Goal: Task Accomplishment & Management: Manage account settings

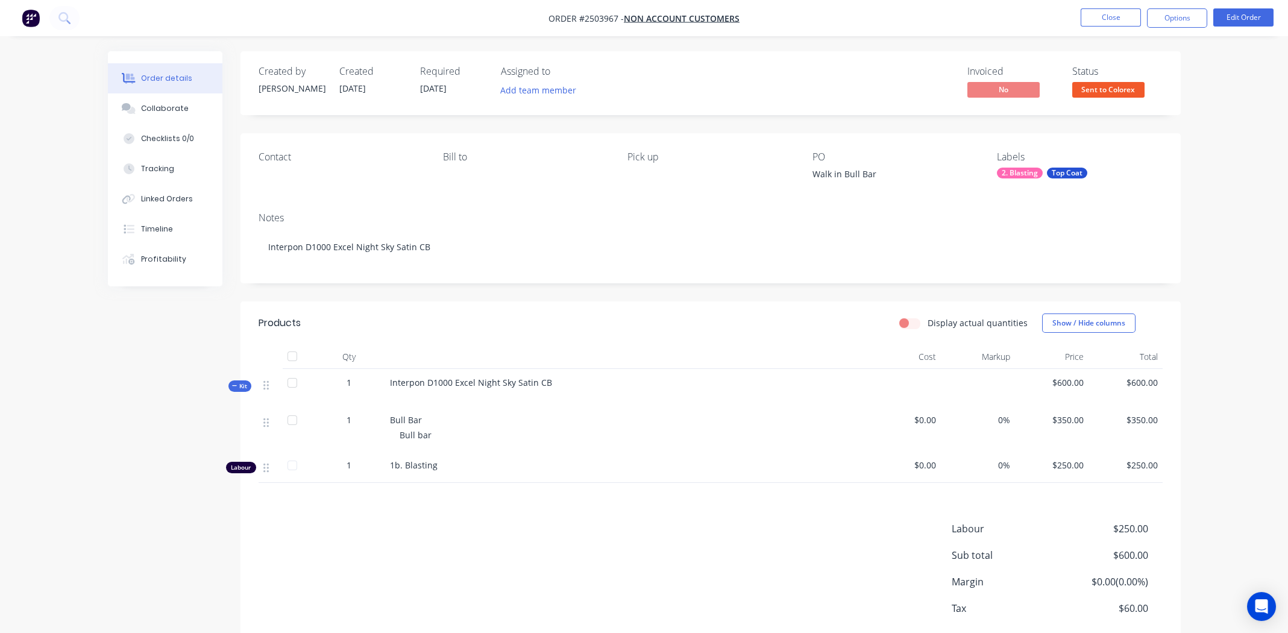
click at [285, 187] on div "Contact Bill to Pick up PO Walk in Bull Bar Labels 2. Blasting Top Coat" at bounding box center [711, 167] width 940 height 69
click at [1241, 16] on button "Edit Order" at bounding box center [1244, 17] width 60 height 18
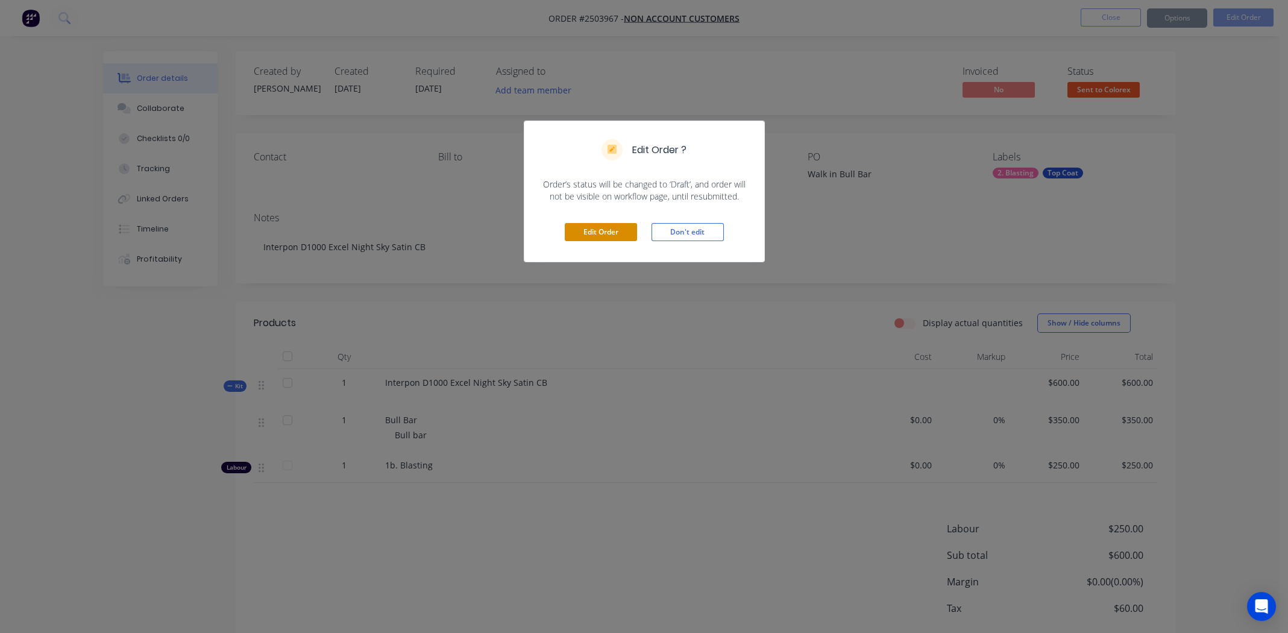
click at [591, 232] on button "Edit Order" at bounding box center [601, 232] width 72 height 18
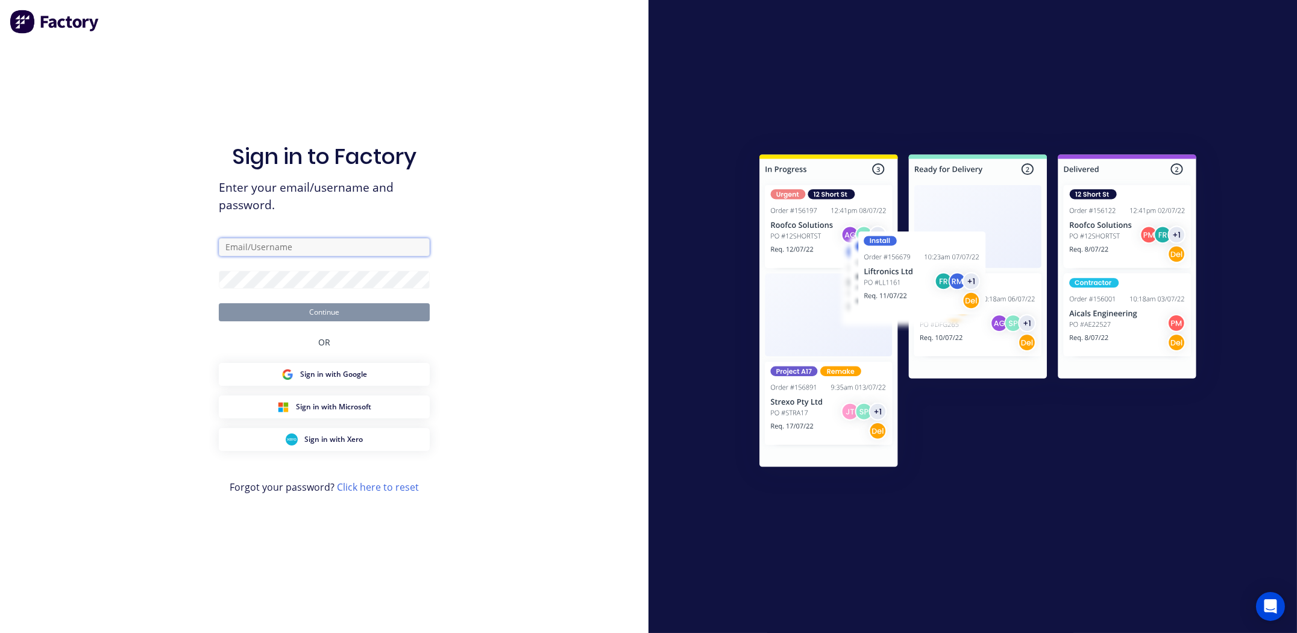
type input "michael.m.gillard@gmail.com"
click at [343, 313] on button "Continue" at bounding box center [324, 312] width 211 height 18
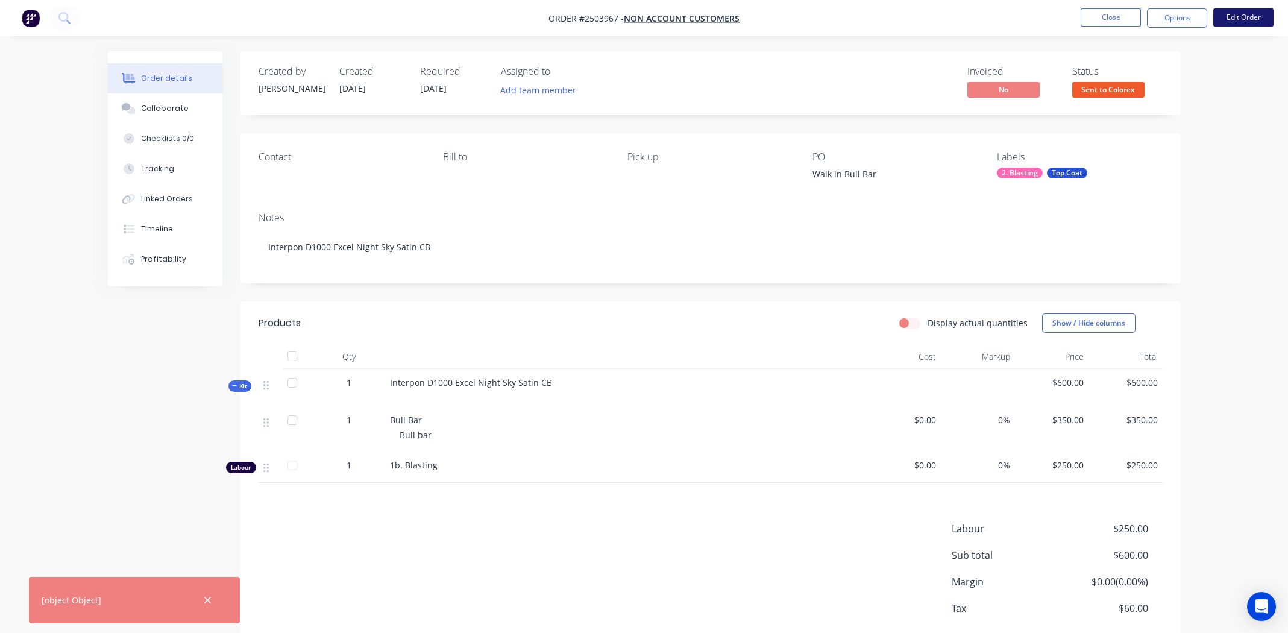
click at [1236, 8] on button "Edit Order" at bounding box center [1244, 17] width 60 height 18
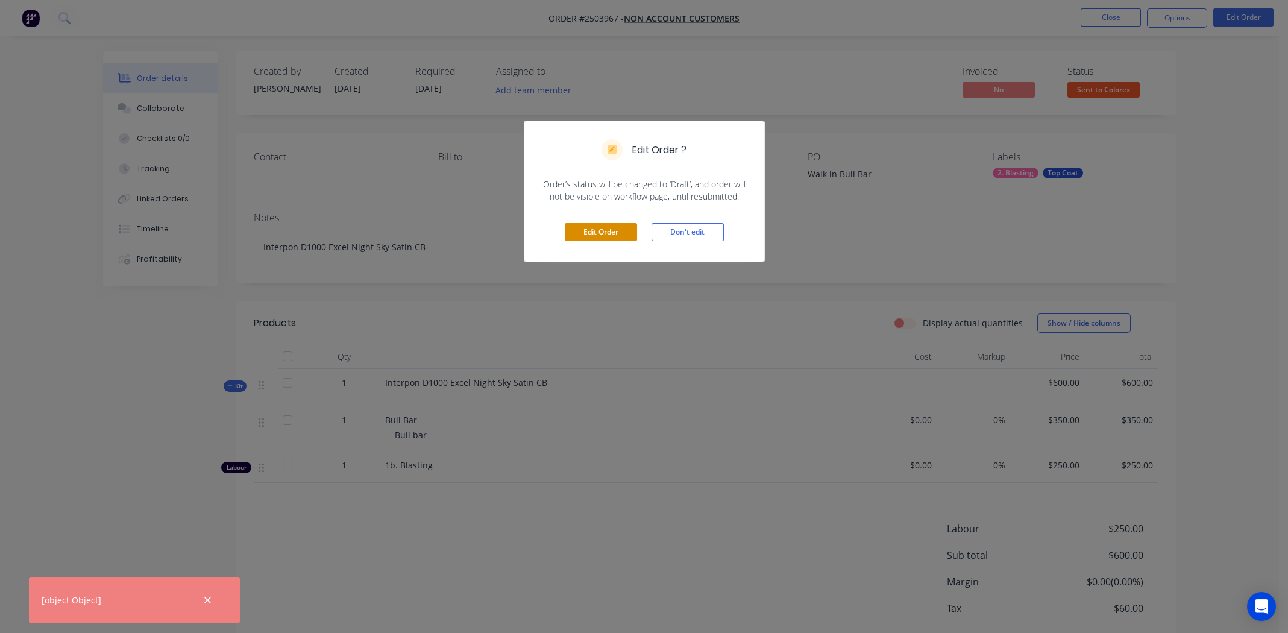
click at [581, 233] on button "Edit Order" at bounding box center [601, 232] width 72 height 18
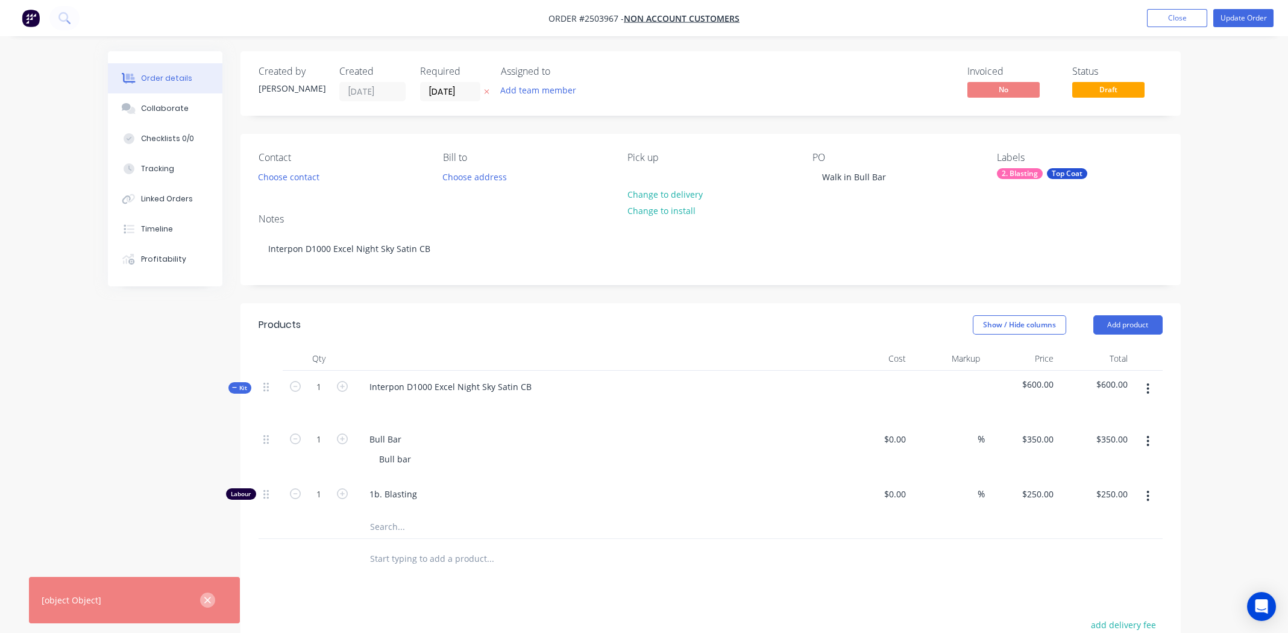
click at [207, 599] on icon "button" at bounding box center [207, 600] width 7 height 7
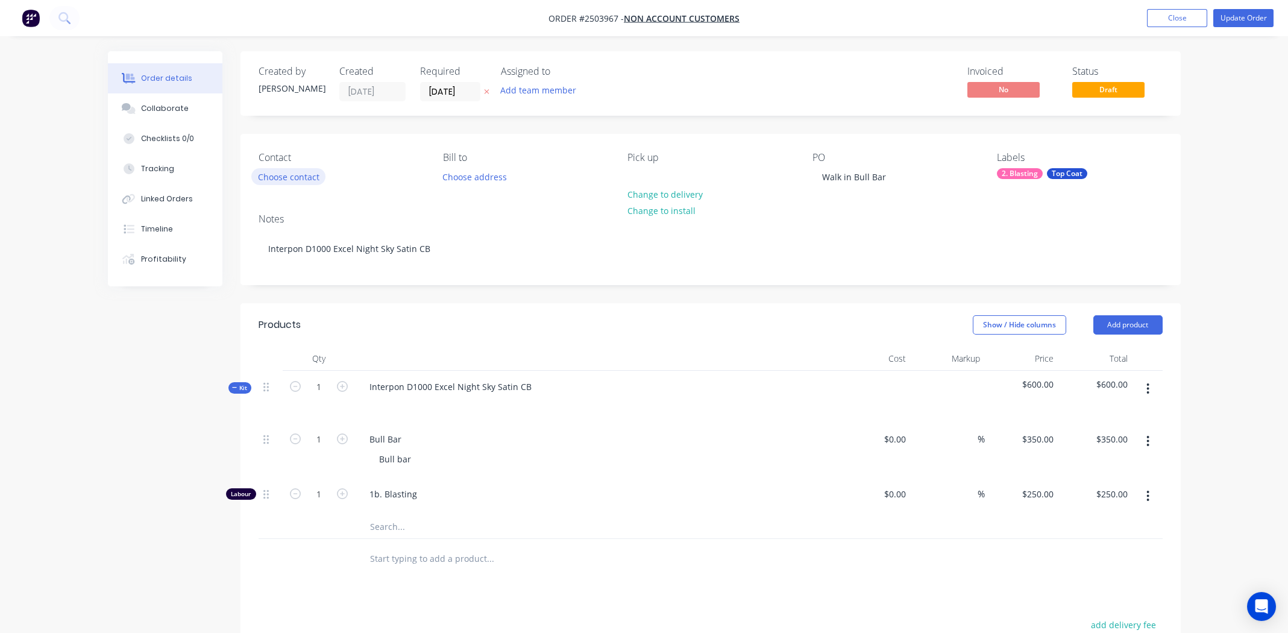
click at [304, 177] on button "Choose contact" at bounding box center [288, 176] width 74 height 16
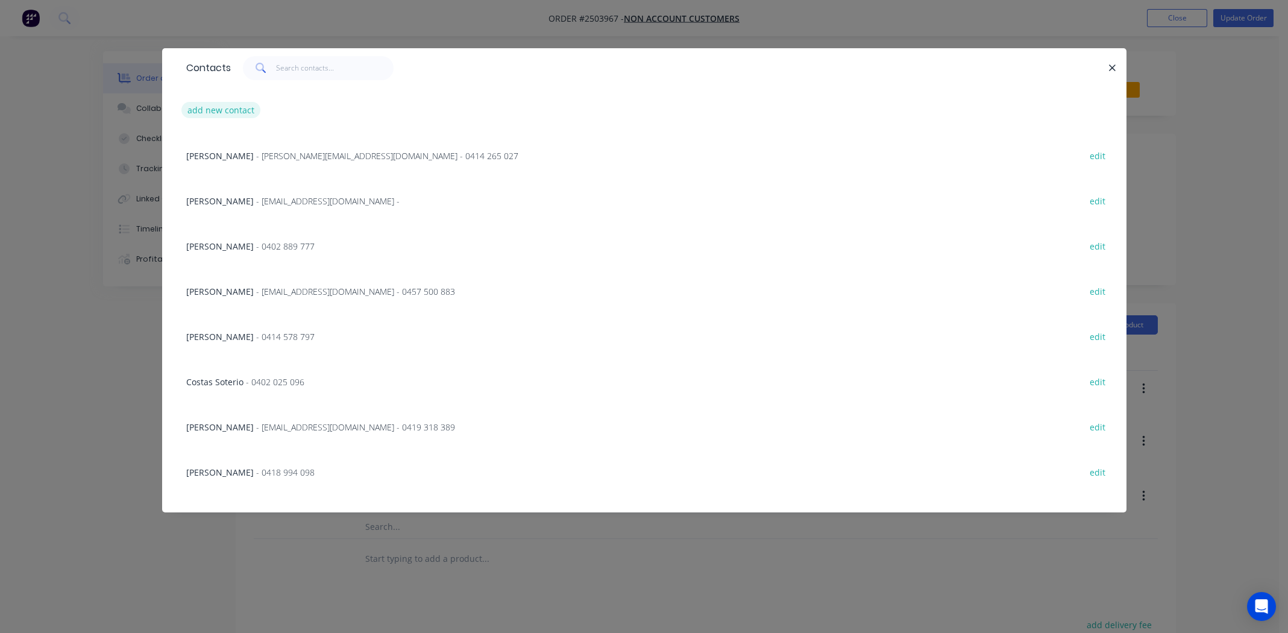
click at [225, 111] on button "add new contact" at bounding box center [221, 110] width 80 height 16
select select "AU"
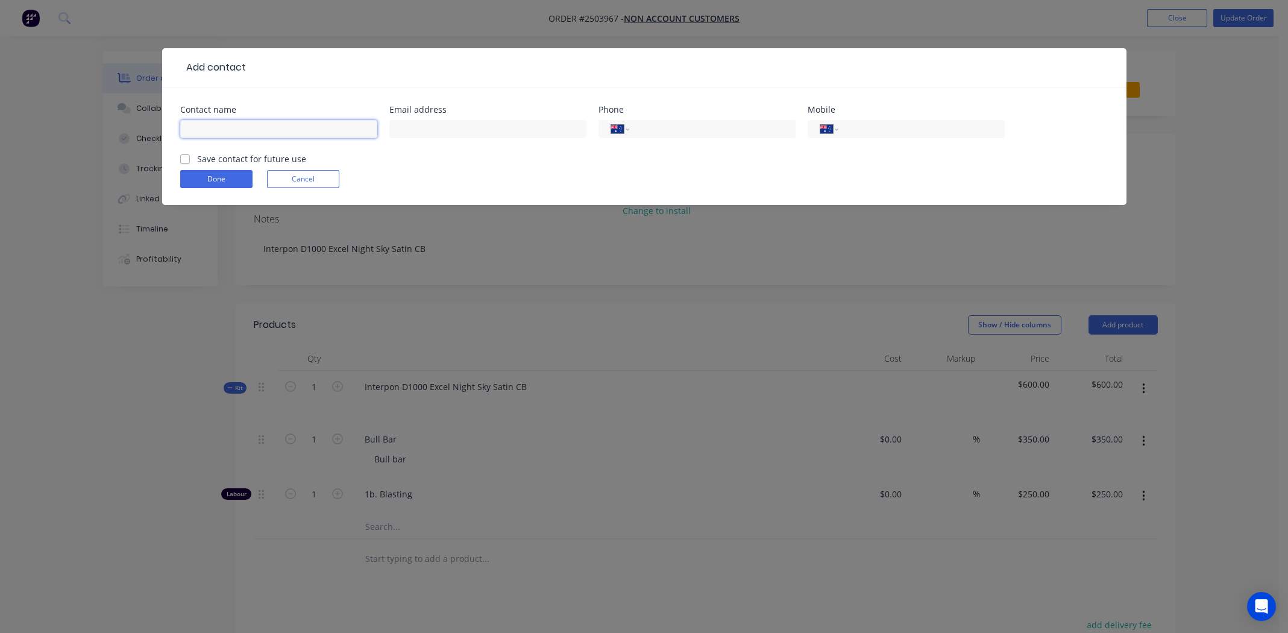
click at [228, 125] on input "text" at bounding box center [278, 129] width 197 height 18
type input "Henry"
click at [860, 127] on input "tel" at bounding box center [919, 129] width 145 height 14
type input "0419 305 577"
click at [197, 160] on label "Save contact for future use" at bounding box center [251, 159] width 109 height 13
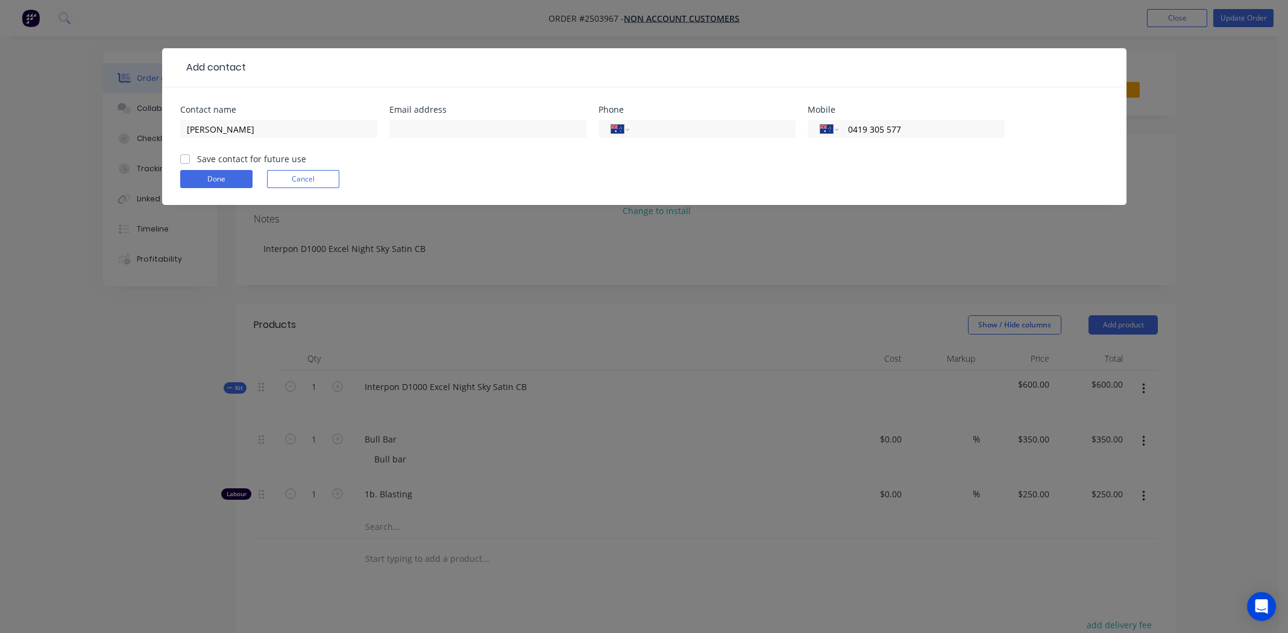
click at [181, 160] on input "Save contact for future use" at bounding box center [185, 158] width 10 height 11
checkbox input "true"
click at [209, 181] on button "Done" at bounding box center [216, 179] width 72 height 18
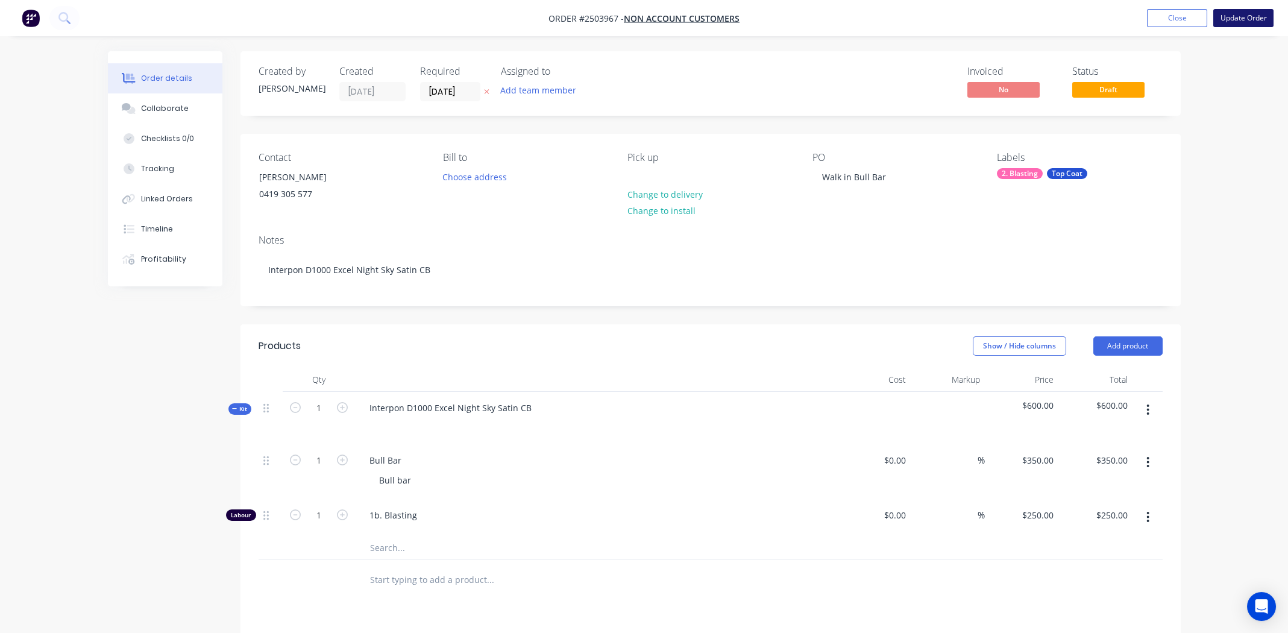
click at [1231, 15] on button "Update Order" at bounding box center [1244, 18] width 60 height 18
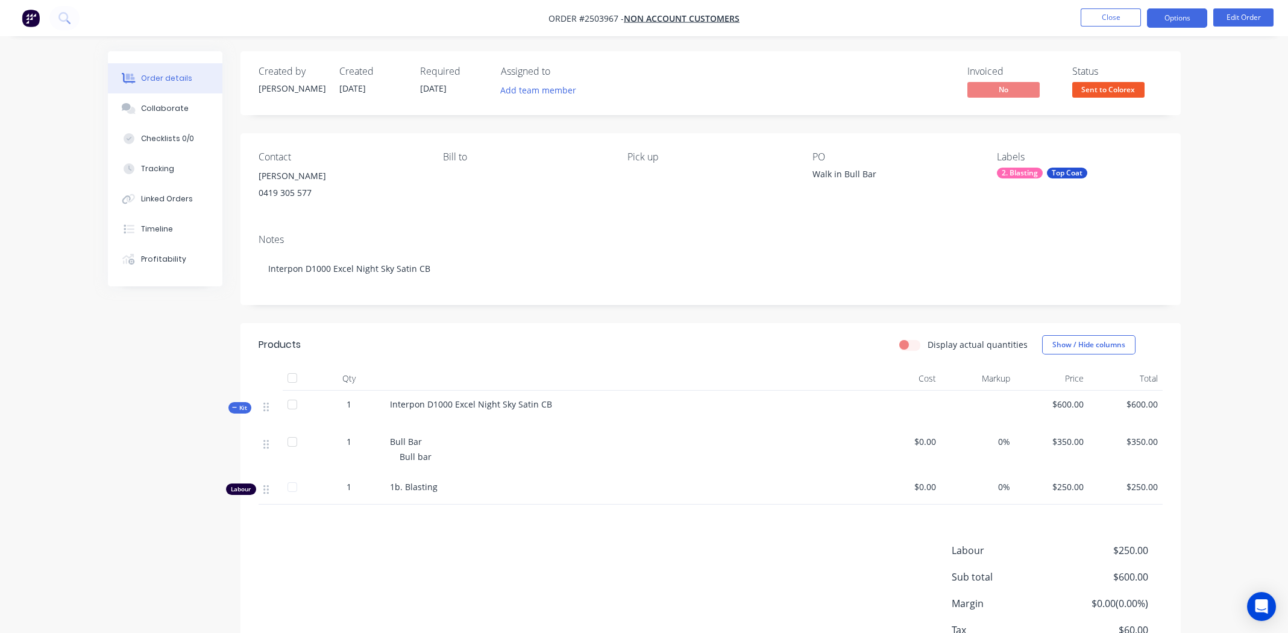
click at [1164, 17] on button "Options" at bounding box center [1177, 17] width 60 height 19
click at [1098, 16] on button "Close" at bounding box center [1111, 17] width 60 height 18
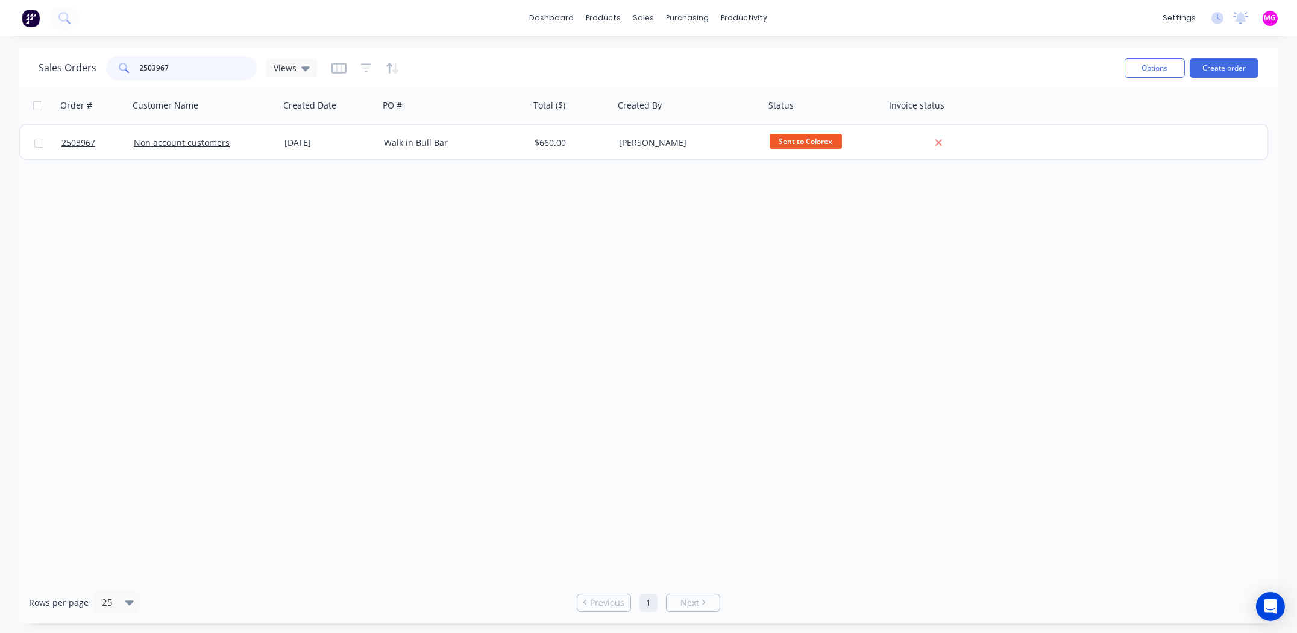
click at [191, 66] on input "2503967" at bounding box center [199, 68] width 118 height 24
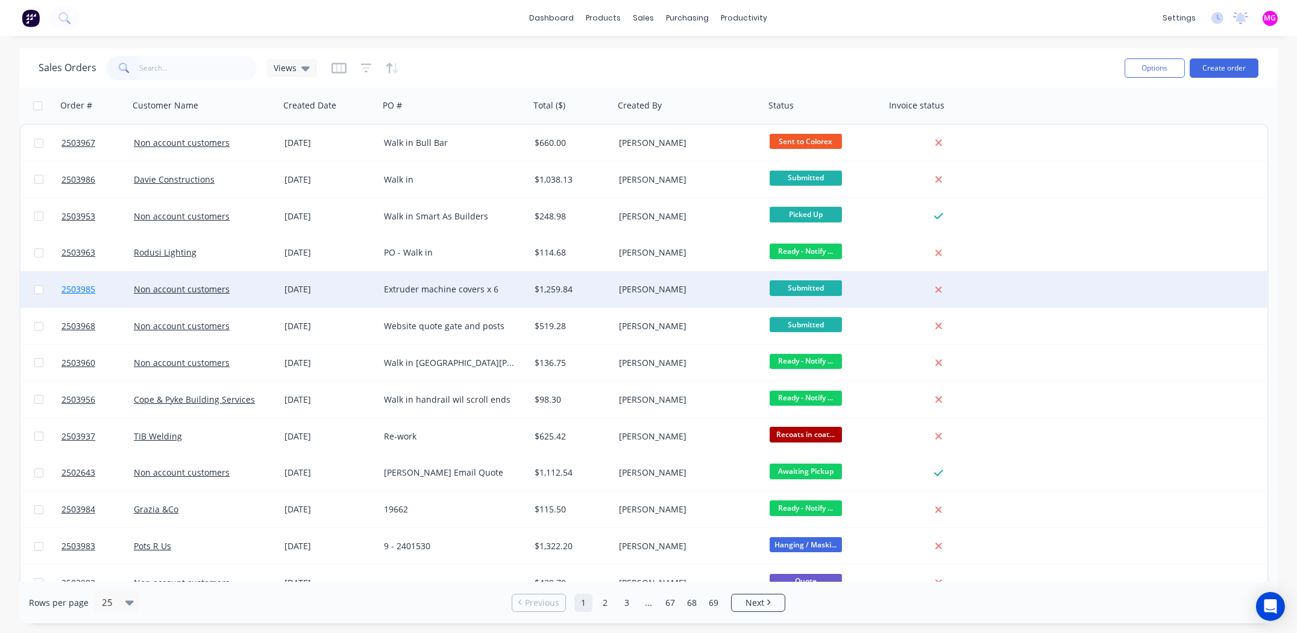
click at [78, 288] on span "2503985" at bounding box center [78, 289] width 34 height 12
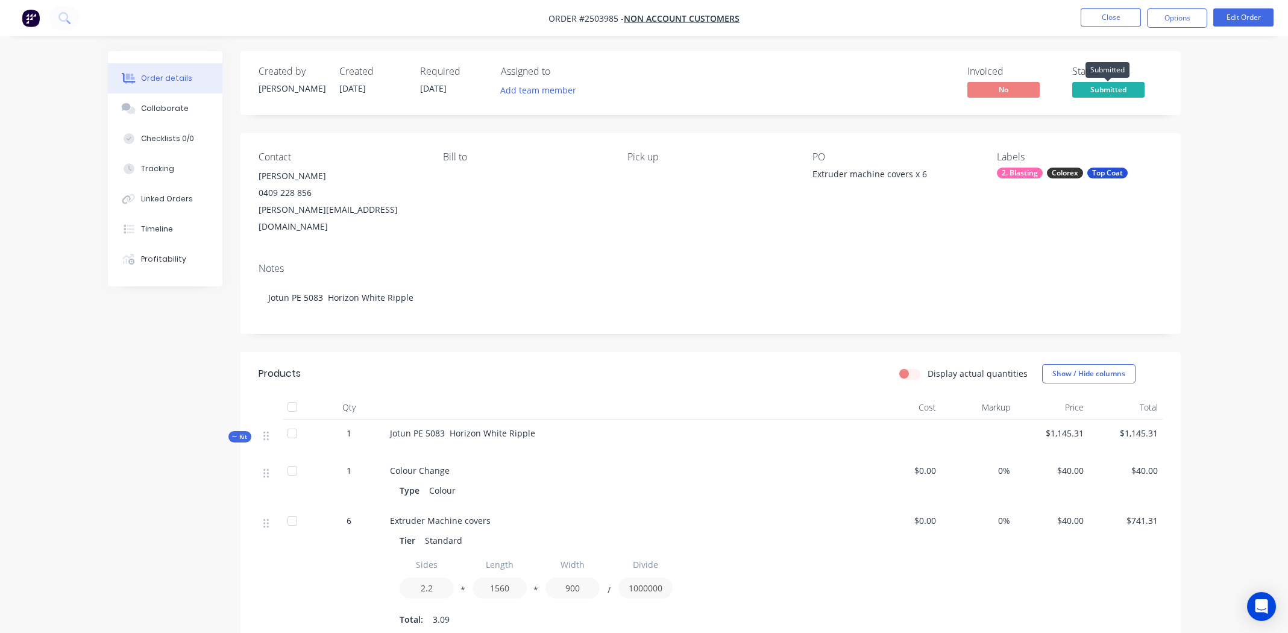
click at [1106, 89] on span "Submitted" at bounding box center [1108, 89] width 72 height 15
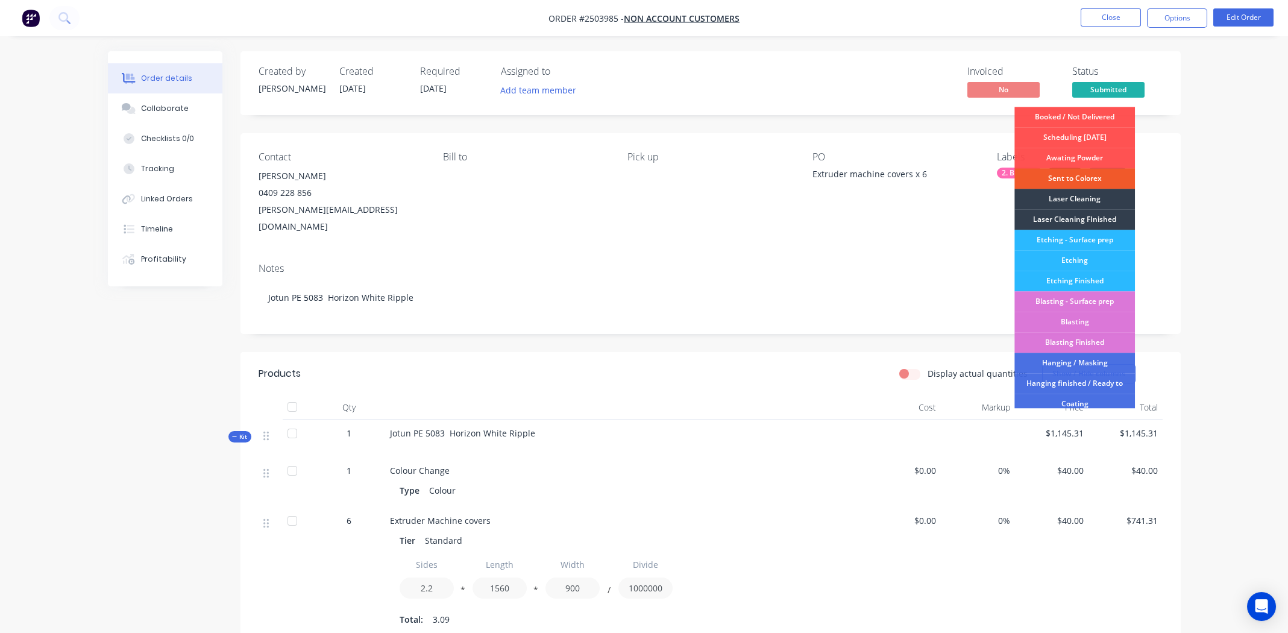
click at [1082, 177] on div "Sent to Colorex" at bounding box center [1075, 178] width 121 height 20
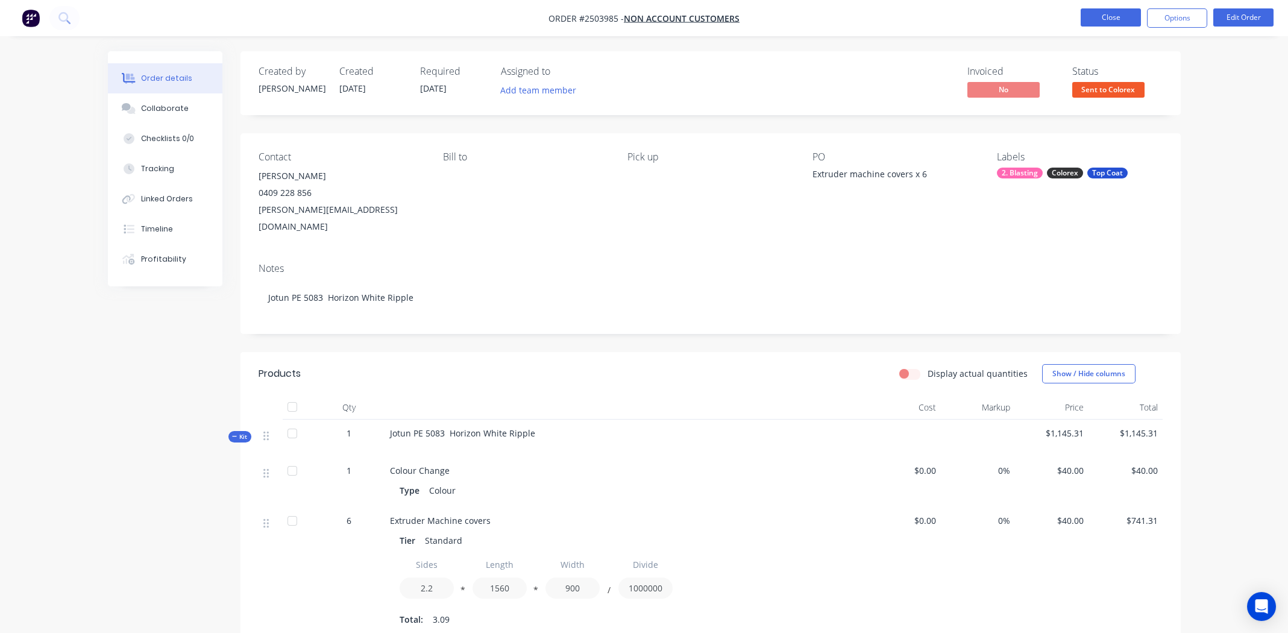
click at [1103, 16] on button "Close" at bounding box center [1111, 17] width 60 height 18
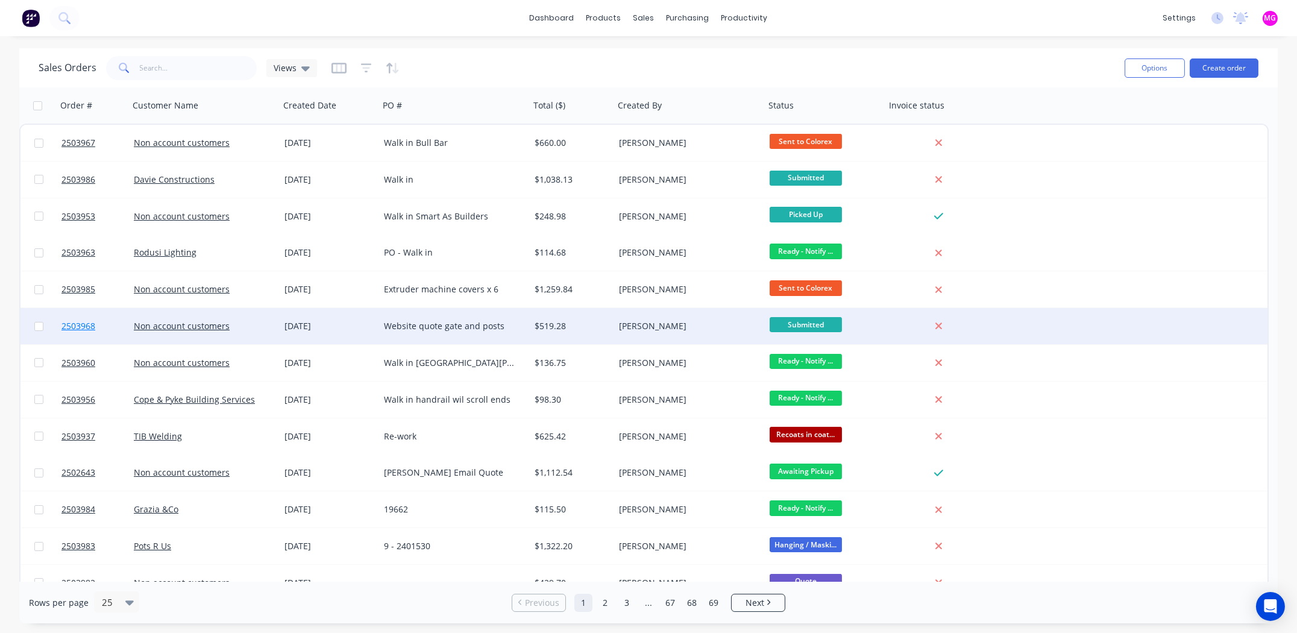
click at [80, 323] on span "2503968" at bounding box center [78, 326] width 34 height 12
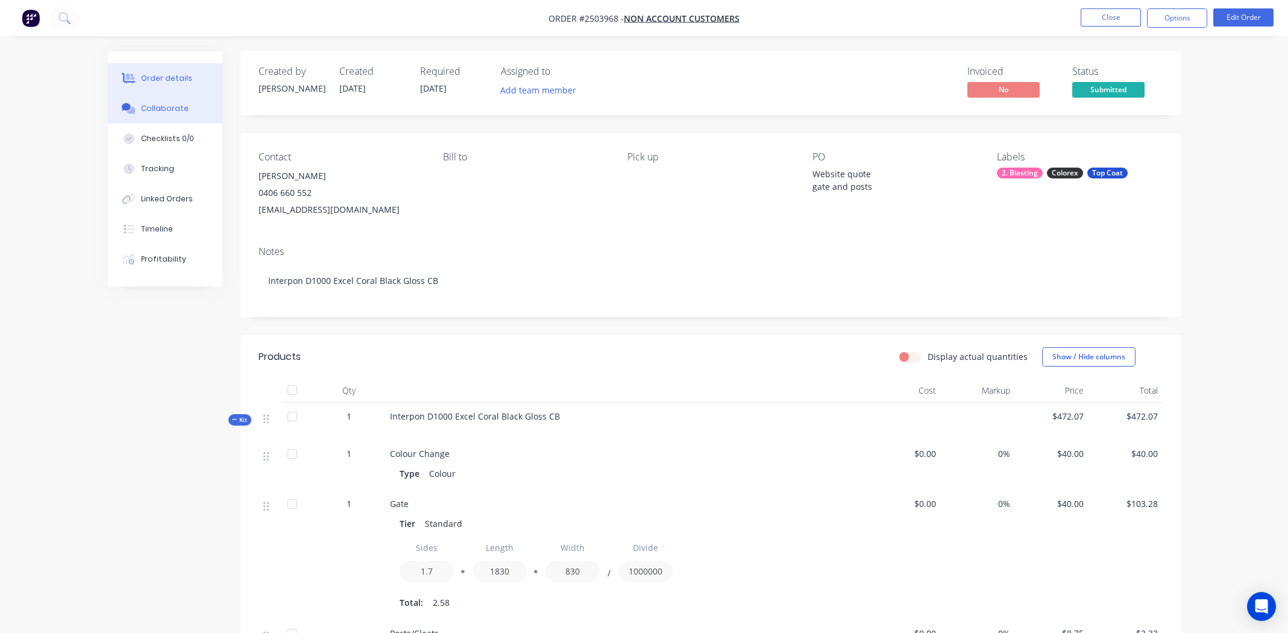
click at [174, 107] on div "Collaborate" at bounding box center [165, 108] width 48 height 11
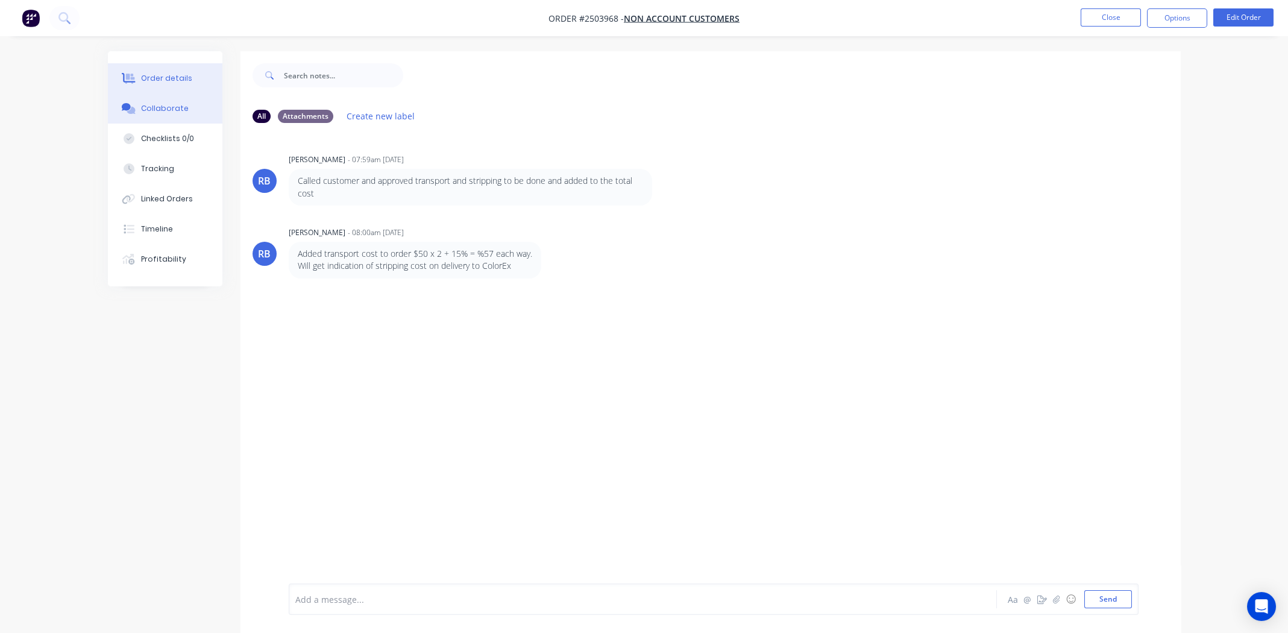
click at [168, 75] on div "Order details" at bounding box center [166, 78] width 51 height 11
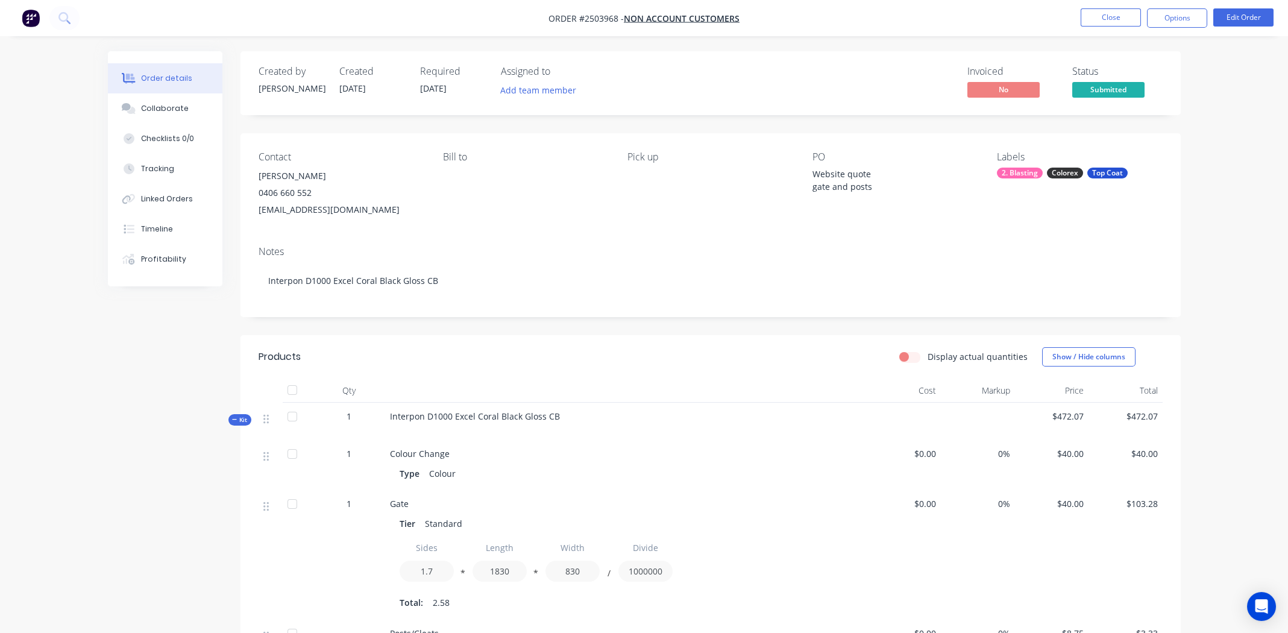
click at [850, 172] on div "Website quote gate and posts" at bounding box center [888, 180] width 151 height 25
click at [1239, 20] on button "Edit Order" at bounding box center [1244, 17] width 60 height 18
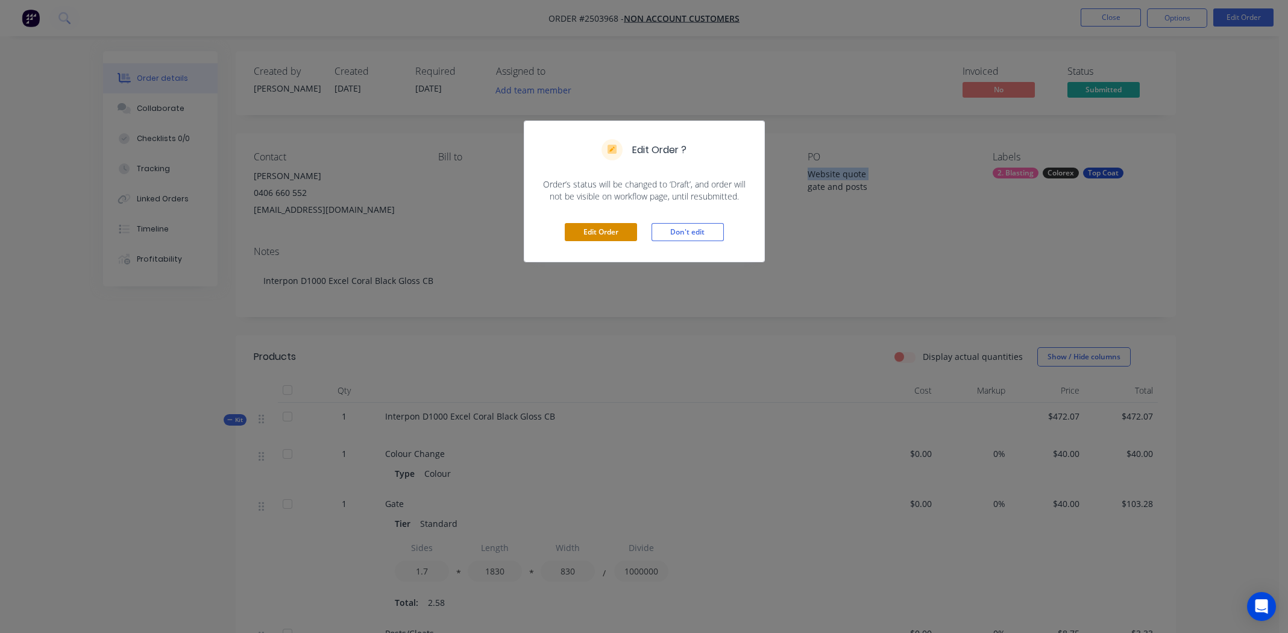
click at [599, 235] on button "Edit Order" at bounding box center [601, 232] width 72 height 18
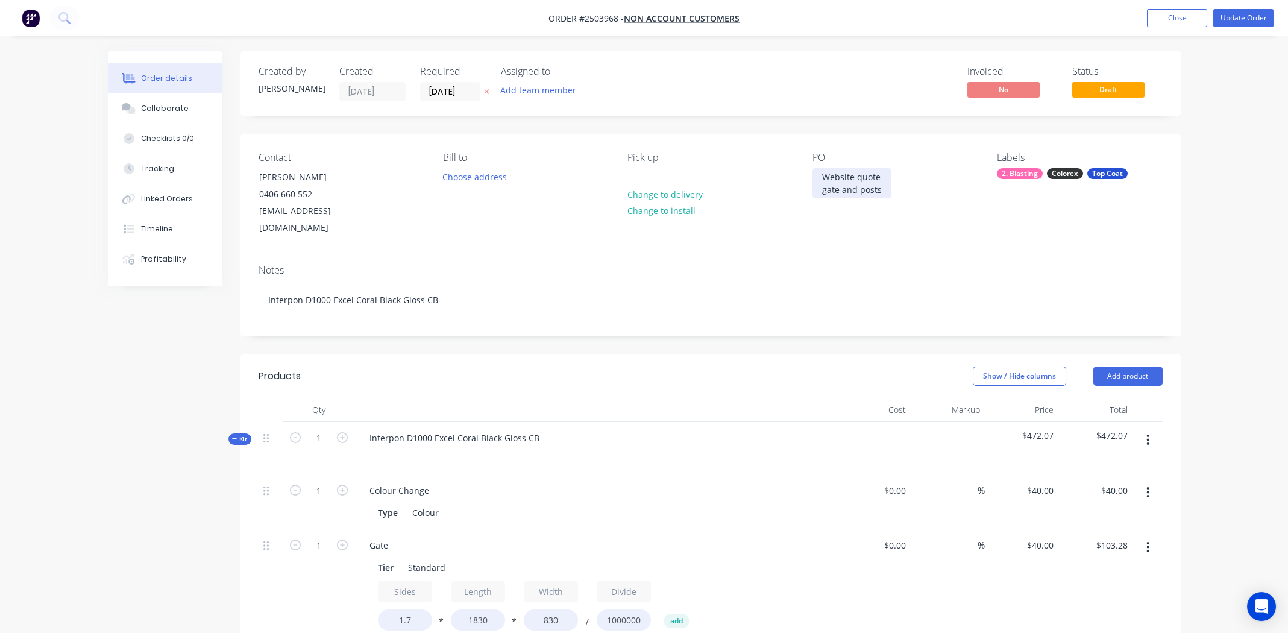
click at [837, 175] on div "Website quote gate and posts" at bounding box center [852, 183] width 79 height 30
click at [881, 177] on div "Gate and posts" at bounding box center [853, 176] width 80 height 17
click at [1234, 17] on button "Update Order" at bounding box center [1244, 18] width 60 height 18
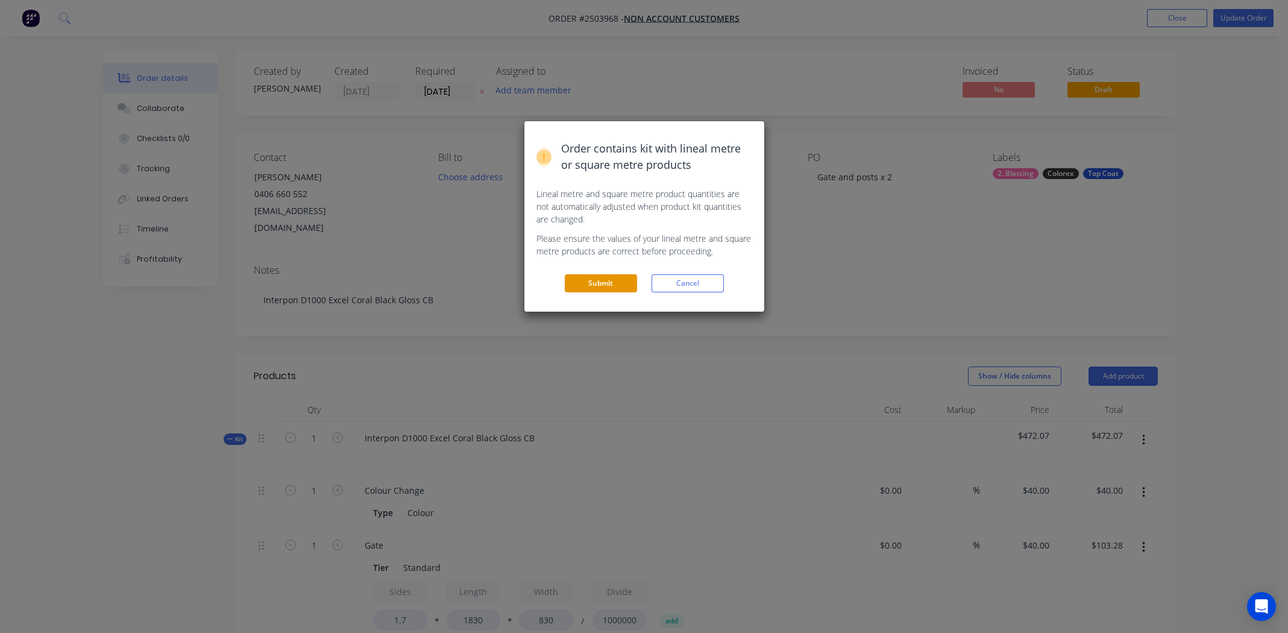
click at [609, 282] on button "Submit" at bounding box center [601, 283] width 72 height 18
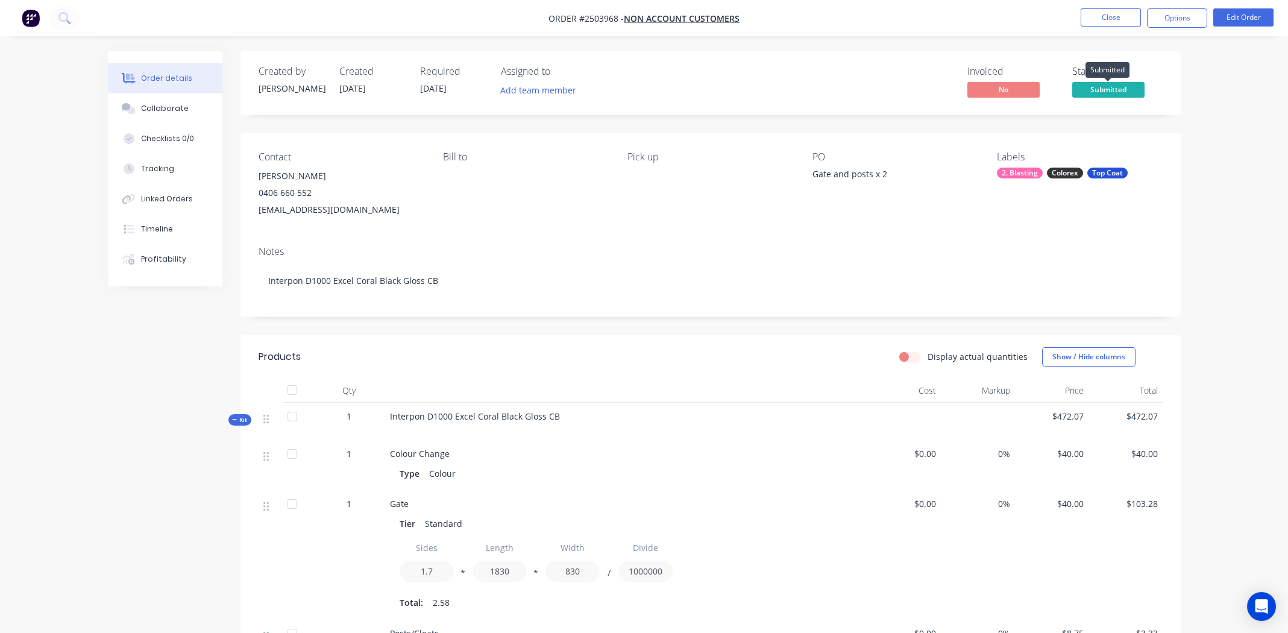
click at [1121, 92] on span "Submitted" at bounding box center [1108, 89] width 72 height 15
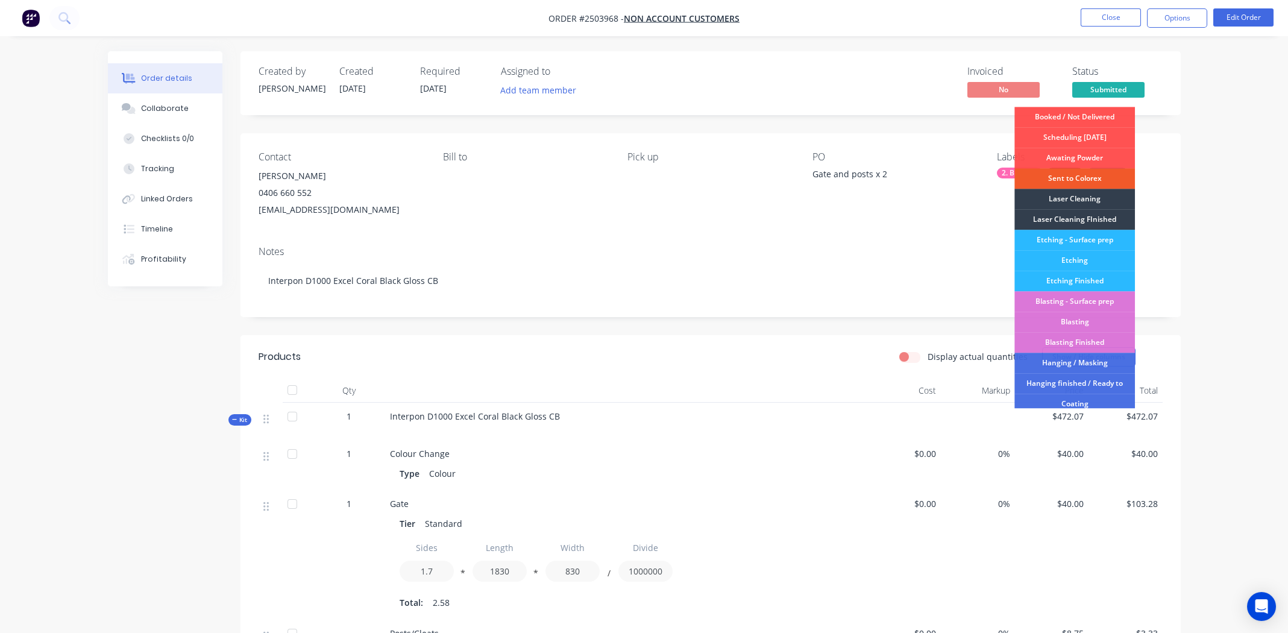
click at [1071, 178] on div "Sent to Colorex" at bounding box center [1075, 178] width 121 height 20
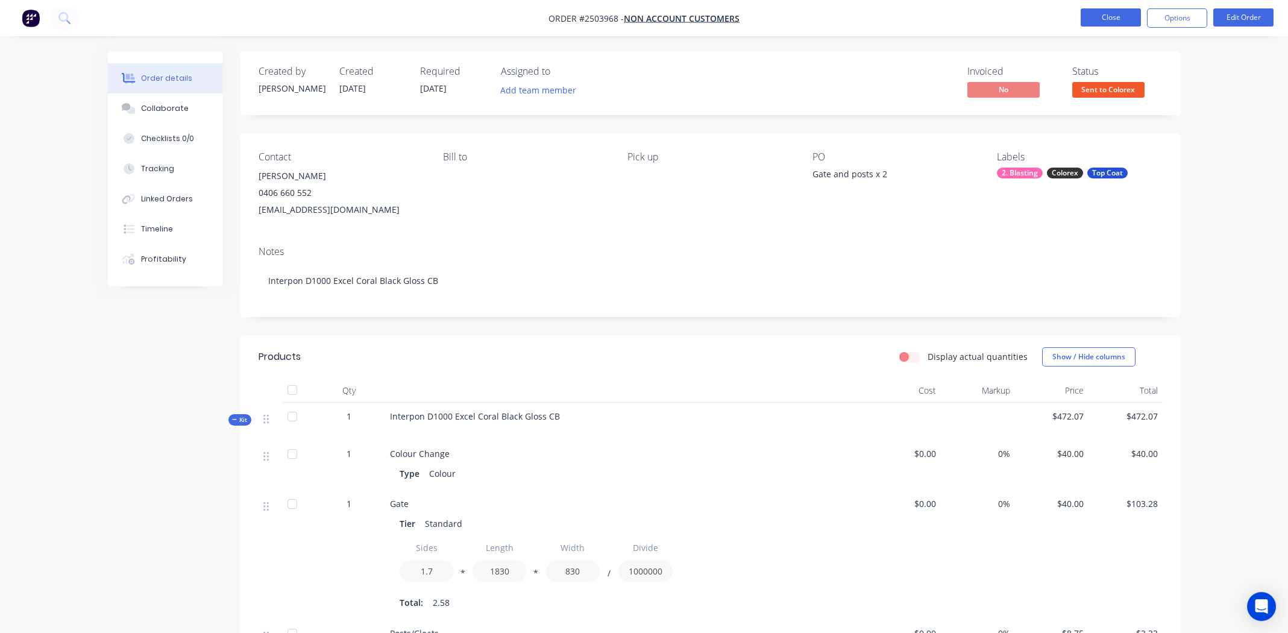
click at [1097, 18] on button "Close" at bounding box center [1111, 17] width 60 height 18
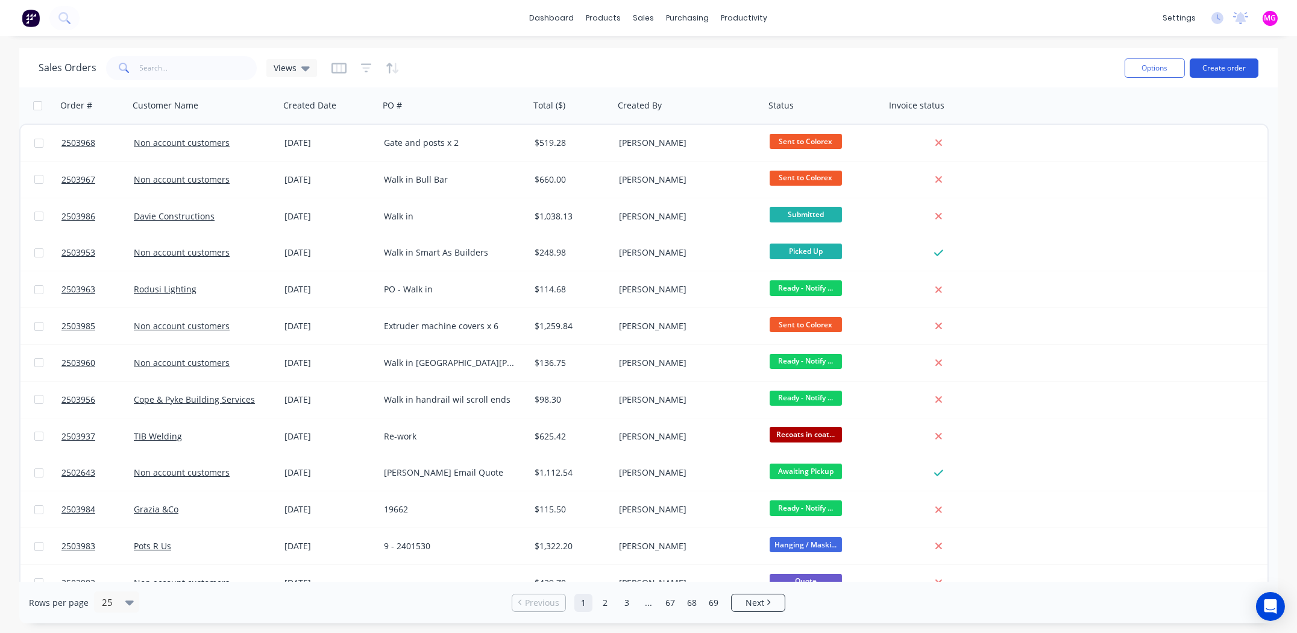
click at [1224, 66] on button "Create order" at bounding box center [1224, 67] width 69 height 19
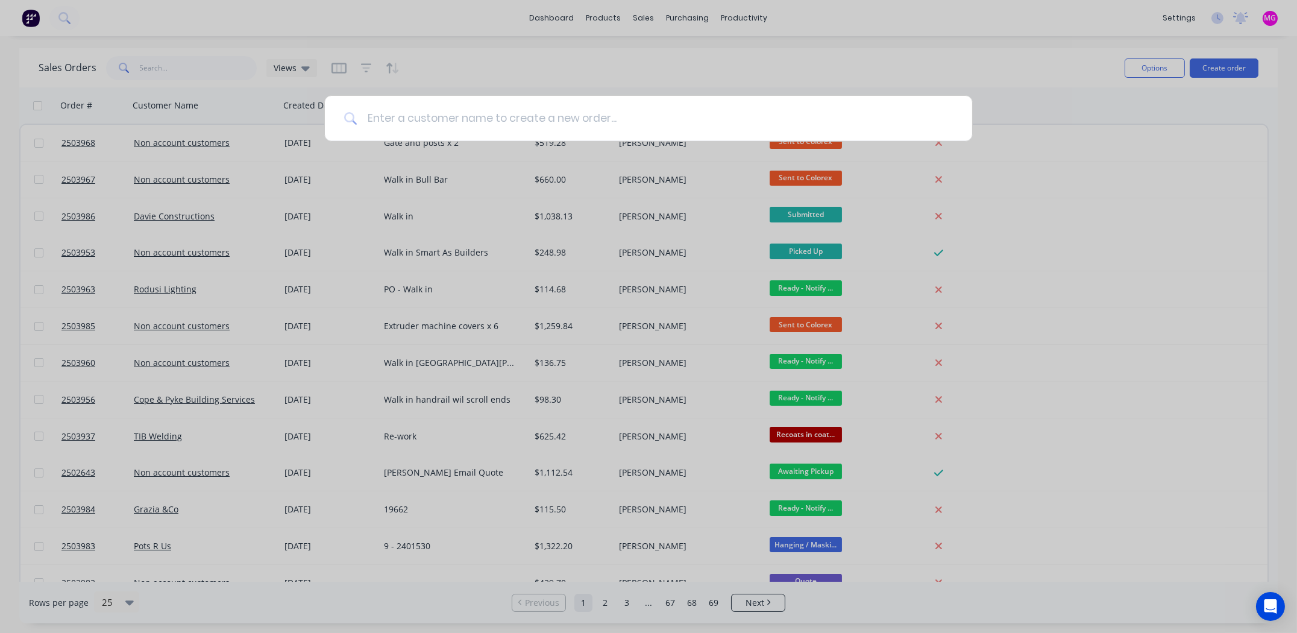
click at [417, 119] on input at bounding box center [655, 118] width 596 height 45
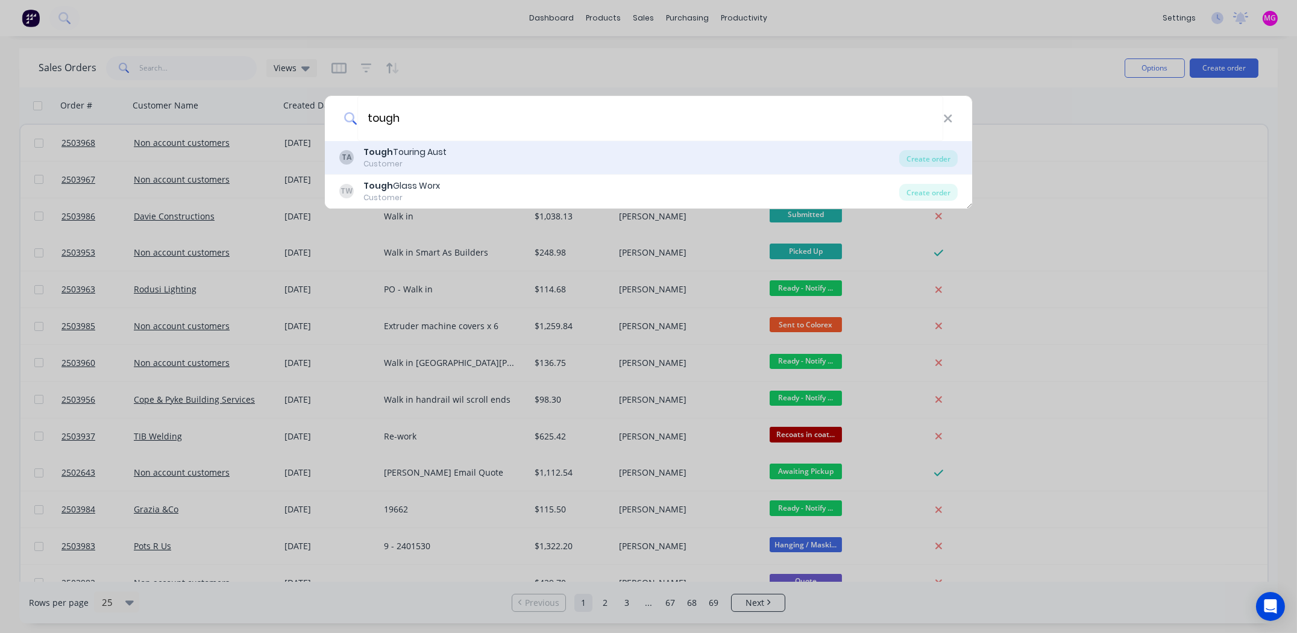
type input "tough"
click at [377, 153] on b "Tough" at bounding box center [379, 152] width 30 height 12
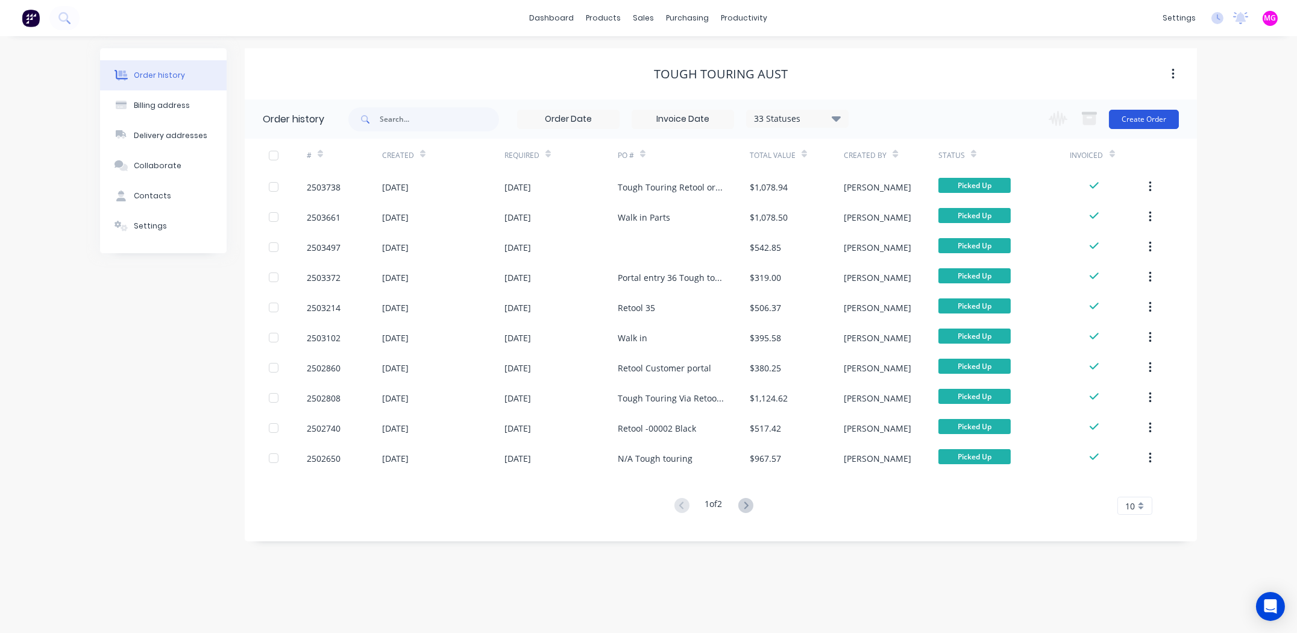
click at [1141, 121] on button "Create Order" at bounding box center [1144, 119] width 70 height 19
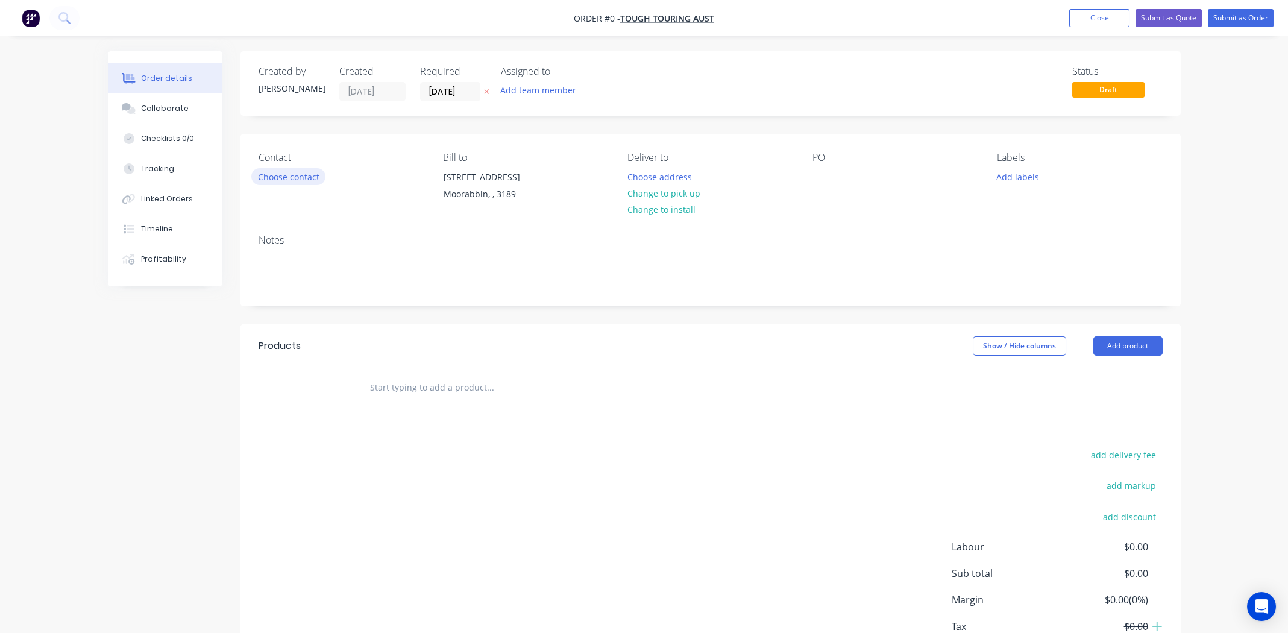
click at [276, 177] on button "Choose contact" at bounding box center [288, 176] width 74 height 16
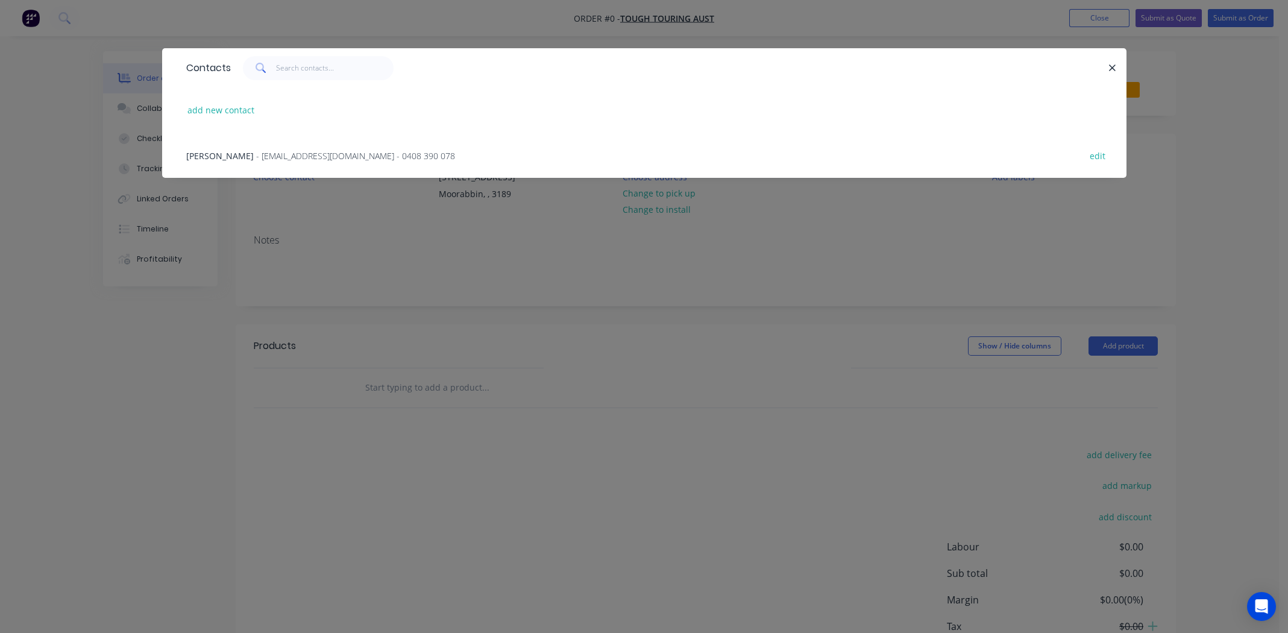
click at [216, 153] on span "Mark Sills" at bounding box center [220, 155] width 68 height 11
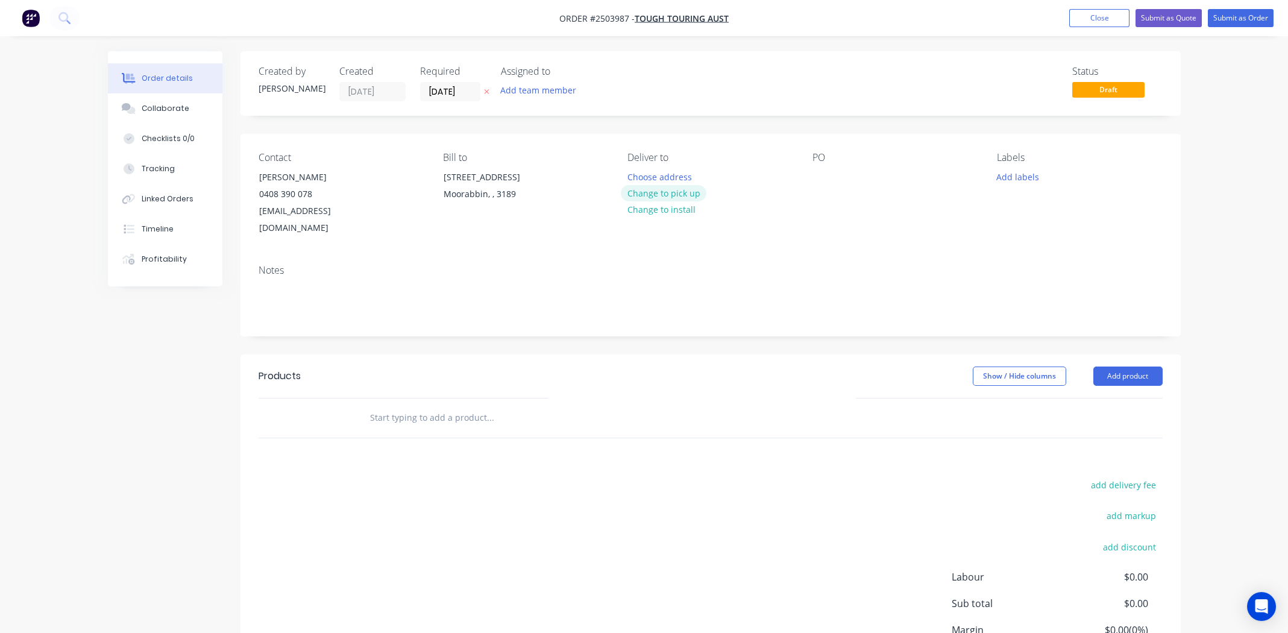
click at [666, 194] on button "Change to pick up" at bounding box center [664, 193] width 86 height 16
click at [819, 174] on div at bounding box center [822, 176] width 19 height 17
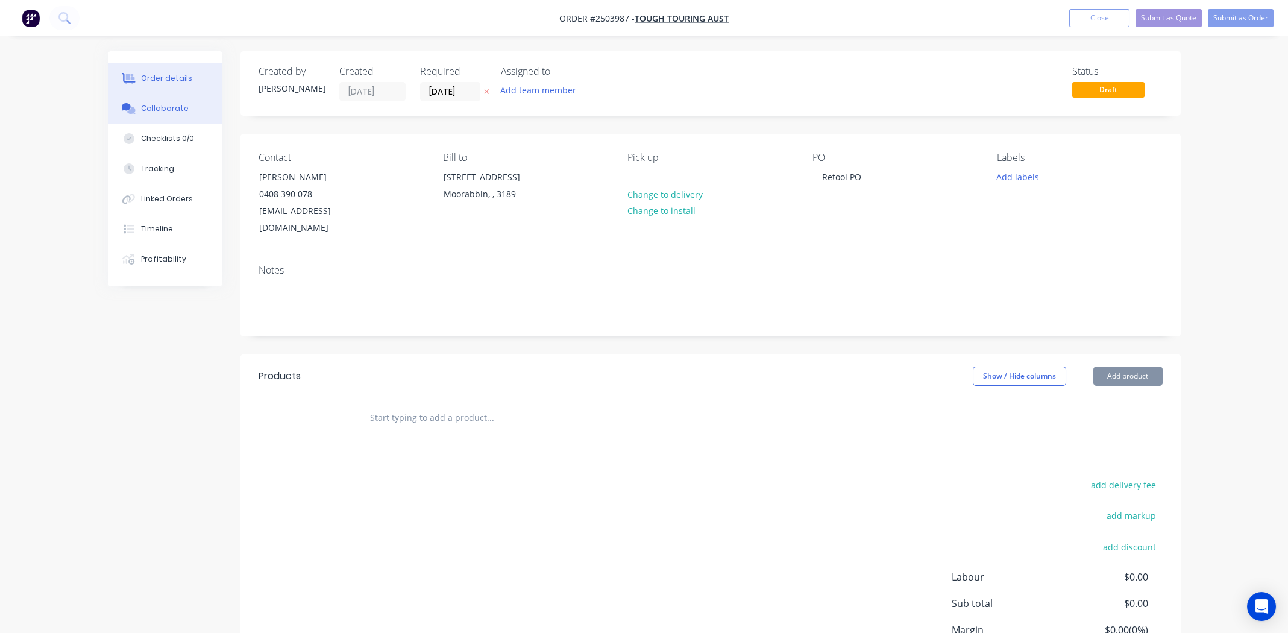
click at [168, 109] on div "Collaborate" at bounding box center [165, 108] width 48 height 11
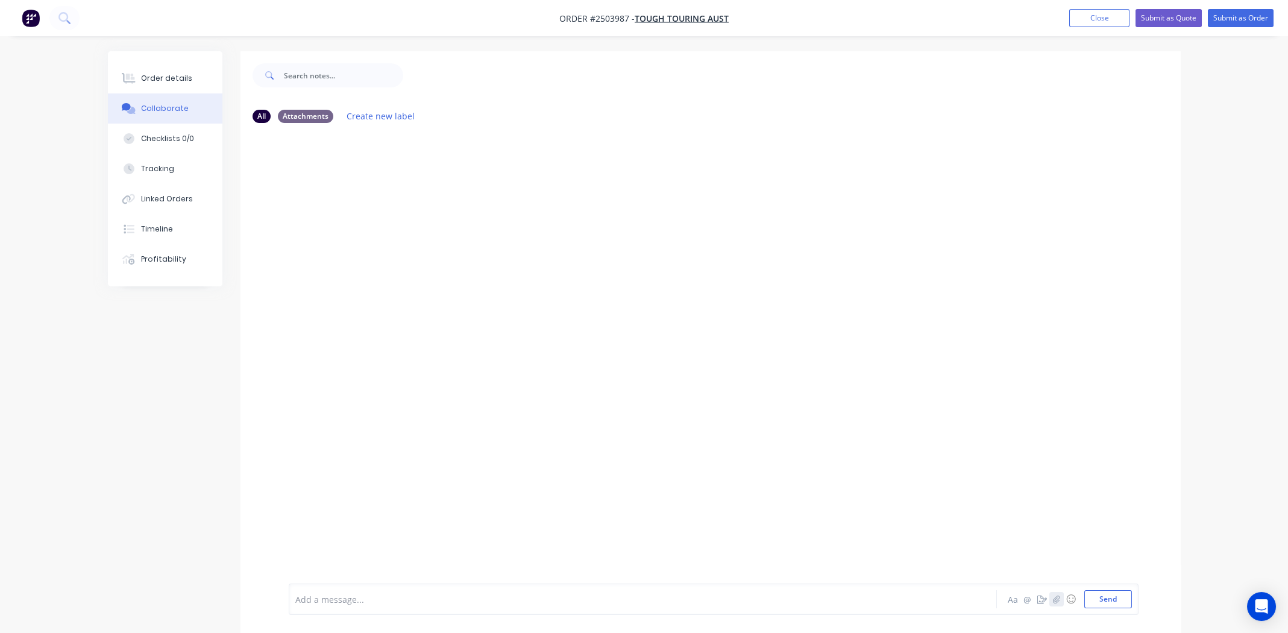
click at [1053, 598] on icon "button" at bounding box center [1056, 599] width 7 height 8
click at [1107, 598] on button "Send" at bounding box center [1109, 599] width 48 height 18
click at [1053, 603] on button "button" at bounding box center [1057, 599] width 14 height 14
click at [1113, 602] on button "Send" at bounding box center [1109, 599] width 48 height 18
click at [376, 291] on img at bounding box center [332, 286] width 87 height 79
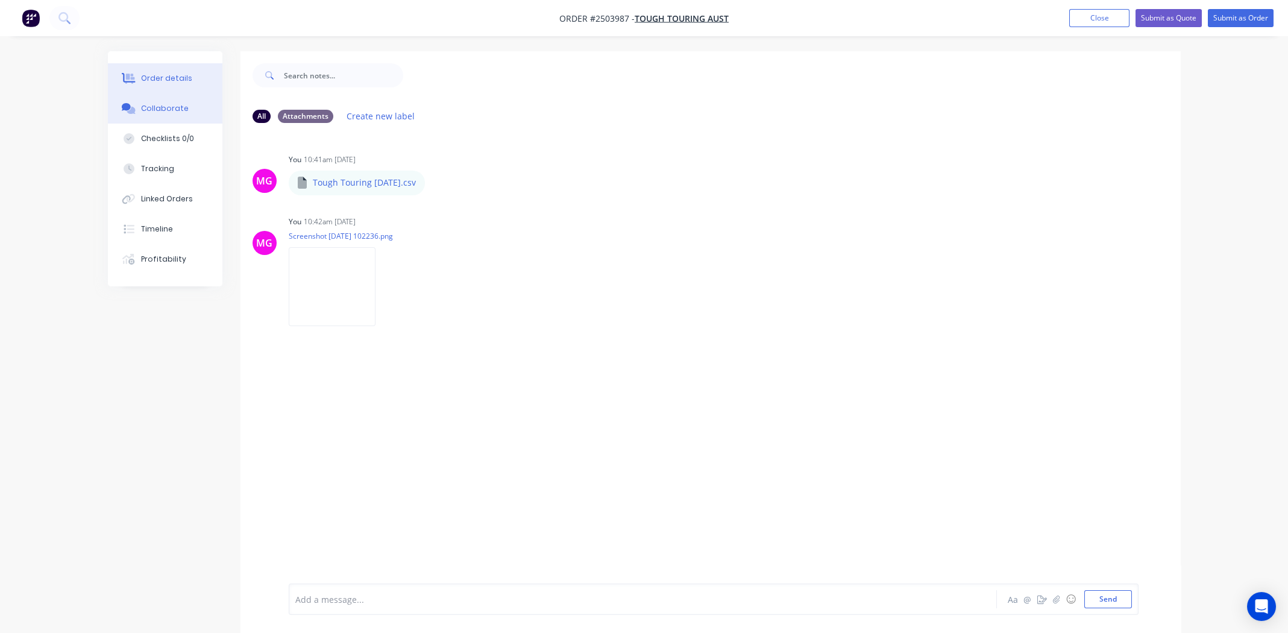
click at [159, 79] on div "Order details" at bounding box center [166, 78] width 51 height 11
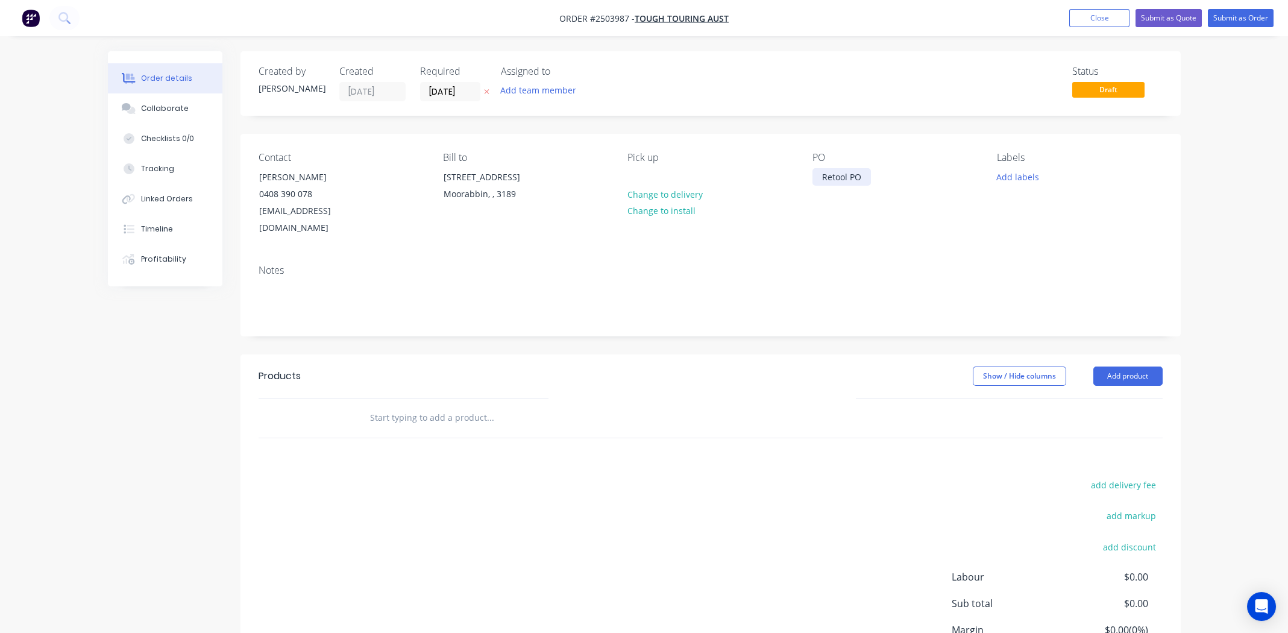
click at [864, 181] on div "Retool PO" at bounding box center [842, 176] width 58 height 17
click at [1027, 172] on button "Add labels" at bounding box center [1017, 176] width 55 height 16
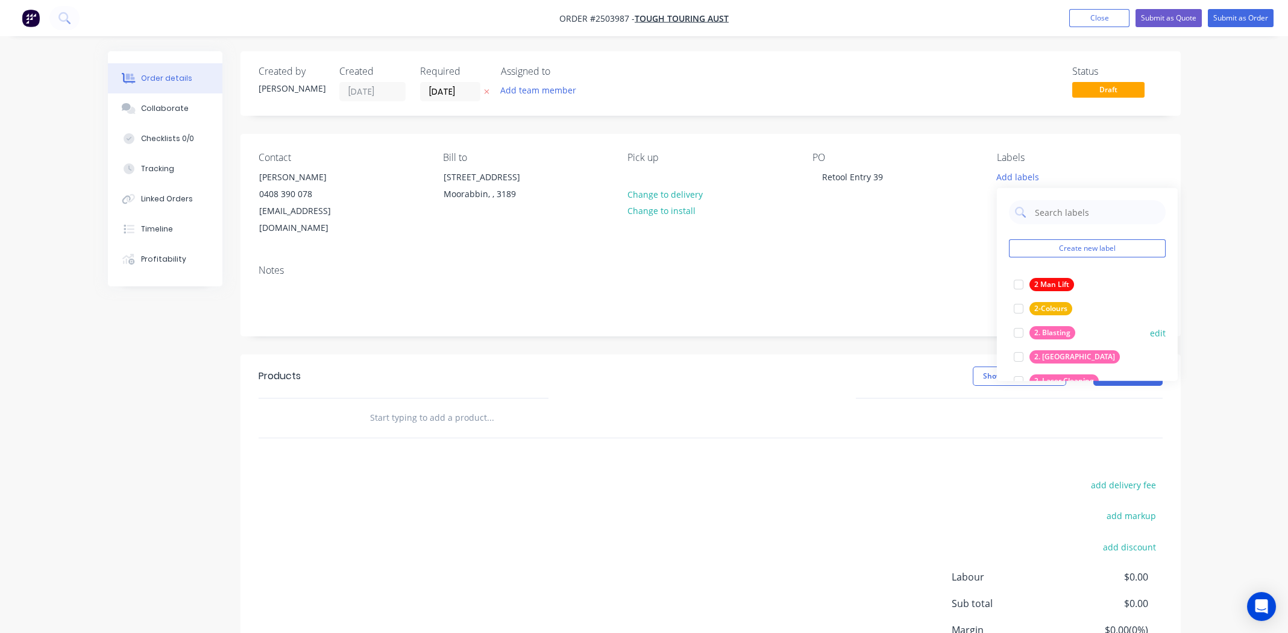
click at [1018, 330] on div at bounding box center [1019, 333] width 24 height 24
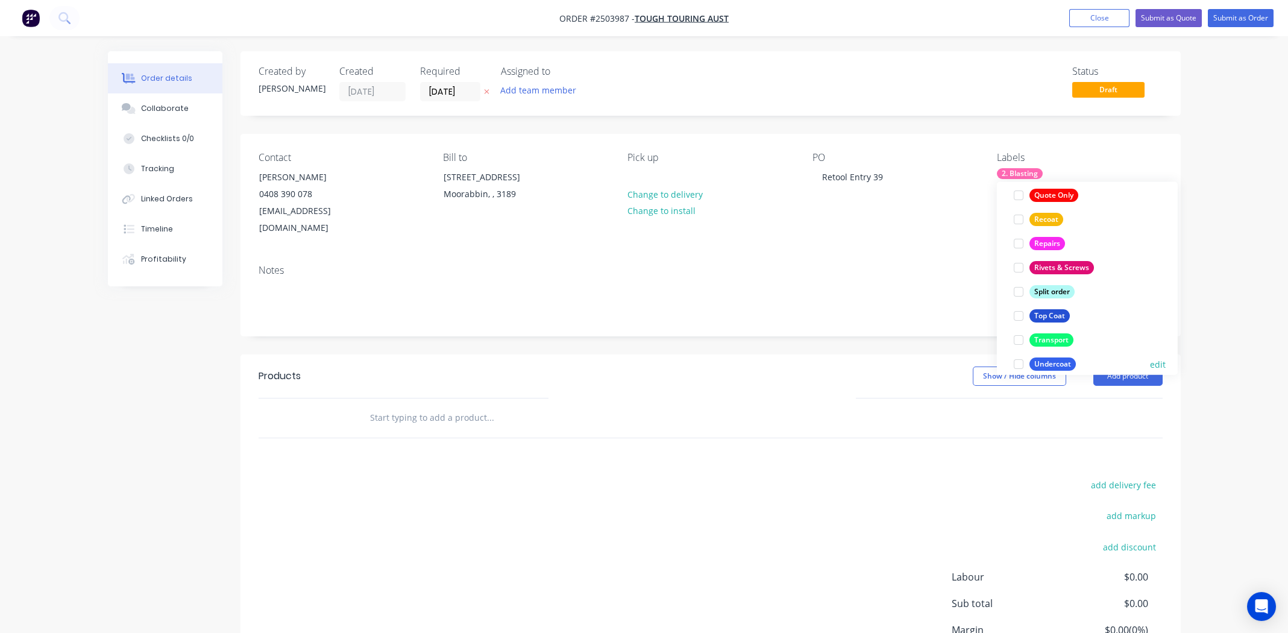
scroll to position [868, 0]
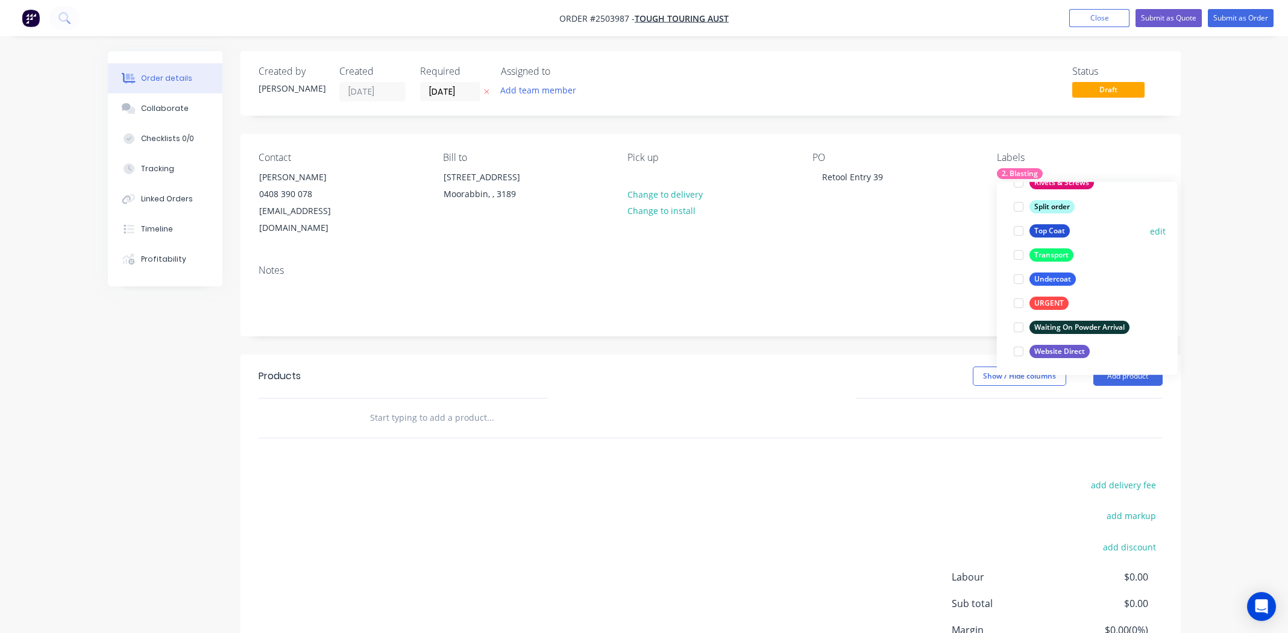
click at [1018, 228] on div at bounding box center [1019, 231] width 24 height 24
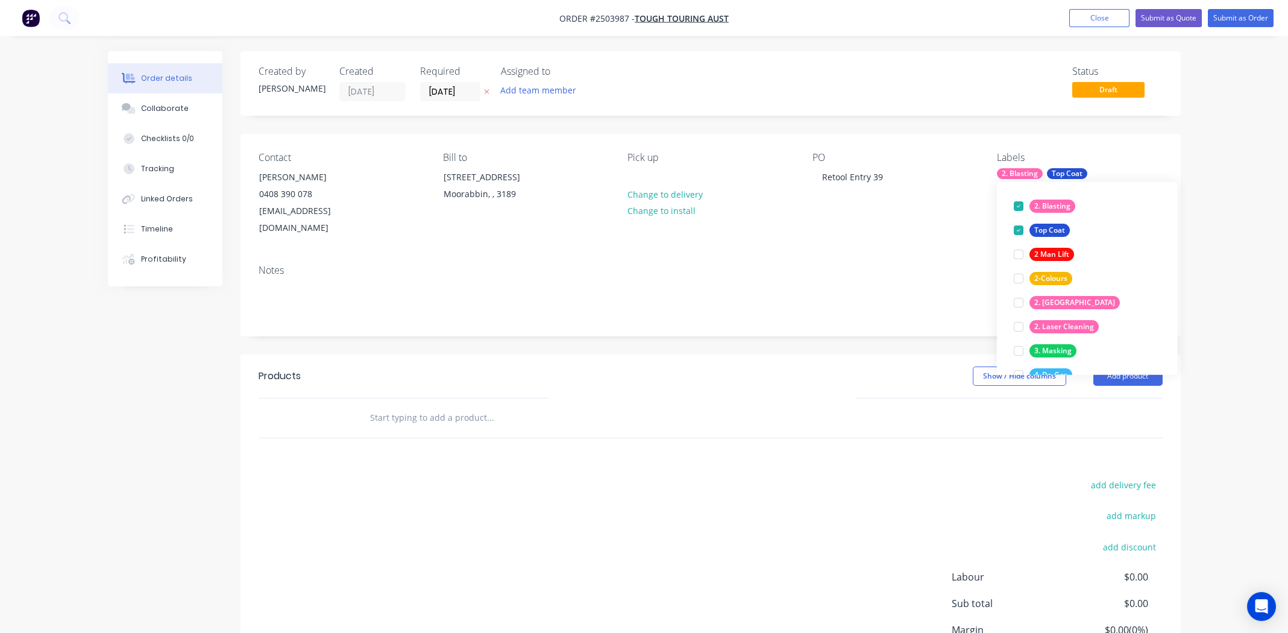
click at [770, 487] on div "add delivery fee add markup add discount Labour $0.00 Sub total $0.00 Margin $0…" at bounding box center [711, 593] width 904 height 233
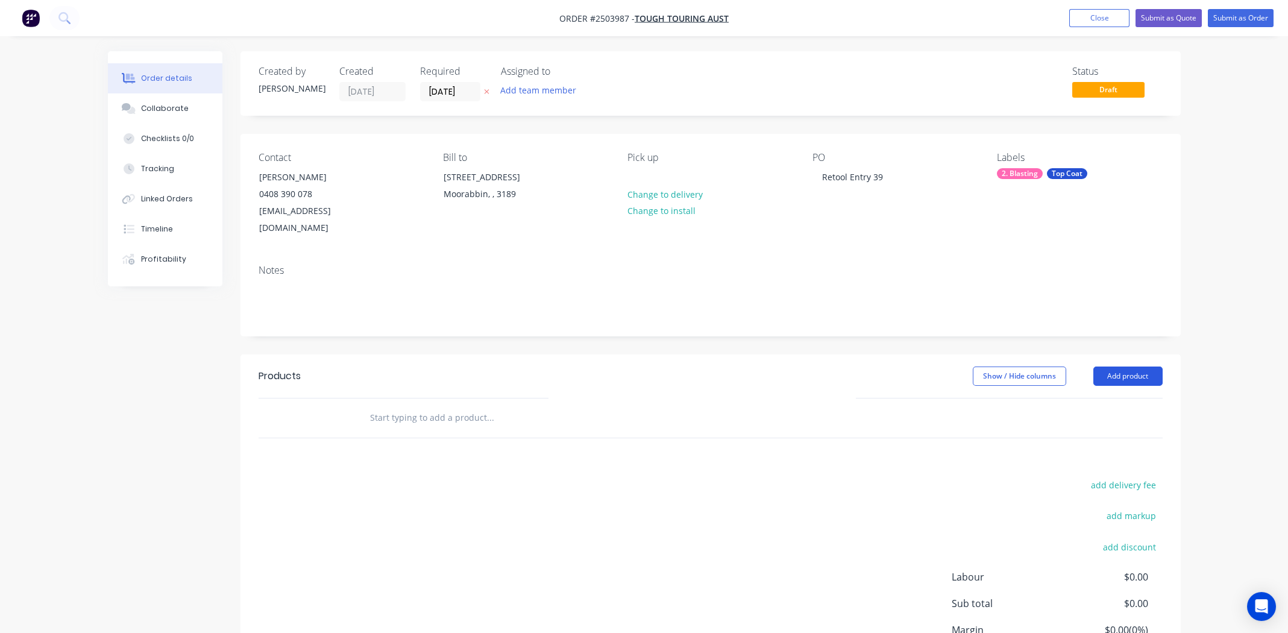
click at [1139, 367] on button "Add product" at bounding box center [1128, 376] width 69 height 19
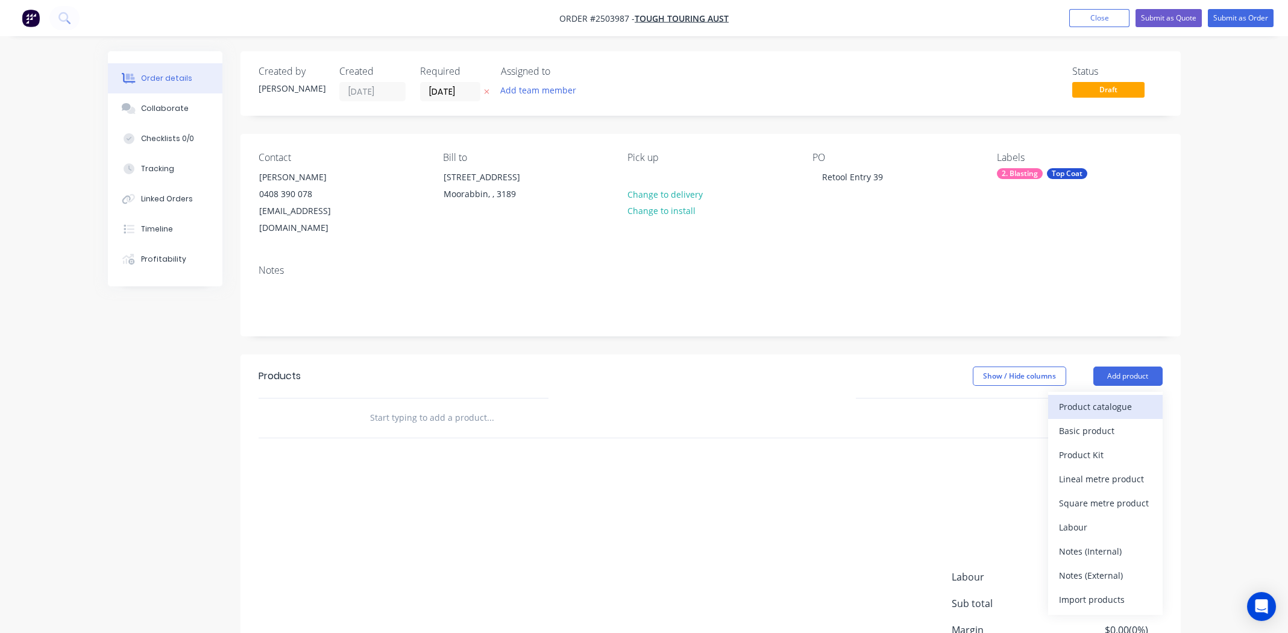
click at [1094, 398] on div "Product catalogue" at bounding box center [1105, 406] width 93 height 17
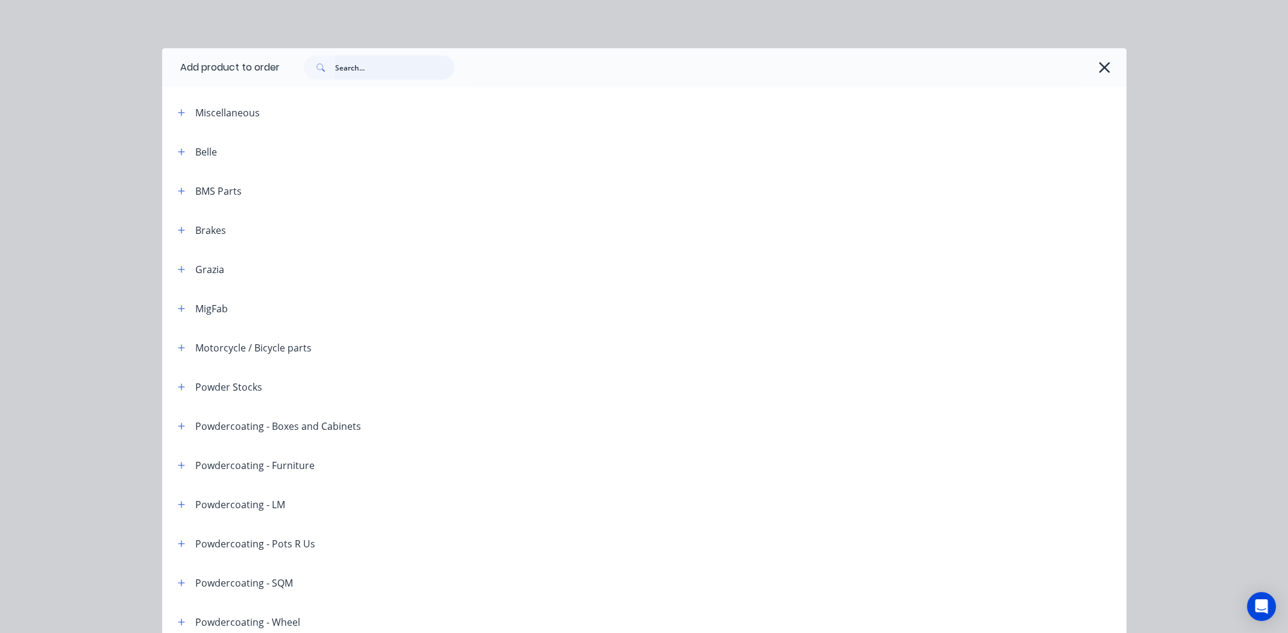
click at [383, 71] on input "text" at bounding box center [394, 67] width 119 height 24
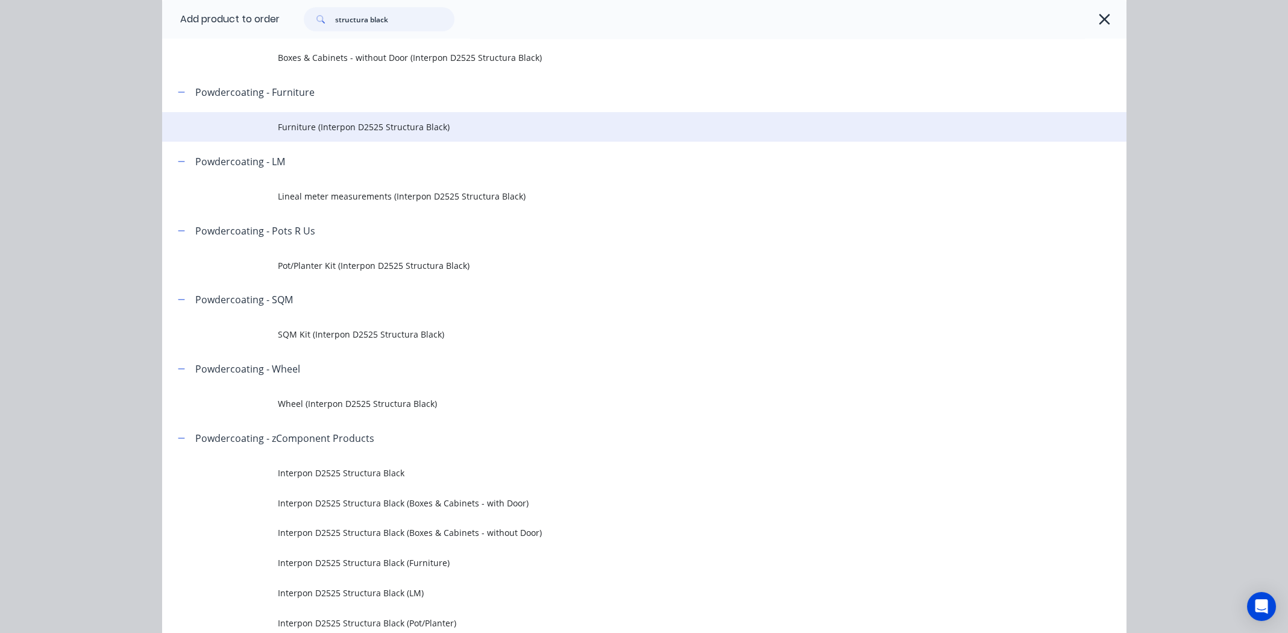
scroll to position [156, 0]
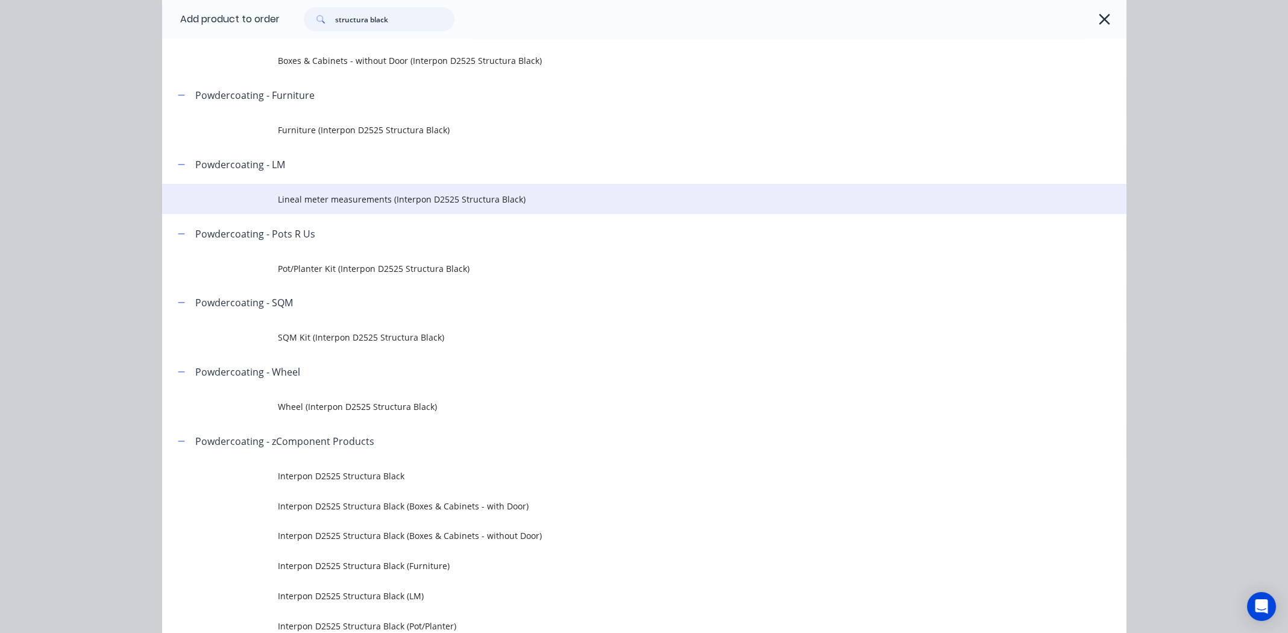
type input "structura black"
click at [344, 196] on span "Lineal meter measurements (Interpon D2525 Structura Black)" at bounding box center [617, 199] width 679 height 13
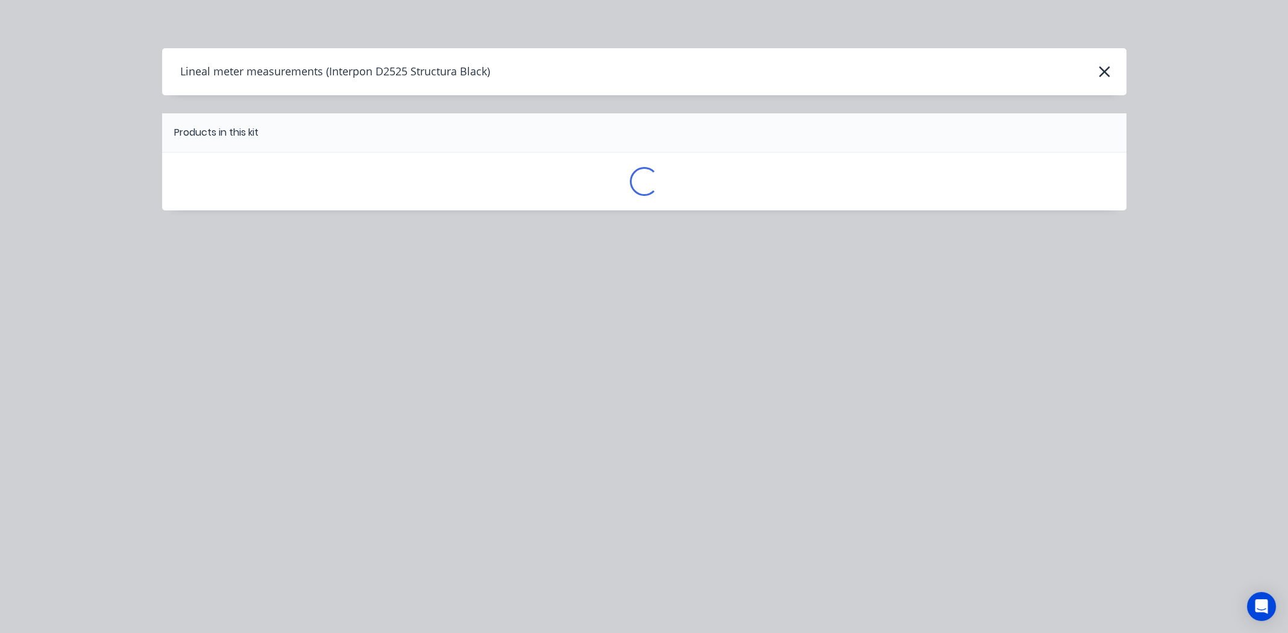
scroll to position [0, 0]
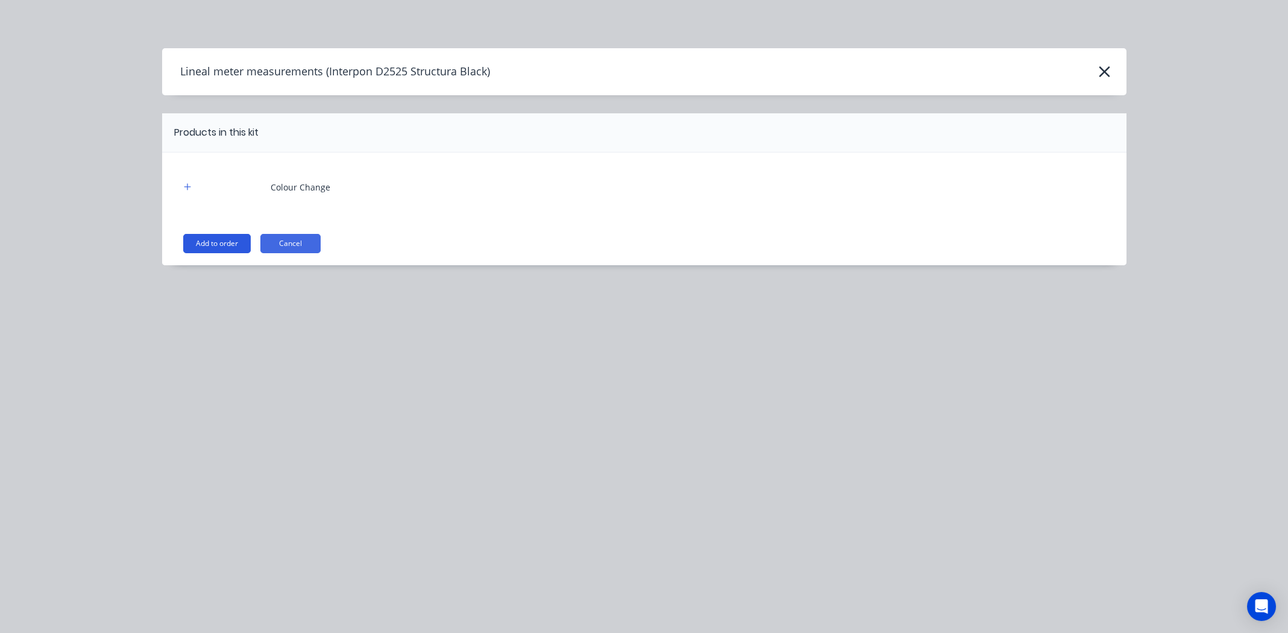
click at [209, 241] on button "Add to order" at bounding box center [217, 243] width 68 height 19
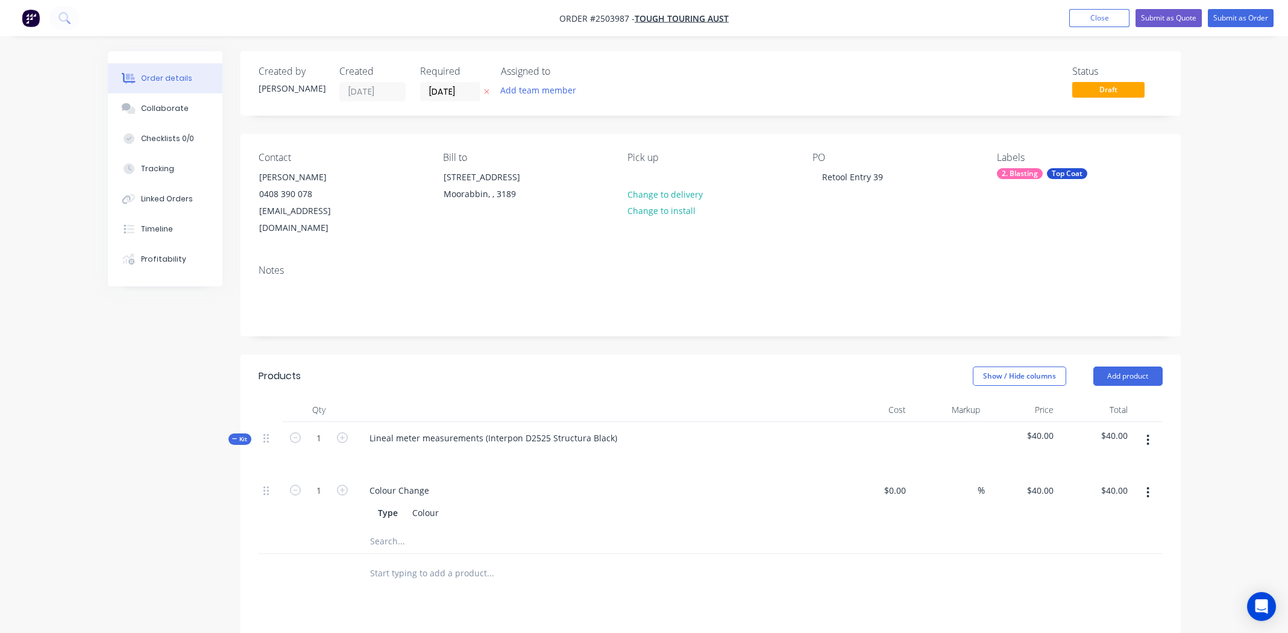
click at [1145, 429] on button "button" at bounding box center [1148, 440] width 28 height 22
click at [1104, 463] on div "Add product to kit" at bounding box center [1105, 471] width 93 height 17
click at [1097, 511] on div "Product catalogue" at bounding box center [1105, 519] width 93 height 17
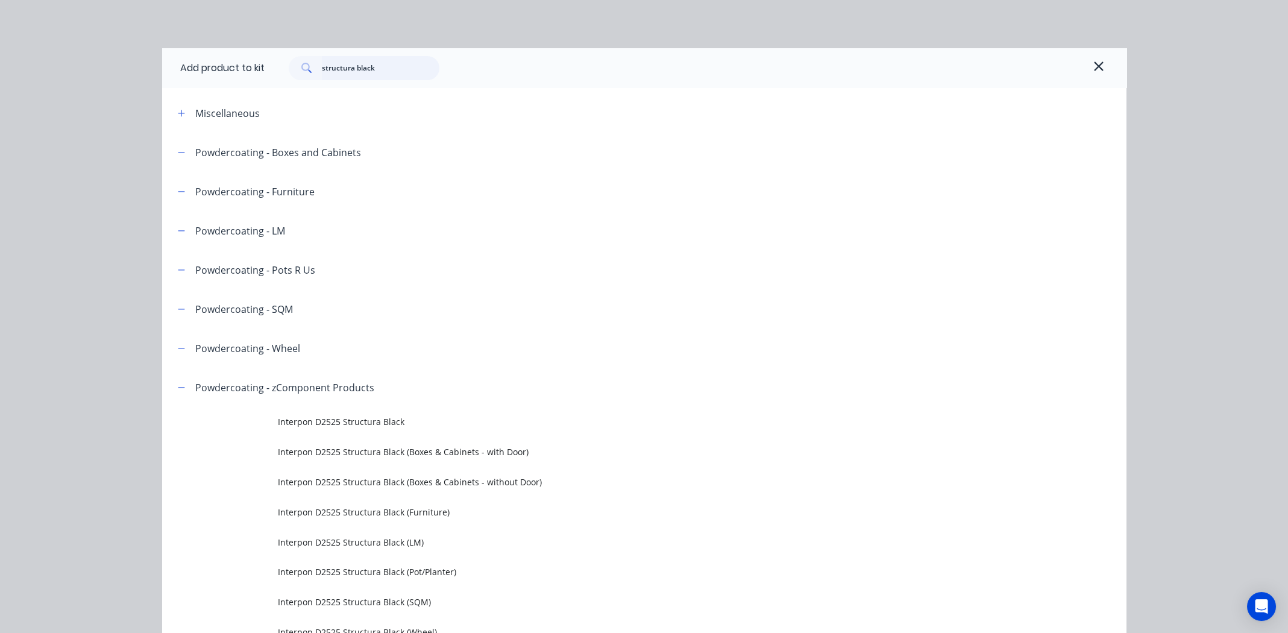
click at [390, 73] on input "structura black" at bounding box center [381, 68] width 118 height 24
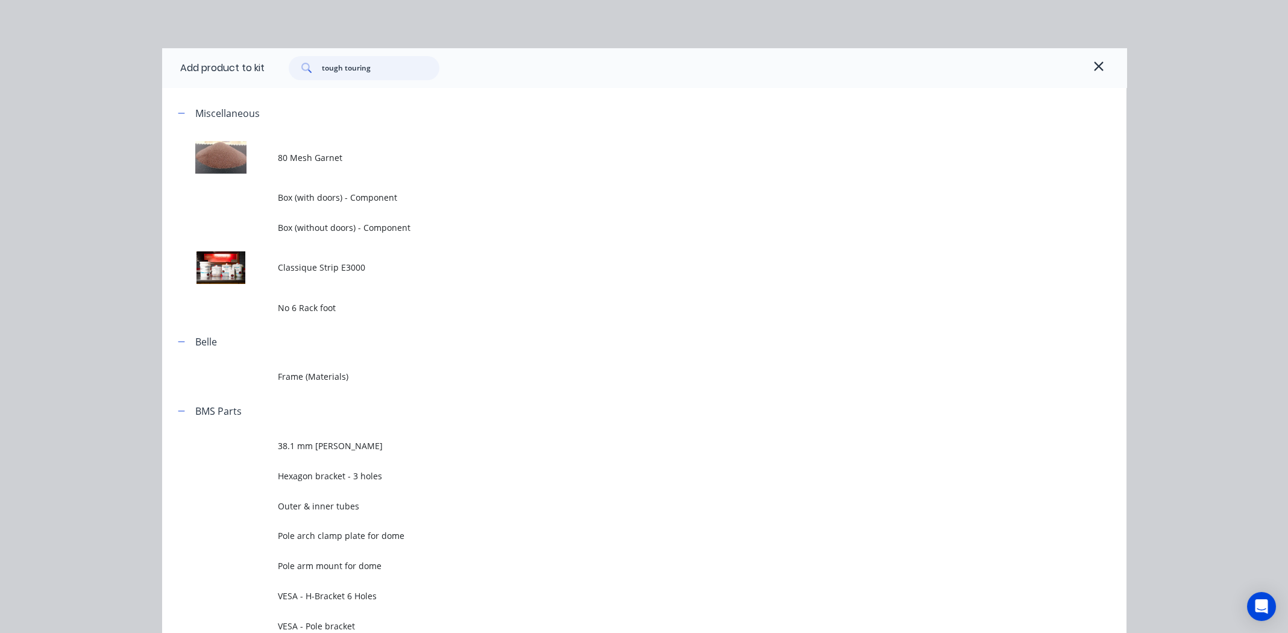
click at [385, 66] on input "tough touring" at bounding box center [381, 68] width 118 height 24
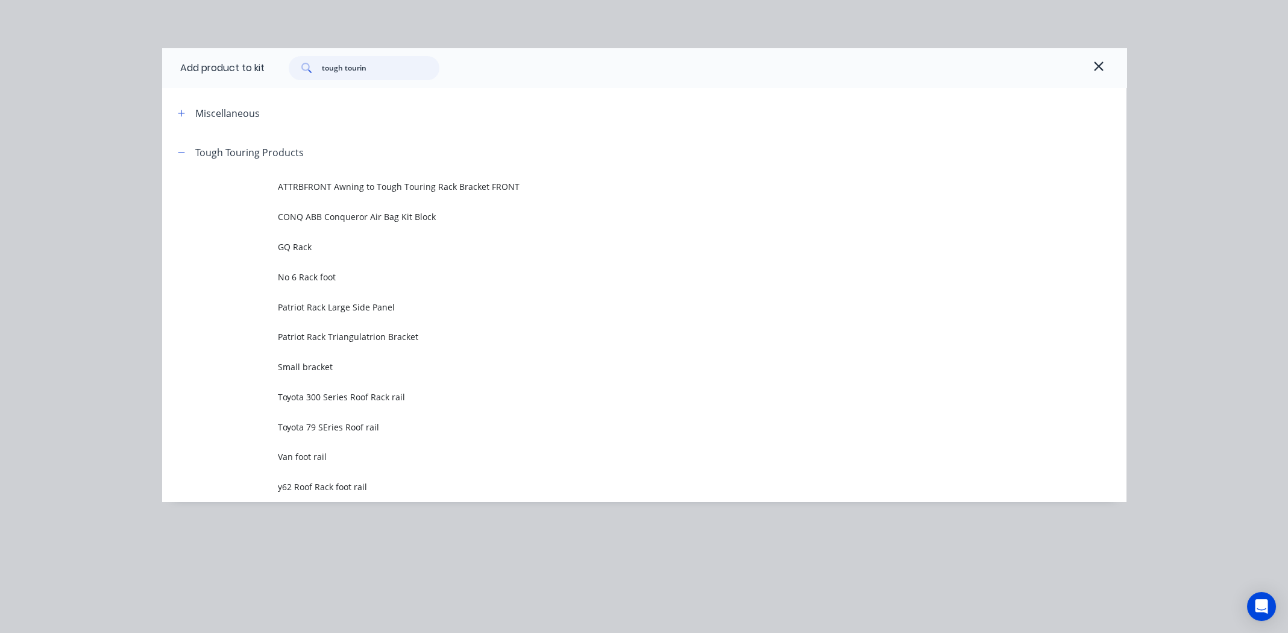
type input "tough tourin"
click at [874, 19] on div "Add product to kit tough tourin Miscellaneous Tough Touring Products ATTRBFRONT…" at bounding box center [644, 316] width 1288 height 633
click at [83, 250] on div "Add product to kit tough tourin Miscellaneous Tough Touring Products ATTRBFRONT…" at bounding box center [644, 316] width 1288 height 633
click at [1101, 66] on icon "button" at bounding box center [1099, 66] width 11 height 14
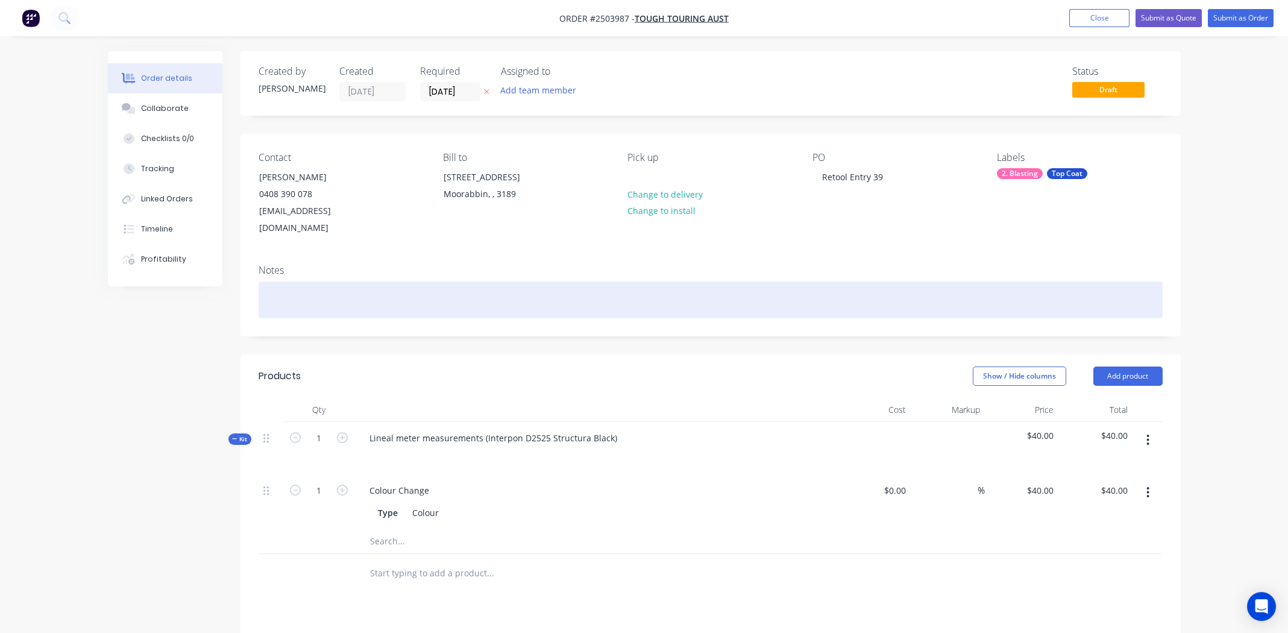
click at [330, 282] on div at bounding box center [711, 300] width 904 height 37
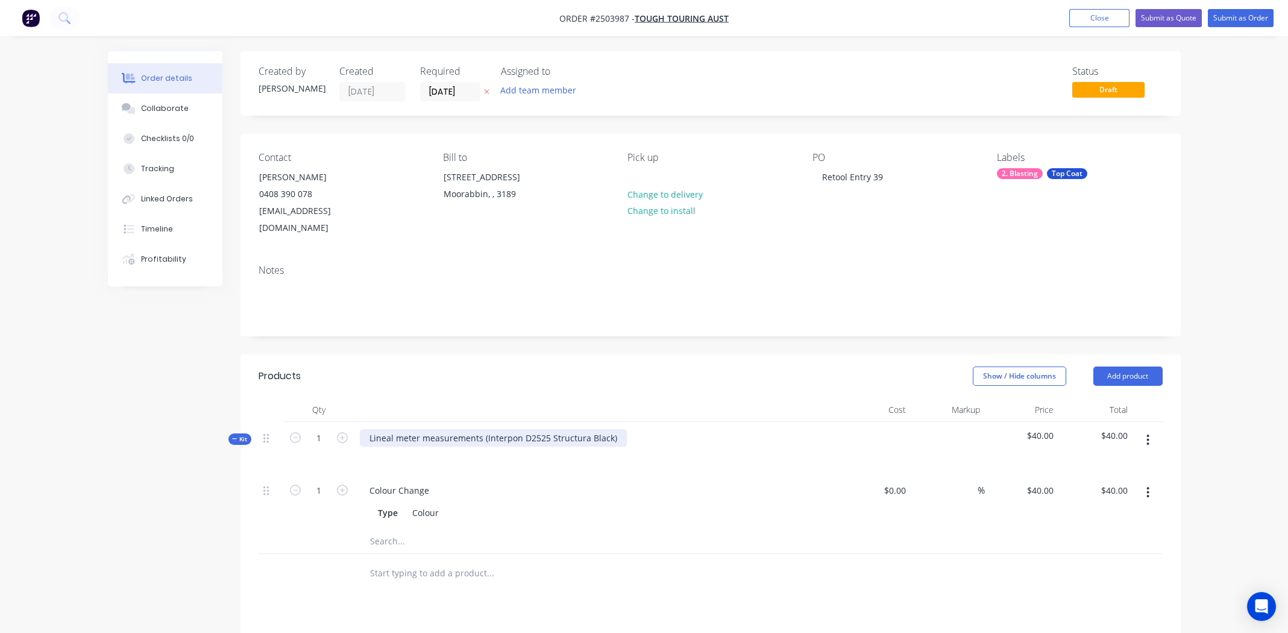
click at [484, 429] on div "Lineal meter measurements (Interpon D2525 Structura Black)" at bounding box center [493, 437] width 267 height 17
click at [499, 429] on div "Interpon D2525 Structura Black)" at bounding box center [434, 437] width 148 height 17
copy div "Interpon D2525 Structura Black"
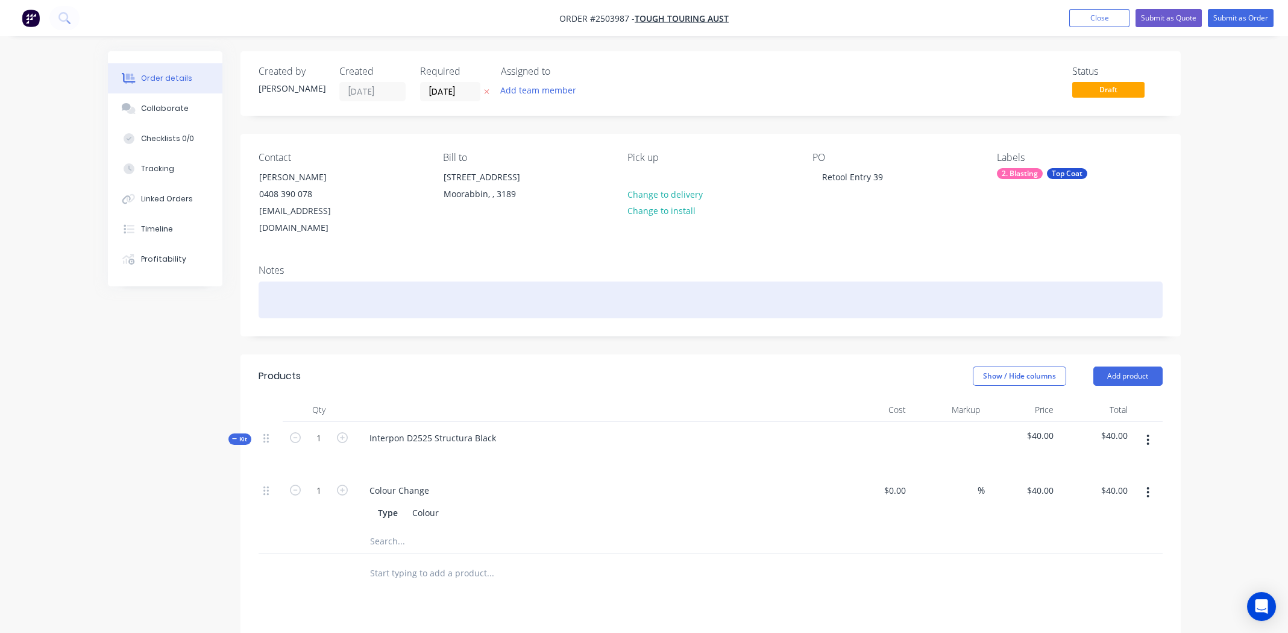
click at [321, 283] on div at bounding box center [711, 300] width 904 height 37
paste div
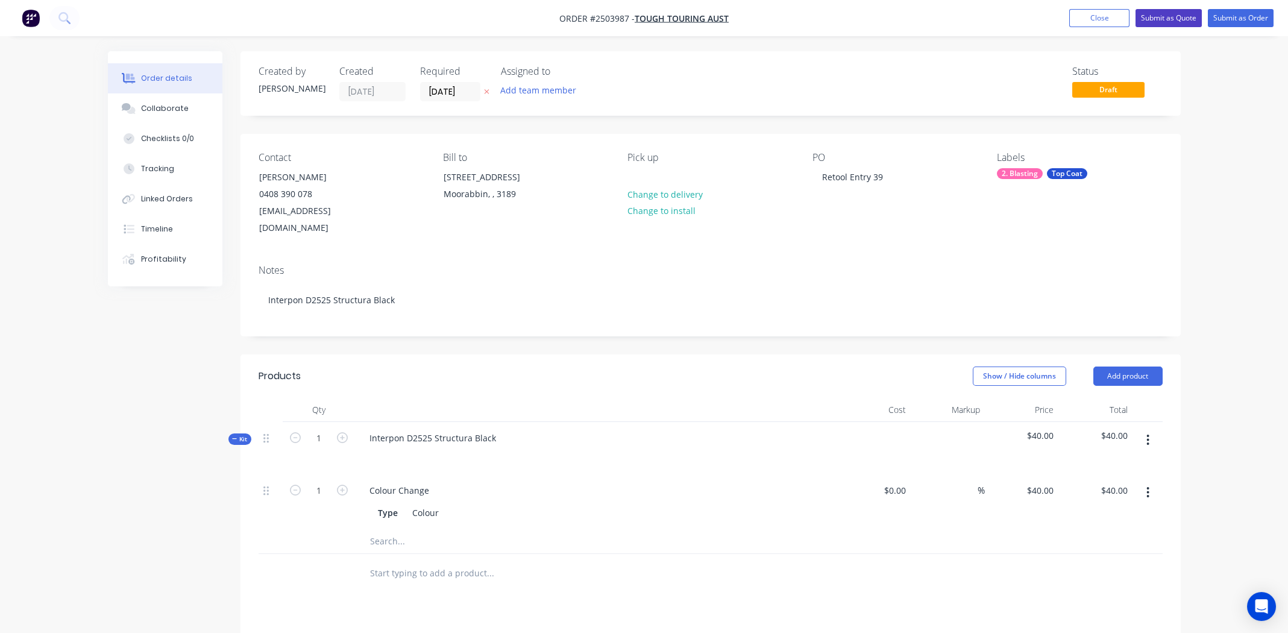
click at [1164, 14] on button "Submit as Quote" at bounding box center [1169, 18] width 66 height 18
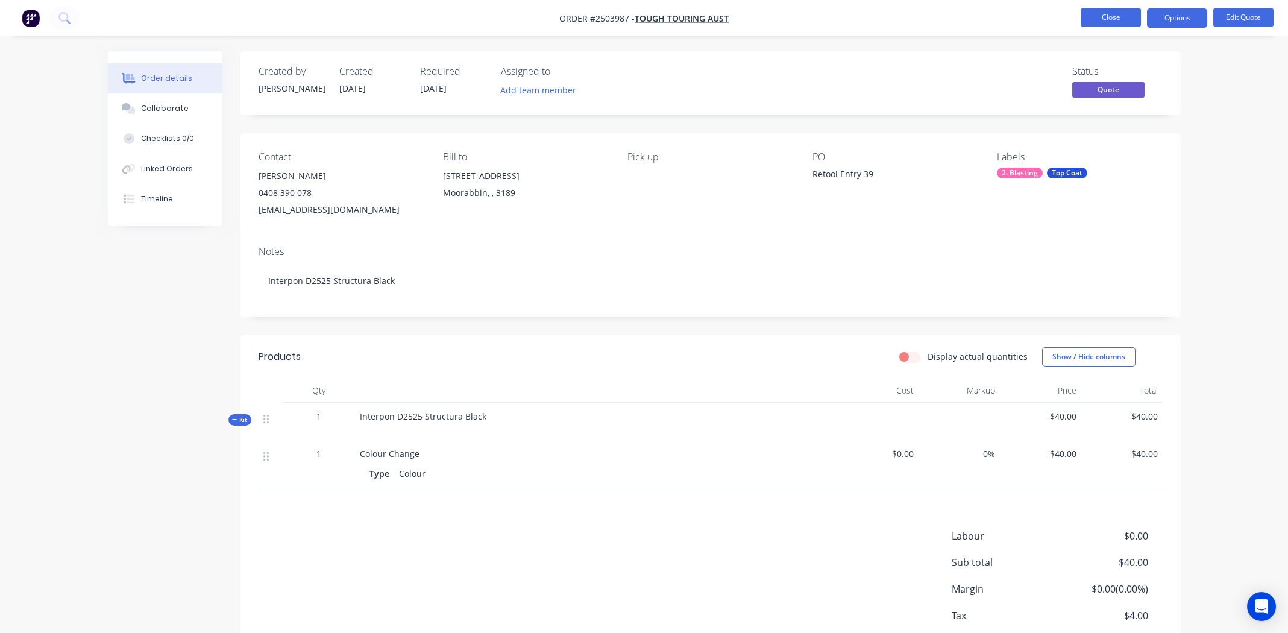
click at [1094, 16] on button "Close" at bounding box center [1111, 17] width 60 height 18
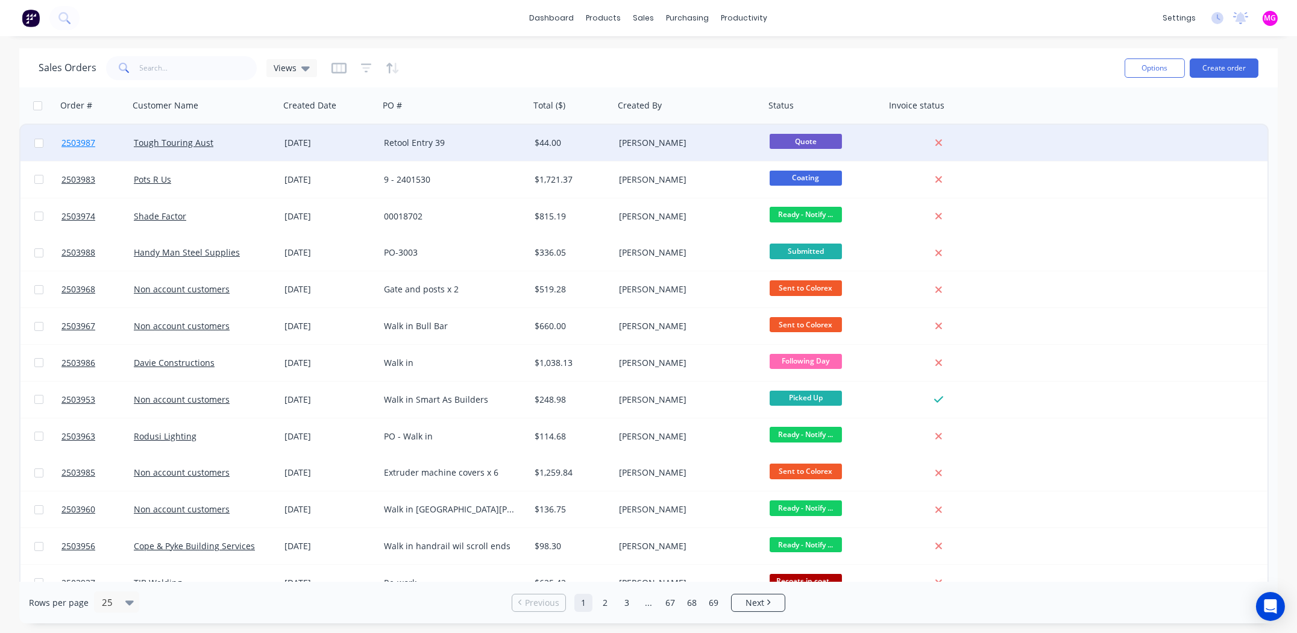
click at [83, 141] on span "2503987" at bounding box center [78, 143] width 34 height 12
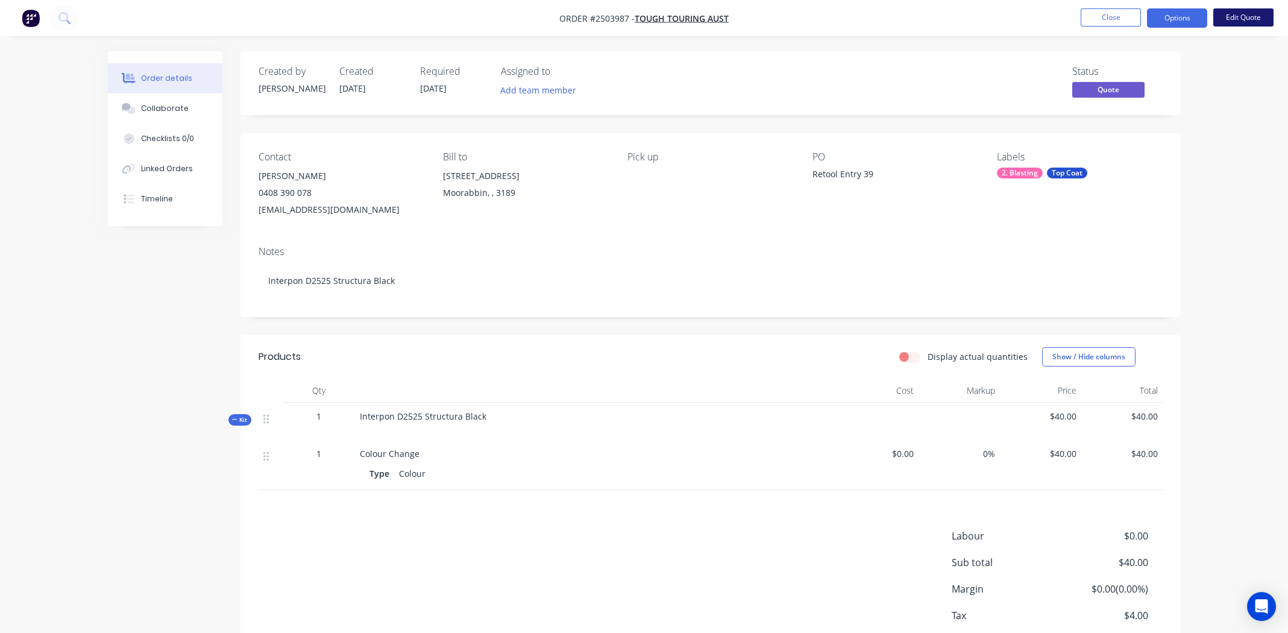
click at [1251, 16] on button "Edit Quote" at bounding box center [1244, 17] width 60 height 18
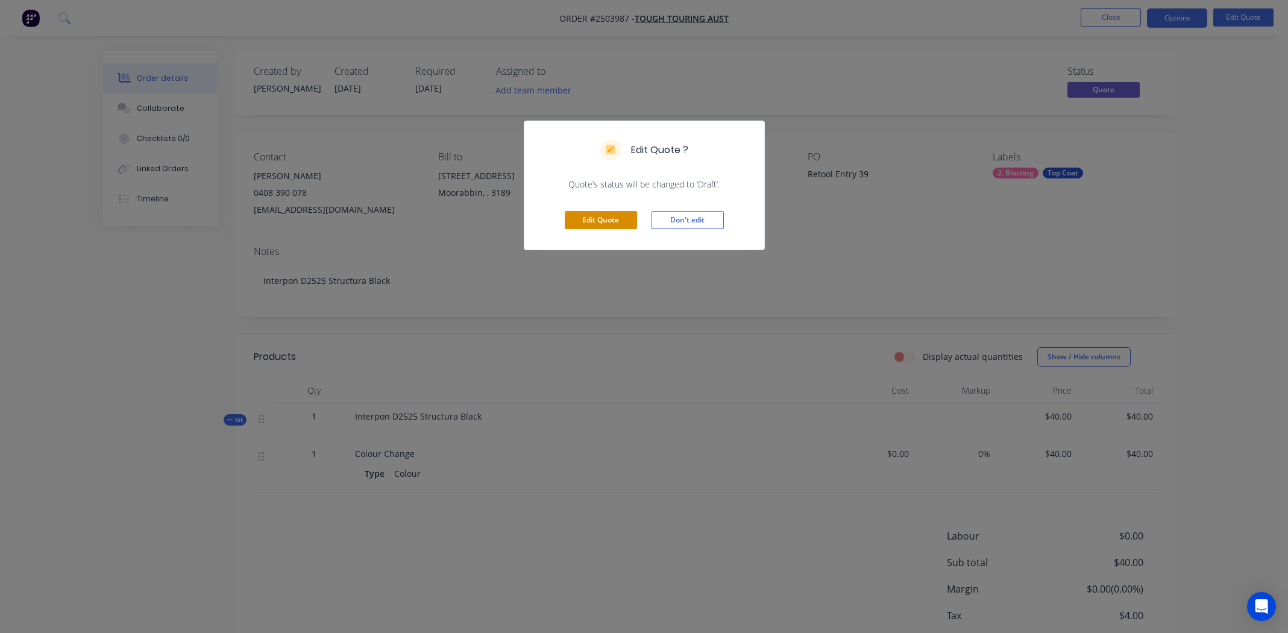
click at [614, 222] on button "Edit Quote" at bounding box center [601, 220] width 72 height 18
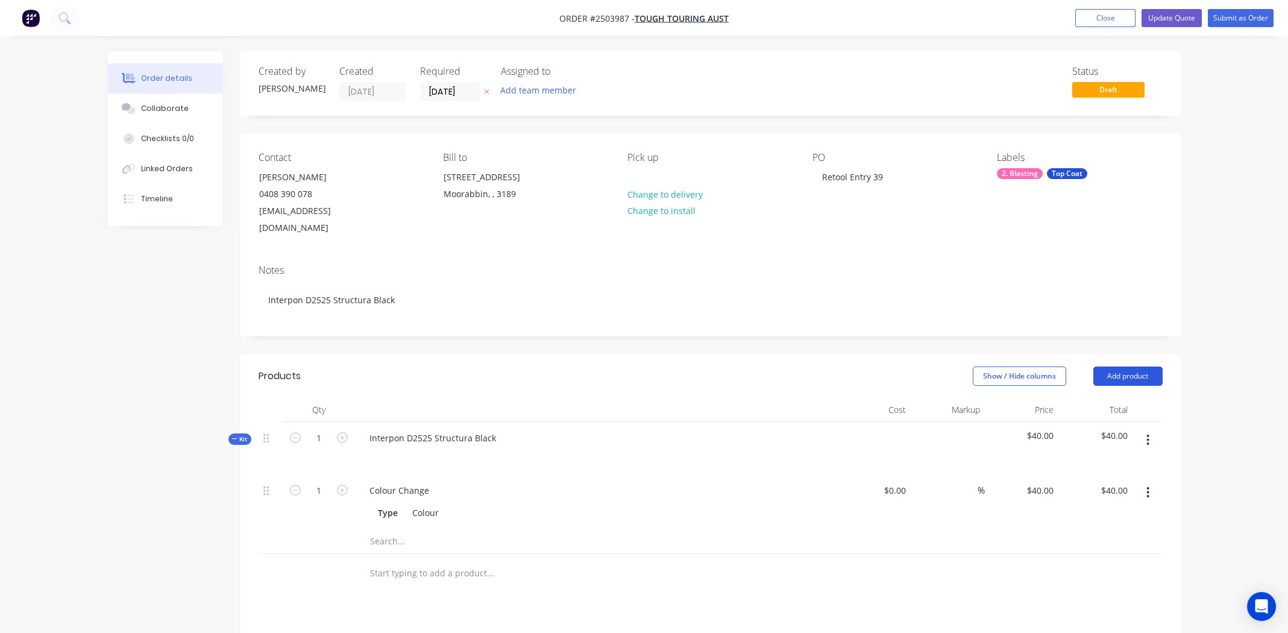
click at [1129, 367] on button "Add product" at bounding box center [1128, 376] width 69 height 19
click at [1209, 346] on div "Order details Collaborate Checklists 0/0 Linked Orders Timeline Order details C…" at bounding box center [644, 450] width 1288 height 901
click at [1149, 433] on icon "button" at bounding box center [1148, 439] width 3 height 13
click at [1097, 463] on div "Add product to kit" at bounding box center [1105, 471] width 93 height 17
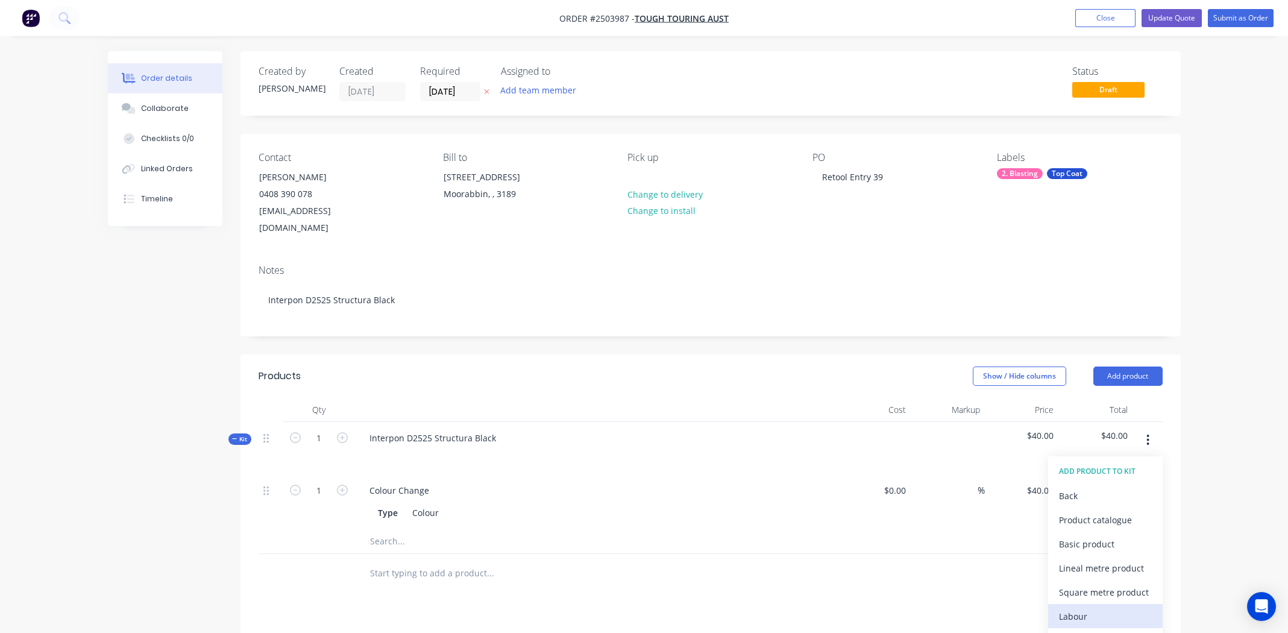
click at [1079, 608] on div "Labour" at bounding box center [1105, 616] width 93 height 17
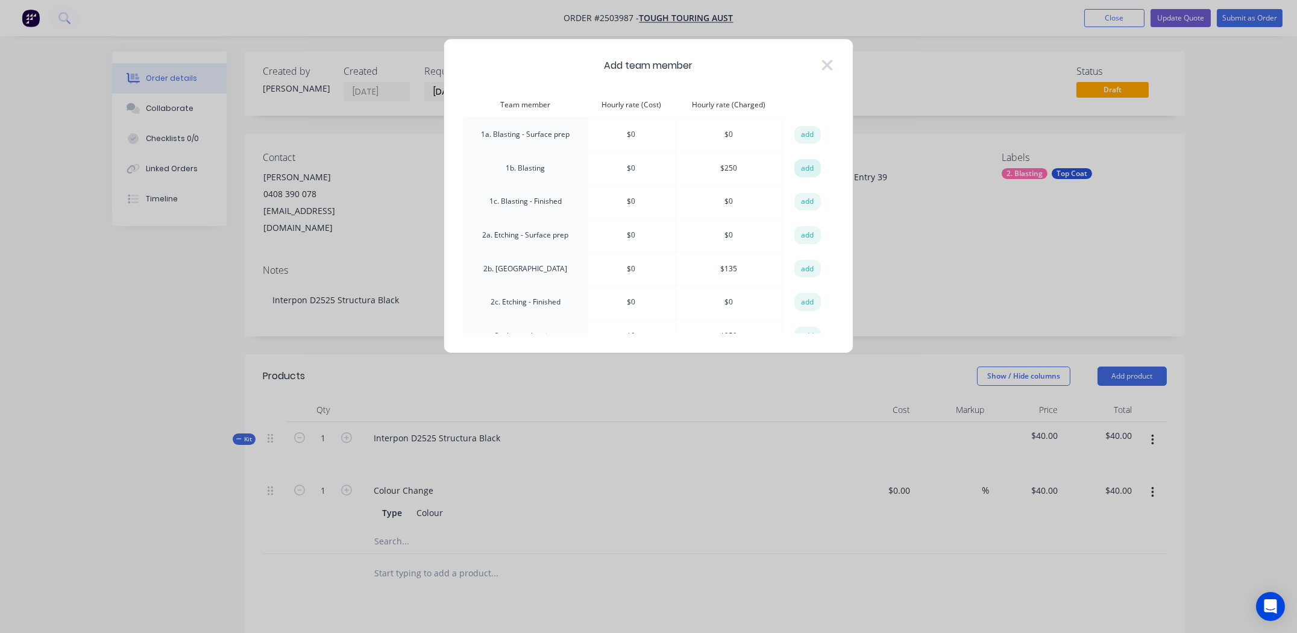
click at [801, 171] on button "add" at bounding box center [808, 168] width 27 height 18
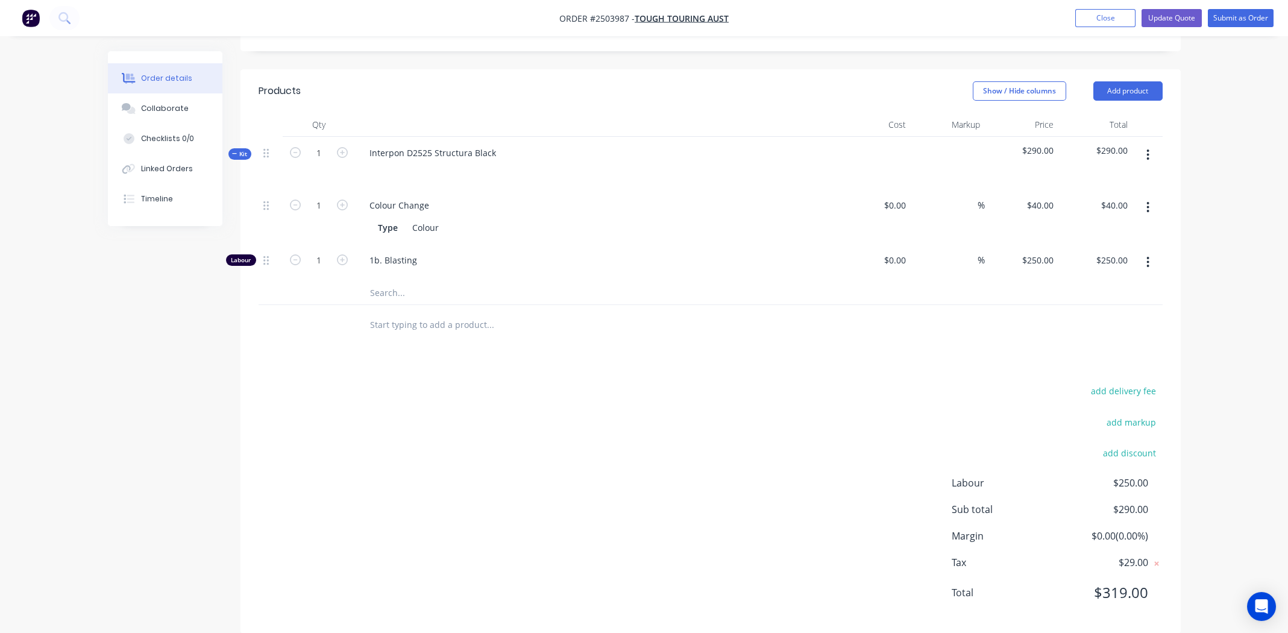
scroll to position [286, 0]
click at [1174, 16] on button "Update Quote" at bounding box center [1172, 18] width 60 height 18
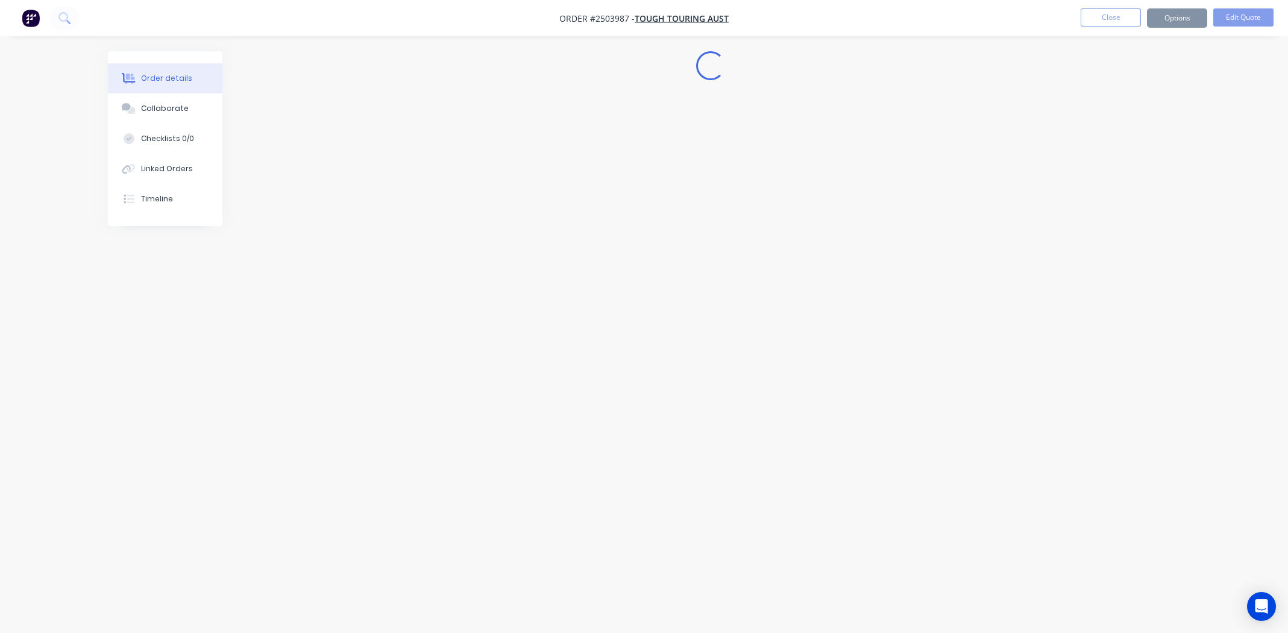
scroll to position [0, 0]
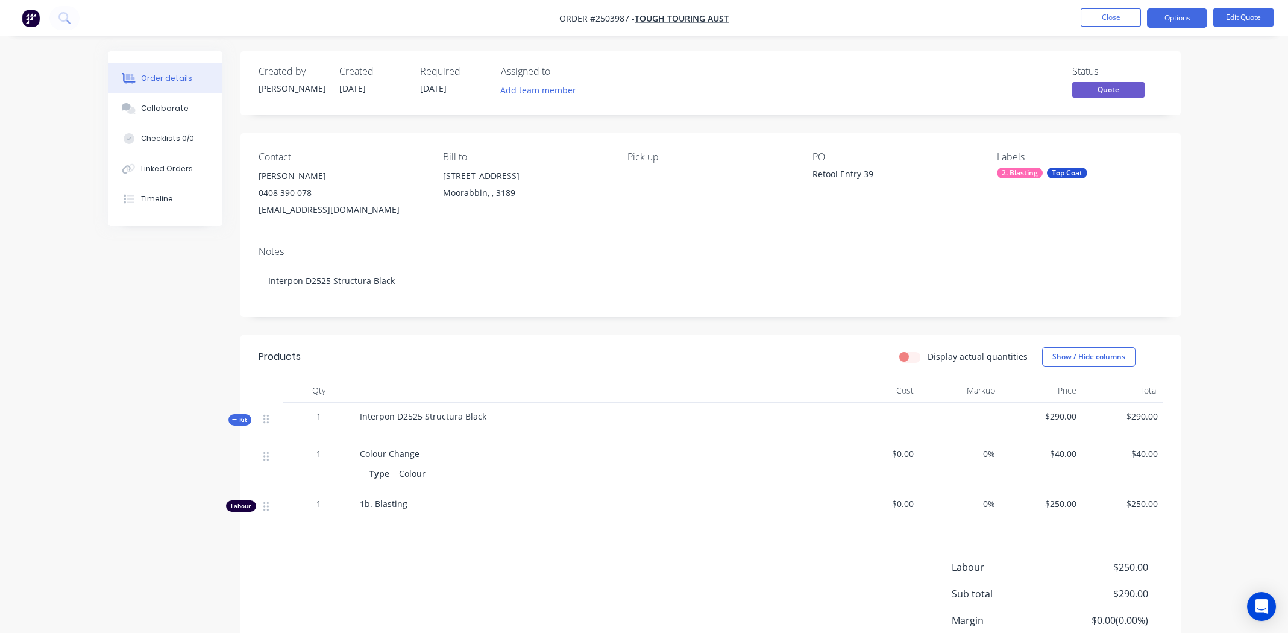
click at [860, 4] on nav "Order #2503987 - Tough Touring Aust Close Options Edit Quote" at bounding box center [644, 18] width 1288 height 36
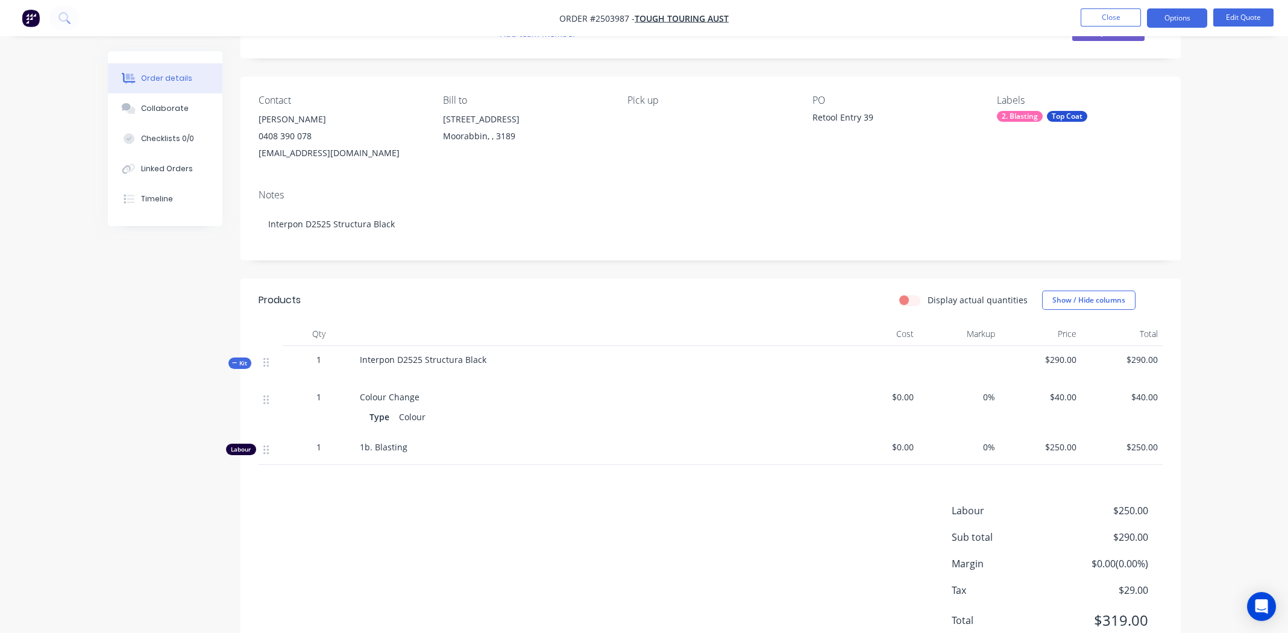
scroll to position [104, 0]
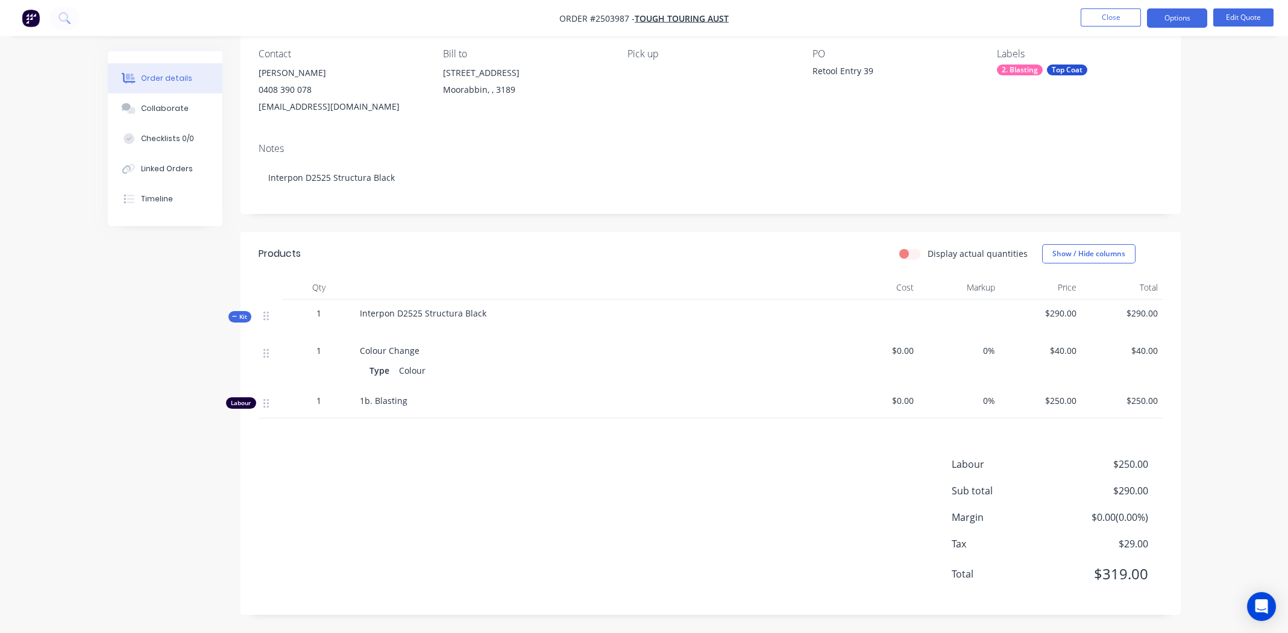
drag, startPoint x: 547, startPoint y: 533, endPoint x: 549, endPoint y: 519, distance: 13.9
click at [549, 531] on div "Labour $250.00 Sub total $290.00 Margin $0.00 ( 0.00 %) Tax $29.00 Total $319.00" at bounding box center [711, 527] width 904 height 140
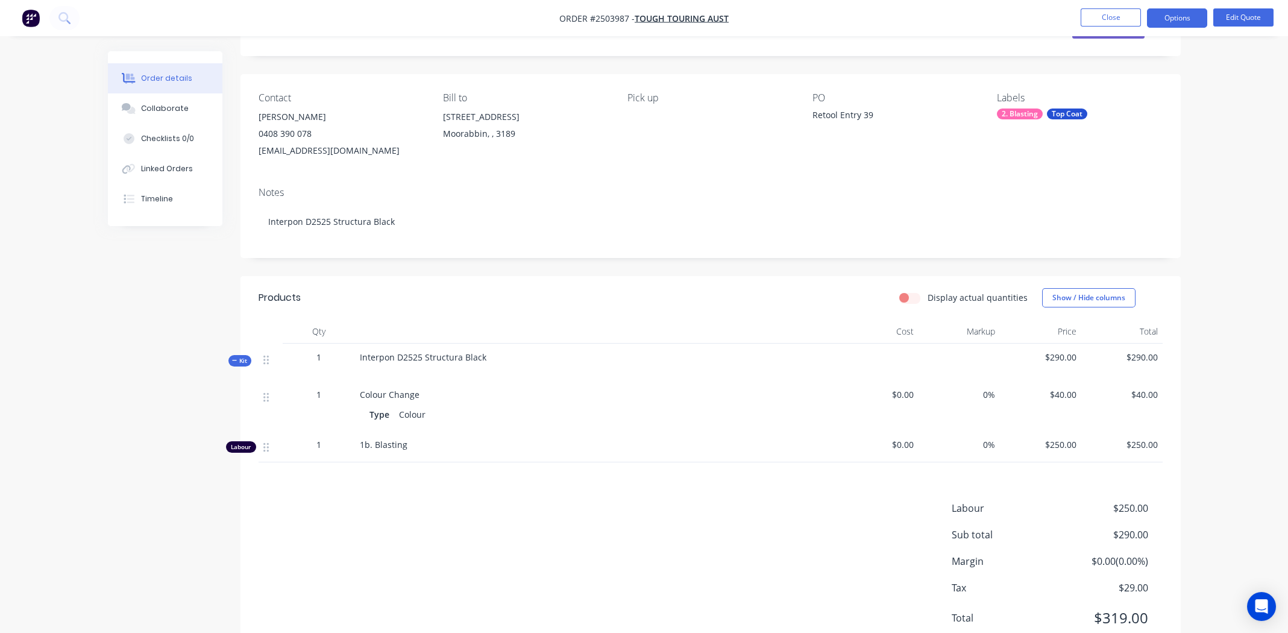
scroll to position [0, 0]
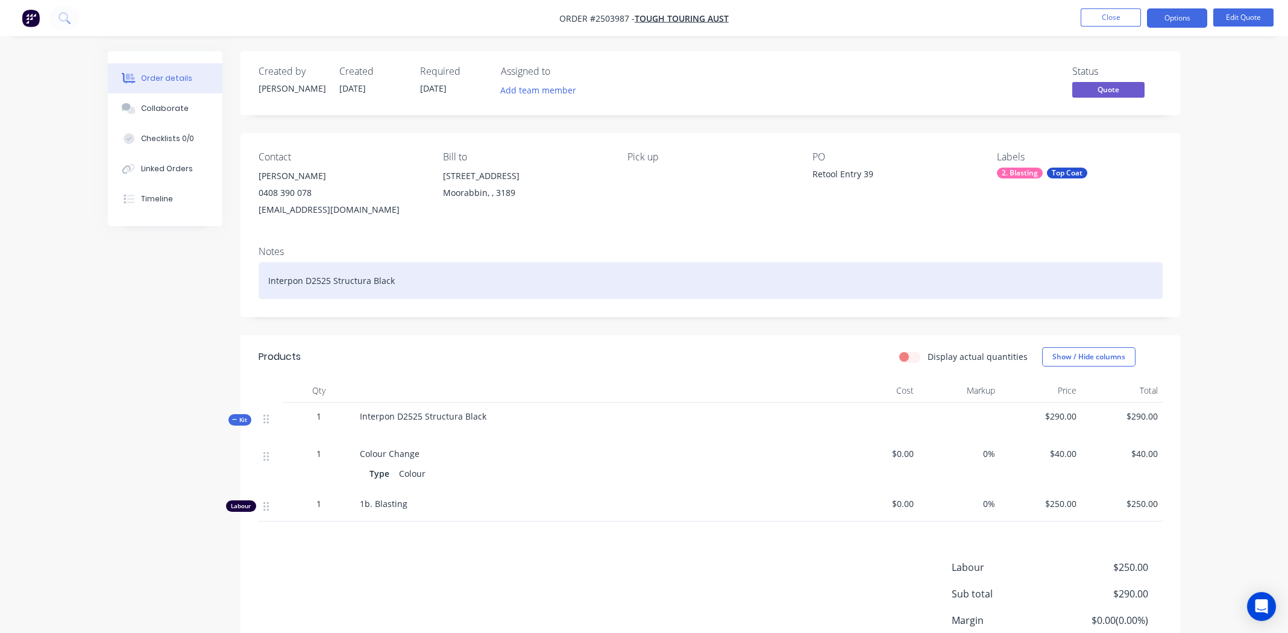
click at [425, 285] on div "Interpon D2525 Structura Black" at bounding box center [711, 280] width 904 height 37
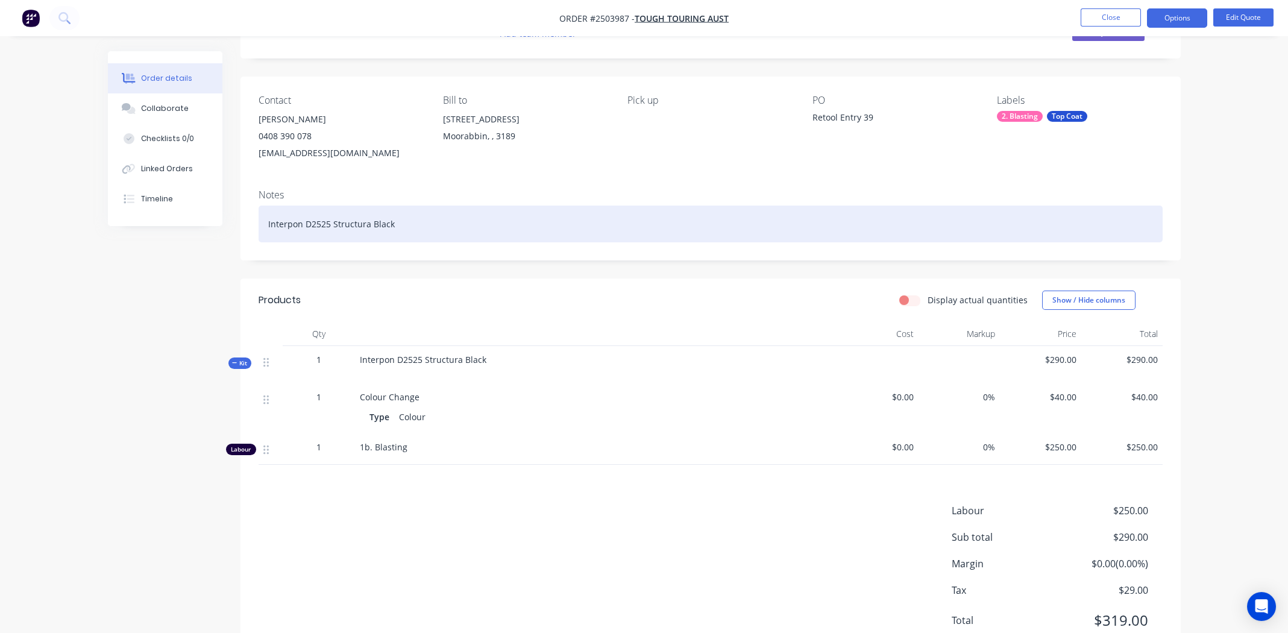
scroll to position [104, 0]
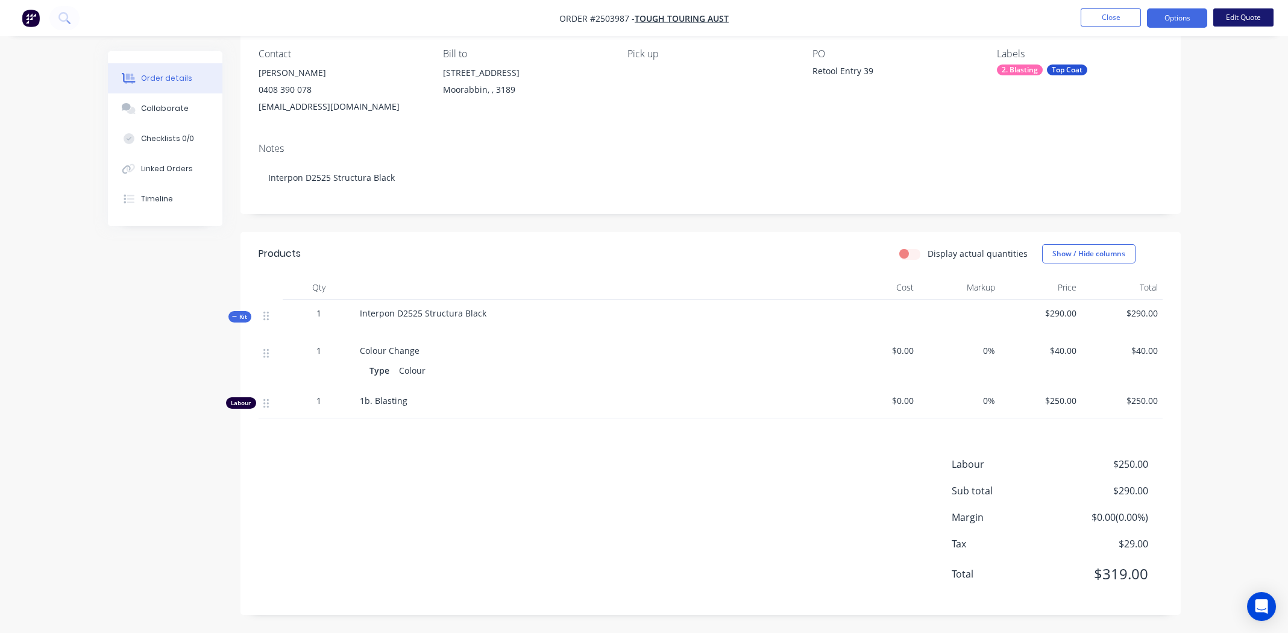
click at [1236, 25] on button "Edit Quote" at bounding box center [1244, 17] width 60 height 18
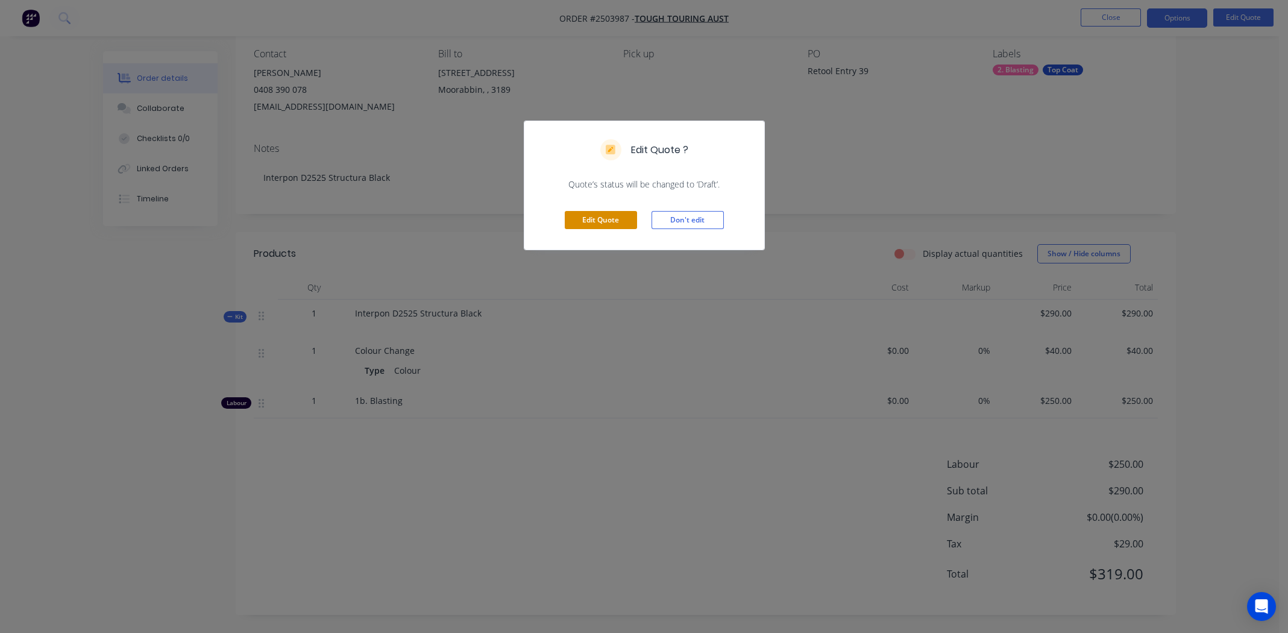
click at [606, 215] on button "Edit Quote" at bounding box center [601, 220] width 72 height 18
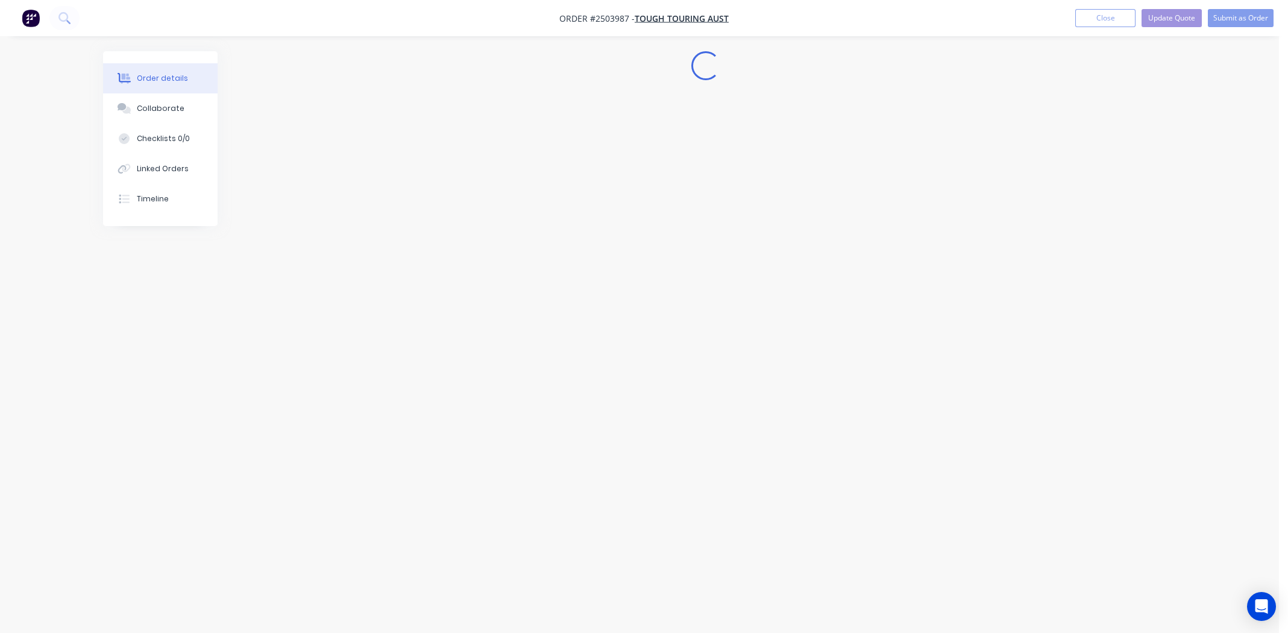
scroll to position [0, 0]
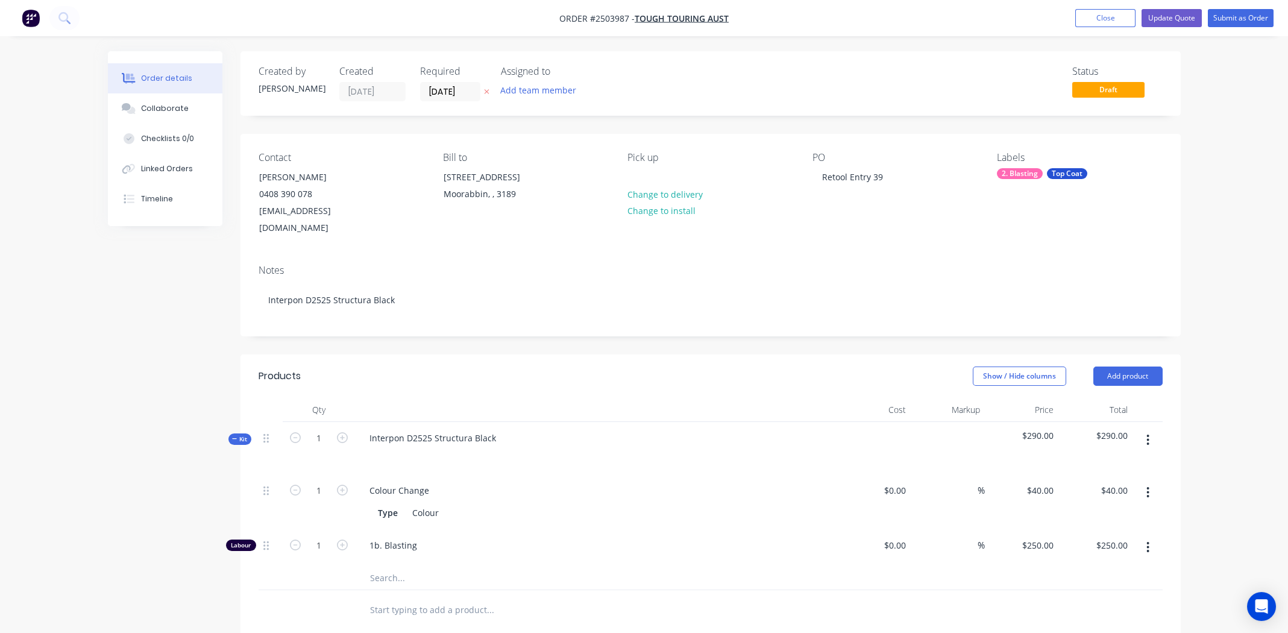
click at [1147, 433] on icon "button" at bounding box center [1148, 439] width 3 height 13
click at [1092, 463] on div "Add product to kit" at bounding box center [1105, 471] width 93 height 17
click at [1104, 511] on div "Product catalogue" at bounding box center [1105, 519] width 93 height 17
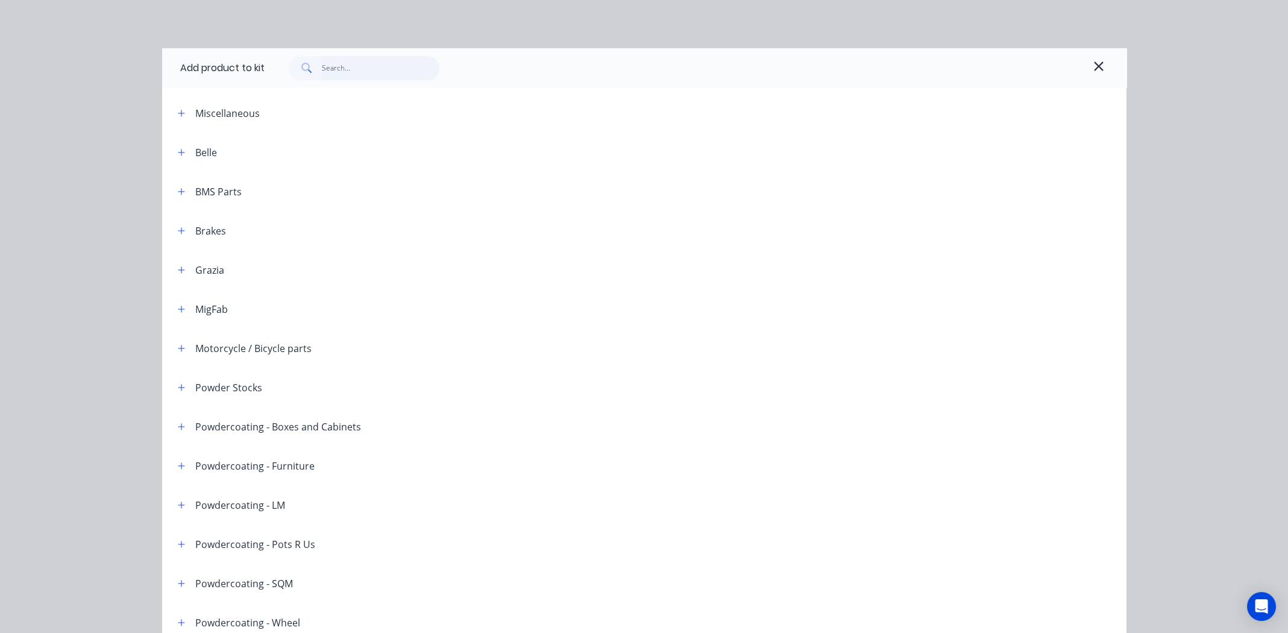
click at [372, 66] on input "text" at bounding box center [381, 68] width 118 height 24
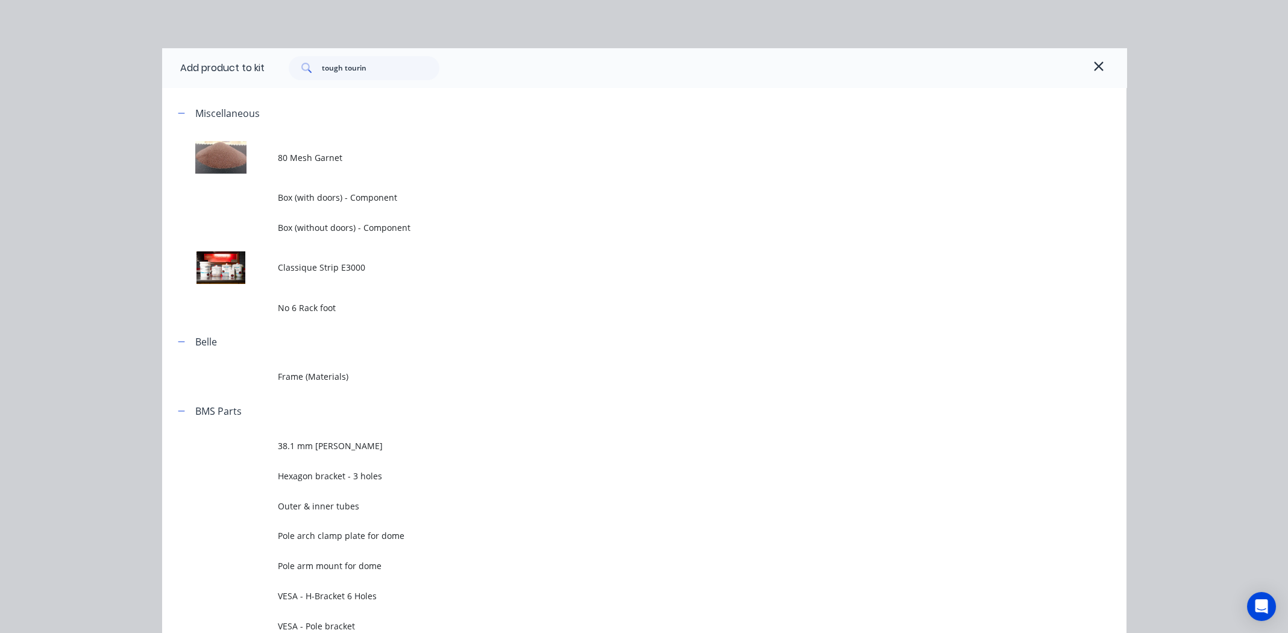
drag, startPoint x: 635, startPoint y: 5, endPoint x: 603, endPoint y: 116, distance: 115.6
click at [635, 5] on div "Add product to kit tough tourin Miscellaneous 80 Mesh Garnet Box (with doors) -…" at bounding box center [644, 316] width 1288 height 633
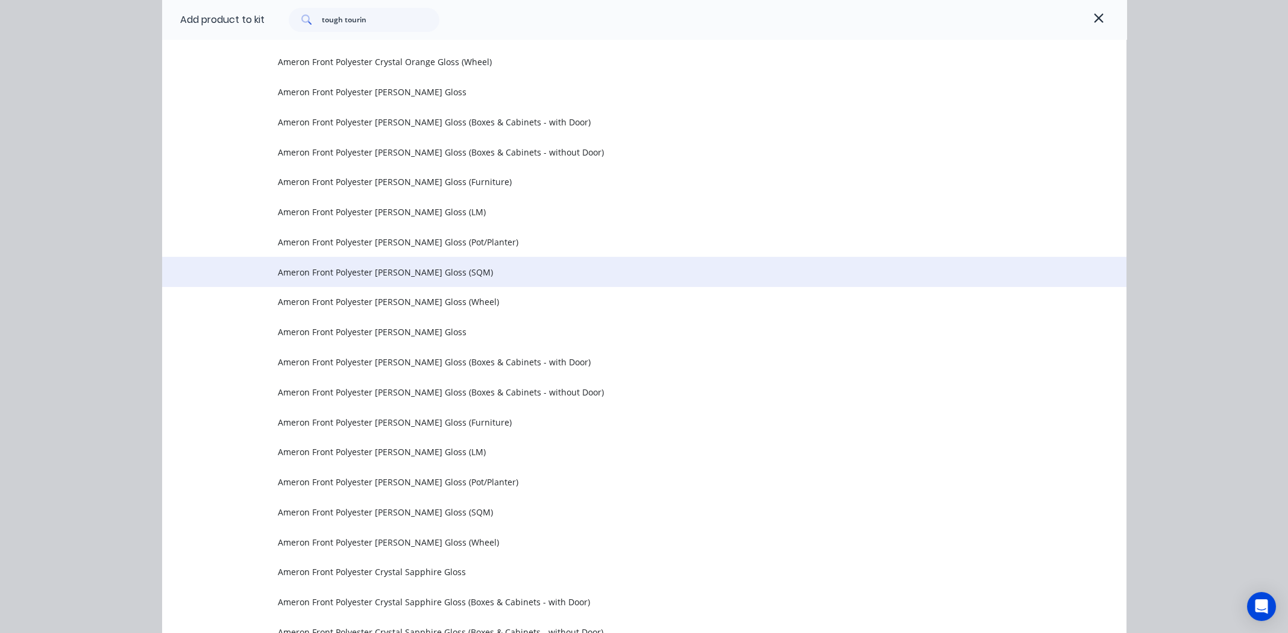
scroll to position [2713, 0]
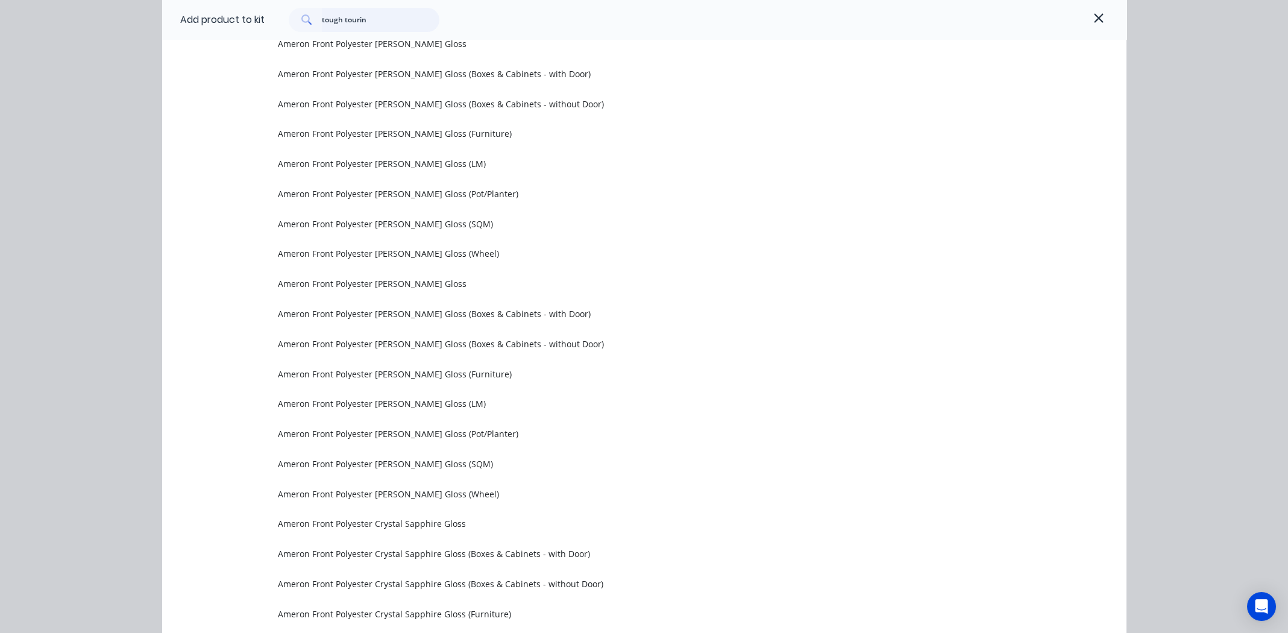
click at [377, 20] on input "tough tourin" at bounding box center [381, 20] width 118 height 24
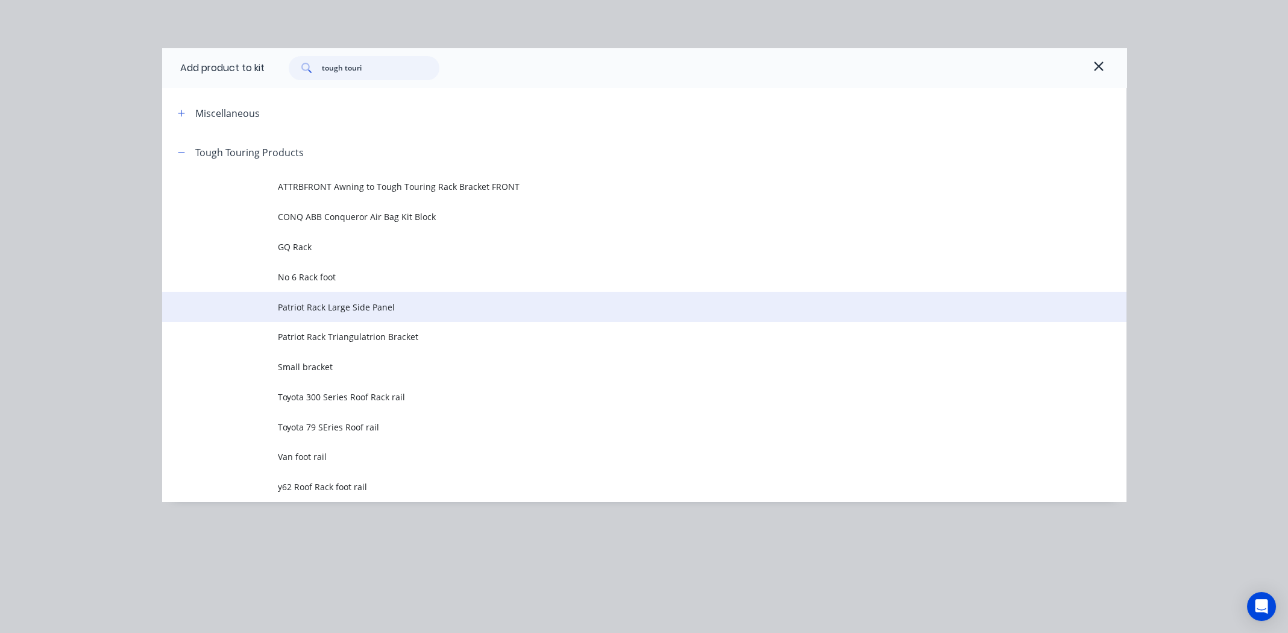
type input "tough touri"
click at [317, 307] on span "Patriot Rack Large Side Panel" at bounding box center [617, 307] width 679 height 13
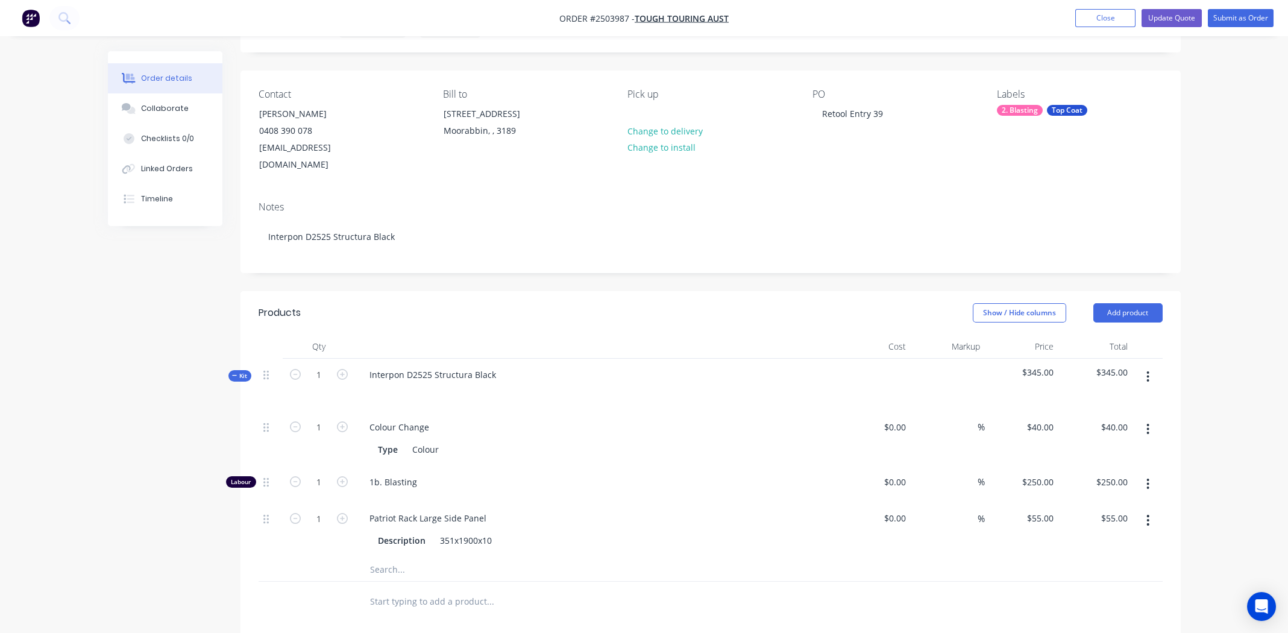
scroll to position [301, 0]
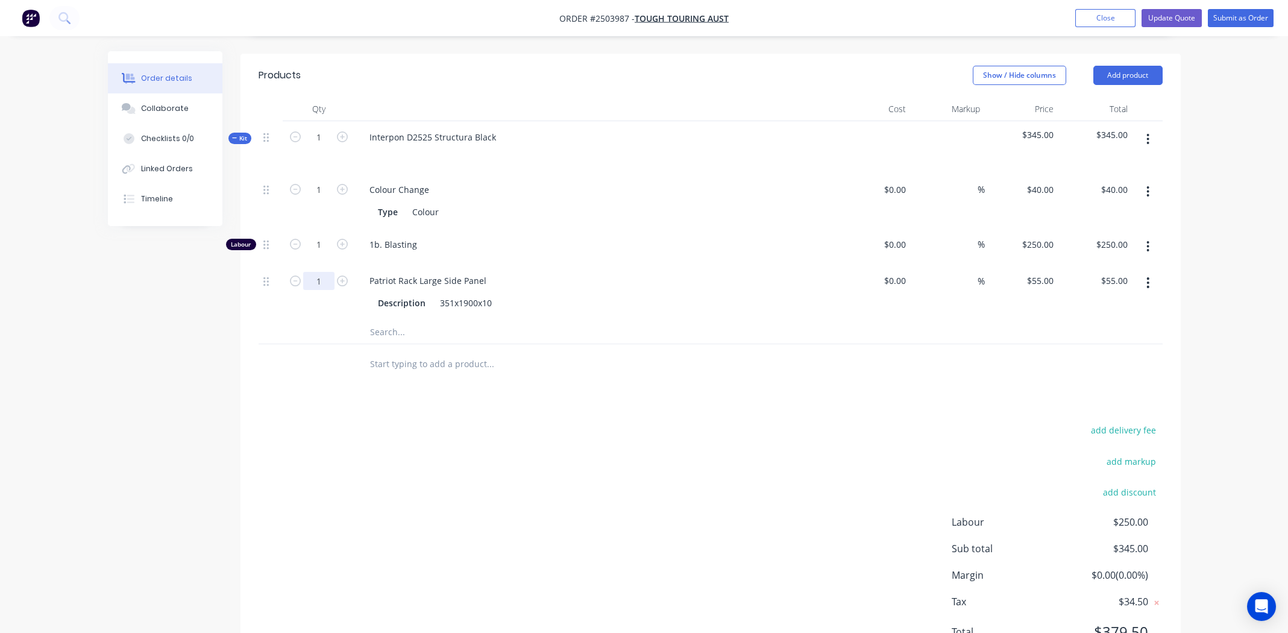
click at [321, 199] on input "1" at bounding box center [318, 190] width 31 height 18
type input "2"
type input "$110.00"
click at [587, 422] on div "add delivery fee add markup add discount Labour $250.00 Sub total $345.00 Margi…" at bounding box center [711, 538] width 904 height 233
click at [1152, 128] on button "button" at bounding box center [1148, 139] width 28 height 22
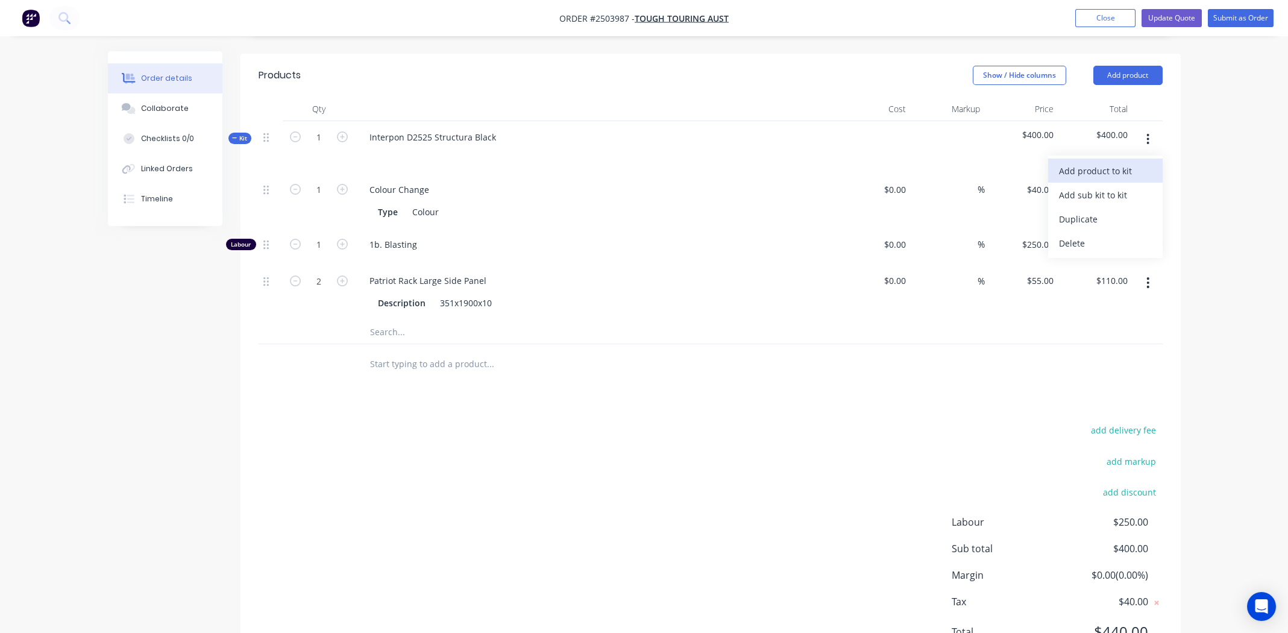
click at [1108, 162] on div "Add product to kit" at bounding box center [1105, 170] width 93 height 17
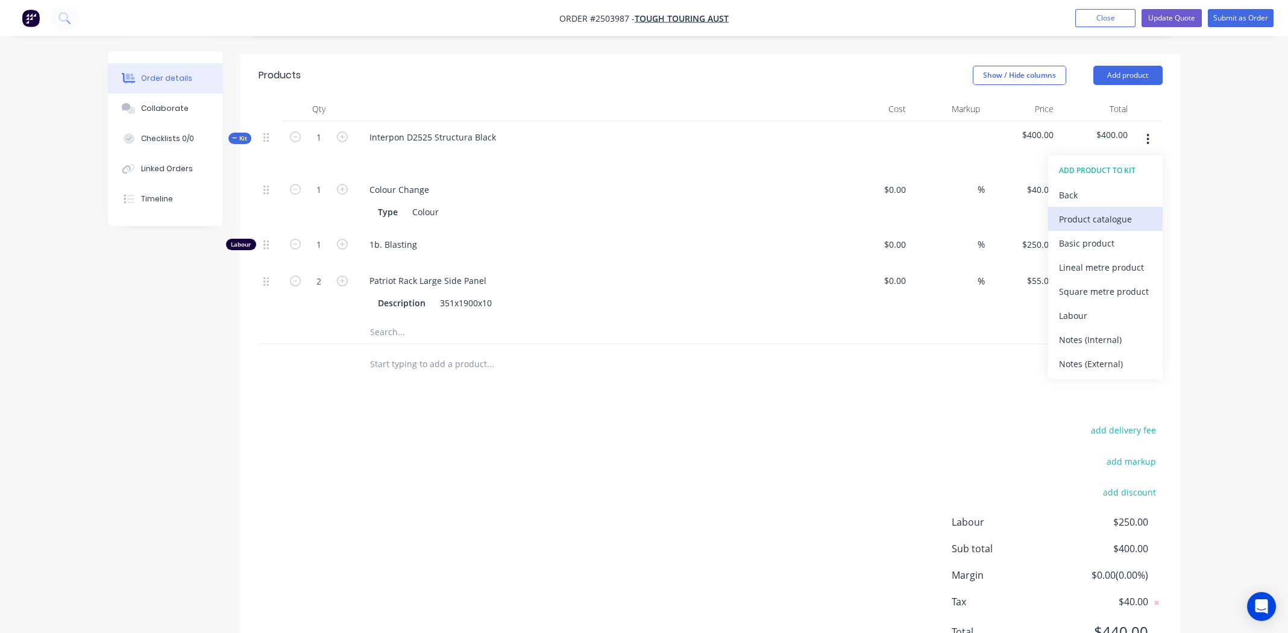
click at [1074, 210] on div "Product catalogue" at bounding box center [1105, 218] width 93 height 17
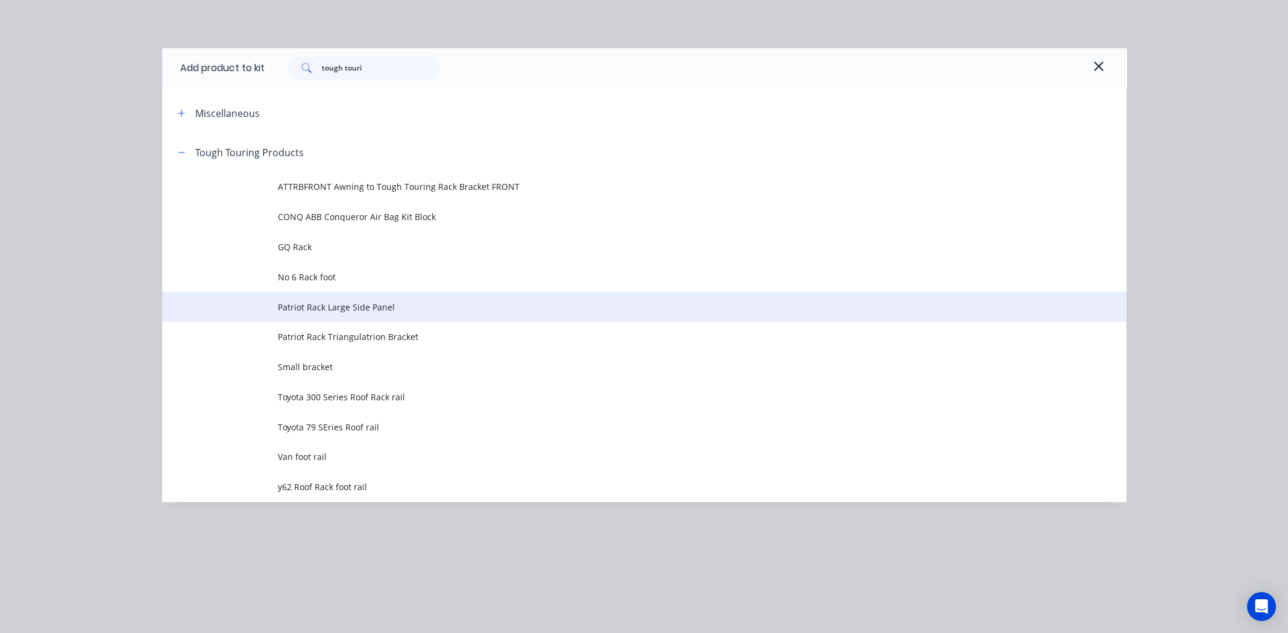
click at [325, 313] on td "Patriot Rack Large Side Panel" at bounding box center [702, 307] width 849 height 30
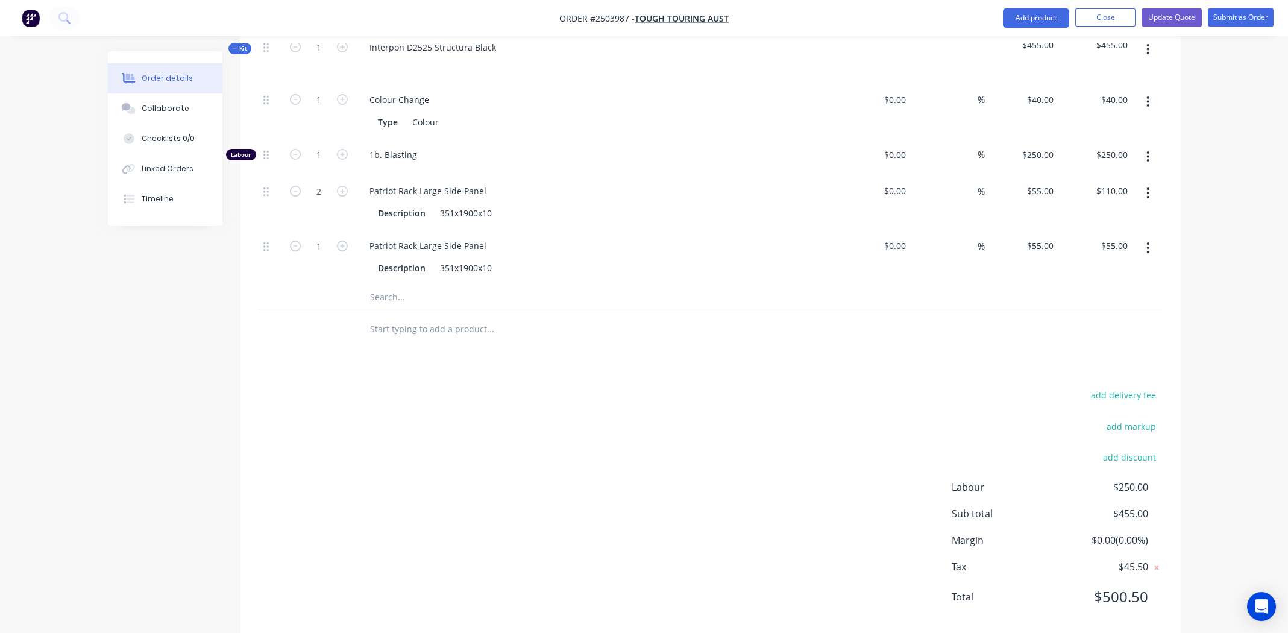
scroll to position [395, 0]
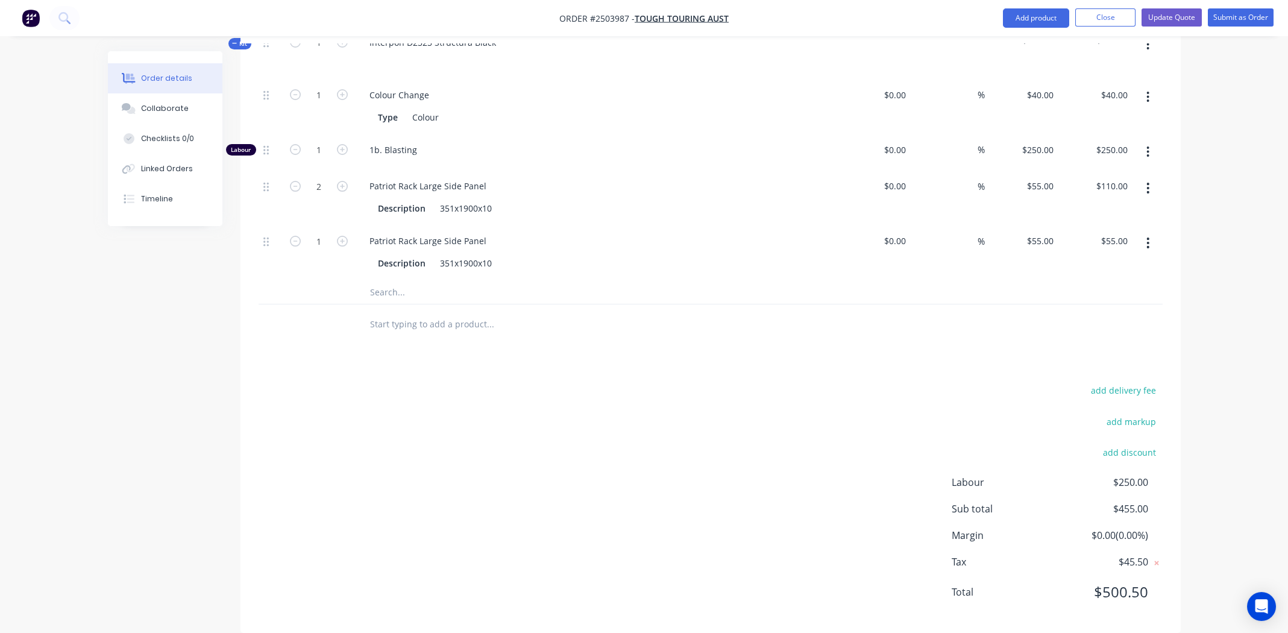
click at [1150, 236] on icon "button" at bounding box center [1148, 242] width 3 height 13
click at [1105, 311] on button "Delete" at bounding box center [1105, 323] width 115 height 24
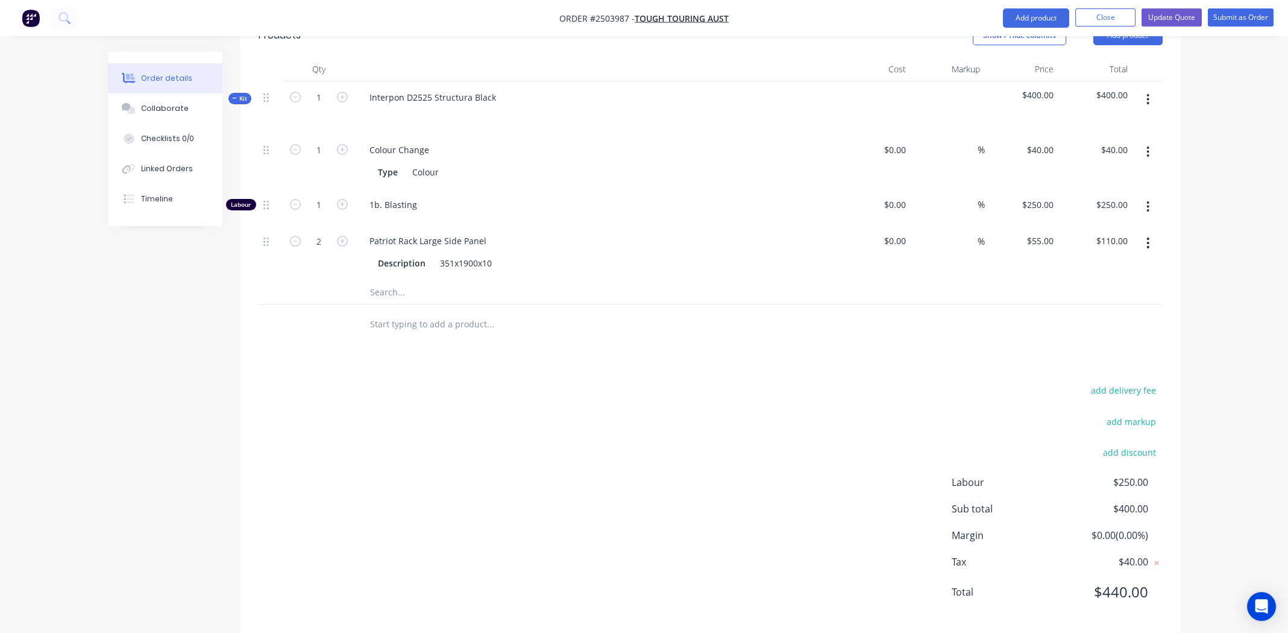
click at [1215, 117] on div "Order details Collaborate Checklists 0/0 Linked Orders Timeline Order details C…" at bounding box center [644, 155] width 1288 height 992
click at [1148, 89] on button "button" at bounding box center [1148, 100] width 28 height 22
click at [1113, 122] on div "Add product to kit" at bounding box center [1105, 130] width 93 height 17
click at [1107, 171] on div "Product catalogue" at bounding box center [1105, 179] width 93 height 17
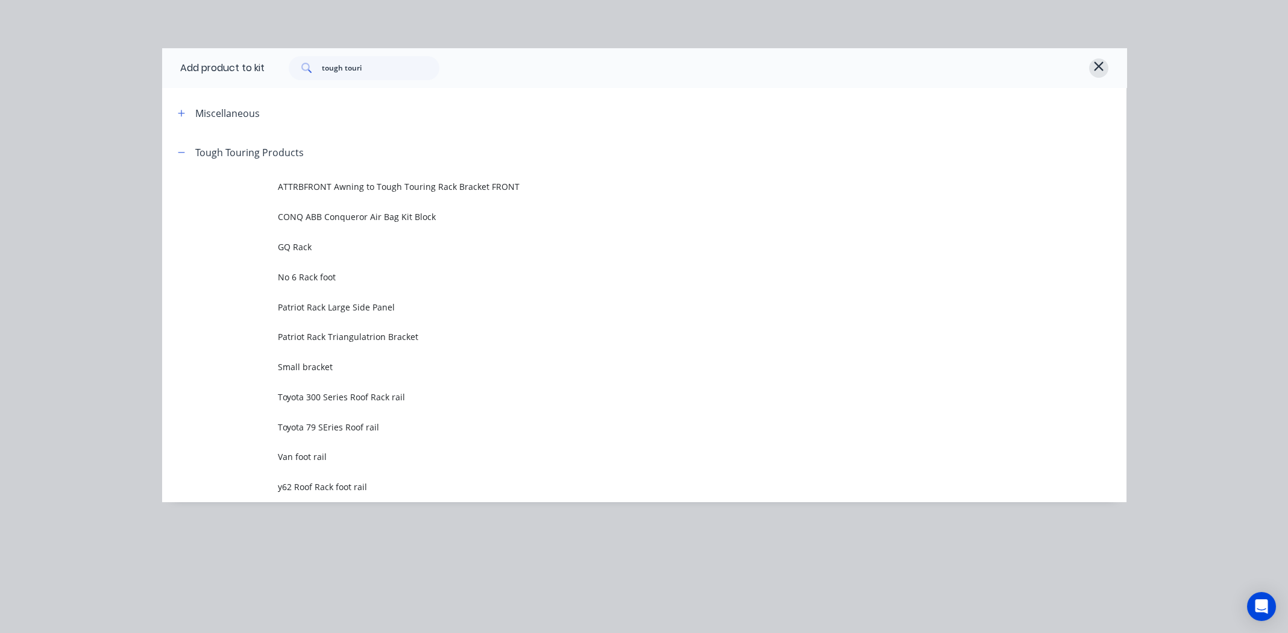
click at [1095, 61] on icon "button" at bounding box center [1099, 66] width 11 height 14
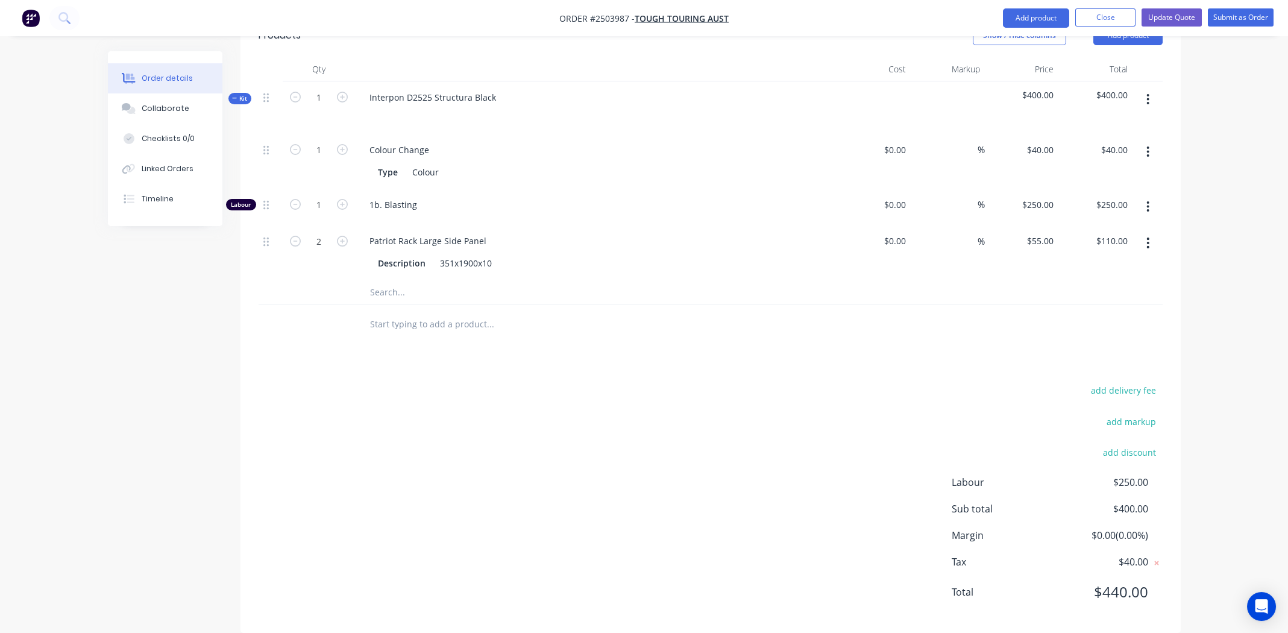
click at [590, 455] on div "add delivery fee add markup add discount Labour $250.00 Sub total $400.00 Margi…" at bounding box center [711, 498] width 904 height 233
click at [518, 427] on div "add delivery fee add markup add discount Labour $250.00 Sub total $400.00 Margi…" at bounding box center [711, 498] width 904 height 233
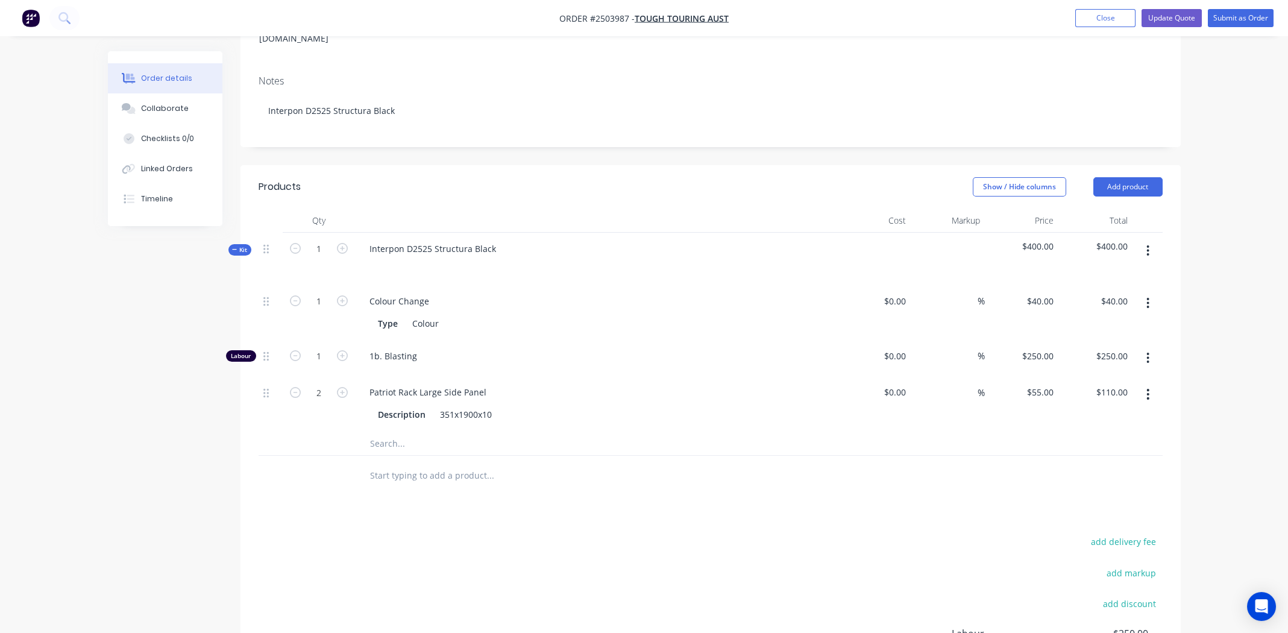
scroll to position [0, 0]
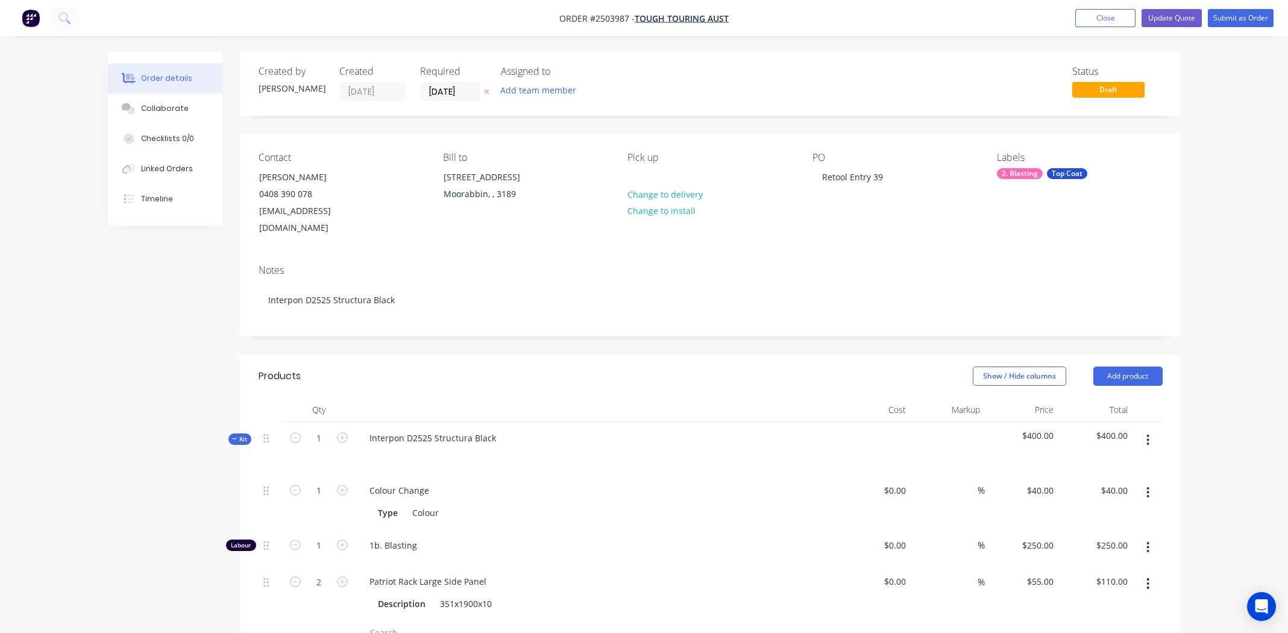
click at [69, 66] on div "Order details Collaborate Checklists 0/0 Linked Orders Timeline Order details C…" at bounding box center [644, 496] width 1288 height 992
click at [752, 89] on div "Status Draft" at bounding box center [892, 84] width 541 height 36
click at [162, 255] on div "Created by Michael Created 02/09/25 Required 02/09/25 Assigned to Add team memb…" at bounding box center [644, 521] width 1073 height 940
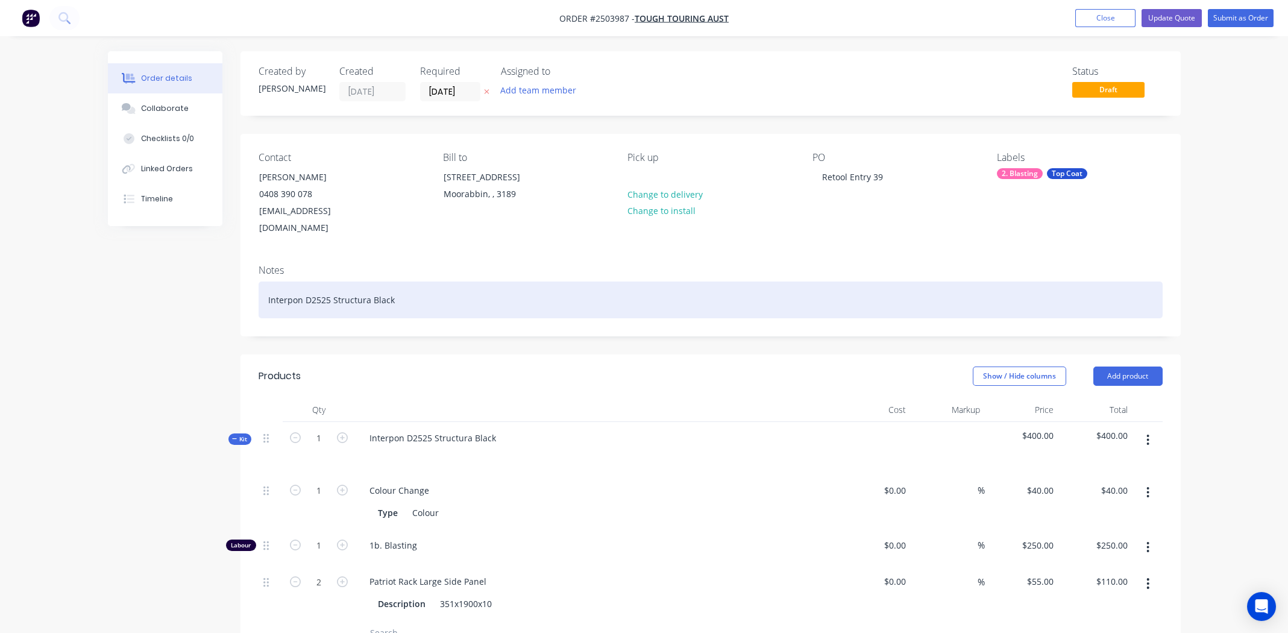
click at [514, 282] on div "Interpon D2525 Structura Black" at bounding box center [711, 300] width 904 height 37
click at [489, 285] on div "Interpon D2525 Structura Black" at bounding box center [711, 300] width 904 height 37
click at [464, 288] on div "Interpon D2525 Structura Black" at bounding box center [711, 300] width 904 height 37
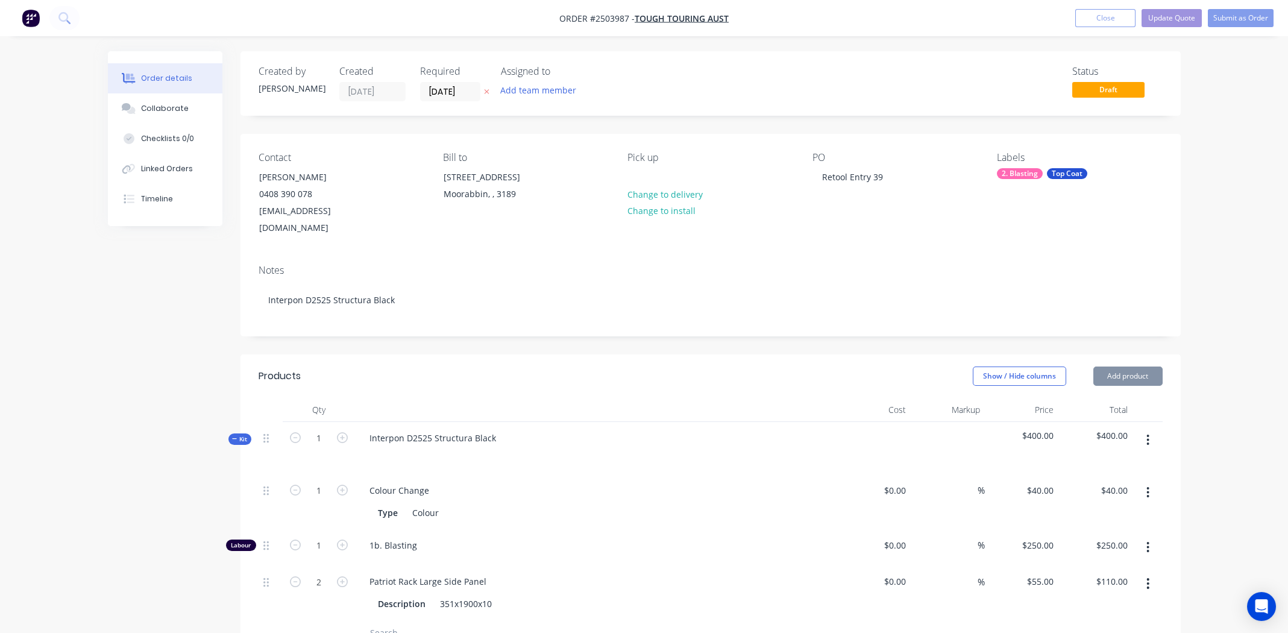
click at [206, 292] on div "Created by Michael Created 02/09/25 Required 02/09/25 Assigned to Add team memb…" at bounding box center [644, 521] width 1073 height 940
click at [489, 255] on div "Notes Interpon D2525 Structura Black" at bounding box center [711, 295] width 940 height 81
click at [572, 265] on div "Notes" at bounding box center [711, 270] width 904 height 11
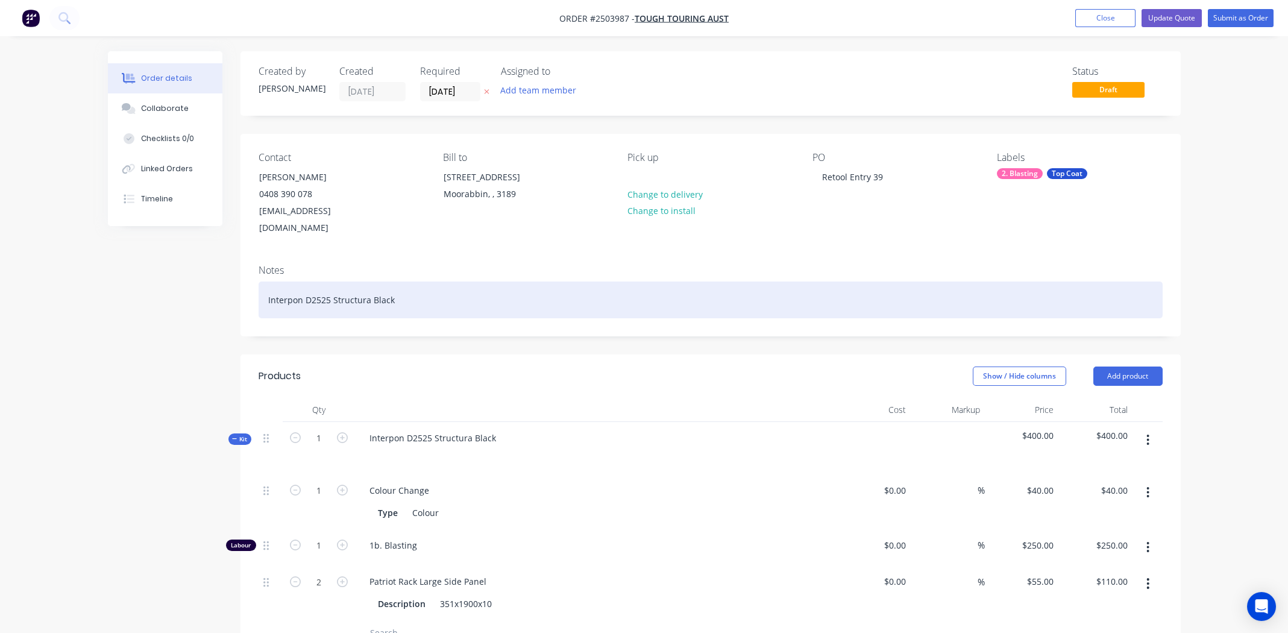
click at [548, 282] on div "Interpon D2525 Structura Black" at bounding box center [711, 300] width 904 height 37
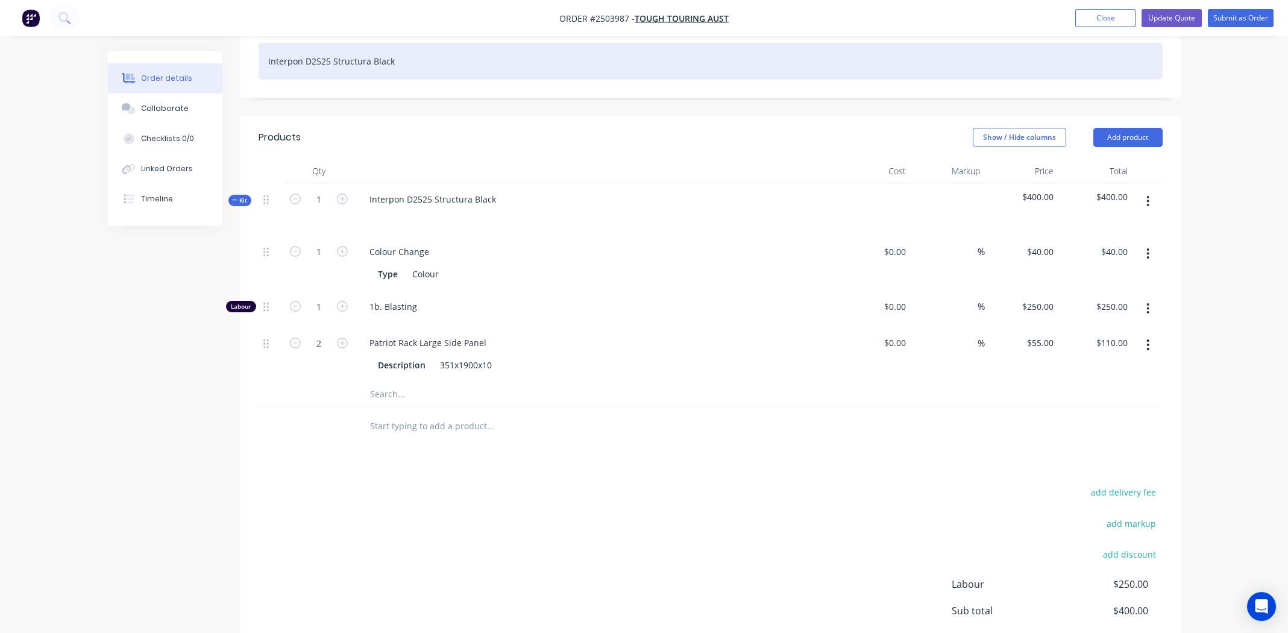
scroll to position [241, 0]
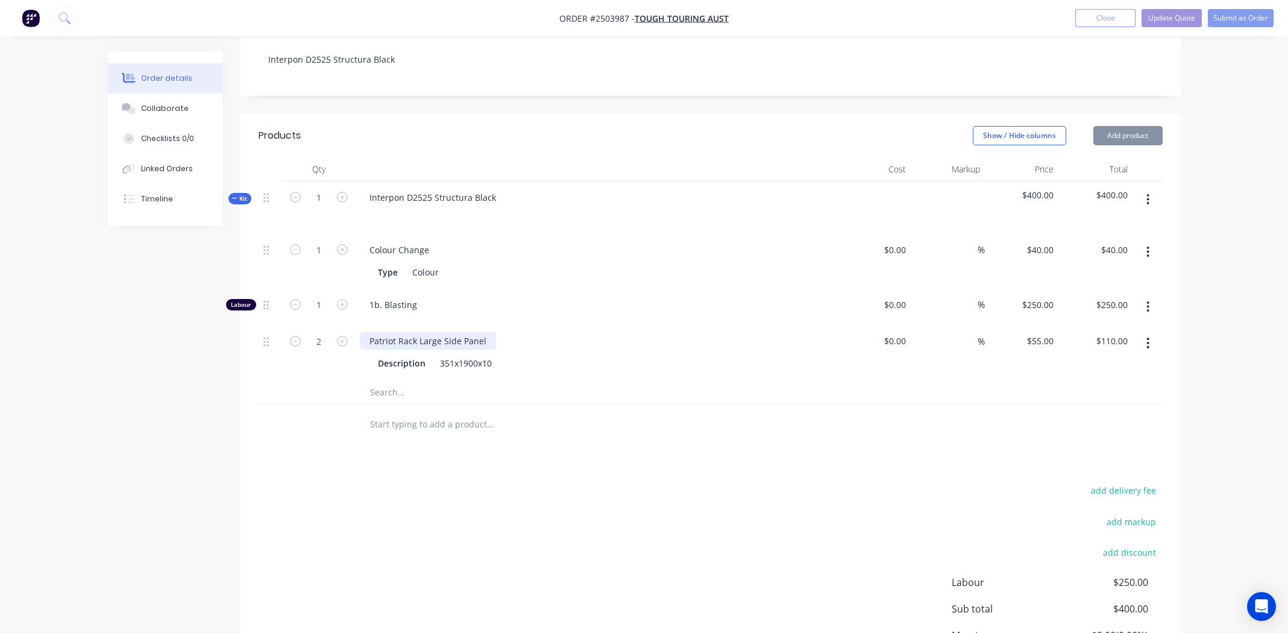
click at [439, 332] on div "Patriot Rack Large Side Panel" at bounding box center [428, 340] width 136 height 17
click at [440, 332] on div "Patriot Rack Large Side Panel" at bounding box center [428, 340] width 136 height 17
click at [461, 354] on div "351x1900x10" at bounding box center [465, 362] width 61 height 17
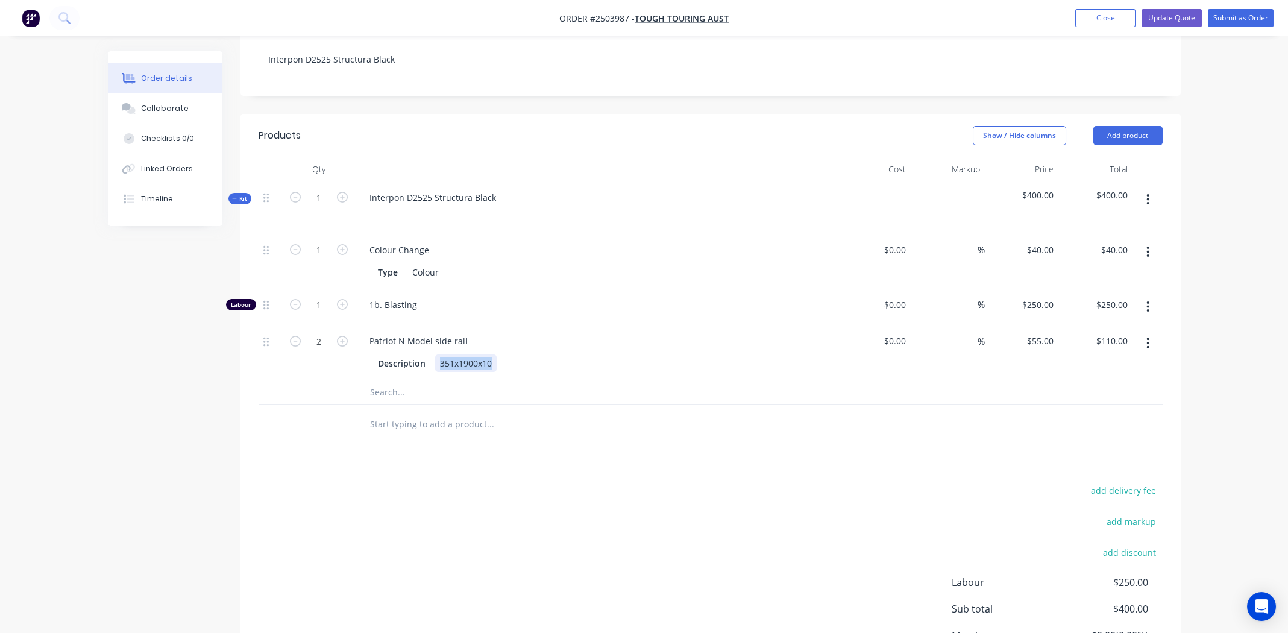
click at [461, 354] on div "351x1900x10" at bounding box center [465, 362] width 61 height 17
click at [617, 380] on div at bounding box center [541, 392] width 362 height 24
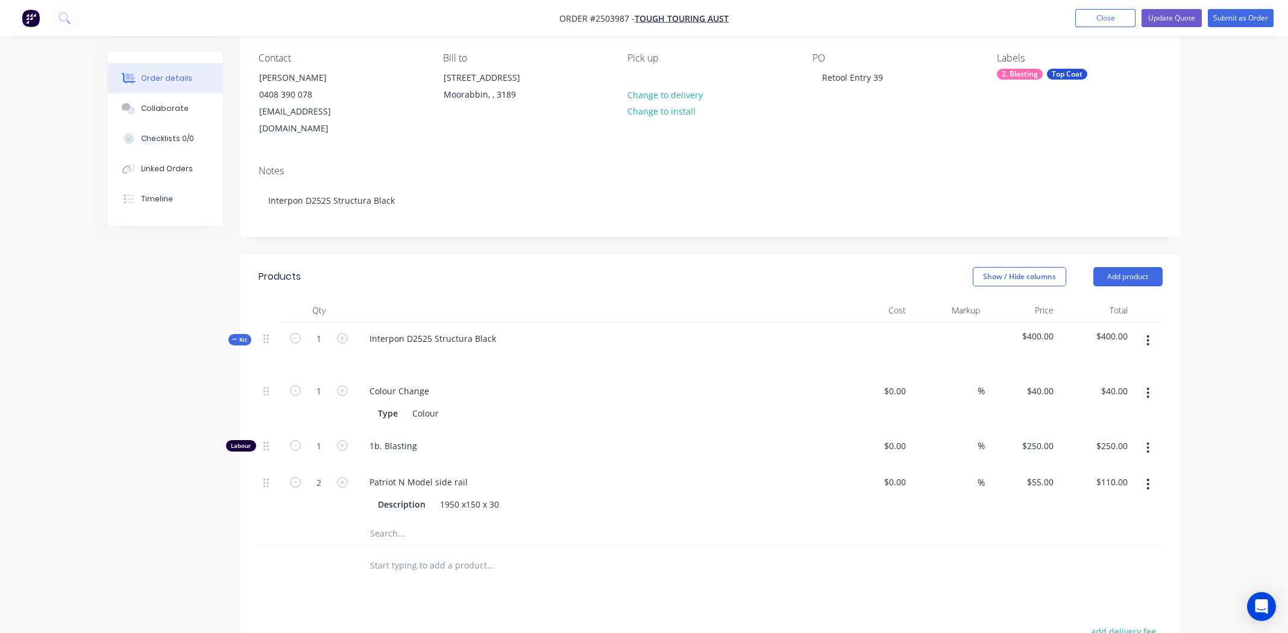
scroll to position [0, 0]
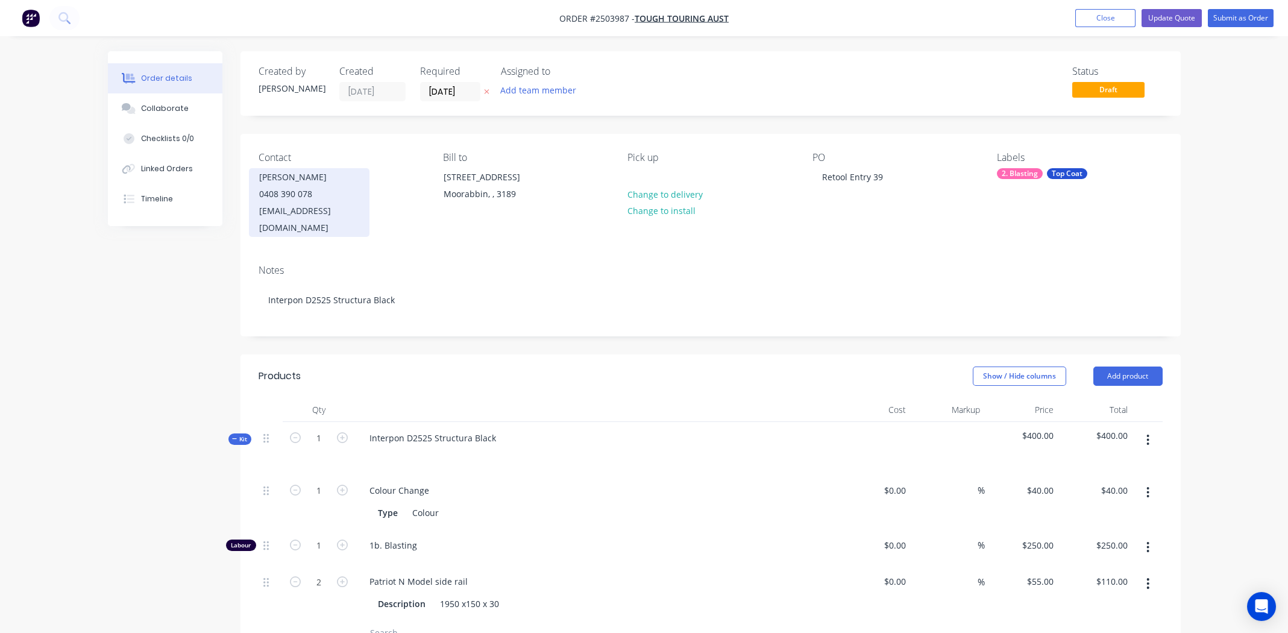
click at [359, 188] on div "Mark Sills 0408 390 078 toughtouringaustralia@gmail.com" at bounding box center [309, 202] width 121 height 69
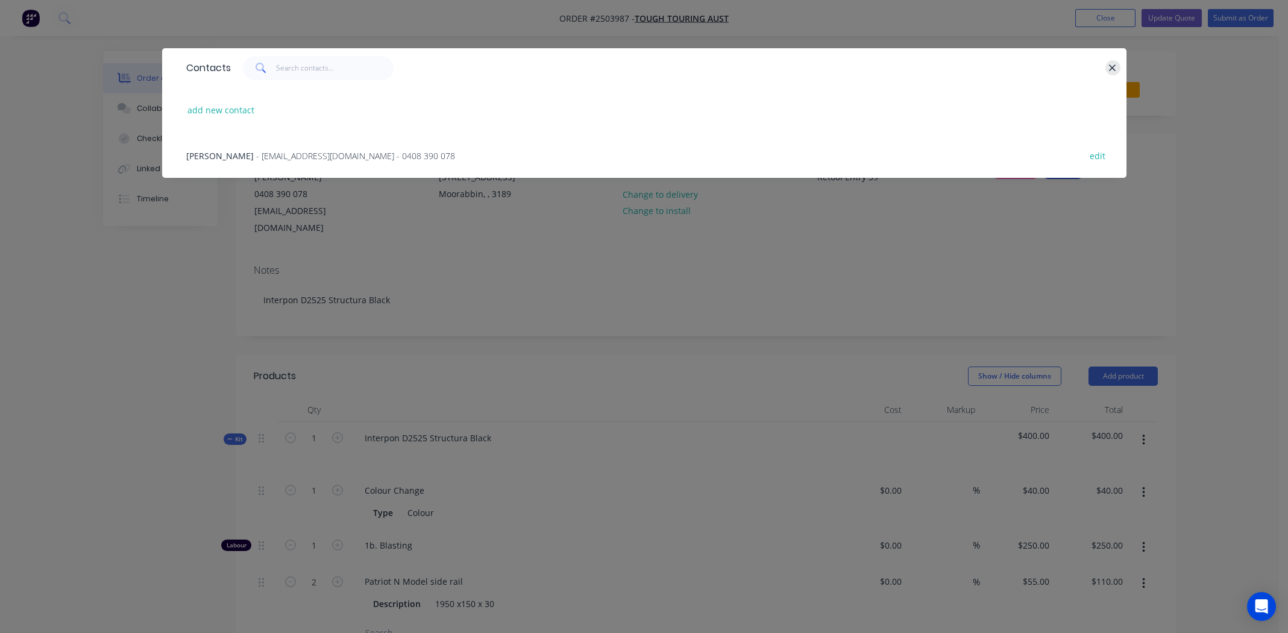
click at [1113, 66] on icon "button" at bounding box center [1113, 68] width 7 height 7
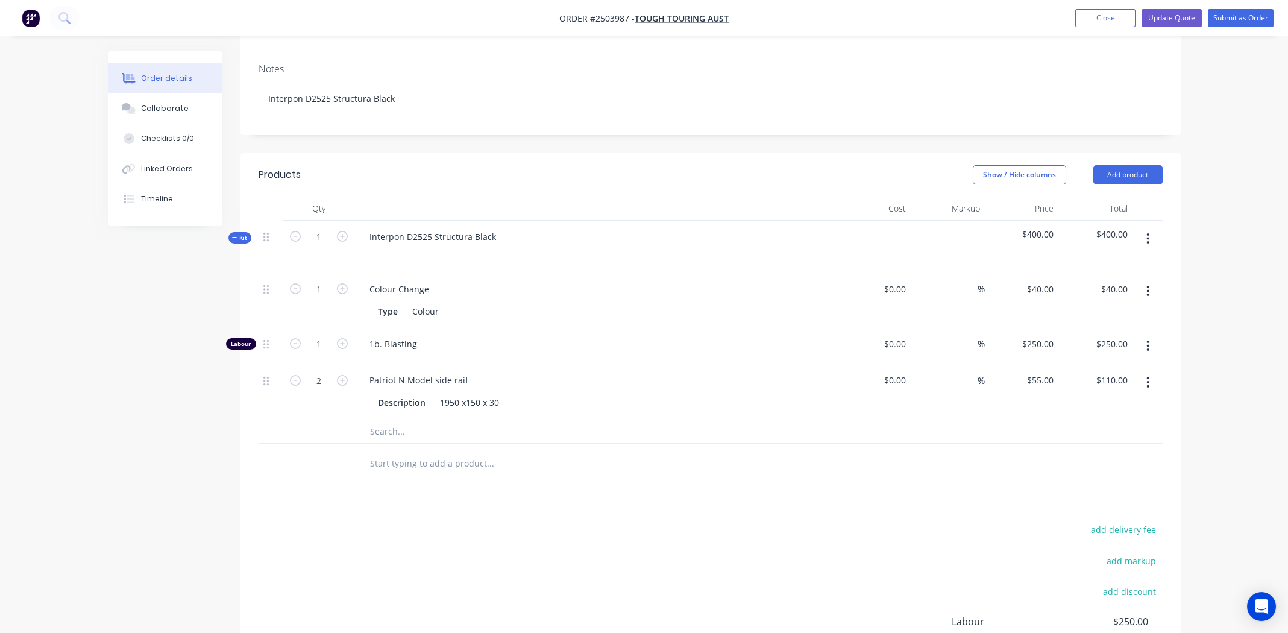
scroll to position [341, 0]
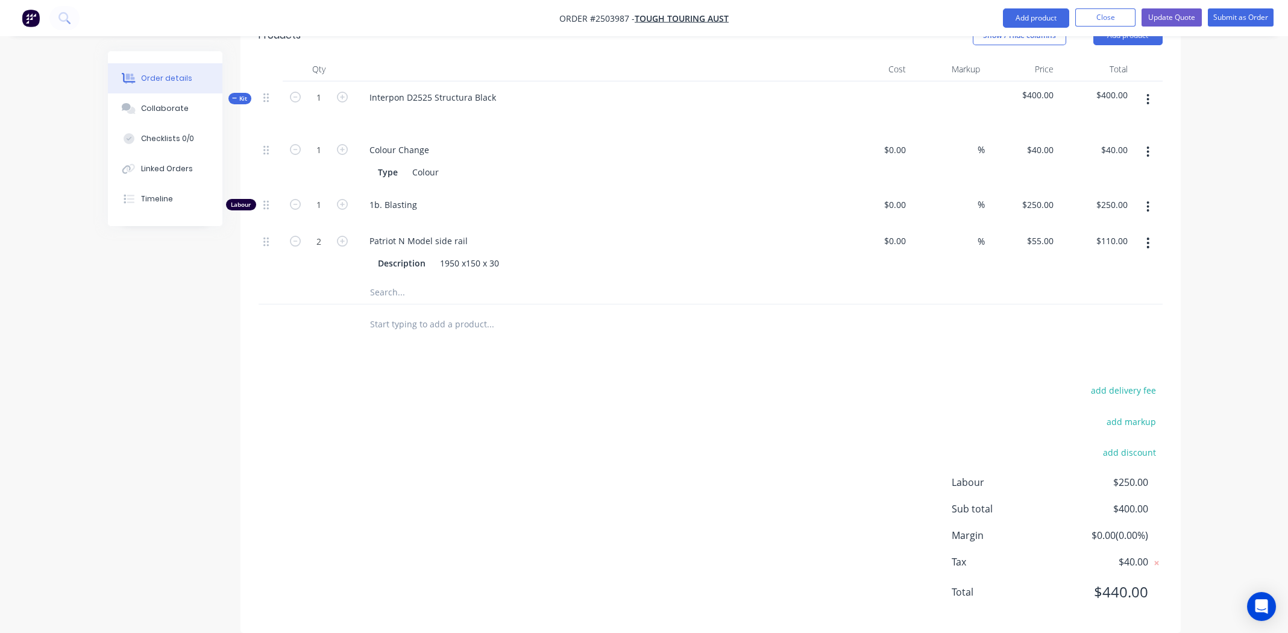
click at [1145, 232] on button "button" at bounding box center [1148, 243] width 28 height 22
click at [1174, 14] on button "Update Quote" at bounding box center [1172, 17] width 60 height 18
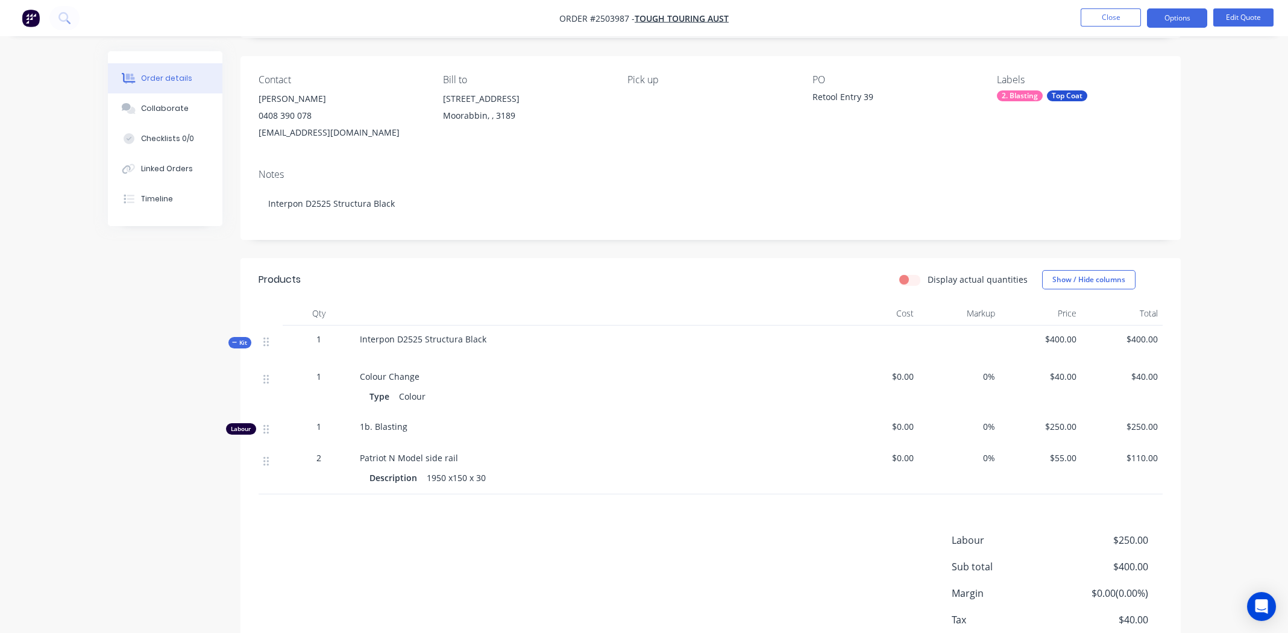
scroll to position [154, 0]
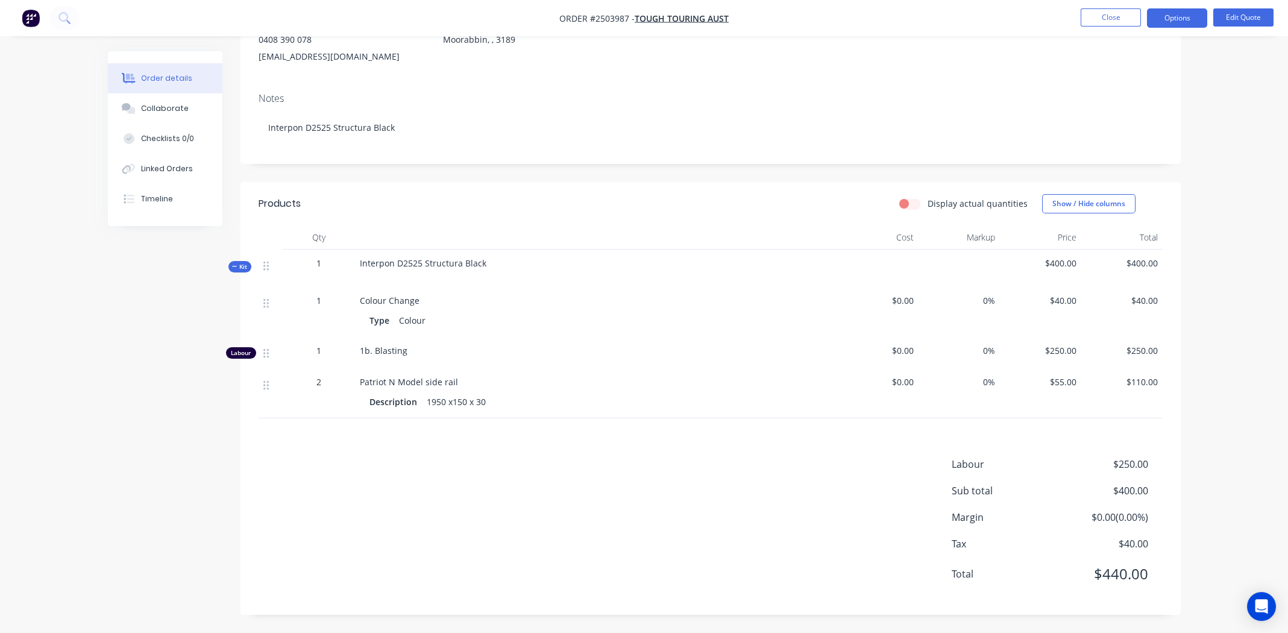
click at [1139, 380] on span "$110.00" at bounding box center [1122, 382] width 72 height 13
click at [1167, 16] on button "Options" at bounding box center [1177, 17] width 60 height 19
click at [1244, 67] on div "Order details Collaborate Checklists 0/0 Linked Orders Timeline Order details C…" at bounding box center [644, 240] width 1288 height 786
click at [1238, 13] on button "Edit Quote" at bounding box center [1244, 17] width 60 height 18
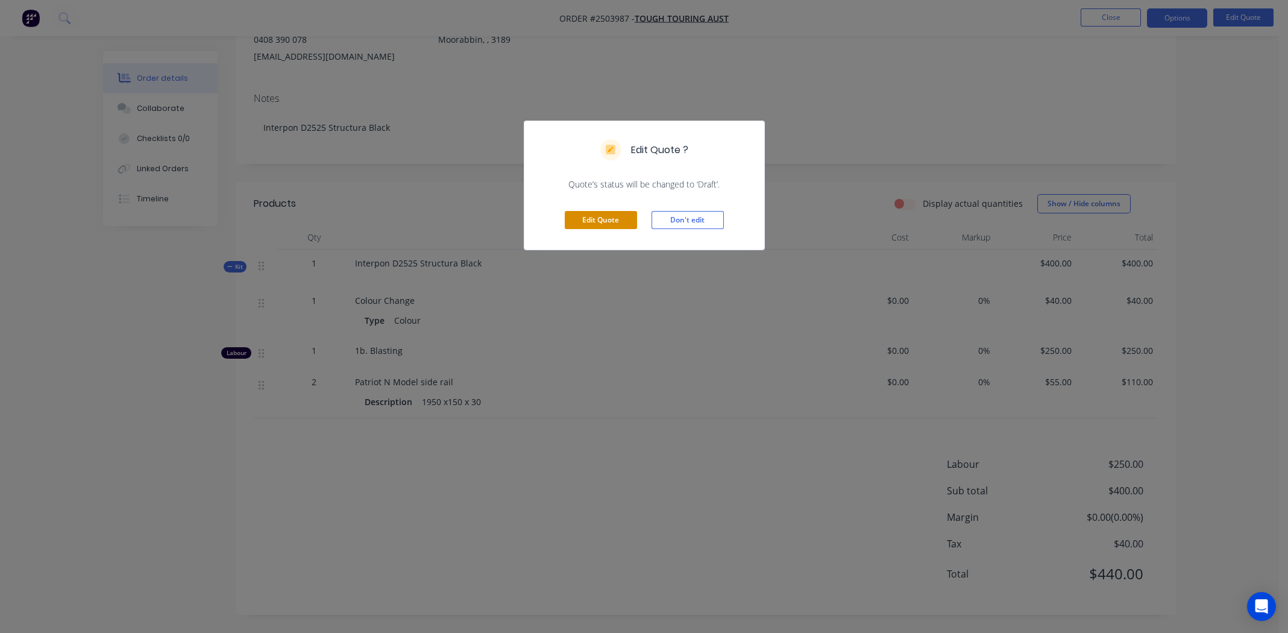
drag, startPoint x: 617, startPoint y: 219, endPoint x: 725, endPoint y: 192, distance: 111.3
click at [617, 219] on button "Edit Quote" at bounding box center [601, 220] width 72 height 18
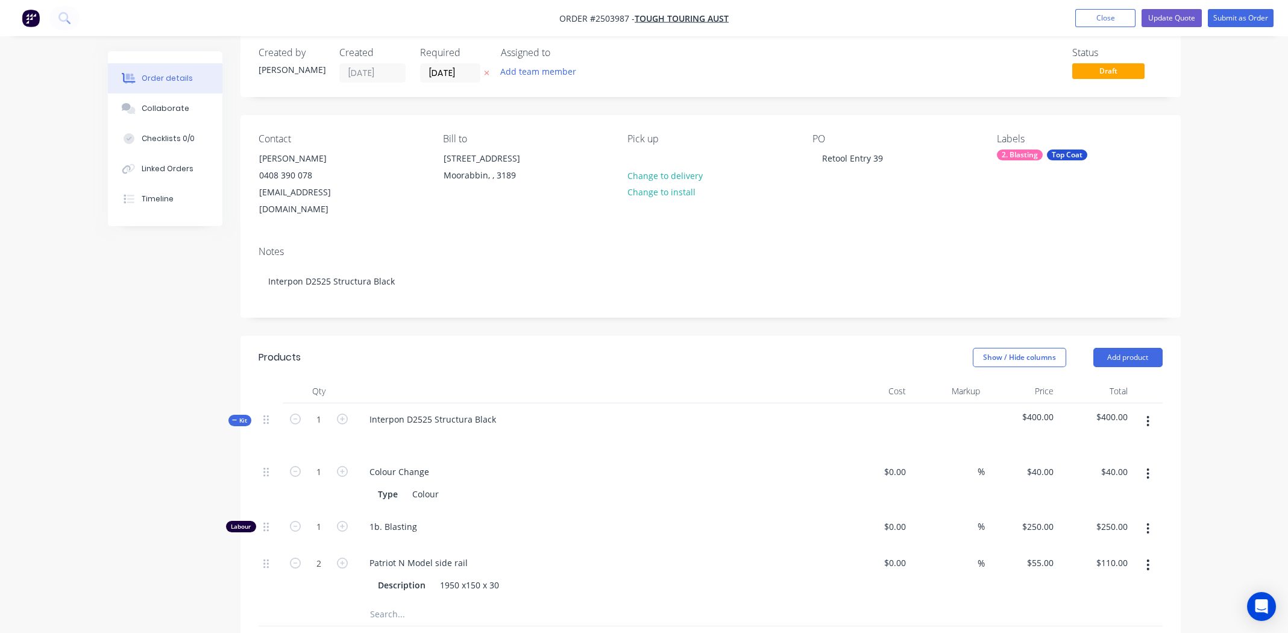
scroll to position [341, 0]
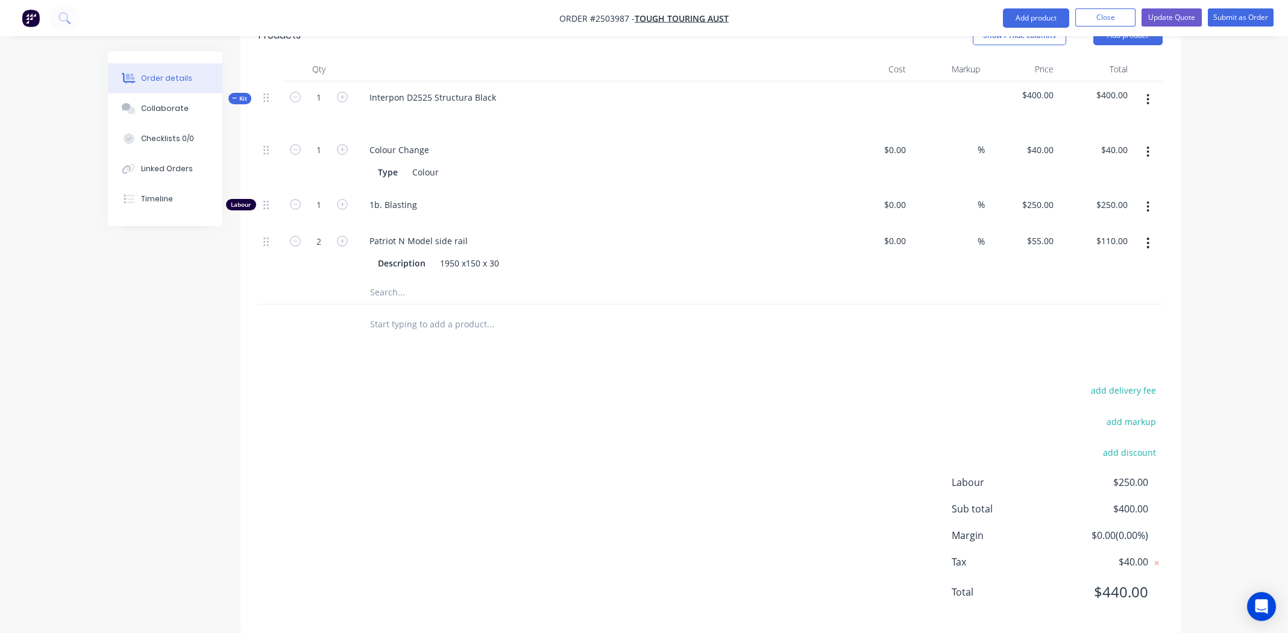
drag, startPoint x: 1151, startPoint y: 221, endPoint x: 1190, endPoint y: 213, distance: 39.4
click at [1191, 213] on div "Order details Collaborate Checklists 0/0 Linked Orders Timeline Order details C…" at bounding box center [644, 181] width 1097 height 940
click at [1150, 236] on icon "button" at bounding box center [1148, 242] width 3 height 13
click at [441, 425] on div "add delivery fee add markup add discount Labour $250.00 Sub total $400.00 Margi…" at bounding box center [711, 498] width 904 height 233
click at [260, 225] on div at bounding box center [271, 252] width 24 height 55
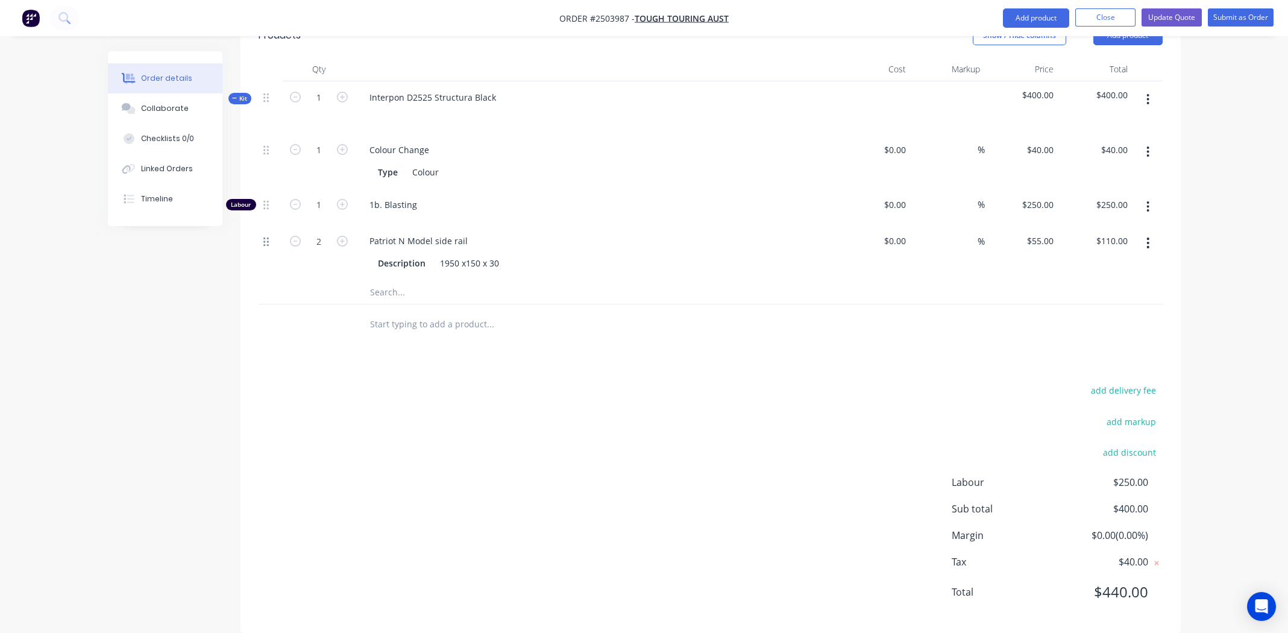
click at [266, 236] on icon at bounding box center [265, 241] width 5 height 11
click at [269, 225] on div at bounding box center [271, 252] width 24 height 55
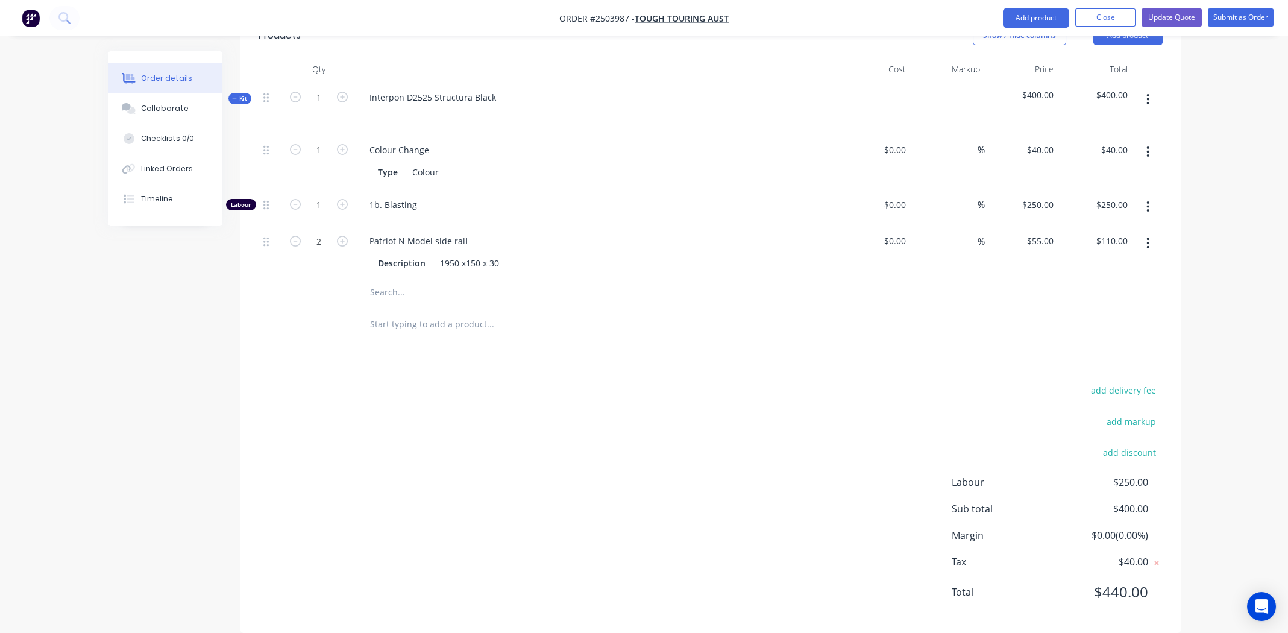
click at [269, 225] on div at bounding box center [271, 252] width 24 height 55
click at [637, 345] on div "Products Show / Hide columns Add product Qty Cost Markup Price Total Kit 1 Inte…" at bounding box center [711, 324] width 940 height 620
click at [438, 232] on div "Patriot N Model side rail" at bounding box center [419, 240] width 118 height 17
click at [786, 348] on div "Products Show / Hide columns Add product Qty Cost Markup Price Total Kit 1 Inte…" at bounding box center [711, 324] width 940 height 620
click at [1148, 238] on icon "button" at bounding box center [1148, 243] width 2 height 11
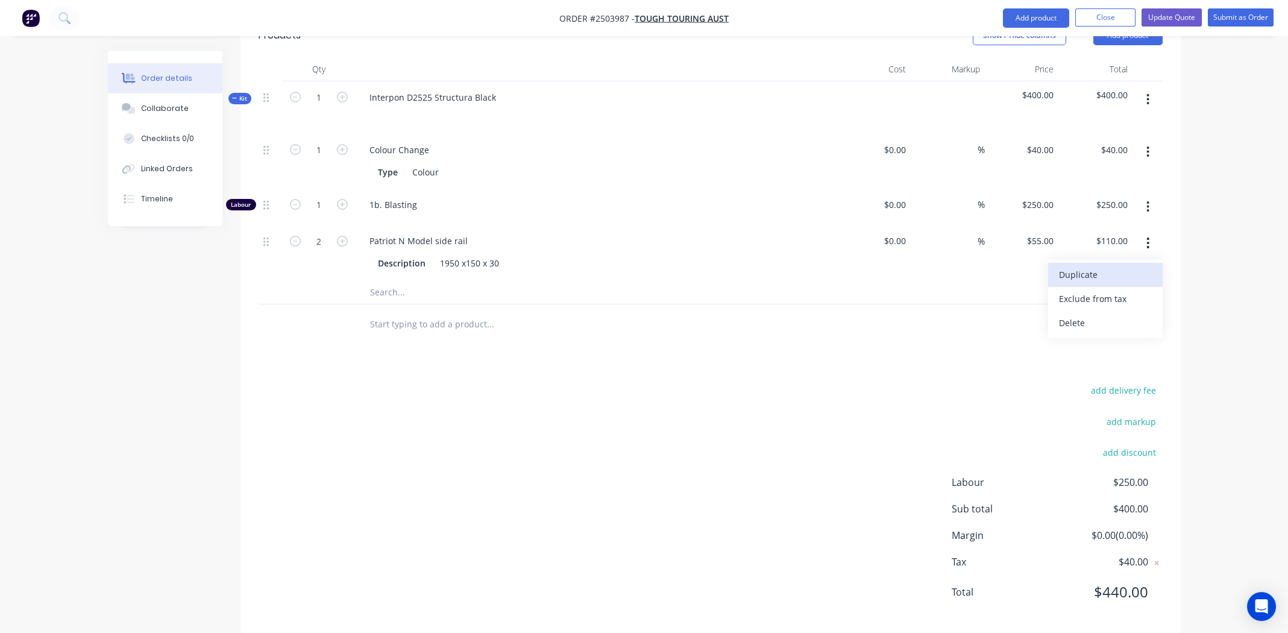
click at [1086, 266] on div "Duplicate" at bounding box center [1105, 274] width 93 height 17
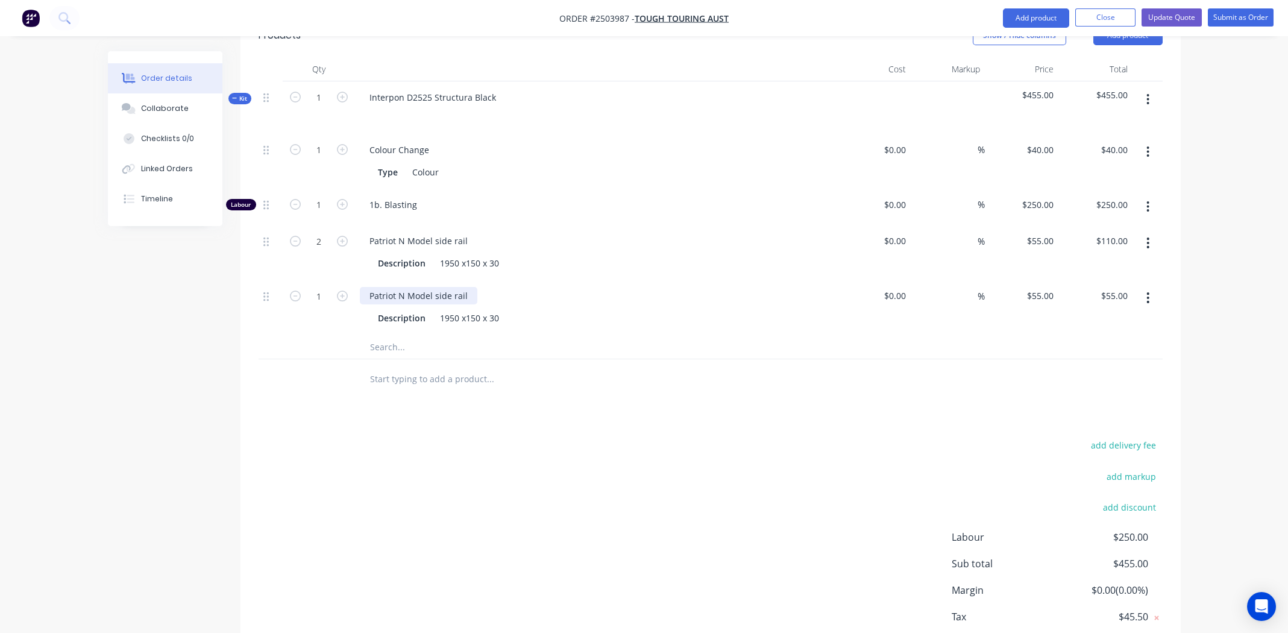
click at [403, 287] on div "Patriot N Model side rail" at bounding box center [419, 295] width 118 height 17
click at [404, 287] on div "Patriot N Model side rail" at bounding box center [419, 295] width 118 height 17
click at [405, 287] on div "Patriot N Model side rail" at bounding box center [419, 295] width 118 height 17
click at [465, 309] on div "1950 x150 x 30" at bounding box center [469, 317] width 69 height 17
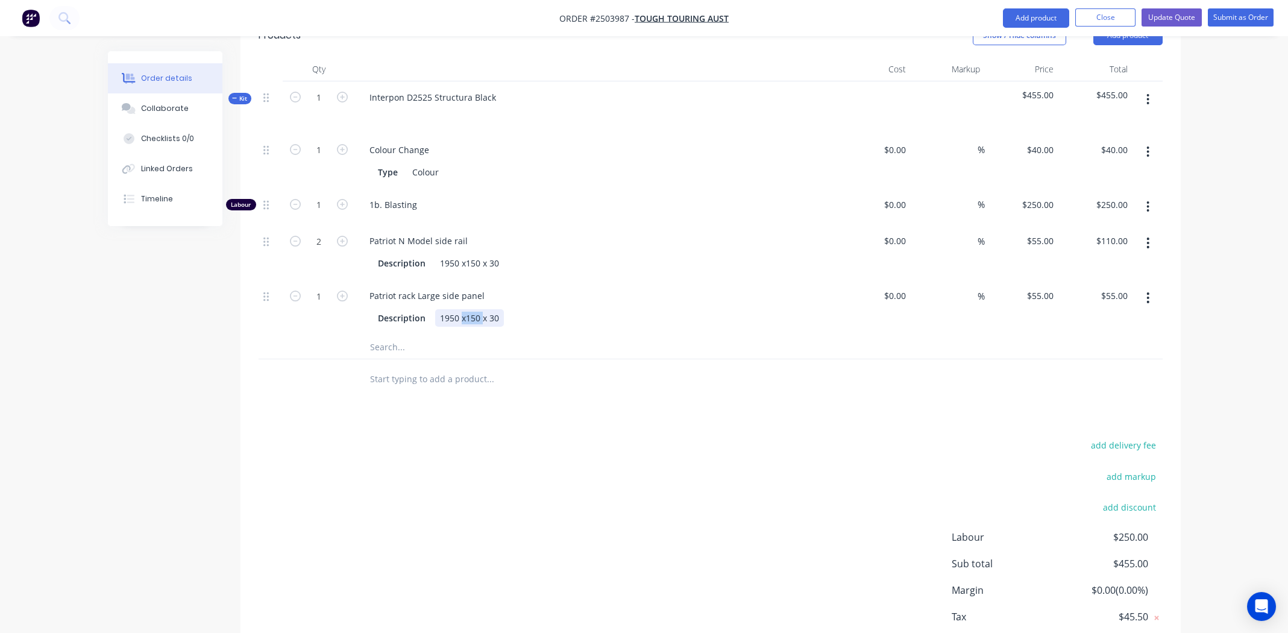
click at [465, 309] on div "1950 x150 x 30" at bounding box center [469, 317] width 69 height 17
click at [465, 309] on div "1900 x3510 x" at bounding box center [465, 317] width 61 height 17
click at [462, 309] on div "1900 x 3510 x" at bounding box center [467, 317] width 64 height 17
click at [693, 335] on div at bounding box center [541, 347] width 362 height 24
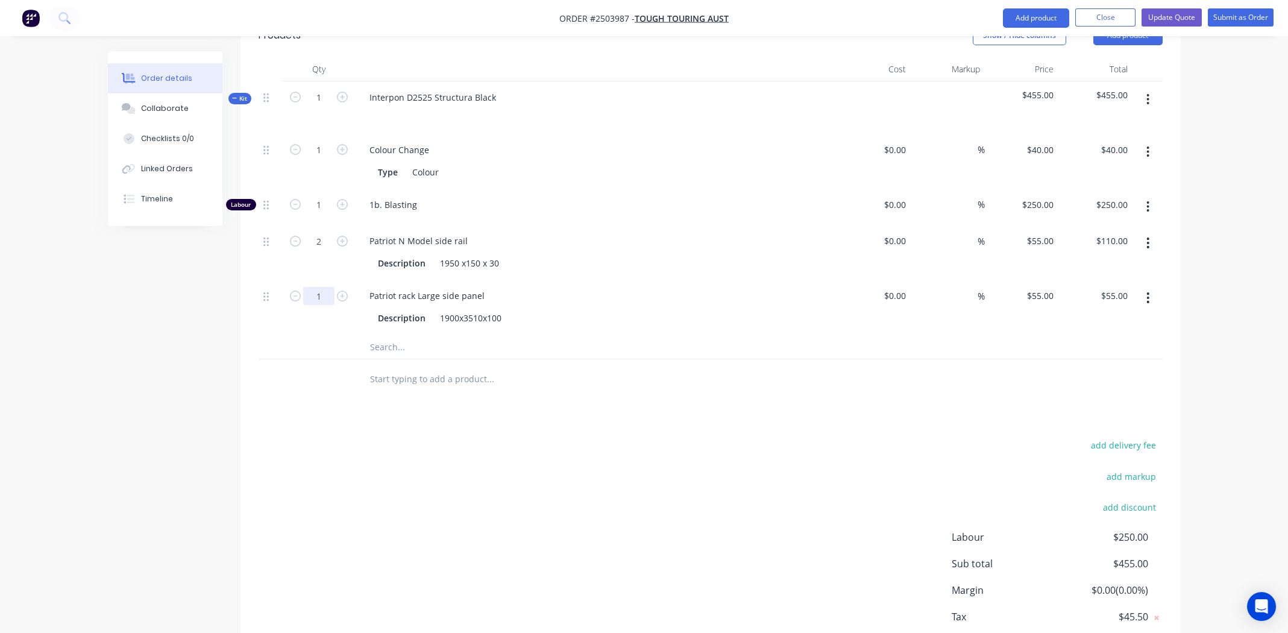
click at [316, 159] on input "1" at bounding box center [318, 150] width 31 height 18
type input "2"
type input "$110.00"
click at [655, 367] on div at bounding box center [541, 379] width 362 height 24
click at [1150, 291] on icon "button" at bounding box center [1148, 297] width 3 height 13
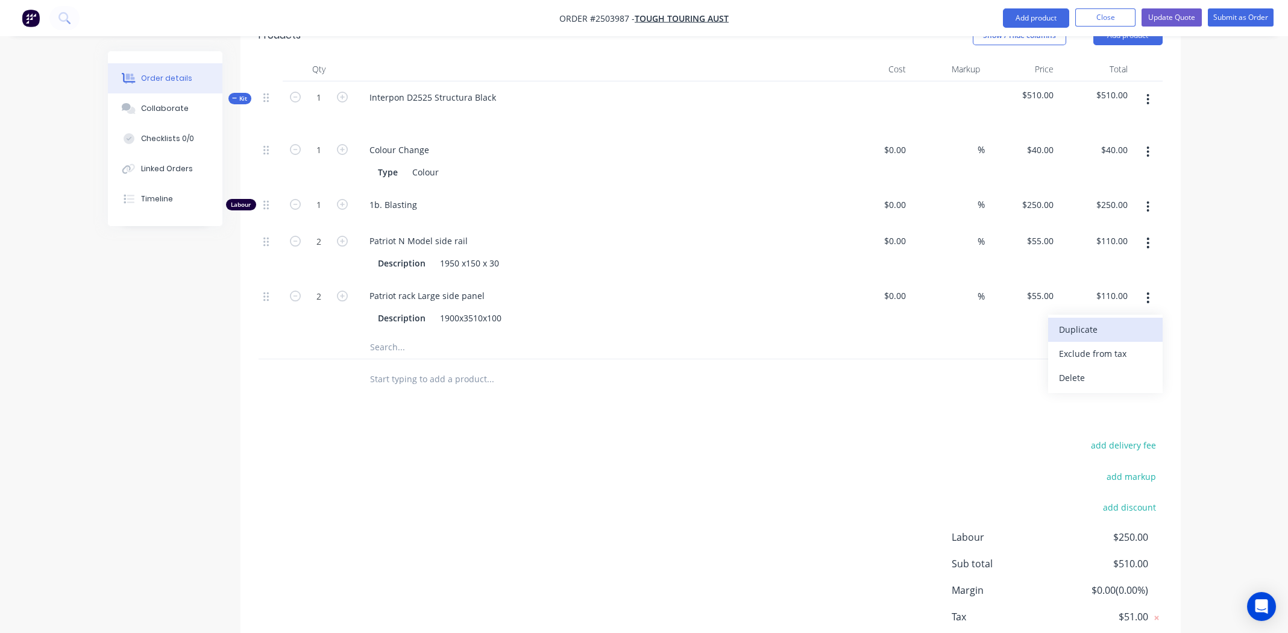
click at [1104, 321] on div "Duplicate" at bounding box center [1105, 329] width 93 height 17
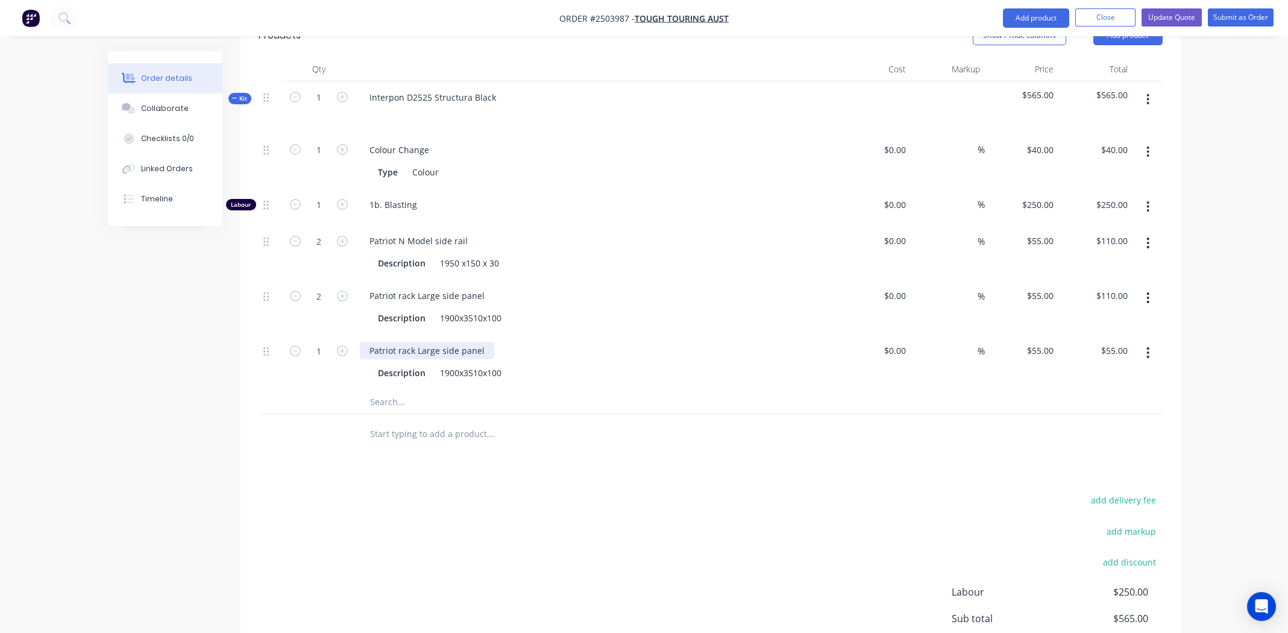
click at [441, 342] on div "Patriot rack Large side panel" at bounding box center [427, 350] width 134 height 17
click at [439, 342] on div "Patriot rack Large side panel" at bounding box center [427, 350] width 134 height 17
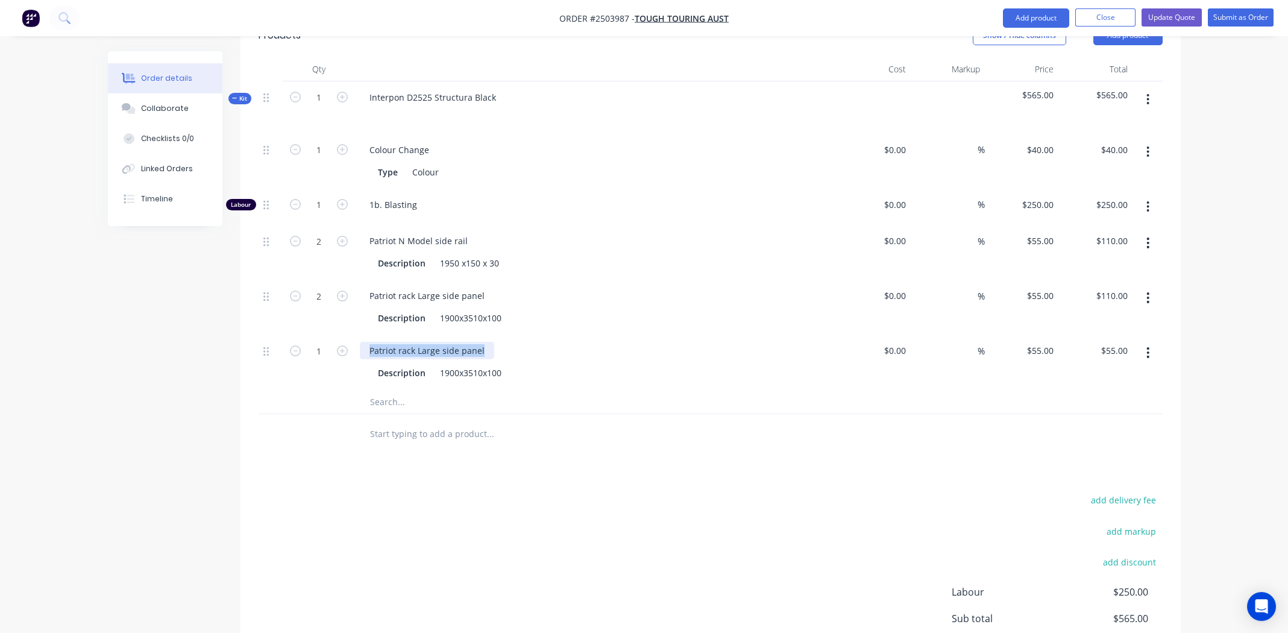
click at [439, 342] on div "Patriot rack Large side panel" at bounding box center [427, 350] width 134 height 17
click at [481, 364] on div "1900x3510x100" at bounding box center [470, 372] width 71 height 17
click at [477, 364] on div "1900x3510x100" at bounding box center [470, 372] width 71 height 17
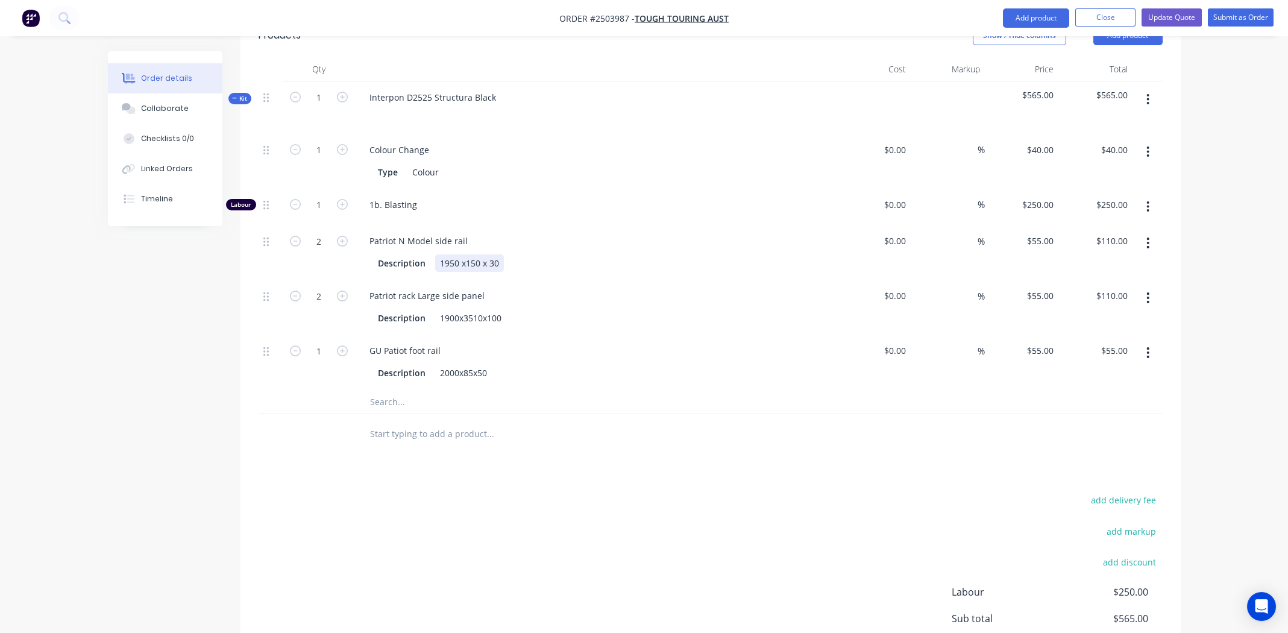
click at [461, 254] on div "1950 x150 x 30" at bounding box center [469, 262] width 69 height 17
click at [466, 254] on div "1950x150 x 30" at bounding box center [468, 262] width 66 height 17
click at [602, 254] on div "Description 1950x150x30" at bounding box center [593, 262] width 441 height 17
click at [329, 159] on input "1" at bounding box center [318, 150] width 31 height 18
type input "2"
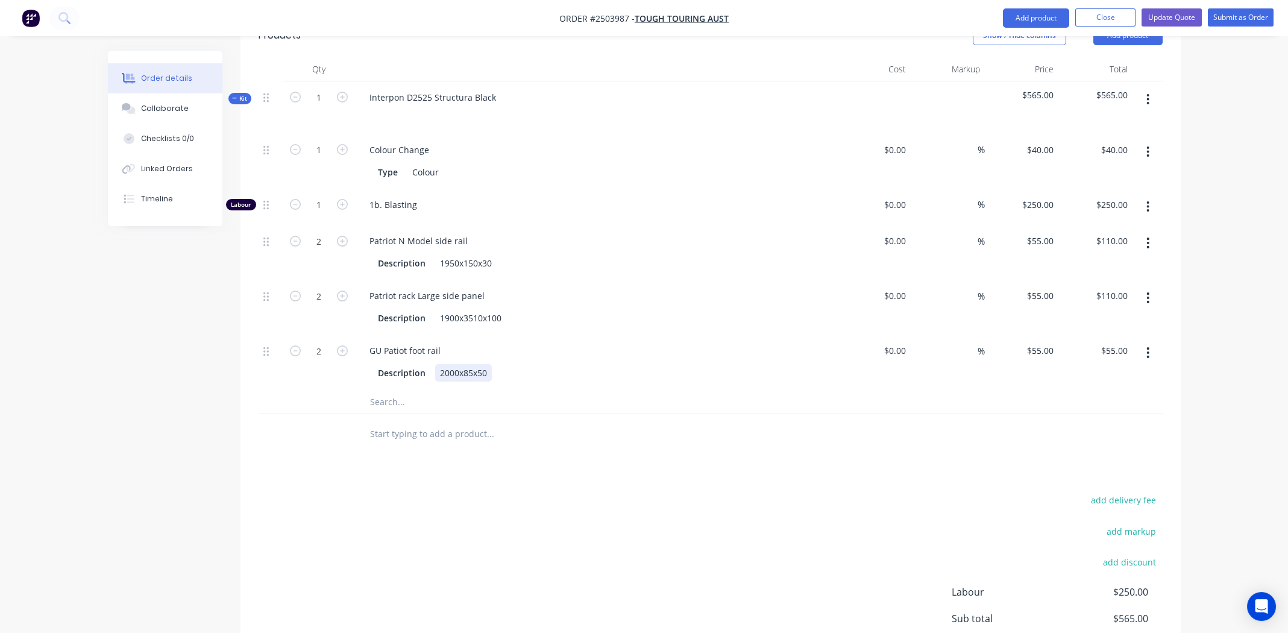
type input "$110.00"
click at [613, 342] on div "GU Patiot foot rail Description 2000x85x50" at bounding box center [596, 362] width 482 height 55
click at [595, 389] on input "text" at bounding box center [490, 401] width 241 height 24
click at [603, 364] on div "Description 2000x85x50" at bounding box center [593, 372] width 441 height 17
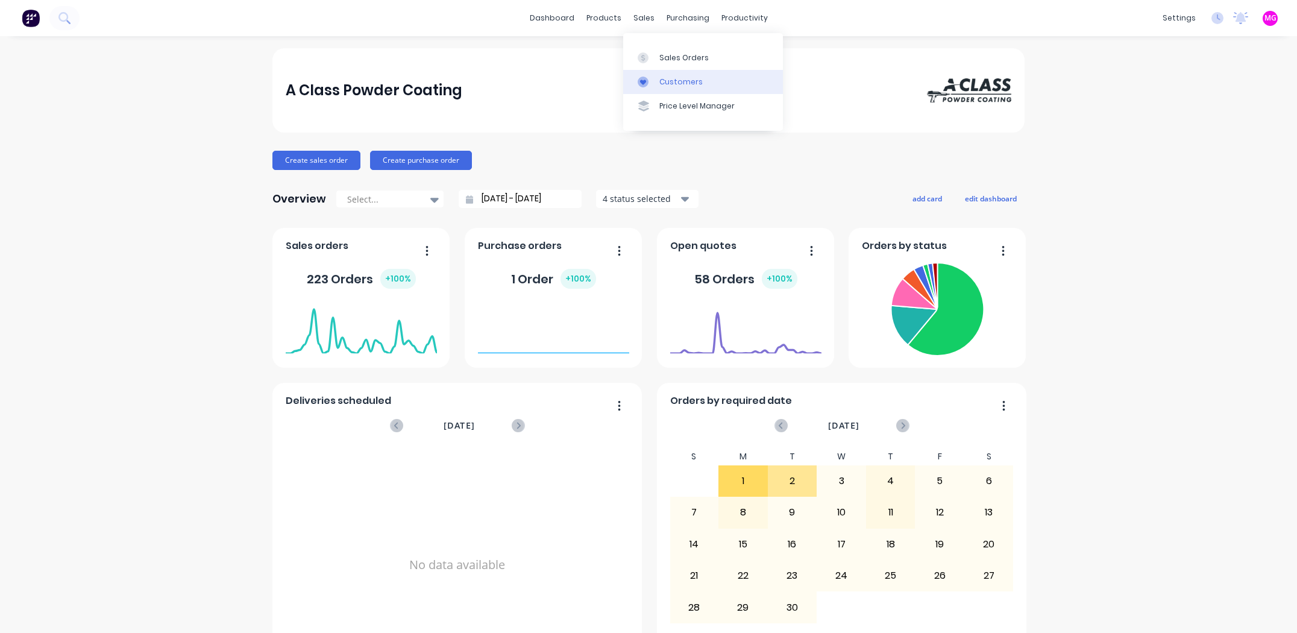
drag, startPoint x: 0, startPoint y: 0, endPoint x: 676, endPoint y: 75, distance: 680.6
click at [676, 75] on link "Customers" at bounding box center [703, 82] width 160 height 24
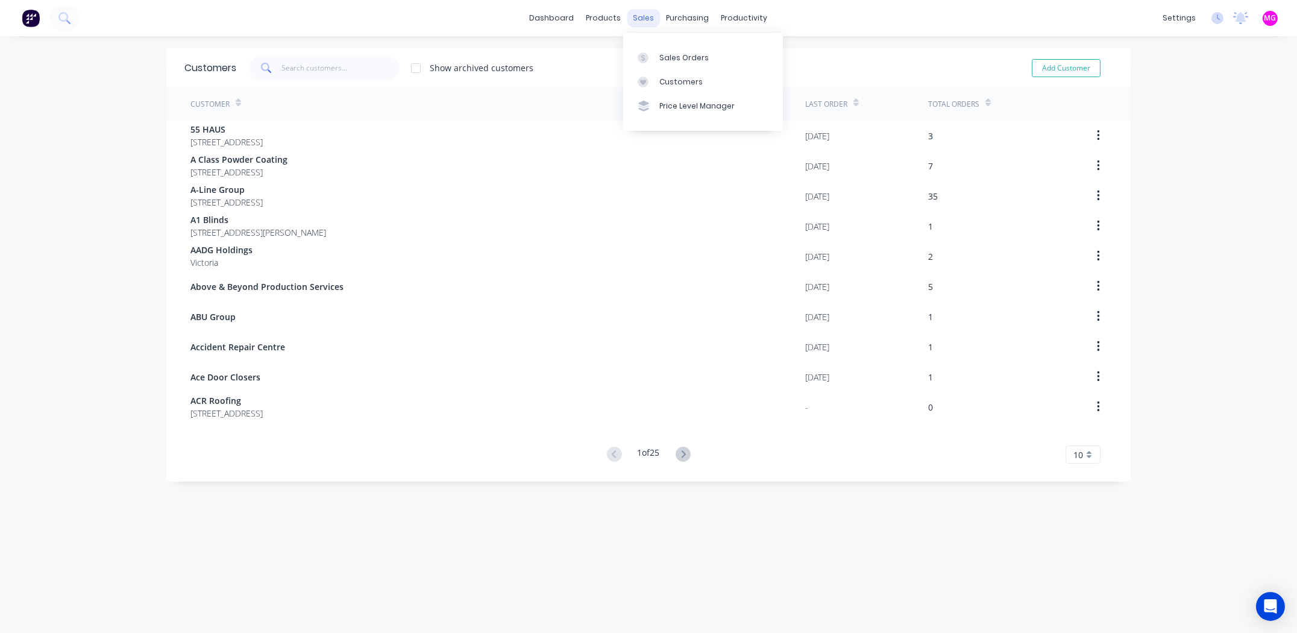
click at [640, 20] on div "sales" at bounding box center [644, 18] width 33 height 18
click at [670, 54] on div "Sales Orders" at bounding box center [684, 57] width 49 height 11
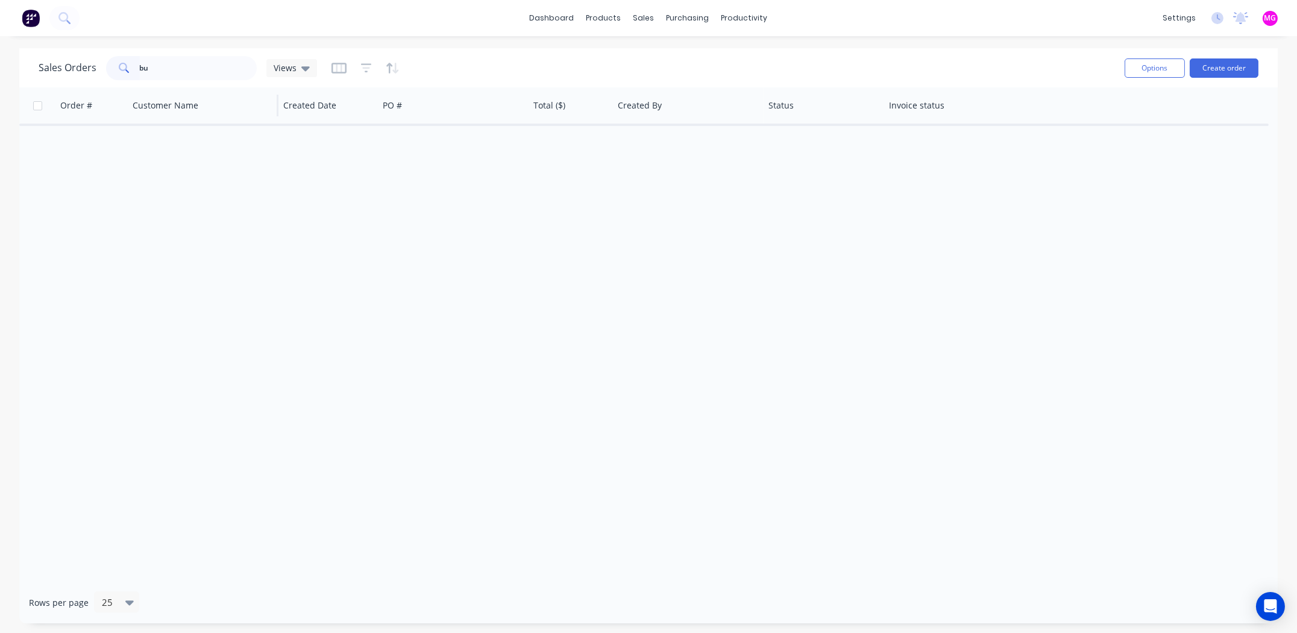
type input "b"
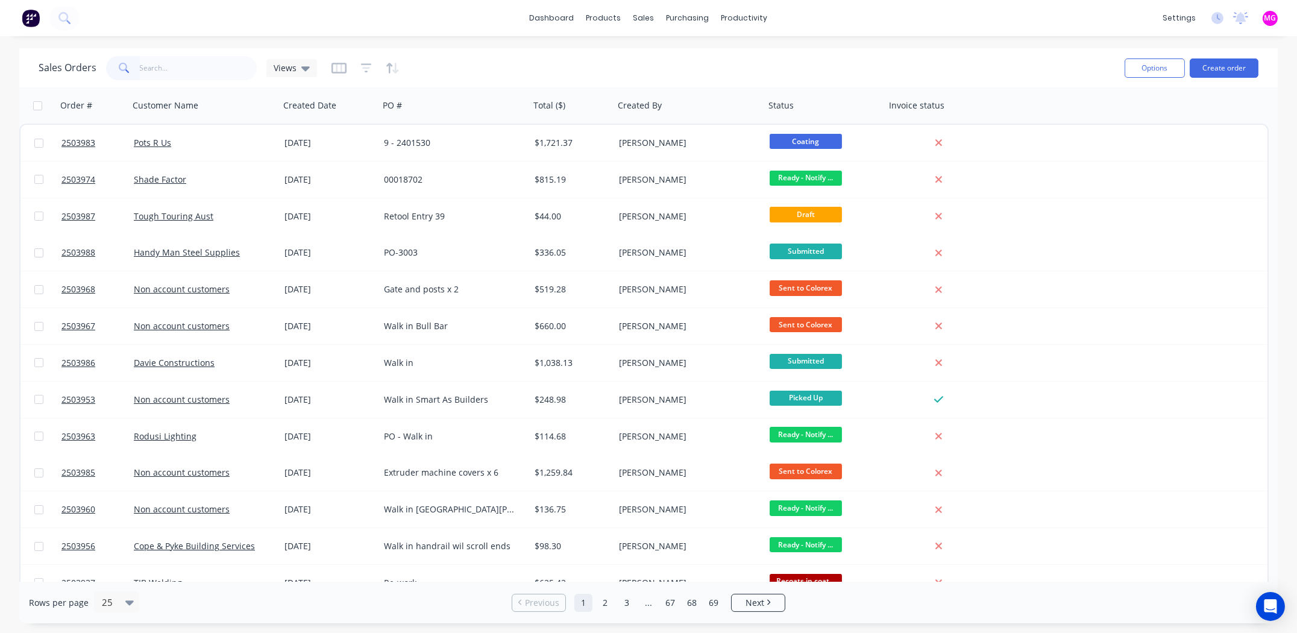
click at [169, 66] on input "text" at bounding box center [199, 68] width 118 height 24
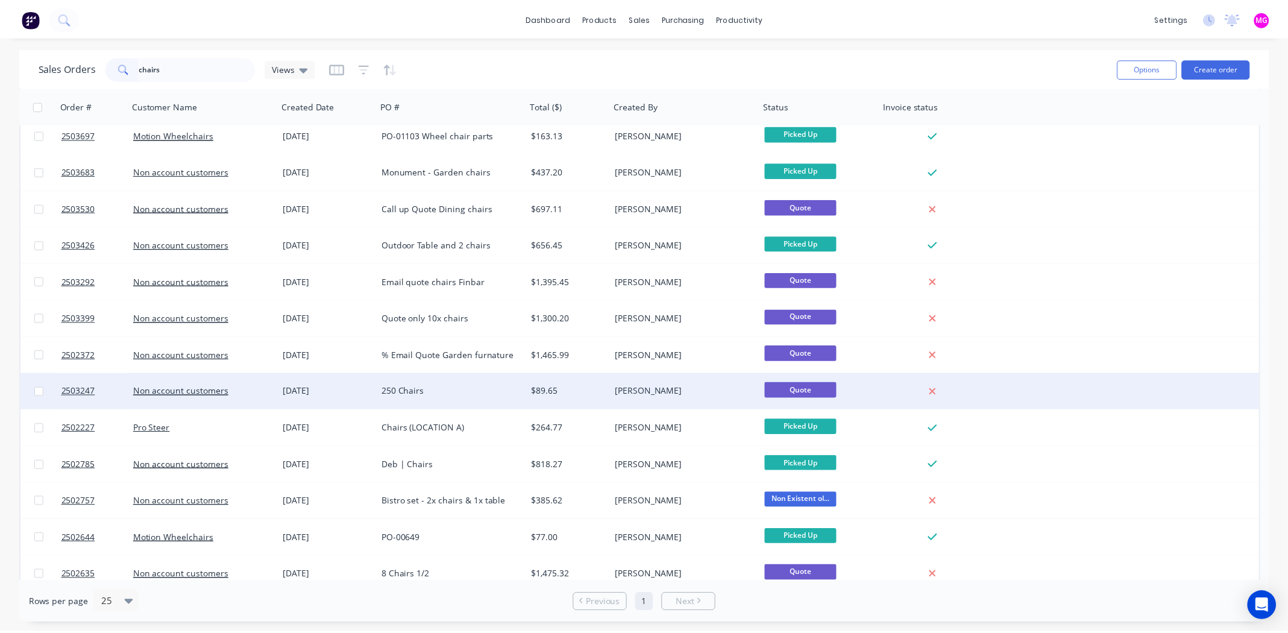
scroll to position [238, 0]
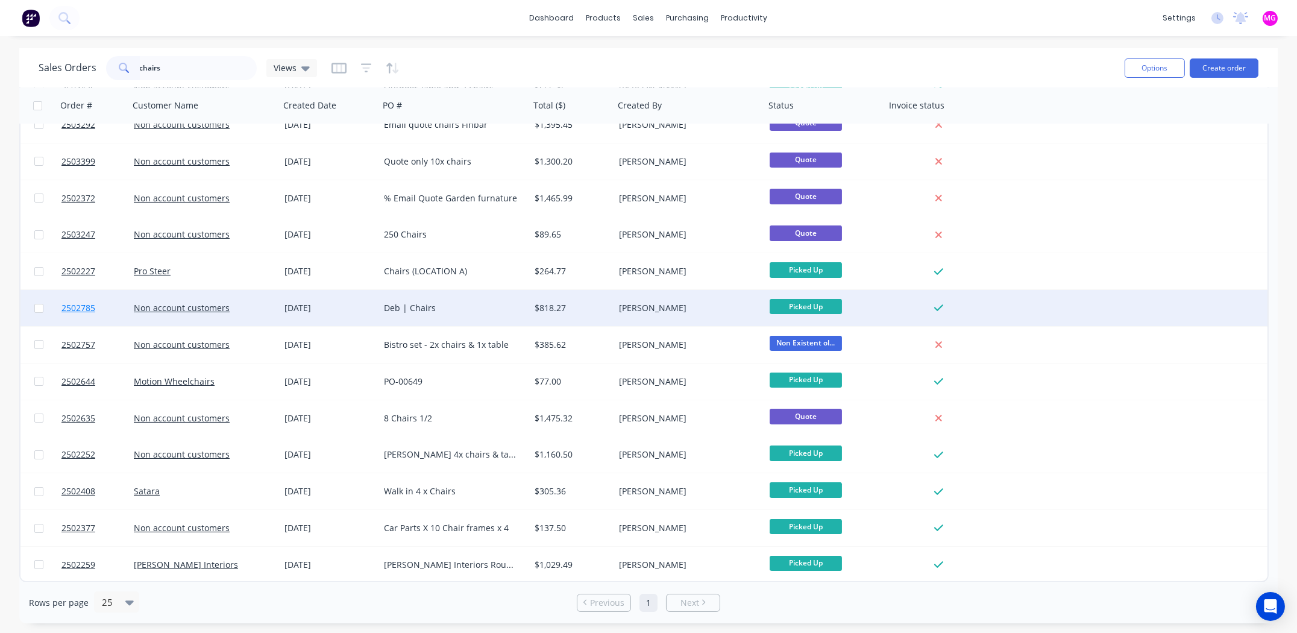
type input "chairs"
click at [82, 306] on span "2502785" at bounding box center [78, 308] width 34 height 12
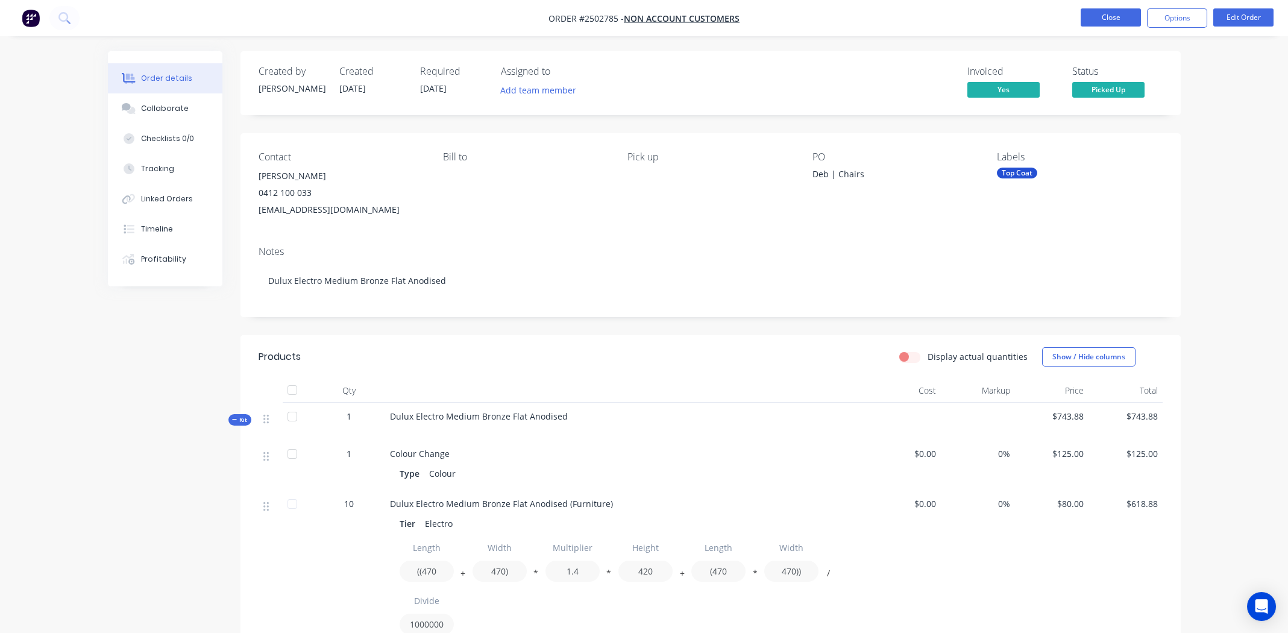
click at [1100, 16] on button "Close" at bounding box center [1111, 17] width 60 height 18
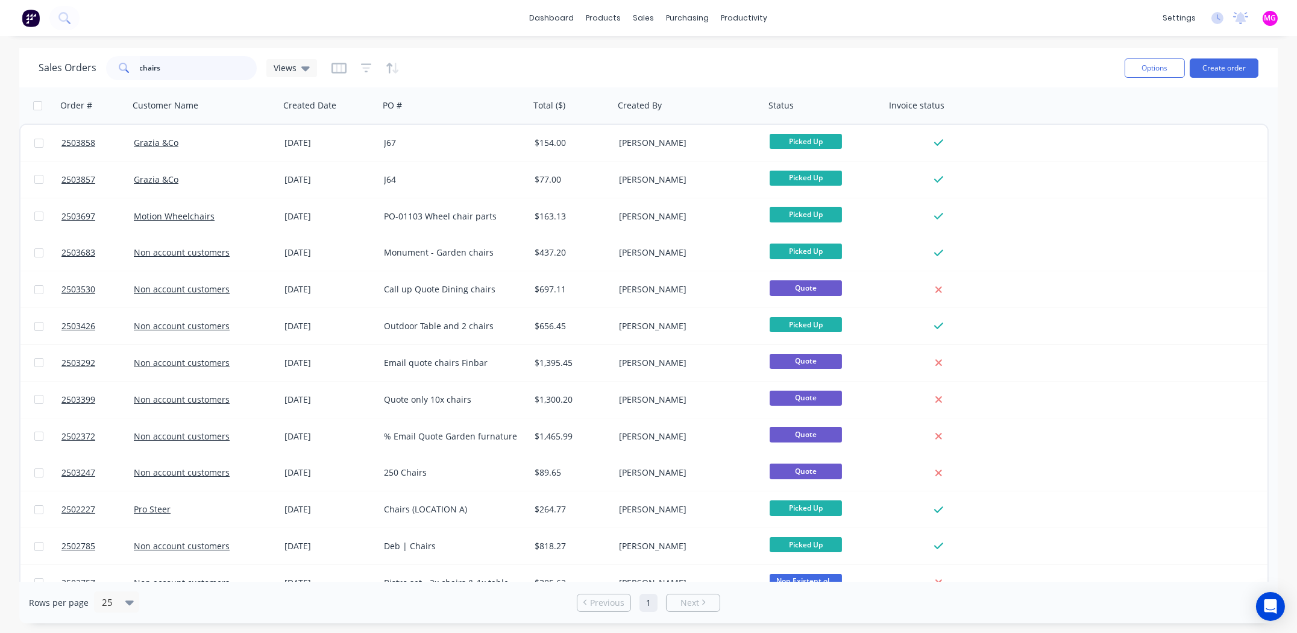
click at [174, 71] on input "chairs" at bounding box center [199, 68] width 118 height 24
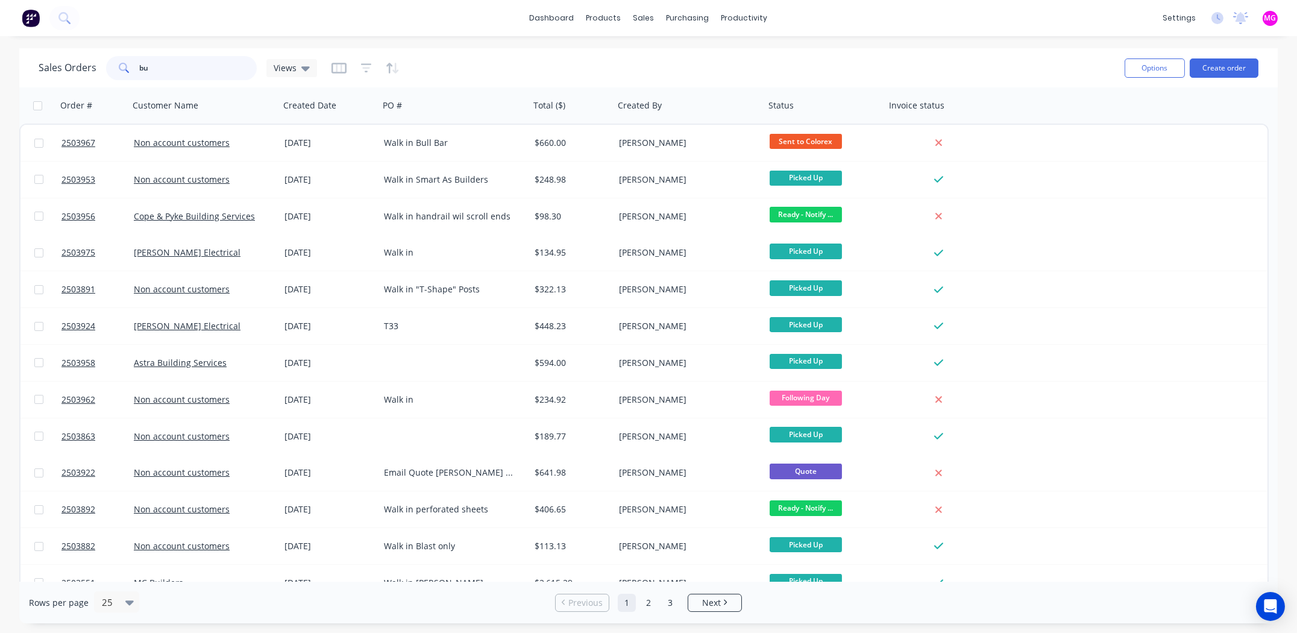
type input "b"
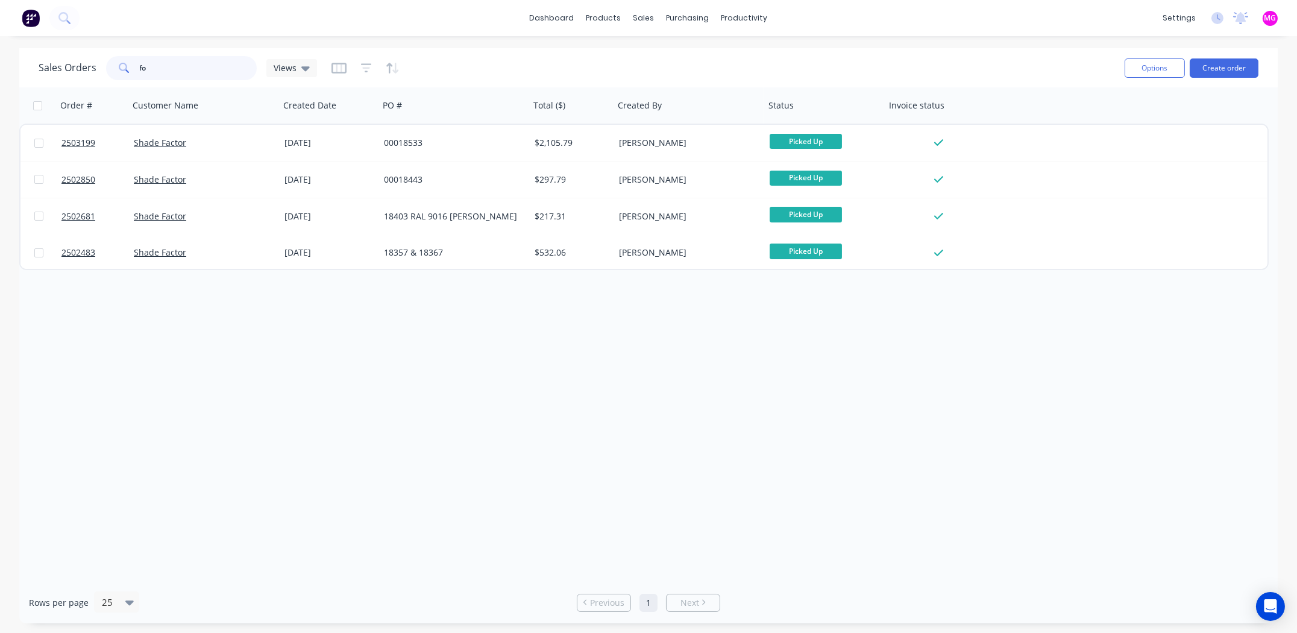
type input "f"
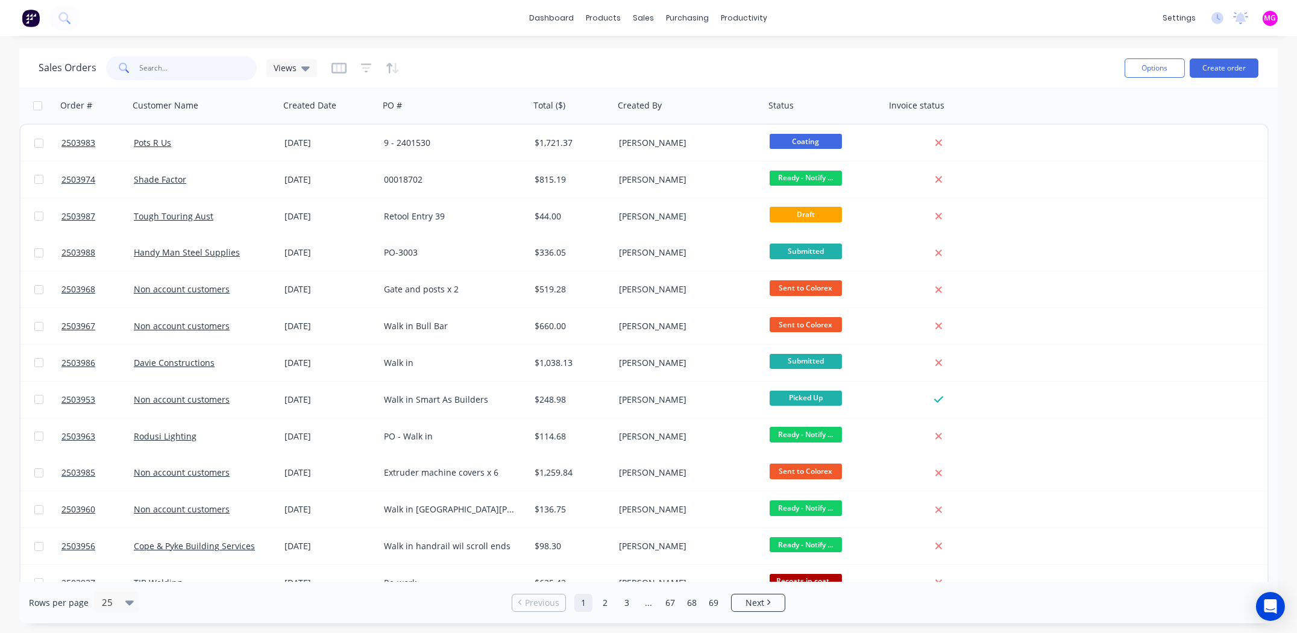
click at [197, 63] on input "text" at bounding box center [199, 68] width 118 height 24
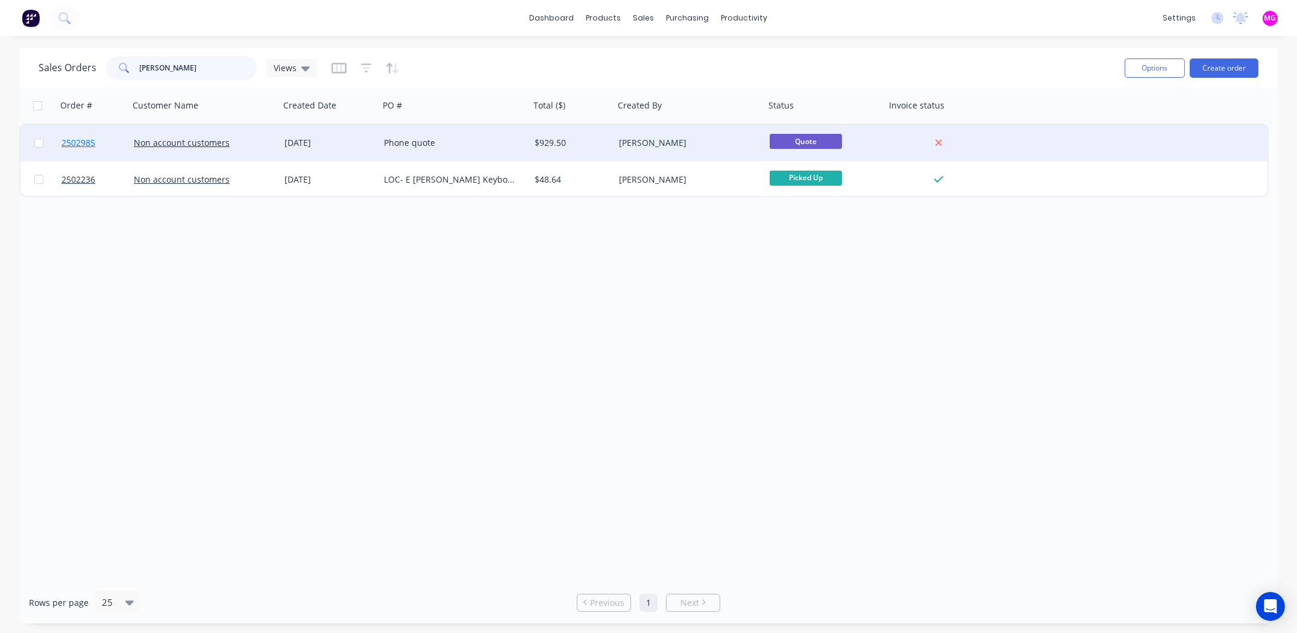
type input "anthony"
click at [74, 142] on span "2502985" at bounding box center [78, 143] width 34 height 12
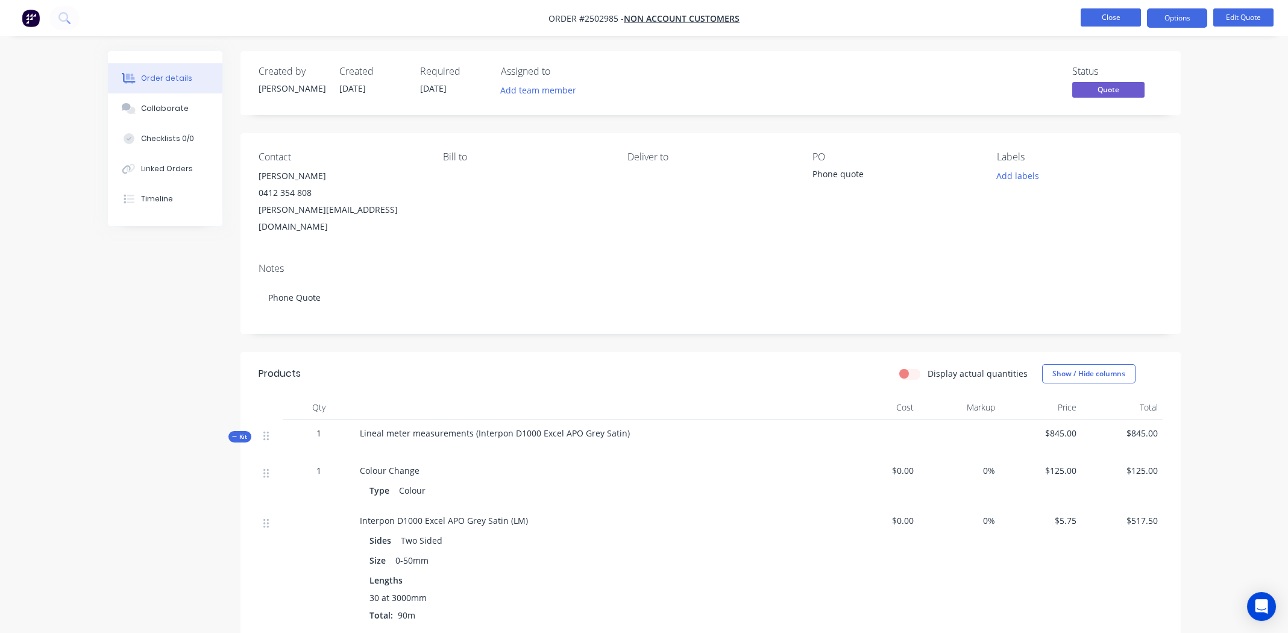
click at [1117, 19] on button "Close" at bounding box center [1111, 17] width 60 height 18
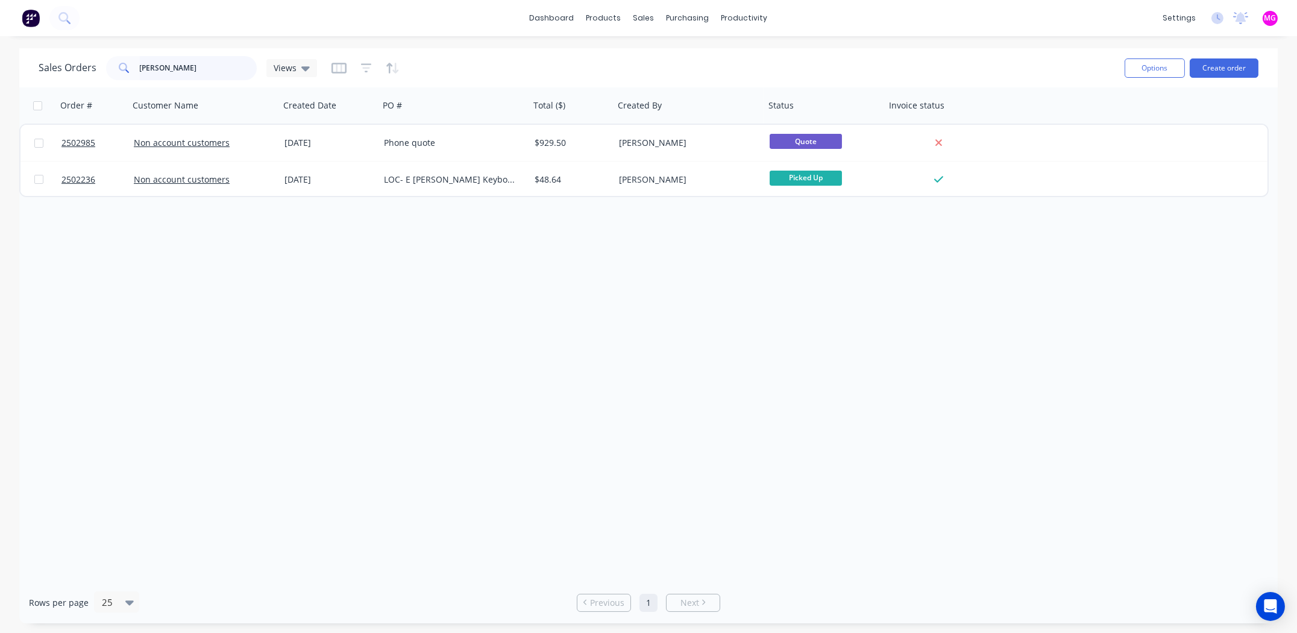
click at [183, 69] on input "anthony" at bounding box center [199, 68] width 118 height 24
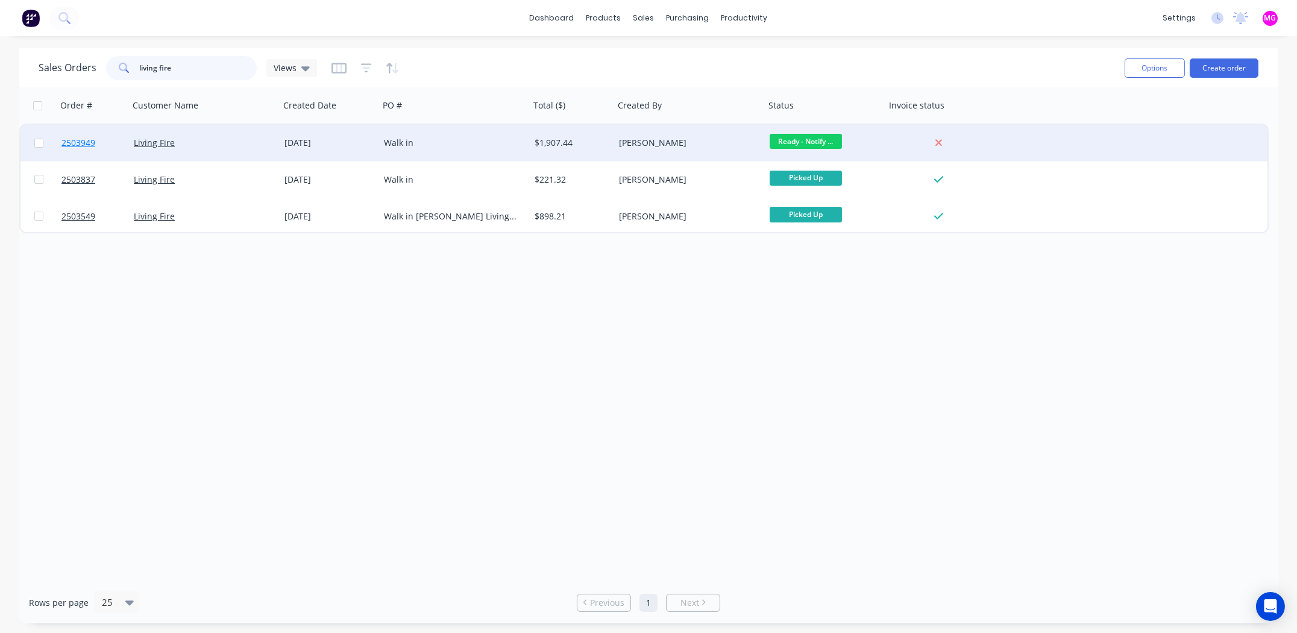
type input "living fire"
click at [91, 142] on span "2503949" at bounding box center [78, 143] width 34 height 12
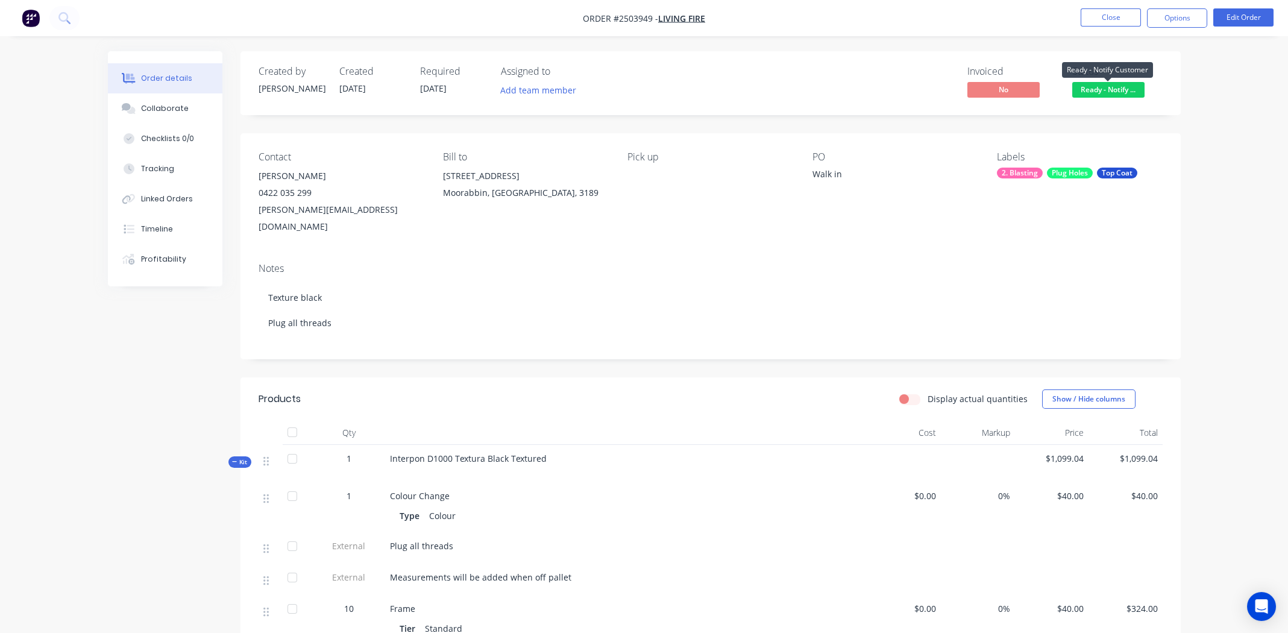
click at [1113, 90] on span "Ready - Notify ..." at bounding box center [1108, 89] width 72 height 15
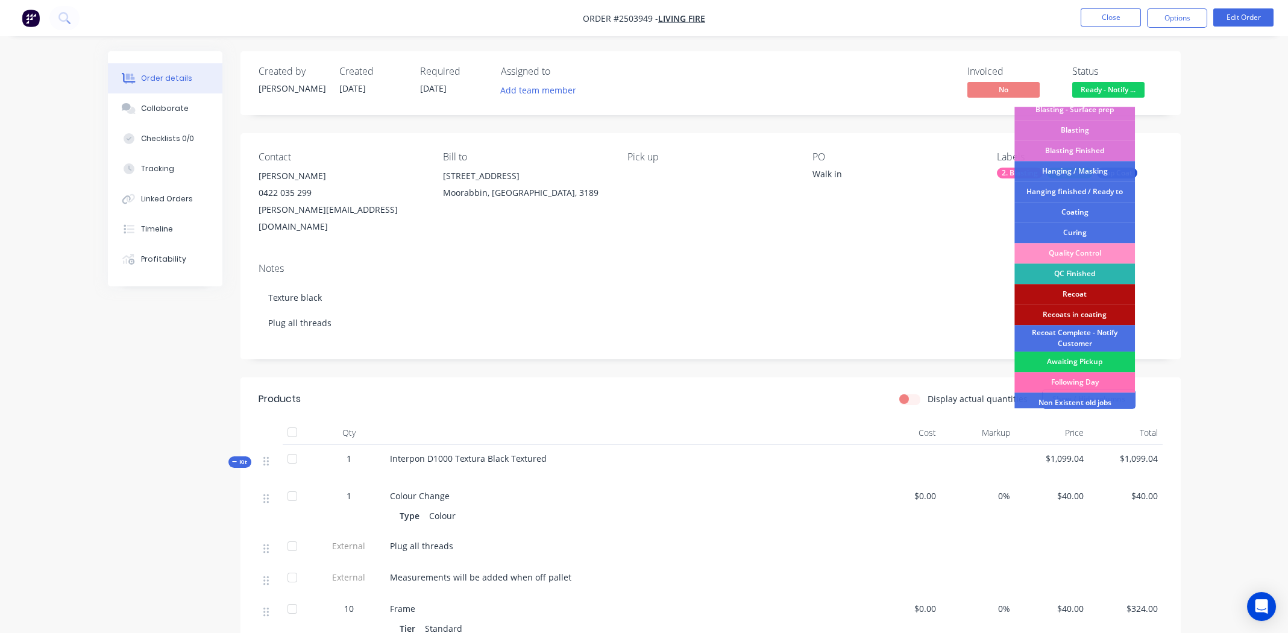
scroll to position [257, 0]
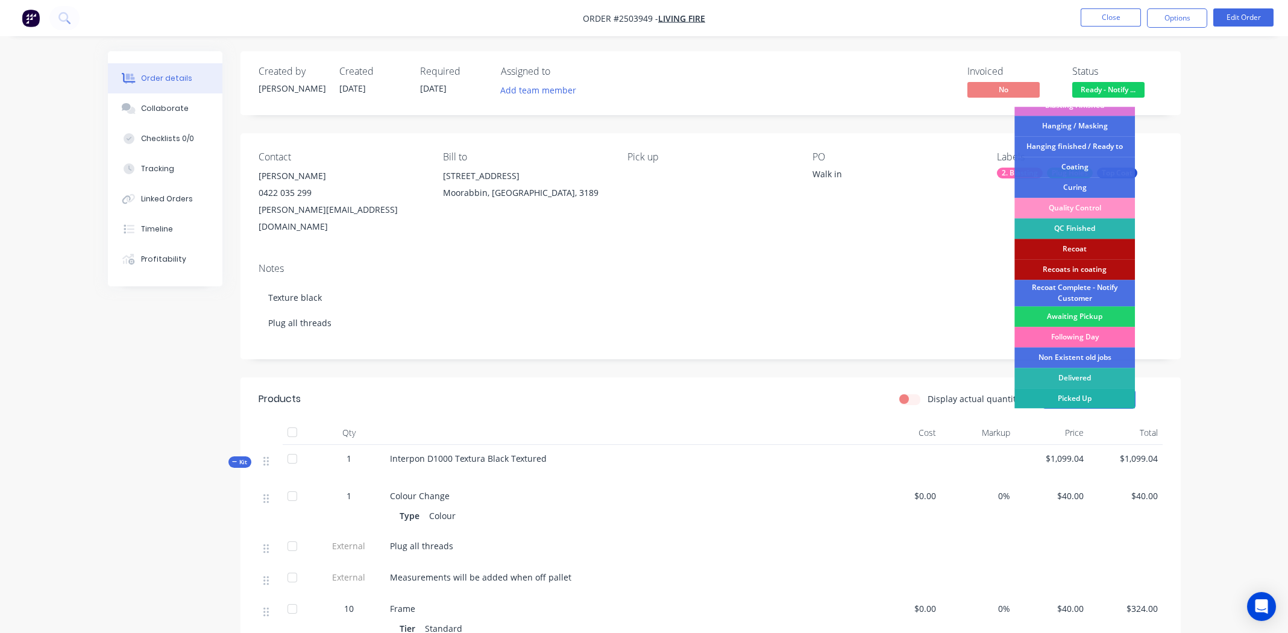
click at [1082, 396] on div "Picked Up" at bounding box center [1075, 398] width 121 height 20
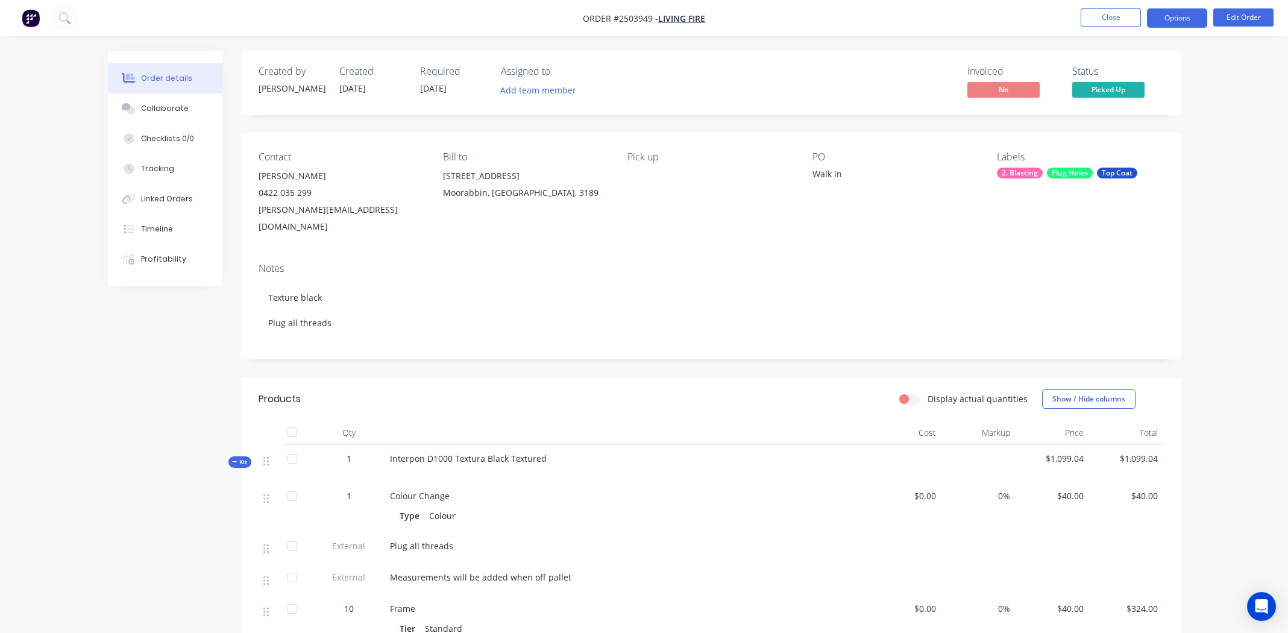
click at [1183, 21] on button "Options" at bounding box center [1177, 17] width 60 height 19
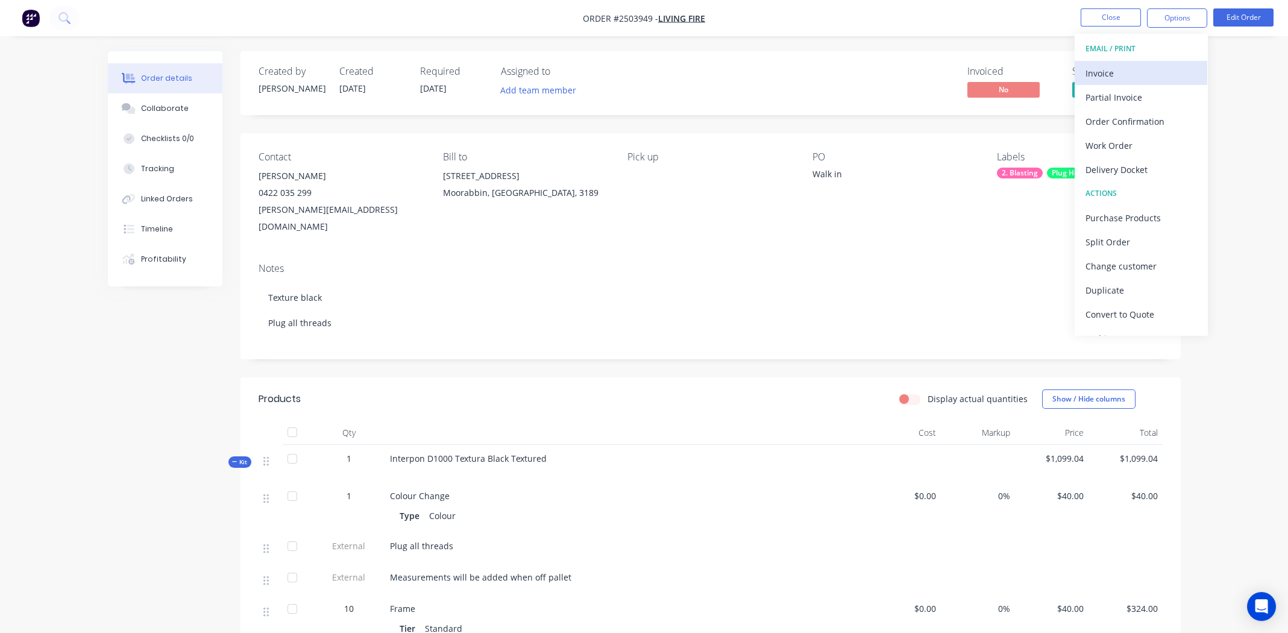
click at [1135, 65] on div "Invoice" at bounding box center [1141, 73] width 111 height 17
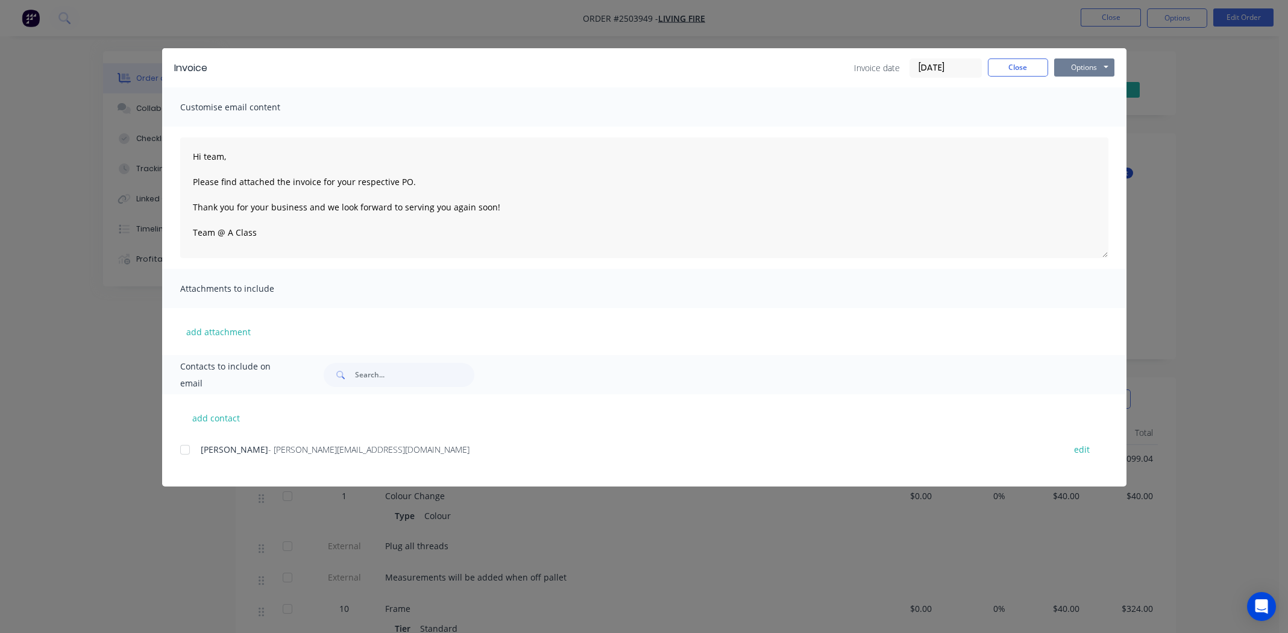
click at [1094, 65] on button "Options" at bounding box center [1084, 67] width 60 height 18
click at [1088, 107] on button "Print" at bounding box center [1092, 109] width 77 height 20
click at [1021, 66] on button "Close" at bounding box center [1018, 67] width 60 height 18
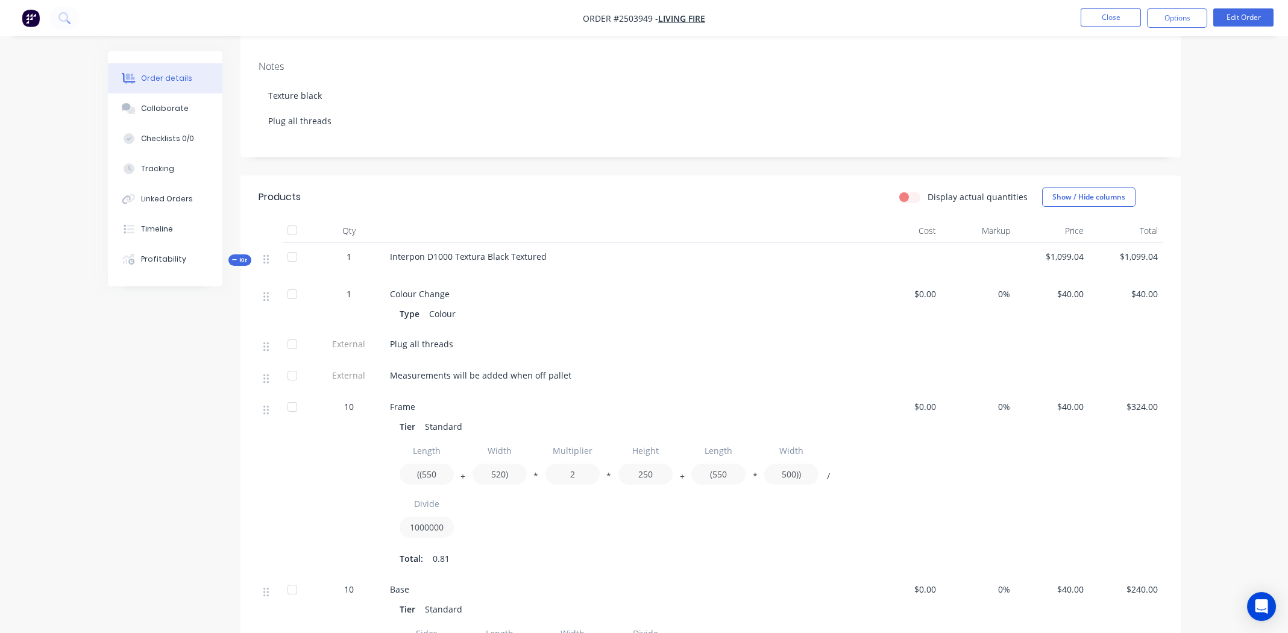
scroll to position [0, 0]
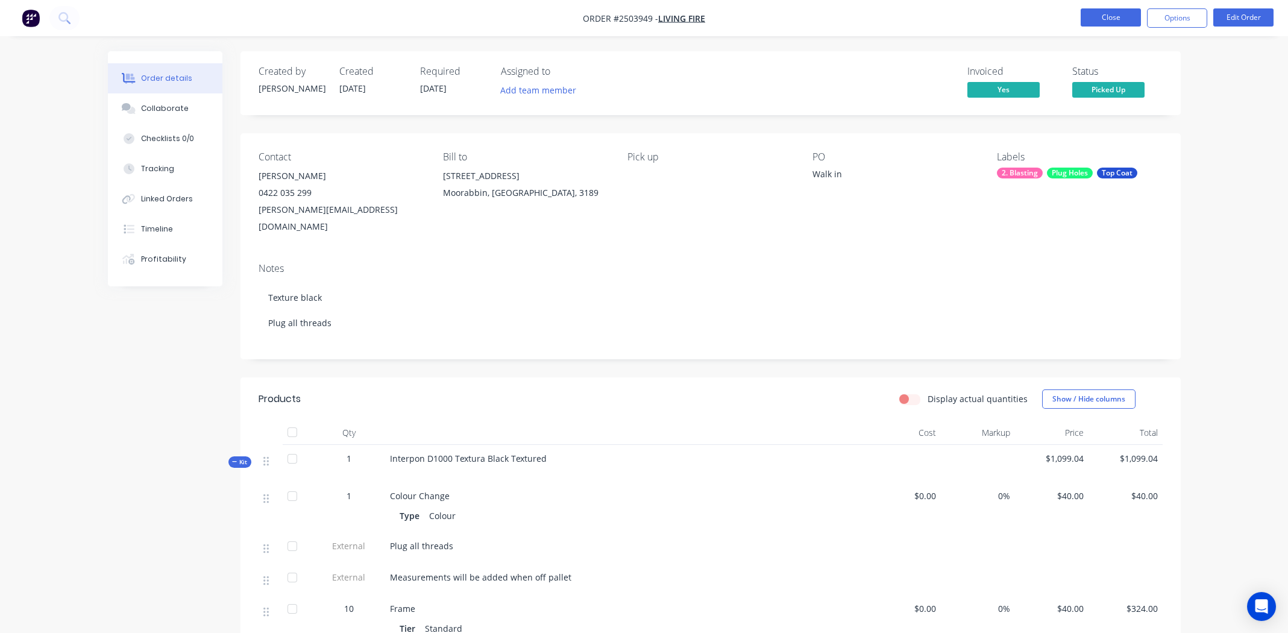
click at [1106, 19] on button "Close" at bounding box center [1111, 17] width 60 height 18
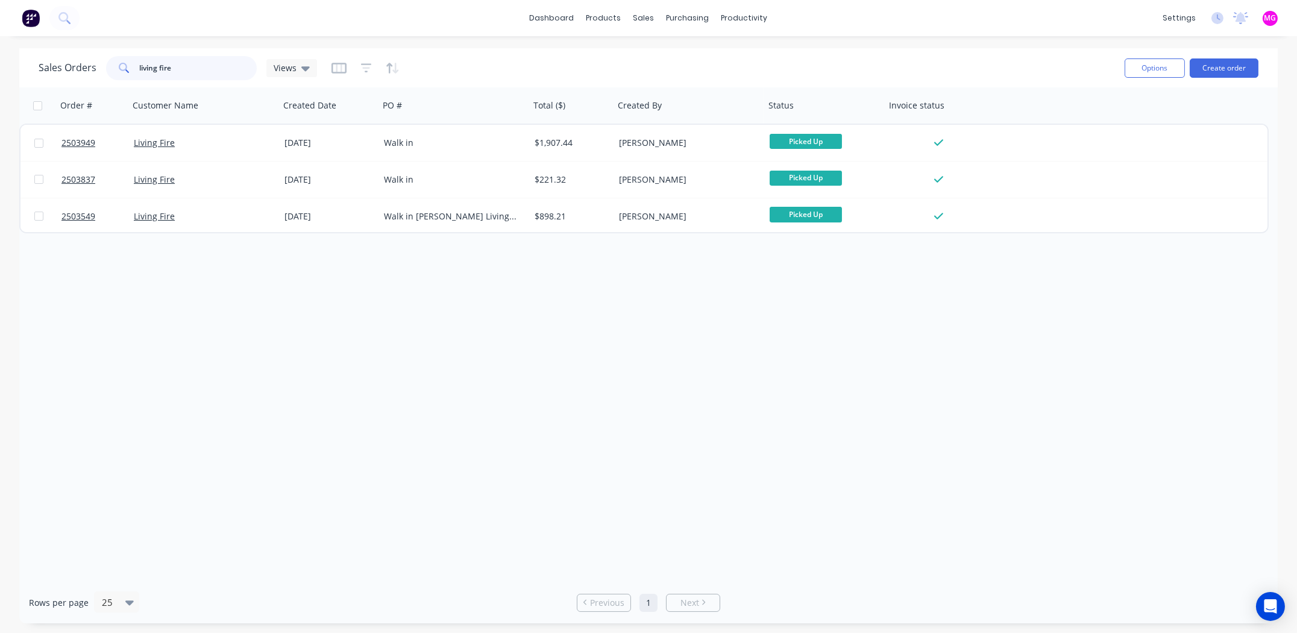
click at [197, 65] on input "living fire" at bounding box center [199, 68] width 118 height 24
click at [197, 63] on input "living fire" at bounding box center [199, 68] width 118 height 24
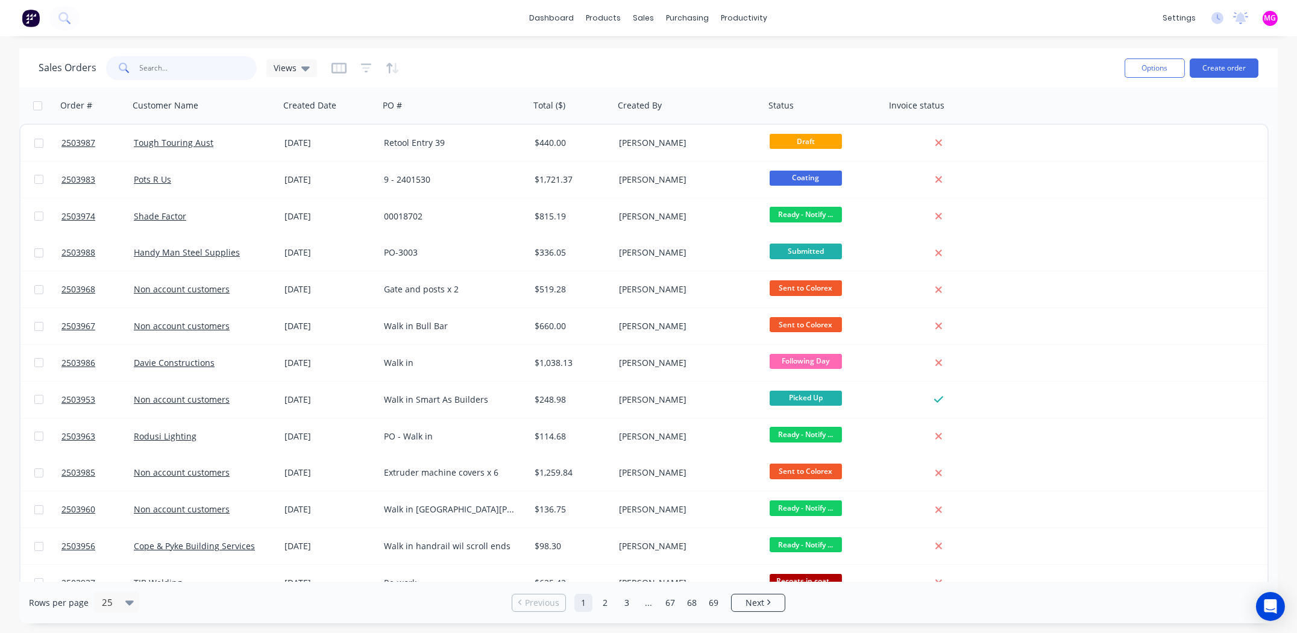
paste input "2503982"
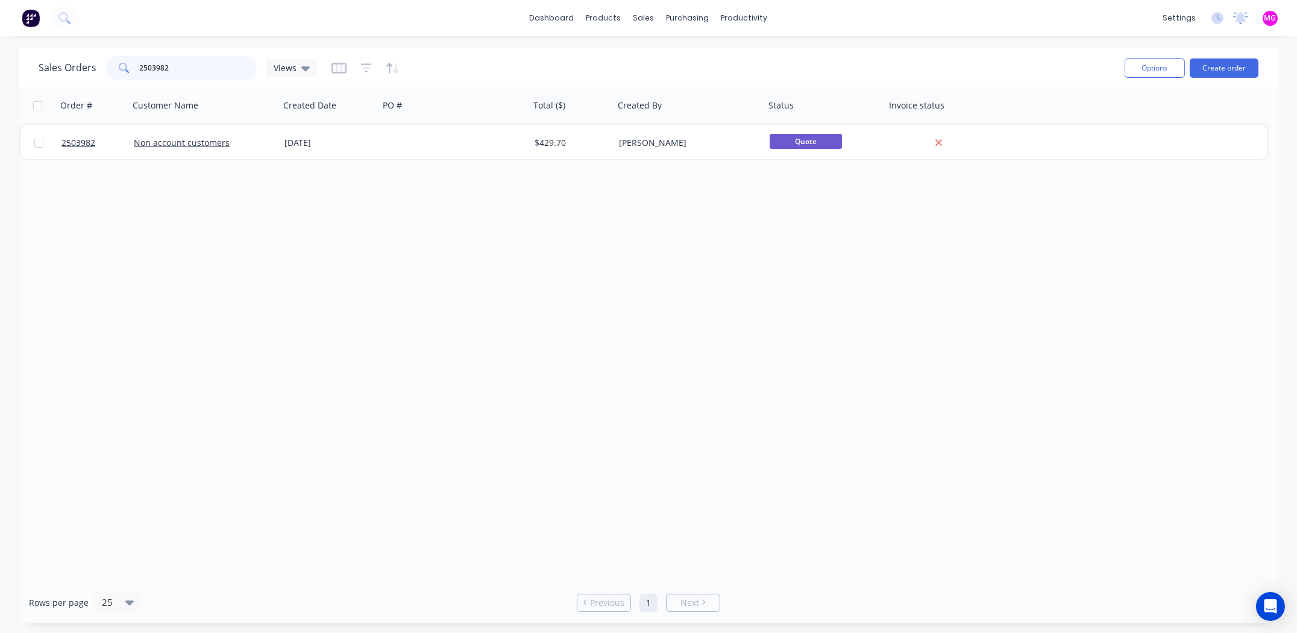
type input "2503982"
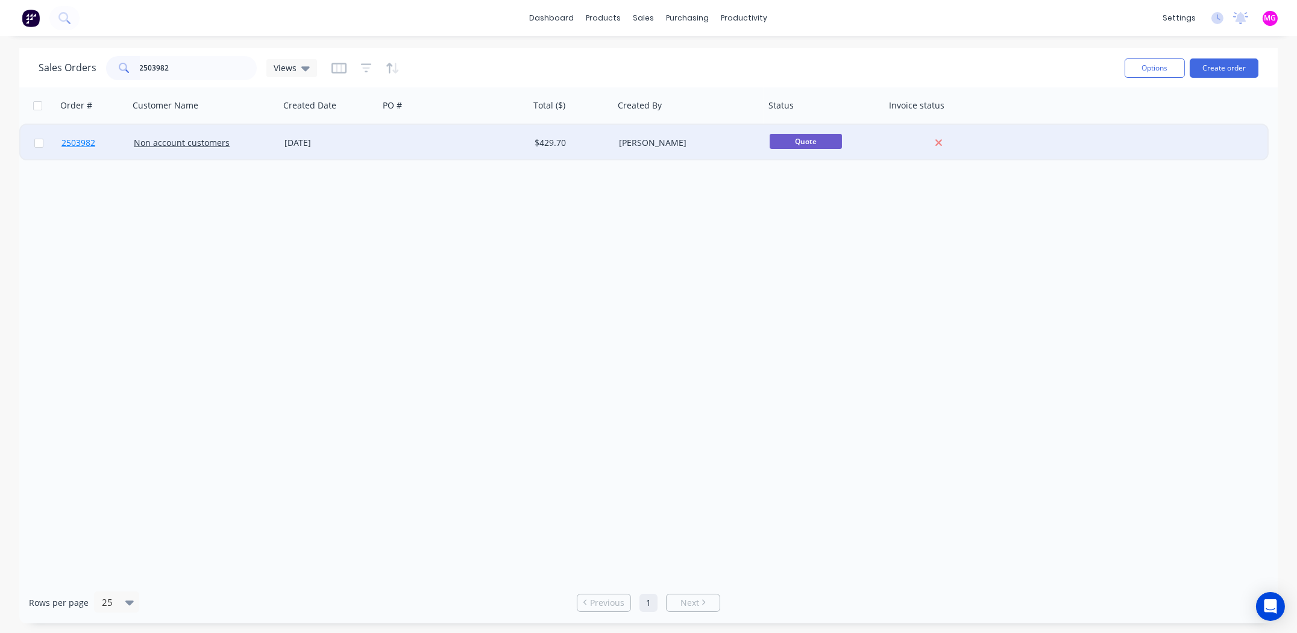
click at [84, 143] on span "2503982" at bounding box center [78, 143] width 34 height 12
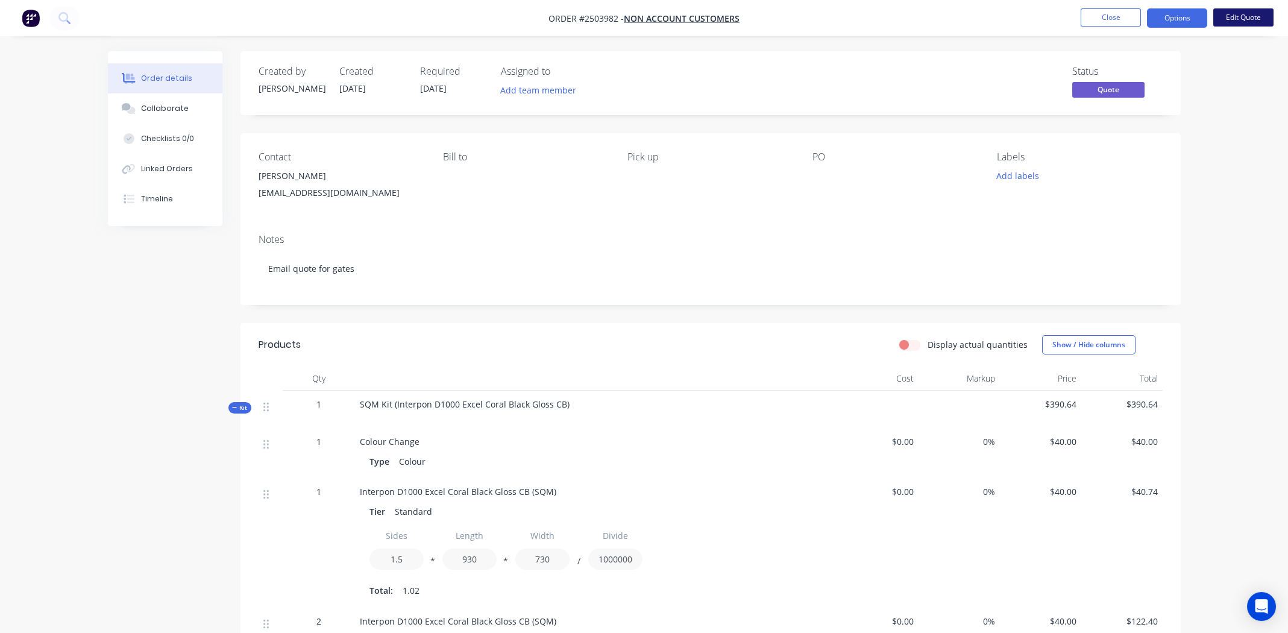
click at [1225, 12] on button "Edit Quote" at bounding box center [1244, 17] width 60 height 18
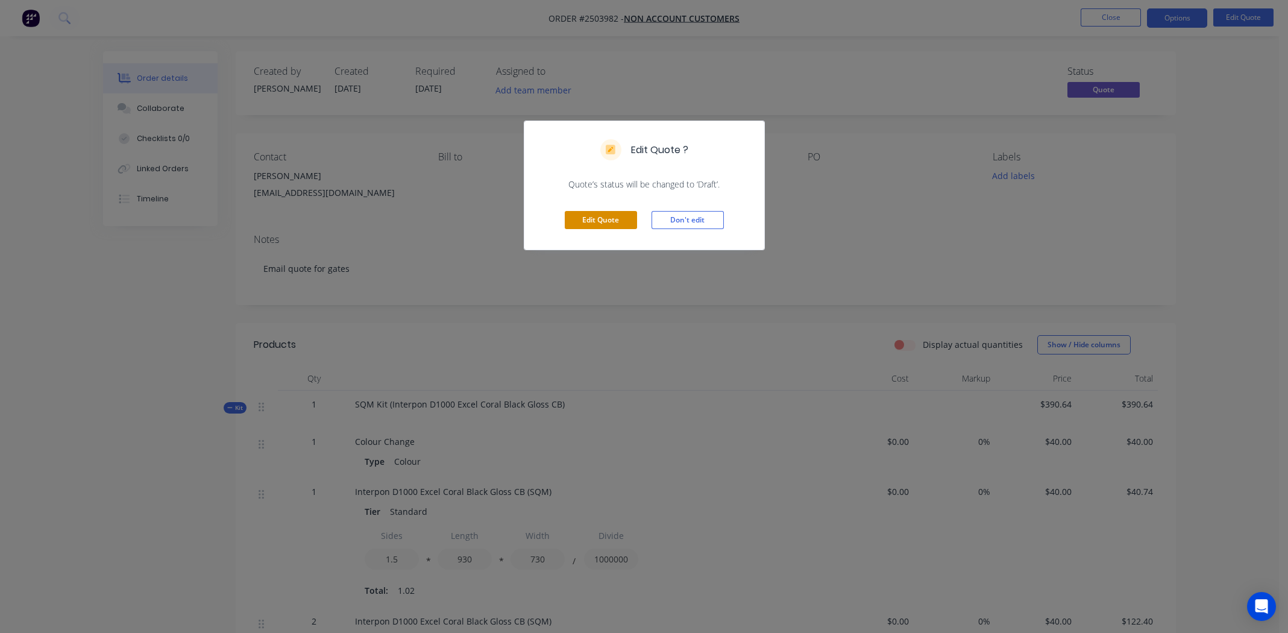
click at [598, 226] on button "Edit Quote" at bounding box center [601, 220] width 72 height 18
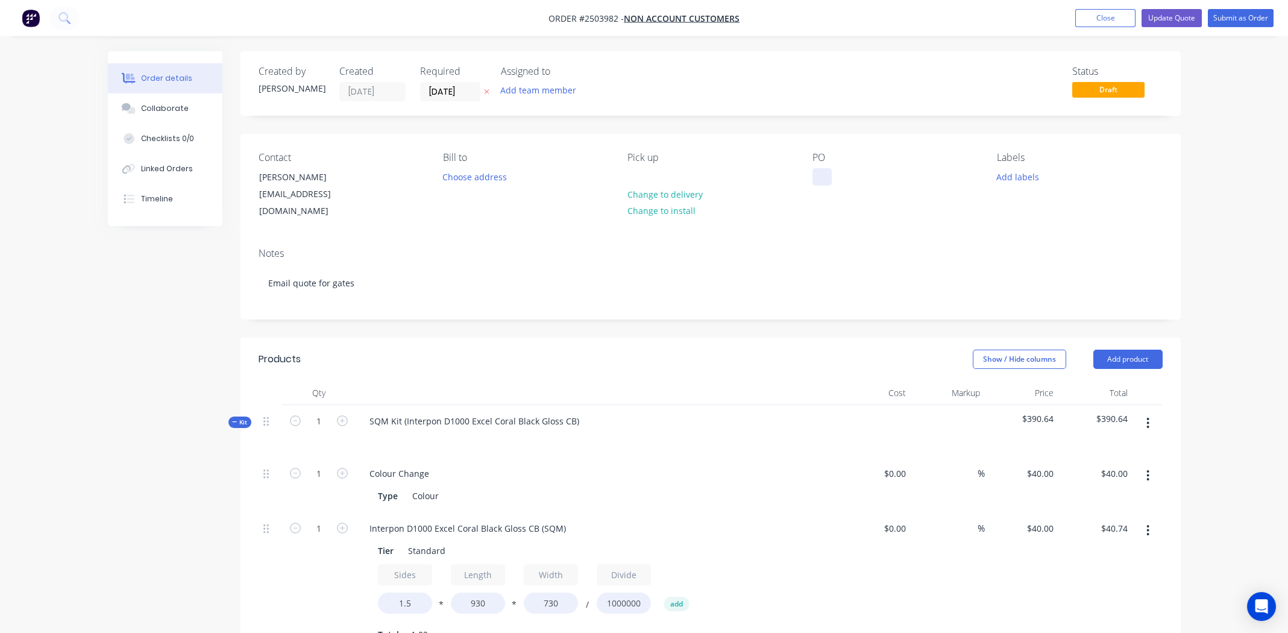
click at [820, 175] on div at bounding box center [822, 176] width 19 height 17
click at [1031, 174] on button "Add labels" at bounding box center [1017, 176] width 55 height 16
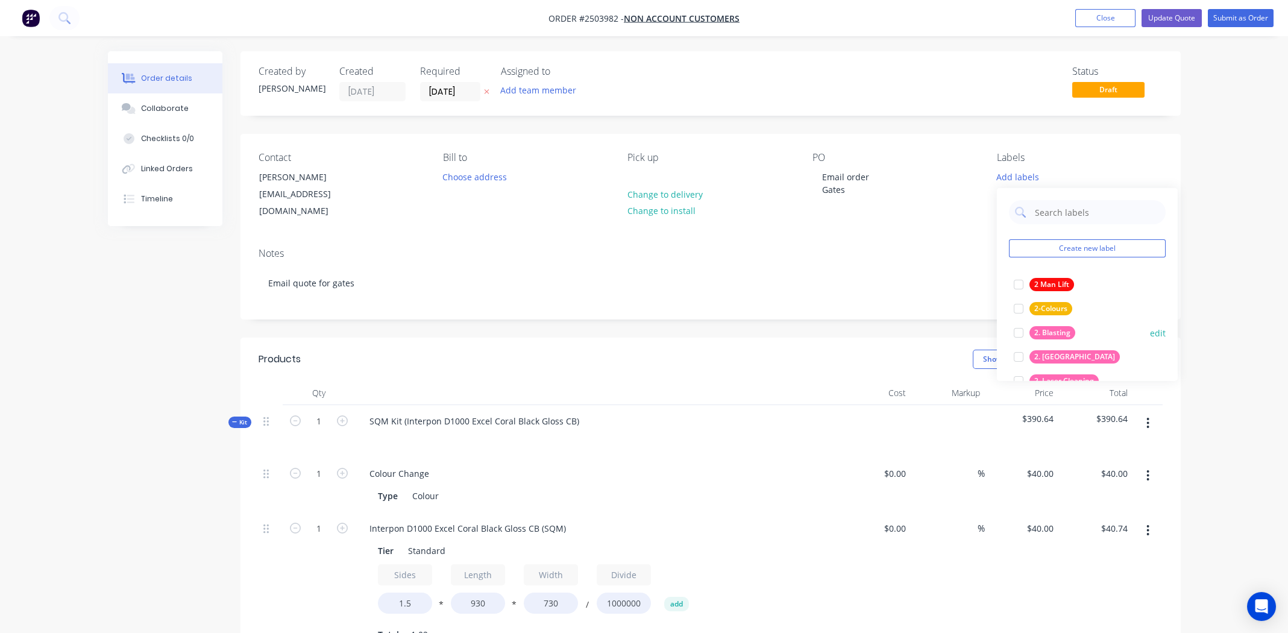
click at [1020, 335] on div at bounding box center [1019, 333] width 24 height 24
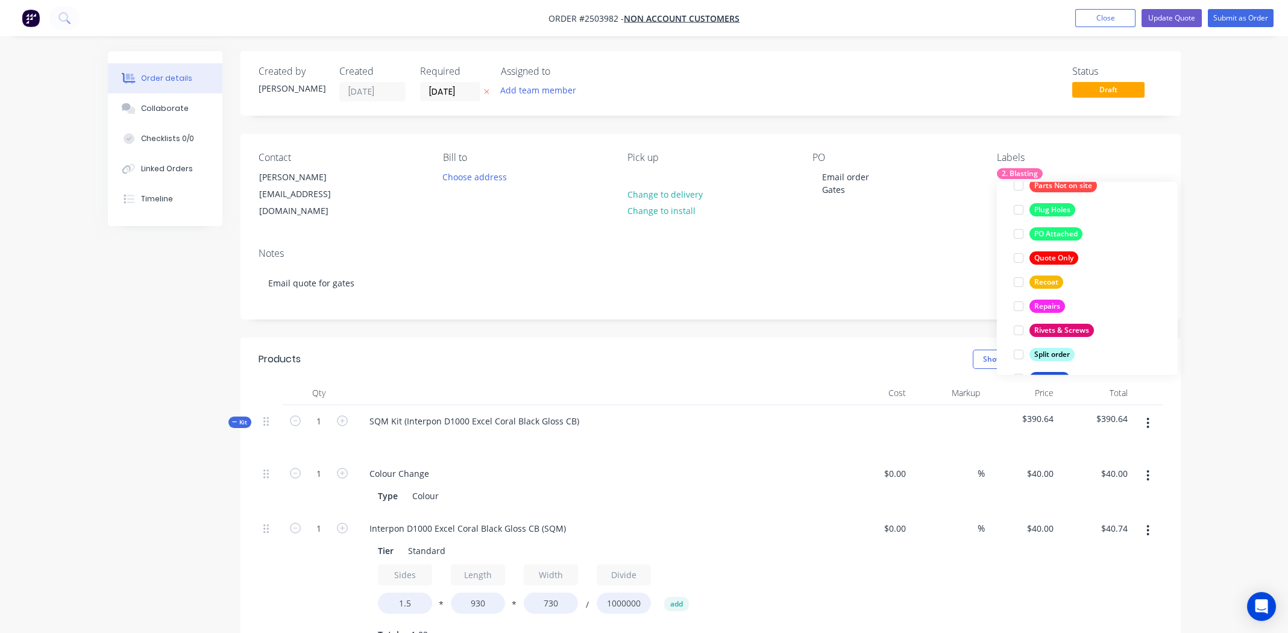
scroll to position [868, 0]
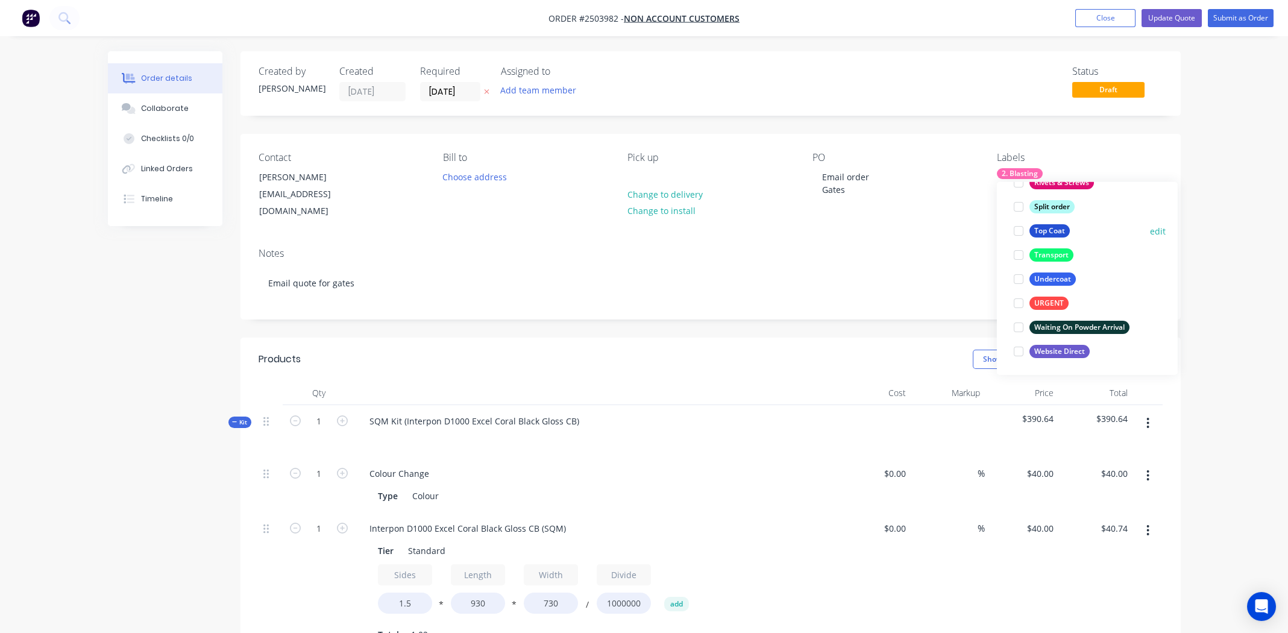
click at [1016, 225] on div at bounding box center [1019, 231] width 24 height 24
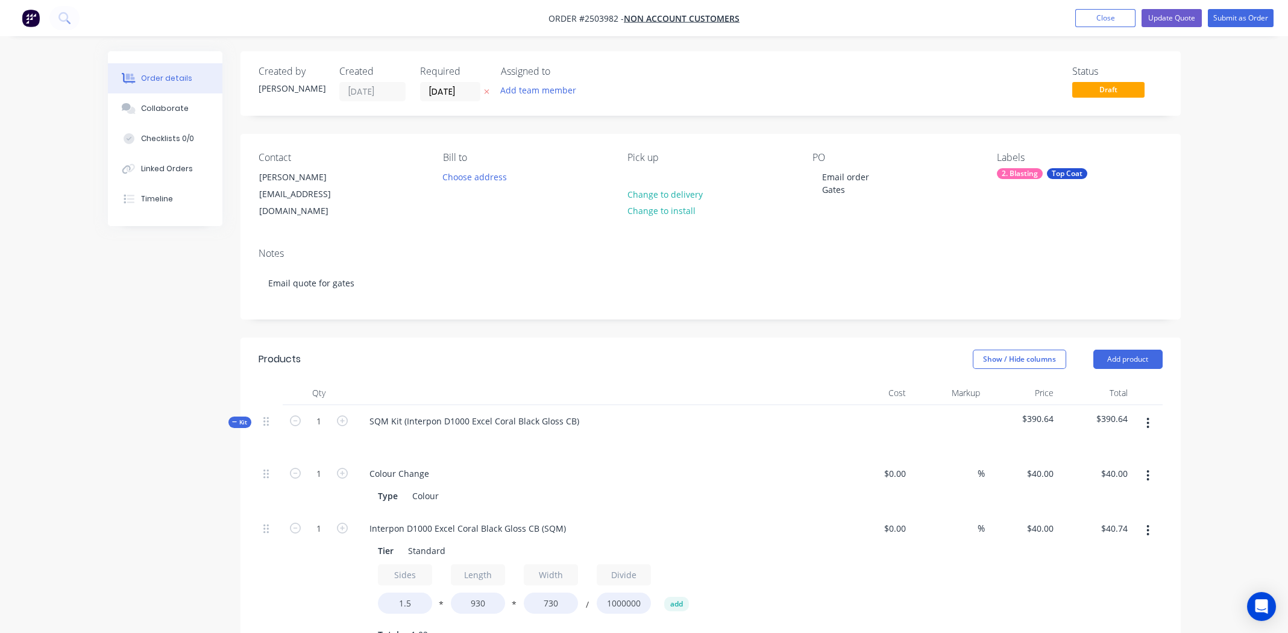
click at [895, 249] on div "Notes Email quote for gates" at bounding box center [711, 278] width 940 height 81
click at [576, 412] on div "SQM Kit (Interpon D1000 Excel Coral Black Gloss CB)" at bounding box center [474, 420] width 229 height 17
copy div "Interpon D1000 Excel Coral Black Gloss CB"
click at [636, 408] on div "SQM Kit (Interpon D1000 Excel Coral Black Gloss CB" at bounding box center [596, 431] width 482 height 52
click at [516, 412] on div "SQM Kit (Interpon D1000 Excel Coral Black Gloss CB" at bounding box center [473, 420] width 227 height 17
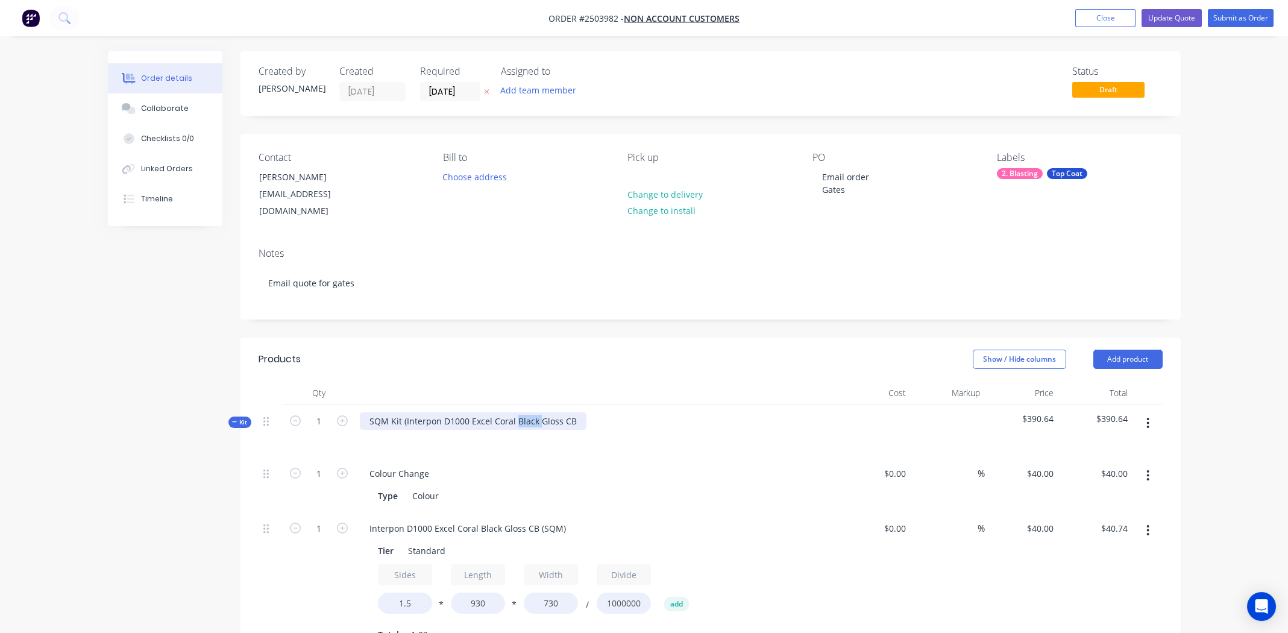
click at [516, 412] on div "SQM Kit (Interpon D1000 Excel Coral Black Gloss CB" at bounding box center [473, 420] width 227 height 17
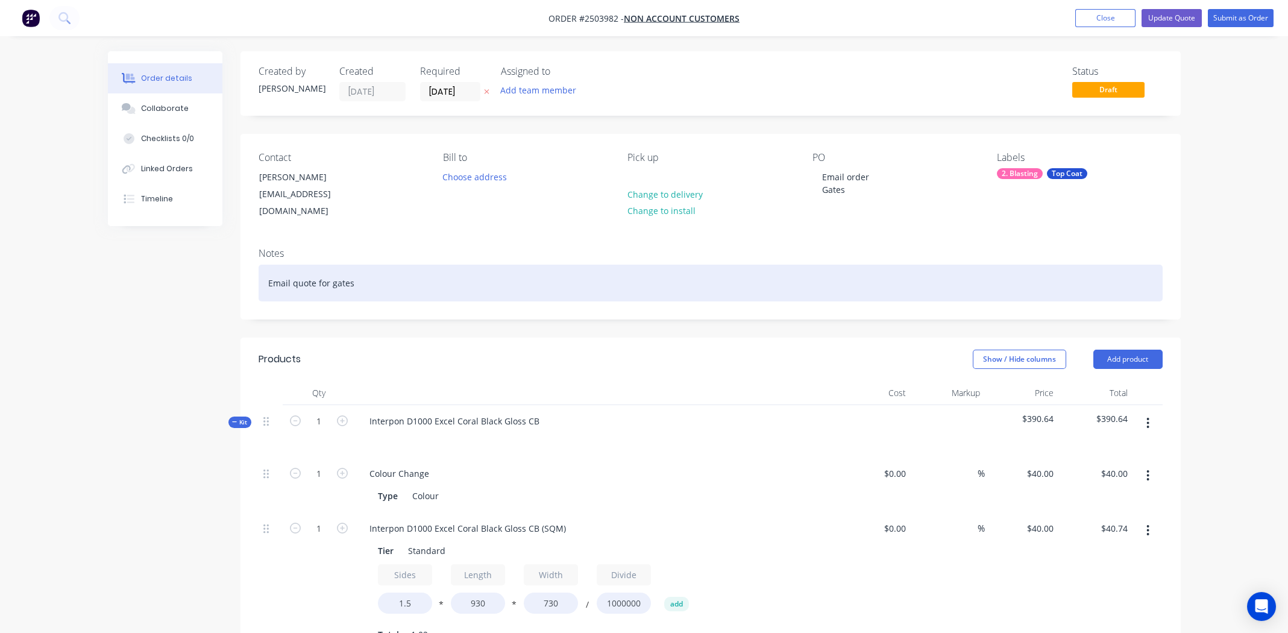
click at [356, 272] on div "Email quote for gates" at bounding box center [711, 283] width 904 height 37
paste div
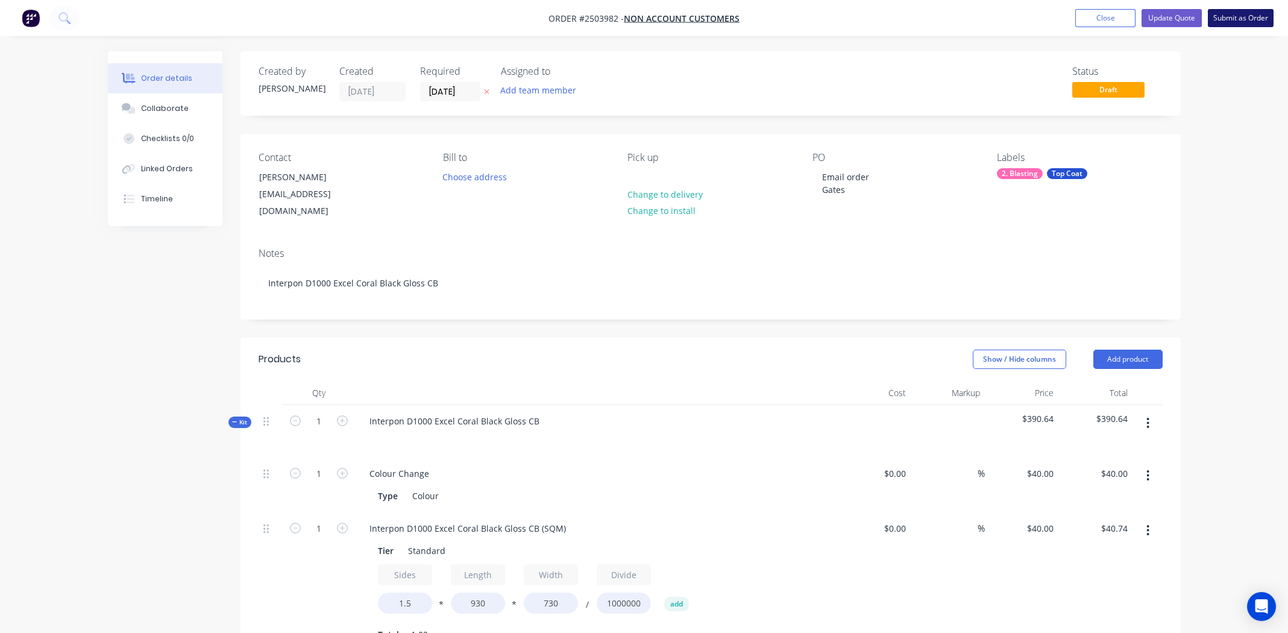
click at [1228, 19] on button "Submit as Order" at bounding box center [1241, 18] width 66 height 18
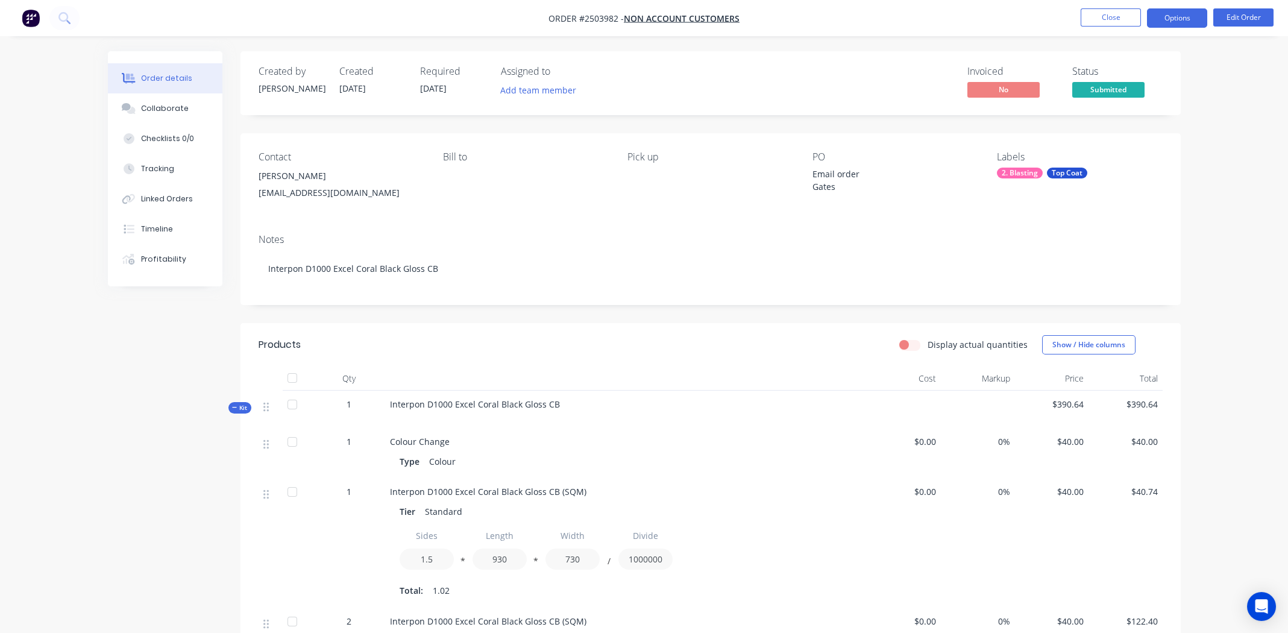
click at [1174, 19] on button "Options" at bounding box center [1177, 17] width 60 height 19
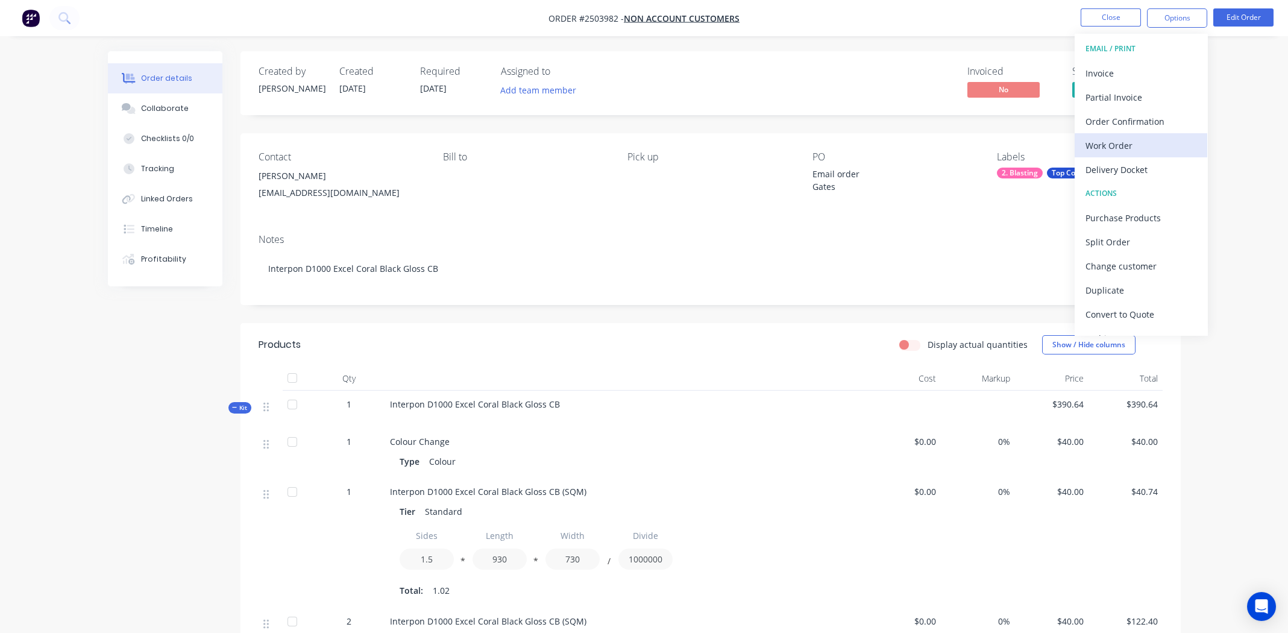
click at [1103, 146] on div "Work Order" at bounding box center [1141, 145] width 111 height 17
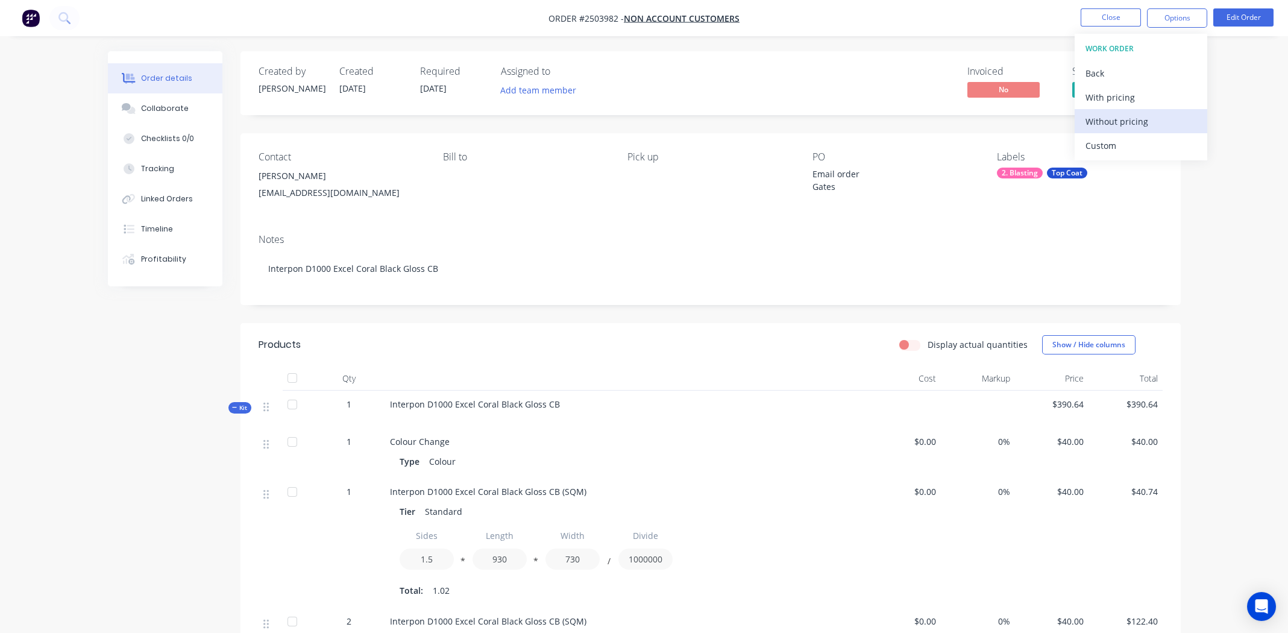
click at [1112, 117] on div "Without pricing" at bounding box center [1141, 121] width 111 height 17
click at [594, 222] on div "Contact Richard Minack minackrichard@gmail.com Bill to Pick up PO Email order G…" at bounding box center [711, 178] width 940 height 91
click at [1107, 14] on button "Close" at bounding box center [1111, 17] width 60 height 18
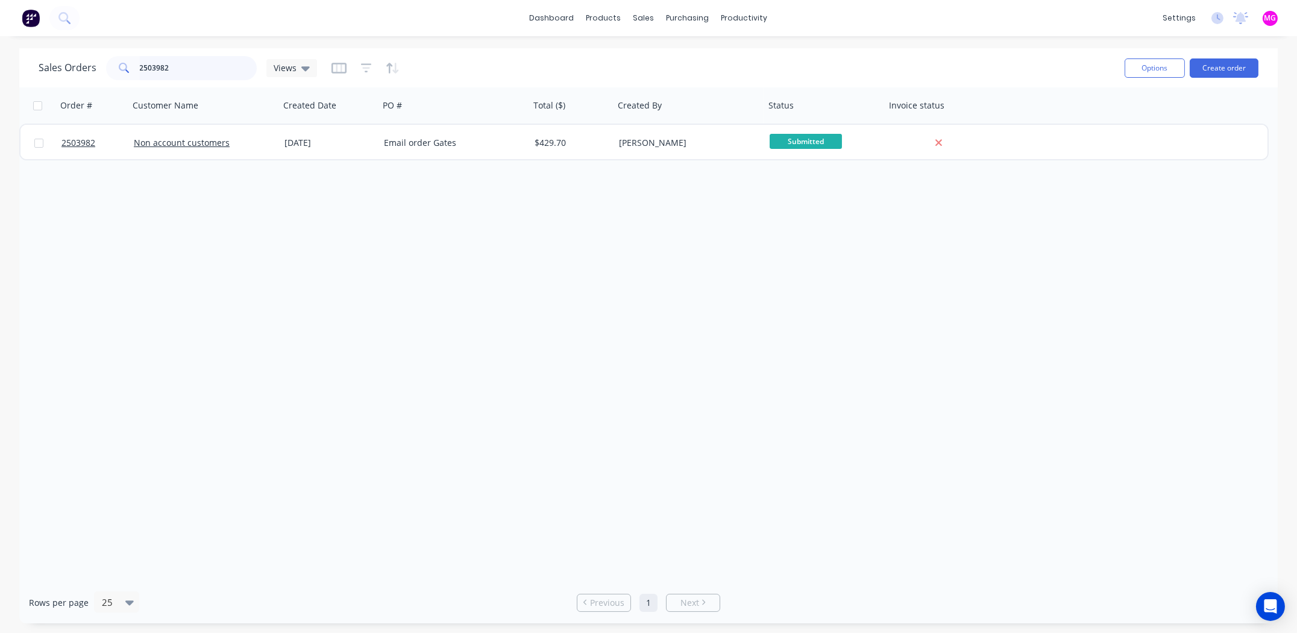
click at [196, 69] on input "2503982" at bounding box center [199, 68] width 118 height 24
click at [196, 68] on input "2503982" at bounding box center [199, 68] width 118 height 24
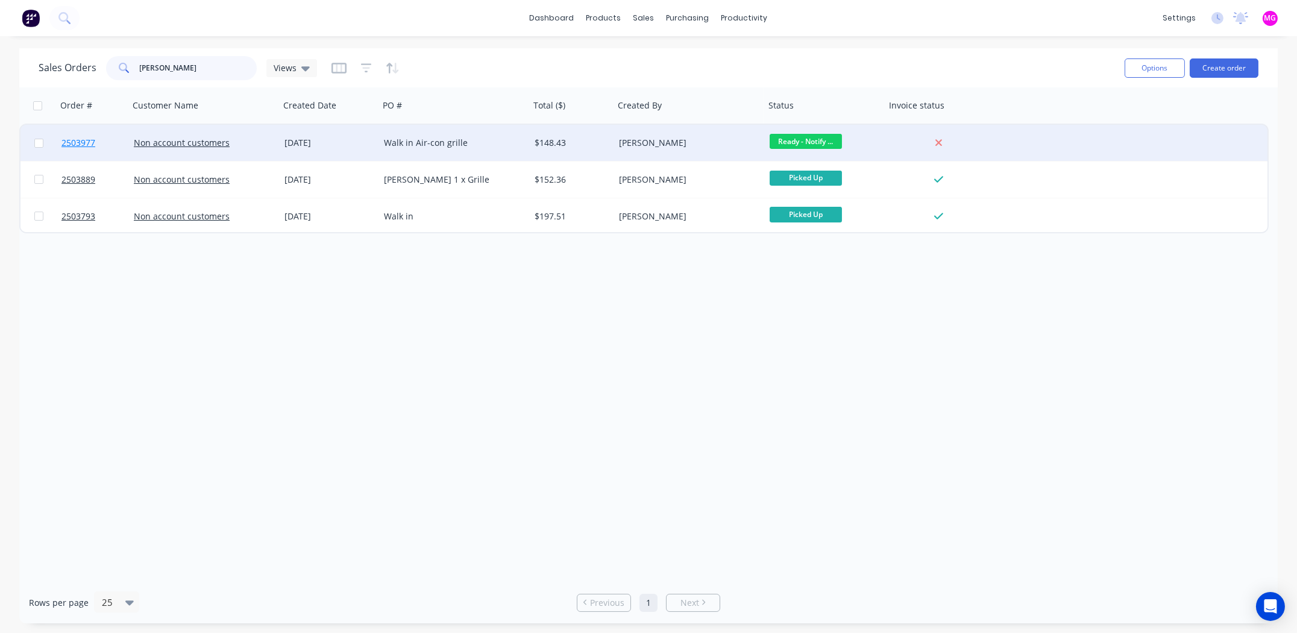
type input "joel mc"
click at [75, 141] on span "2503977" at bounding box center [78, 143] width 34 height 12
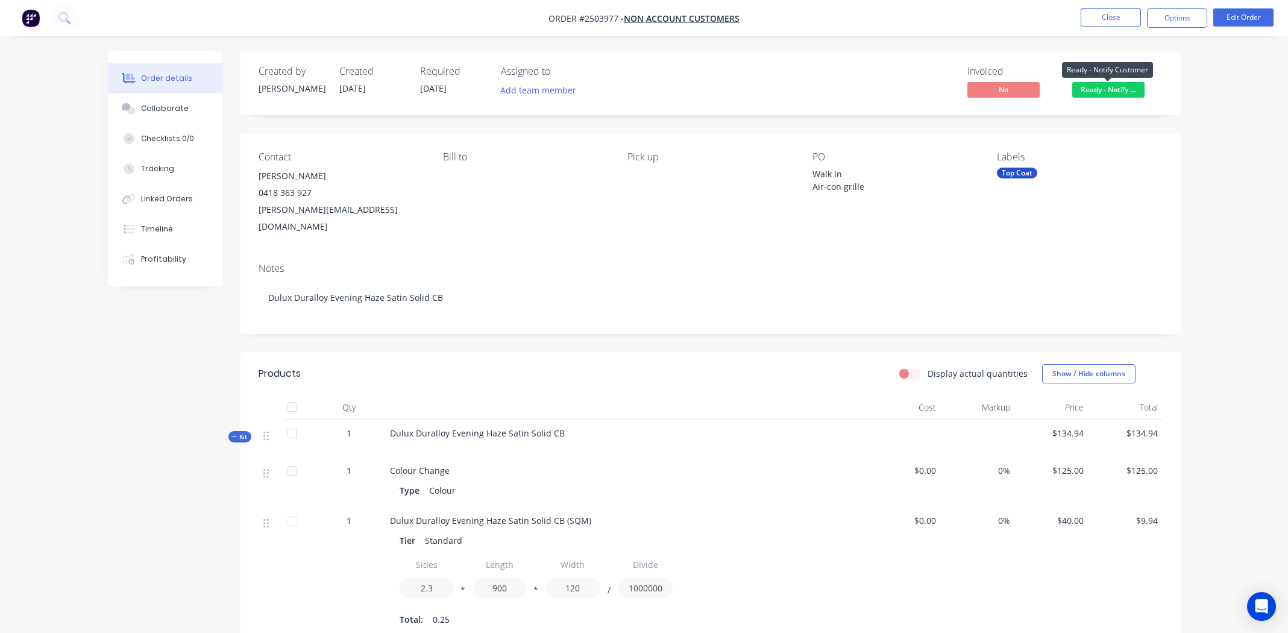
click at [1120, 89] on span "Ready - Notify ..." at bounding box center [1108, 89] width 72 height 15
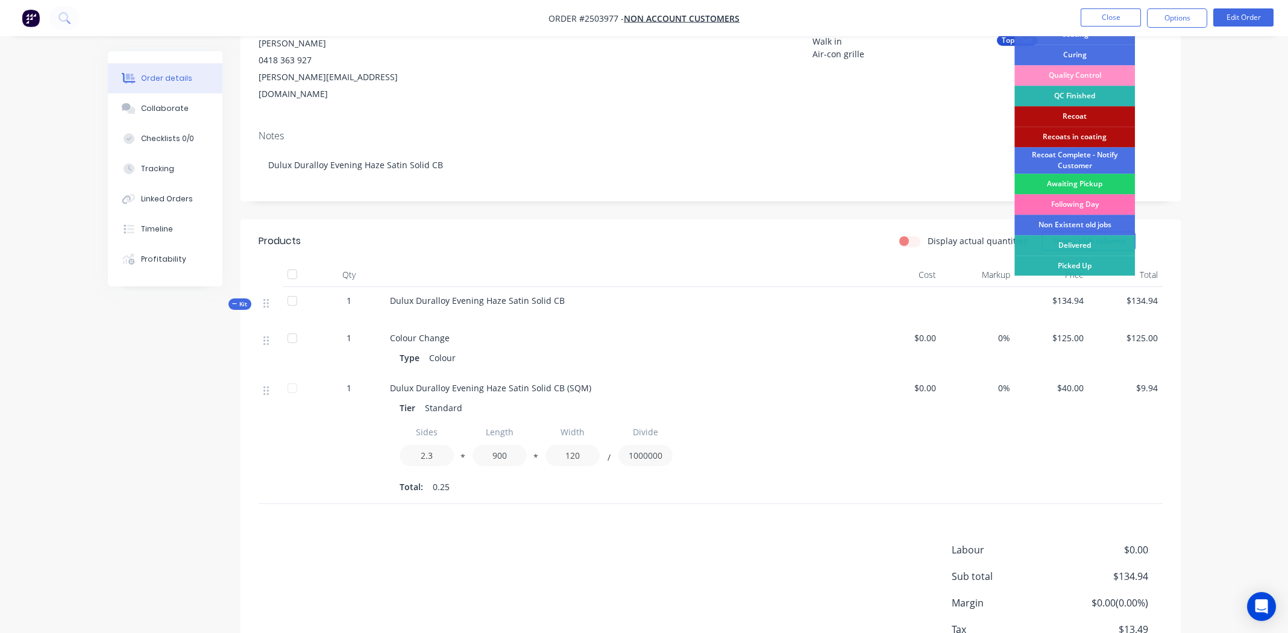
scroll to position [201, 0]
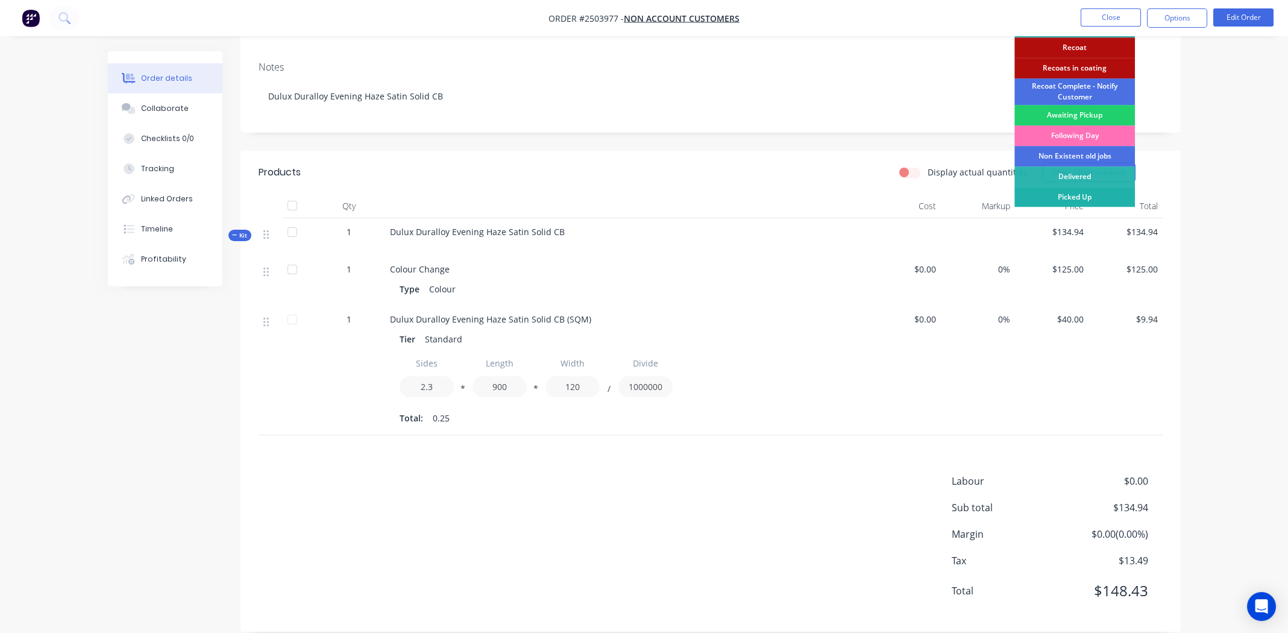
click at [1079, 194] on div "Picked Up" at bounding box center [1075, 197] width 121 height 20
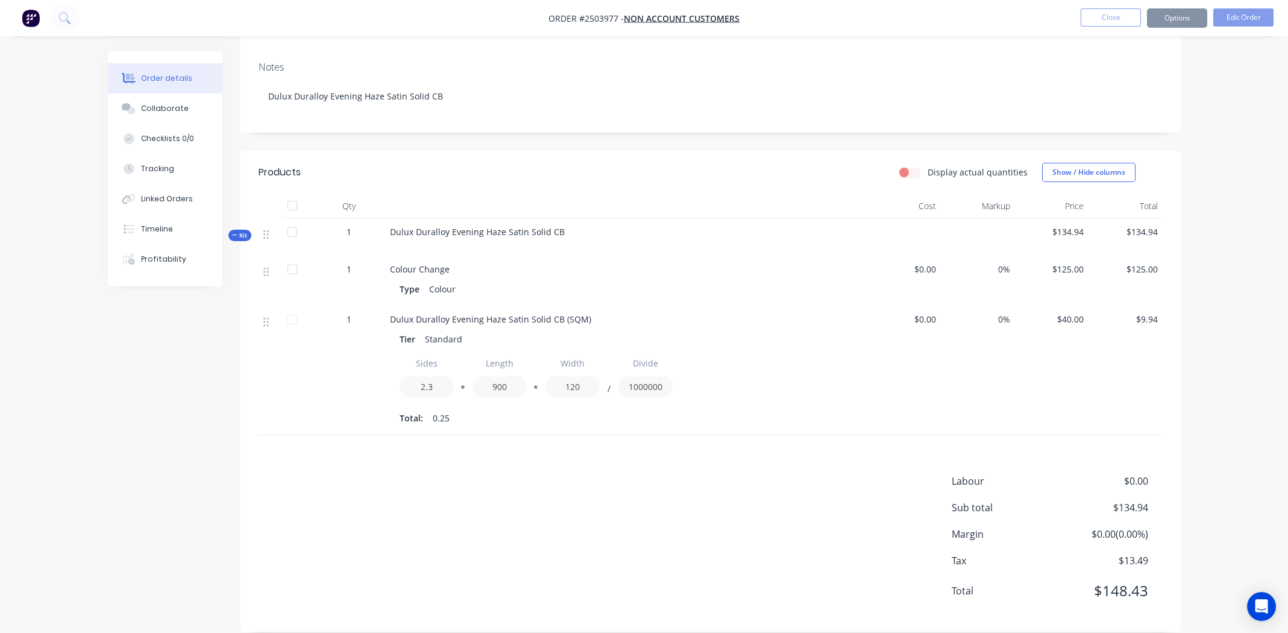
scroll to position [0, 0]
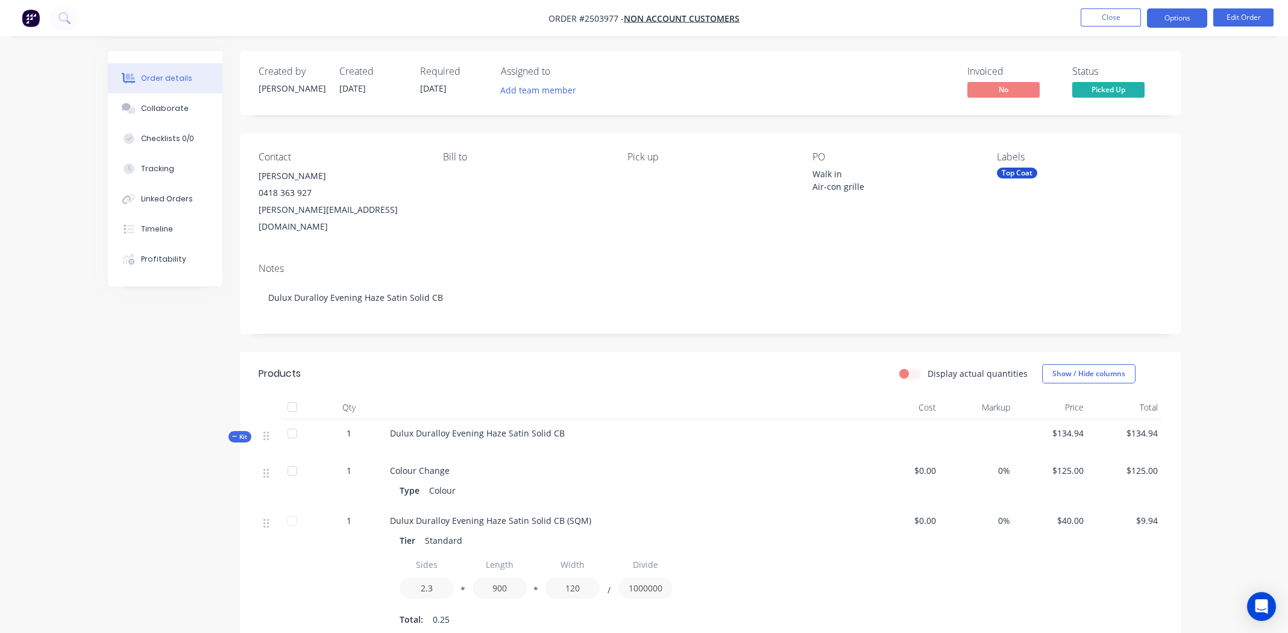
click at [1168, 16] on button "Options" at bounding box center [1177, 17] width 60 height 19
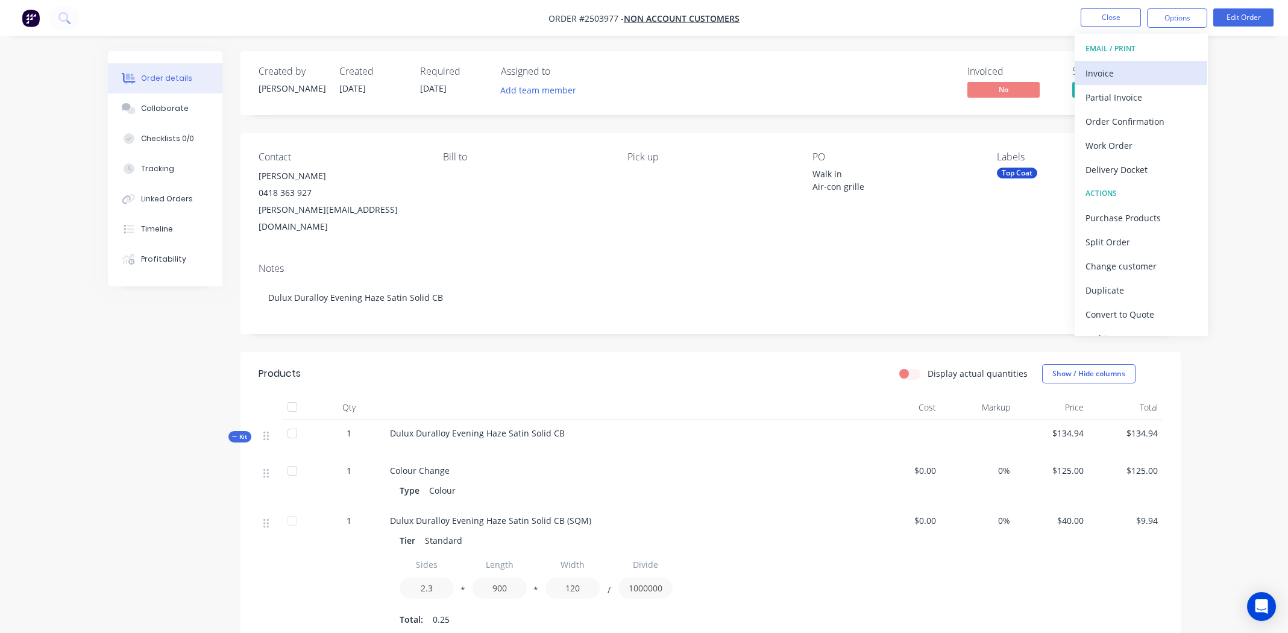
click at [1104, 65] on div "Invoice" at bounding box center [1141, 73] width 111 height 17
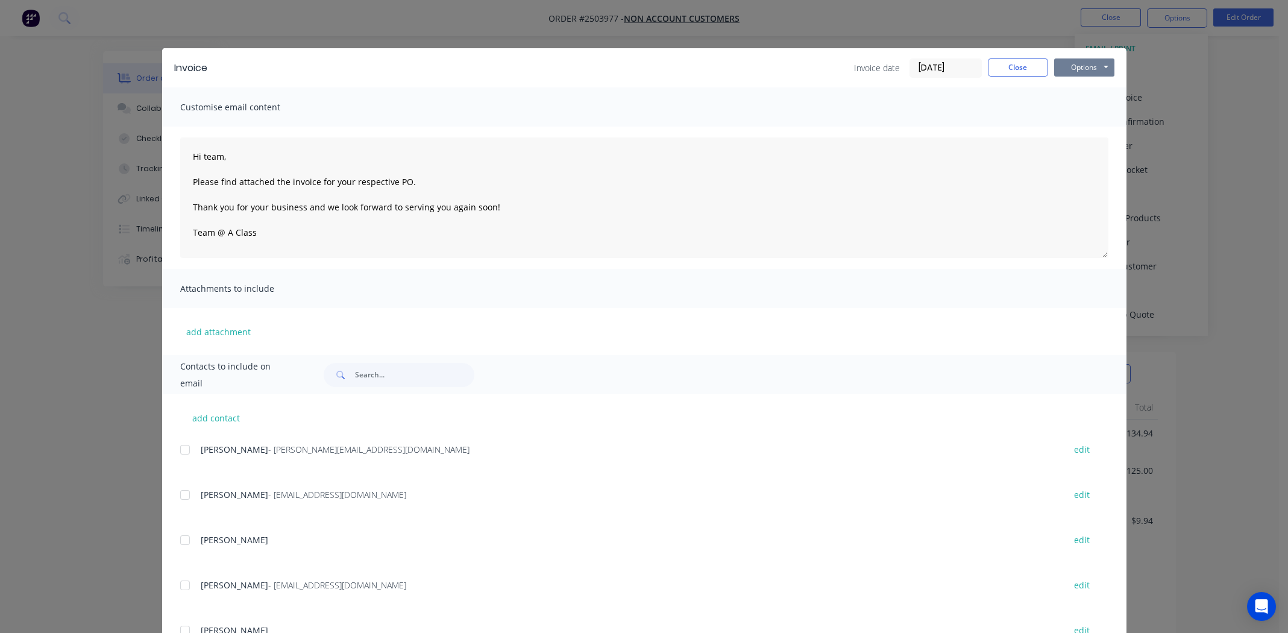
click at [1086, 68] on button "Options" at bounding box center [1084, 67] width 60 height 18
click at [1075, 112] on button "Print" at bounding box center [1092, 109] width 77 height 20
click at [1018, 63] on button "Close" at bounding box center [1018, 67] width 60 height 18
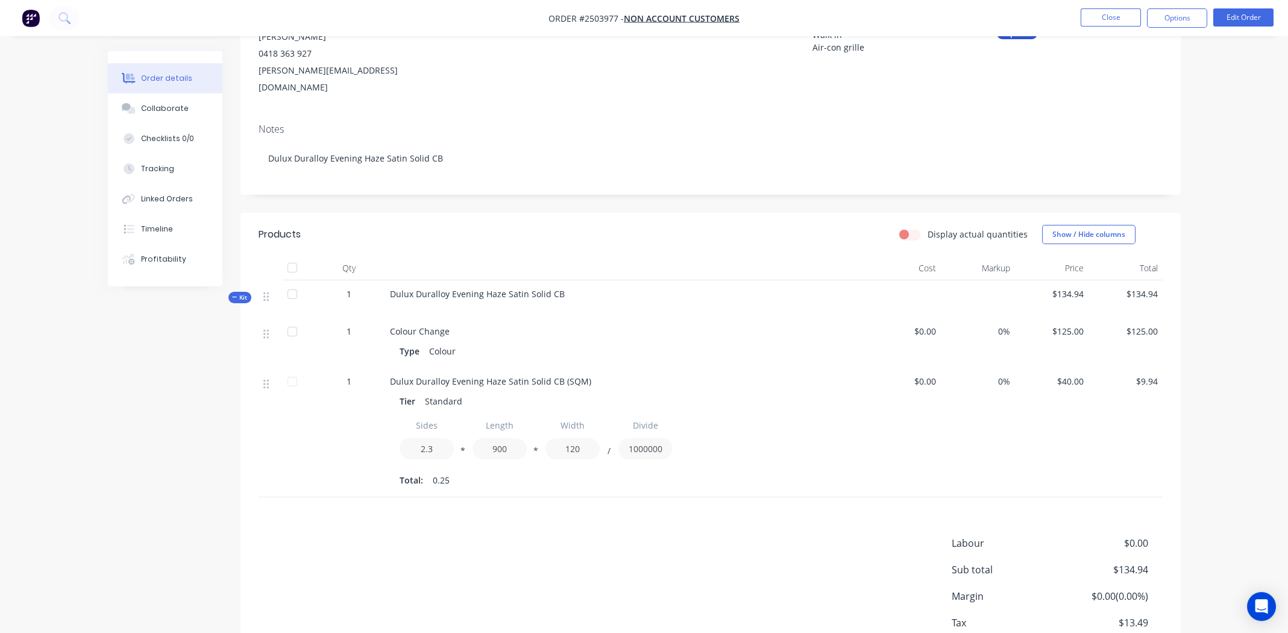
scroll to position [201, 0]
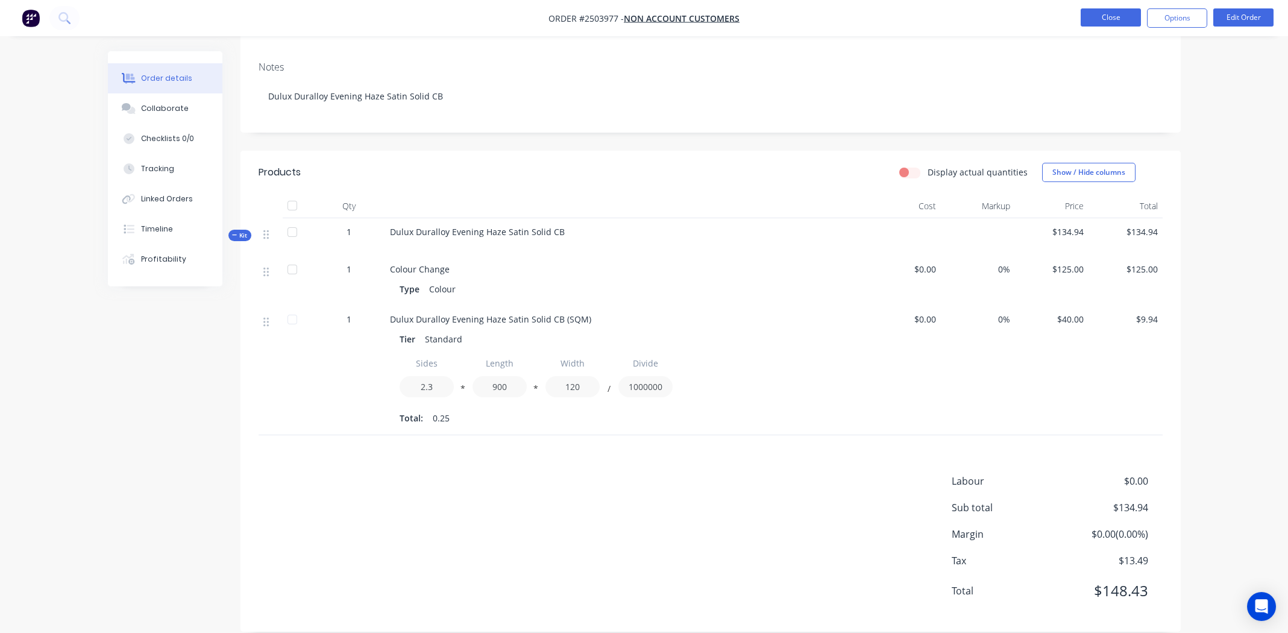
click at [1103, 16] on button "Close" at bounding box center [1111, 17] width 60 height 18
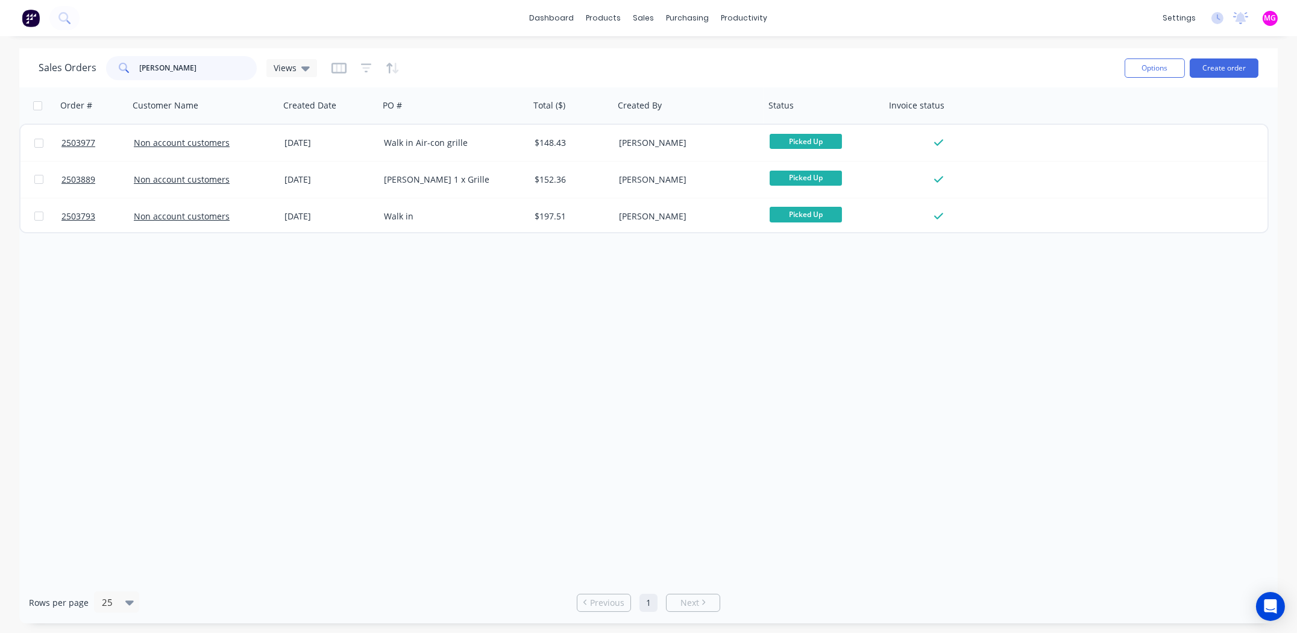
click at [172, 60] on input "joel mc" at bounding box center [199, 68] width 118 height 24
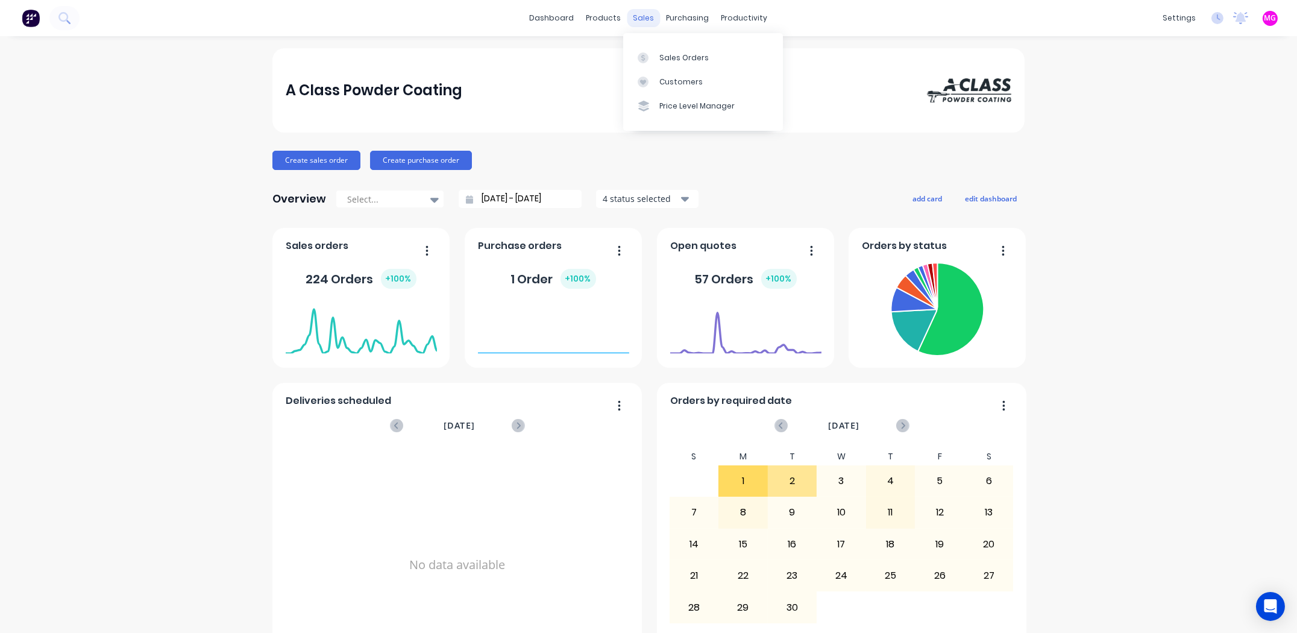
click at [635, 16] on div "sales" at bounding box center [644, 18] width 33 height 18
click at [666, 63] on link "Sales Orders" at bounding box center [703, 57] width 160 height 24
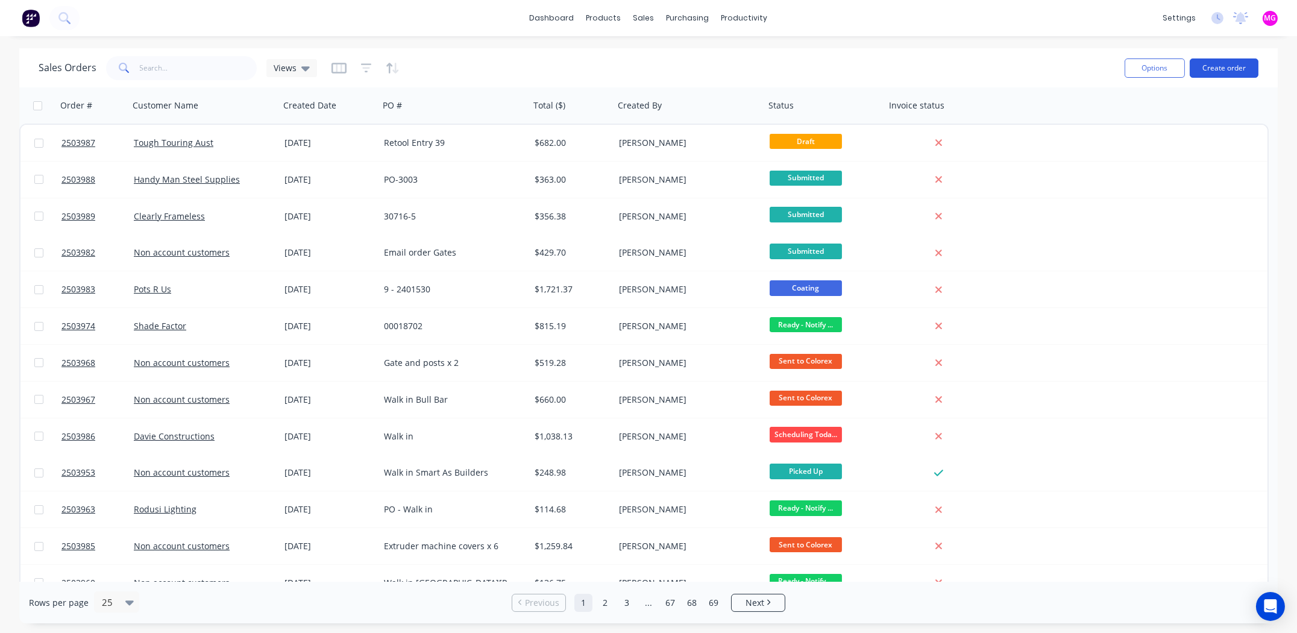
click at [1224, 65] on button "Create order" at bounding box center [1224, 67] width 69 height 19
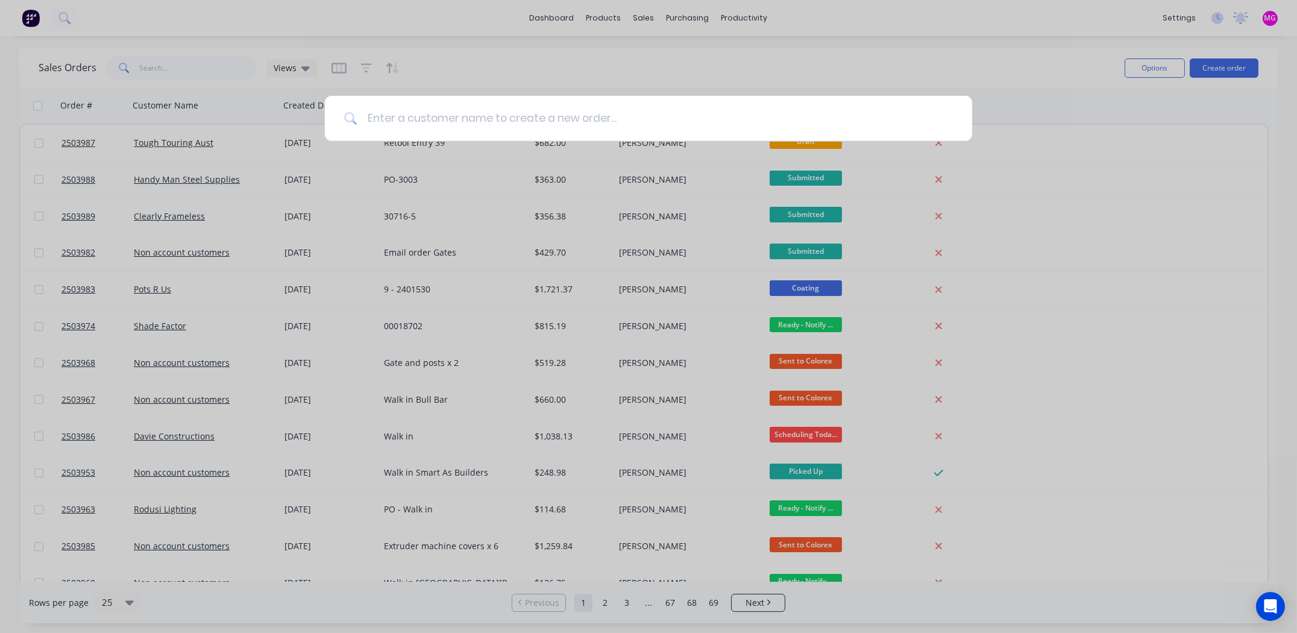
click at [612, 122] on input at bounding box center [655, 118] width 596 height 45
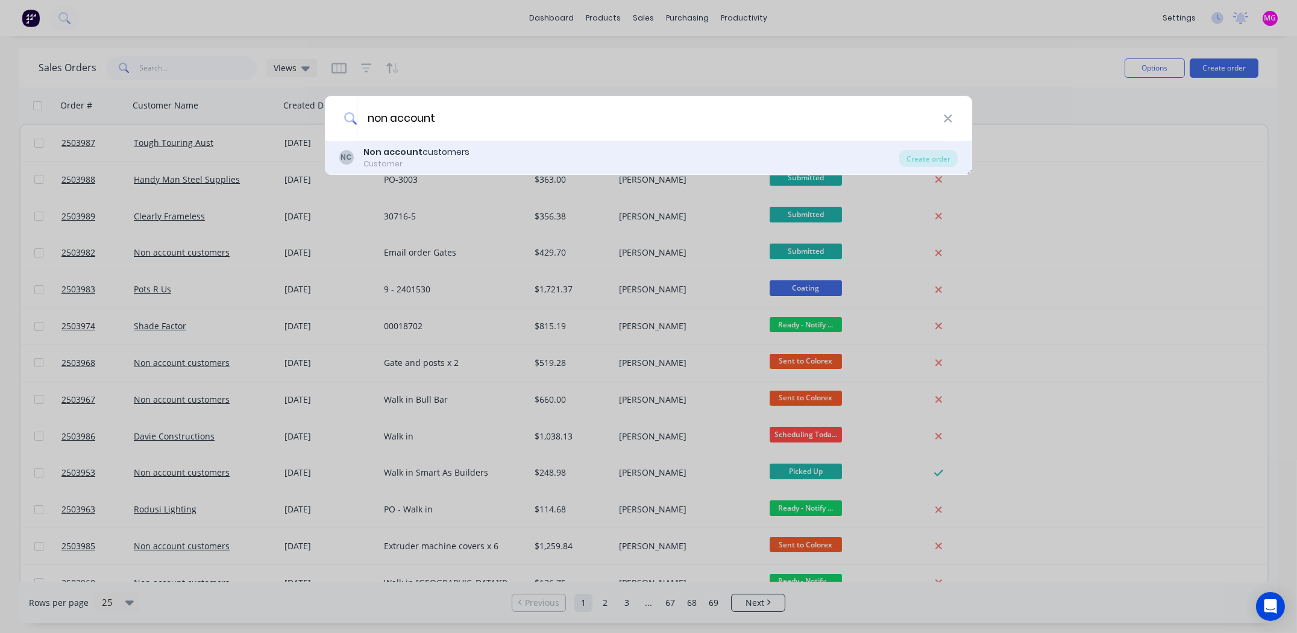
type input "non account"
click at [409, 151] on b "Non account" at bounding box center [393, 152] width 59 height 12
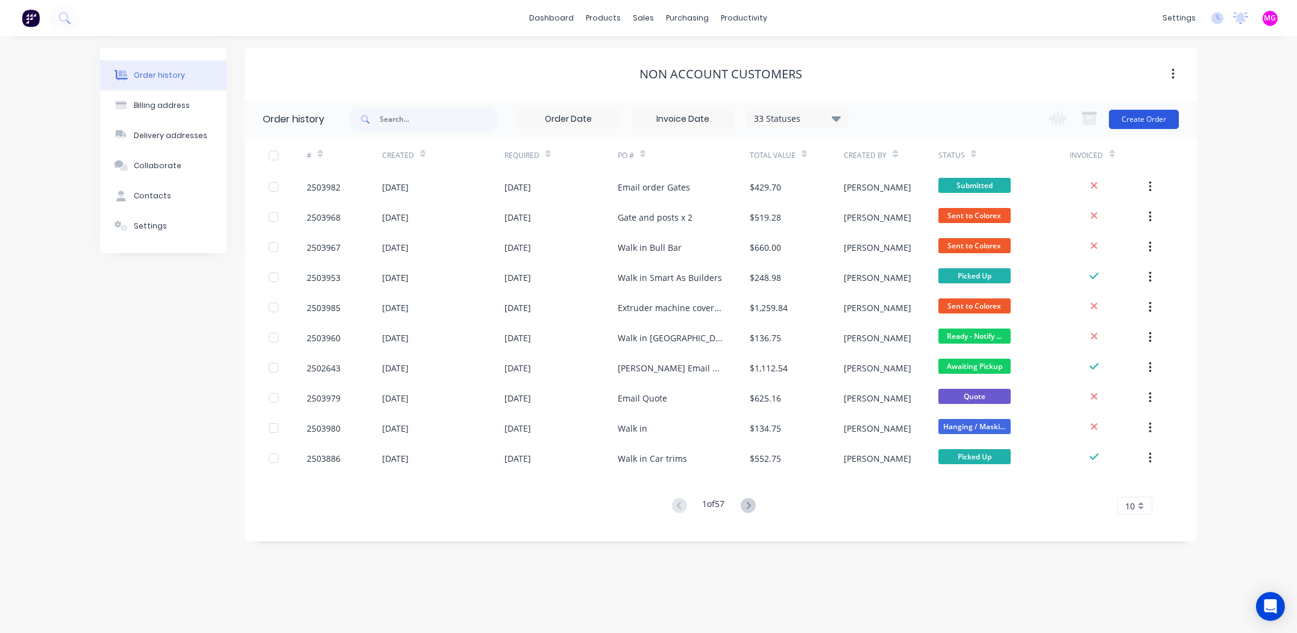
click at [1154, 113] on button "Create Order" at bounding box center [1144, 119] width 70 height 19
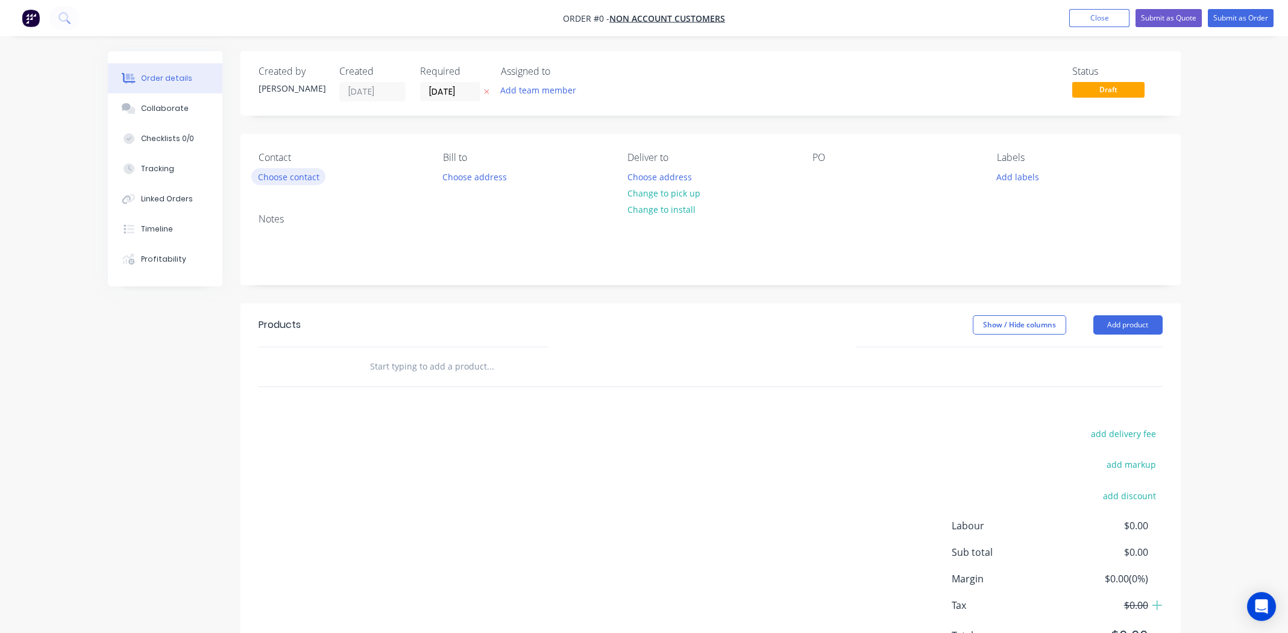
click at [276, 177] on button "Choose contact" at bounding box center [288, 176] width 74 height 16
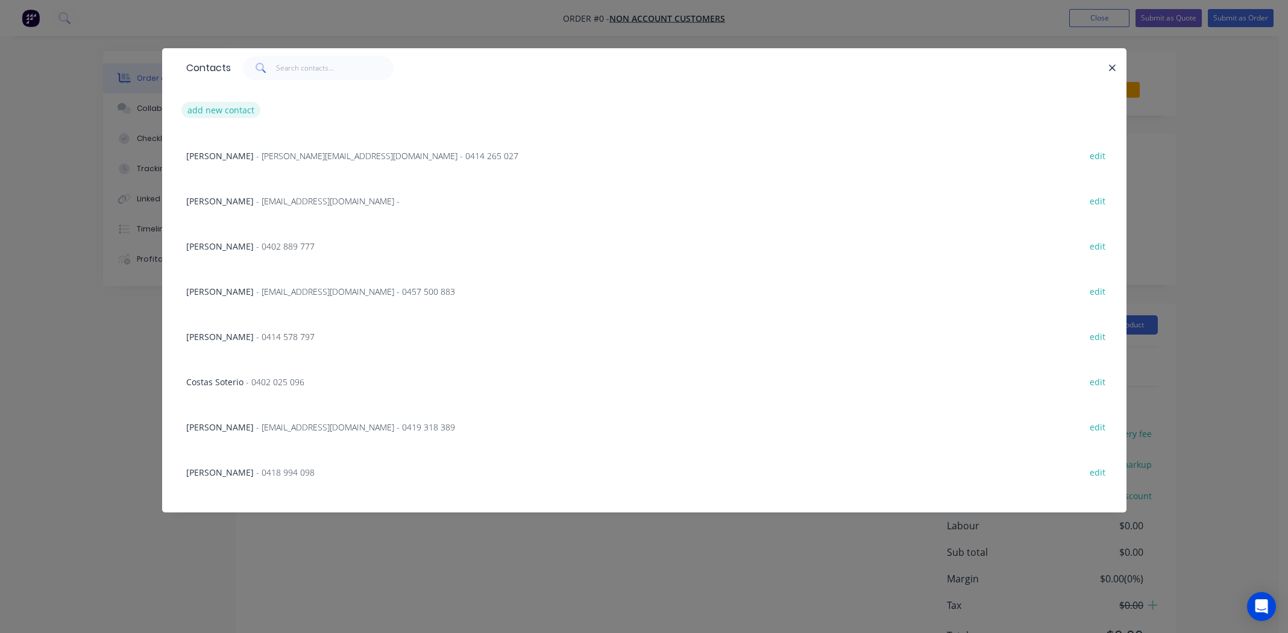
click at [244, 110] on button "add new contact" at bounding box center [221, 110] width 80 height 16
select select "AU"
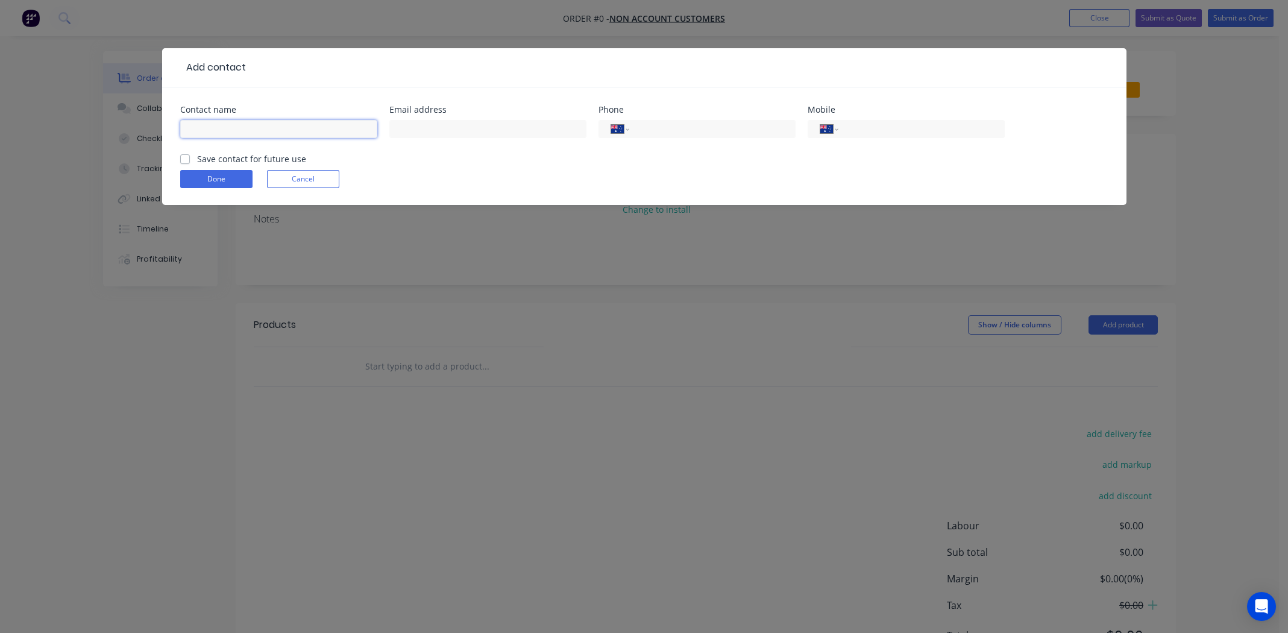
paste input "[PERSON_NAME]"
click at [317, 132] on input "[PERSON_NAME]" at bounding box center [278, 129] width 197 height 18
paste input "[PERSON_NAME]"
type input "[PERSON_NAME]"
click at [498, 125] on input "text" at bounding box center [487, 129] width 197 height 18
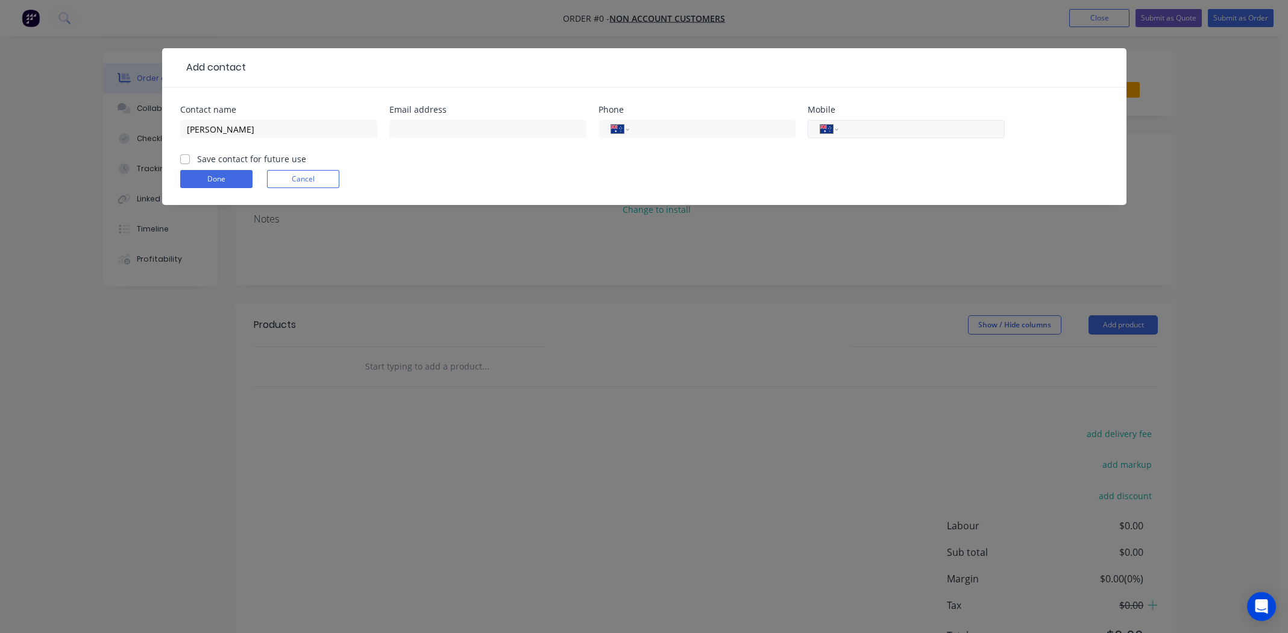
paste input "0419 336 416"
type input "0419 336 416"
click at [197, 159] on label "Save contact for future use" at bounding box center [251, 159] width 109 height 13
click at [184, 159] on input "Save contact for future use" at bounding box center [185, 158] width 10 height 11
checkbox input "true"
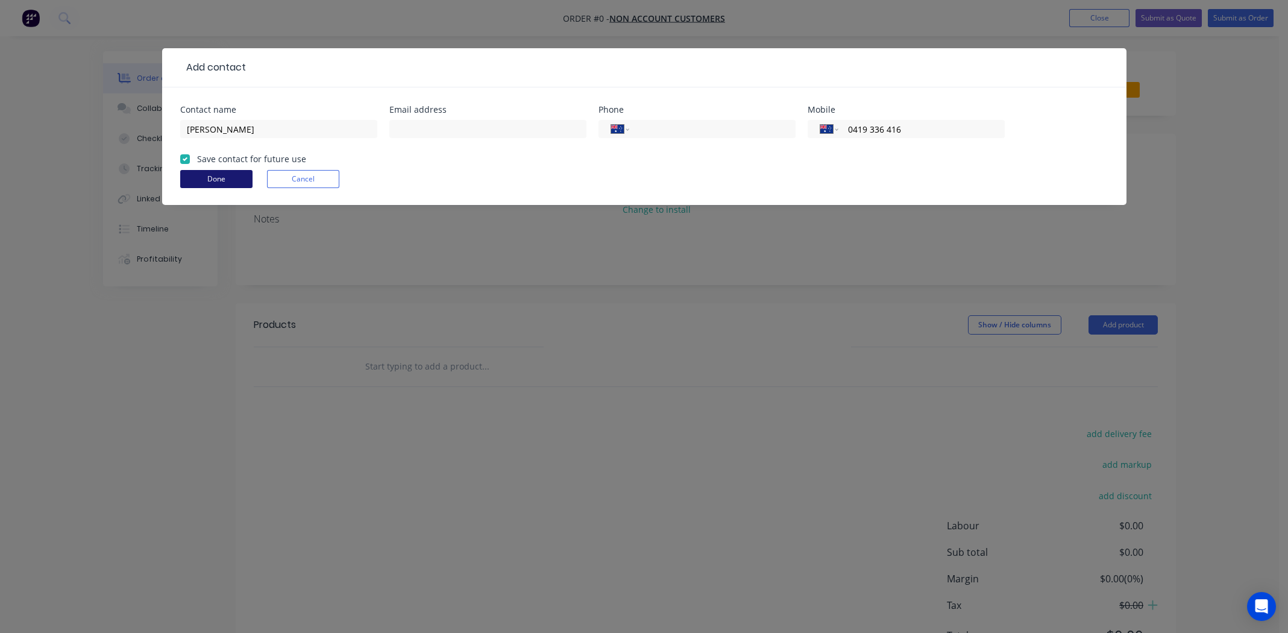
click at [192, 175] on button "Done" at bounding box center [216, 179] width 72 height 18
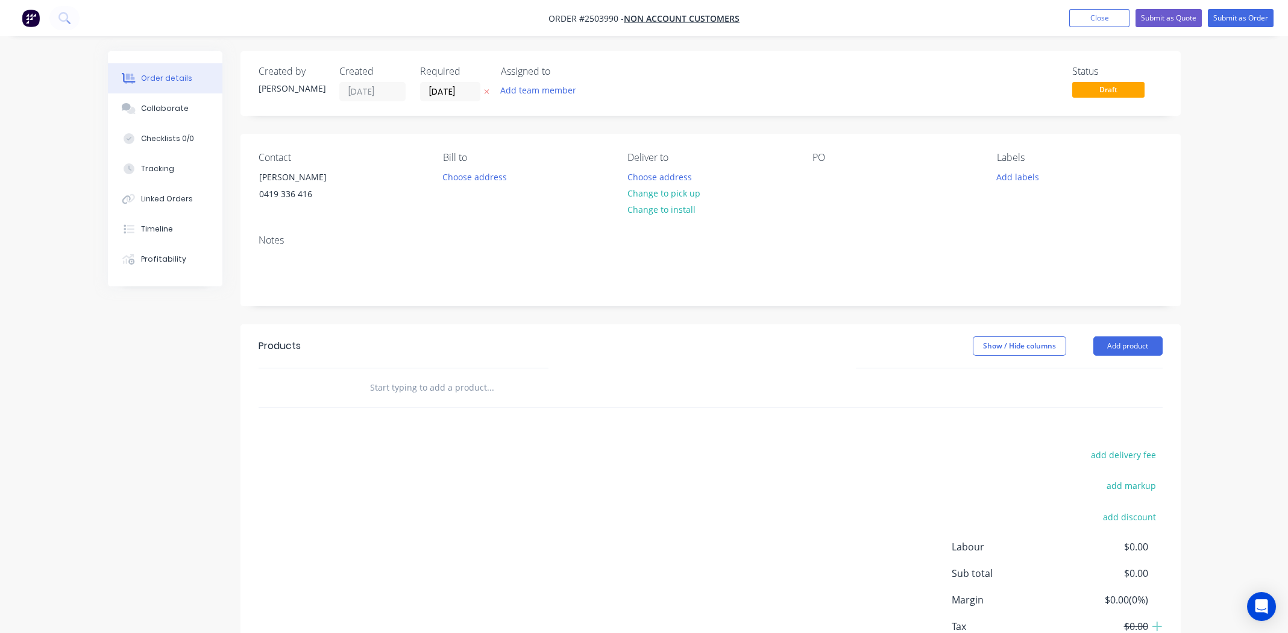
drag, startPoint x: 639, startPoint y: 189, endPoint x: 809, endPoint y: 190, distance: 170.0
click at [640, 189] on button "Change to pick up" at bounding box center [664, 193] width 86 height 16
click at [820, 171] on div at bounding box center [822, 176] width 19 height 17
click at [827, 180] on div "out door cast iron furniture" at bounding box center [878, 176] width 130 height 17
click at [1019, 171] on button "Add labels" at bounding box center [1017, 176] width 55 height 16
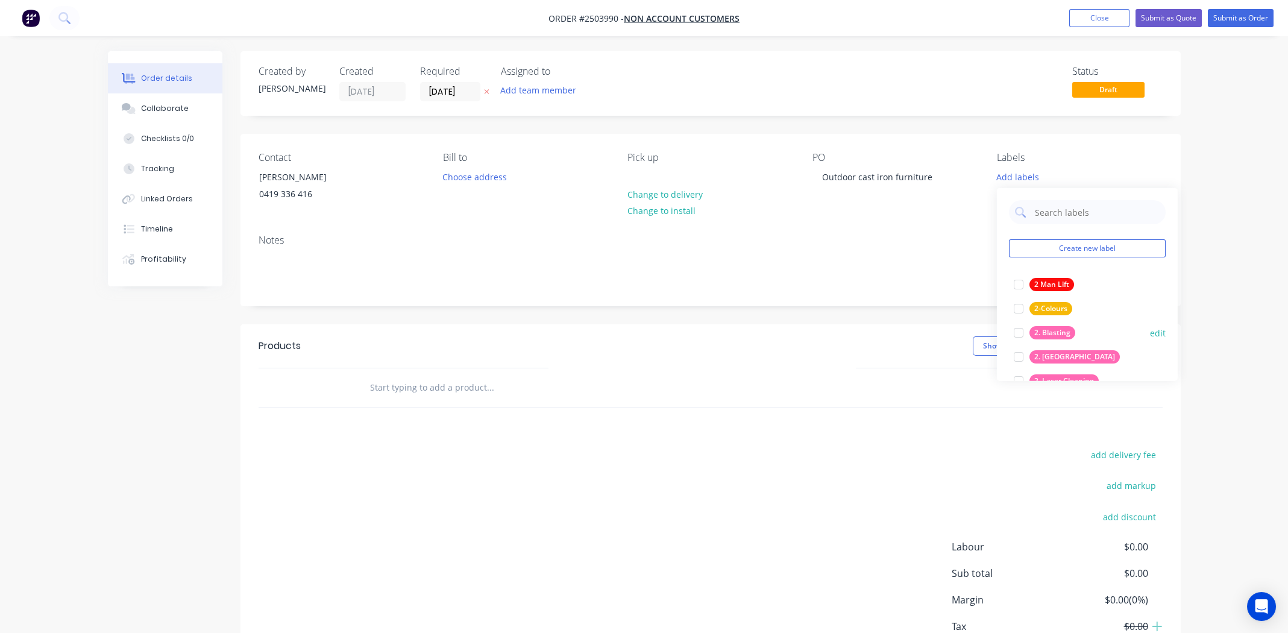
click at [1016, 333] on div at bounding box center [1019, 333] width 24 height 24
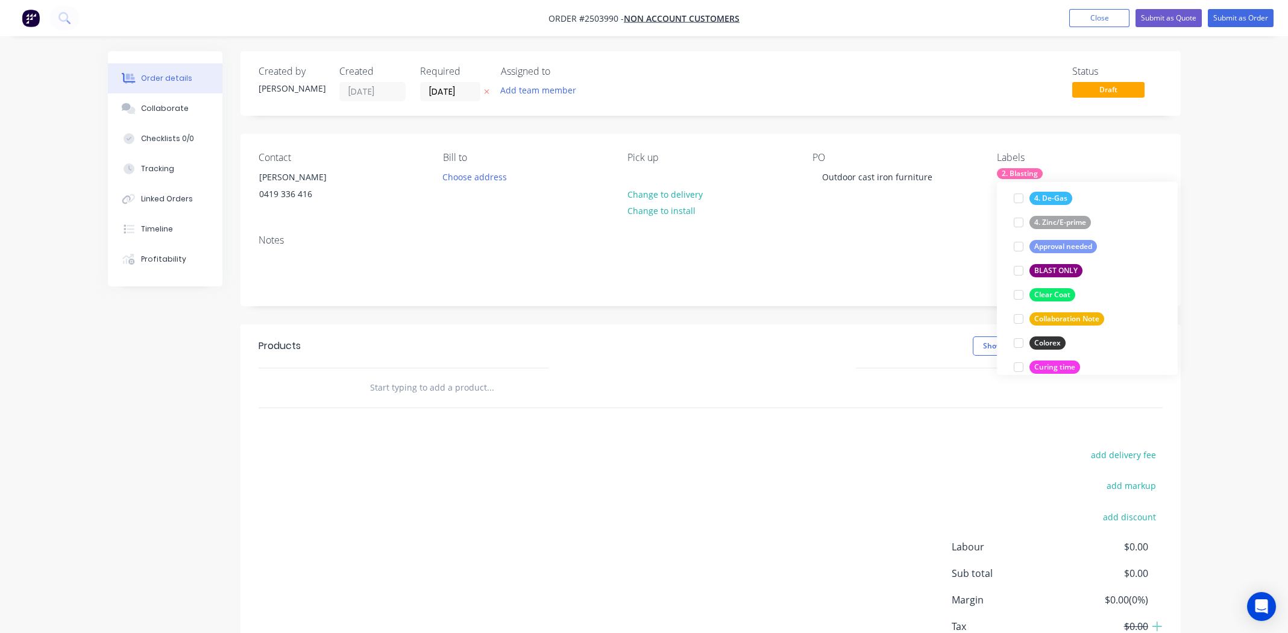
scroll to position [301, 0]
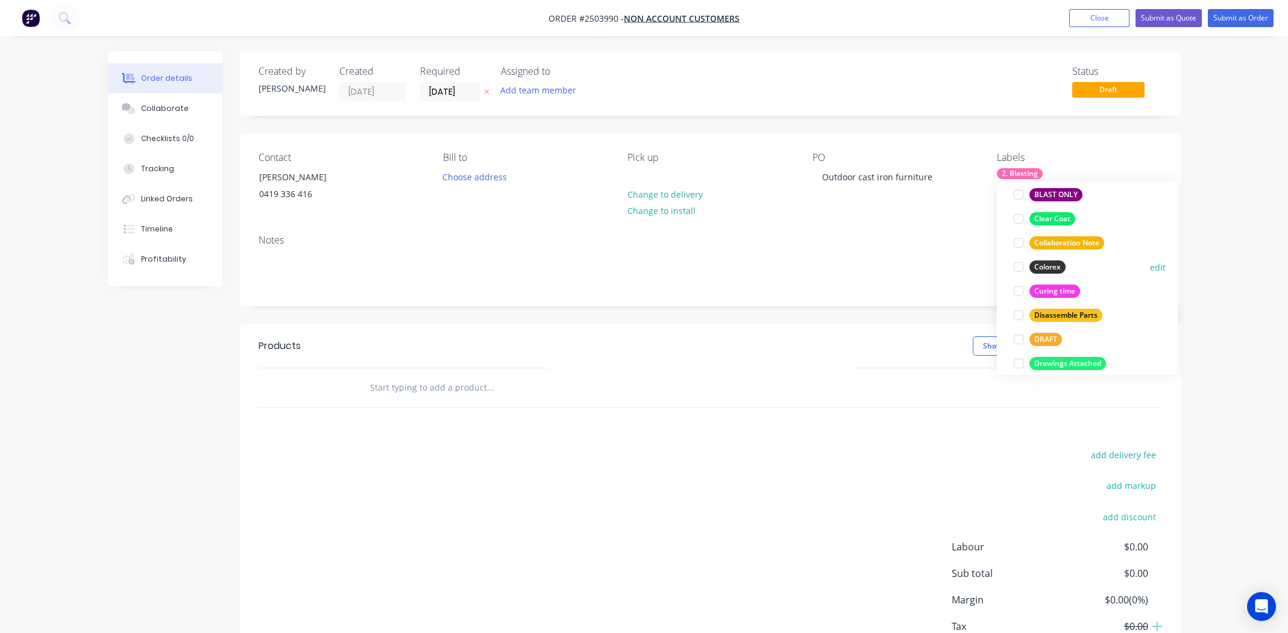
click at [1019, 263] on div at bounding box center [1019, 267] width 24 height 24
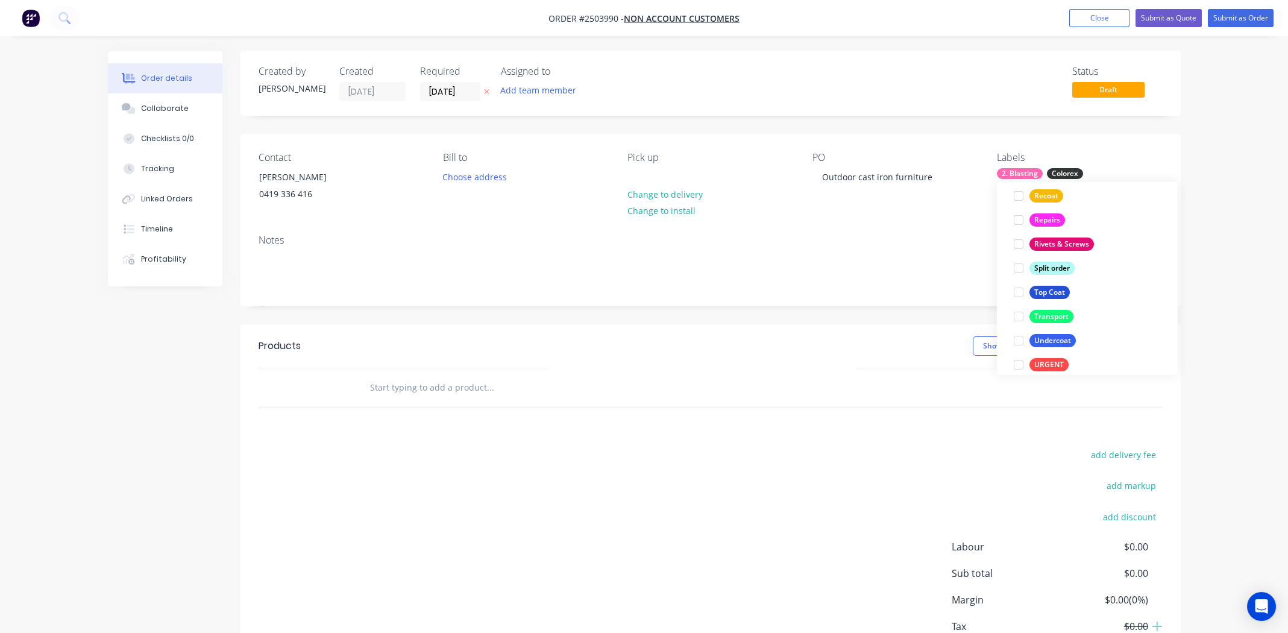
scroll to position [820, 0]
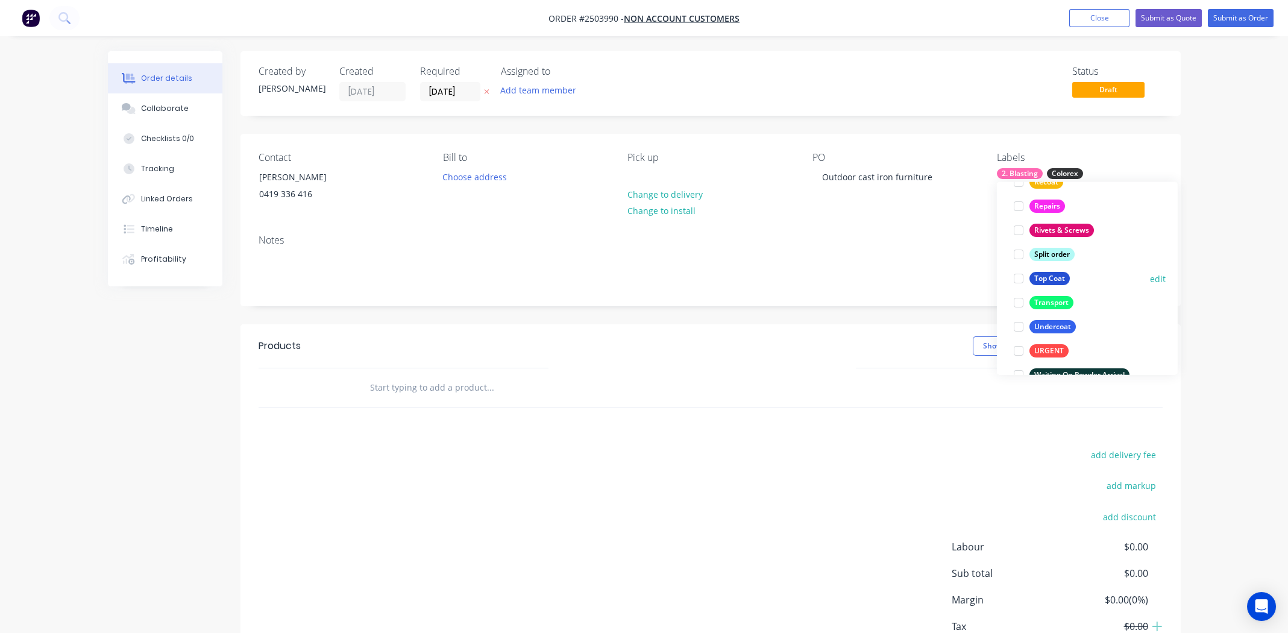
click at [1021, 276] on div at bounding box center [1019, 278] width 24 height 24
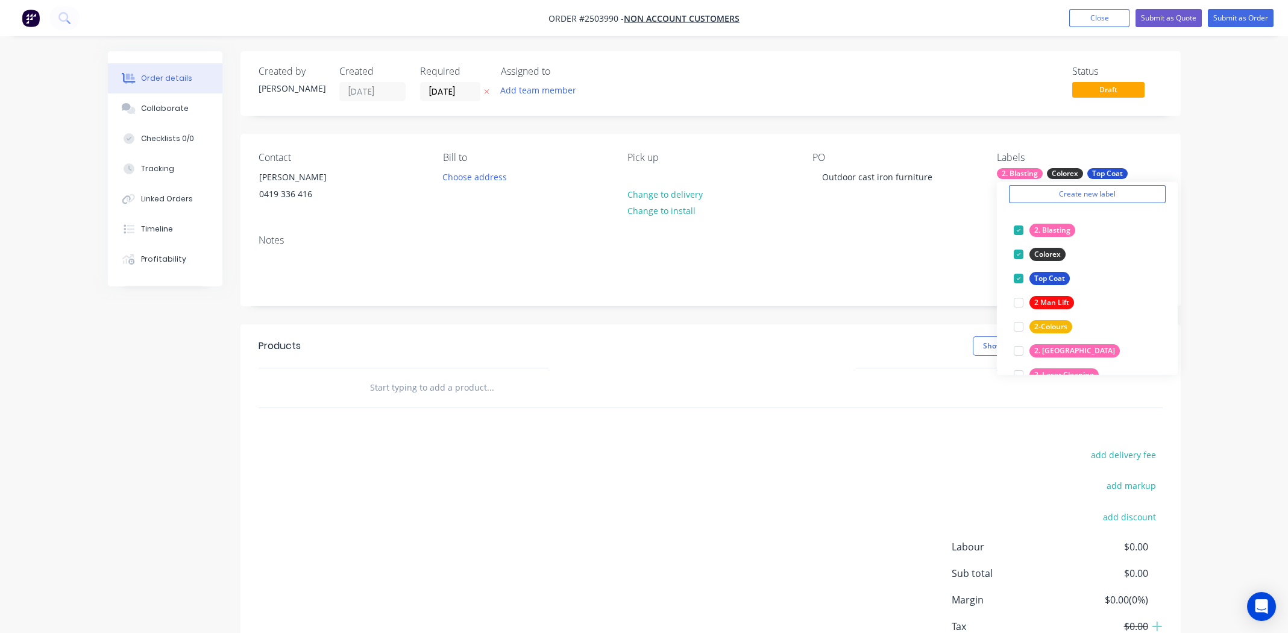
click at [530, 488] on div "add delivery fee add markup add discount Labour $0.00 Sub total $0.00 Margin $0…" at bounding box center [711, 563] width 904 height 233
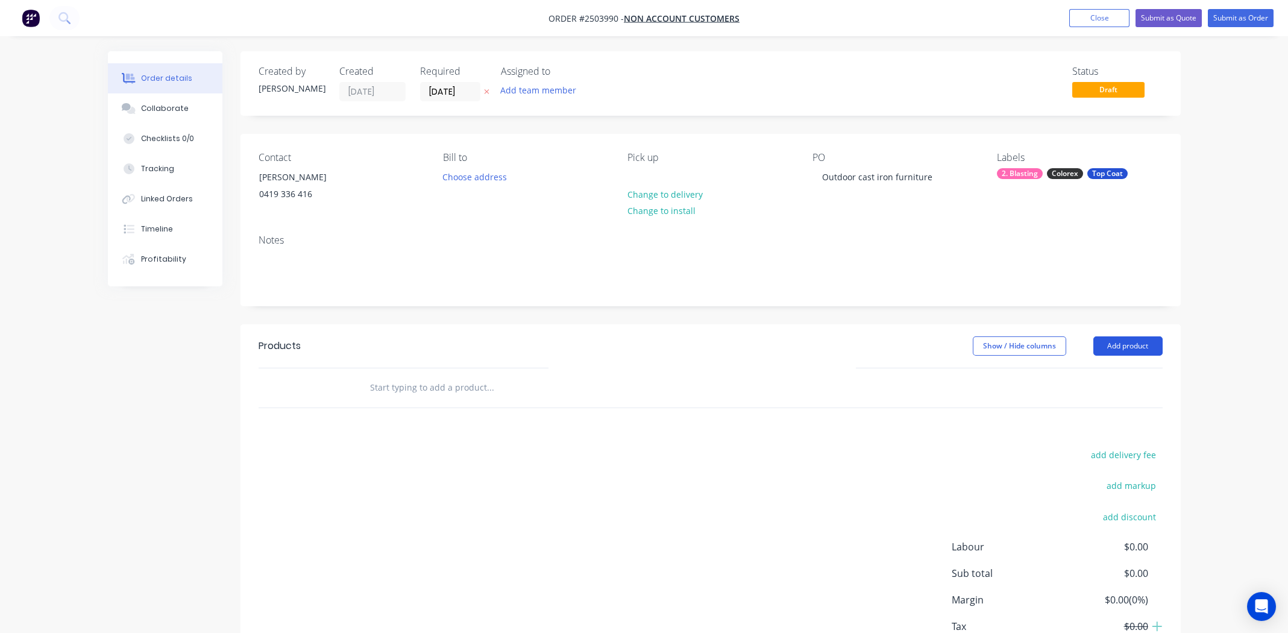
click at [1129, 341] on button "Add product" at bounding box center [1128, 345] width 69 height 19
click at [653, 437] on div "Products Show / Hide columns Add product Product catalogue Basic product Produc…" at bounding box center [711, 510] width 940 height 373
click at [1138, 344] on button "Add product" at bounding box center [1128, 345] width 69 height 19
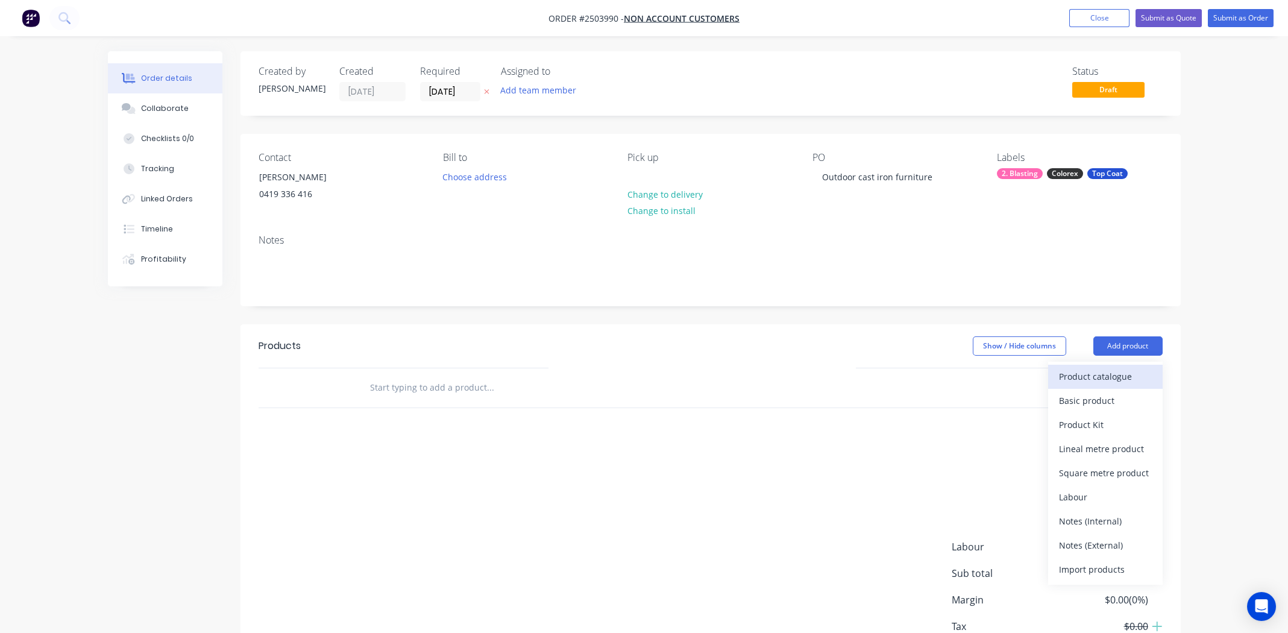
click at [1097, 380] on div "Product catalogue" at bounding box center [1105, 376] width 93 height 17
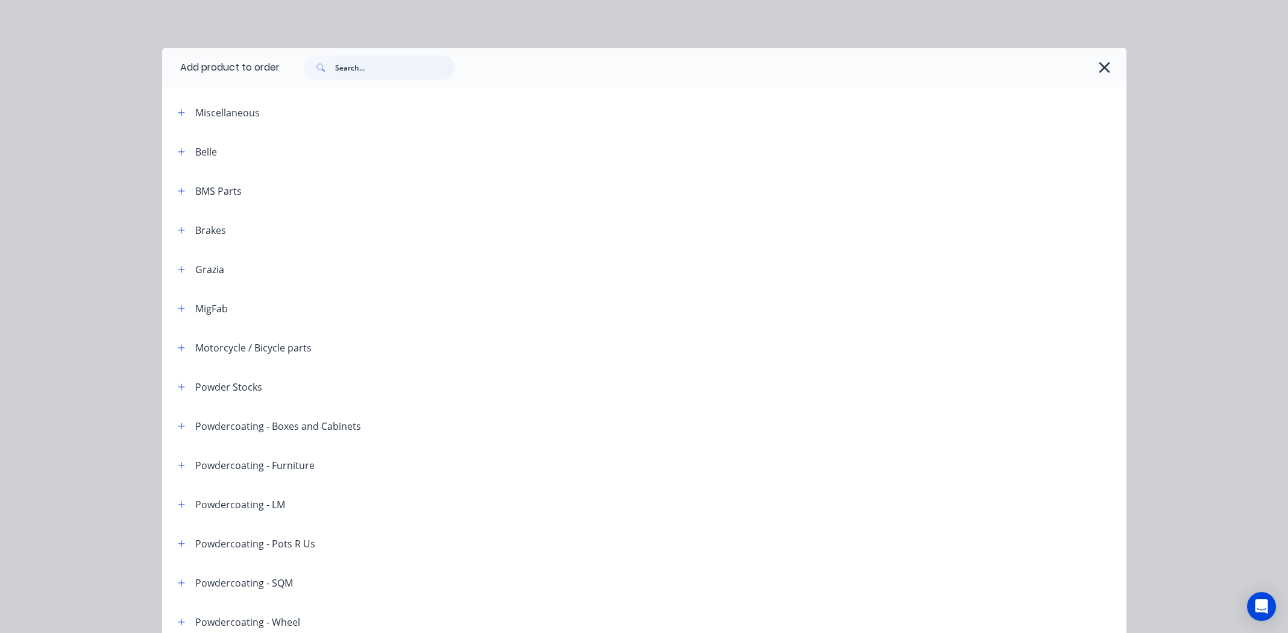
drag, startPoint x: 364, startPoint y: 68, endPoint x: 434, endPoint y: 42, distance: 74.9
click at [364, 68] on input "text" at bounding box center [394, 67] width 119 height 24
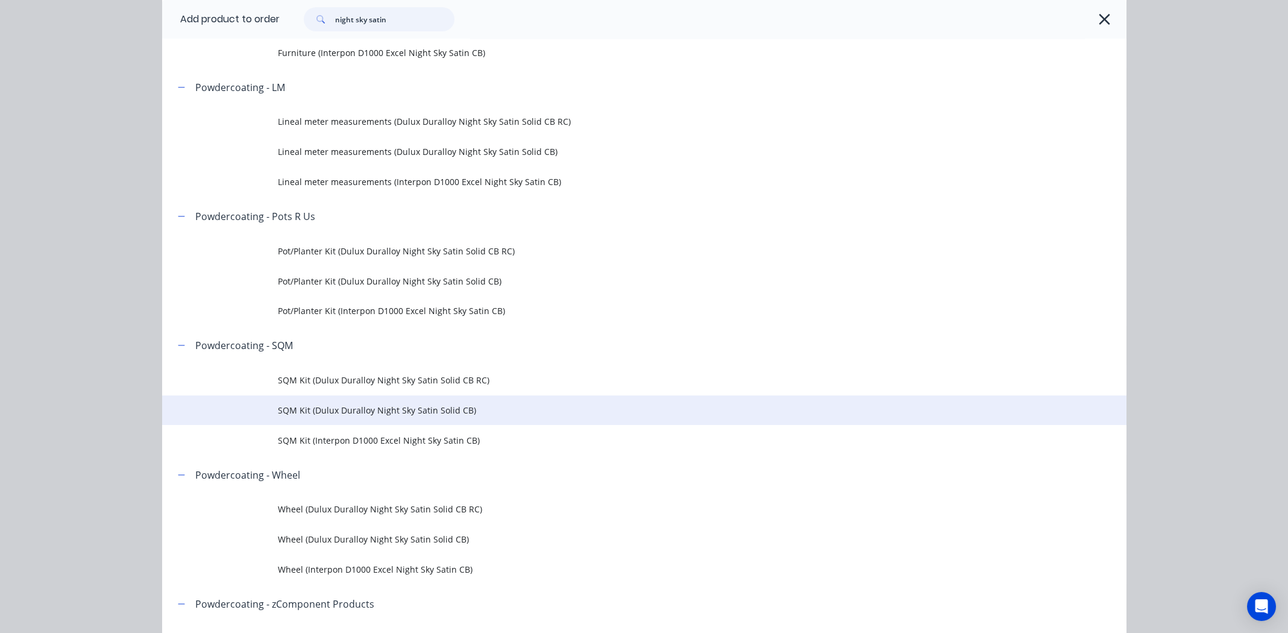
scroll to position [421, 0]
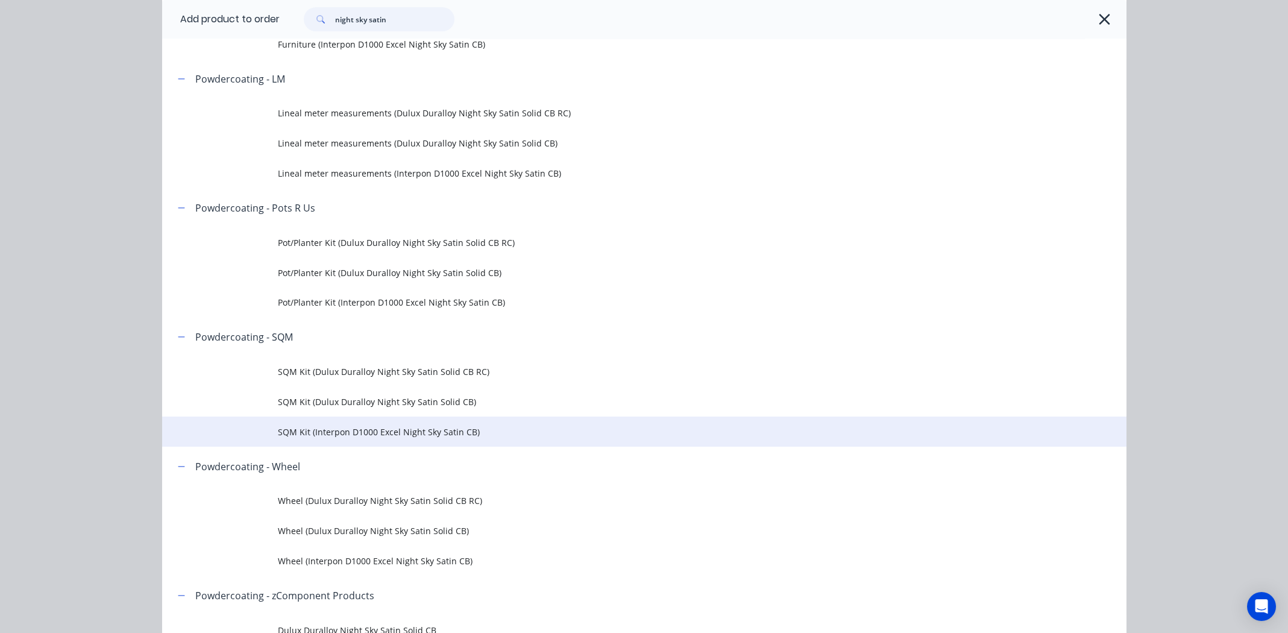
type input "night sky satin"
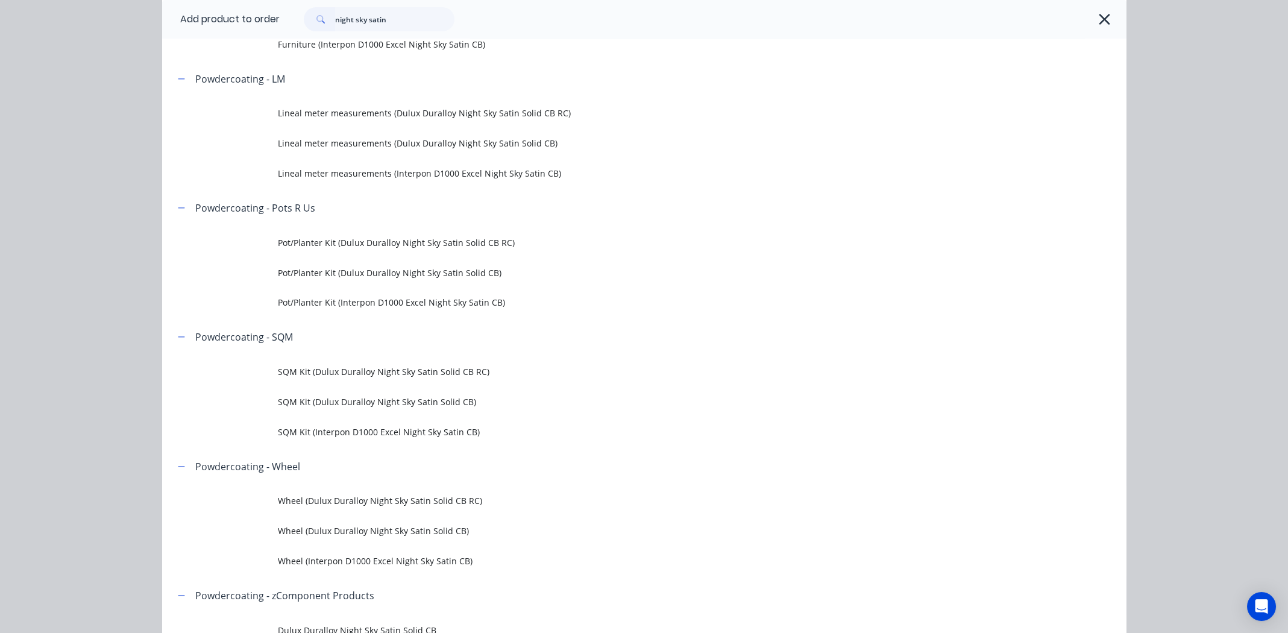
click at [300, 430] on span "SQM Kit (Interpon D1000 Excel Night Sky Satin CB)" at bounding box center [617, 432] width 679 height 13
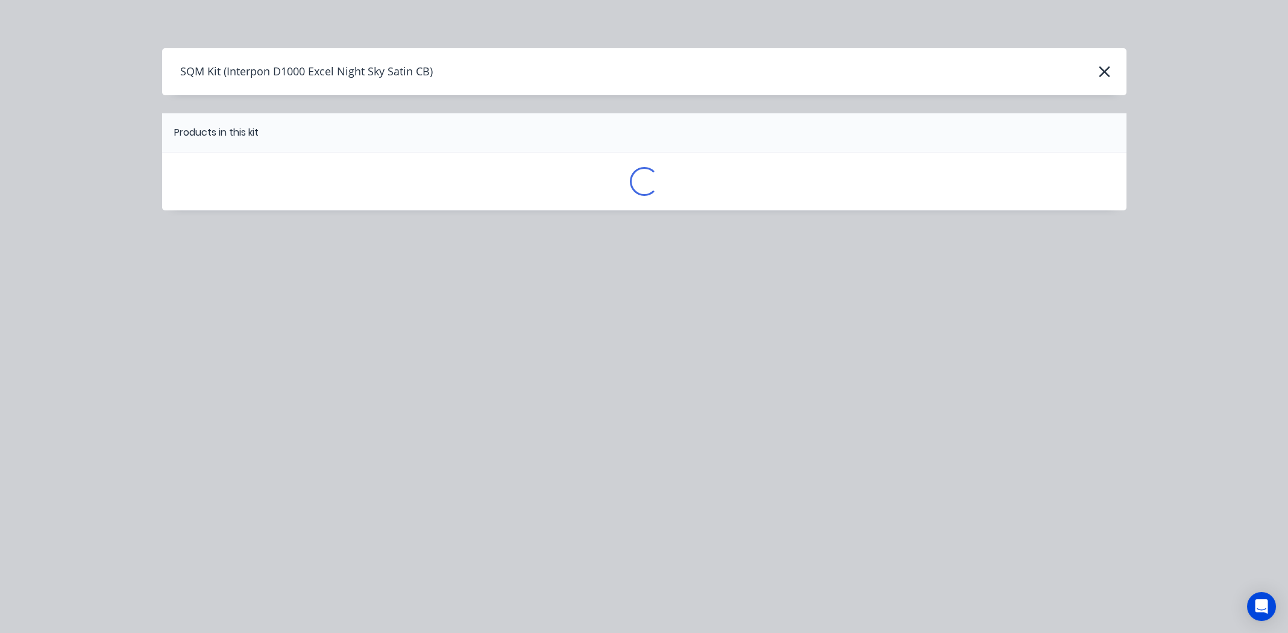
scroll to position [0, 0]
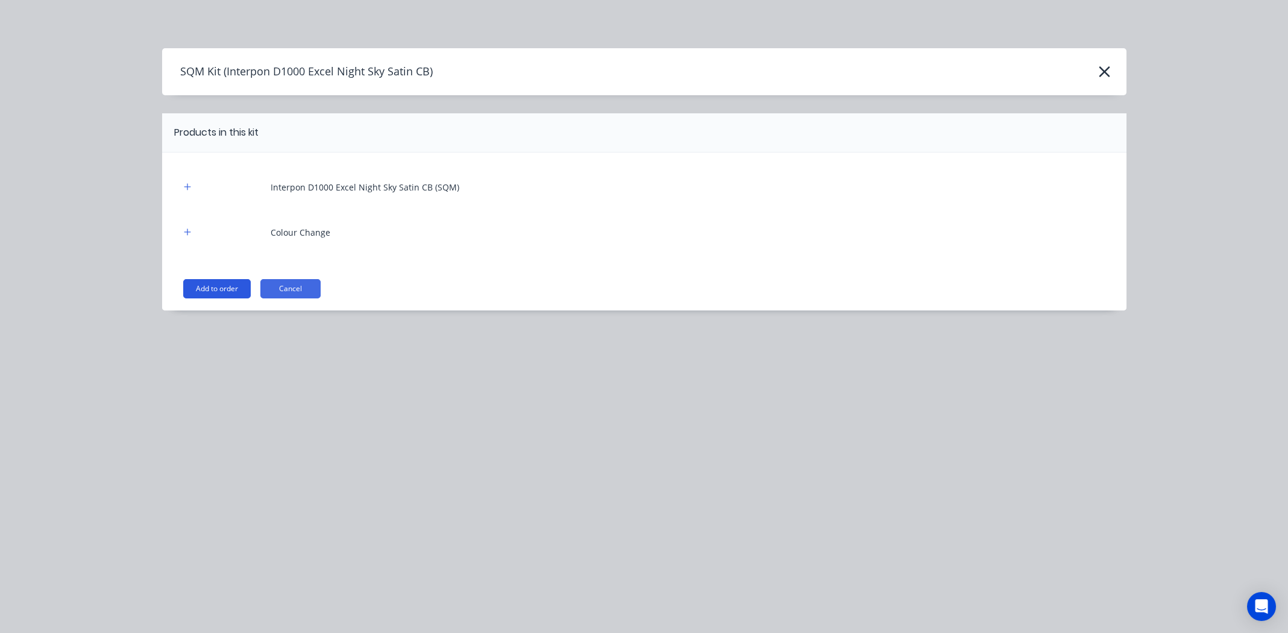
click at [218, 285] on button "Add to order" at bounding box center [217, 288] width 68 height 19
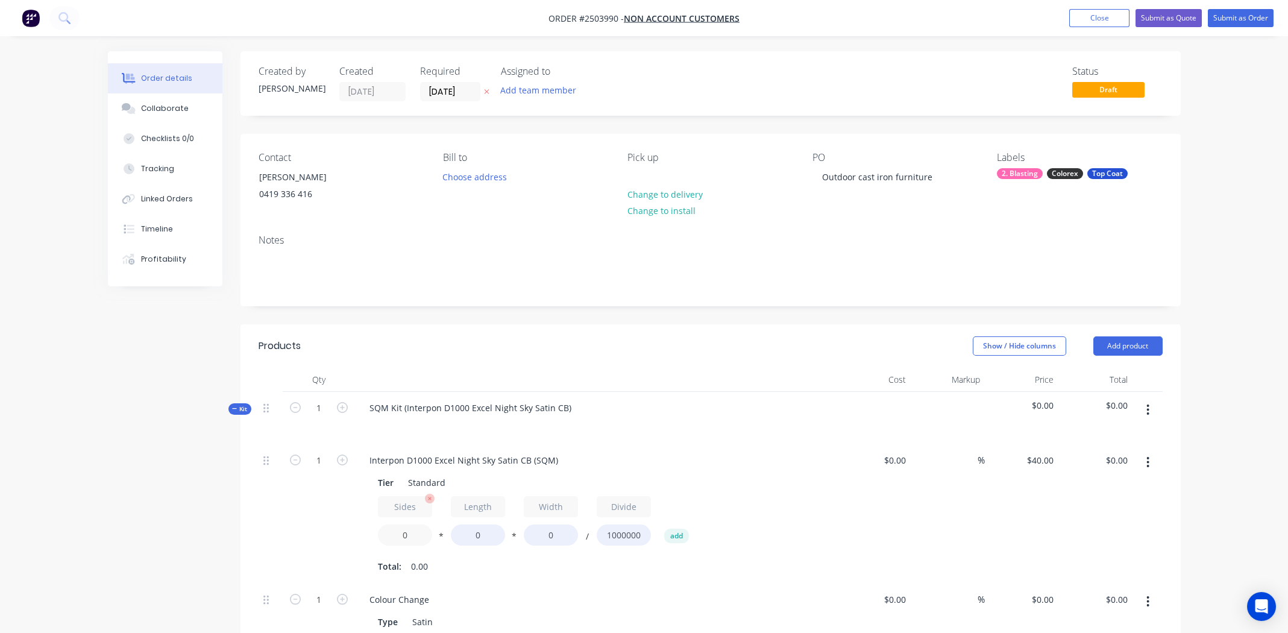
click at [405, 529] on input "0" at bounding box center [405, 534] width 54 height 21
type input "2"
click at [476, 534] on input "0" at bounding box center [478, 534] width 54 height 21
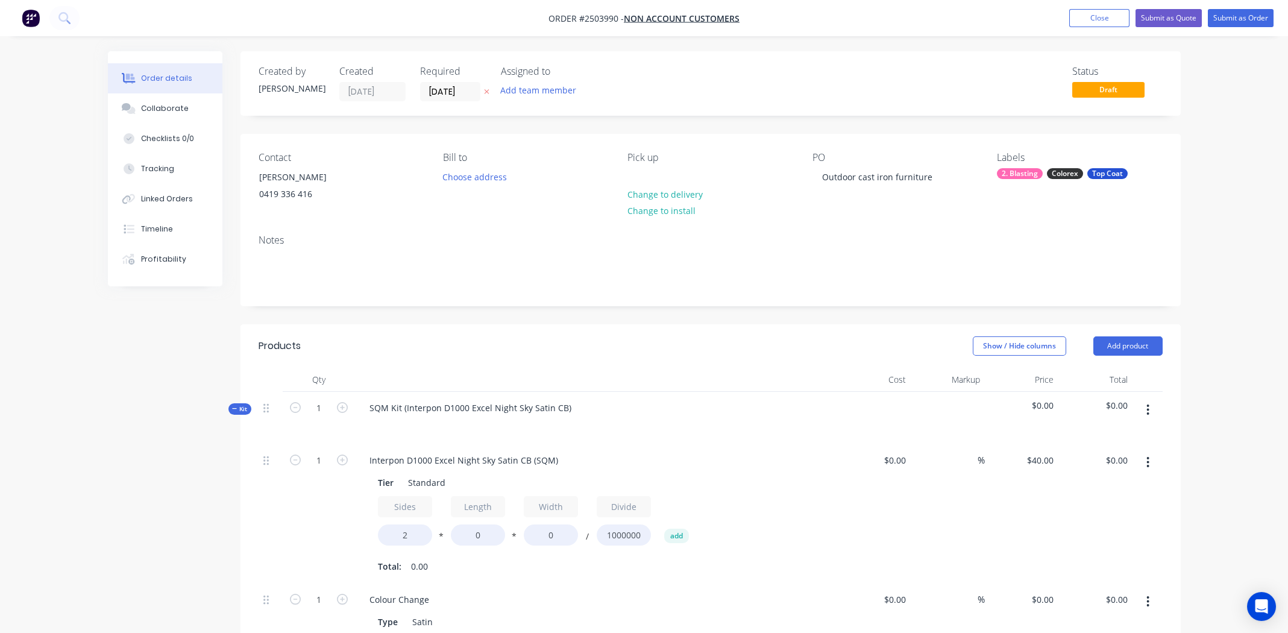
click at [1152, 463] on button "button" at bounding box center [1148, 463] width 28 height 22
click at [1123, 535] on div "Delete" at bounding box center [1105, 542] width 93 height 17
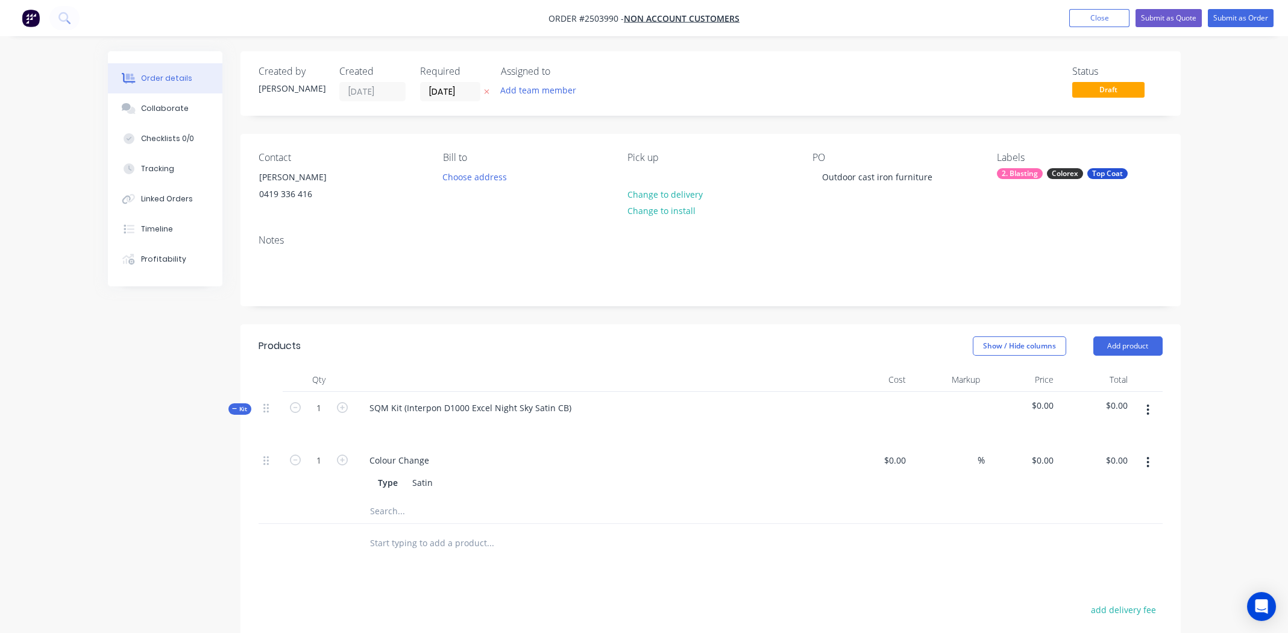
click at [1150, 408] on icon "button" at bounding box center [1148, 409] width 3 height 13
click at [1129, 438] on div "Add product to kit" at bounding box center [1105, 441] width 93 height 17
click at [1094, 486] on div "Product catalogue" at bounding box center [1105, 489] width 93 height 17
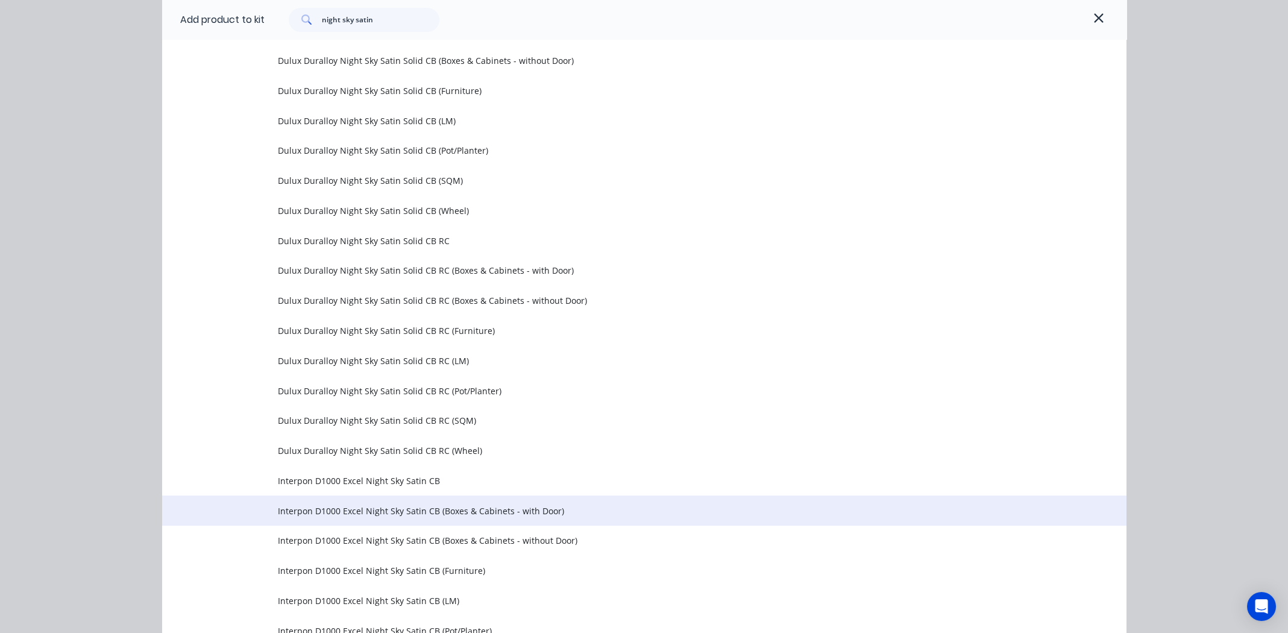
scroll to position [547, 0]
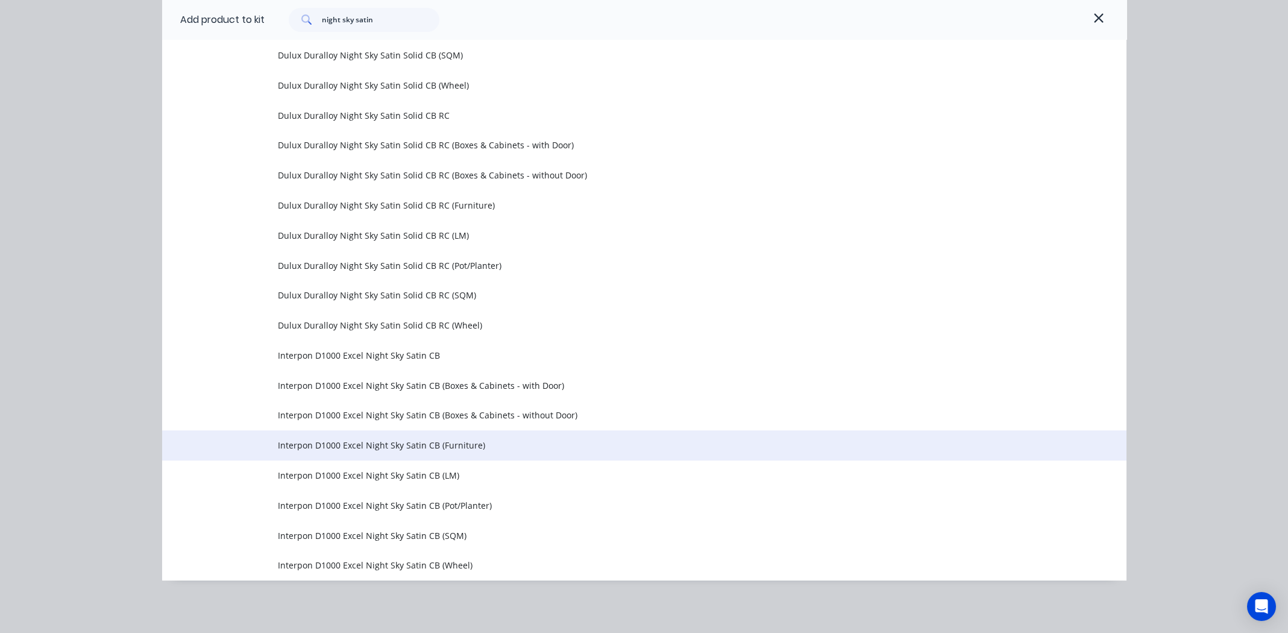
click at [381, 444] on span "Interpon D1000 Excel Night Sky Satin CB (Furniture)" at bounding box center [617, 445] width 679 height 13
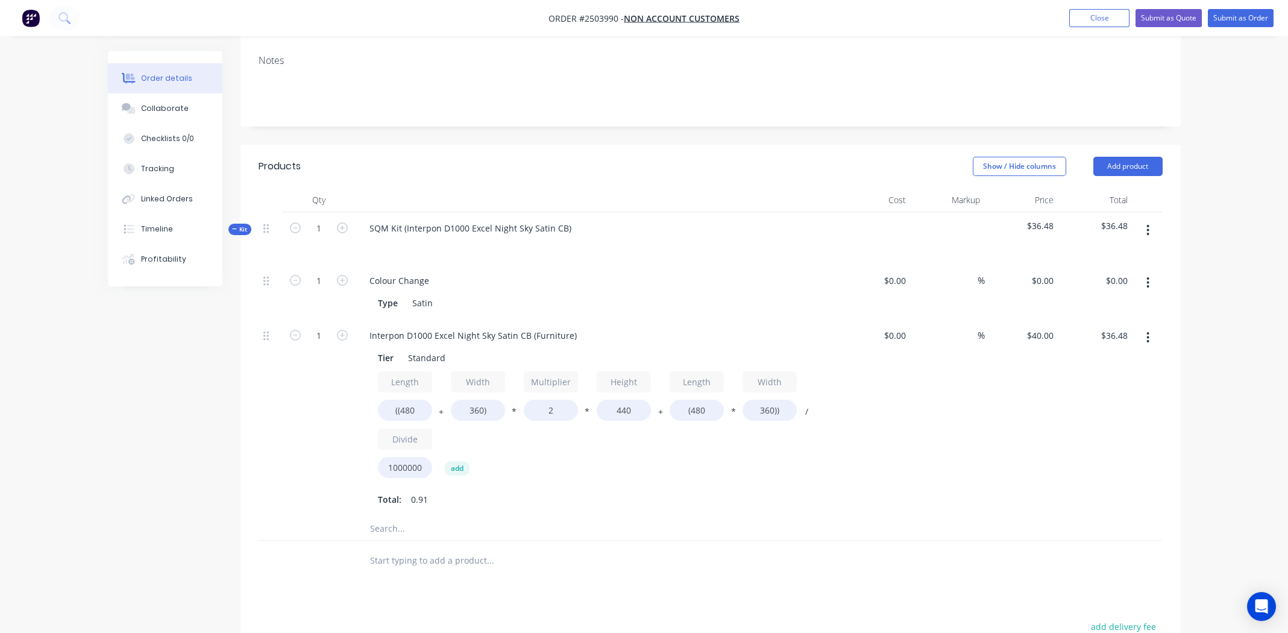
scroll to position [181, 0]
click at [406, 408] on input "((480" at bounding box center [405, 408] width 54 height 21
click at [407, 408] on input "((480" at bounding box center [405, 408] width 54 height 21
type input "((1950"
type input "$88.22"
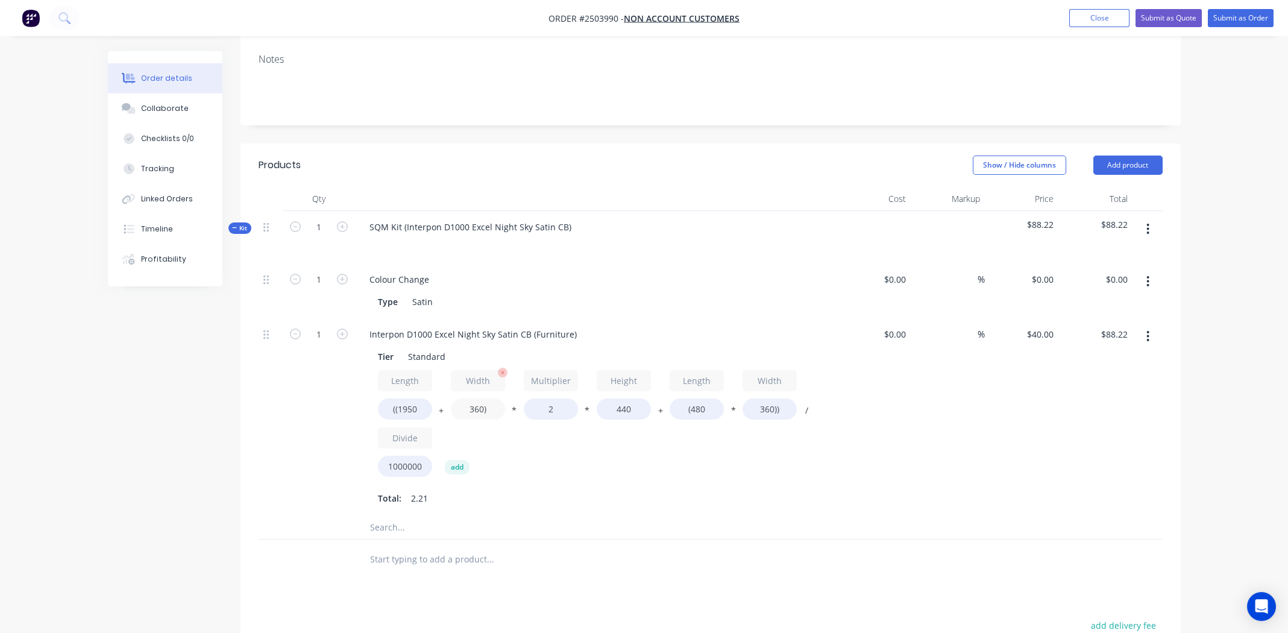
click at [477, 409] on input "360)" at bounding box center [478, 408] width 54 height 21
type input "760)"
type input "$102.30"
click at [622, 406] on input "440" at bounding box center [624, 408] width 54 height 21
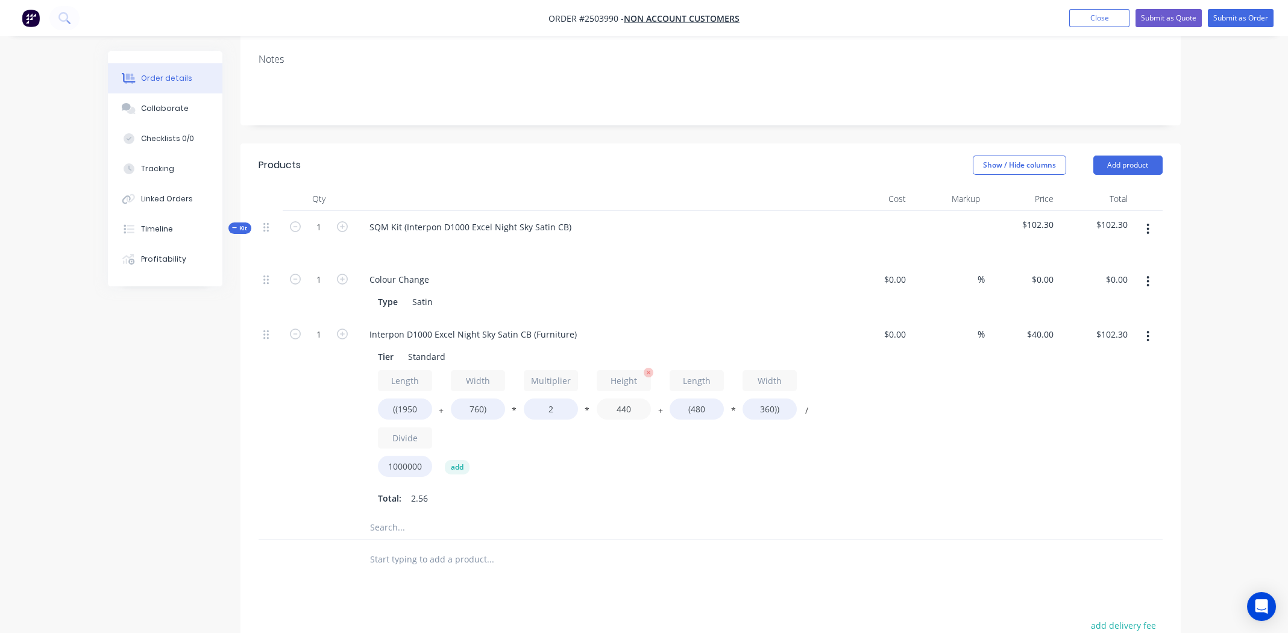
click at [622, 406] on input "440" at bounding box center [624, 408] width 54 height 21
type input "740"
type input "$167.34"
click at [702, 409] on input "(480" at bounding box center [697, 408] width 54 height 21
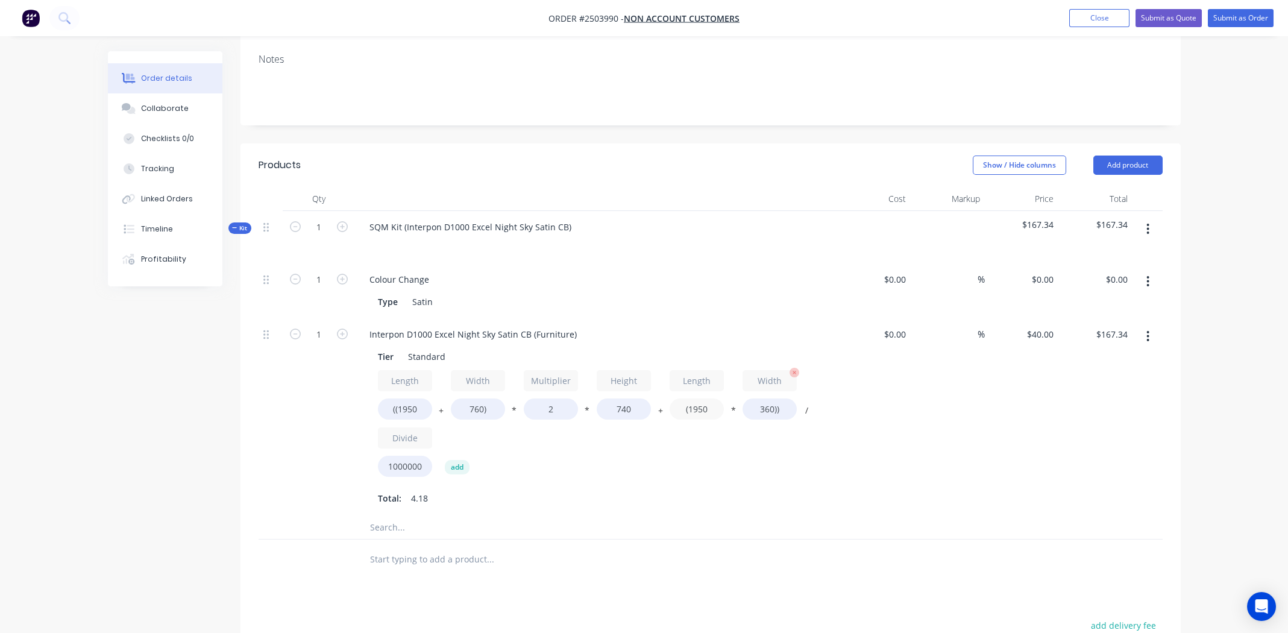
type input "(1950"
type input "$188.51"
click at [769, 401] on input "360))" at bounding box center [770, 408] width 54 height 21
type input "760))"
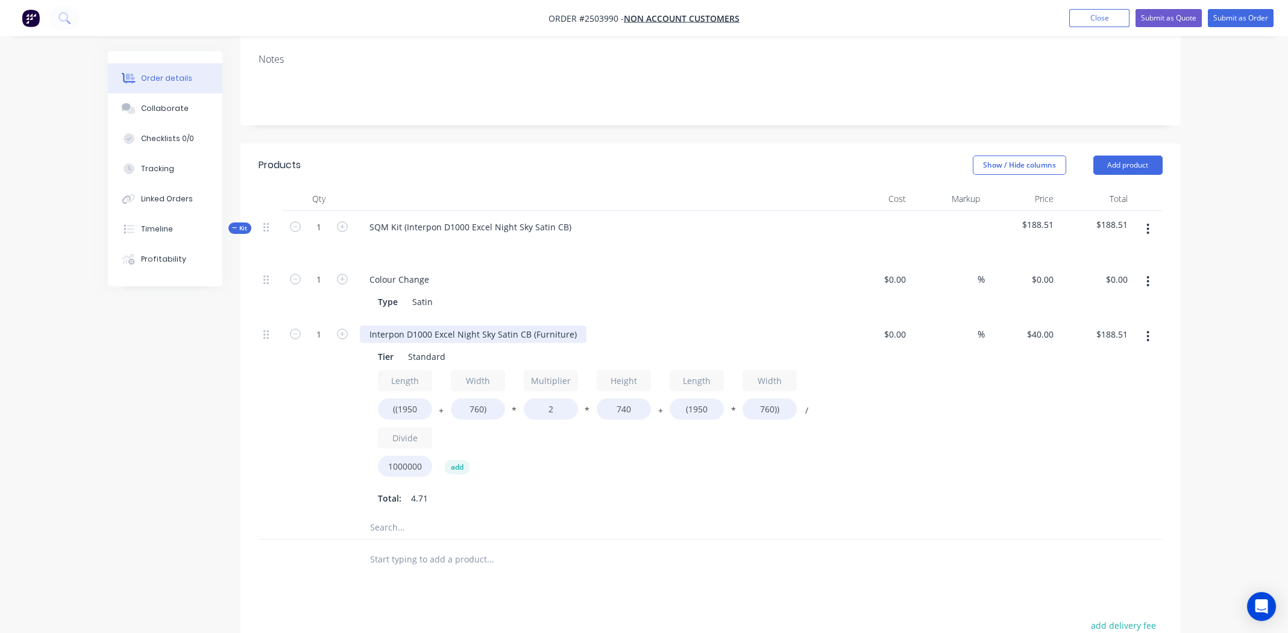
type input "$219.71"
click at [417, 338] on div "Interpon D1000 Excel Night Sky Satin CB (Furniture)" at bounding box center [473, 334] width 227 height 17
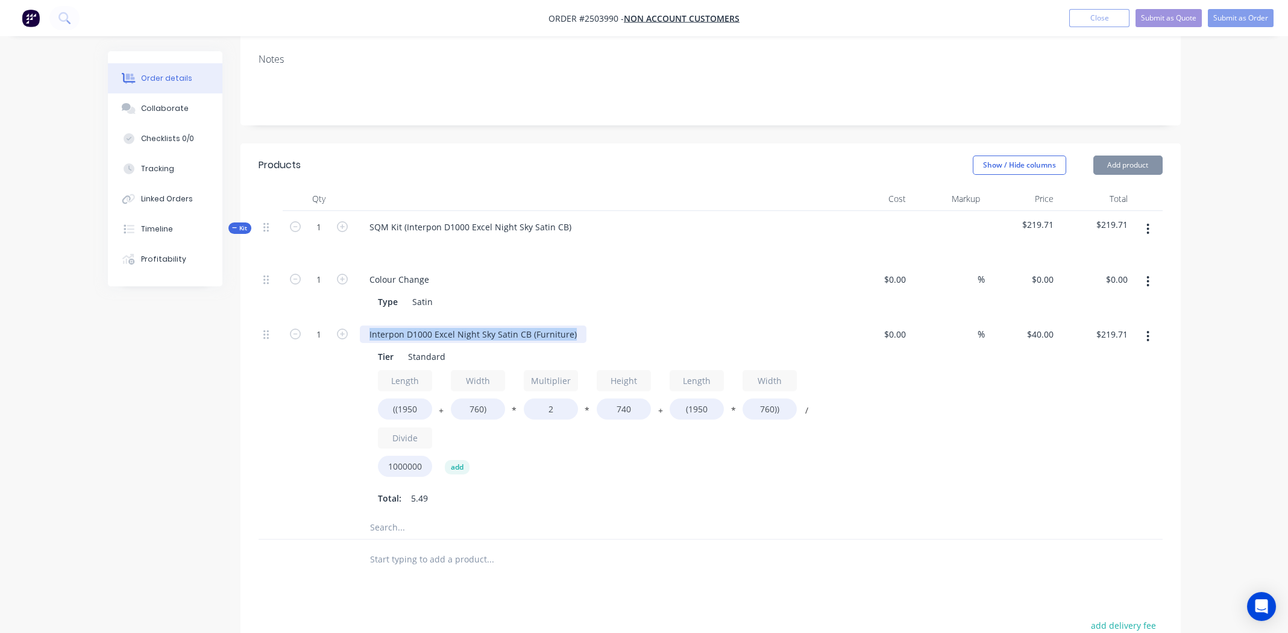
click at [417, 338] on div "Interpon D1000 Excel Night Sky Satin CB (Furniture)" at bounding box center [473, 334] width 227 height 17
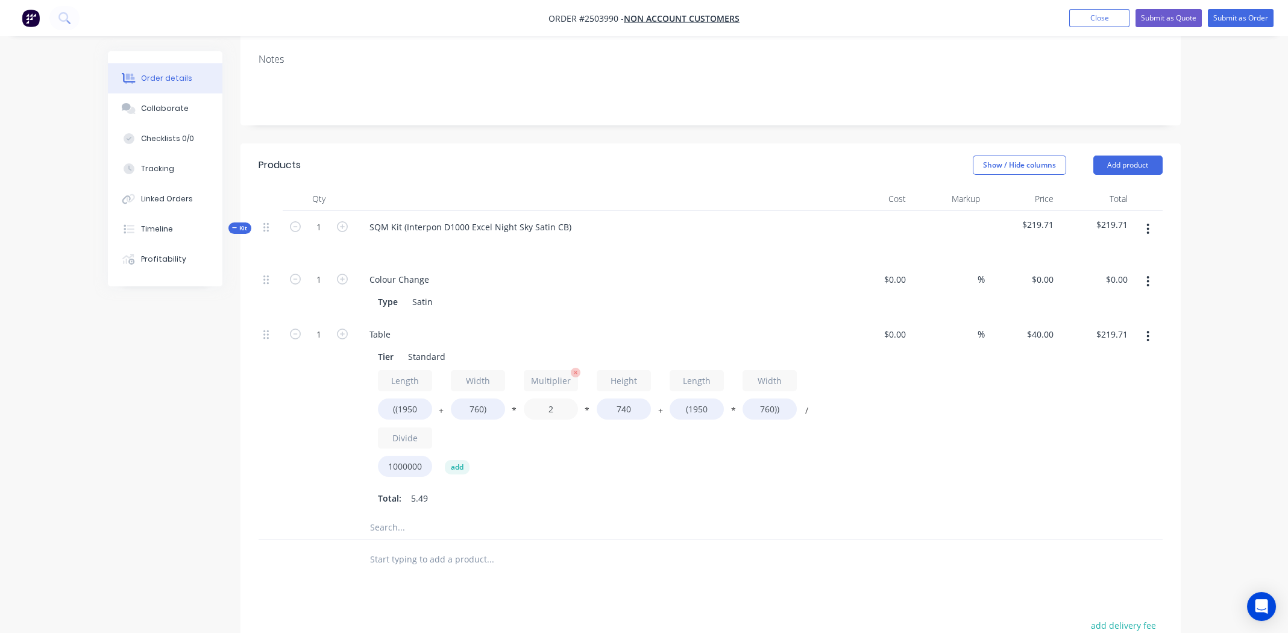
click at [554, 412] on input "2" at bounding box center [551, 408] width 54 height 21
click at [551, 411] on input "2" at bounding box center [551, 408] width 54 height 21
click at [583, 480] on div "Length ((1950 + Width 760) * Multiplier 2 * Height 740 + Length (1950 * Width 7…" at bounding box center [596, 426] width 436 height 112
click at [1150, 333] on icon "button" at bounding box center [1148, 336] width 3 height 13
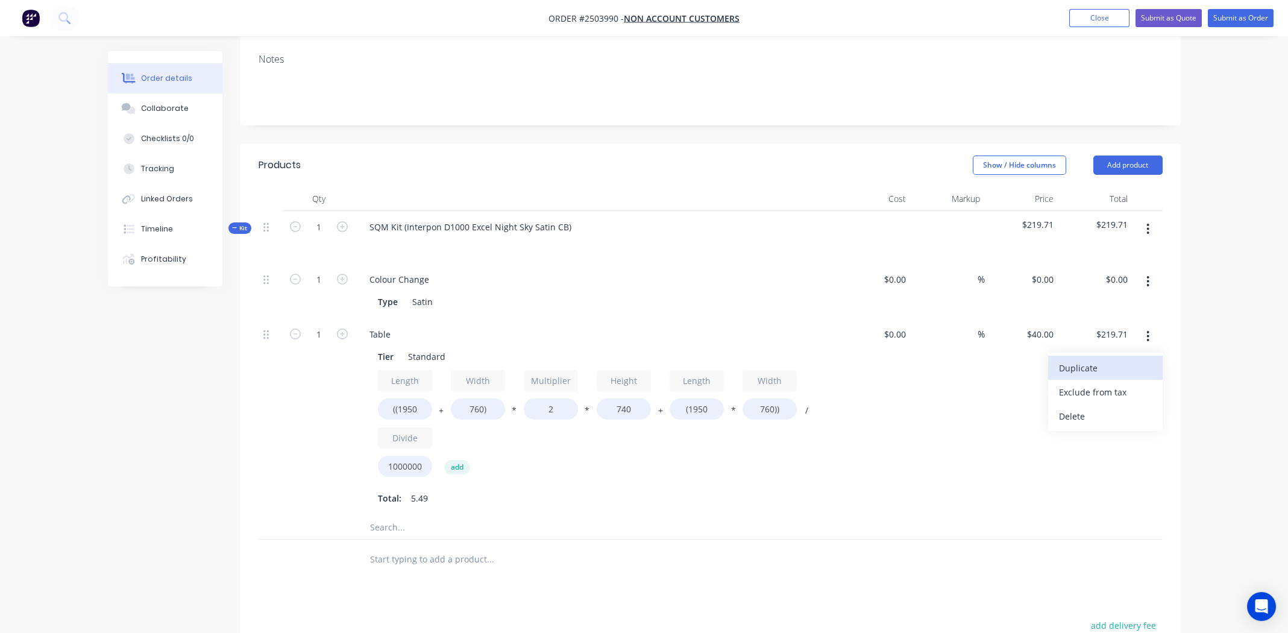
click at [1110, 368] on div "Duplicate" at bounding box center [1105, 367] width 93 height 17
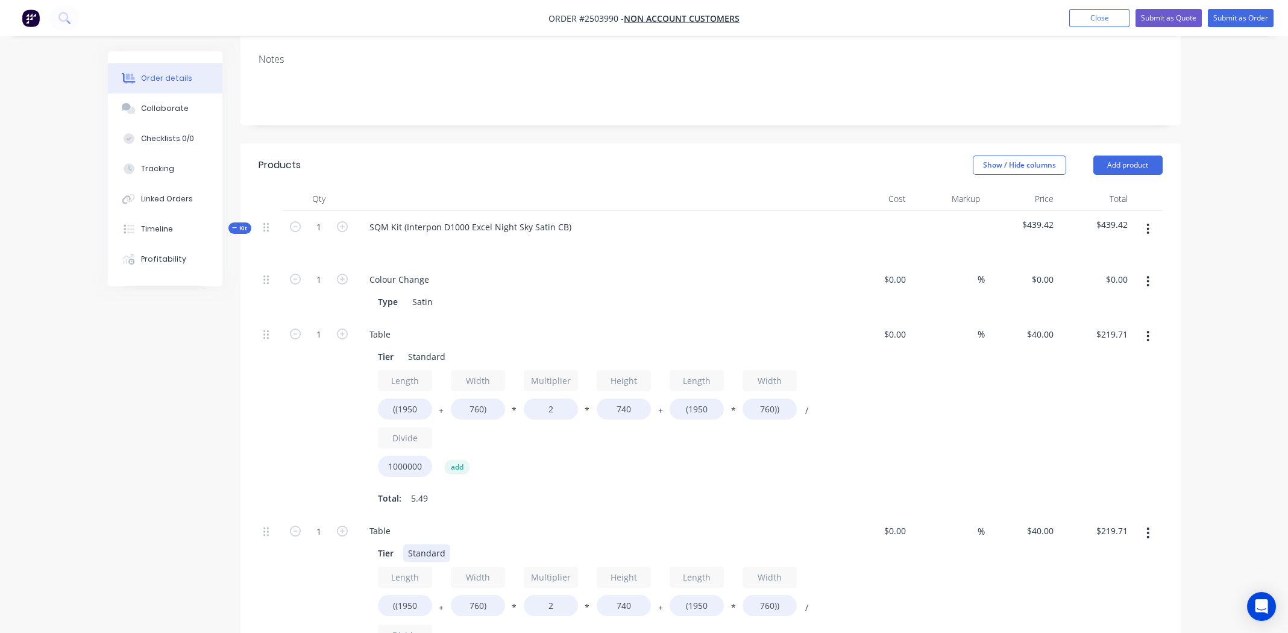
click at [424, 551] on div "Standard" at bounding box center [426, 552] width 47 height 17
click at [379, 524] on div "Table" at bounding box center [380, 530] width 40 height 17
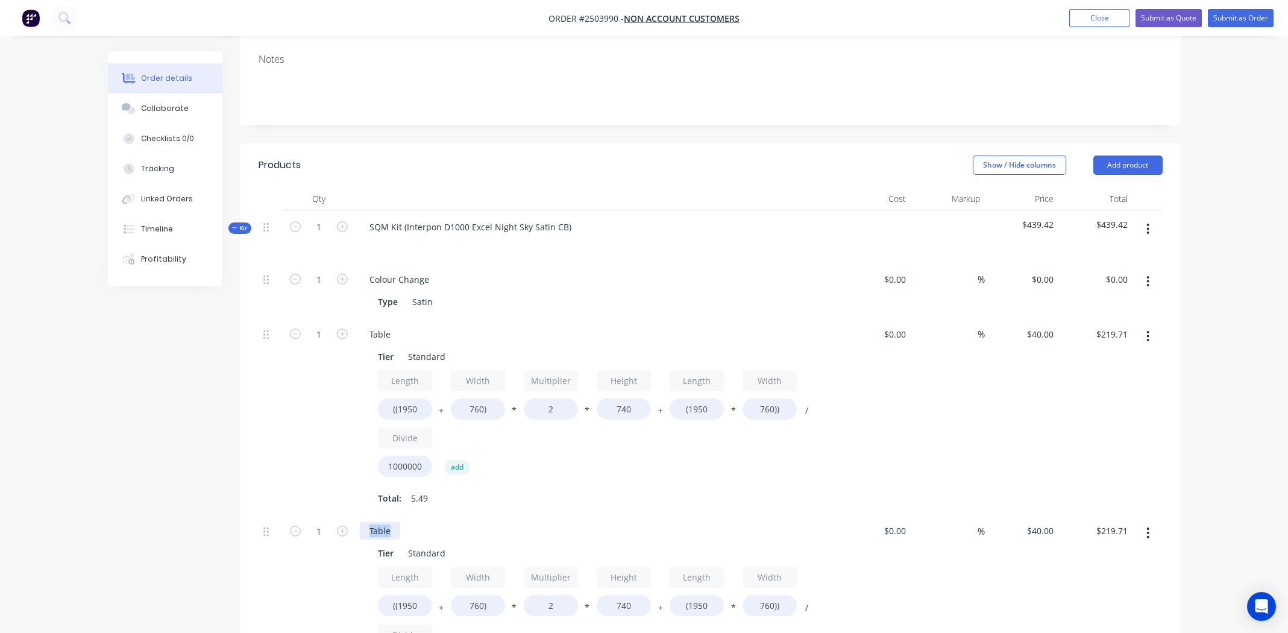
click at [379, 524] on div "Table" at bounding box center [380, 530] width 40 height 17
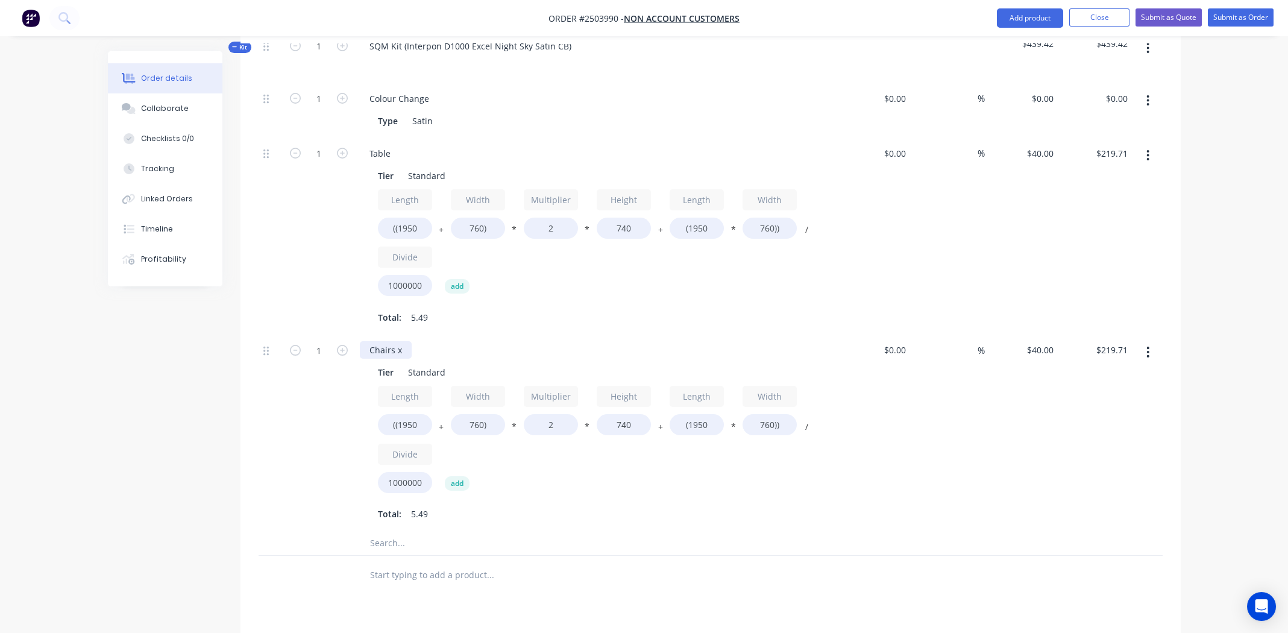
scroll to position [301, 0]
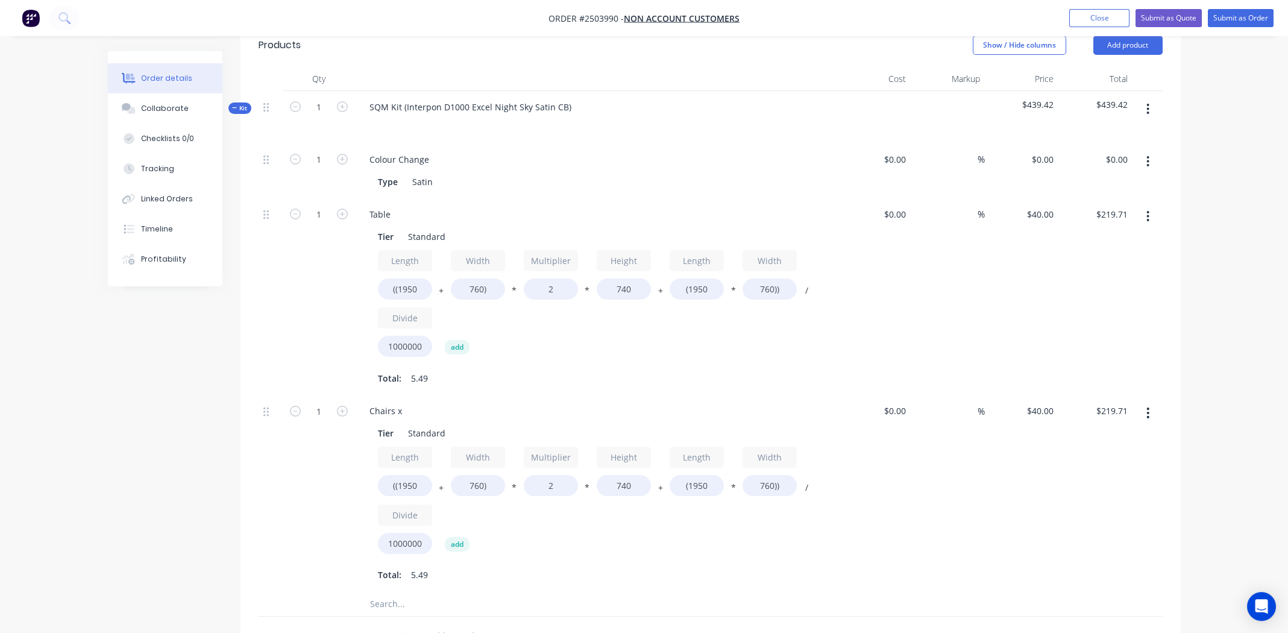
click at [1148, 159] on icon "button" at bounding box center [1148, 161] width 3 height 13
click at [1086, 238] on div "Delete" at bounding box center [1105, 241] width 93 height 17
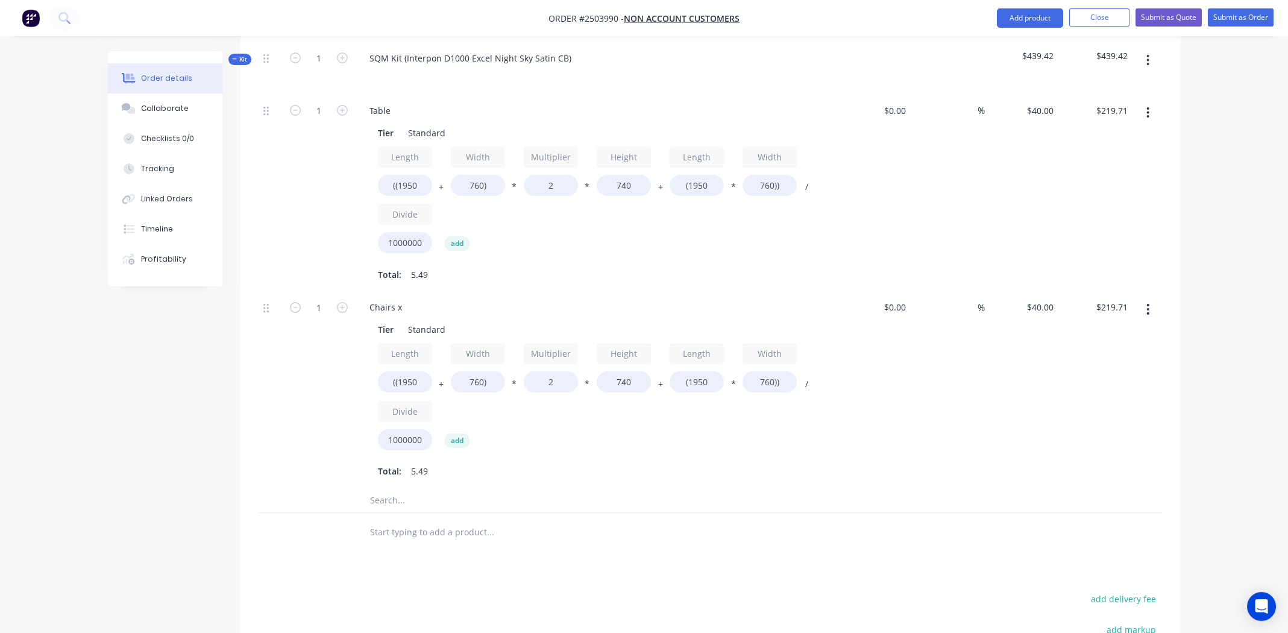
scroll to position [421, 0]
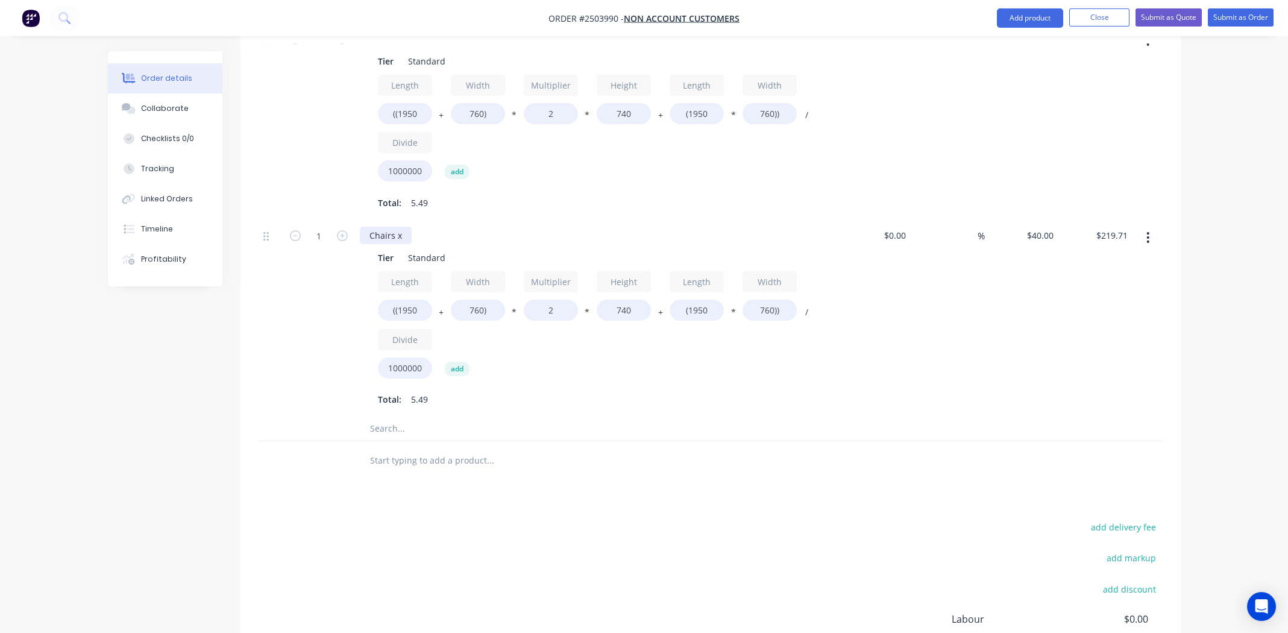
click at [405, 233] on div "Chairs x" at bounding box center [386, 235] width 52 height 17
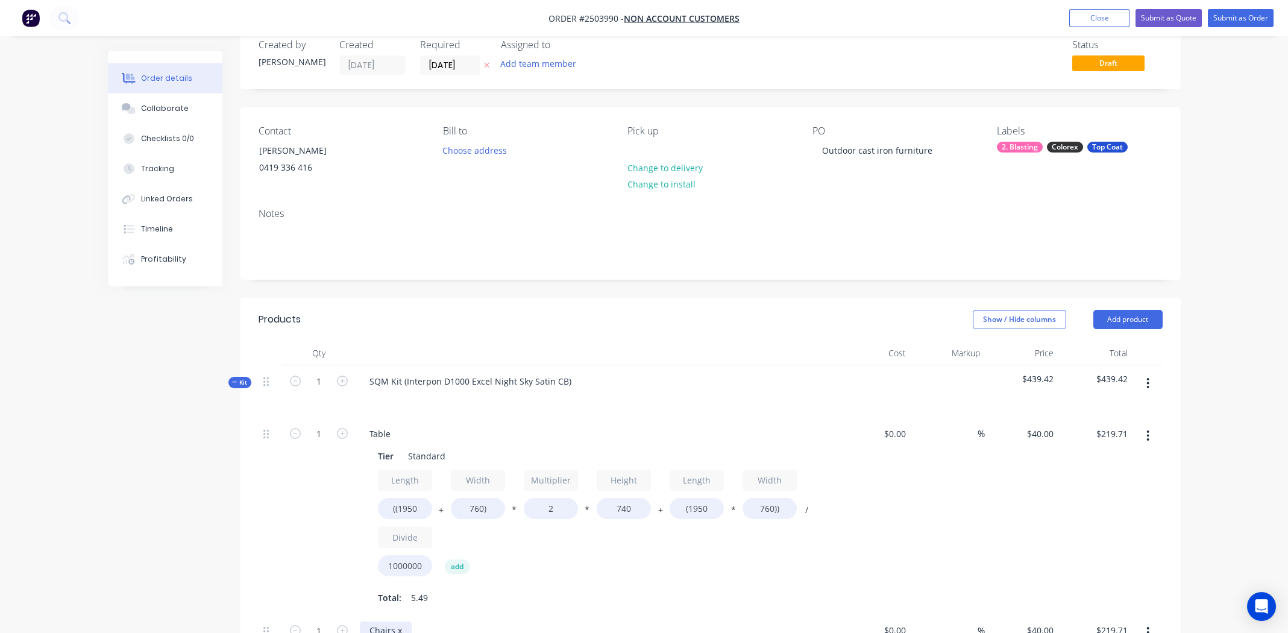
scroll to position [0, 0]
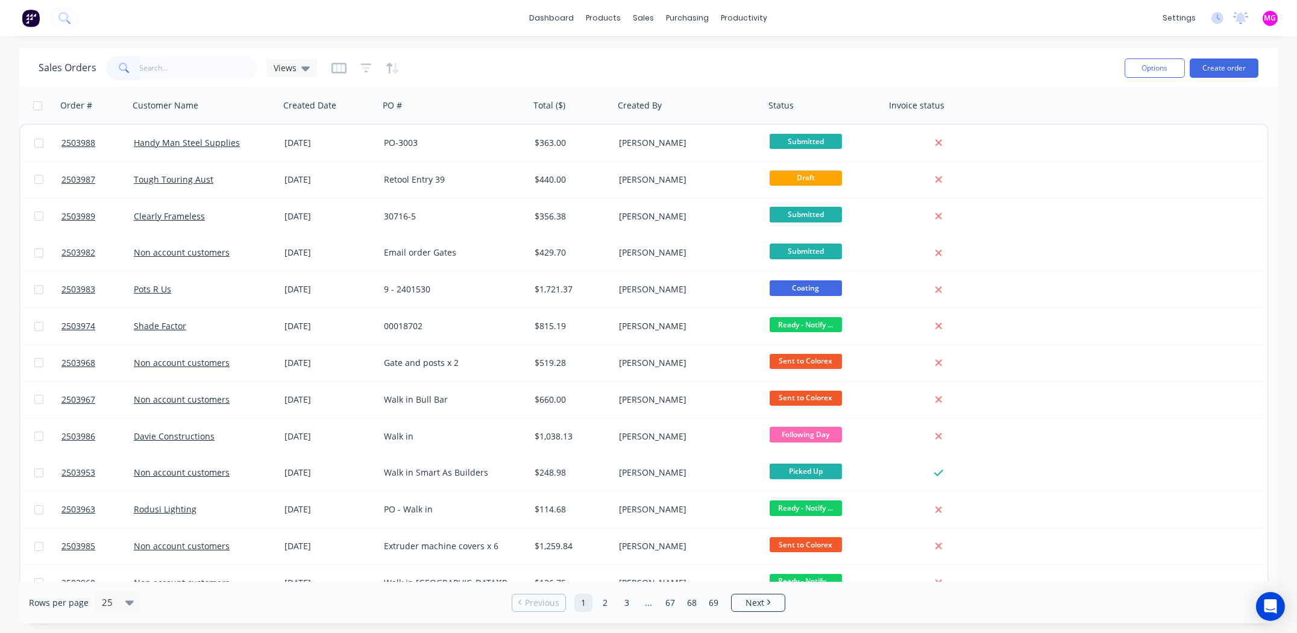
click at [174, 74] on input "text" at bounding box center [199, 68] width 118 height 24
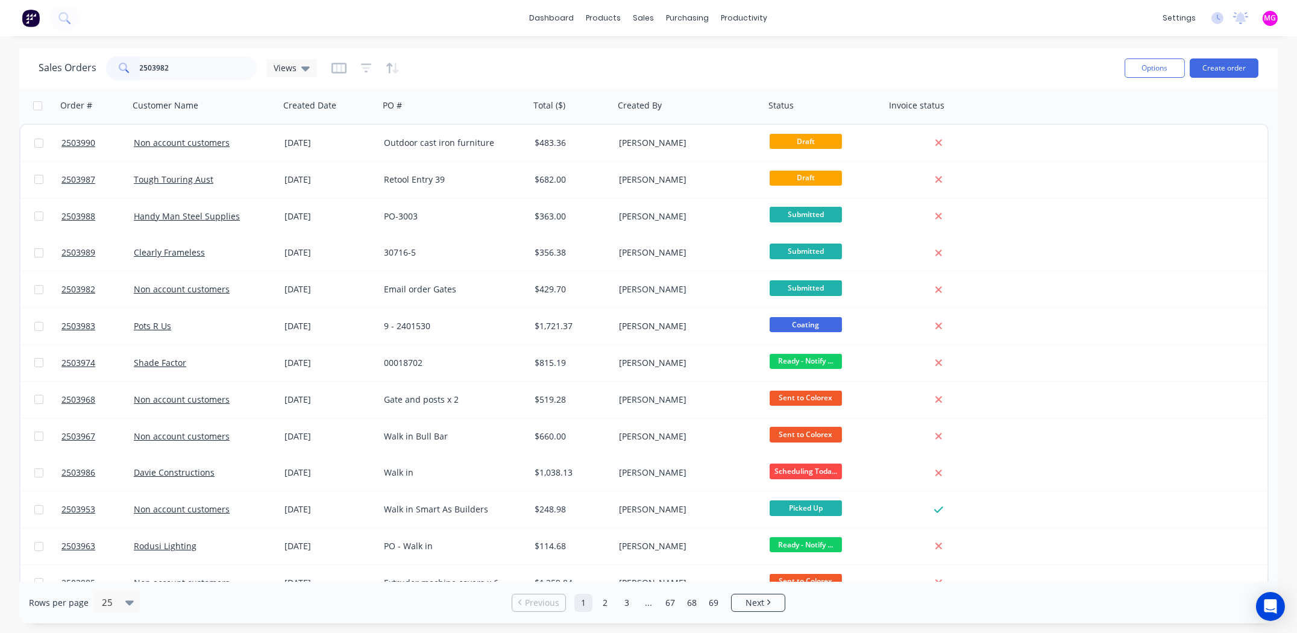
type input "2503982"
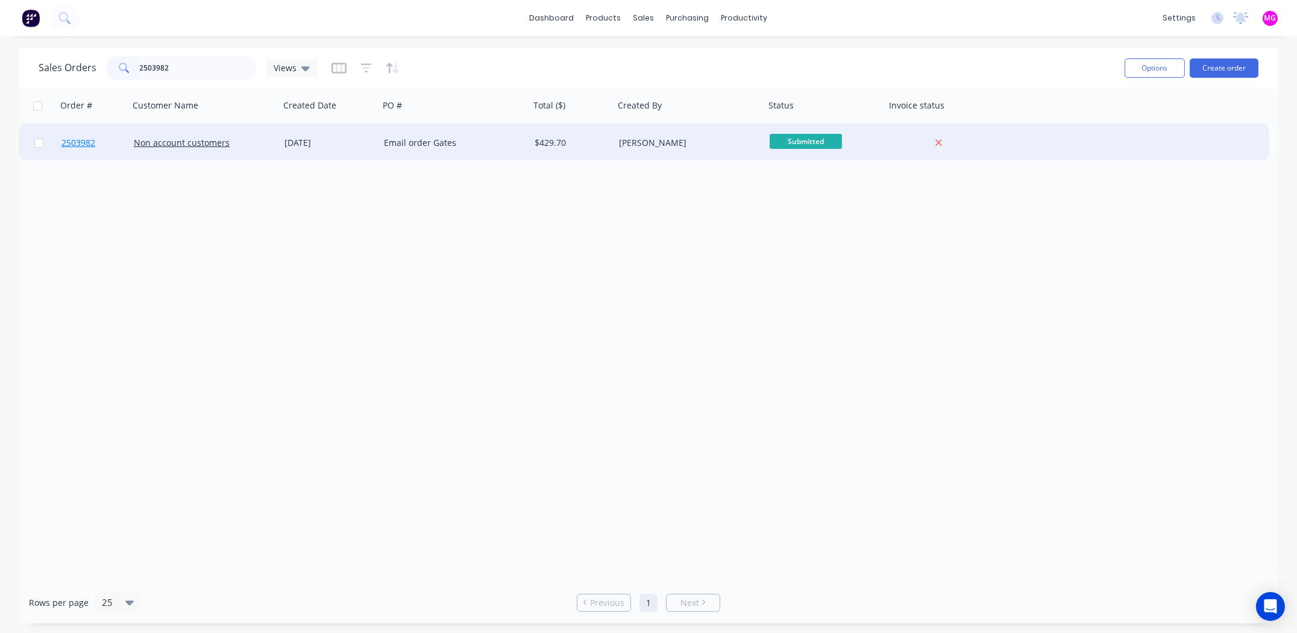
click at [66, 141] on span "2503982" at bounding box center [78, 143] width 34 height 12
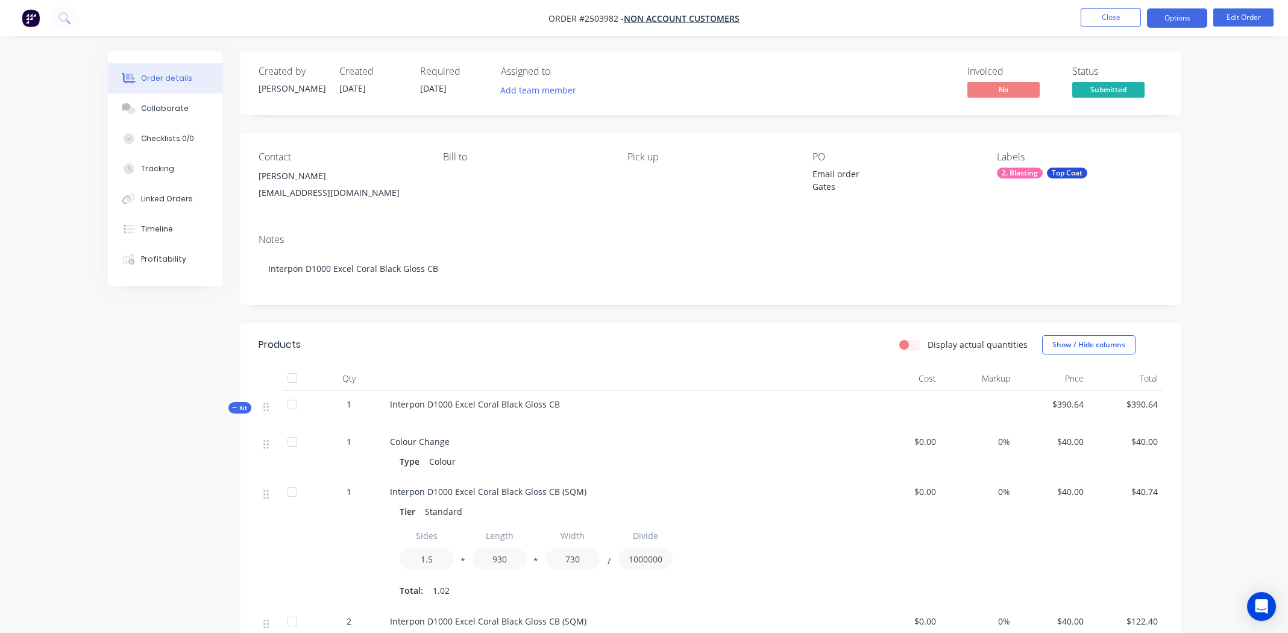
click at [1179, 20] on button "Options" at bounding box center [1177, 17] width 60 height 19
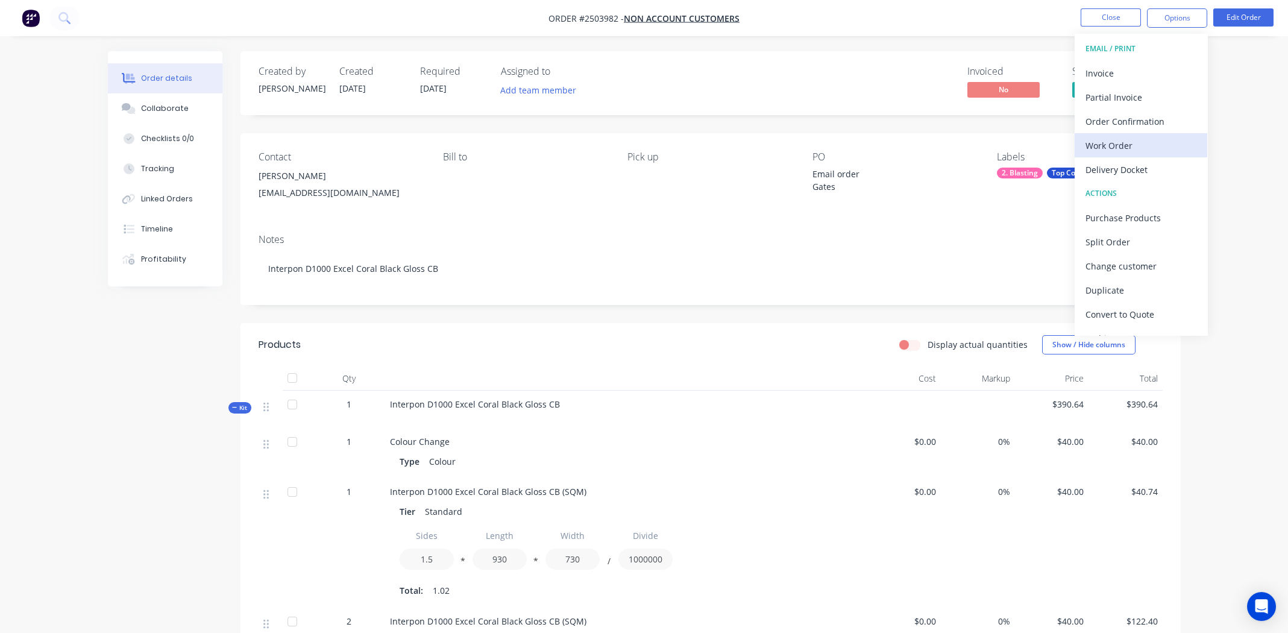
click at [1129, 145] on div "Work Order" at bounding box center [1141, 145] width 111 height 17
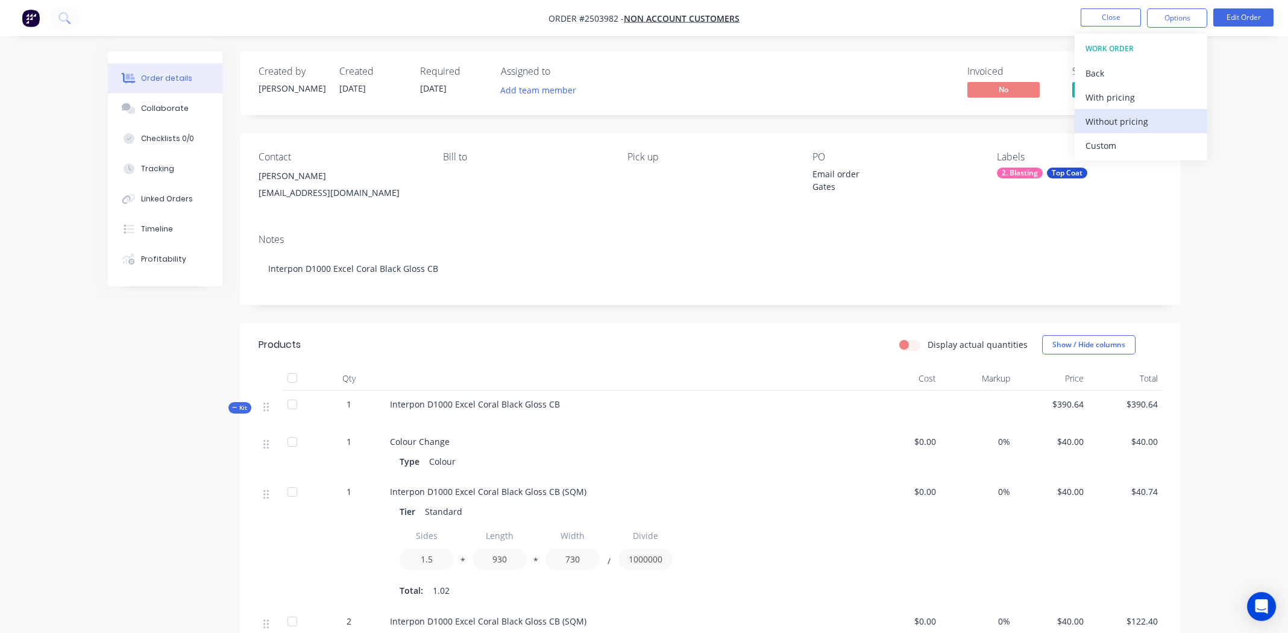
click at [1118, 118] on div "Without pricing" at bounding box center [1141, 121] width 111 height 17
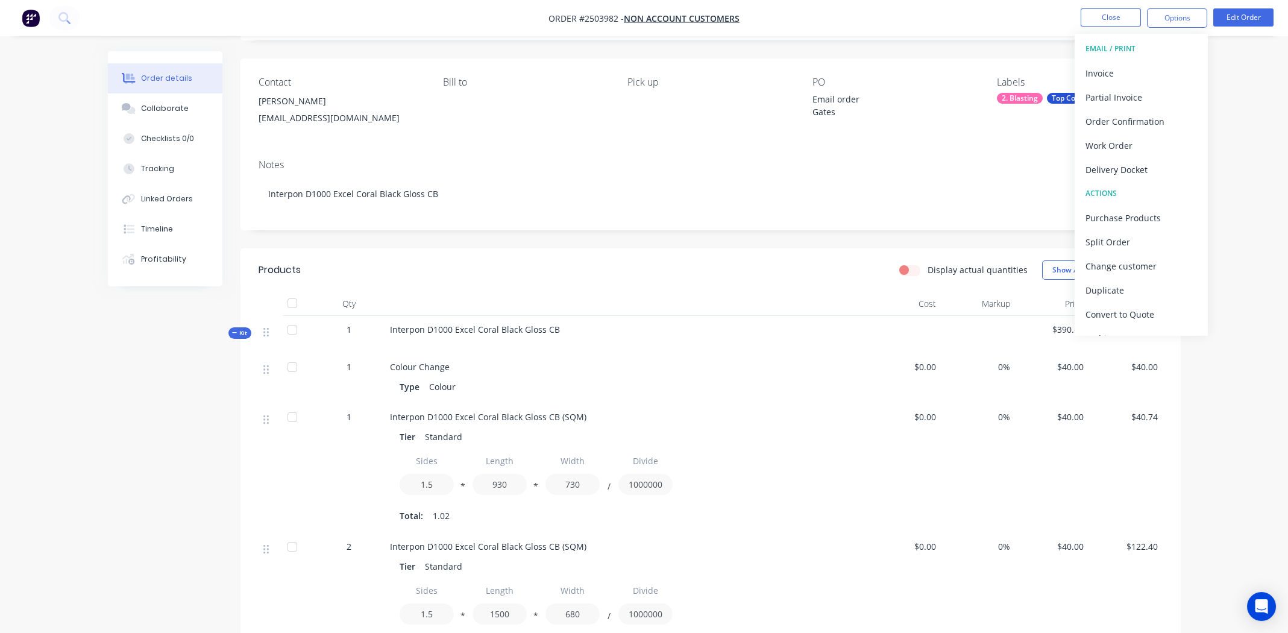
scroll to position [301, 0]
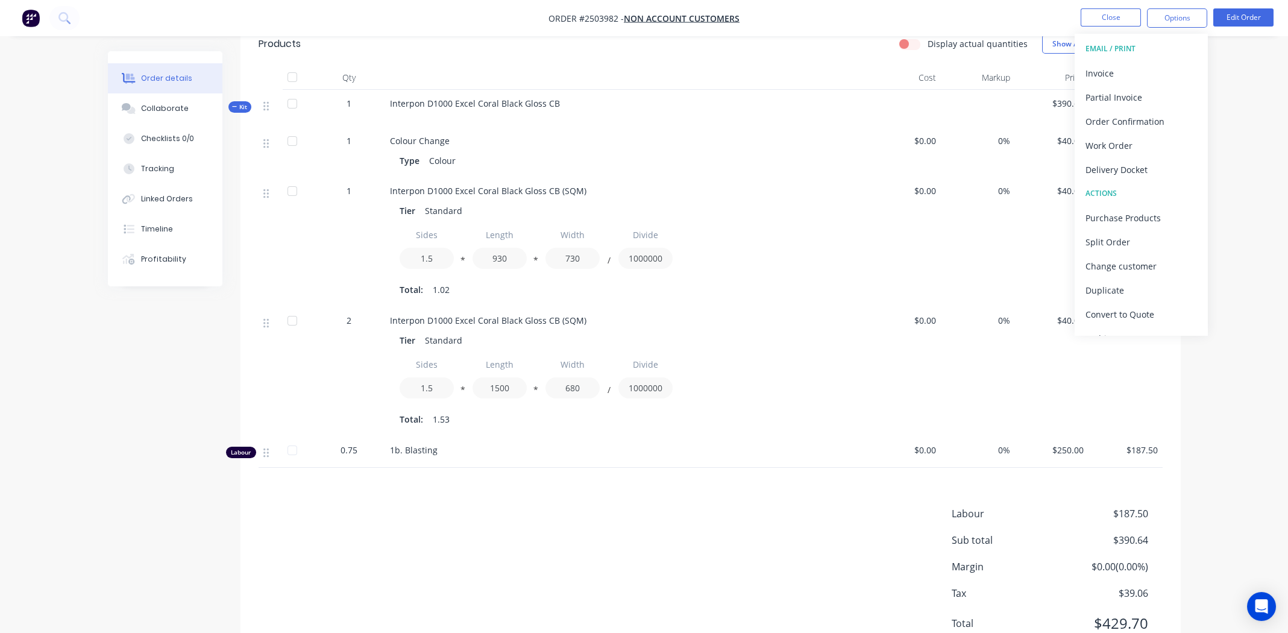
click at [1227, 71] on div "Order details Collaborate Checklists 0/0 Tracking Linked Orders Timeline Profit…" at bounding box center [644, 190] width 1288 height 983
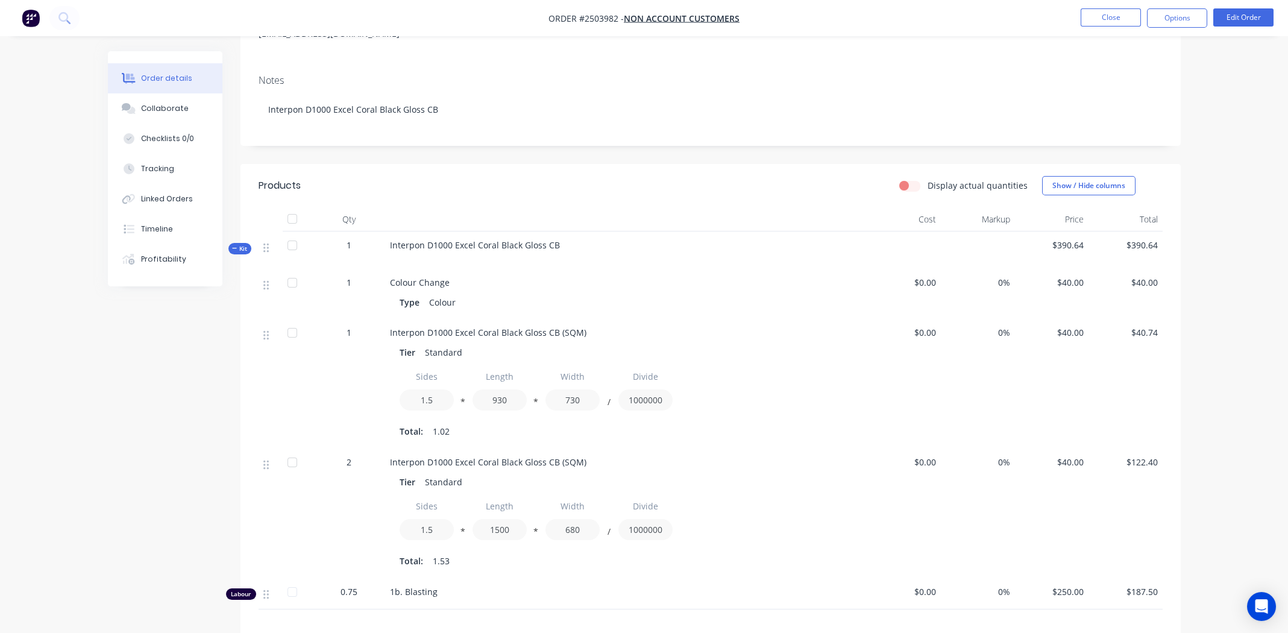
scroll to position [181, 0]
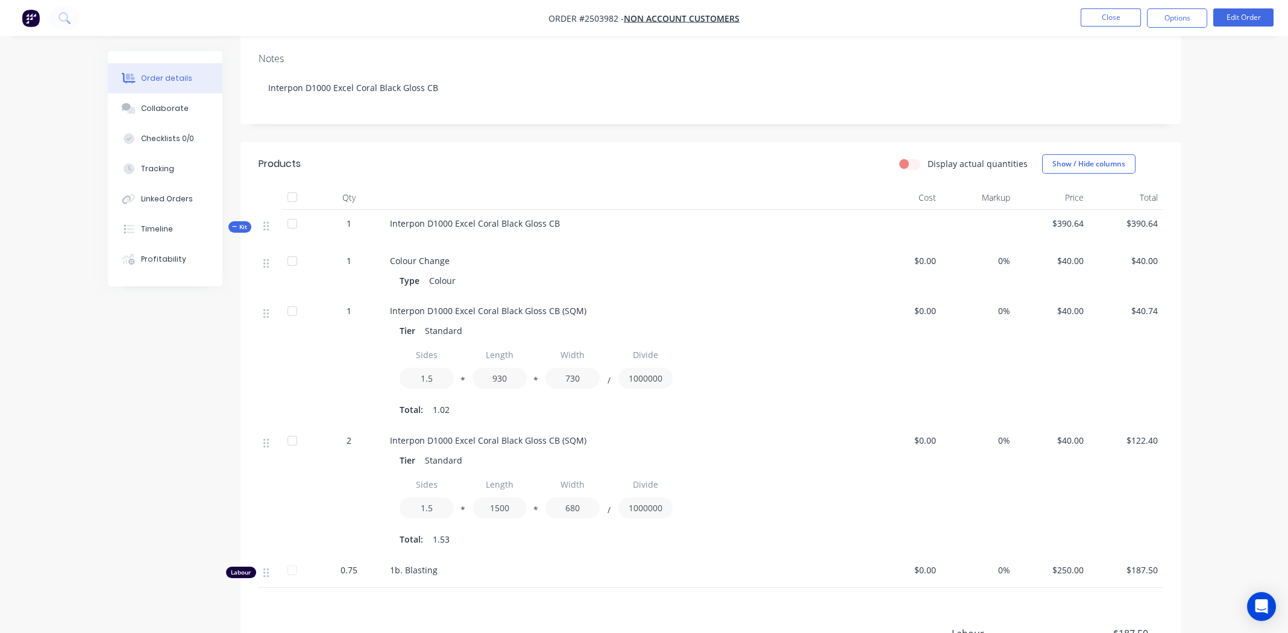
click at [487, 308] on span "Interpon D1000 Excel Coral Black Gloss CB (SQM)" at bounding box center [488, 310] width 197 height 11
click at [1250, 14] on button "Edit Order" at bounding box center [1244, 17] width 60 height 18
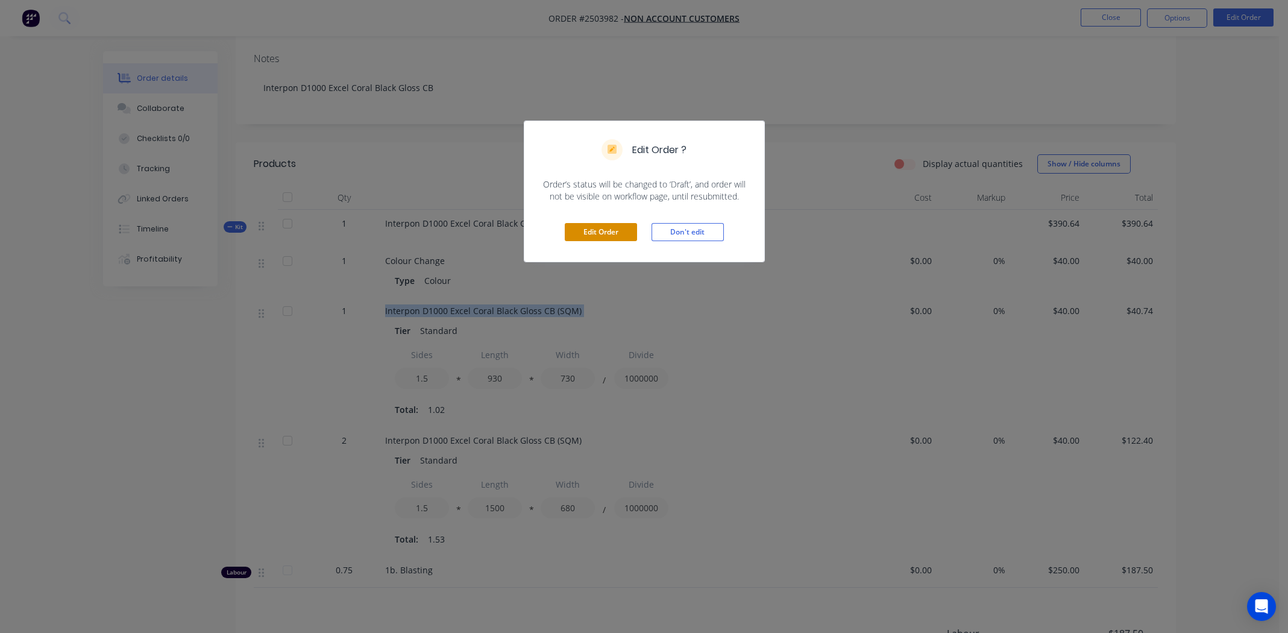
click at [608, 229] on button "Edit Order" at bounding box center [601, 232] width 72 height 18
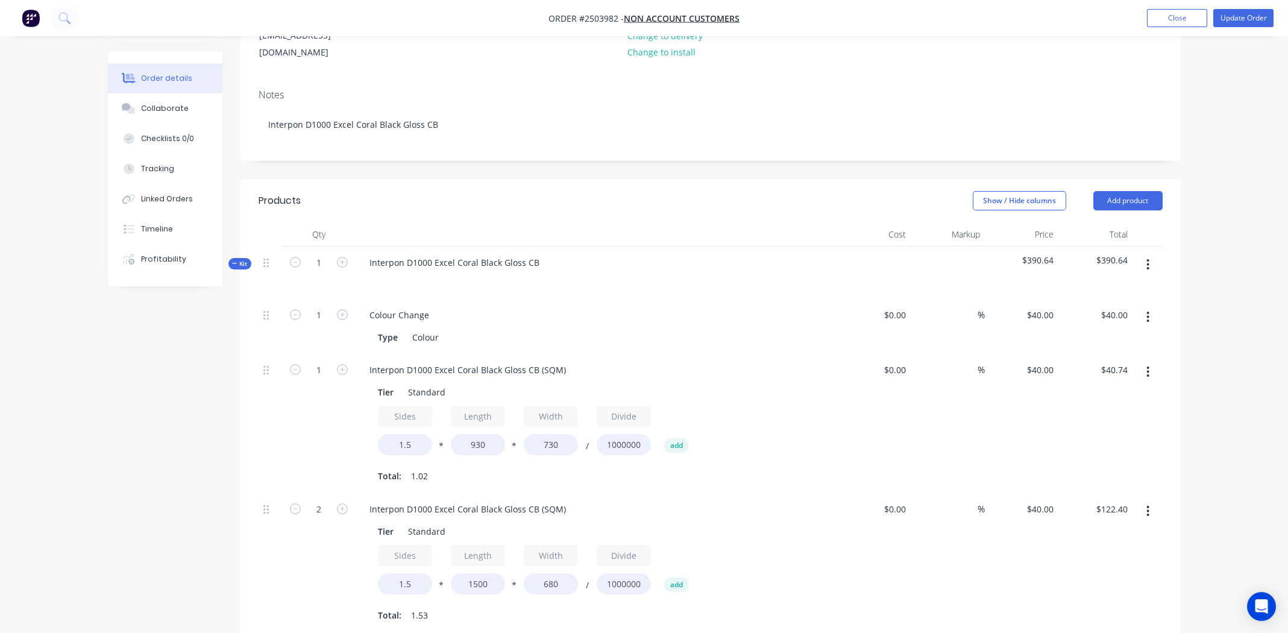
scroll to position [241, 0]
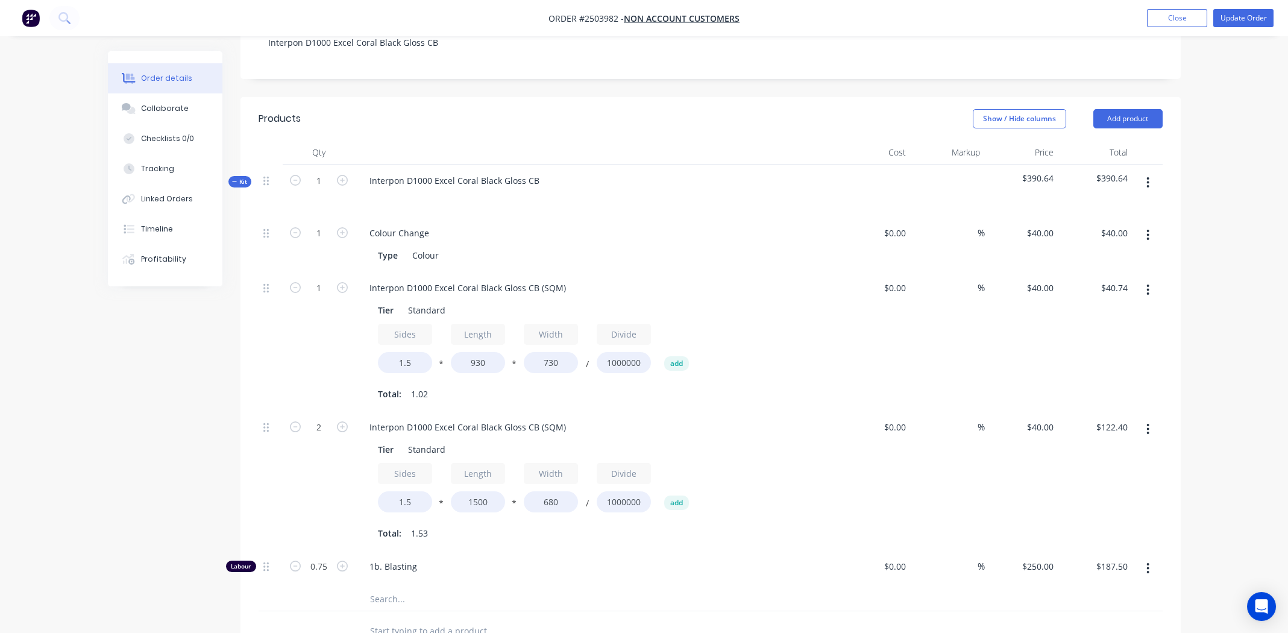
click at [485, 272] on div "Interpon D1000 Excel Coral Black Gloss CB (SQM) Tier Standard Sides 1.5 * Lengt…" at bounding box center [596, 341] width 482 height 139
click at [481, 279] on div "Interpon D1000 Excel Coral Black Gloss CB (SQM)" at bounding box center [468, 287] width 216 height 17
click at [482, 279] on div "Interpon D1000 Excel Coral Black Gloss CB (SQM)" at bounding box center [468, 287] width 216 height 17
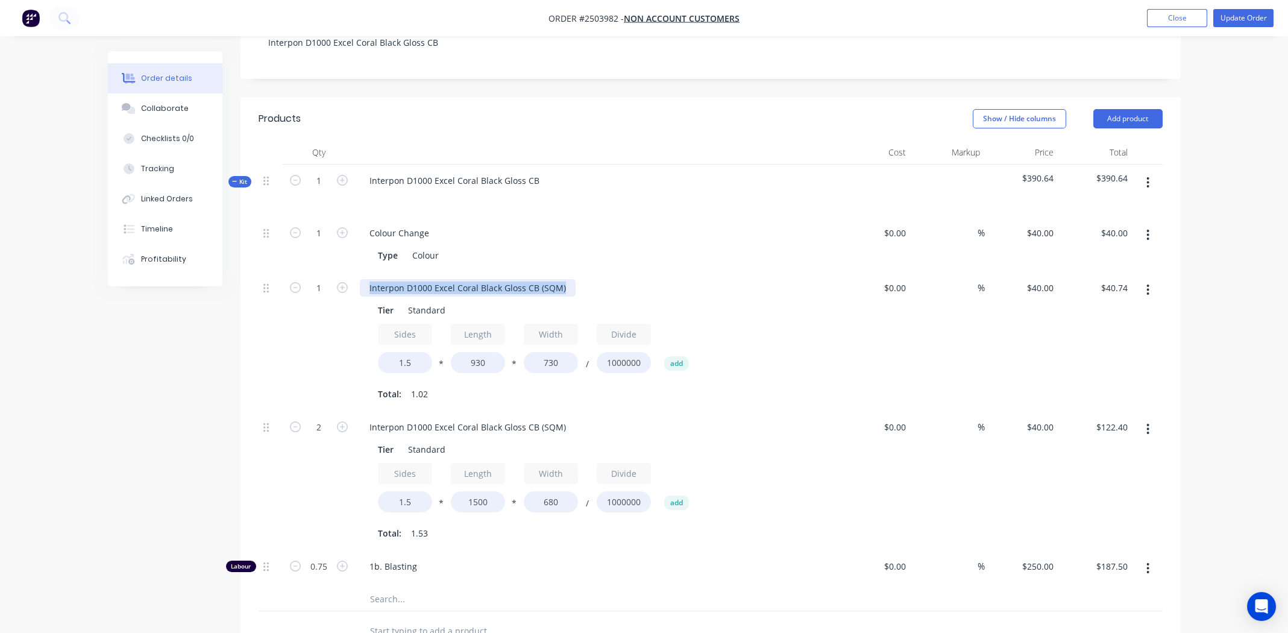
click at [482, 279] on div "Interpon D1000 Excel Coral Black Gloss CB (SQM)" at bounding box center [468, 287] width 216 height 17
click at [462, 418] on div "Interpon D1000 Excel Coral Black Gloss CB (SQM)" at bounding box center [468, 426] width 216 height 17
click at [665, 418] on div "driveway gates" at bounding box center [596, 426] width 473 height 17
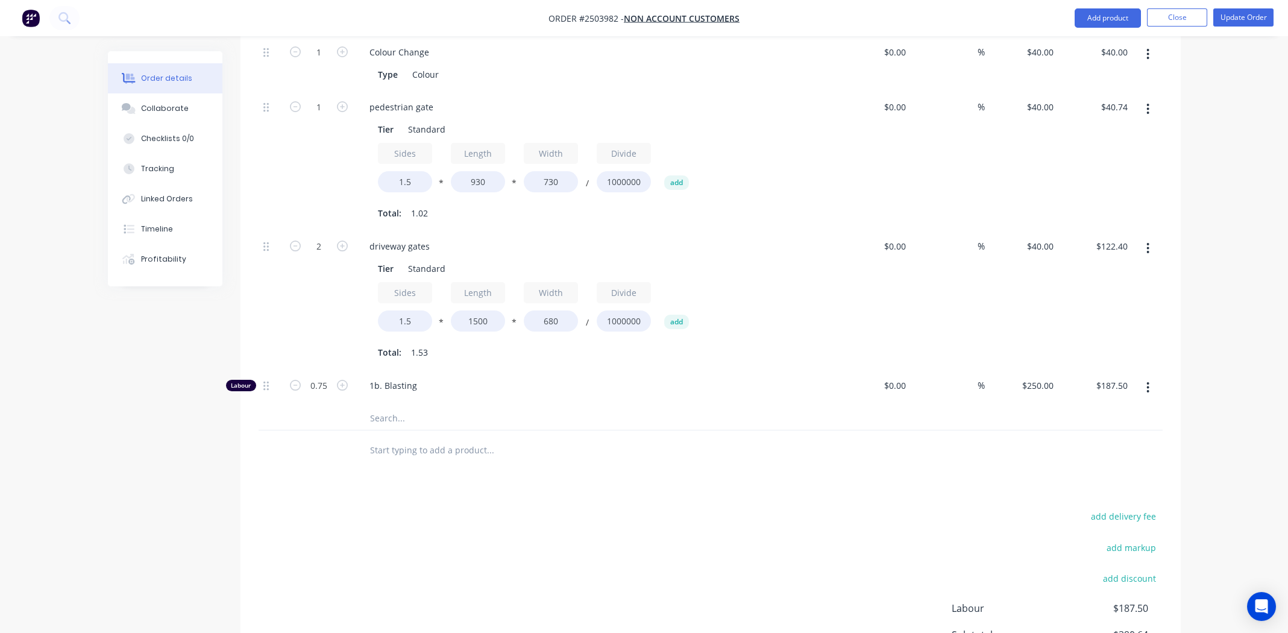
scroll to position [181, 0]
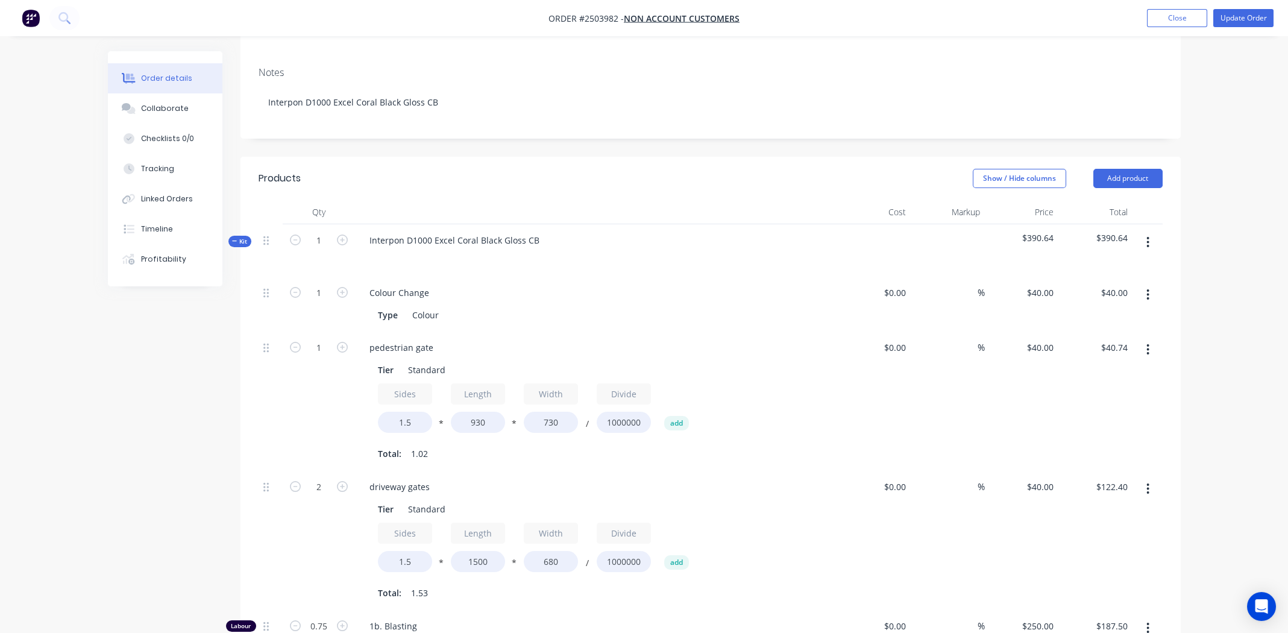
click at [1151, 231] on button "button" at bounding box center [1148, 242] width 28 height 22
click at [1083, 289] on div "Add sub kit to kit" at bounding box center [1105, 297] width 93 height 17
click at [1151, 231] on button "button" at bounding box center [1148, 242] width 28 height 22
click at [1118, 265] on div "Add product to kit" at bounding box center [1105, 273] width 93 height 17
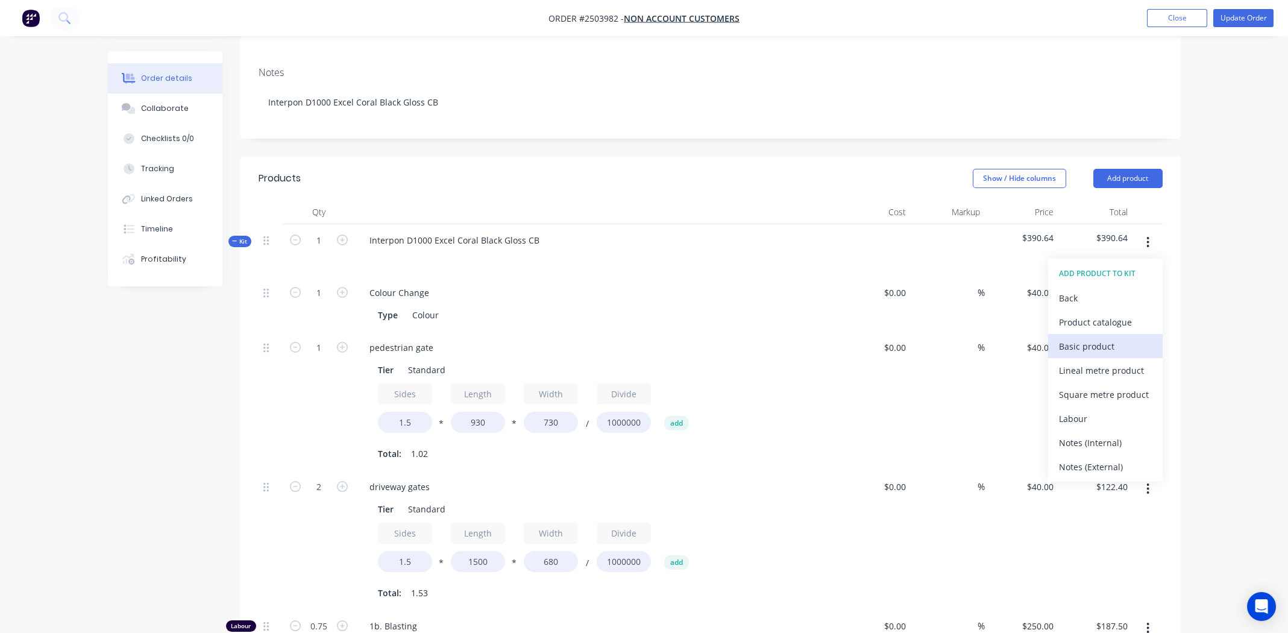
click at [1088, 338] on div "Basic product" at bounding box center [1105, 346] width 93 height 17
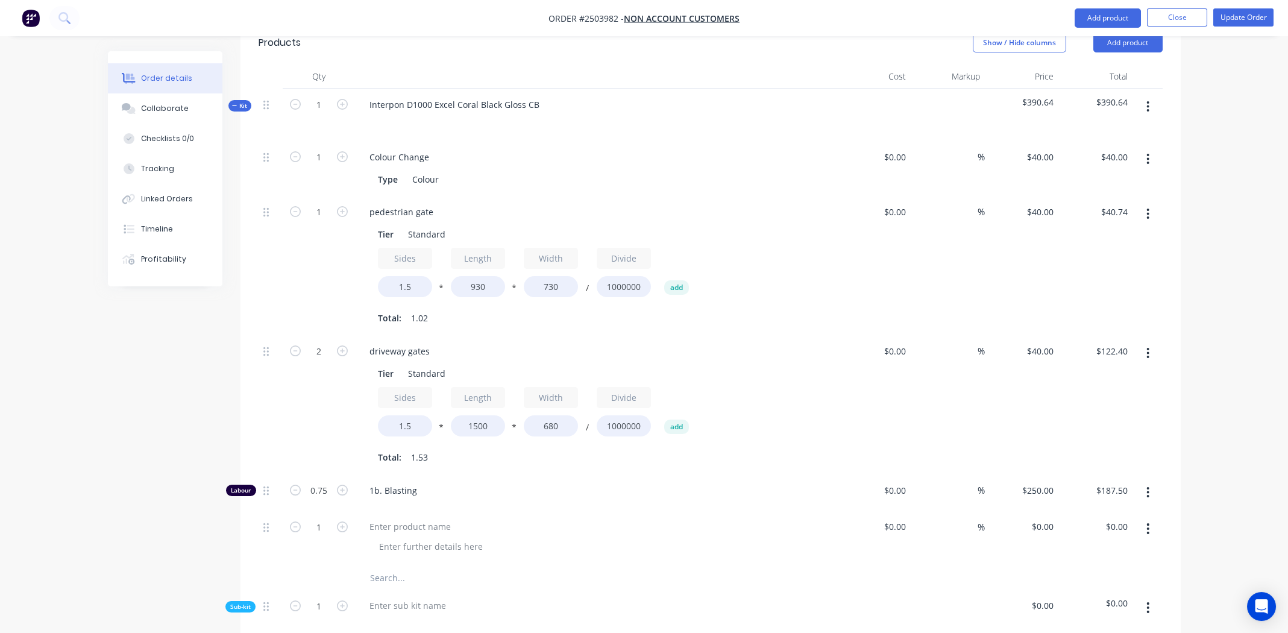
scroll to position [542, 0]
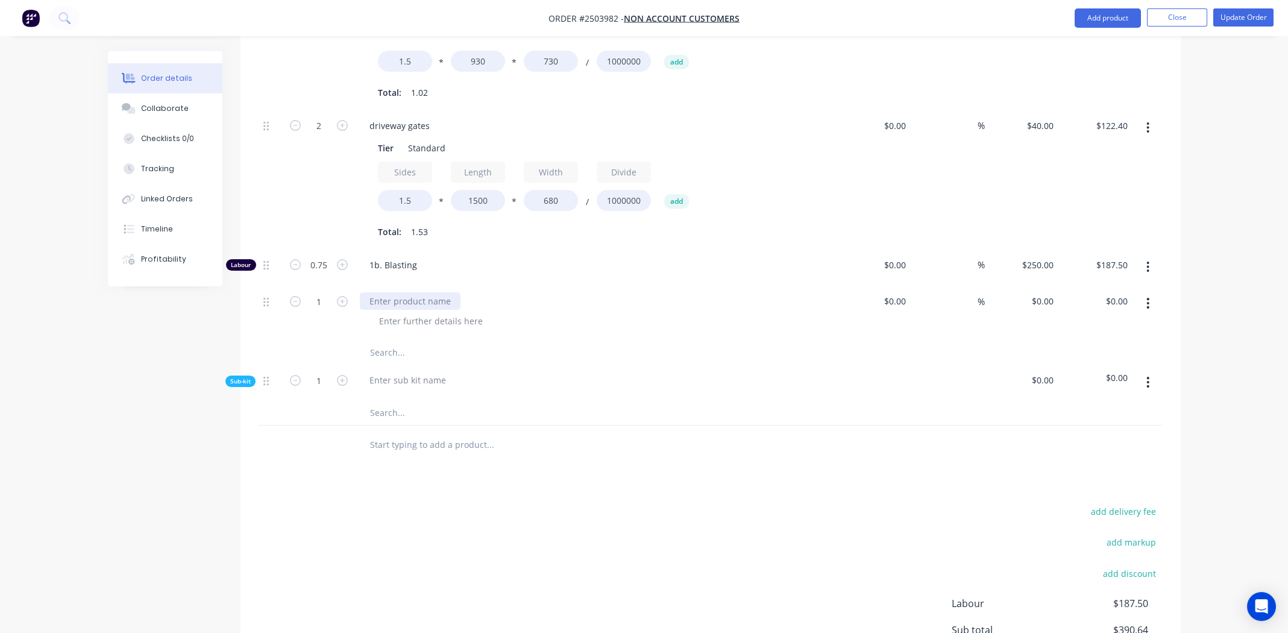
click at [421, 292] on div at bounding box center [410, 300] width 101 height 17
click at [421, 312] on div at bounding box center [431, 320] width 123 height 17
click at [1045, 292] on input "0" at bounding box center [1045, 300] width 28 height 17
type input "$200.00"
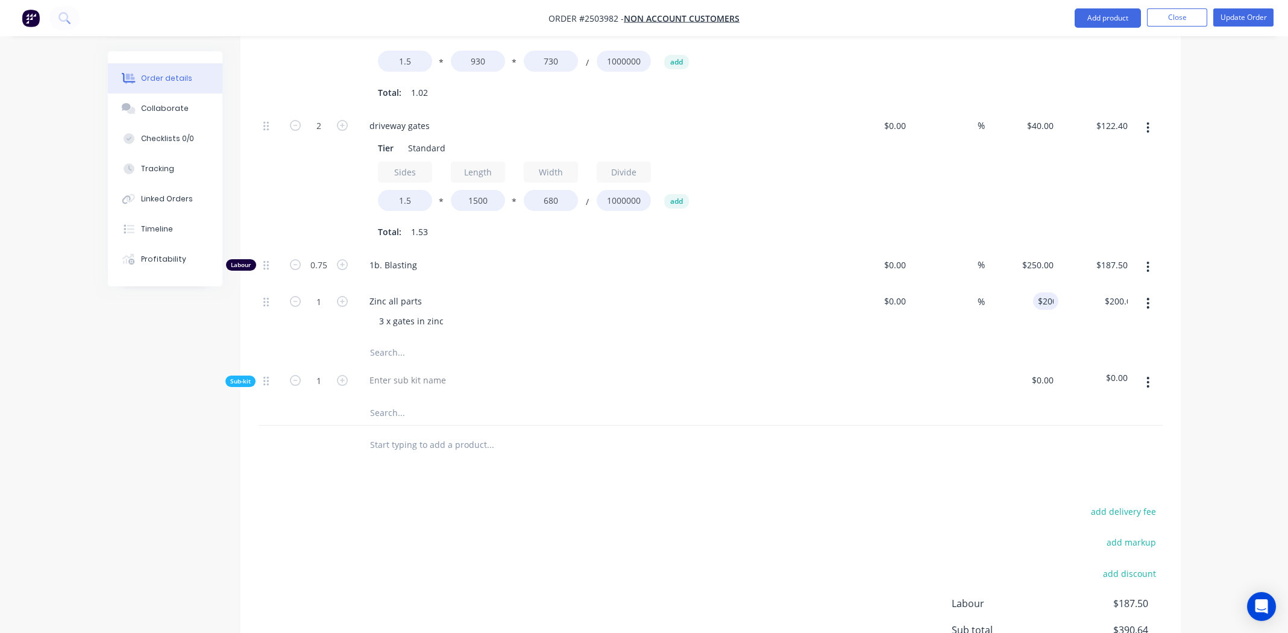
click at [746, 364] on div at bounding box center [596, 382] width 482 height 37
click at [1151, 371] on button "button" at bounding box center [1148, 382] width 28 height 22
click at [1092, 429] on div "Delete" at bounding box center [1105, 437] width 93 height 17
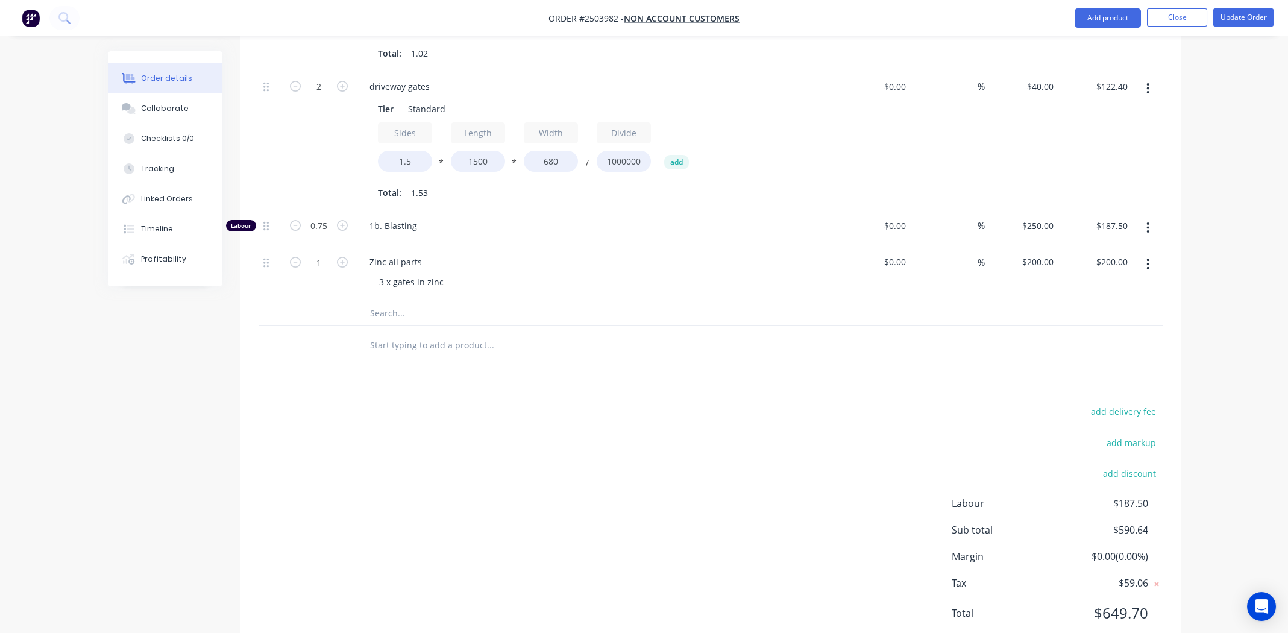
scroll to position [602, 0]
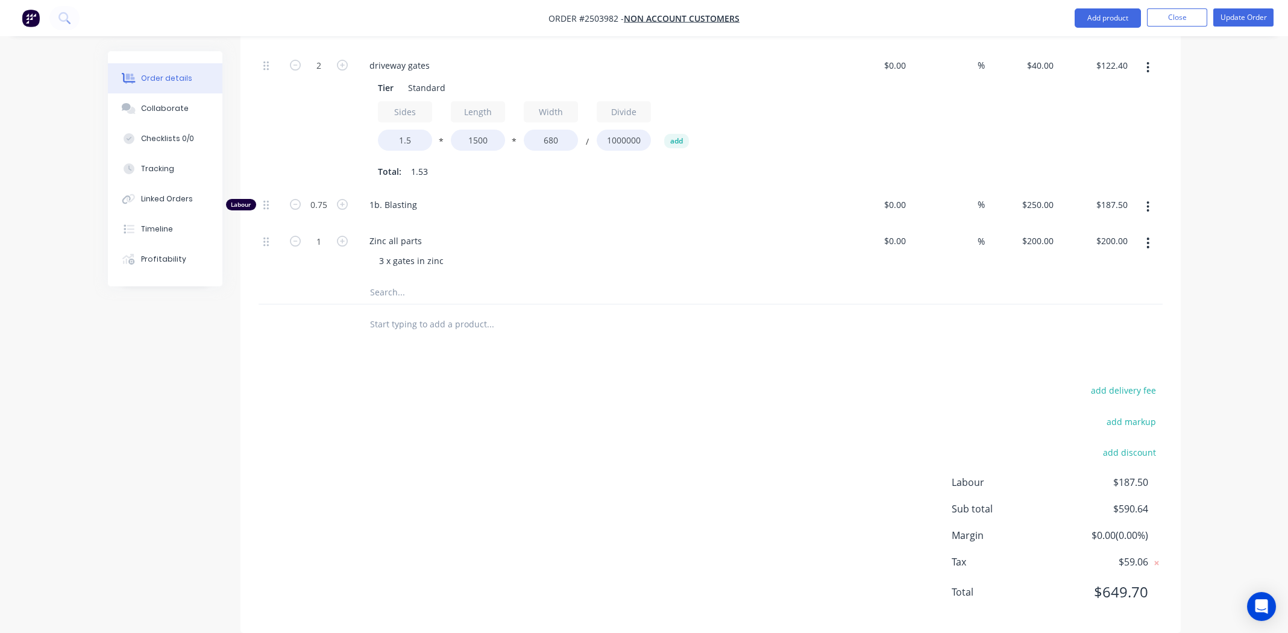
drag, startPoint x: 740, startPoint y: 473, endPoint x: 746, endPoint y: 470, distance: 7.3
click at [741, 473] on div "add delivery fee add markup add discount Labour $187.50 Sub total $590.64 Margi…" at bounding box center [711, 498] width 904 height 233
click at [653, 441] on div "add delivery fee add markup add discount Labour $187.50 Sub total $590.64 Margi…" at bounding box center [711, 498] width 904 height 233
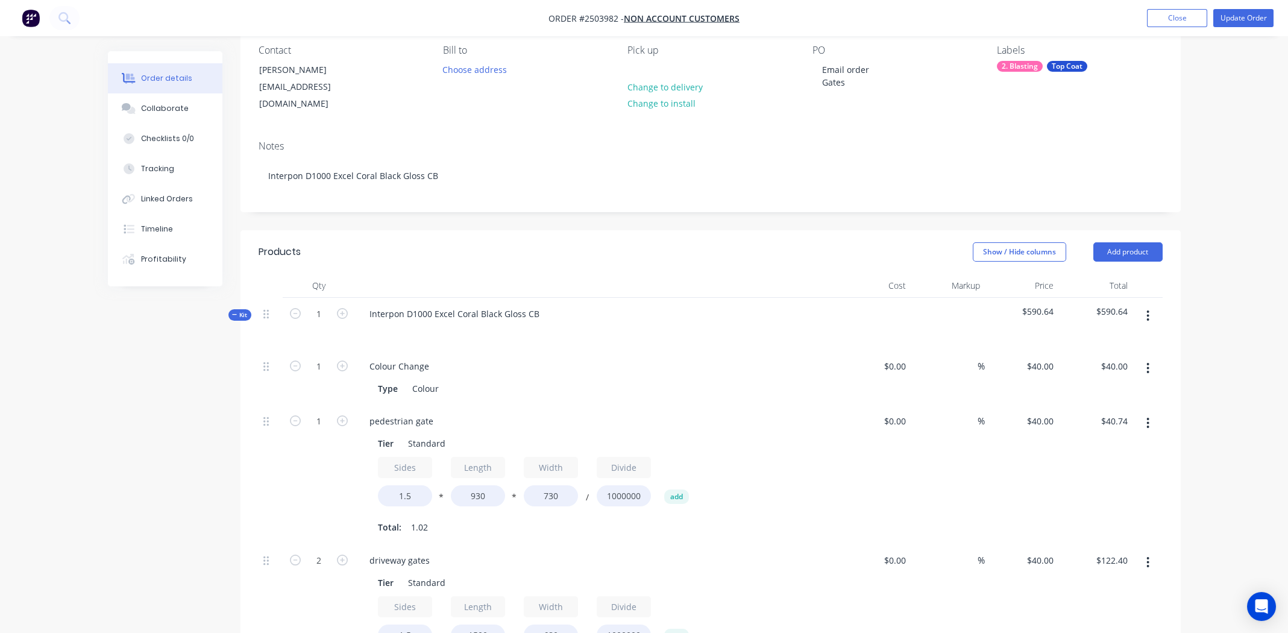
scroll to position [0, 0]
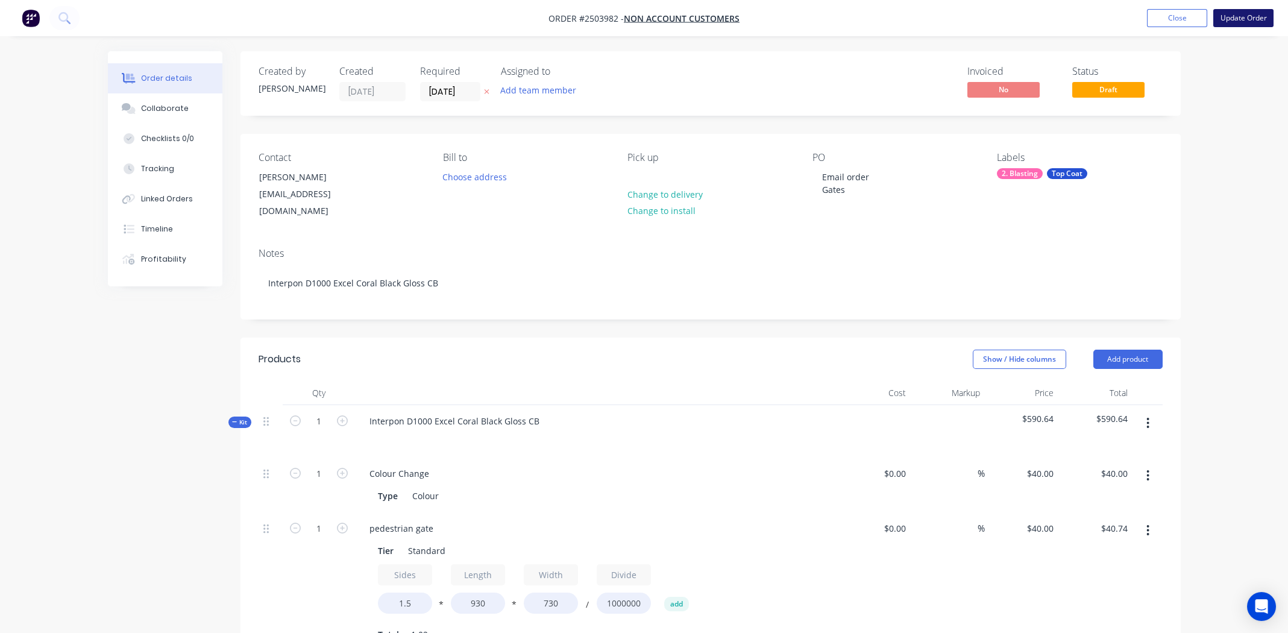
click at [1240, 16] on button "Update Order" at bounding box center [1244, 18] width 60 height 18
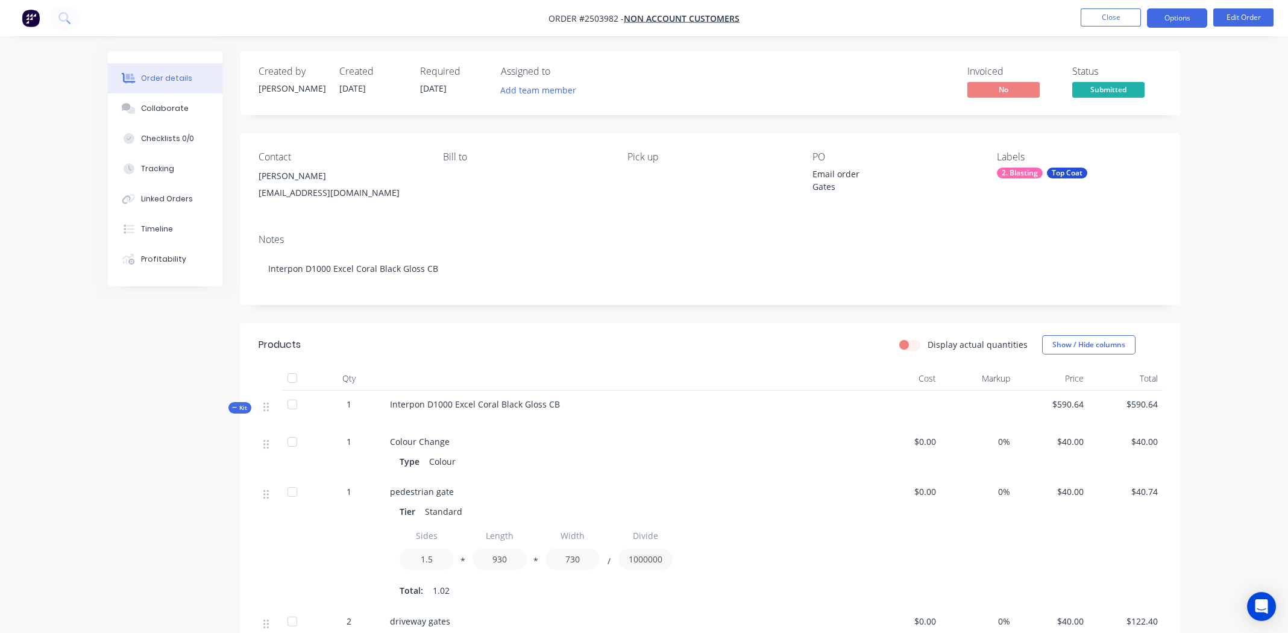
click at [1174, 13] on button "Options" at bounding box center [1177, 17] width 60 height 19
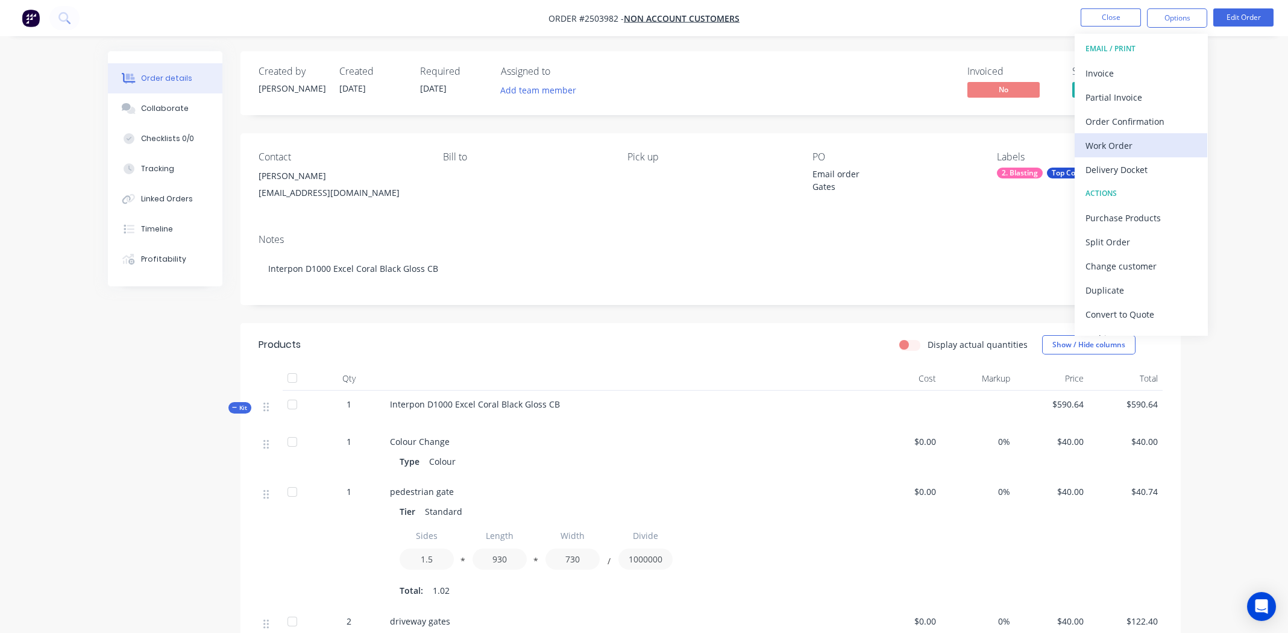
click at [1115, 146] on div "Work Order" at bounding box center [1141, 145] width 111 height 17
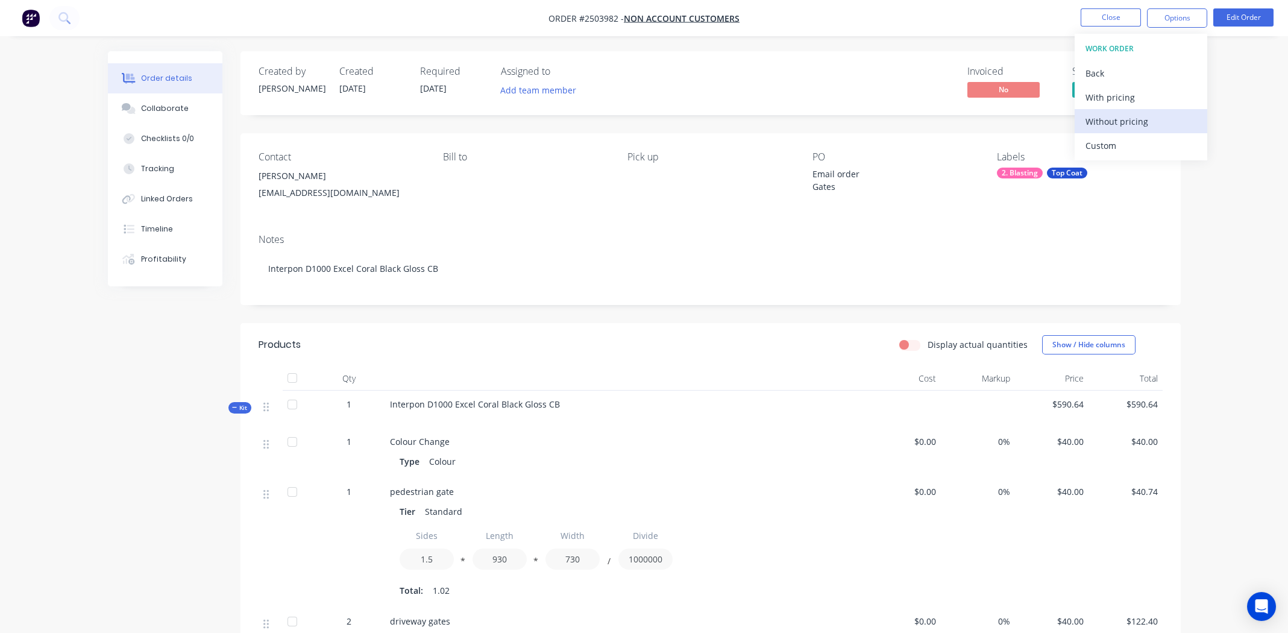
click at [1115, 115] on div "Without pricing" at bounding box center [1141, 121] width 111 height 17
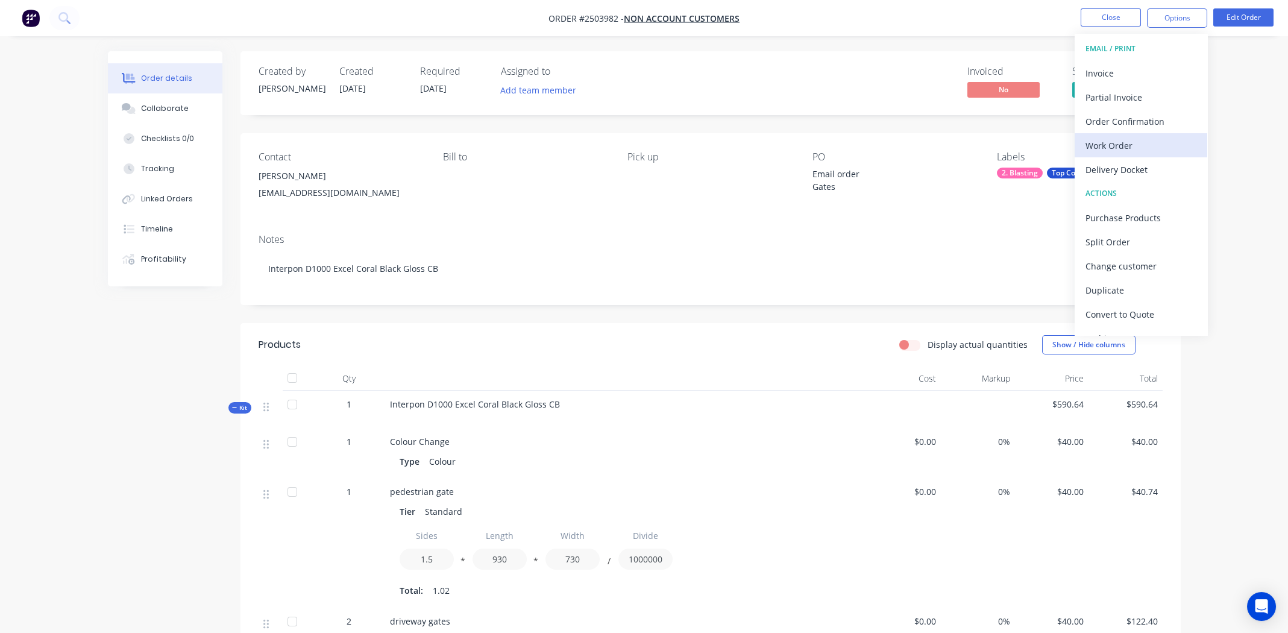
click at [1115, 142] on div "Work Order" at bounding box center [1141, 145] width 111 height 17
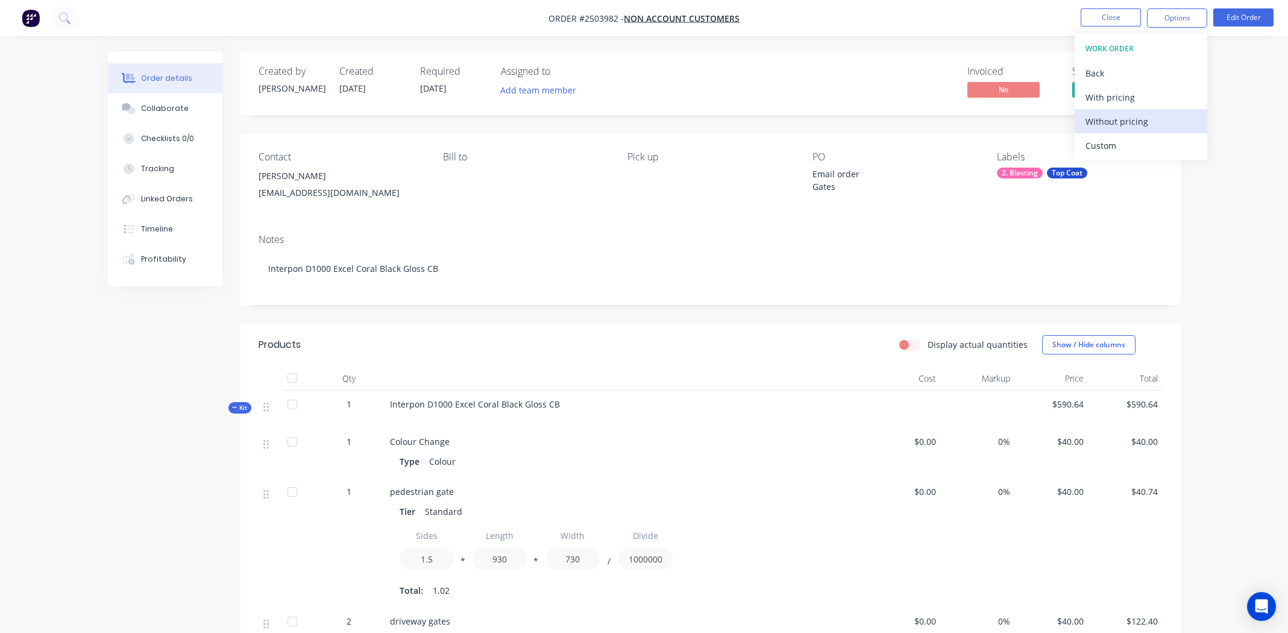
click at [1113, 122] on div "Without pricing" at bounding box center [1141, 121] width 111 height 17
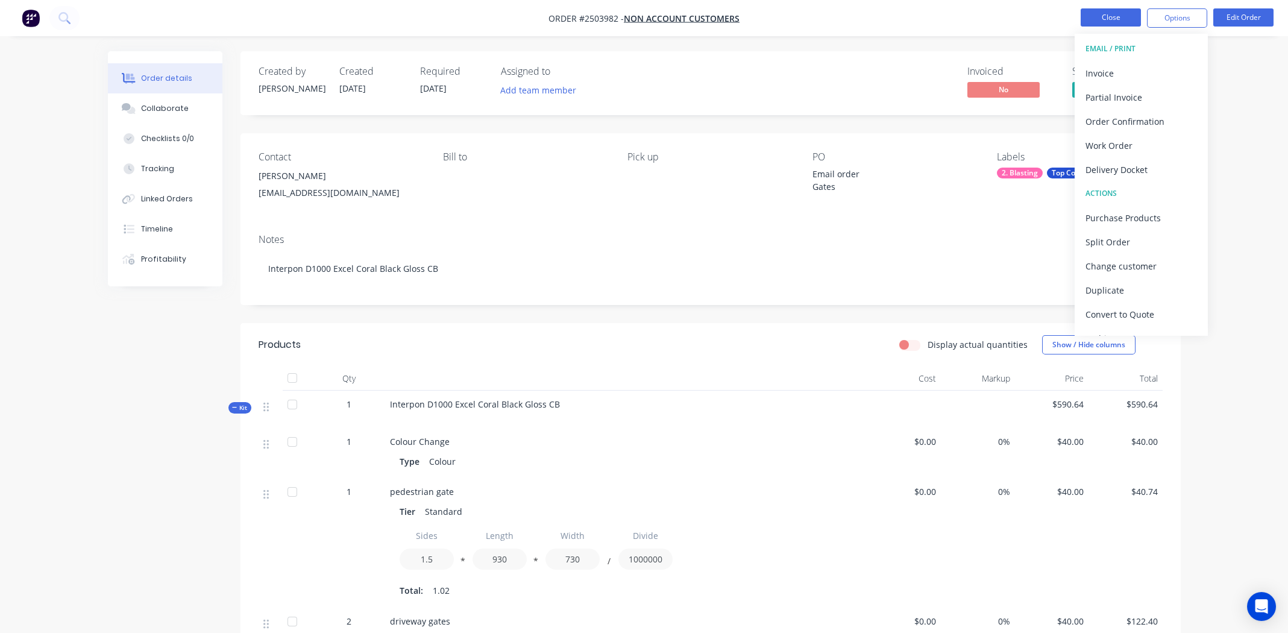
click at [1094, 15] on button "Close" at bounding box center [1111, 17] width 60 height 18
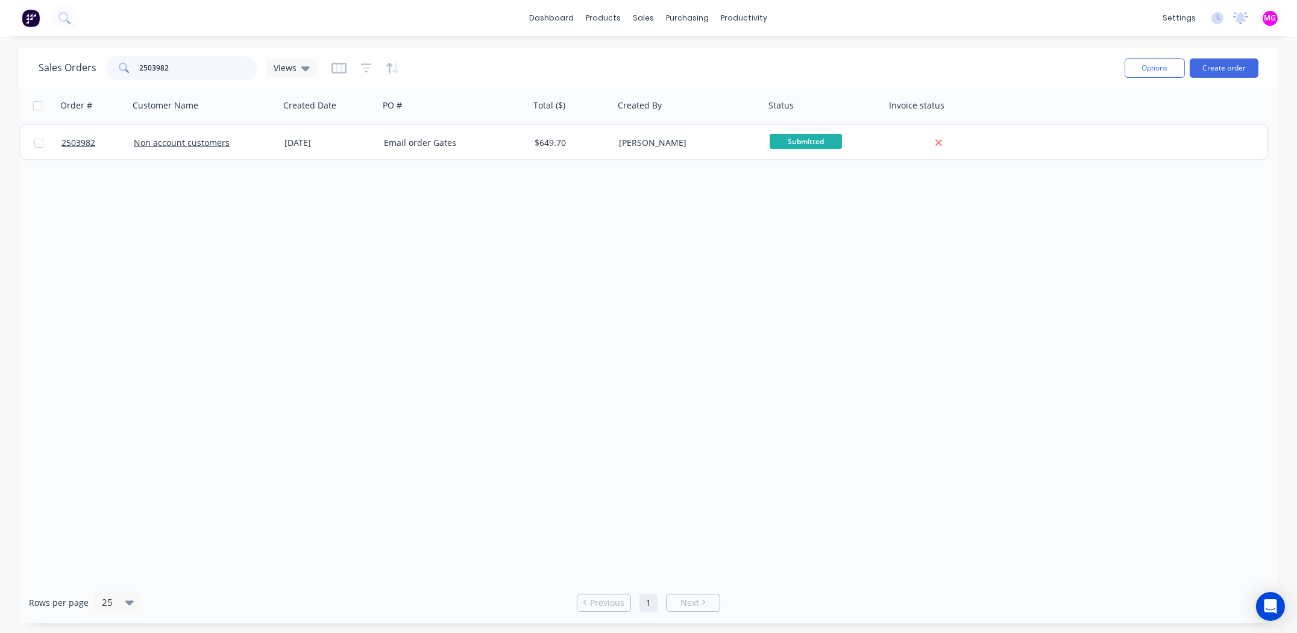
click at [168, 71] on input "2503982" at bounding box center [199, 68] width 118 height 24
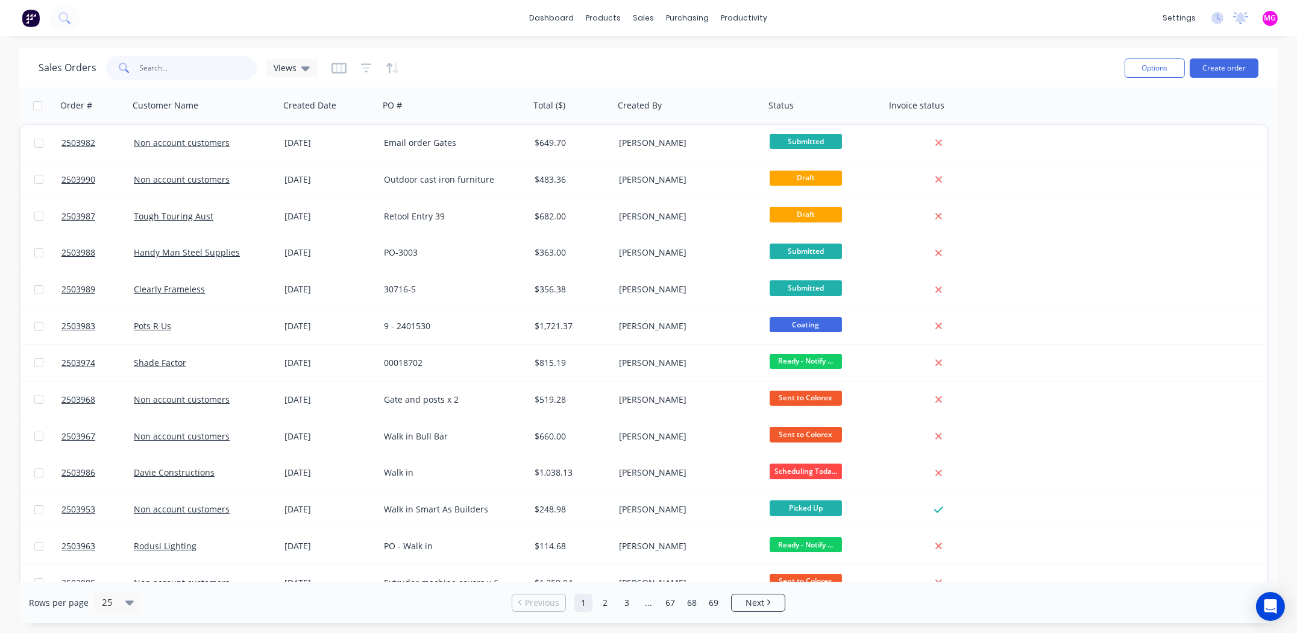
click at [166, 68] on input "text" at bounding box center [199, 68] width 118 height 24
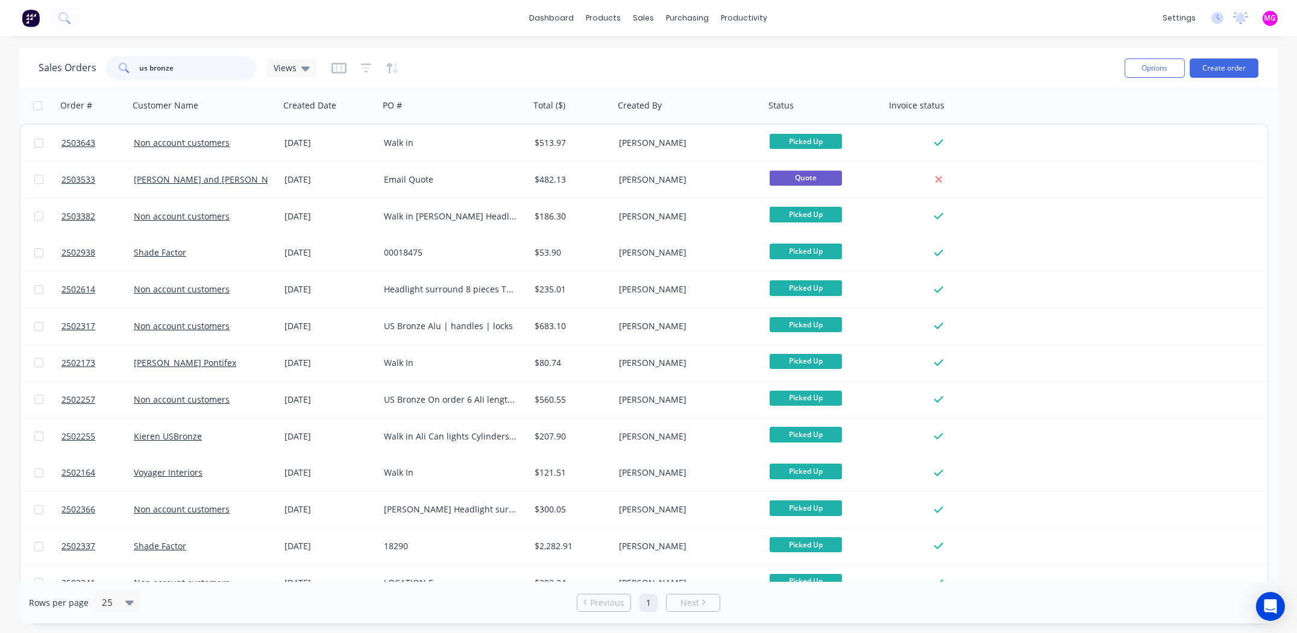
type input "us bronze"
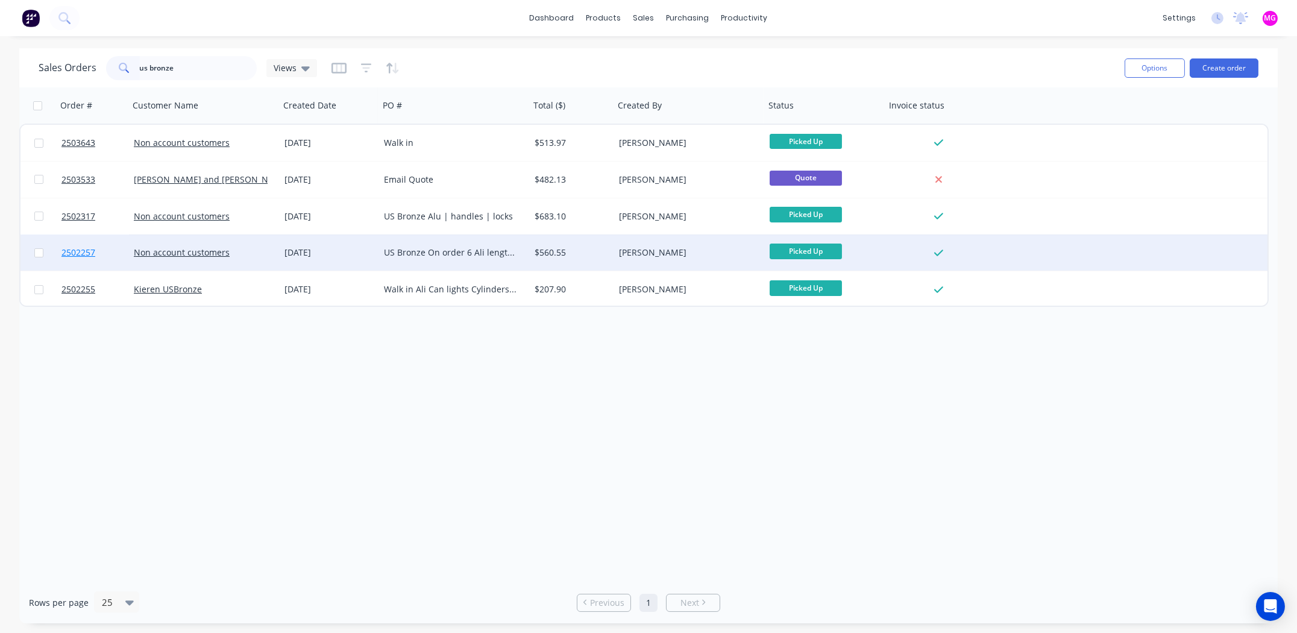
click at [84, 253] on span "2502257" at bounding box center [78, 253] width 34 height 12
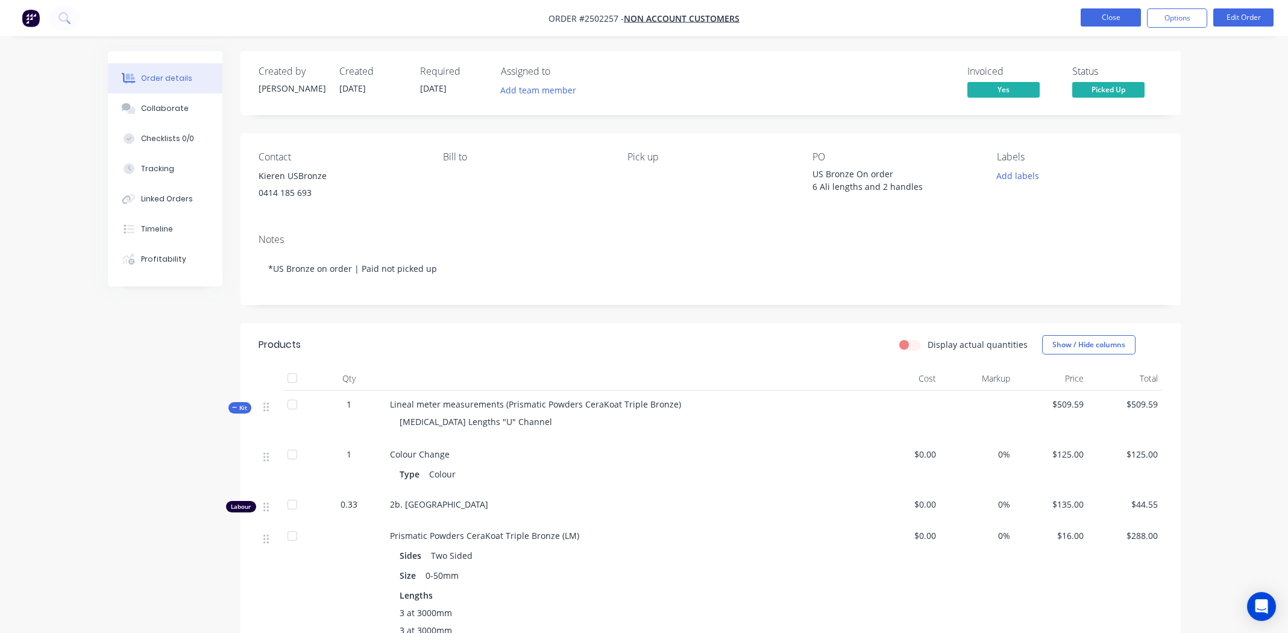
click at [1090, 16] on button "Close" at bounding box center [1111, 17] width 60 height 18
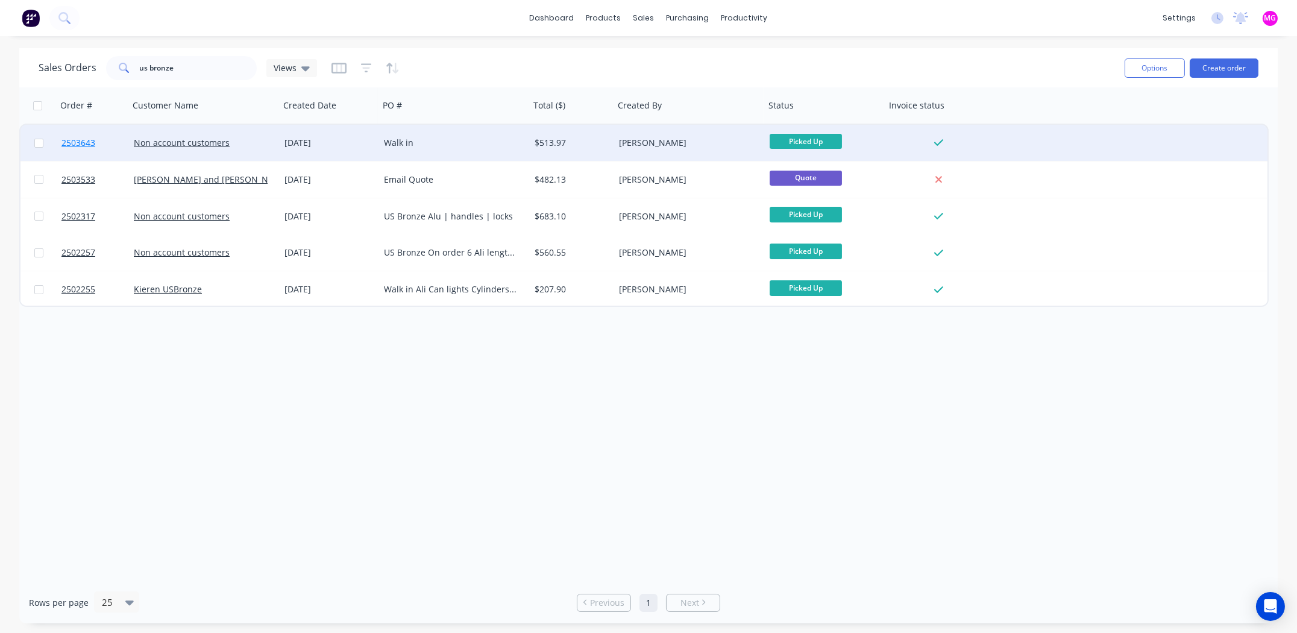
click at [79, 141] on span "2503643" at bounding box center [78, 143] width 34 height 12
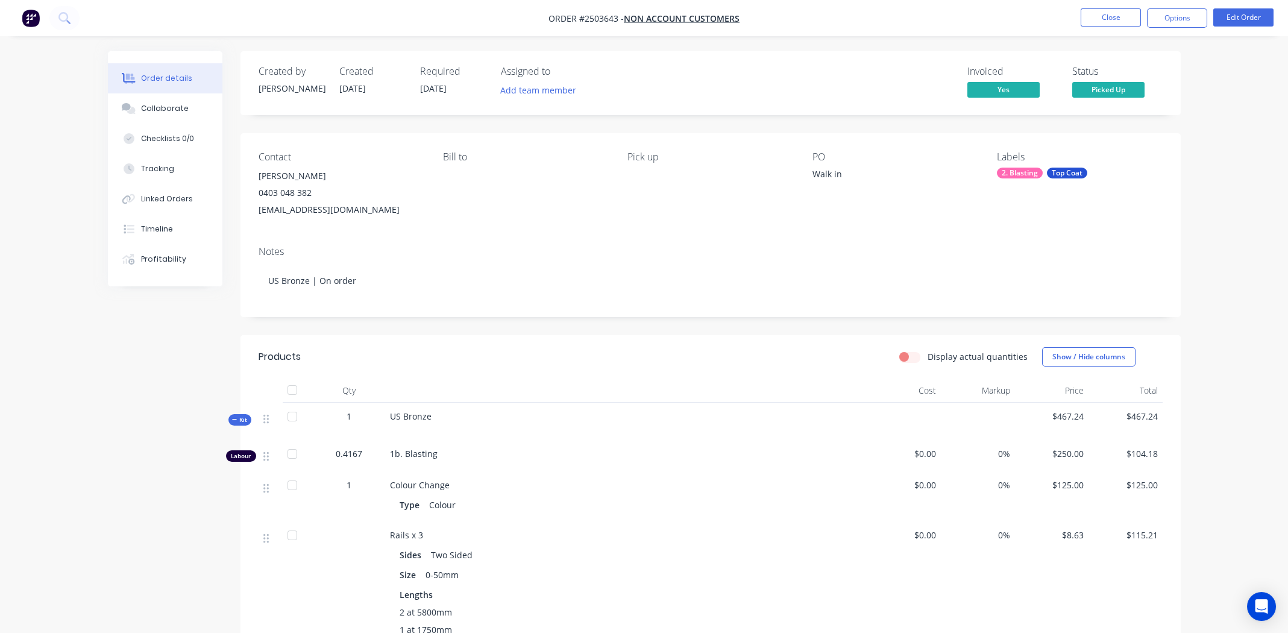
click at [365, 191] on div "0403 048 382" at bounding box center [341, 192] width 165 height 17
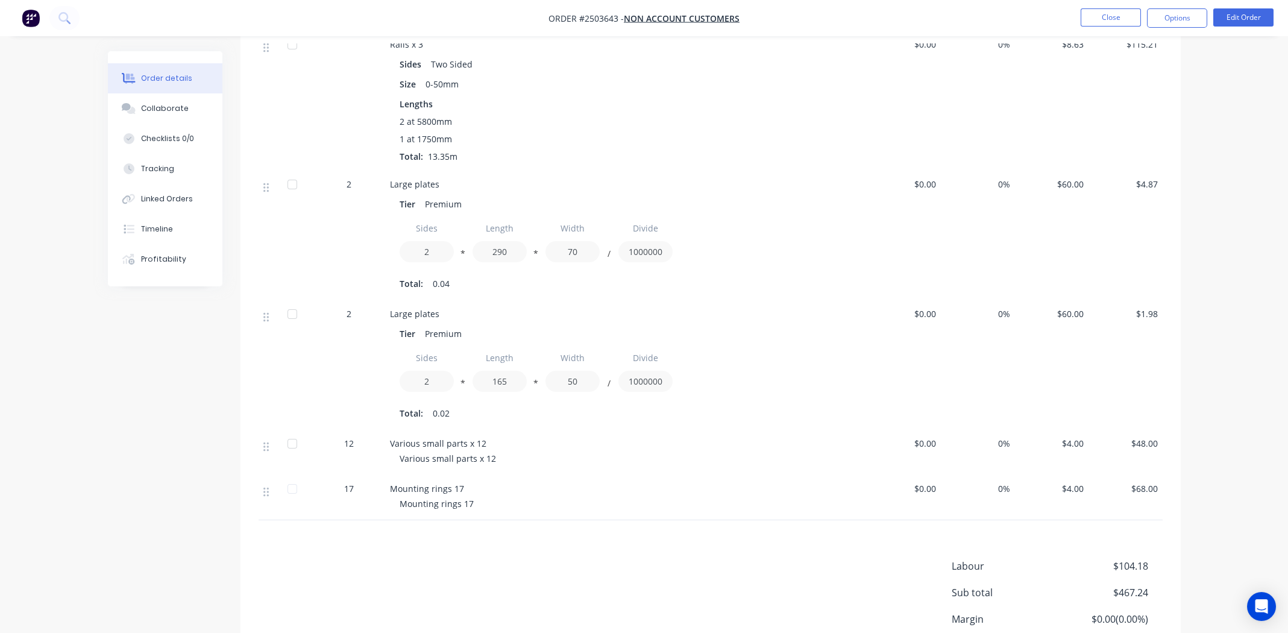
scroll to position [593, 0]
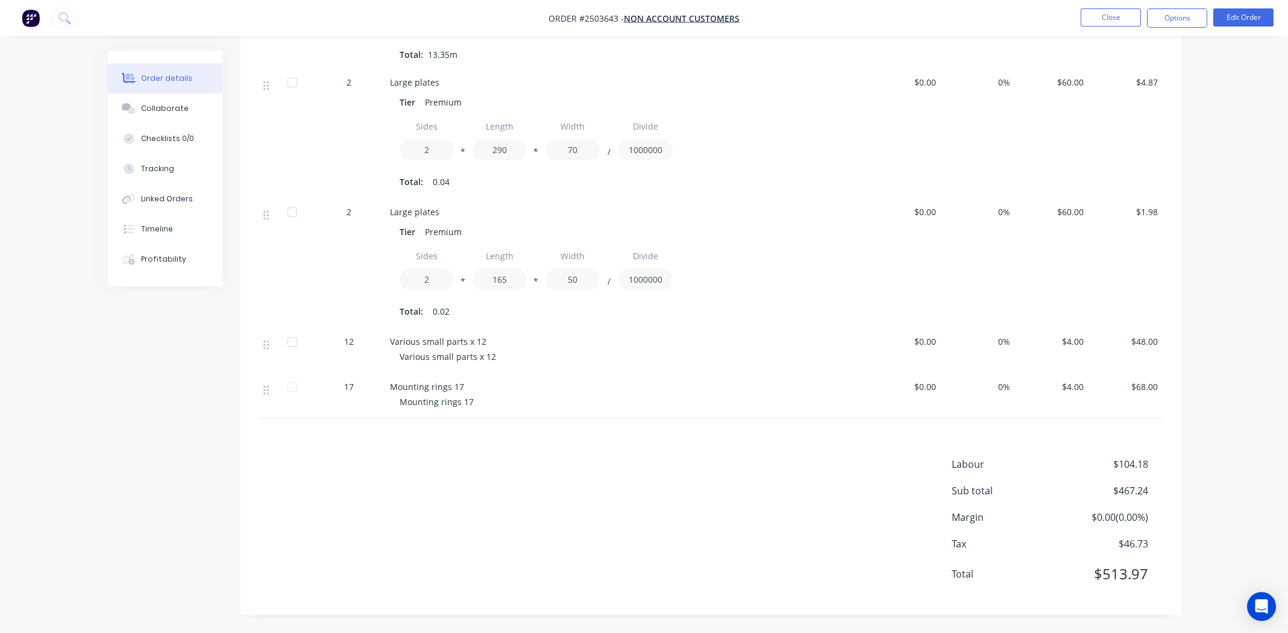
click at [416, 482] on div "Labour $104.18 Sub total $467.24 Margin $0.00 ( 0.00 %) Tax $46.73 Total $513.97" at bounding box center [711, 527] width 904 height 140
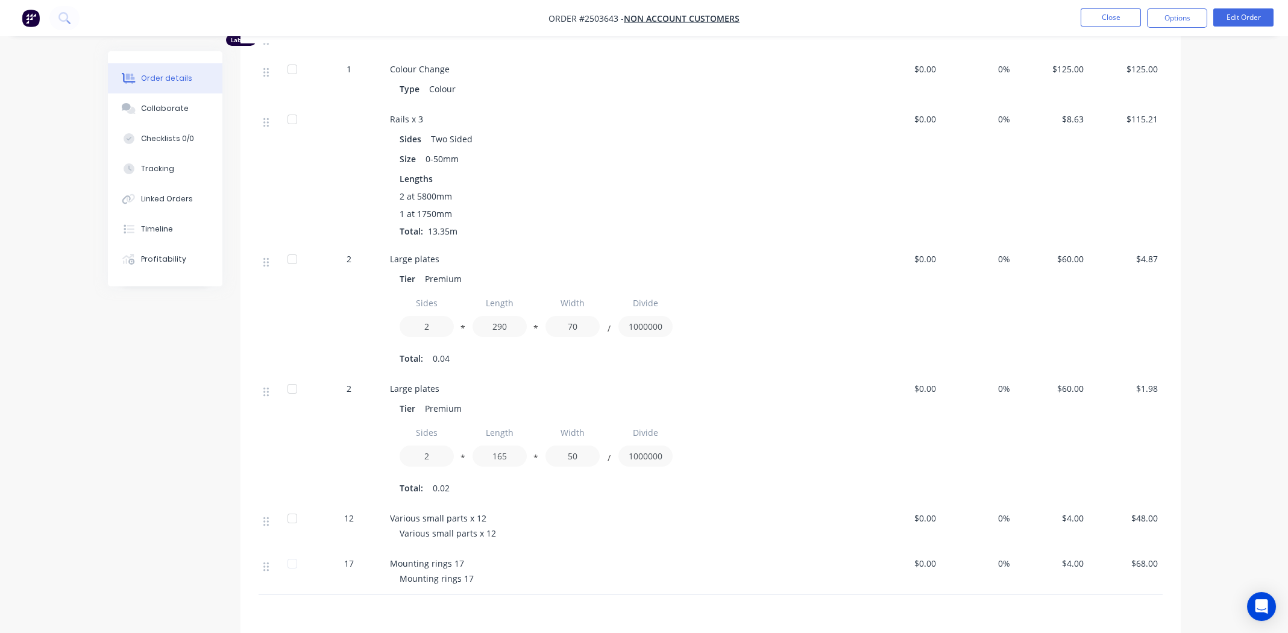
scroll to position [412, 0]
click at [564, 206] on div "2 at 5800mm" at bounding box center [626, 200] width 453 height 13
click at [550, 209] on div "2 at 5800mm 1 at 1750mm Total: 13.35m" at bounding box center [626, 218] width 453 height 48
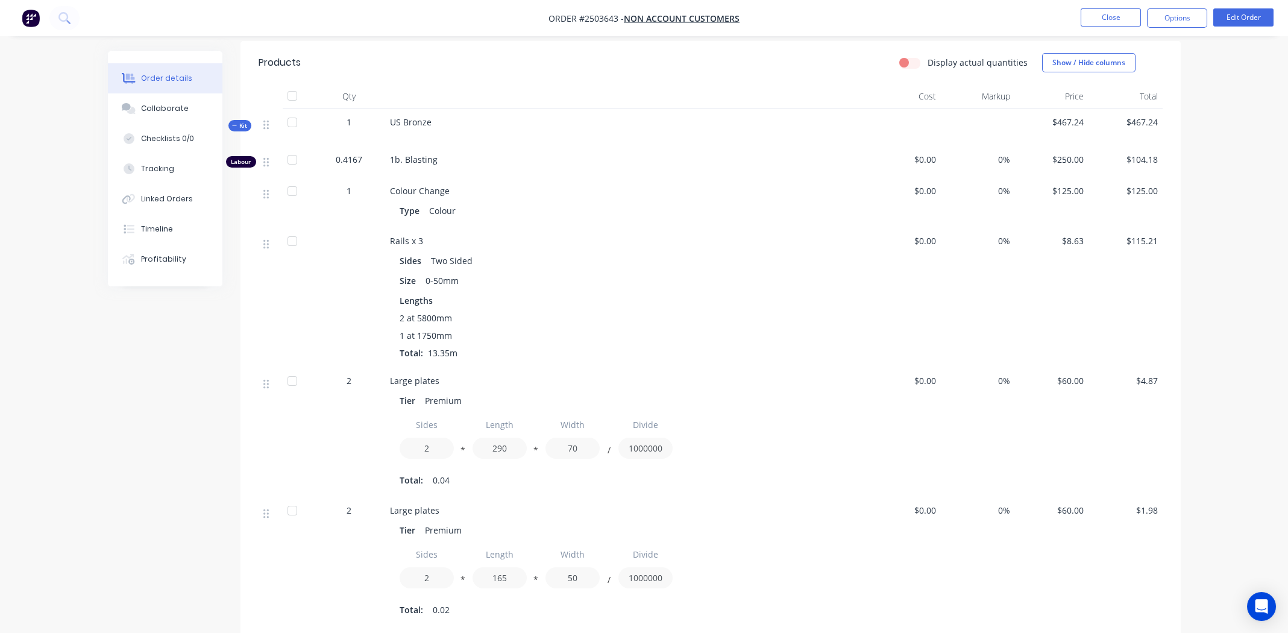
scroll to position [291, 0]
click at [556, 313] on div "Lengths 2 at 5800mm 1 at 1750mm Total: 13.35m" at bounding box center [626, 329] width 453 height 65
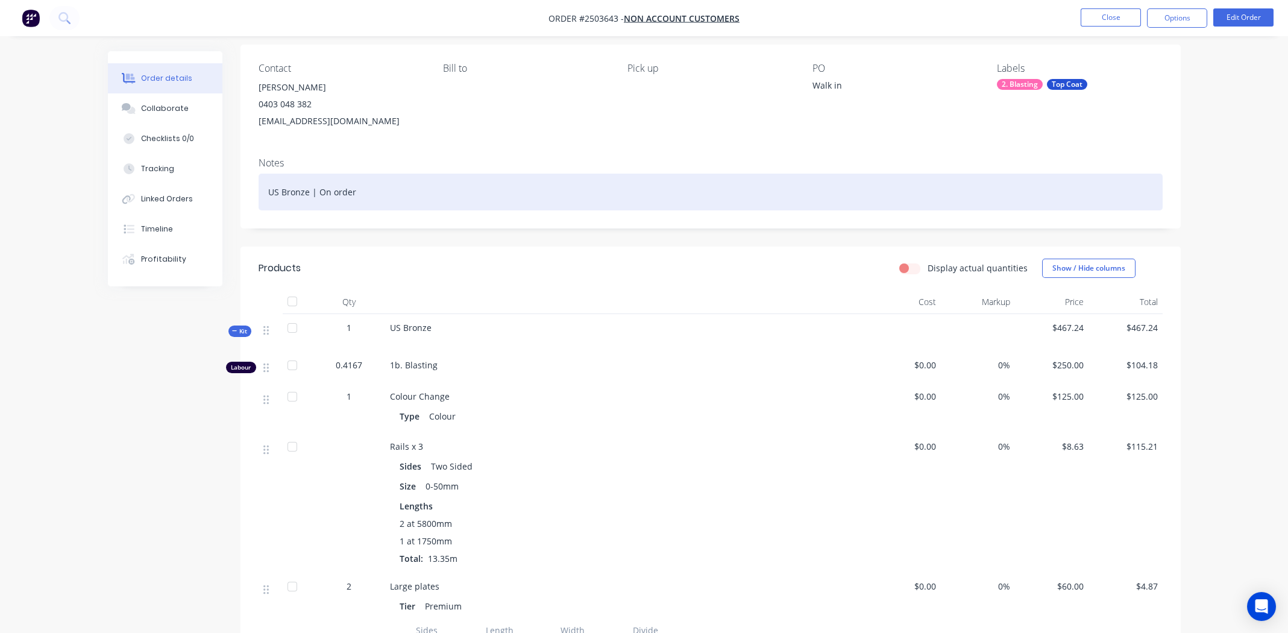
scroll to position [0, 0]
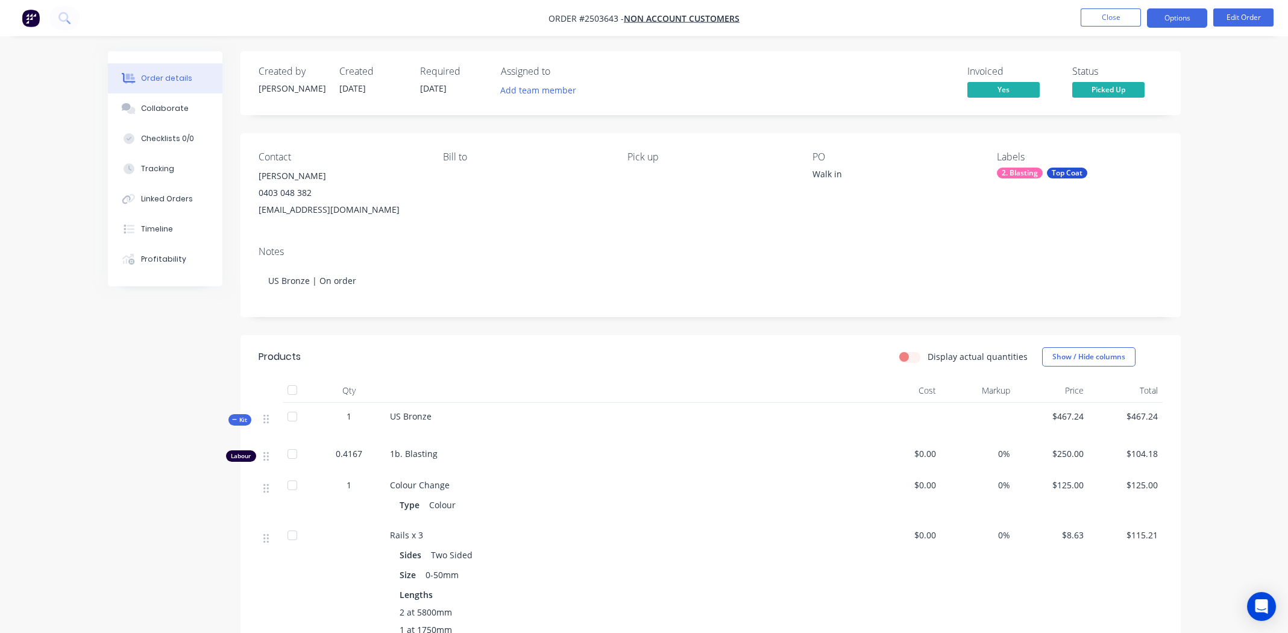
click at [1174, 20] on button "Options" at bounding box center [1177, 17] width 60 height 19
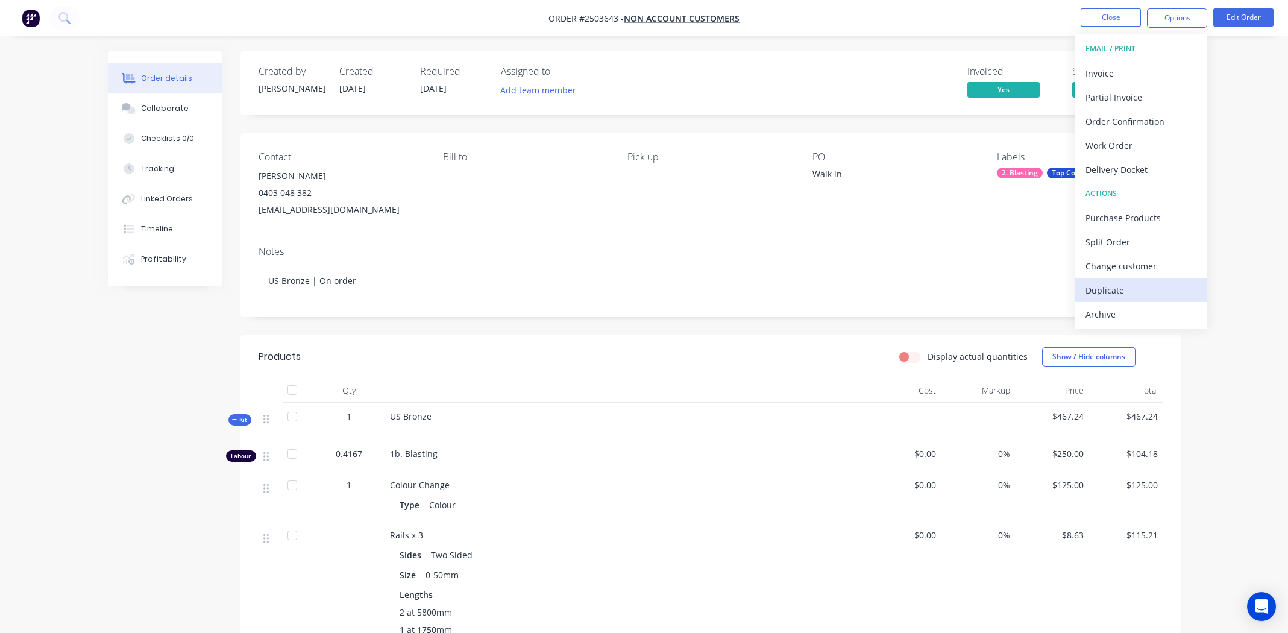
click at [1107, 282] on div "Duplicate" at bounding box center [1141, 290] width 111 height 17
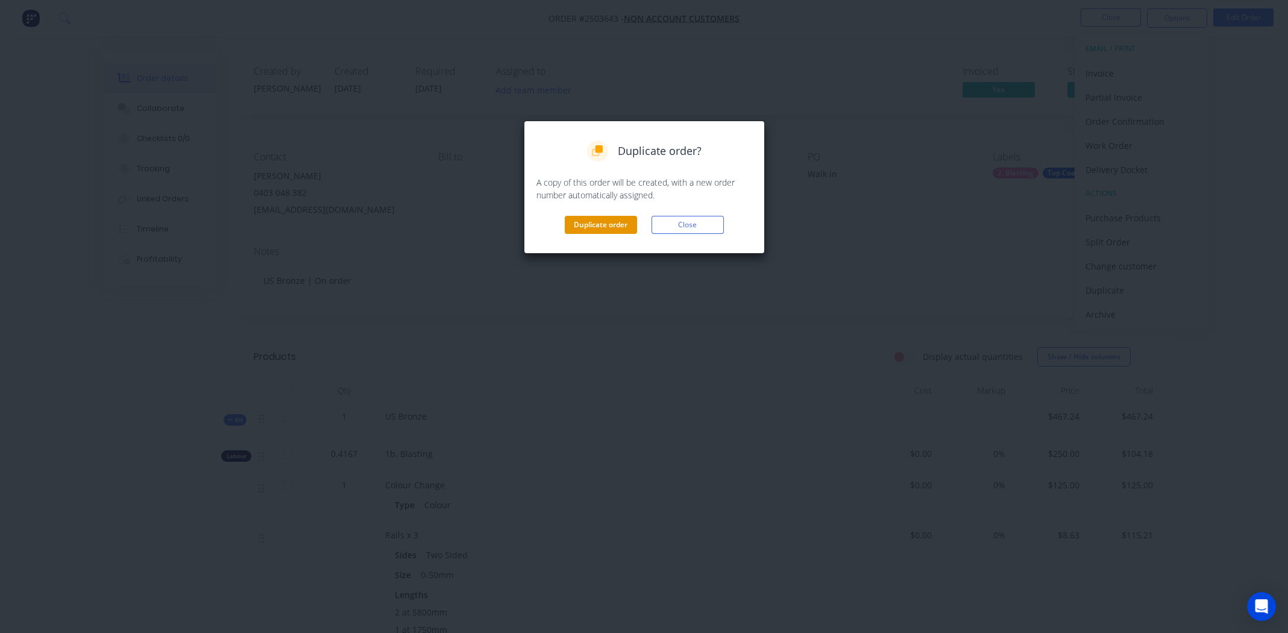
drag, startPoint x: 608, startPoint y: 225, endPoint x: 622, endPoint y: 215, distance: 17.4
click at [608, 225] on button "Duplicate order" at bounding box center [601, 225] width 72 height 18
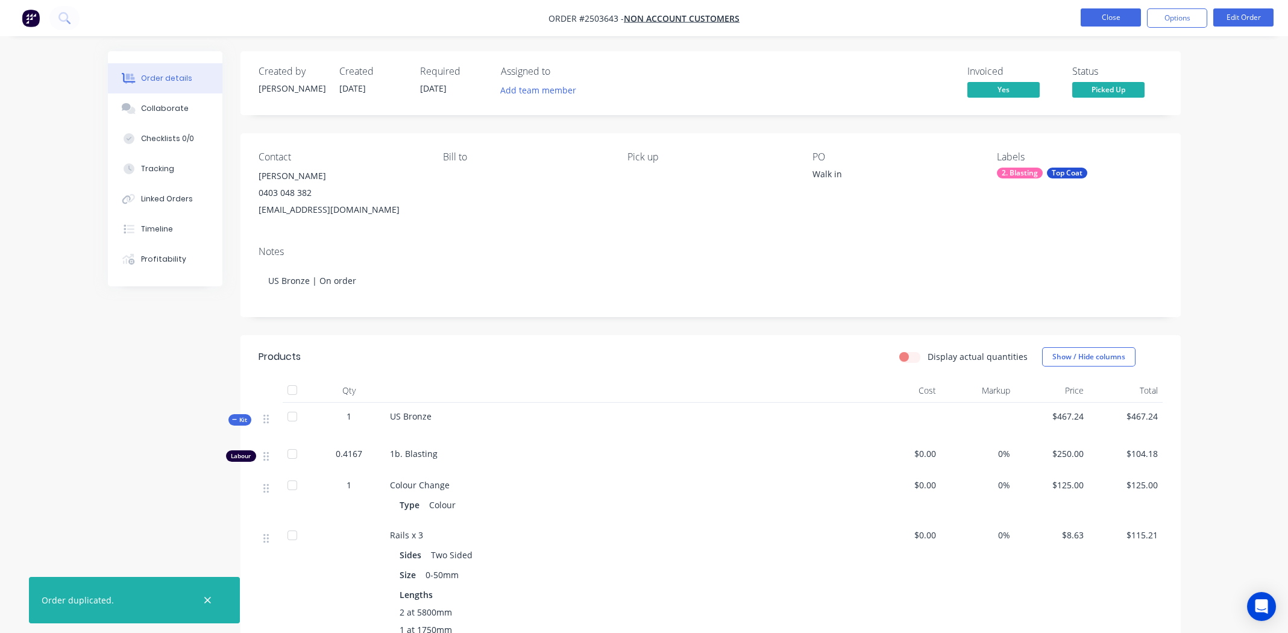
click at [1094, 16] on button "Close" at bounding box center [1111, 17] width 60 height 18
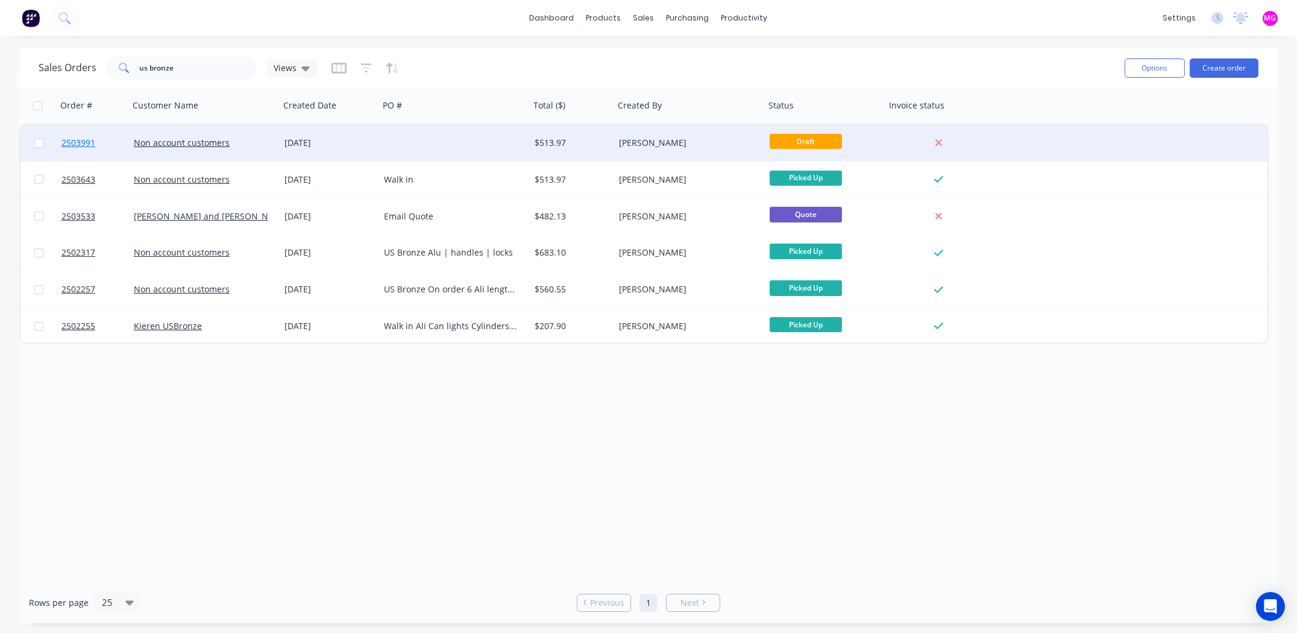
click at [76, 139] on span "2503991" at bounding box center [78, 143] width 34 height 12
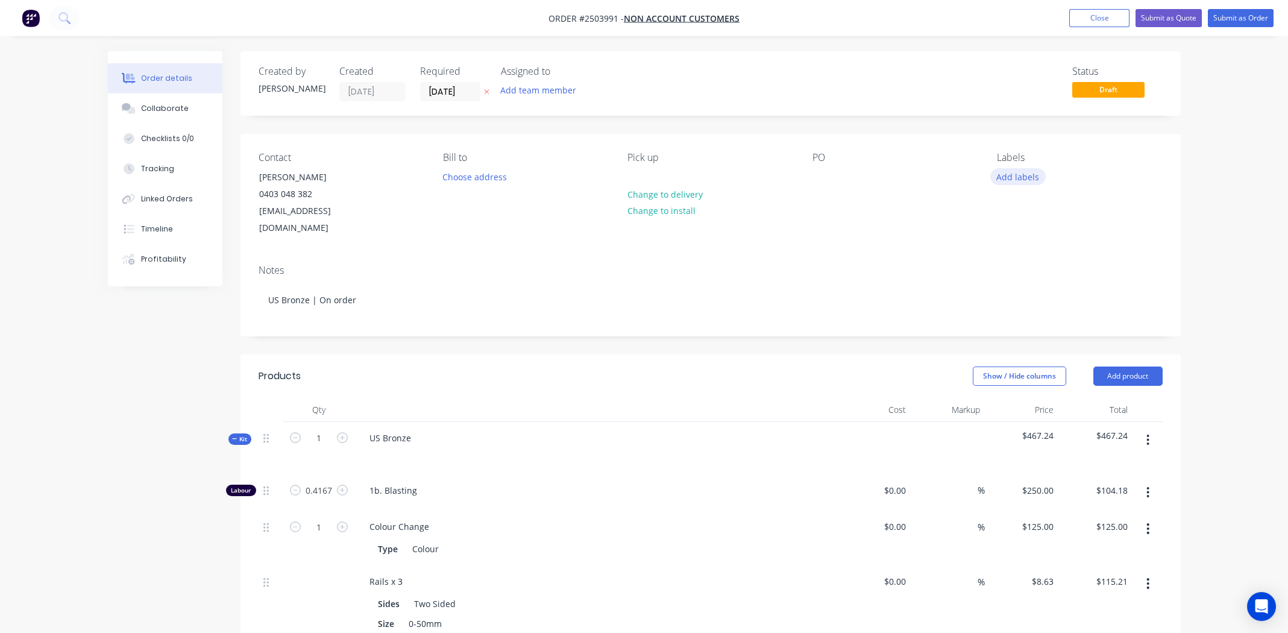
click at [1018, 178] on button "Add labels" at bounding box center [1017, 176] width 55 height 16
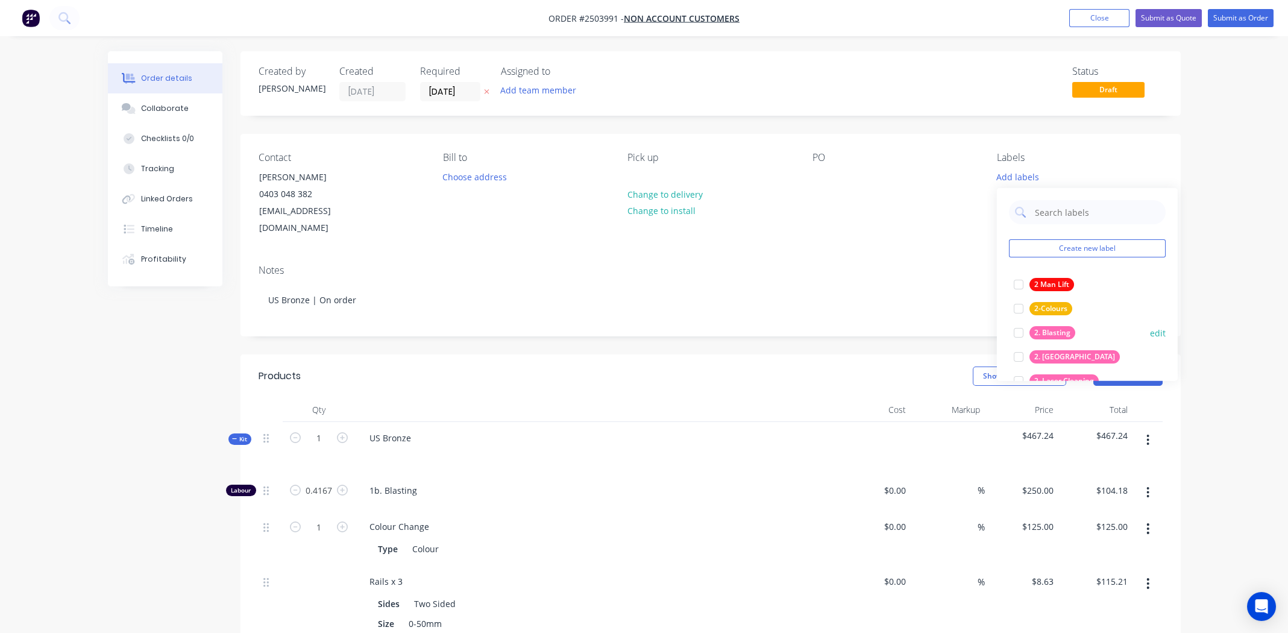
click at [1019, 333] on div at bounding box center [1019, 333] width 24 height 24
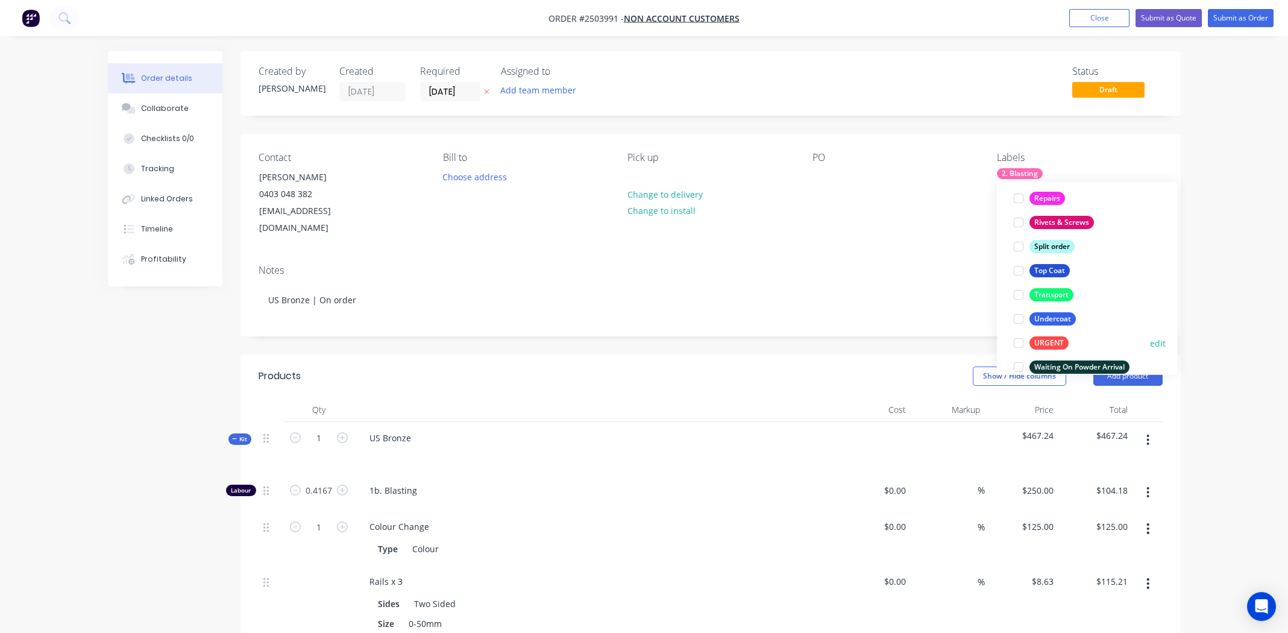
scroll to position [868, 0]
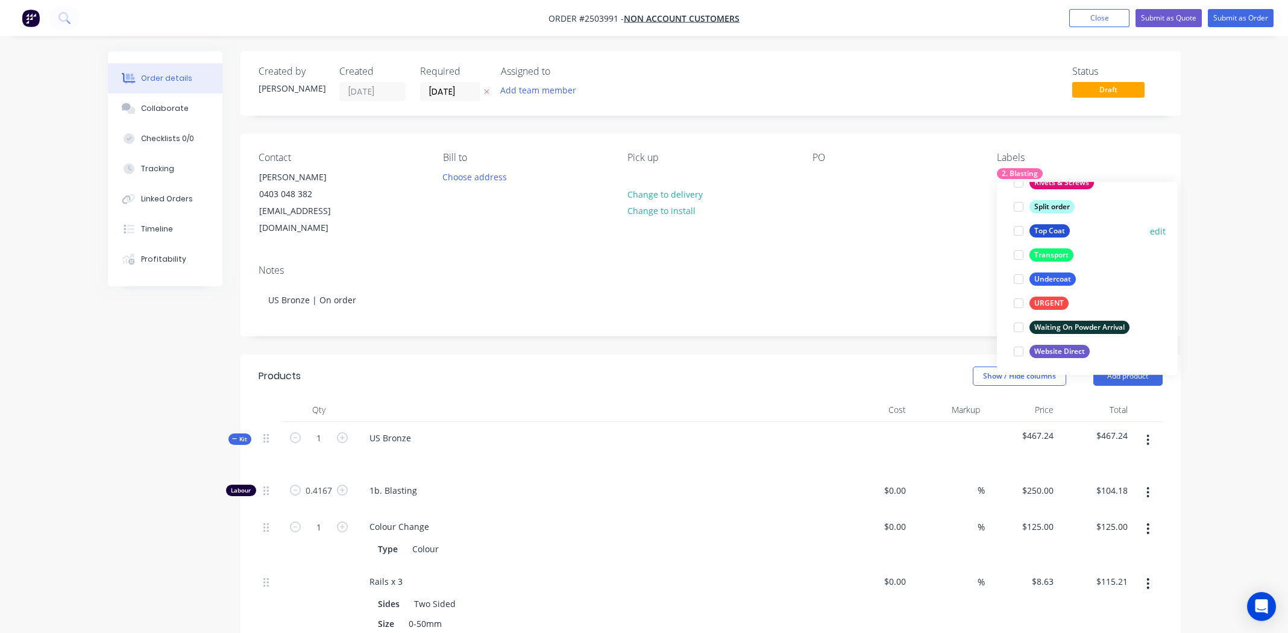
click at [1015, 233] on div at bounding box center [1019, 231] width 24 height 24
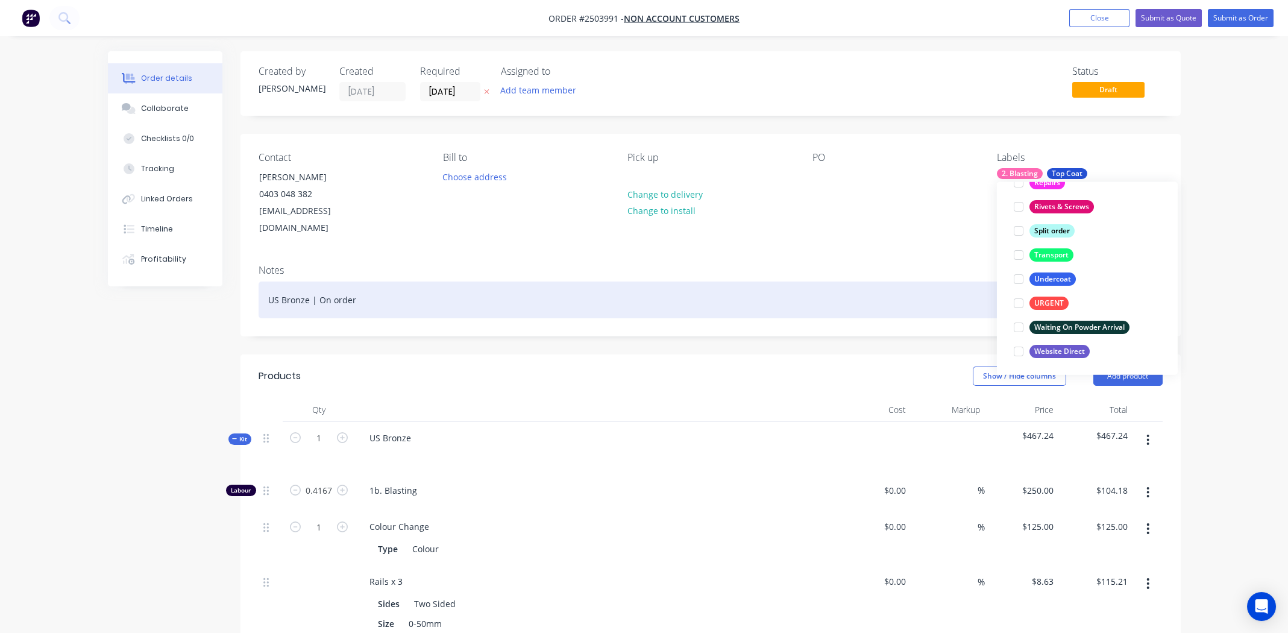
scroll to position [72, 0]
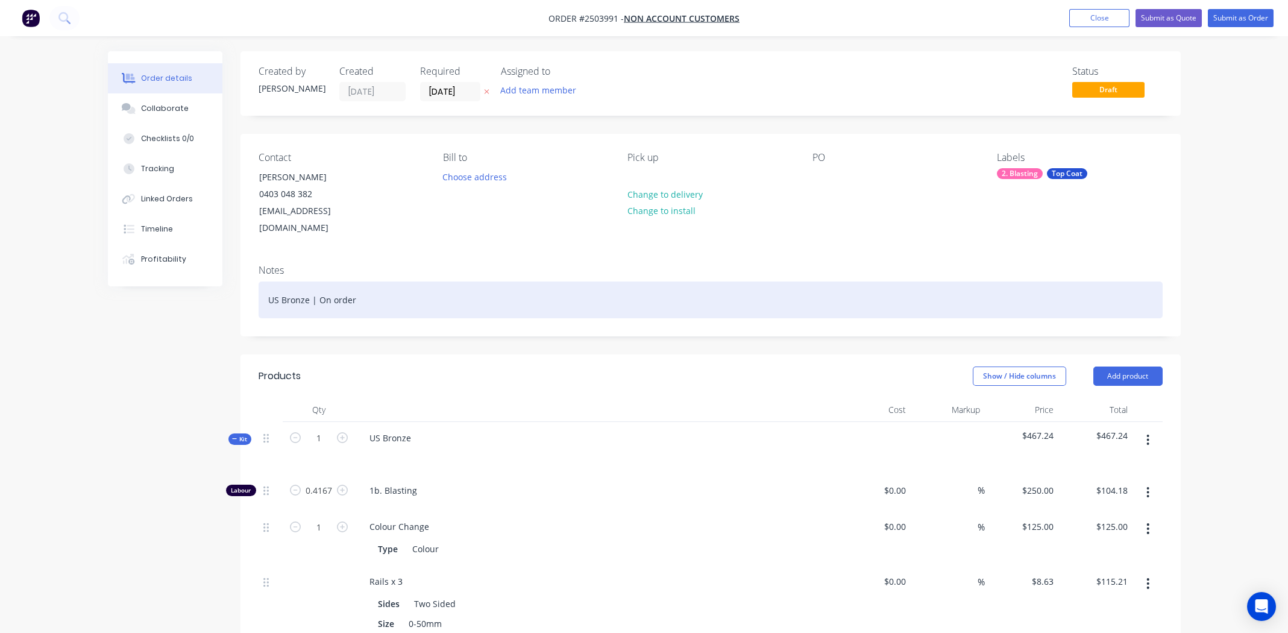
click at [904, 282] on div "US Bronze | On order" at bounding box center [711, 300] width 904 height 37
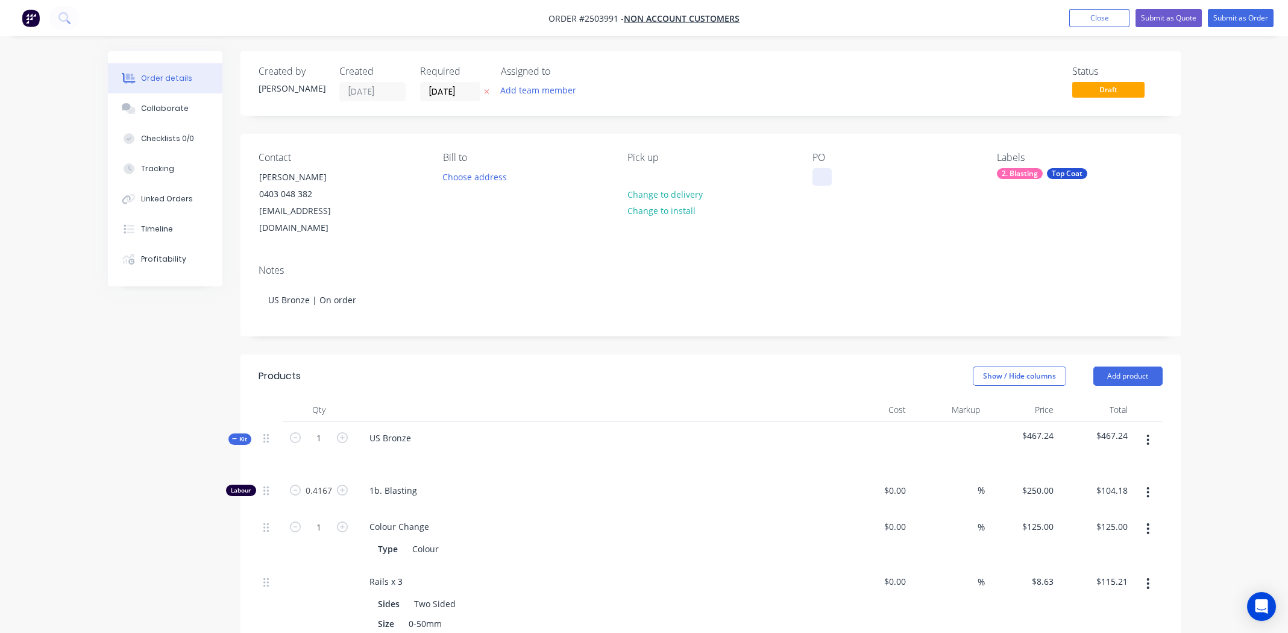
click at [818, 181] on div at bounding box center [822, 176] width 19 height 17
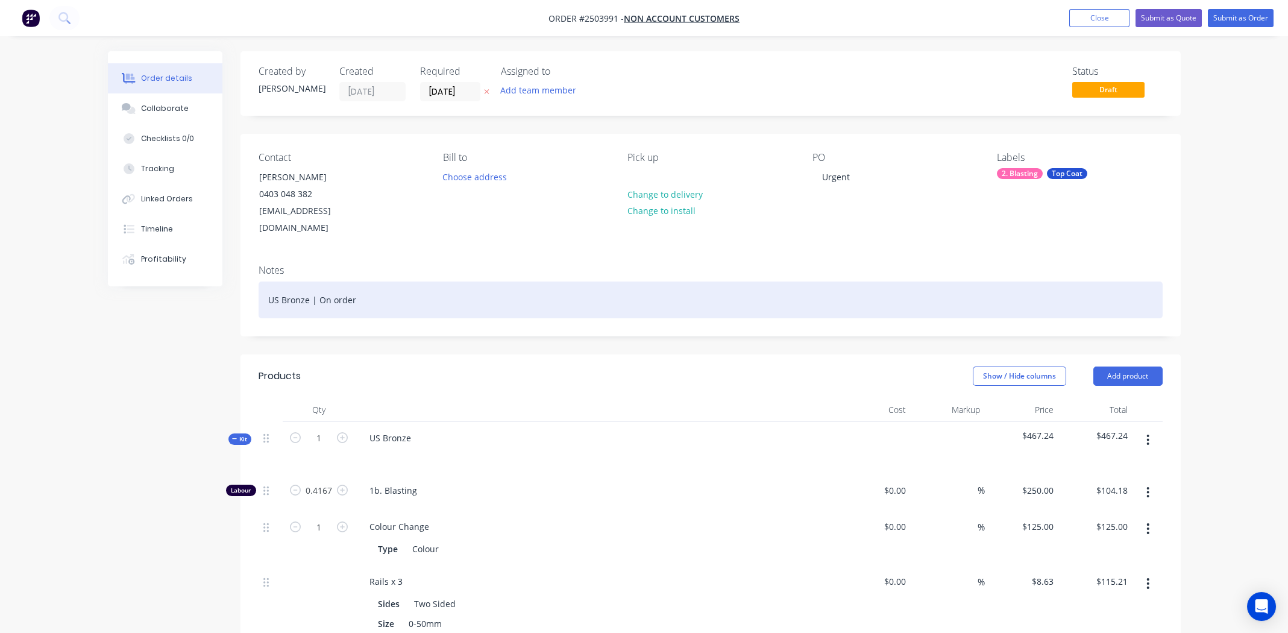
click at [395, 289] on div "US Bronze | On order" at bounding box center [711, 300] width 904 height 37
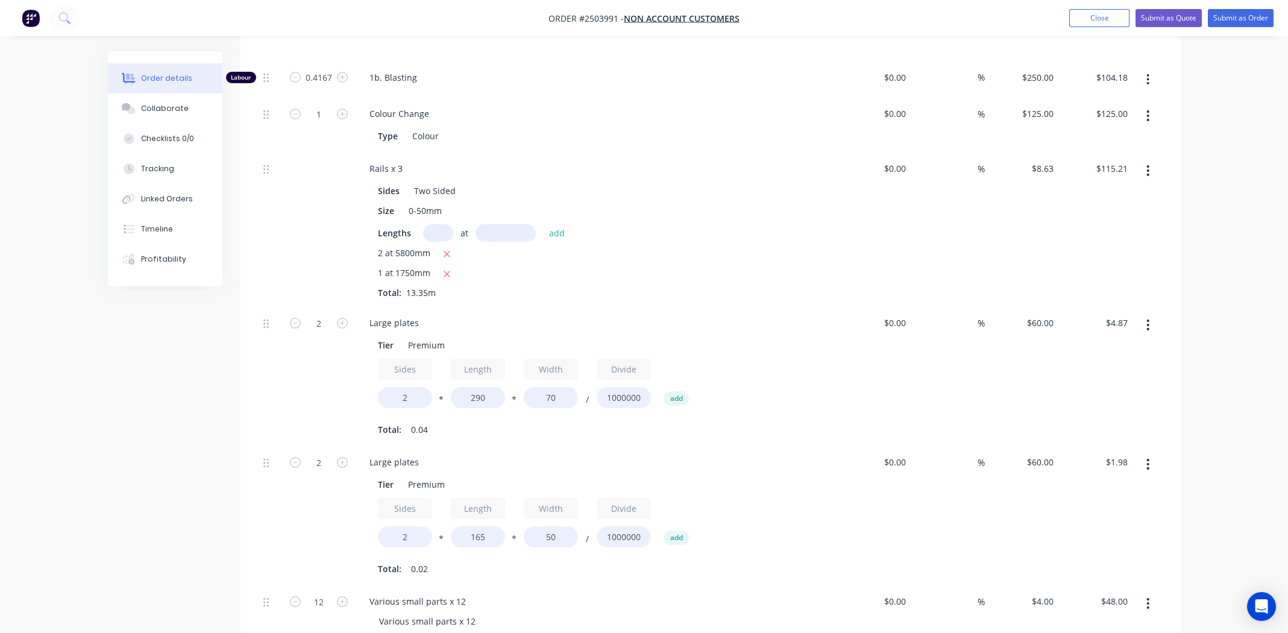
scroll to position [421, 0]
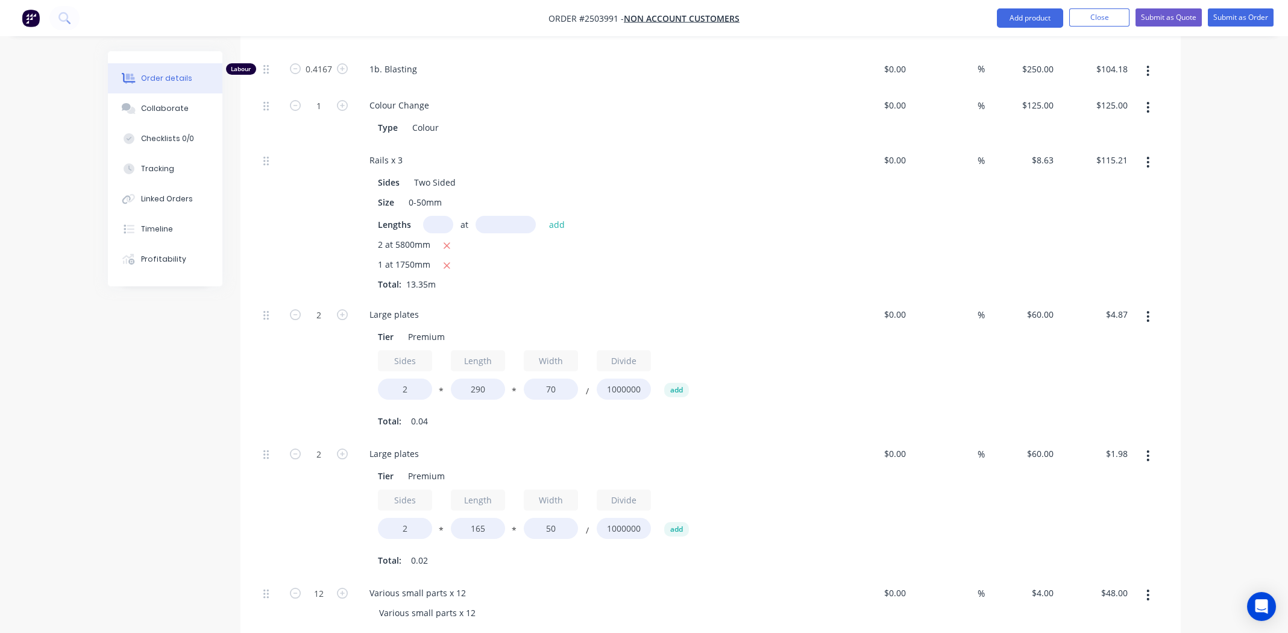
click at [1151, 306] on button "button" at bounding box center [1148, 317] width 28 height 22
click at [1099, 388] on div "Delete" at bounding box center [1105, 396] width 93 height 17
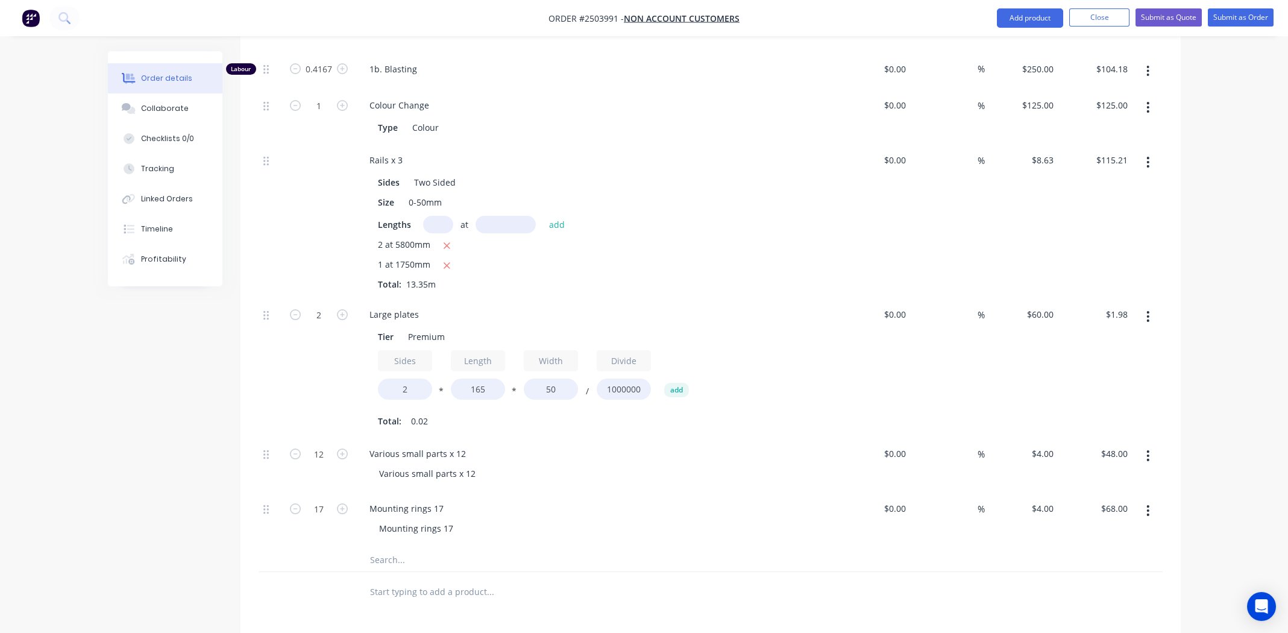
click at [1145, 306] on button "button" at bounding box center [1148, 317] width 28 height 22
click at [1132, 388] on div "Delete" at bounding box center [1105, 396] width 93 height 17
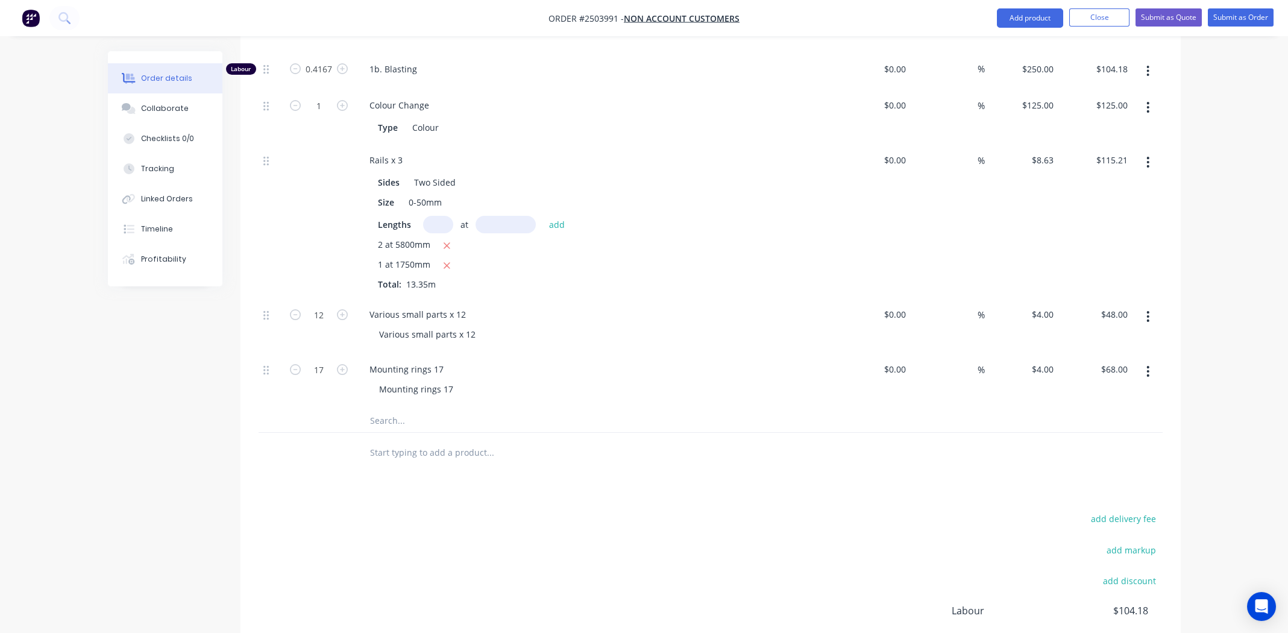
click at [1145, 307] on button "button" at bounding box center [1148, 317] width 28 height 22
click at [1148, 310] on icon "button" at bounding box center [1148, 316] width 3 height 13
click at [1147, 310] on icon "button" at bounding box center [1148, 316] width 3 height 13
click at [1112, 412] on div "Delete" at bounding box center [1105, 420] width 93 height 17
click at [1148, 306] on button "button" at bounding box center [1148, 317] width 28 height 22
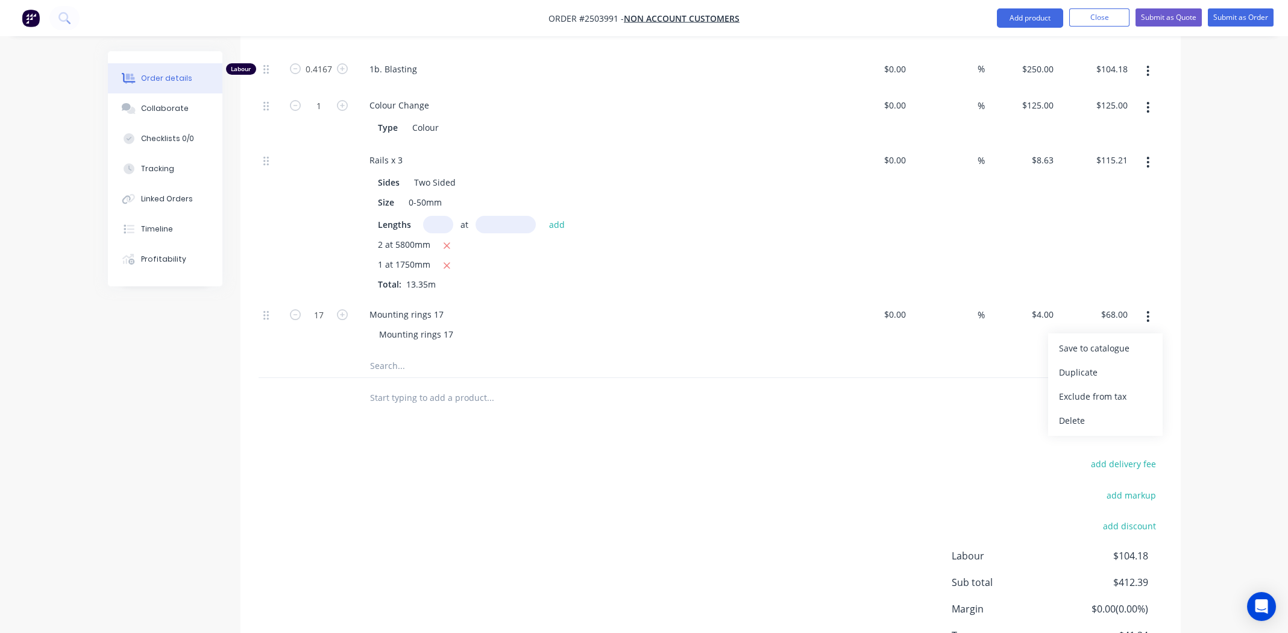
drag, startPoint x: 1110, startPoint y: 405, endPoint x: 1120, endPoint y: 371, distance: 35.0
click at [1111, 412] on div "Delete" at bounding box center [1105, 420] width 93 height 17
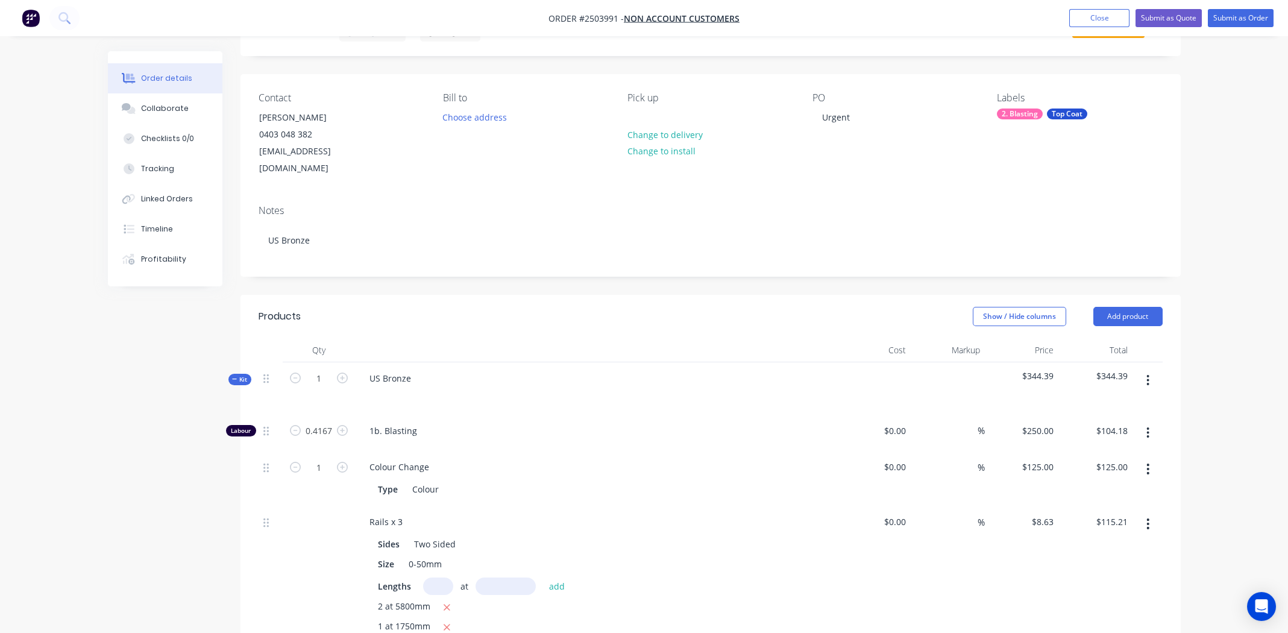
scroll to position [60, 0]
click at [1164, 17] on button "Submit as Quote" at bounding box center [1169, 18] width 66 height 18
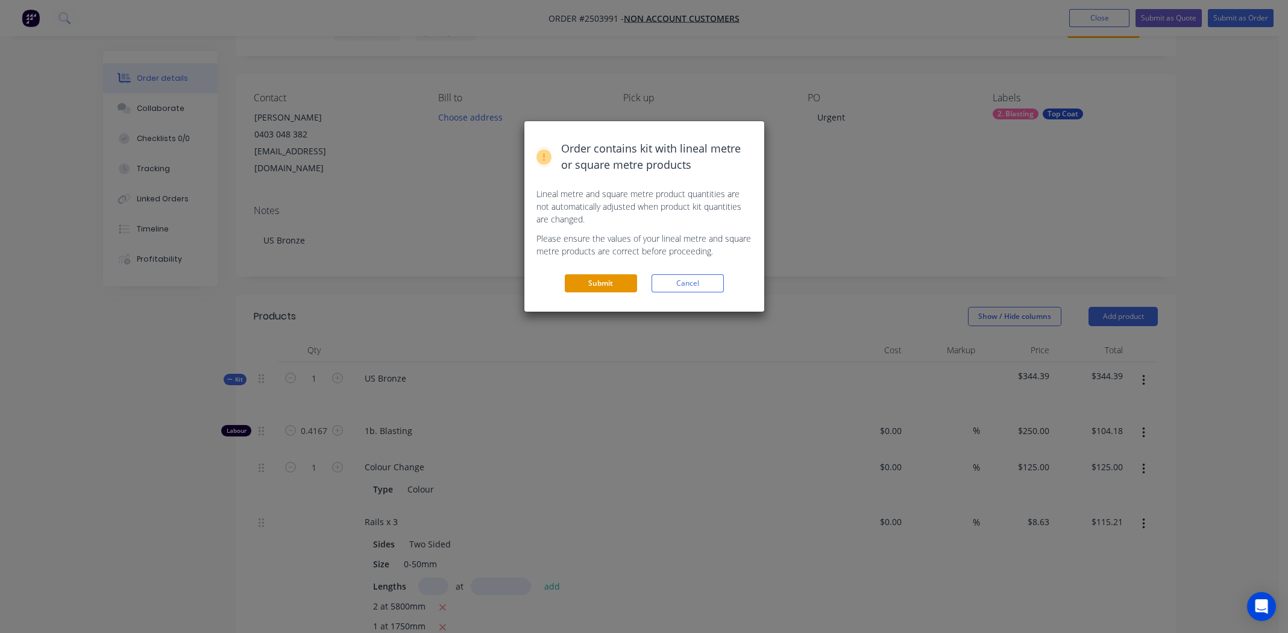
click at [596, 284] on button "Submit" at bounding box center [601, 283] width 72 height 18
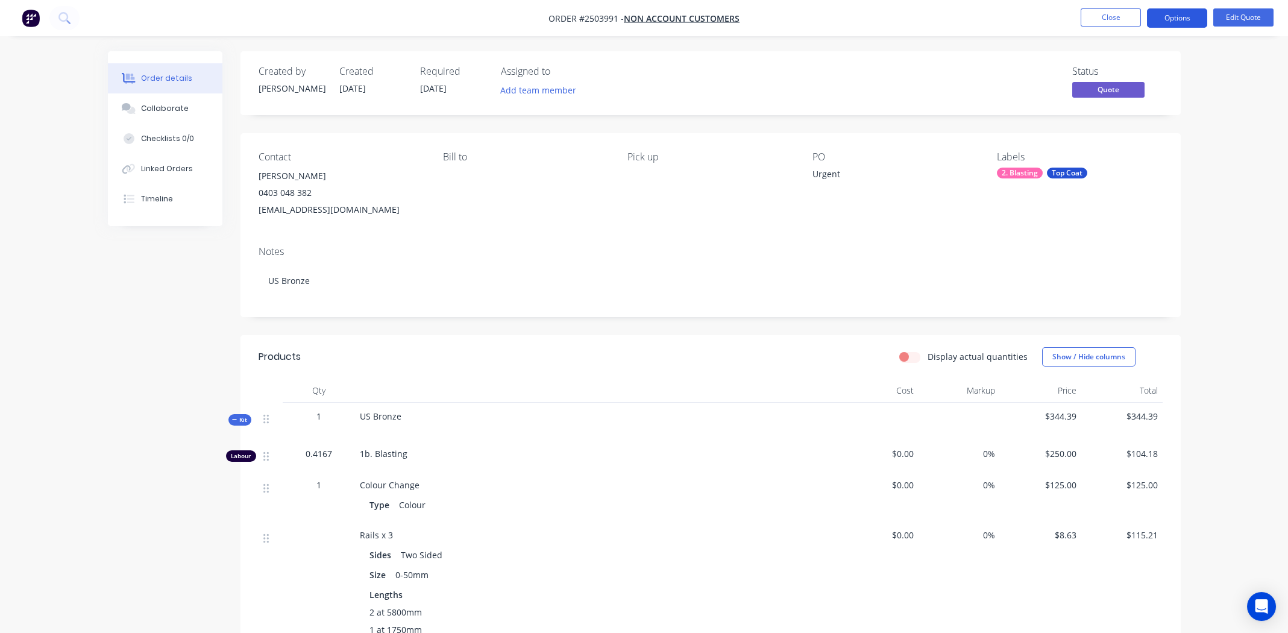
click at [1174, 19] on button "Options" at bounding box center [1177, 17] width 60 height 19
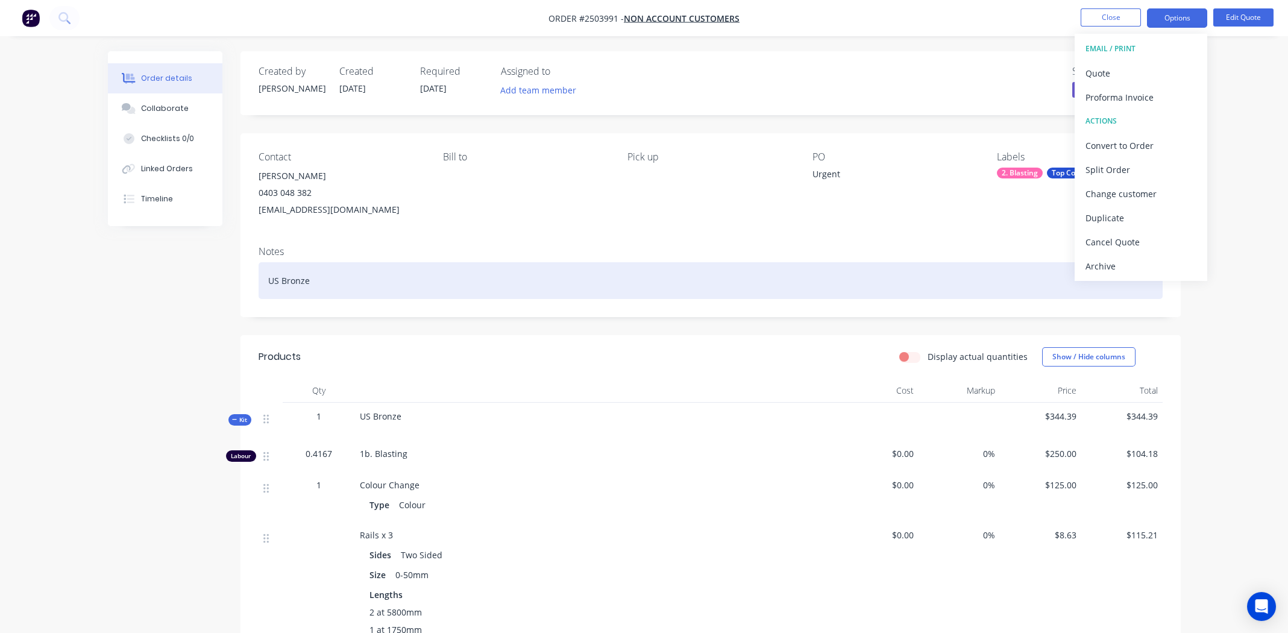
click at [747, 282] on div "US Bronze" at bounding box center [711, 280] width 904 height 37
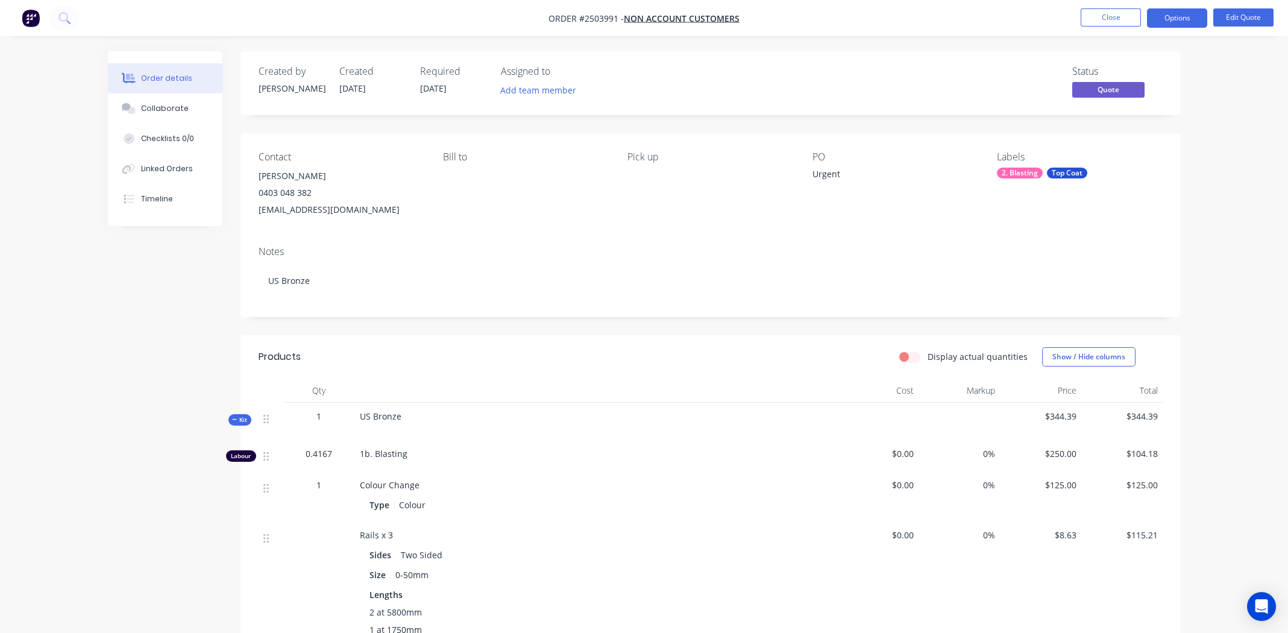
click at [501, 354] on div "Display actual quantities Show / Hide columns" at bounding box center [806, 356] width 712 height 19
click at [1176, 19] on button "Options" at bounding box center [1177, 17] width 60 height 19
click at [1231, 84] on div "Order details Collaborate Checklists 0/0 Linked Orders Timeline Order details C…" at bounding box center [644, 438] width 1288 height 876
click at [1156, 13] on button "Options" at bounding box center [1177, 17] width 60 height 19
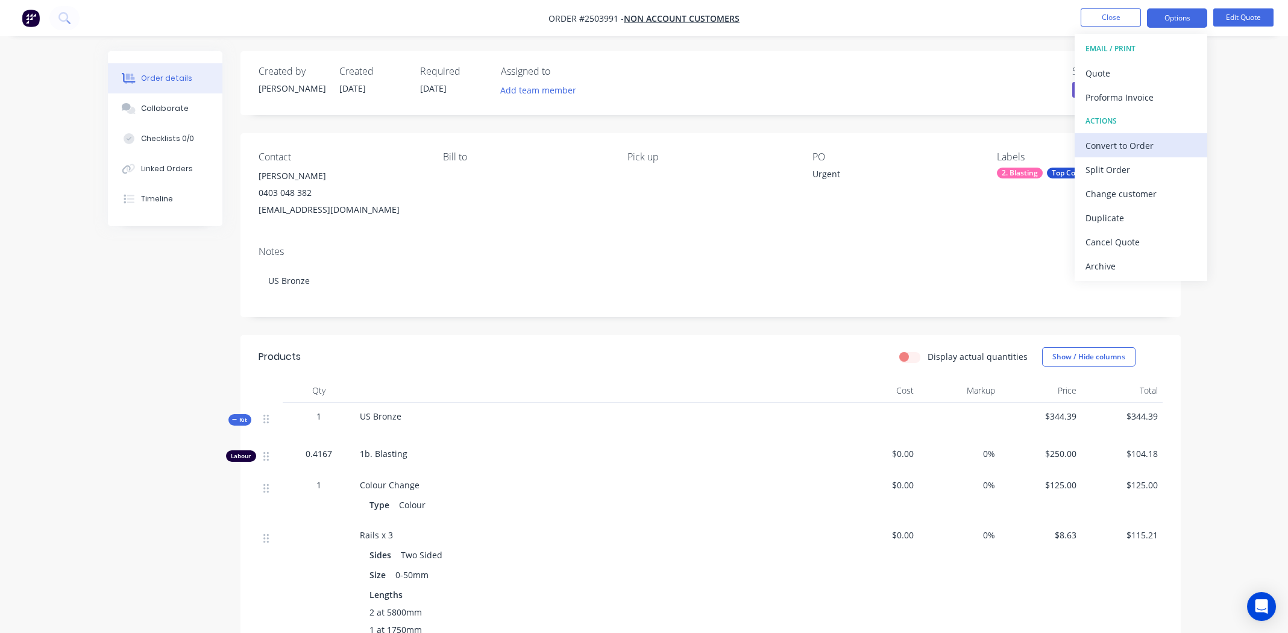
click at [1133, 143] on div "Convert to Order" at bounding box center [1141, 145] width 111 height 17
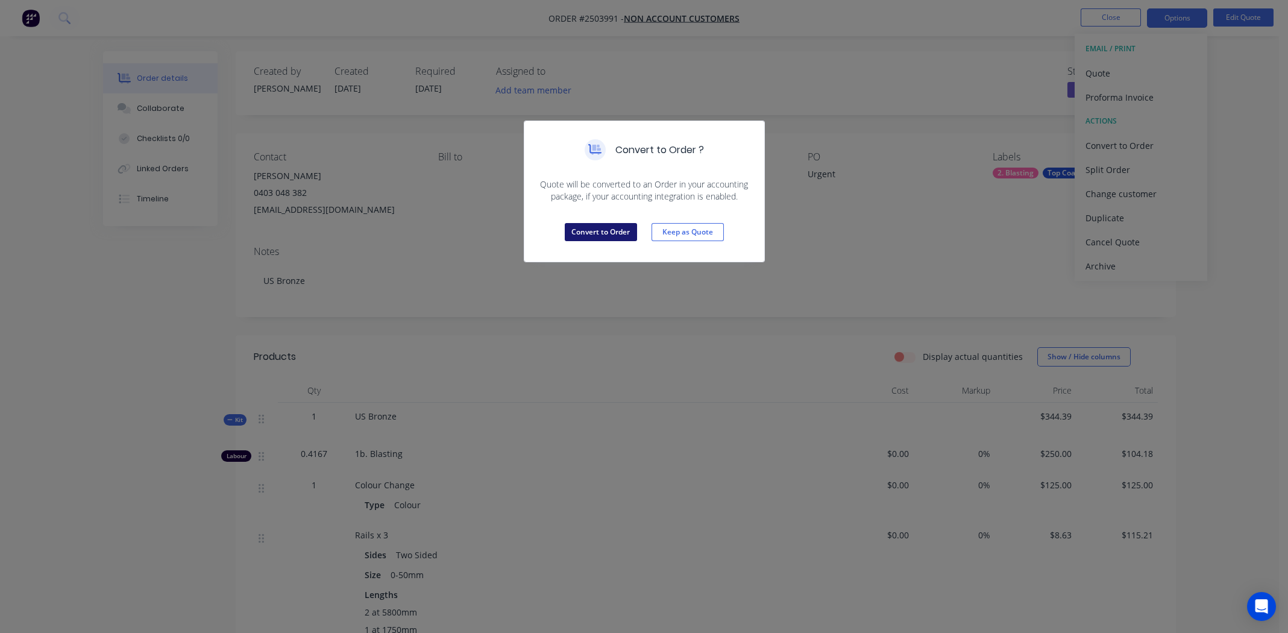
click at [596, 228] on button "Convert to Order" at bounding box center [601, 232] width 72 height 18
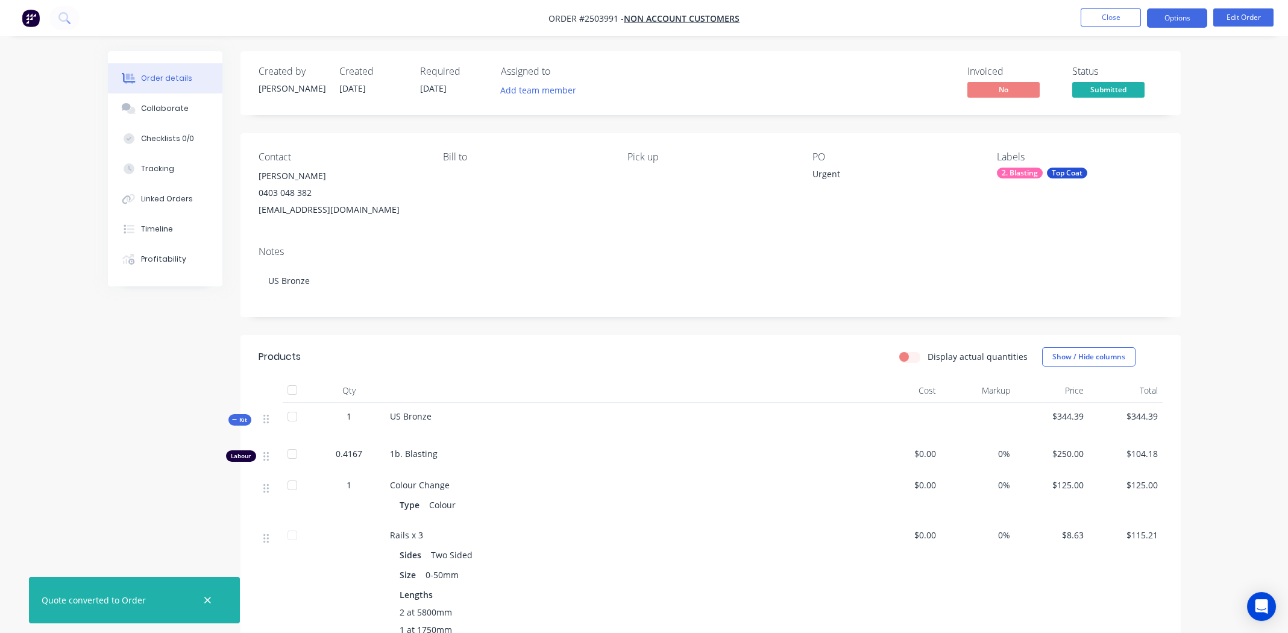
click at [1177, 19] on button "Options" at bounding box center [1177, 17] width 60 height 19
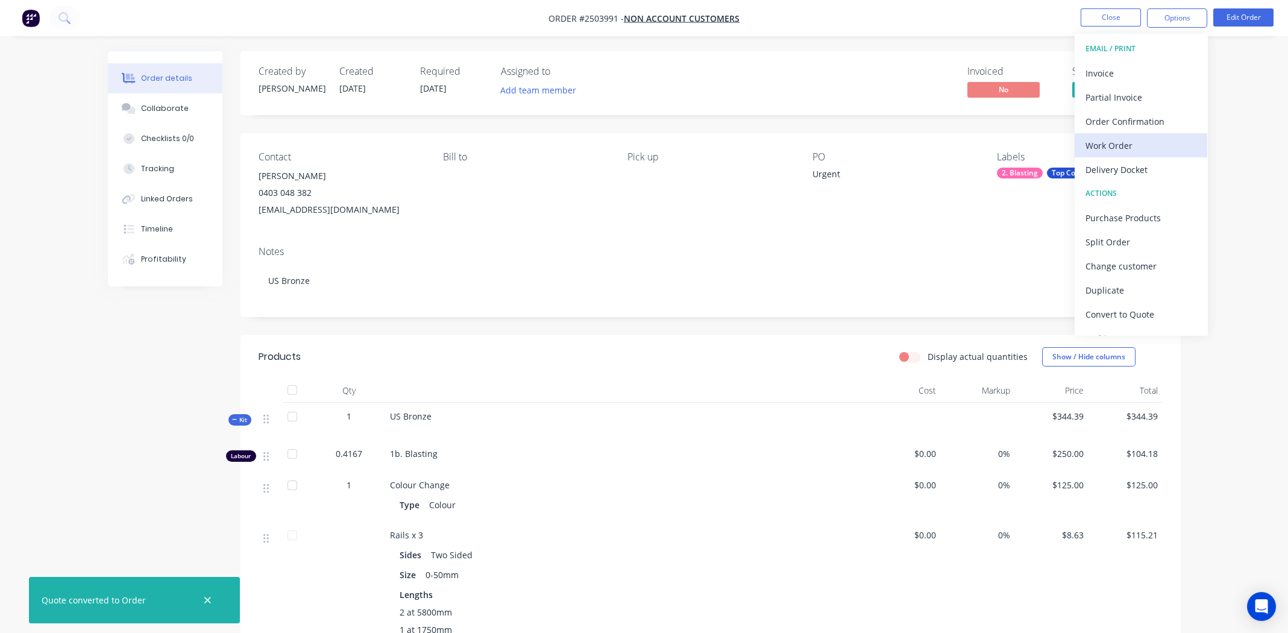
click at [1118, 145] on div "Work Order" at bounding box center [1141, 145] width 111 height 17
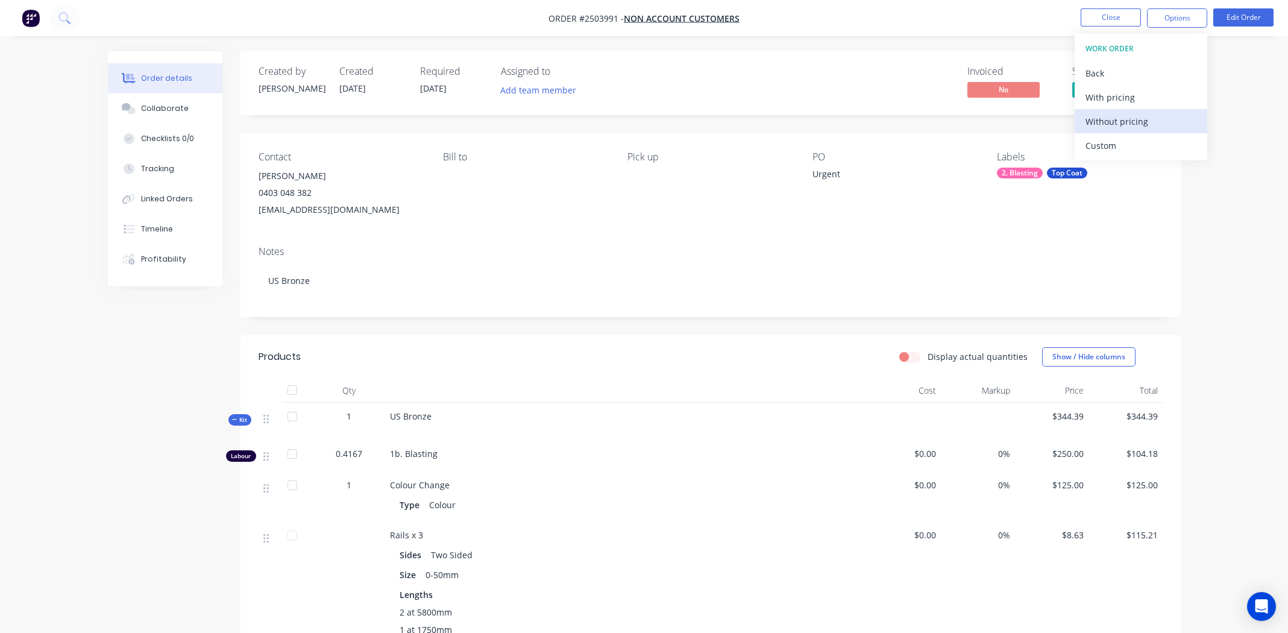
click at [1112, 120] on div "Without pricing" at bounding box center [1141, 121] width 111 height 17
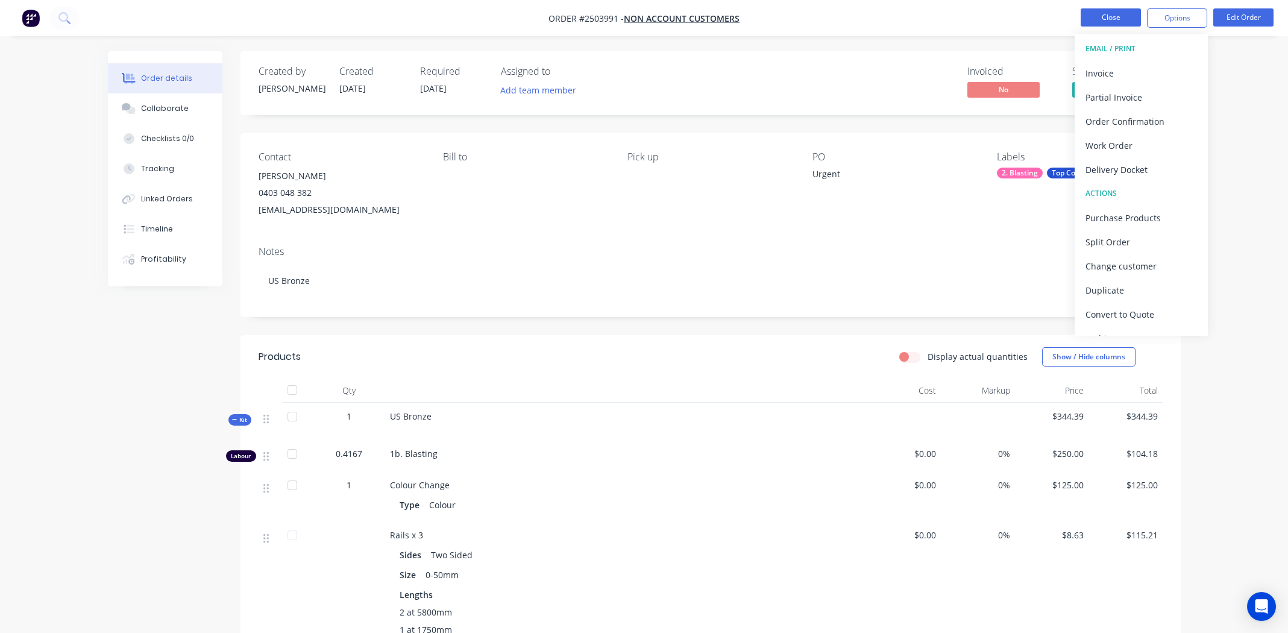
click at [1109, 11] on button "Close" at bounding box center [1111, 17] width 60 height 18
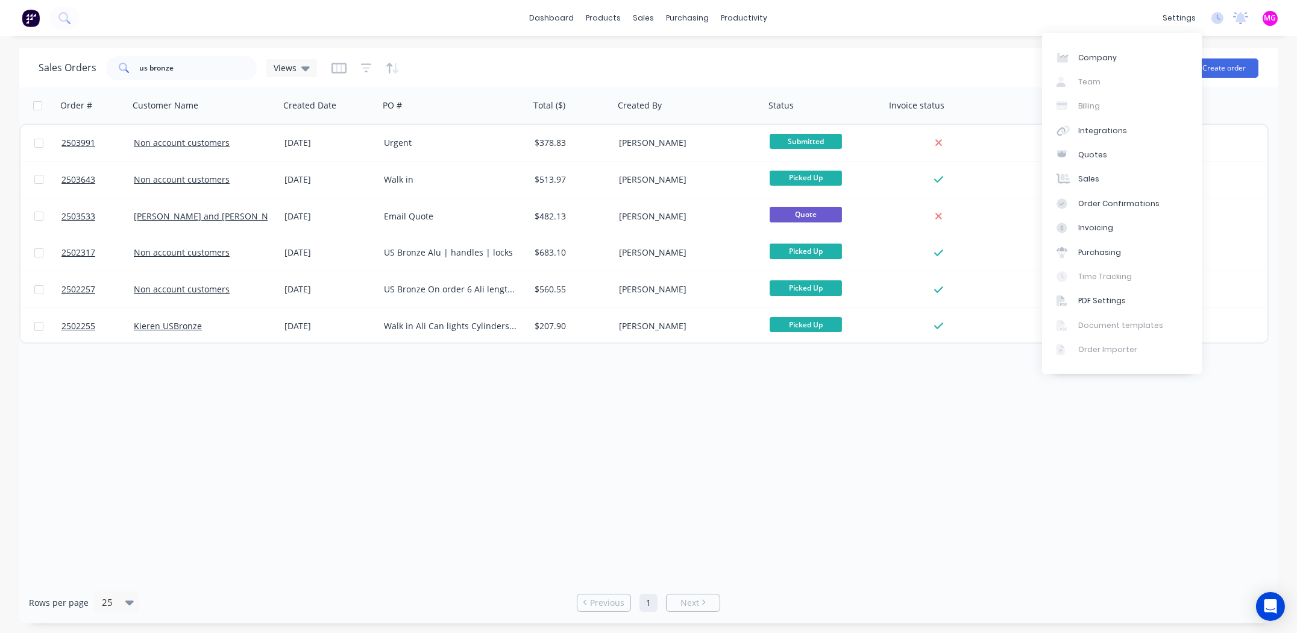
click at [627, 491] on div "Order # Customer Name Created Date PO # Total ($) Created By Status Invoice sta…" at bounding box center [648, 334] width 1259 height 494
click at [204, 69] on input "us bronze" at bounding box center [199, 68] width 118 height 24
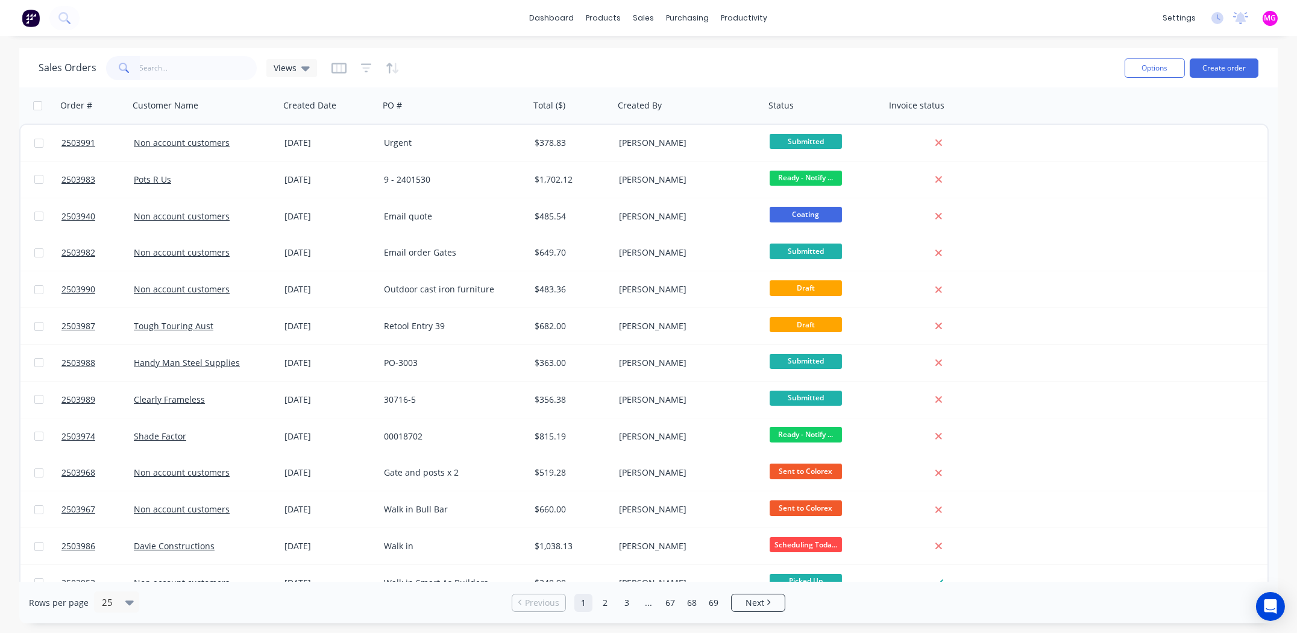
click at [866, 22] on div "dashboard products sales purchasing productivity dashboard products Product Cat…" at bounding box center [648, 18] width 1297 height 36
click at [1226, 74] on button "Create order" at bounding box center [1224, 67] width 69 height 19
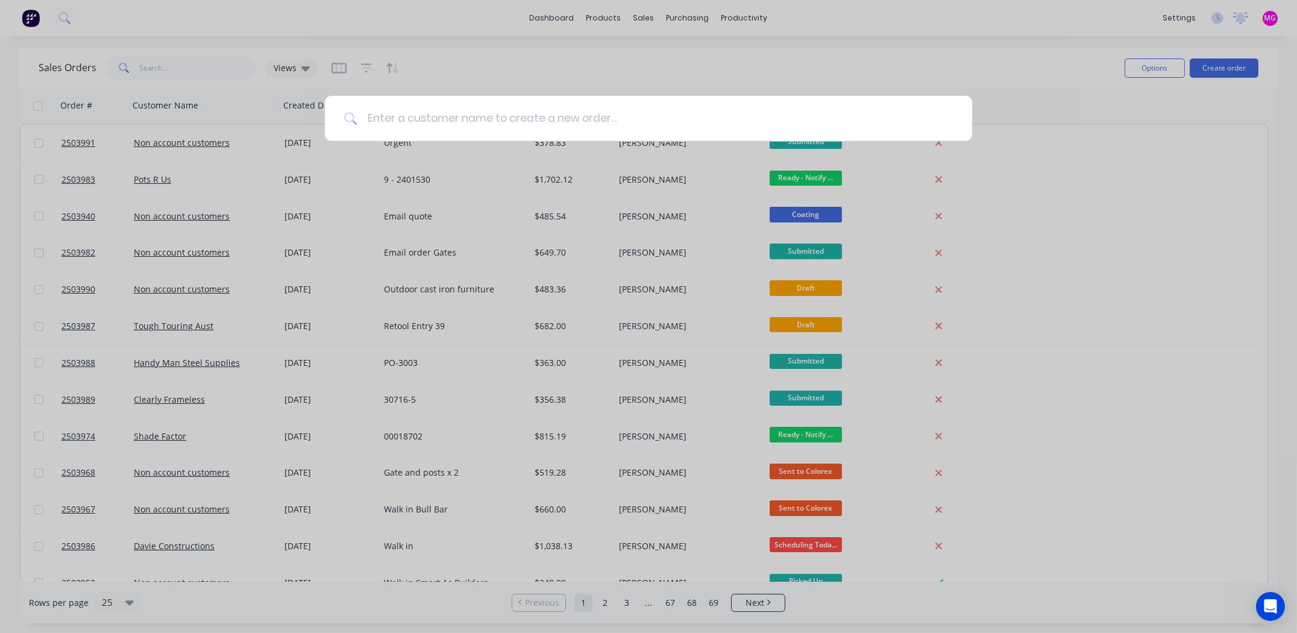
click at [430, 117] on input at bounding box center [655, 118] width 596 height 45
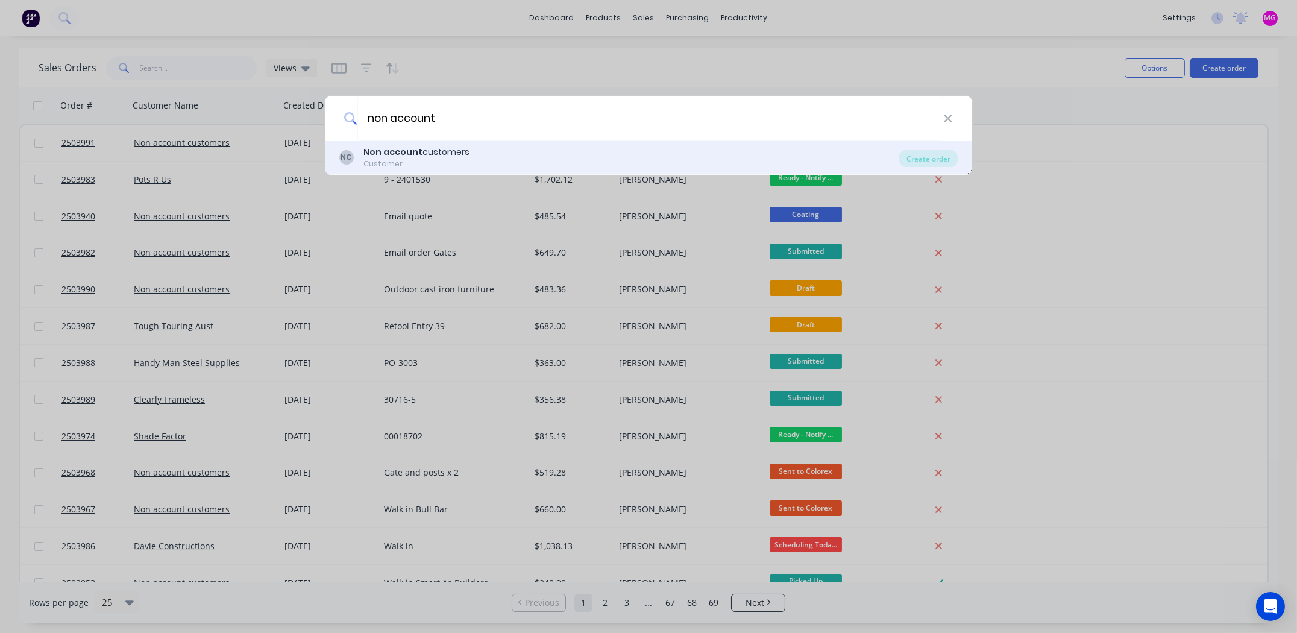
type input "non account"
click at [403, 151] on b "Non account" at bounding box center [393, 152] width 59 height 12
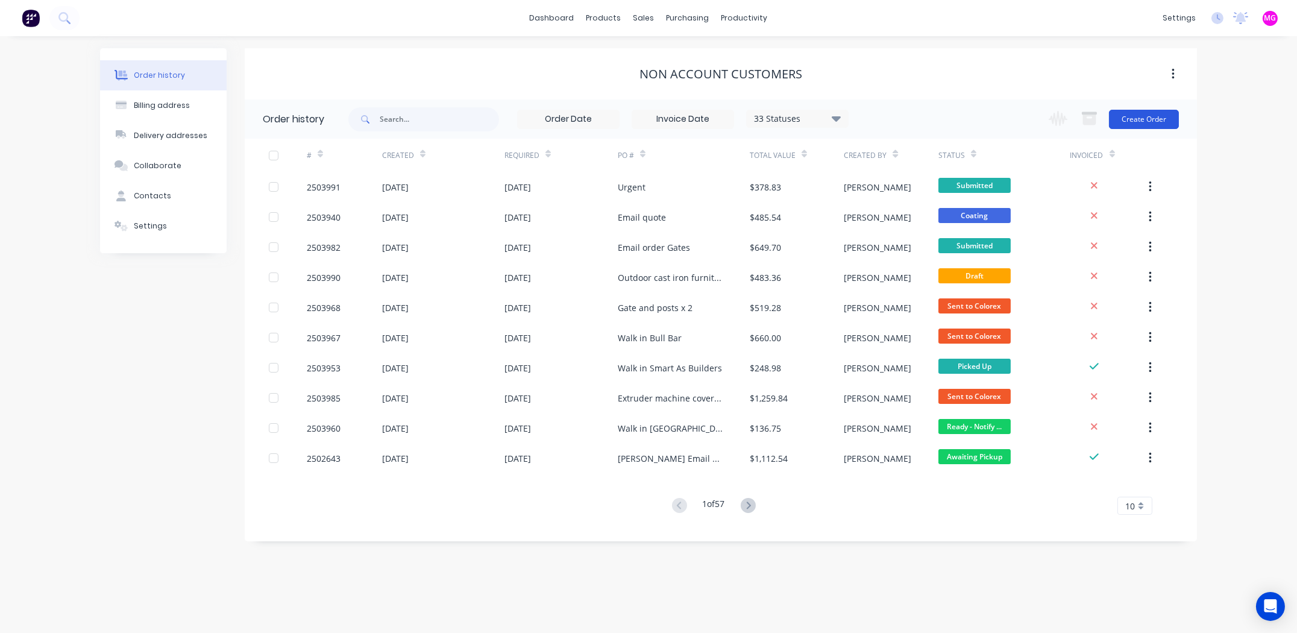
click at [1148, 118] on button "Create Order" at bounding box center [1144, 119] width 70 height 19
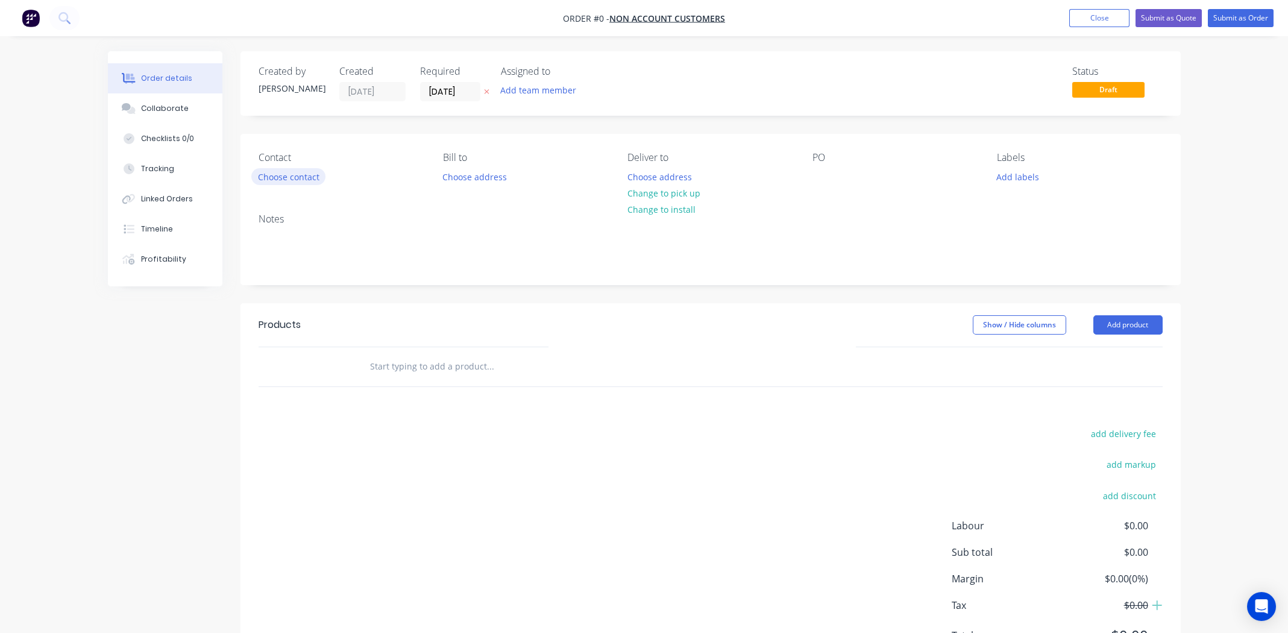
click at [290, 175] on button "Choose contact" at bounding box center [288, 176] width 74 height 16
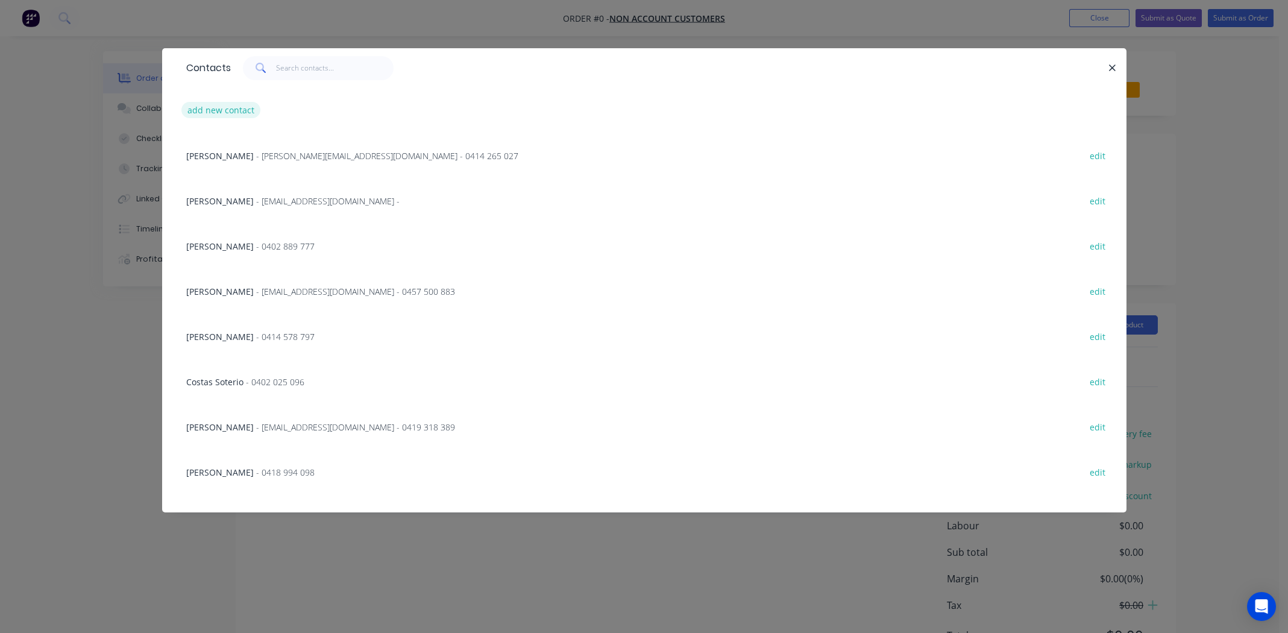
click at [220, 109] on button "add new contact" at bounding box center [221, 110] width 80 height 16
select select "AU"
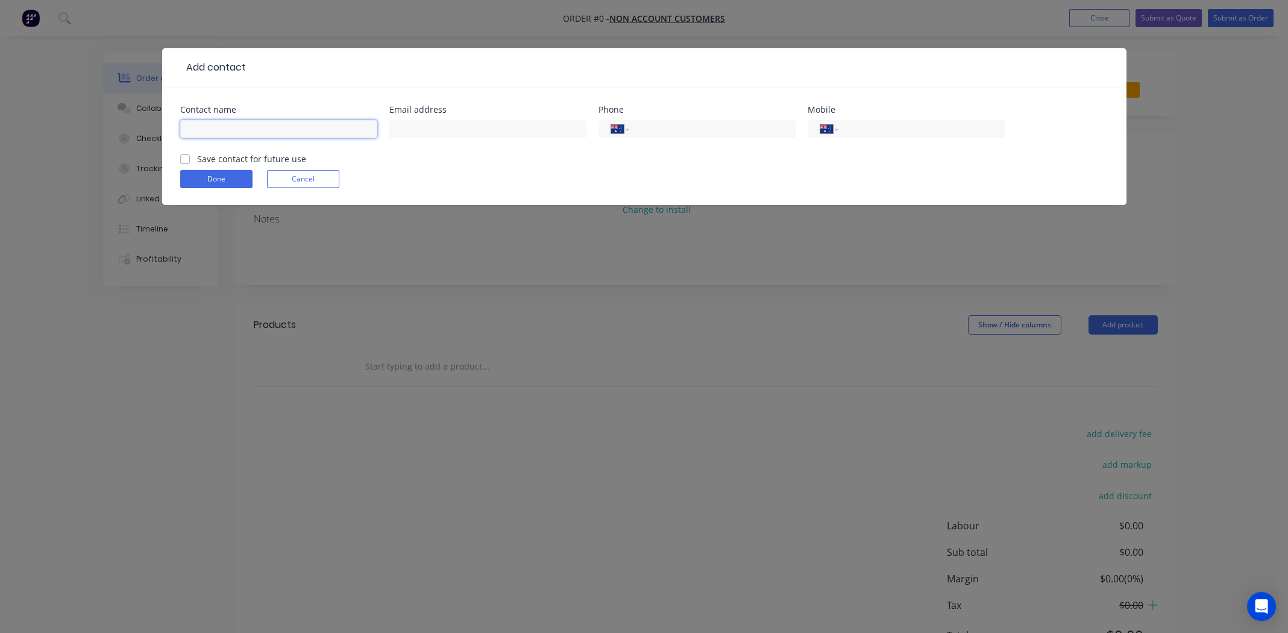
click at [260, 130] on input "text" at bounding box center [278, 129] width 197 height 18
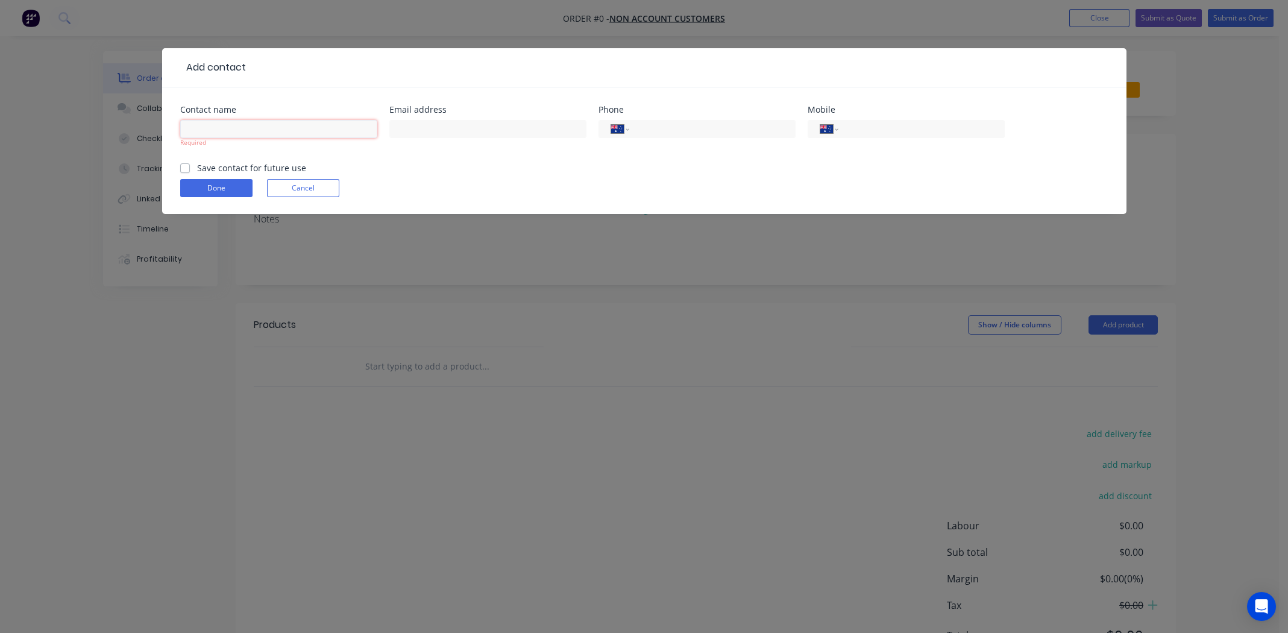
click at [272, 127] on input "text" at bounding box center [278, 129] width 197 height 18
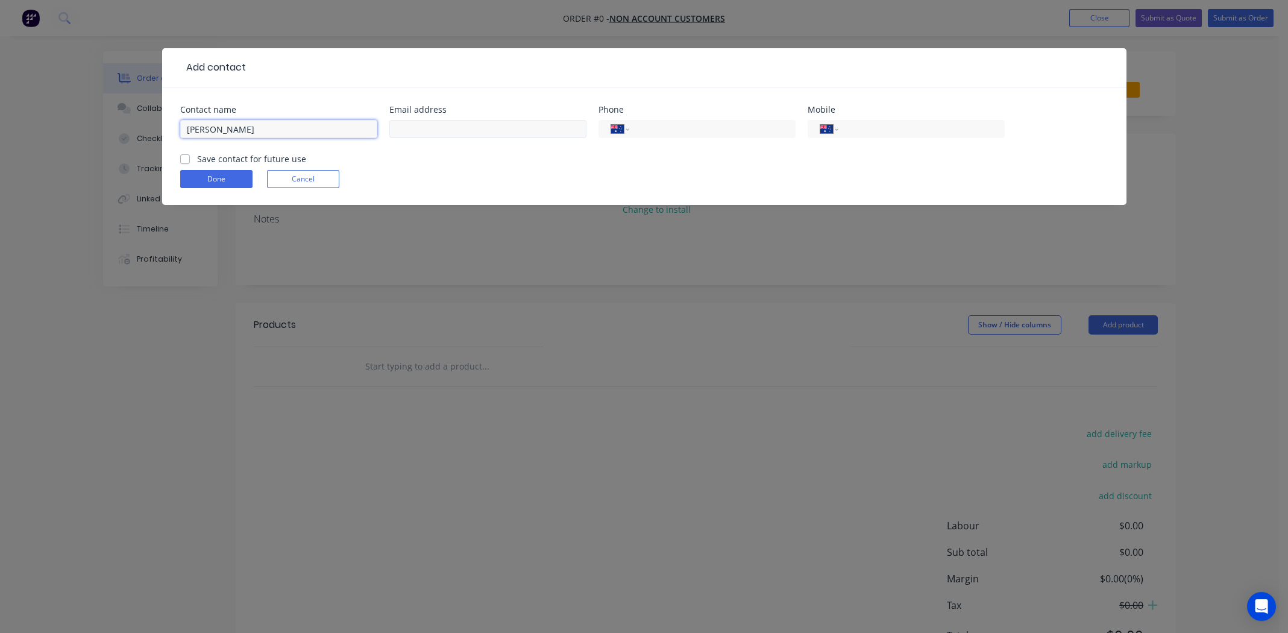
type input "Adam Muling"
paste input "adam@ateambuilders.com.au"
type input "adam@ateambuilders.com.au"
click at [872, 127] on input "tel" at bounding box center [919, 129] width 145 height 14
paste input "0421 283 757"
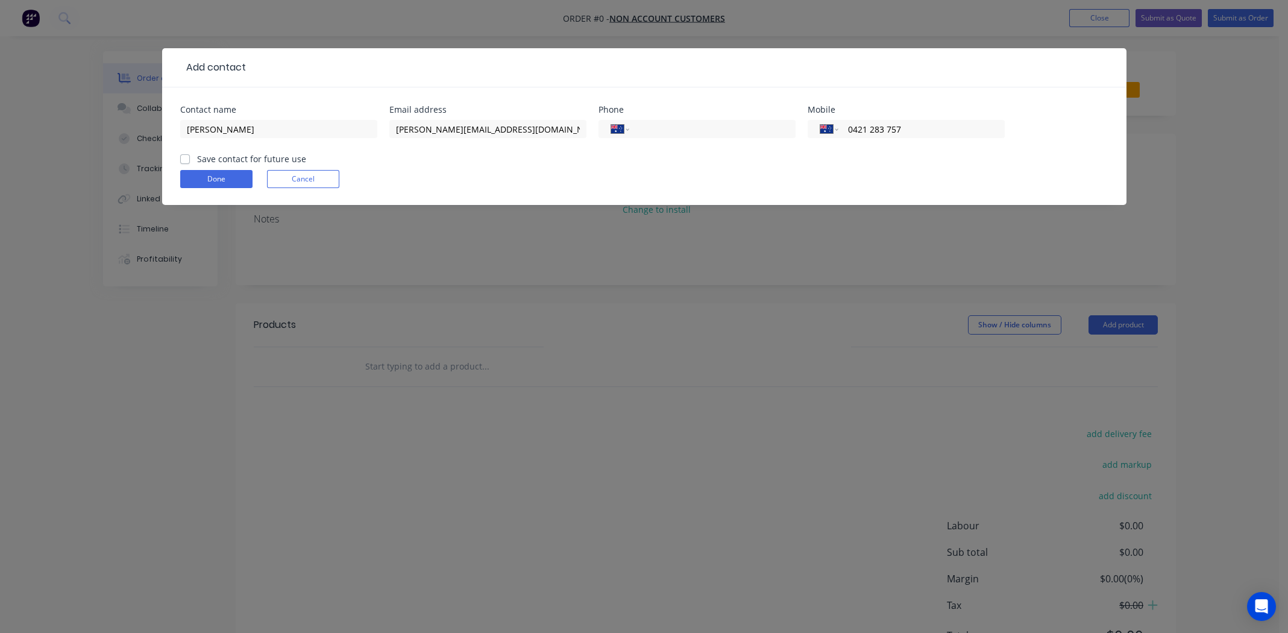
type input "0421 283 757"
click at [197, 158] on label "Save contact for future use" at bounding box center [251, 159] width 109 height 13
click at [184, 158] on input "Save contact for future use" at bounding box center [185, 158] width 10 height 11
checkbox input "true"
click at [201, 171] on button "Done" at bounding box center [216, 179] width 72 height 18
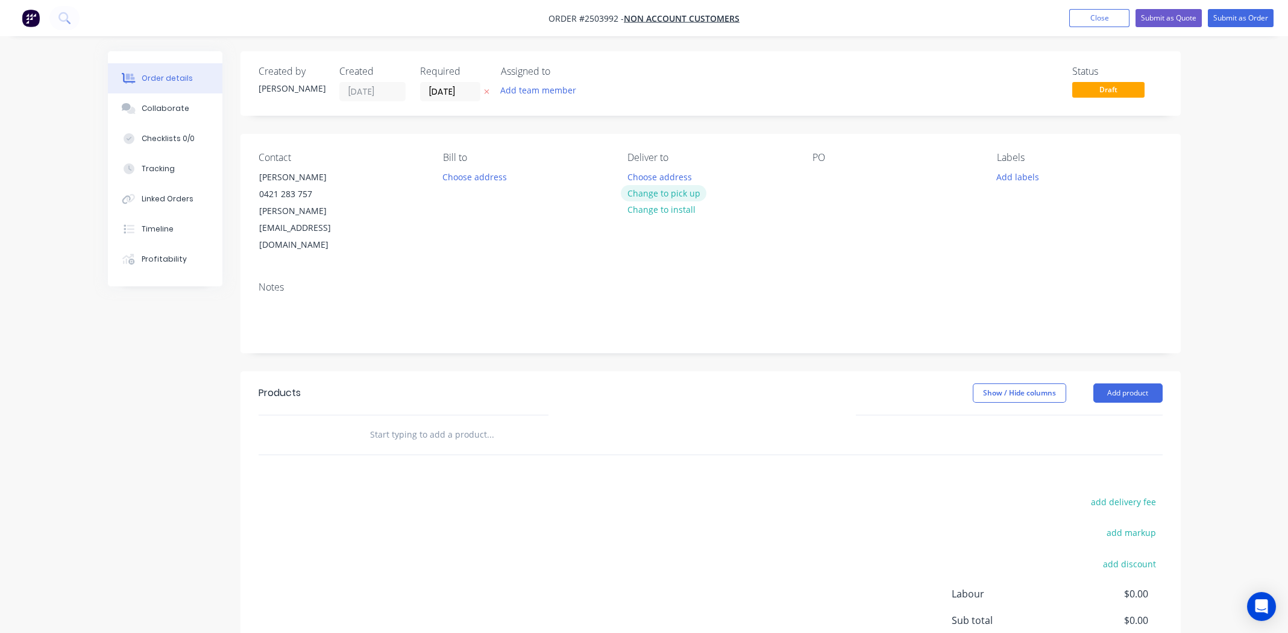
click at [686, 194] on button "Change to pick up" at bounding box center [664, 193] width 86 height 16
click at [821, 177] on div at bounding box center [822, 176] width 19 height 17
click at [1019, 174] on button "Add labels" at bounding box center [1017, 176] width 55 height 16
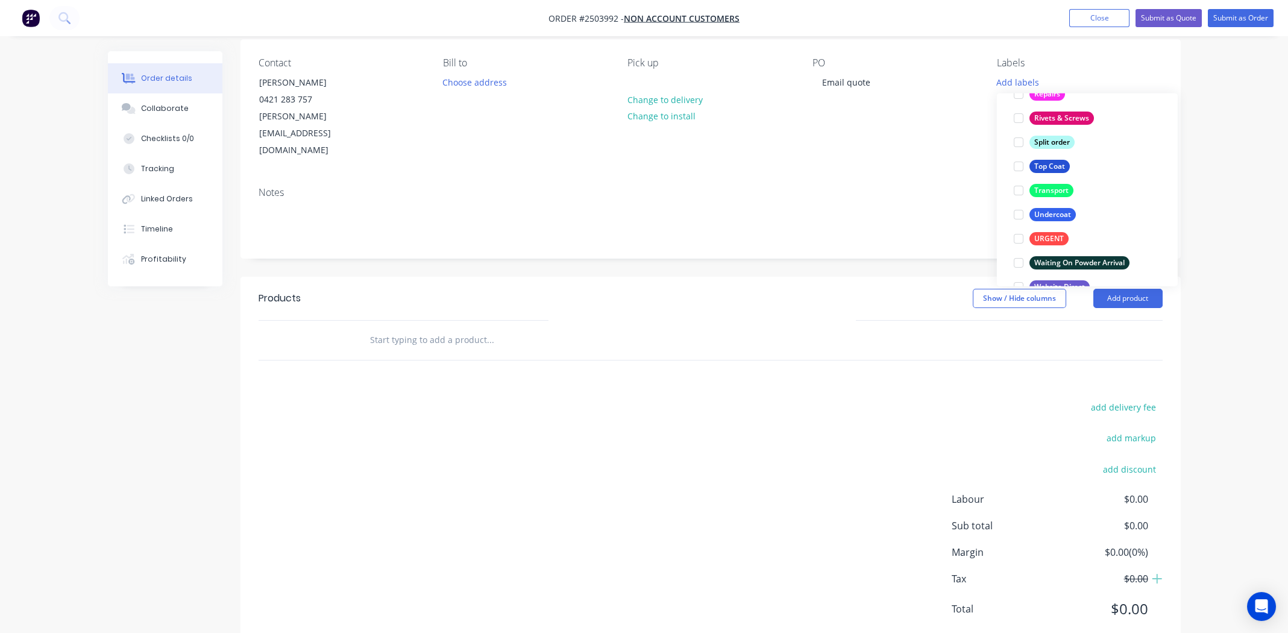
scroll to position [868, 0]
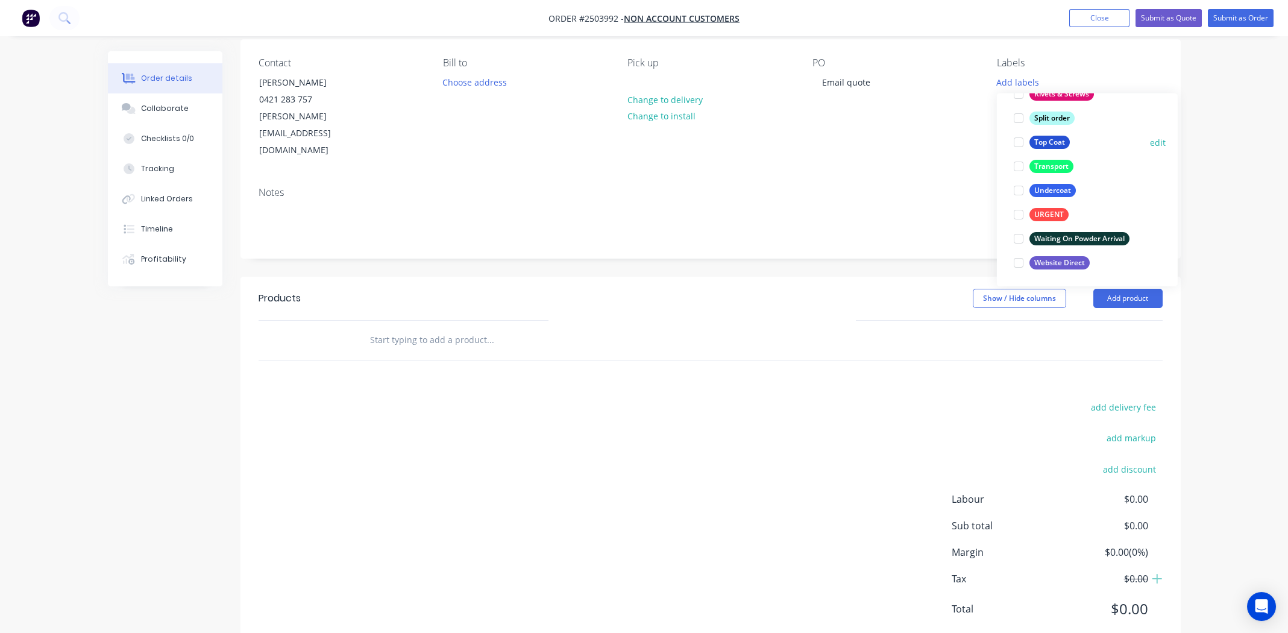
click at [1016, 143] on div at bounding box center [1019, 142] width 24 height 24
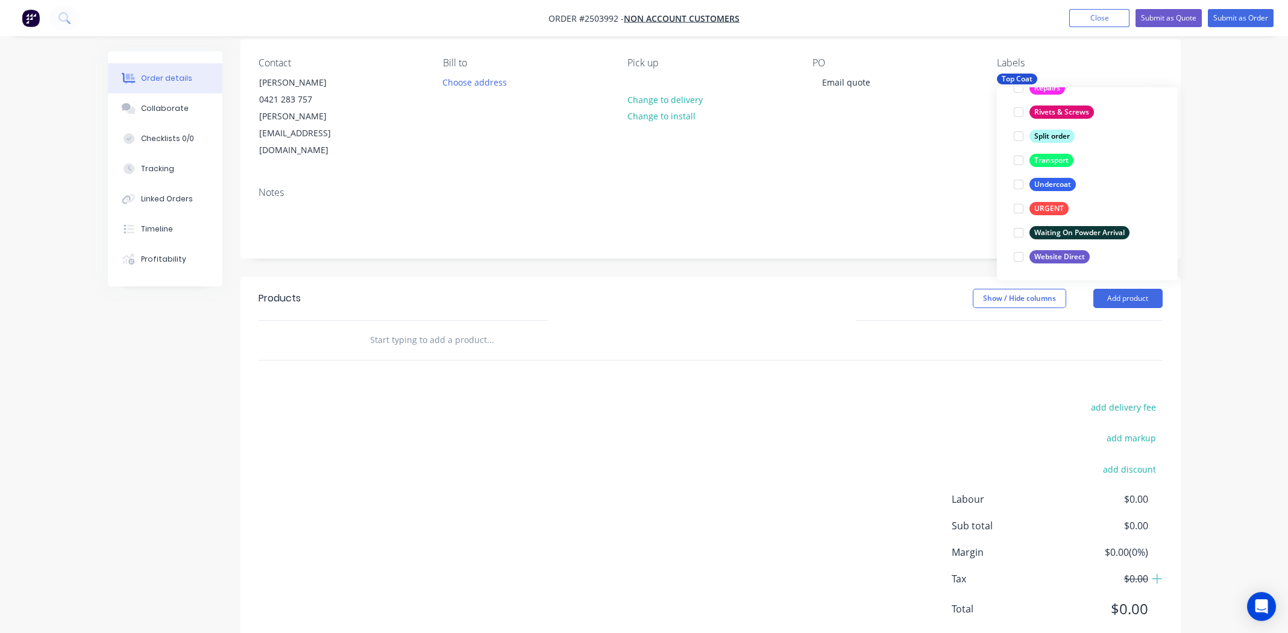
scroll to position [48, 0]
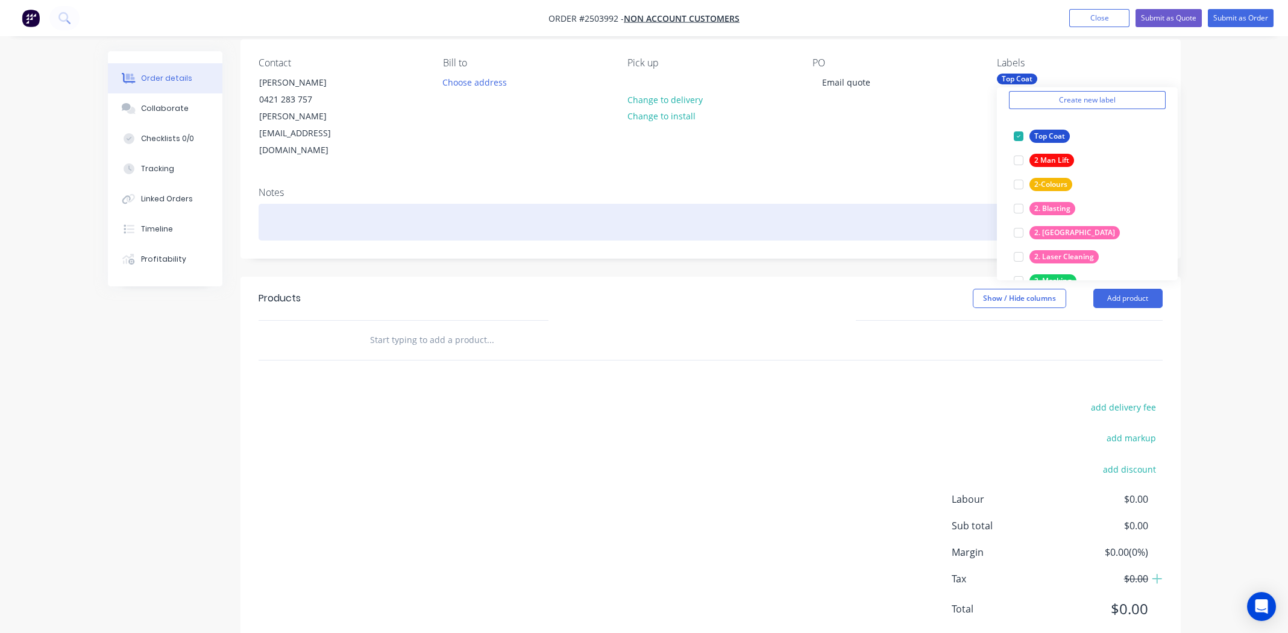
click at [684, 204] on div at bounding box center [711, 222] width 904 height 37
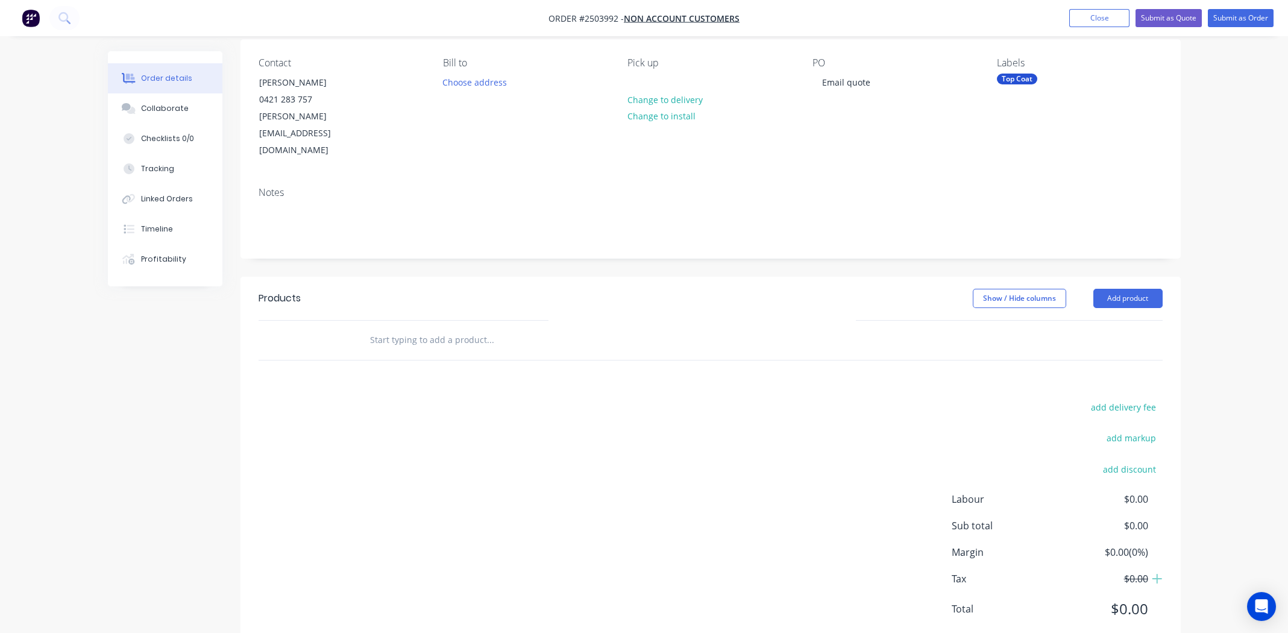
click at [766, 408] on div "add delivery fee add markup add discount Labour $0.00 Sub total $0.00 Margin $0…" at bounding box center [711, 515] width 904 height 233
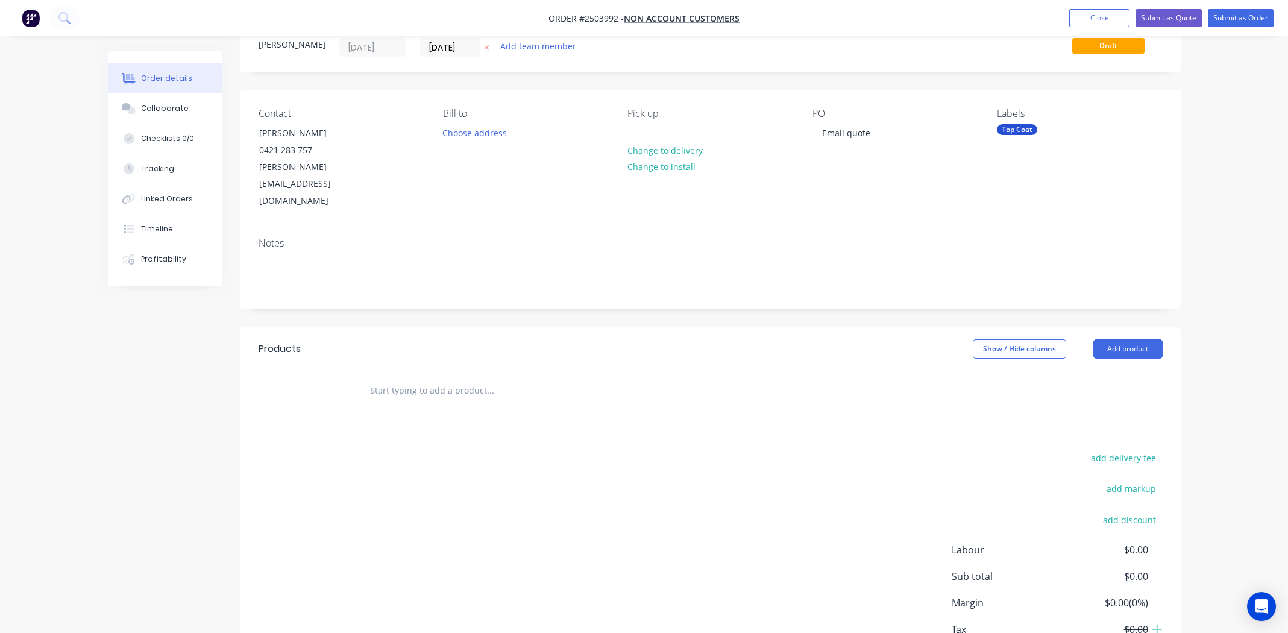
scroll to position [0, 0]
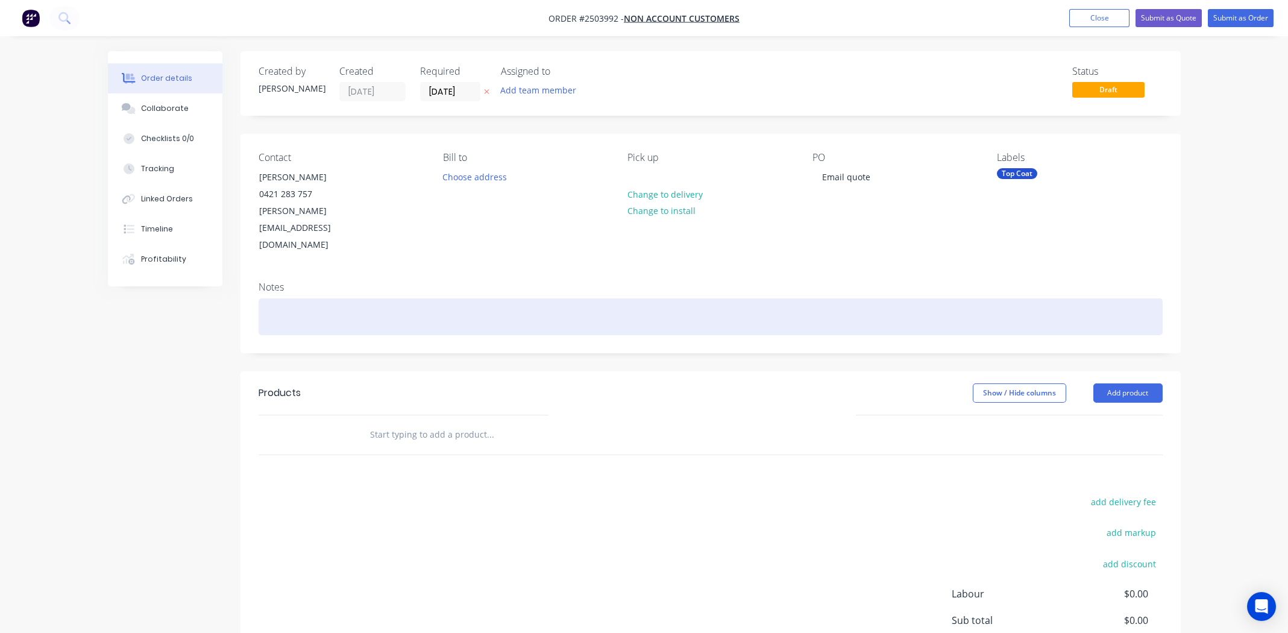
drag, startPoint x: 335, startPoint y: 287, endPoint x: 438, endPoint y: 307, distance: 105.7
click at [335, 298] on div at bounding box center [711, 316] width 904 height 37
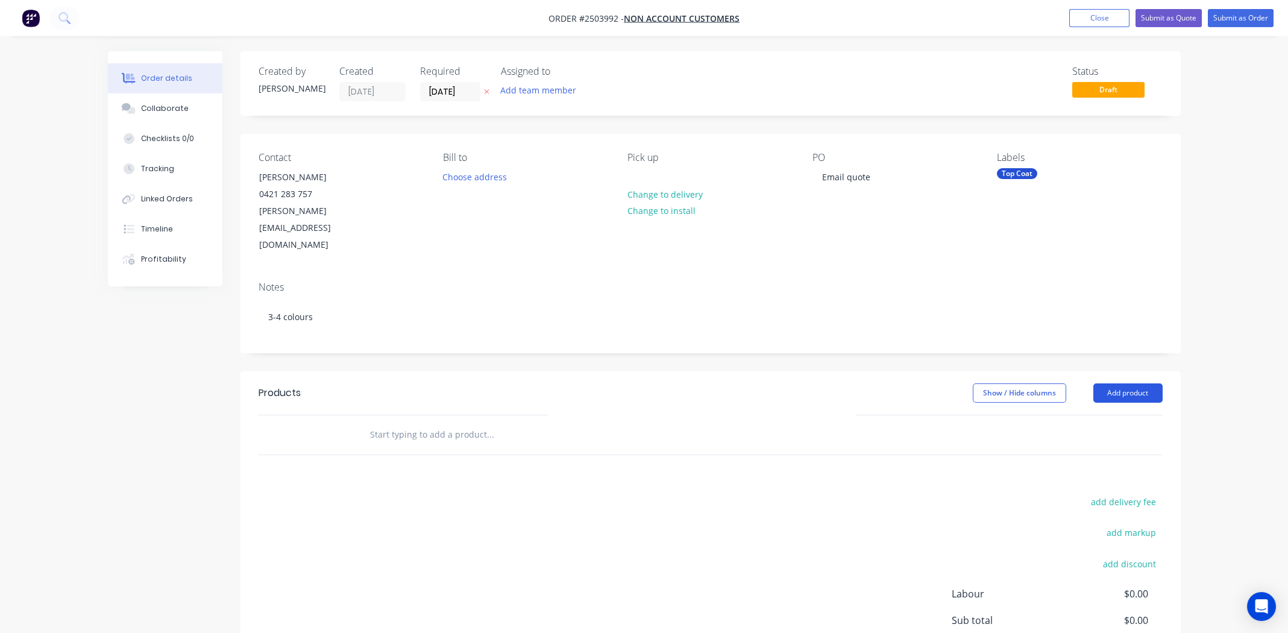
click at [1133, 383] on button "Add product" at bounding box center [1128, 392] width 69 height 19
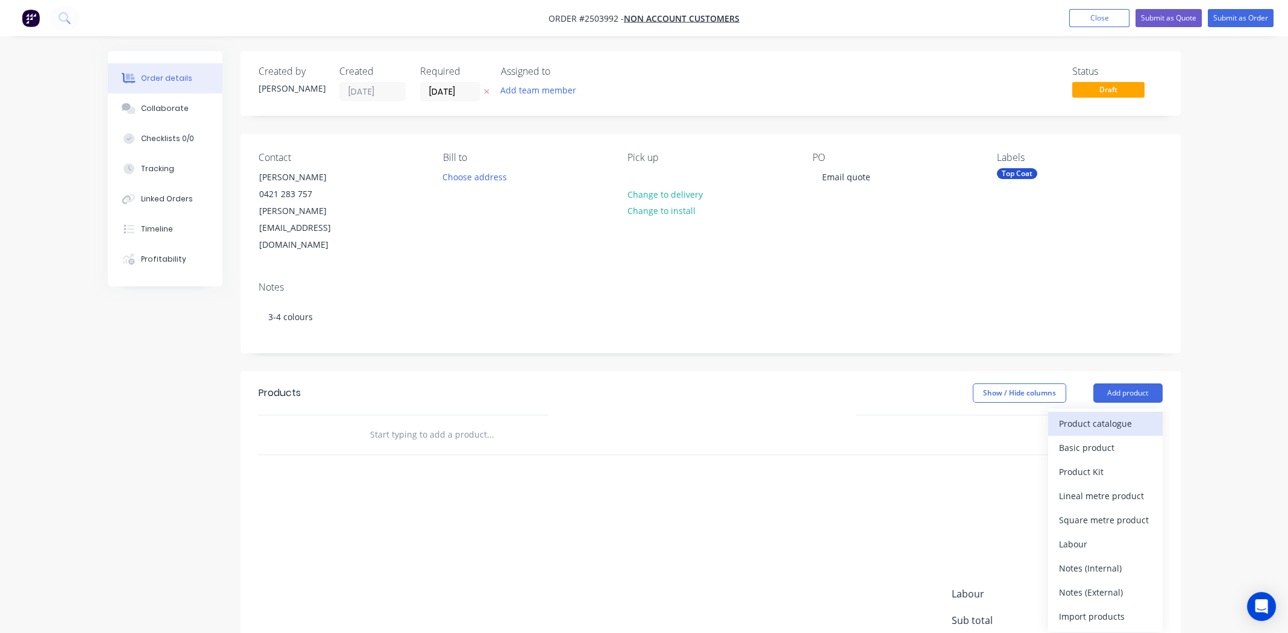
click at [1106, 415] on div "Product catalogue" at bounding box center [1105, 423] width 93 height 17
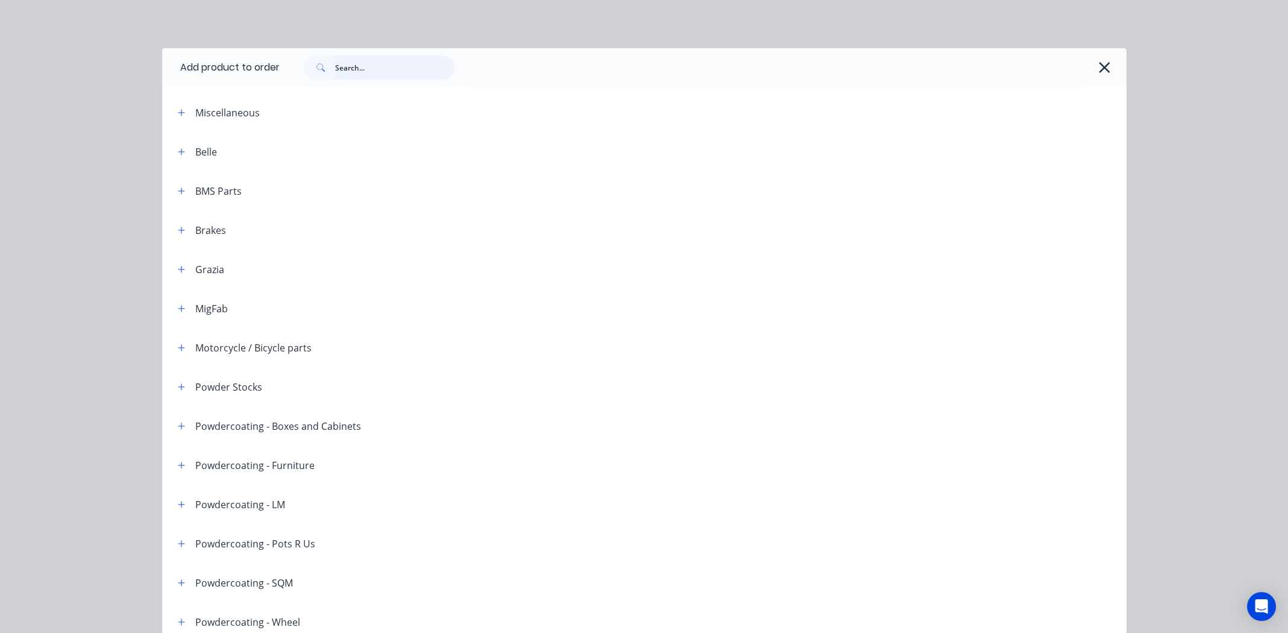
click at [363, 63] on input "text" at bounding box center [394, 67] width 119 height 24
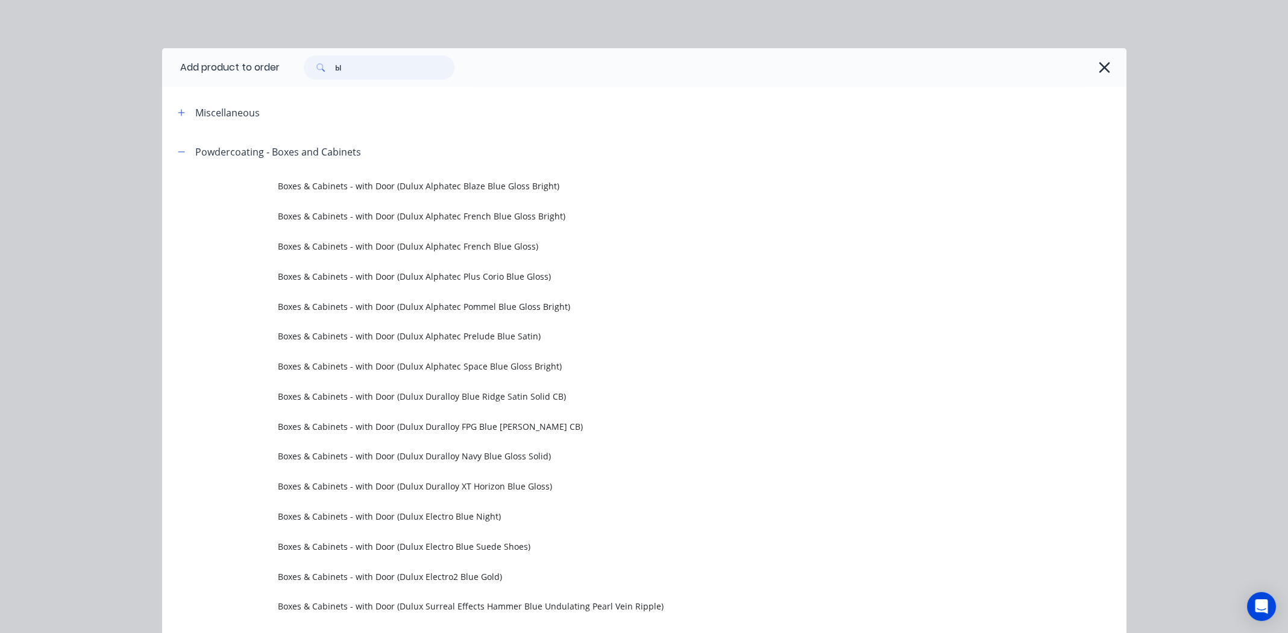
type input "b"
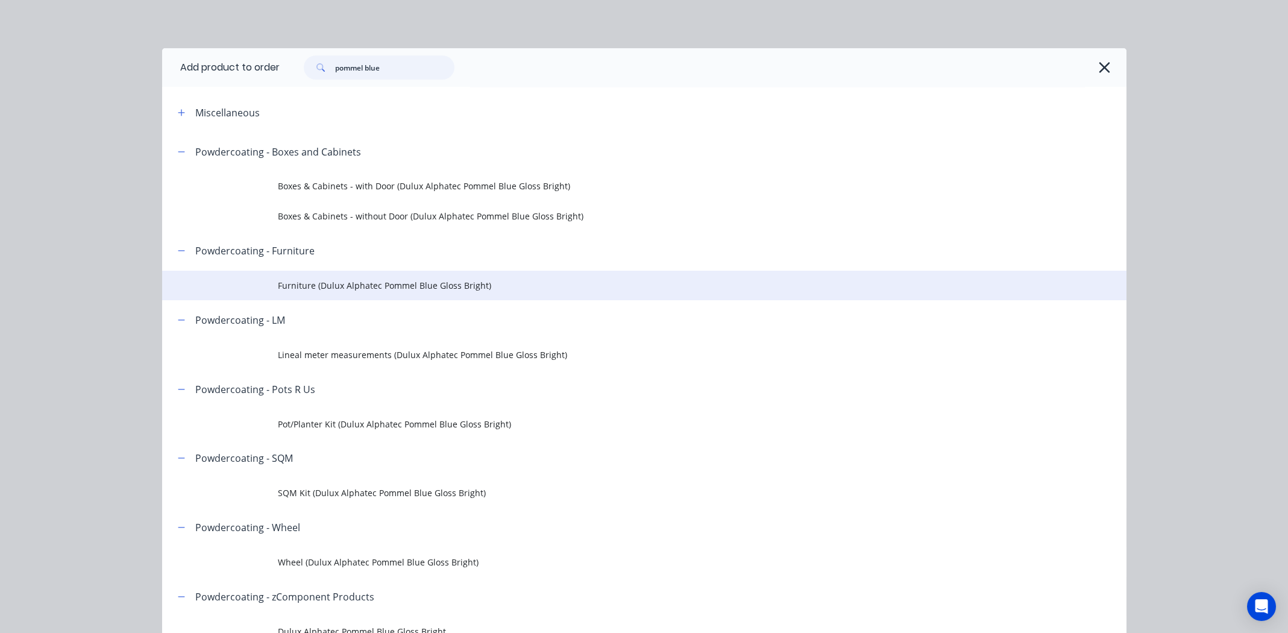
type input "pommel blue"
click at [345, 282] on span "Furniture (Dulux Alphatec Pommel Blue Gloss Bright)" at bounding box center [617, 285] width 679 height 13
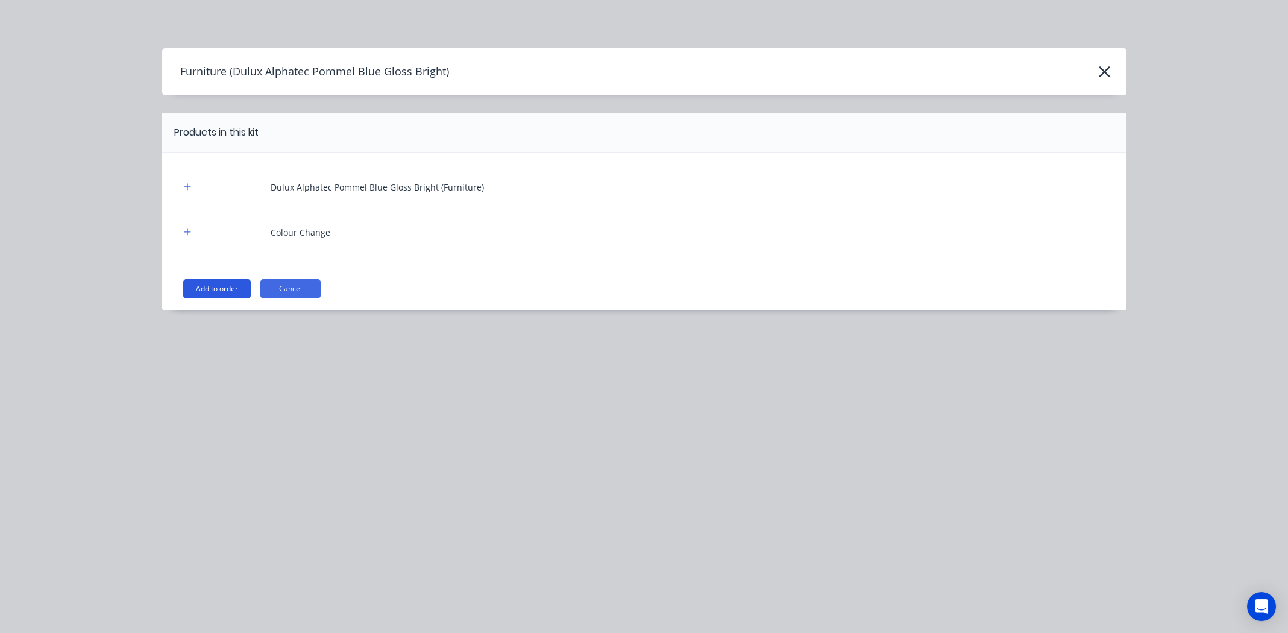
click at [215, 293] on button "Add to order" at bounding box center [217, 288] width 68 height 19
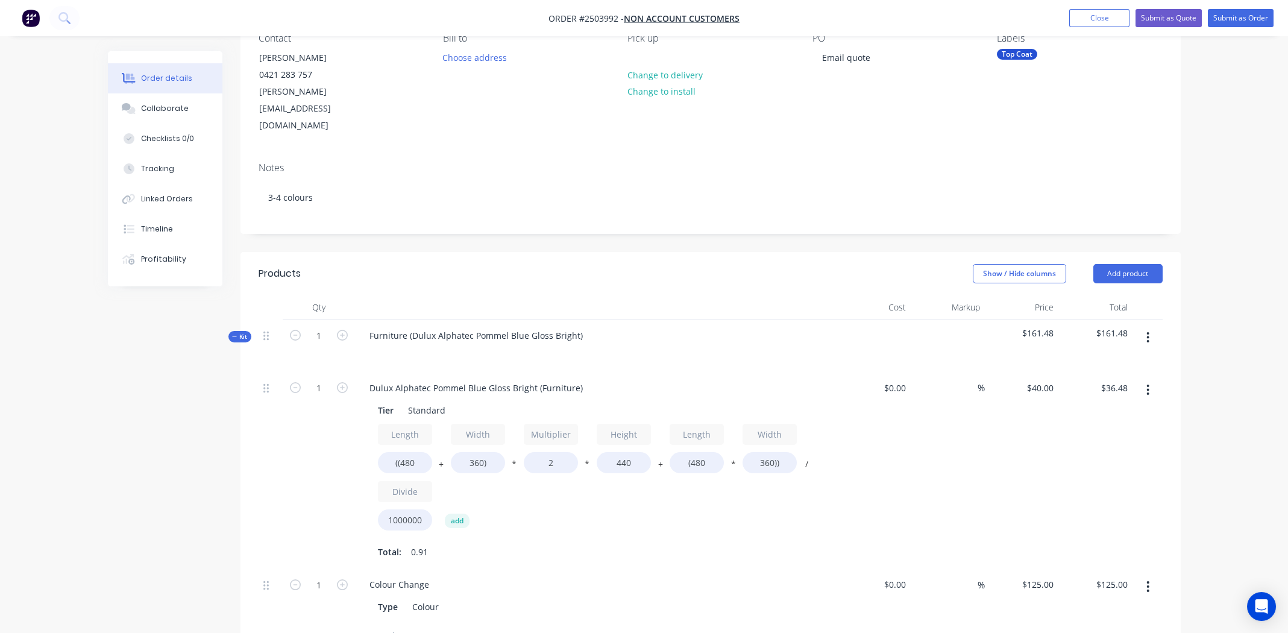
scroll to position [120, 0]
click at [412, 452] on input "((480" at bounding box center [405, 462] width 54 height 21
click at [409, 452] on input "((480" at bounding box center [405, 462] width 54 height 21
type input "((2000"
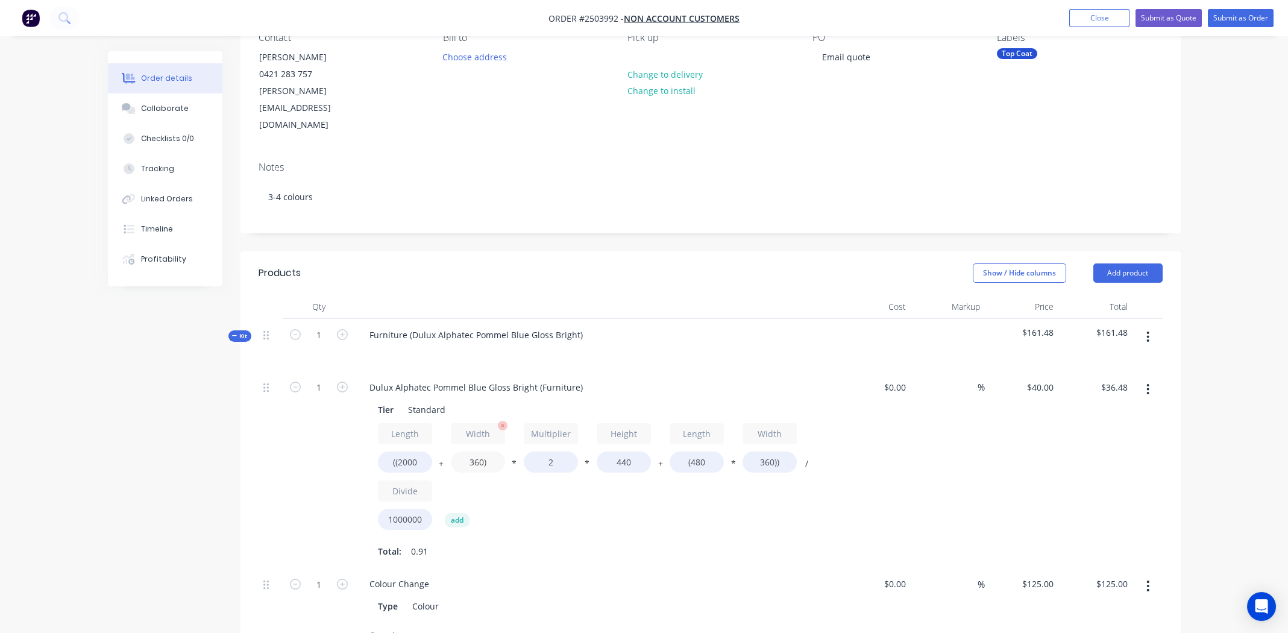
type input "$89.98"
click at [468, 452] on input "360)" at bounding box center [478, 462] width 54 height 21
click at [469, 452] on input "360)" at bounding box center [478, 462] width 54 height 21
type input "600)"
type input "$98.43"
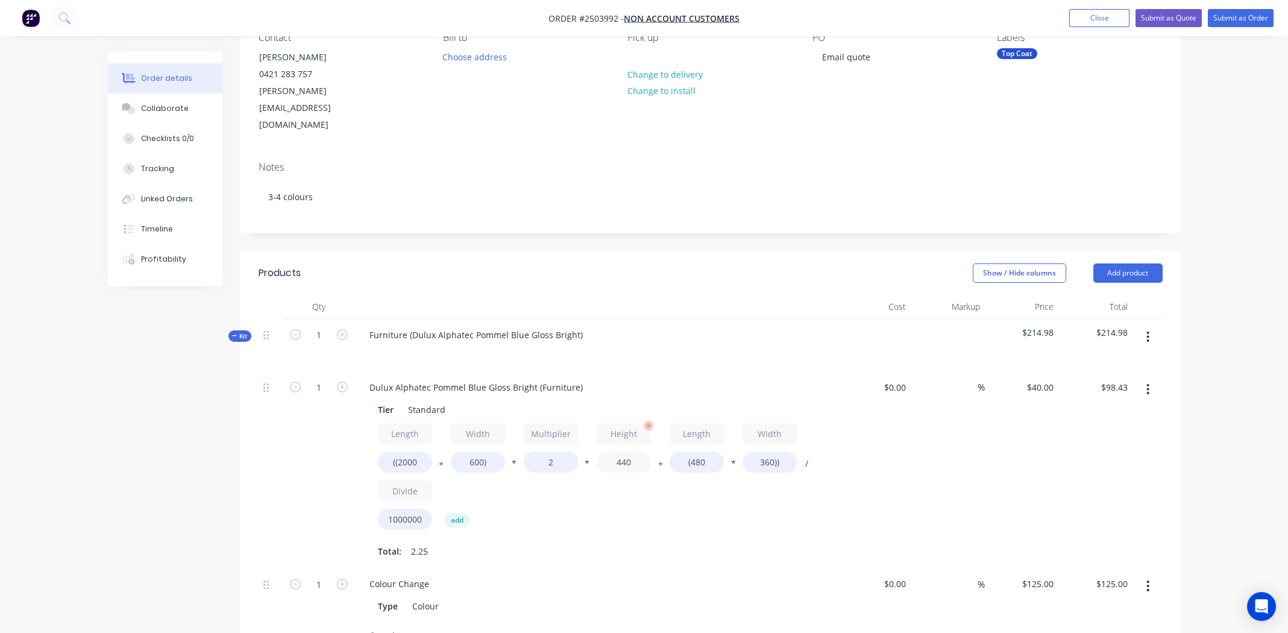
click at [623, 452] on input "440" at bounding box center [624, 462] width 54 height 21
type input "150"
type input "$38.11"
click at [697, 452] on input "(480" at bounding box center [697, 462] width 54 height 21
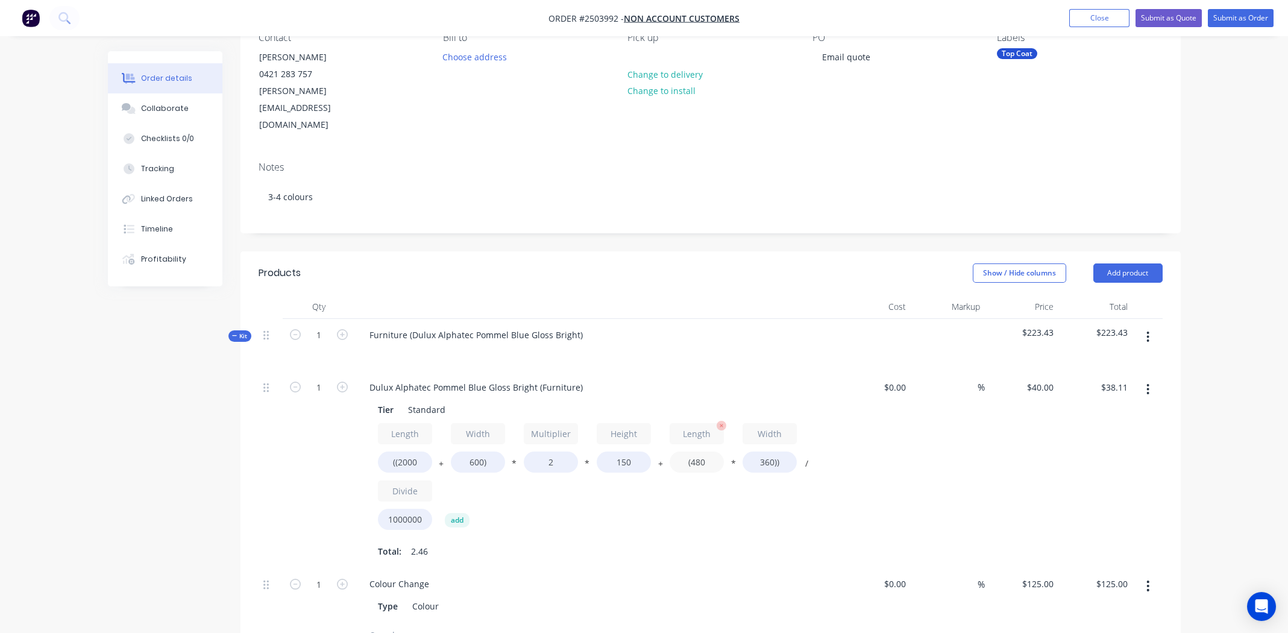
click at [697, 452] on input "(480" at bounding box center [697, 462] width 54 height 21
type input "(2000"
type input "$60.00"
click at [761, 452] on input "360))" at bounding box center [770, 462] width 54 height 21
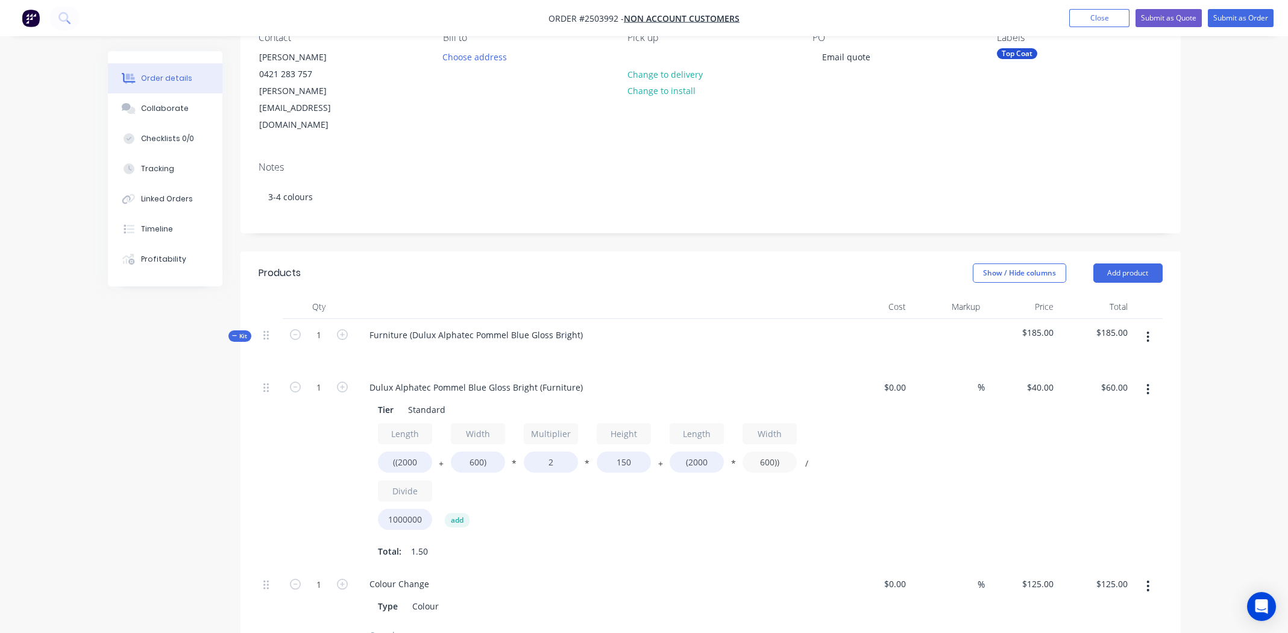
type input "600))"
type input "$79.20"
click at [1113, 407] on div "$79.20 $60.00" at bounding box center [1096, 469] width 74 height 197
click at [1145, 379] on button "button" at bounding box center [1148, 390] width 28 height 22
click at [1104, 412] on div "Duplicate" at bounding box center [1105, 420] width 93 height 17
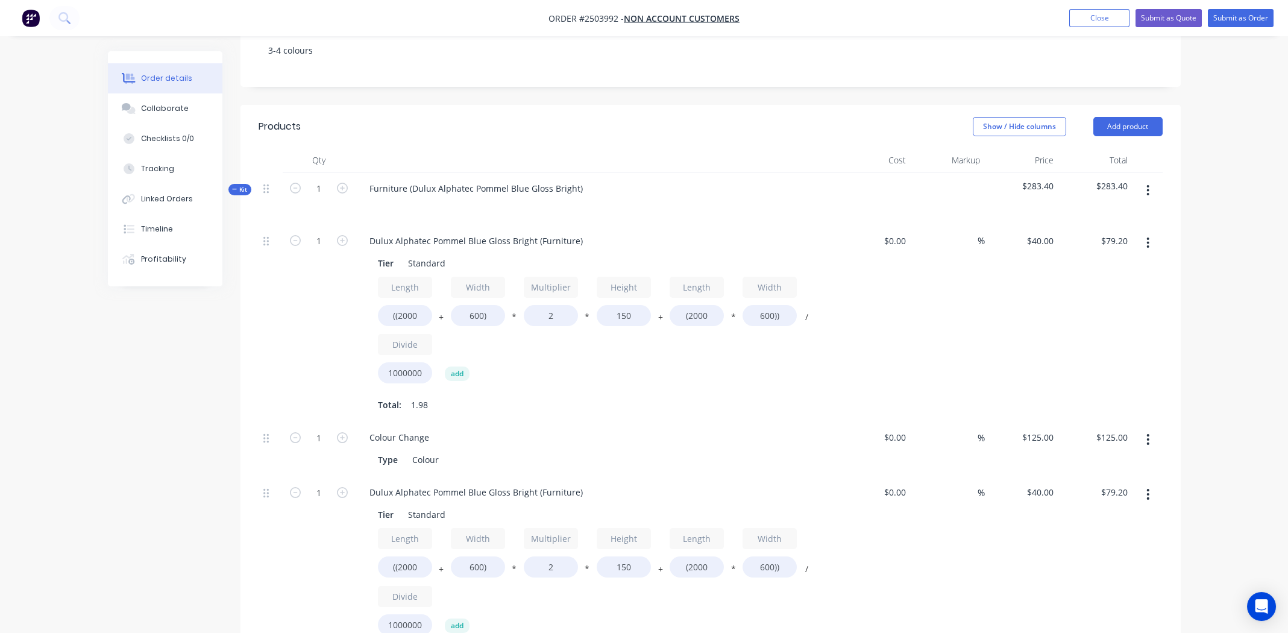
scroll to position [301, 0]
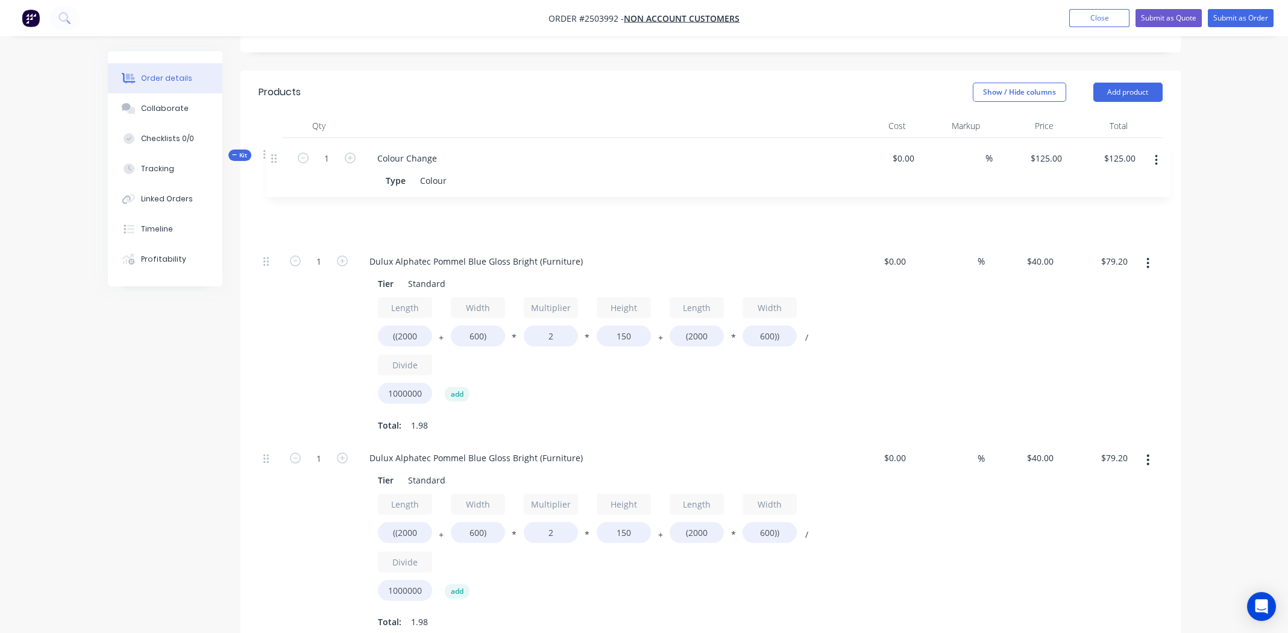
drag, startPoint x: 264, startPoint y: 367, endPoint x: 276, endPoint y: 148, distance: 219.1
click at [276, 148] on div "Kit 1 Furniture (Dulux Alphatec Pommel Blue Gloss Bright) $283.40 $283.40 1 Dul…" at bounding box center [711, 401] width 904 height 526
click at [409, 522] on input "((2000" at bounding box center [405, 532] width 54 height 21
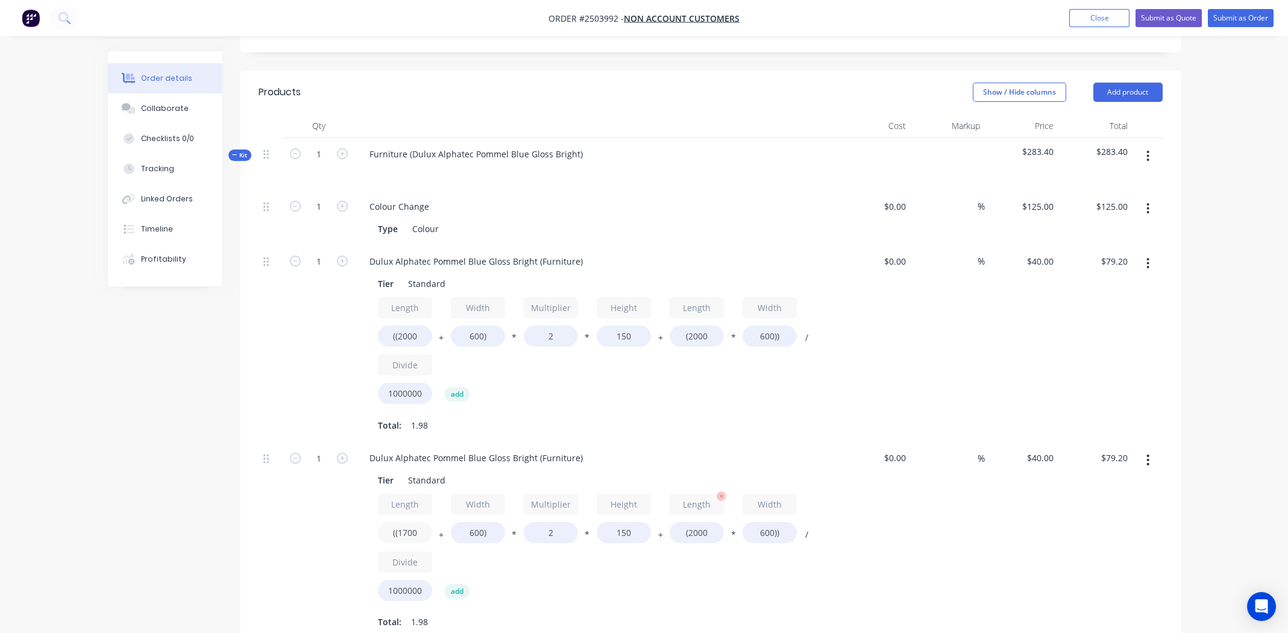
type input "((1700"
type input "$75.60"
click at [697, 522] on input "(2000" at bounding box center [697, 532] width 54 height 21
click at [698, 522] on input "(2000" at bounding box center [697, 532] width 54 height 21
type input "(1700"
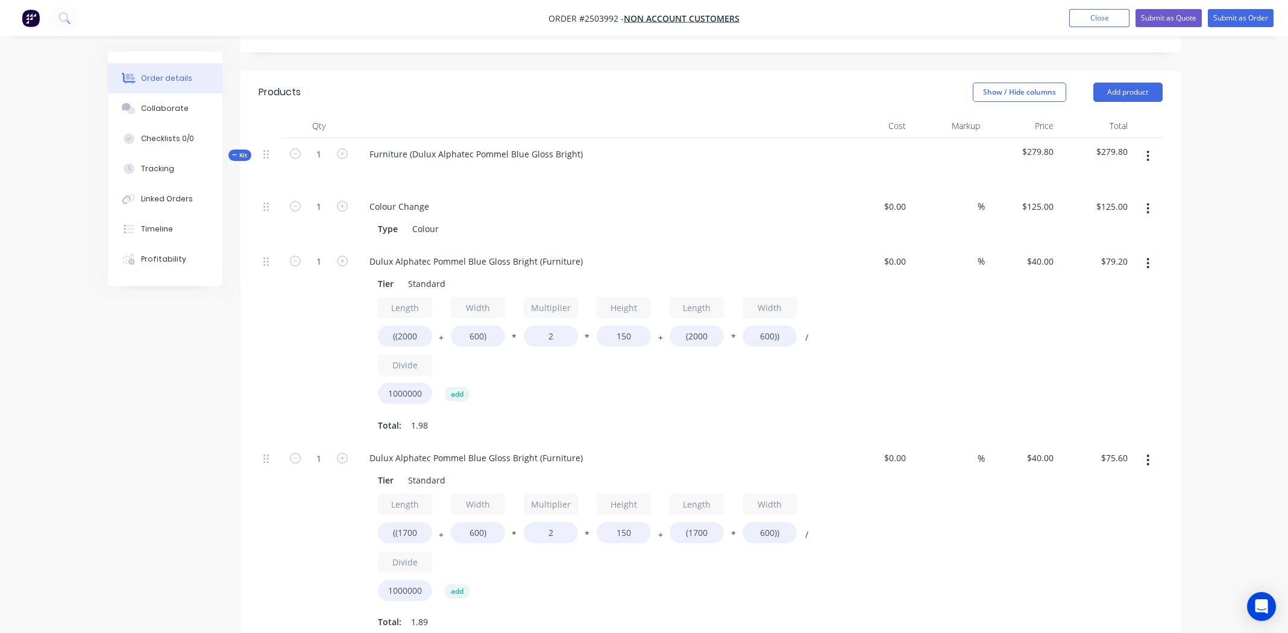
type input "$68.40"
drag, startPoint x: 1154, startPoint y: 485, endPoint x: 1042, endPoint y: 449, distance: 118.2
click at [1154, 484] on div at bounding box center [1148, 540] width 30 height 197
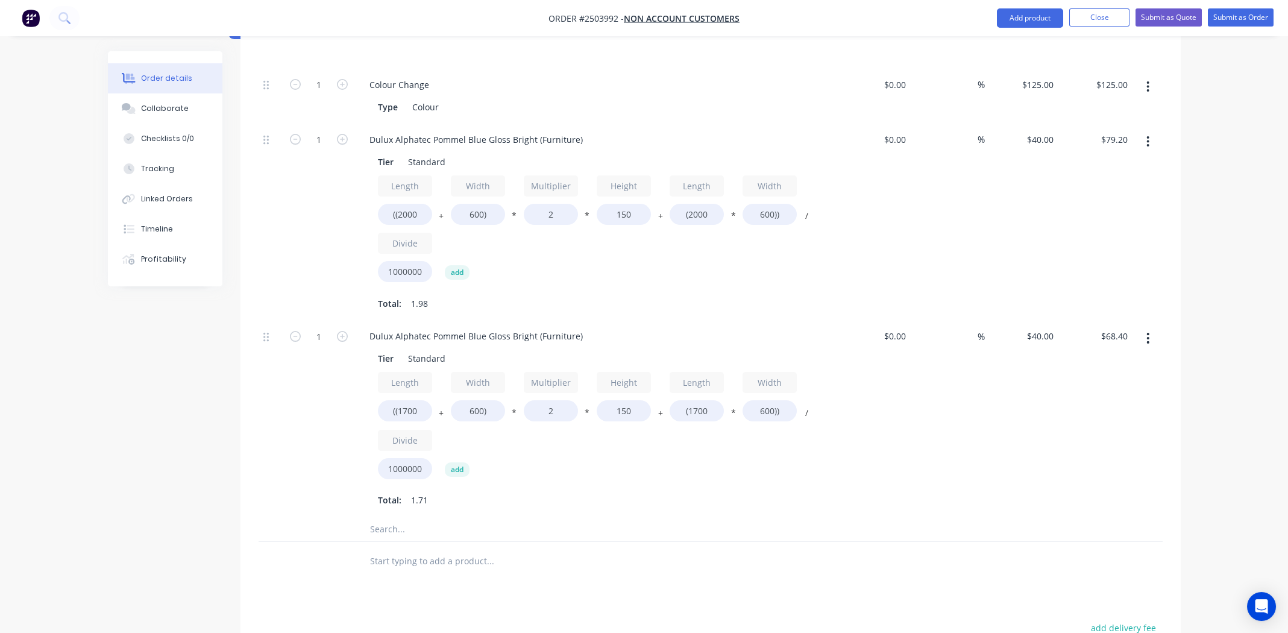
scroll to position [362, 0]
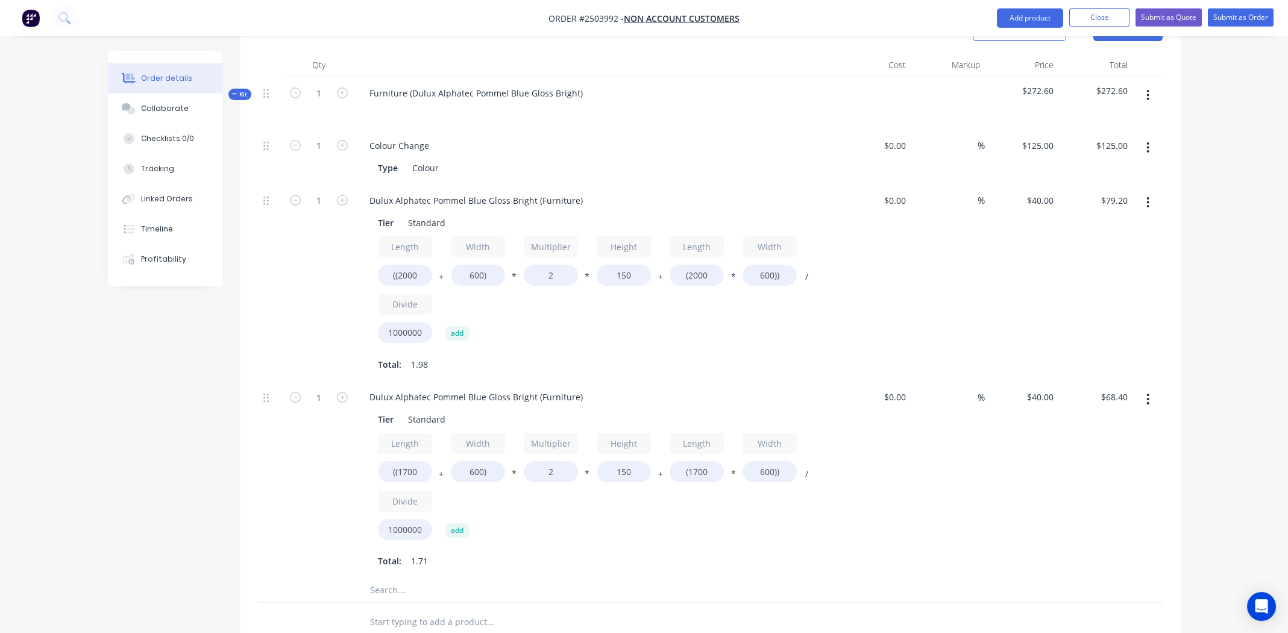
click at [1151, 388] on button "button" at bounding box center [1148, 399] width 28 height 22
click at [1087, 422] on div "Duplicate" at bounding box center [1105, 430] width 93 height 17
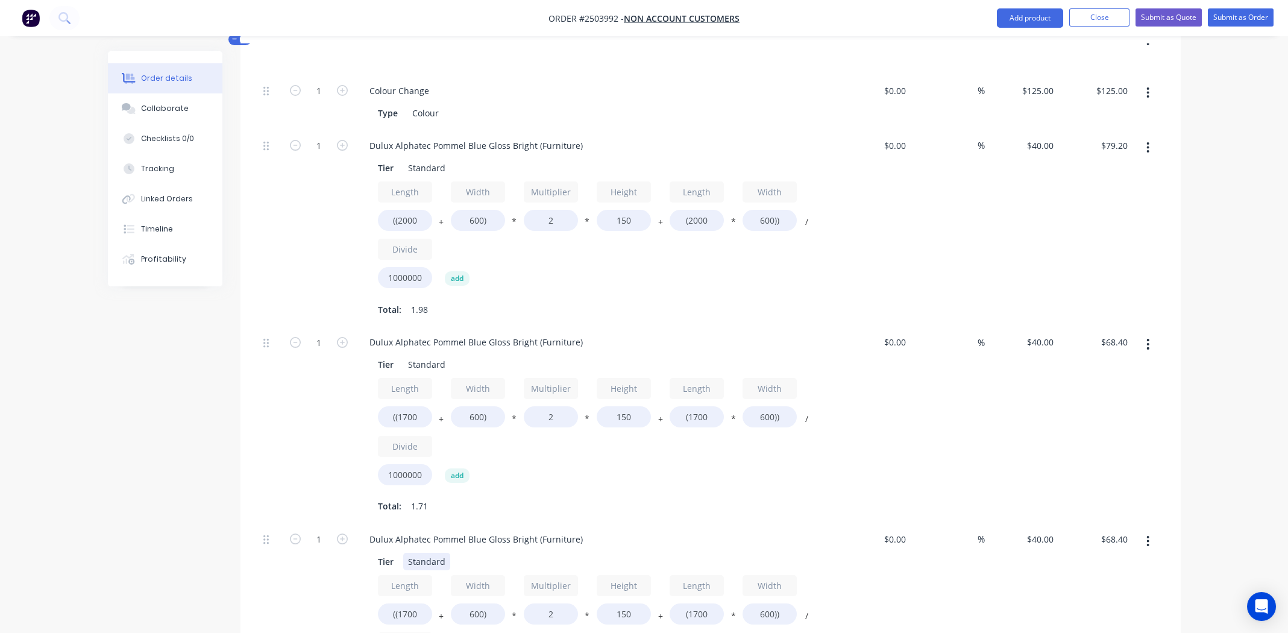
scroll to position [482, 0]
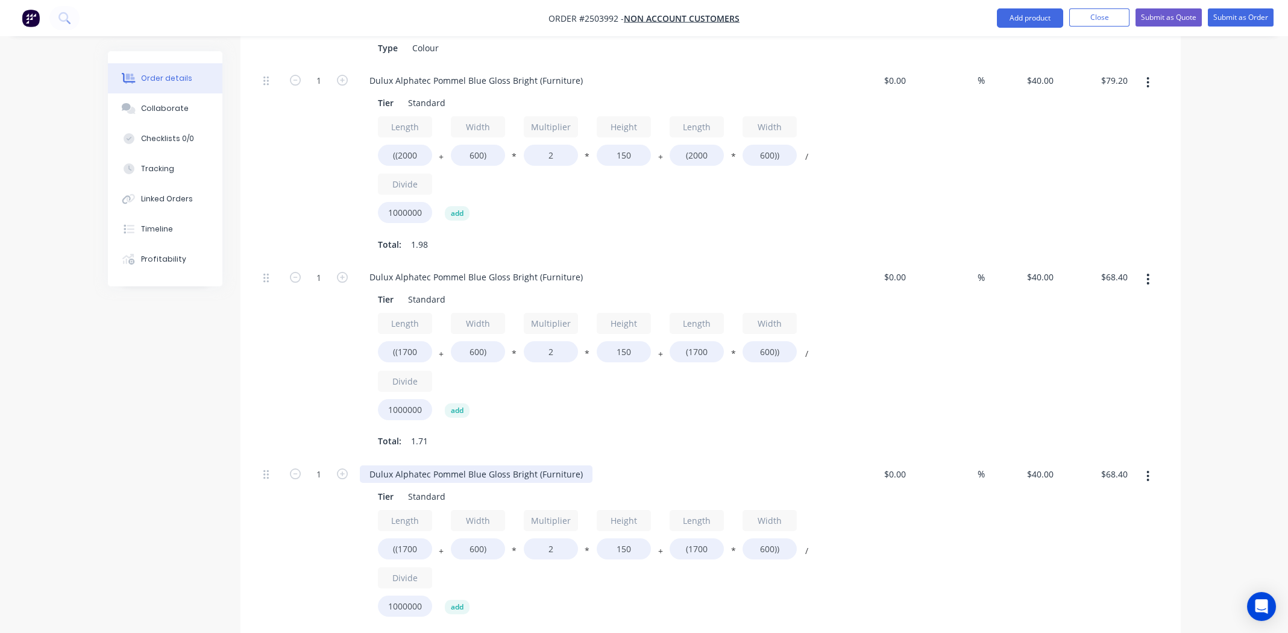
click at [458, 465] on div "Dulux Alphatec Pommel Blue Gloss Bright (Furniture)" at bounding box center [476, 473] width 233 height 17
click at [474, 268] on div "Dulux Alphatec Pommel Blue Gloss Bright (Furniture)" at bounding box center [476, 276] width 233 height 17
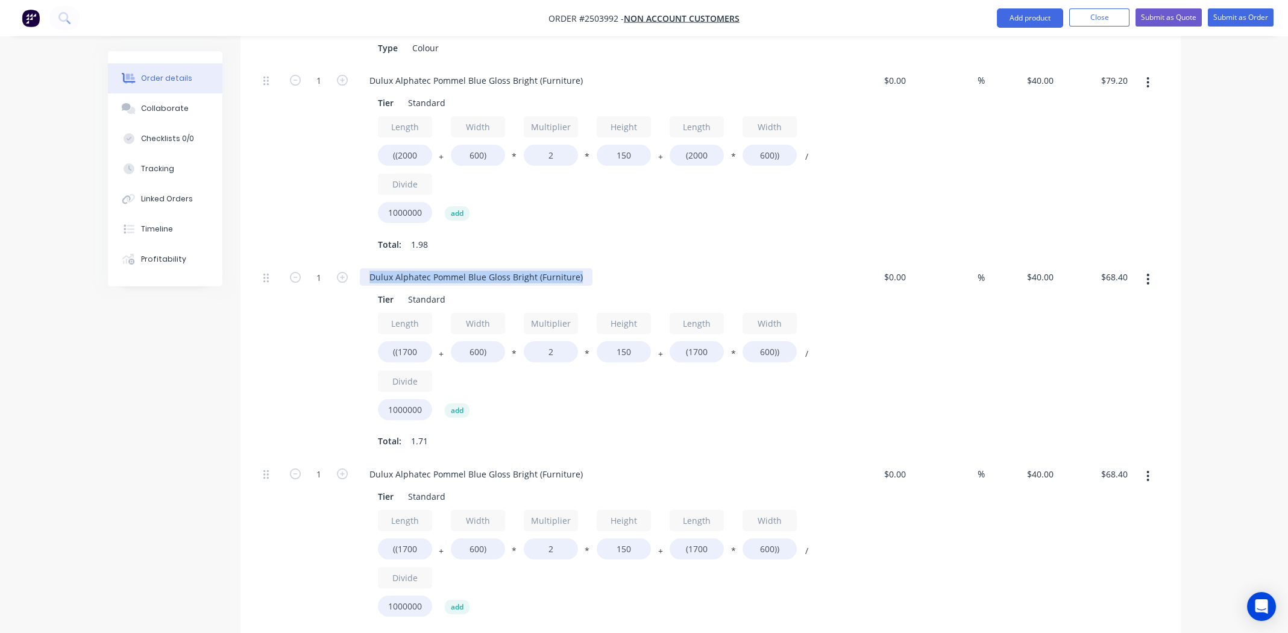
click at [474, 268] on div "Dulux Alphatec Pommel Blue Gloss Bright (Furniture)" at bounding box center [476, 276] width 233 height 17
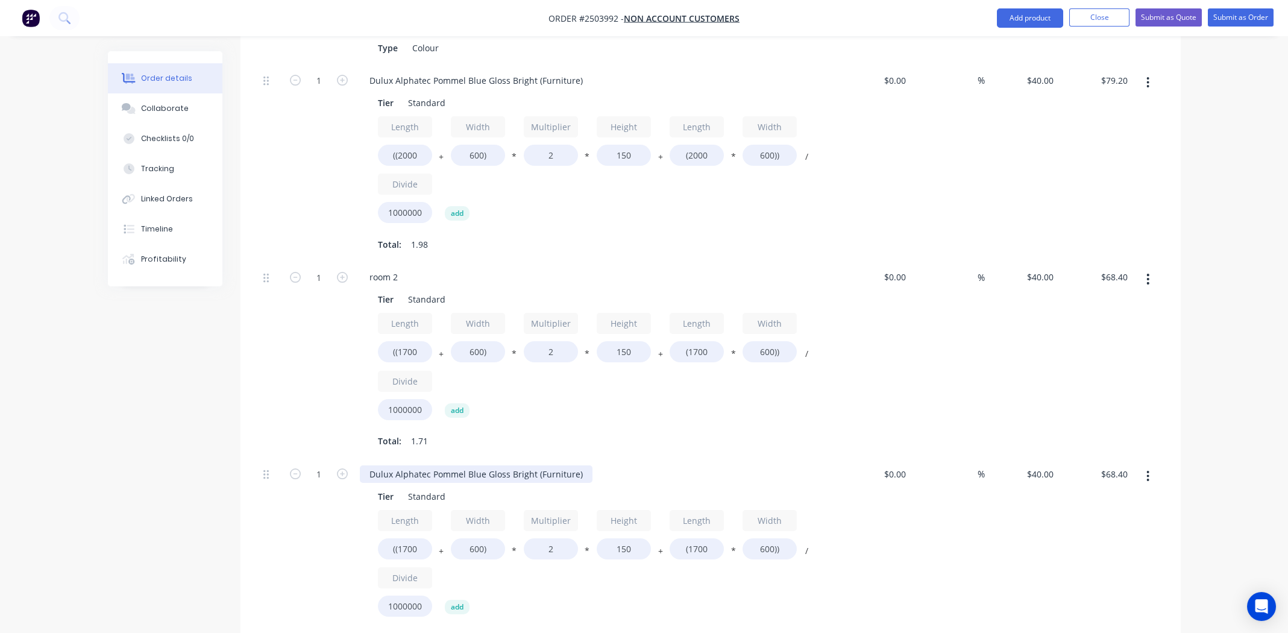
click at [484, 465] on div "Dulux Alphatec Pommel Blue Gloss Bright (Furniture)" at bounding box center [476, 473] width 233 height 17
click at [479, 465] on div "Dulux Alphatec Pommel Blue Gloss Bright (Furniture)" at bounding box center [476, 473] width 233 height 17
click at [574, 432] on div "Total: 1.71" at bounding box center [596, 441] width 436 height 18
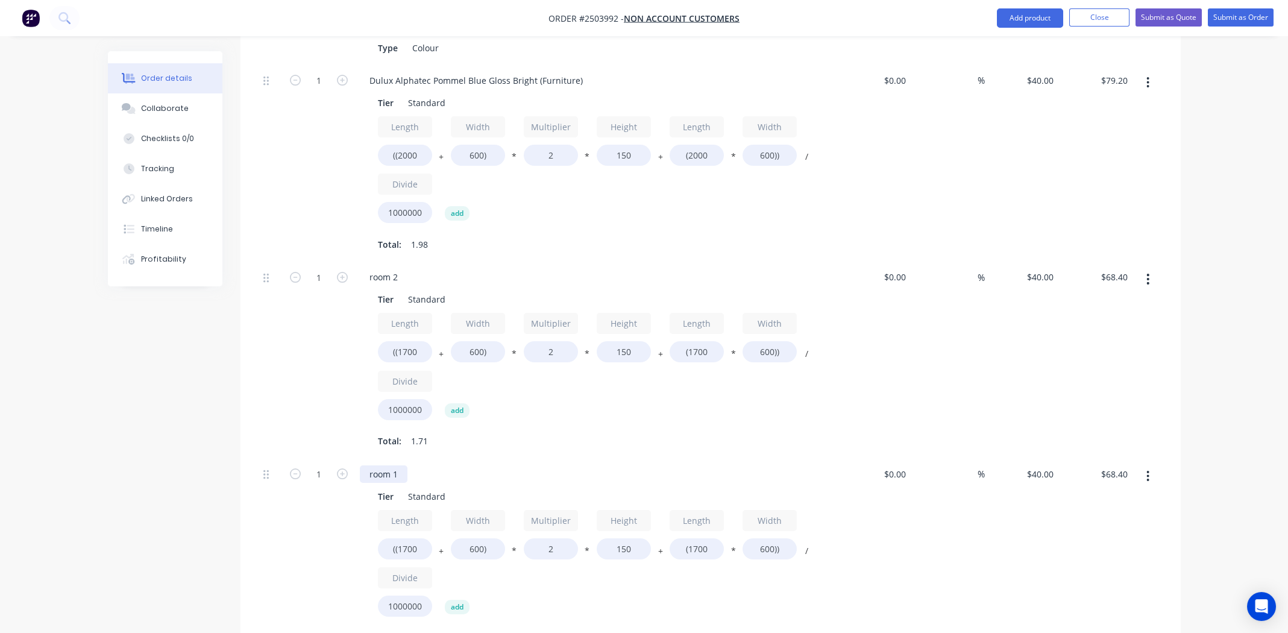
click at [374, 465] on div "room 1" at bounding box center [384, 473] width 48 height 17
click at [372, 268] on div "room 2" at bounding box center [384, 276] width 48 height 17
click at [695, 388] on div "Length ((1700 + Width 600) * Multiplier 2 * Height 150 + Length (1700 * Width 6…" at bounding box center [596, 369] width 436 height 112
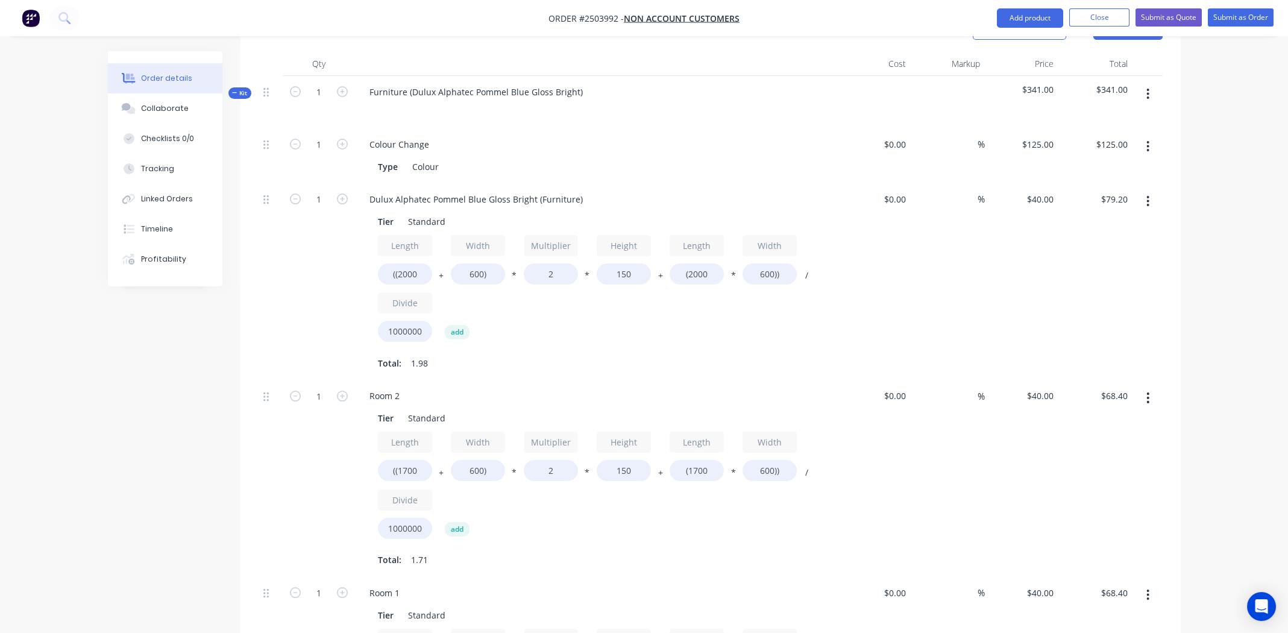
scroll to position [362, 0]
click at [496, 192] on div "Dulux Alphatec Pommel Blue Gloss Bright (Furniture)" at bounding box center [476, 200] width 233 height 17
click at [495, 192] on div "Dulux Alphatec Pommel Blue Gloss Bright (Furniture)" at bounding box center [476, 200] width 233 height 17
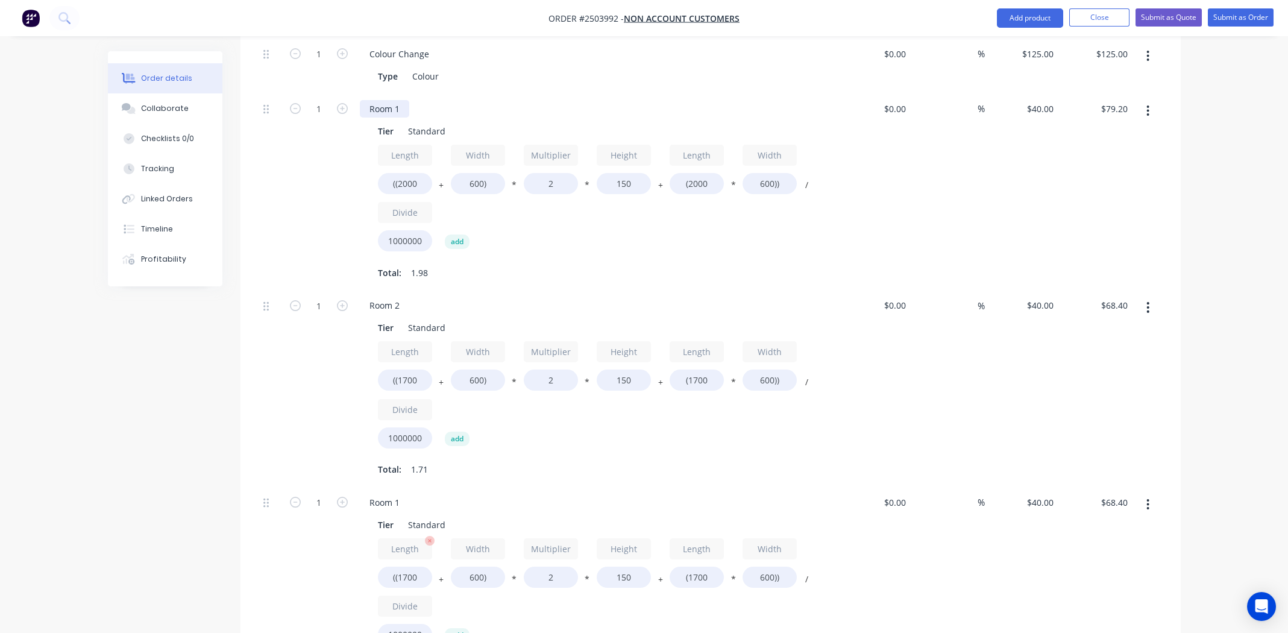
scroll to position [542, 0]
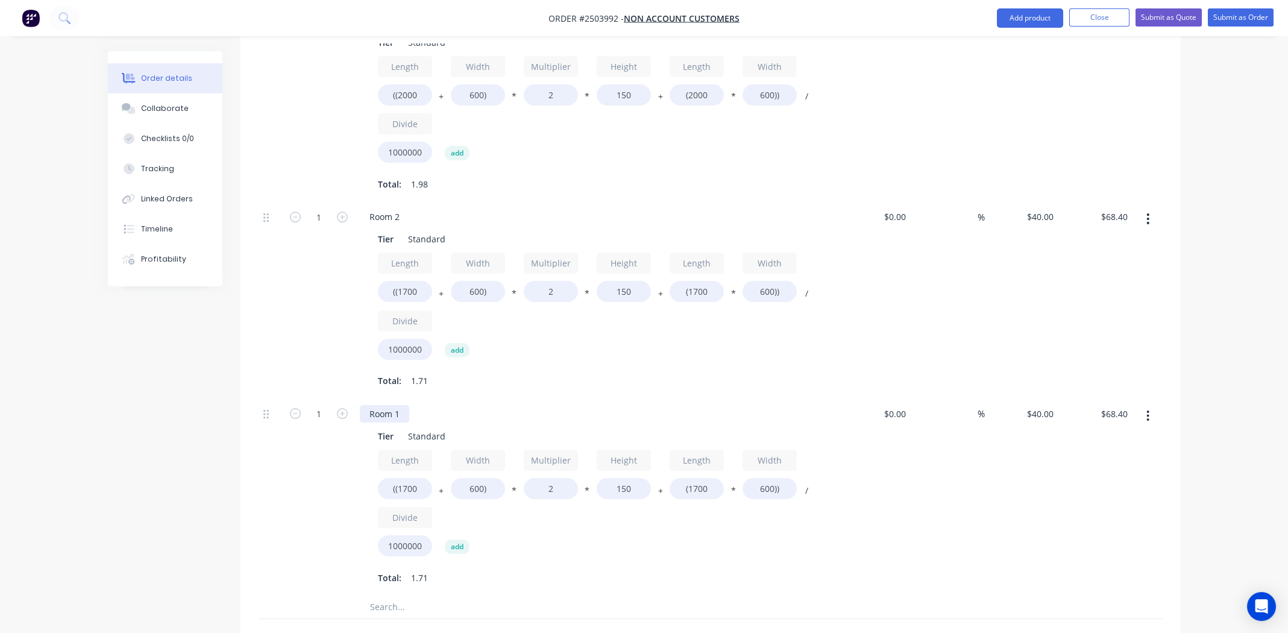
click at [385, 405] on div "Room 1" at bounding box center [384, 413] width 49 height 17
click at [409, 478] on input "((1700" at bounding box center [405, 488] width 54 height 21
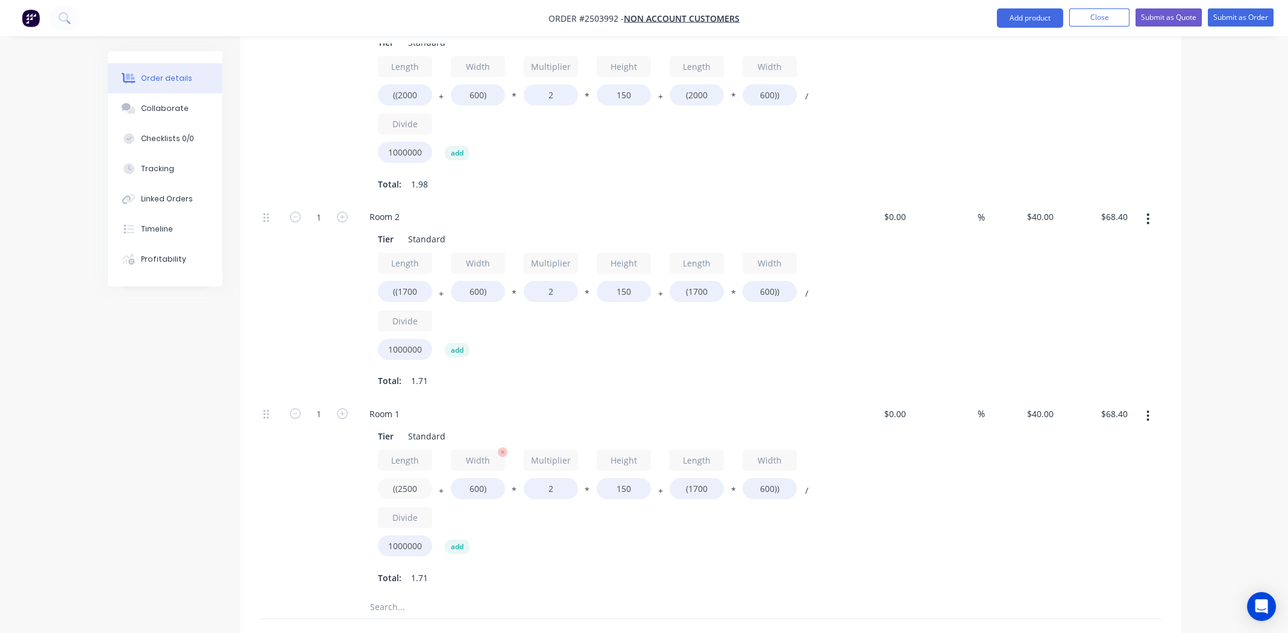
type input "((2500"
type input "$78.00"
click at [479, 478] on input "600)" at bounding box center [478, 488] width 54 height 21
type input "700)"
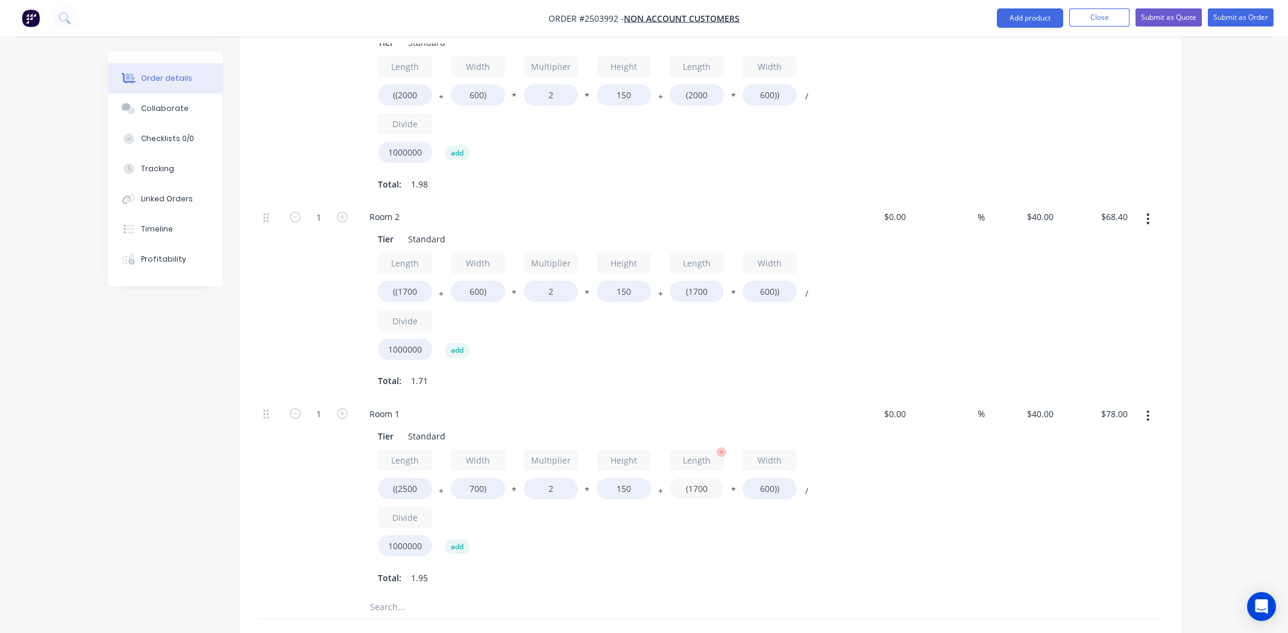
click at [697, 478] on input "(1700" at bounding box center [697, 488] width 54 height 21
type input "$79.20"
click at [697, 478] on input "(1700" at bounding box center [697, 488] width 54 height 21
type input "(2500"
type input "$98.40"
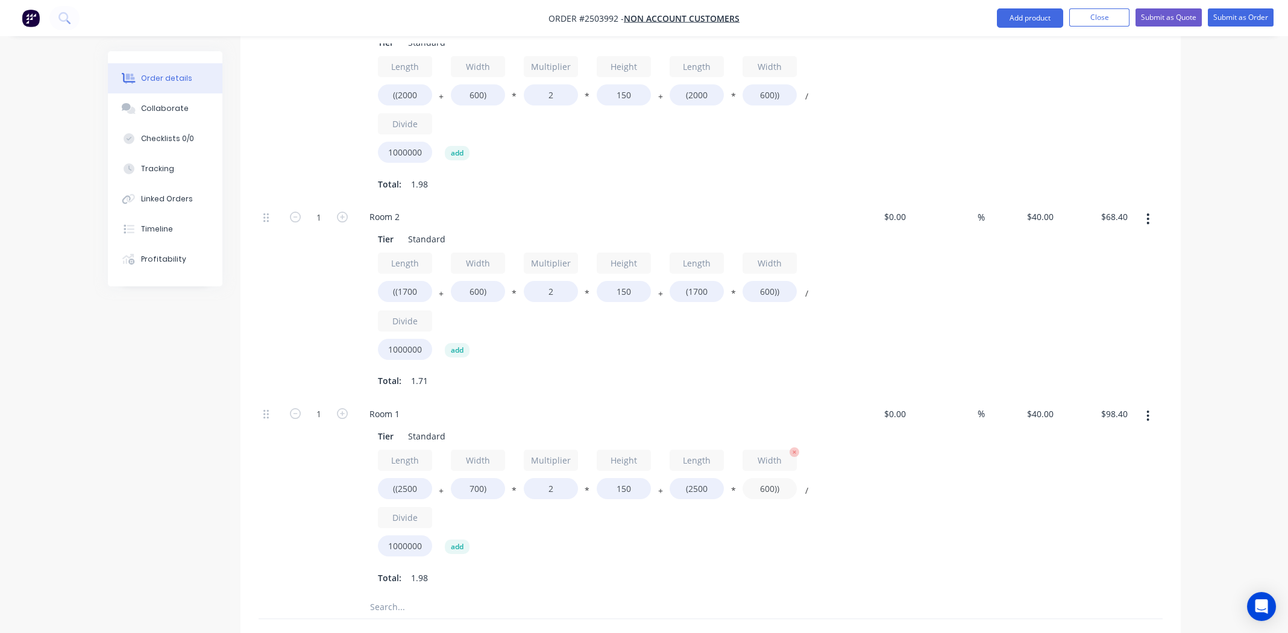
click at [767, 478] on input "600))" at bounding box center [770, 488] width 54 height 21
type input "700))"
type input "$108.40"
click at [380, 405] on div "Room 1" at bounding box center [384, 413] width 49 height 17
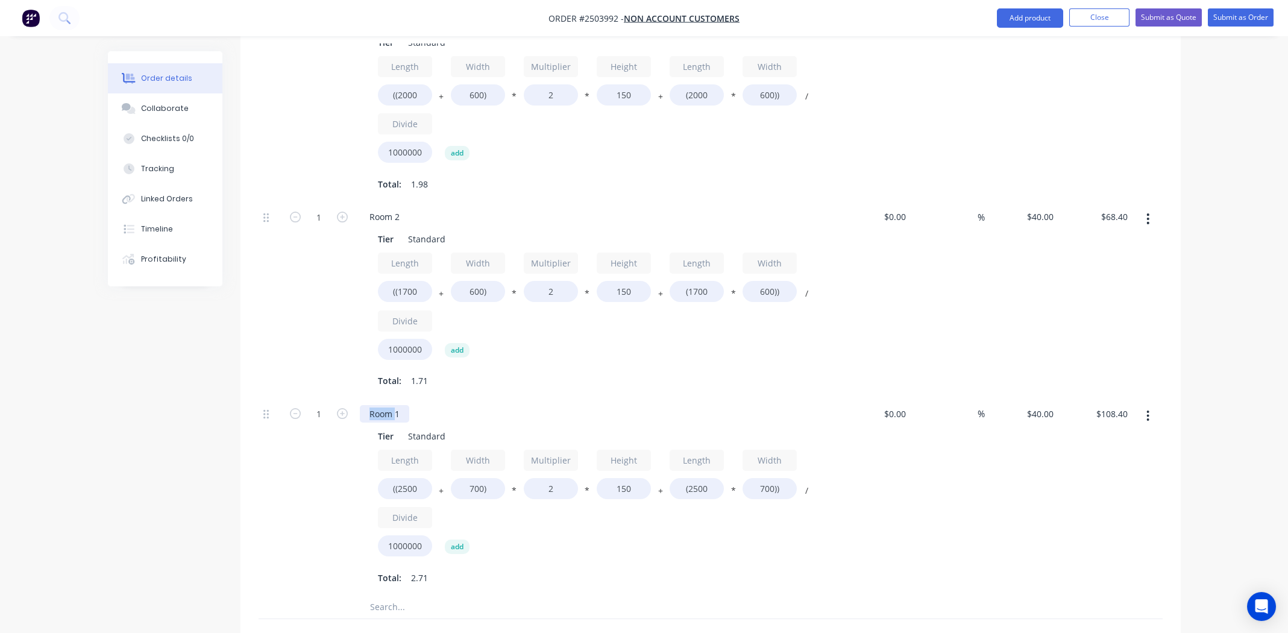
click at [380, 405] on div "Room 1" at bounding box center [384, 413] width 49 height 17
click at [587, 518] on div "Length ((2500 + Width 700) * Multiplier 2 * Height 150 + Length (2500 * Width 7…" at bounding box center [596, 506] width 436 height 112
click at [1150, 405] on button "button" at bounding box center [1148, 416] width 28 height 22
click at [1095, 439] on div "Duplicate" at bounding box center [1105, 447] width 93 height 17
click at [408, 602] on div "Living room" at bounding box center [393, 610] width 66 height 17
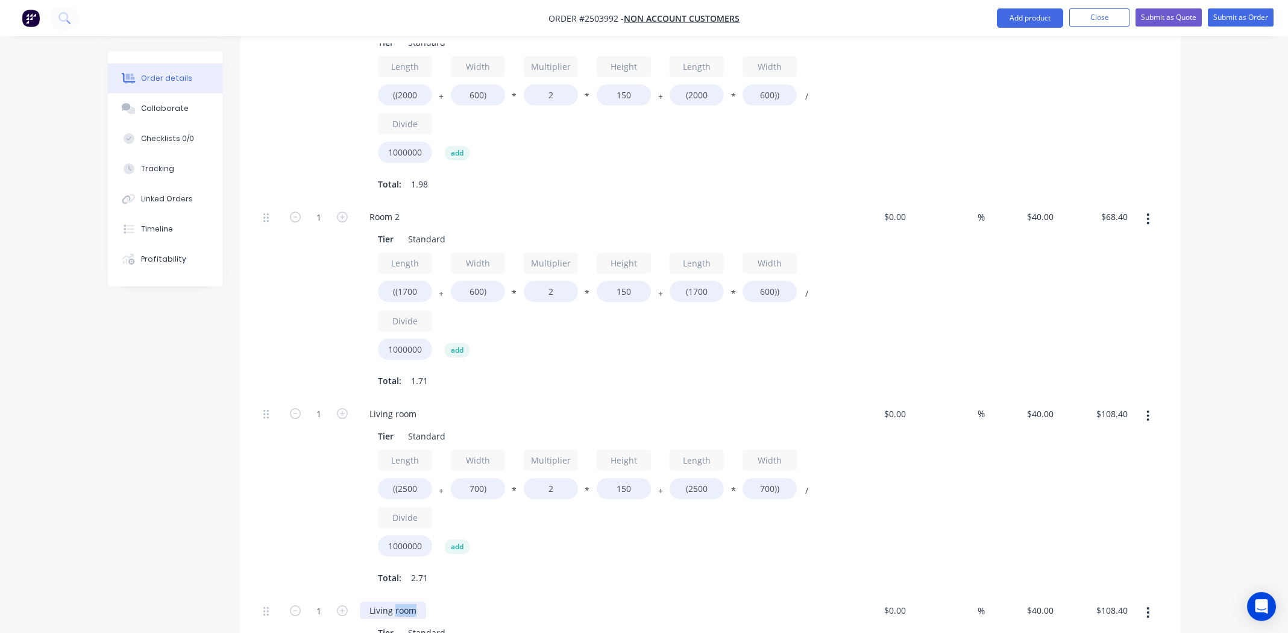
click at [408, 602] on div "Living room" at bounding box center [393, 610] width 66 height 17
click at [409, 602] on div "Living room" at bounding box center [393, 610] width 66 height 17
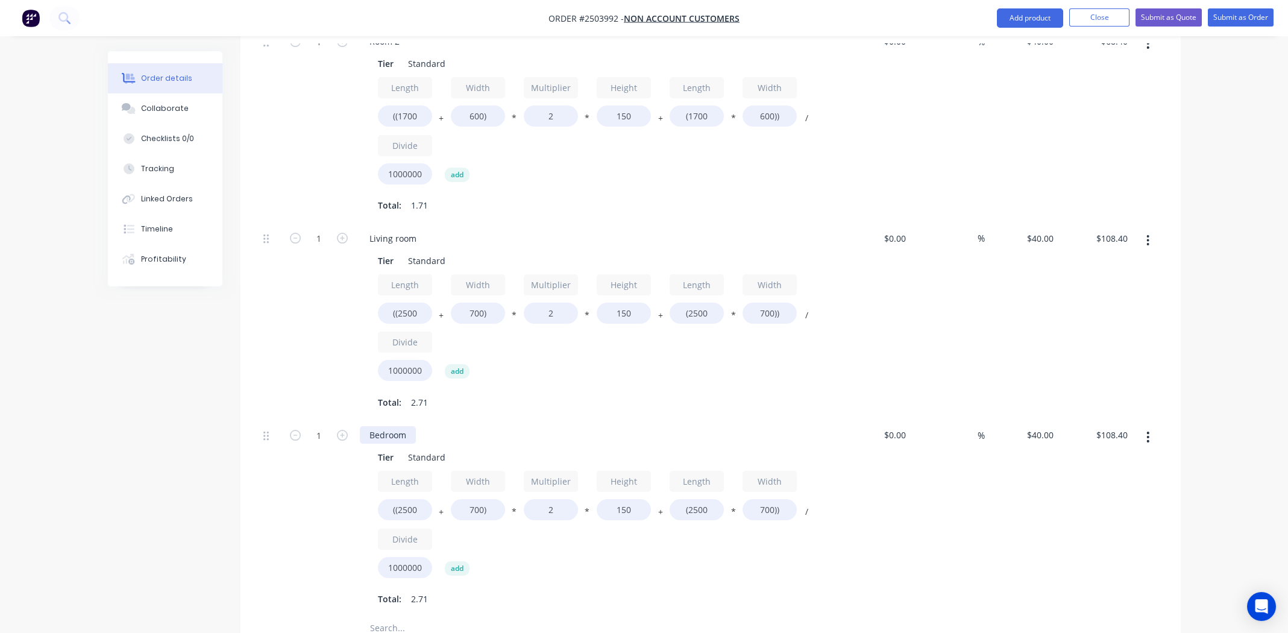
scroll to position [843, 0]
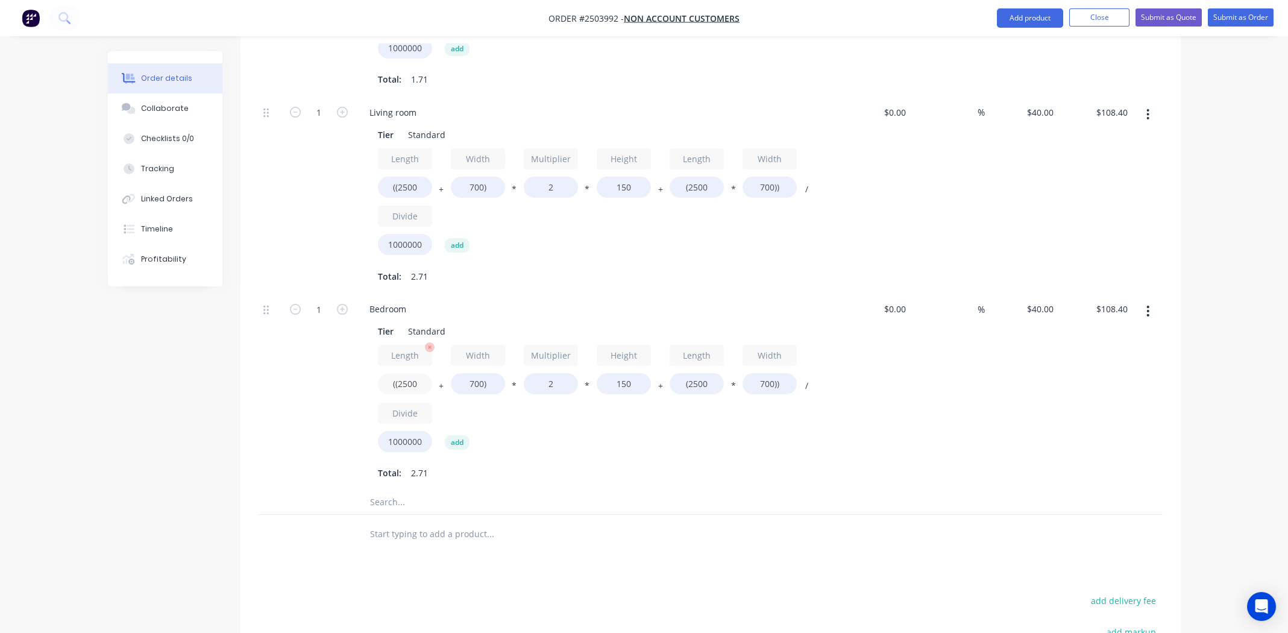
click at [405, 373] on input "((2500" at bounding box center [405, 383] width 54 height 21
type input "((2100"
click at [694, 373] on input "(2500" at bounding box center [697, 383] width 54 height 21
type input "$103.60"
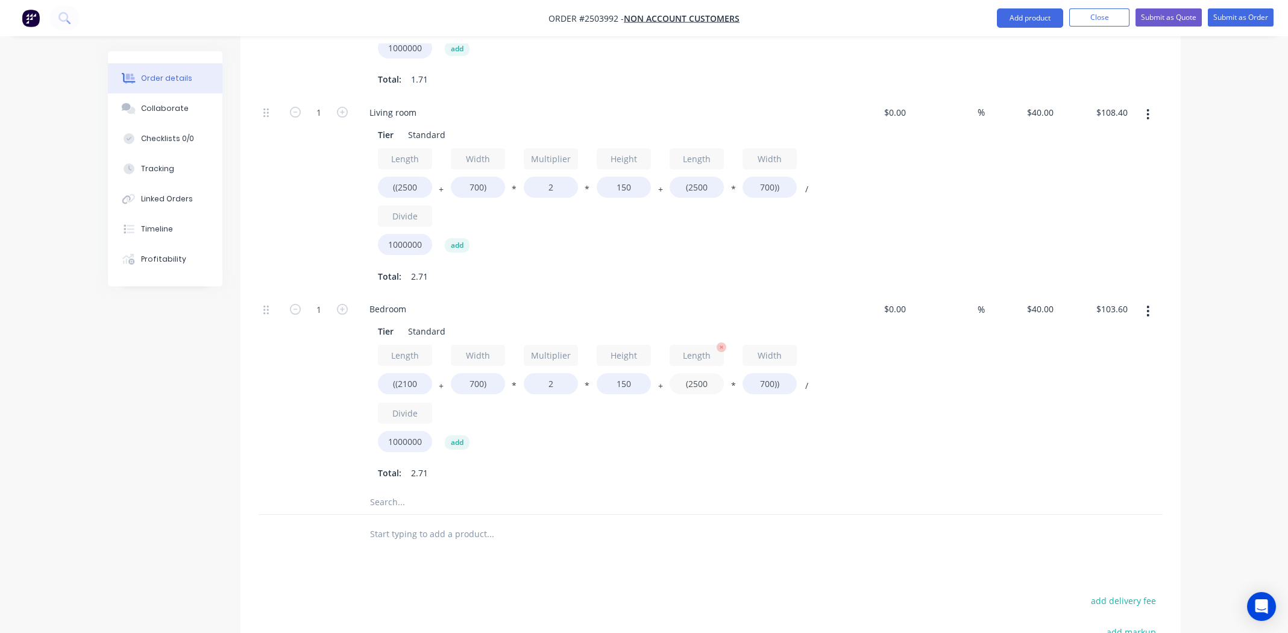
click at [694, 373] on input "(2500" at bounding box center [697, 383] width 54 height 21
type input "(2100"
type input "$92.40"
click at [725, 365] on div "Length ((2100 + Width 700) * Multiplier 2 * Height 150 + Length (2100 * Width 7…" at bounding box center [596, 401] width 436 height 112
click at [1148, 306] on icon "button" at bounding box center [1148, 311] width 2 height 11
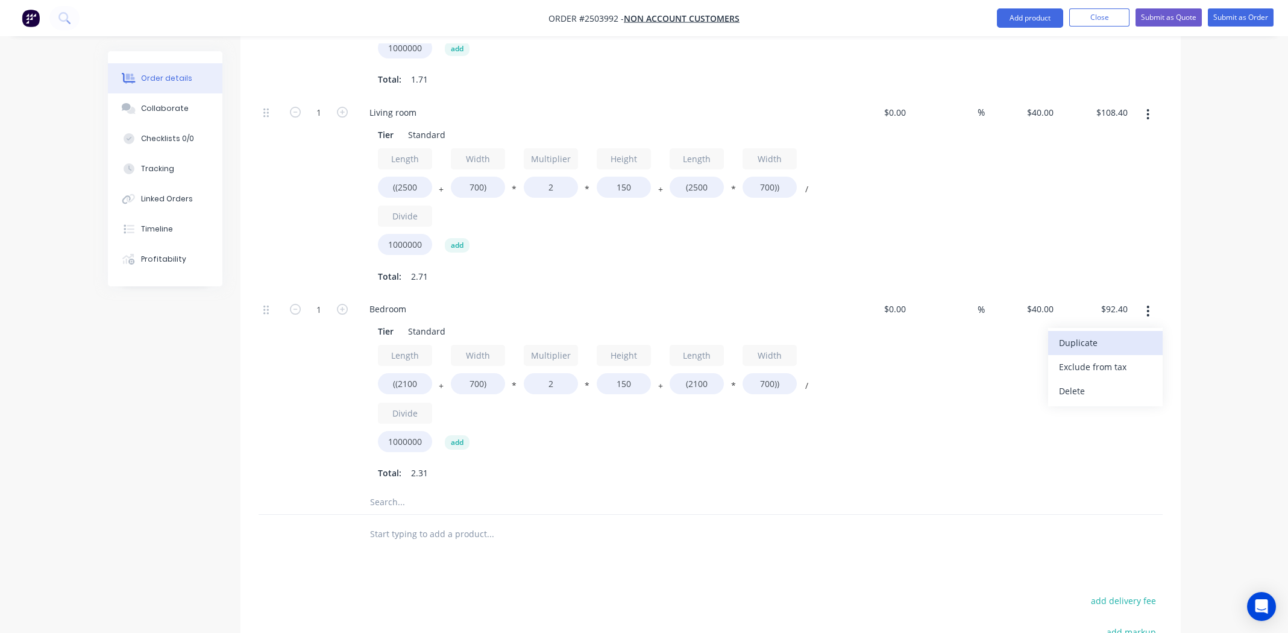
click at [1105, 334] on div "Duplicate" at bounding box center [1105, 342] width 93 height 17
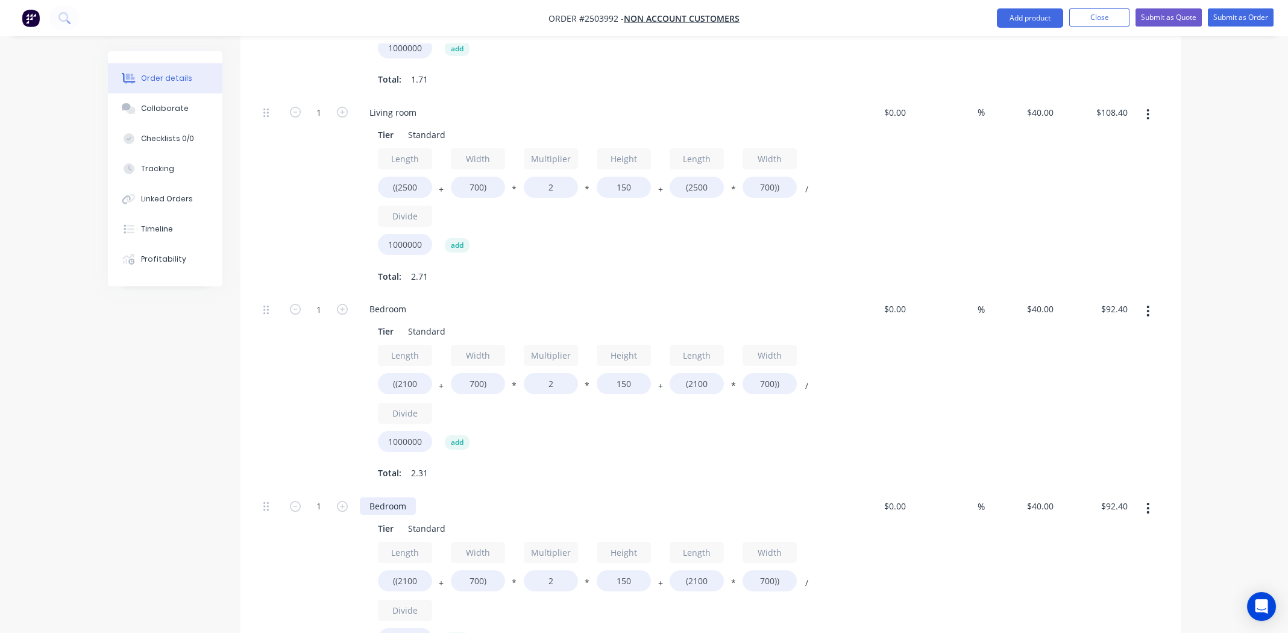
click at [389, 497] on div "Bedroom" at bounding box center [388, 505] width 56 height 17
click at [409, 570] on input "((2100" at bounding box center [405, 580] width 54 height 21
type input "((1500"
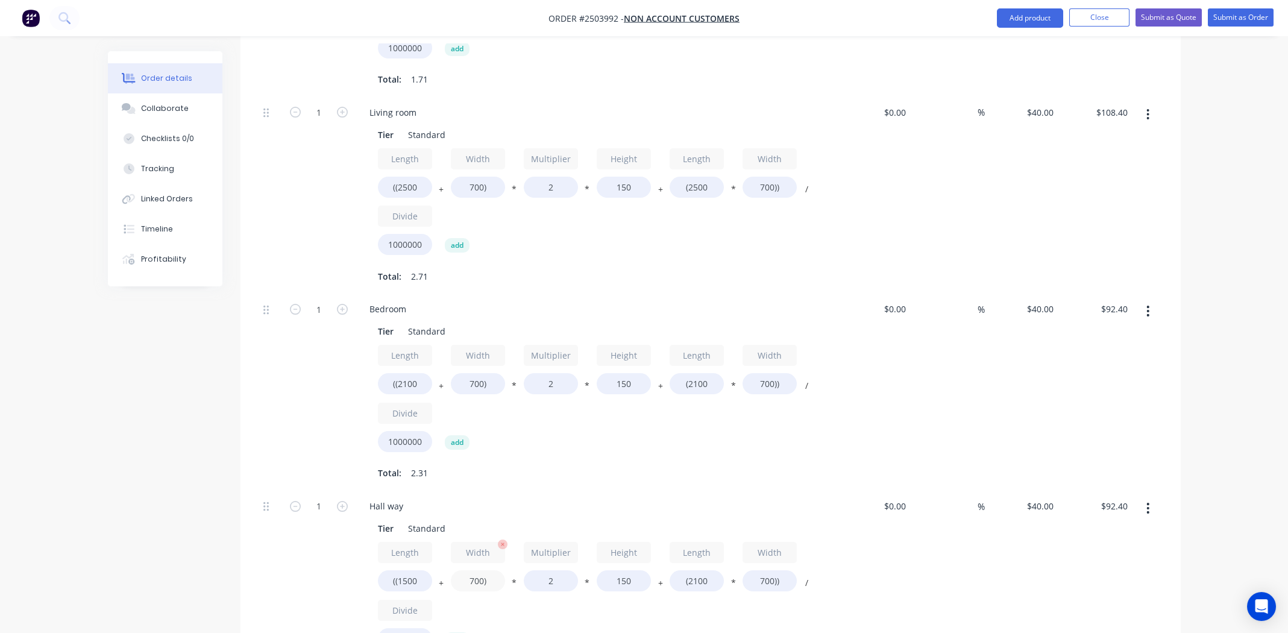
type input "$85.20"
click at [476, 570] on input "700)" at bounding box center [478, 580] width 54 height 21
type input "600)"
type input "$84.00"
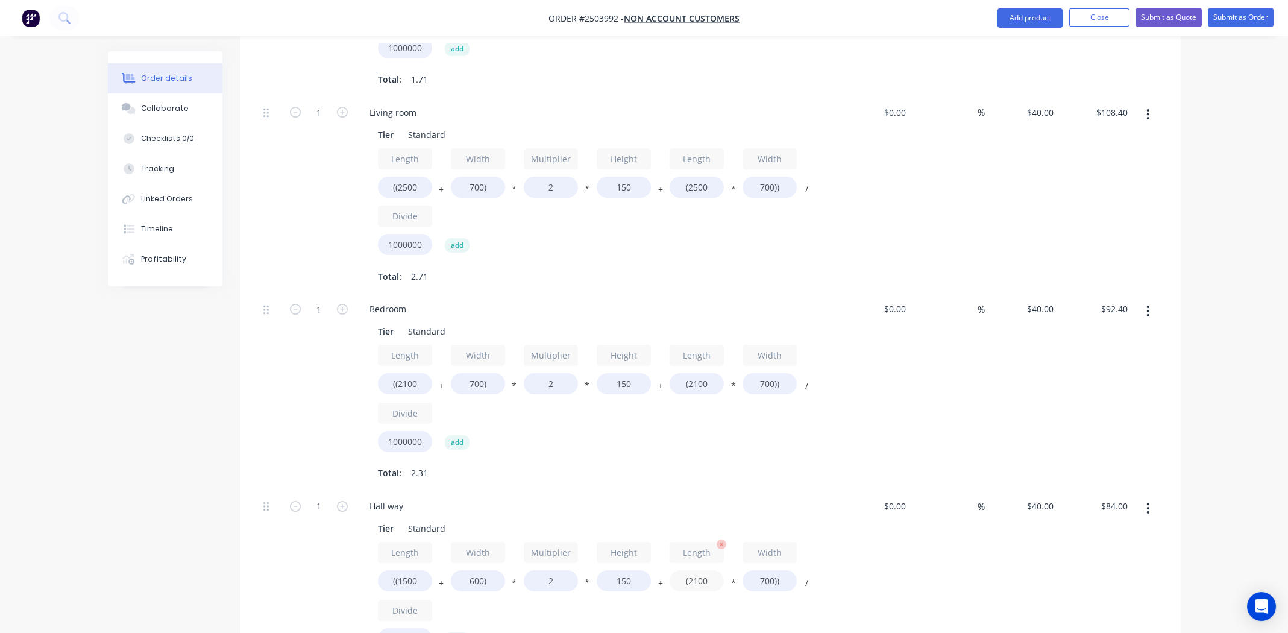
click at [703, 570] on input "(2100" at bounding box center [697, 580] width 54 height 21
type input "(1500"
click at [768, 570] on input "700))" at bounding box center [770, 580] width 54 height 21
type input "$67.20"
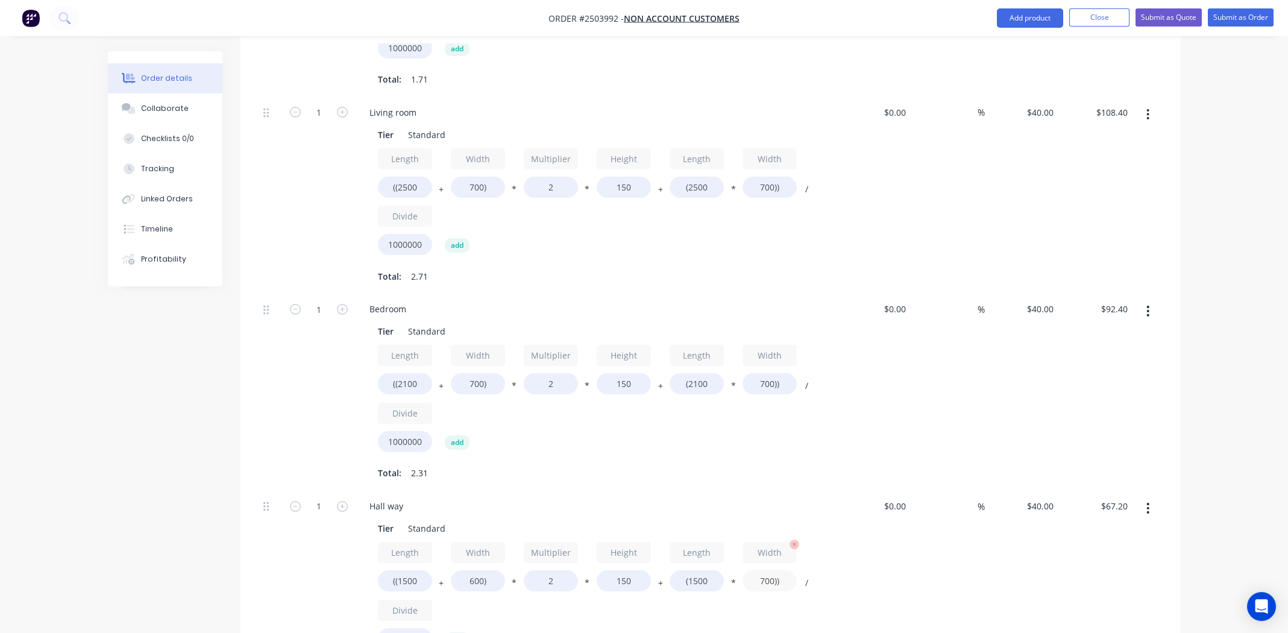
click at [768, 570] on input "700))" at bounding box center [770, 580] width 54 height 21
type input "600))"
type input "$61.20"
click at [932, 552] on div "%" at bounding box center [948, 588] width 74 height 197
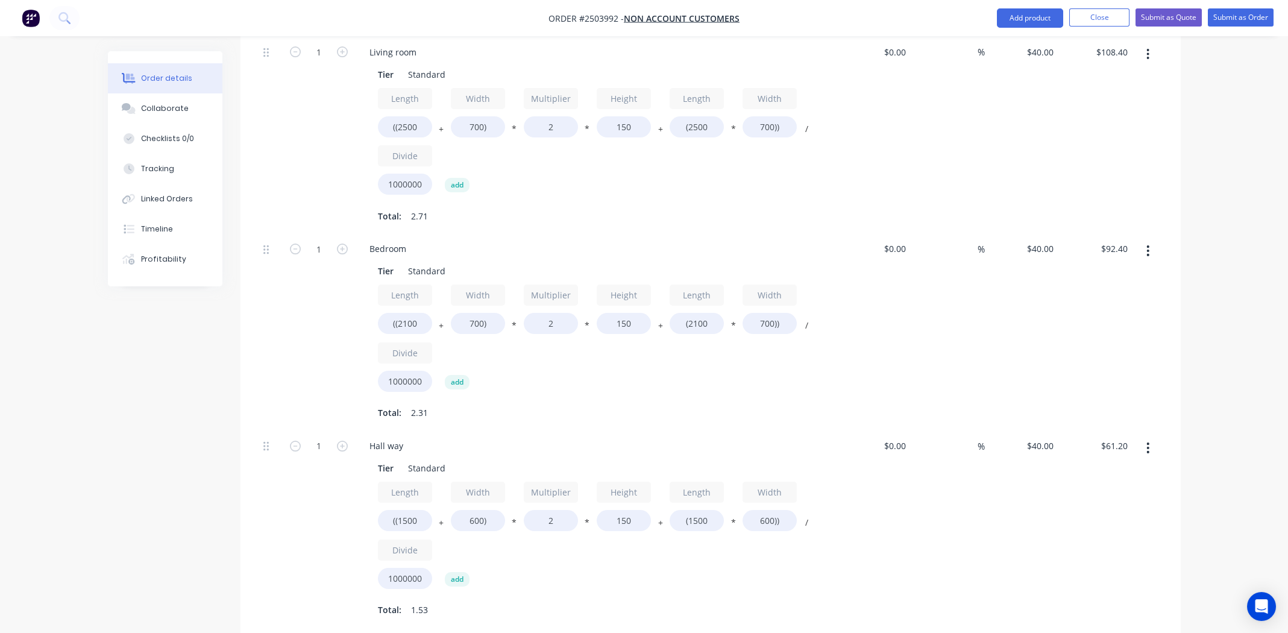
click at [1148, 245] on icon "button" at bounding box center [1148, 250] width 2 height 11
click at [1109, 274] on div "Duplicate" at bounding box center [1105, 282] width 93 height 17
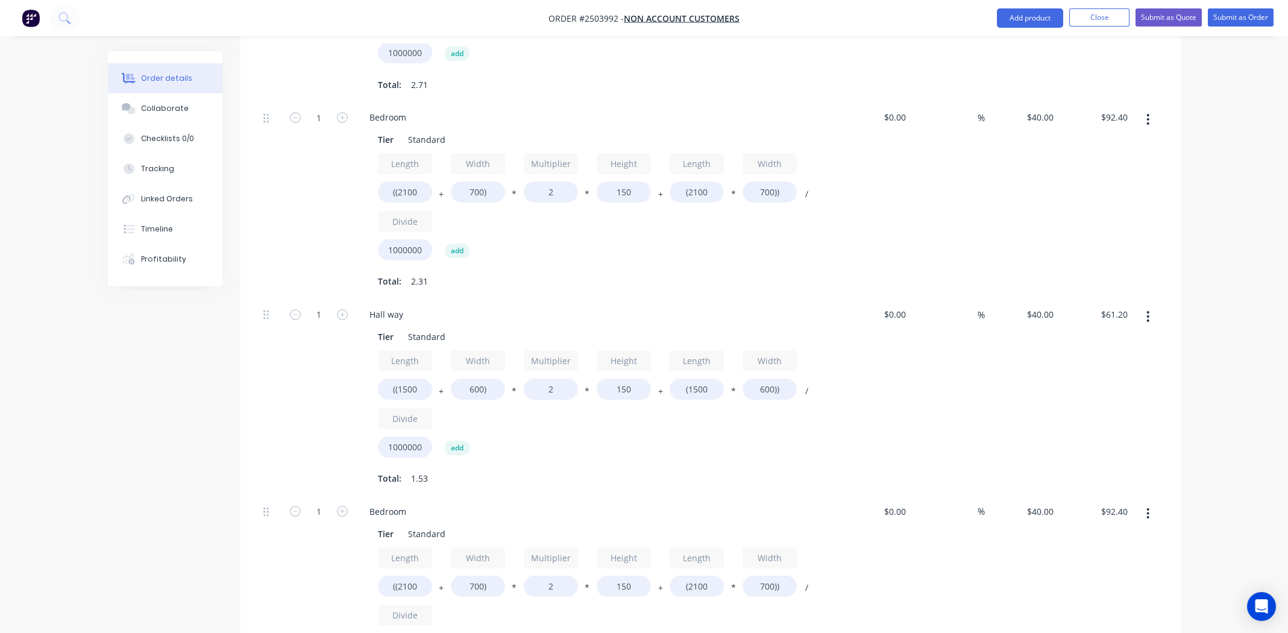
scroll to position [1085, 0]
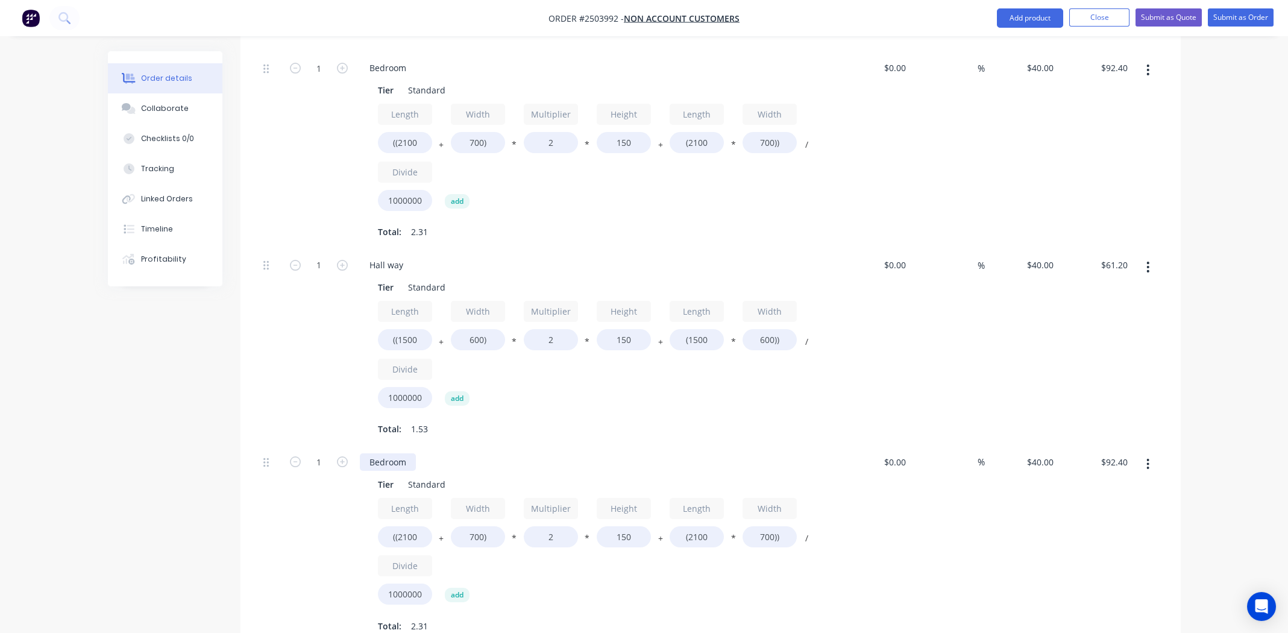
click at [404, 453] on div "Bedroom" at bounding box center [388, 461] width 56 height 17
click at [396, 453] on div "Bedroom" at bounding box center [388, 461] width 56 height 17
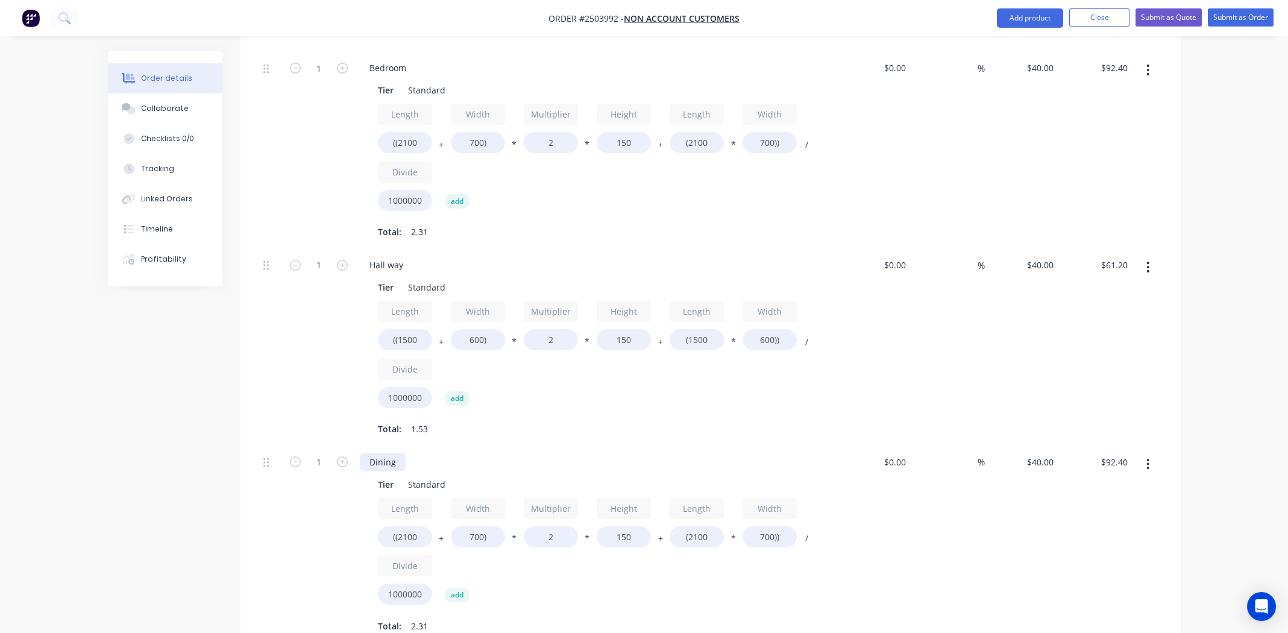
scroll to position [1086, 0]
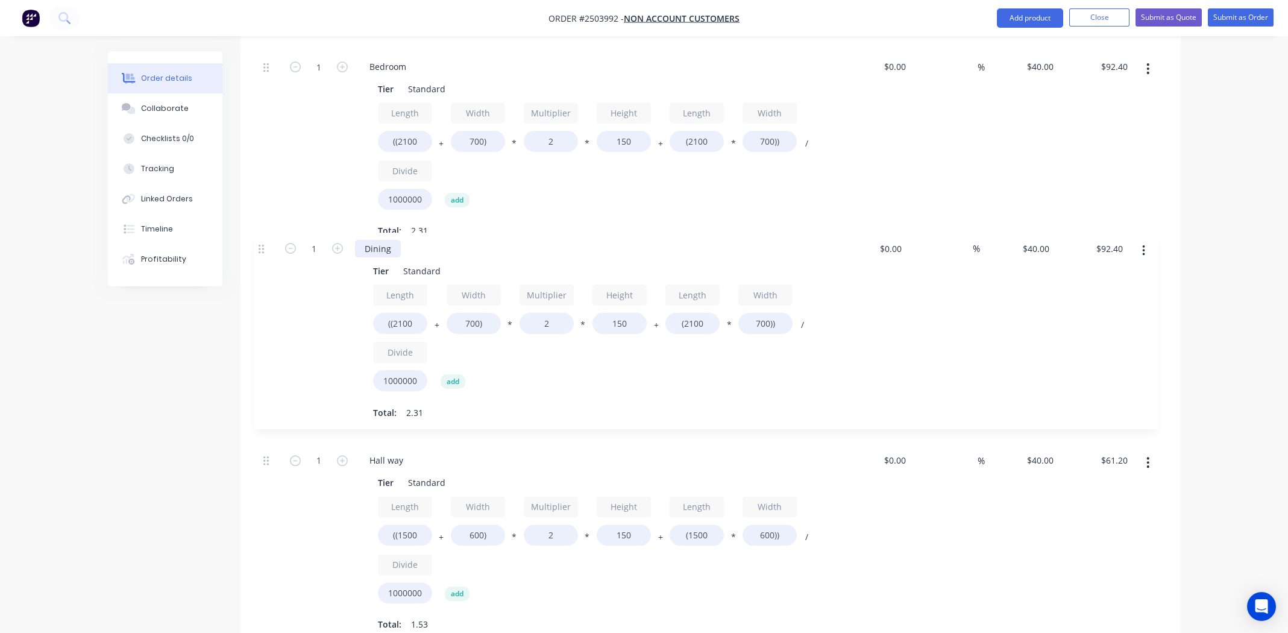
drag, startPoint x: 266, startPoint y: 427, endPoint x: 265, endPoint y: 245, distance: 182.7
click at [265, 245] on div "1 Colour Change Type Colour $0.00 $0.00 % $125.00 $125.00 $125.00 $125.00 1 Roo…" at bounding box center [711, 24] width 904 height 1236
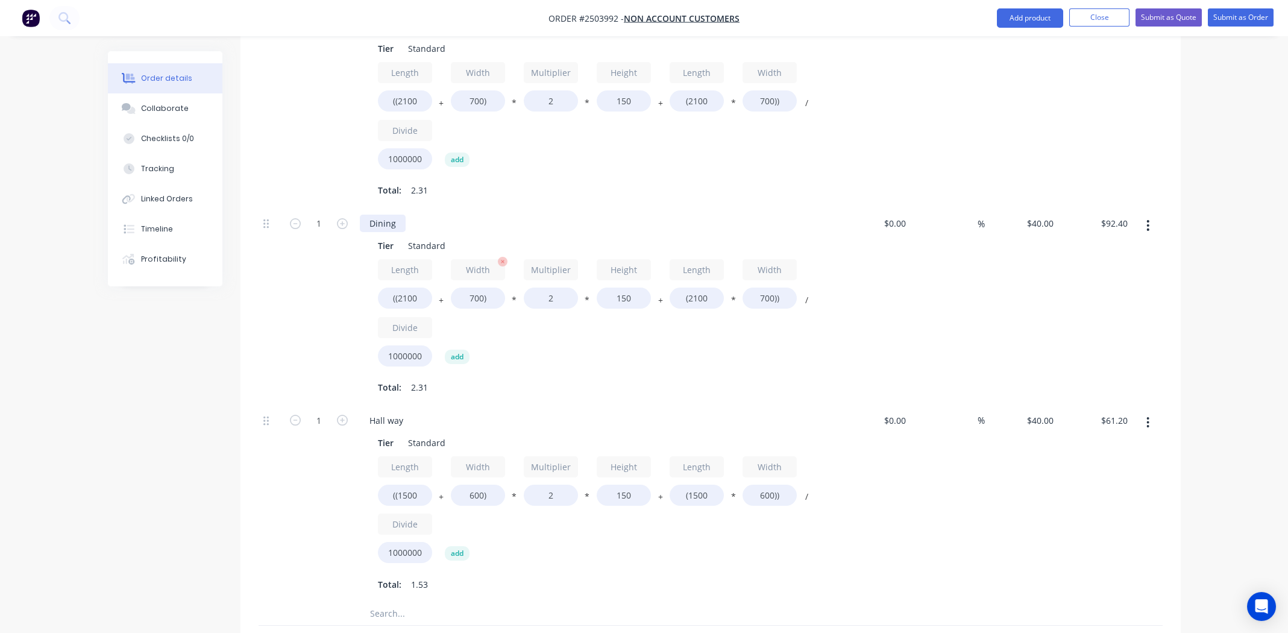
scroll to position [1146, 0]
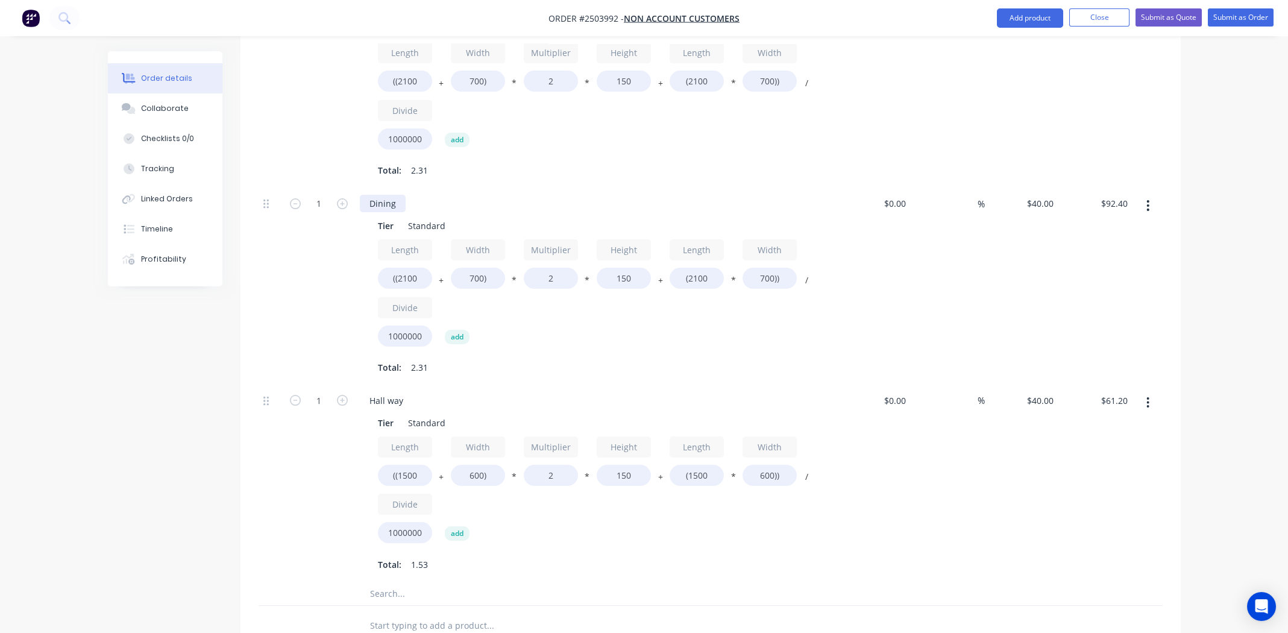
click at [400, 195] on div "Dining" at bounding box center [383, 203] width 46 height 17
click at [395, 195] on div "DiningGloss white" at bounding box center [406, 203] width 92 height 17
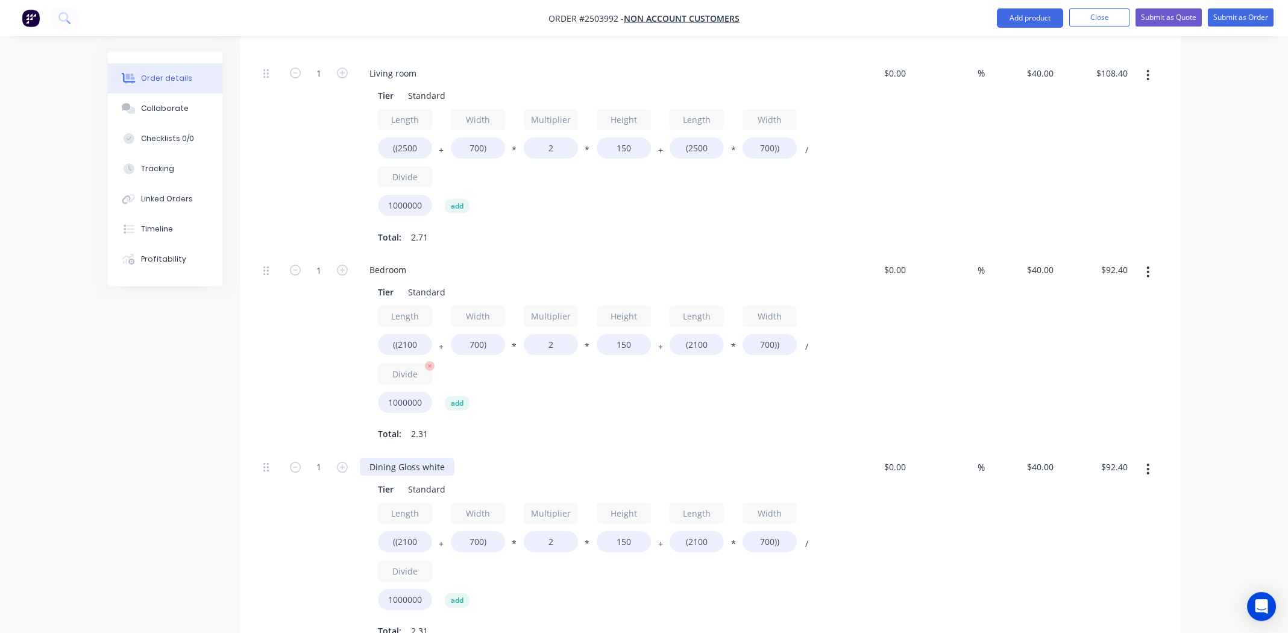
scroll to position [784, 0]
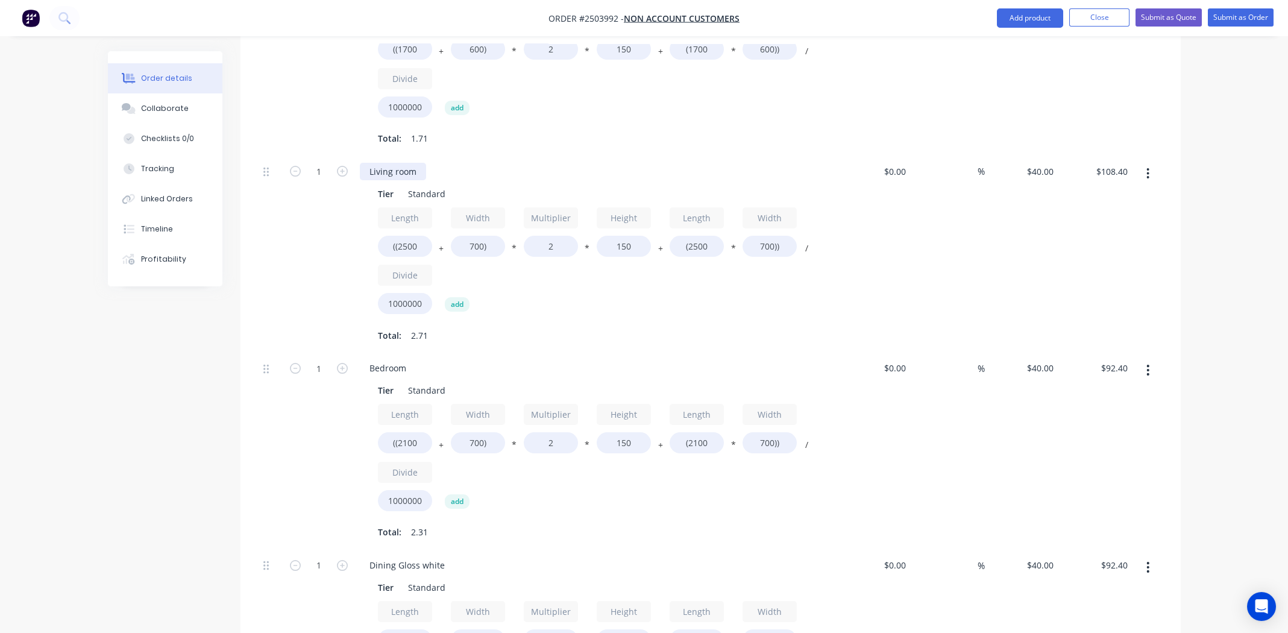
click at [420, 163] on div "Living room" at bounding box center [393, 171] width 66 height 17
click at [408, 359] on div "Bedroom" at bounding box center [388, 367] width 56 height 17
click at [608, 326] on div "Total: 2.71" at bounding box center [596, 335] width 436 height 18
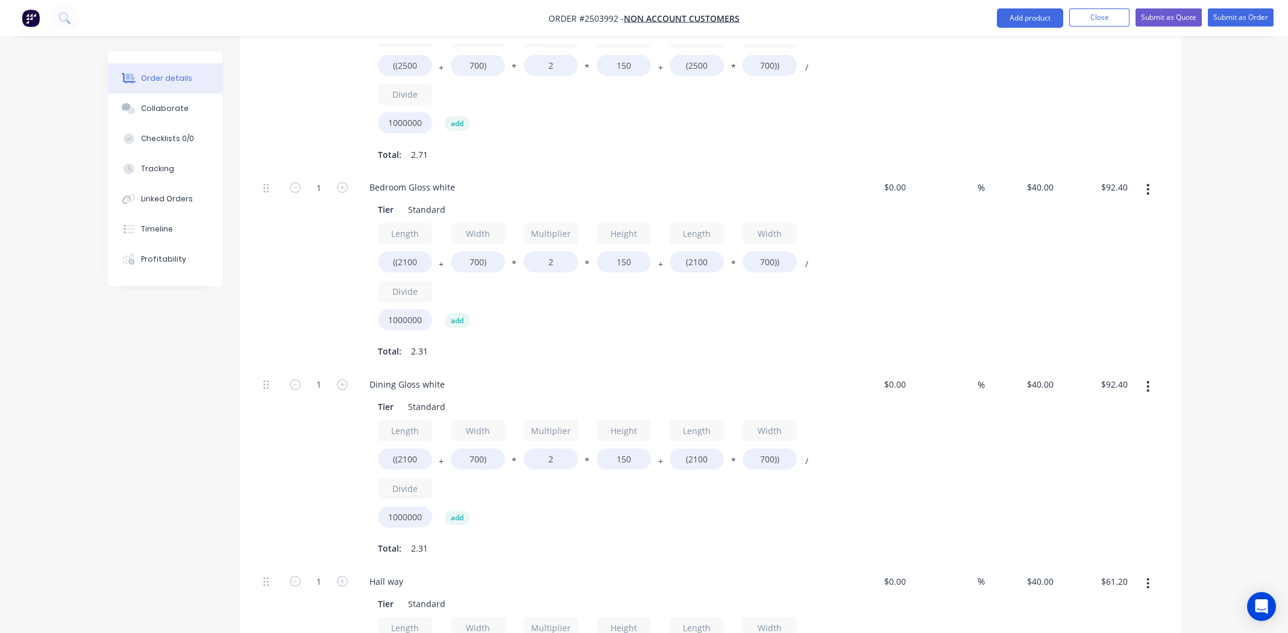
scroll to position [1086, 0]
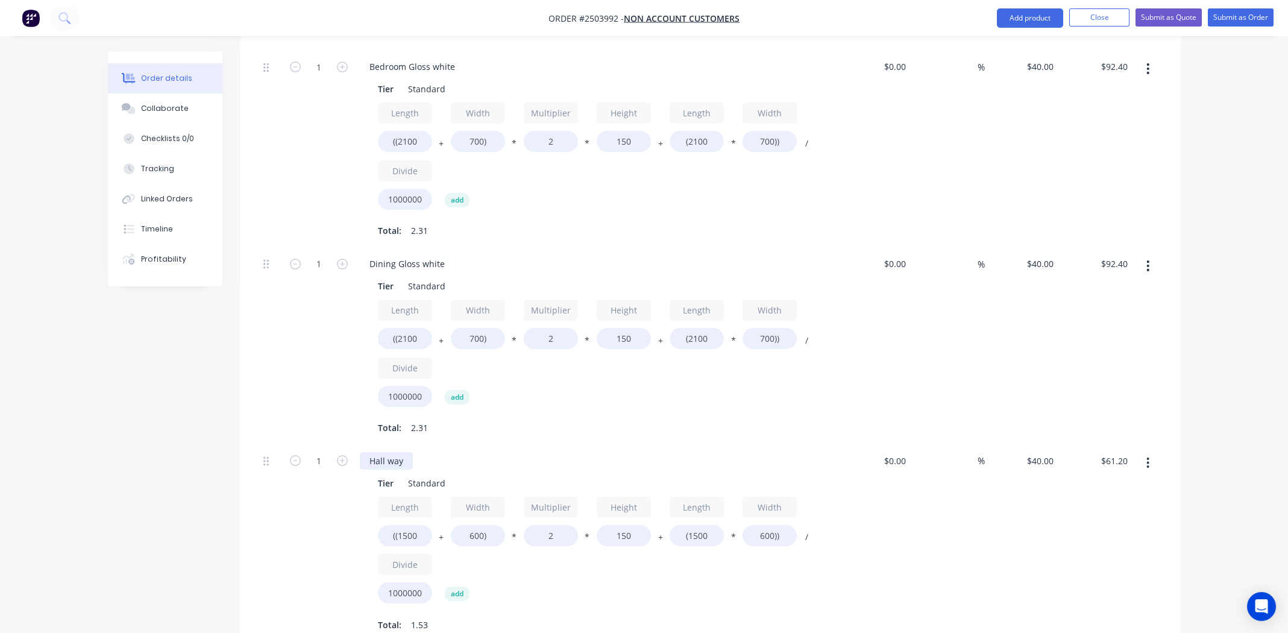
click at [405, 452] on div "Hall way" at bounding box center [386, 460] width 53 height 17
click at [434, 255] on div "Dining Gloss white" at bounding box center [407, 263] width 95 height 17
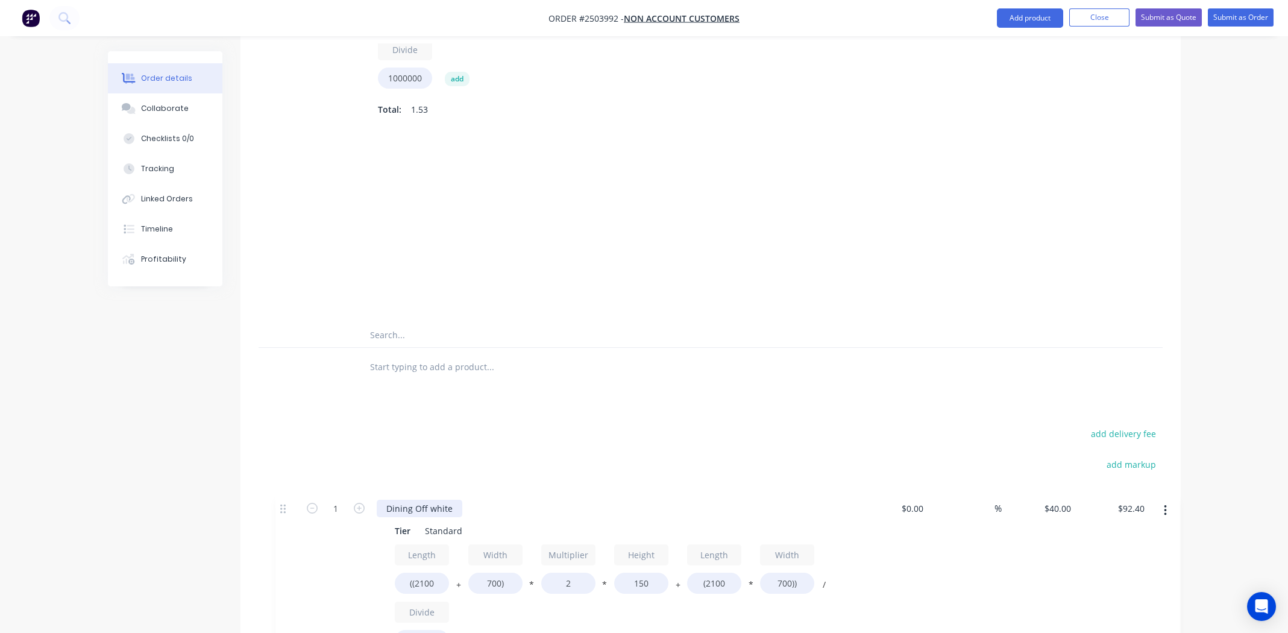
scroll to position [1430, 0]
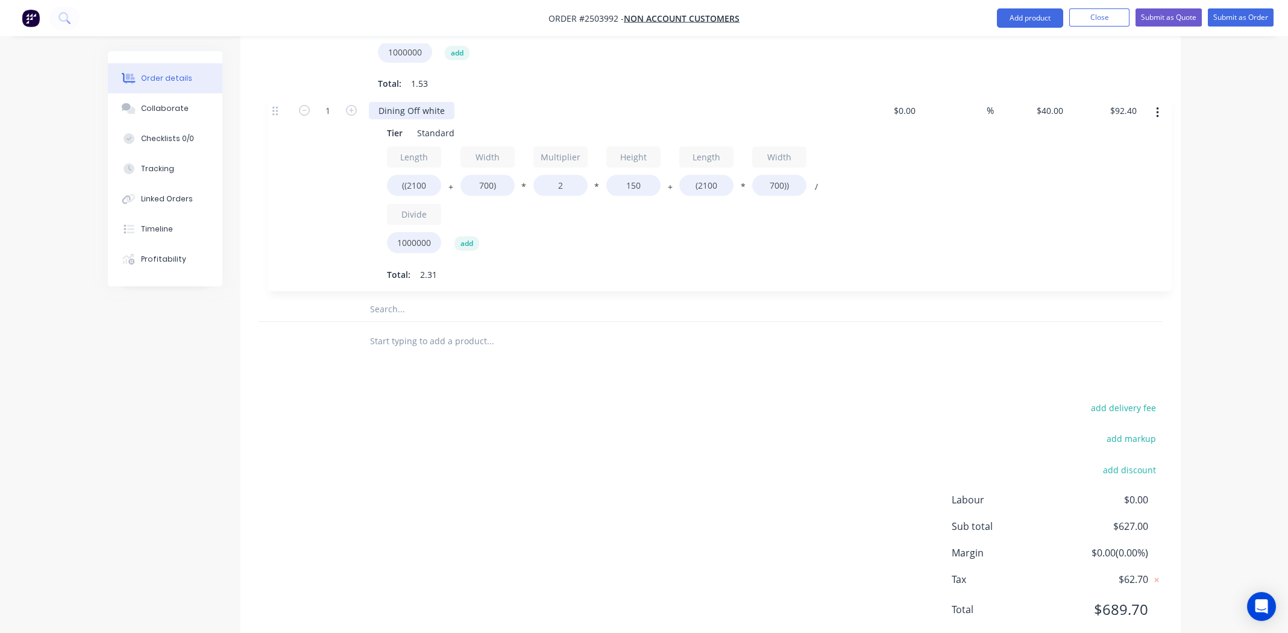
drag, startPoint x: 266, startPoint y: 225, endPoint x: 273, endPoint y: 103, distance: 122.0
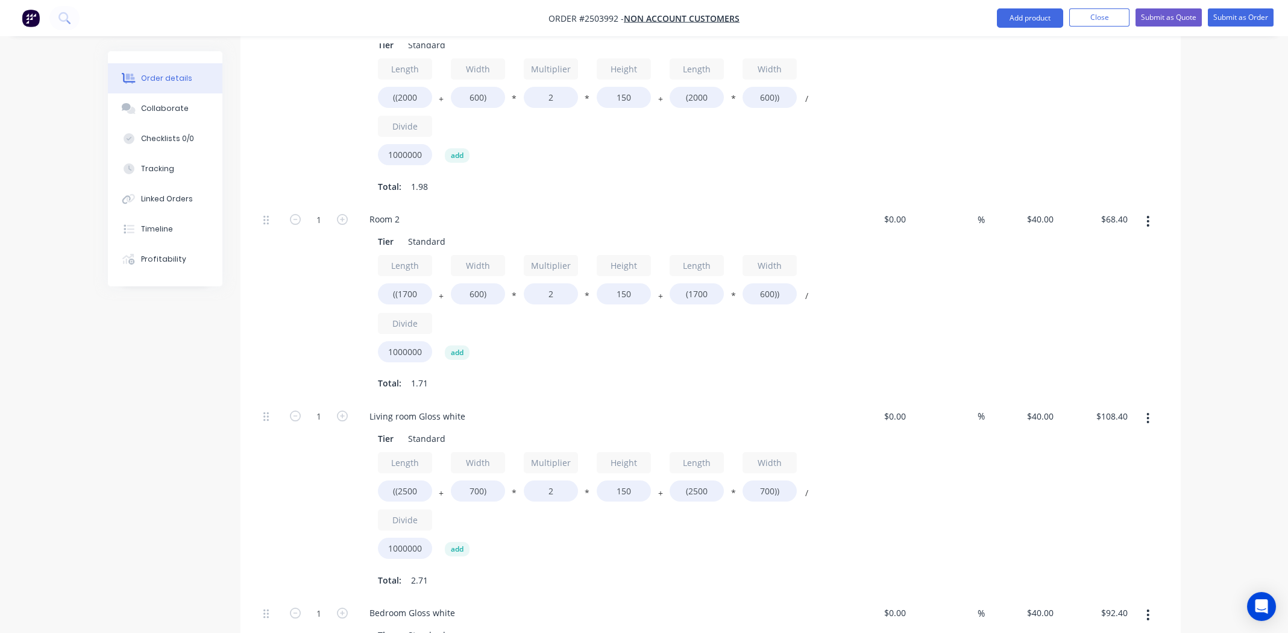
scroll to position [526, 0]
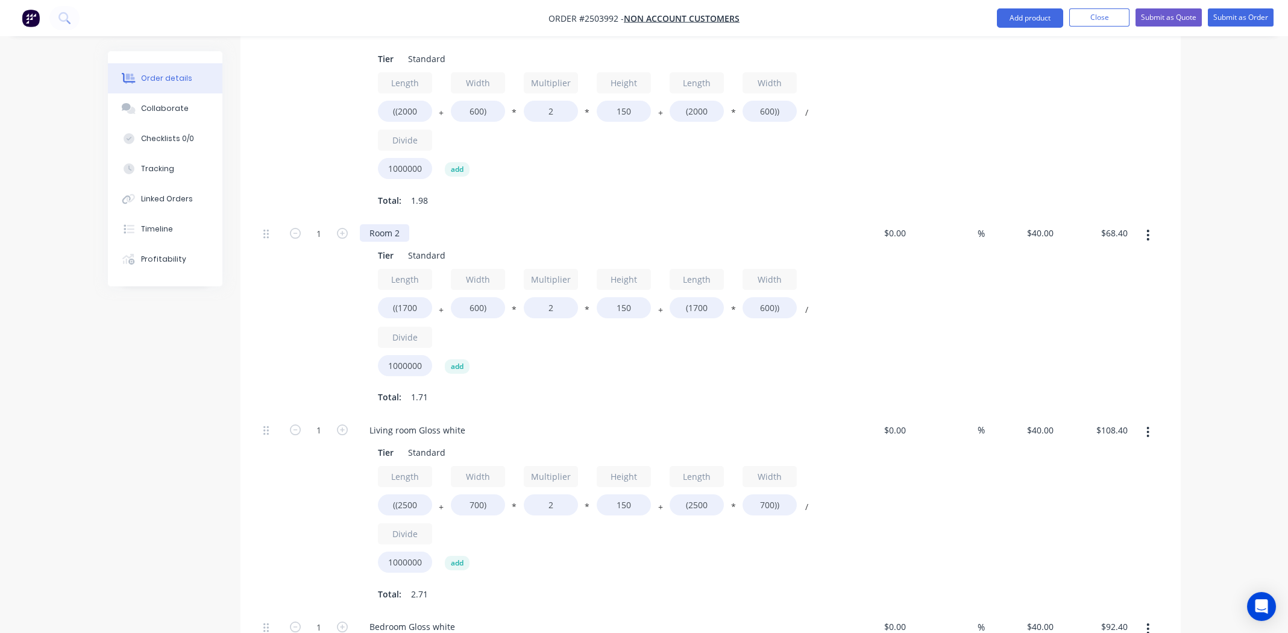
click at [408, 224] on div "Room 2" at bounding box center [384, 232] width 49 height 17
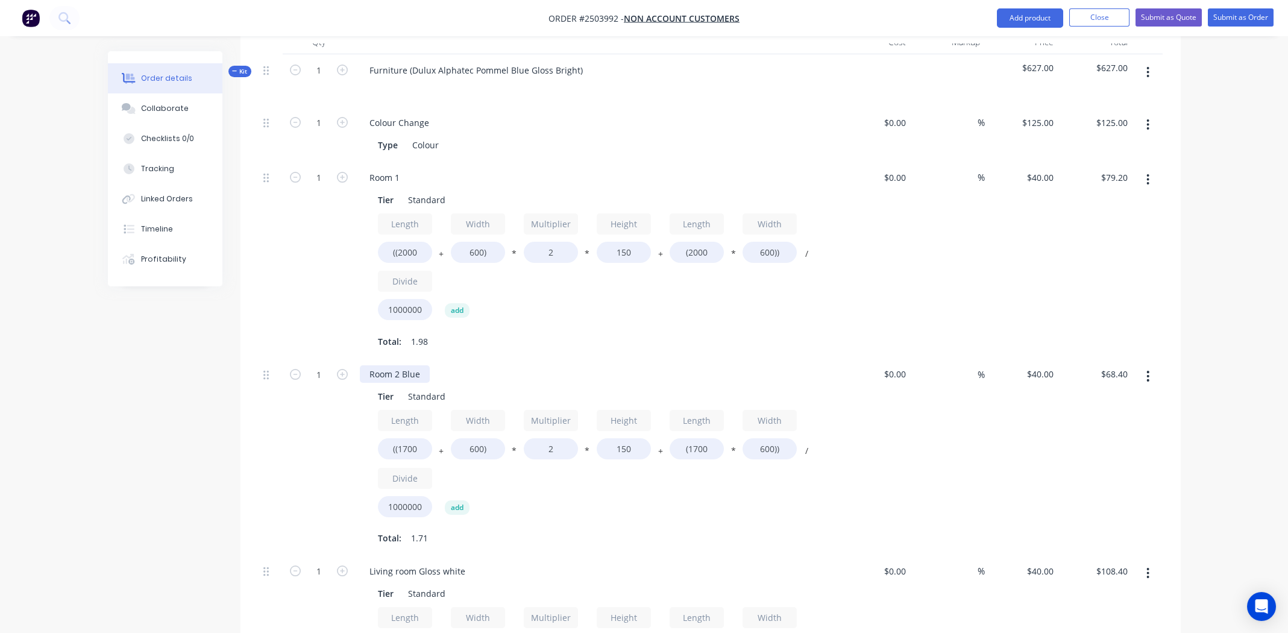
scroll to position [285, 0]
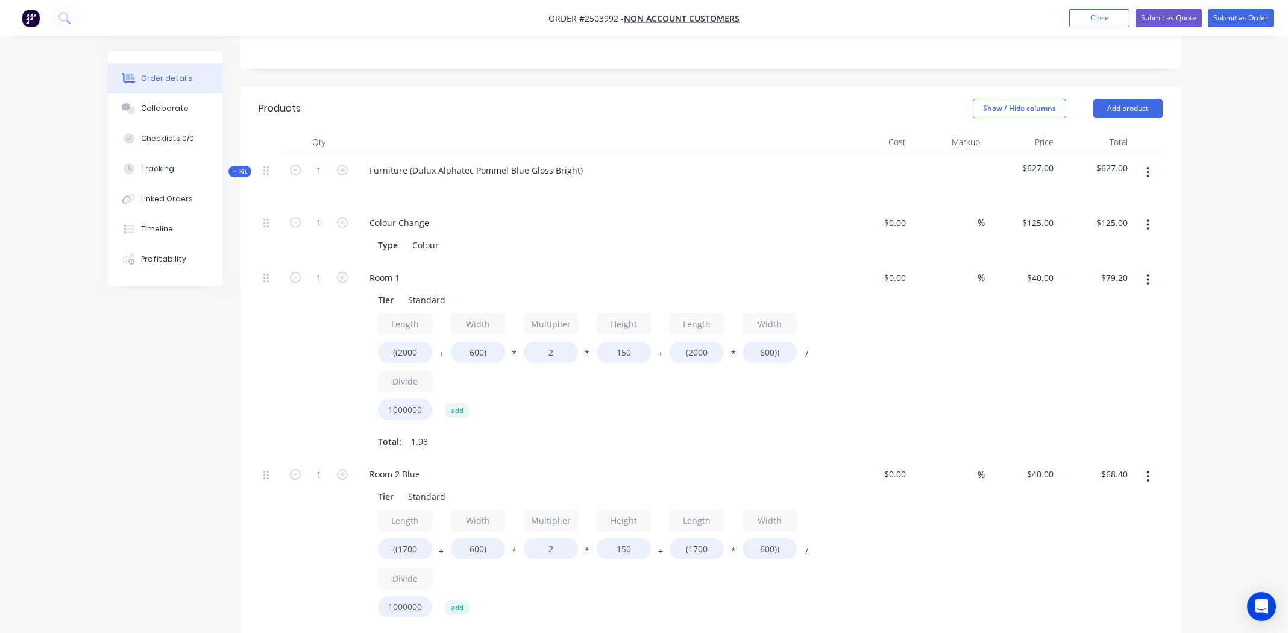
click at [409, 269] on div "Room 1" at bounding box center [596, 277] width 473 height 17
click at [403, 269] on div "Room 1" at bounding box center [384, 277] width 49 height 17
click at [529, 236] on div "Type Colour" at bounding box center [593, 244] width 441 height 17
click at [1145, 214] on button "button" at bounding box center [1148, 225] width 28 height 22
click at [1092, 248] on div "Duplicate" at bounding box center [1105, 256] width 93 height 17
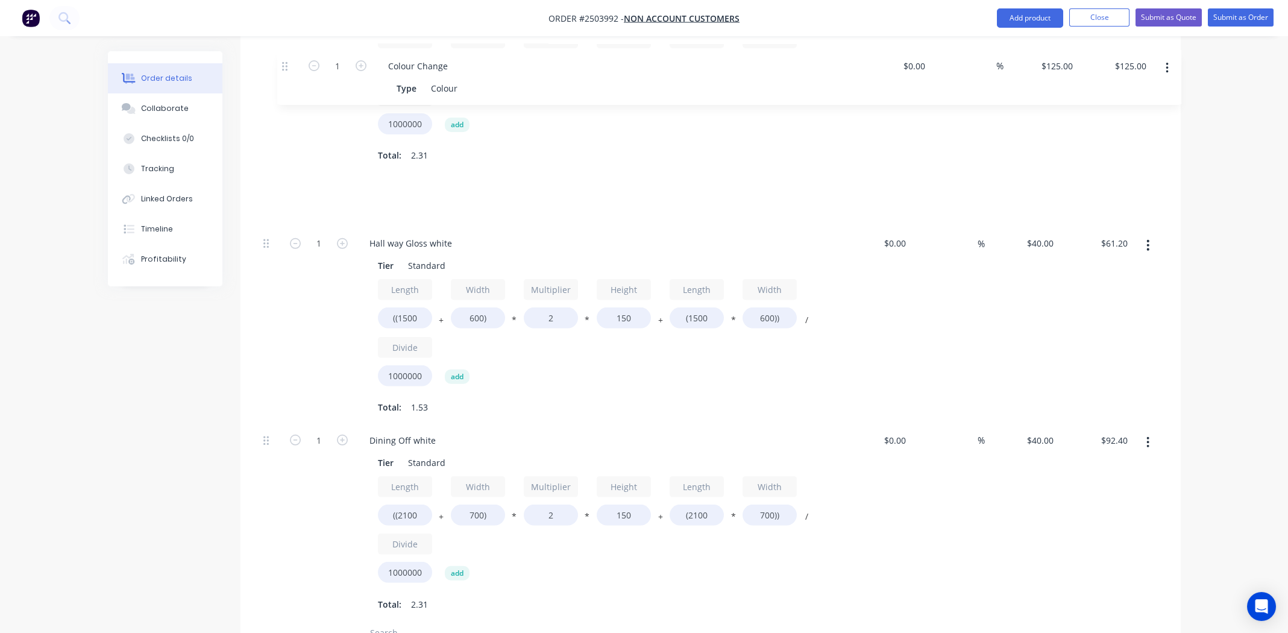
scroll to position [1130, 0]
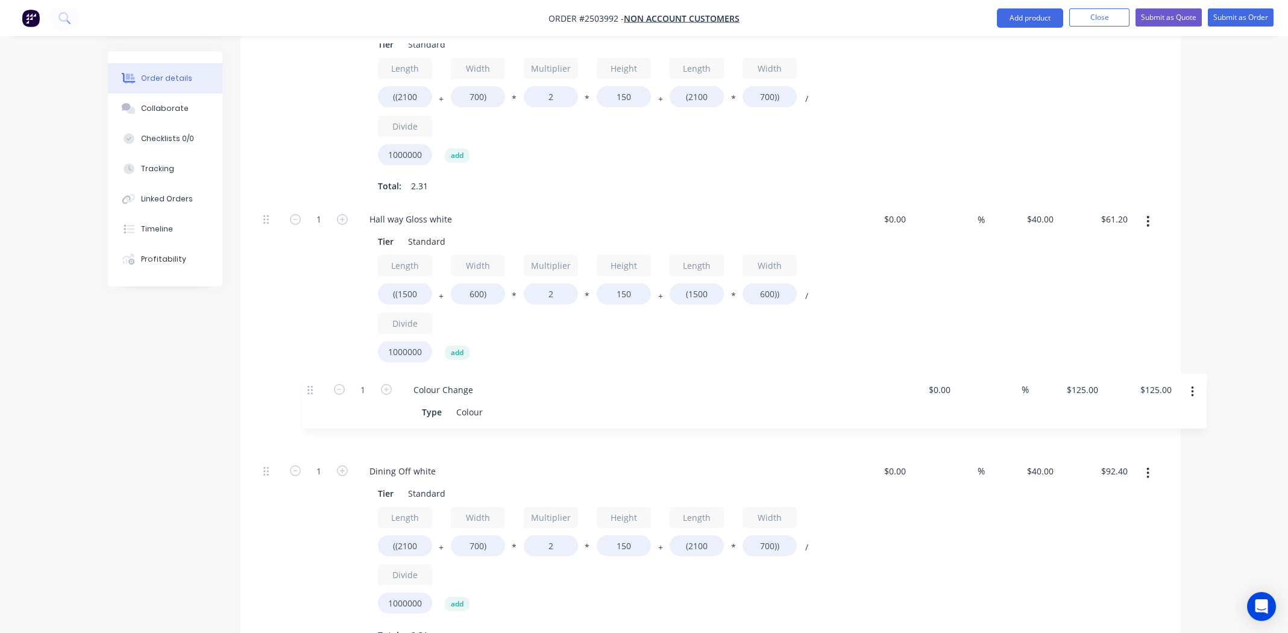
drag, startPoint x: 266, startPoint y: 225, endPoint x: 313, endPoint y: 391, distance: 171.7
click at [313, 389] on div "1 Colour Change Type Colour $0.00 $0.00 % $125.00 $125.00 $125.00 $125.00 1 Roo…" at bounding box center [711, 6] width 904 height 1291
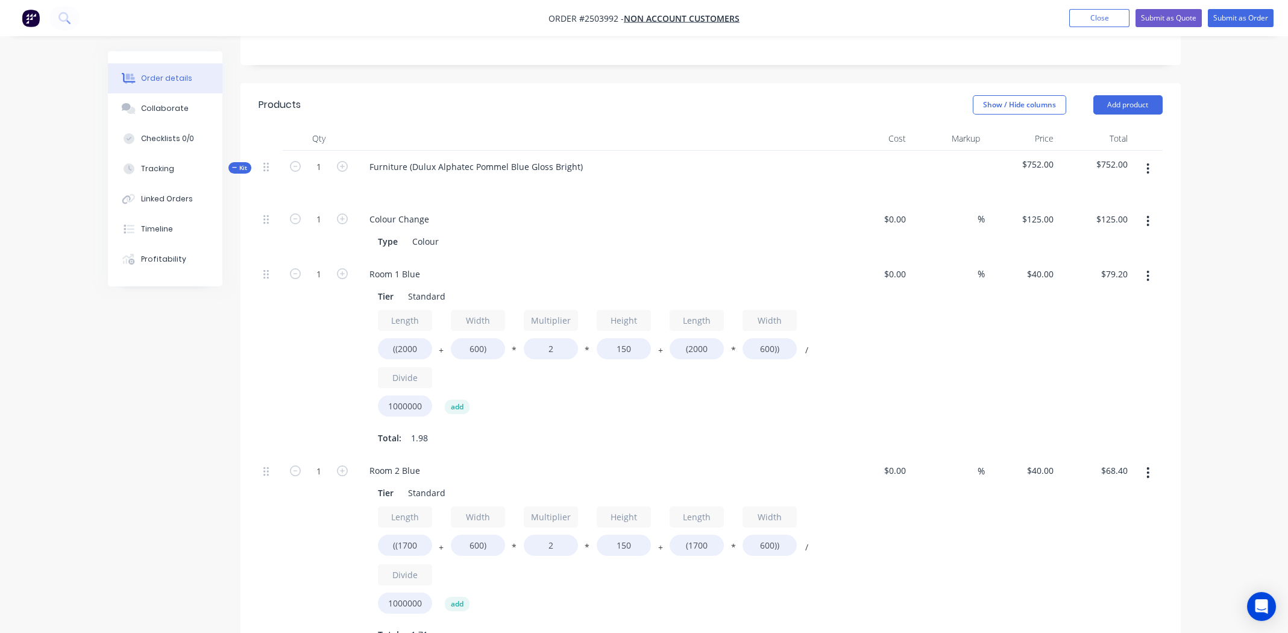
scroll to position [286, 0]
click at [1150, 216] on icon "button" at bounding box center [1148, 222] width 3 height 13
click at [1084, 246] on div "Duplicate" at bounding box center [1105, 254] width 93 height 17
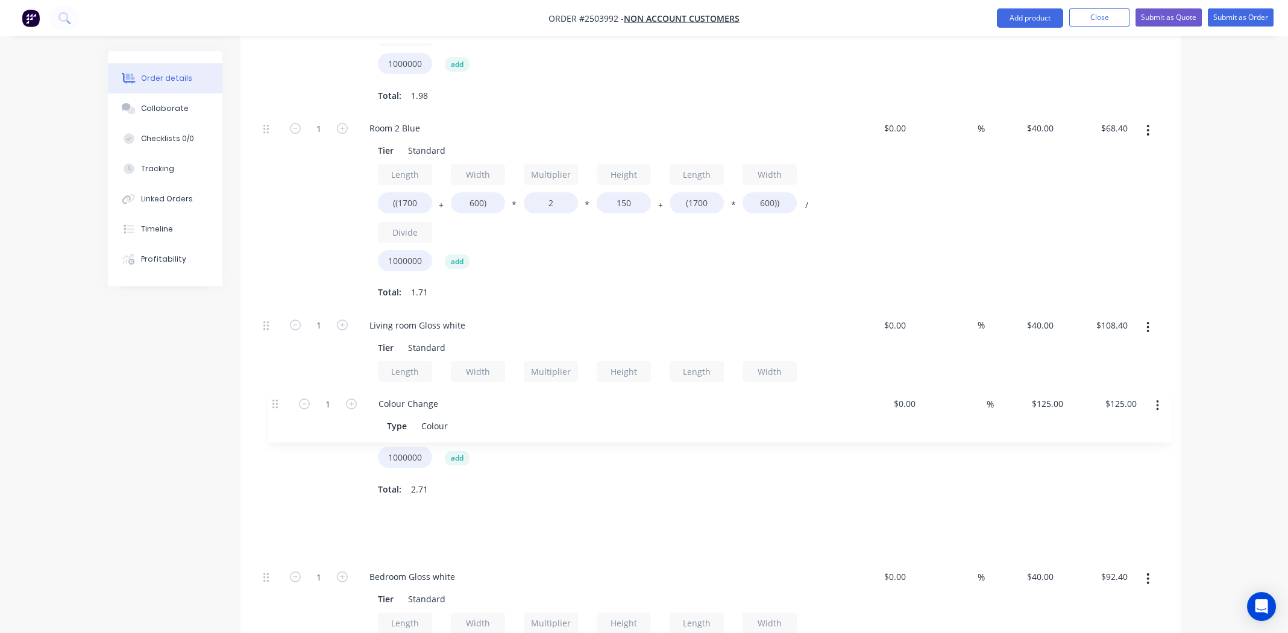
scroll to position [631, 0]
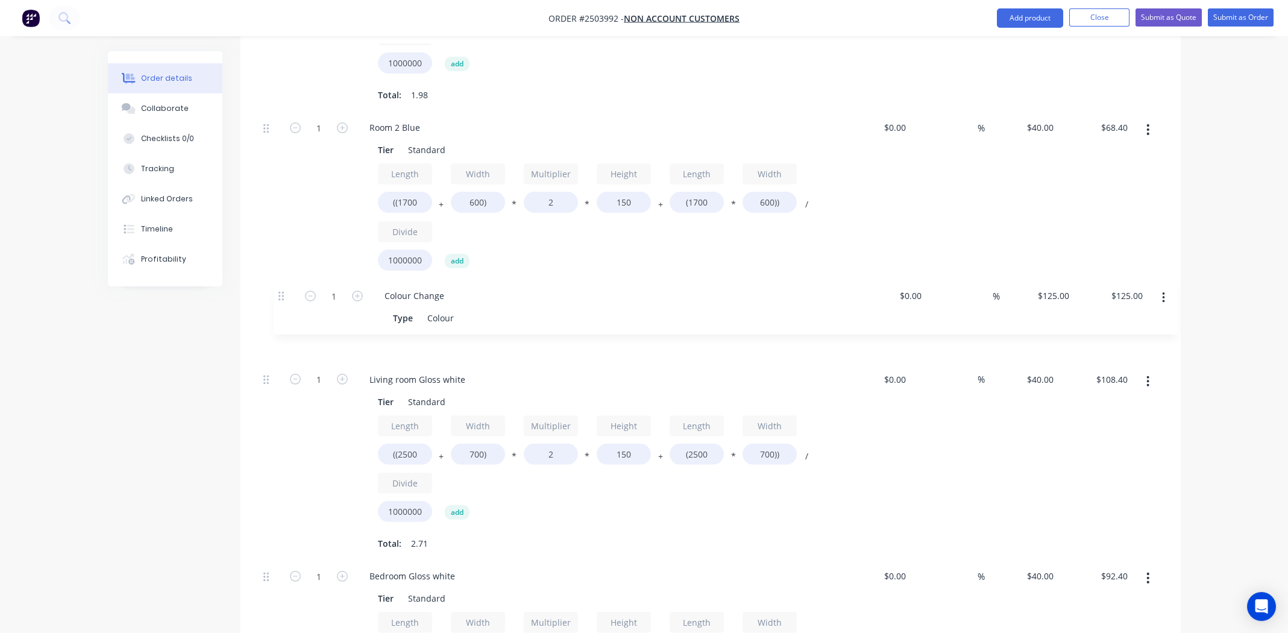
drag, startPoint x: 266, startPoint y: 333, endPoint x: 283, endPoint y: 295, distance: 41.0
click at [283, 295] on div "1 Colour Change Type Colour $0.00 $0.00 % $125.00 $125.00 $125.00 $125.00 1 Roo…" at bounding box center [711, 533] width 904 height 1346
click at [1045, 316] on input "125" at bounding box center [1039, 324] width 37 height 17
type input "$40.00"
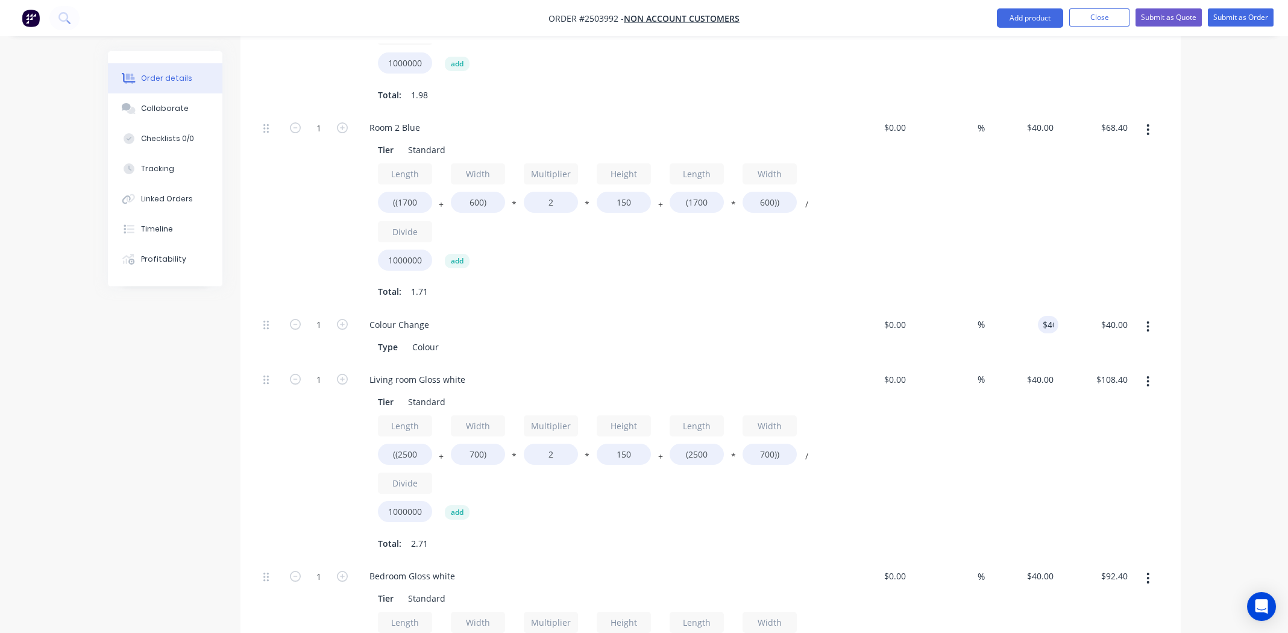
click at [1068, 414] on div "$108.40 $108.40" at bounding box center [1096, 462] width 74 height 197
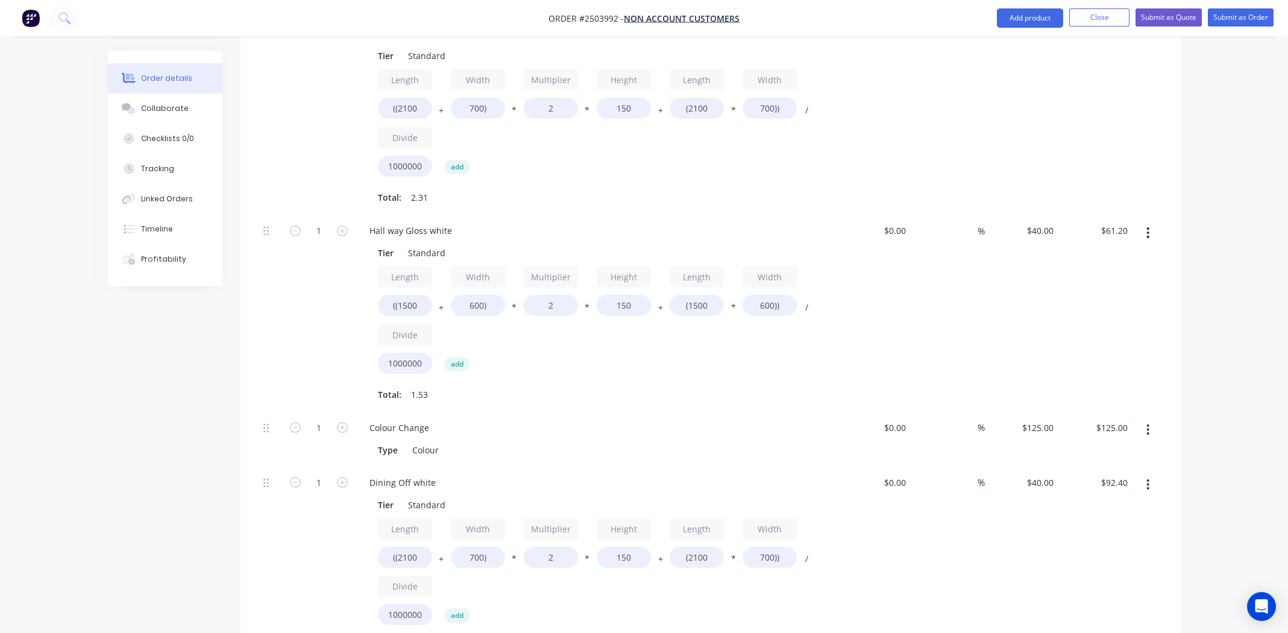
scroll to position [1535, 0]
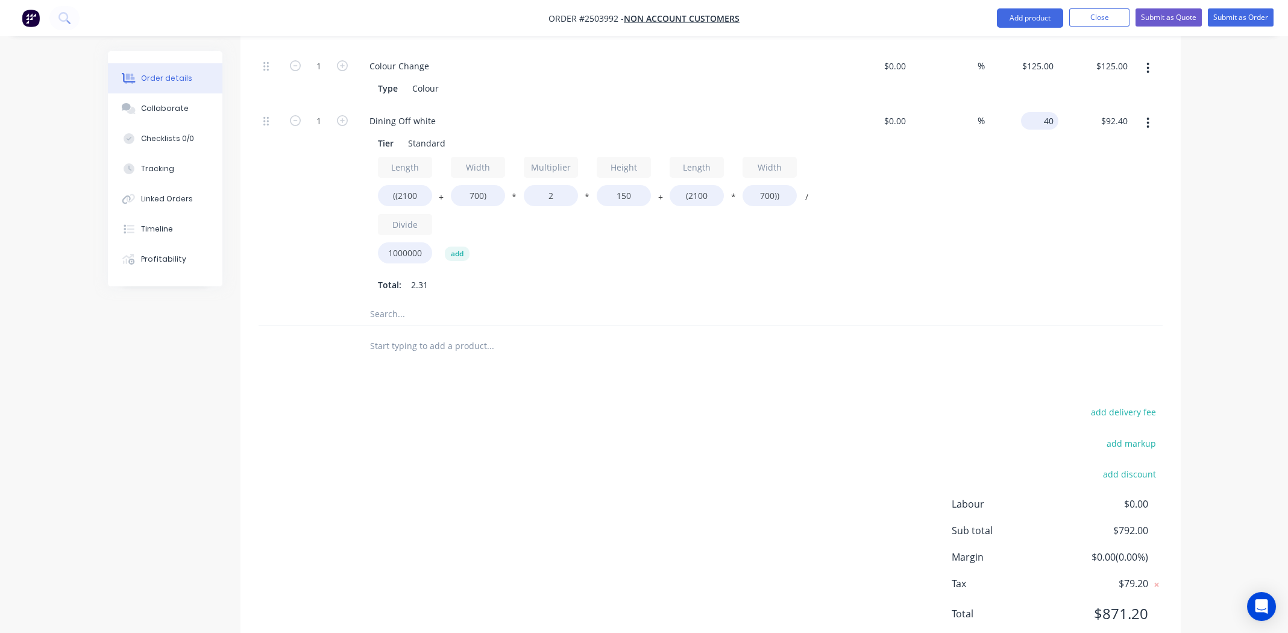
click at [1047, 112] on input "40" at bounding box center [1042, 120] width 33 height 17
type input "$125.00"
type input "$288.75"
click at [789, 276] on div "Total: 2.31" at bounding box center [596, 285] width 436 height 18
click at [335, 456] on div "add delivery fee add markup add discount Labour $0.00 Sub total $988.35 Margin …" at bounding box center [711, 520] width 904 height 233
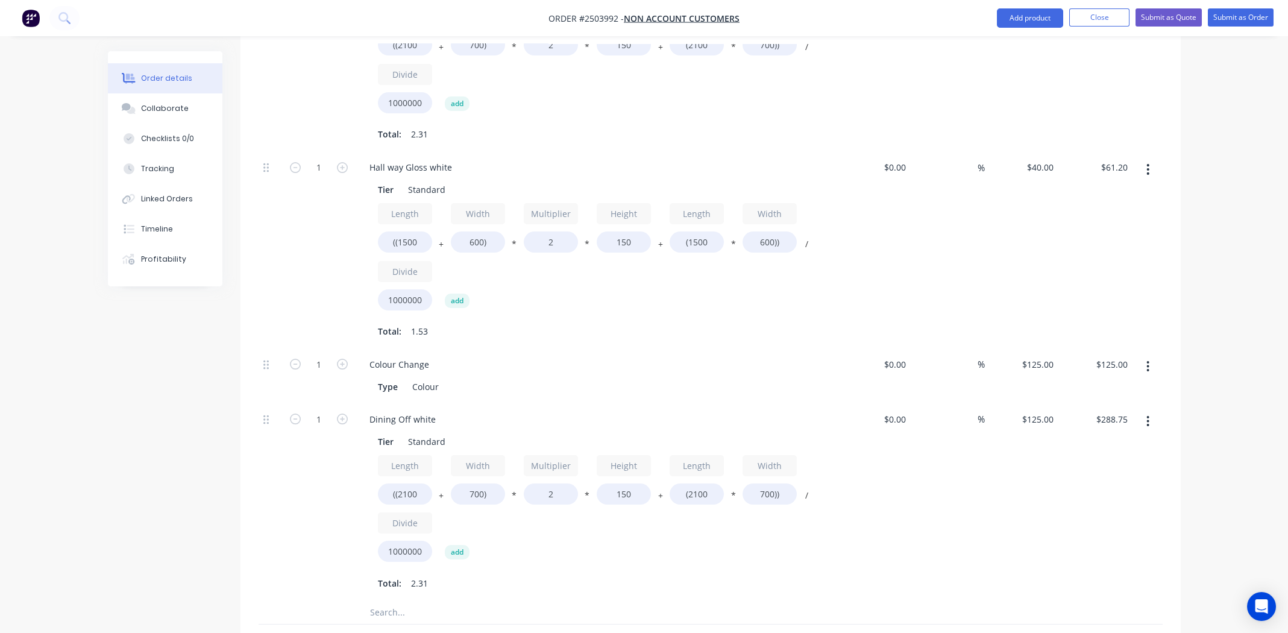
scroll to position [876, 0]
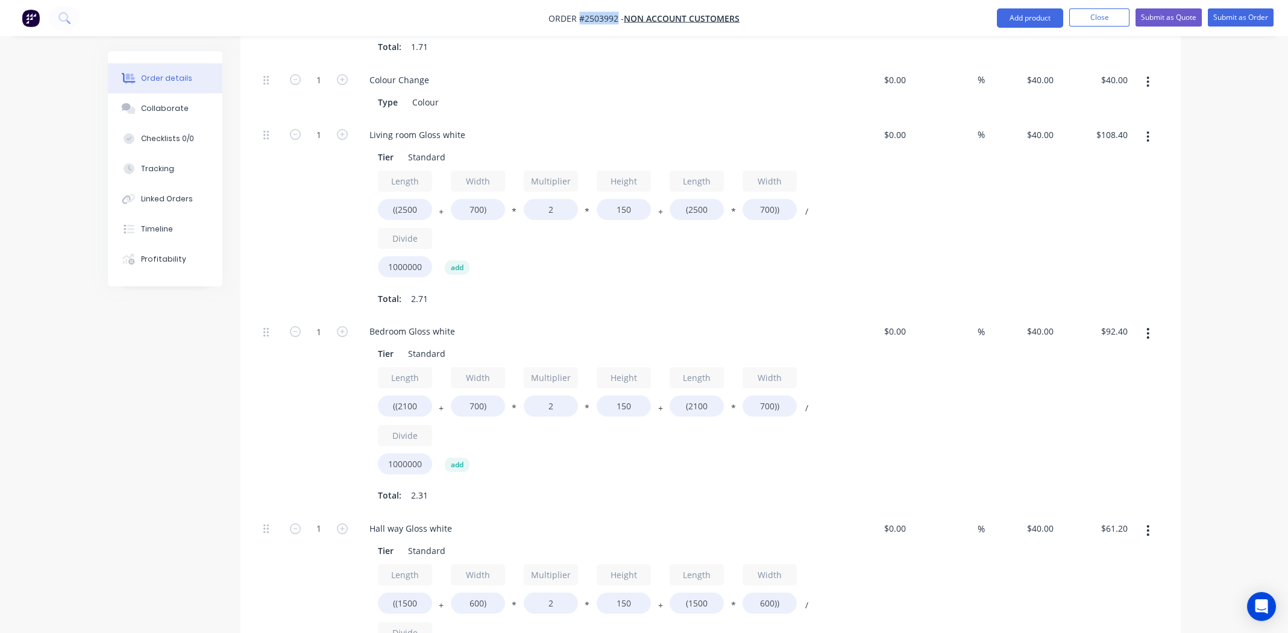
drag, startPoint x: 618, startPoint y: 18, endPoint x: 581, endPoint y: 17, distance: 37.4
click at [581, 17] on span "Order #2503992 -" at bounding box center [586, 18] width 75 height 11
copy span "#2503992"
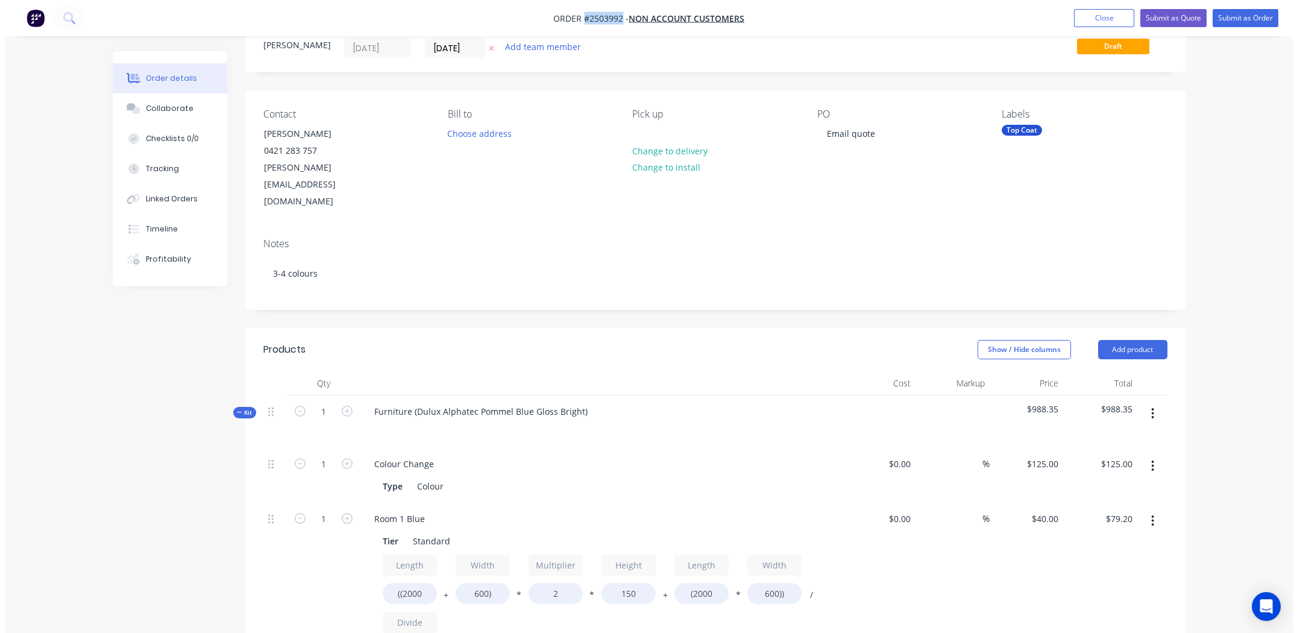
scroll to position [0, 0]
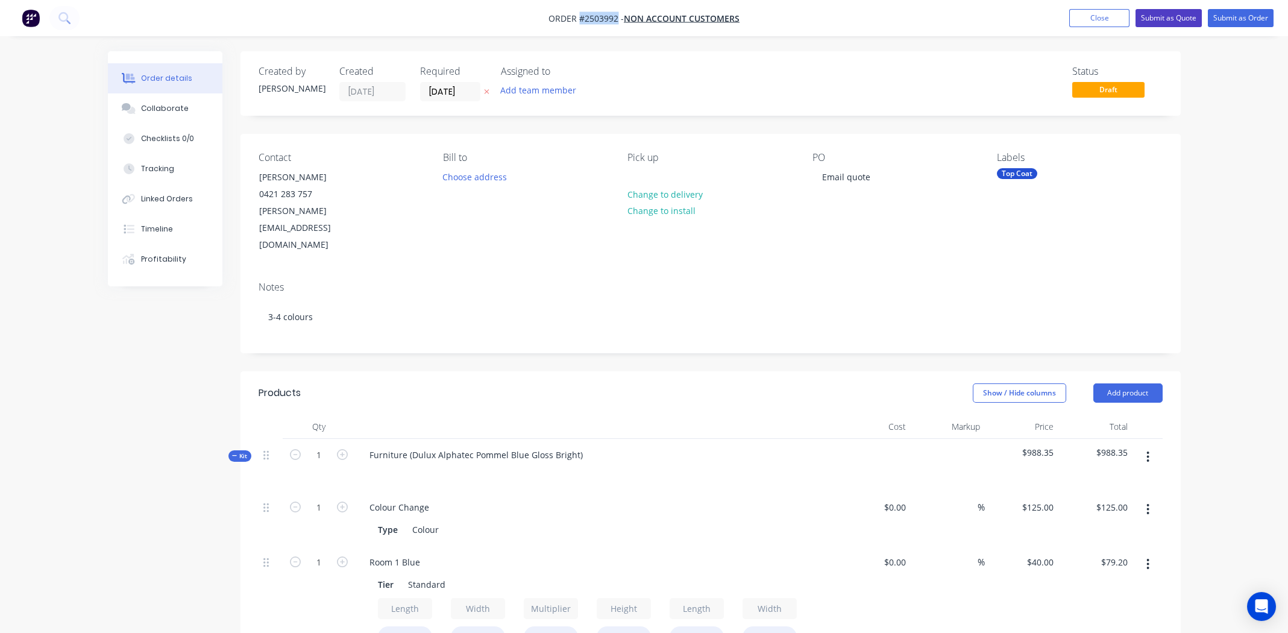
click at [1180, 13] on button "Submit as Quote" at bounding box center [1169, 18] width 66 height 18
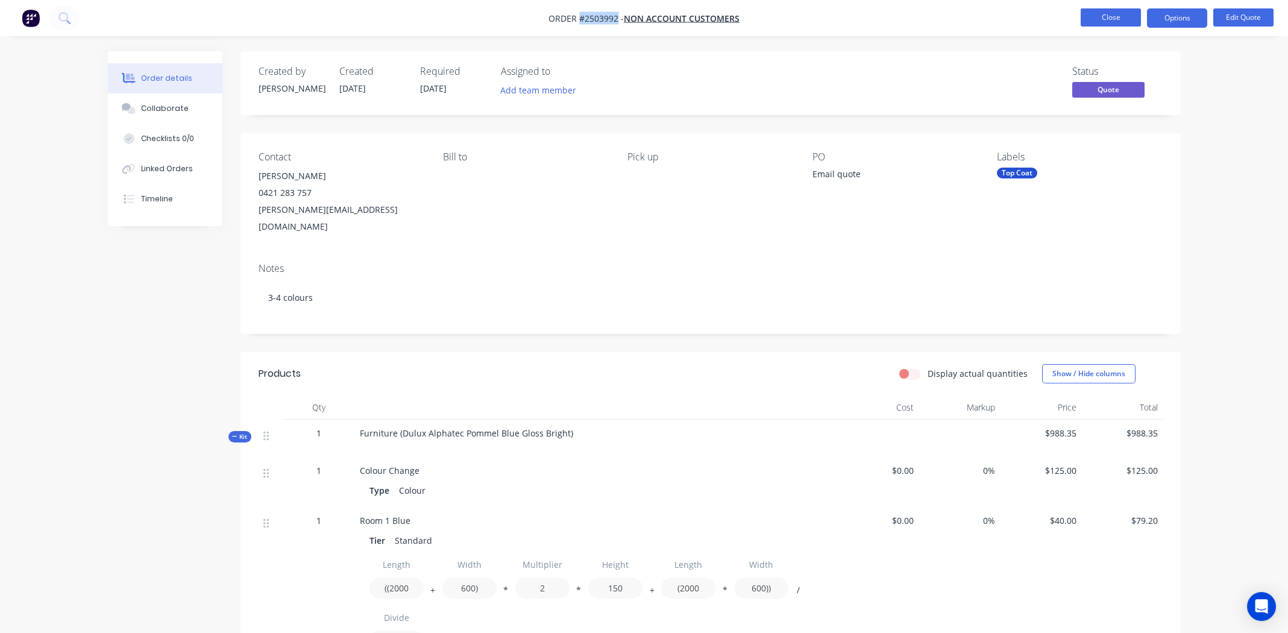
click at [1110, 14] on button "Close" at bounding box center [1111, 17] width 60 height 18
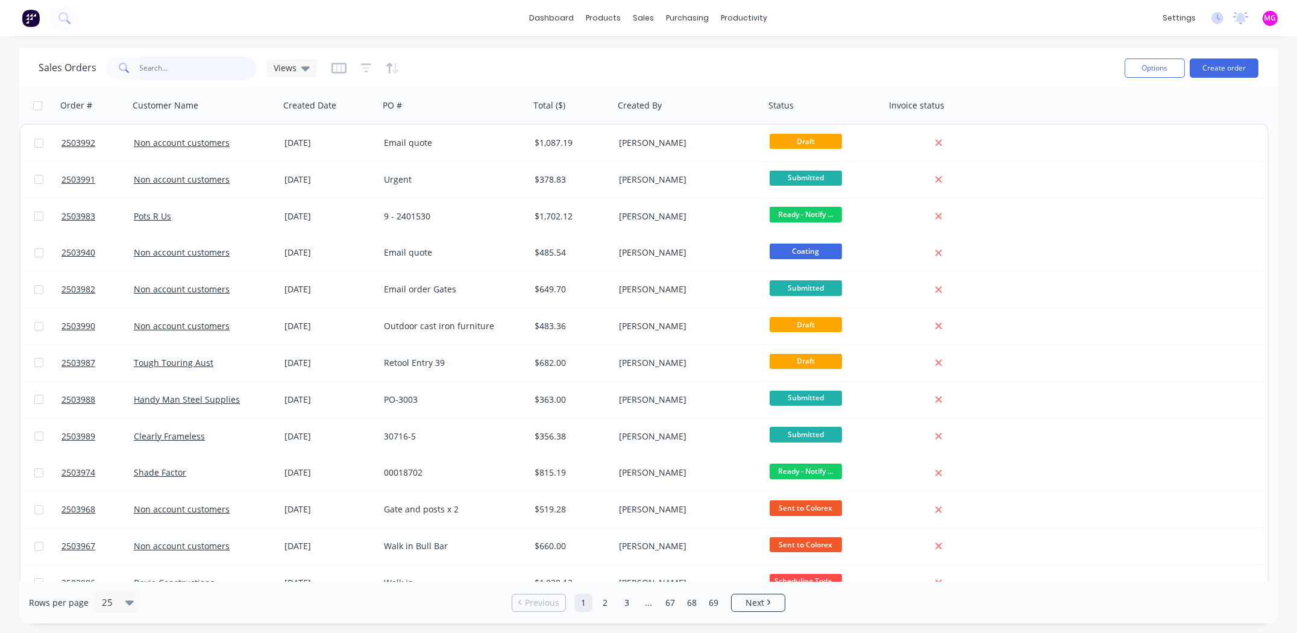
click at [151, 65] on input "text" at bounding box center [199, 68] width 118 height 24
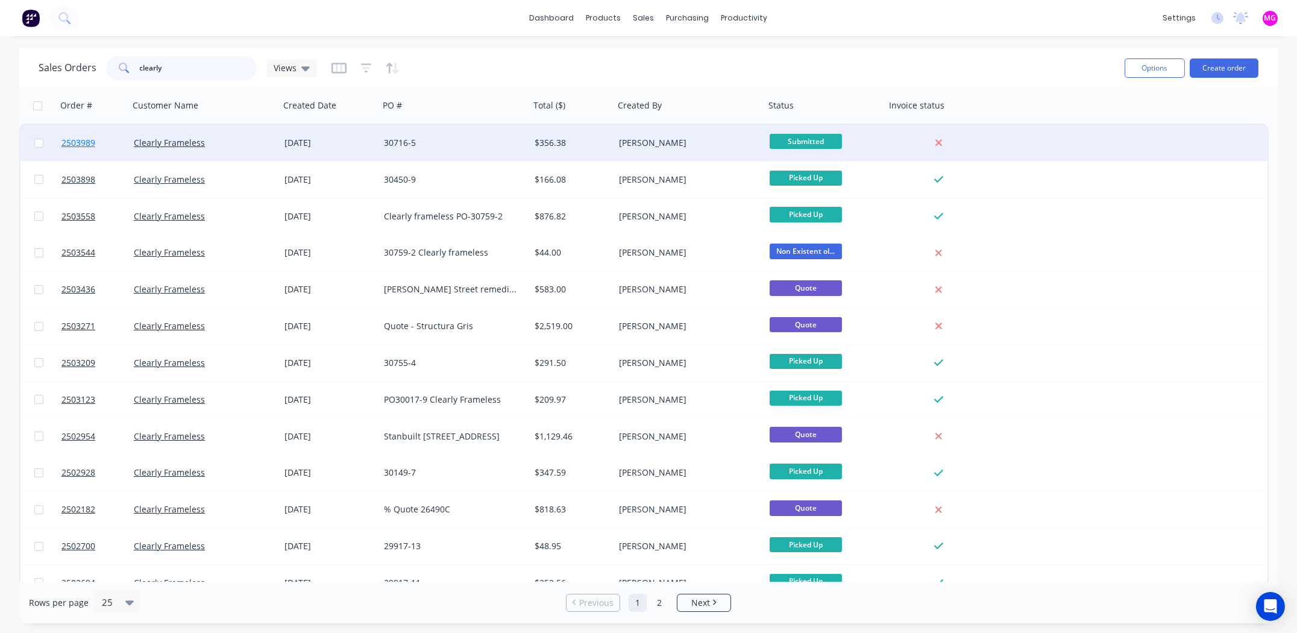
type input "clearly"
click at [84, 142] on span "2503989" at bounding box center [78, 143] width 34 height 12
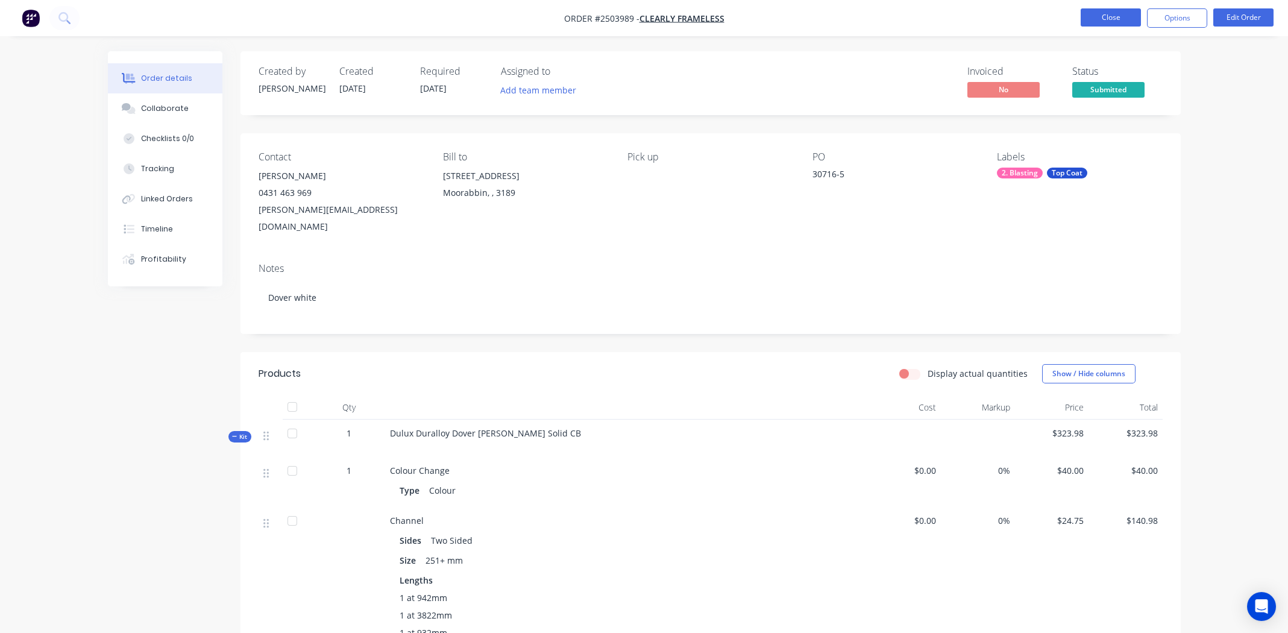
click at [1111, 16] on button "Close" at bounding box center [1111, 17] width 60 height 18
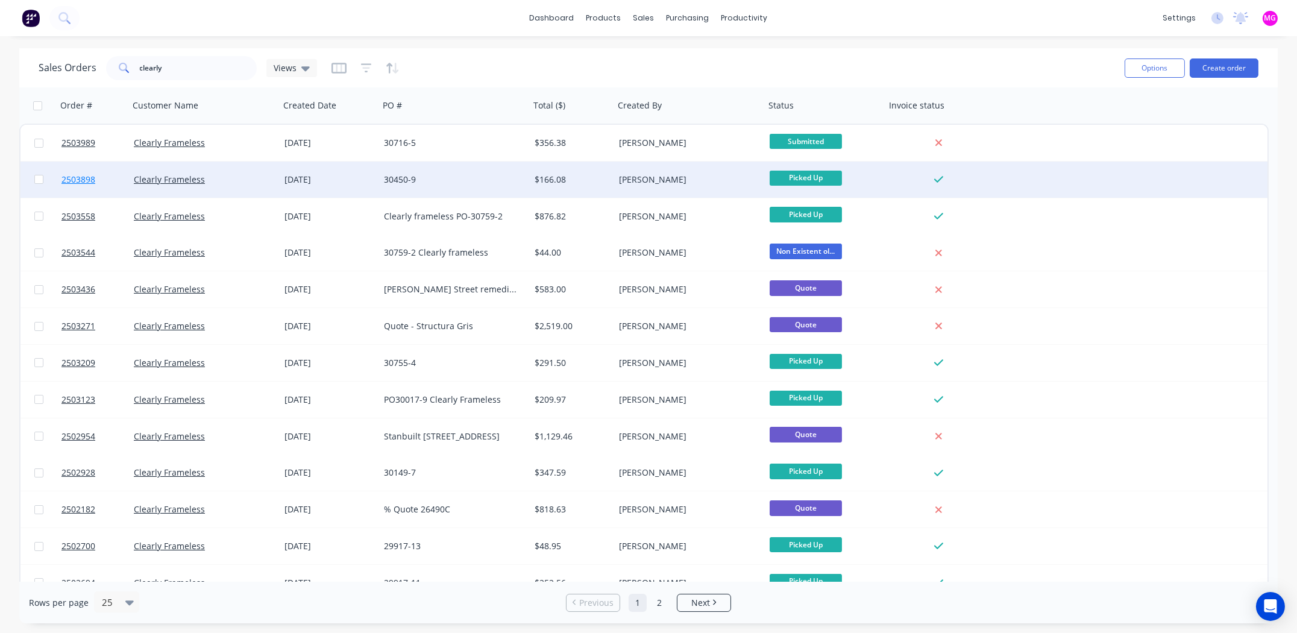
click at [73, 181] on span "2503898" at bounding box center [78, 180] width 34 height 12
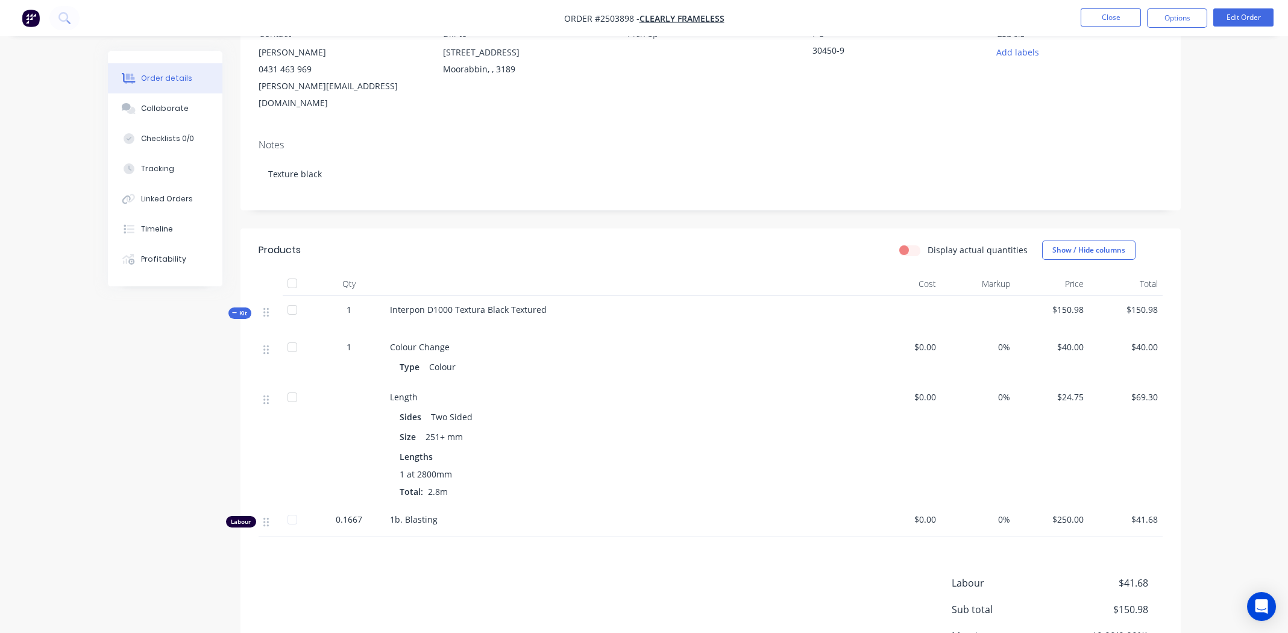
scroll to position [226, 0]
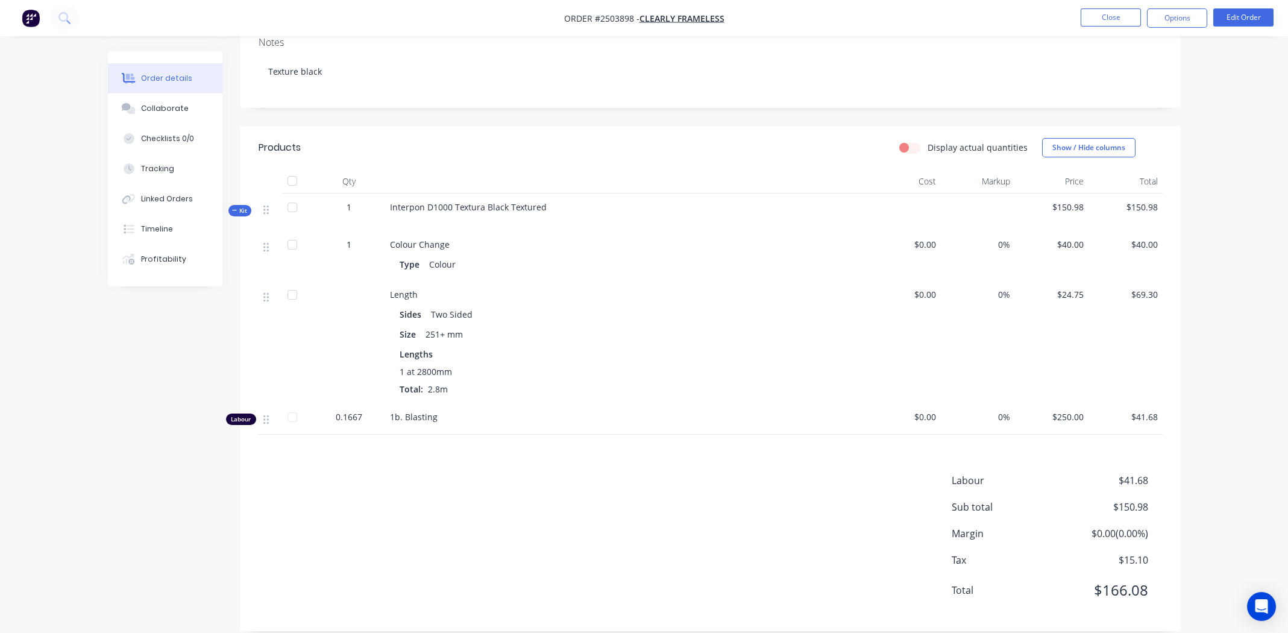
click at [351, 491] on div "Labour $41.68 Sub total $150.98 Margin $0.00 ( 0.00 %) Tax $15.10 Total $166.08" at bounding box center [711, 543] width 904 height 140
click at [1089, 17] on button "Close" at bounding box center [1111, 17] width 60 height 18
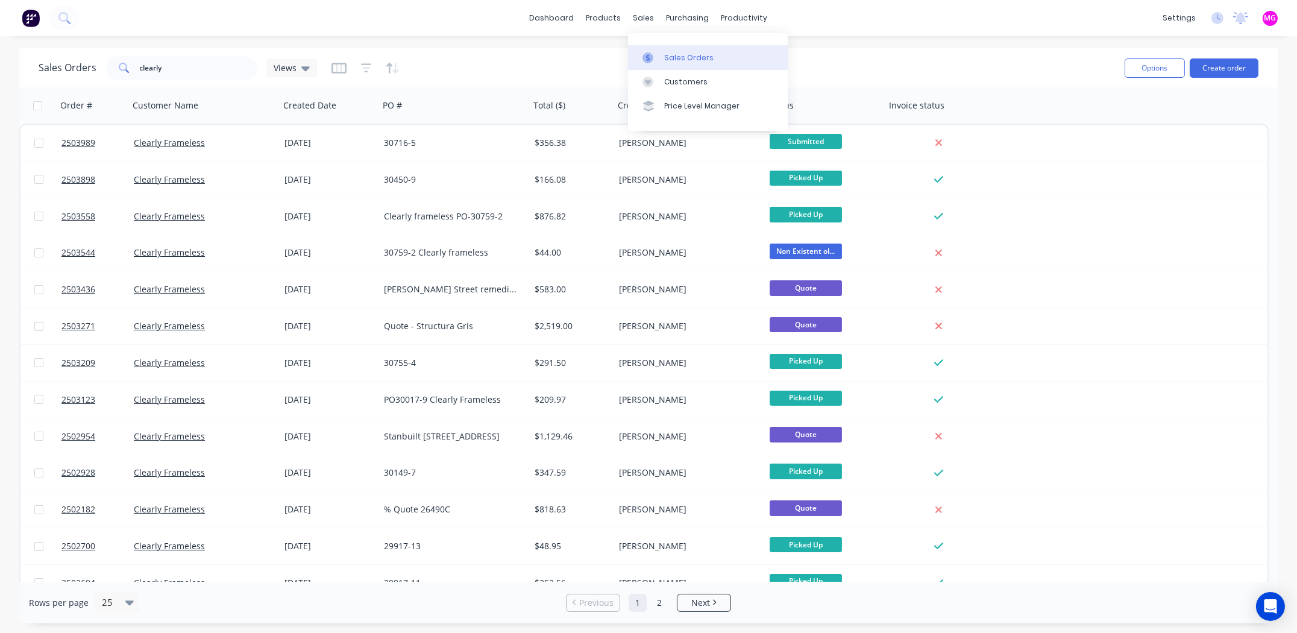
click at [653, 59] on div at bounding box center [652, 57] width 18 height 11
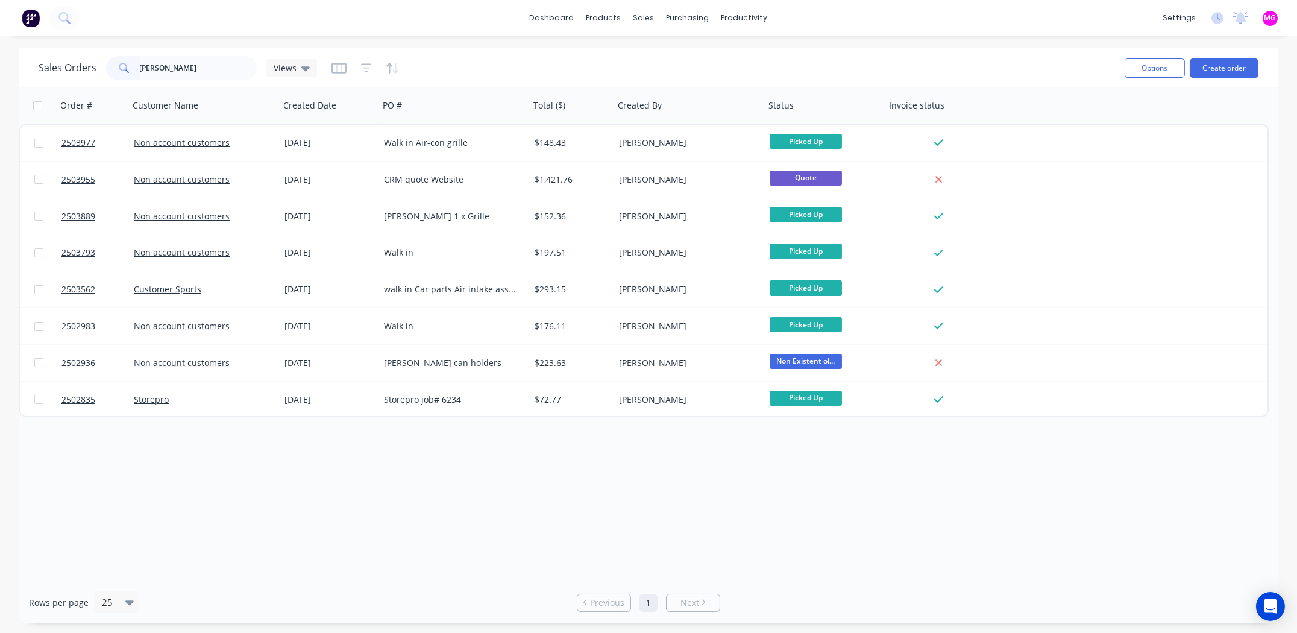
click at [192, 72] on input "[PERSON_NAME]" at bounding box center [199, 68] width 118 height 24
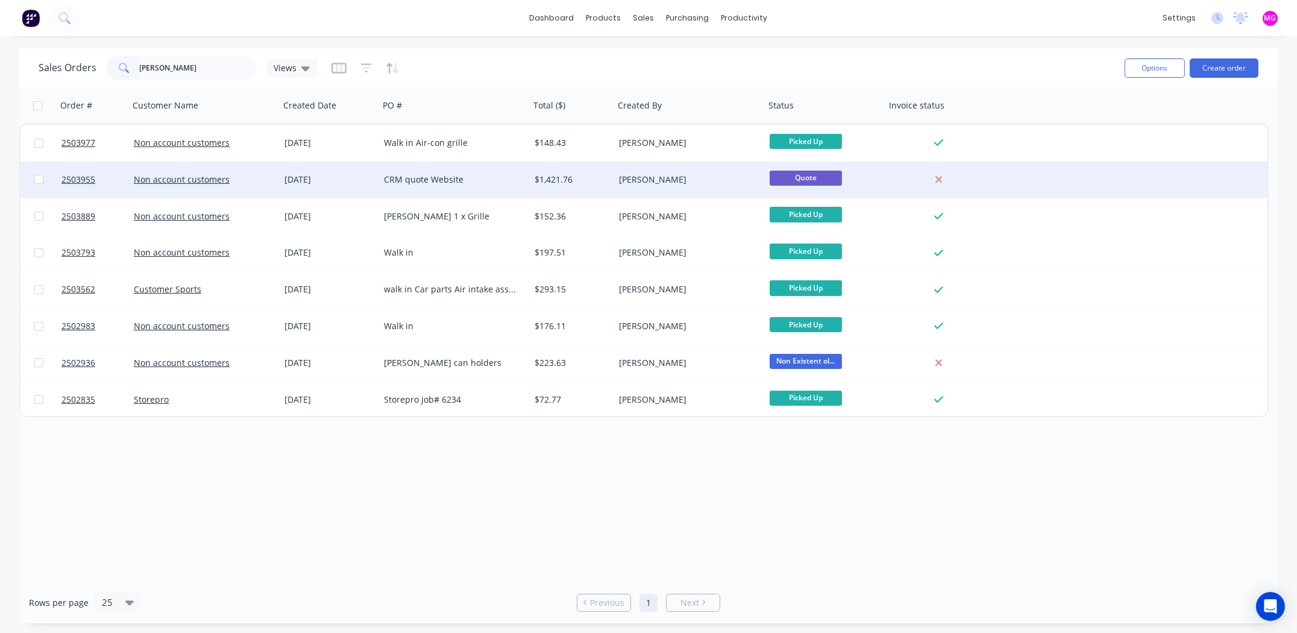
type input "[PERSON_NAME]"
click at [365, 178] on div "[DATE]" at bounding box center [330, 180] width 90 height 12
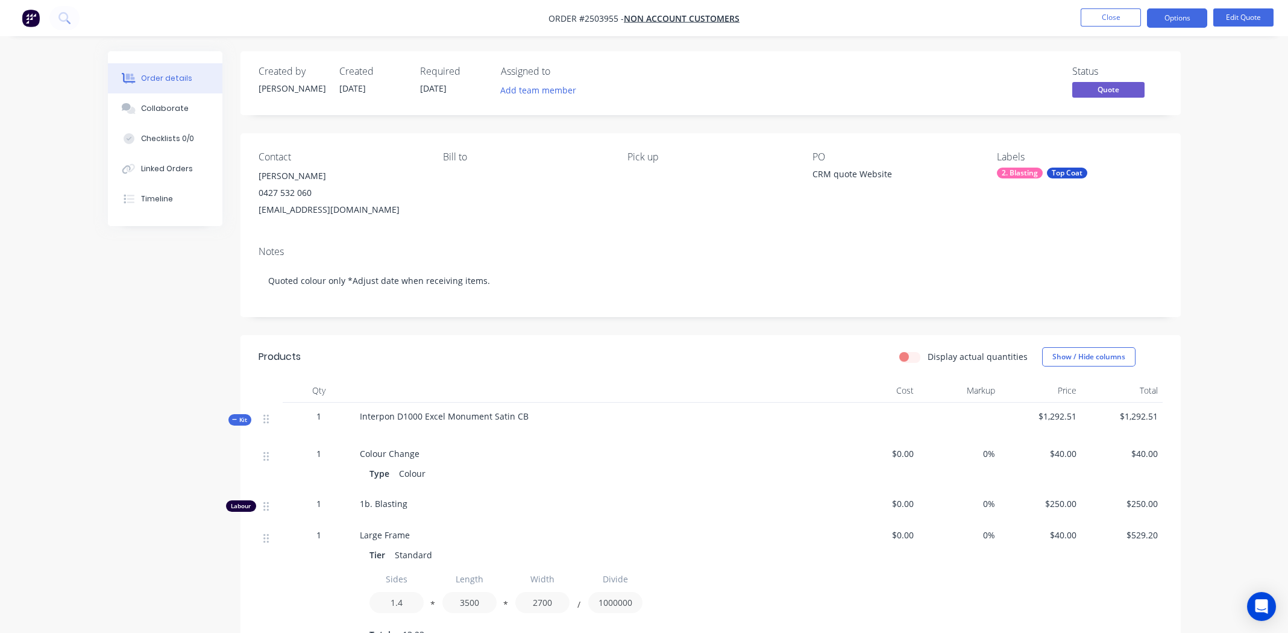
click at [1120, 6] on nav "Order #2503955 - Non account customers Close Options Edit Quote" at bounding box center [644, 18] width 1288 height 36
click at [1118, 31] on nav "Order #2503955 - Non account customers Close Options Edit Quote" at bounding box center [644, 18] width 1288 height 36
click at [1116, 20] on button "Close" at bounding box center [1111, 17] width 60 height 18
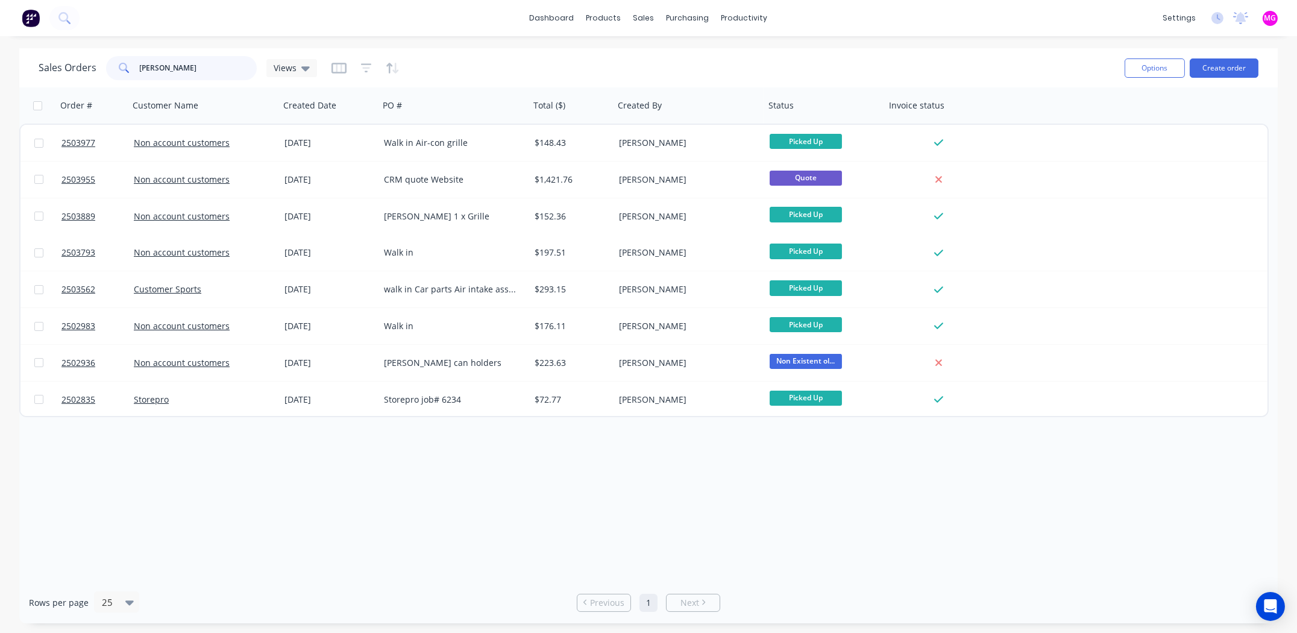
drag, startPoint x: 184, startPoint y: 72, endPoint x: 104, endPoint y: 68, distance: 79.7
click at [104, 68] on div "Sales Orders joe Views" at bounding box center [178, 68] width 279 height 24
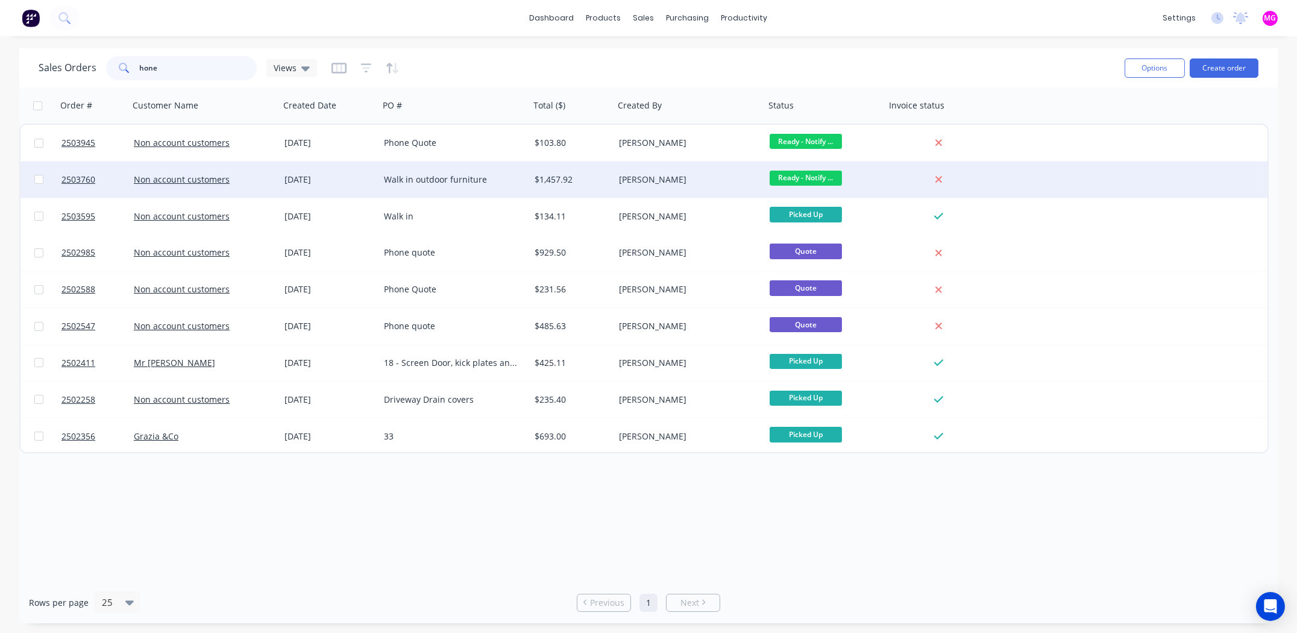
type input "hone"
click at [429, 183] on div "Walk in outdoor furniture" at bounding box center [451, 180] width 134 height 12
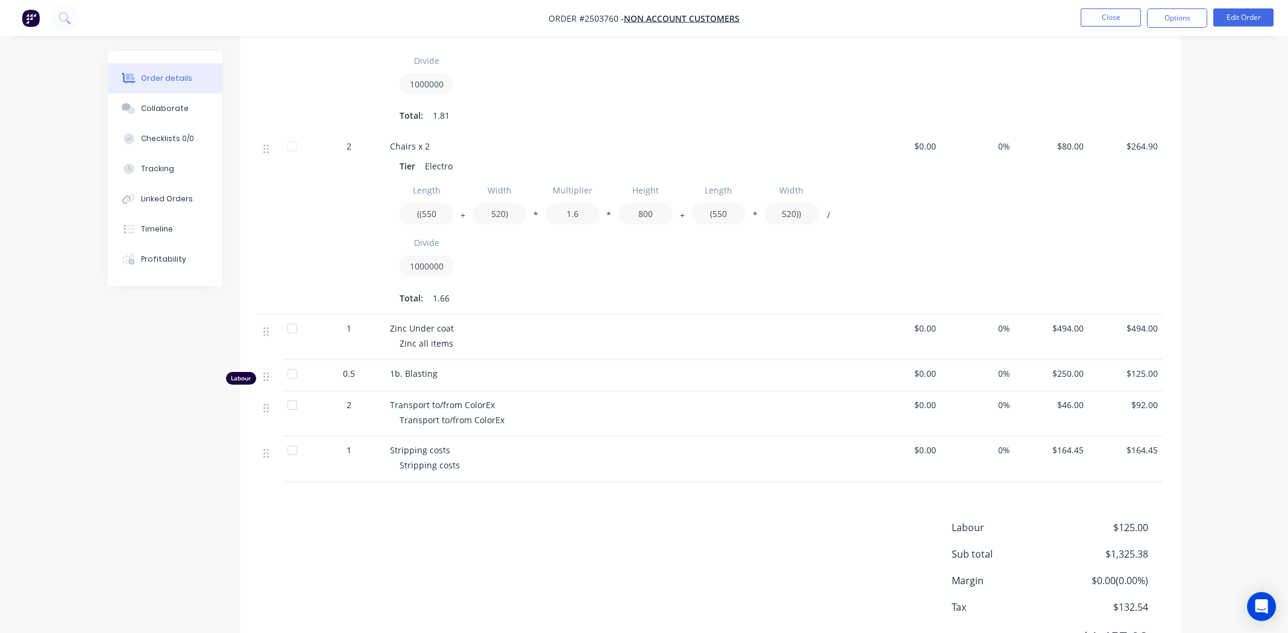
scroll to position [543, 0]
click at [1191, 18] on button "Options" at bounding box center [1177, 17] width 60 height 19
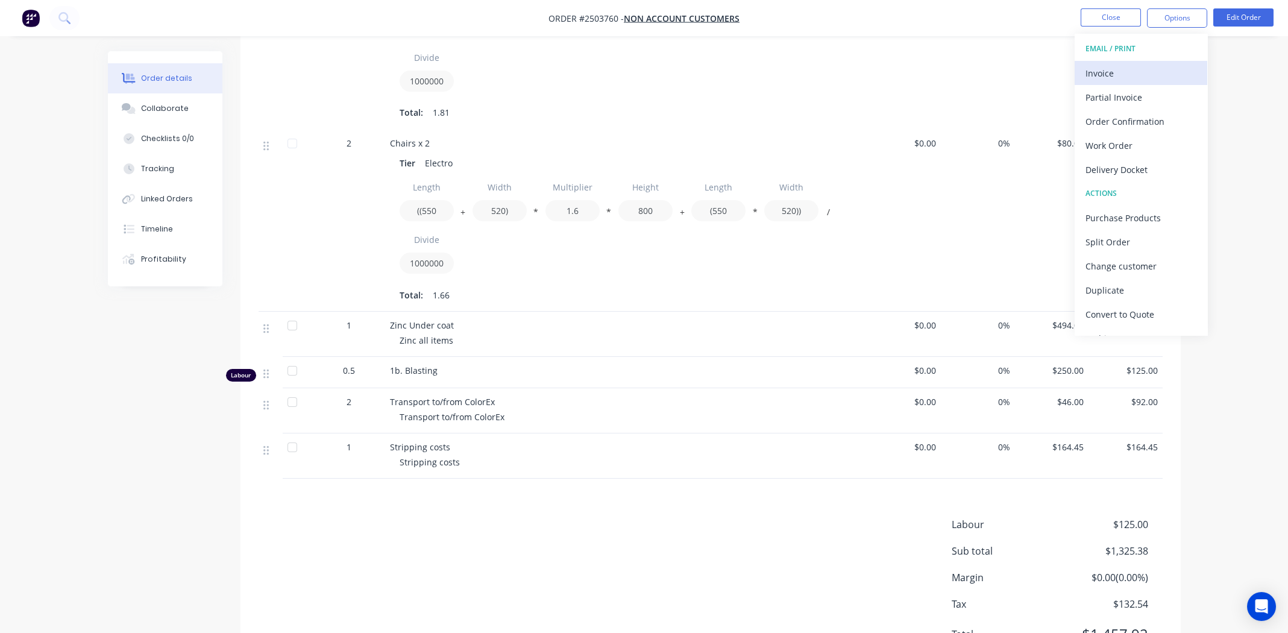
click at [1138, 63] on button "Invoice" at bounding box center [1141, 73] width 133 height 24
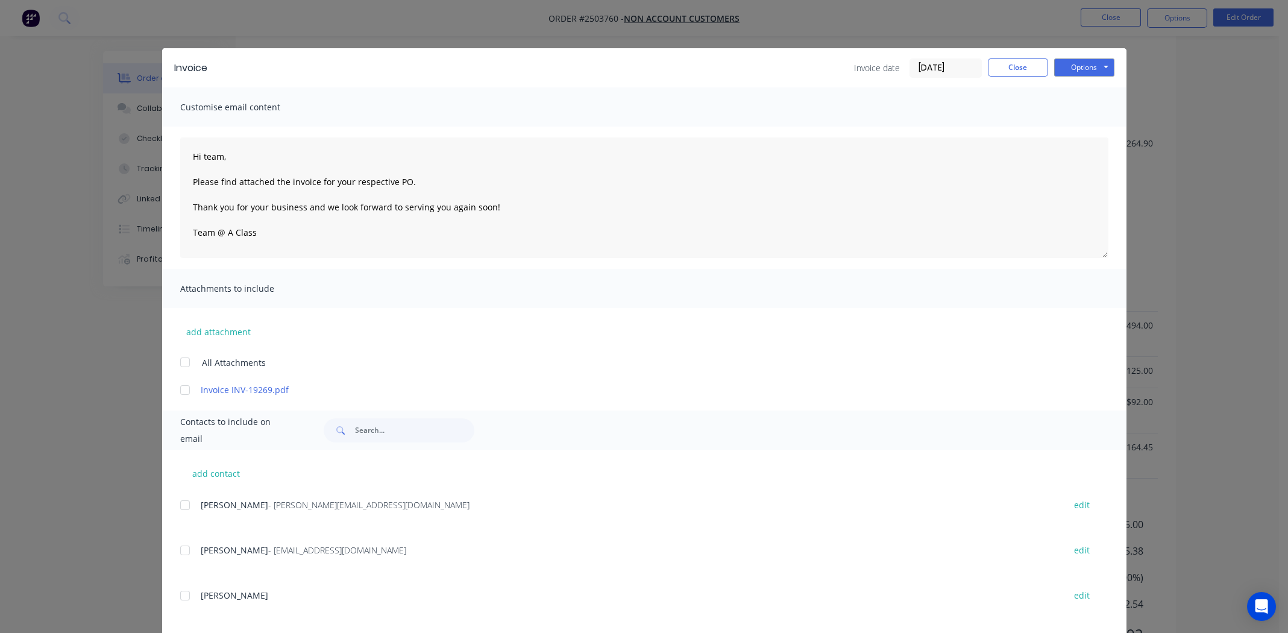
click at [941, 73] on input "[DATE]" at bounding box center [945, 68] width 71 height 18
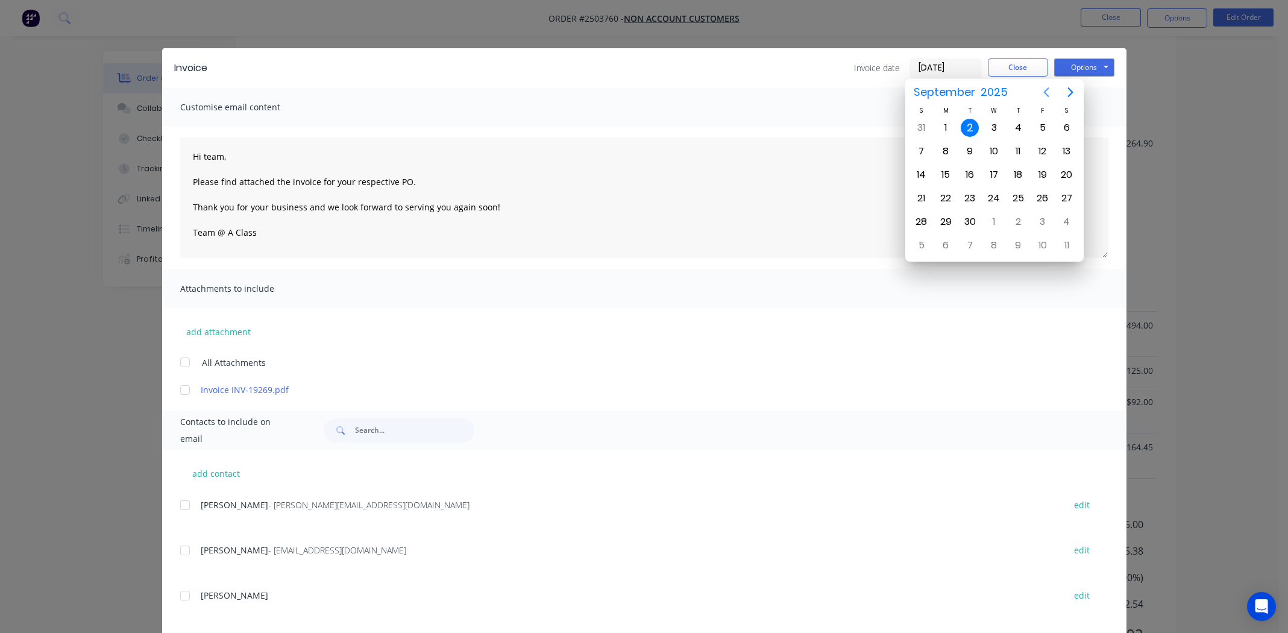
click at [1045, 93] on icon "Previous page" at bounding box center [1046, 93] width 5 height 10
click at [1016, 215] on div "28" at bounding box center [1018, 222] width 18 height 18
type input "28/08/25"
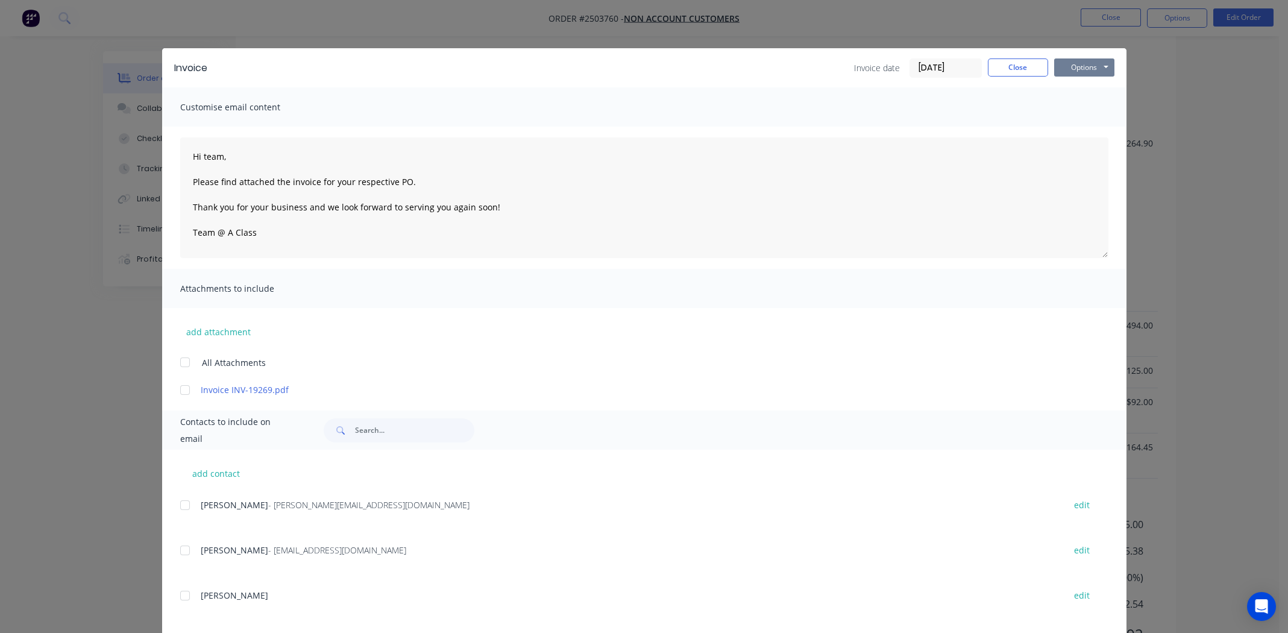
click at [1088, 65] on button "Options" at bounding box center [1084, 67] width 60 height 18
click at [1072, 110] on button "Print" at bounding box center [1092, 109] width 77 height 20
click at [1011, 66] on button "Close" at bounding box center [1018, 67] width 60 height 18
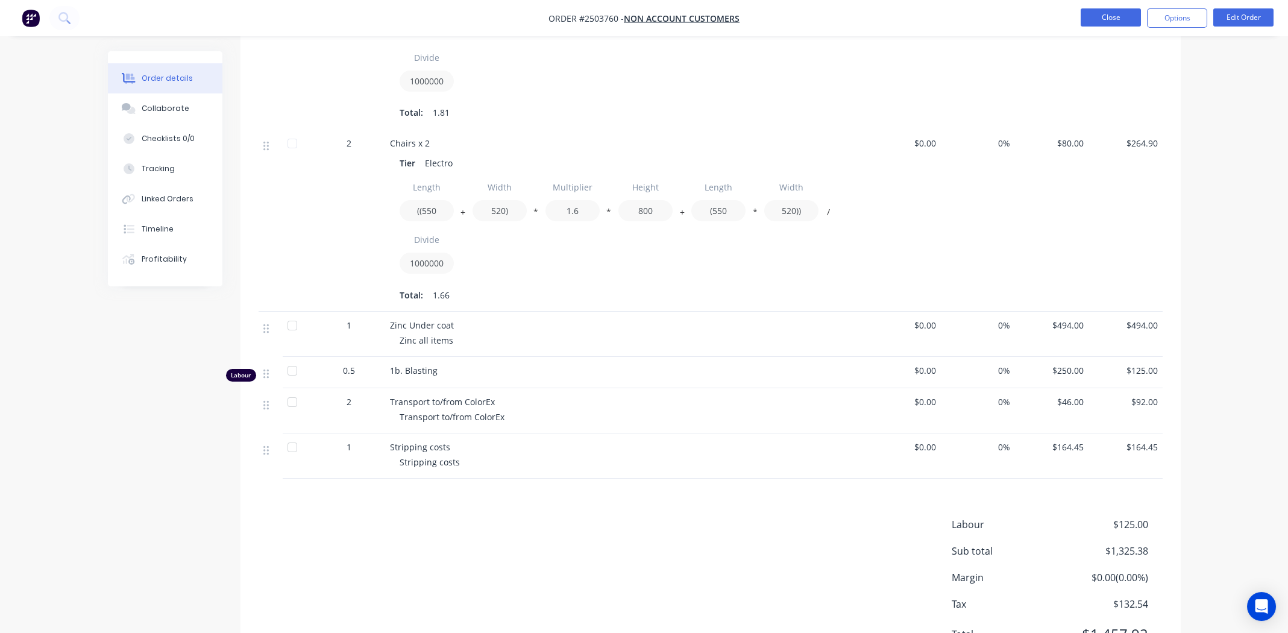
click at [1103, 22] on button "Close" at bounding box center [1111, 17] width 60 height 18
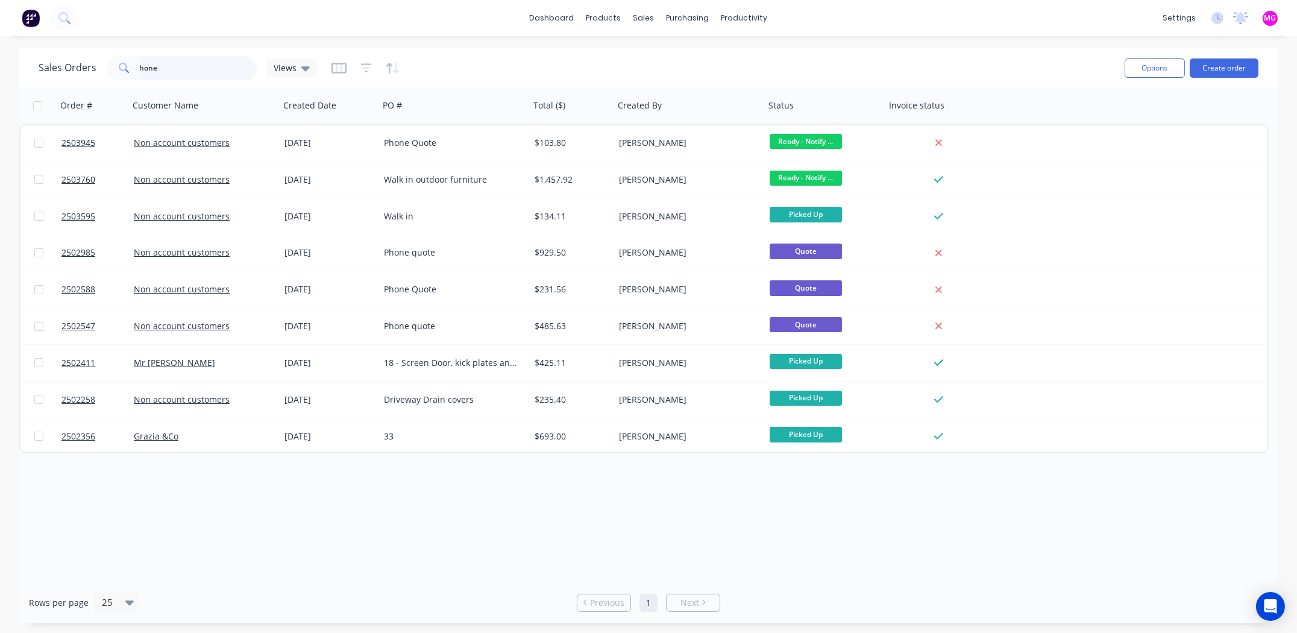
click at [181, 68] on input "hone" at bounding box center [199, 68] width 118 height 24
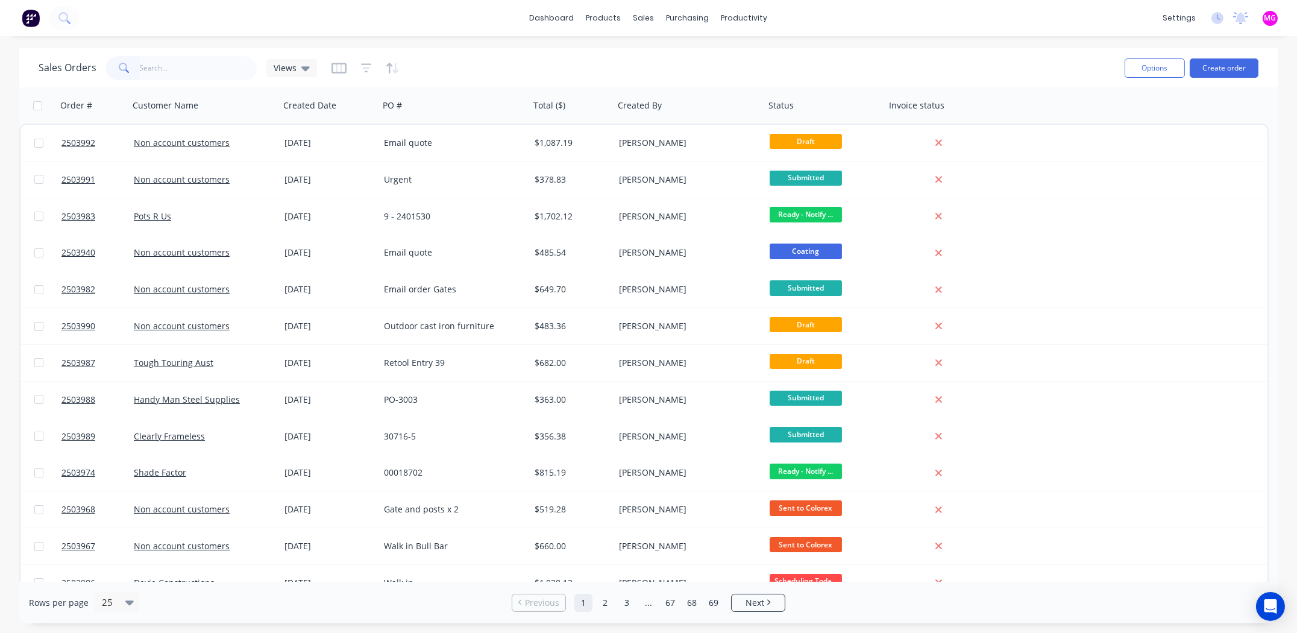
click at [990, 19] on div "dashboard products sales purchasing productivity dashboard products Product Cat…" at bounding box center [648, 18] width 1297 height 36
click at [901, 16] on div "dashboard products sales purchasing productivity dashboard products Product Cat…" at bounding box center [648, 18] width 1297 height 36
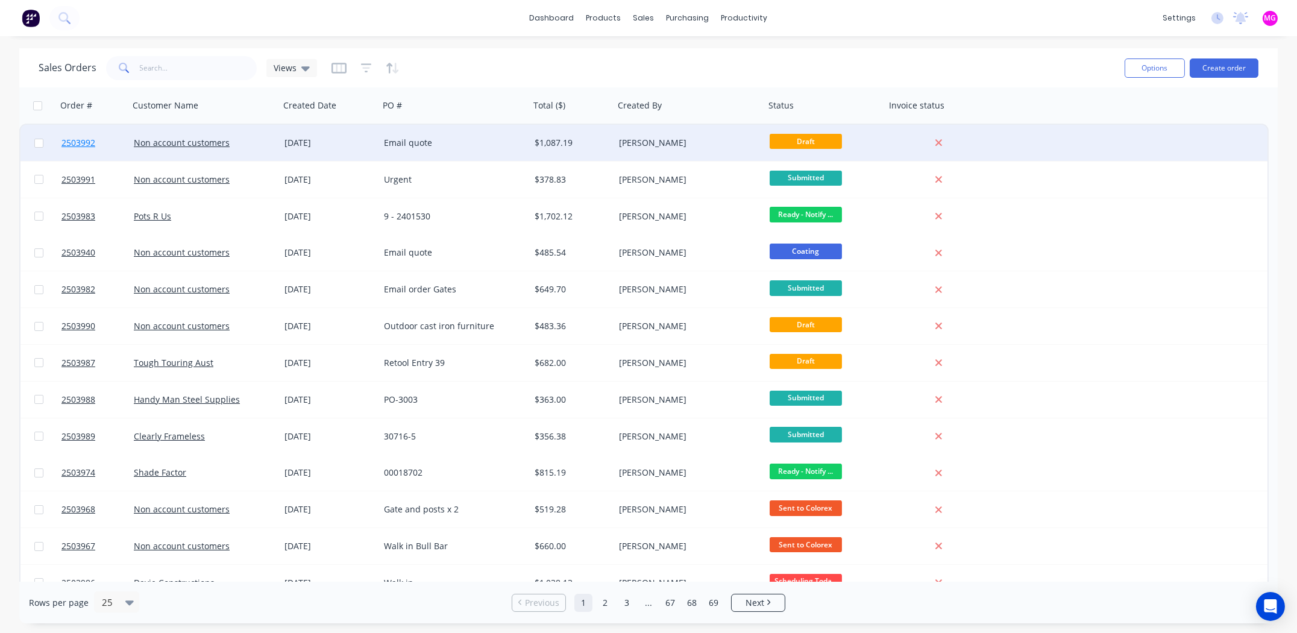
click at [74, 141] on span "2503992" at bounding box center [78, 143] width 34 height 12
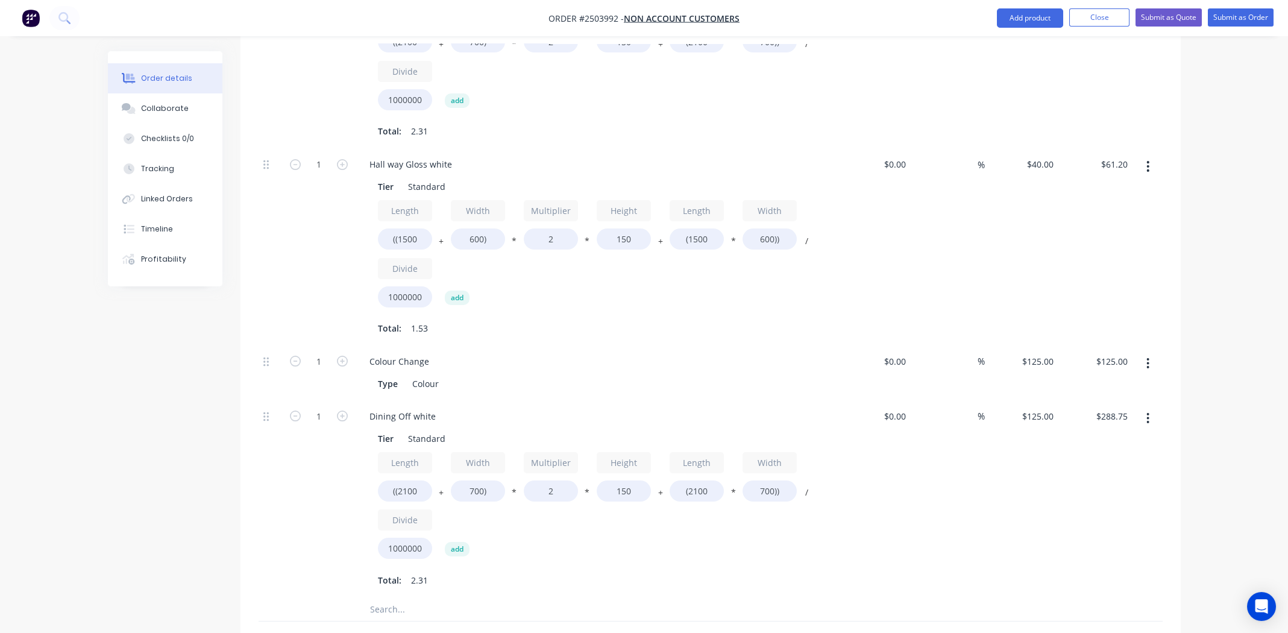
scroll to position [1539, 0]
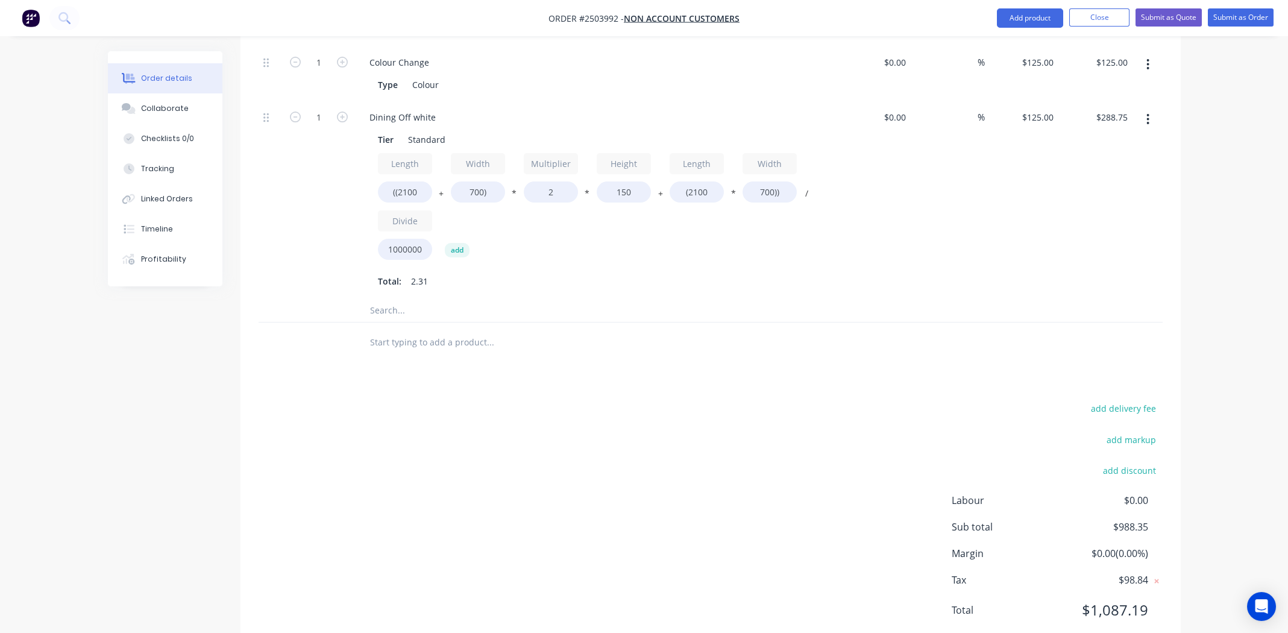
click at [570, 435] on div "add delivery fee add markup add discount Labour $0.00 Sub total $988.35 Margin …" at bounding box center [711, 516] width 904 height 233
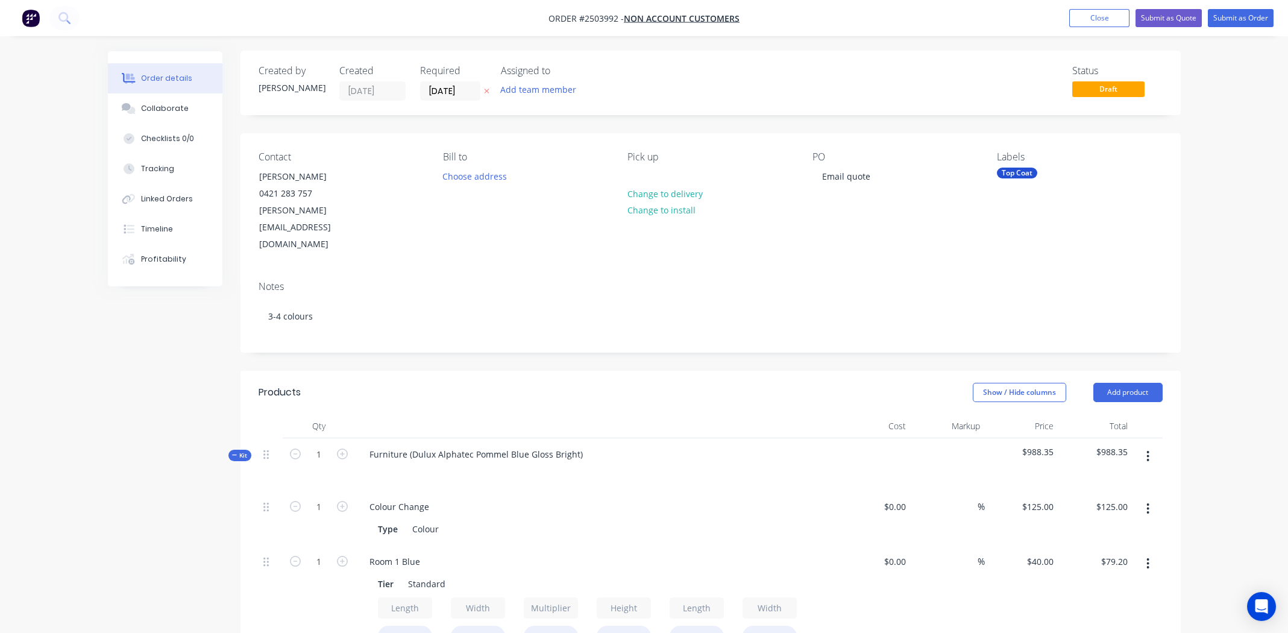
scroll to position [0, 0]
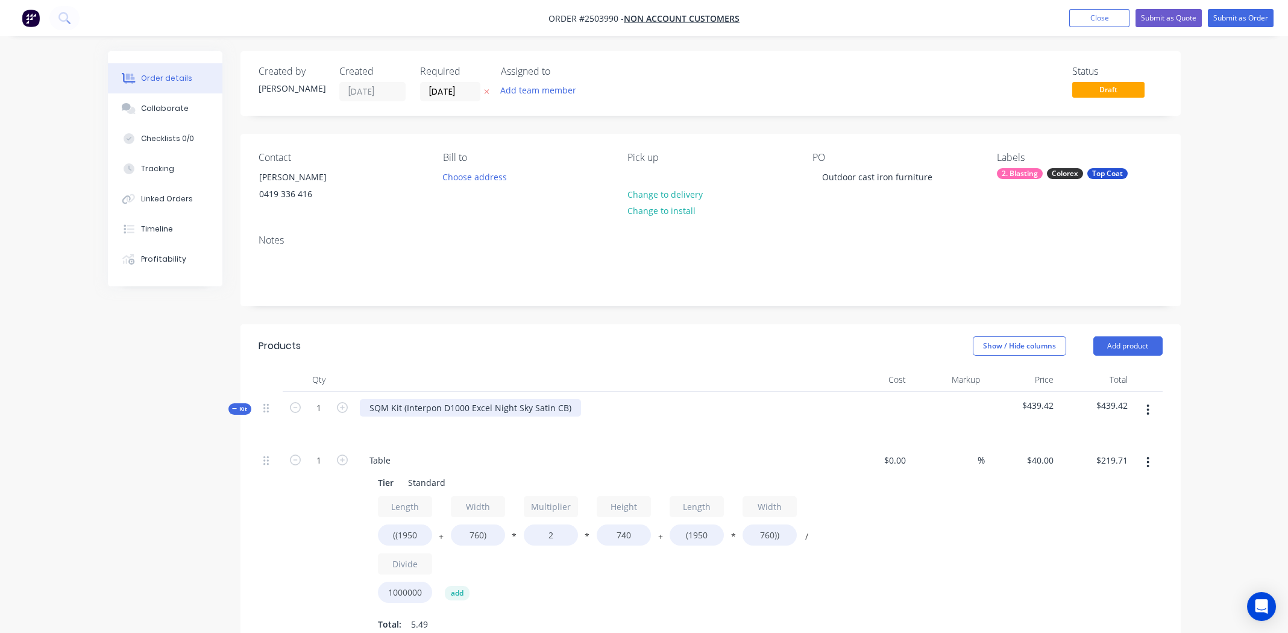
click at [502, 409] on div "SQM Kit (Interpon D1000 Excel Night Sky Satin CB)" at bounding box center [470, 407] width 221 height 17
paste div
click at [421, 406] on div "This is at ColorEx" at bounding box center [404, 407] width 88 height 17
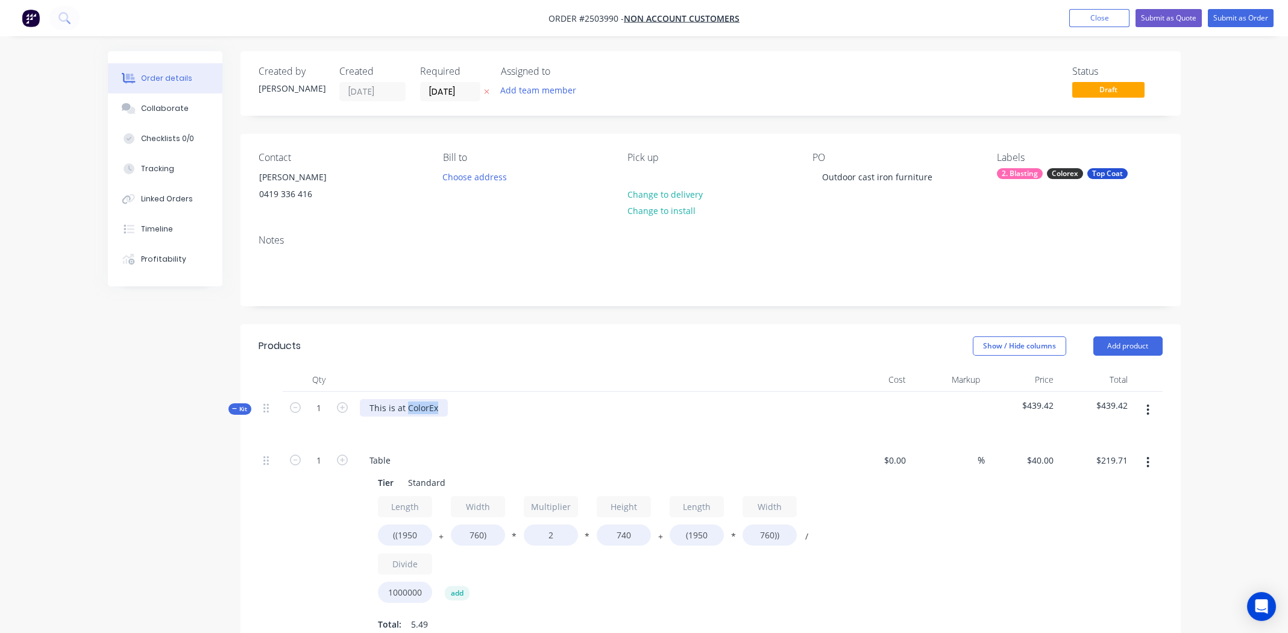
click at [421, 406] on div "This is at ColorEx" at bounding box center [404, 407] width 88 height 17
copy div "This is at ColorEx"
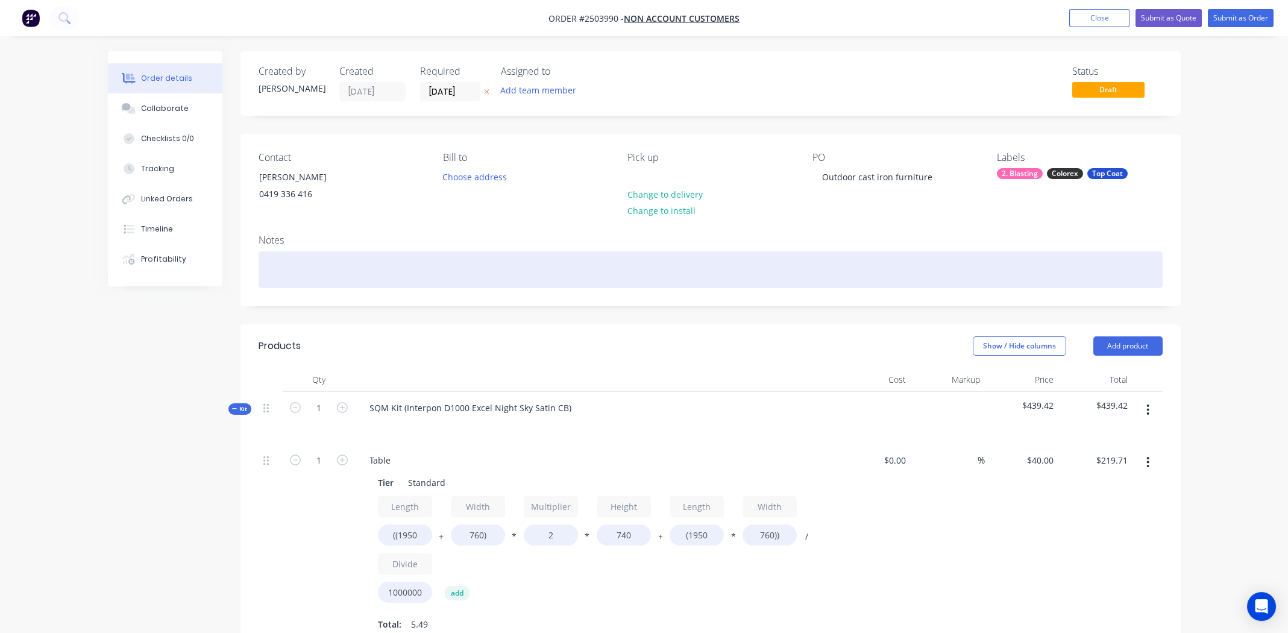
click at [376, 269] on div at bounding box center [711, 269] width 904 height 37
paste div
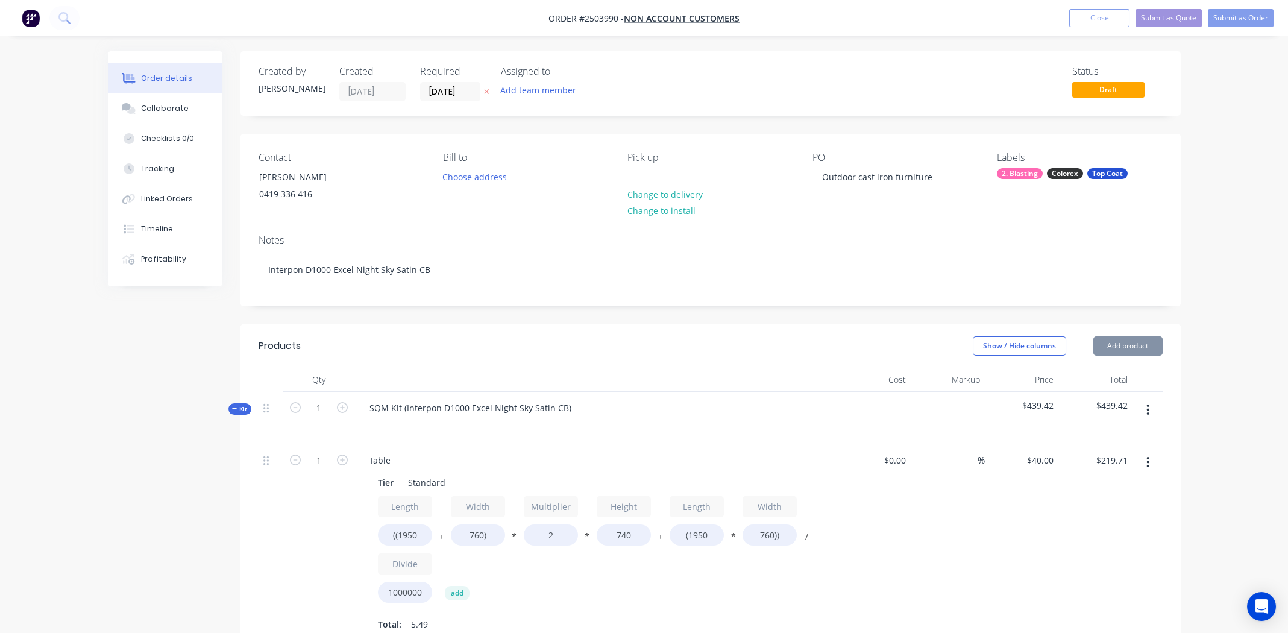
click at [849, 227] on div "Notes Interpon D1000 Excel Night Sky Satin CB" at bounding box center [711, 265] width 940 height 81
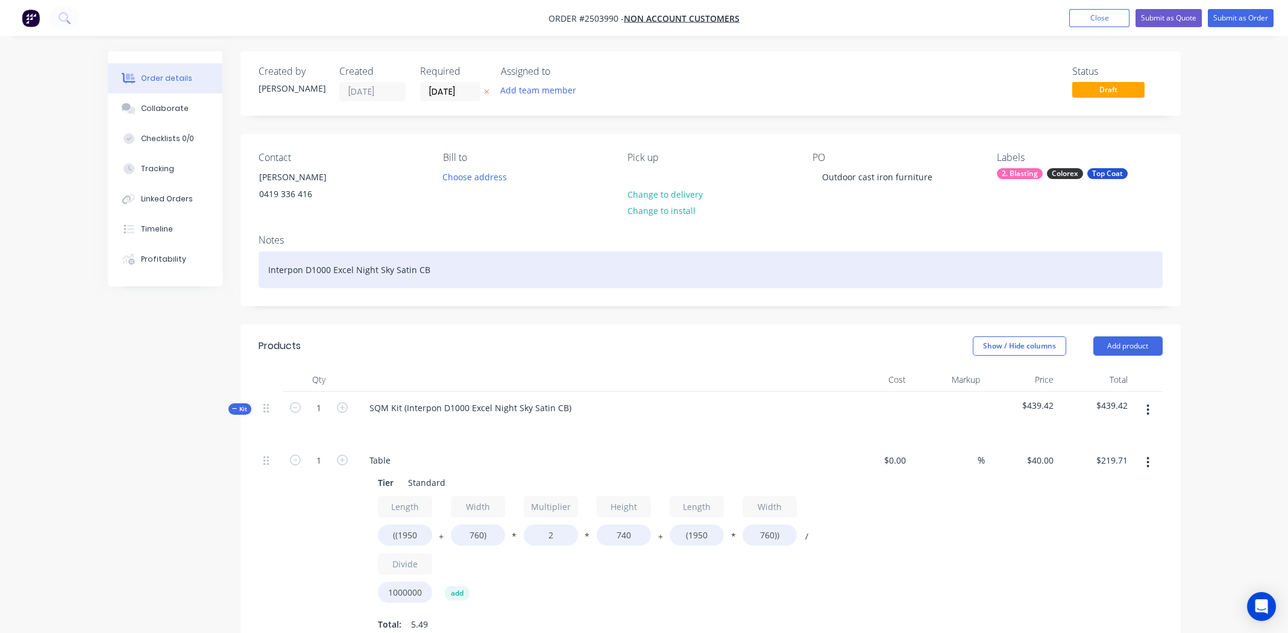
click at [358, 263] on div "Interpon D1000 Excel Night Sky Satin CB" at bounding box center [711, 269] width 904 height 37
copy div "Interpon D1000 Excel Night Sky Satin CB"
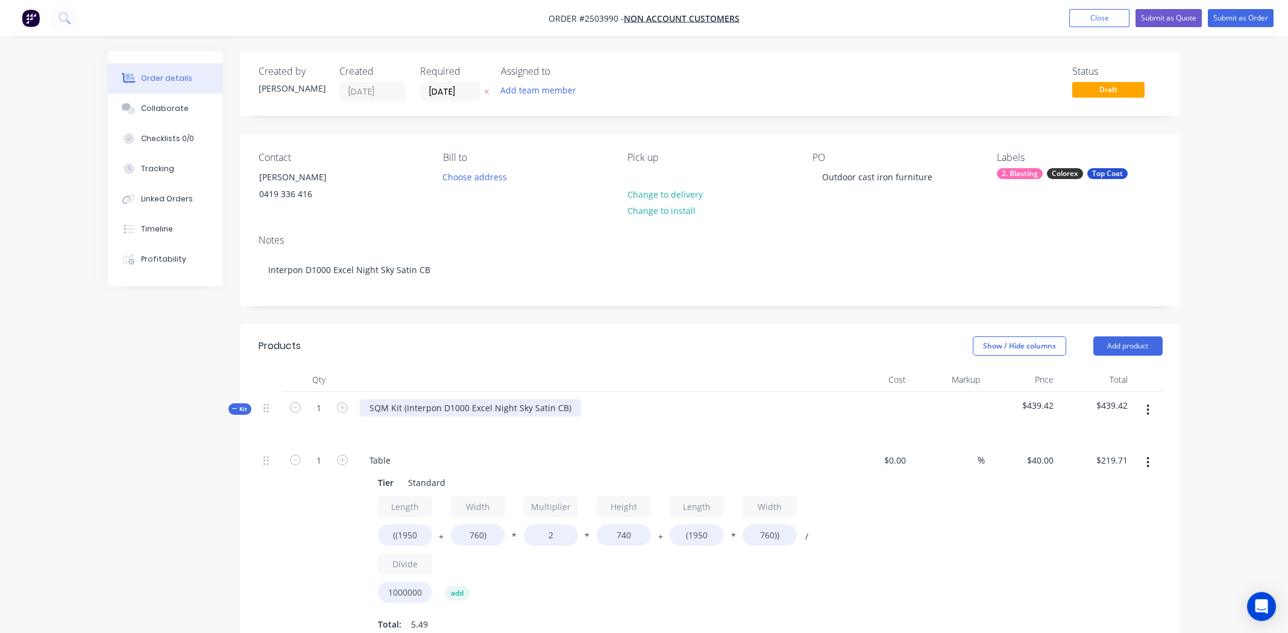
click at [440, 406] on div "SQM Kit (Interpon D1000 Excel Night Sky Satin CB)" at bounding box center [470, 407] width 221 height 17
click at [590, 397] on div "Interpon D1000 Excel Night Sky Satin CB" at bounding box center [596, 418] width 482 height 52
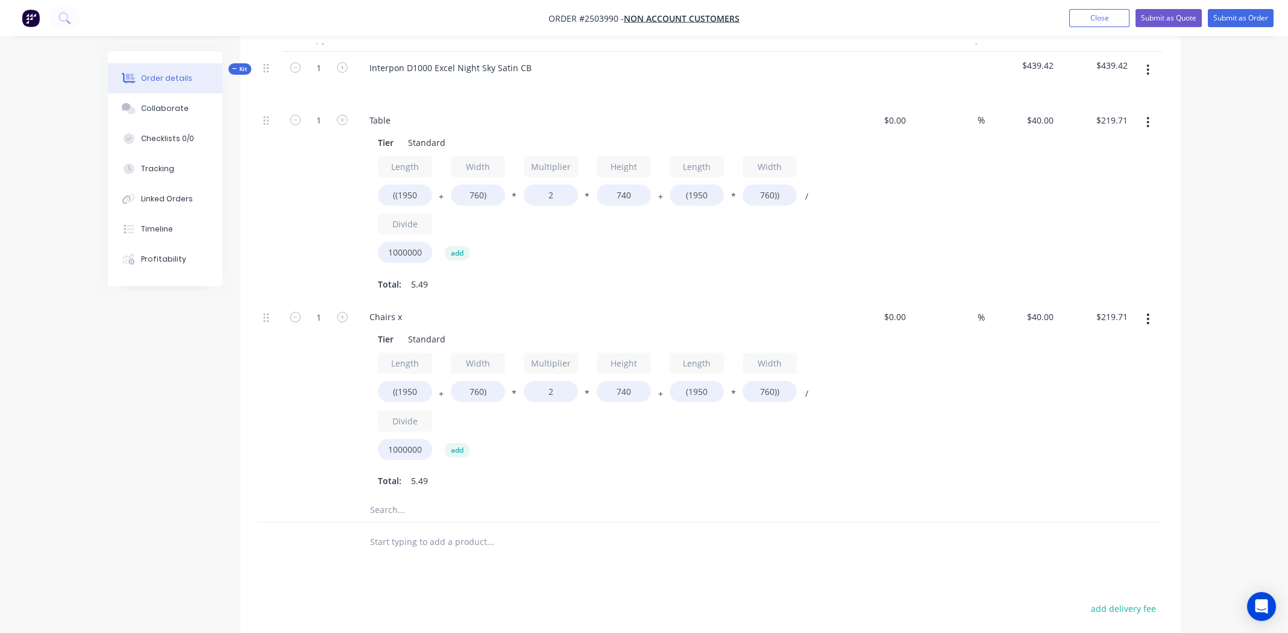
scroll to position [241, 0]
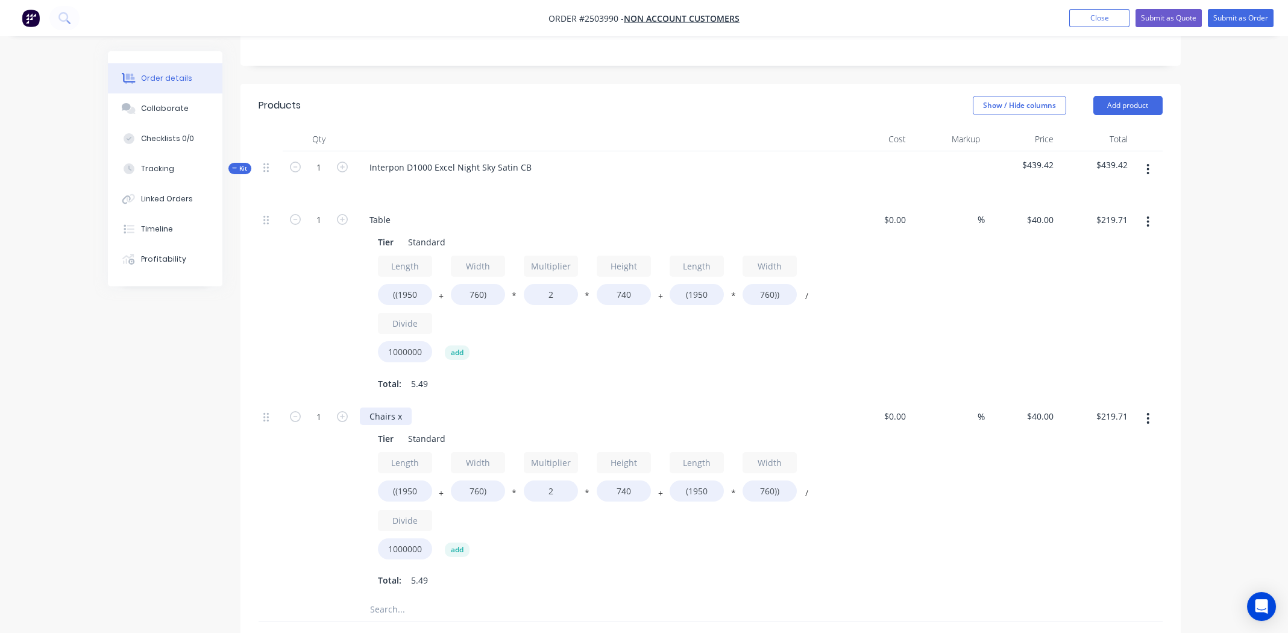
click at [406, 413] on div "Chairs x" at bounding box center [386, 416] width 52 height 17
click at [634, 577] on div "Total: 5.49" at bounding box center [596, 581] width 436 height 18
click at [320, 229] on input "1" at bounding box center [318, 220] width 31 height 18
type input "6"
type input "$1,318.27"
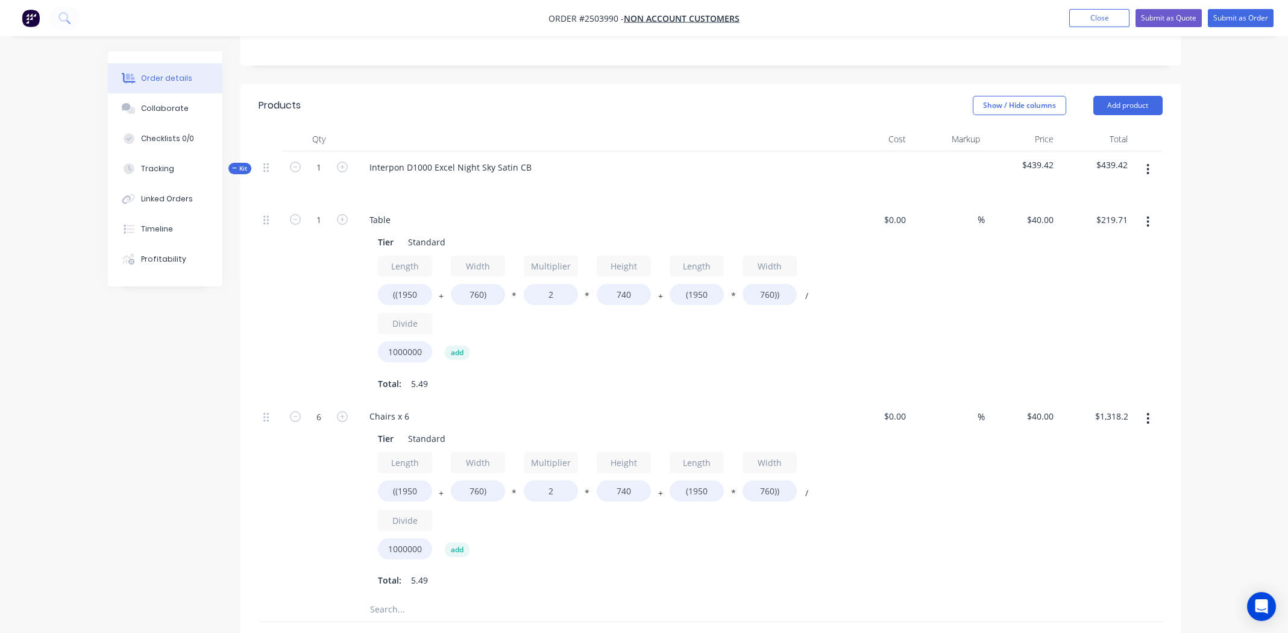
click at [546, 549] on div "Length ((1950 + Width 760) * Multiplier 2 * Height 740 + Length (1950 * Width 7…" at bounding box center [596, 508] width 436 height 112
click at [408, 491] on input "((1950" at bounding box center [405, 490] width 54 height 21
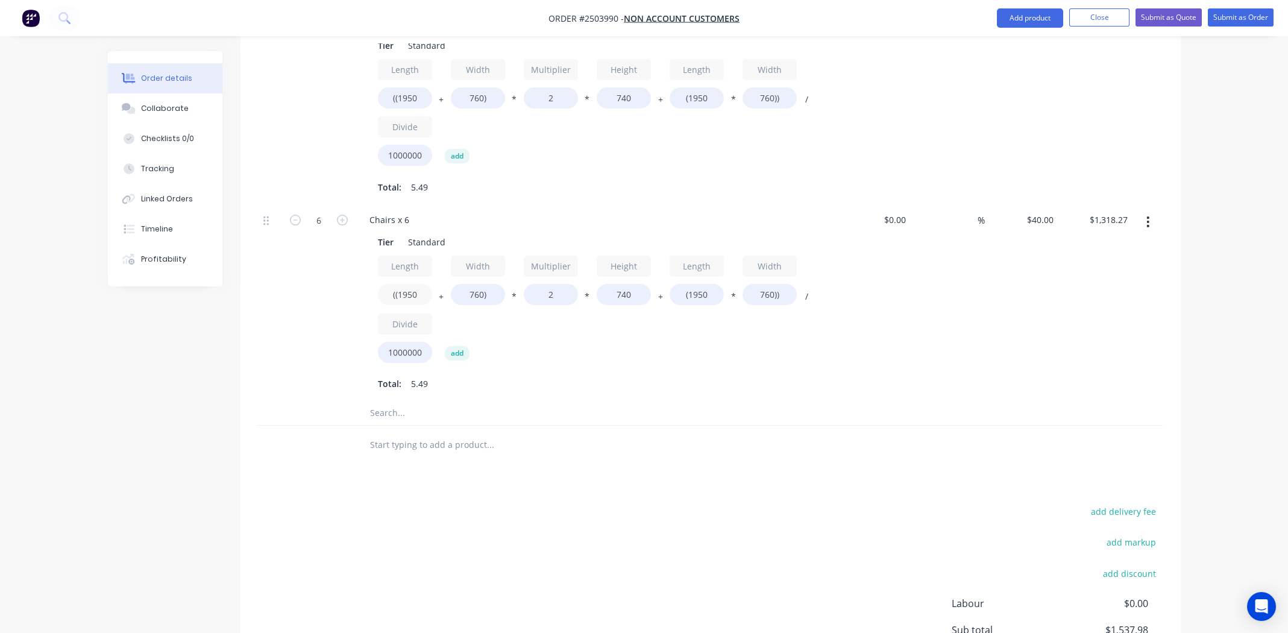
scroll to position [575, 0]
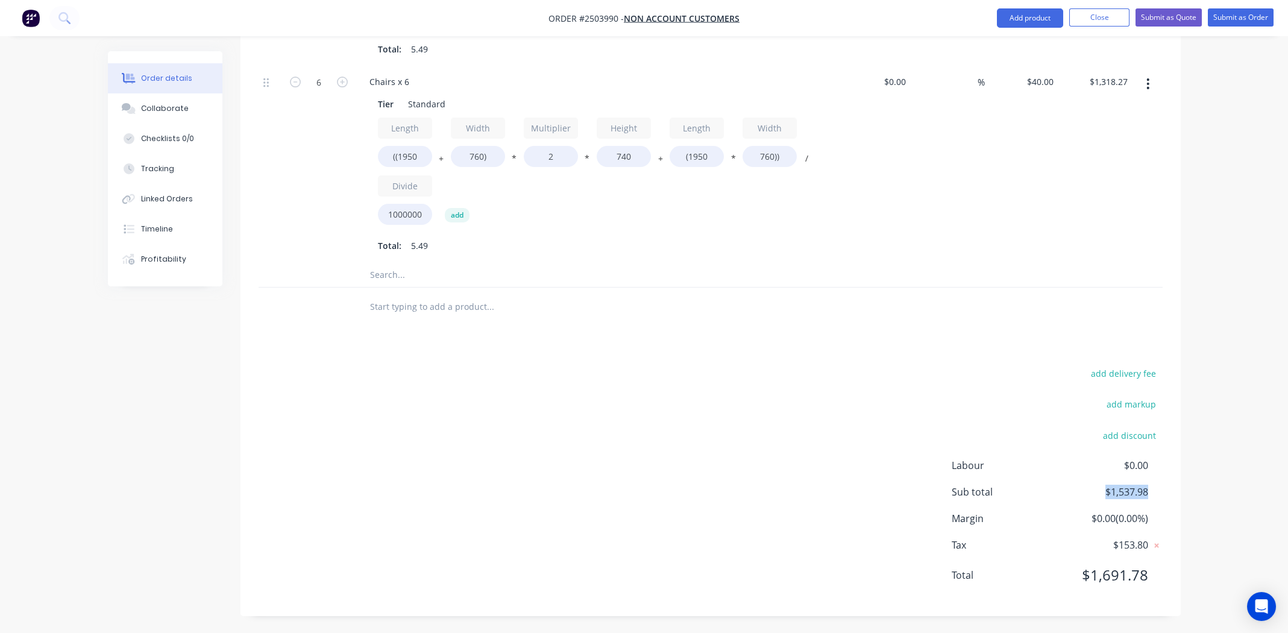
drag, startPoint x: 1104, startPoint y: 492, endPoint x: 1150, endPoint y: 493, distance: 45.2
click at [1150, 493] on div "Sub total $1,537.98" at bounding box center [1057, 492] width 211 height 14
copy span "$1,537.98"
click at [437, 441] on div "add delivery fee add markup add discount Labour $0.00 Sub total $1,537.98 Margi…" at bounding box center [711, 481] width 904 height 233
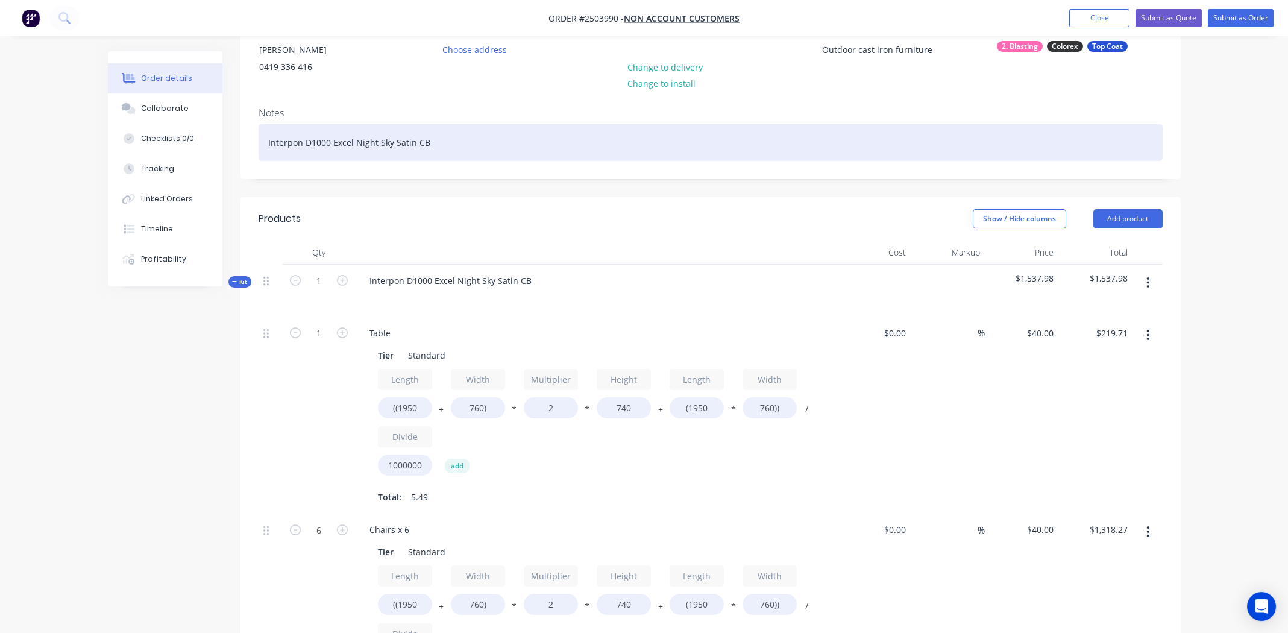
scroll to position [301, 0]
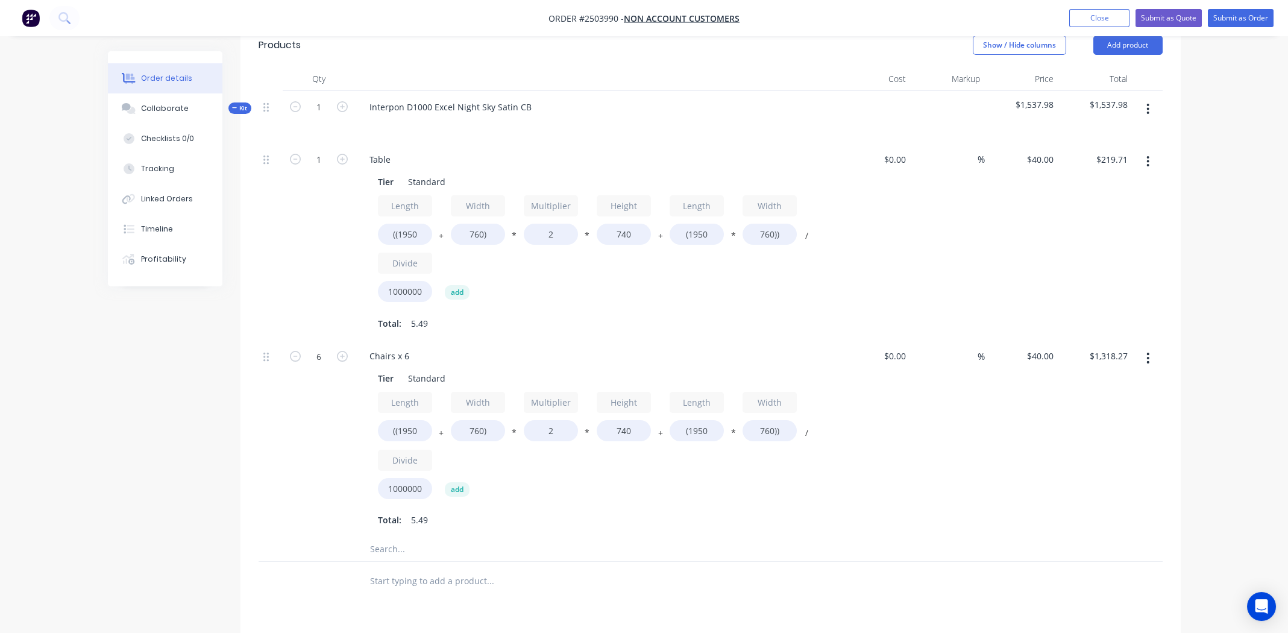
click at [1153, 105] on button "button" at bounding box center [1148, 109] width 28 height 22
click at [1115, 135] on div "Add product to kit" at bounding box center [1105, 140] width 93 height 17
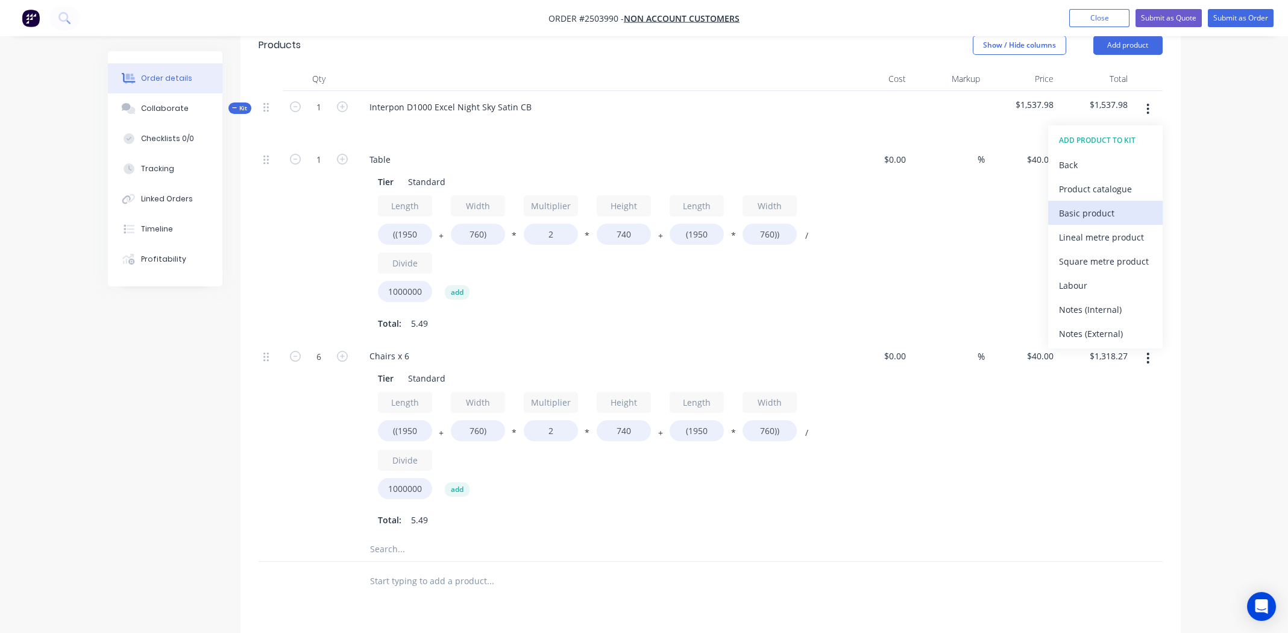
click at [1094, 206] on div "Basic product" at bounding box center [1105, 212] width 93 height 17
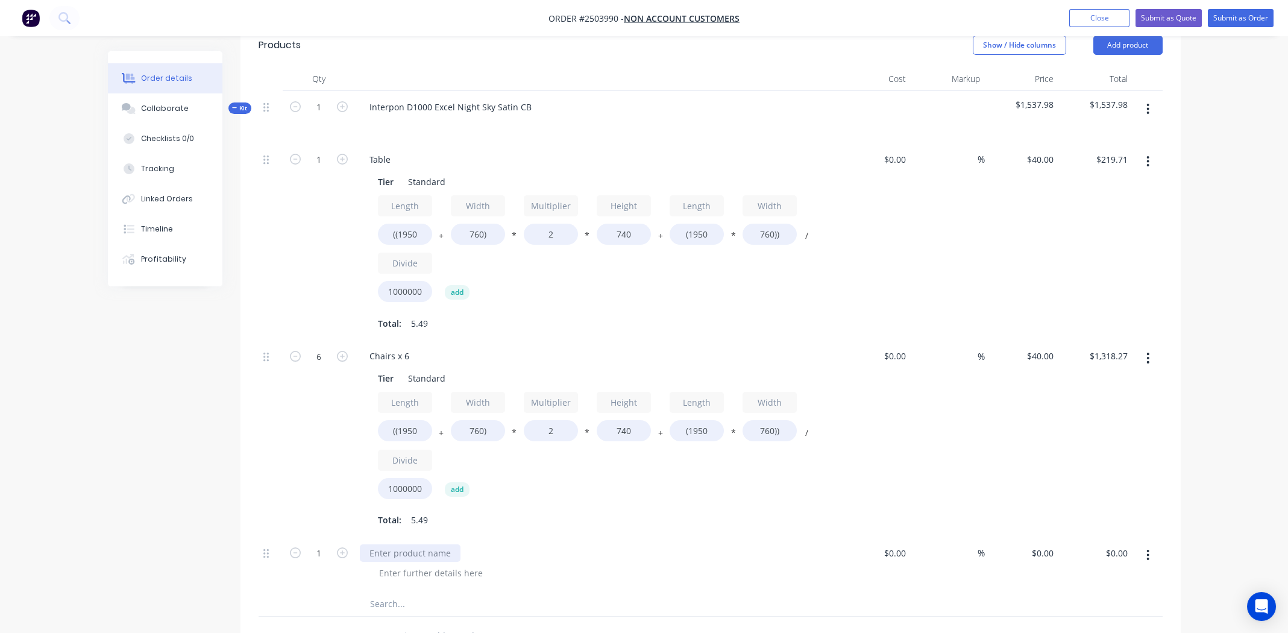
click at [436, 546] on div at bounding box center [410, 552] width 101 height 17
click at [1038, 552] on div "0 0" at bounding box center [1022, 564] width 74 height 55
type input "$80.00"
click at [745, 538] on div "Transportation Transport to ColorEx and back" at bounding box center [596, 564] width 482 height 55
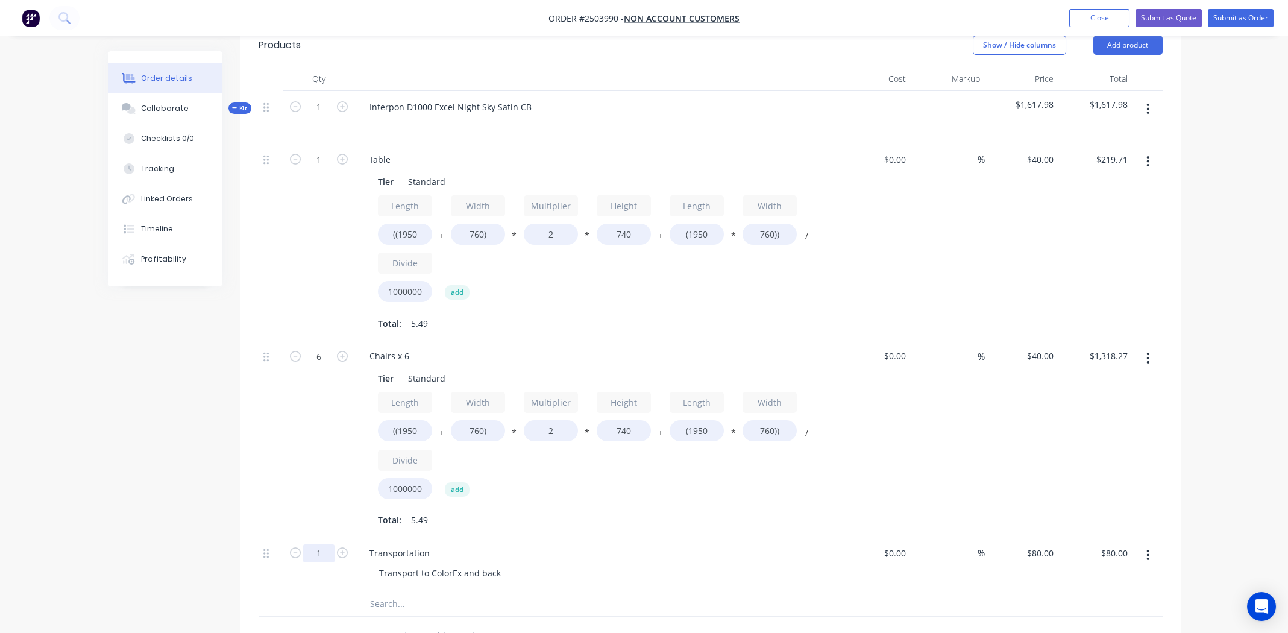
click at [318, 169] on input "1" at bounding box center [318, 160] width 31 height 18
type input "2"
type input "$160.00"
click at [1092, 468] on div "$1,318.27 $1,318.27" at bounding box center [1096, 438] width 74 height 197
click at [1053, 549] on input "80" at bounding box center [1042, 552] width 33 height 17
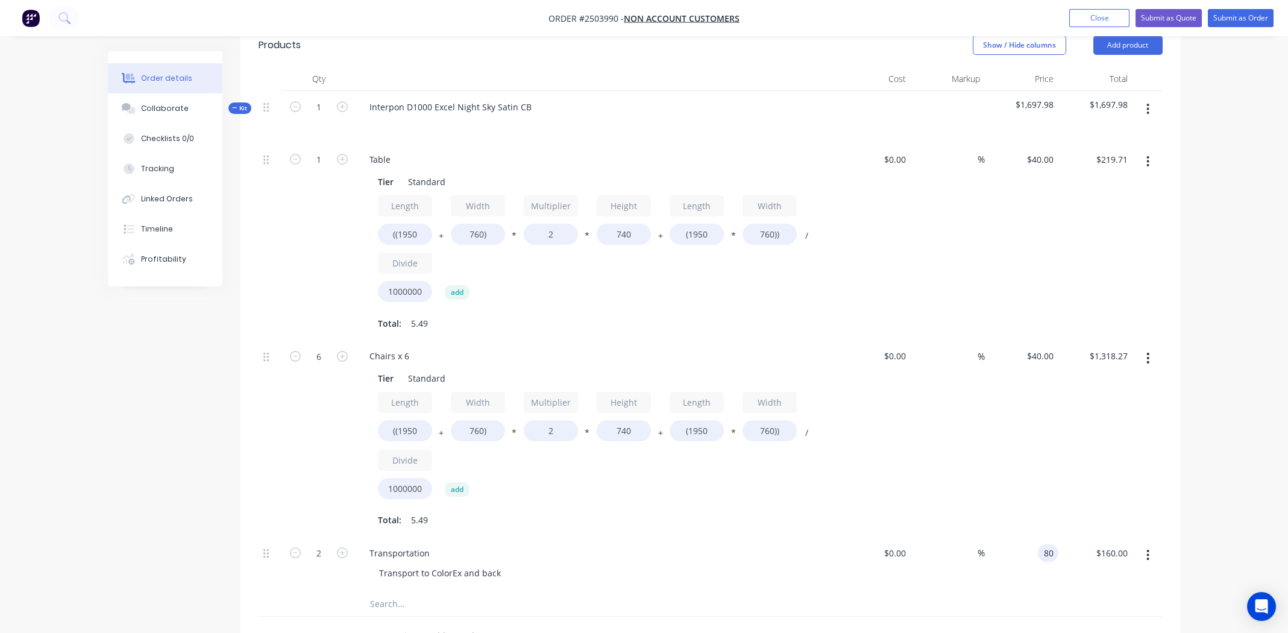
type input "$80.00"
click at [1042, 486] on div "$40.00 $40.00" at bounding box center [1022, 438] width 74 height 197
click at [1110, 549] on input "160.00" at bounding box center [1113, 552] width 37 height 17
type input "184"
type input "$92.00"
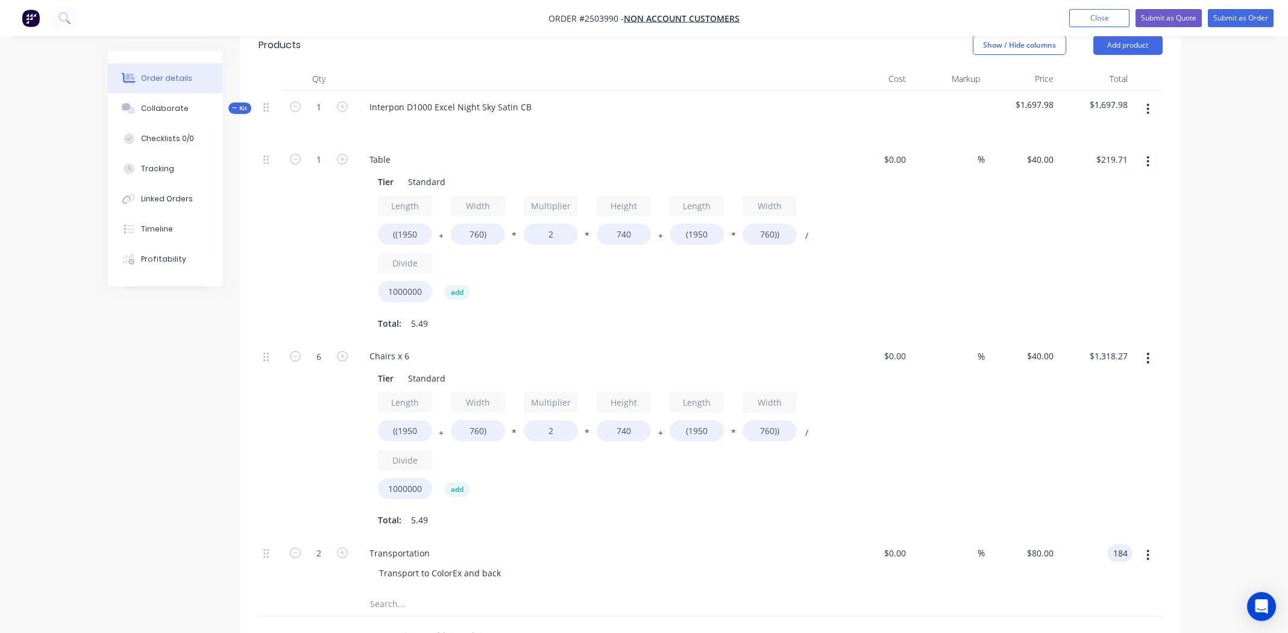
type input "$184.00"
click at [1028, 485] on div "$40.00 $40.00" at bounding box center [1022, 438] width 74 height 197
click at [160, 112] on div "Collaborate" at bounding box center [165, 108] width 48 height 11
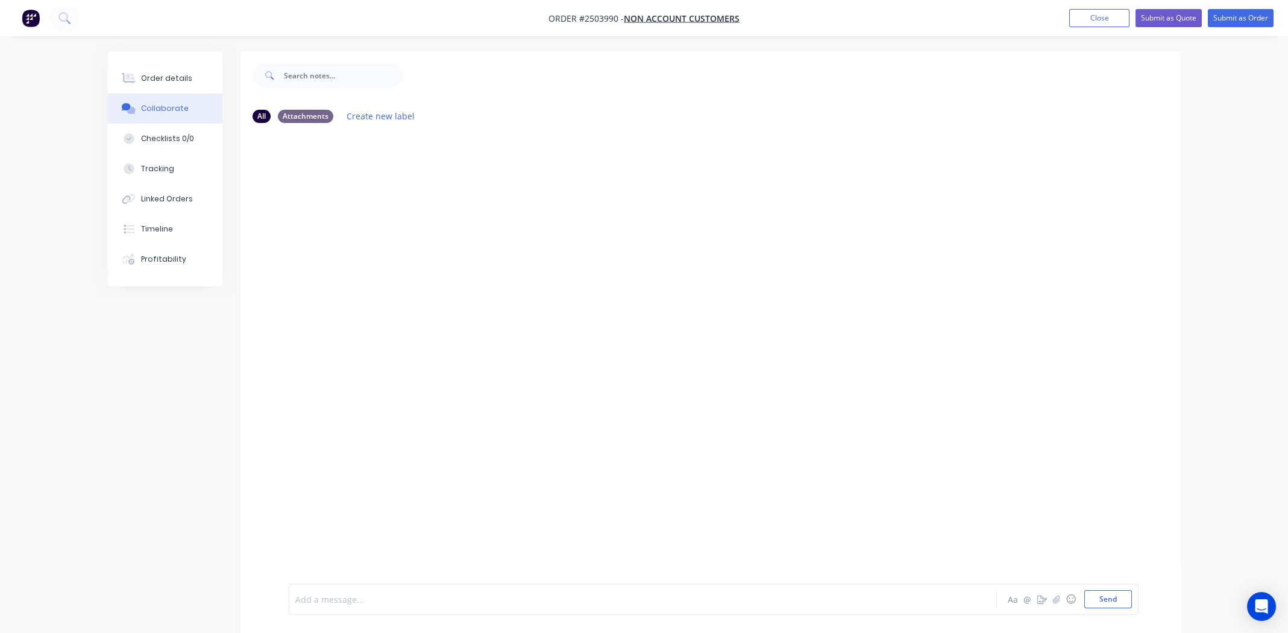
click at [436, 598] on div at bounding box center [609, 599] width 627 height 13
click at [542, 496] on div "MG You - 03:17pm 02/09/25 Transport %80 each way + 15% = $92 Labels Edit Delete" at bounding box center [711, 358] width 940 height 451
click at [154, 78] on div "Order details" at bounding box center [166, 78] width 51 height 11
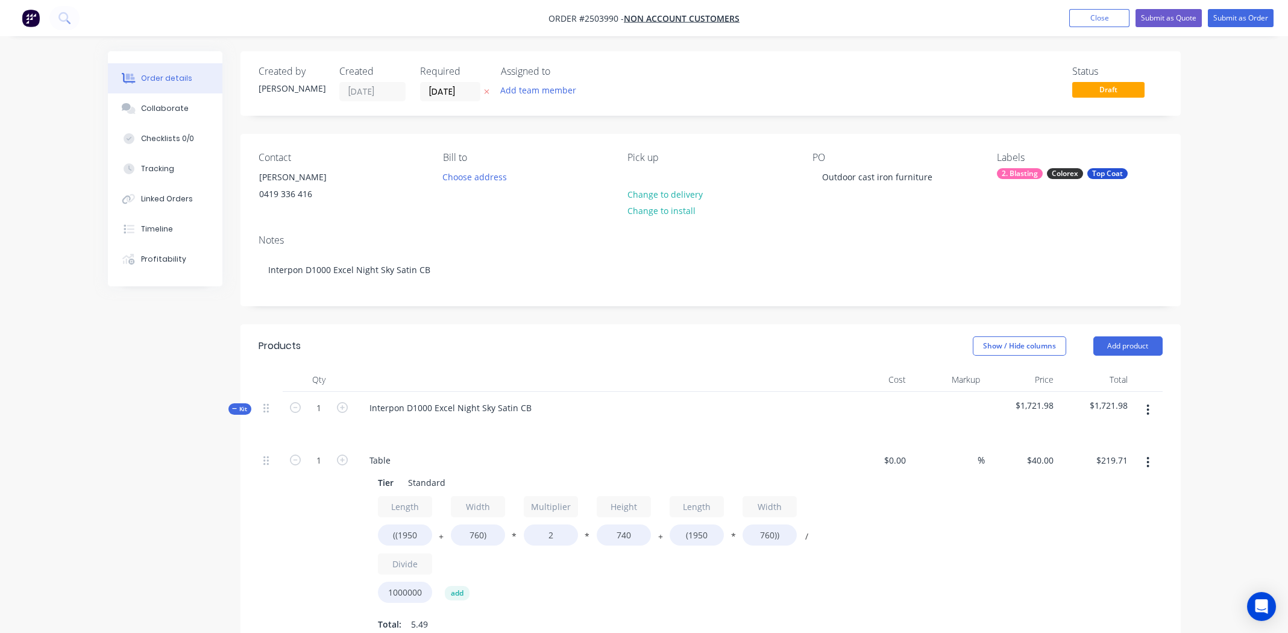
click at [931, 521] on div "%" at bounding box center [948, 542] width 74 height 197
click at [1162, 18] on button "Submit as Quote" at bounding box center [1169, 18] width 66 height 18
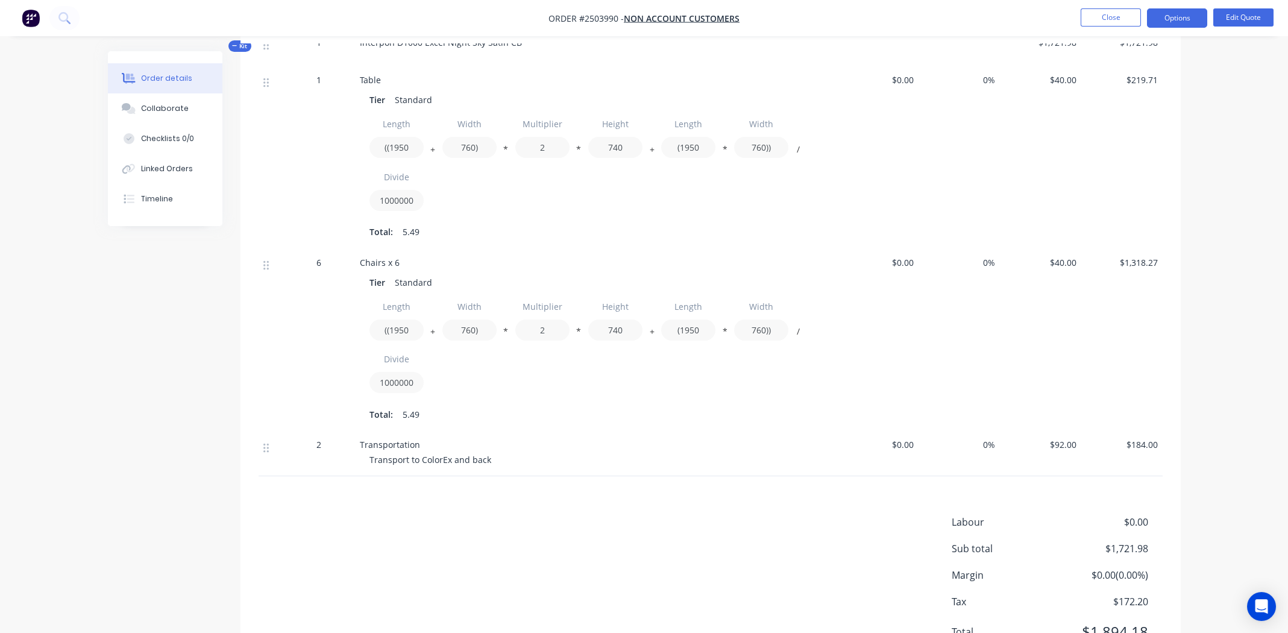
scroll to position [181, 0]
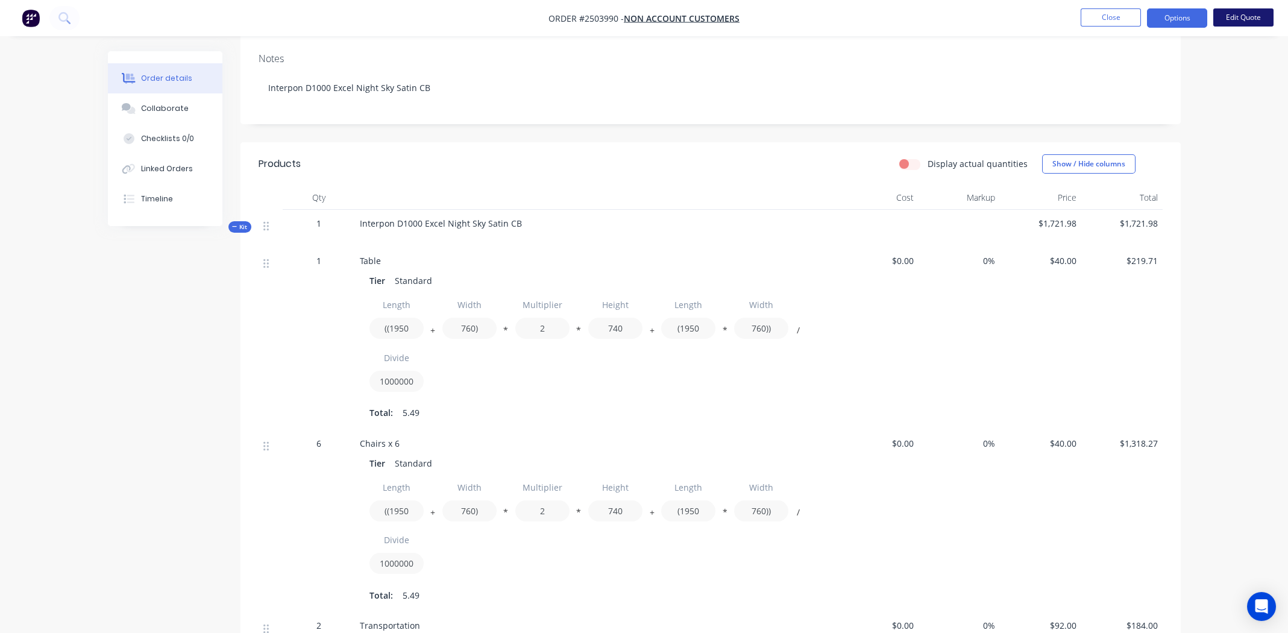
click at [1246, 12] on button "Edit Quote" at bounding box center [1244, 17] width 60 height 18
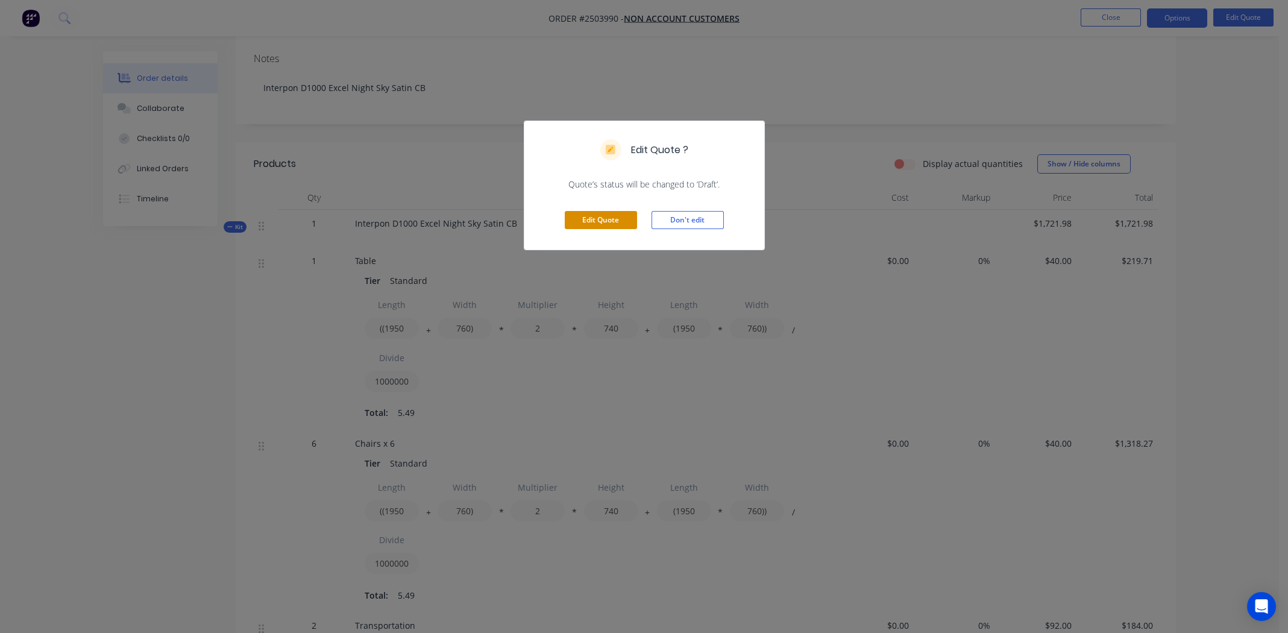
drag, startPoint x: 596, startPoint y: 216, endPoint x: 608, endPoint y: 215, distance: 12.1
click at [599, 216] on button "Edit Quote" at bounding box center [601, 220] width 72 height 18
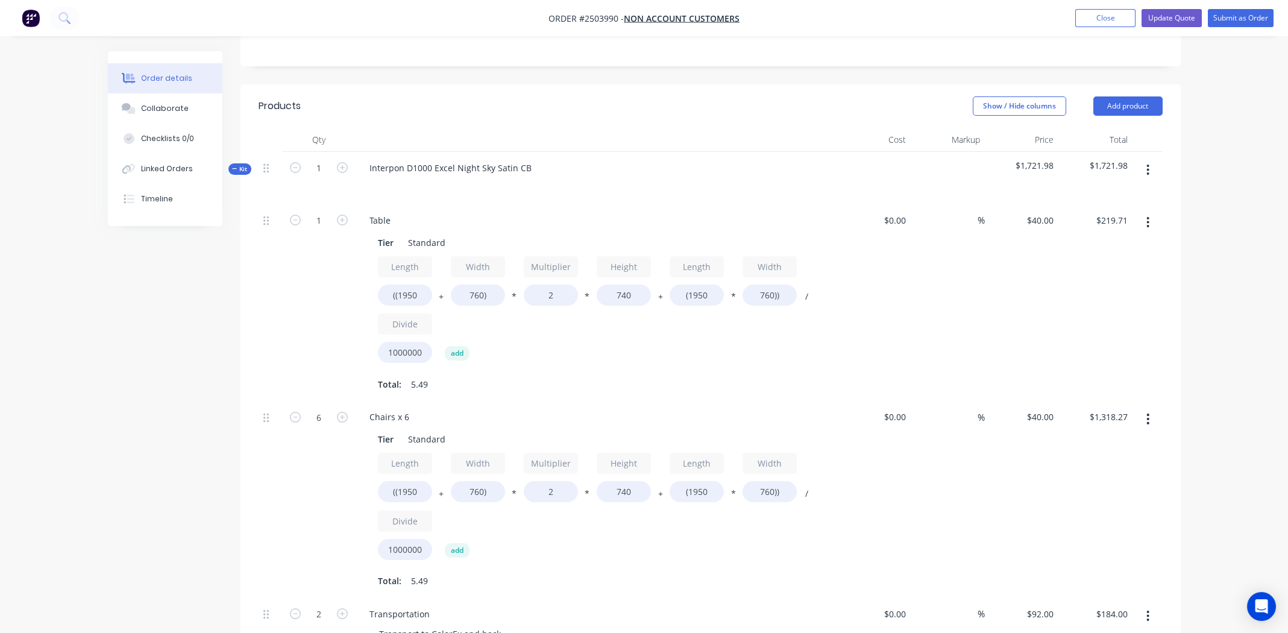
scroll to position [241, 0]
drag, startPoint x: 1147, startPoint y: 167, endPoint x: 1147, endPoint y: 176, distance: 9.0
click at [1147, 167] on icon "button" at bounding box center [1148, 169] width 3 height 13
click at [1117, 225] on div "Add sub kit to kit" at bounding box center [1105, 224] width 93 height 17
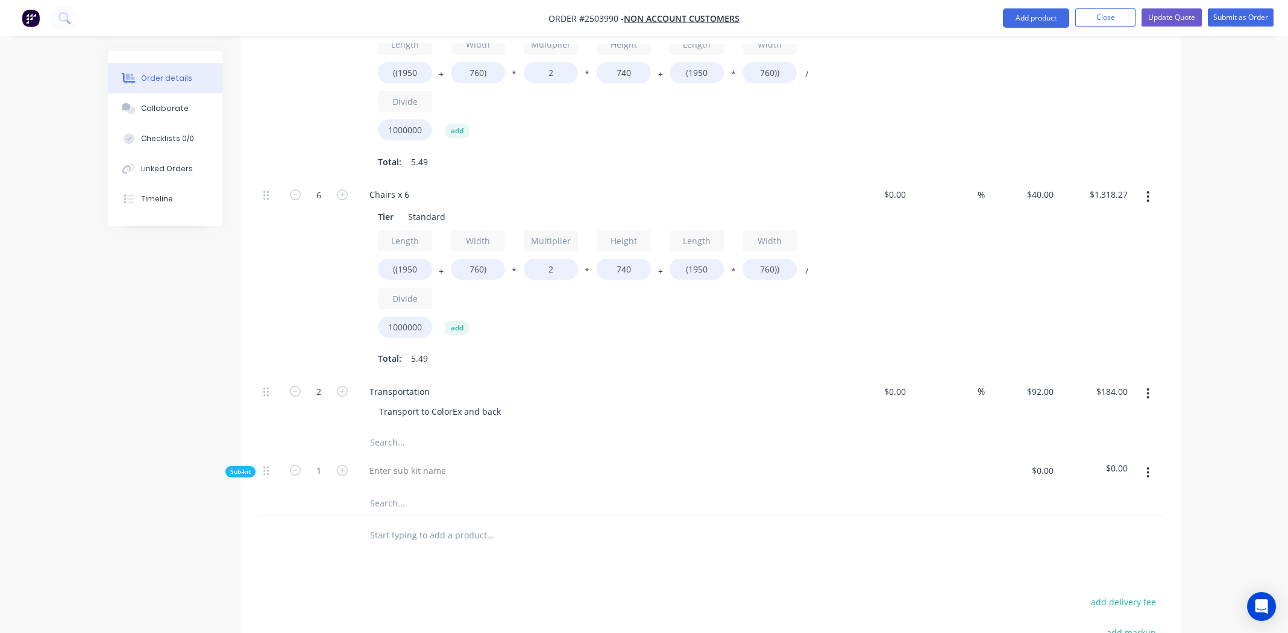
scroll to position [690, 0]
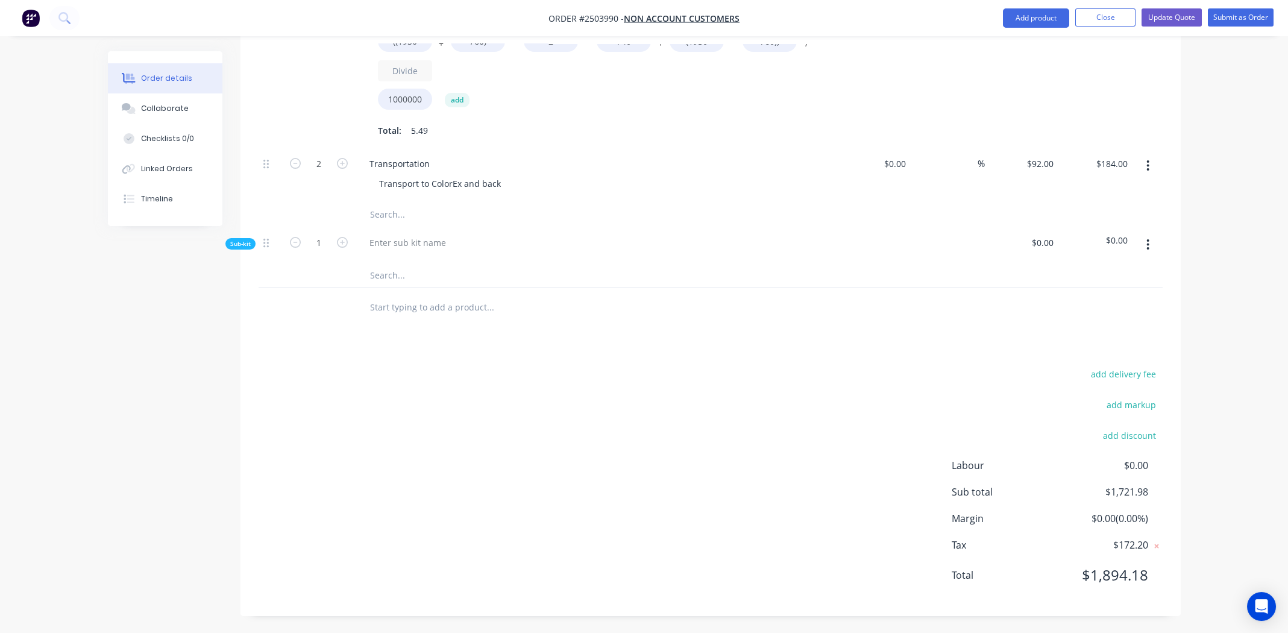
click at [1151, 239] on button "button" at bounding box center [1148, 245] width 28 height 22
click at [1094, 289] on button "Delete" at bounding box center [1105, 300] width 115 height 24
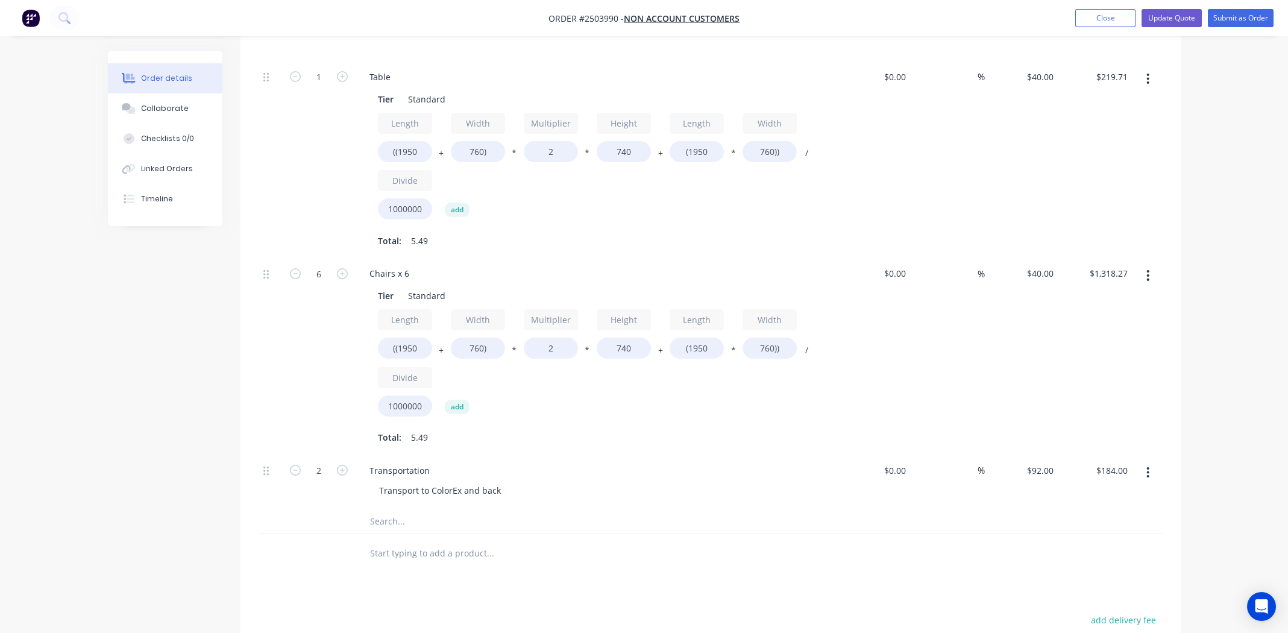
scroll to position [570, 0]
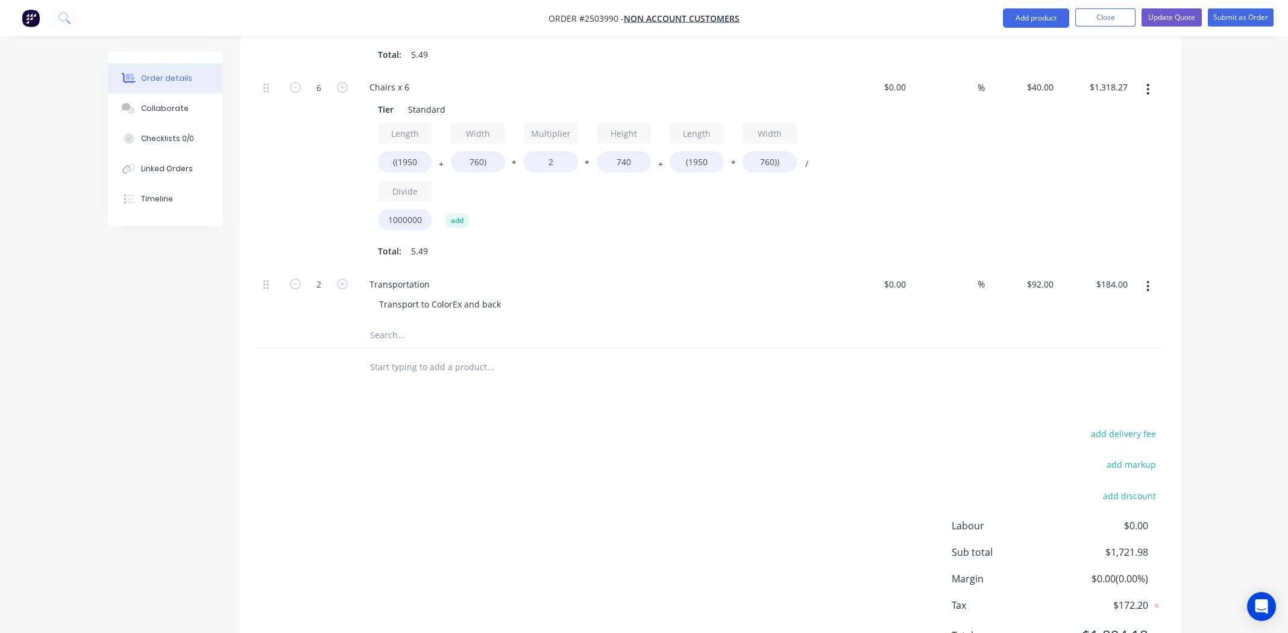
click at [1151, 276] on button "button" at bounding box center [1148, 287] width 28 height 22
click at [1111, 339] on div "Duplicate" at bounding box center [1105, 341] width 93 height 17
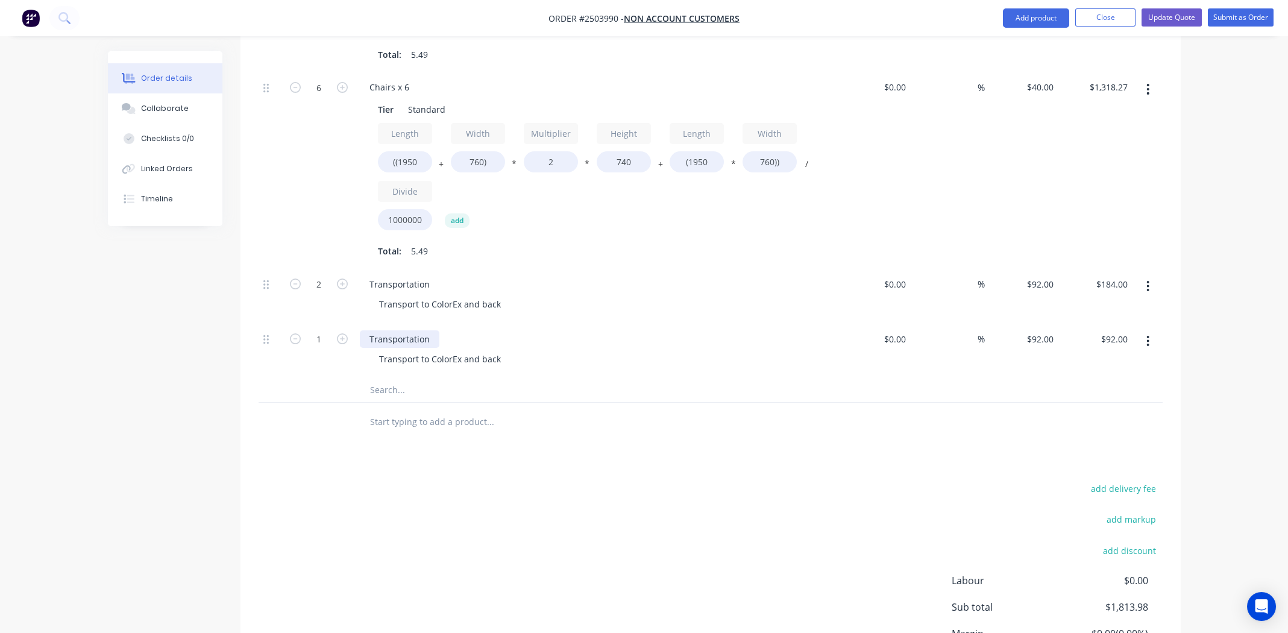
click at [418, 336] on div "Transportation" at bounding box center [400, 338] width 80 height 17
click at [418, 355] on div "Transport to ColorEx and back" at bounding box center [440, 358] width 141 height 17
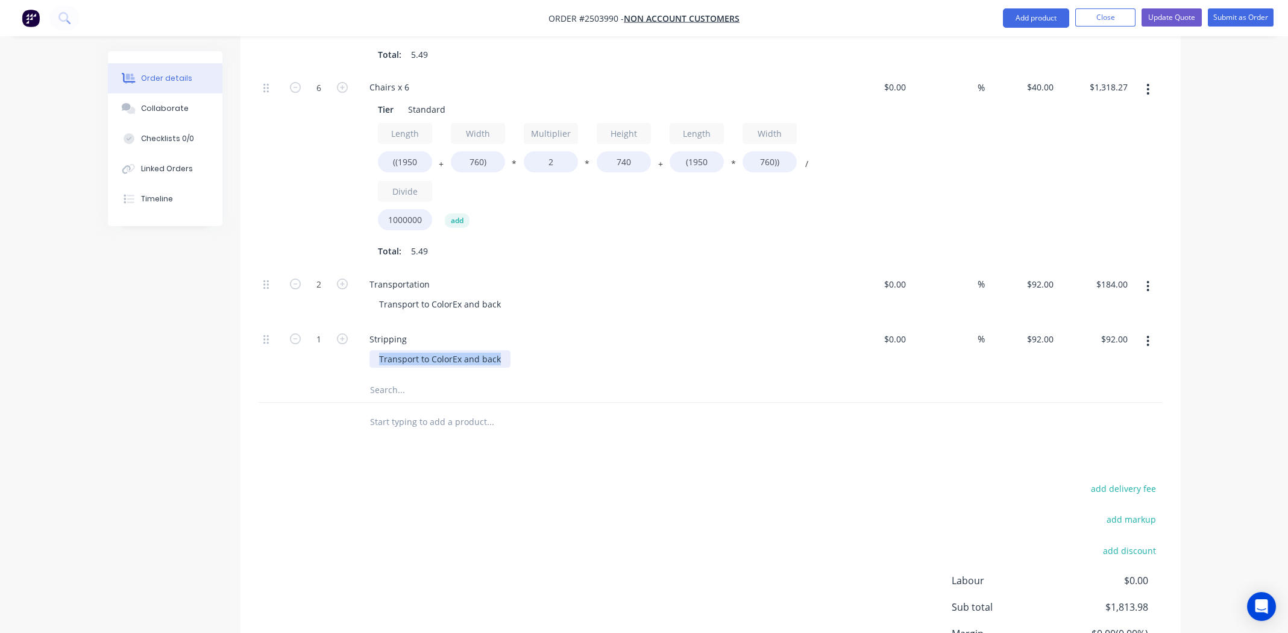
click at [418, 355] on div "Transport to ColorEx and back" at bounding box center [440, 358] width 141 height 17
click at [766, 379] on div at bounding box center [572, 390] width 434 height 24
click at [1041, 339] on div "92 92" at bounding box center [1048, 338] width 20 height 17
type input "$0.00"
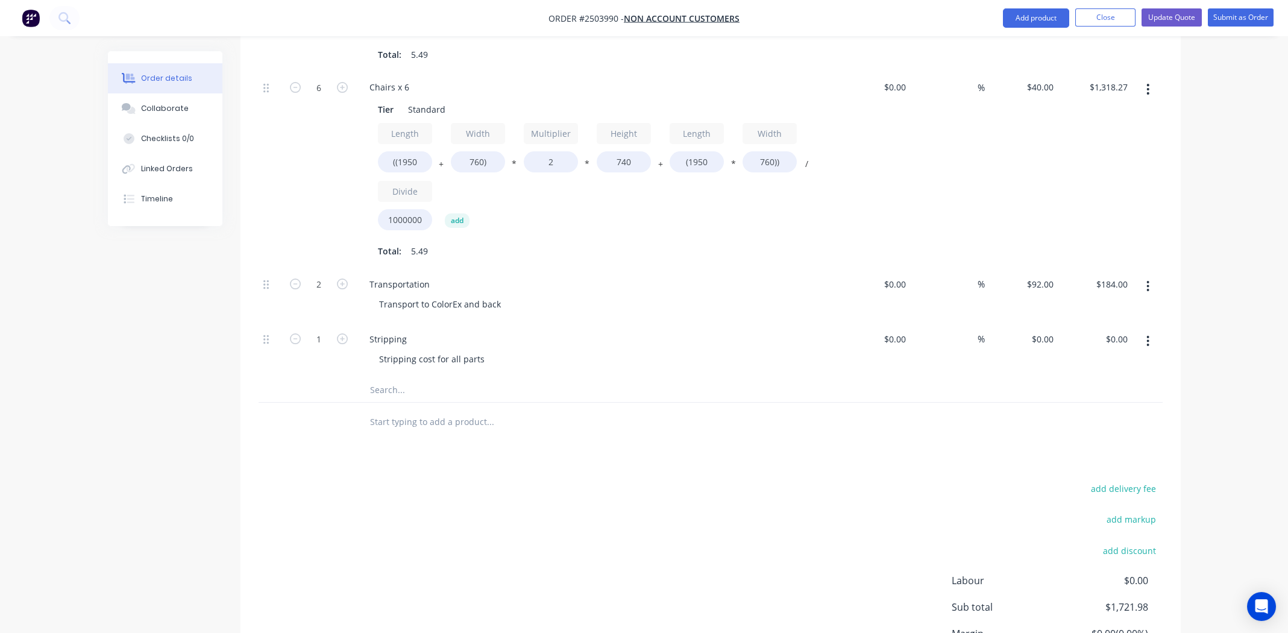
drag, startPoint x: 840, startPoint y: 390, endPoint x: 861, endPoint y: 383, distance: 22.3
click at [842, 390] on div at bounding box center [711, 390] width 904 height 25
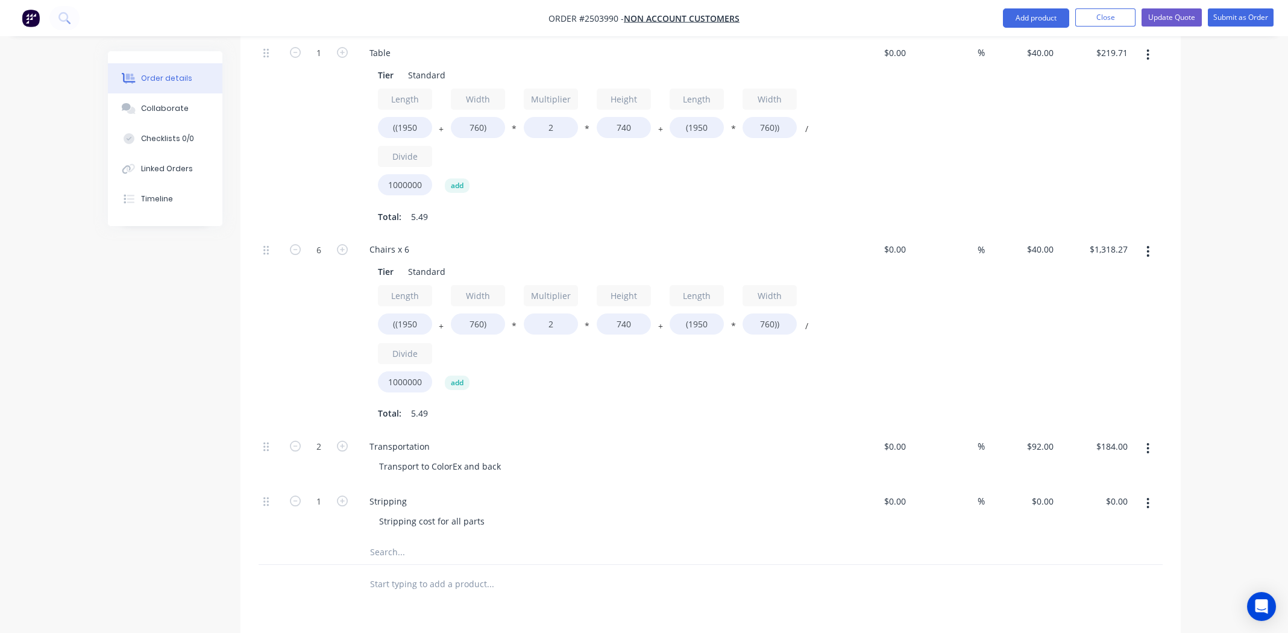
scroll to position [203, 0]
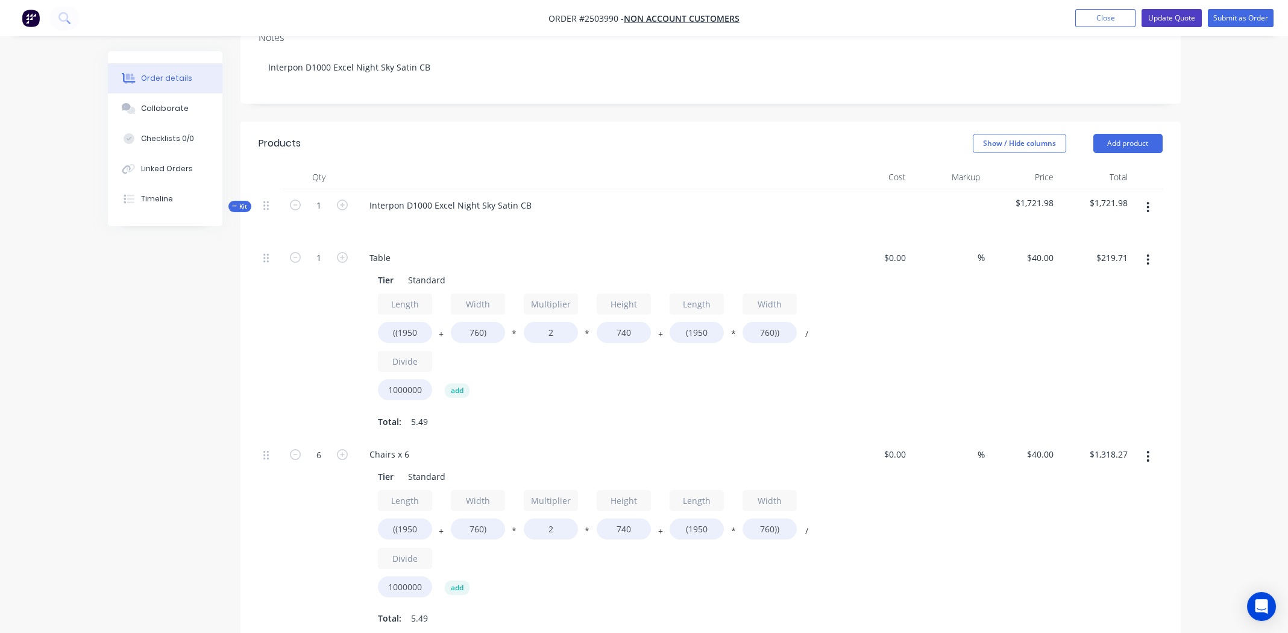
click at [1164, 11] on button "Update Quote" at bounding box center [1172, 18] width 60 height 18
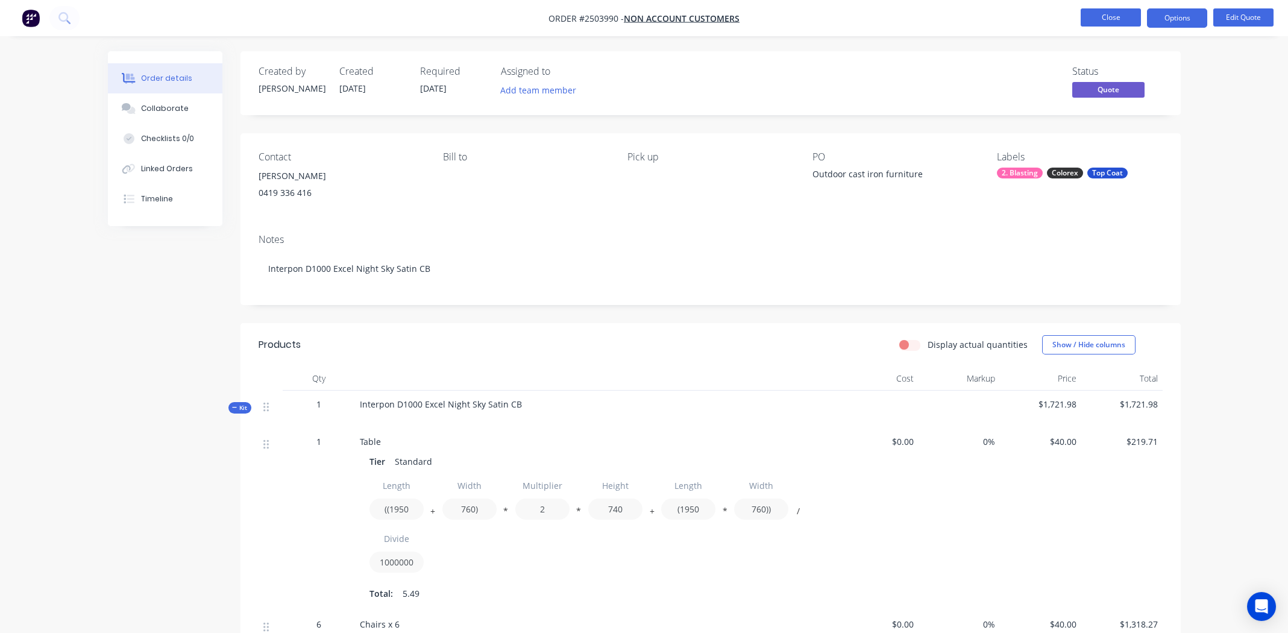
click at [1101, 16] on button "Close" at bounding box center [1111, 17] width 60 height 18
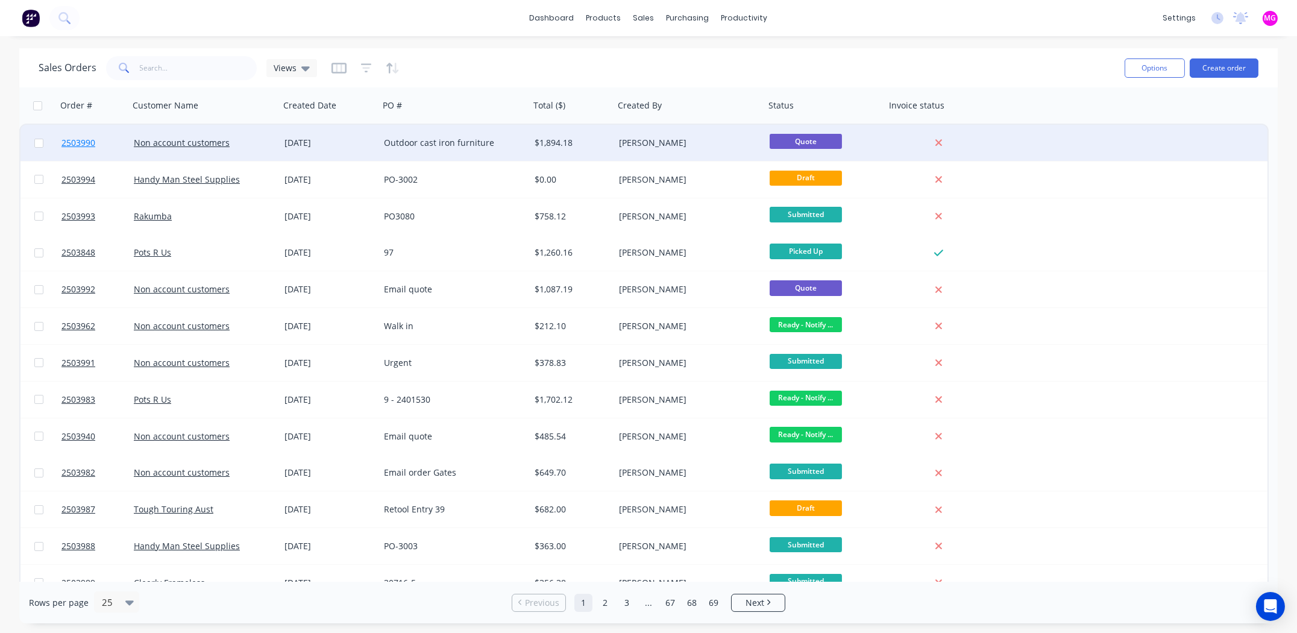
click at [72, 142] on span "2503990" at bounding box center [78, 143] width 34 height 12
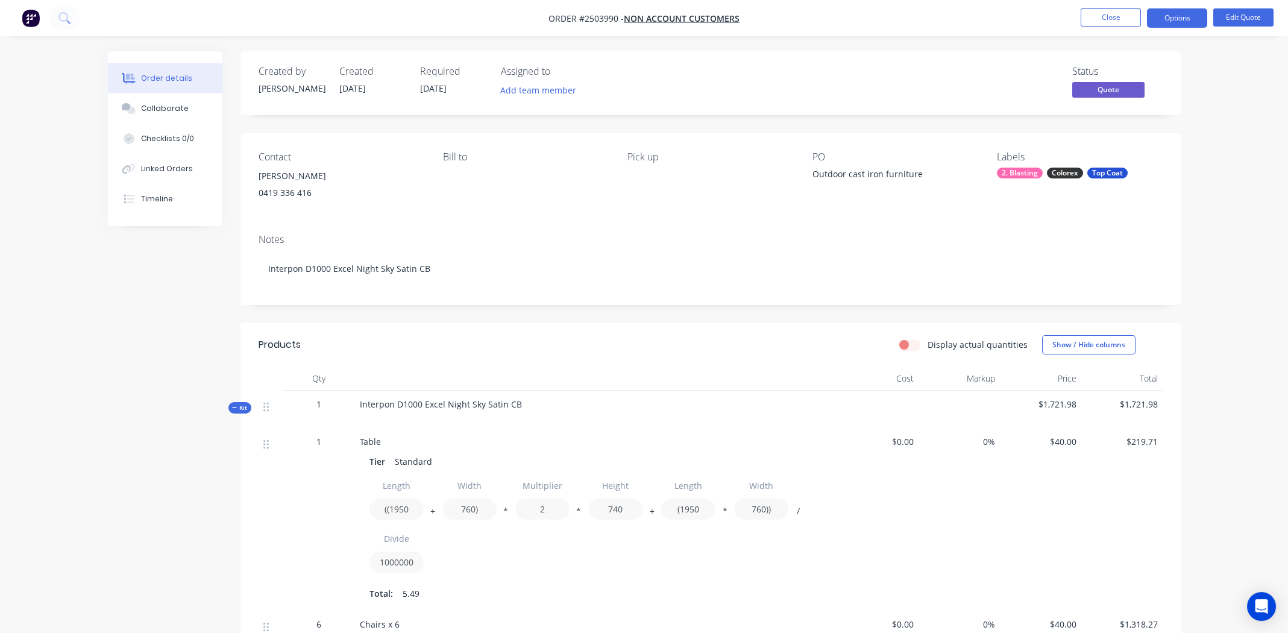
click at [326, 174] on div "ANTHONY TRUMBLE" at bounding box center [341, 176] width 165 height 17
copy div "ANTHONY TRUMBLE"
click at [813, 175] on div "Outdoor cast iron furniture" at bounding box center [888, 176] width 151 height 17
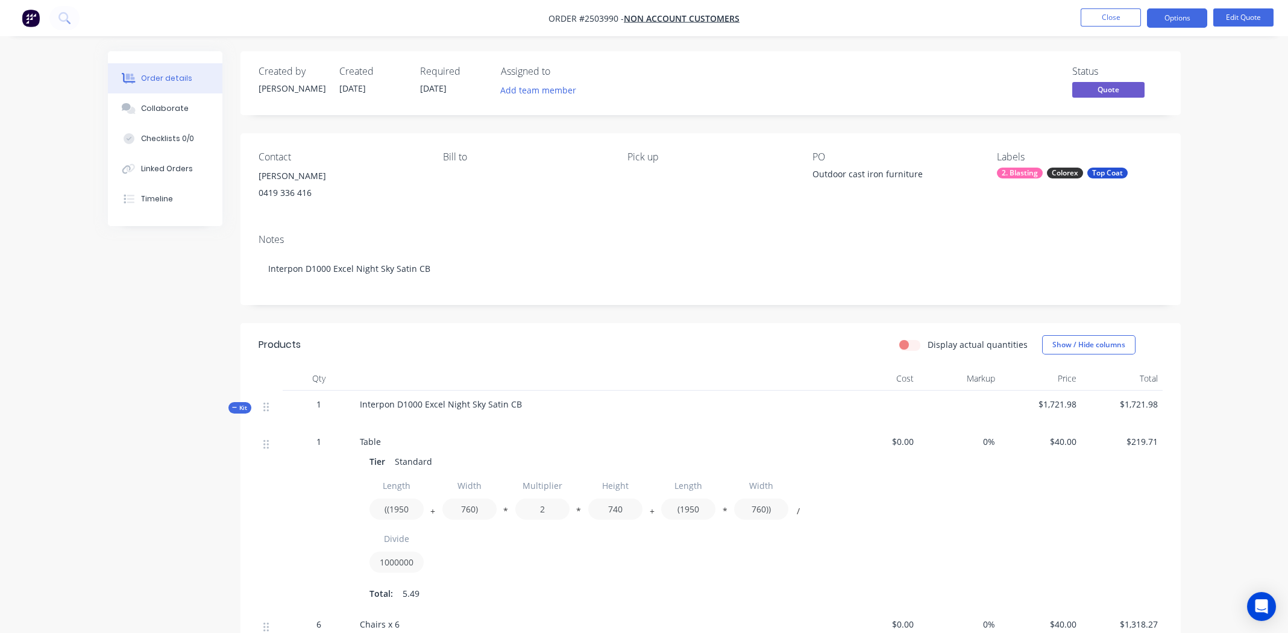
click at [813, 174] on div "Outdoor cast iron furniture" at bounding box center [888, 176] width 151 height 17
click at [1237, 16] on button "Edit Quote" at bounding box center [1244, 17] width 60 height 18
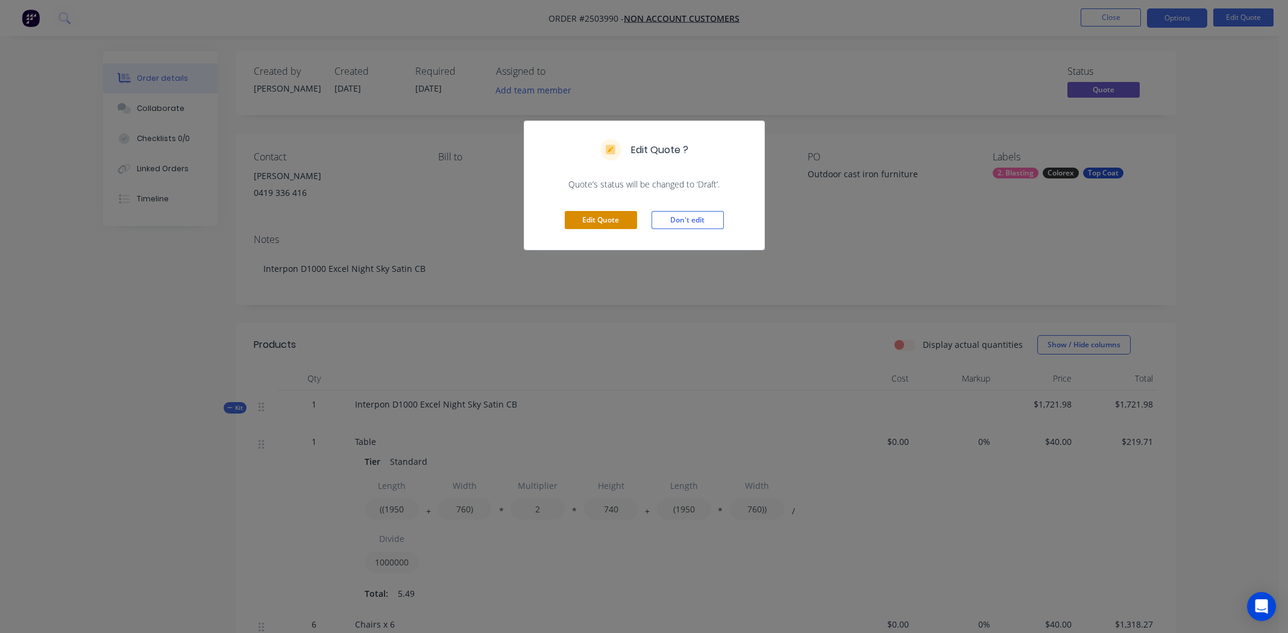
click at [608, 215] on button "Edit Quote" at bounding box center [601, 220] width 72 height 18
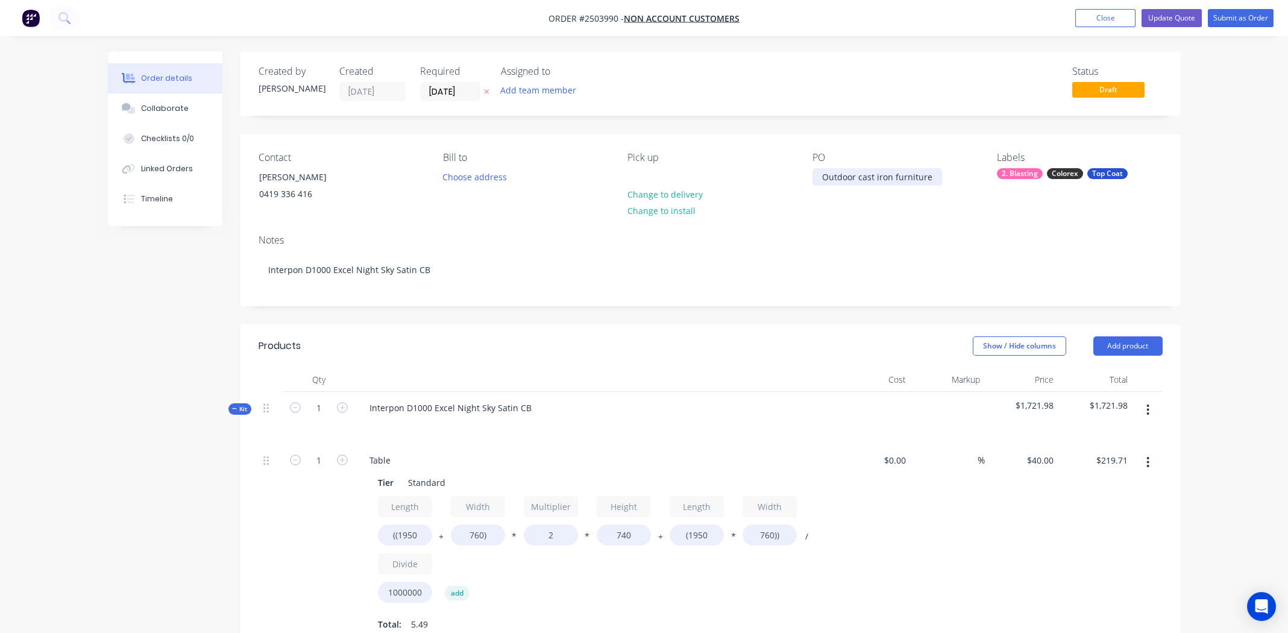
click at [825, 175] on div "Outdoor cast iron furniture" at bounding box center [878, 176] width 130 height 17
paste div
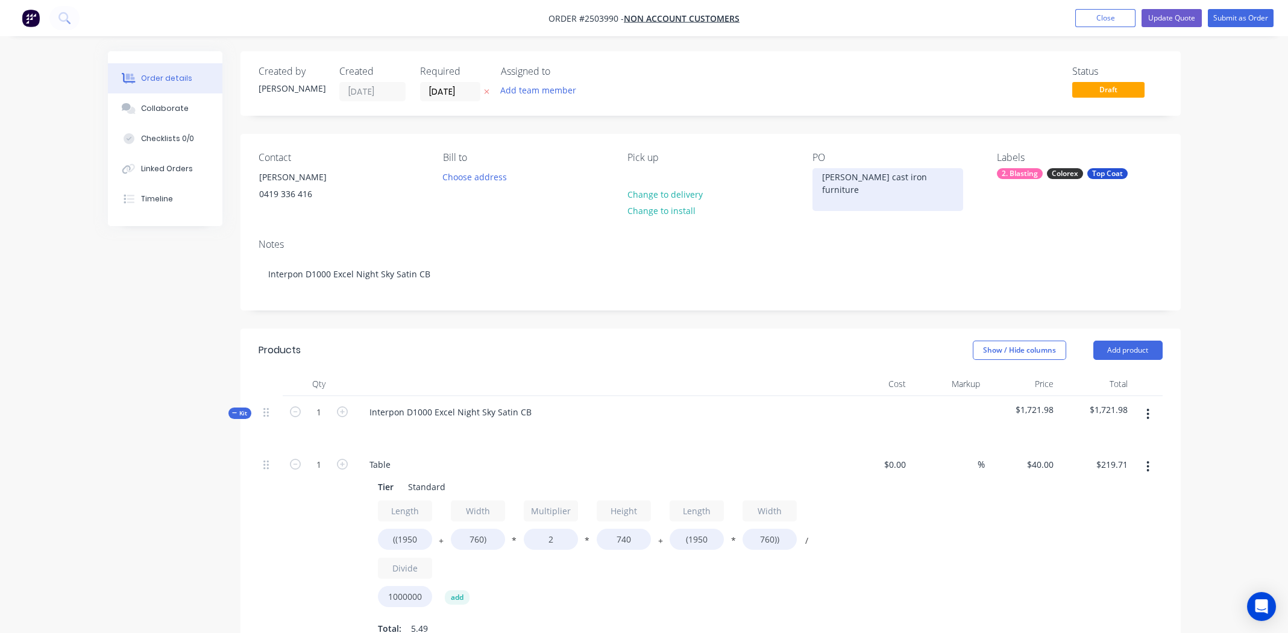
click at [904, 175] on div "ANTHONY TRUMBLEOutdoor cast iron furniture" at bounding box center [888, 189] width 151 height 43
click at [886, 202] on div "ANTHONY TRUMBLE Outdoor cast iron furniture" at bounding box center [878, 189] width 130 height 43
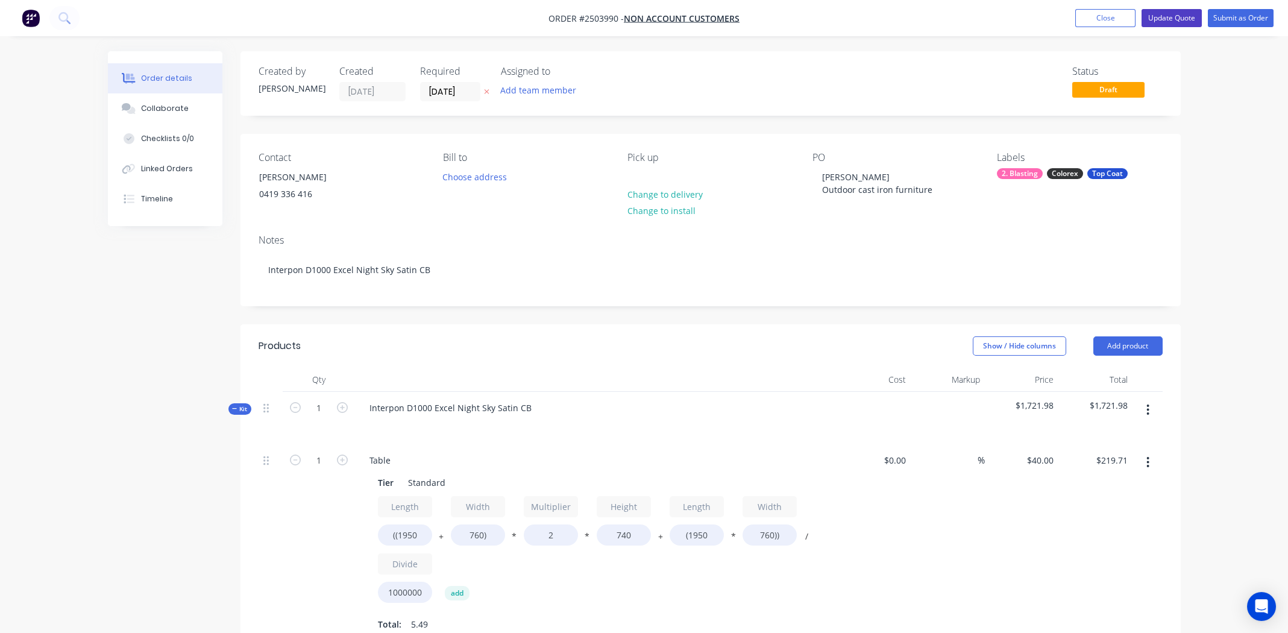
click at [1177, 17] on button "Update Quote" at bounding box center [1172, 18] width 60 height 18
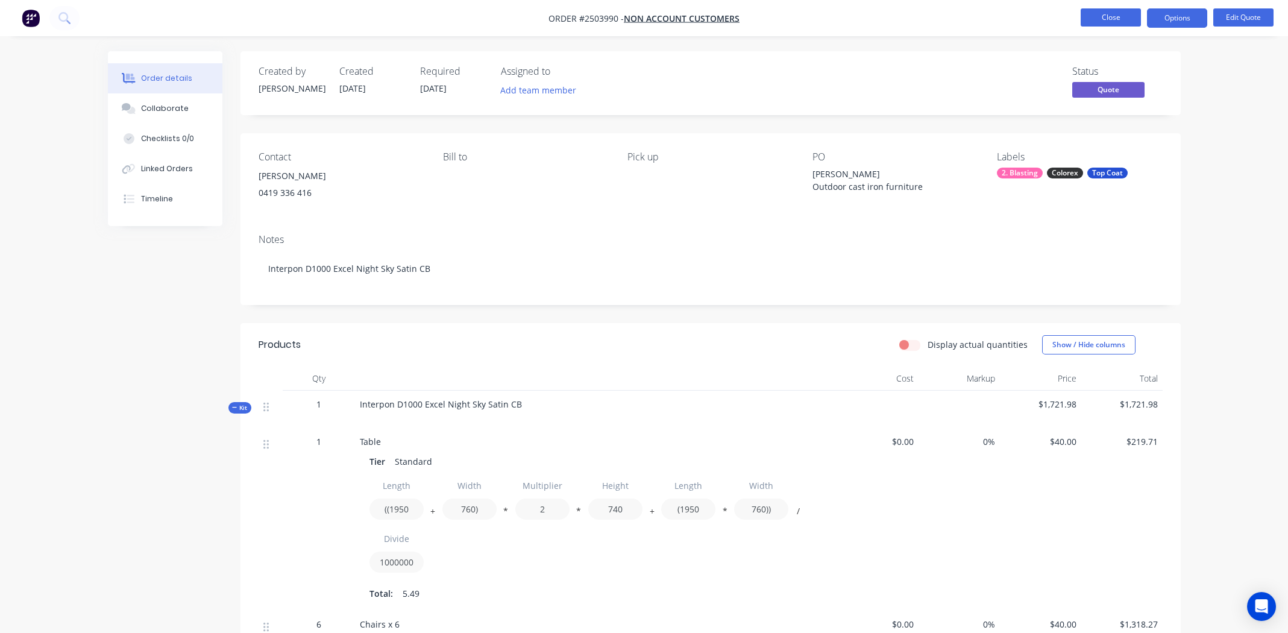
click at [1101, 20] on button "Close" at bounding box center [1111, 17] width 60 height 18
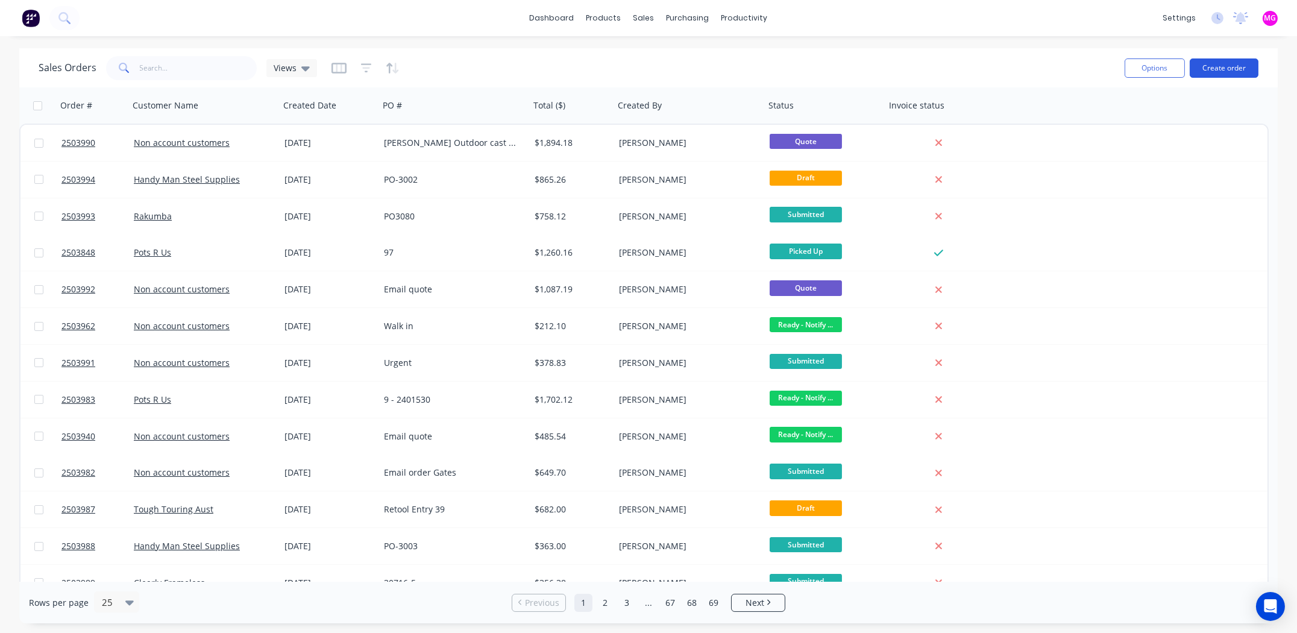
click at [1212, 64] on button "Create order" at bounding box center [1224, 67] width 69 height 19
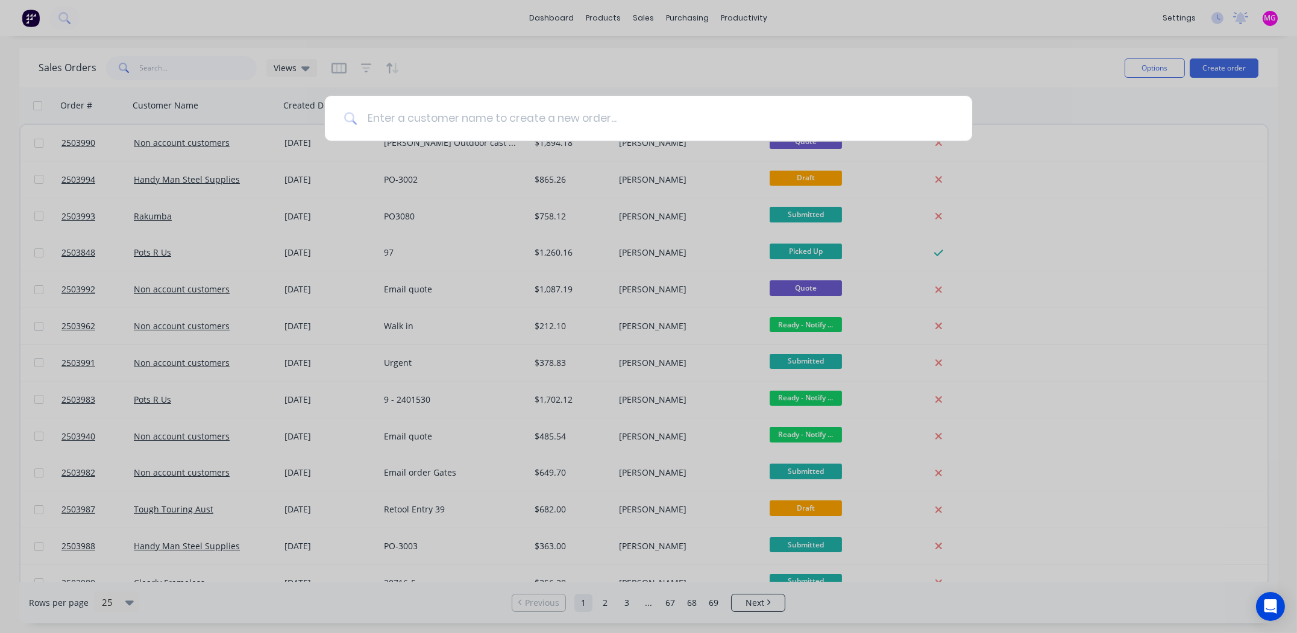
click at [418, 121] on input at bounding box center [655, 118] width 596 height 45
type input "n"
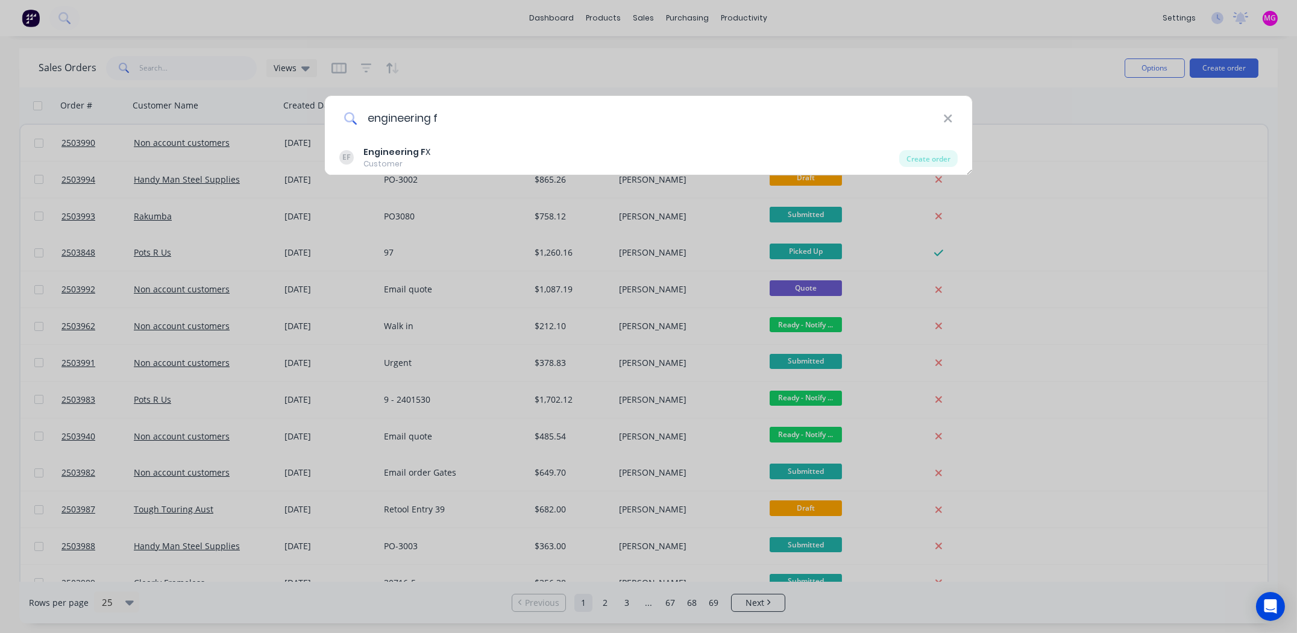
type input "engineering fx"
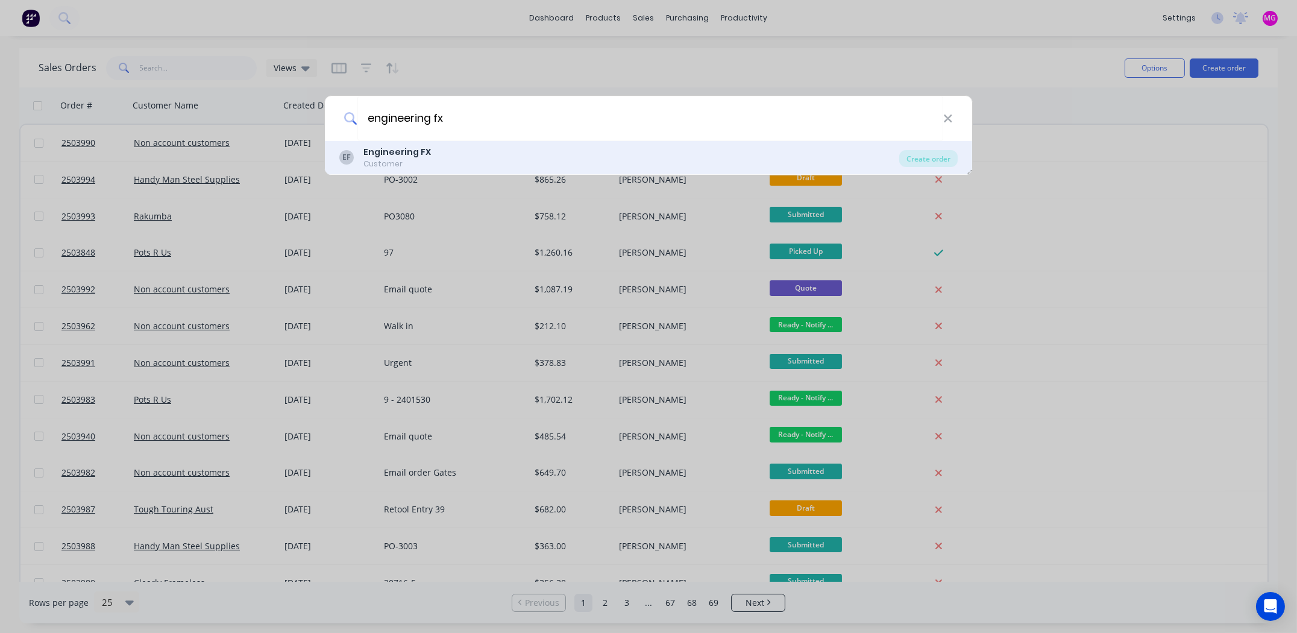
click at [361, 159] on div "EF Engineering FX Customer" at bounding box center [619, 158] width 560 height 24
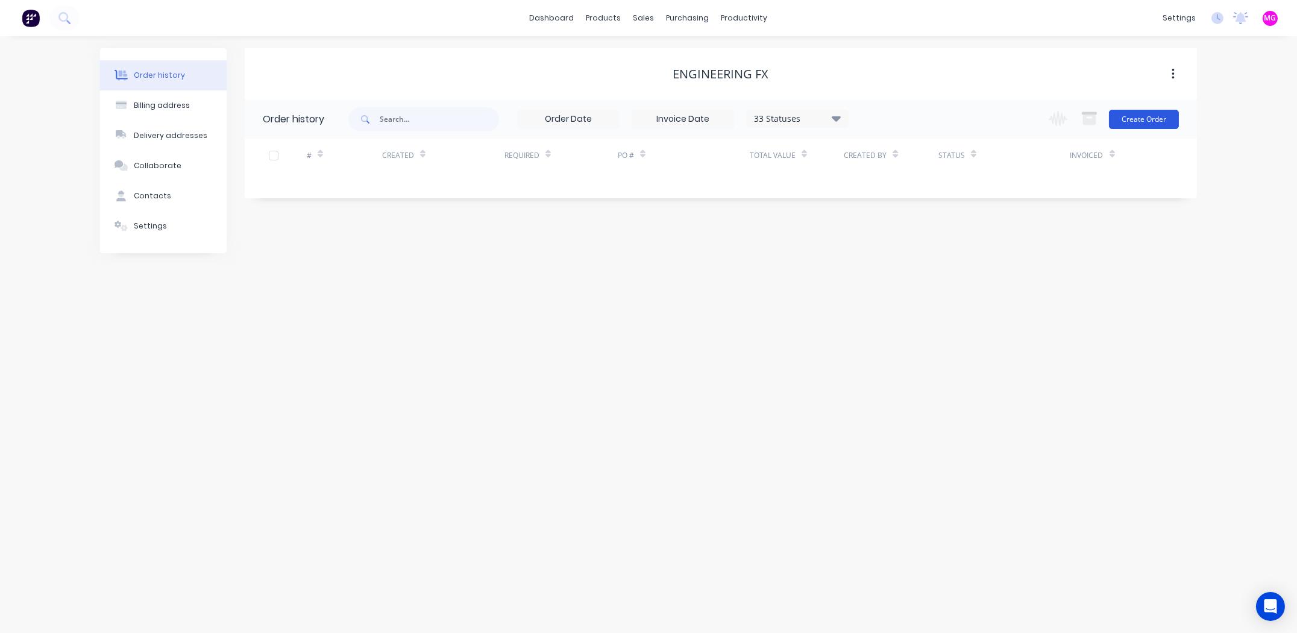
click at [1167, 115] on button "Create Order" at bounding box center [1144, 119] width 70 height 19
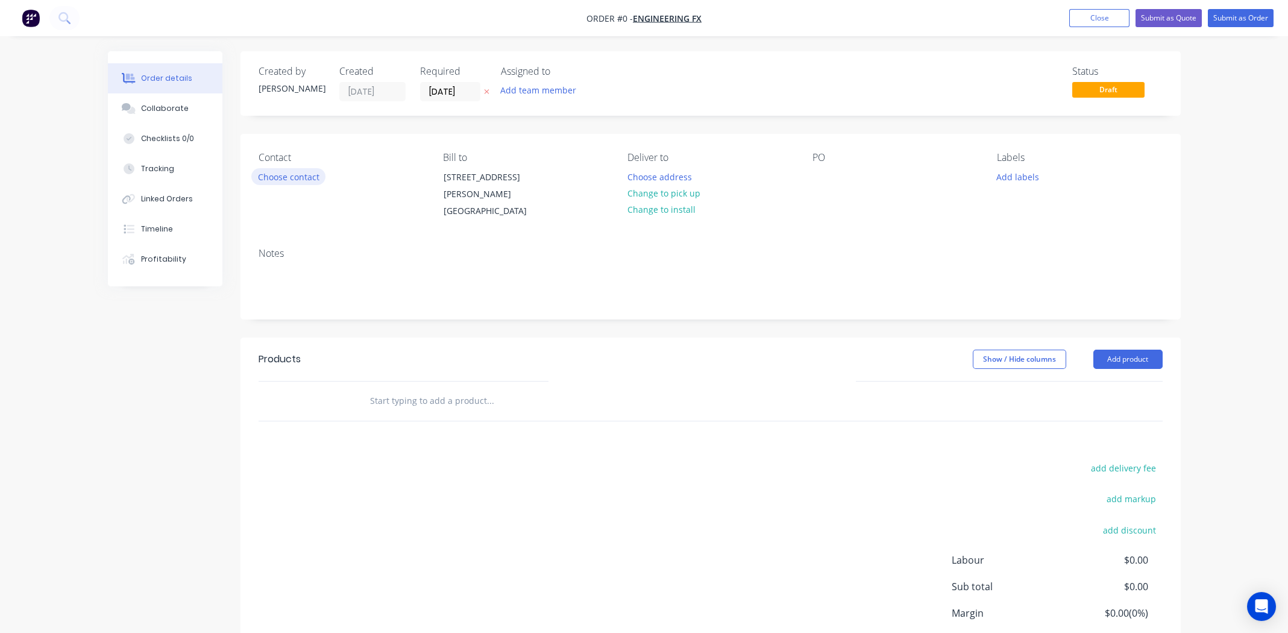
click at [288, 174] on button "Choose contact" at bounding box center [288, 176] width 74 height 16
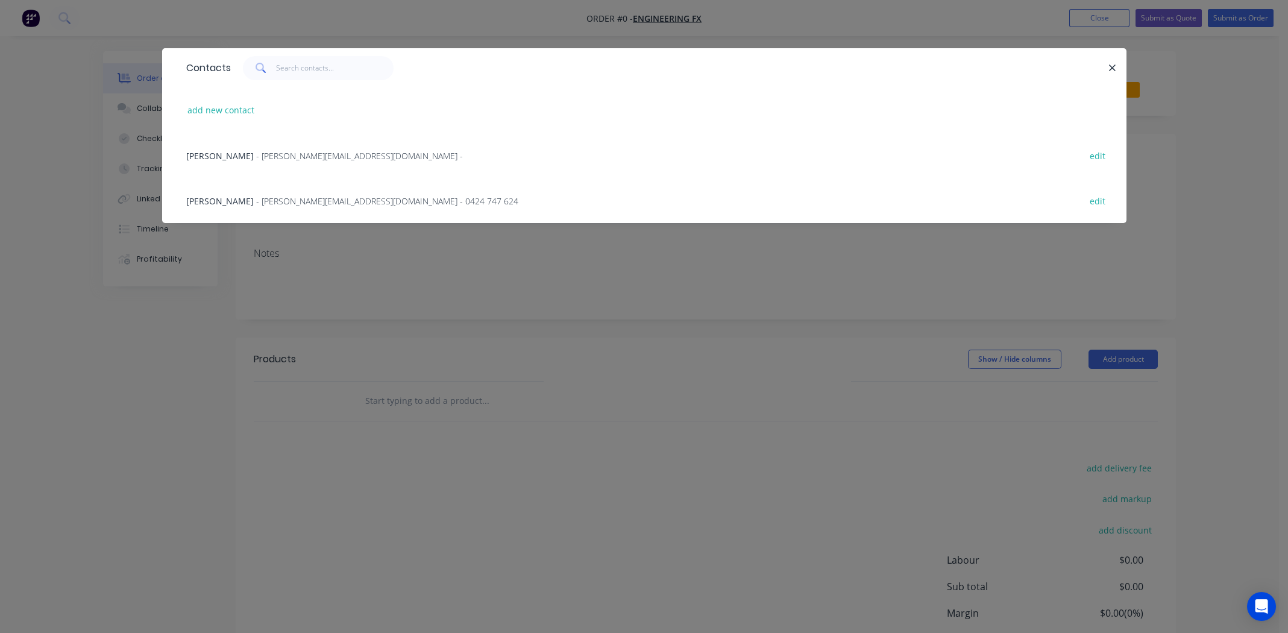
click at [203, 155] on span "Dale Fredericks" at bounding box center [220, 155] width 68 height 11
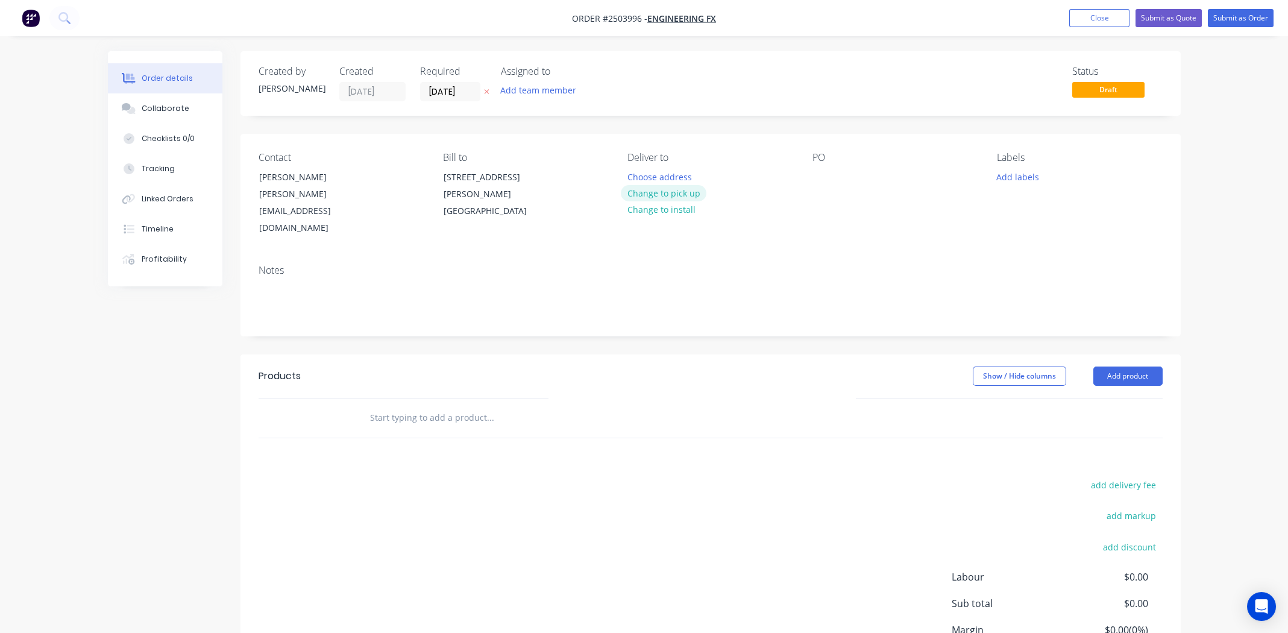
click at [652, 190] on button "Change to pick up" at bounding box center [664, 193] width 86 height 16
click at [830, 174] on div at bounding box center [822, 176] width 19 height 17
click at [822, 177] on div at bounding box center [822, 176] width 19 height 17
click at [1007, 171] on button "Add labels" at bounding box center [1017, 176] width 55 height 16
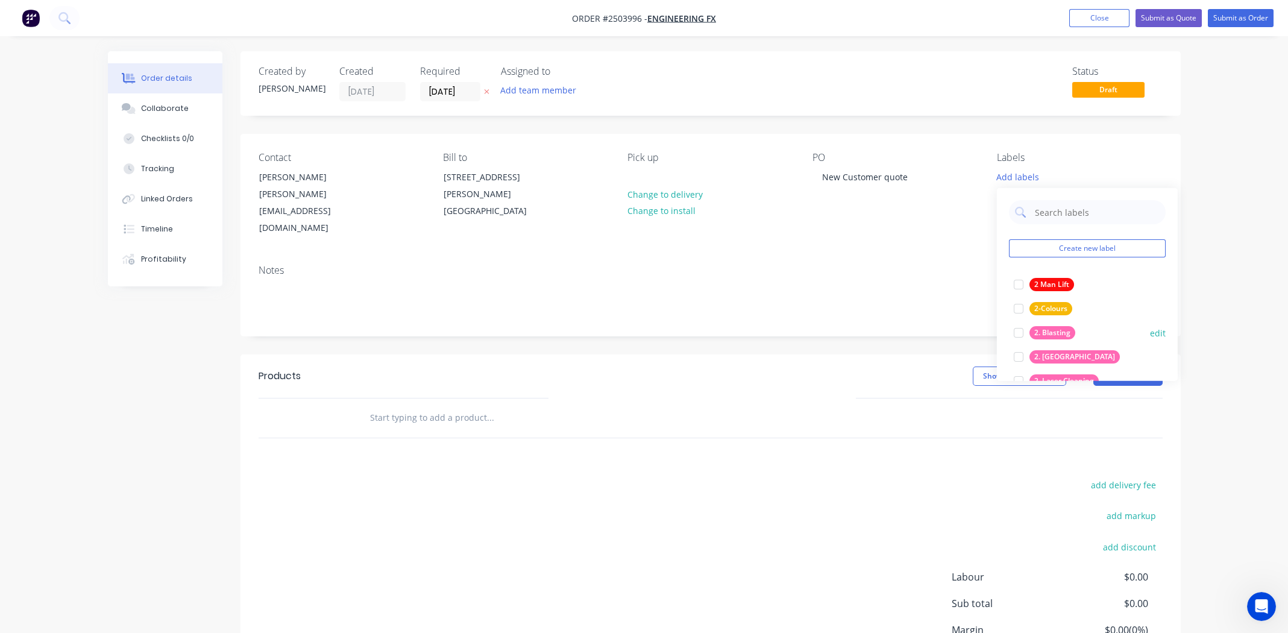
click at [1015, 334] on div at bounding box center [1019, 333] width 24 height 24
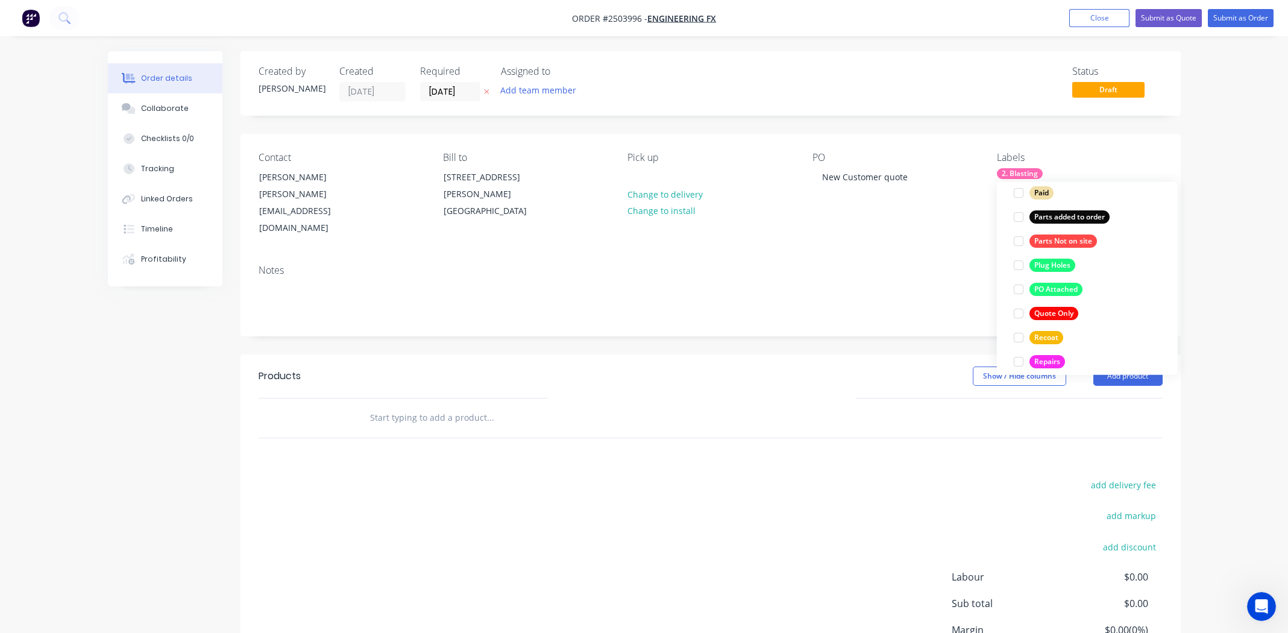
scroll to position [868, 0]
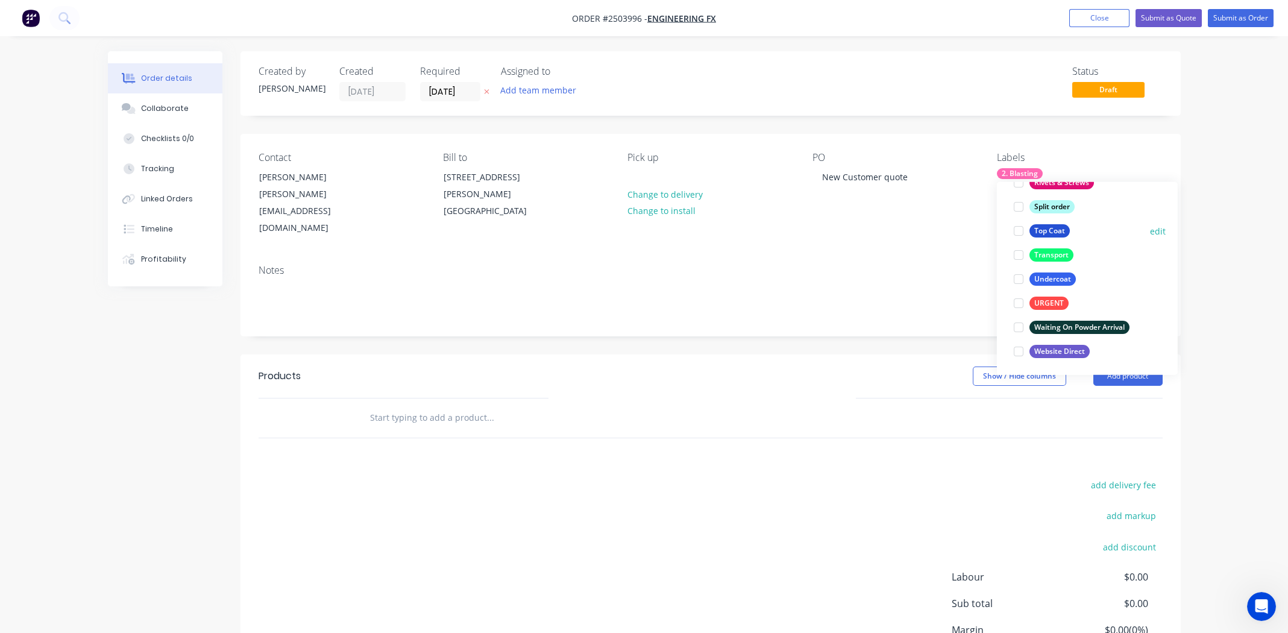
click at [1016, 227] on div at bounding box center [1019, 231] width 24 height 24
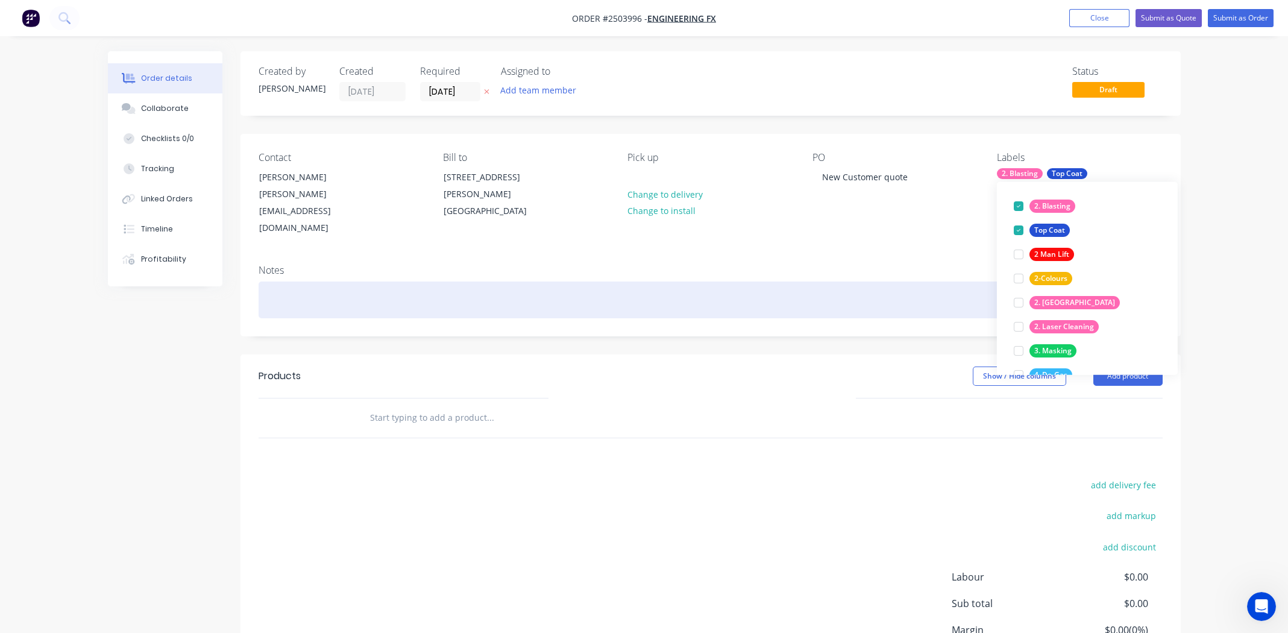
click at [861, 282] on div at bounding box center [711, 300] width 904 height 37
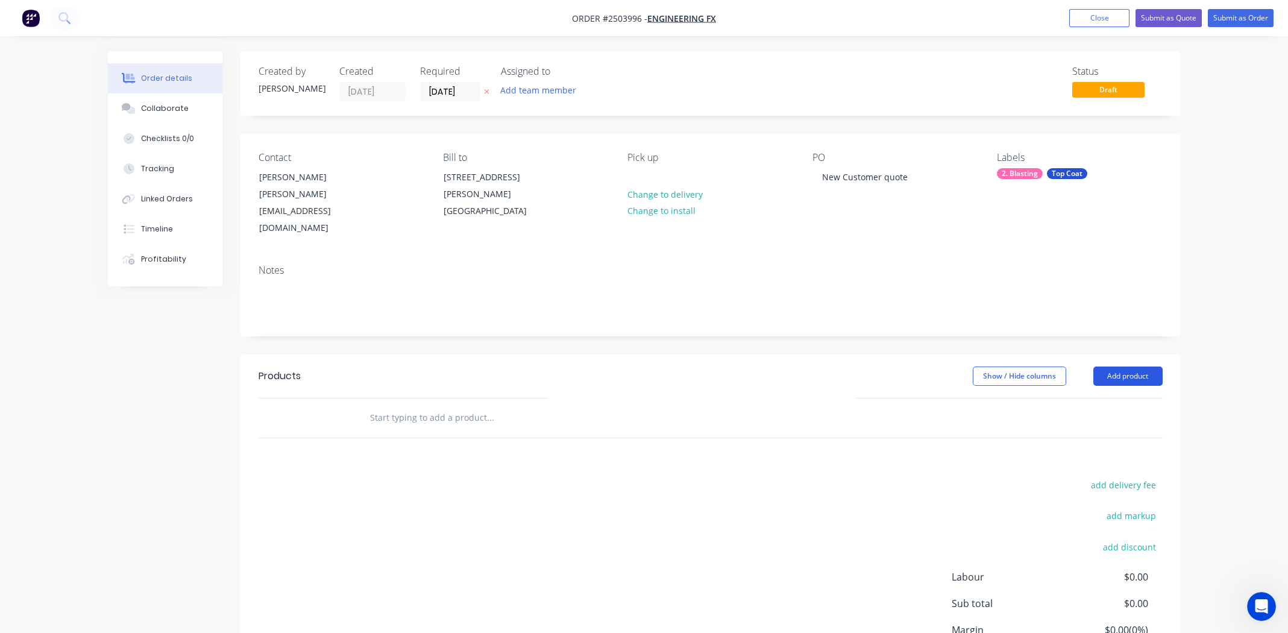
click at [1115, 367] on button "Add product" at bounding box center [1128, 376] width 69 height 19
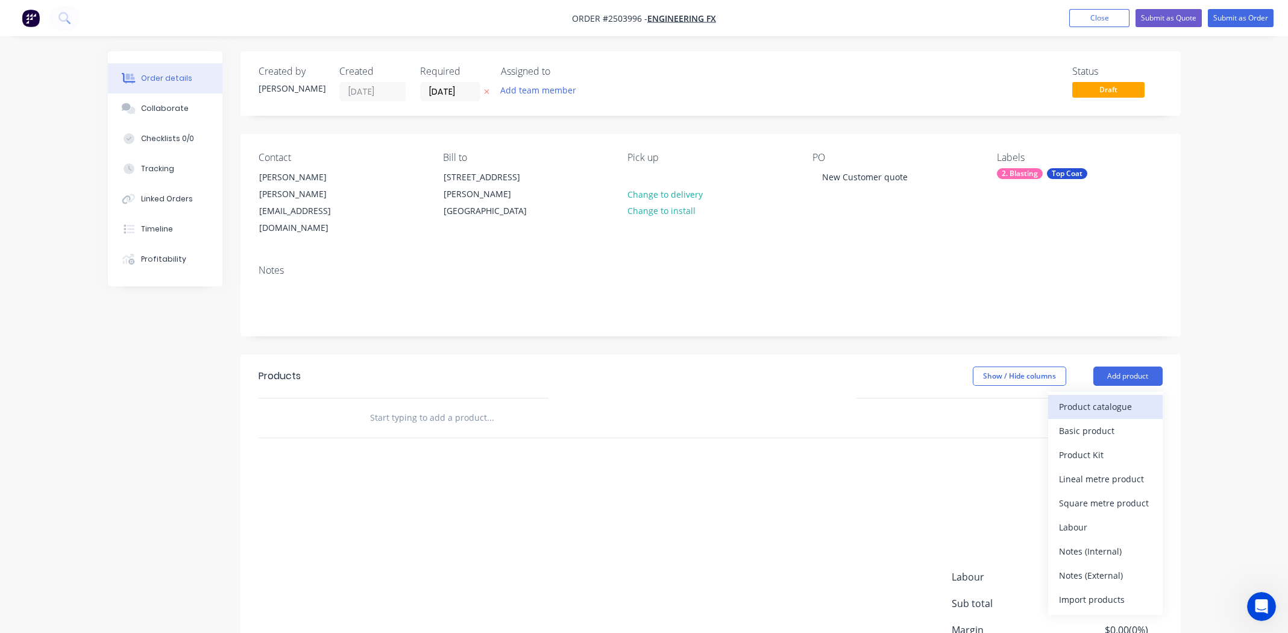
click at [1107, 398] on div "Product catalogue" at bounding box center [1105, 406] width 93 height 17
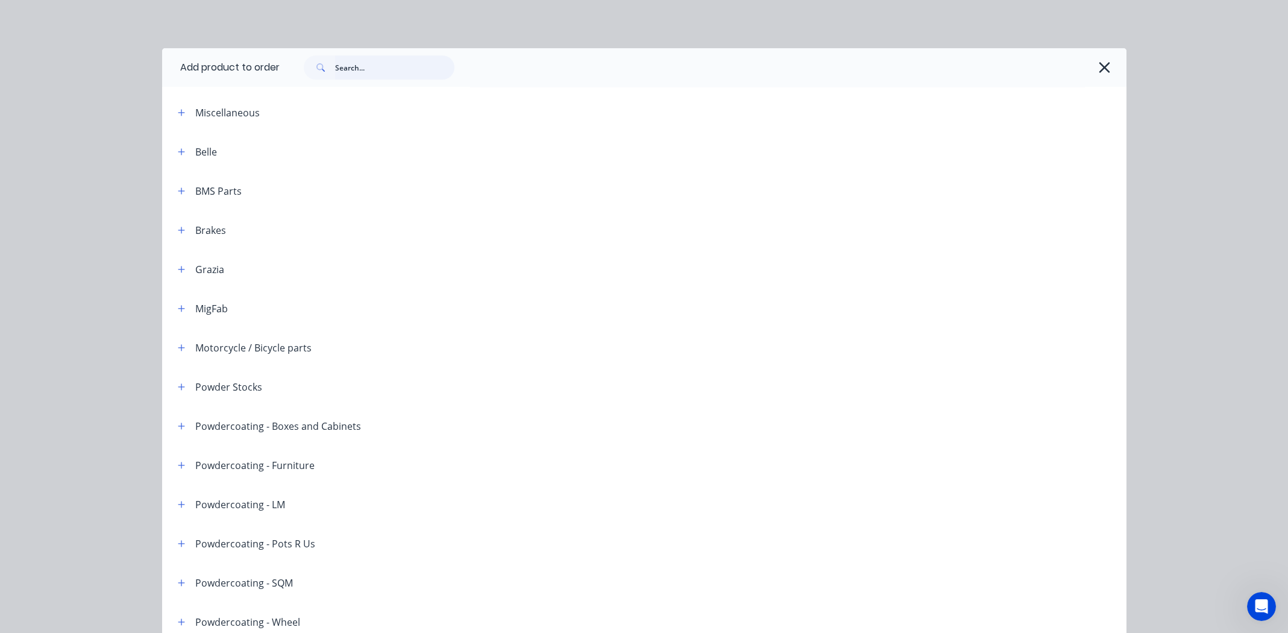
click at [387, 63] on input "text" at bounding box center [394, 67] width 119 height 24
type input "night sky matt"
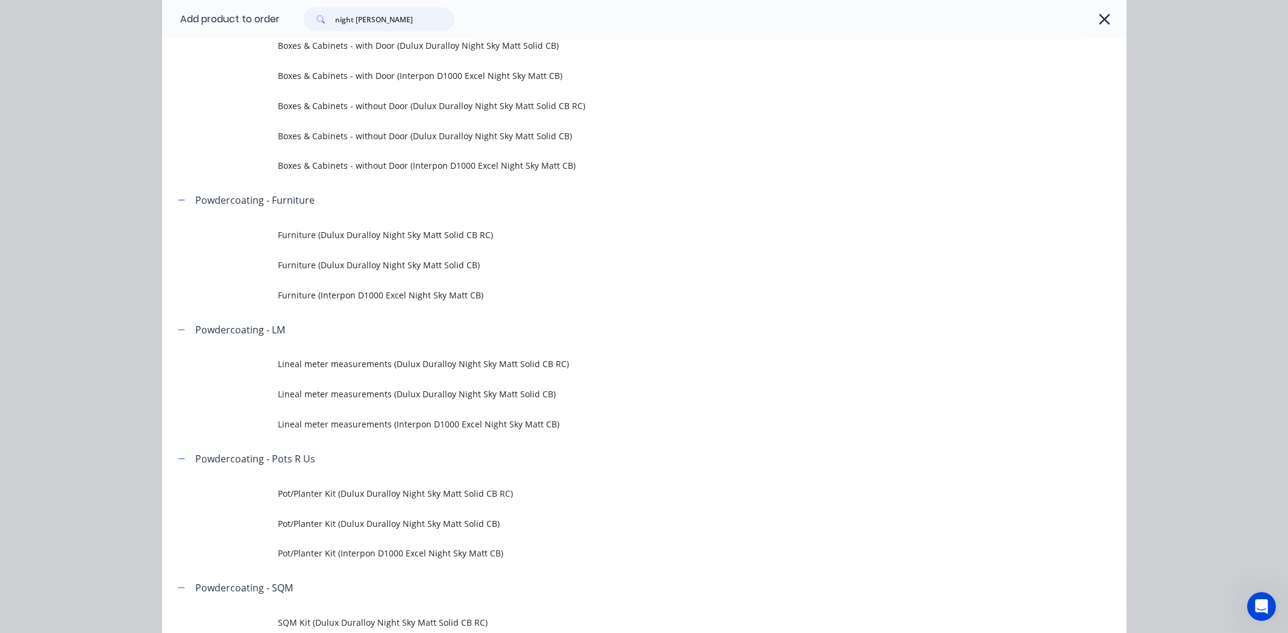
scroll to position [181, 0]
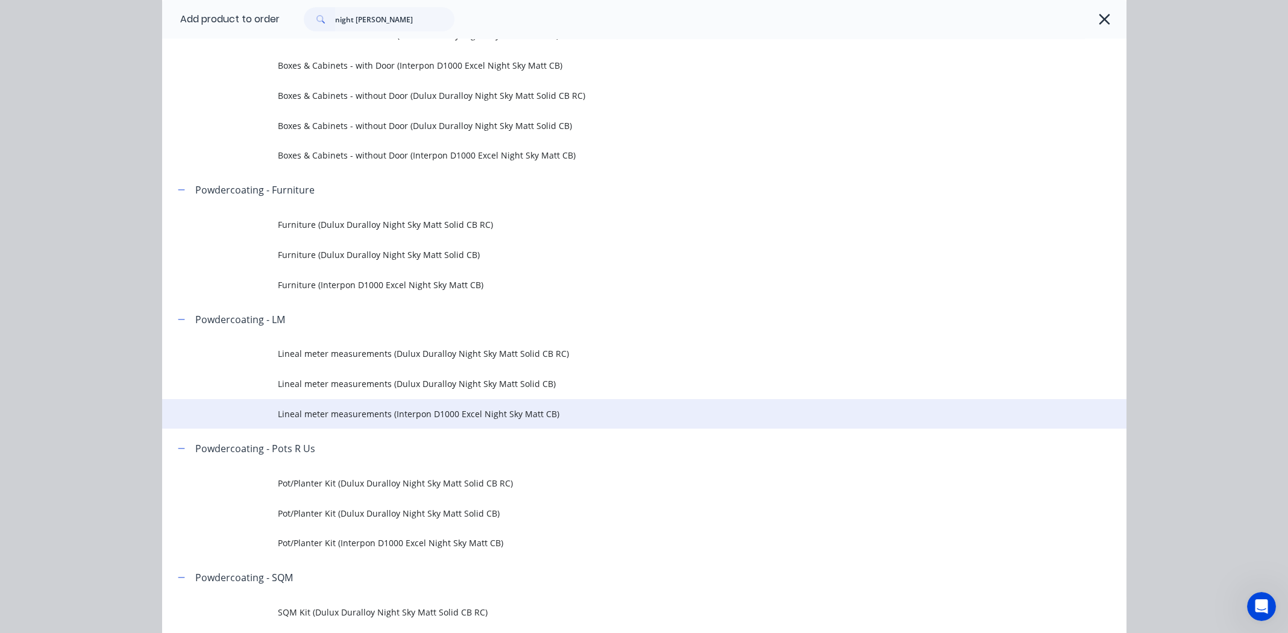
click at [410, 412] on span "Lineal meter measurements (Interpon D1000 Excel Night Sky Matt CB)" at bounding box center [617, 414] width 679 height 13
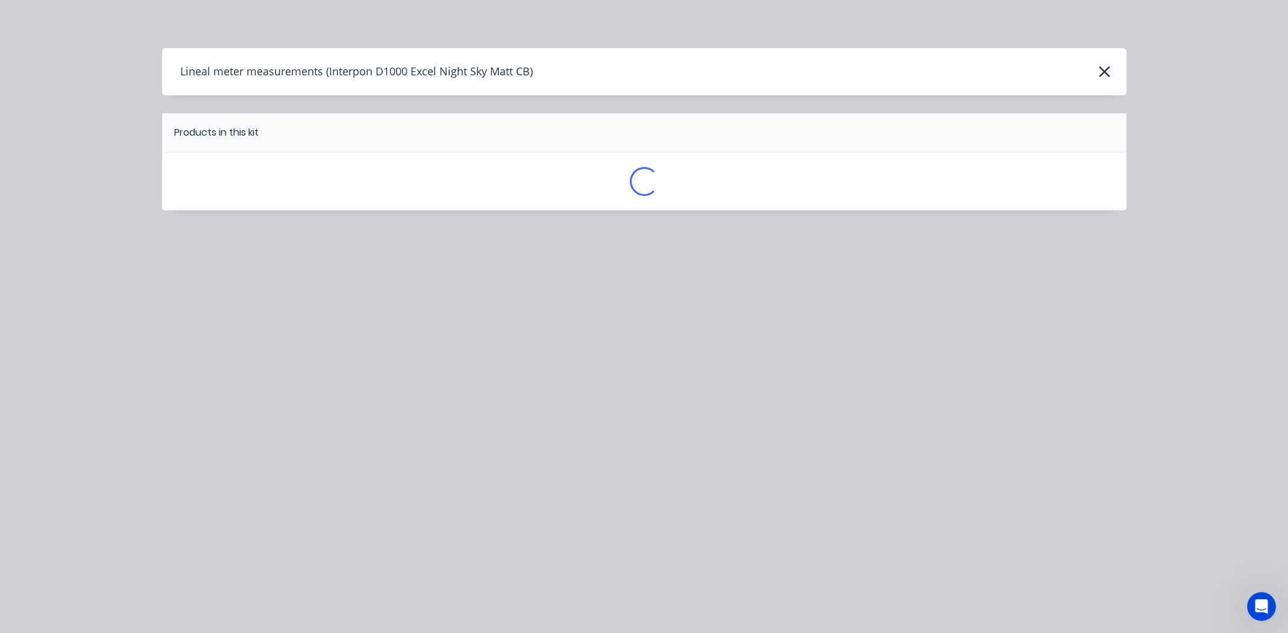
scroll to position [0, 0]
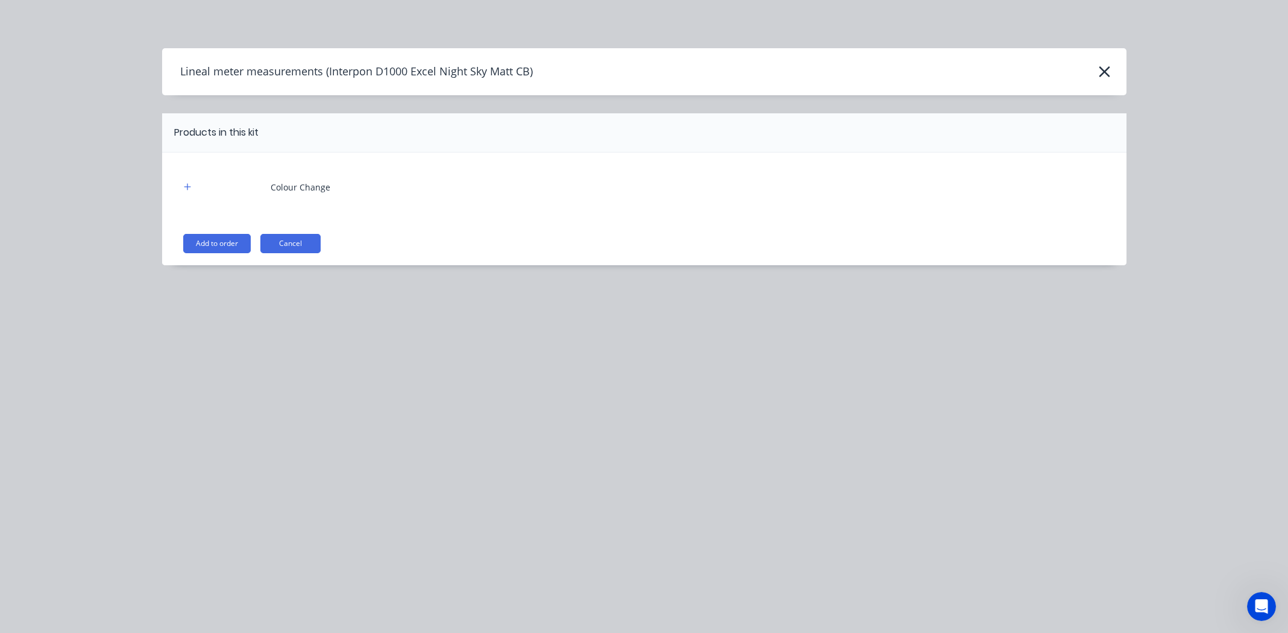
drag, startPoint x: 219, startPoint y: 240, endPoint x: 385, endPoint y: 257, distance: 166.6
click at [219, 239] on button "Add to order" at bounding box center [217, 243] width 68 height 19
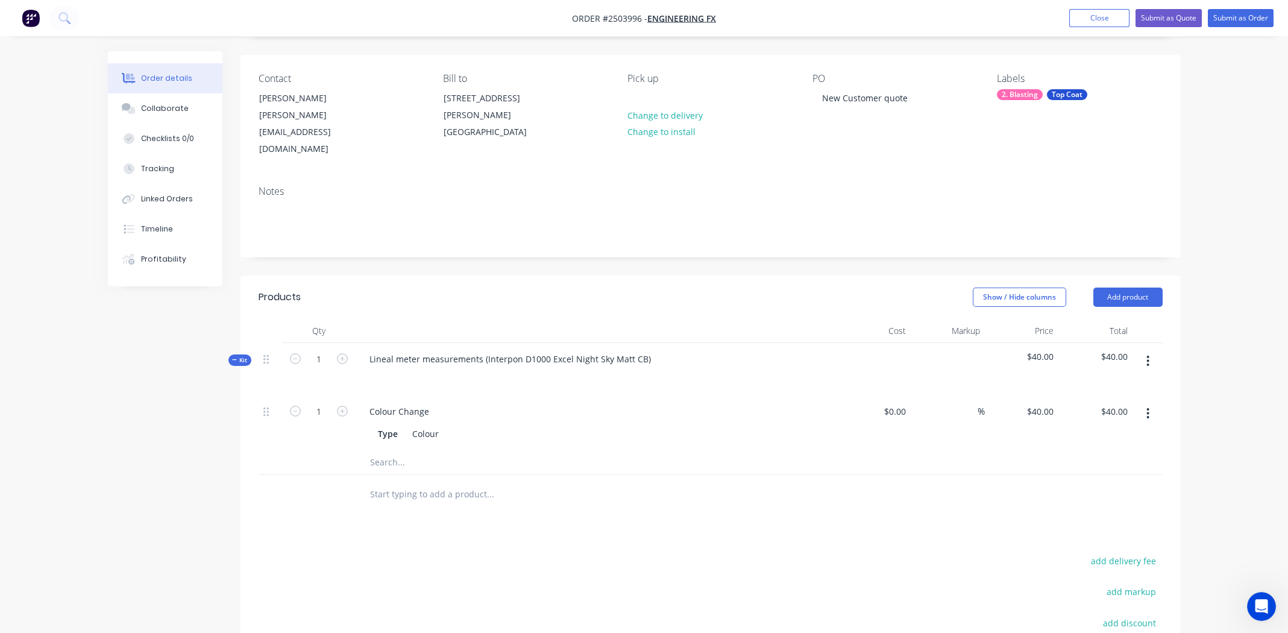
scroll to position [250, 0]
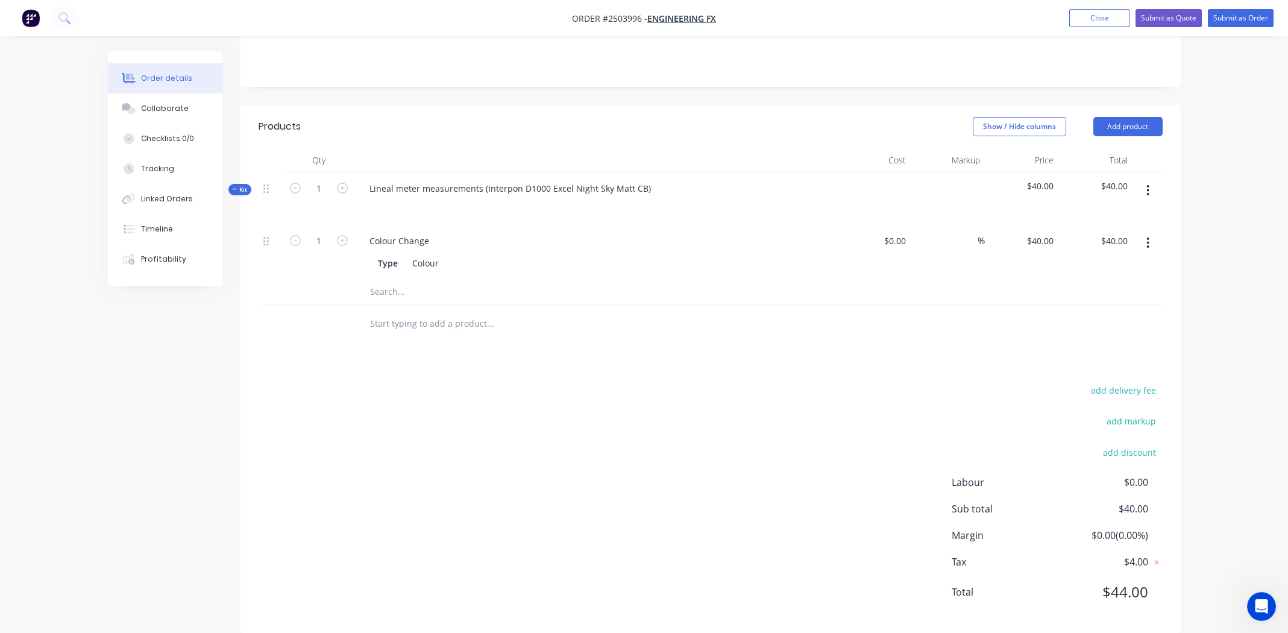
click at [1147, 184] on icon "button" at bounding box center [1148, 190] width 3 height 13
click at [1128, 213] on div "Add product to kit" at bounding box center [1105, 221] width 93 height 17
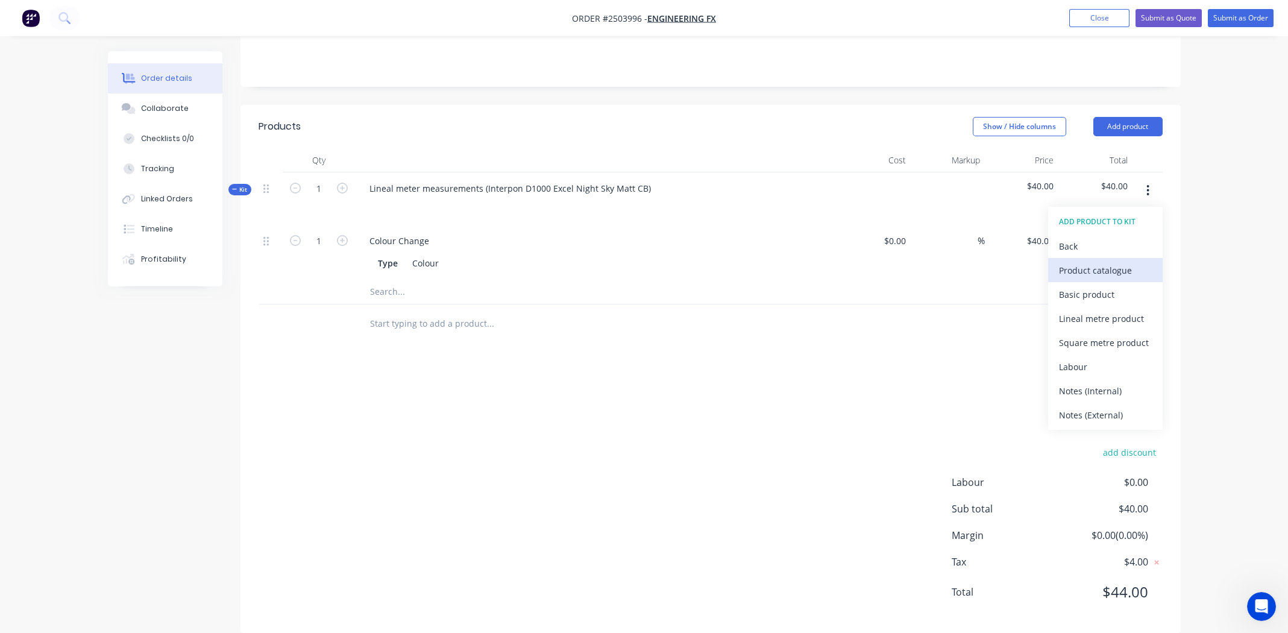
click at [1097, 262] on div "Product catalogue" at bounding box center [1105, 270] width 93 height 17
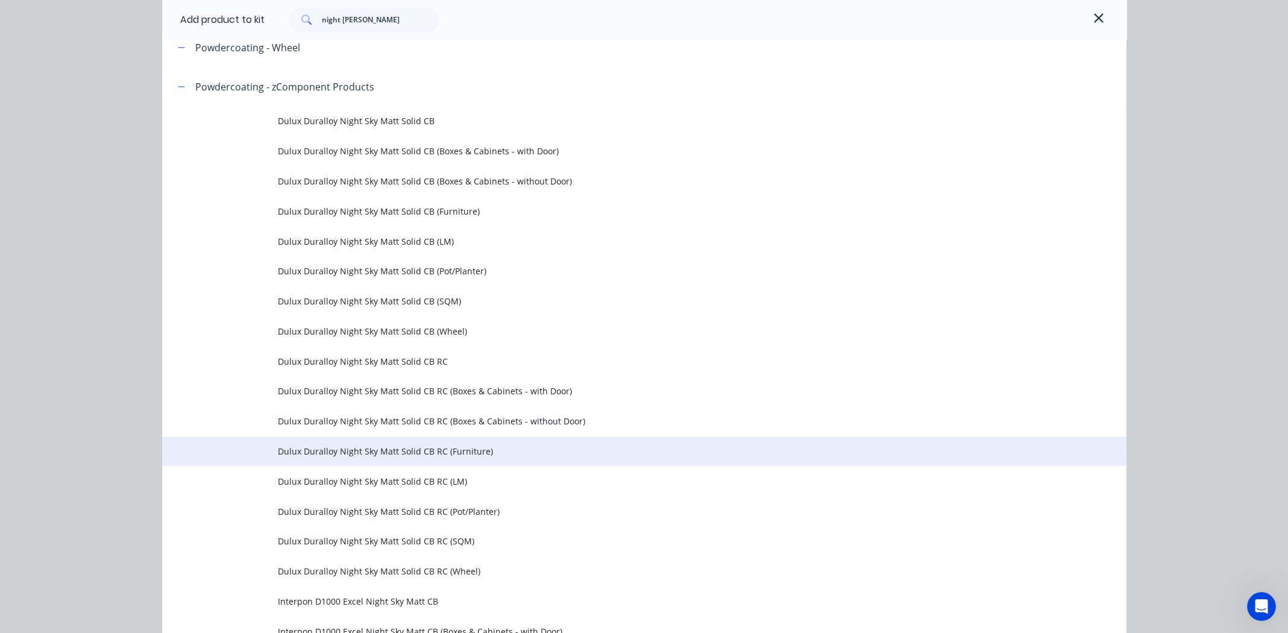
scroll to position [547, 0]
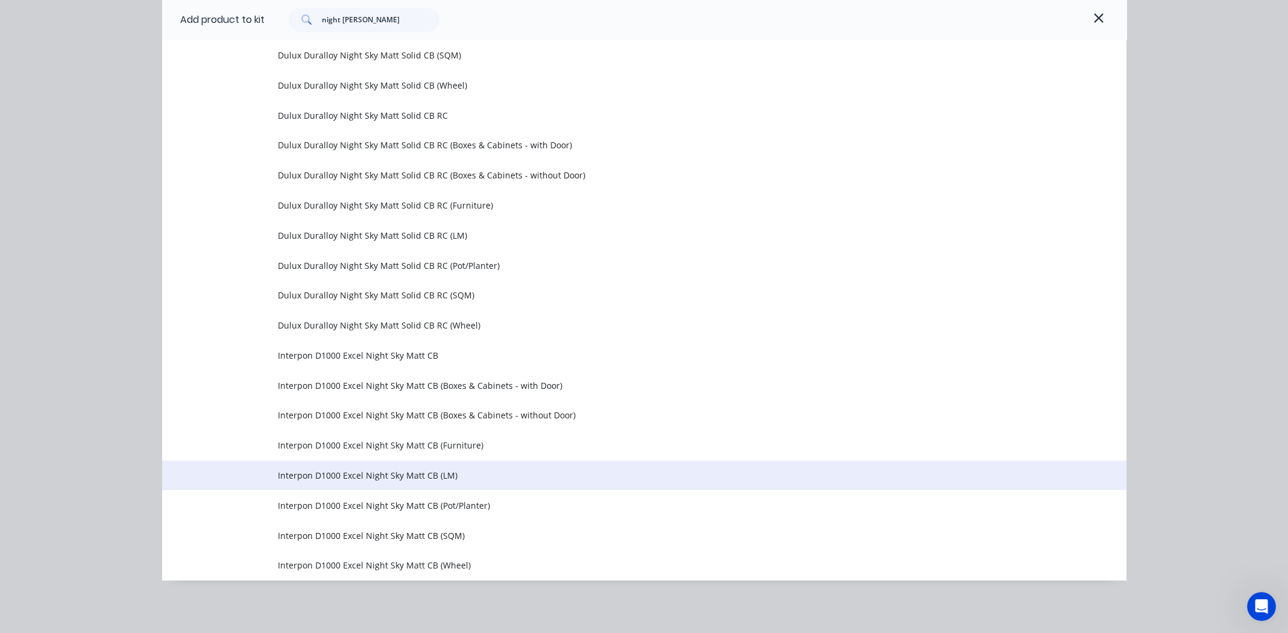
click at [350, 476] on span "Interpon D1000 Excel Night Sky Matt CB (LM)" at bounding box center [617, 475] width 679 height 13
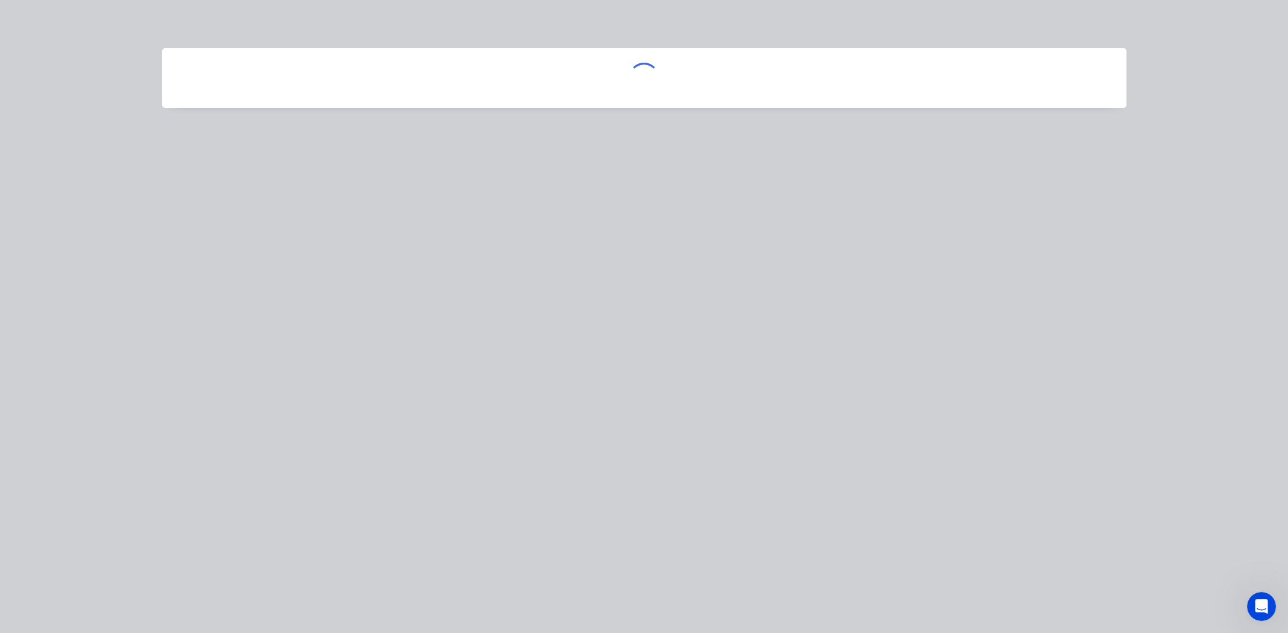
scroll to position [0, 0]
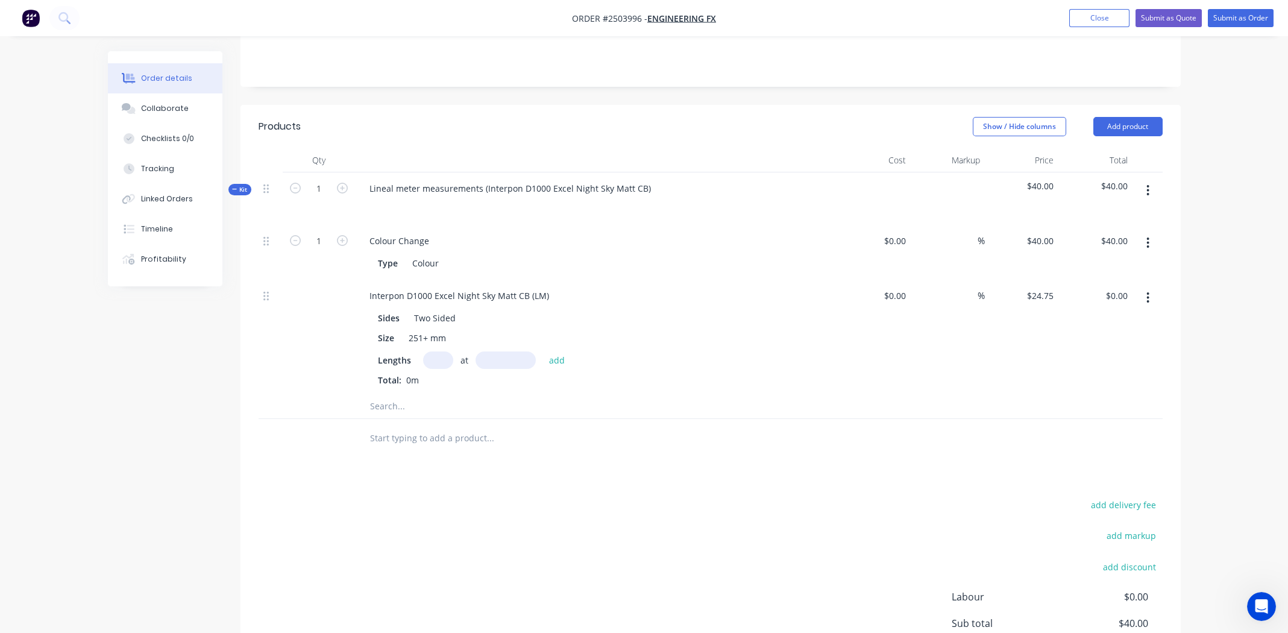
click at [440, 351] on input "text" at bounding box center [438, 359] width 30 height 17
type input "3"
click at [517, 351] on input "text" at bounding box center [506, 359] width 60 height 17
type input "1045mm"
click at [640, 329] on div "Size 251+ mm" at bounding box center [593, 337] width 441 height 17
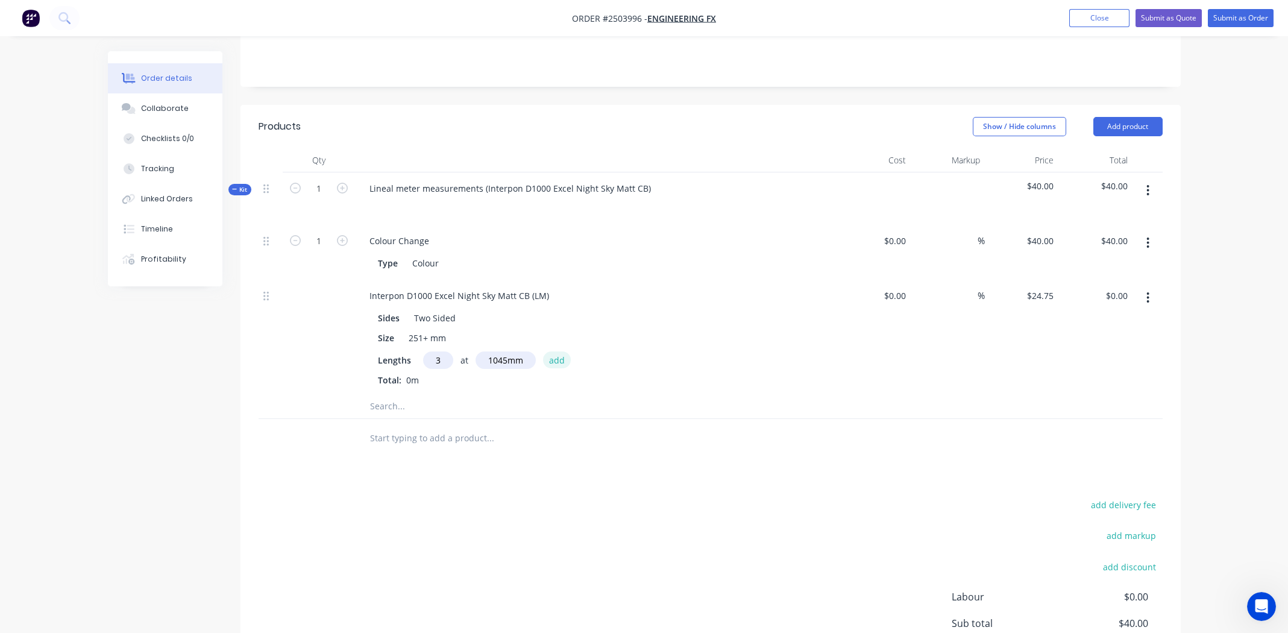
drag, startPoint x: 555, startPoint y: 341, endPoint x: 671, endPoint y: 343, distance: 115.8
click at [555, 351] on button "add" at bounding box center [557, 359] width 28 height 16
type input "$77.59"
click at [1138, 117] on button "Add product" at bounding box center [1128, 126] width 69 height 19
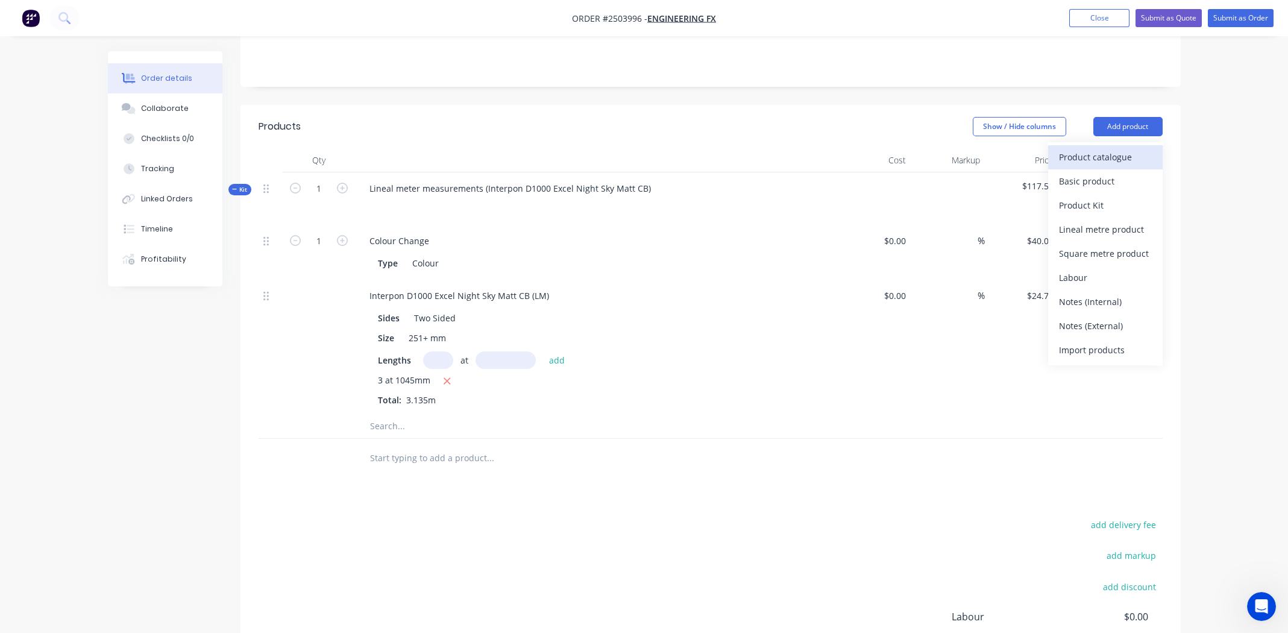
click at [1113, 148] on div "Product catalogue" at bounding box center [1105, 156] width 93 height 17
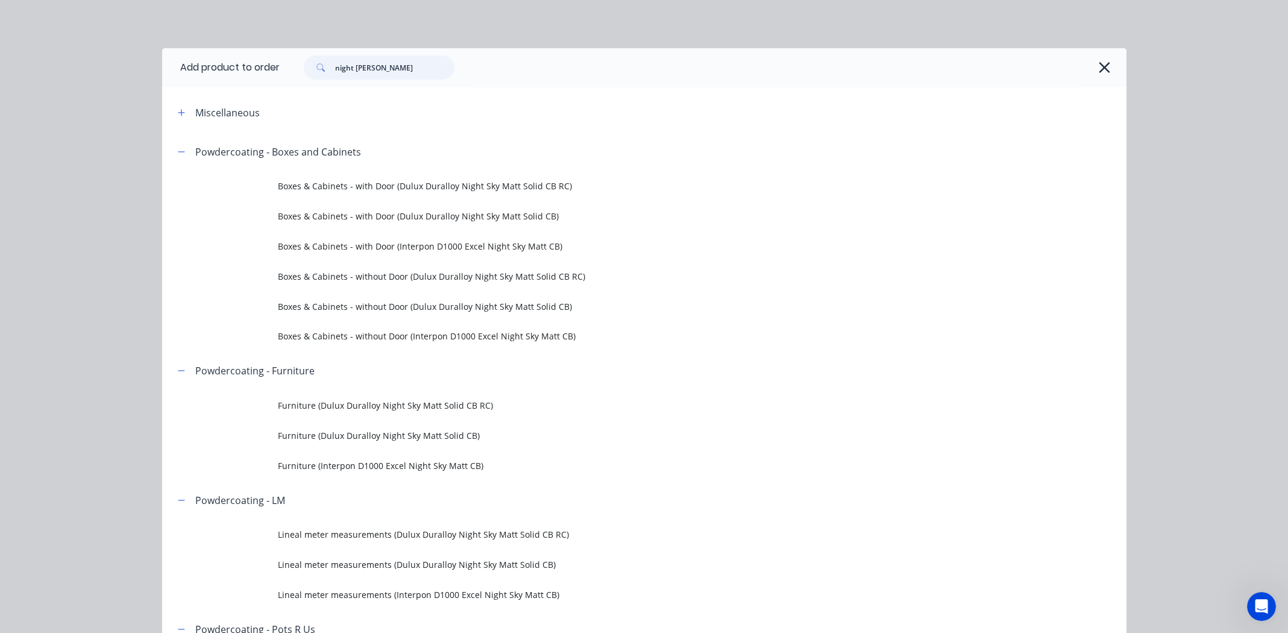
click at [409, 66] on input "night sky matt" at bounding box center [394, 67] width 119 height 24
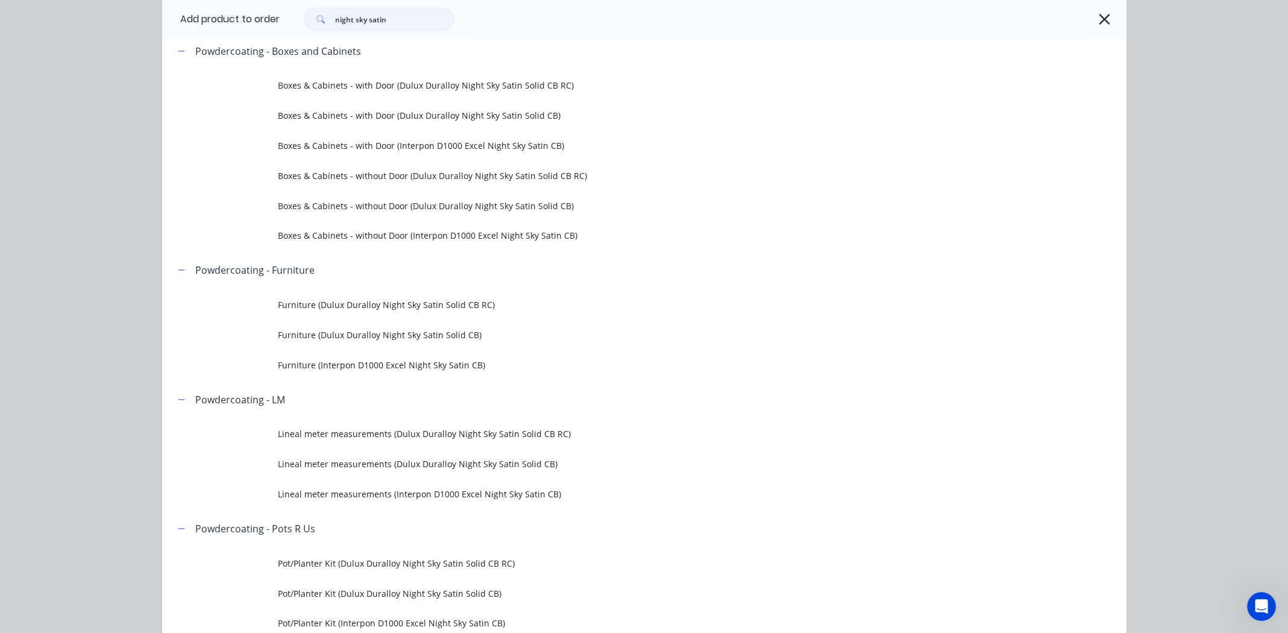
scroll to position [362, 0]
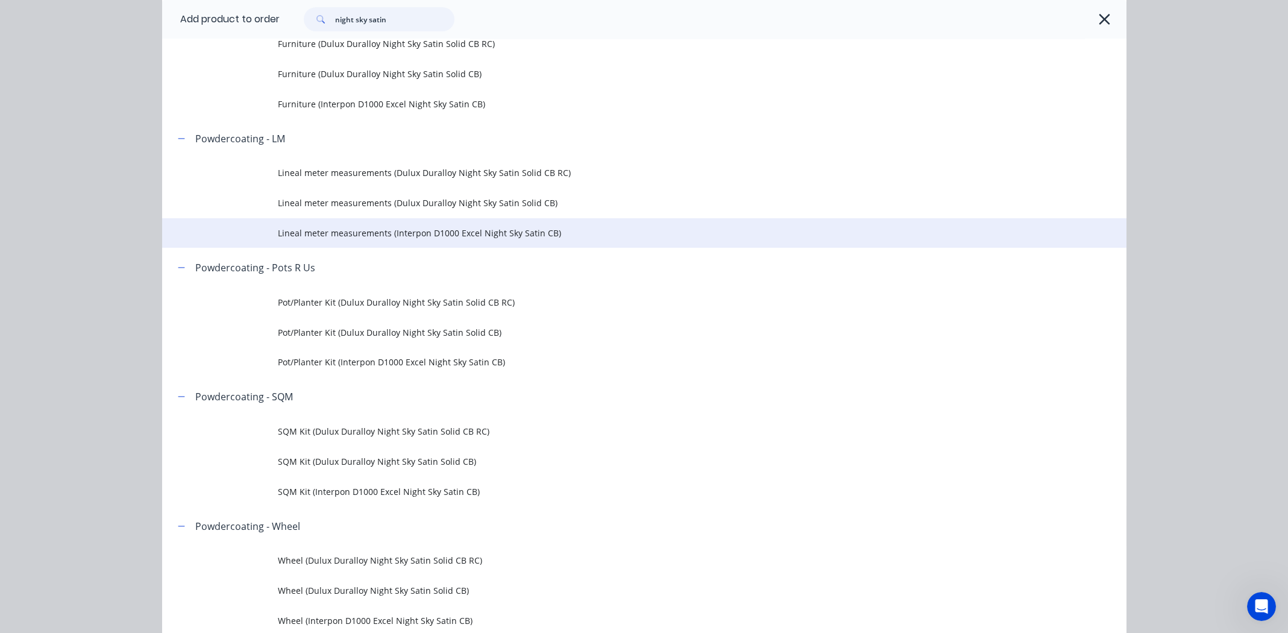
type input "night sky satin"
click at [381, 231] on span "Lineal meter measurements (Interpon D1000 Excel Night Sky Satin CB)" at bounding box center [617, 233] width 679 height 13
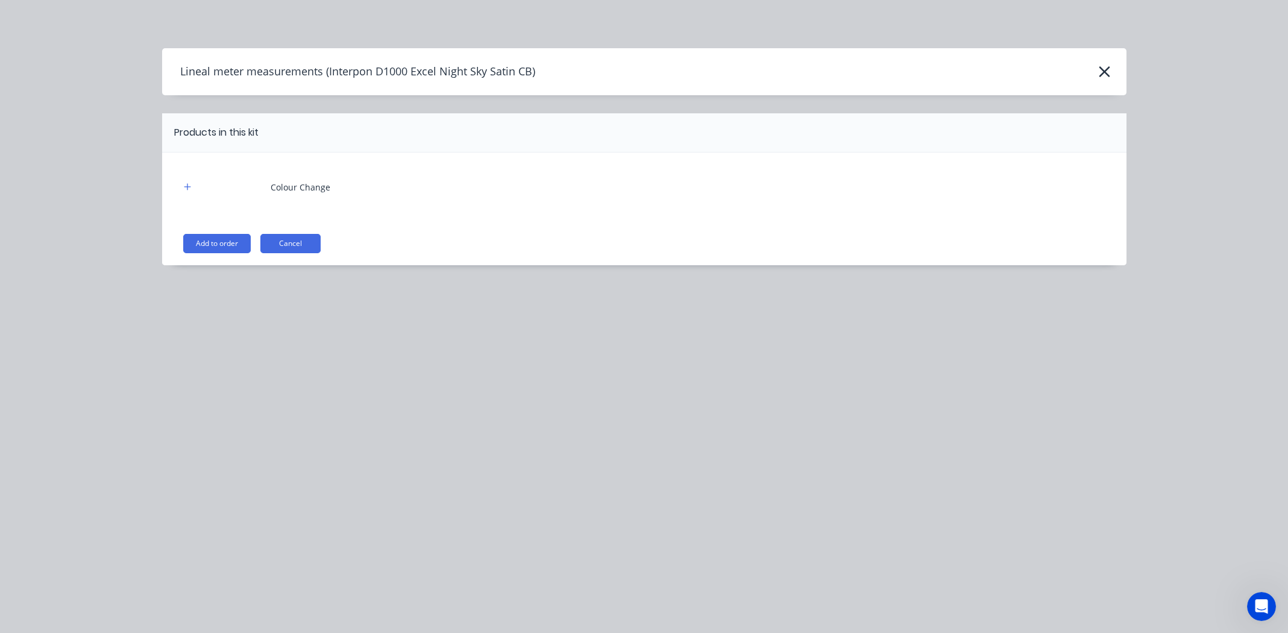
click at [220, 241] on button "Add to order" at bounding box center [217, 243] width 68 height 19
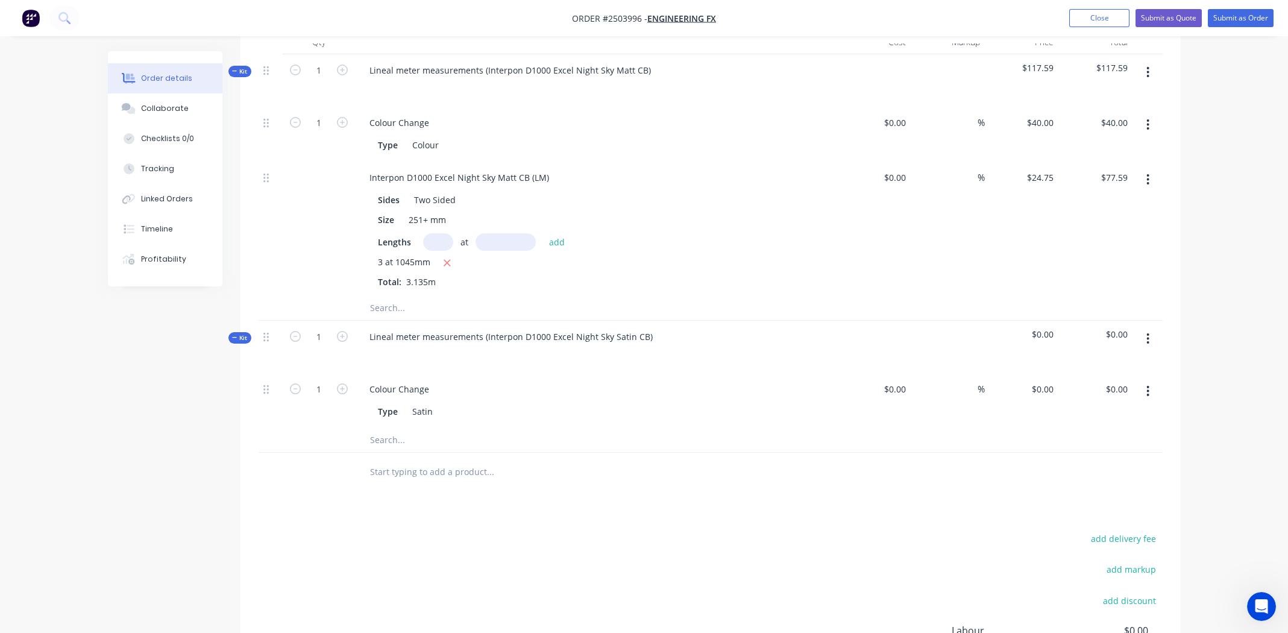
scroll to position [370, 0]
click at [1148, 383] on icon "button" at bounding box center [1148, 388] width 2 height 11
click at [1111, 460] on div "Delete" at bounding box center [1105, 468] width 93 height 17
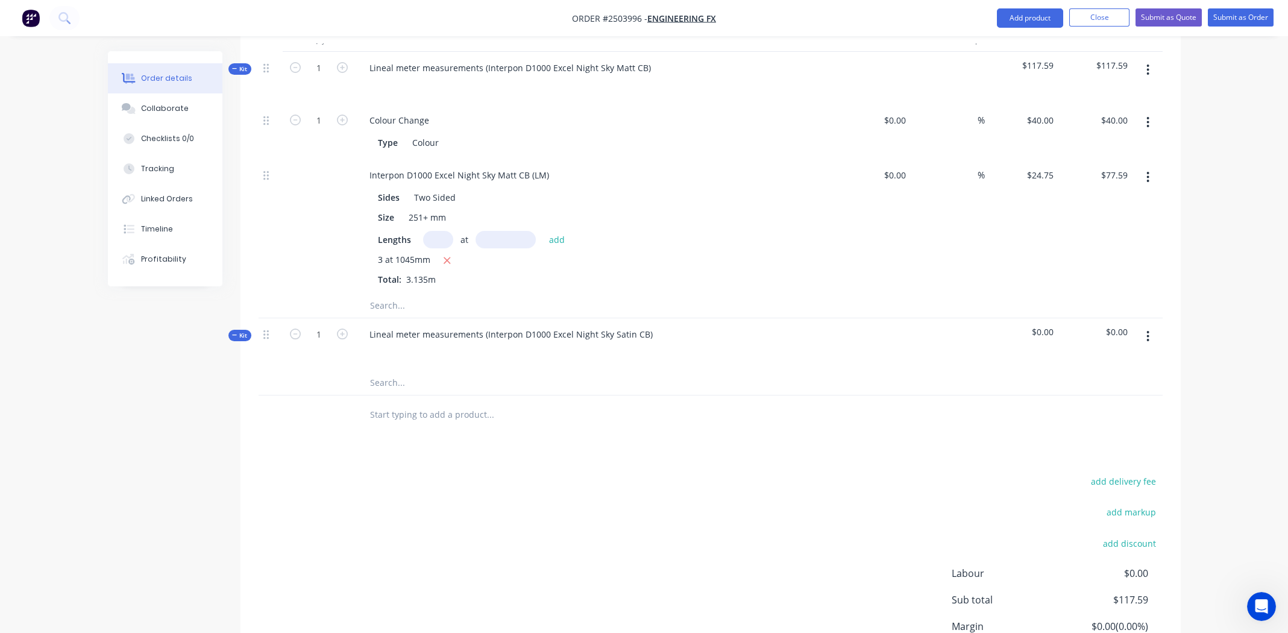
click at [1147, 331] on icon "button" at bounding box center [1148, 336] width 2 height 11
click at [1068, 359] on div "Add product to kit" at bounding box center [1105, 367] width 93 height 17
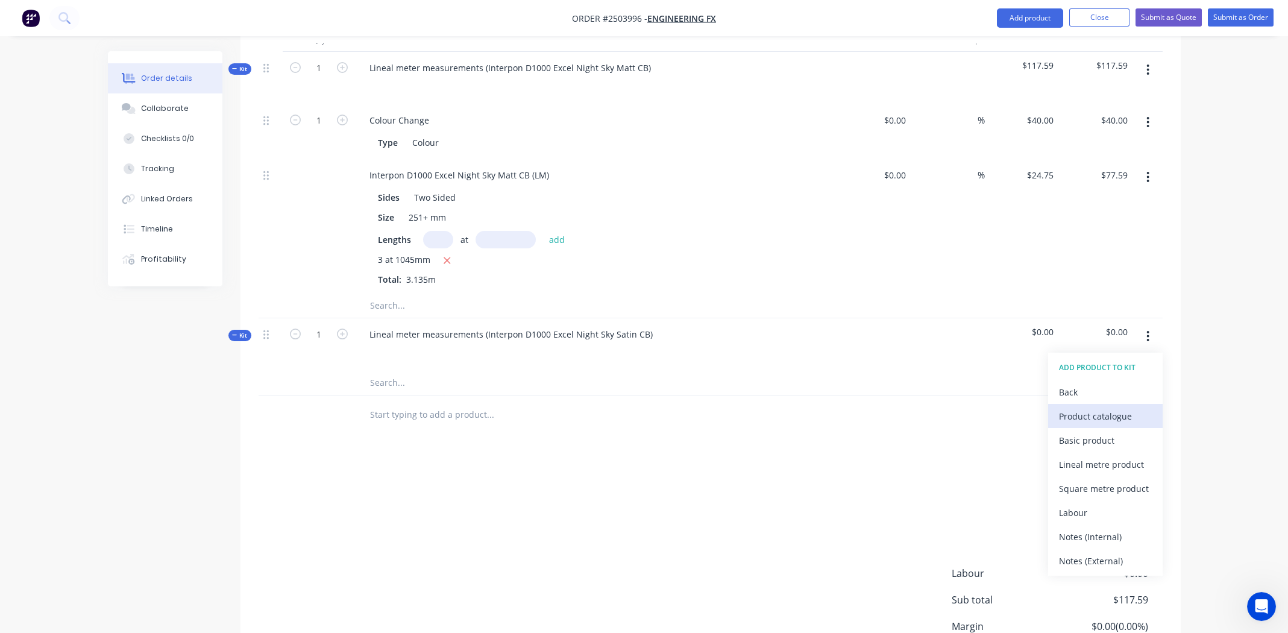
click at [1082, 408] on div "Product catalogue" at bounding box center [1105, 416] width 93 height 17
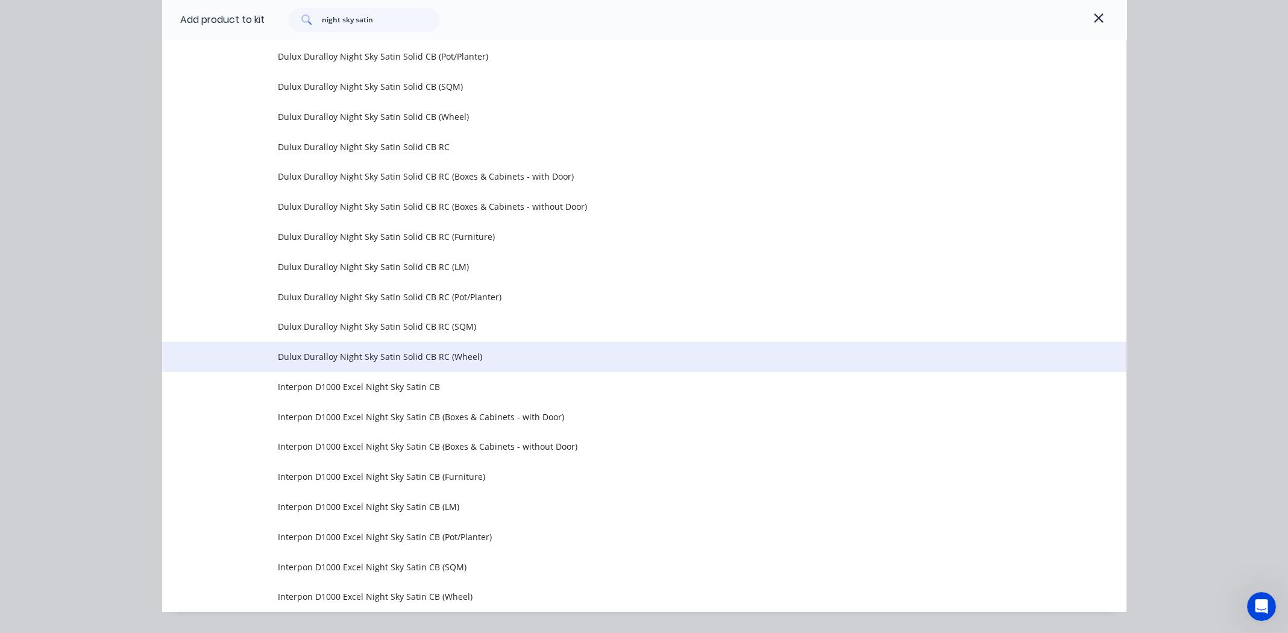
scroll to position [547, 0]
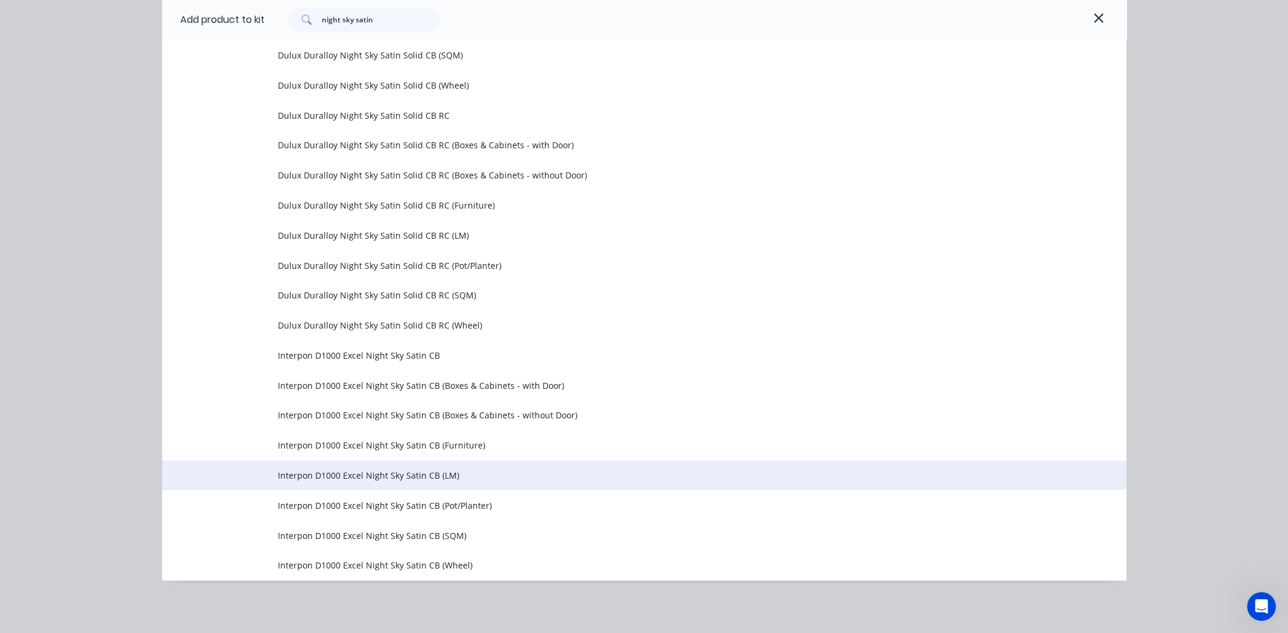
click at [345, 474] on span "Interpon D1000 Excel Night Sky Satin CB (LM)" at bounding box center [617, 475] width 679 height 13
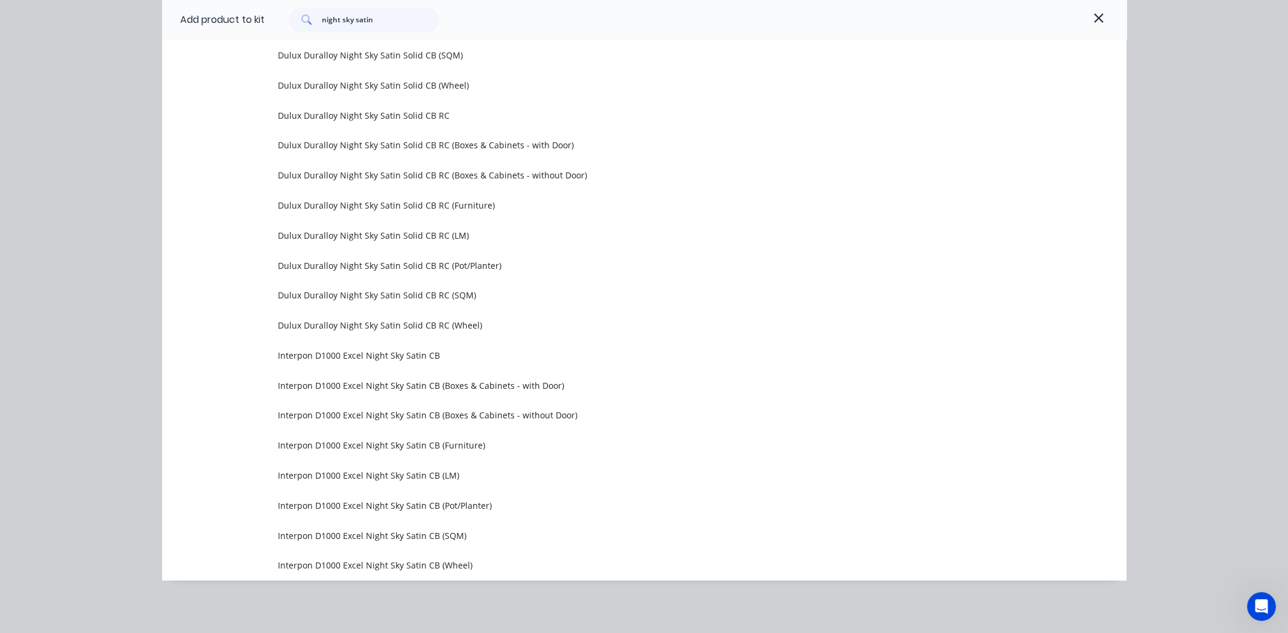
scroll to position [0, 0]
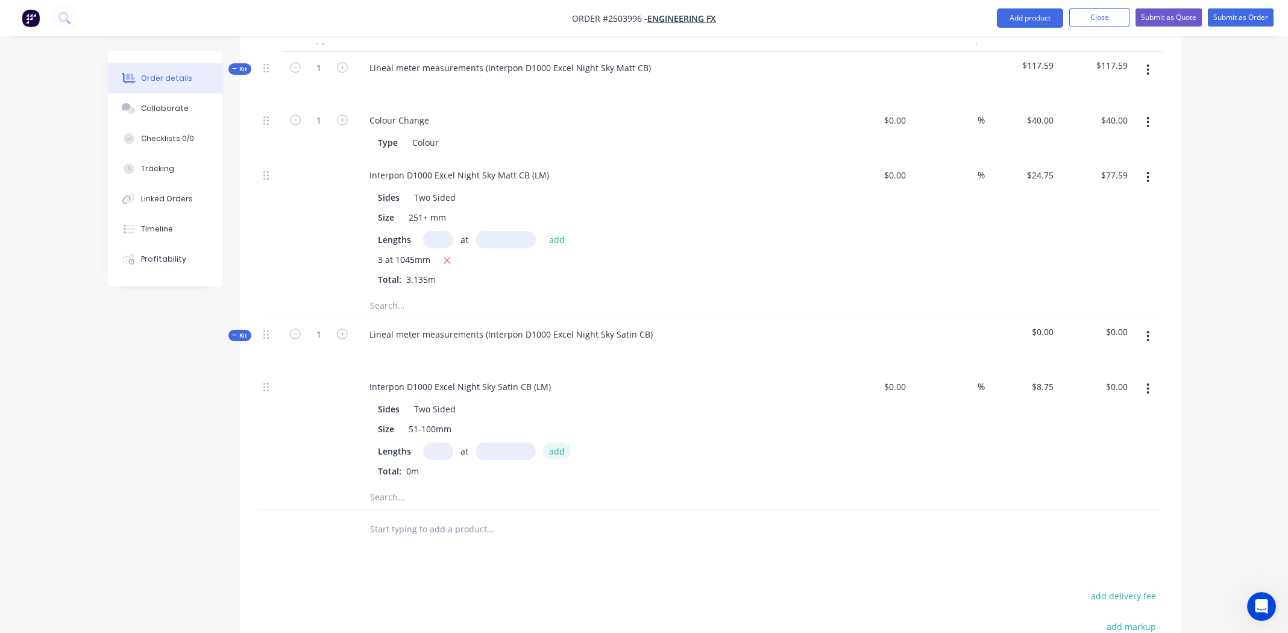
drag, startPoint x: 426, startPoint y: 432, endPoint x: 561, endPoint y: 426, distance: 135.8
click at [426, 442] on input "text" at bounding box center [438, 450] width 30 height 17
type input "2"
type input "159"
click at [543, 442] on button "add" at bounding box center [557, 450] width 28 height 16
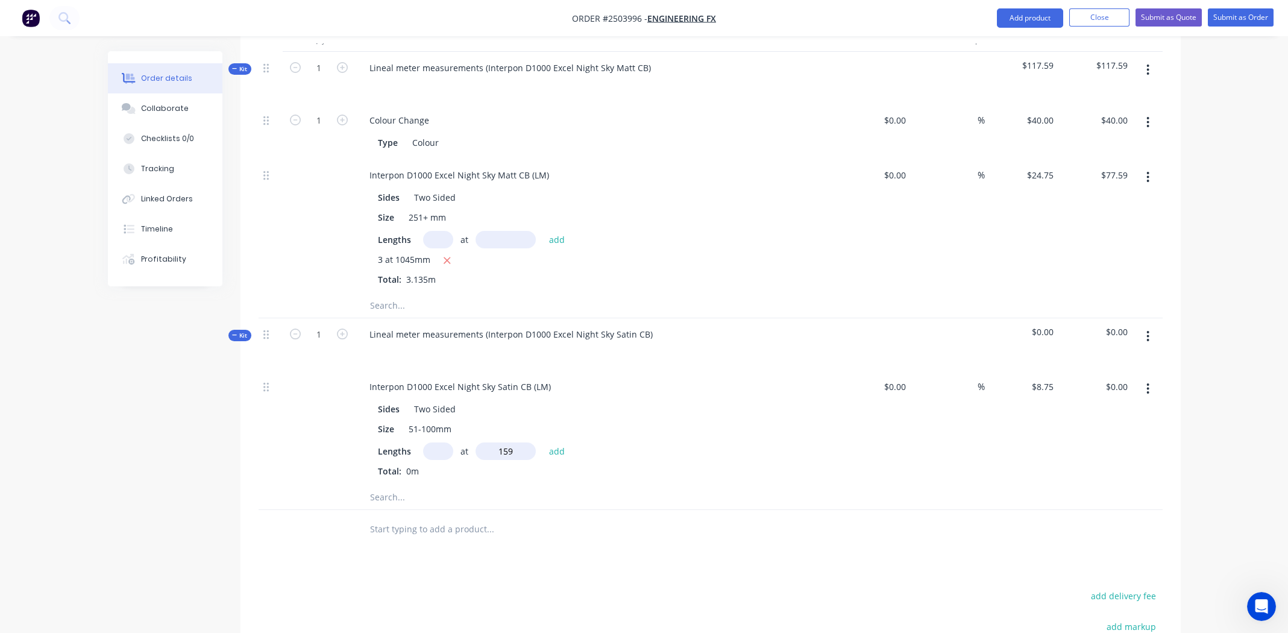
type input "$2.78"
type input "2"
type input "51"
click at [543, 442] on button "add" at bounding box center [557, 450] width 28 height 16
type input "$3.68"
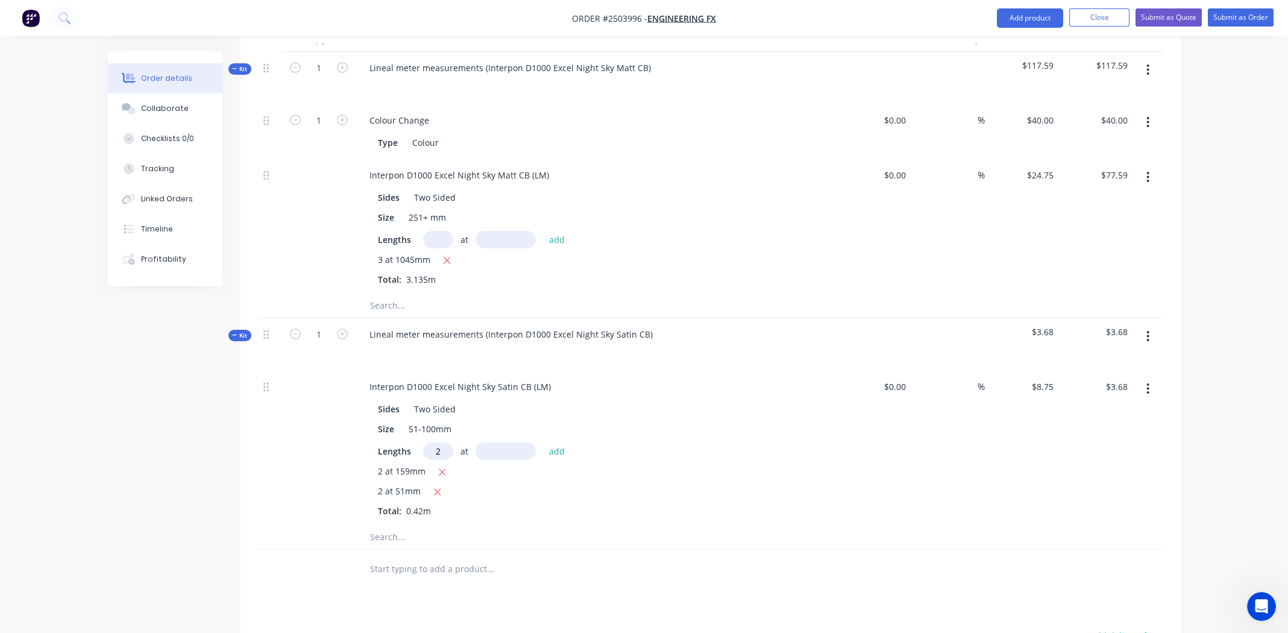
type input "2"
type input "1"
type input "318"
click at [543, 442] on button "add" at bounding box center [557, 450] width 28 height 16
type input "$9.24"
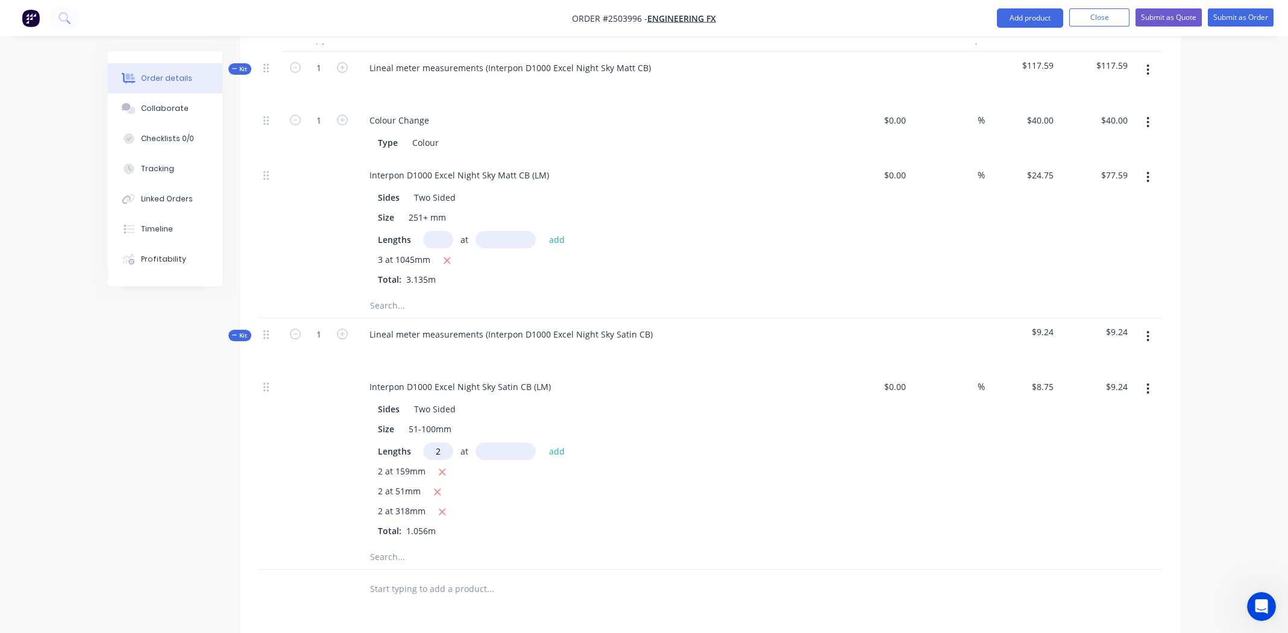
type input "2"
type input "159"
click at [543, 442] on button "add" at bounding box center [557, 450] width 28 height 16
type input "$12.02"
type input "2"
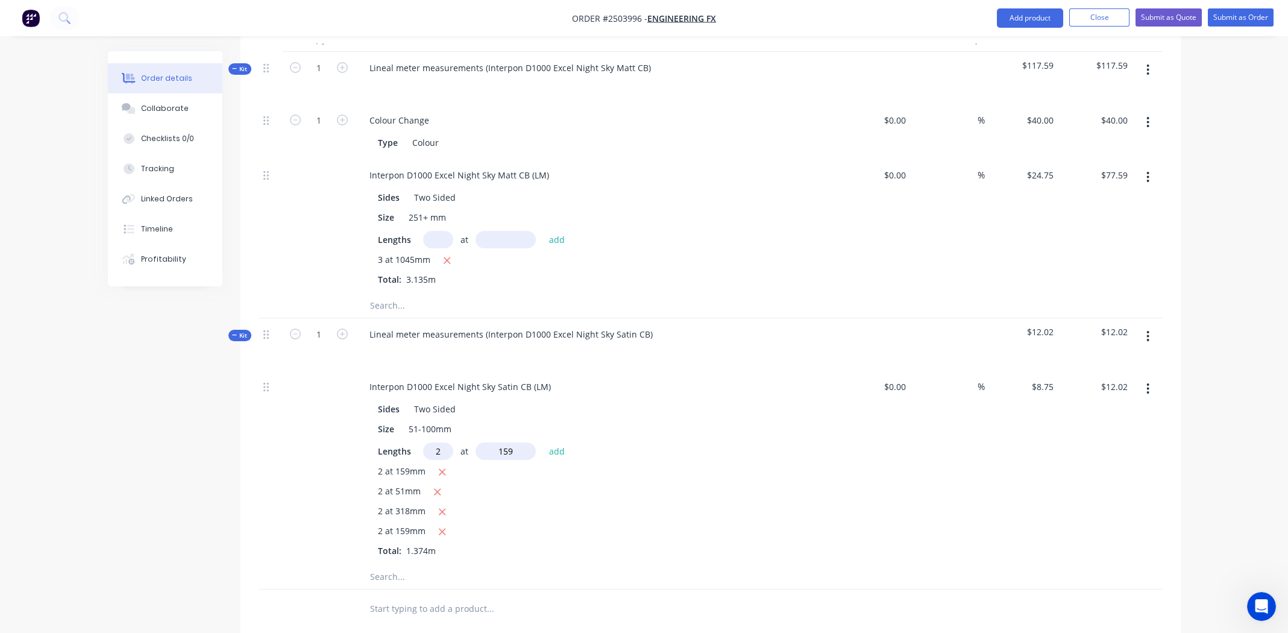
type input "159"
click at [543, 442] on button "add" at bounding box center [557, 450] width 28 height 16
click at [438, 467] on icon "button" at bounding box center [442, 472] width 8 height 11
click at [438, 467] on icon "button" at bounding box center [437, 472] width 8 height 11
click at [438, 467] on icon "button" at bounding box center [442, 472] width 8 height 11
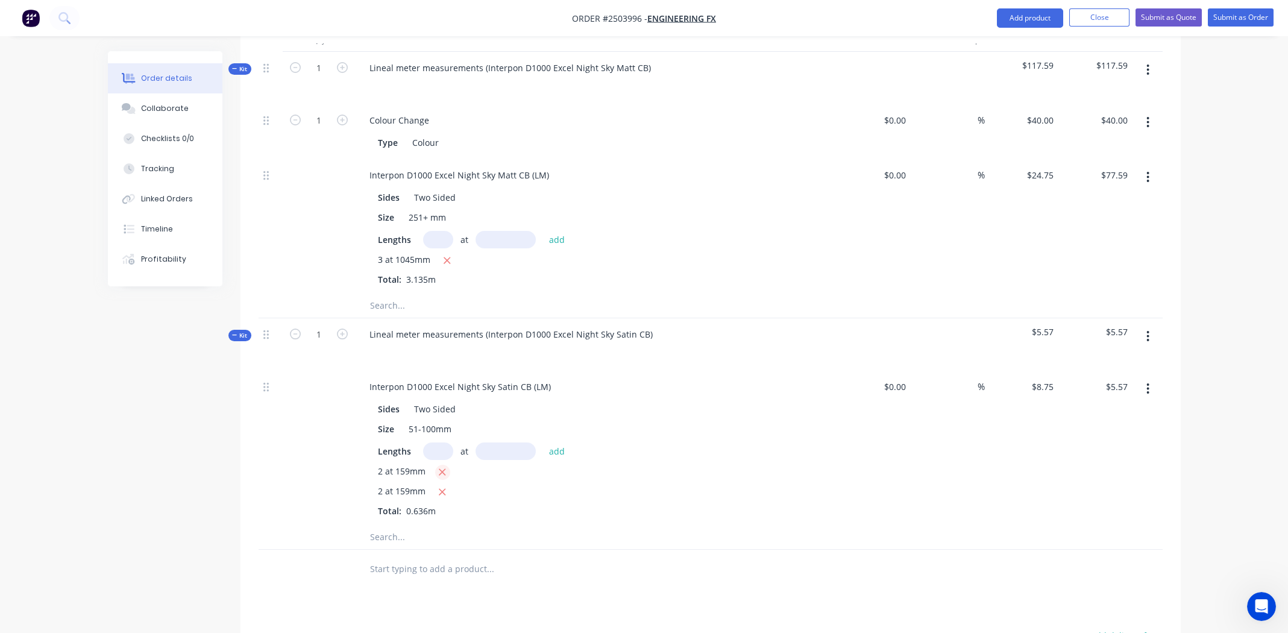
click at [438, 467] on icon "button" at bounding box center [442, 472] width 8 height 11
type input "$0.00"
click at [436, 420] on div "51-100mm" at bounding box center [430, 428] width 52 height 17
click at [437, 442] on input "text" at bounding box center [438, 450] width 30 height 17
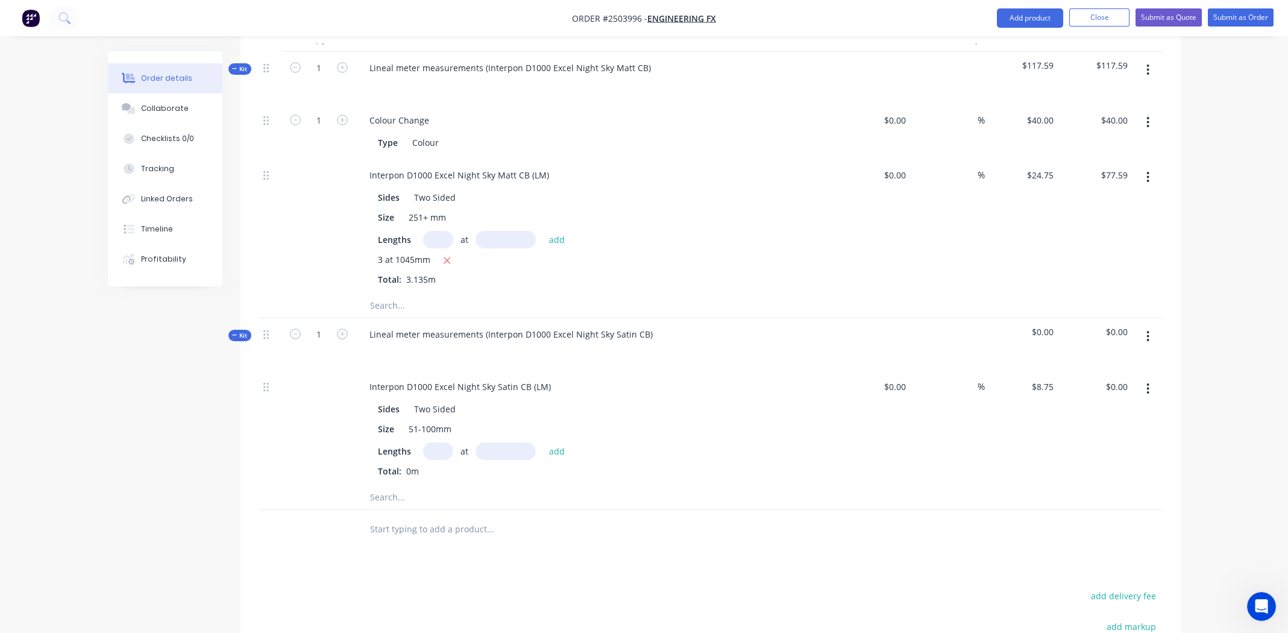
click at [1147, 382] on icon "button" at bounding box center [1148, 388] width 3 height 13
click at [1085, 460] on div "Delete" at bounding box center [1105, 468] width 93 height 17
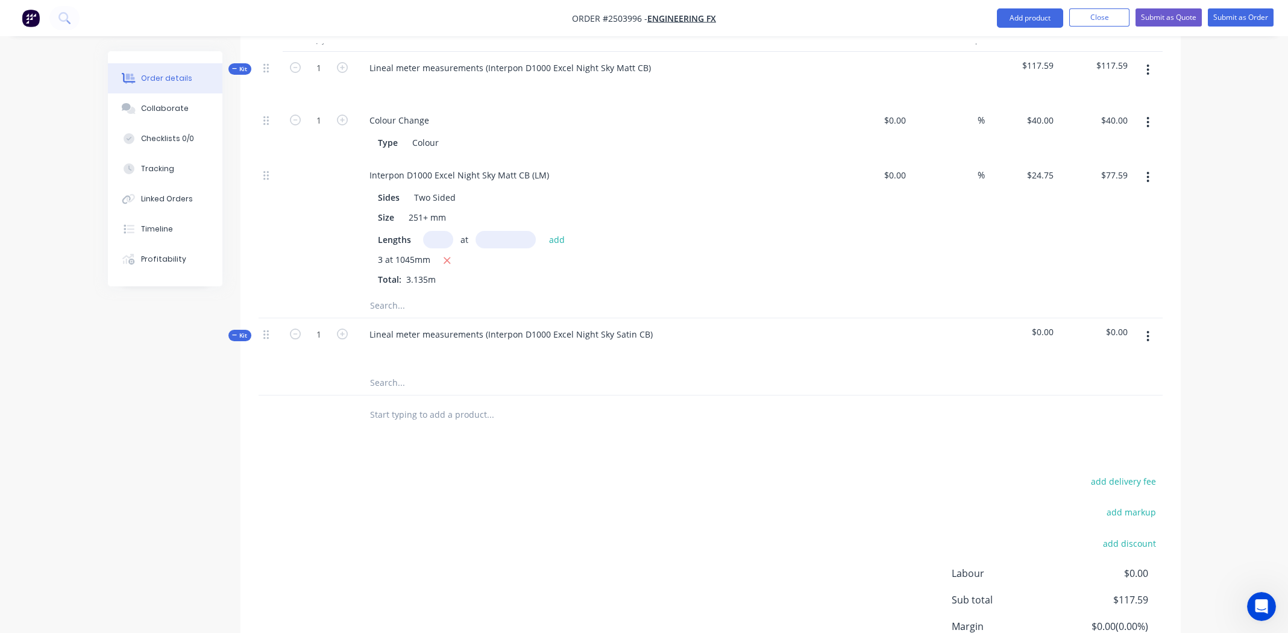
click at [1149, 331] on icon "button" at bounding box center [1148, 336] width 2 height 11
click at [1134, 359] on div "Add product to kit" at bounding box center [1105, 367] width 93 height 17
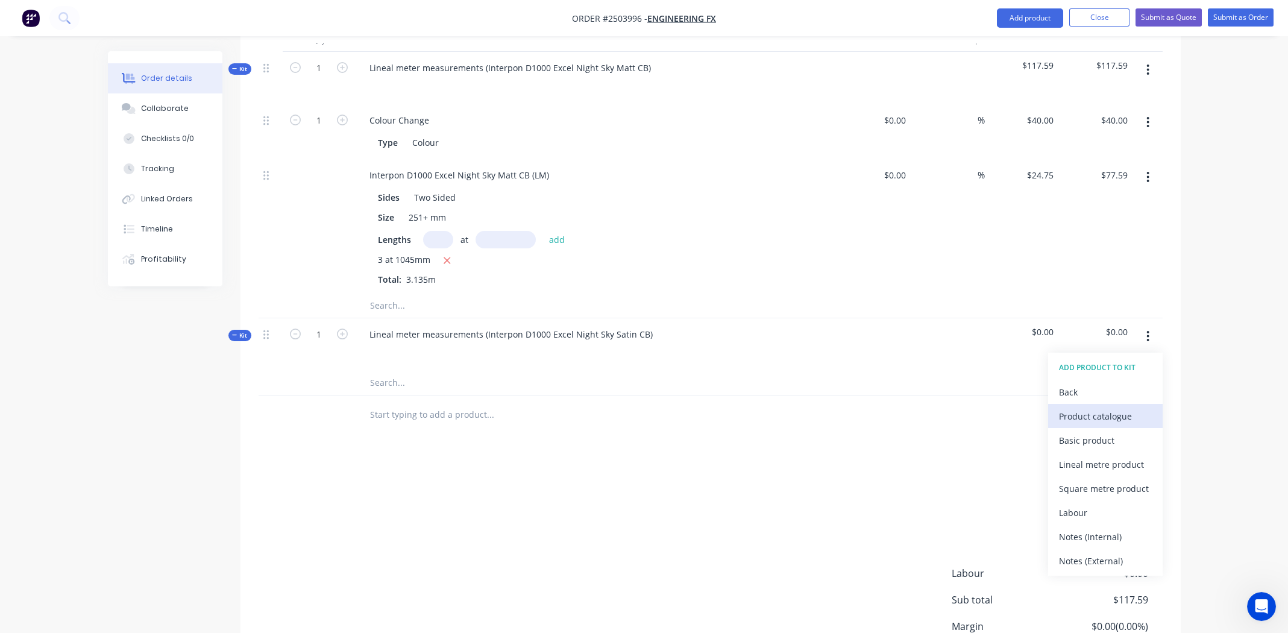
click at [1107, 408] on div "Product catalogue" at bounding box center [1105, 416] width 93 height 17
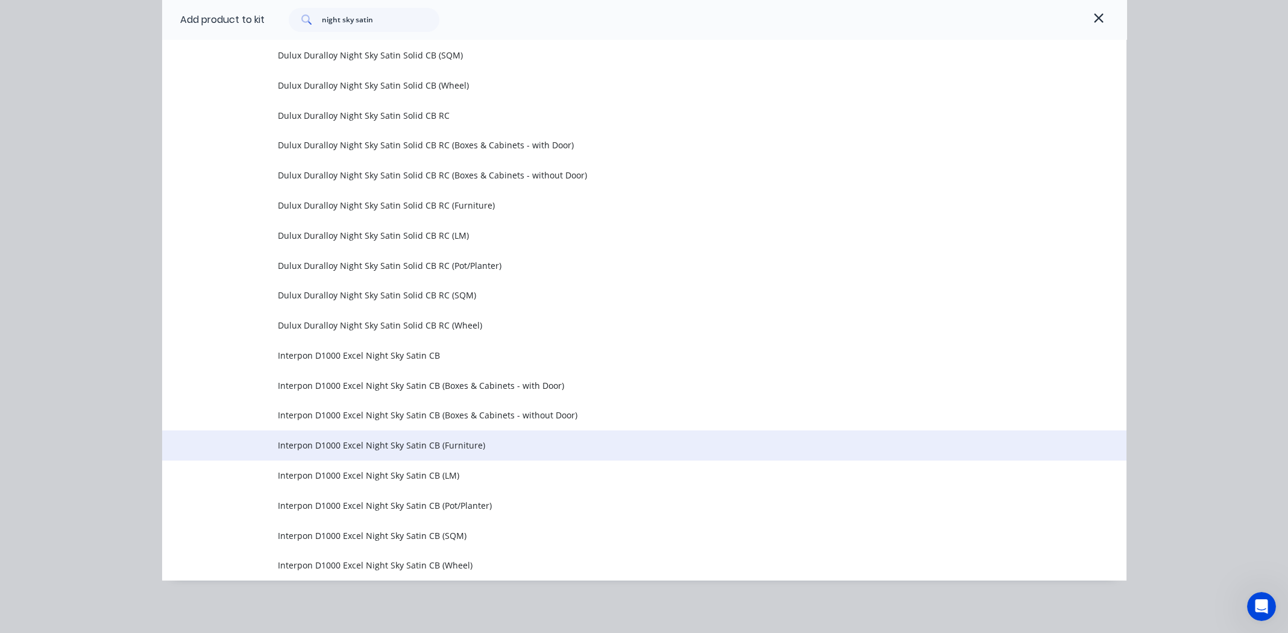
scroll to position [478, 0]
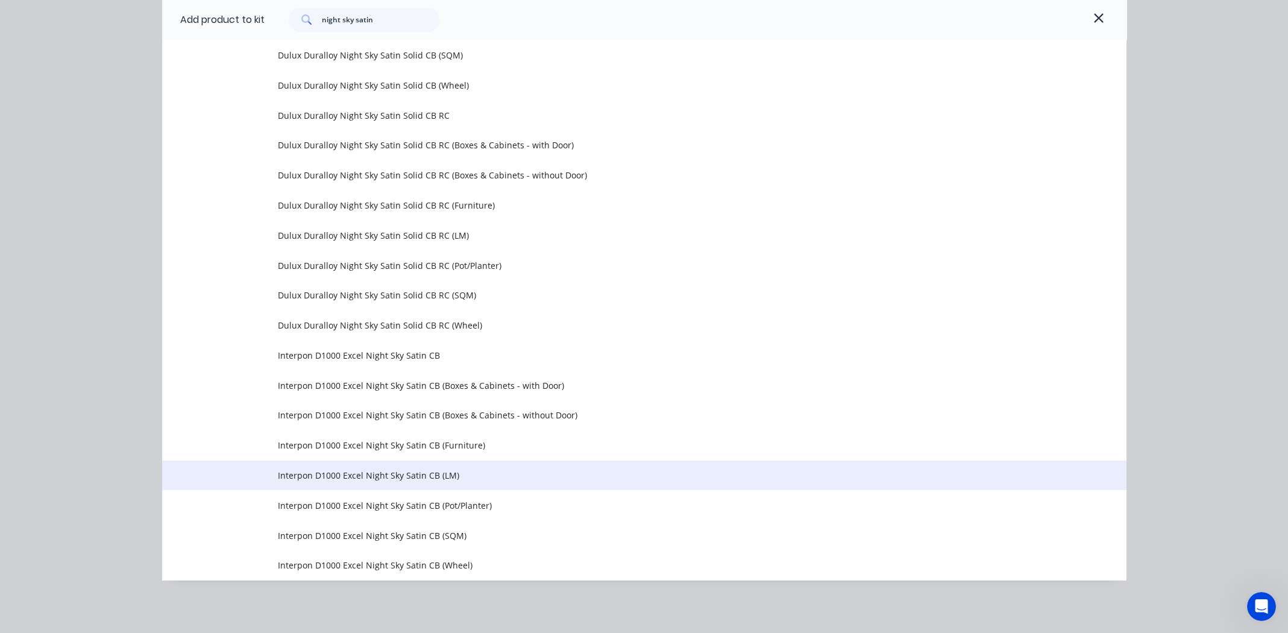
click at [398, 475] on span "Interpon D1000 Excel Night Sky Satin CB (LM)" at bounding box center [617, 475] width 679 height 13
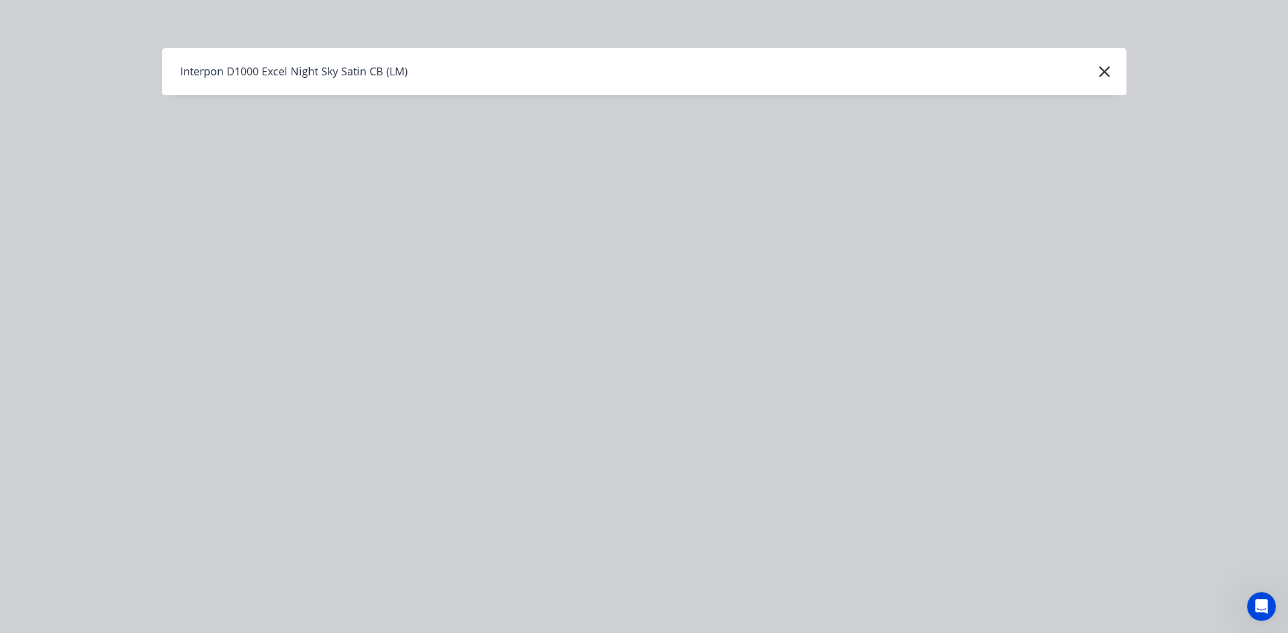
scroll to position [0, 0]
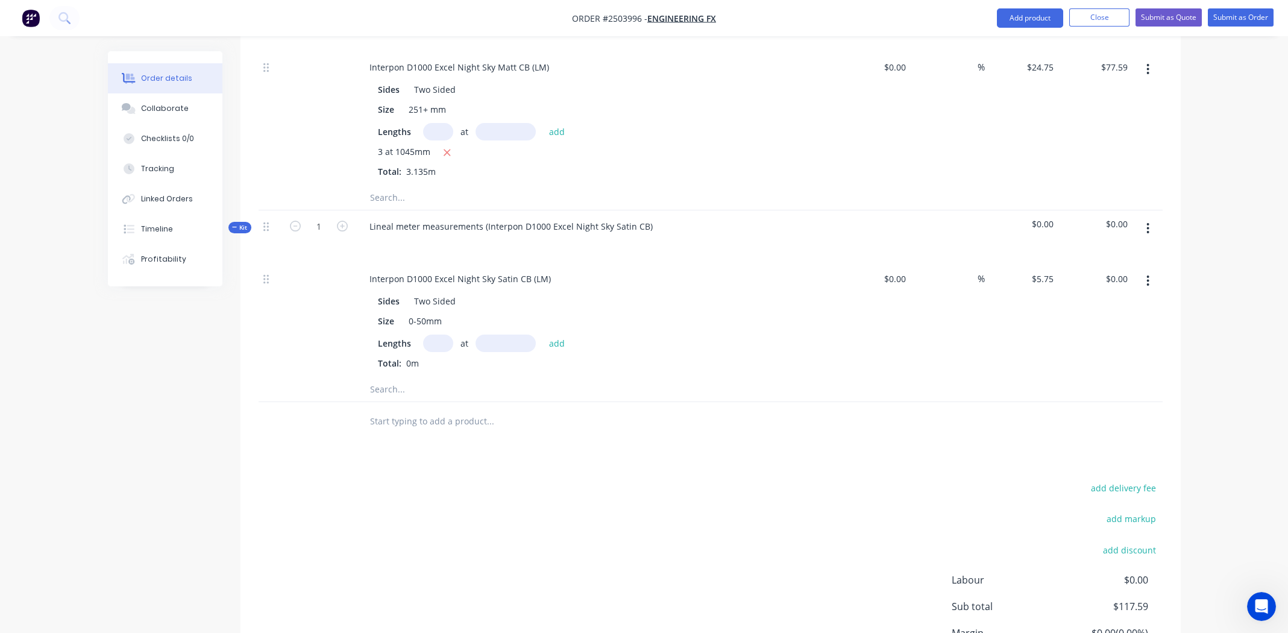
click at [435, 335] on input "text" at bounding box center [438, 343] width 30 height 17
type input "10"
type input "159"
click at [543, 335] on button "add" at bounding box center [557, 343] width 28 height 16
type input "$9.14"
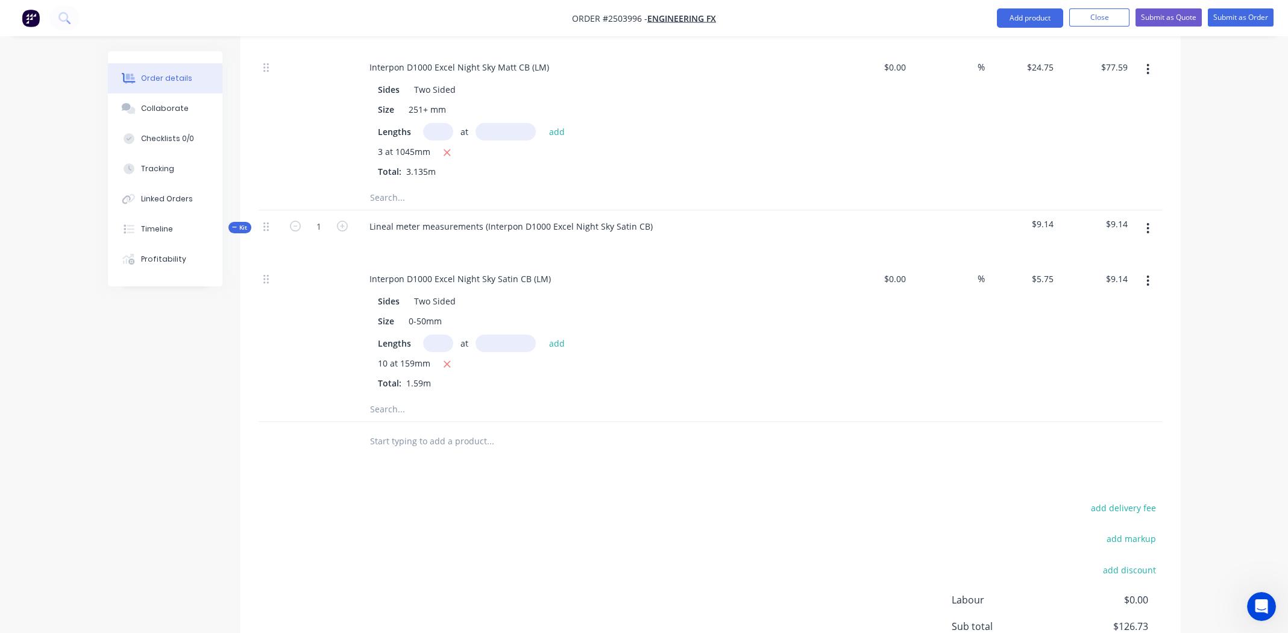
click at [1148, 222] on icon "button" at bounding box center [1148, 228] width 3 height 13
click at [1130, 251] on div "Add product to kit" at bounding box center [1105, 259] width 93 height 17
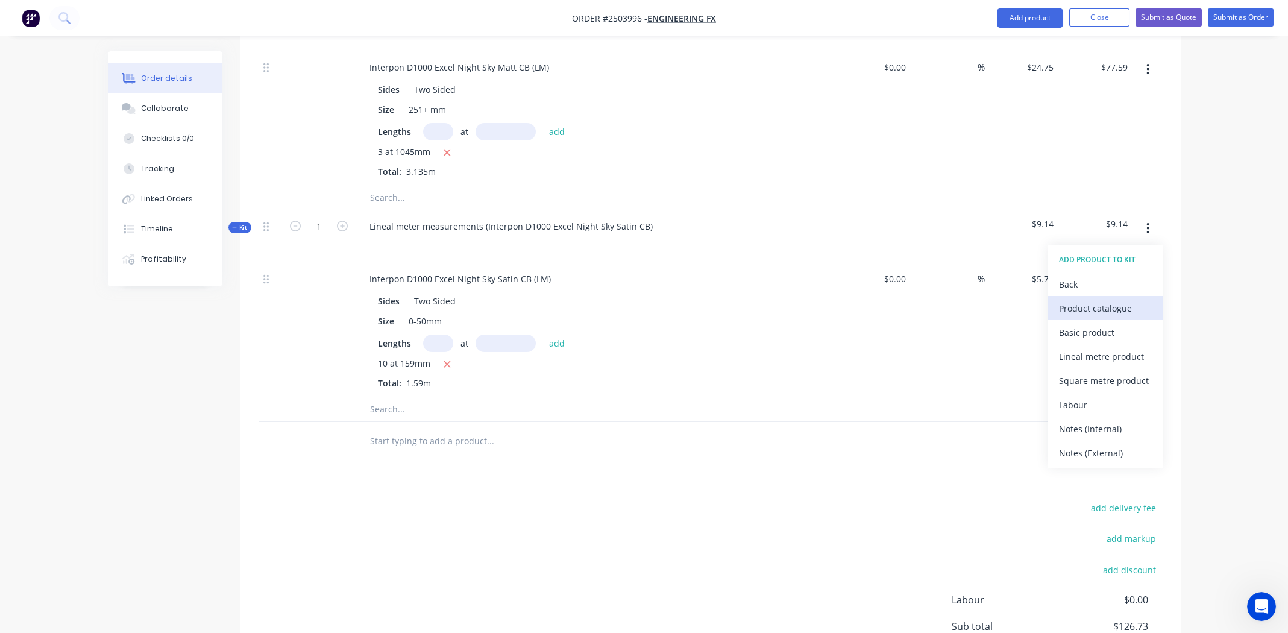
click at [1098, 300] on div "Product catalogue" at bounding box center [1105, 308] width 93 height 17
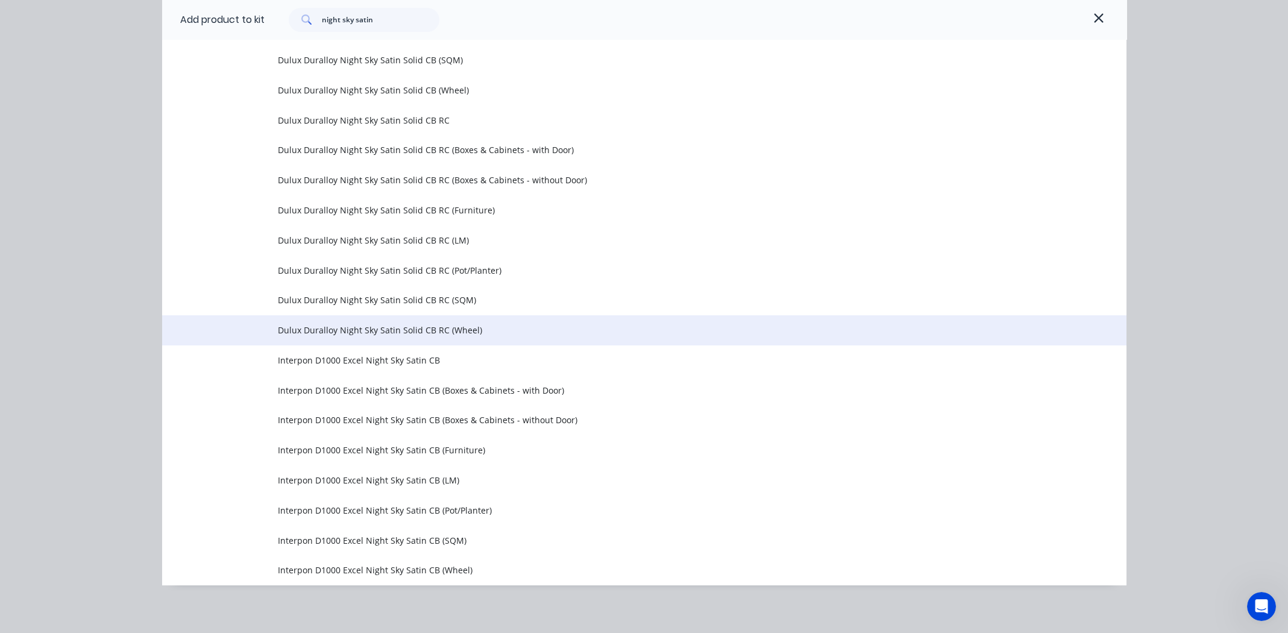
scroll to position [547, 0]
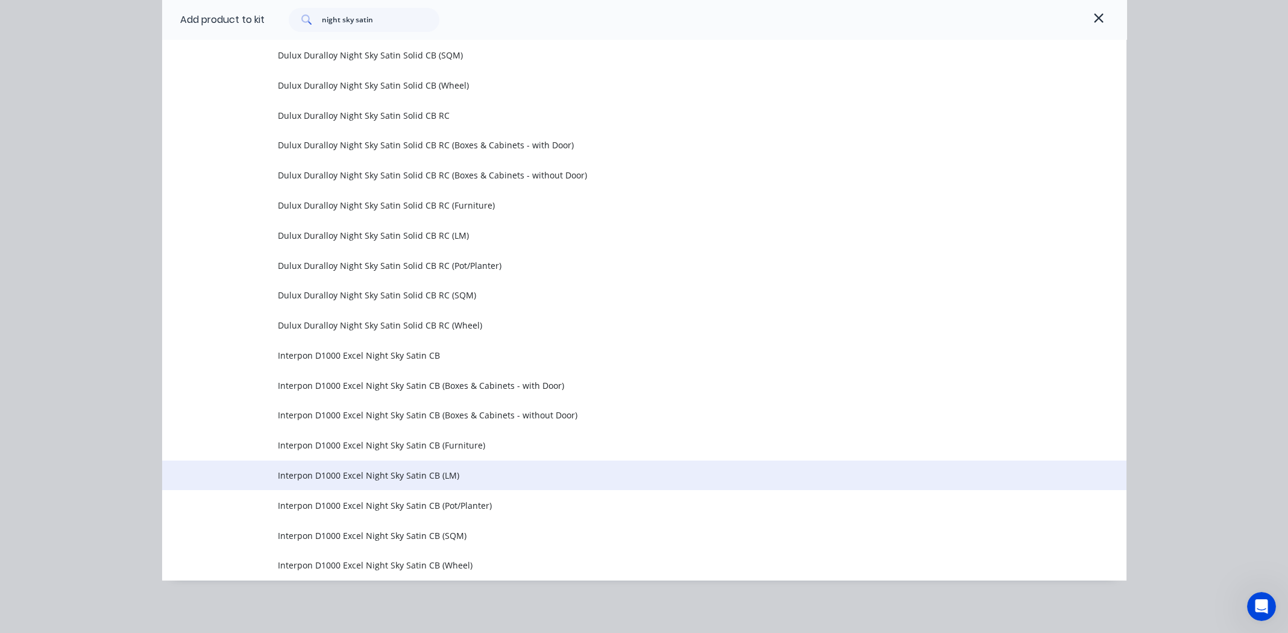
click at [384, 469] on span "Interpon D1000 Excel Night Sky Satin CB (LM)" at bounding box center [617, 475] width 679 height 13
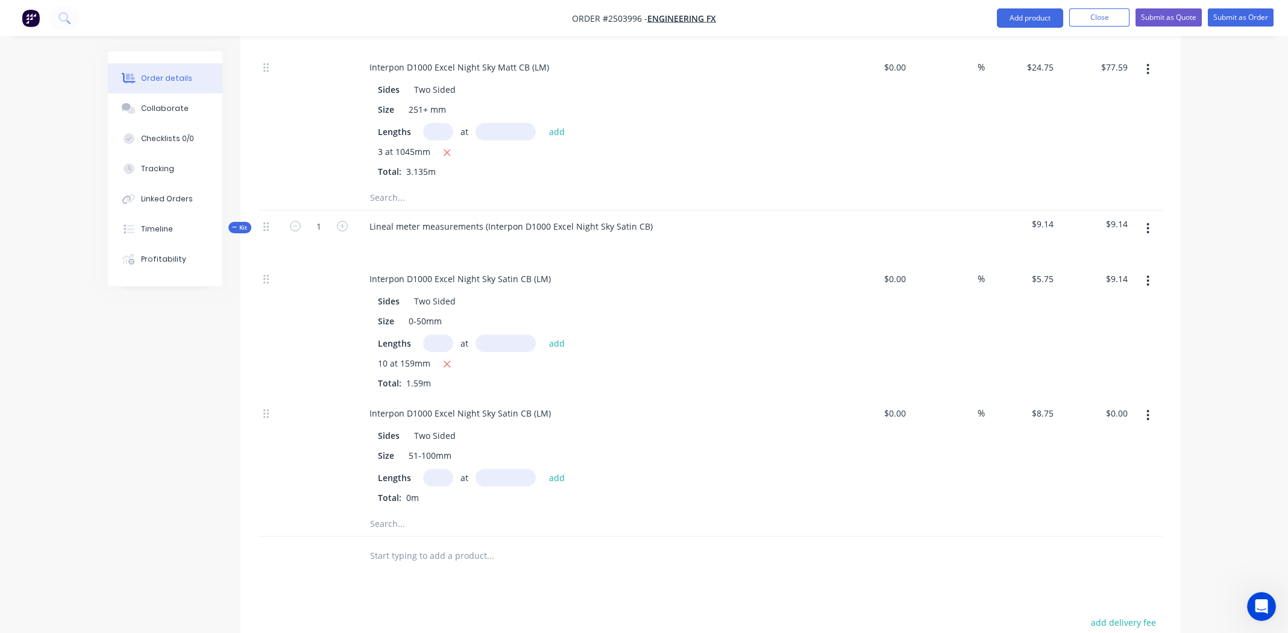
click at [441, 469] on input "text" at bounding box center [438, 477] width 30 height 17
type input "6"
type input "159"
click at [543, 469] on button "add" at bounding box center [557, 477] width 28 height 16
type input "$8.35"
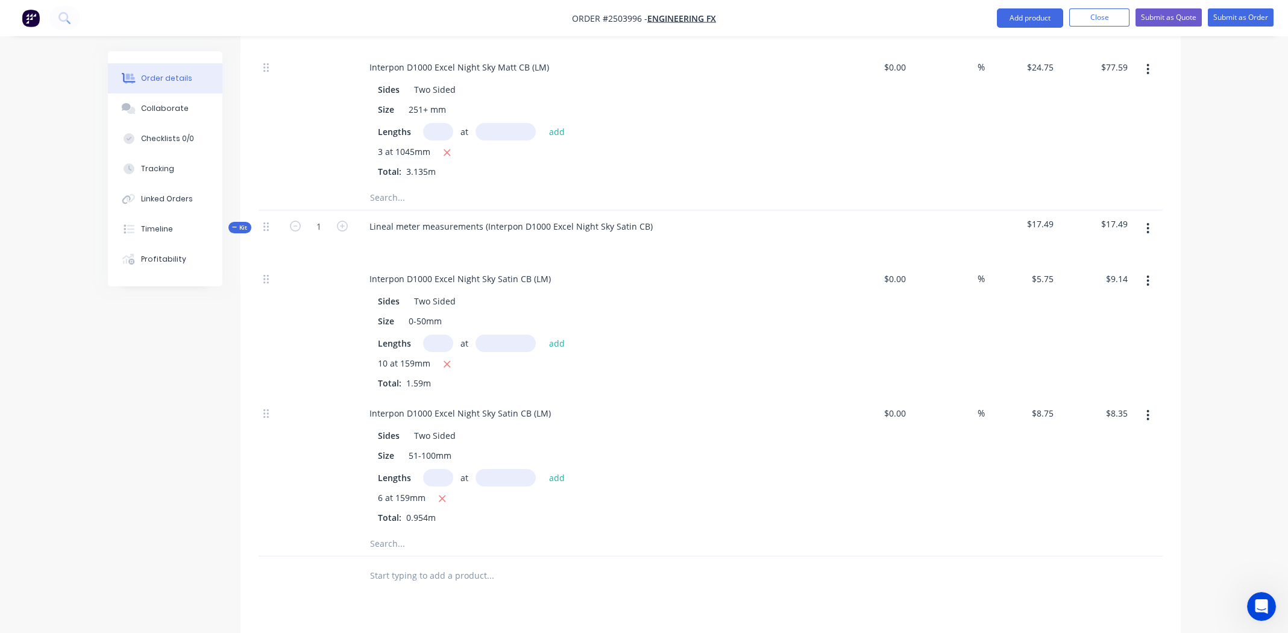
click at [1147, 222] on icon "button" at bounding box center [1148, 228] width 3 height 13
click at [1132, 251] on div "Add product to kit" at bounding box center [1105, 259] width 93 height 17
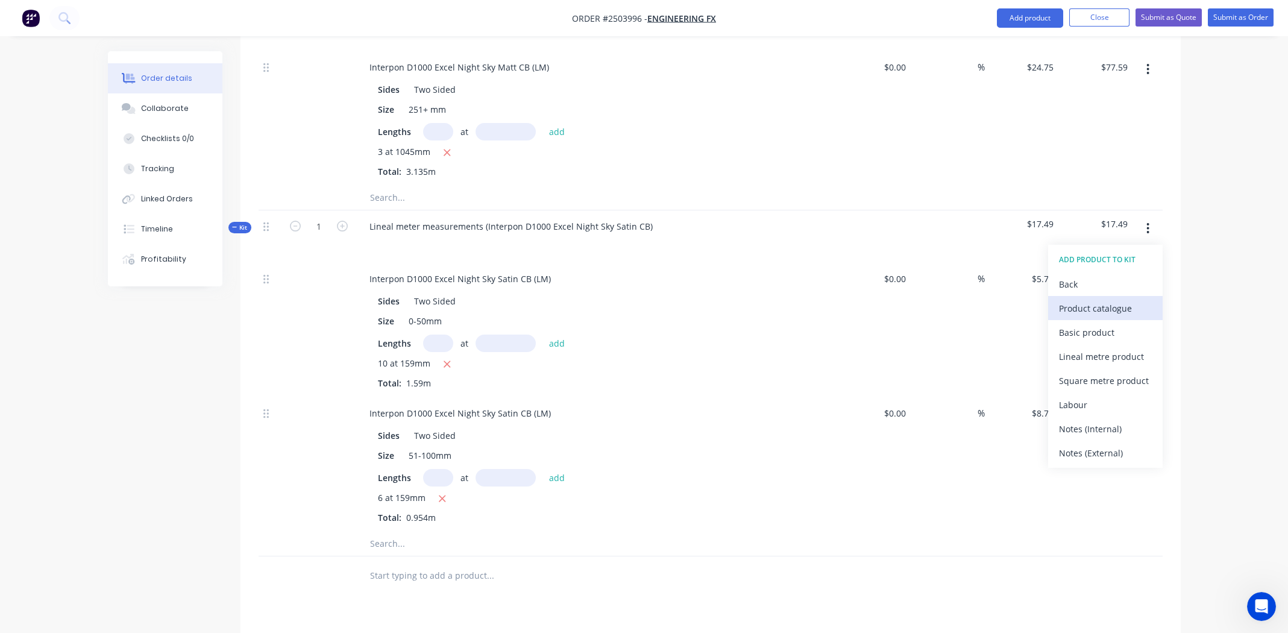
click at [1095, 300] on div "Product catalogue" at bounding box center [1105, 308] width 93 height 17
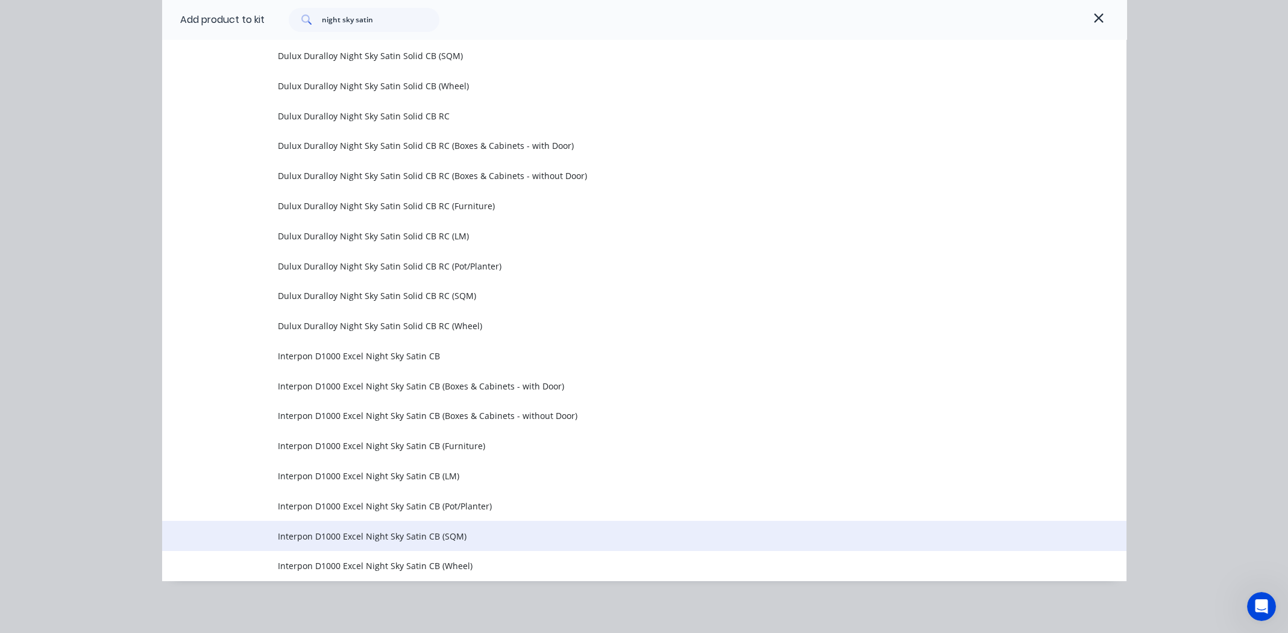
scroll to position [547, 0]
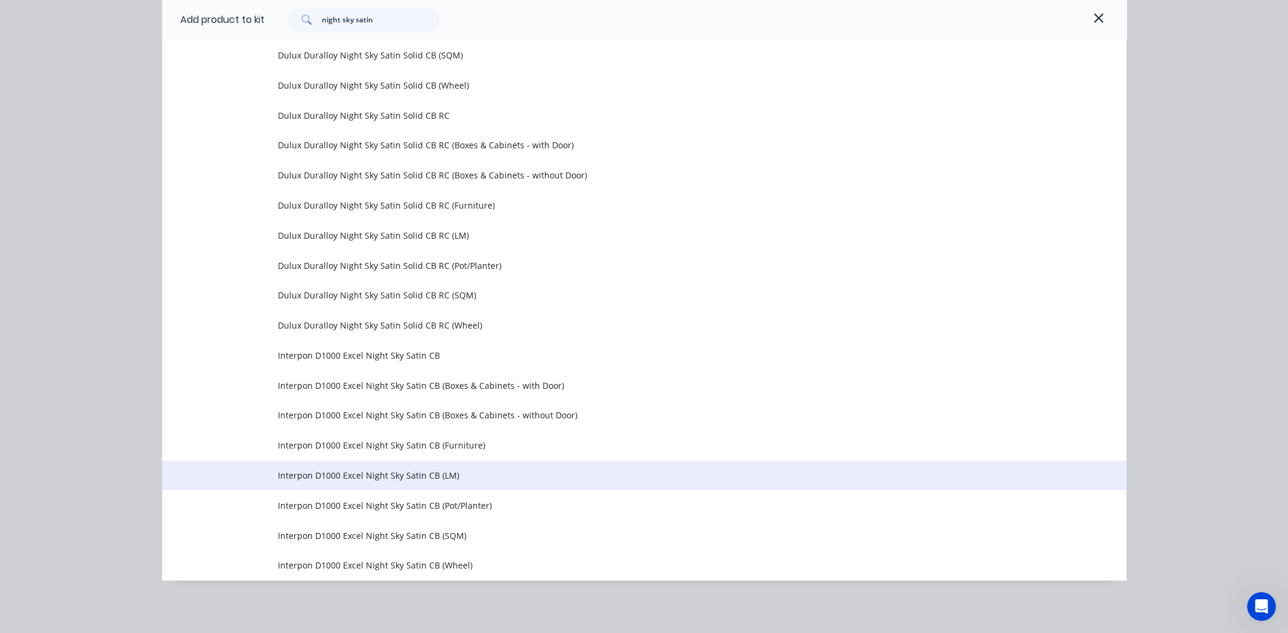
click at [351, 473] on span "Interpon D1000 Excel Night Sky Satin CB (LM)" at bounding box center [617, 475] width 679 height 13
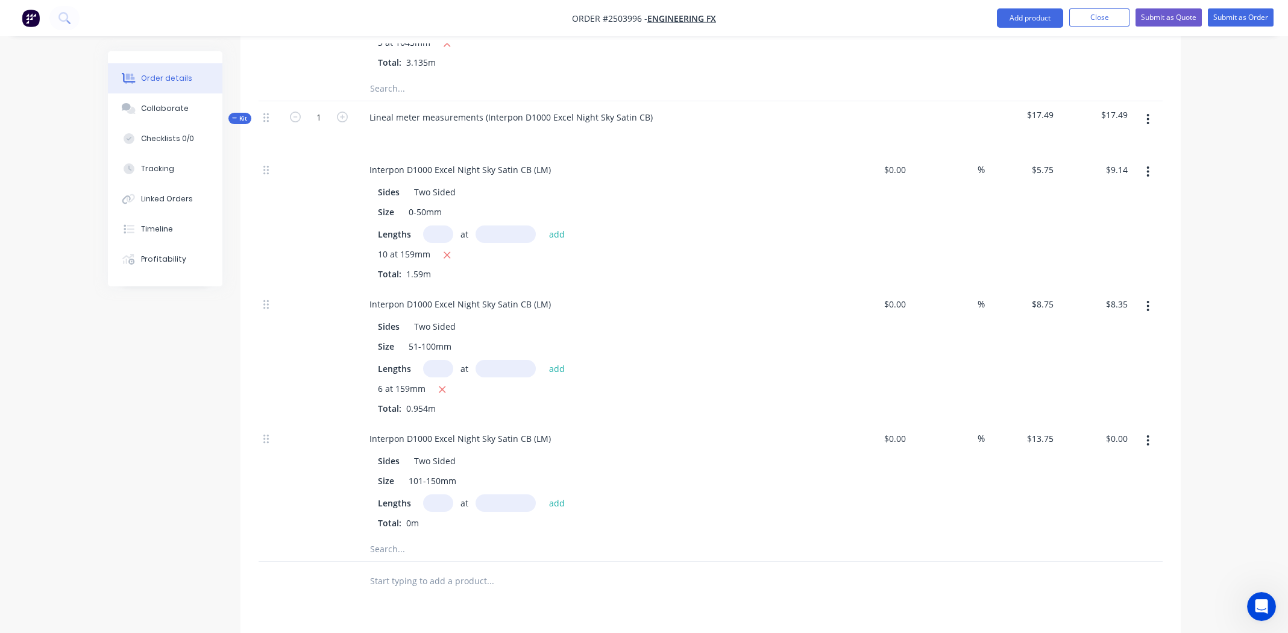
scroll to position [779, 0]
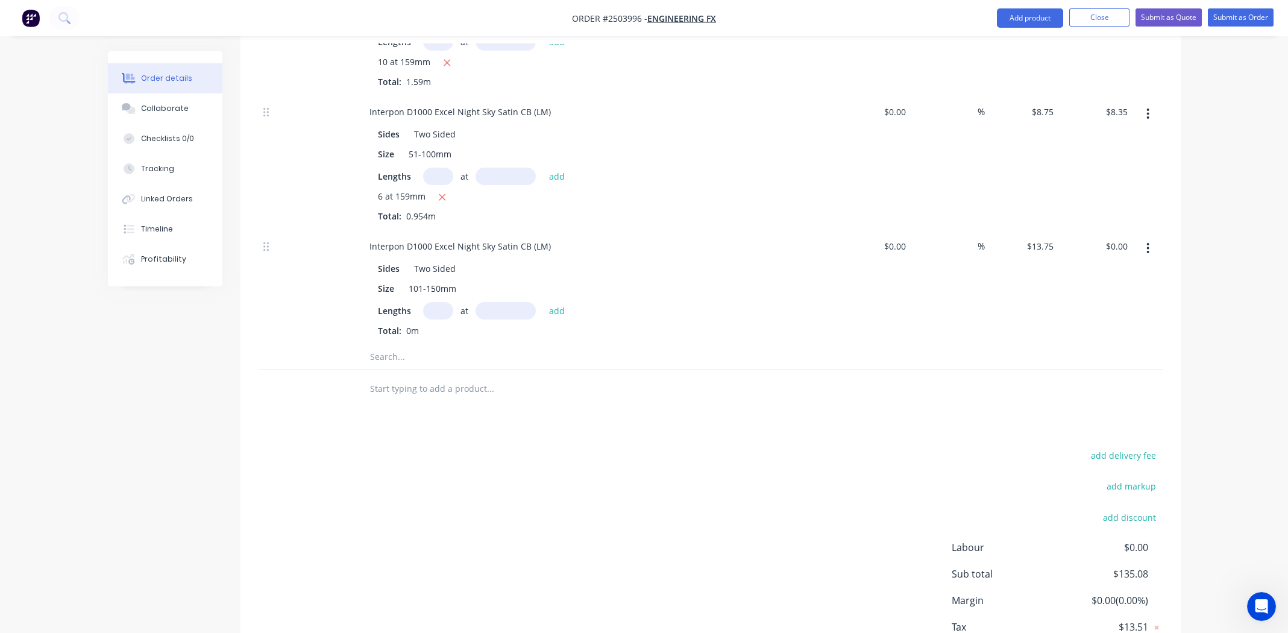
click at [438, 302] on input "text" at bounding box center [438, 310] width 30 height 17
type input "1"
type input "4771mm"
click at [505, 302] on input "4771mm" at bounding box center [506, 310] width 60 height 17
type input "477mm"
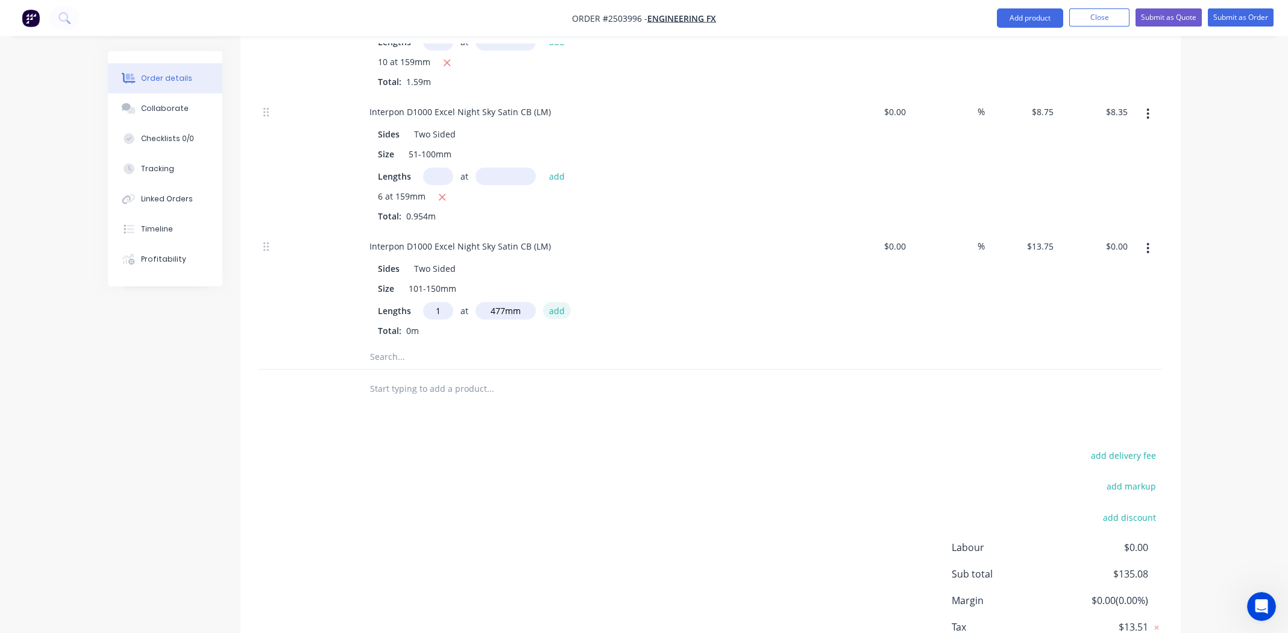
click at [557, 302] on button "add" at bounding box center [557, 310] width 28 height 16
type input "$6.56"
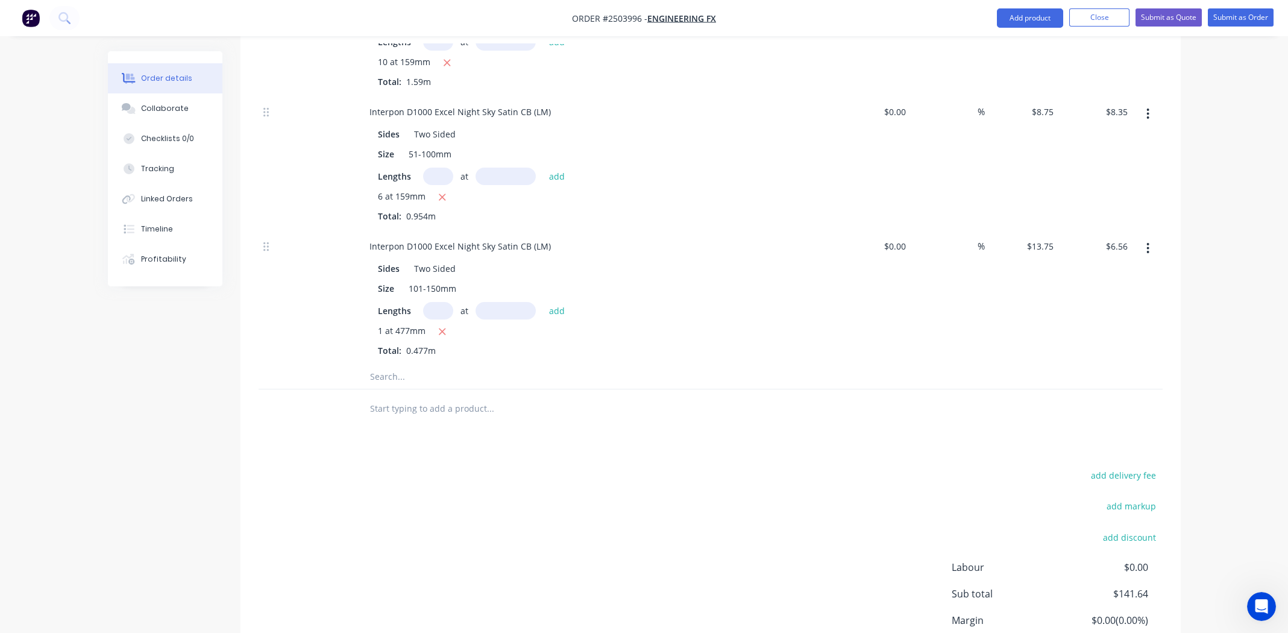
click at [433, 302] on input "text" at bounding box center [438, 310] width 30 height 17
type input "1"
type input "318"
click at [543, 302] on button "add" at bounding box center [557, 310] width 28 height 16
click at [441, 346] on icon "button" at bounding box center [442, 351] width 8 height 11
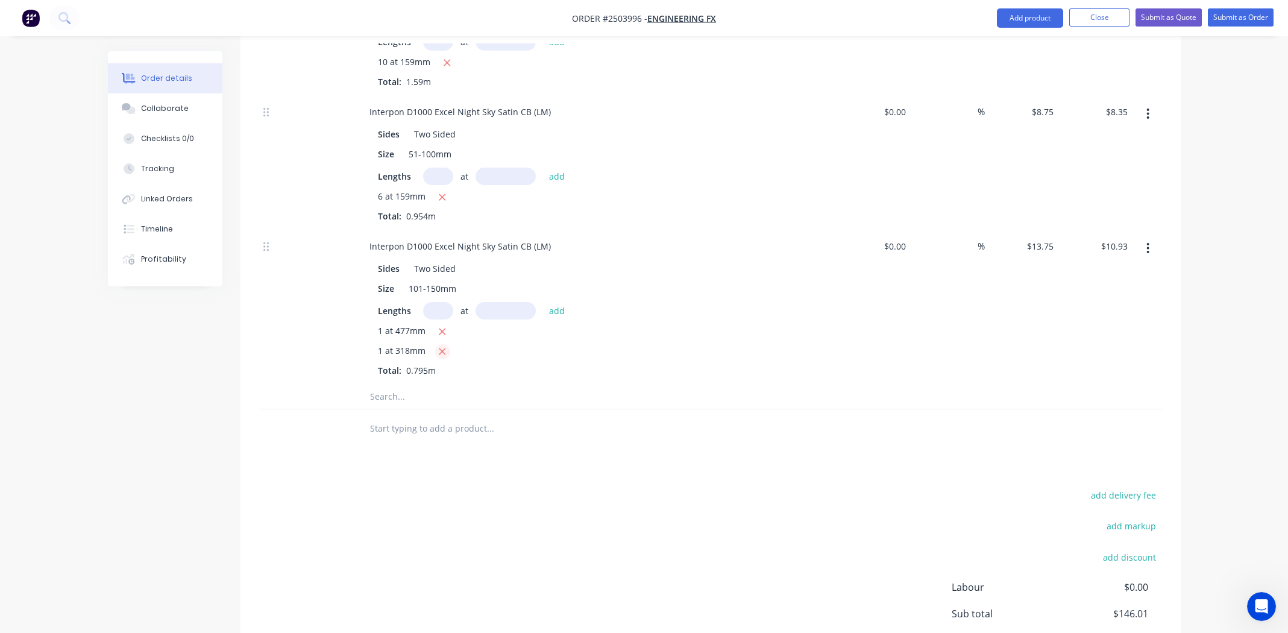
type input "$6.56"
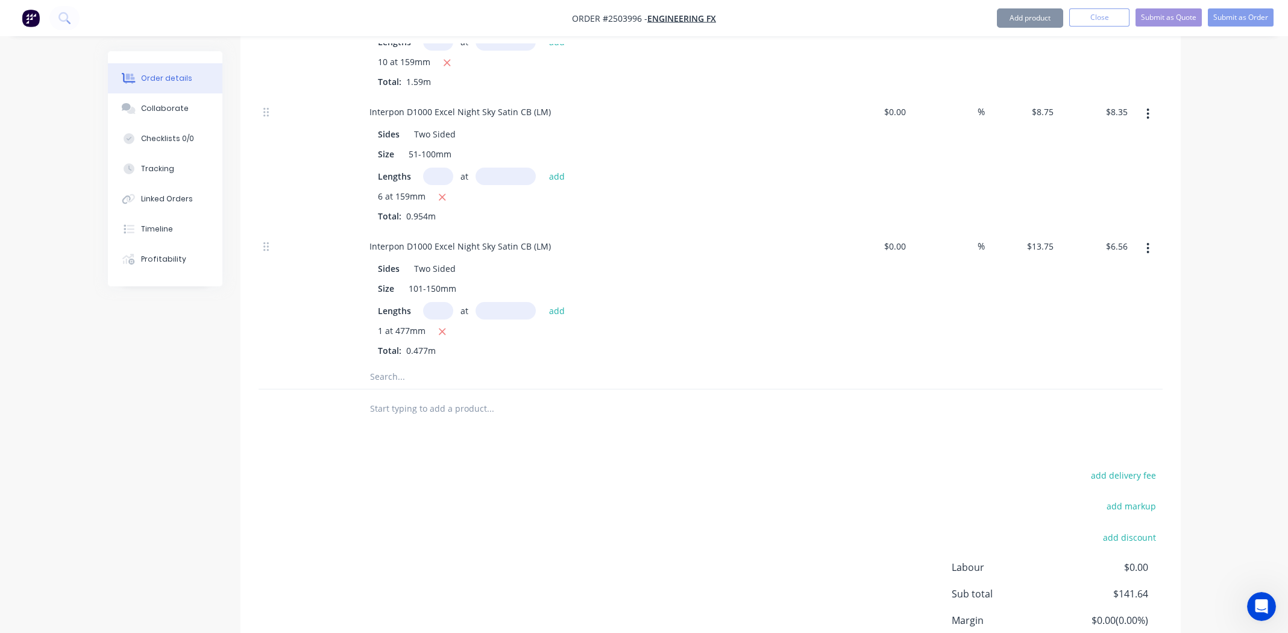
click at [444, 302] on input "text" at bounding box center [438, 310] width 30 height 17
type input "2"
type input "318"
click at [543, 302] on button "add" at bounding box center [557, 310] width 28 height 16
type input "$15.30"
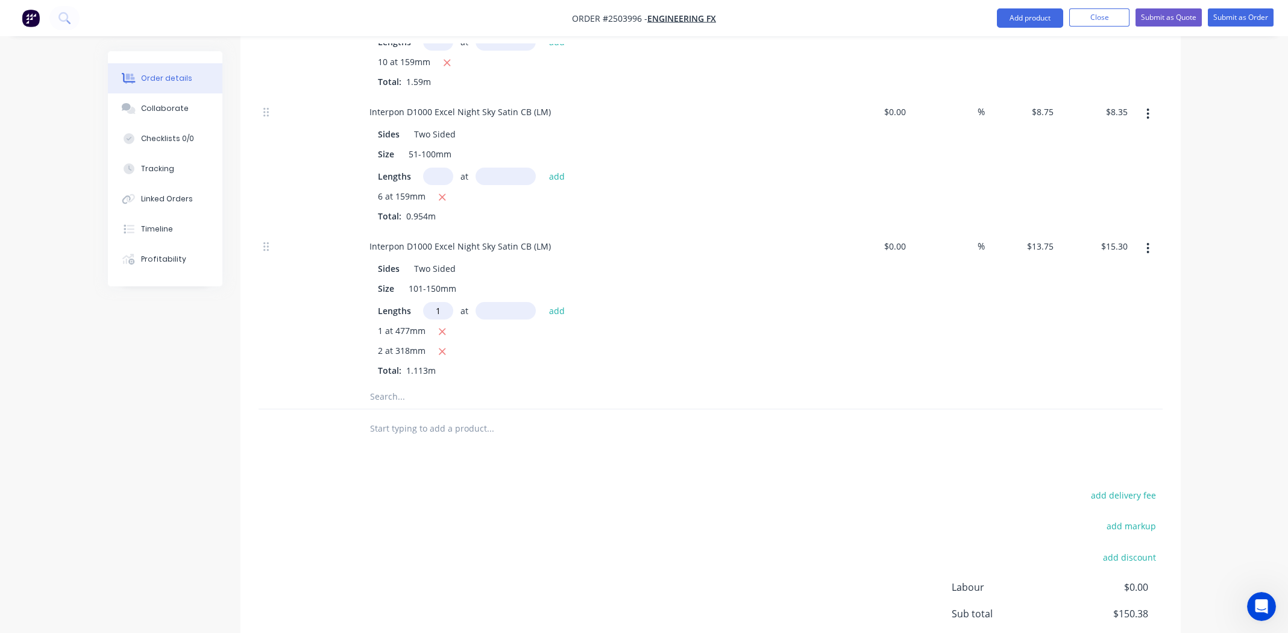
type input "1"
type input "159"
click at [543, 302] on button "add" at bounding box center [557, 310] width 28 height 16
type input "$17.49"
type input "1"
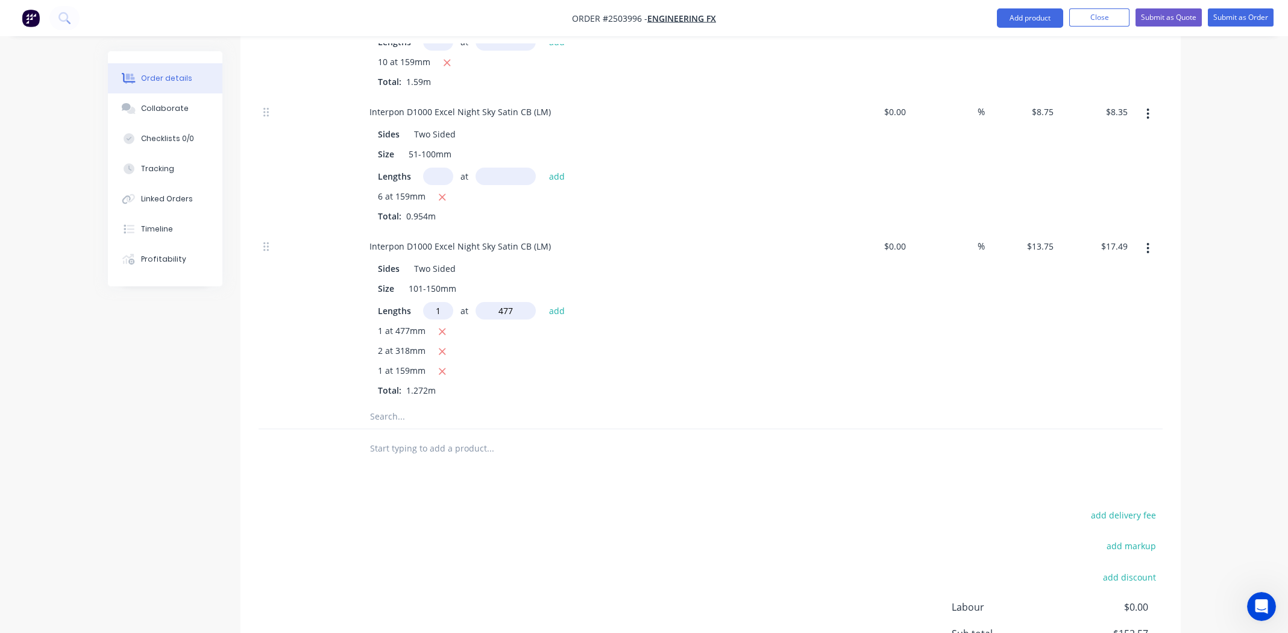
type input "477"
click at [543, 302] on button "add" at bounding box center [557, 310] width 28 height 16
type input "$24.05"
type input "1"
type input "318"
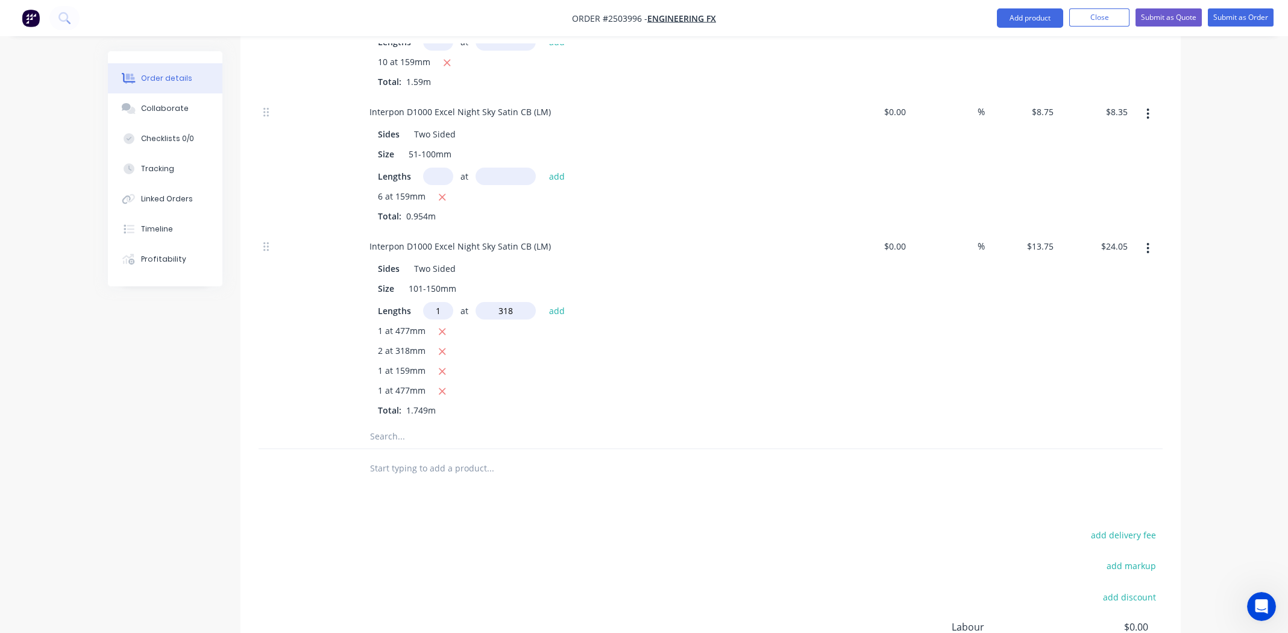
click at [543, 302] on button "add" at bounding box center [557, 310] width 28 height 16
type input "$28.42"
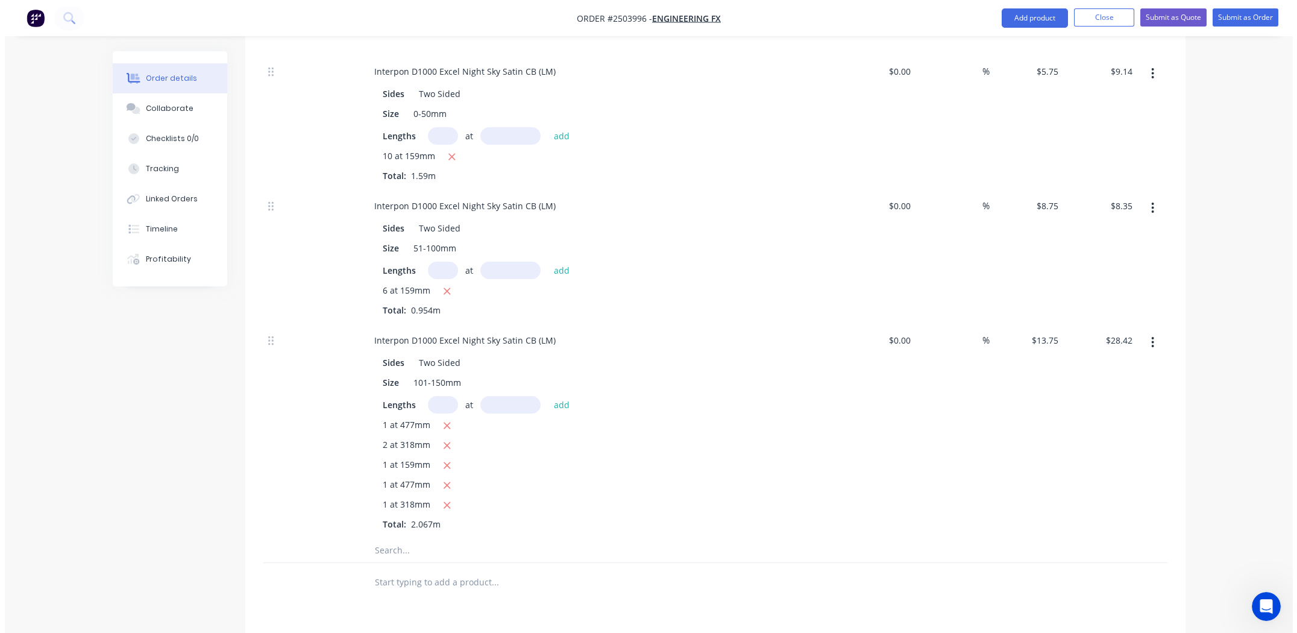
scroll to position [599, 0]
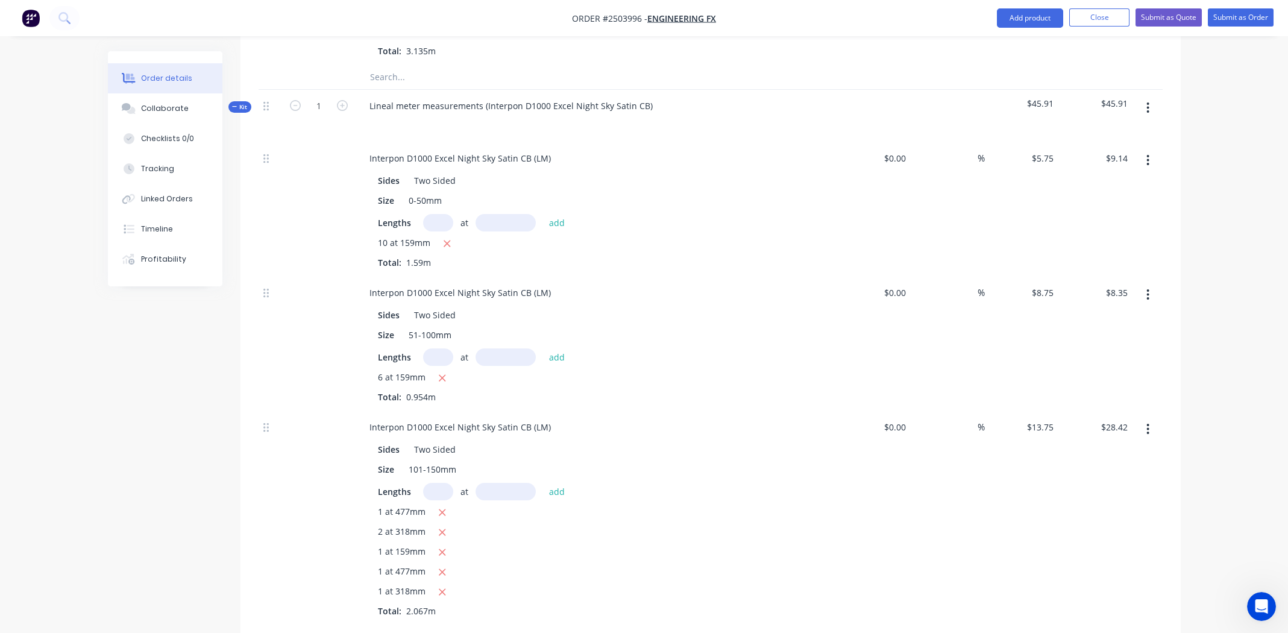
click at [1148, 101] on icon "button" at bounding box center [1148, 107] width 3 height 13
click at [1135, 131] on div "Add product to kit" at bounding box center [1105, 139] width 93 height 17
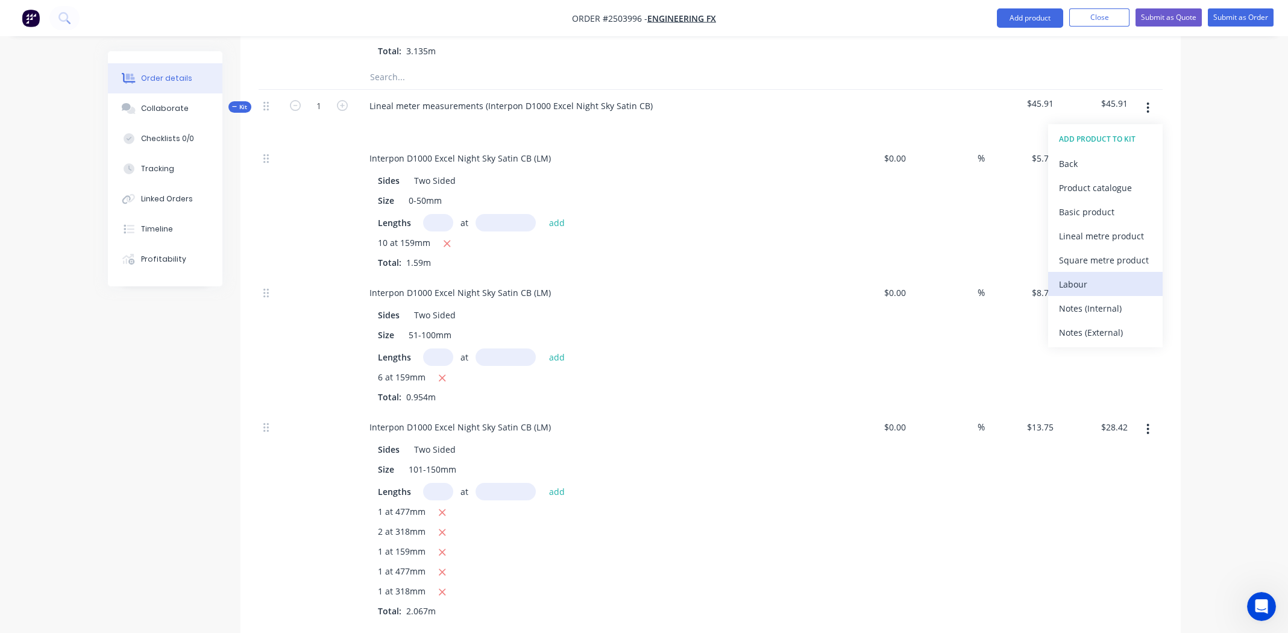
click at [1098, 276] on div "Labour" at bounding box center [1105, 284] width 93 height 17
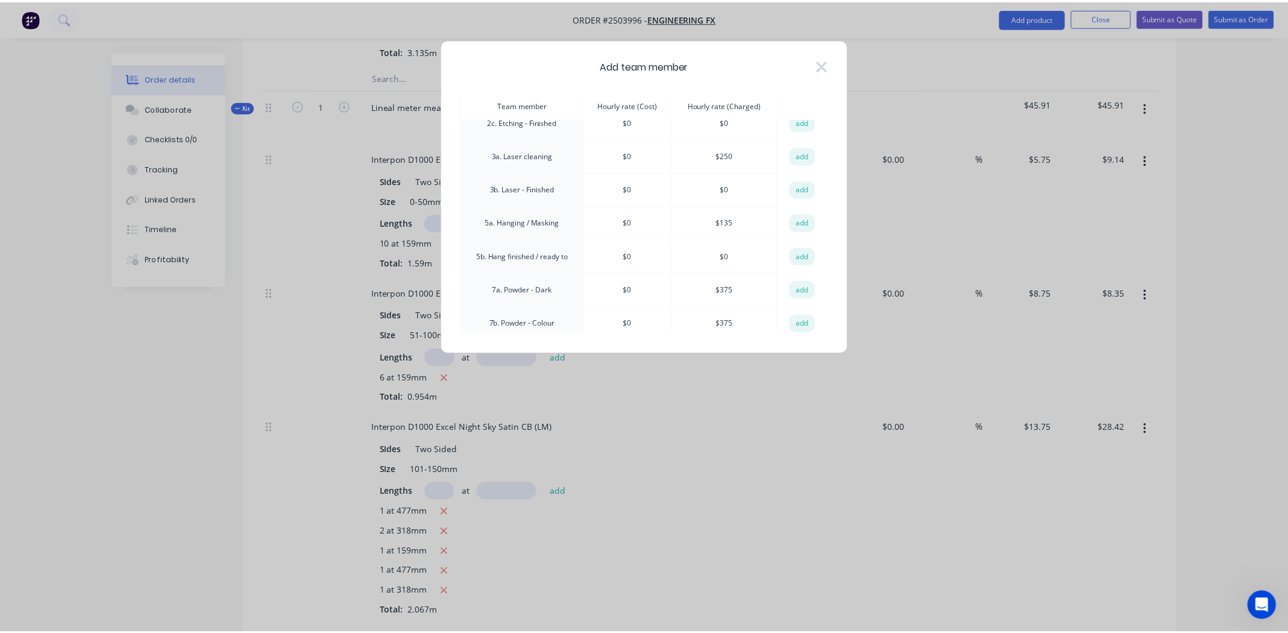
scroll to position [181, 0]
click at [797, 219] on button "add" at bounding box center [808, 222] width 27 height 18
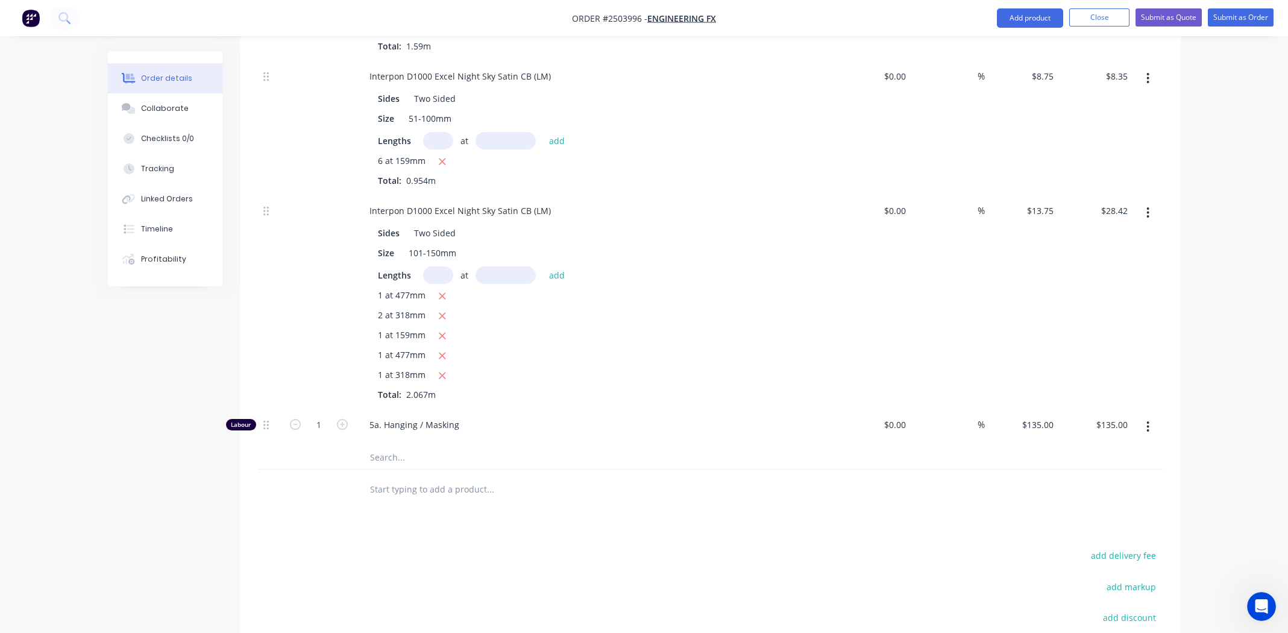
scroll to position [840, 0]
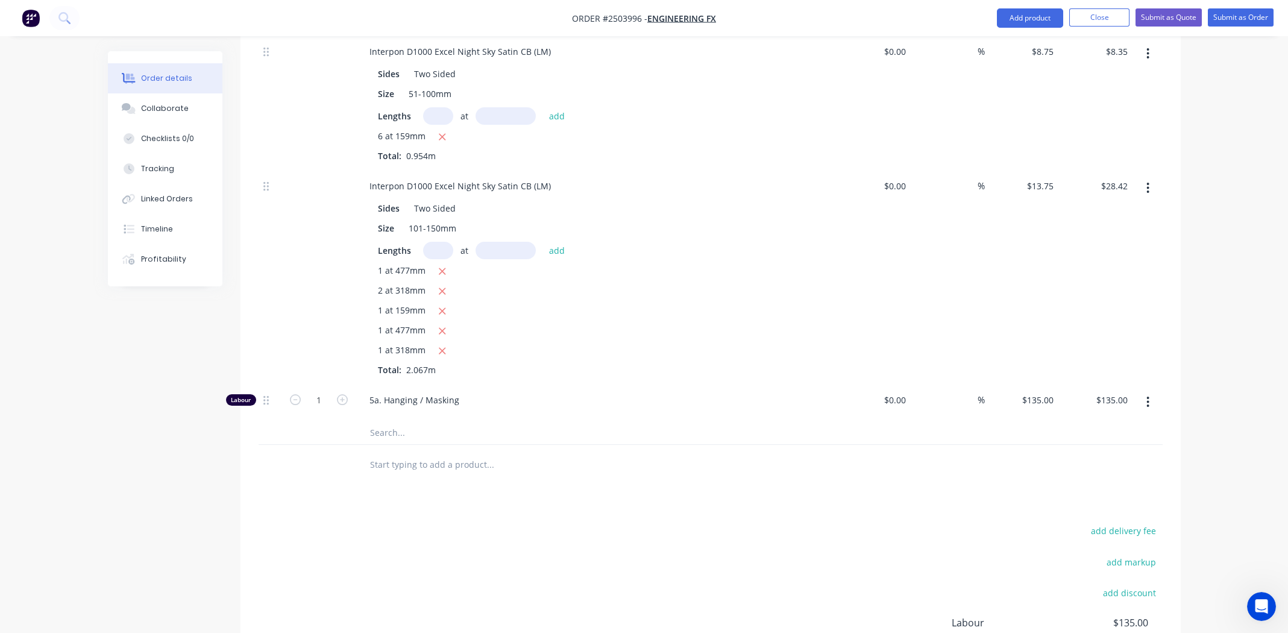
click at [387, 394] on span "5a. Hanging / Masking" at bounding box center [601, 400] width 463 height 13
drag, startPoint x: 387, startPoint y: 376, endPoint x: 394, endPoint y: 378, distance: 7.5
click at [387, 394] on span "5a. Hanging / Masking" at bounding box center [601, 400] width 463 height 13
click at [418, 394] on span "5a. Hanging / Masking" at bounding box center [601, 400] width 463 height 13
click at [464, 394] on span "5a. Hanging / Masking" at bounding box center [601, 400] width 463 height 13
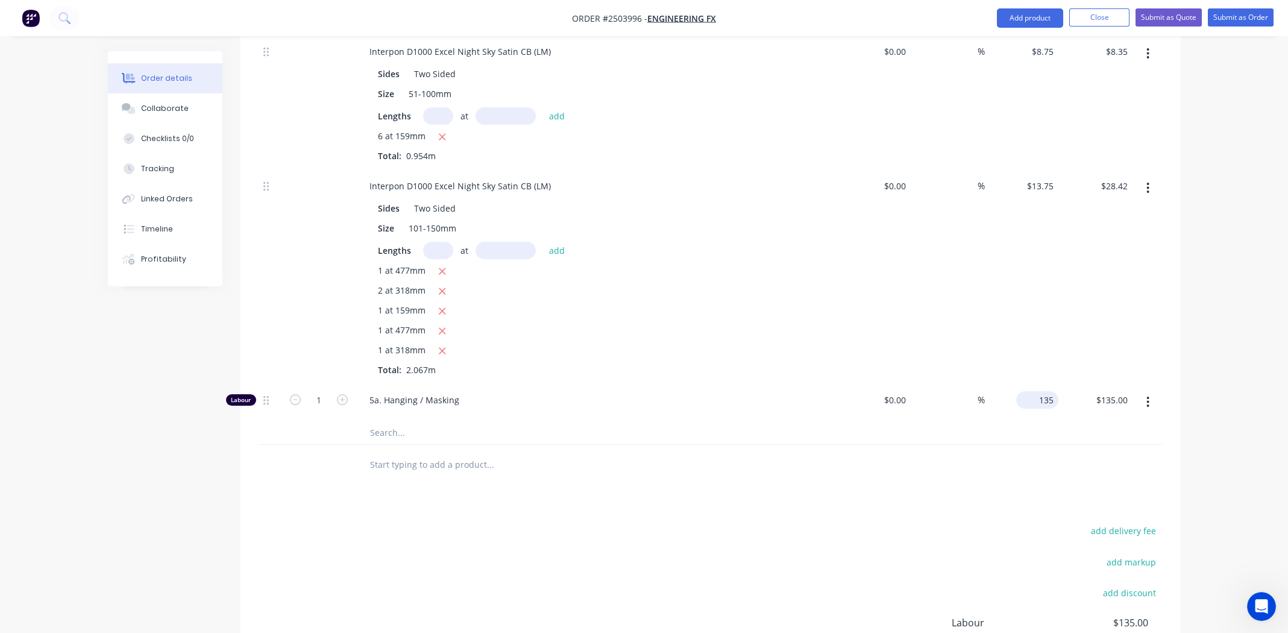
click at [1044, 391] on input "135" at bounding box center [1039, 399] width 37 height 17
type input "$135.00"
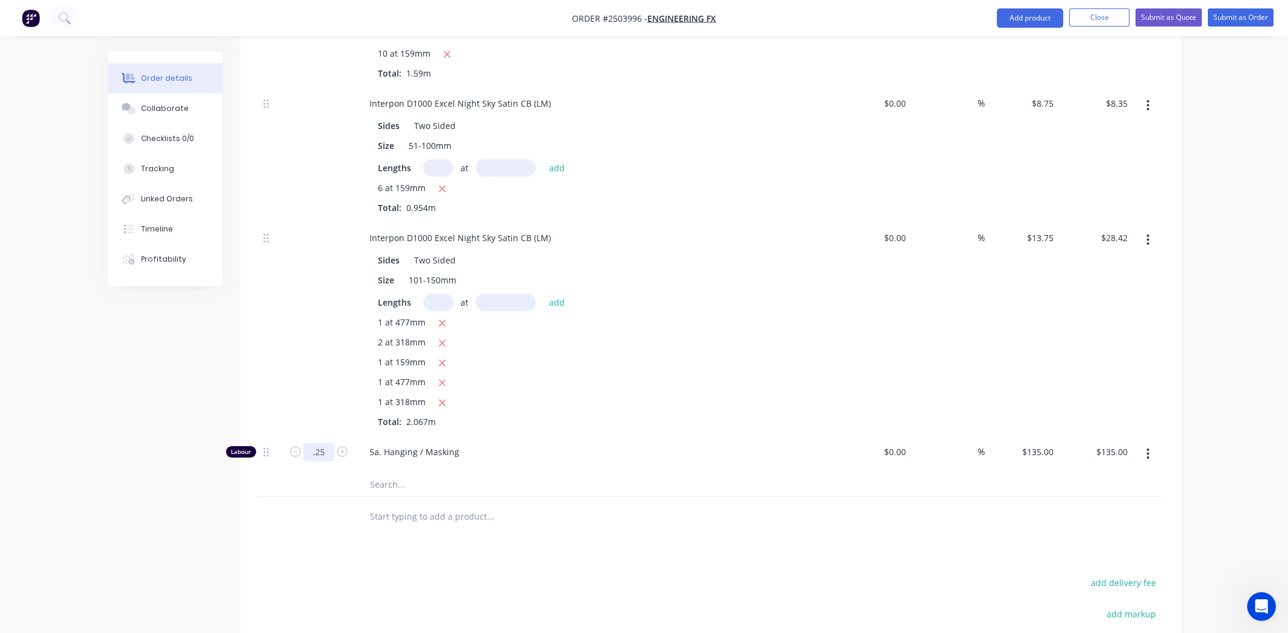
scroll to position [719, 0]
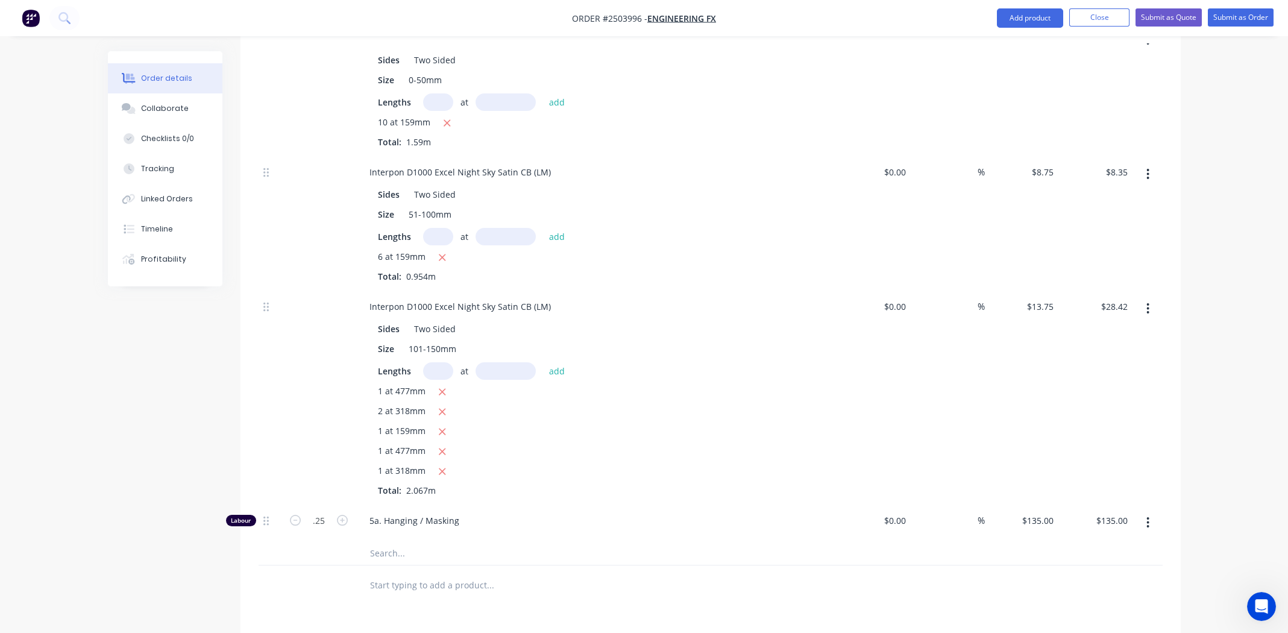
type input "0.25"
type input "$33.75"
click at [755, 444] on div "1 at 477mm" at bounding box center [596, 451] width 436 height 15
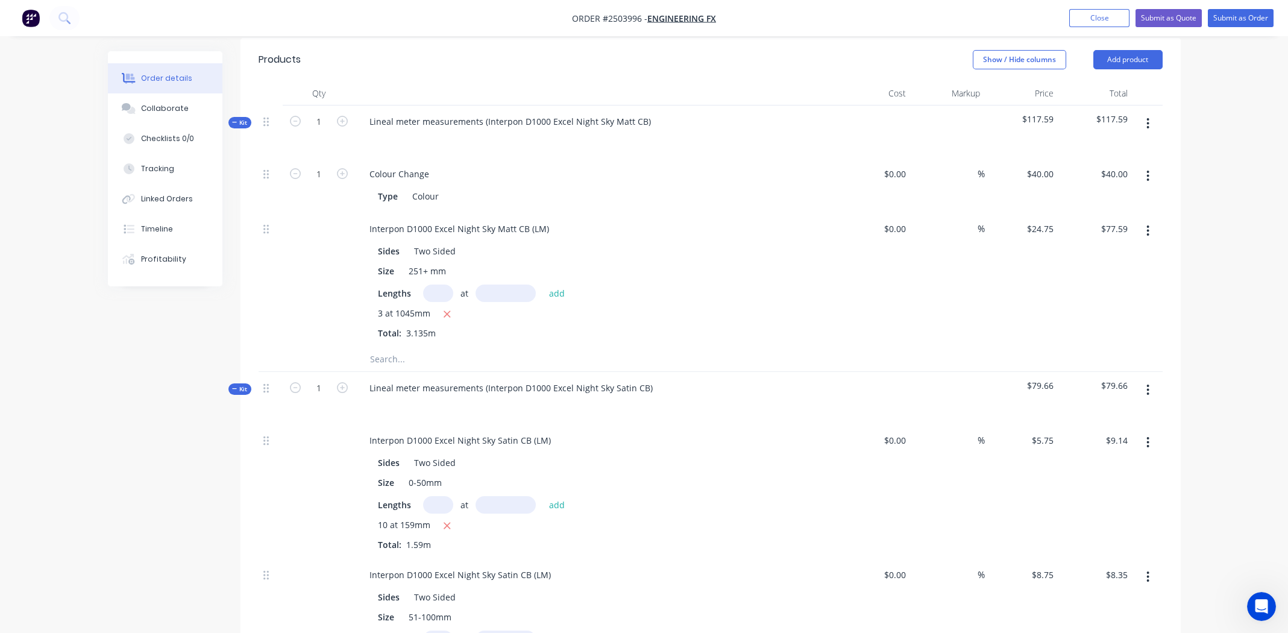
scroll to position [196, 0]
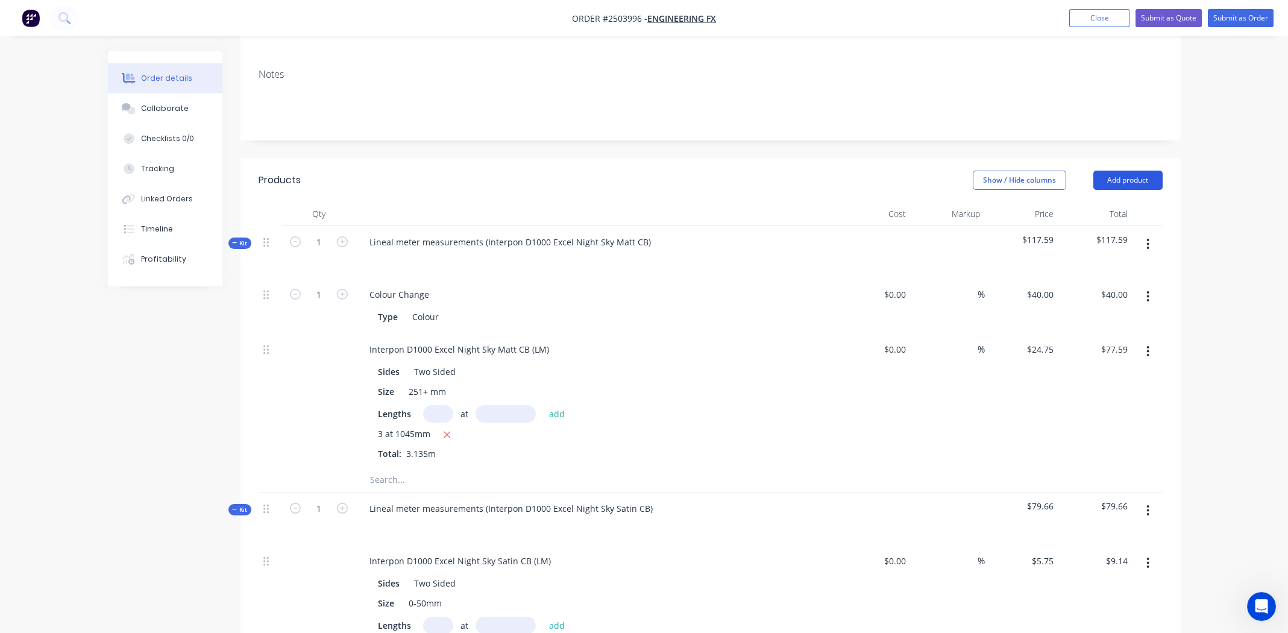
click at [1132, 171] on button "Add product" at bounding box center [1128, 180] width 69 height 19
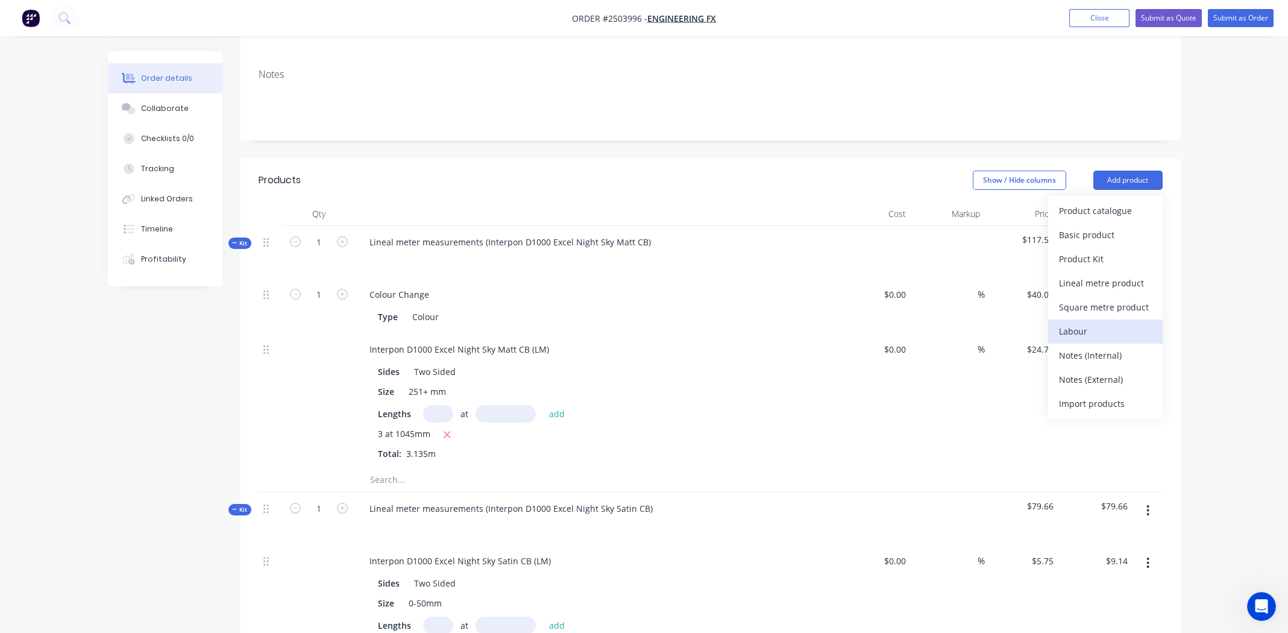
click at [1085, 323] on div "Labour" at bounding box center [1105, 331] width 93 height 17
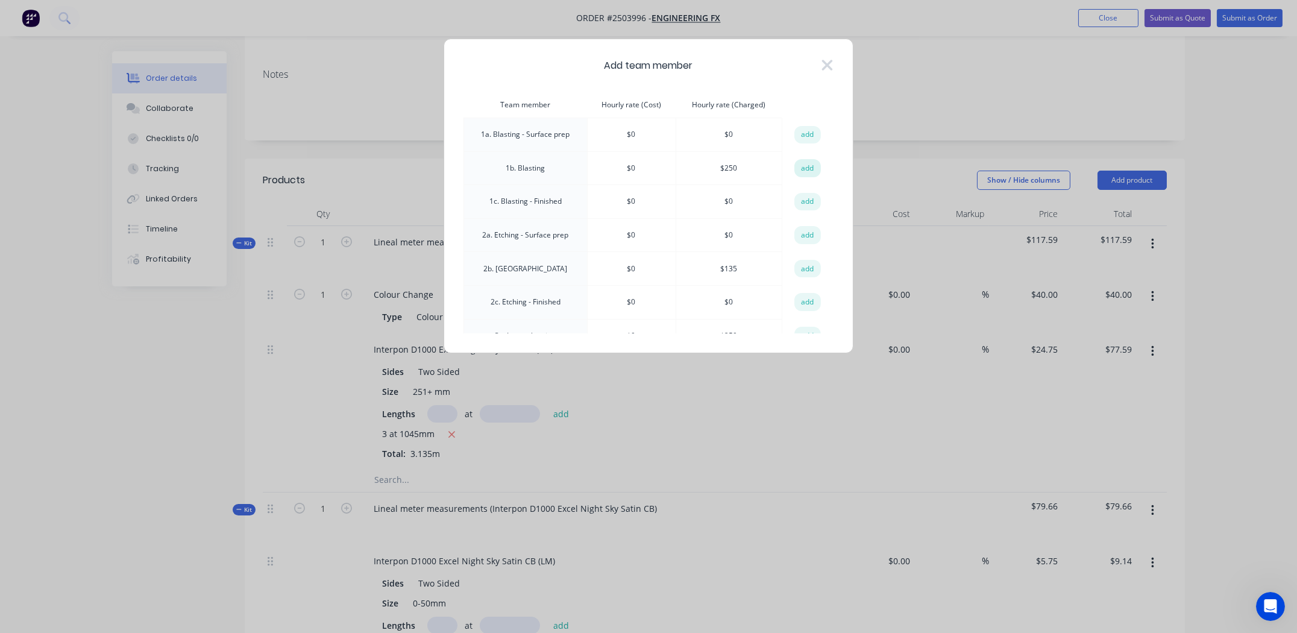
click at [807, 166] on button "add" at bounding box center [808, 168] width 27 height 18
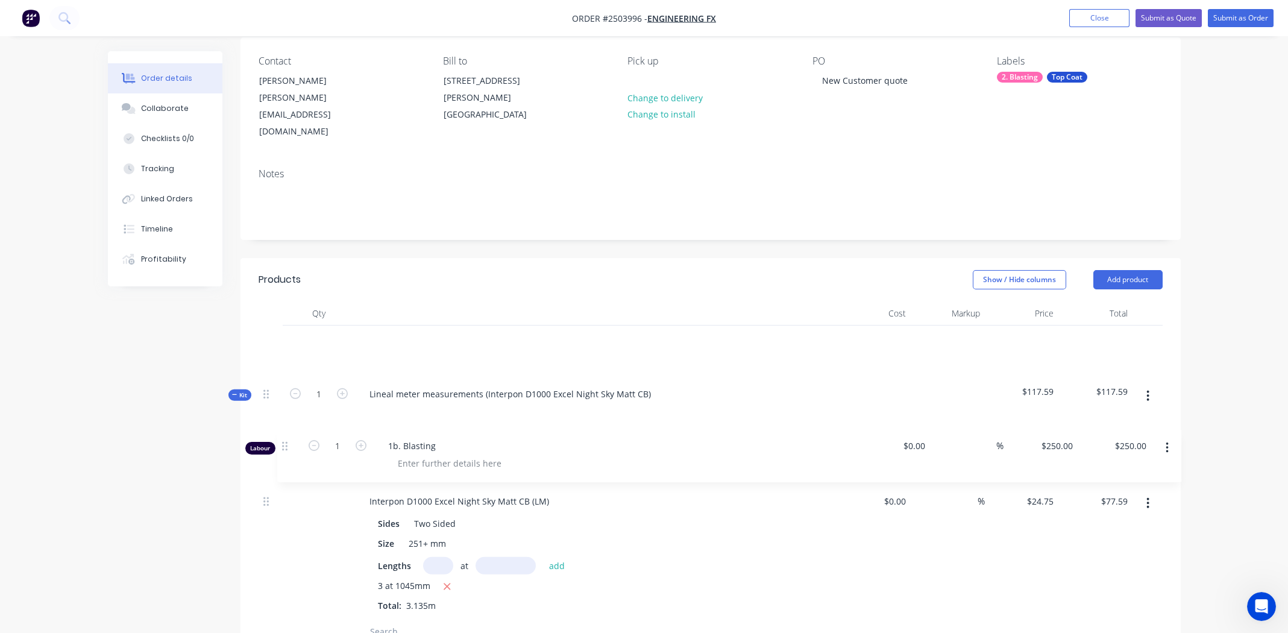
scroll to position [98, 0]
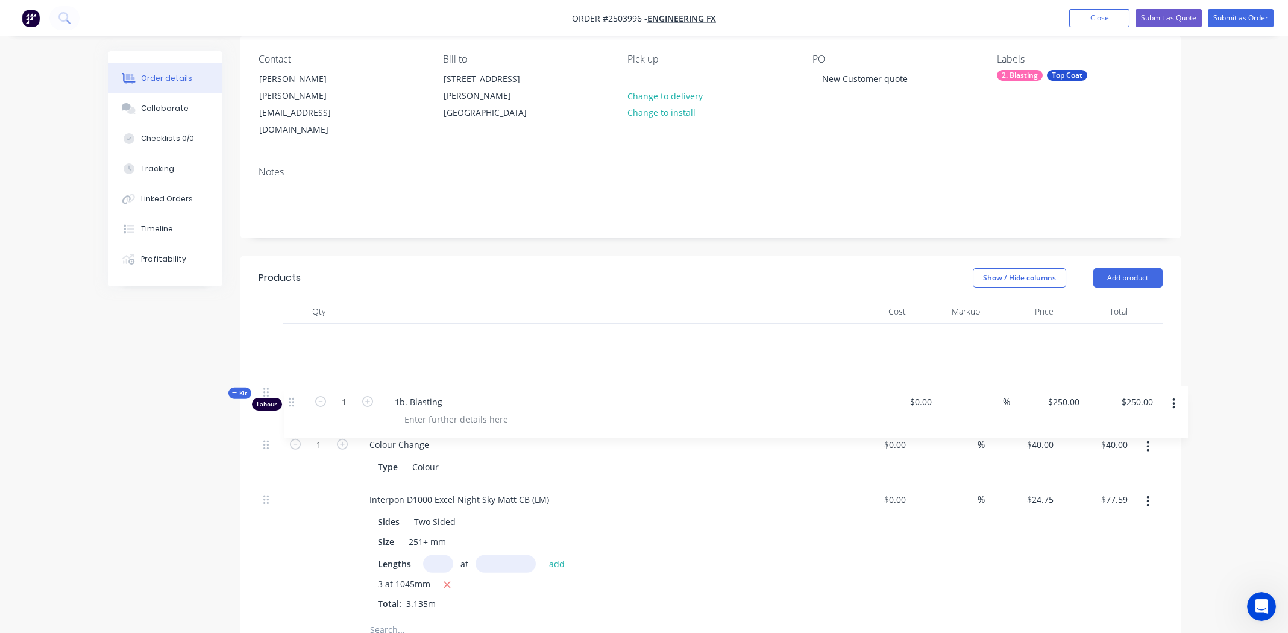
drag, startPoint x: 266, startPoint y: 252, endPoint x: 295, endPoint y: 401, distance: 151.6
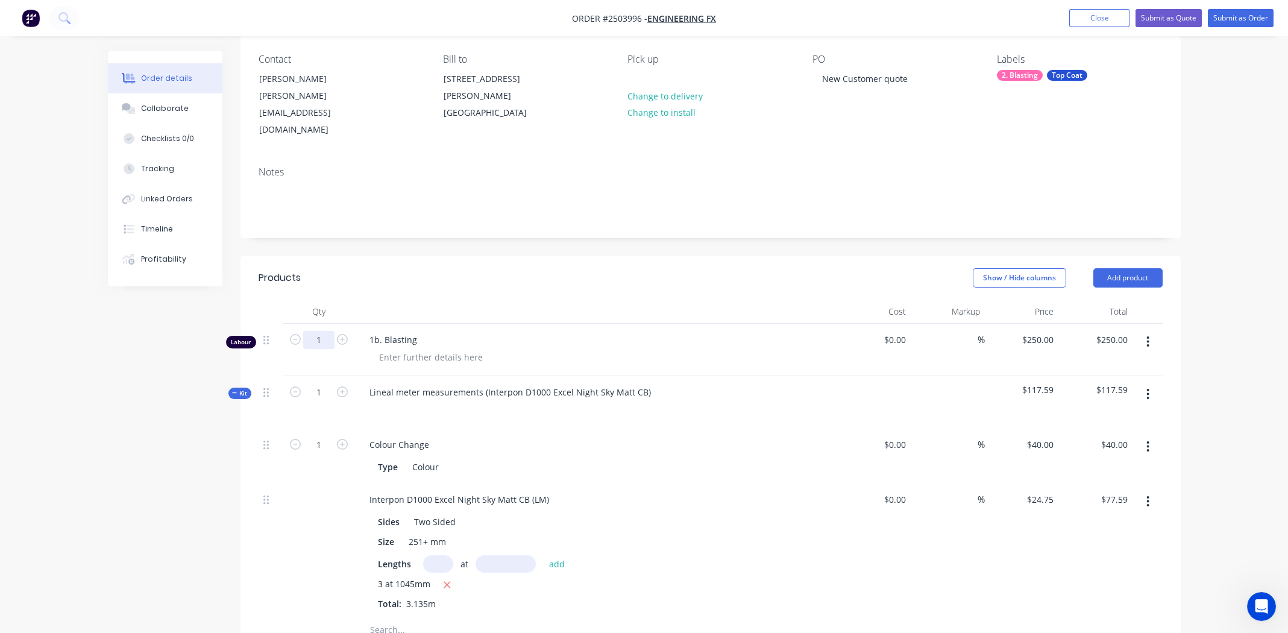
click at [303, 331] on input "1" at bounding box center [318, 340] width 31 height 18
type input "0.5"
type input "$125.00"
click at [676, 268] on div "Show / Hide columns Add product" at bounding box center [806, 277] width 712 height 19
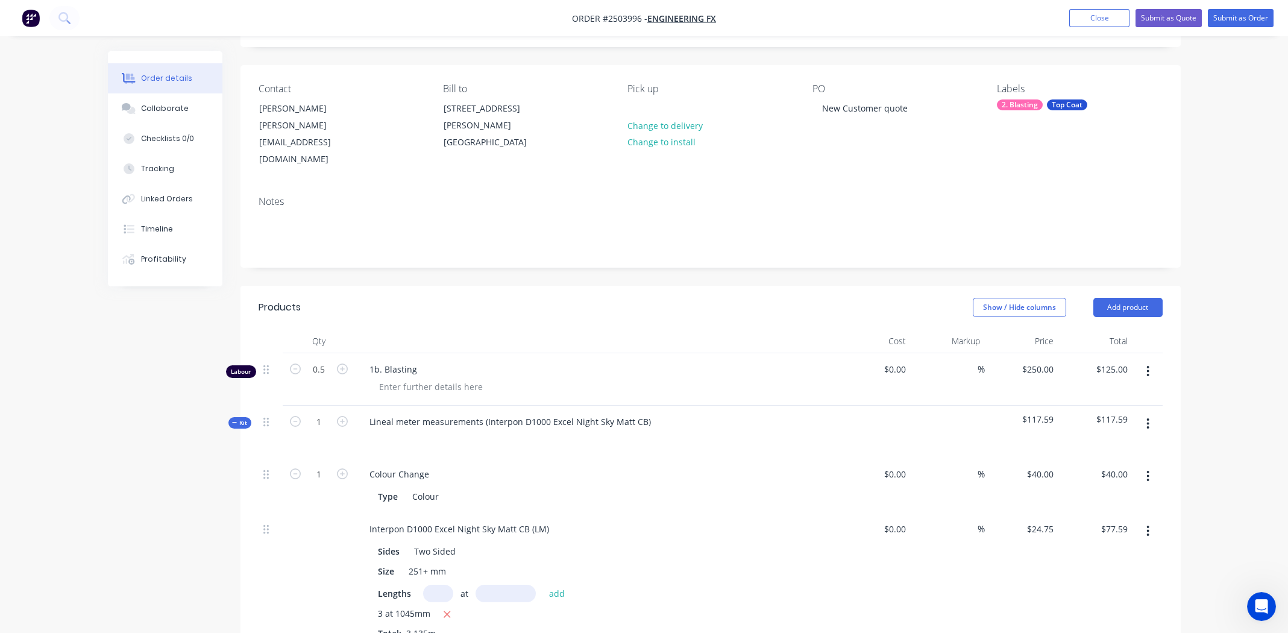
scroll to position [0, 0]
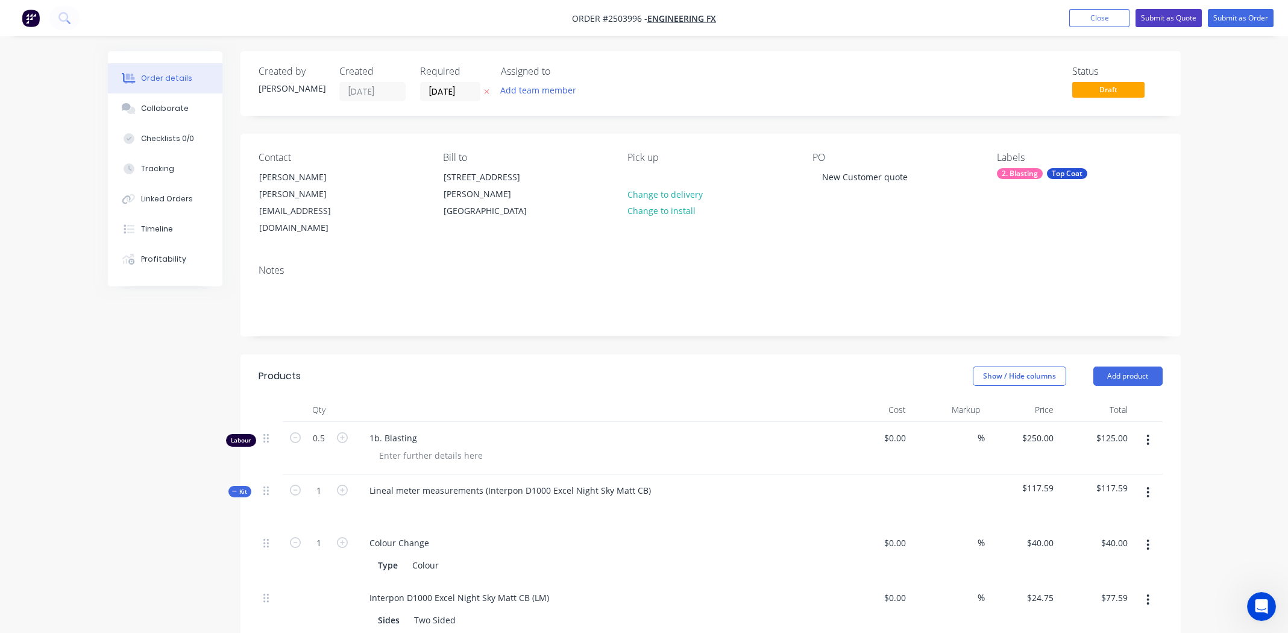
click at [1171, 17] on button "Submit as Quote" at bounding box center [1169, 18] width 66 height 18
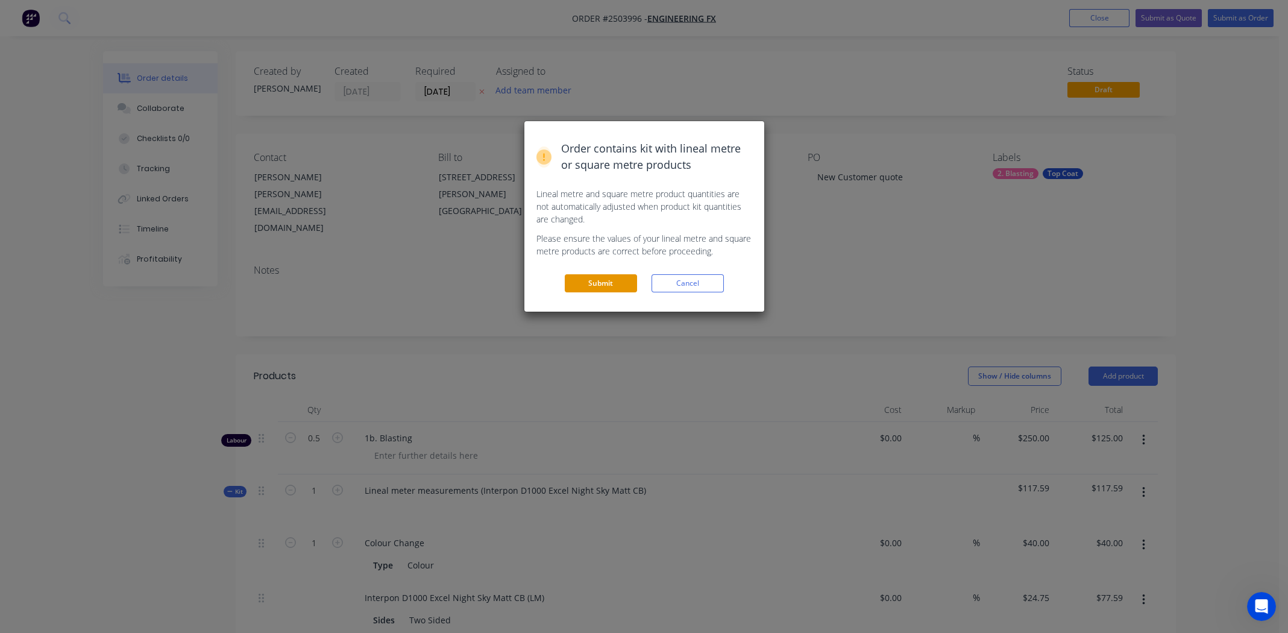
click at [602, 283] on button "Submit" at bounding box center [601, 283] width 72 height 18
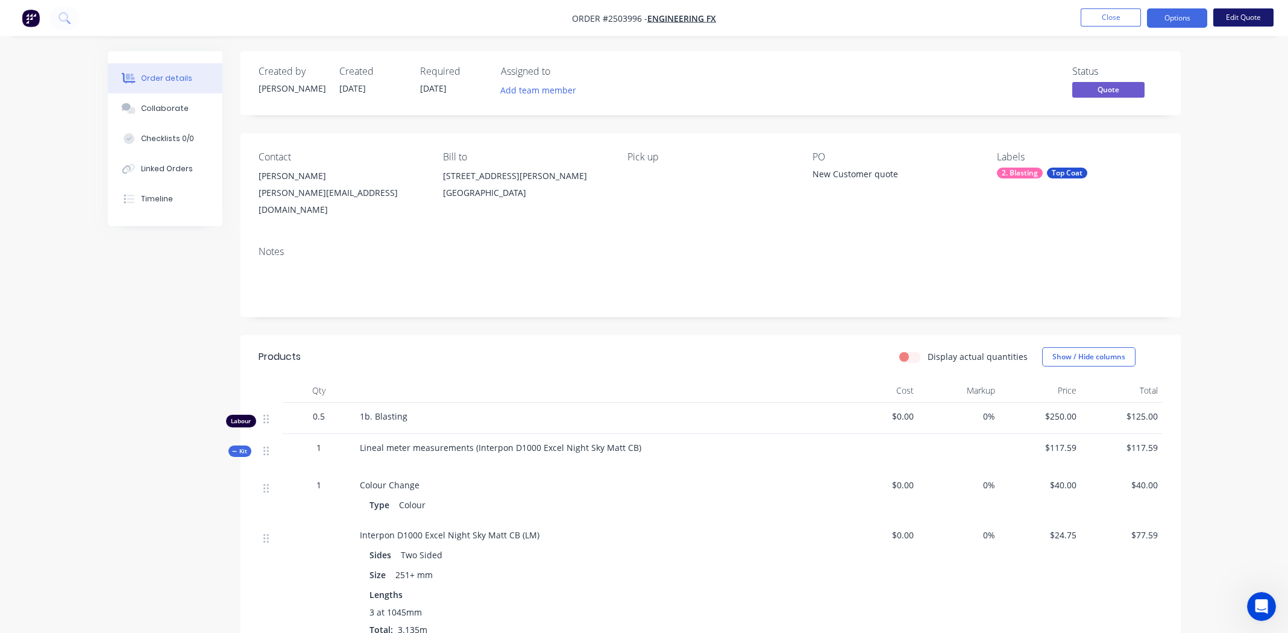
click at [1243, 16] on button "Edit Quote" at bounding box center [1244, 17] width 60 height 18
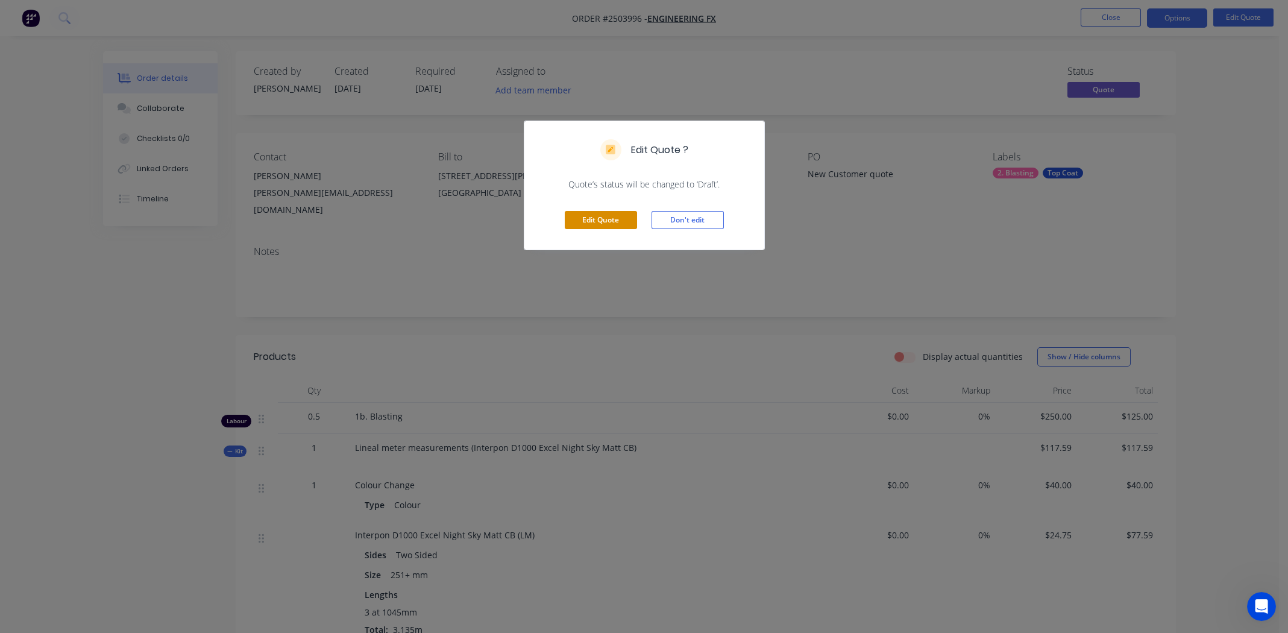
click at [591, 218] on button "Edit Quote" at bounding box center [601, 220] width 72 height 18
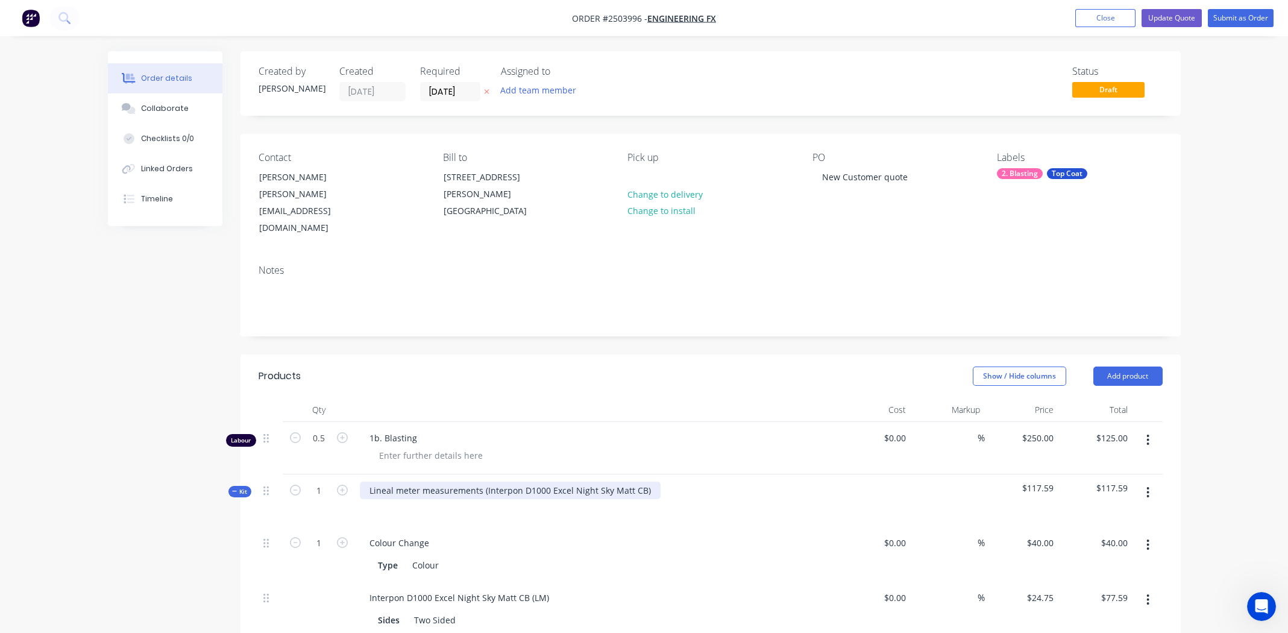
click at [651, 482] on div "Lineal meter measurements (Interpon D1000 Excel Night Sky Matt CB)" at bounding box center [510, 490] width 301 height 17
copy div "Interpon D1000 Excel Night Sky Matt CB"
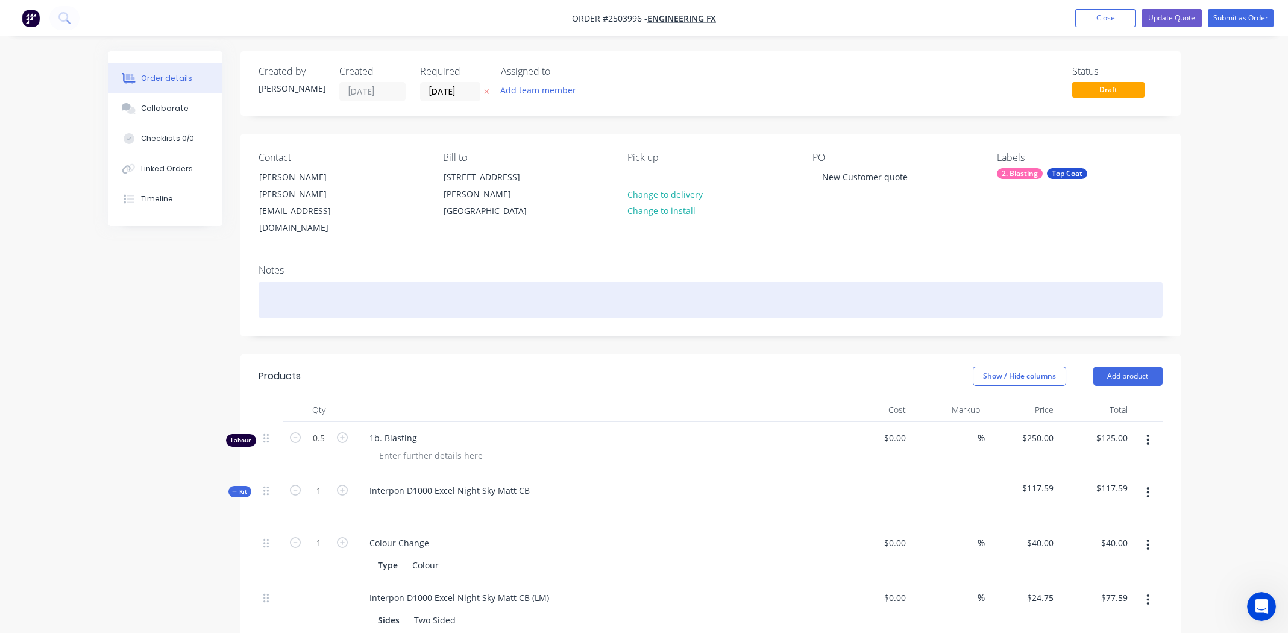
click at [325, 285] on div at bounding box center [711, 300] width 904 height 37
paste div
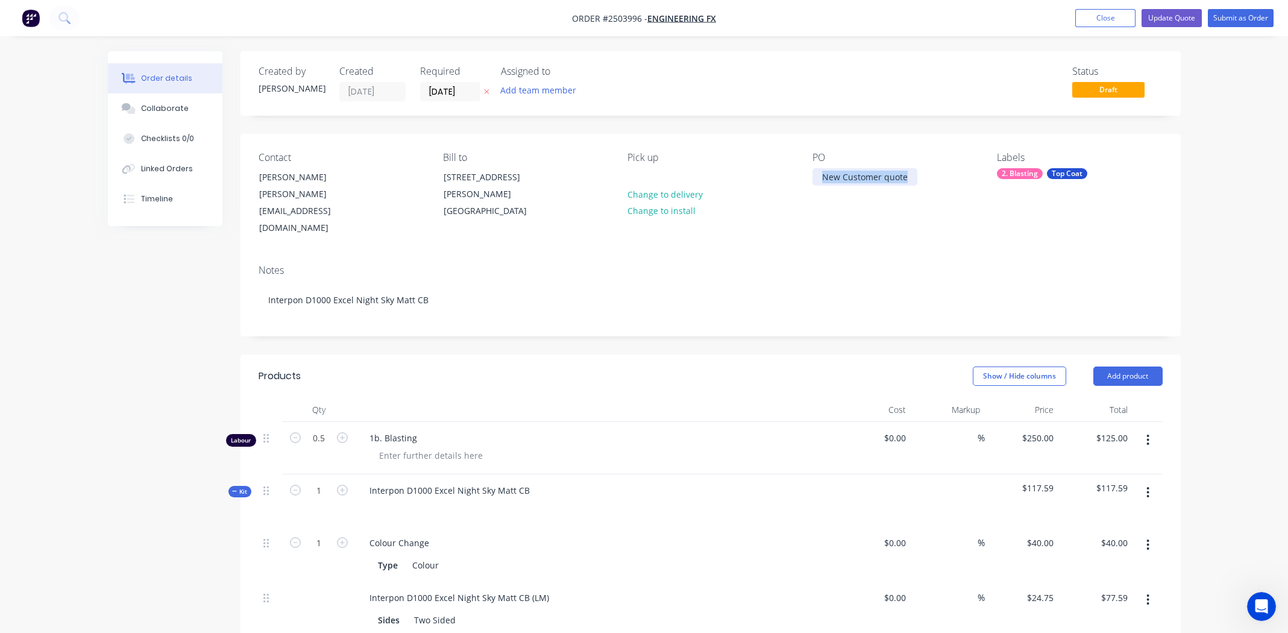
drag, startPoint x: 911, startPoint y: 176, endPoint x: 811, endPoint y: 182, distance: 99.7
click at [811, 182] on div "Contact Dale Fredericks Dale@engfx.com.au Bill to 74-76 Williams Road Dandenong…" at bounding box center [711, 194] width 940 height 121
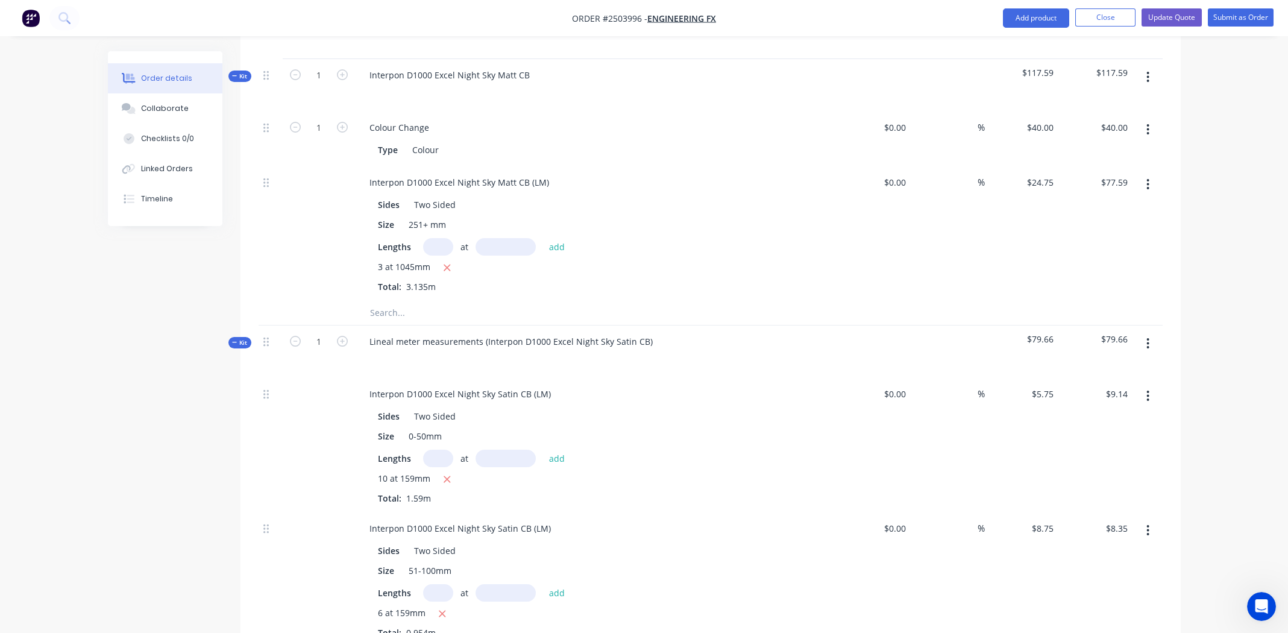
scroll to position [421, 0]
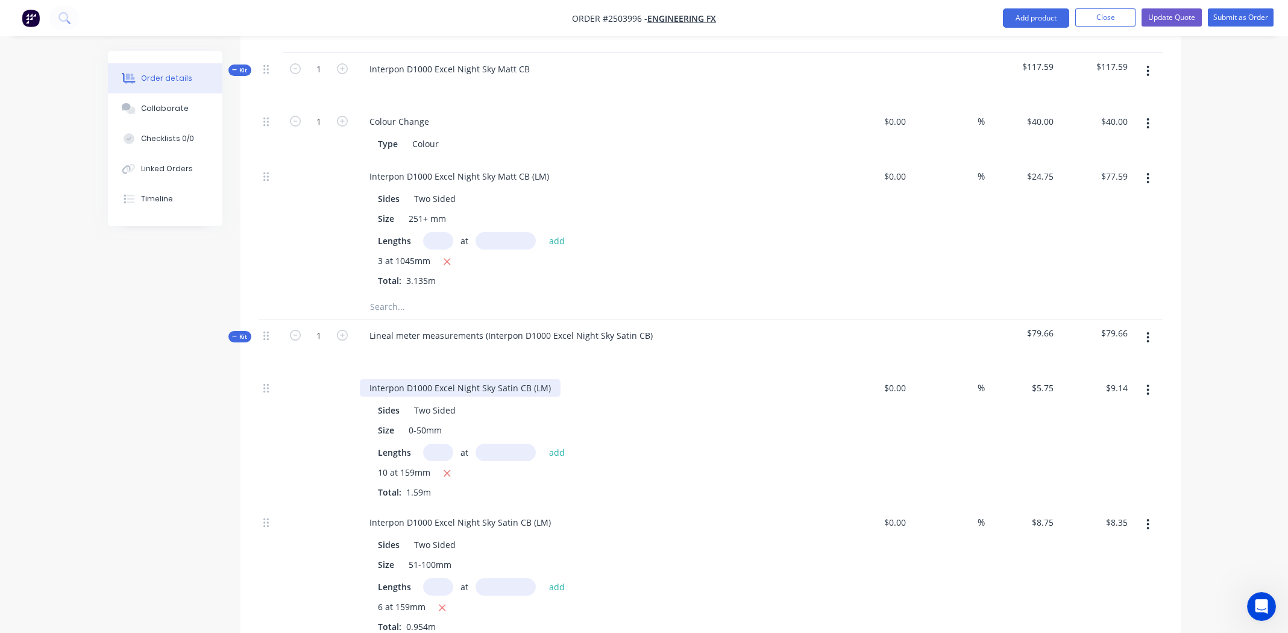
click at [471, 379] on div "Interpon D1000 Excel Night Sky Satin CB (LM)" at bounding box center [460, 387] width 201 height 17
copy div "Interpon D1000 Excel Night Sky Satin CB (LM)"
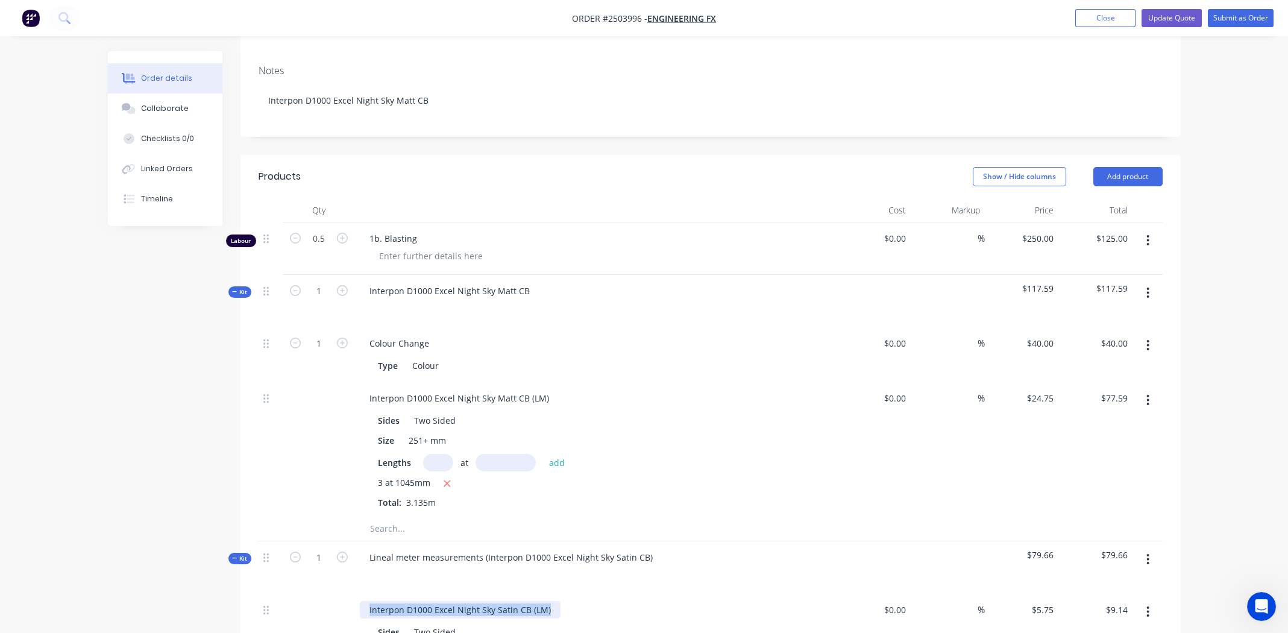
scroll to position [120, 0]
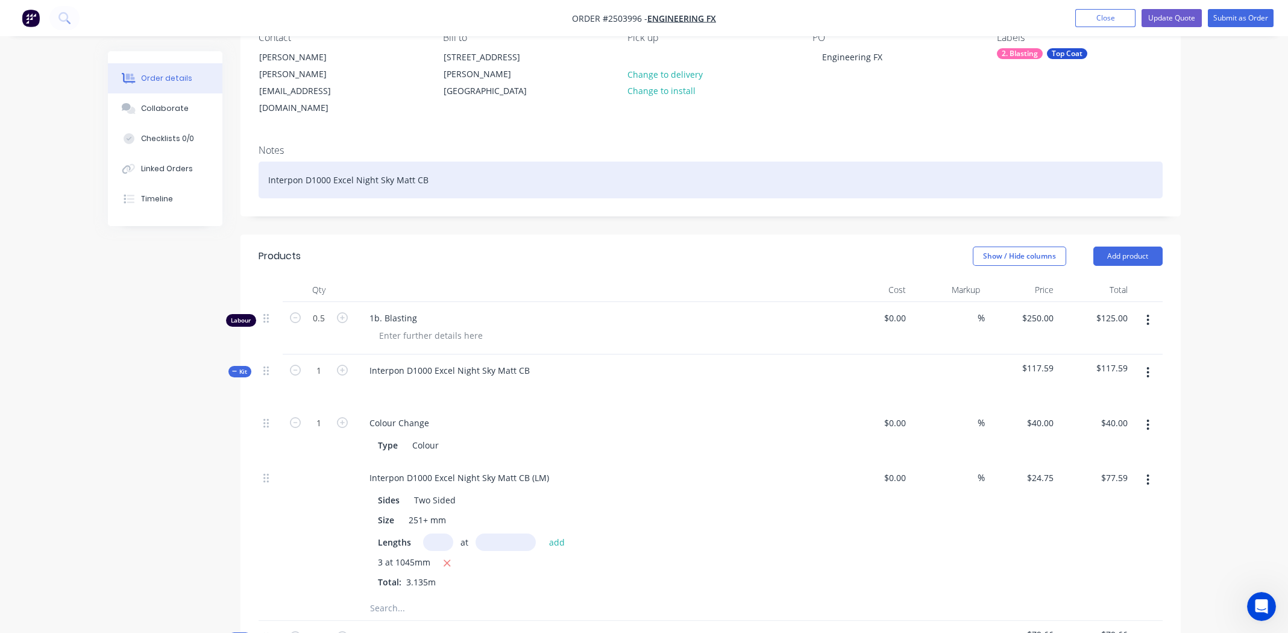
click at [455, 162] on div "Interpon D1000 Excel Night Sky Matt CB" at bounding box center [711, 180] width 904 height 37
click at [265, 164] on div "Interpon D1000 Excel Night Sky Matt CB | Interpon D1000 Excel Night Sky Satin C…" at bounding box center [711, 180] width 904 height 37
click at [722, 162] on div "** 2 Colours ** Interpon D1000 Excel Night Sky Matt CB | Interpon D1000 Excel N…" at bounding box center [711, 180] width 904 height 37
click at [493, 162] on div "** 2 Colours ** Interpon D1000 Excel Night Sky Matt CB | Interpon D1000 Excel N…" at bounding box center [711, 180] width 904 height 37
click at [496, 162] on div "** 2 Colours ** Interpon D1000 Excel Night Sky Matt CB | Interpon D1000 Excel N…" at bounding box center [711, 180] width 904 height 37
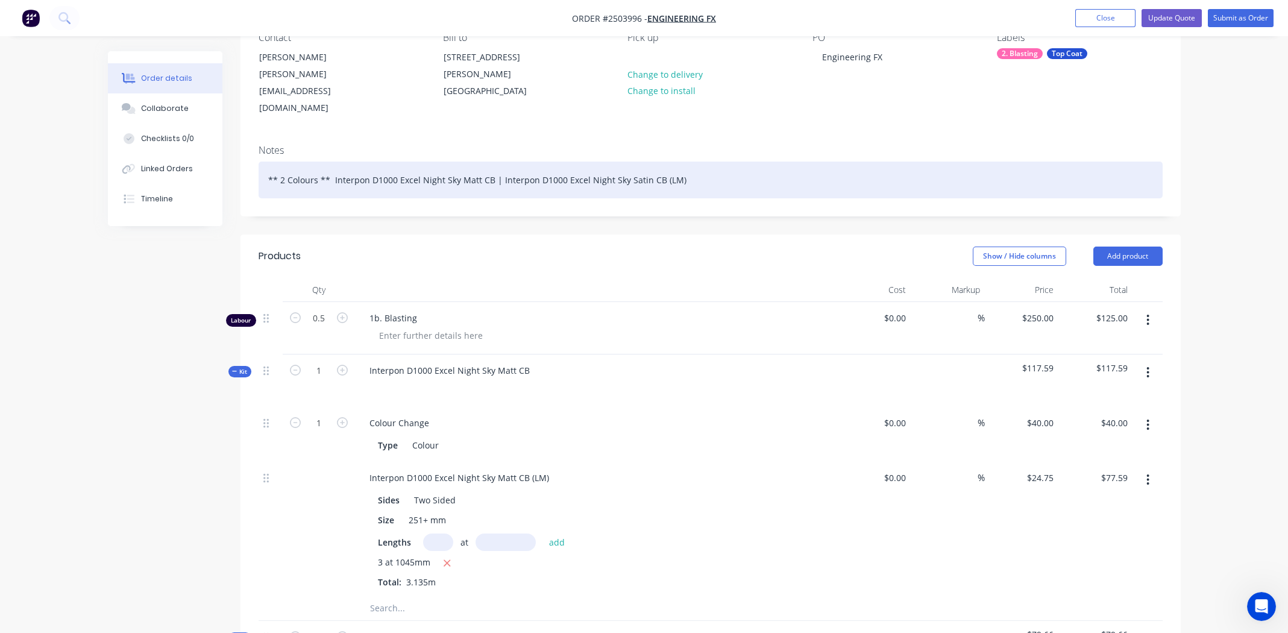
click at [796, 163] on div "** 2 Colours ** Interpon D1000 Excel Night Sky Matt CB | Interpon D1000 Excel N…" at bounding box center [711, 180] width 904 height 37
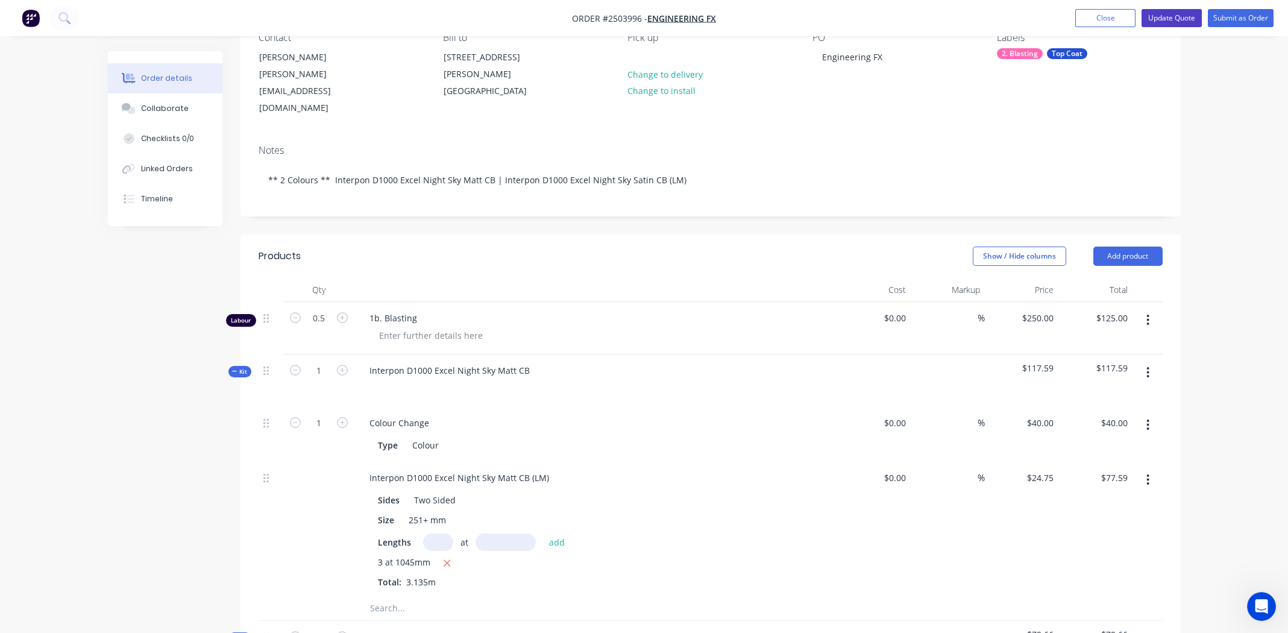
click at [1176, 19] on button "Update Quote" at bounding box center [1172, 18] width 60 height 18
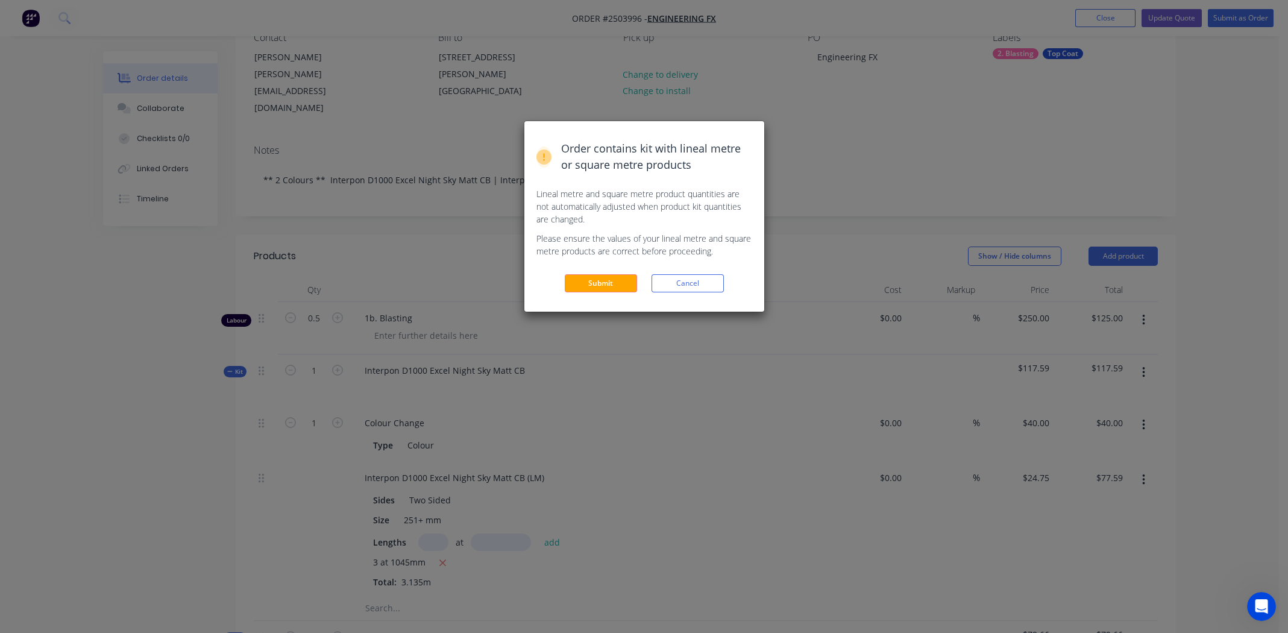
drag, startPoint x: 591, startPoint y: 279, endPoint x: 631, endPoint y: 253, distance: 48.3
click at [592, 279] on button "Submit" at bounding box center [601, 283] width 72 height 18
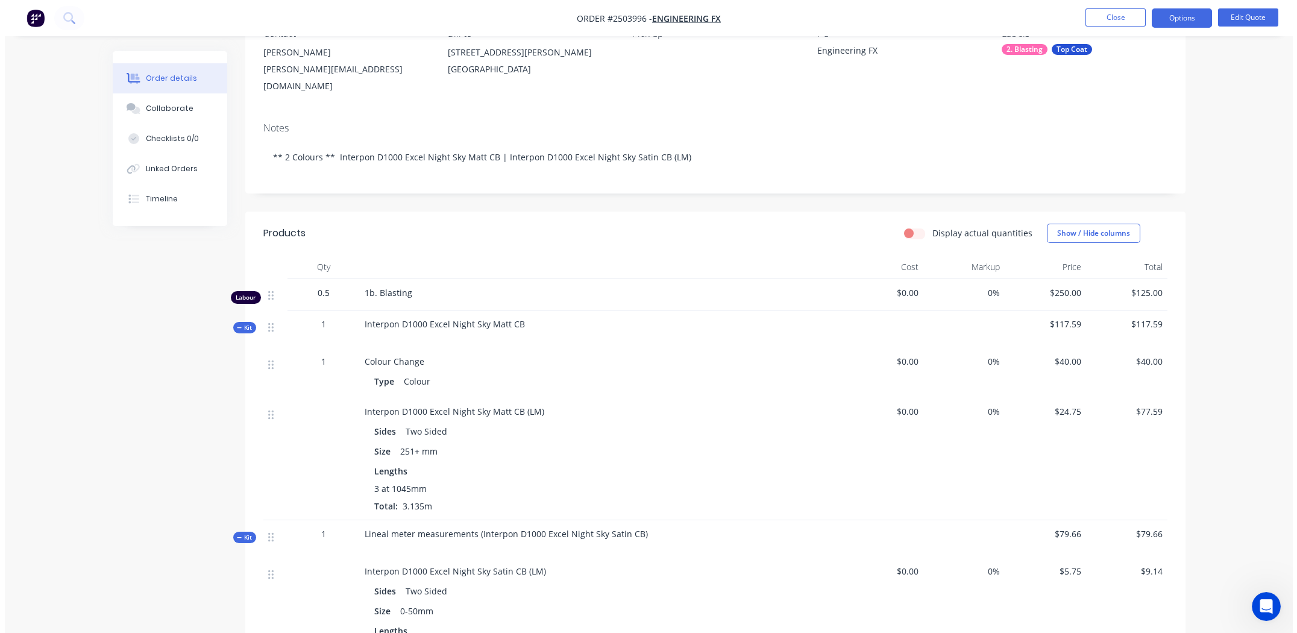
scroll to position [0, 0]
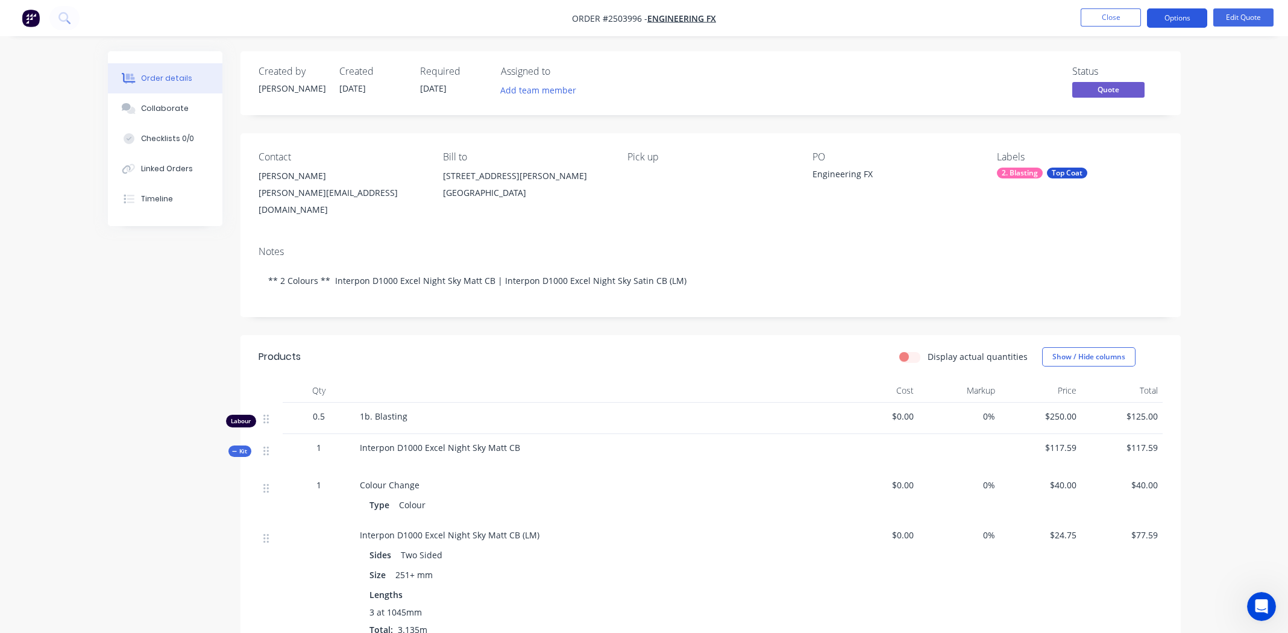
click at [1169, 18] on button "Options" at bounding box center [1177, 17] width 60 height 19
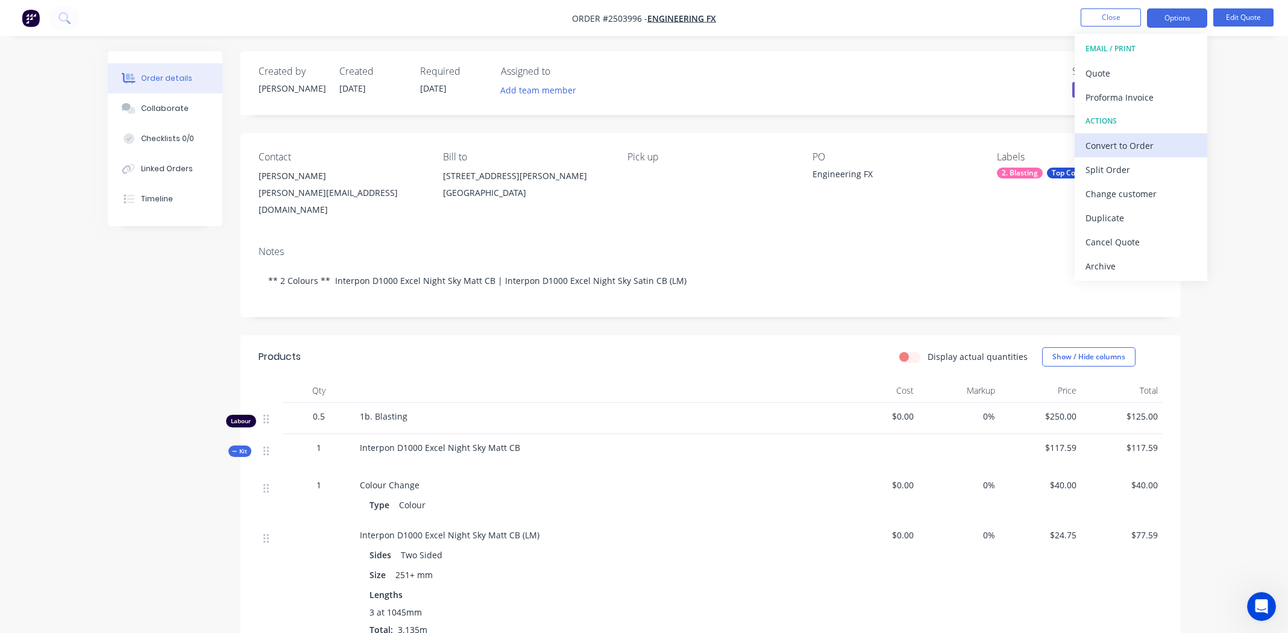
click at [1120, 143] on div "Convert to Order" at bounding box center [1141, 145] width 111 height 17
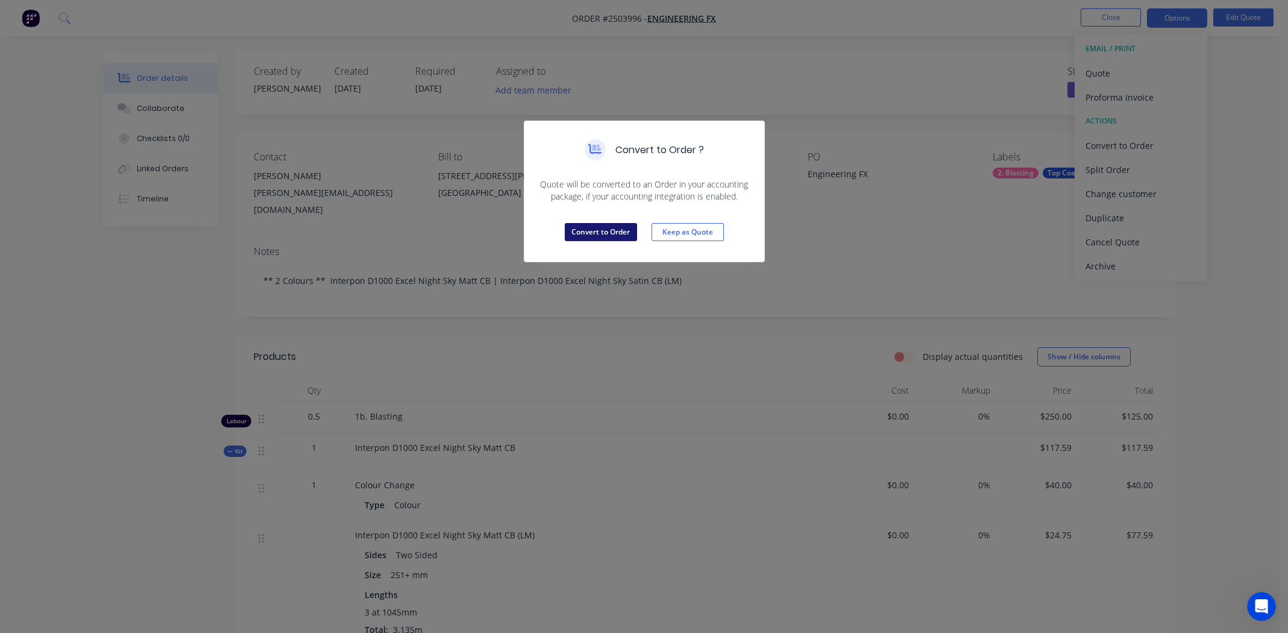
click at [605, 228] on button "Convert to Order" at bounding box center [601, 232] width 72 height 18
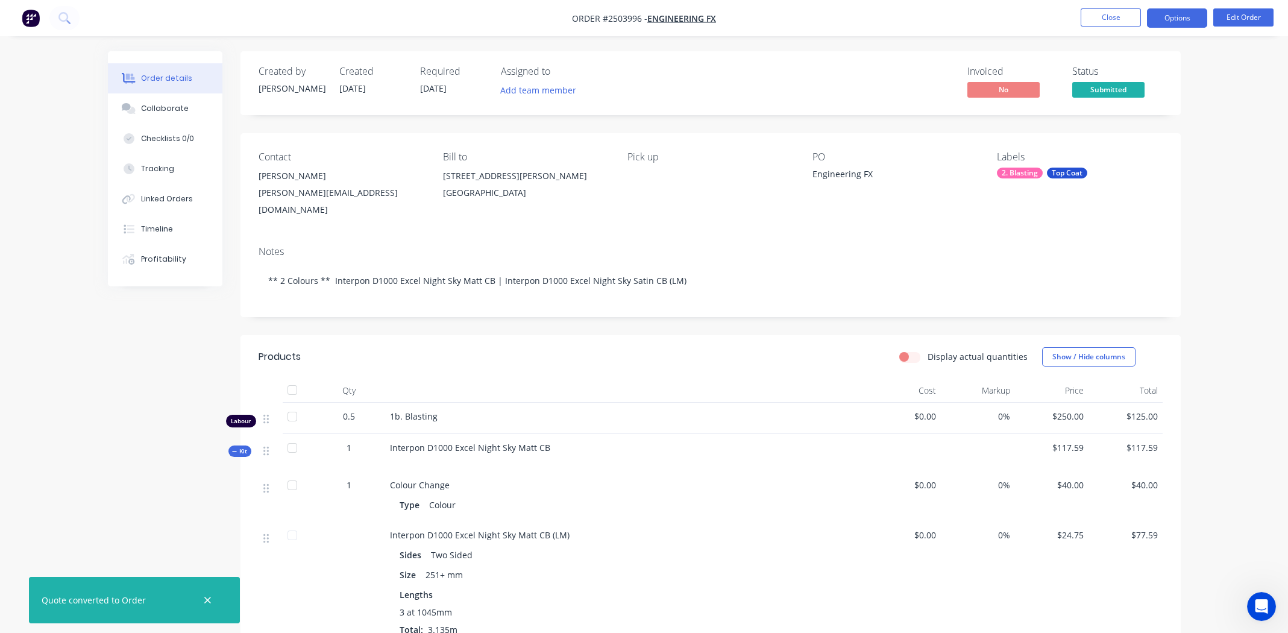
click at [1180, 11] on button "Options" at bounding box center [1177, 17] width 60 height 19
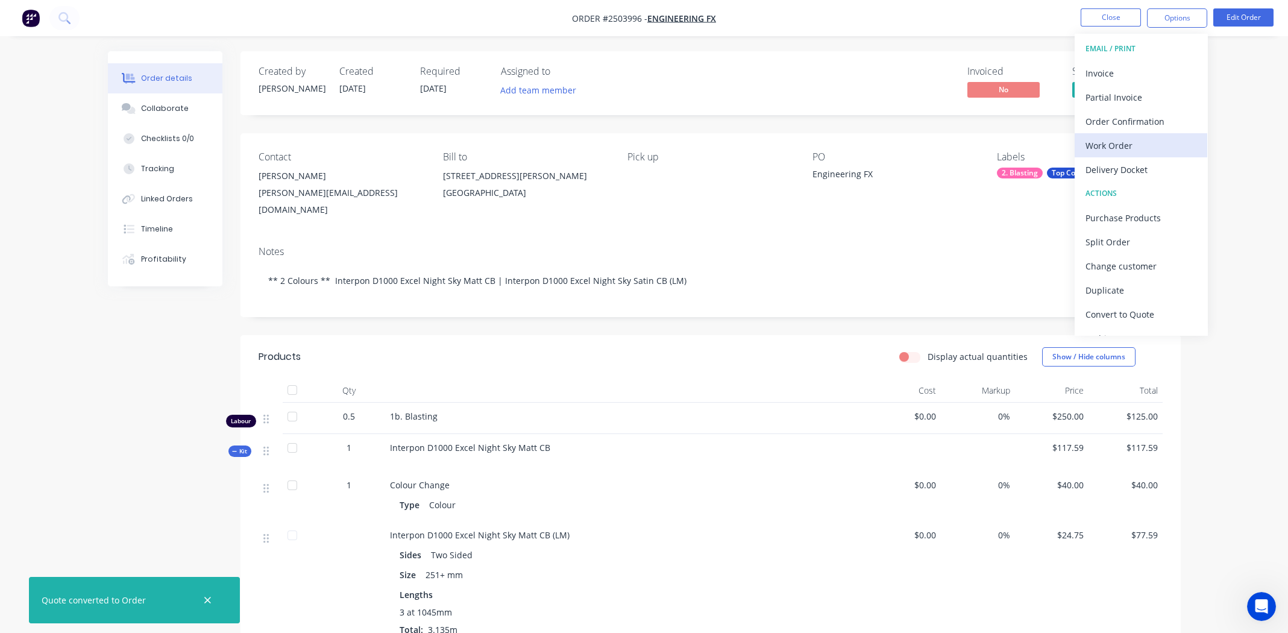
click at [1127, 144] on div "Work Order" at bounding box center [1141, 145] width 111 height 17
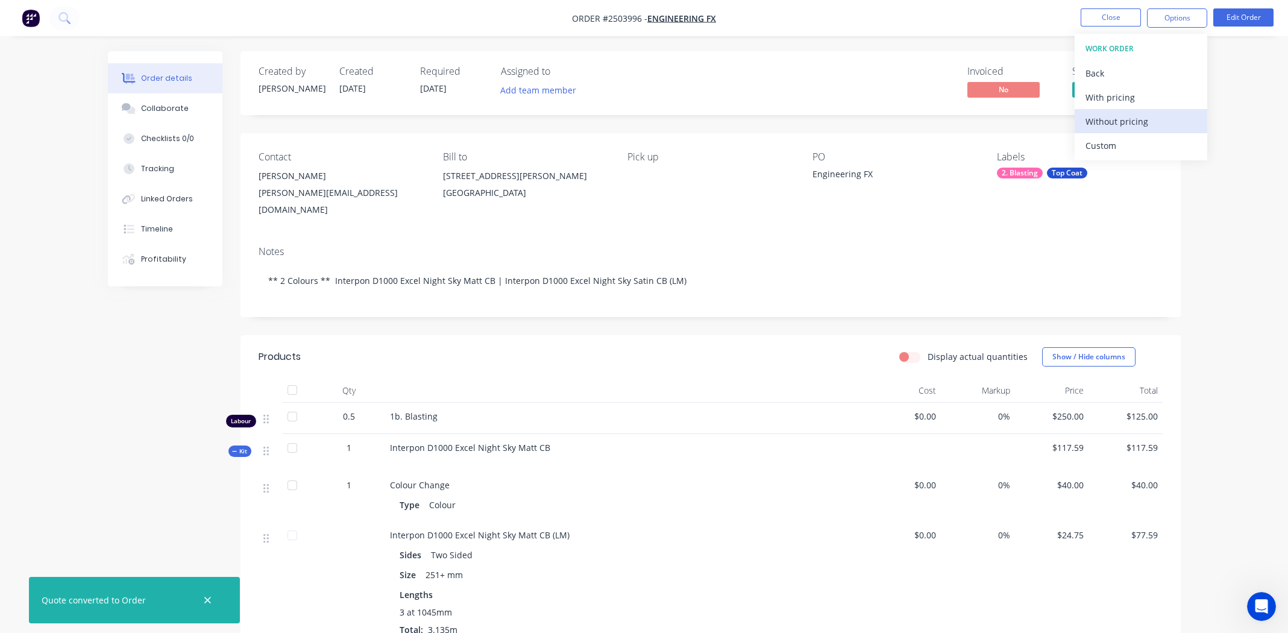
click at [1106, 113] on div "Without pricing" at bounding box center [1141, 121] width 111 height 17
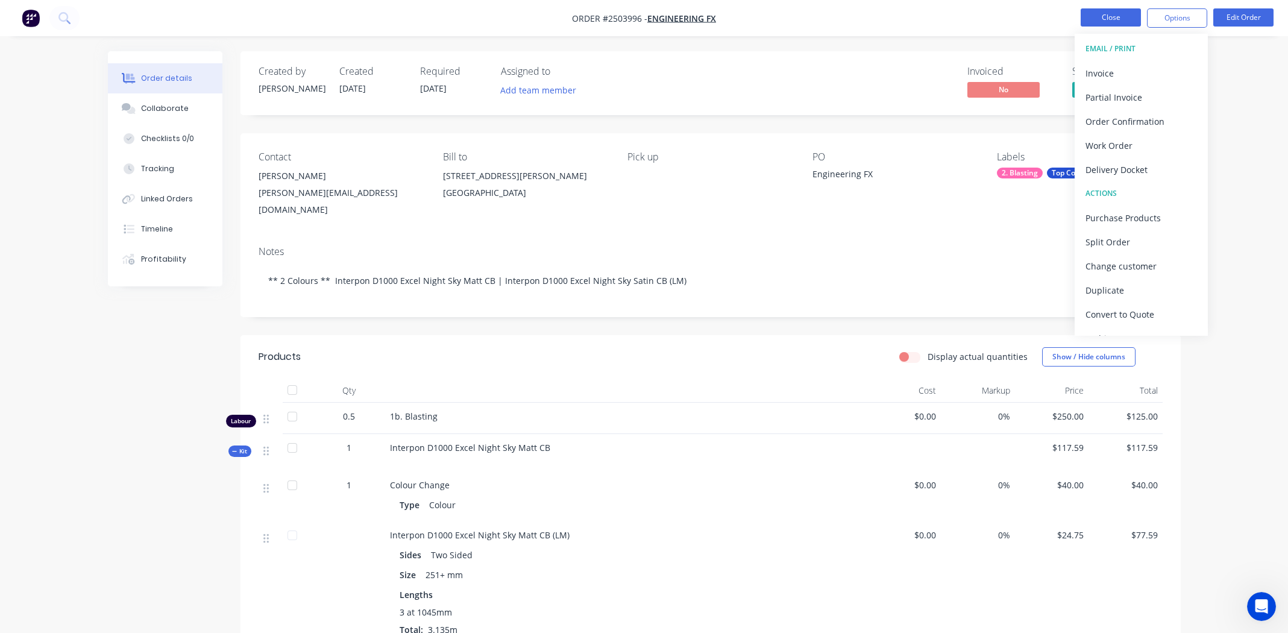
click at [1104, 16] on button "Close" at bounding box center [1111, 17] width 60 height 18
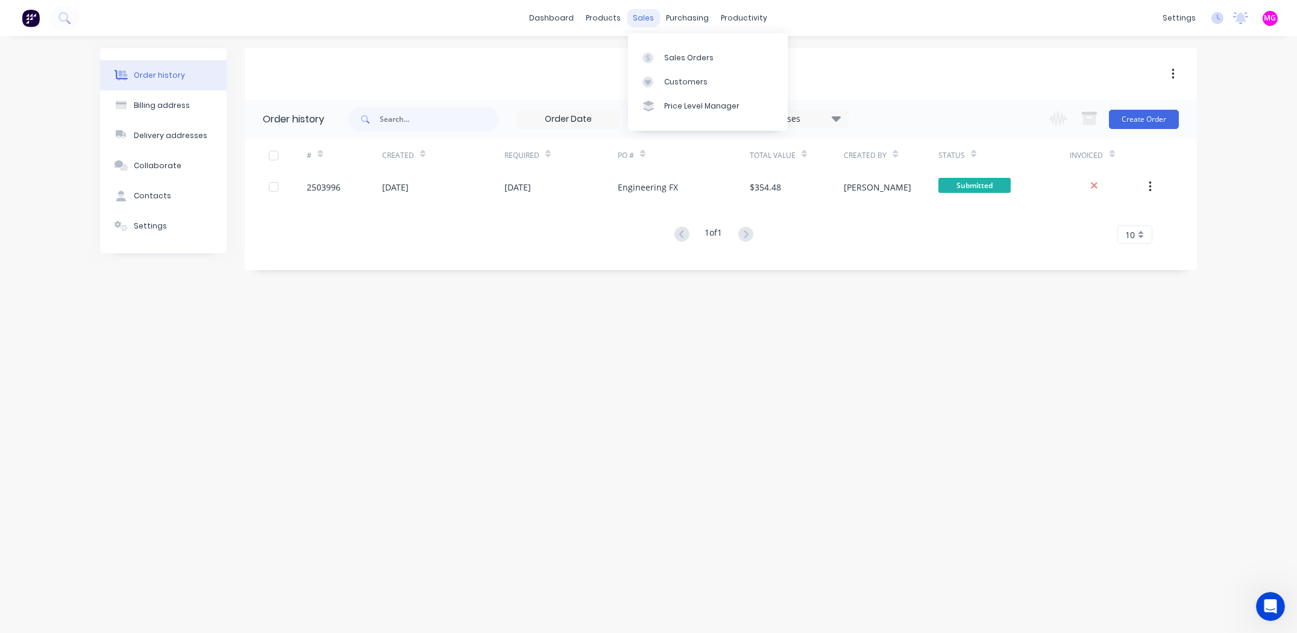
click at [644, 20] on div "sales" at bounding box center [644, 18] width 33 height 18
drag, startPoint x: 662, startPoint y: 42, endPoint x: 666, endPoint y: 47, distance: 6.5
click at [663, 42] on div "Sales Orders Customers Price Level Manager" at bounding box center [708, 81] width 160 height 97
click at [670, 55] on div "Sales Orders" at bounding box center [688, 57] width 49 height 11
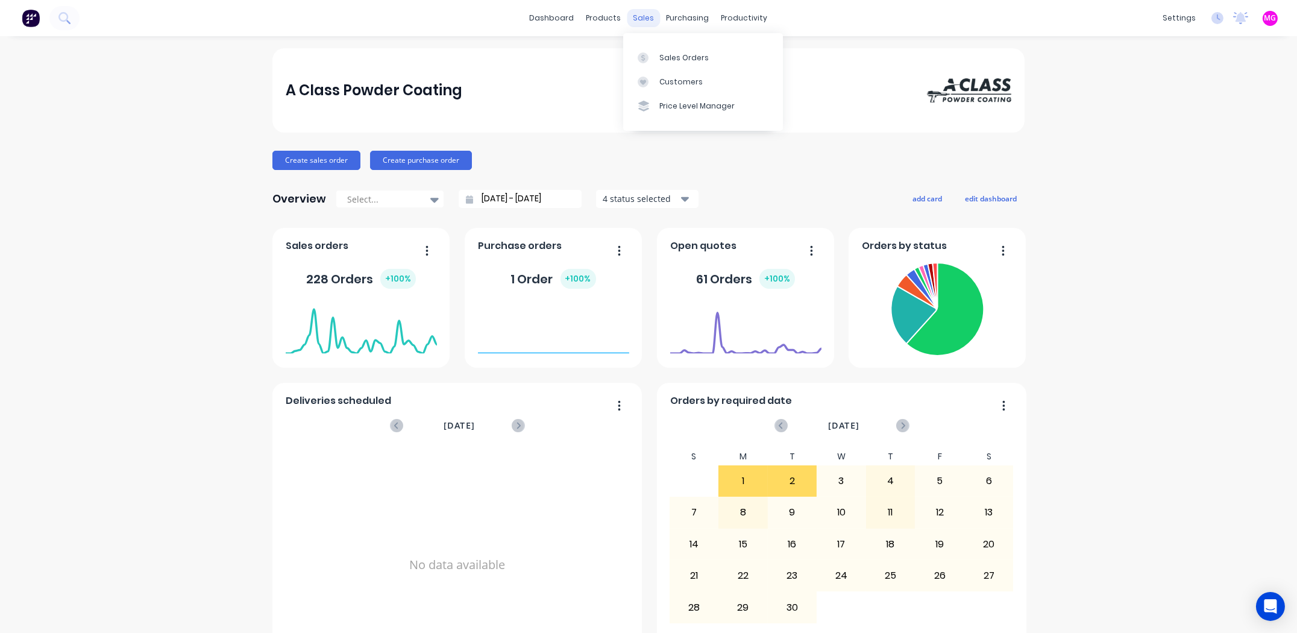
click at [642, 13] on div "sales" at bounding box center [644, 18] width 33 height 18
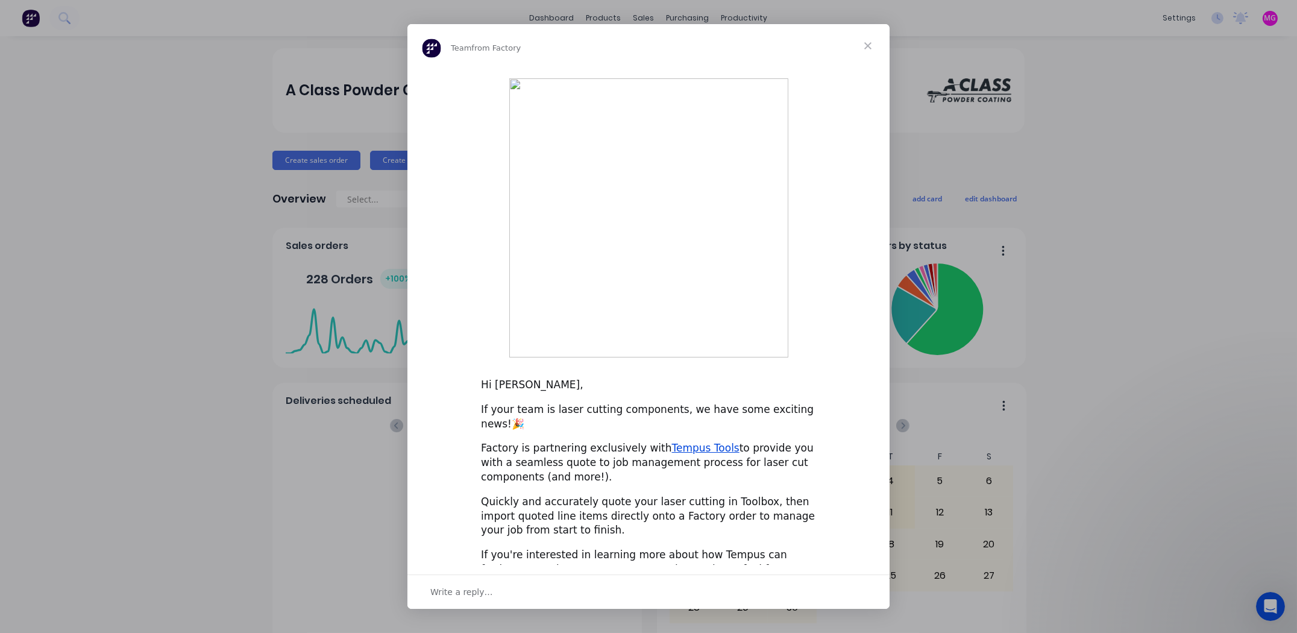
click at [866, 68] on span "Close" at bounding box center [867, 45] width 43 height 43
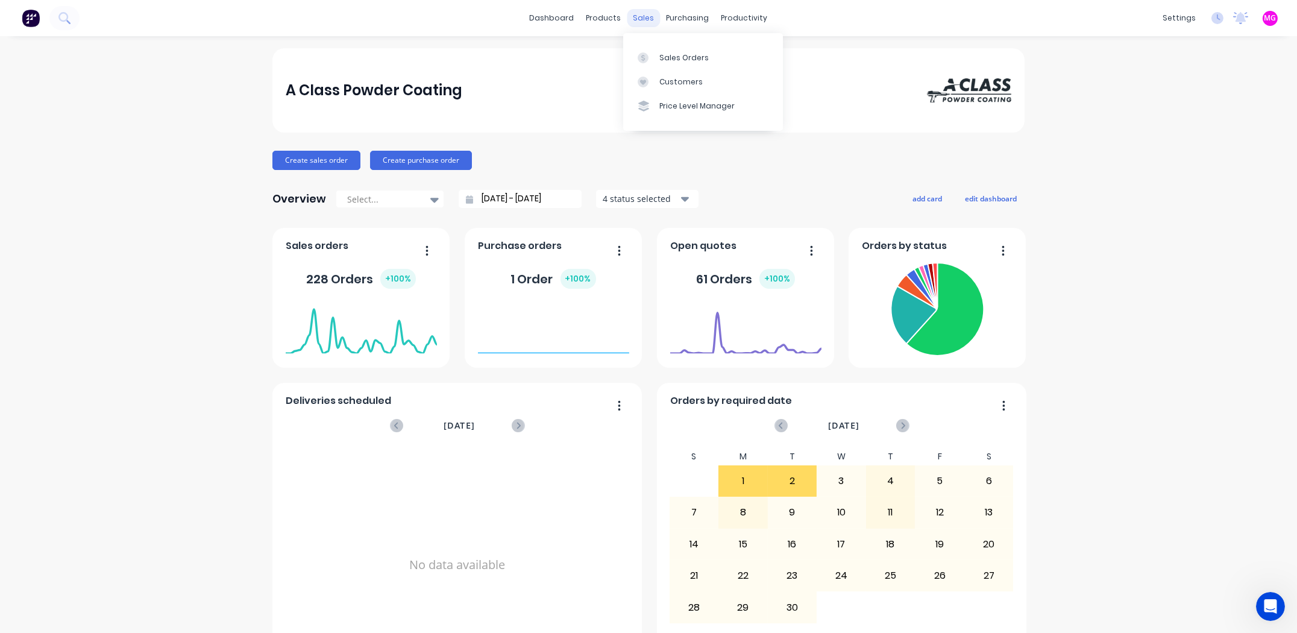
click at [638, 18] on div "sales" at bounding box center [644, 18] width 33 height 18
click at [688, 58] on div "Sales Orders" at bounding box center [684, 57] width 49 height 11
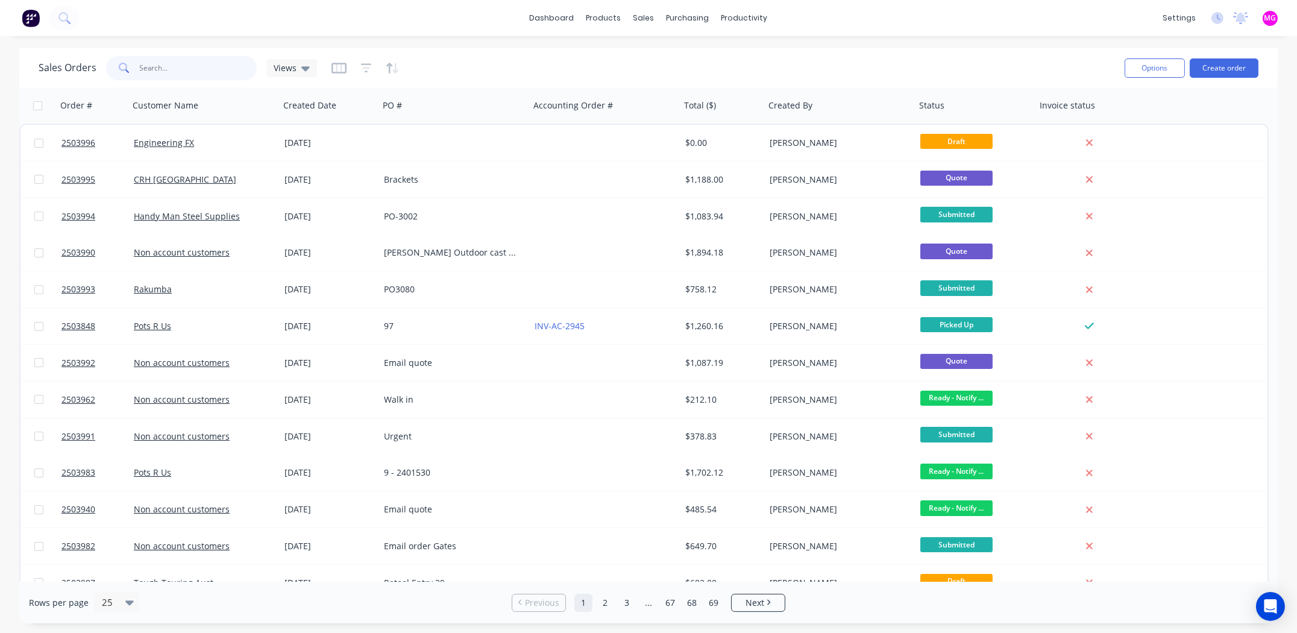
click at [156, 66] on input "text" at bounding box center [199, 68] width 118 height 24
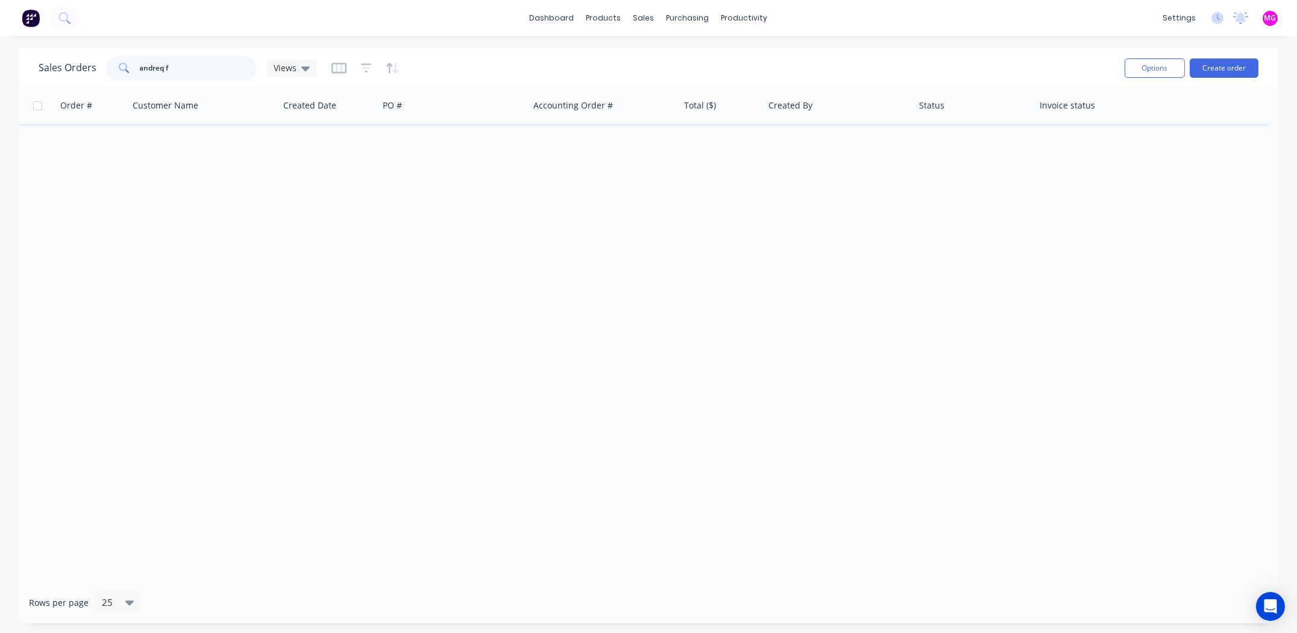
click at [161, 69] on input "andreq f" at bounding box center [199, 68] width 118 height 24
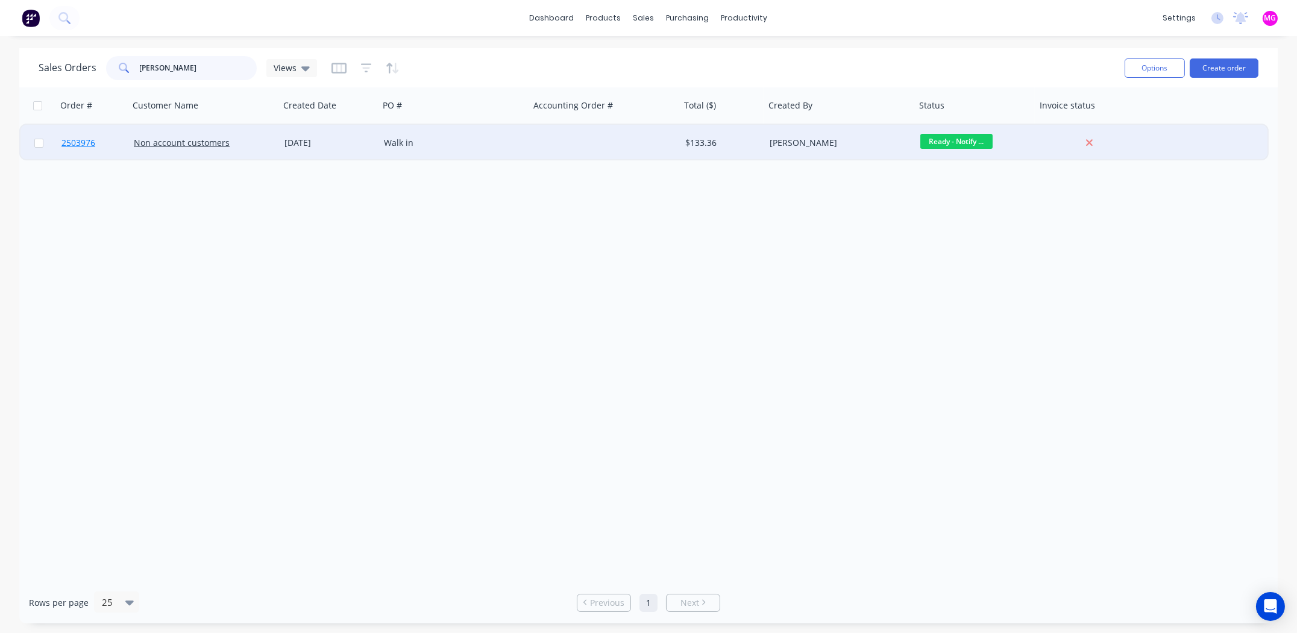
type input "[PERSON_NAME]"
click at [82, 143] on span "2503976" at bounding box center [78, 143] width 34 height 12
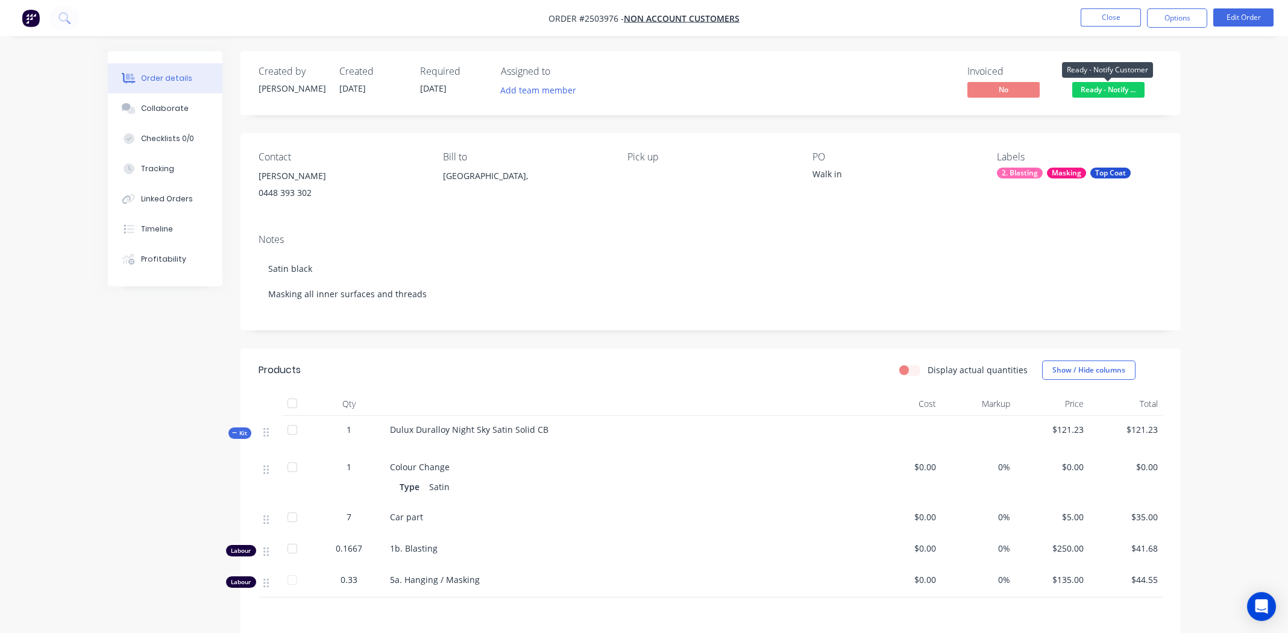
click at [1123, 93] on span "Ready - Notify ..." at bounding box center [1108, 89] width 72 height 15
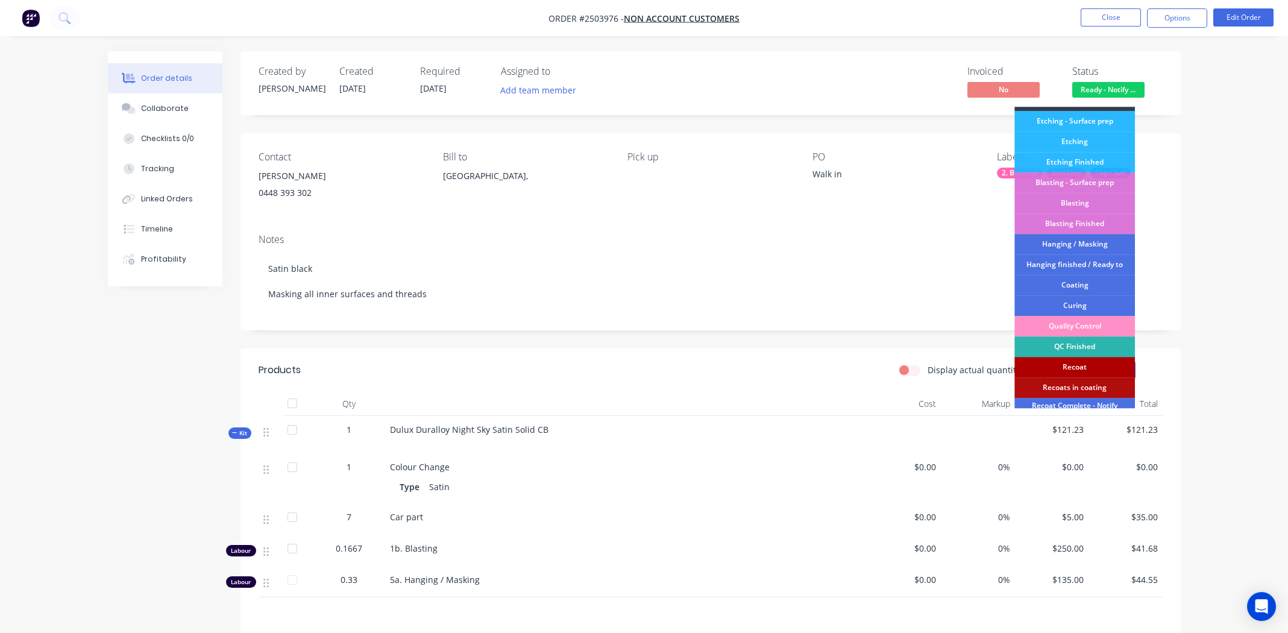
scroll to position [257, 0]
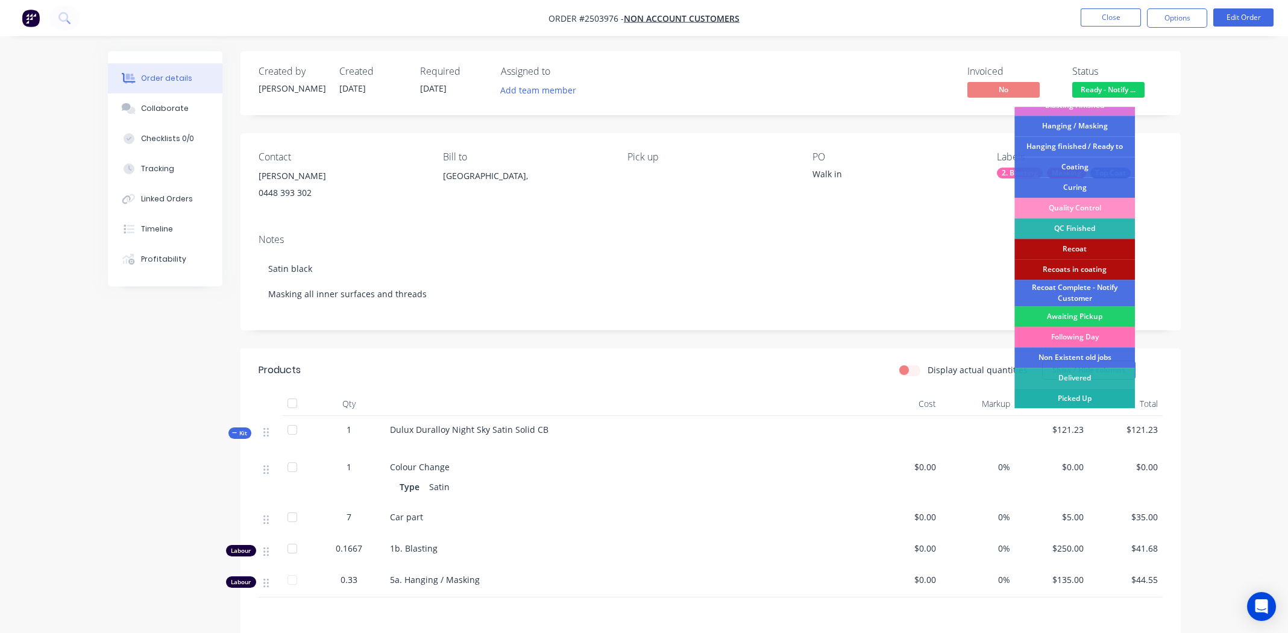
click at [1069, 396] on div "Picked Up" at bounding box center [1075, 398] width 121 height 20
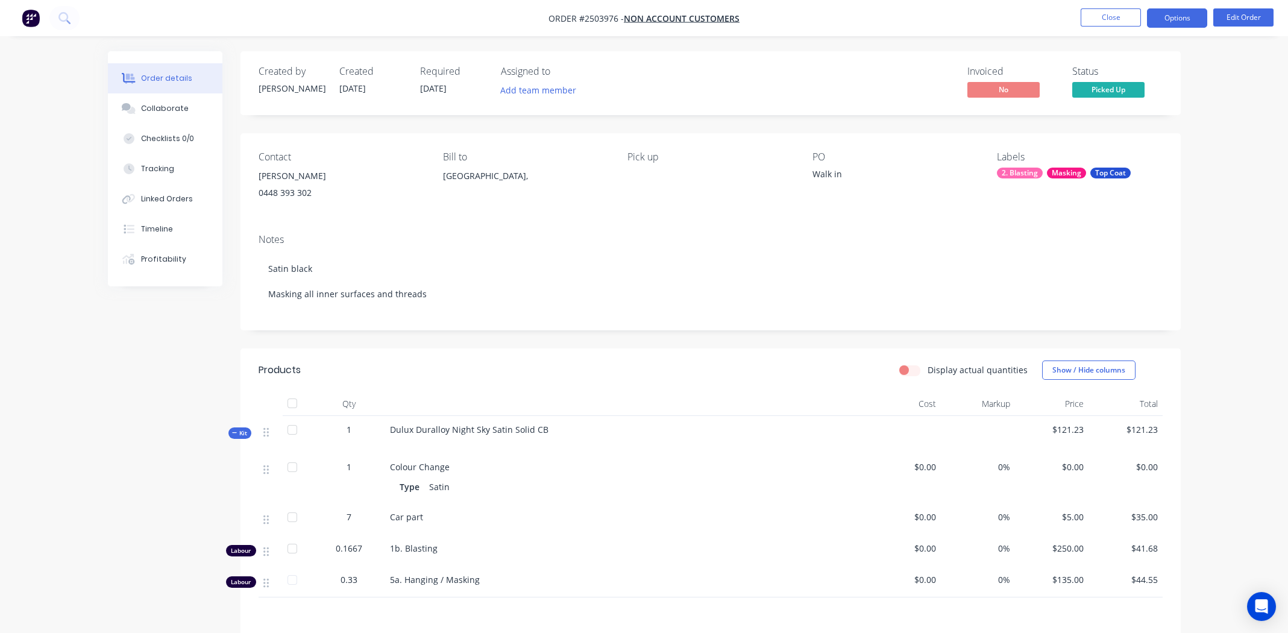
click at [1176, 10] on button "Options" at bounding box center [1177, 17] width 60 height 19
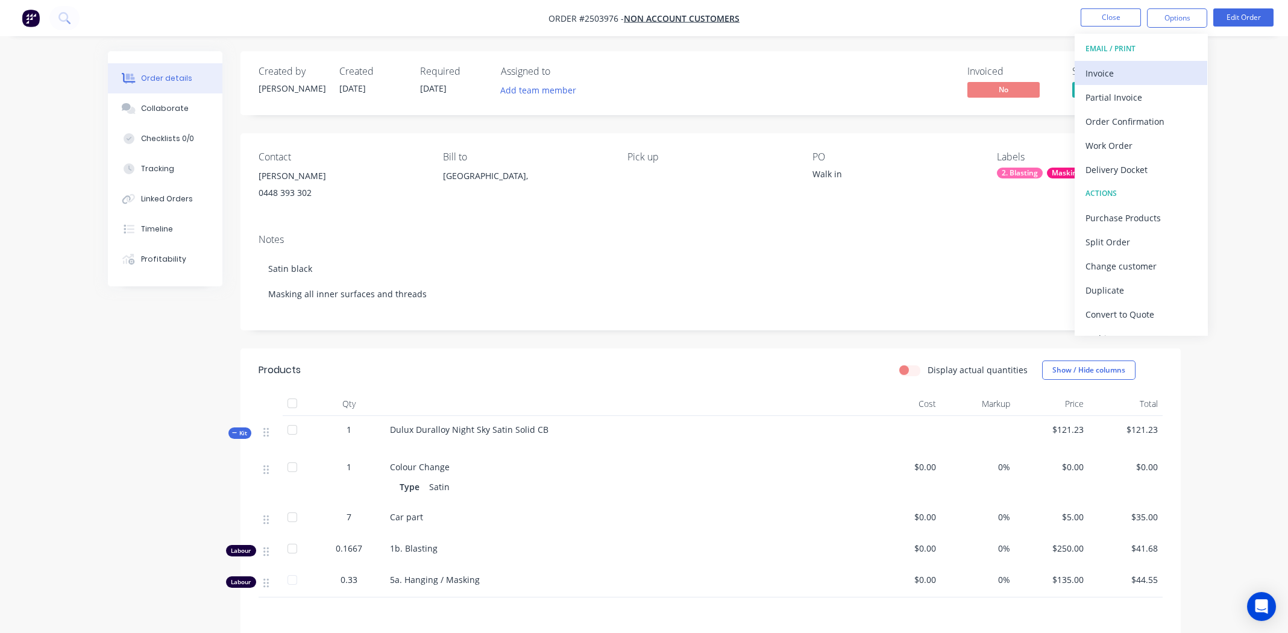
click at [1127, 74] on div "Invoice" at bounding box center [1141, 73] width 111 height 17
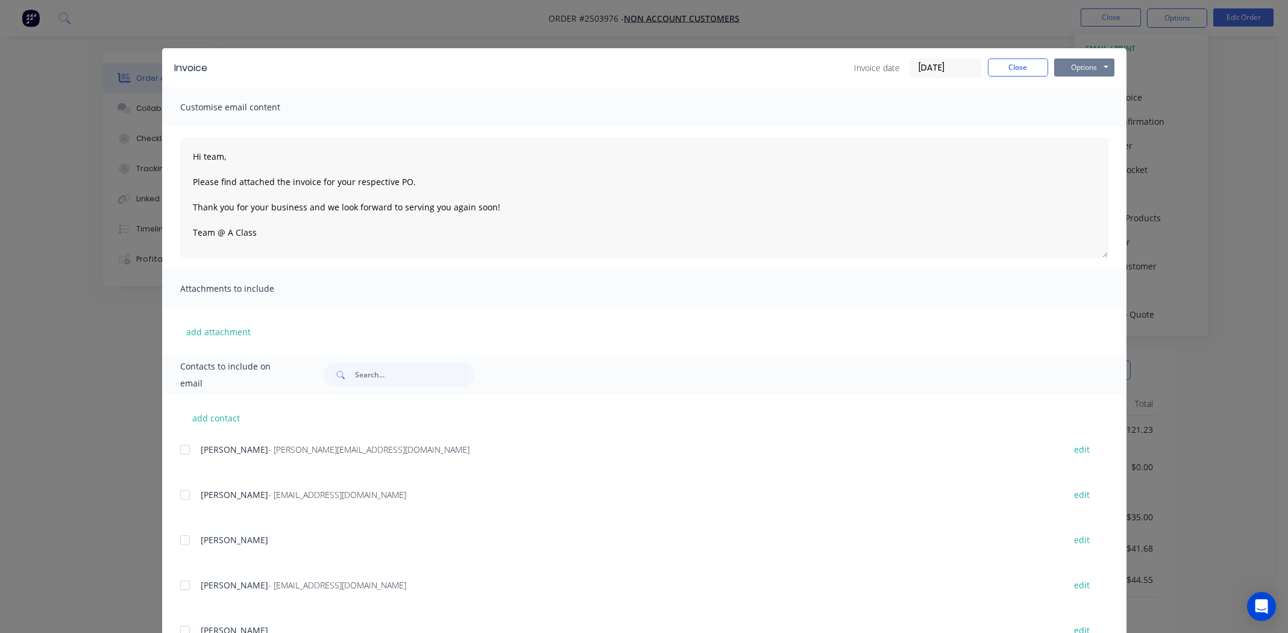
click at [1078, 69] on button "Options" at bounding box center [1084, 67] width 60 height 18
click at [1080, 130] on button "Email" at bounding box center [1092, 129] width 77 height 20
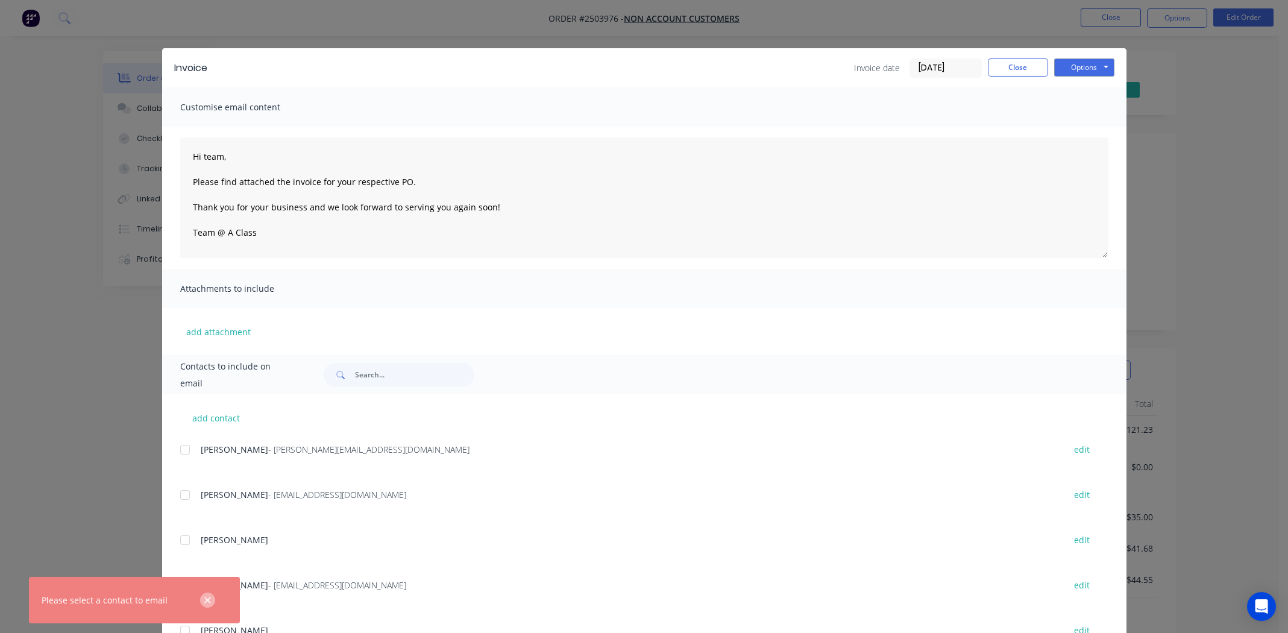
click at [209, 599] on icon "button" at bounding box center [207, 600] width 7 height 7
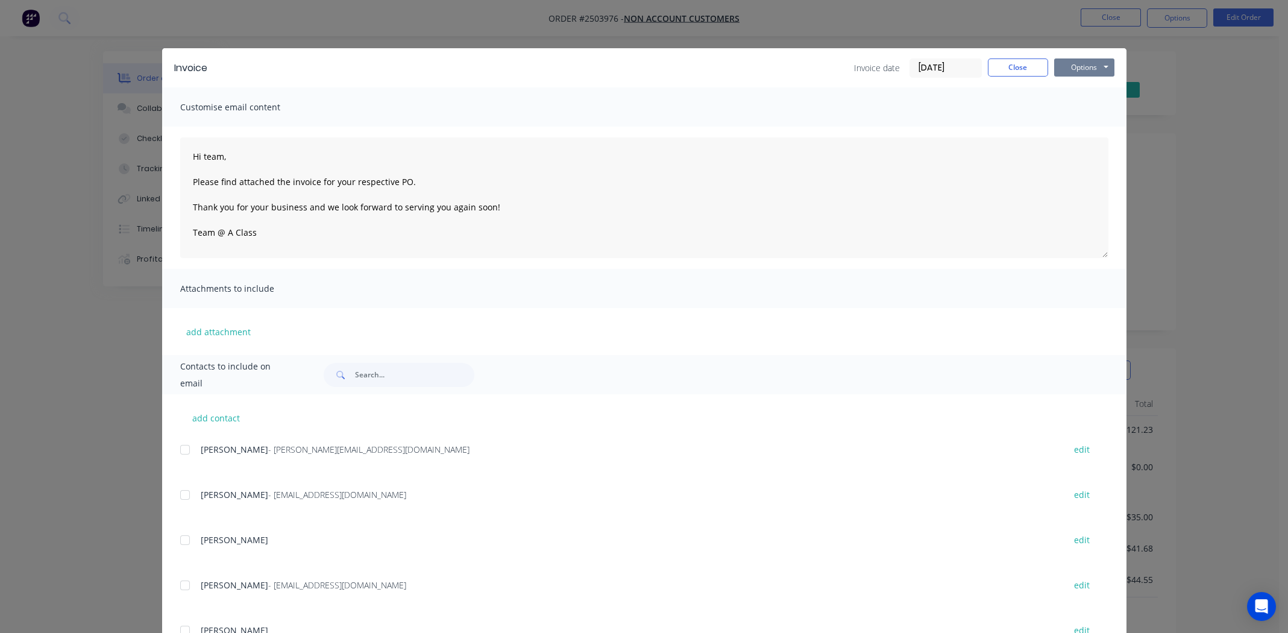
click at [1069, 64] on button "Options" at bounding box center [1084, 67] width 60 height 18
click at [1091, 111] on button "Print" at bounding box center [1092, 109] width 77 height 20
click at [1022, 65] on button "Close" at bounding box center [1018, 67] width 60 height 18
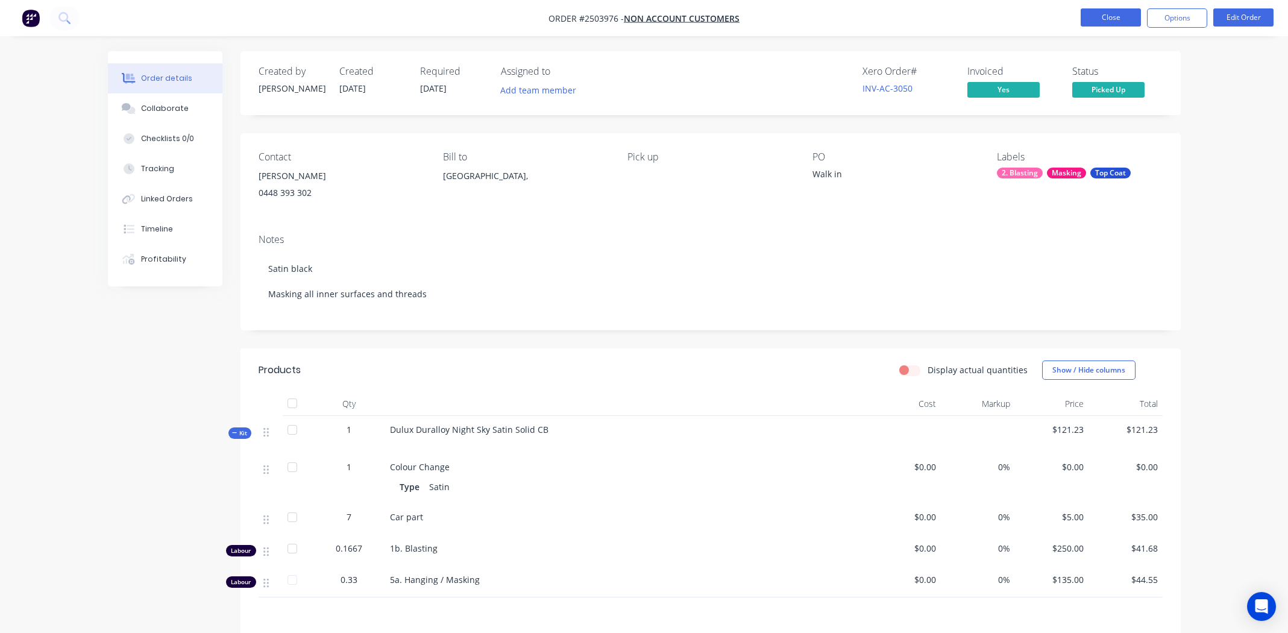
click at [1104, 14] on button "Close" at bounding box center [1111, 17] width 60 height 18
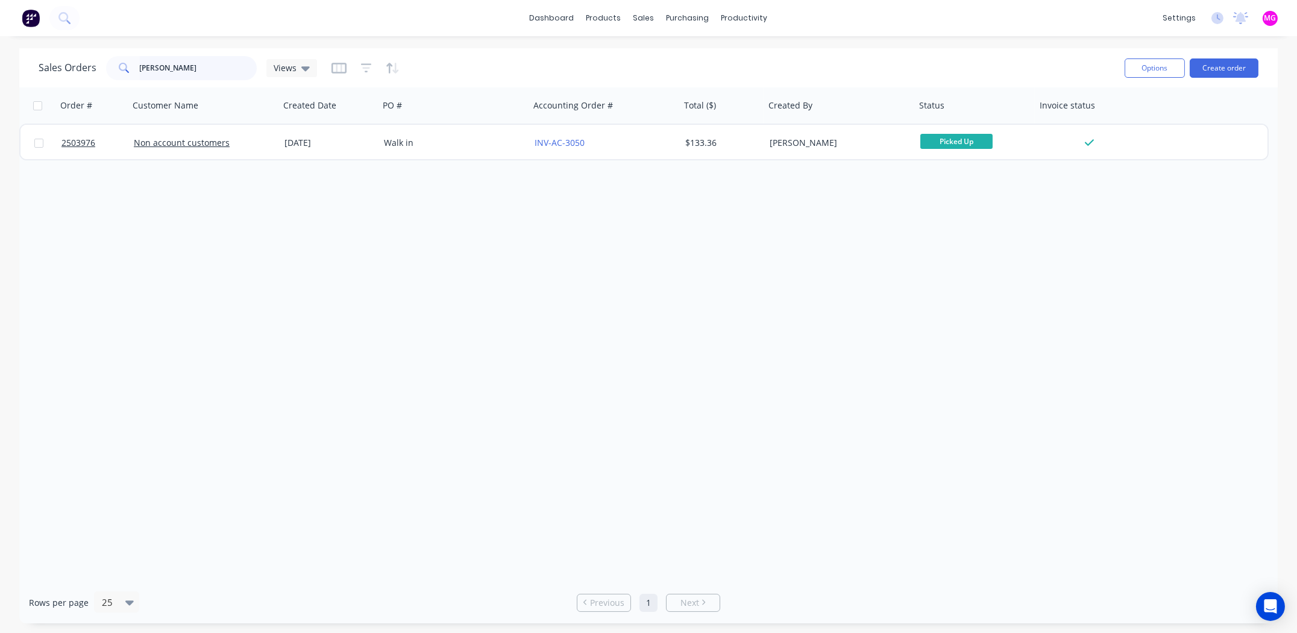
click at [179, 71] on input "[PERSON_NAME]" at bounding box center [199, 68] width 118 height 24
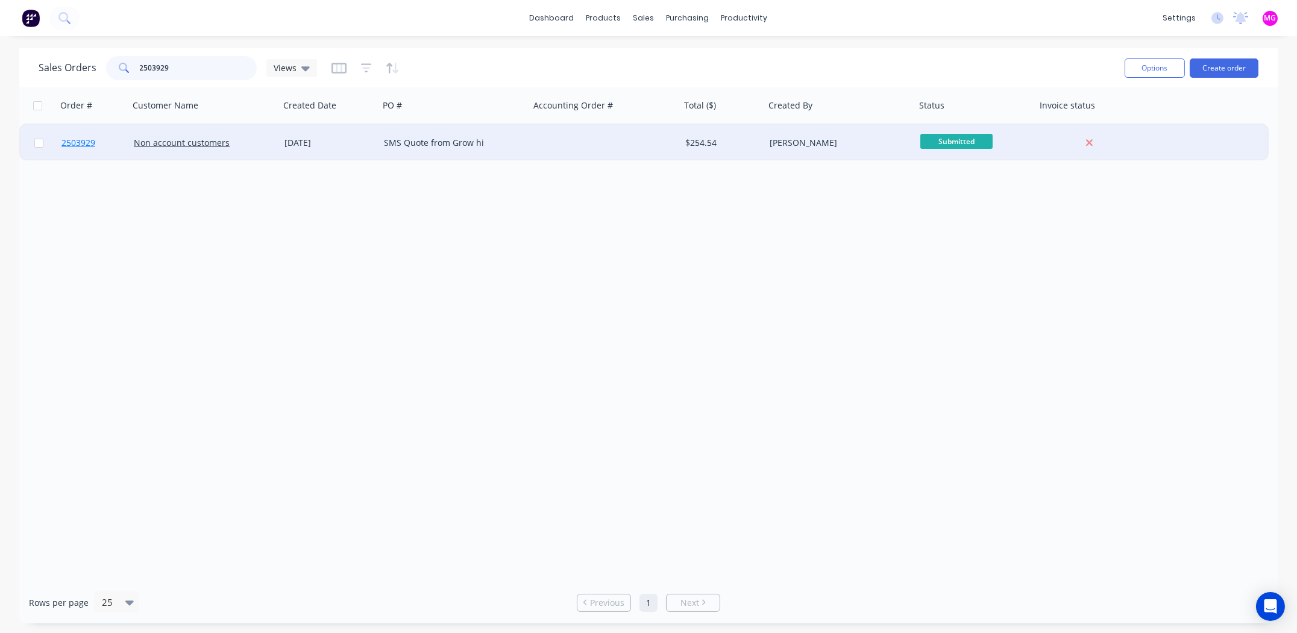
type input "2503929"
click at [73, 141] on span "2503929" at bounding box center [78, 143] width 34 height 12
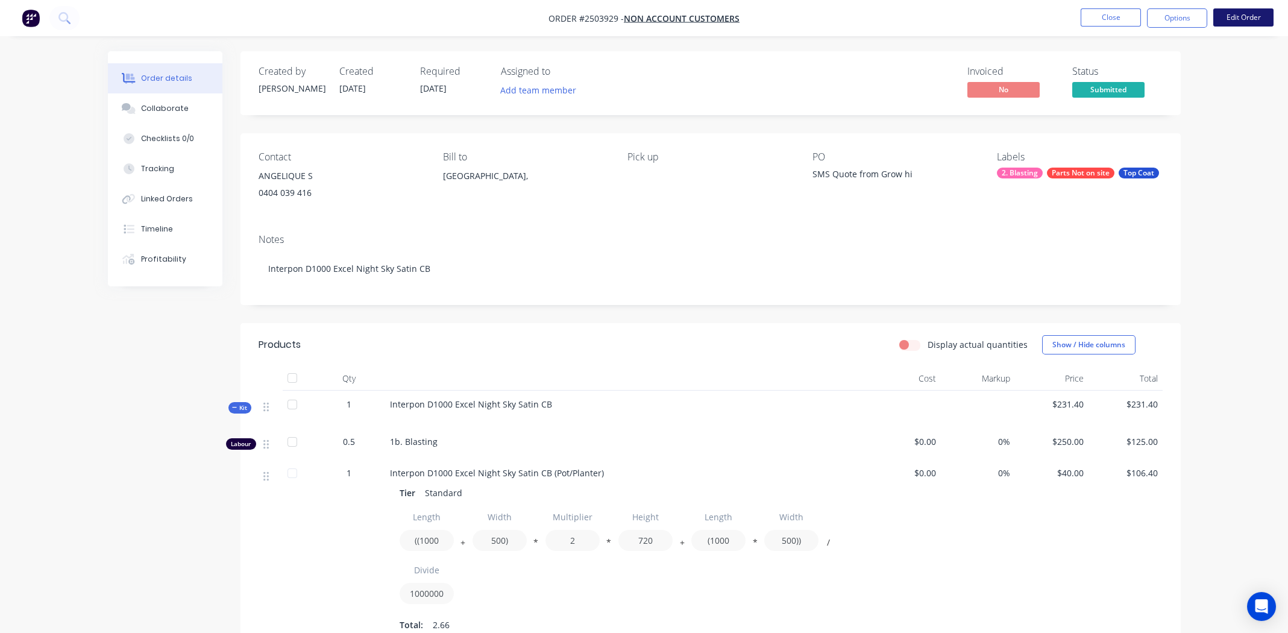
click at [1245, 21] on button "Edit Order" at bounding box center [1244, 17] width 60 height 18
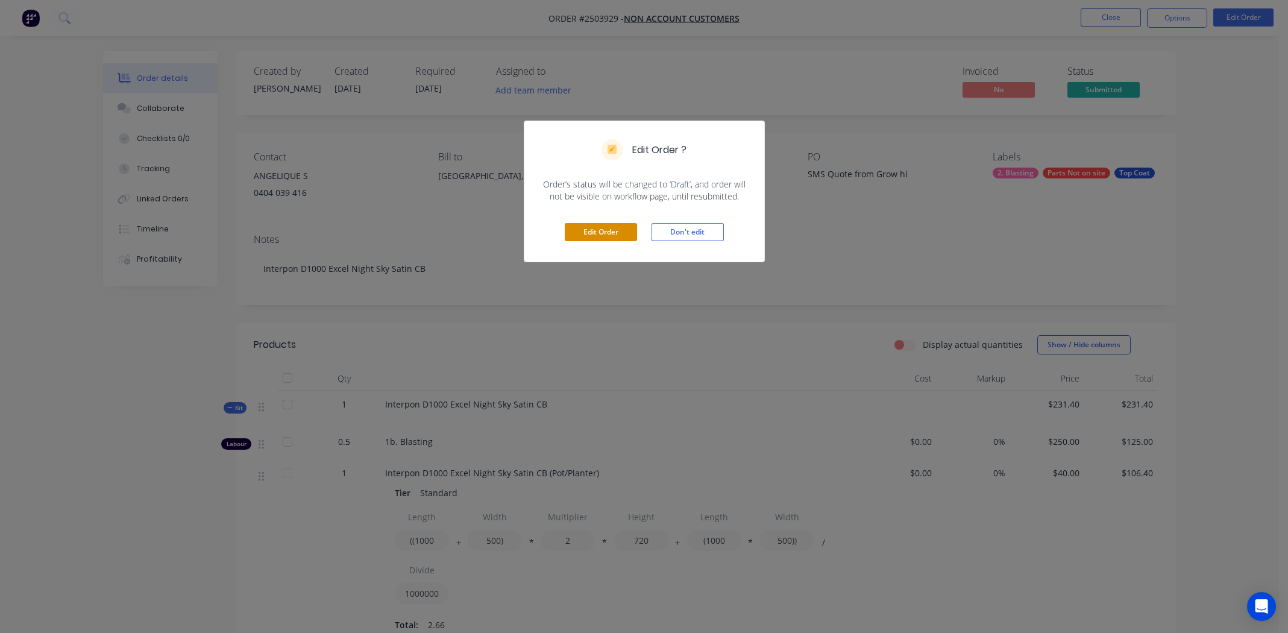
click at [601, 228] on button "Edit Order" at bounding box center [601, 232] width 72 height 18
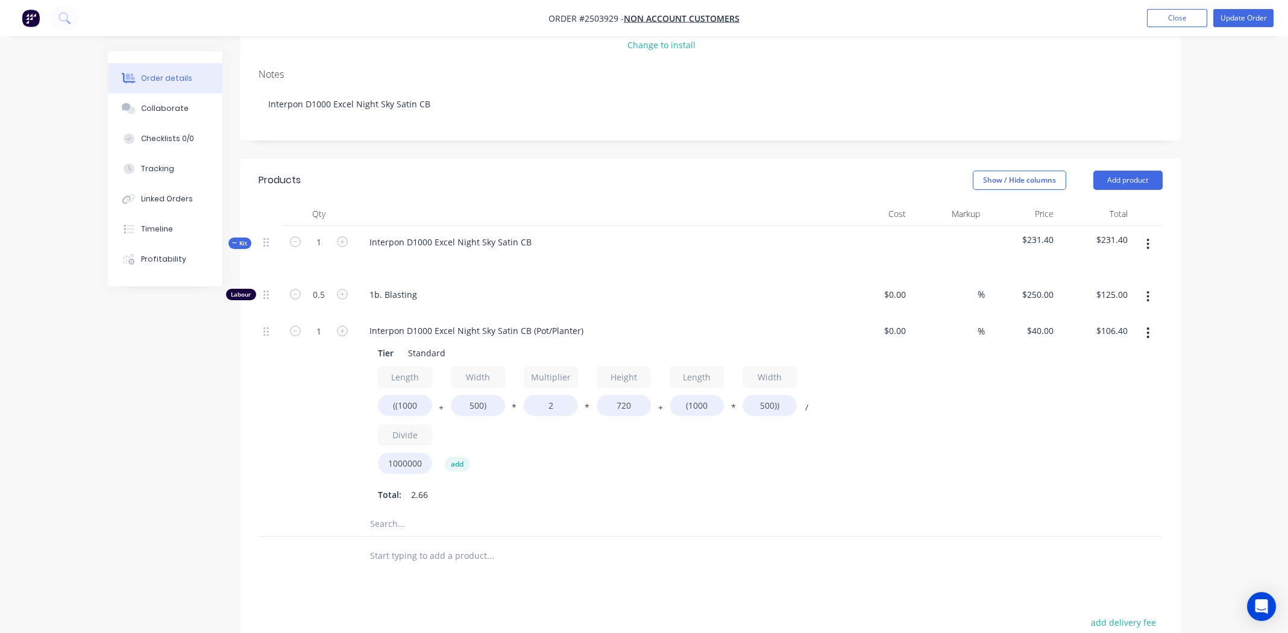
scroll to position [301, 0]
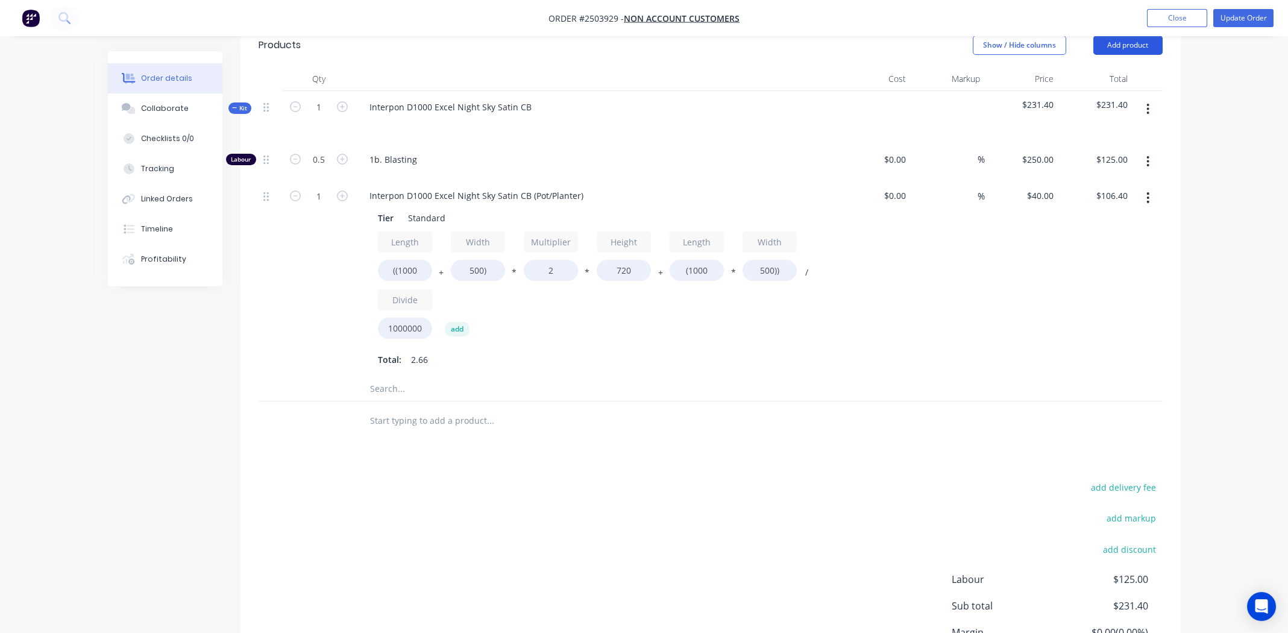
click at [1132, 45] on button "Add product" at bounding box center [1128, 45] width 69 height 19
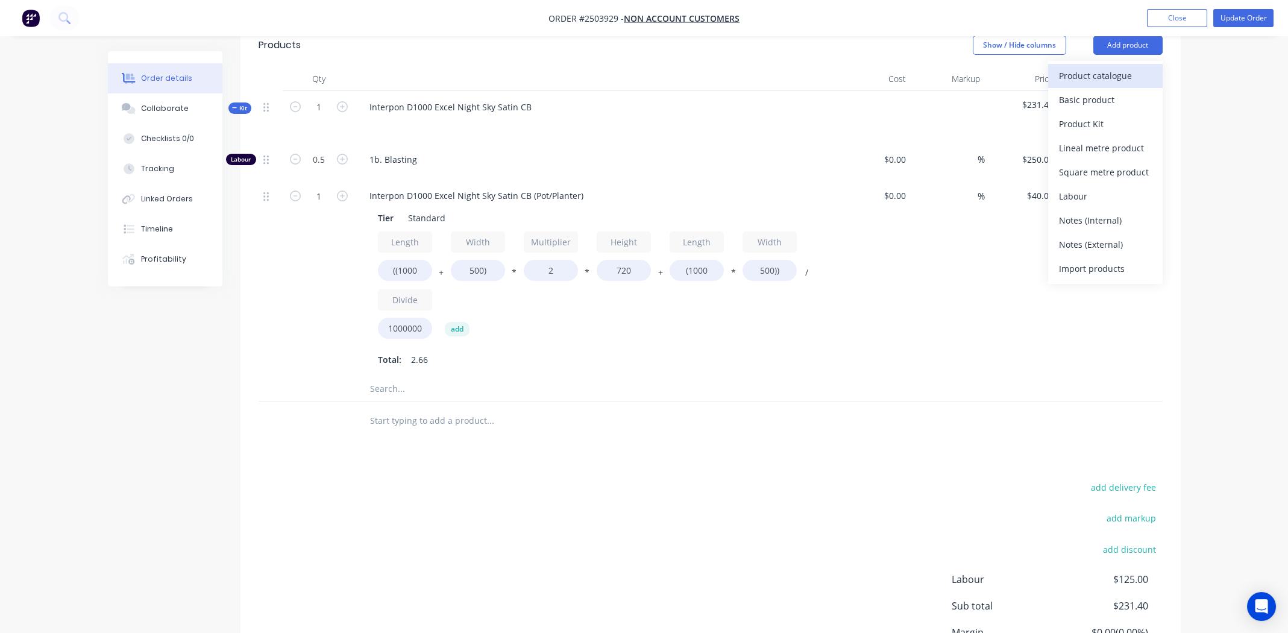
click at [1094, 78] on div "Product catalogue" at bounding box center [1105, 75] width 93 height 17
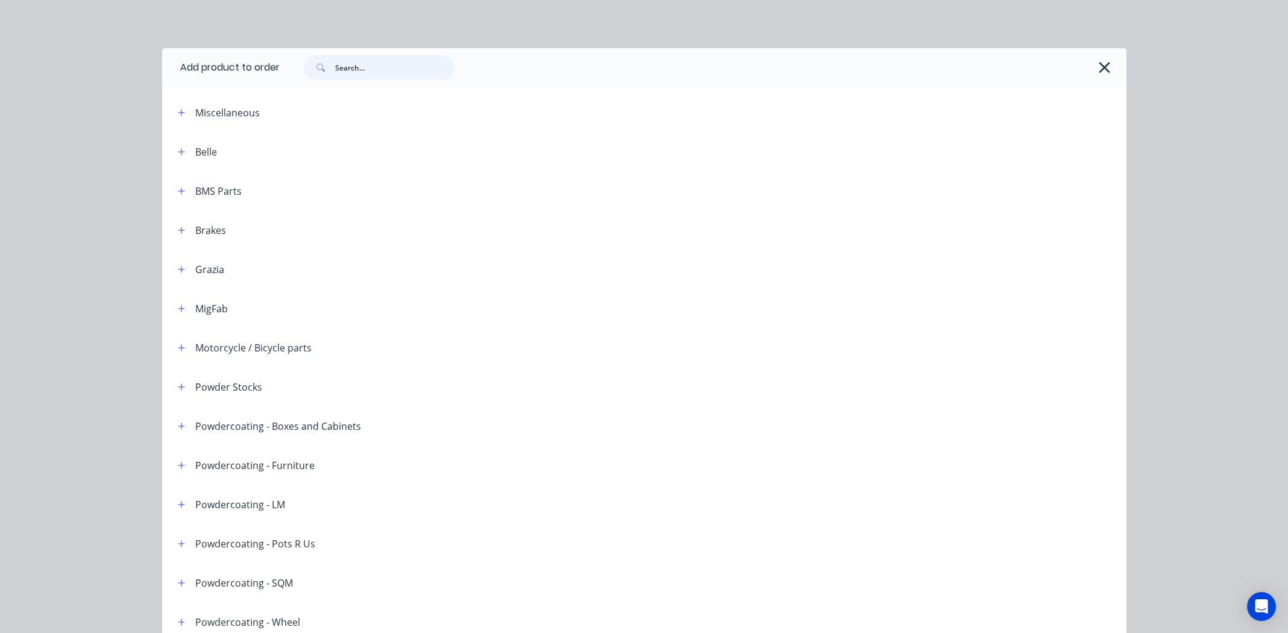
click at [363, 73] on input "text" at bounding box center [394, 67] width 119 height 24
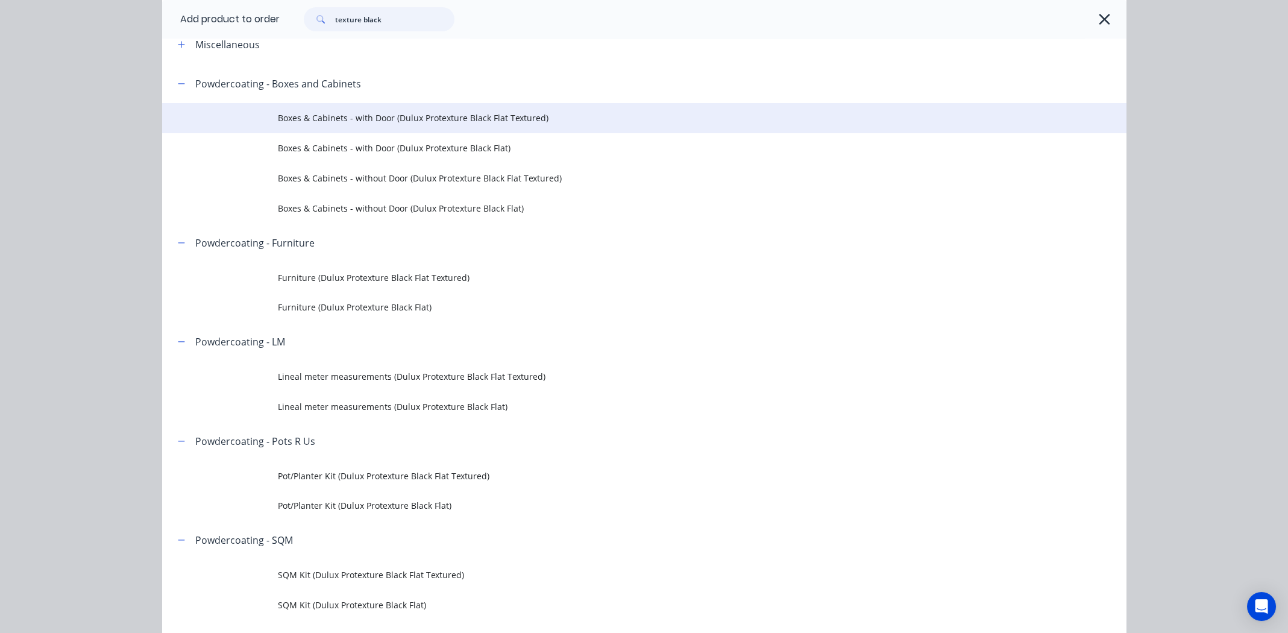
scroll to position [0, 0]
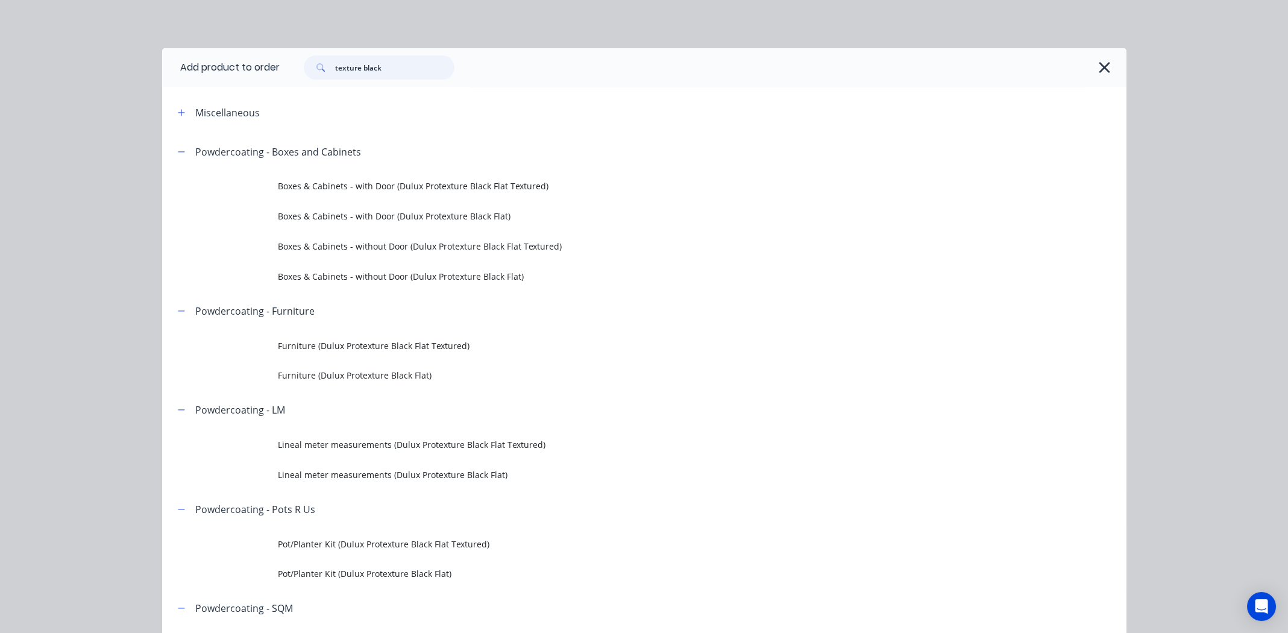
drag, startPoint x: 395, startPoint y: 66, endPoint x: 324, endPoint y: 63, distance: 71.8
click at [324, 63] on div "texture black" at bounding box center [379, 67] width 151 height 24
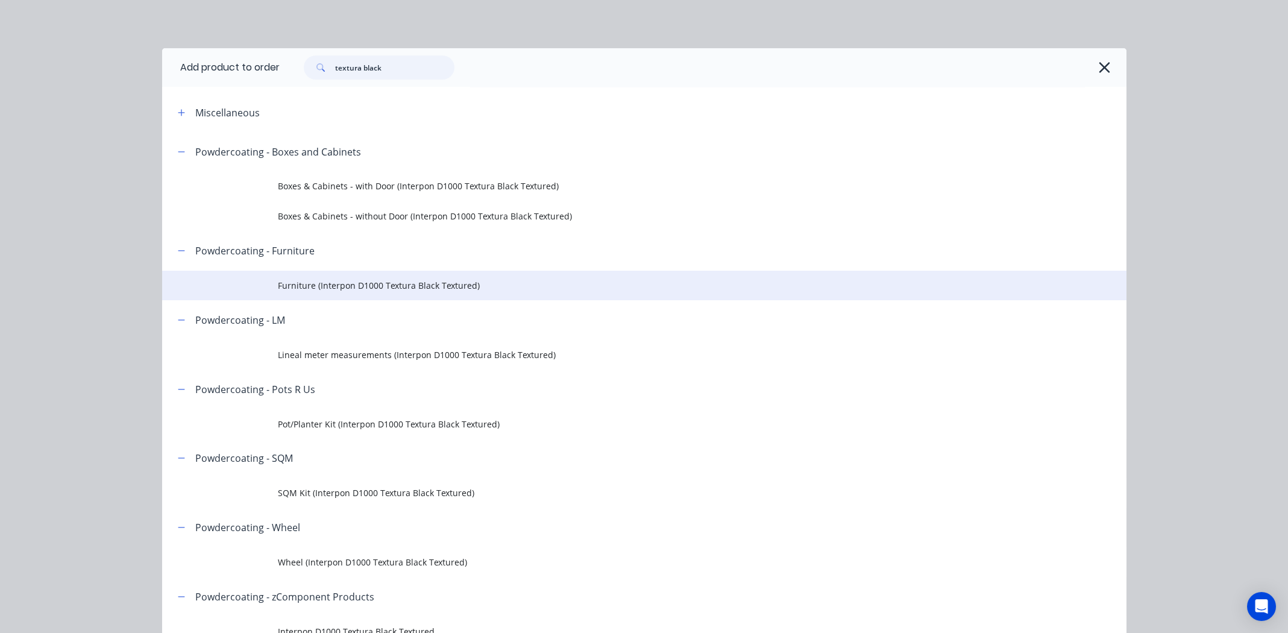
type input "textura black"
click at [379, 285] on span "Furniture (Interpon D1000 Textura Black Textured)" at bounding box center [617, 285] width 679 height 13
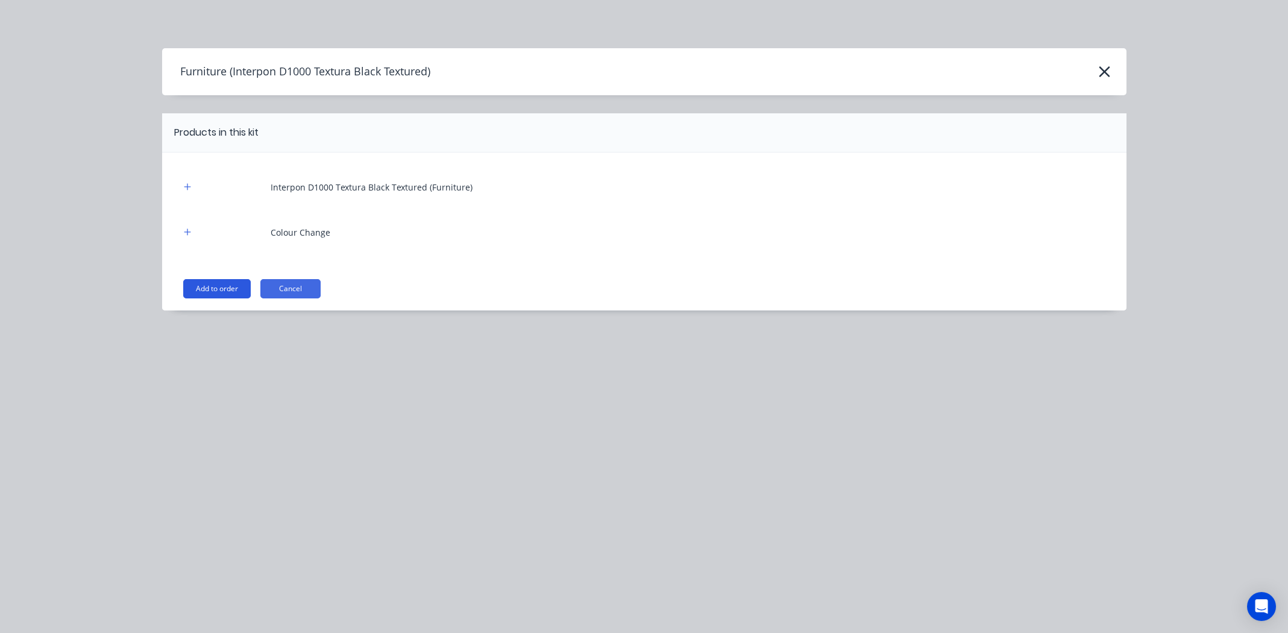
click at [218, 284] on button "Add to order" at bounding box center [217, 288] width 68 height 19
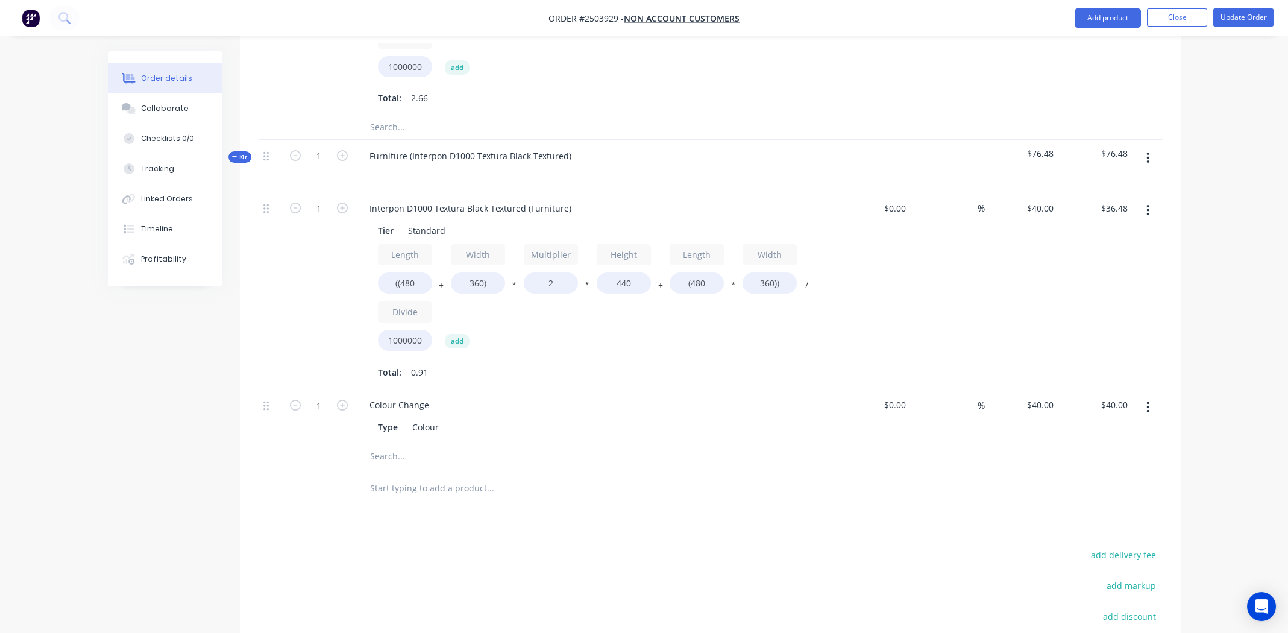
scroll to position [602, 0]
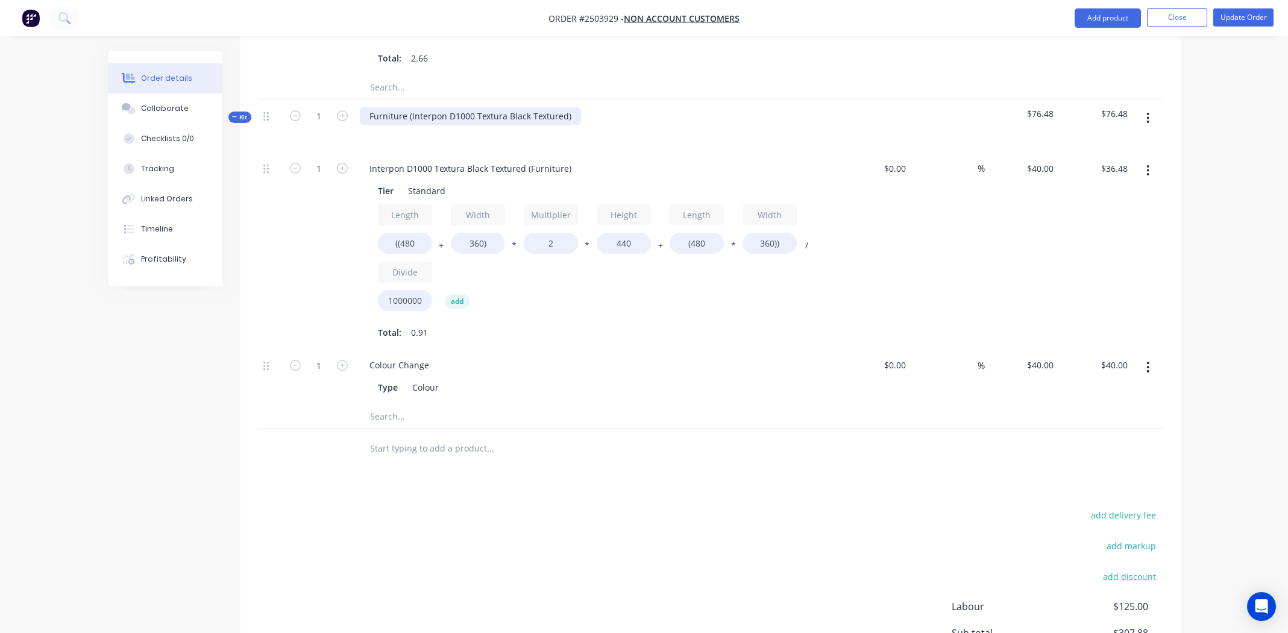
click at [570, 114] on div "Furniture (Interpon D1000 Textura Black Textured)" at bounding box center [470, 115] width 221 height 17
click at [412, 112] on div "Furniture (Interpon D1000 Textura Black Textured" at bounding box center [469, 115] width 219 height 17
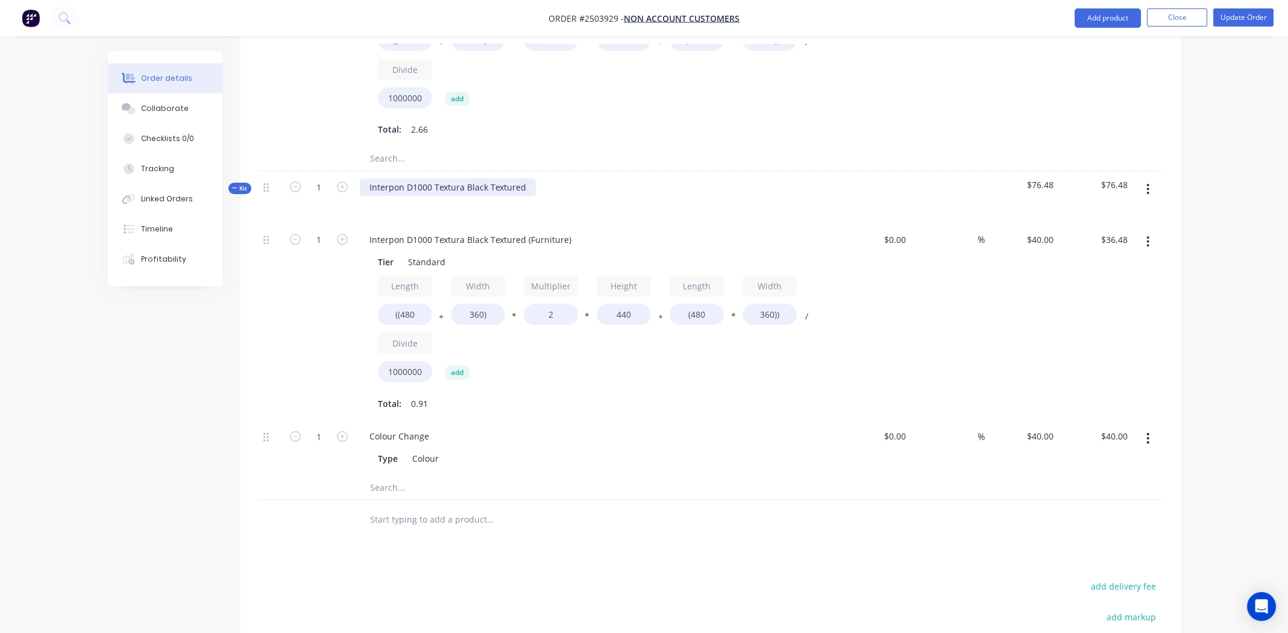
scroll to position [542, 0]
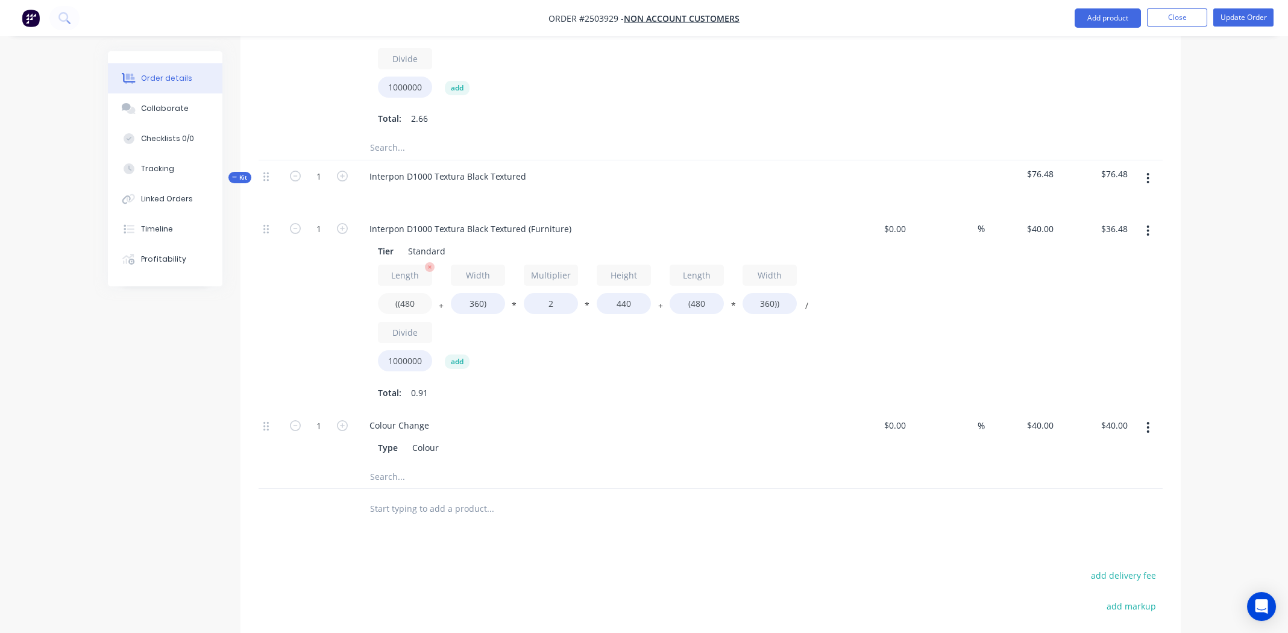
click at [415, 302] on input "((480" at bounding box center [405, 303] width 54 height 21
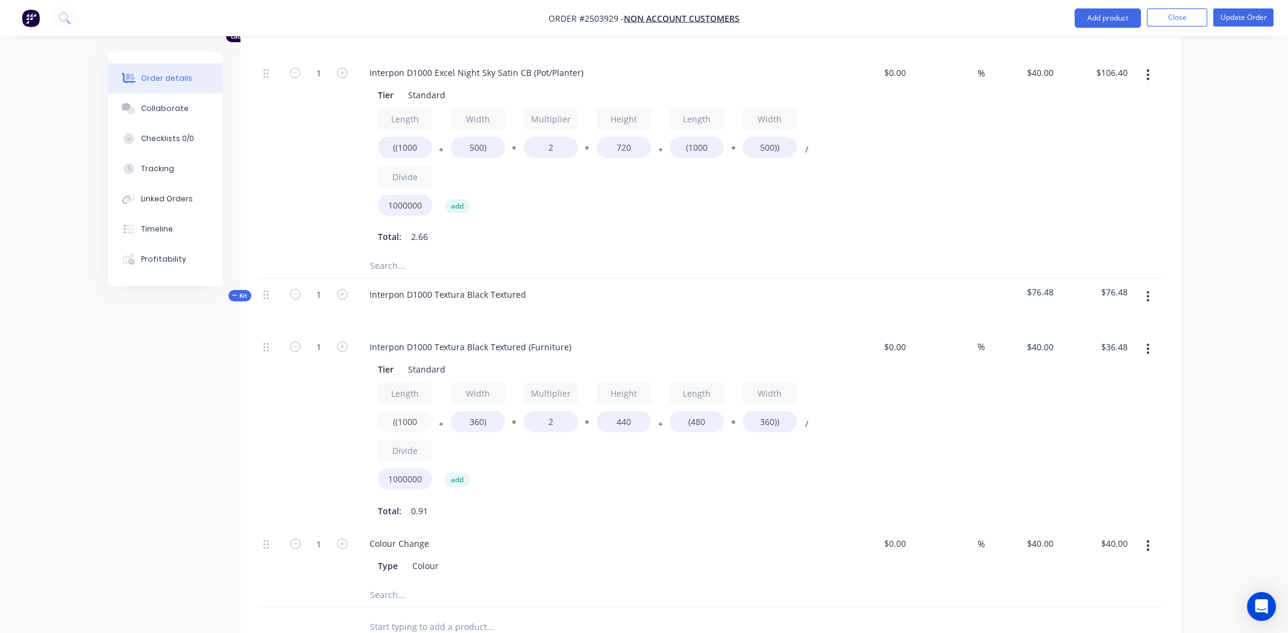
scroll to position [421, 0]
type input "((1000"
type input "$54.78"
click at [473, 417] on input "360)" at bounding box center [478, 424] width 54 height 21
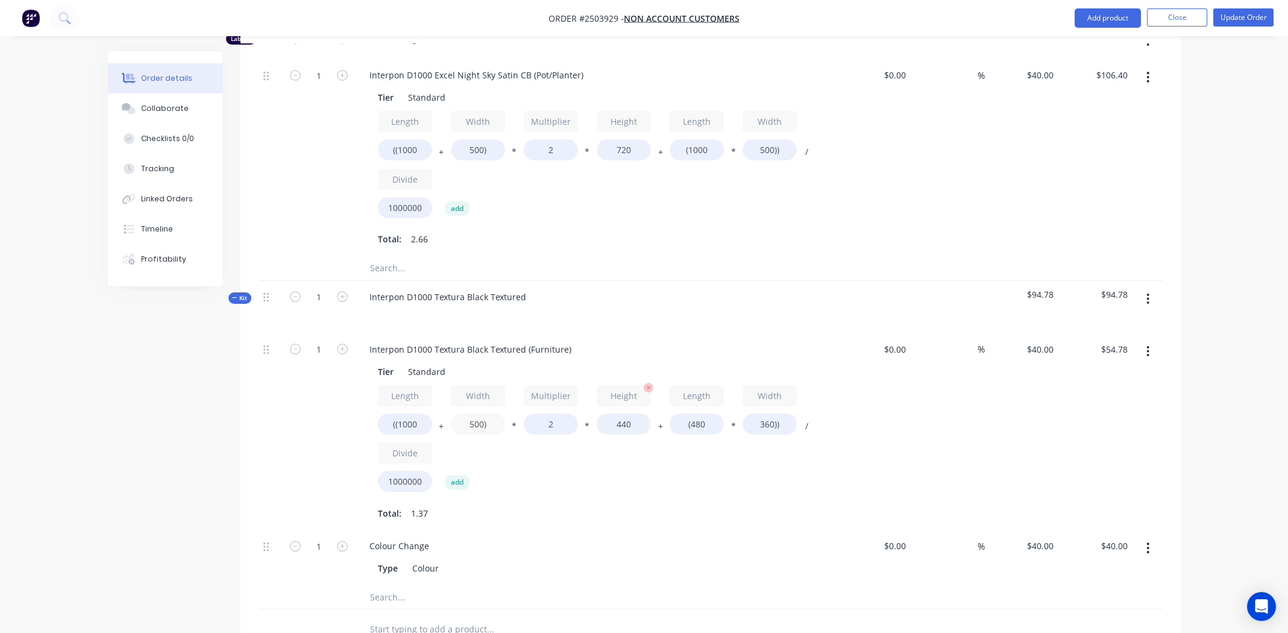
type input "500)"
type input "$59.71"
click at [620, 420] on input "440" at bounding box center [624, 424] width 54 height 21
type input "720"
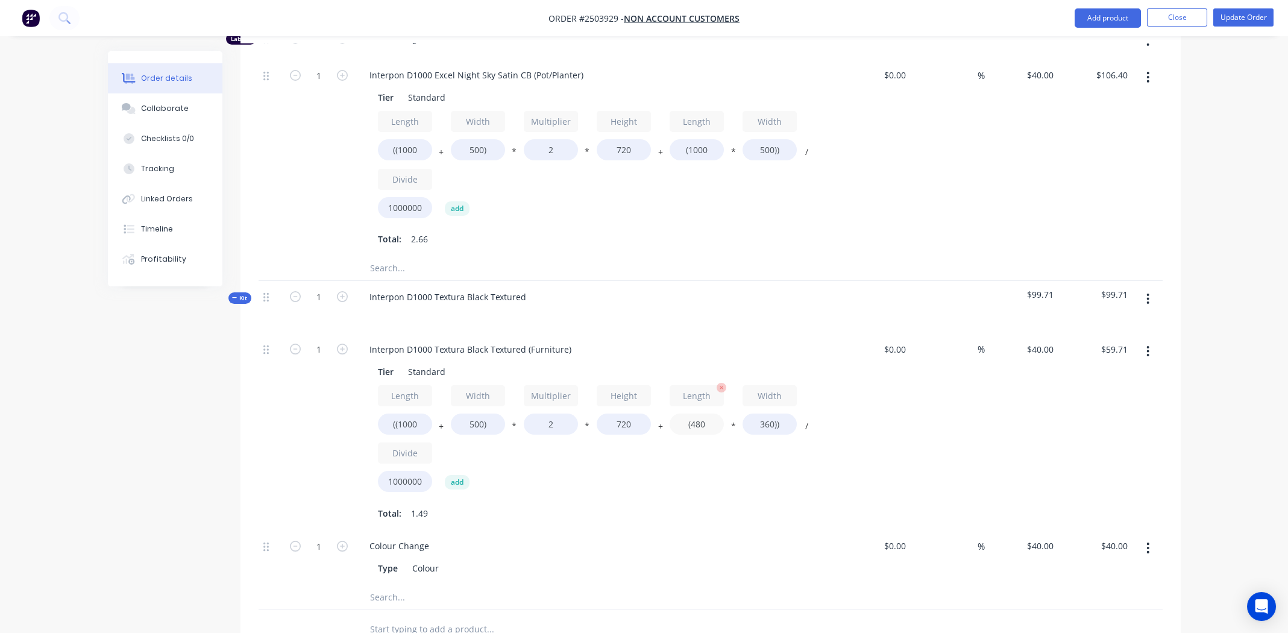
type input "$93.31"
click at [699, 428] on input "(480" at bounding box center [697, 424] width 54 height 21
type input "(1000"
type input "$100.80"
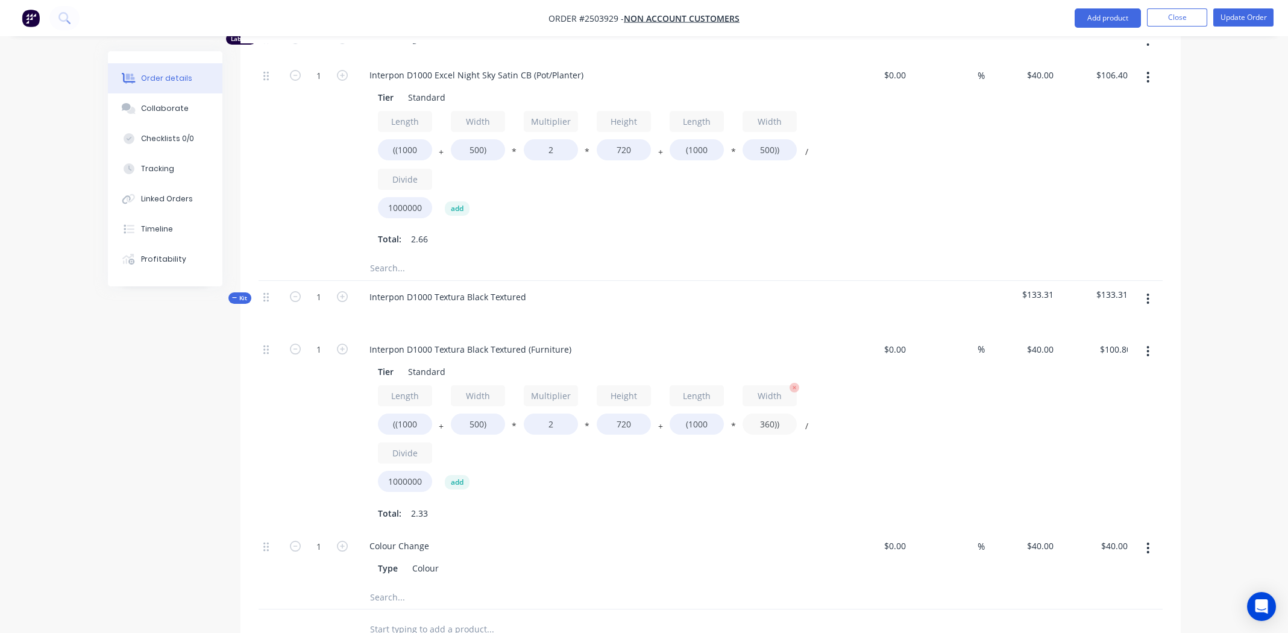
click at [767, 421] on input "360))" at bounding box center [770, 424] width 54 height 21
type input "500))"
type input "$106.40"
click at [720, 452] on div "Length ((1000 + Width 500) * Multiplier 2 * Height 720 + Length (1000 * Width 5…" at bounding box center [596, 441] width 436 height 112
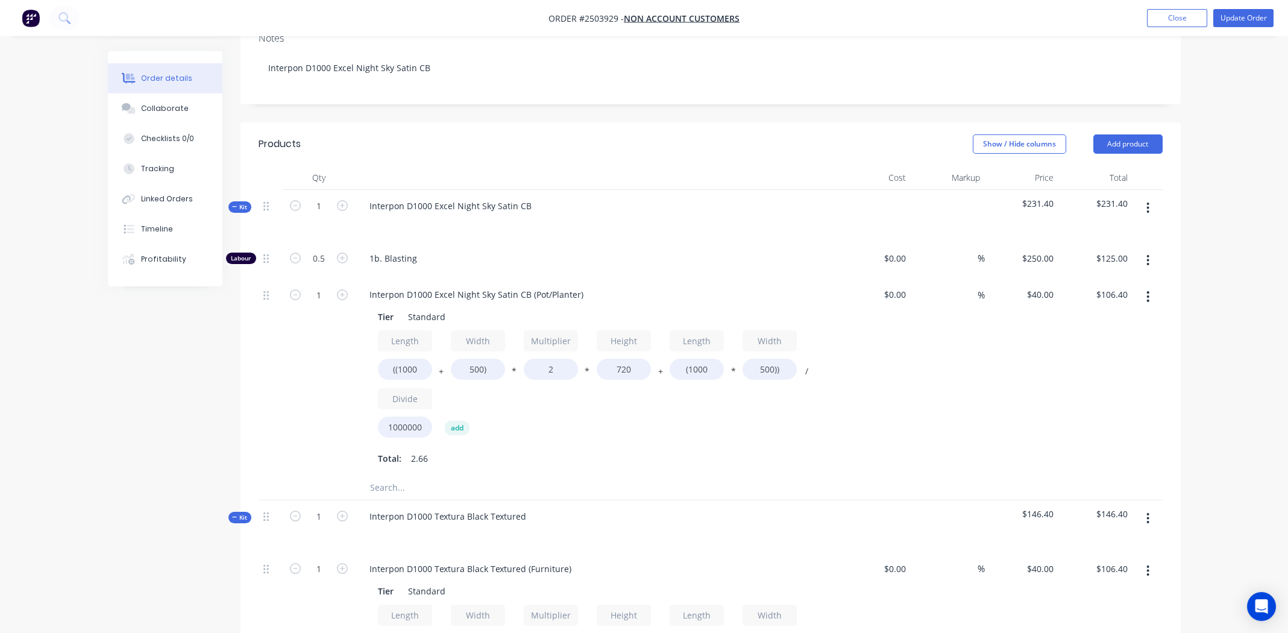
scroll to position [181, 0]
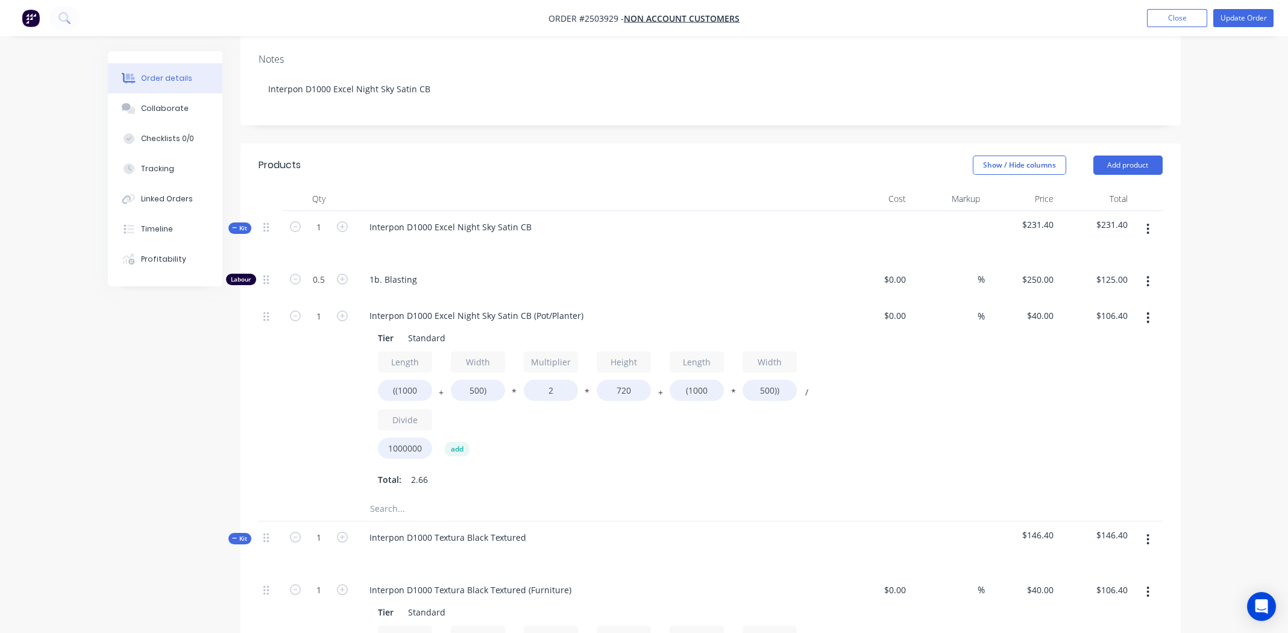
click at [1147, 315] on icon "button" at bounding box center [1148, 317] width 3 height 13
click at [1116, 392] on div "Delete" at bounding box center [1105, 397] width 93 height 17
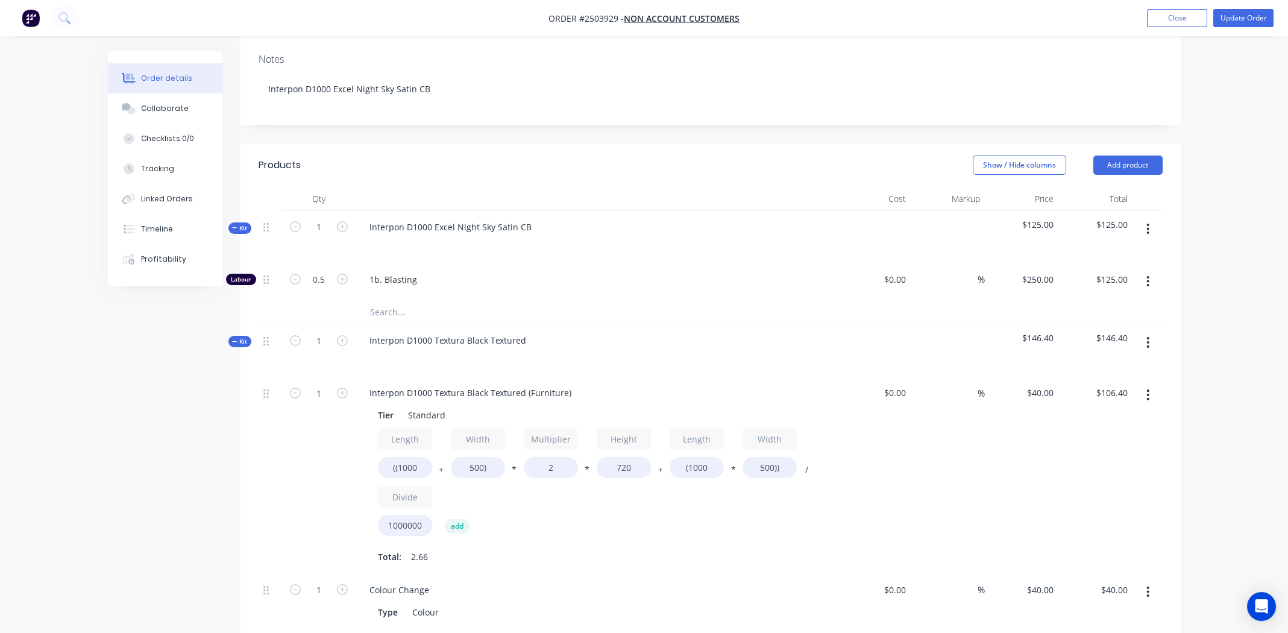
click at [1151, 228] on button "button" at bounding box center [1148, 229] width 28 height 22
click at [1111, 327] on div "Delete" at bounding box center [1105, 332] width 93 height 17
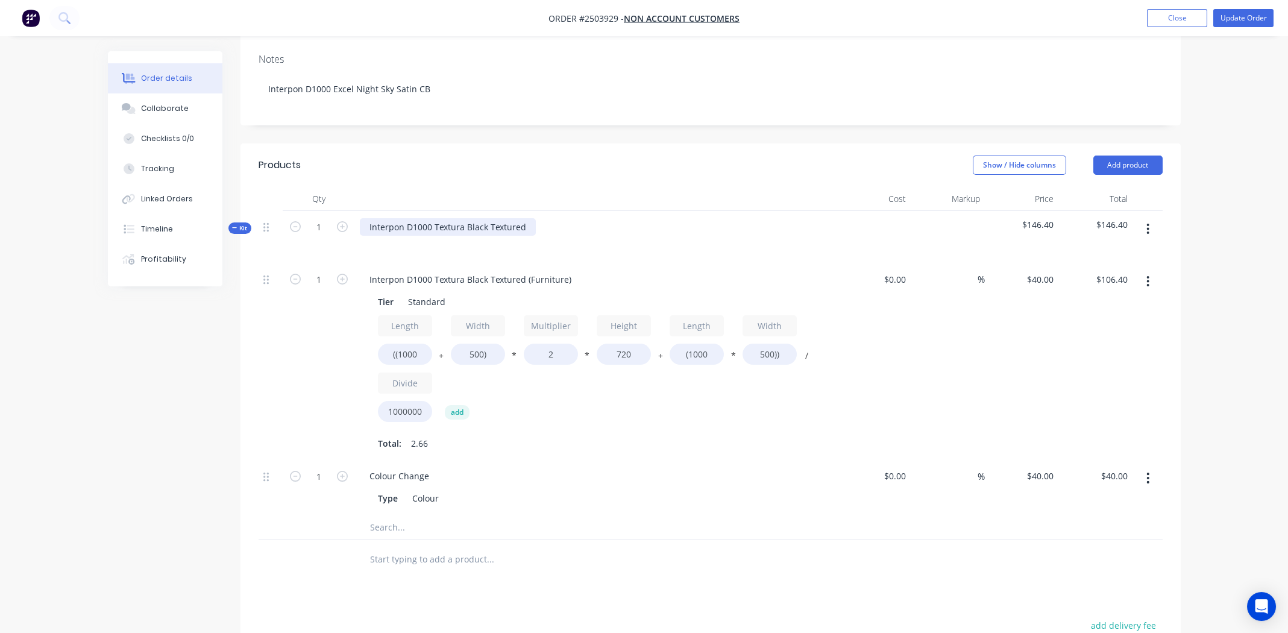
click at [485, 224] on div "Interpon D1000 Textura Black Textured" at bounding box center [448, 226] width 176 height 17
copy div "Interpon D1000 Textura Black Textured"
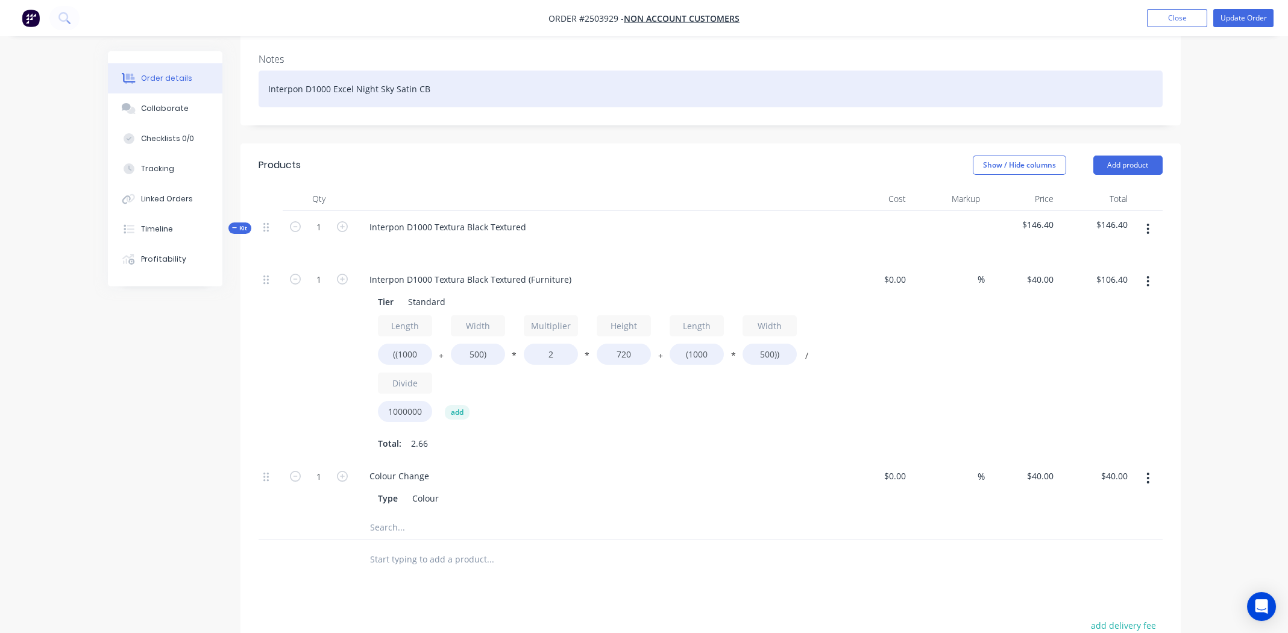
click at [377, 88] on div "Interpon D1000 Excel Night Sky Satin CB" at bounding box center [711, 89] width 904 height 37
paste div
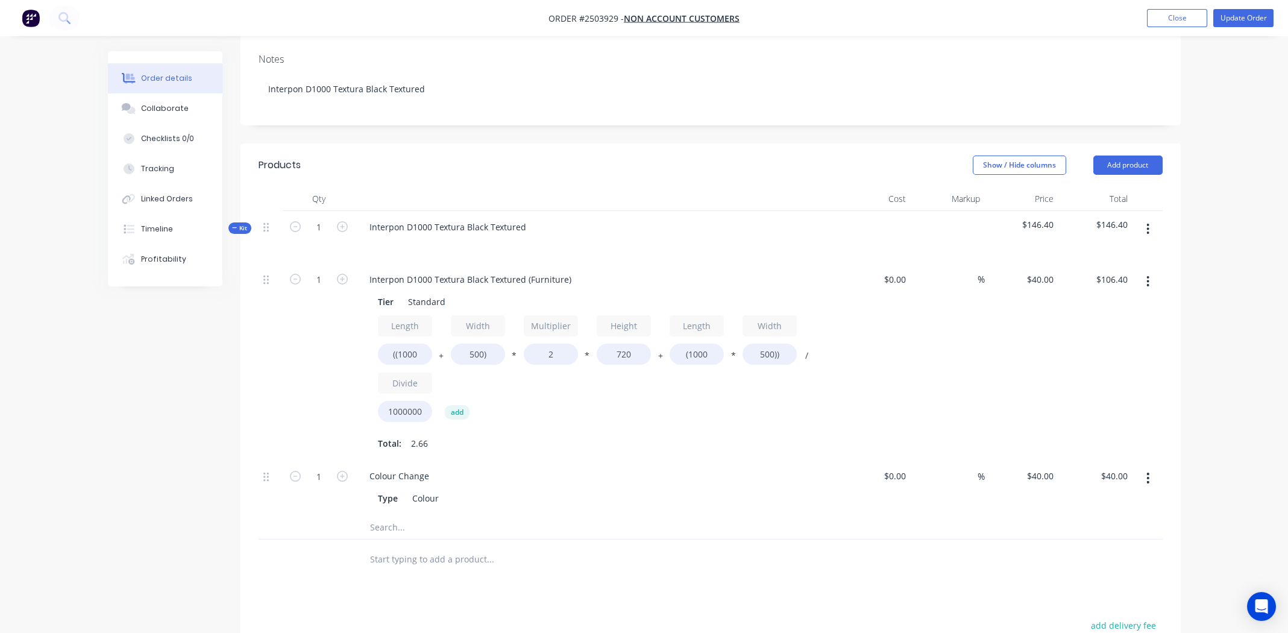
click at [644, 440] on div "Total: 2.66" at bounding box center [596, 443] width 436 height 18
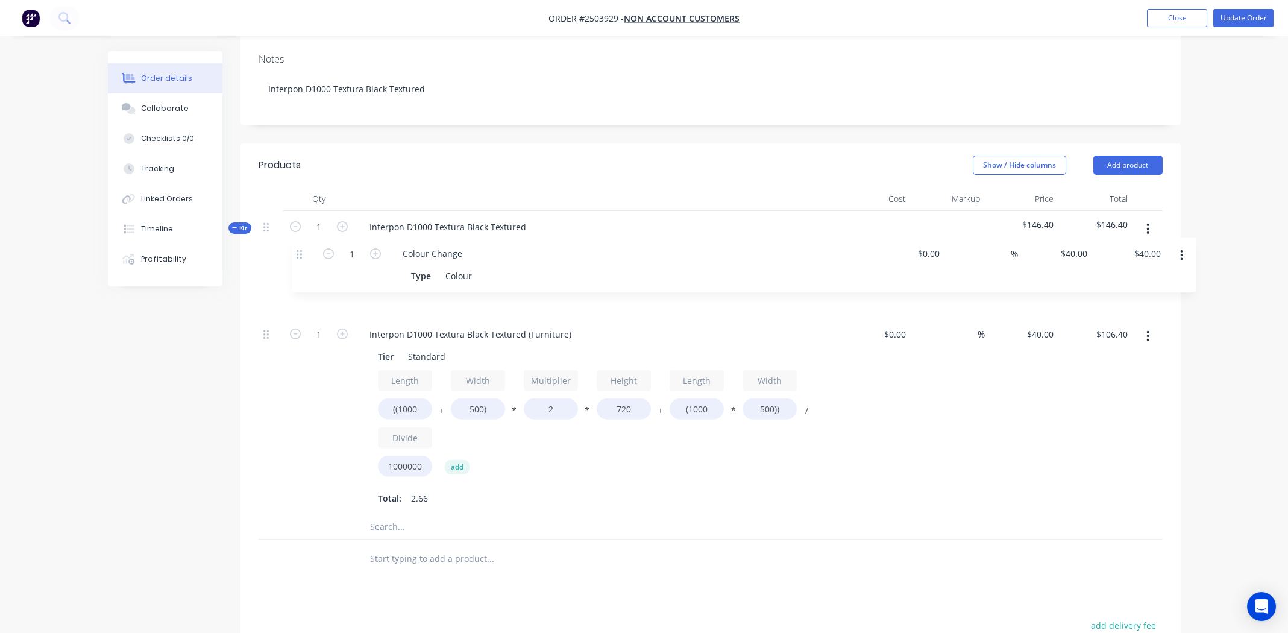
drag, startPoint x: 268, startPoint y: 473, endPoint x: 304, endPoint y: 244, distance: 231.4
click at [304, 244] on div "Kit 1 Interpon D1000 Textura Black Textured $146.40 $146.40 1 Interpon D1000 Te…" at bounding box center [711, 375] width 904 height 329
click at [1145, 222] on button "button" at bounding box center [1148, 229] width 28 height 22
click at [1120, 263] on div "Add product to kit" at bounding box center [1105, 260] width 93 height 17
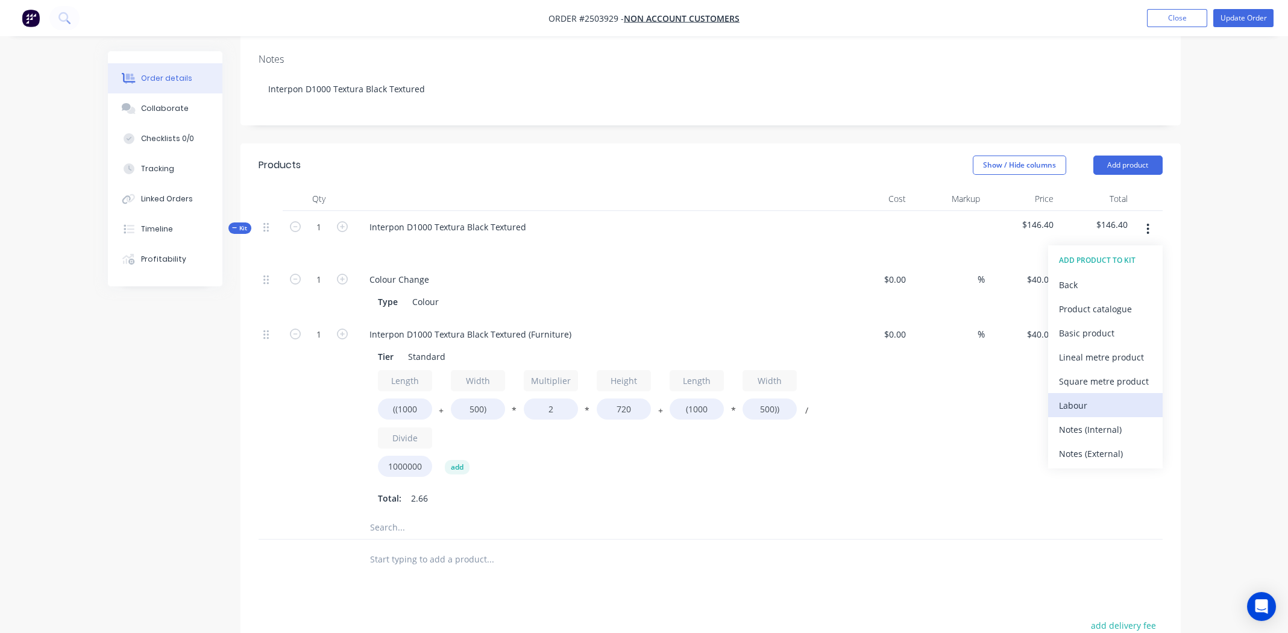
click at [1081, 405] on div "Labour" at bounding box center [1105, 405] width 93 height 17
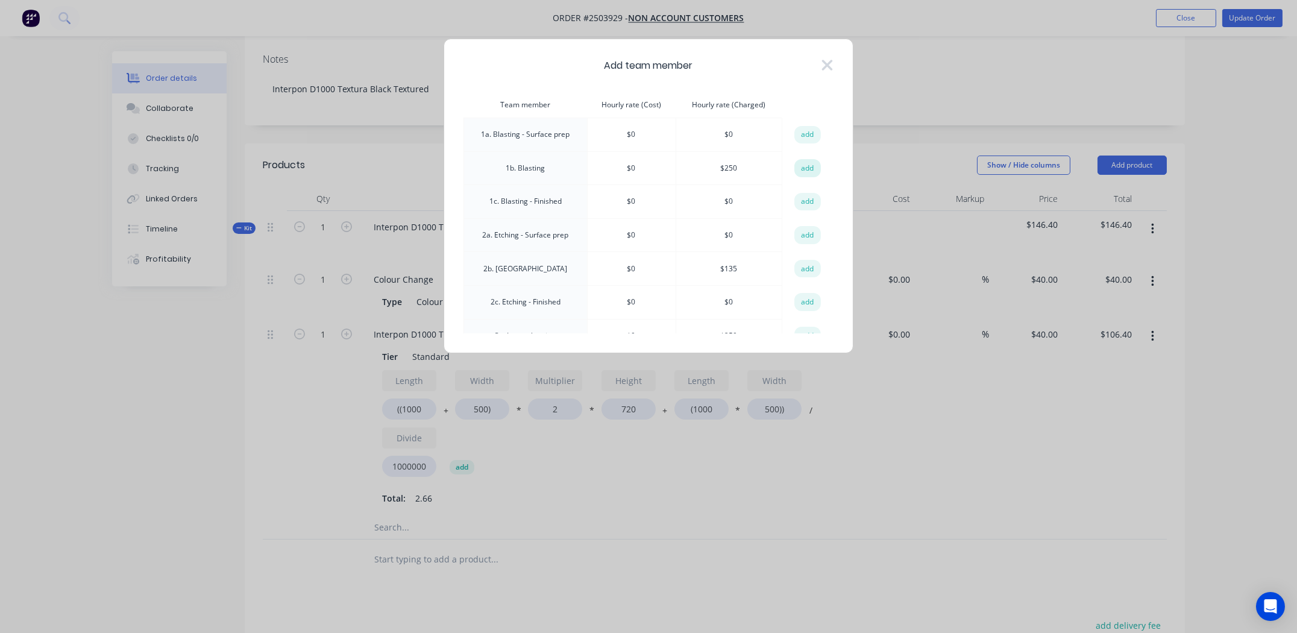
click at [804, 167] on button "add" at bounding box center [808, 168] width 27 height 18
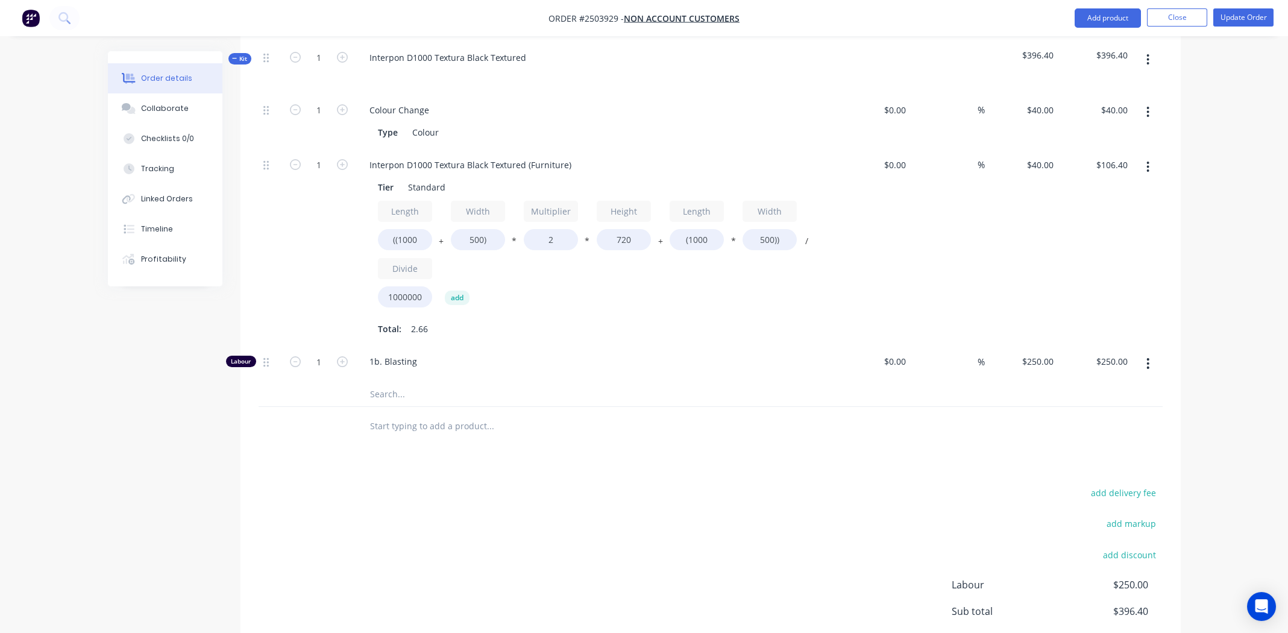
scroll to position [362, 0]
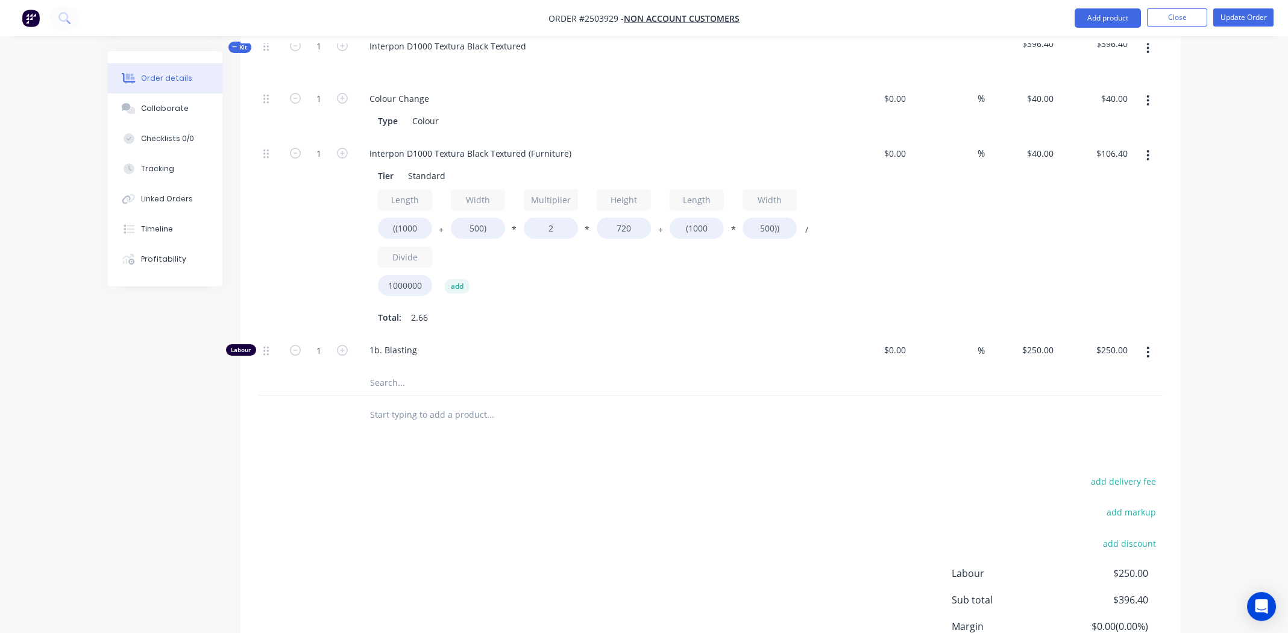
click at [619, 320] on div "Total: 2.66" at bounding box center [596, 317] width 436 height 18
click at [552, 228] on input "2" at bounding box center [551, 228] width 54 height 21
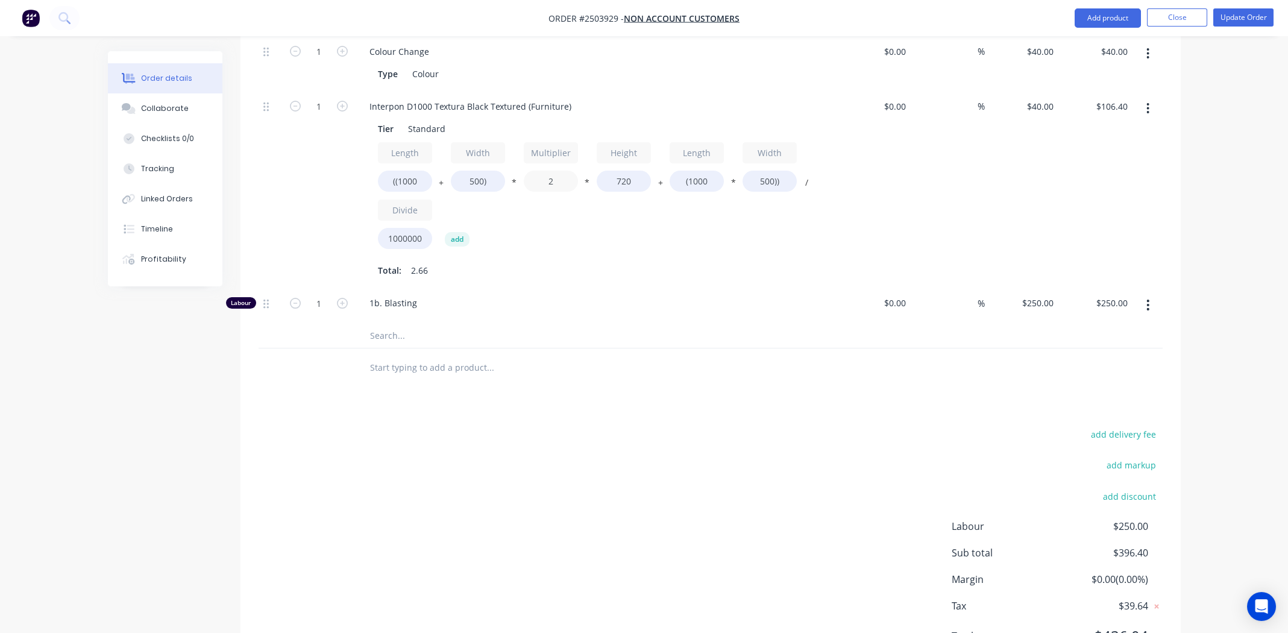
scroll to position [348, 0]
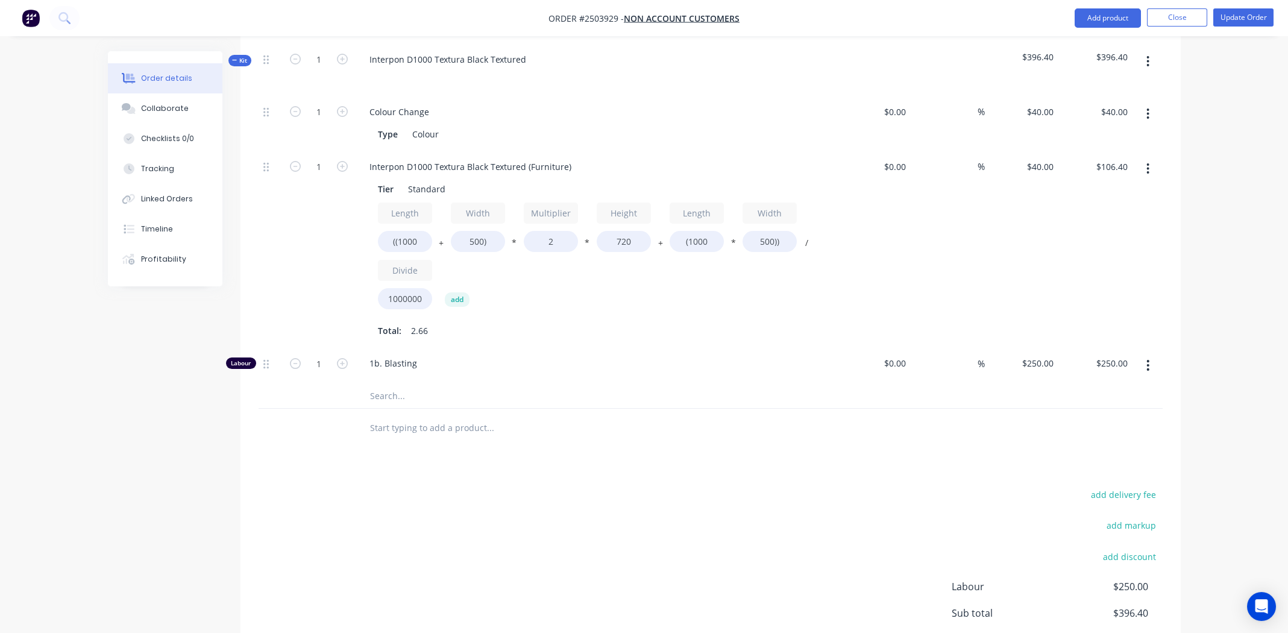
click at [606, 357] on span "1b. Blasting" at bounding box center [601, 363] width 463 height 13
click at [1150, 162] on icon "button" at bounding box center [1148, 168] width 3 height 13
click at [1083, 240] on div "Delete" at bounding box center [1105, 248] width 93 height 17
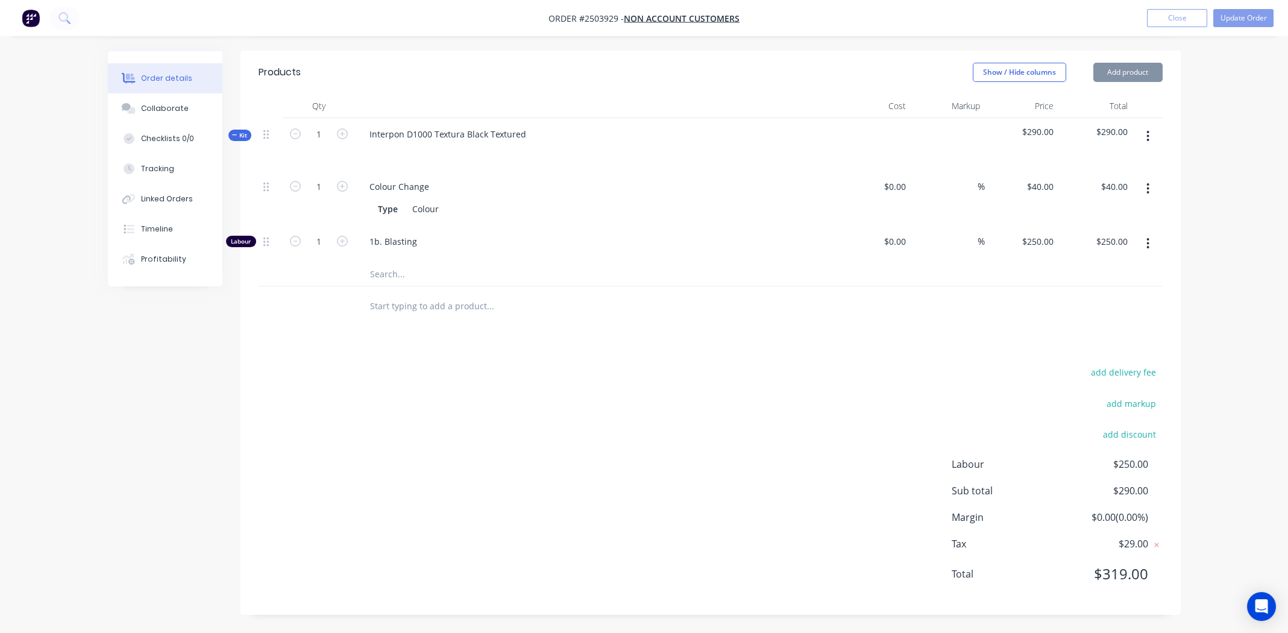
scroll to position [272, 0]
click at [1148, 134] on icon "button" at bounding box center [1148, 137] width 3 height 13
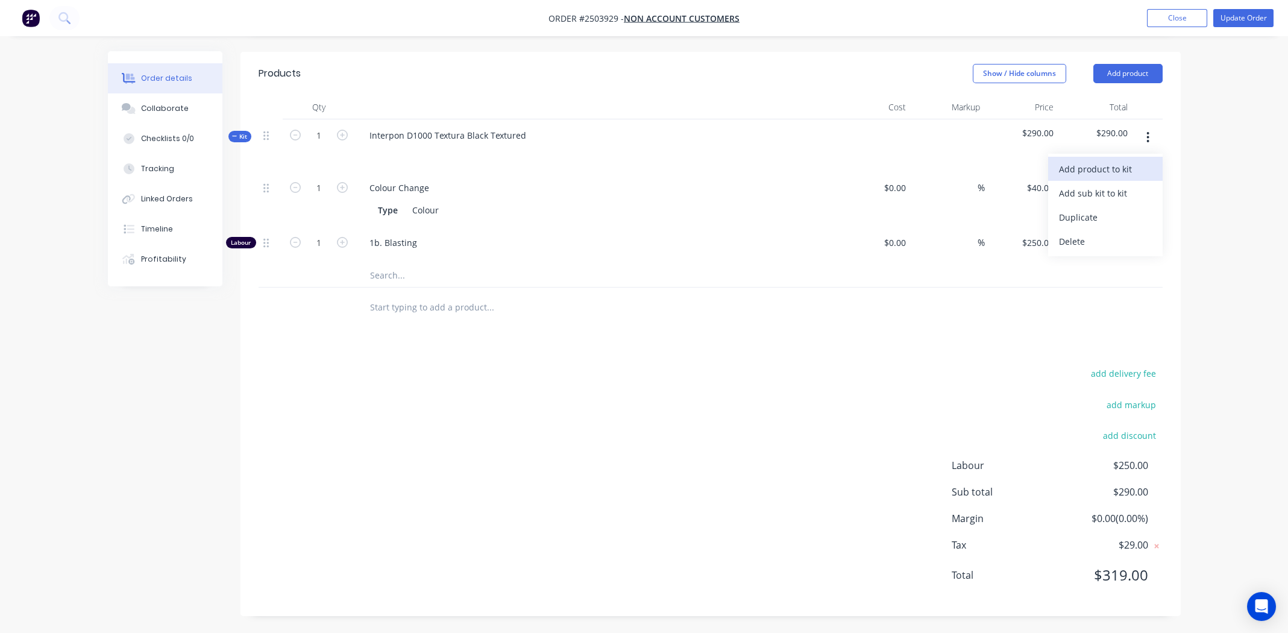
click at [1127, 168] on div "Add product to kit" at bounding box center [1105, 168] width 93 height 17
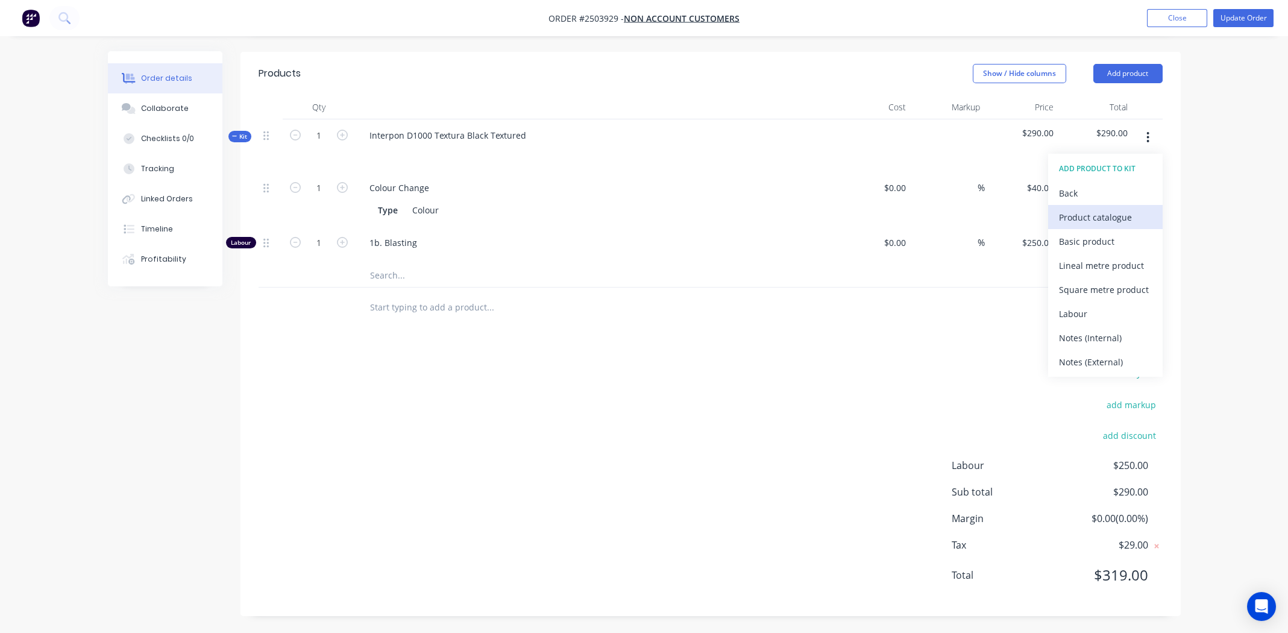
click at [1101, 216] on div "Product catalogue" at bounding box center [1105, 217] width 93 height 17
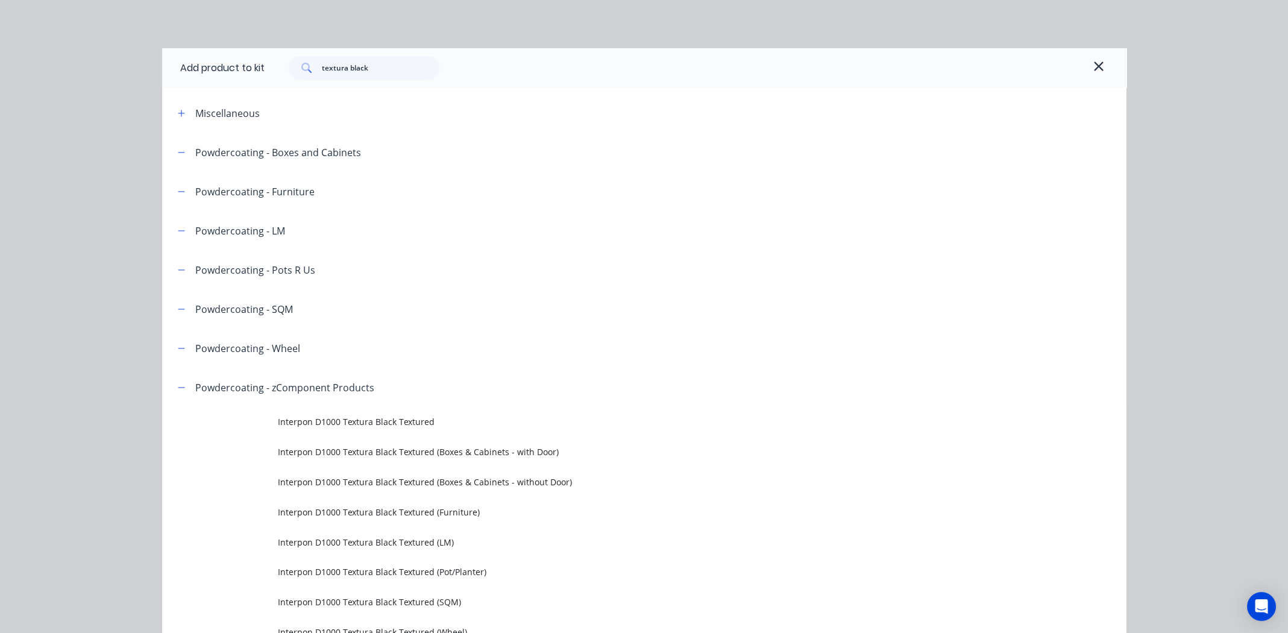
scroll to position [67, 0]
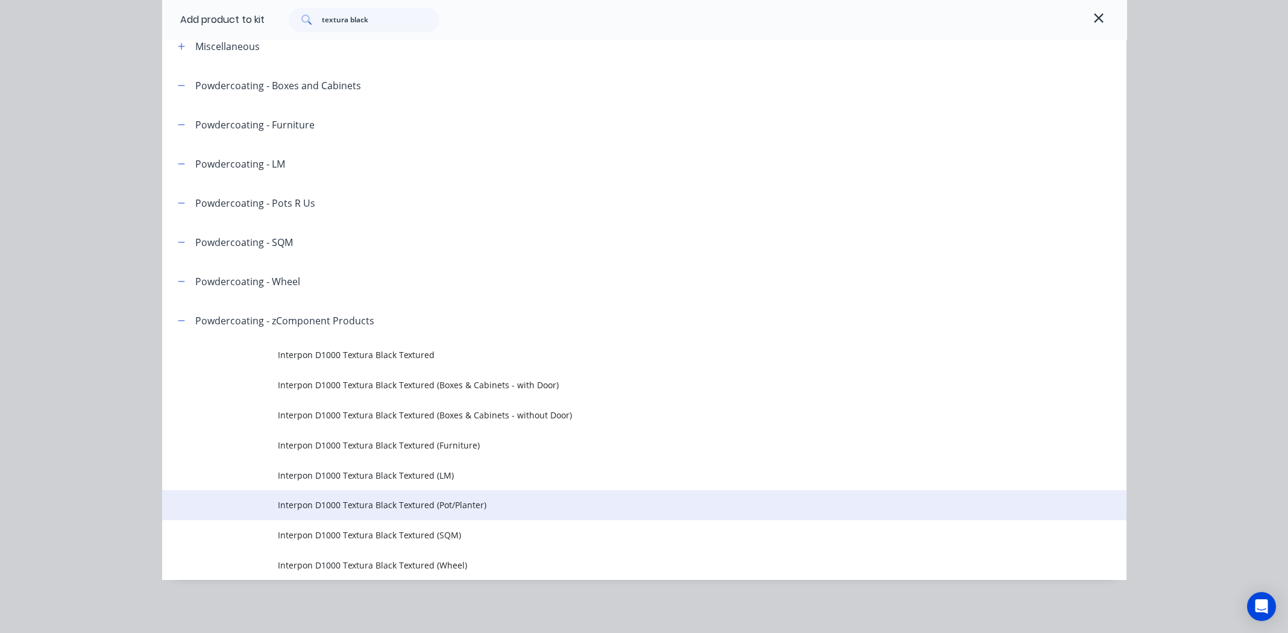
click at [333, 499] on span "Interpon D1000 Textura Black Textured (Pot/Planter)" at bounding box center [617, 505] width 679 height 13
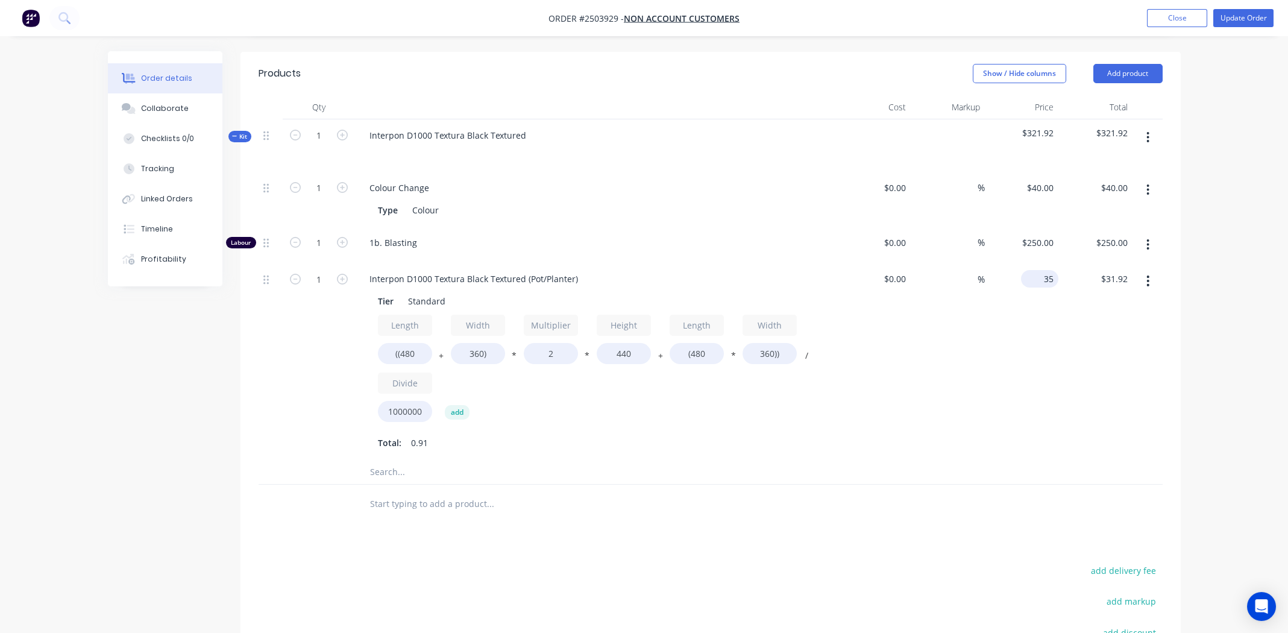
click at [1041, 278] on div "35 $35.00" at bounding box center [1039, 278] width 37 height 17
type input "$40.00"
type input "$36.48"
click at [901, 371] on div "$0.00 $0.00" at bounding box center [874, 361] width 74 height 197
click at [415, 350] on input "((480" at bounding box center [405, 353] width 54 height 21
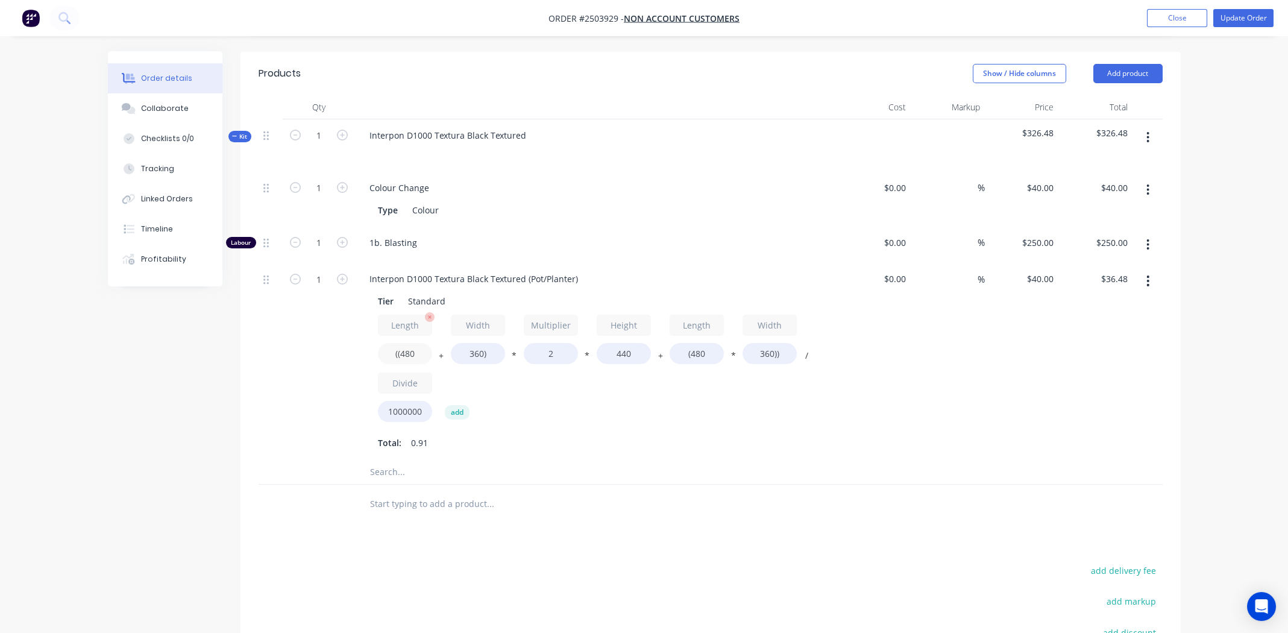
click at [415, 350] on input "((480" at bounding box center [405, 353] width 54 height 21
type input "((1000"
type input "$54.78"
click at [473, 352] on input "360)" at bounding box center [478, 353] width 54 height 21
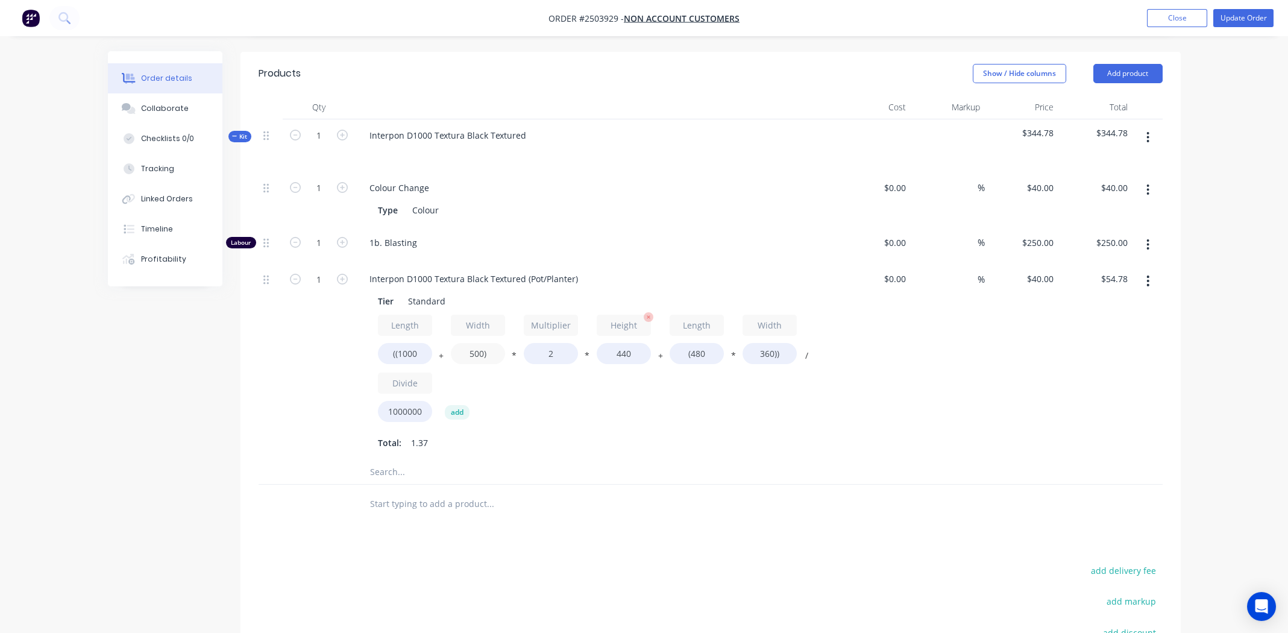
type input "500)"
type input "$59.71"
click at [625, 347] on input "440" at bounding box center [624, 353] width 54 height 21
click at [625, 348] on input "440" at bounding box center [624, 353] width 54 height 21
type input "720"
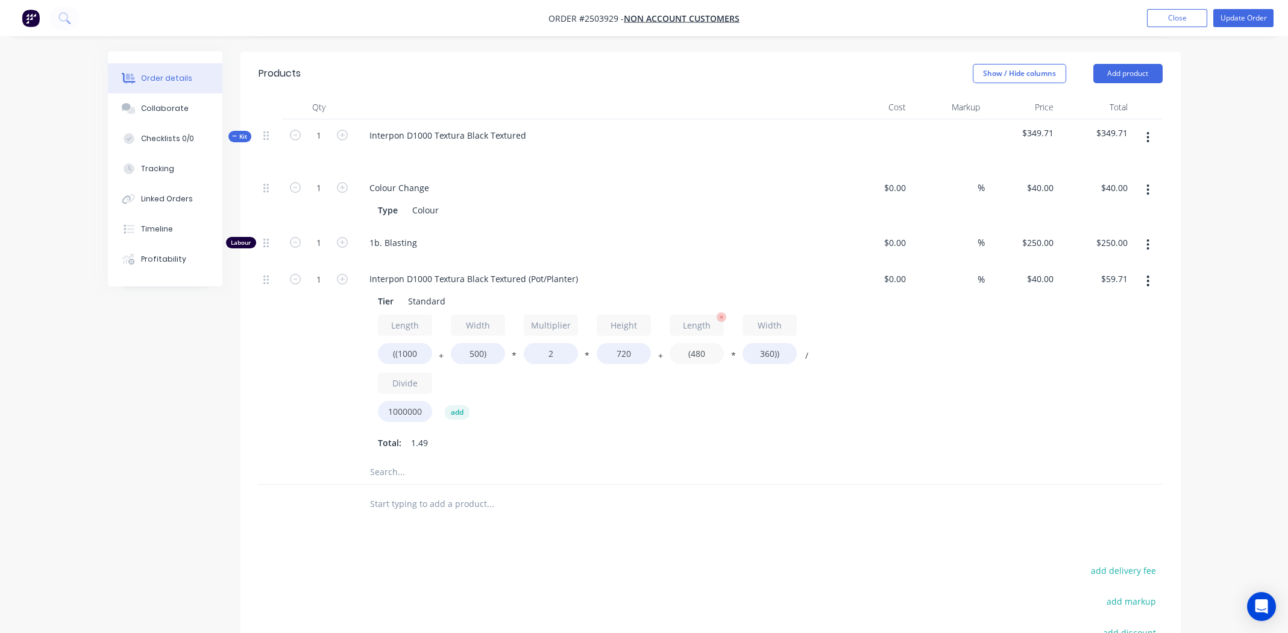
type input "$93.31"
click at [701, 351] on input "(480" at bounding box center [697, 353] width 54 height 21
type input "(1000"
type input "$100.80"
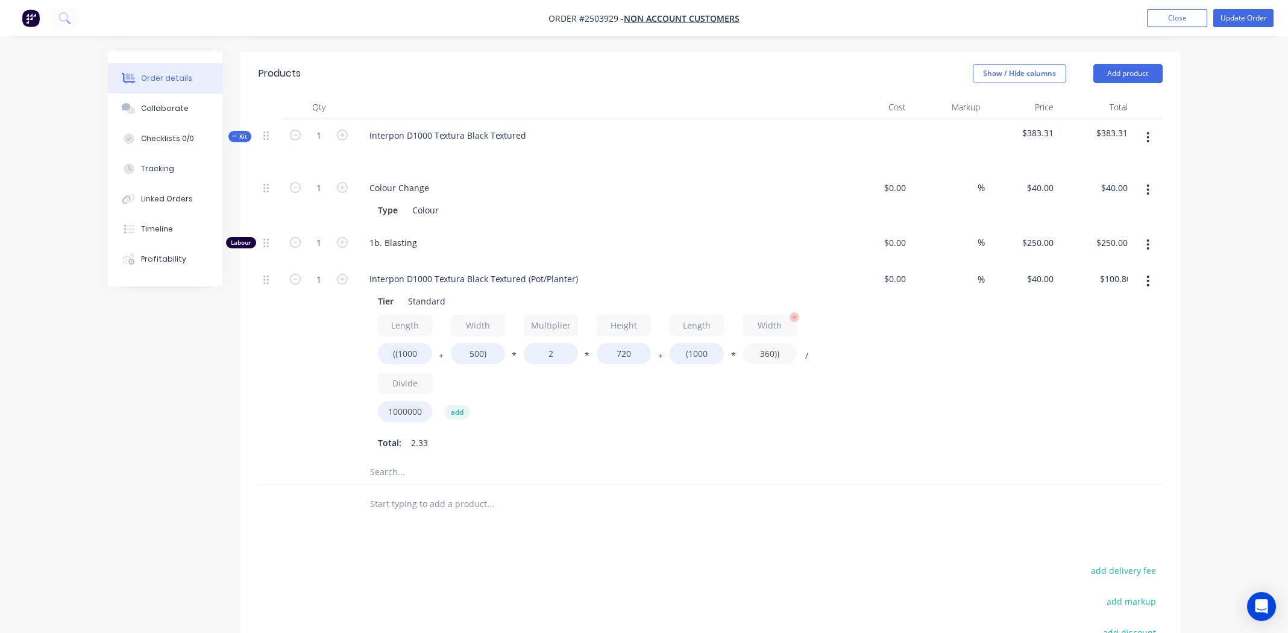
click at [763, 348] on input "360))" at bounding box center [770, 353] width 54 height 21
type input "500))"
type input "$106.40"
click at [813, 414] on div "Length ((1000 + Width 500) * Multiplier 2 * Height 720 + Length (1000 * Width 5…" at bounding box center [596, 371] width 436 height 112
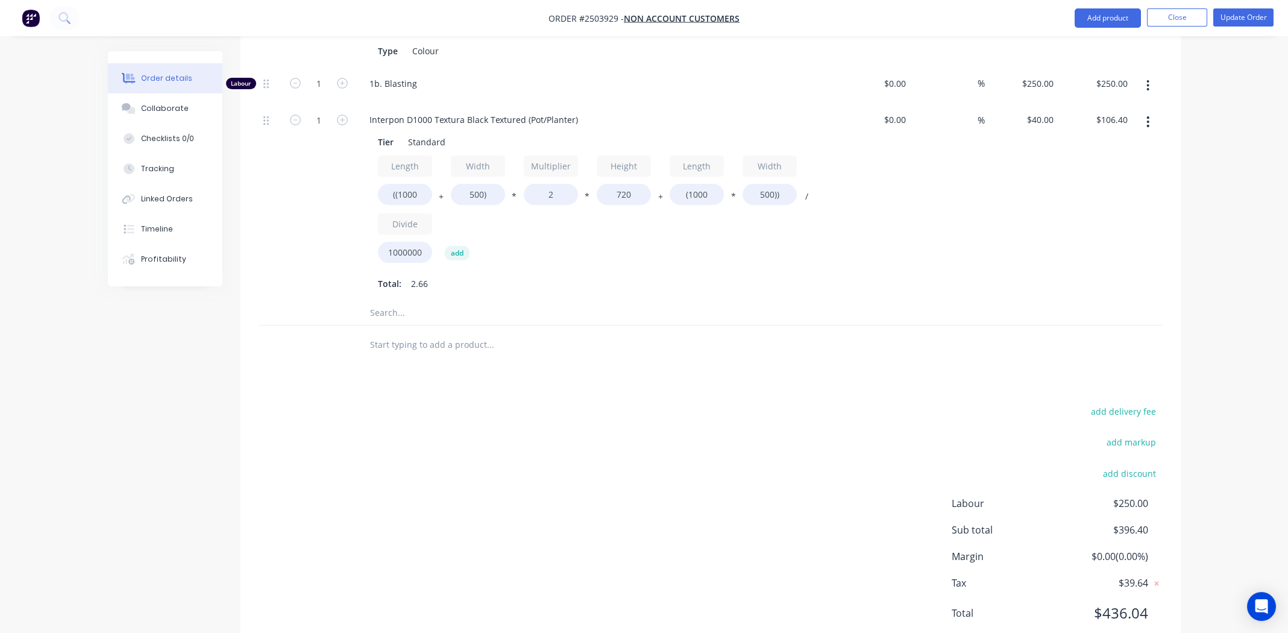
scroll to position [228, 0]
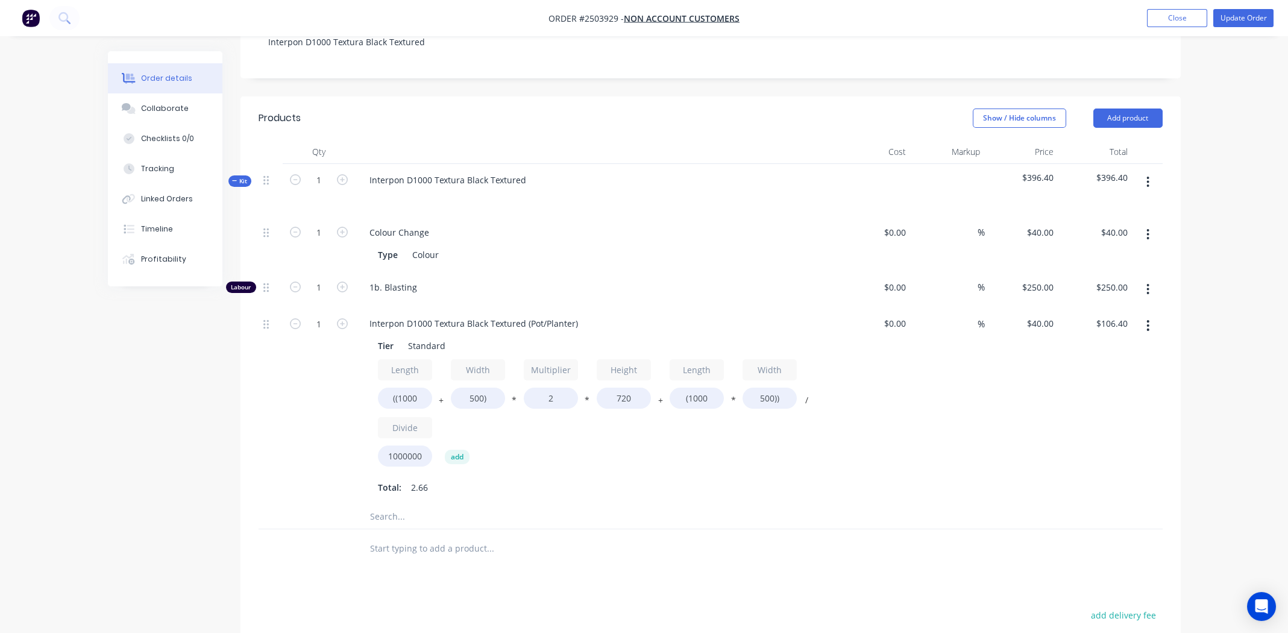
click at [729, 475] on div "Length ((1000 + Width 500) * Multiplier 2 * Height 720 + Length (1000 * Width 5…" at bounding box center [596, 427] width 436 height 137
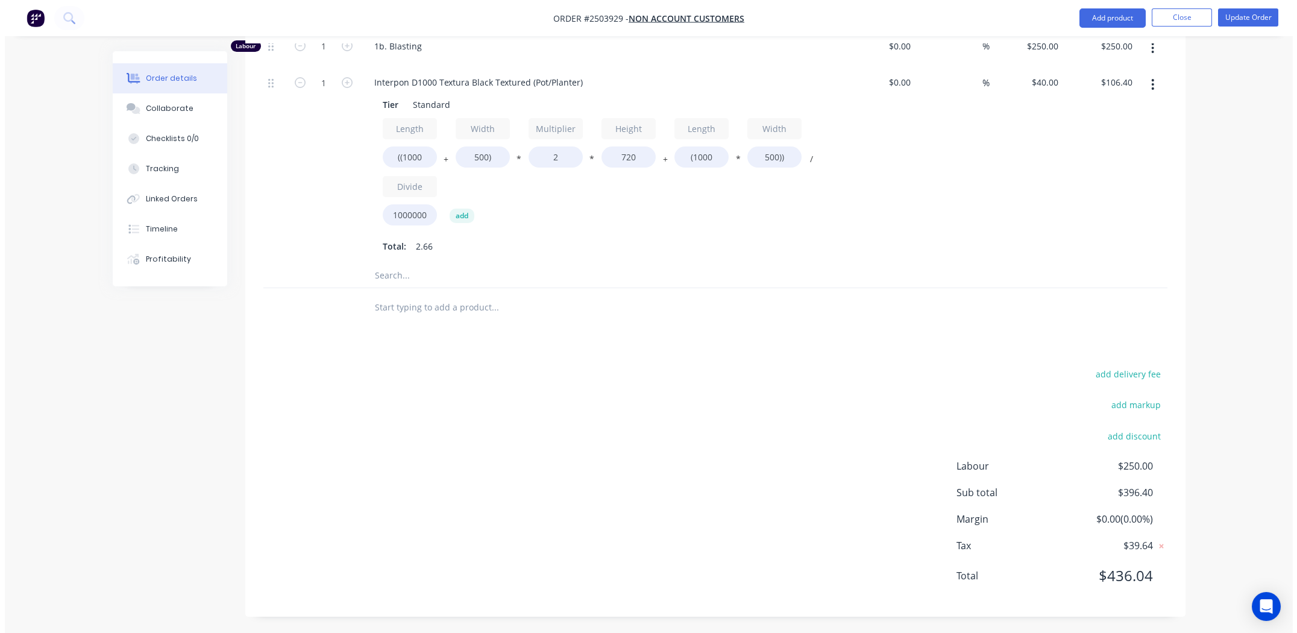
scroll to position [47, 0]
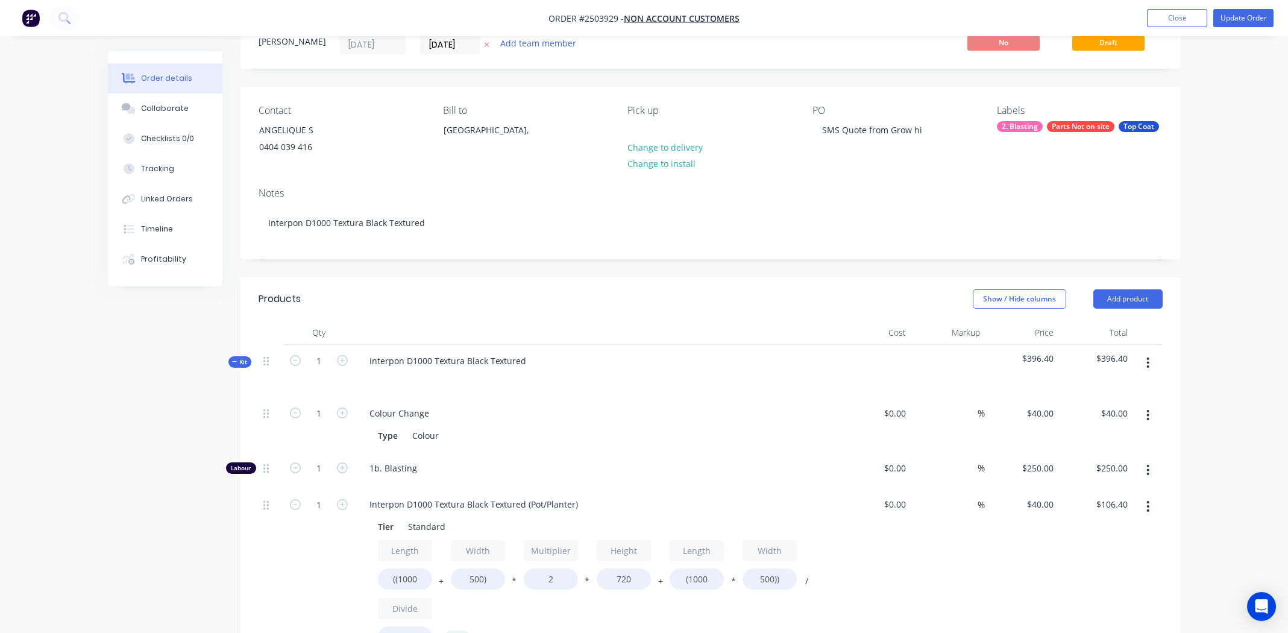
click at [1148, 356] on icon "button" at bounding box center [1148, 362] width 3 height 13
click at [1126, 388] on div "Add product to kit" at bounding box center [1105, 394] width 93 height 17
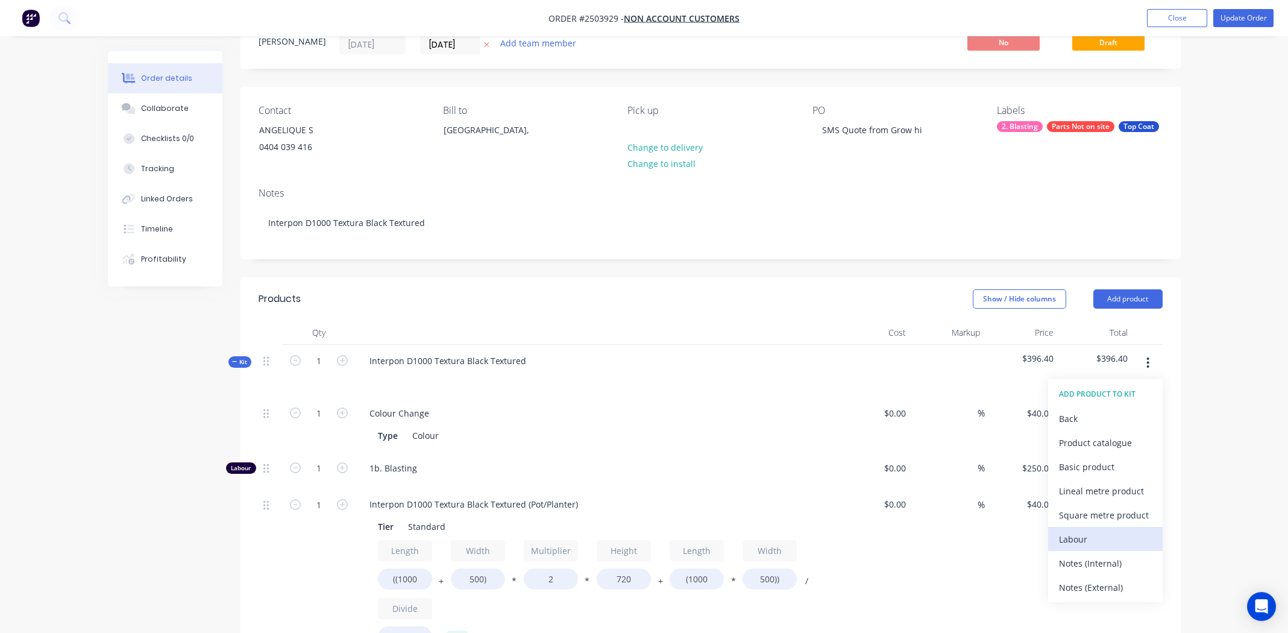
click at [1101, 531] on div "Labour" at bounding box center [1105, 539] width 93 height 17
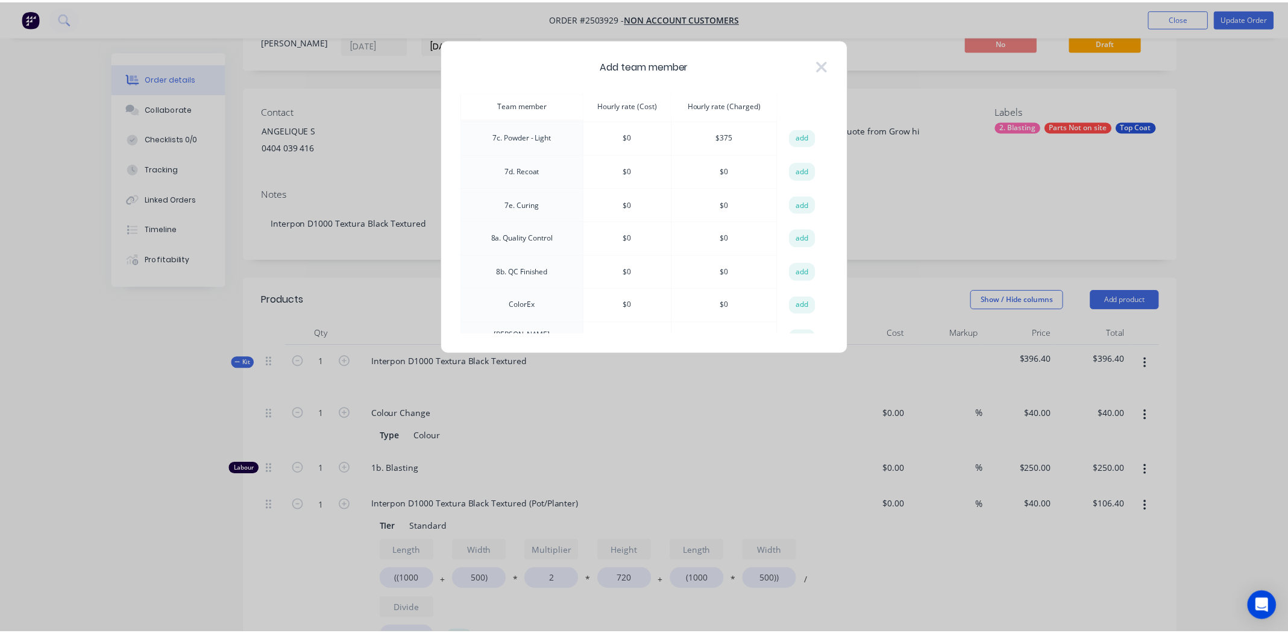
scroll to position [421, 0]
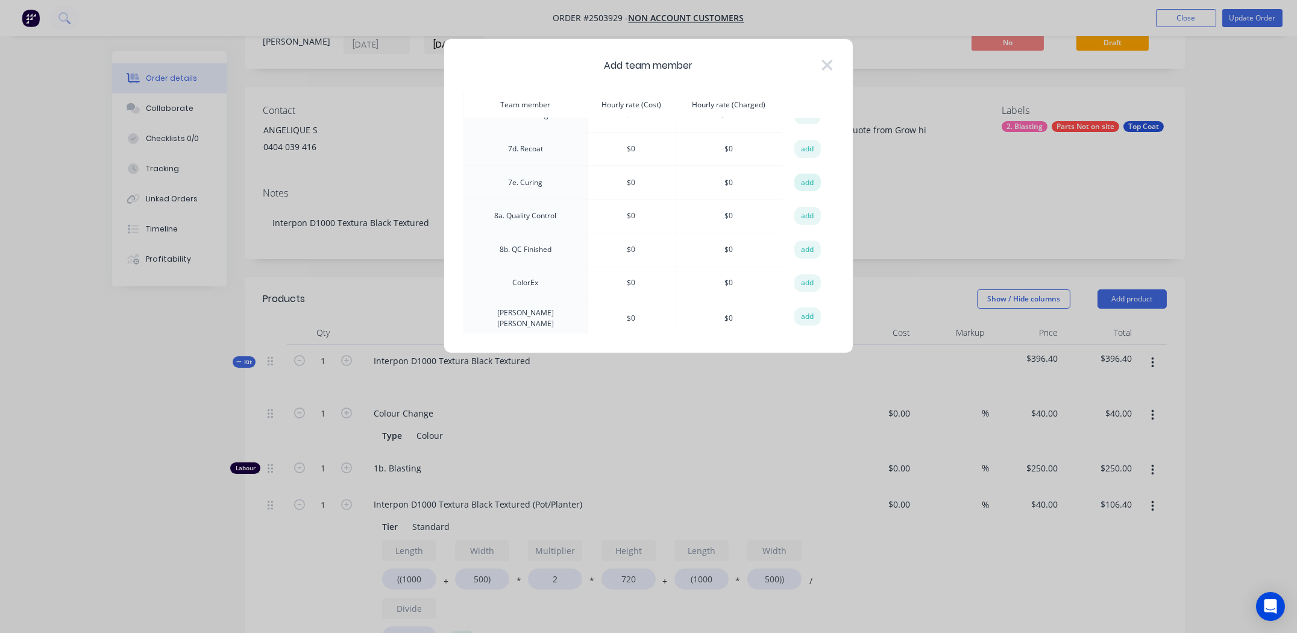
click at [801, 174] on button "add" at bounding box center [808, 183] width 27 height 18
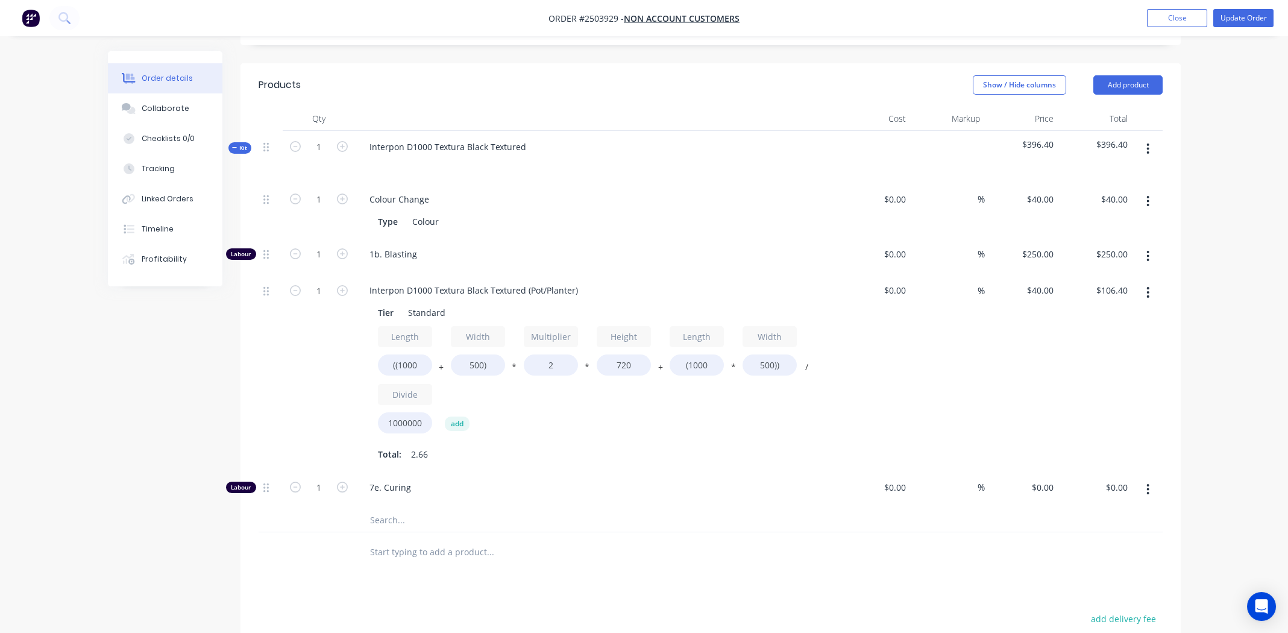
scroll to position [288, 0]
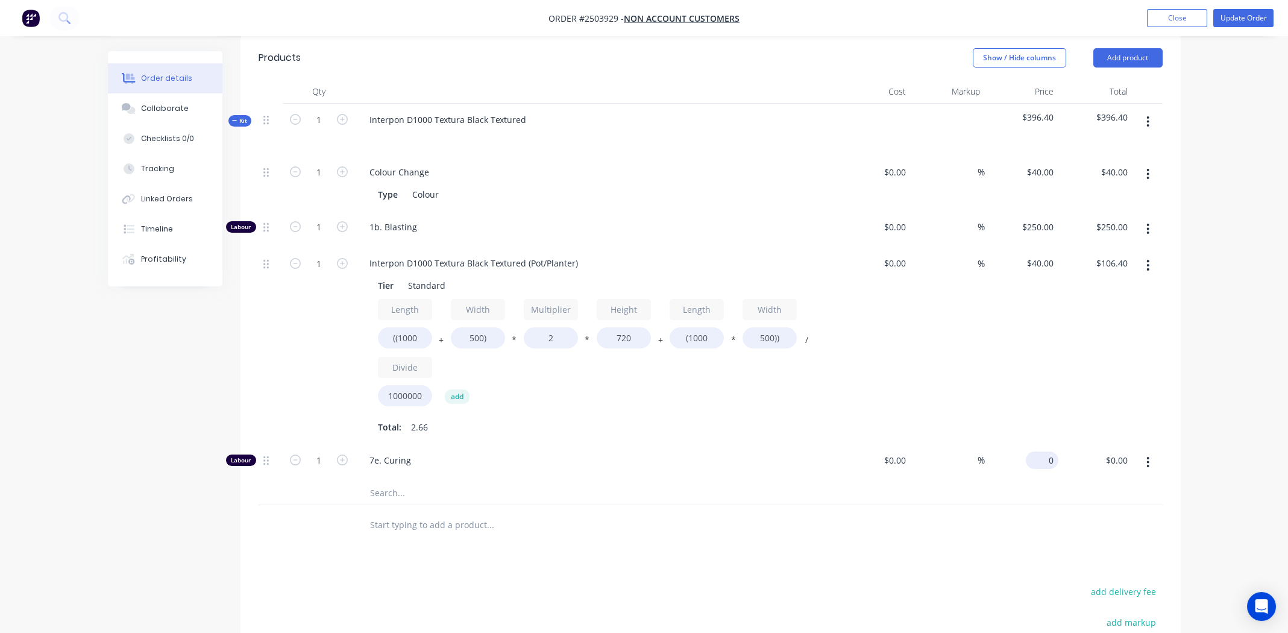
click at [1034, 463] on div "0 $0.00" at bounding box center [1022, 462] width 74 height 37
type input "$135.00"
click at [322, 181] on input "1" at bounding box center [318, 172] width 31 height 18
type input "0.5"
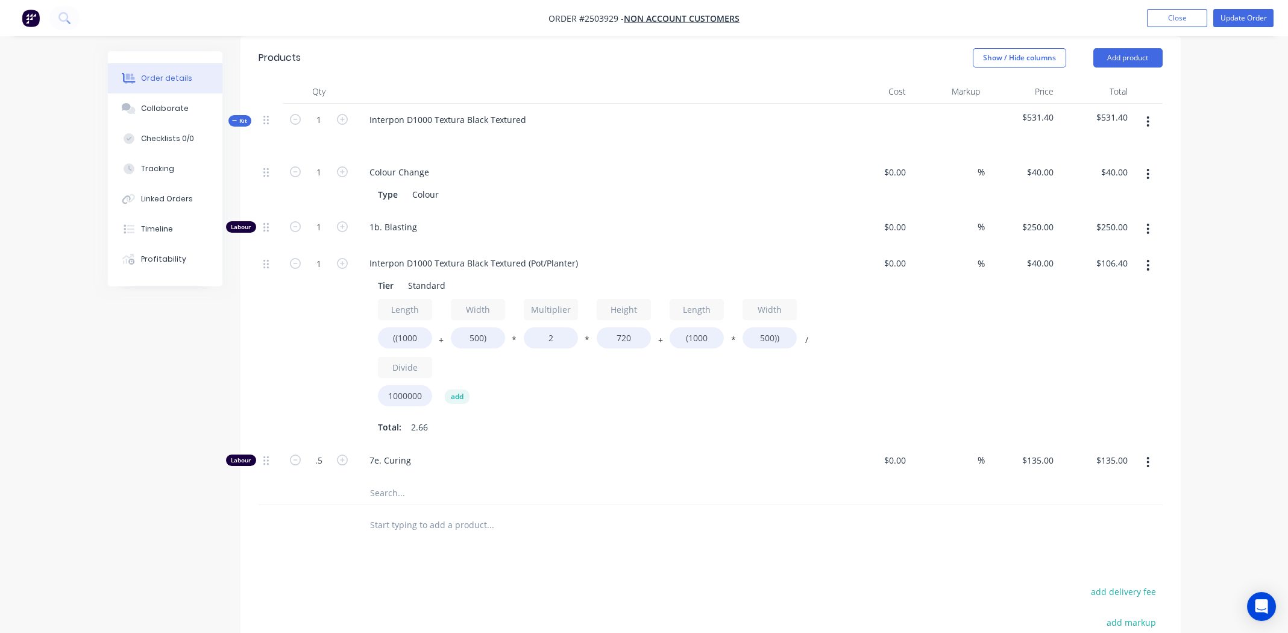
type input "$67.50"
click at [717, 464] on span "7e. Curing" at bounding box center [601, 460] width 463 height 13
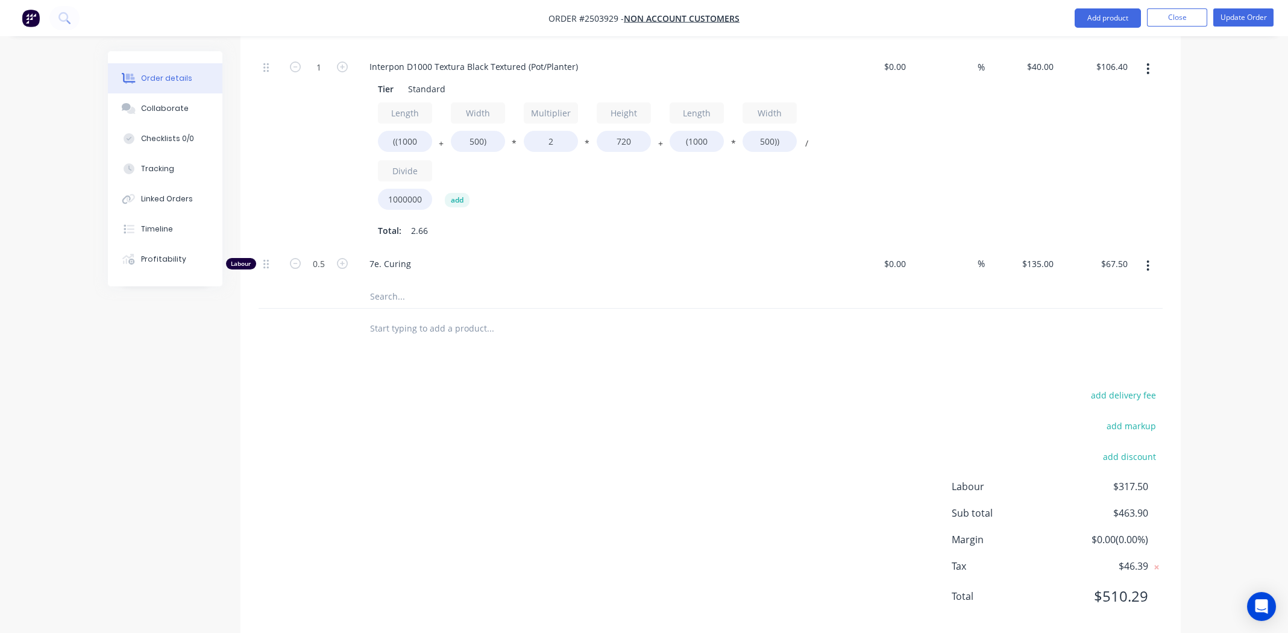
scroll to position [506, 0]
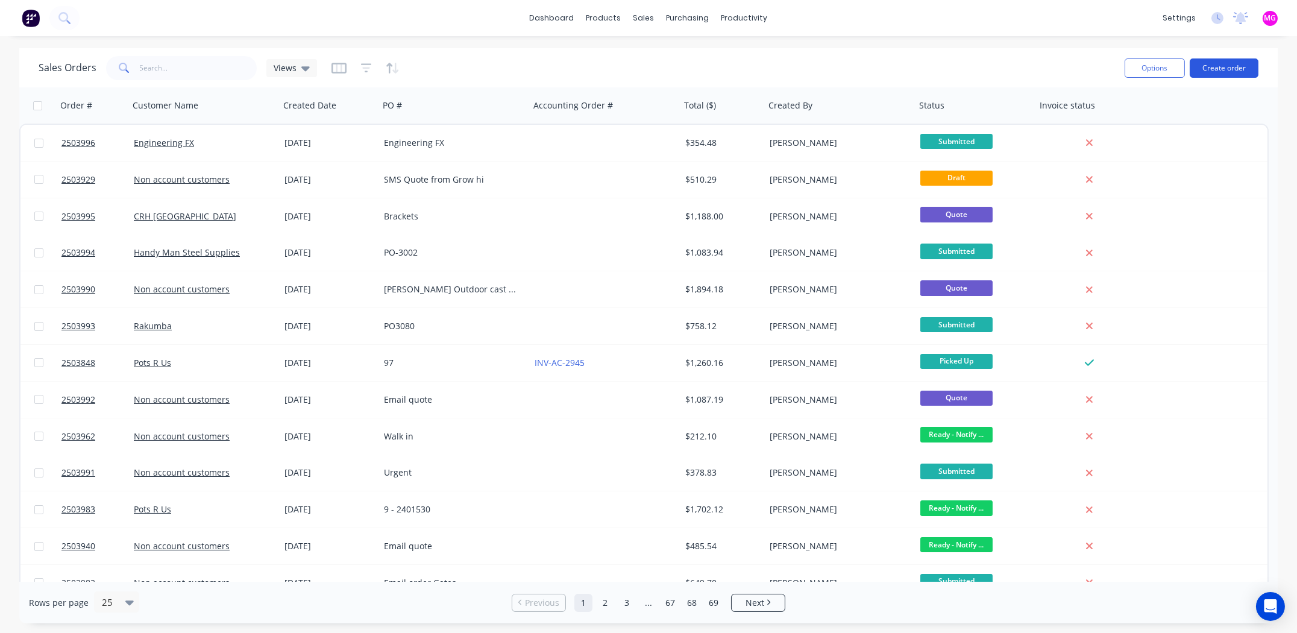
click at [1229, 67] on button "Create order" at bounding box center [1224, 67] width 69 height 19
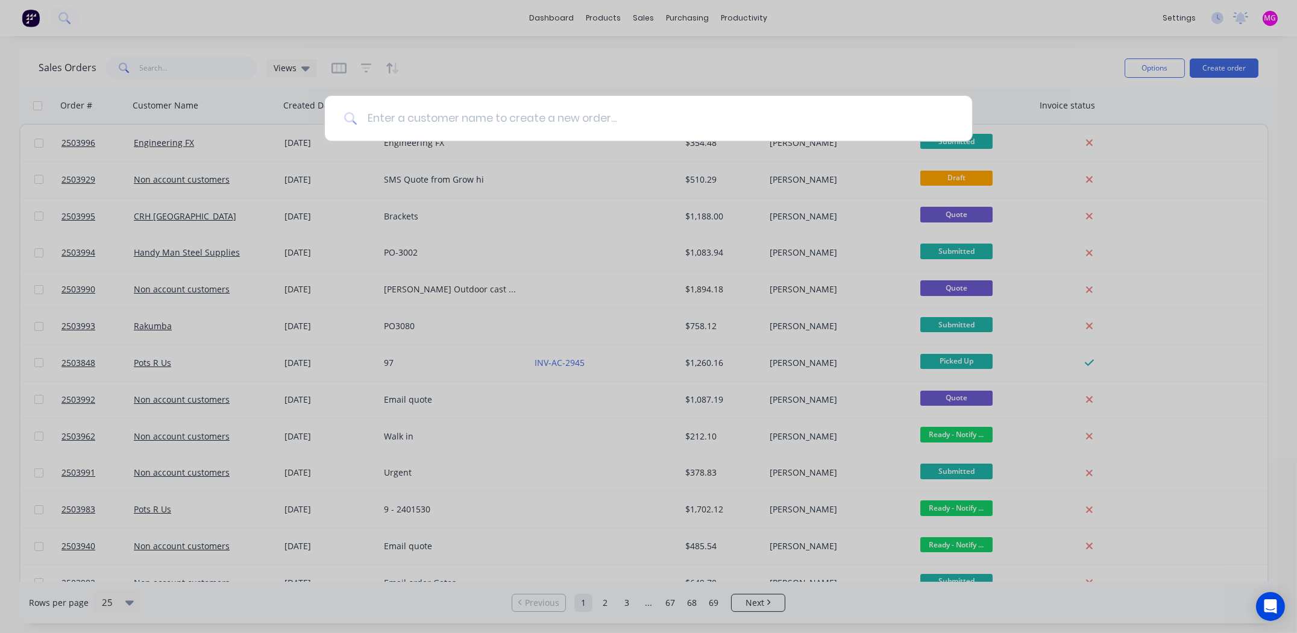
click at [421, 116] on input at bounding box center [655, 118] width 596 height 45
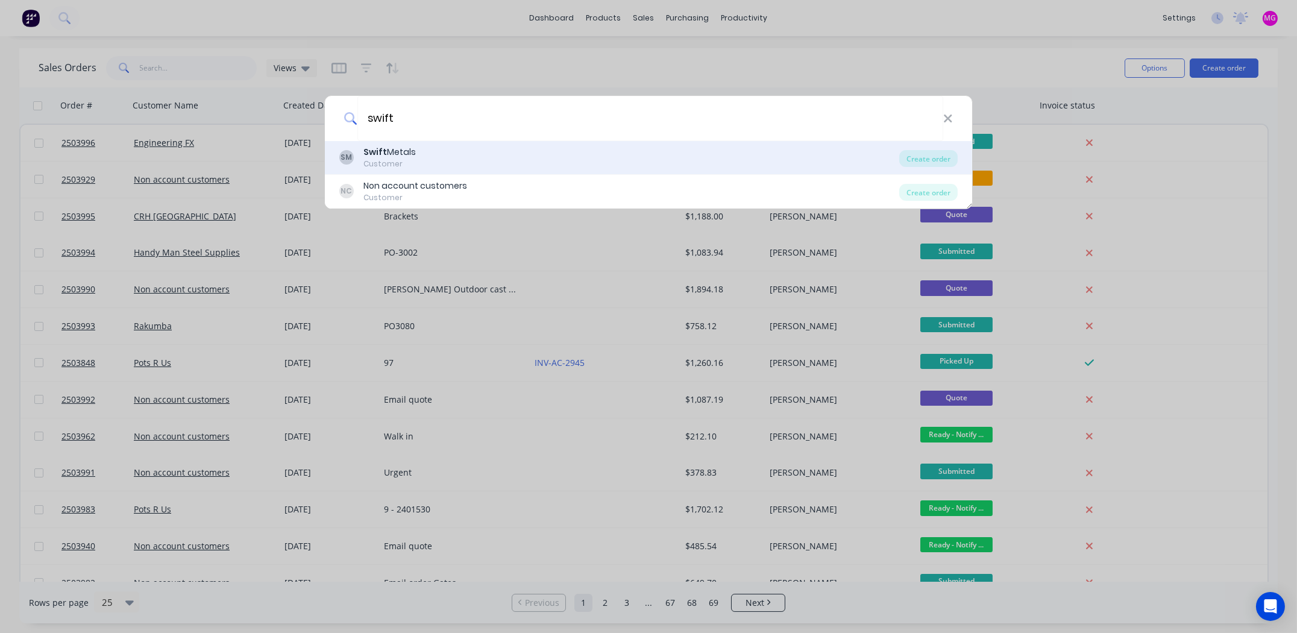
type input "swift"
click at [421, 148] on div "[PERSON_NAME] Metals Customer" at bounding box center [619, 158] width 560 height 24
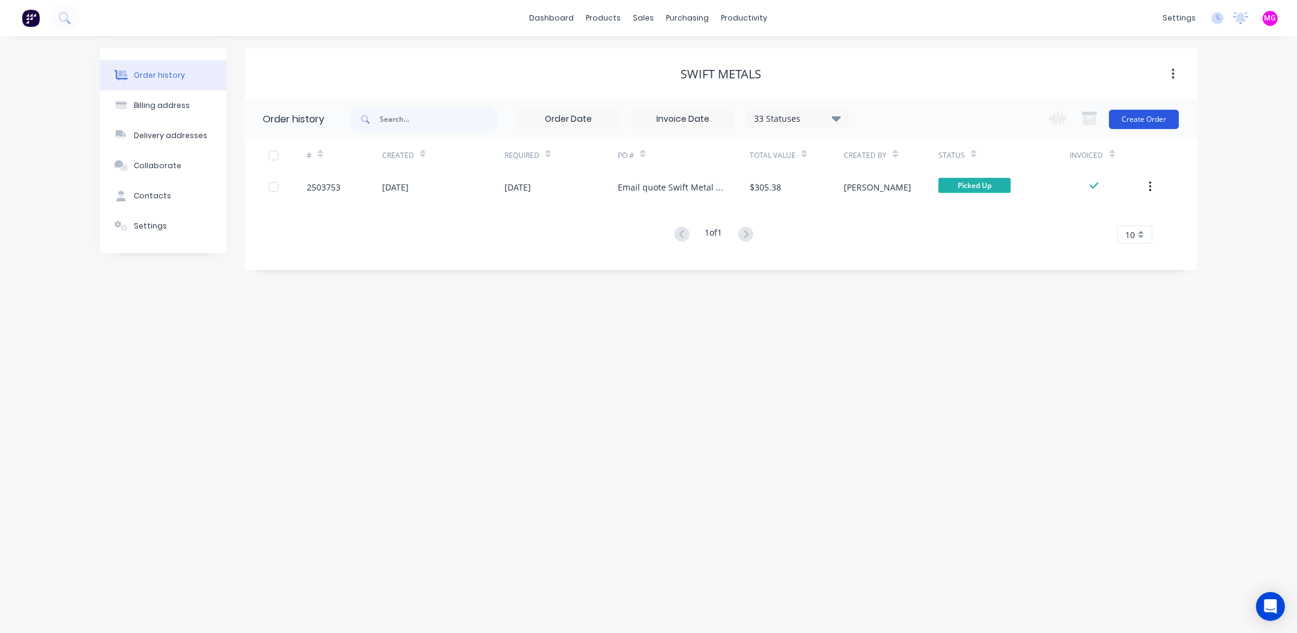
click at [1134, 121] on button "Create Order" at bounding box center [1144, 119] width 70 height 19
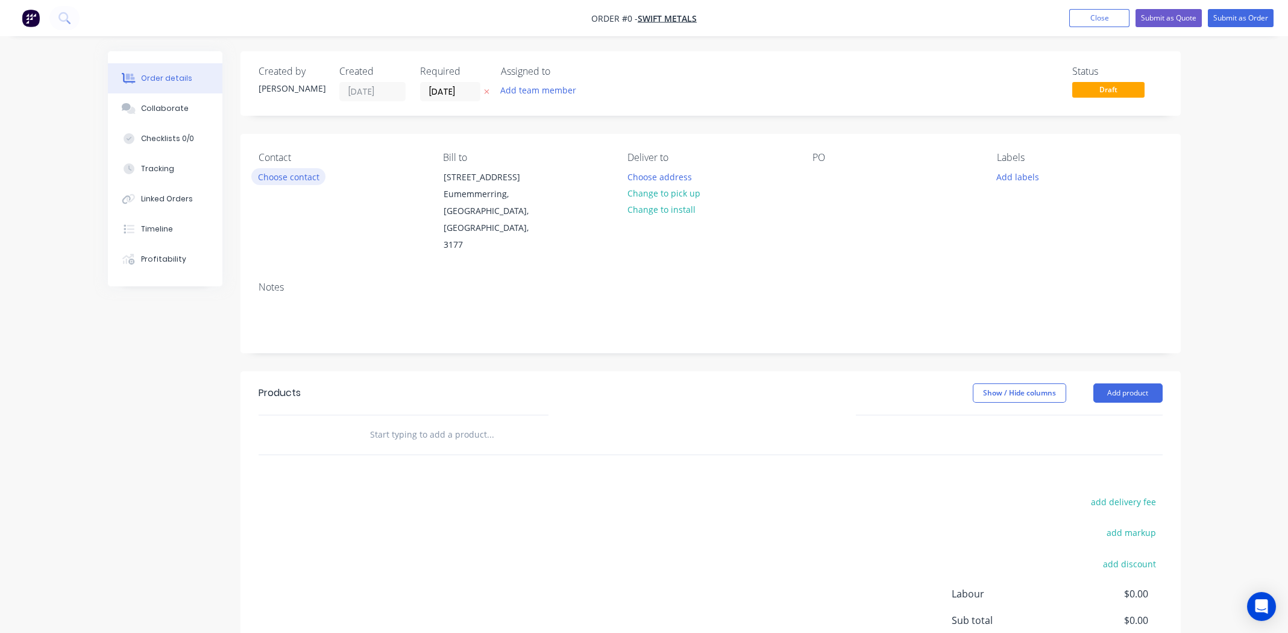
click at [272, 176] on button "Choose contact" at bounding box center [288, 176] width 74 height 16
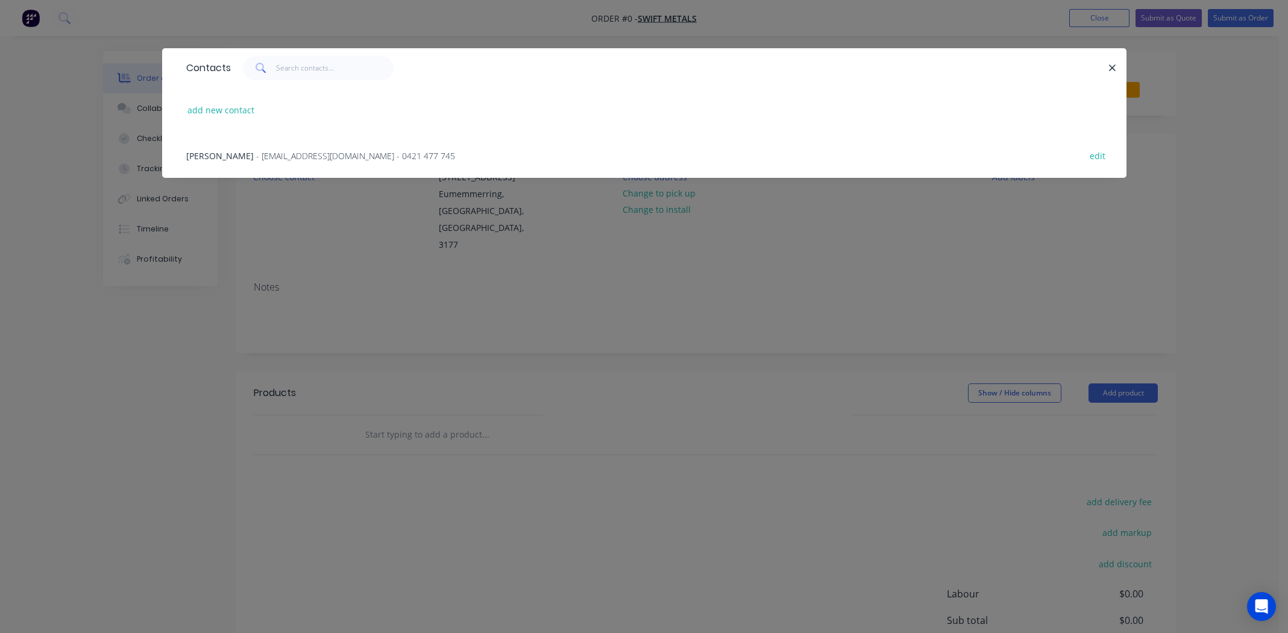
click at [216, 150] on span "[PERSON_NAME]" at bounding box center [220, 155] width 68 height 11
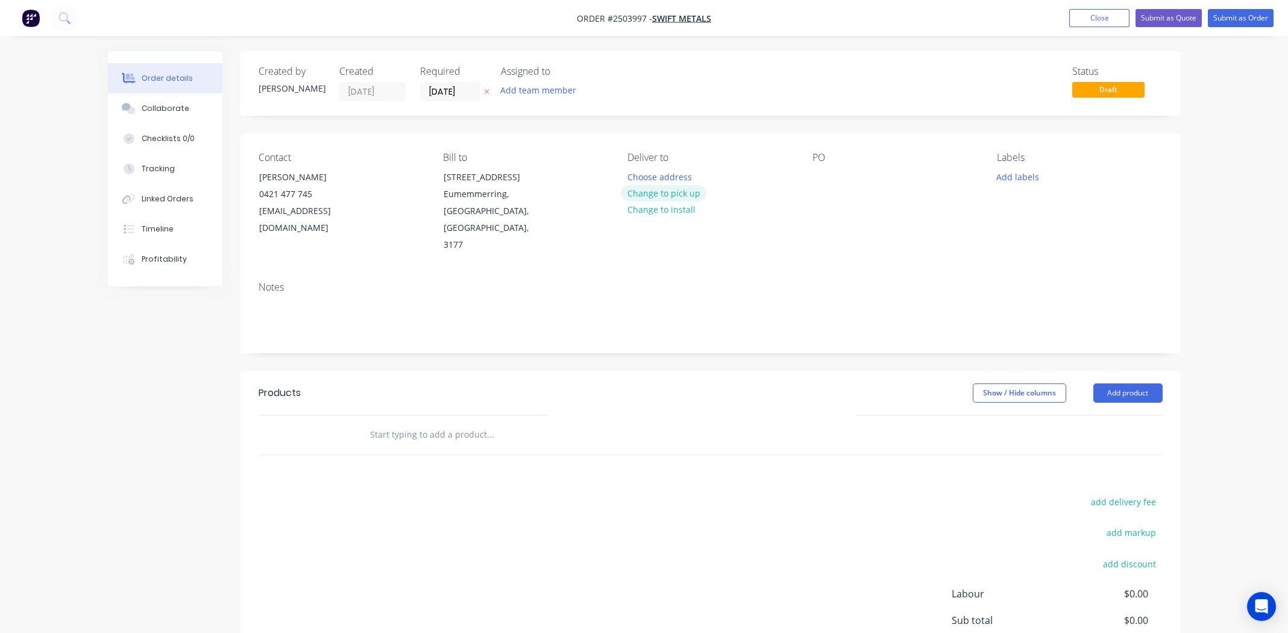
click at [659, 186] on button "Change to pick up" at bounding box center [664, 193] width 86 height 16
click at [828, 169] on div at bounding box center [822, 176] width 19 height 17
click at [1023, 178] on button "Add labels" at bounding box center [1017, 176] width 55 height 16
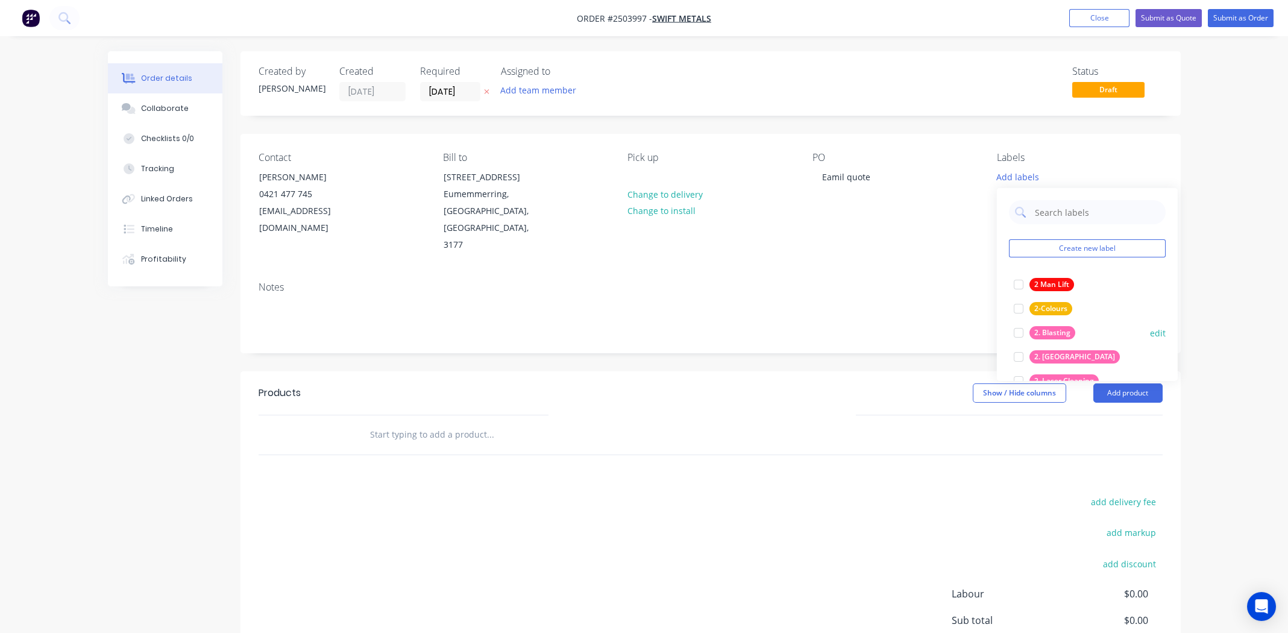
click at [1021, 329] on div at bounding box center [1019, 333] width 24 height 24
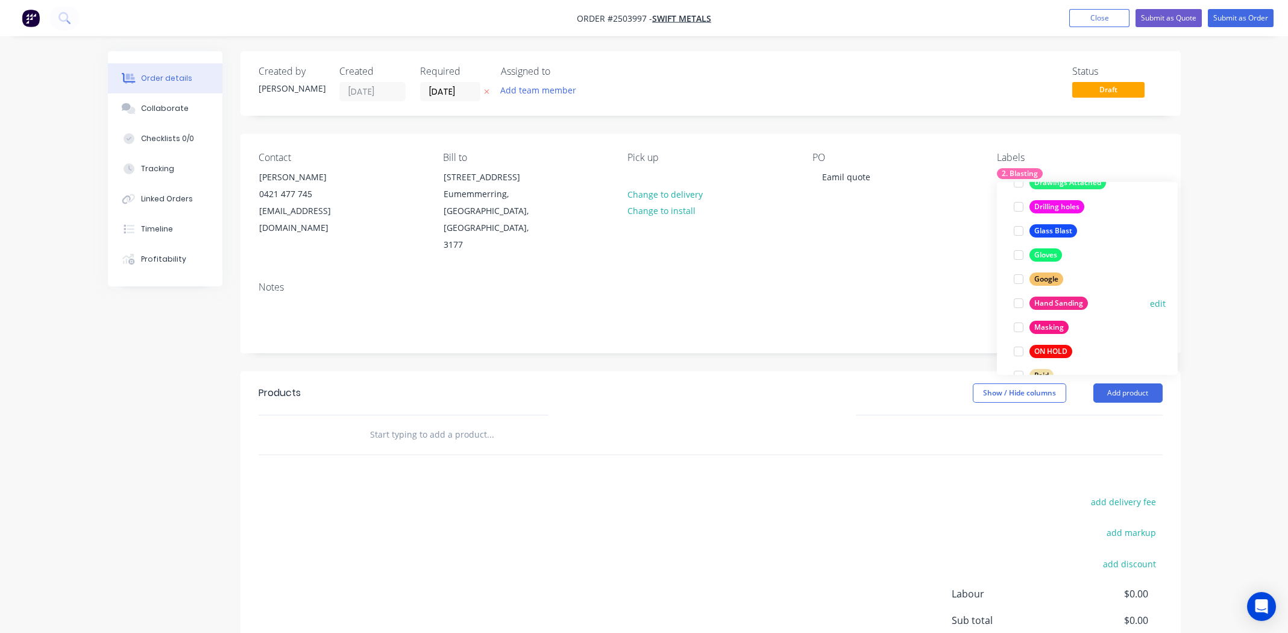
scroll to position [868, 0]
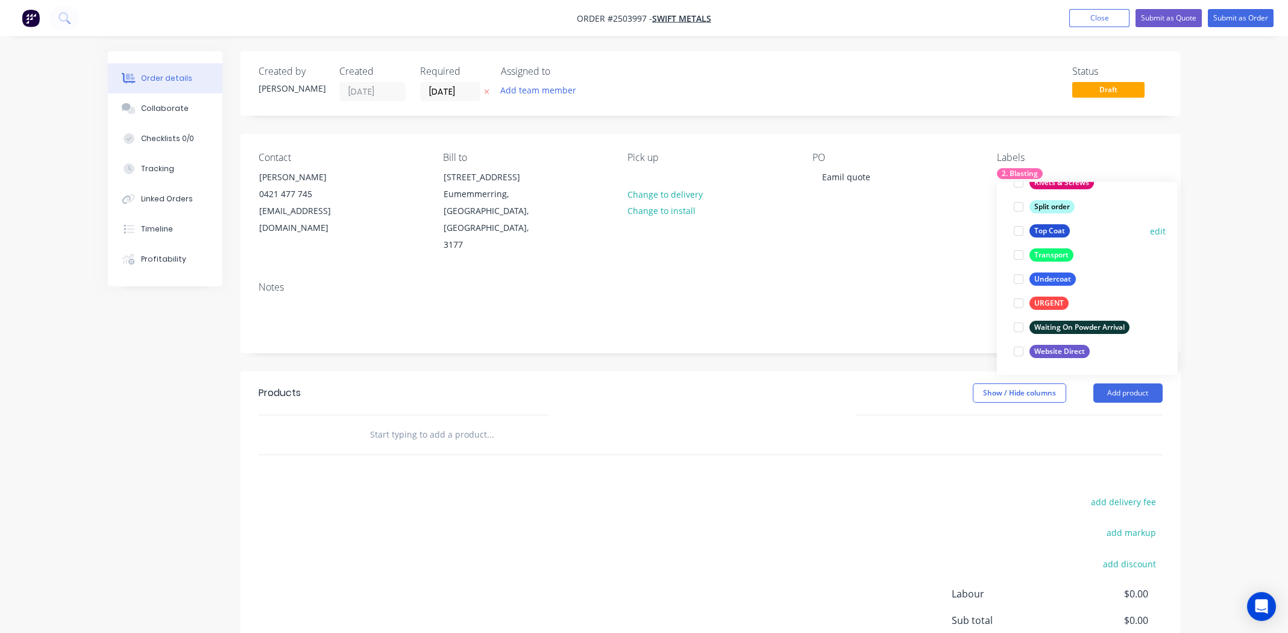
click at [1019, 230] on div at bounding box center [1019, 231] width 24 height 24
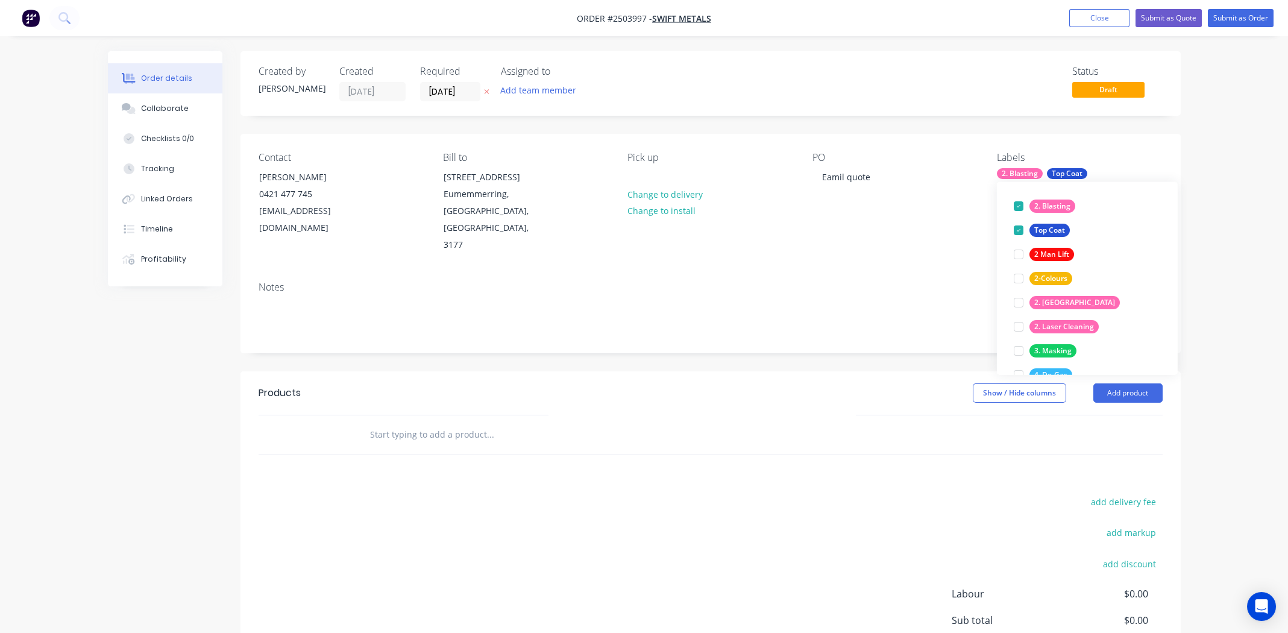
click at [679, 543] on div "add delivery fee add markup add discount Labour $0.00 Sub total $0.00 Margin $0…" at bounding box center [711, 610] width 904 height 233
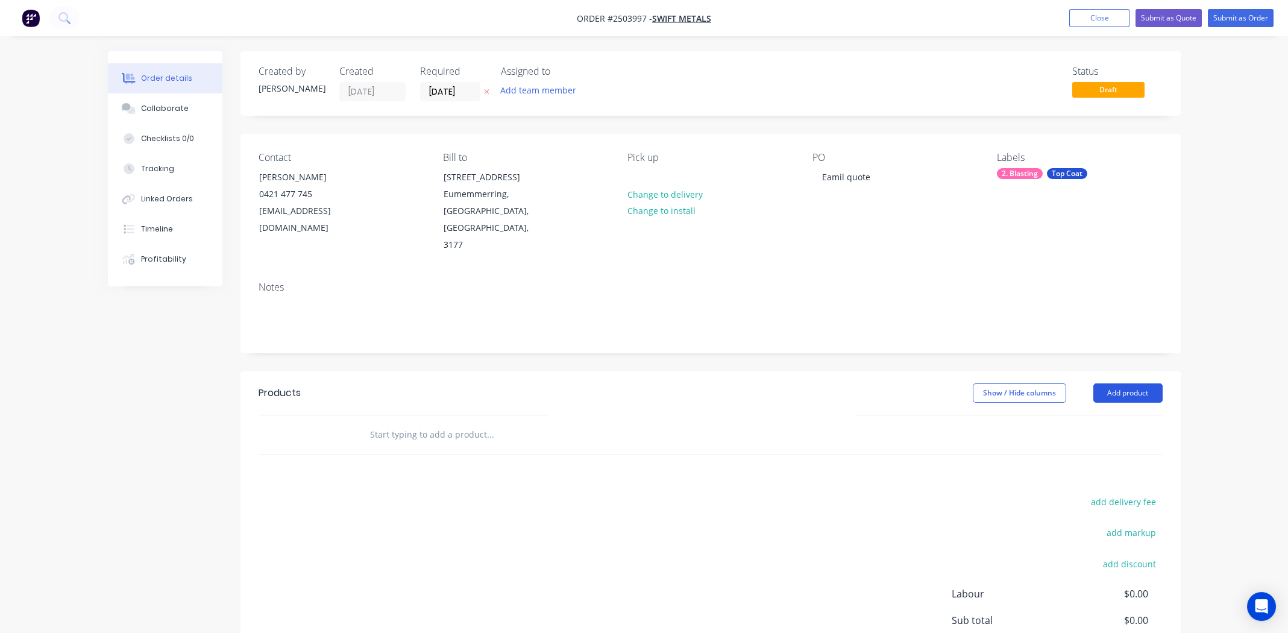
click at [1130, 383] on button "Add product" at bounding box center [1128, 392] width 69 height 19
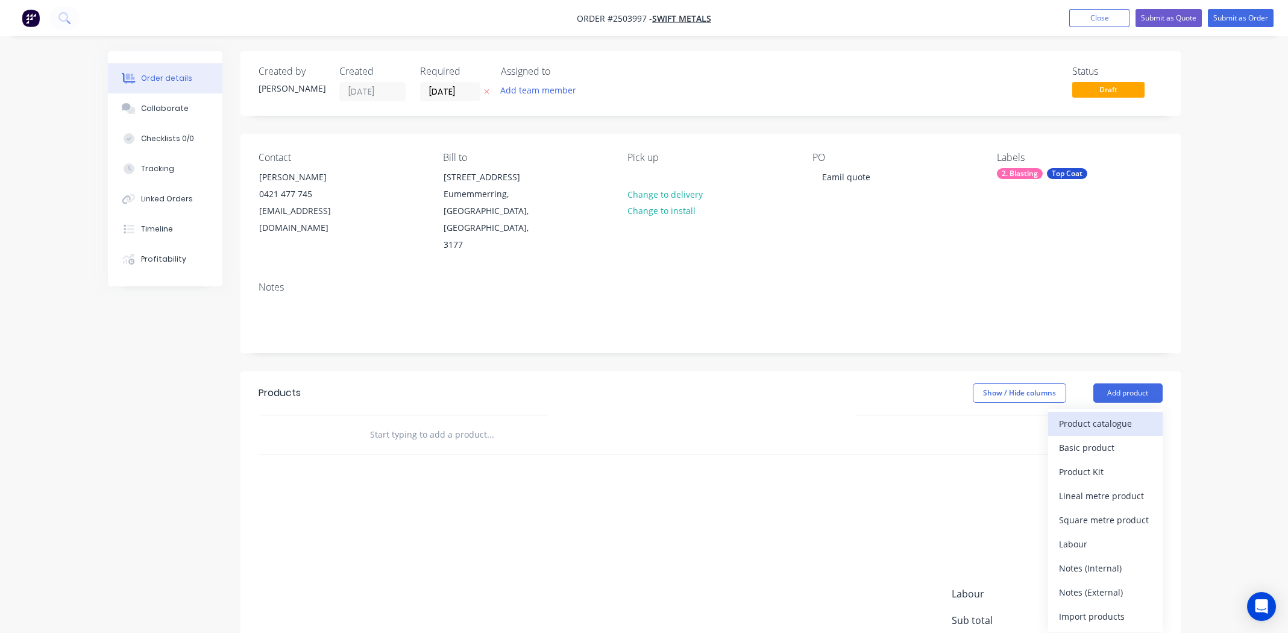
click at [1118, 415] on div "Product catalogue" at bounding box center [1105, 423] width 93 height 17
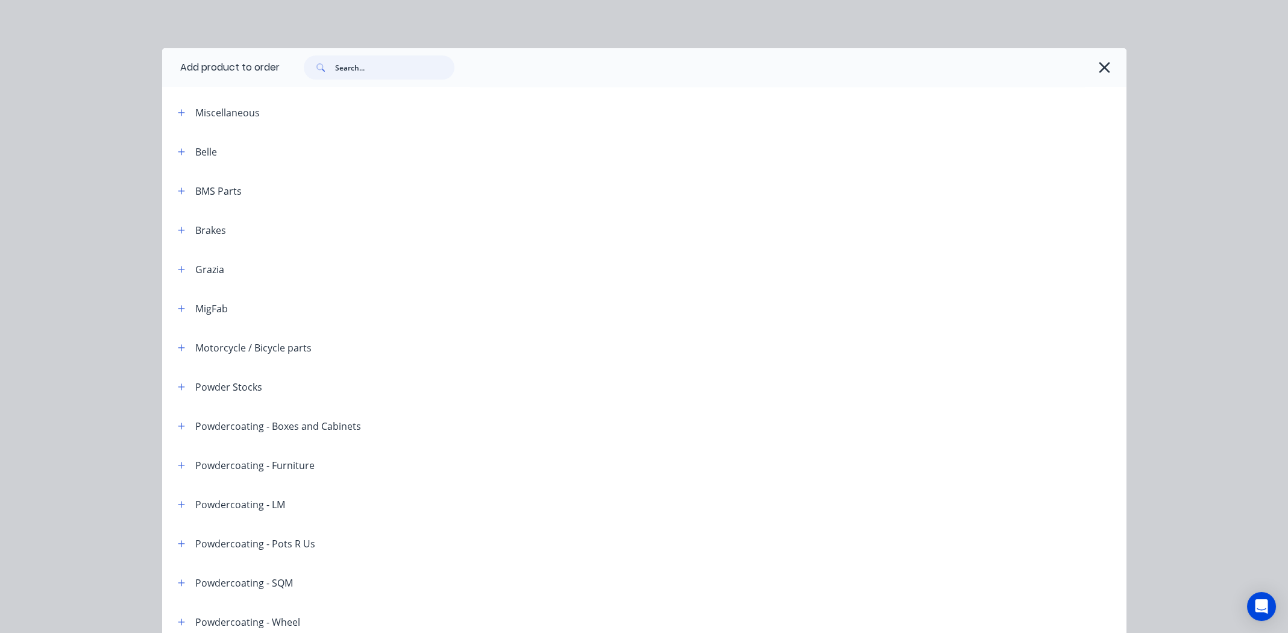
click at [394, 77] on input "text" at bounding box center [394, 67] width 119 height 24
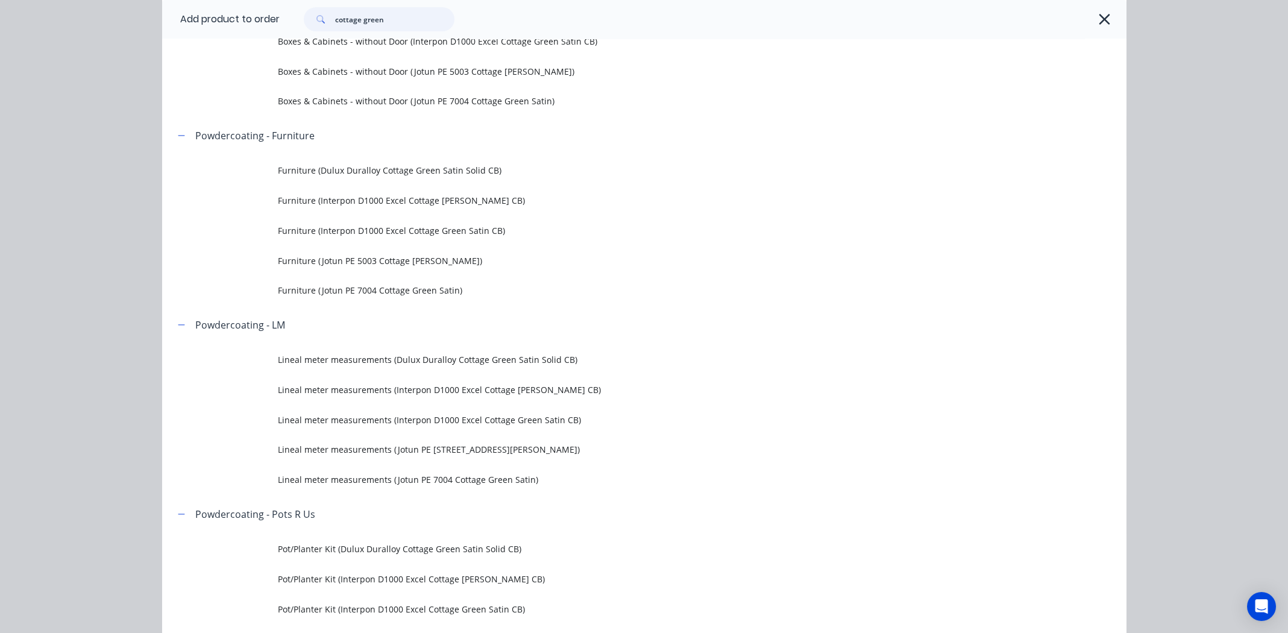
scroll to position [362, 0]
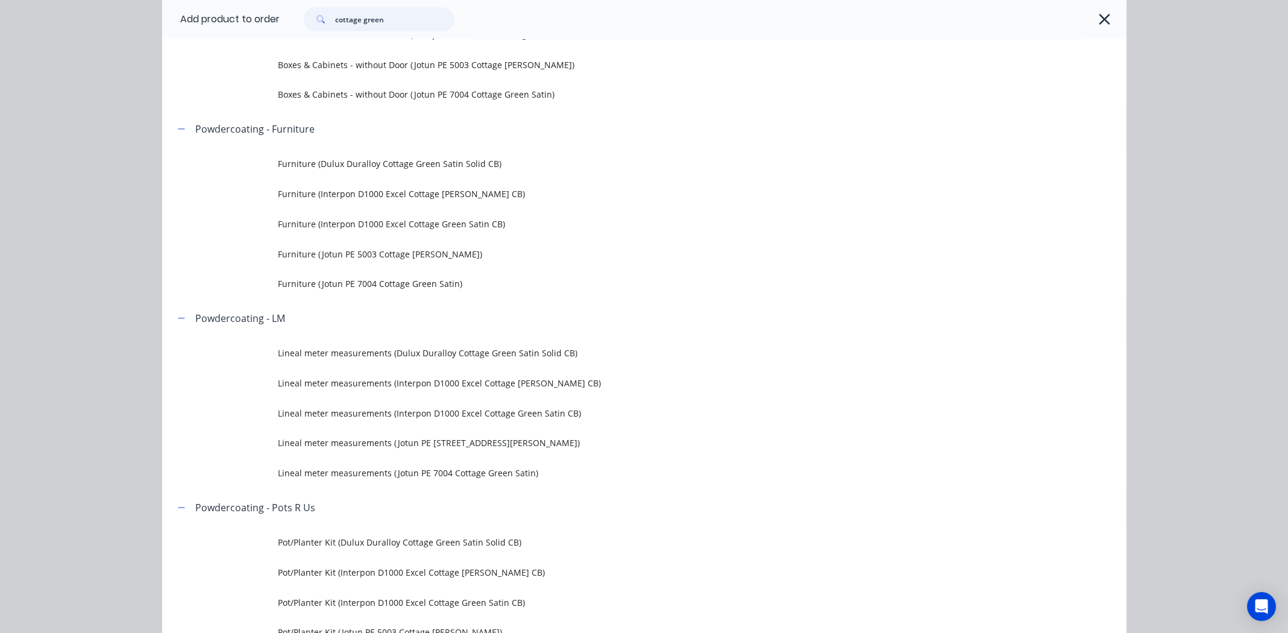
type input "cottage green"
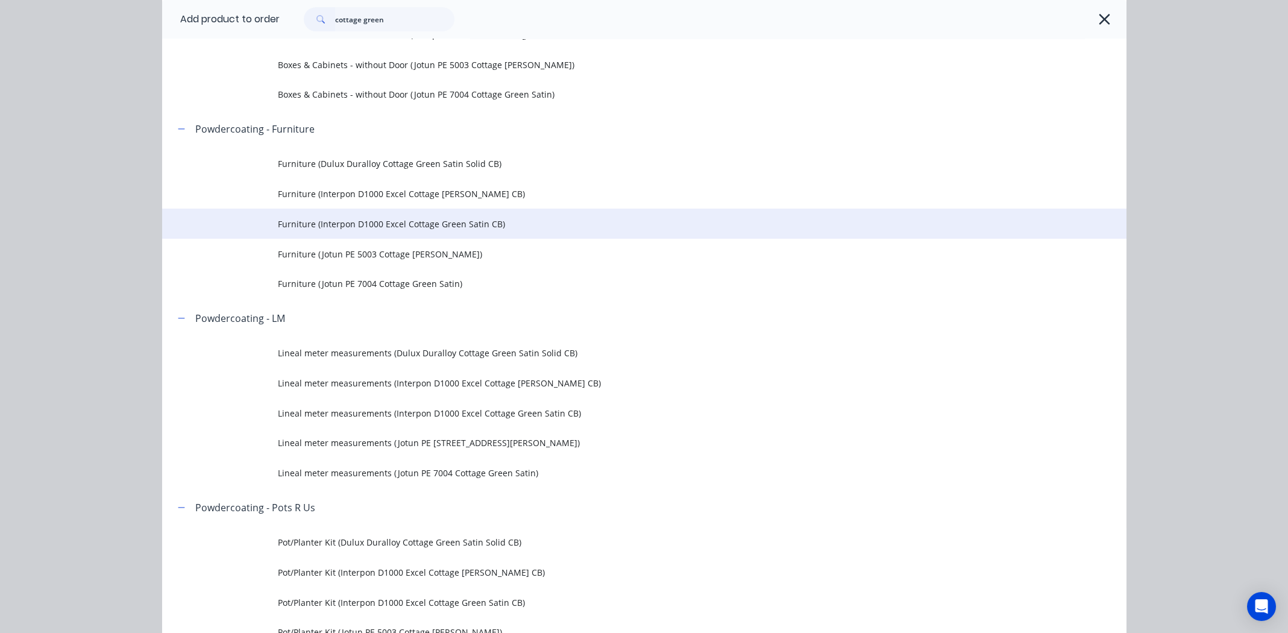
click at [449, 224] on span "Furniture (Interpon D1000 Excel Cottage Green Satin CB)" at bounding box center [617, 224] width 679 height 13
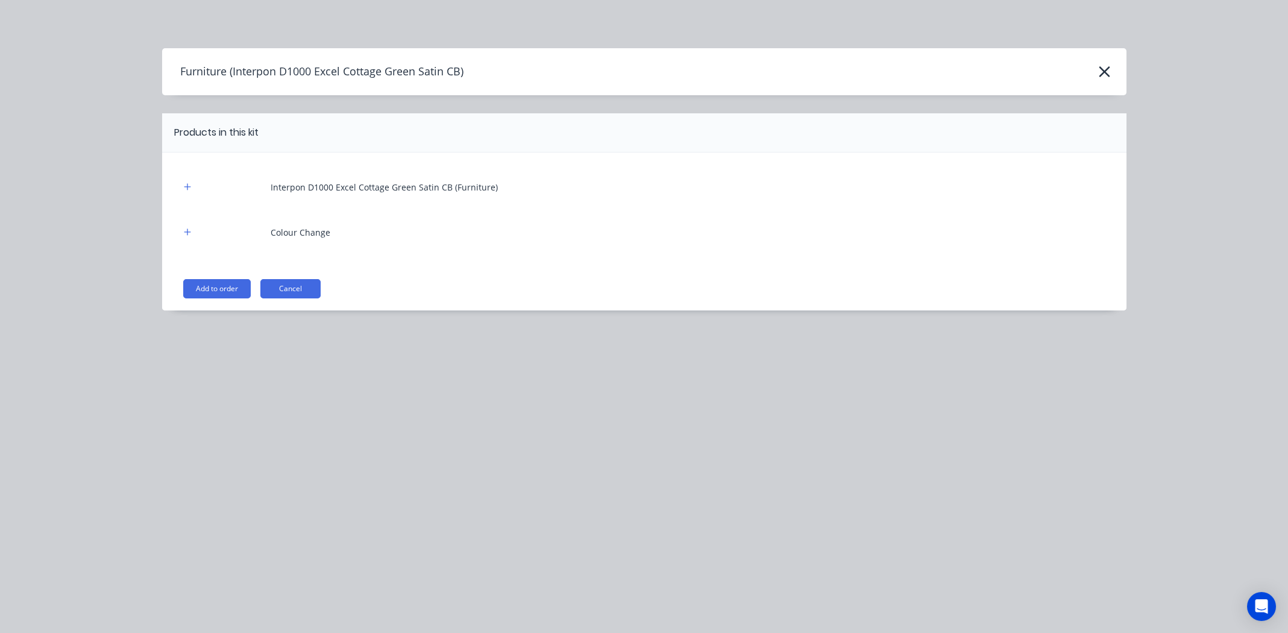
click at [266, 272] on div "Interpon D1000 Excel Cottage Green Satin CB (Furniture) Colour Change Add to or…" at bounding box center [644, 232] width 965 height 158
drag, startPoint x: 225, startPoint y: 283, endPoint x: 518, endPoint y: 269, distance: 293.3
click at [224, 284] on button "Add to order" at bounding box center [217, 288] width 68 height 19
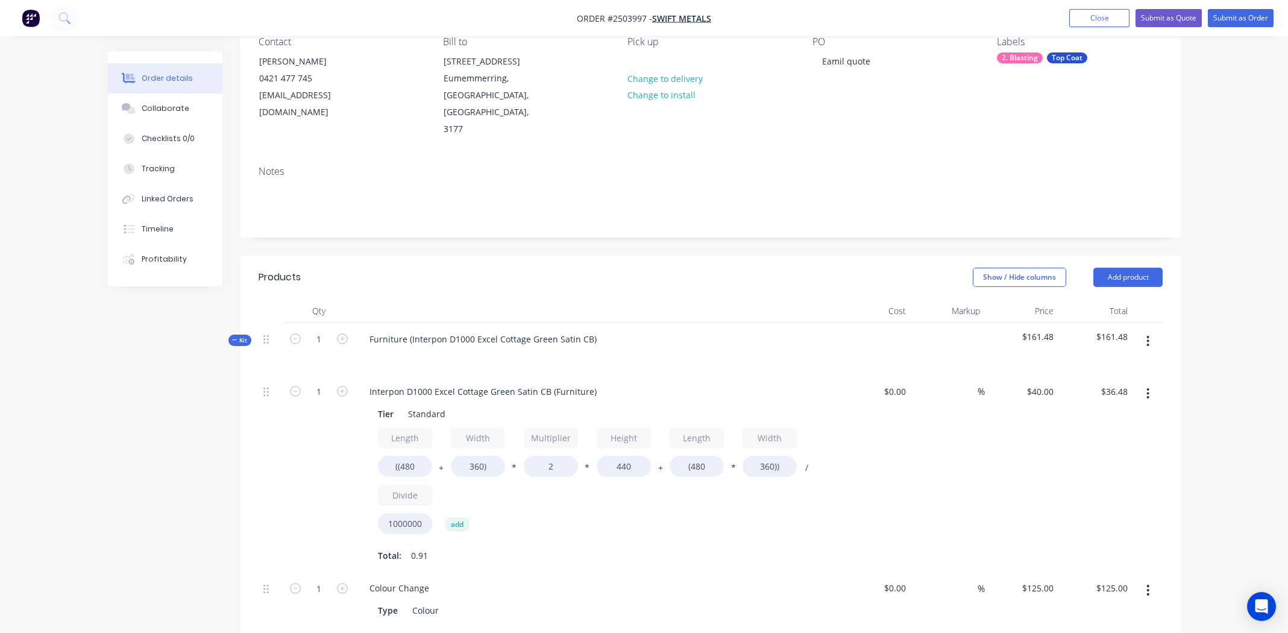
scroll to position [301, 0]
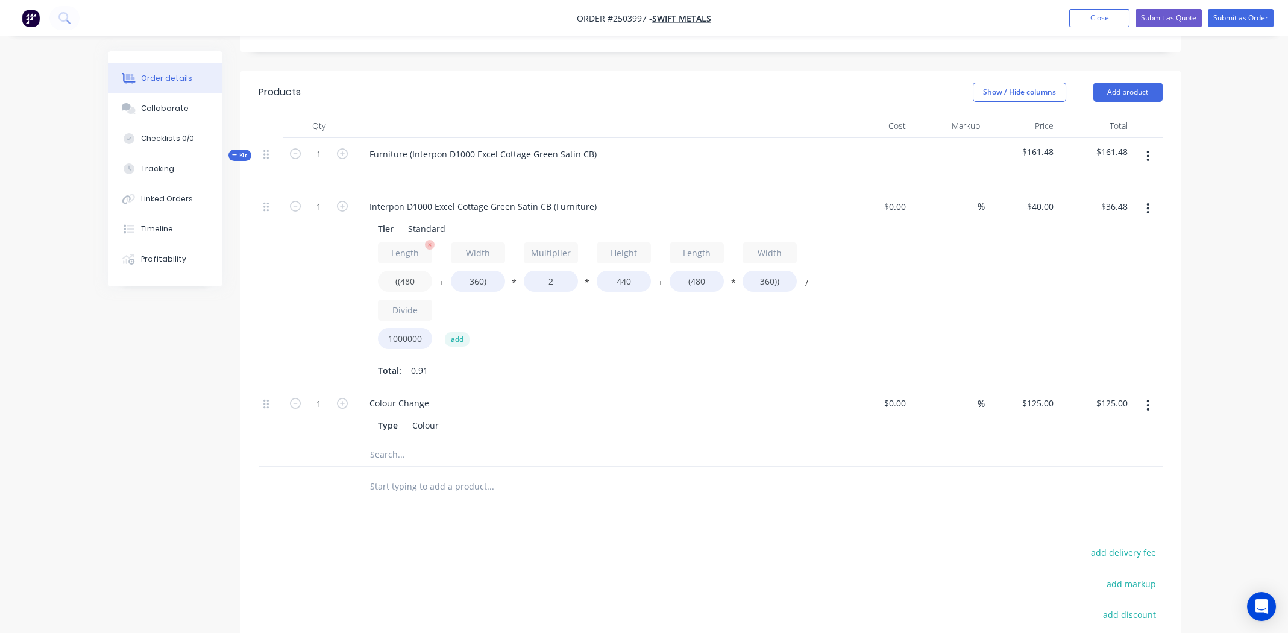
click at [415, 271] on input "((480" at bounding box center [405, 281] width 54 height 21
type input "((1614"
type input "$76.40"
click at [473, 271] on input "360)" at bounding box center [478, 281] width 54 height 21
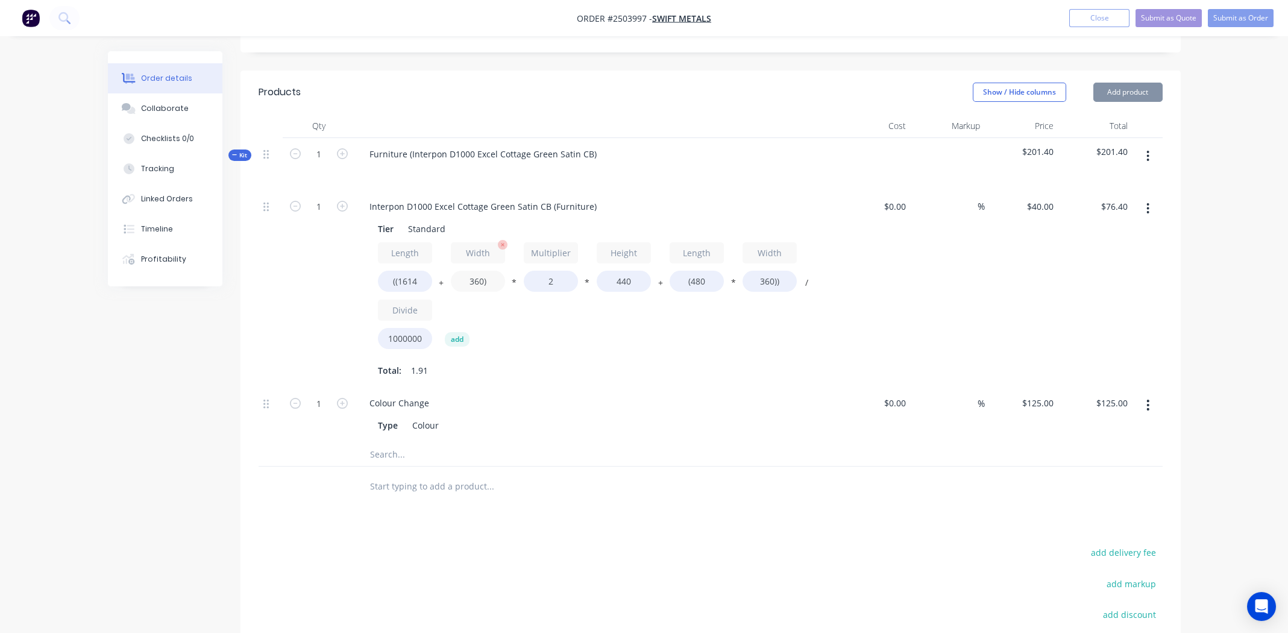
click at [473, 271] on input "360)" at bounding box center [478, 281] width 54 height 21
type input "862)"
type input "$94.07"
click at [625, 271] on input "440" at bounding box center [624, 281] width 54 height 21
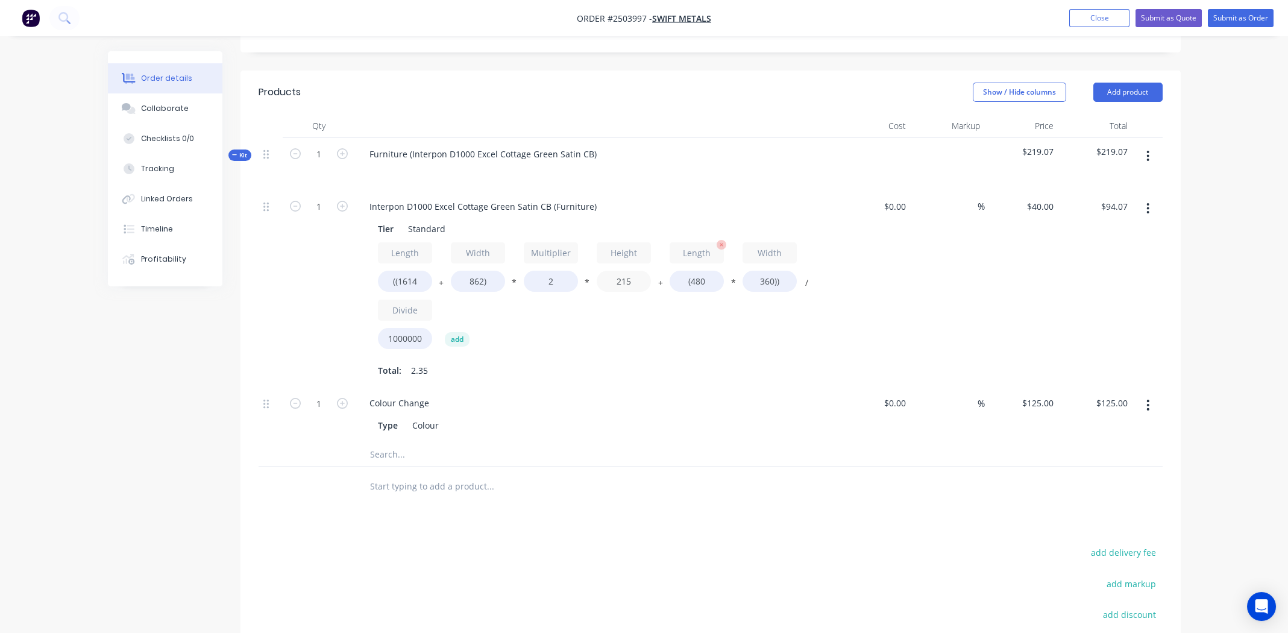
type input "215"
type input "$49.50"
click at [704, 271] on input "(480" at bounding box center [697, 281] width 54 height 21
type input "(1614"
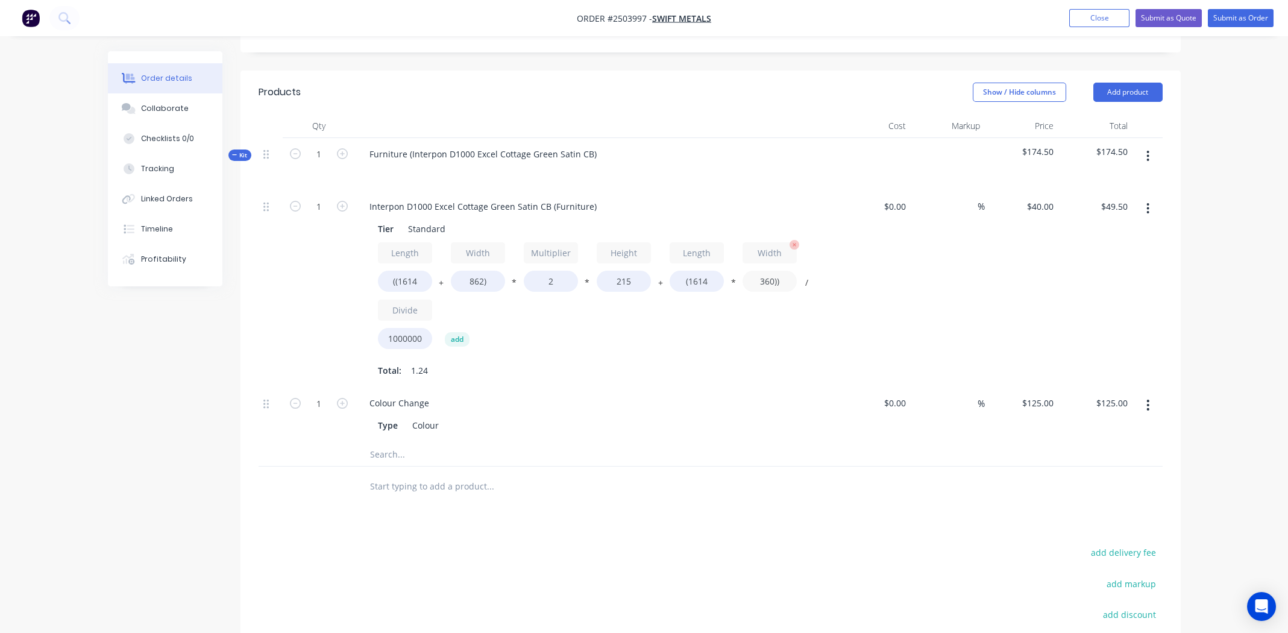
type input "$65.83"
click at [770, 271] on input "360))" at bounding box center [770, 281] width 54 height 21
type input "862))"
type input "$98.24"
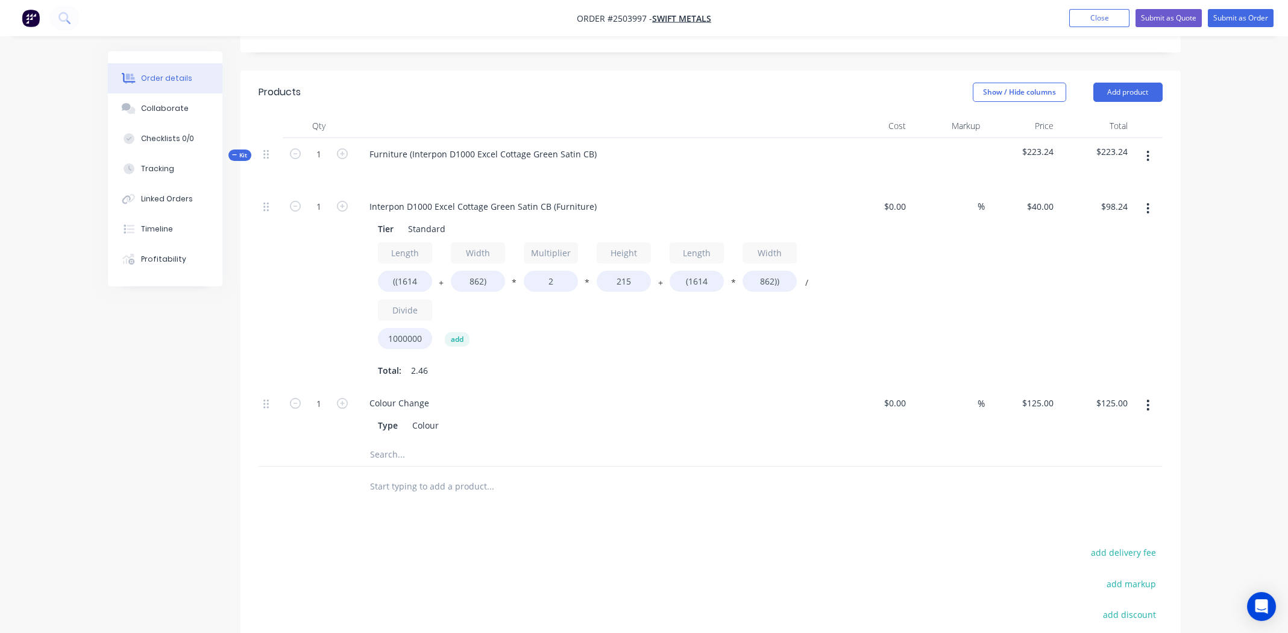
click at [742, 306] on div "Length ((1614 + Width 862) * Multiplier 2 * Height 215 + Length (1614 * Width 8…" at bounding box center [596, 298] width 436 height 112
click at [593, 198] on div "Interpon D1000 Excel Cottage Green Satin CB (Furniture)" at bounding box center [483, 206] width 247 height 17
drag, startPoint x: 555, startPoint y: 187, endPoint x: 377, endPoint y: 187, distance: 177.8
click at [377, 198] on div "Interpon D1000 Excel Cottage Green Satin CB" at bounding box center [460, 206] width 201 height 17
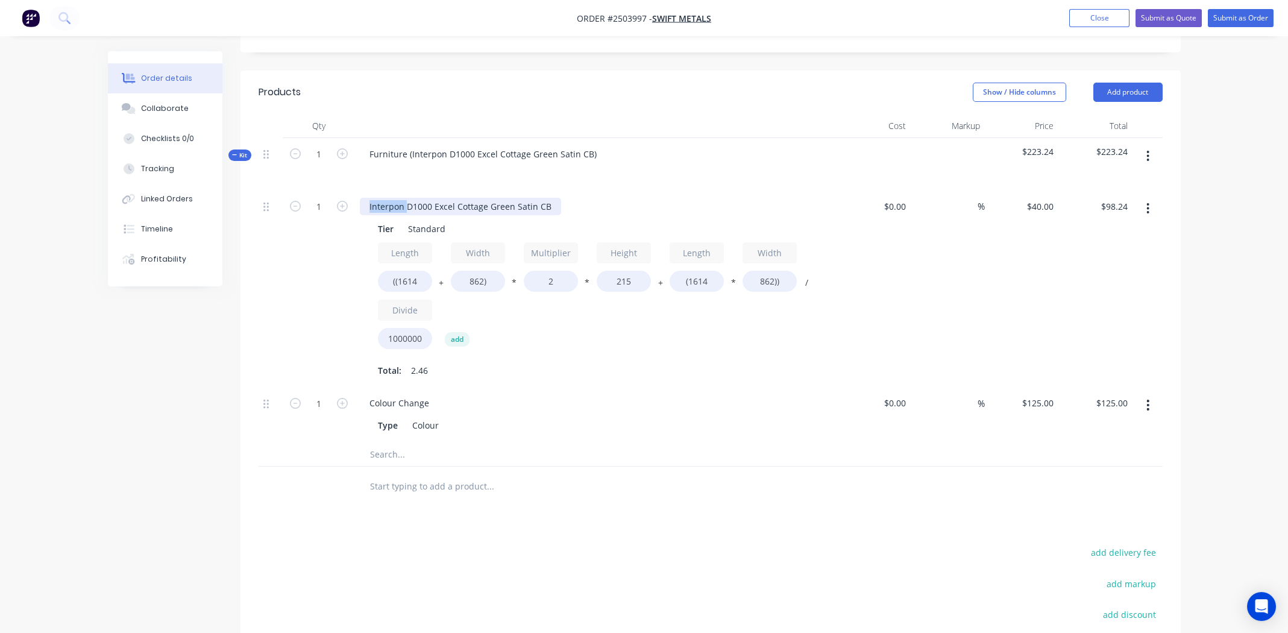
click at [377, 198] on div "Interpon D1000 Excel Cottage Green Satin CB" at bounding box center [460, 206] width 201 height 17
click at [429, 198] on div "Interpon D1000 Excel Cottage Green Satin CB" at bounding box center [460, 206] width 201 height 17
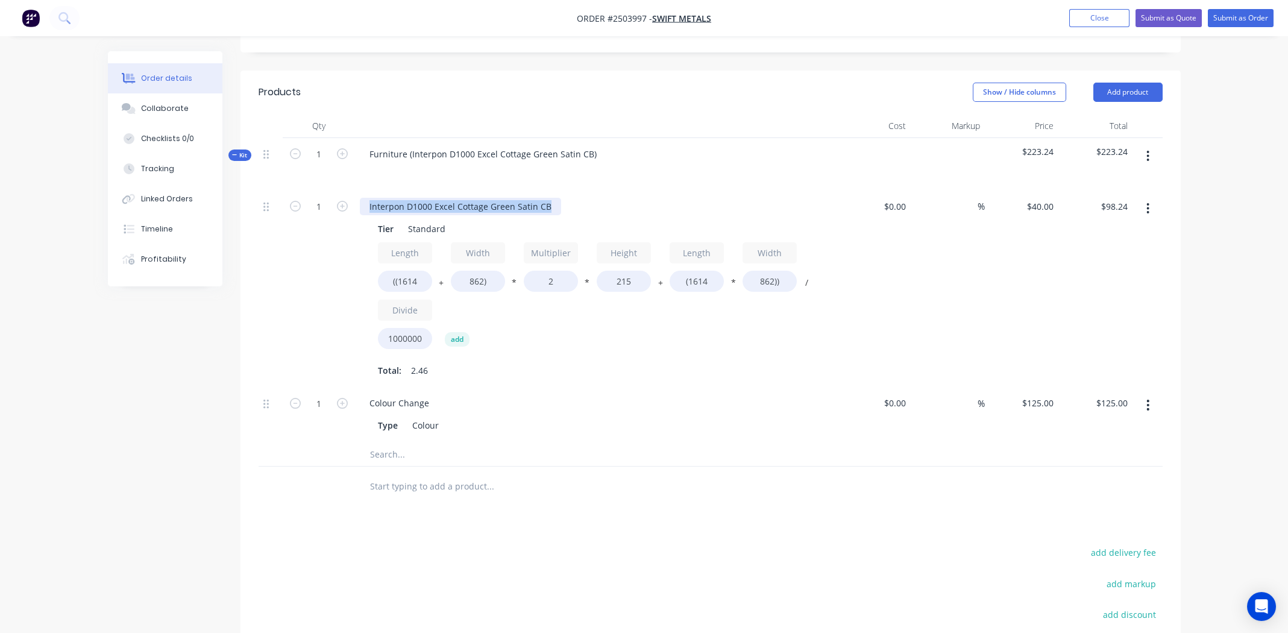
click at [429, 198] on div "Interpon D1000 Excel Cottage Green Satin CB" at bounding box center [460, 206] width 201 height 17
click at [597, 145] on div "Furniture (Interpon D1000 Excel Cottage Green Satin CB)" at bounding box center [483, 153] width 247 height 17
click at [553, 145] on div "Interpon D1000 Excel Cottage Green Satin CB" at bounding box center [460, 153] width 201 height 17
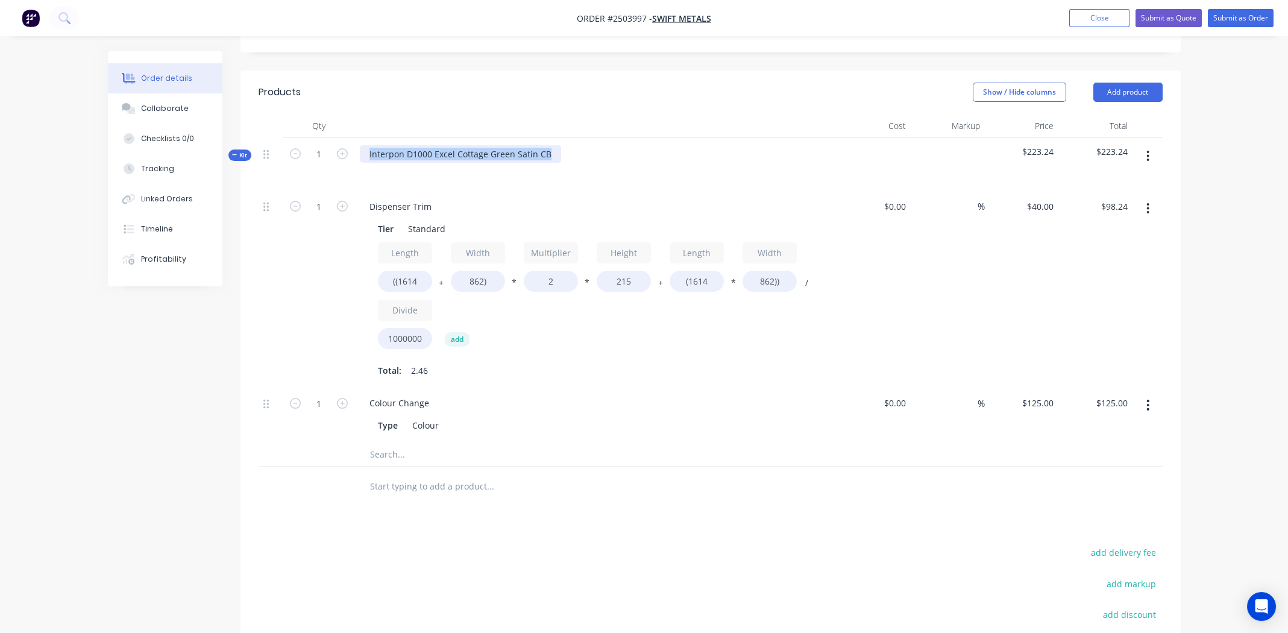
copy div "Interpon D1000 Excel Cottage Green Satin CB"
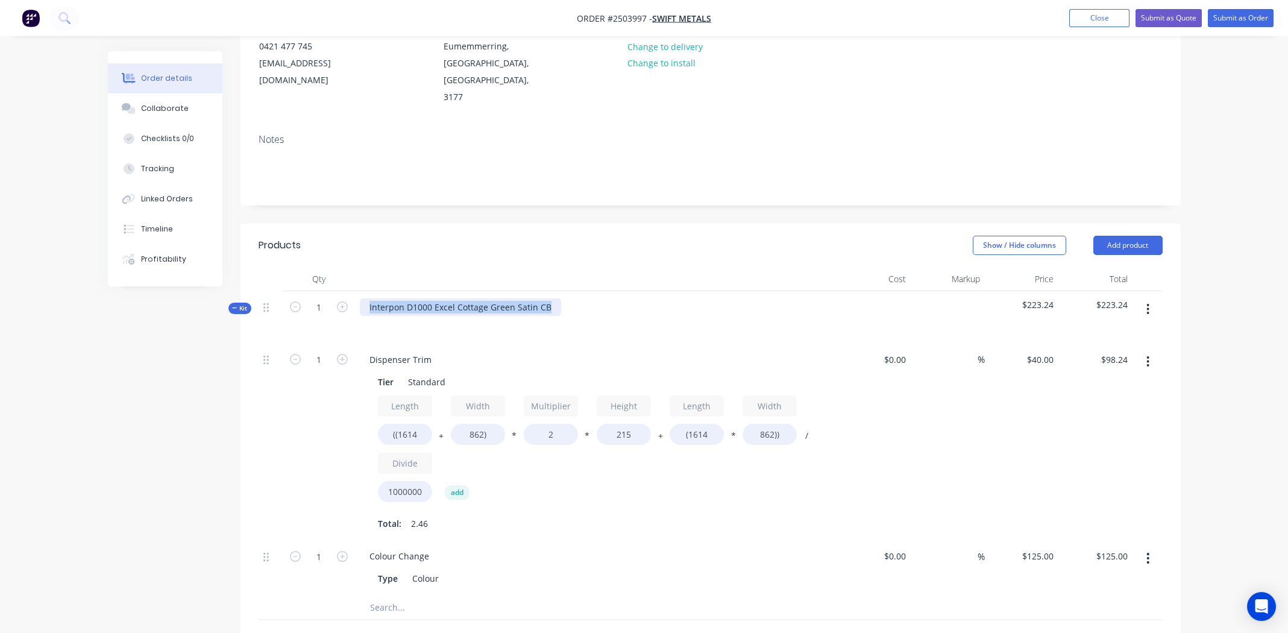
scroll to position [0, 0]
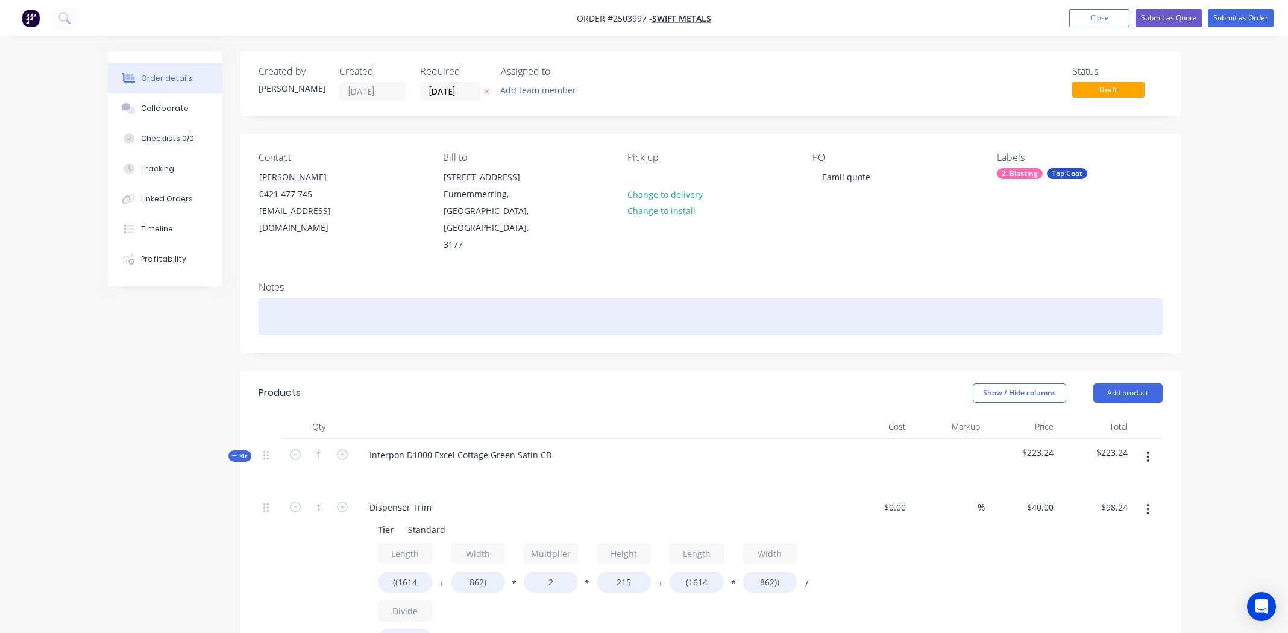
click at [331, 298] on div at bounding box center [711, 316] width 904 height 37
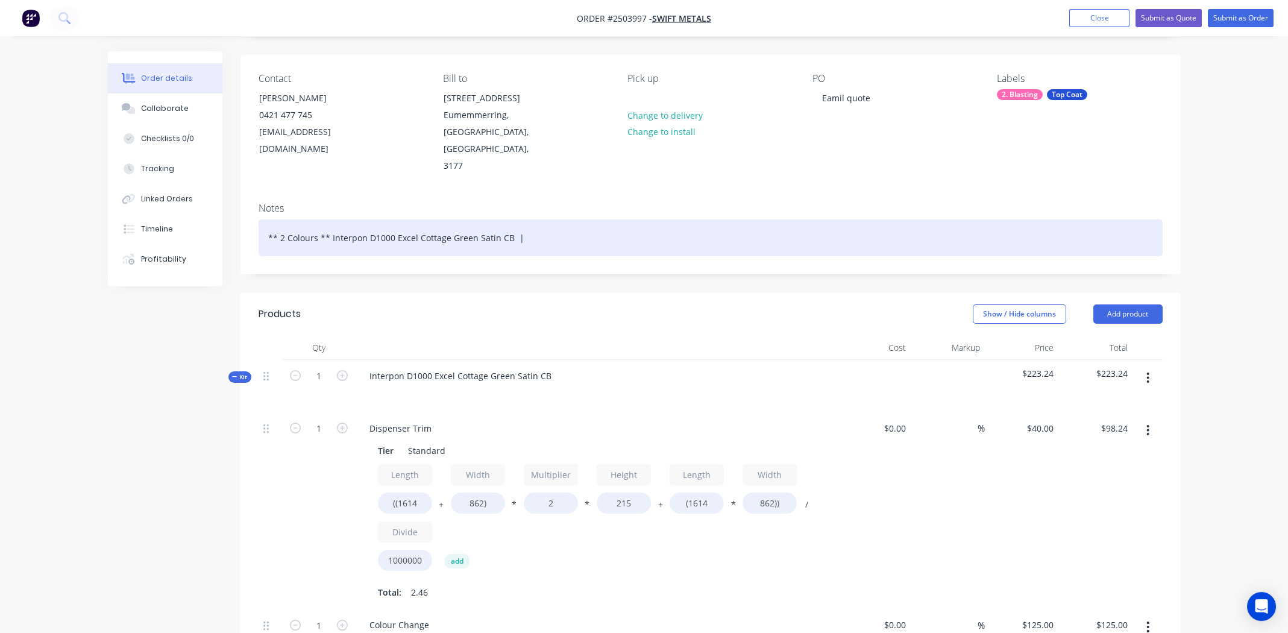
scroll to position [241, 0]
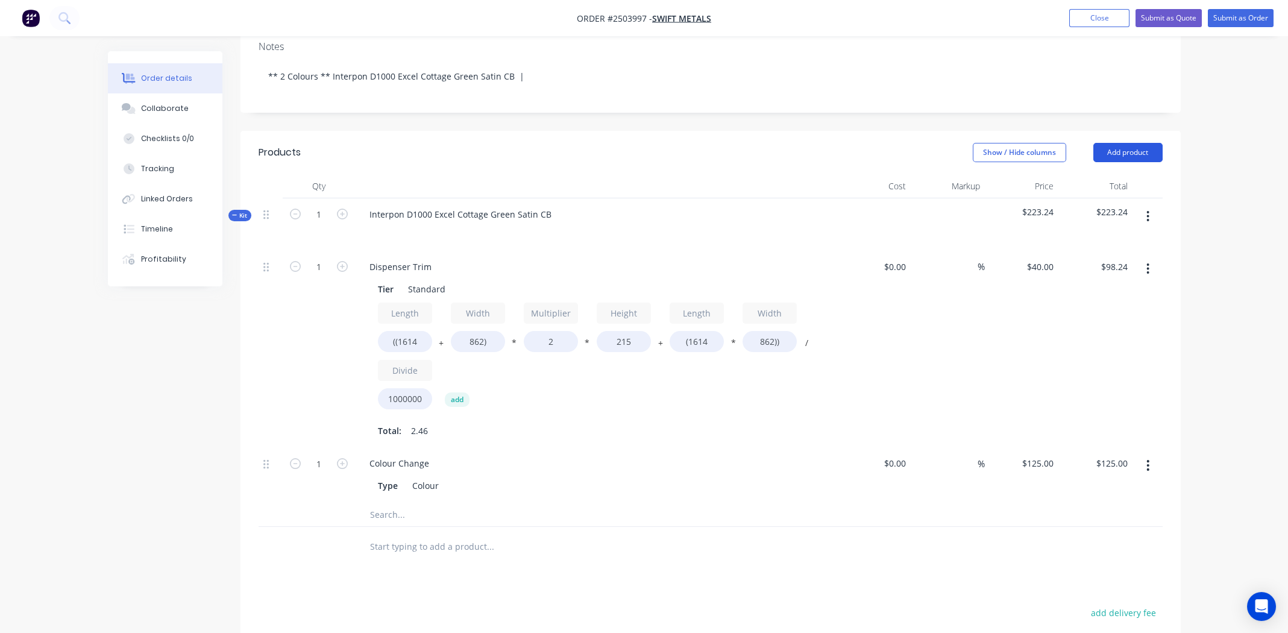
click at [1133, 143] on button "Add product" at bounding box center [1128, 152] width 69 height 19
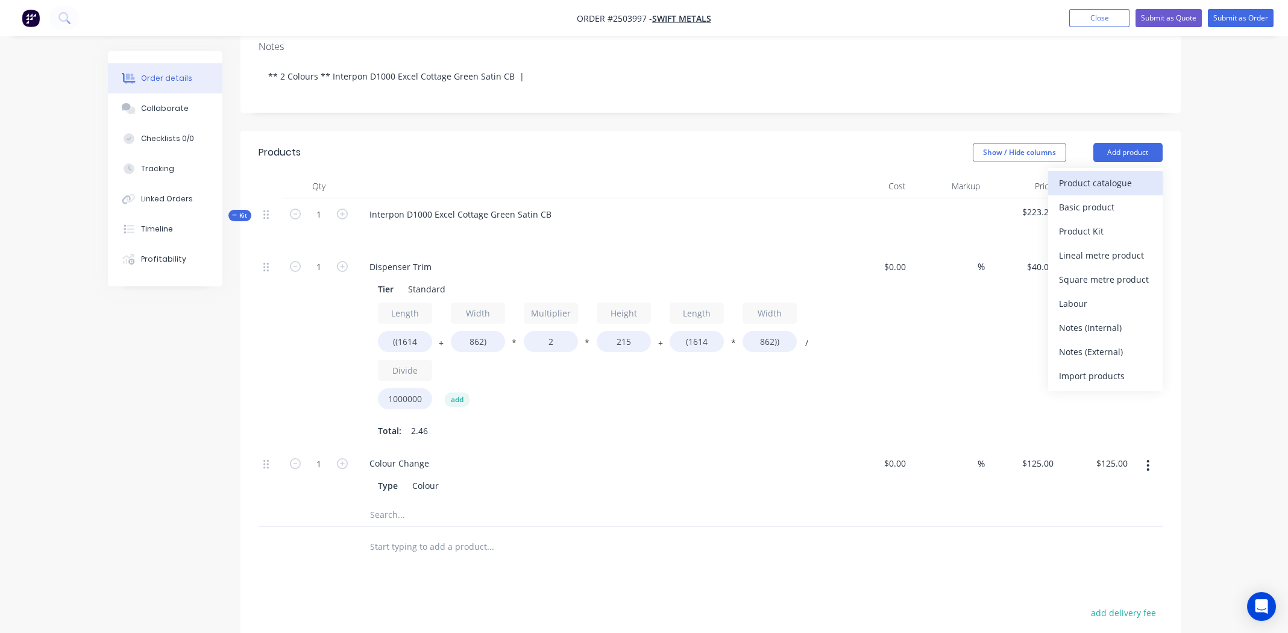
click at [1110, 174] on div "Product catalogue" at bounding box center [1105, 182] width 93 height 17
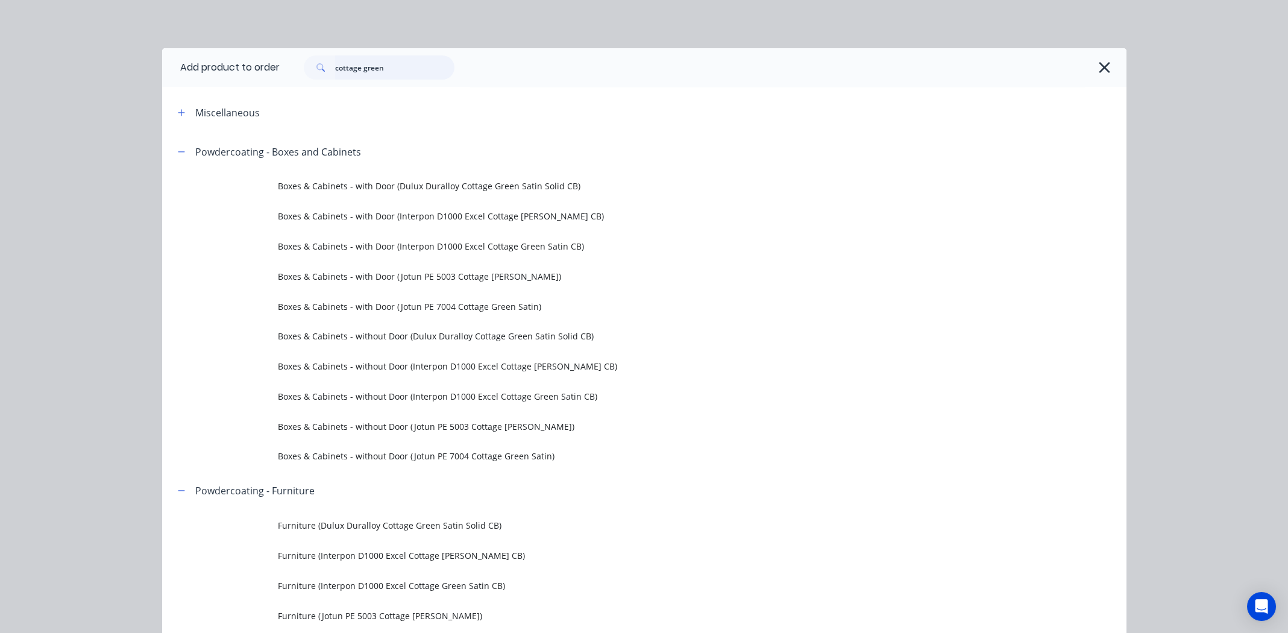
click at [388, 69] on input "cottage green" at bounding box center [394, 67] width 119 height 24
type input "tomcat"
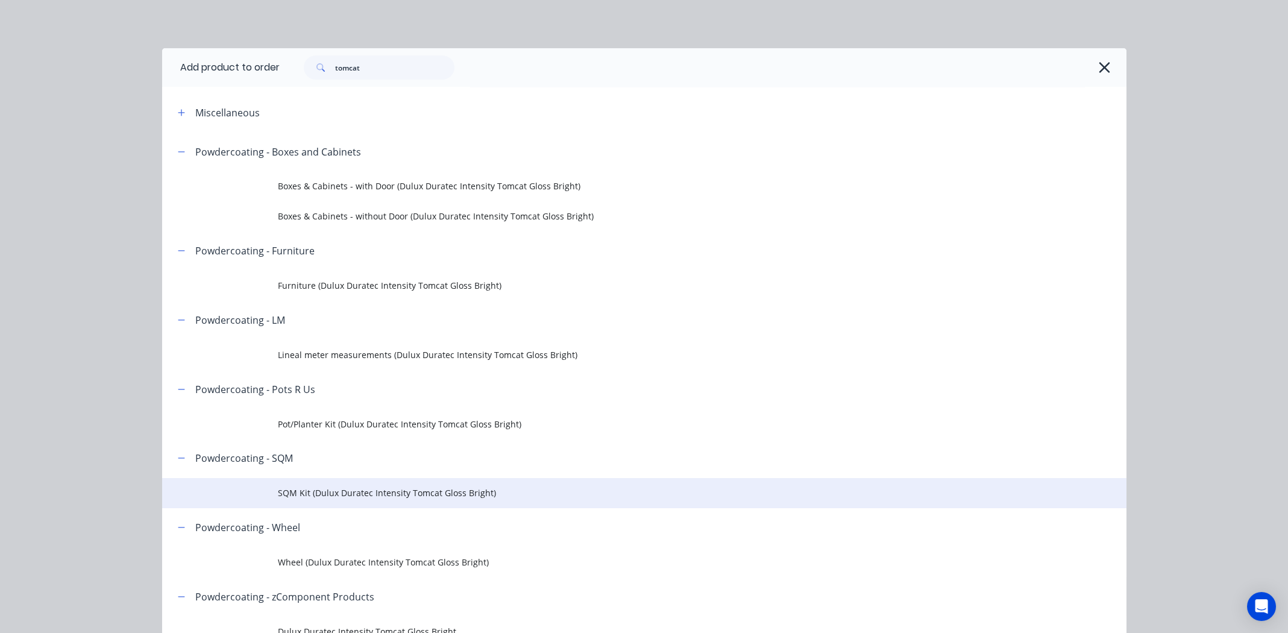
click at [370, 491] on span "SQM Kit (Dulux Duratec Intensity Tomcat Gloss Bright)" at bounding box center [617, 493] width 679 height 13
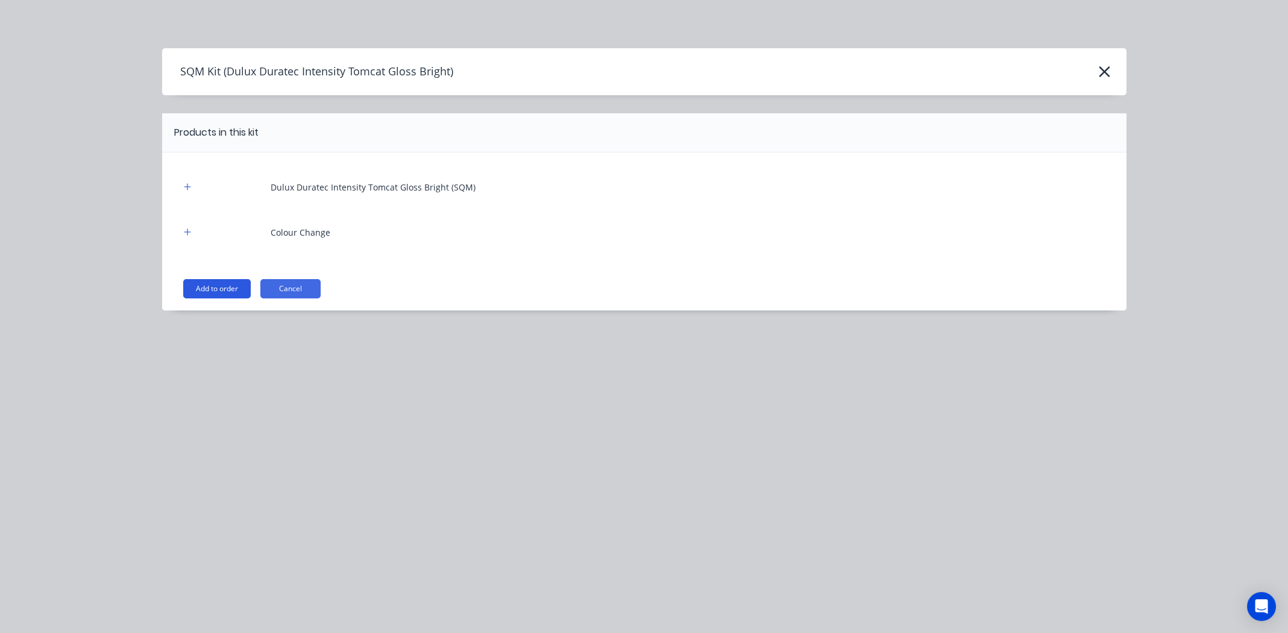
click at [212, 290] on button "Add to order" at bounding box center [217, 288] width 68 height 19
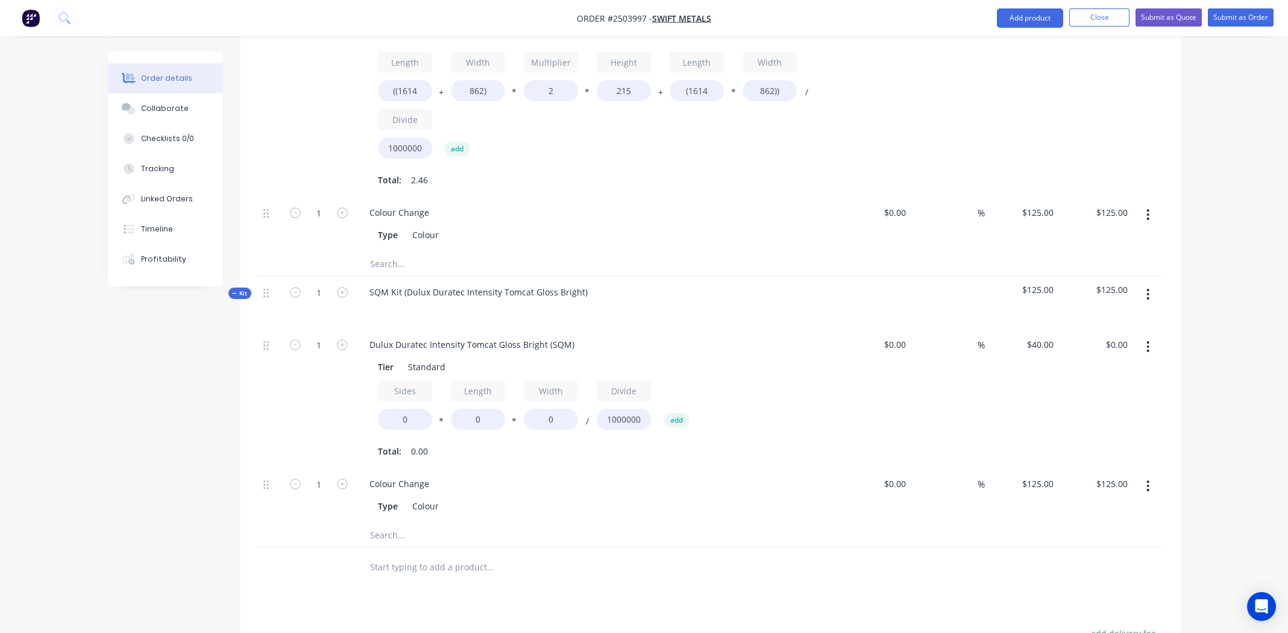
scroll to position [602, 0]
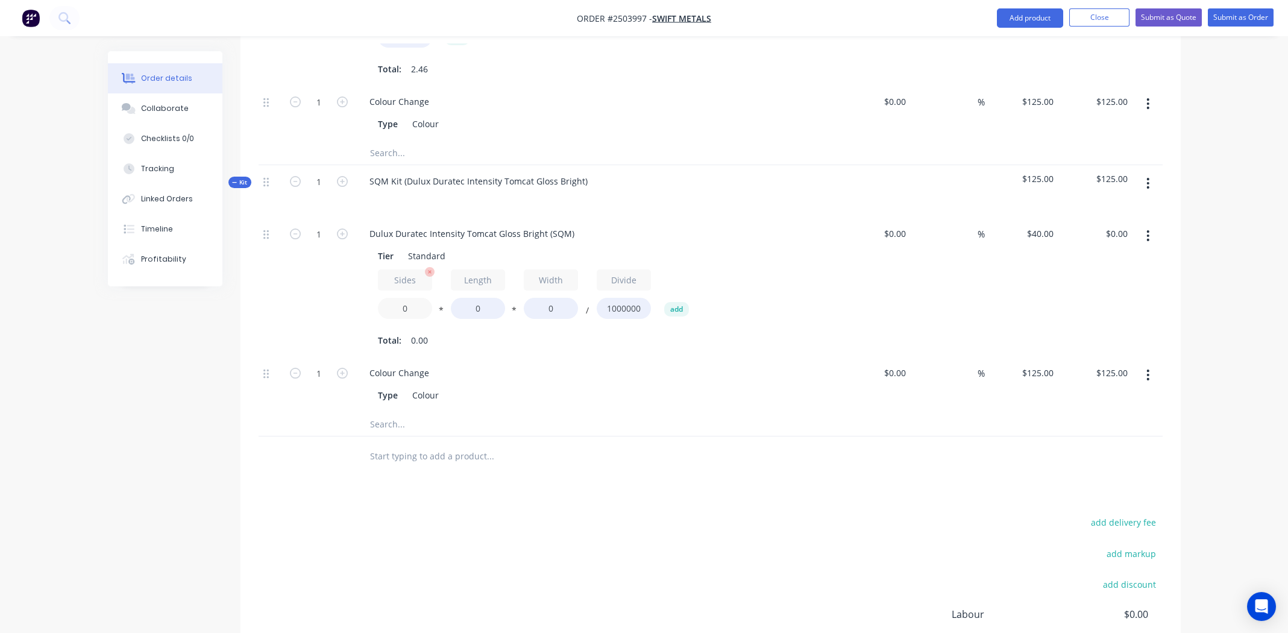
click at [412, 298] on input "0" at bounding box center [405, 308] width 54 height 21
type input "2"
click at [485, 298] on input "0" at bounding box center [478, 308] width 54 height 21
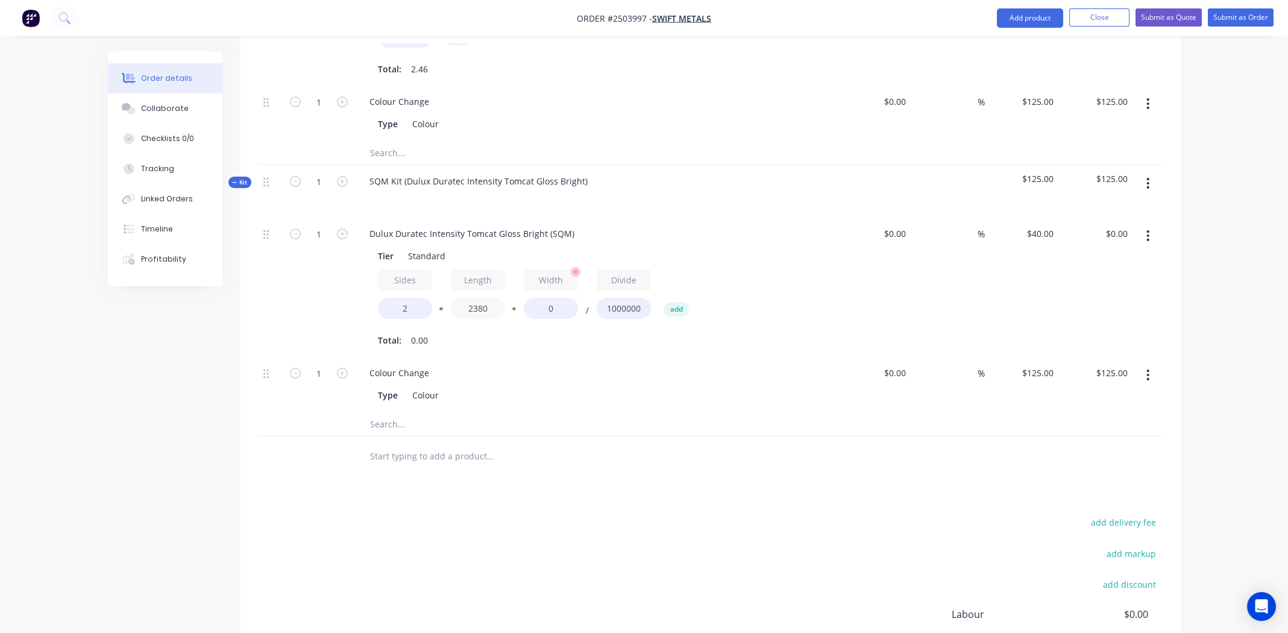
type input "2380"
click at [555, 298] on input "0" at bounding box center [551, 308] width 54 height 21
type input "690"
type input "$131.38"
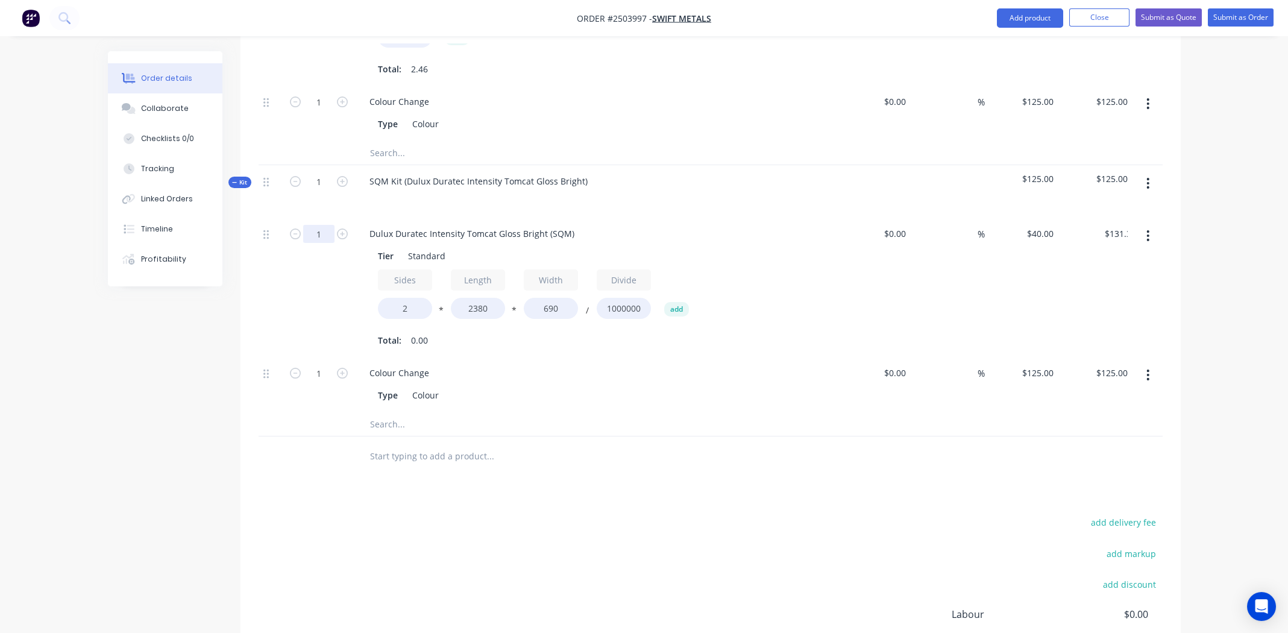
drag, startPoint x: 320, startPoint y: 214, endPoint x: 330, endPoint y: 219, distance: 11.6
type input "2"
type input "$262.75"
click at [666, 331] on div "Total: 3.28" at bounding box center [596, 340] width 436 height 18
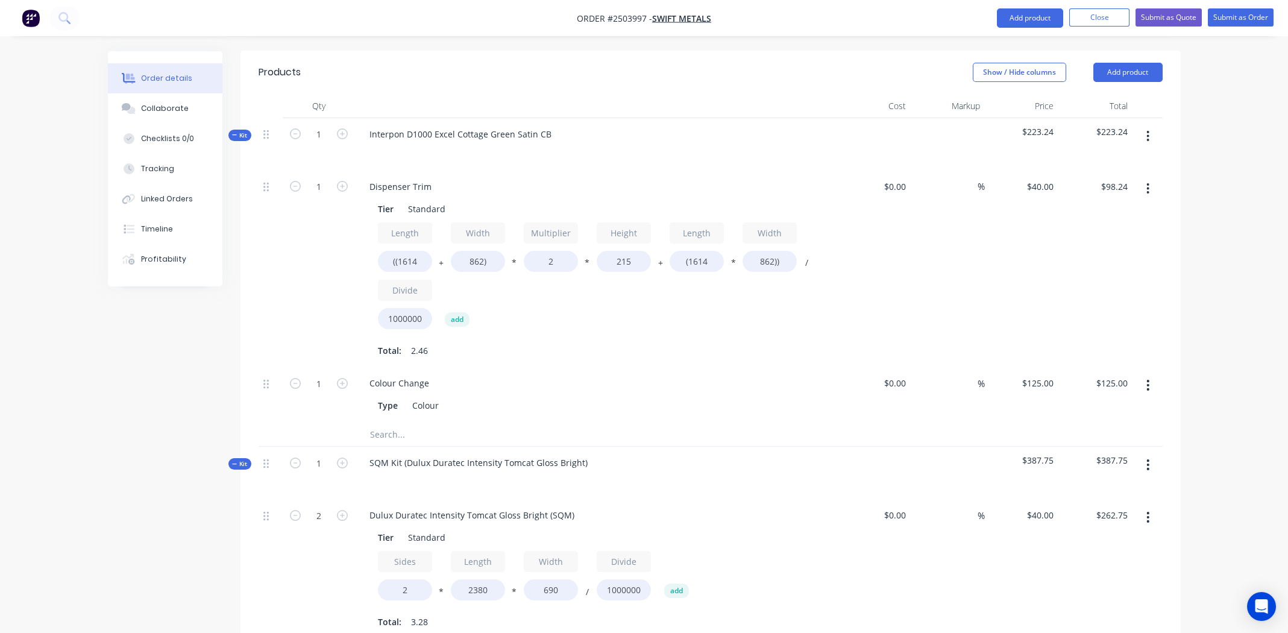
scroll to position [251, 0]
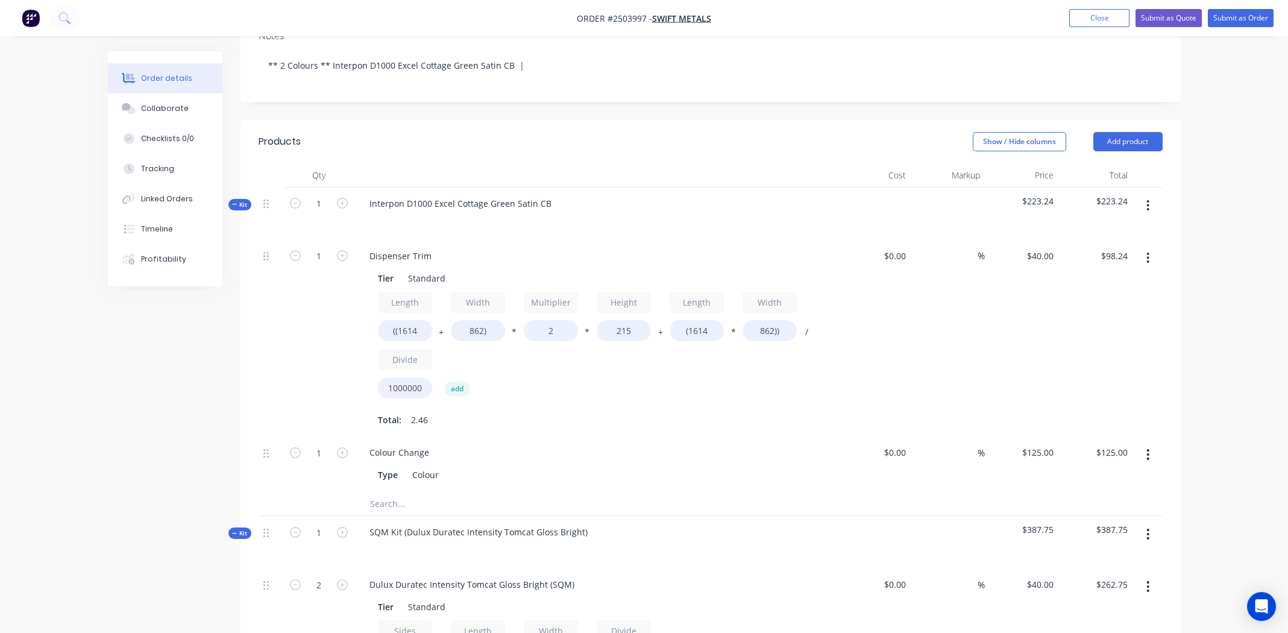
click at [1147, 199] on icon "button" at bounding box center [1148, 205] width 3 height 13
click at [1142, 228] on div "Add product to kit" at bounding box center [1105, 236] width 93 height 17
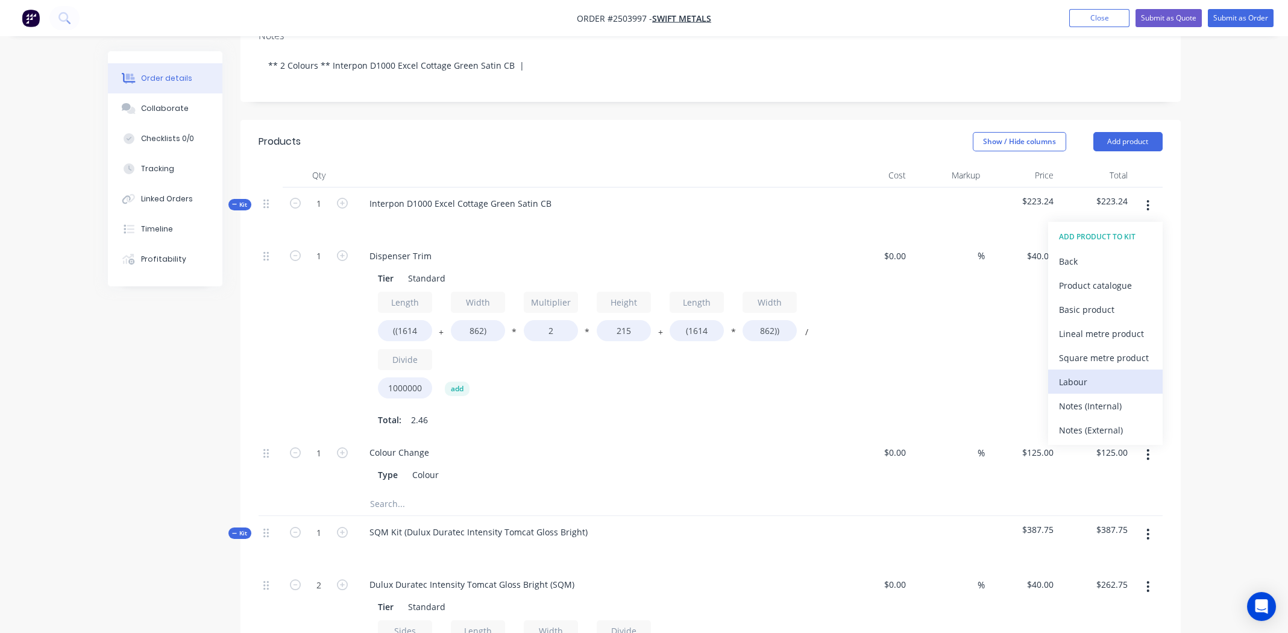
click at [1083, 373] on div "Labour" at bounding box center [1105, 381] width 93 height 17
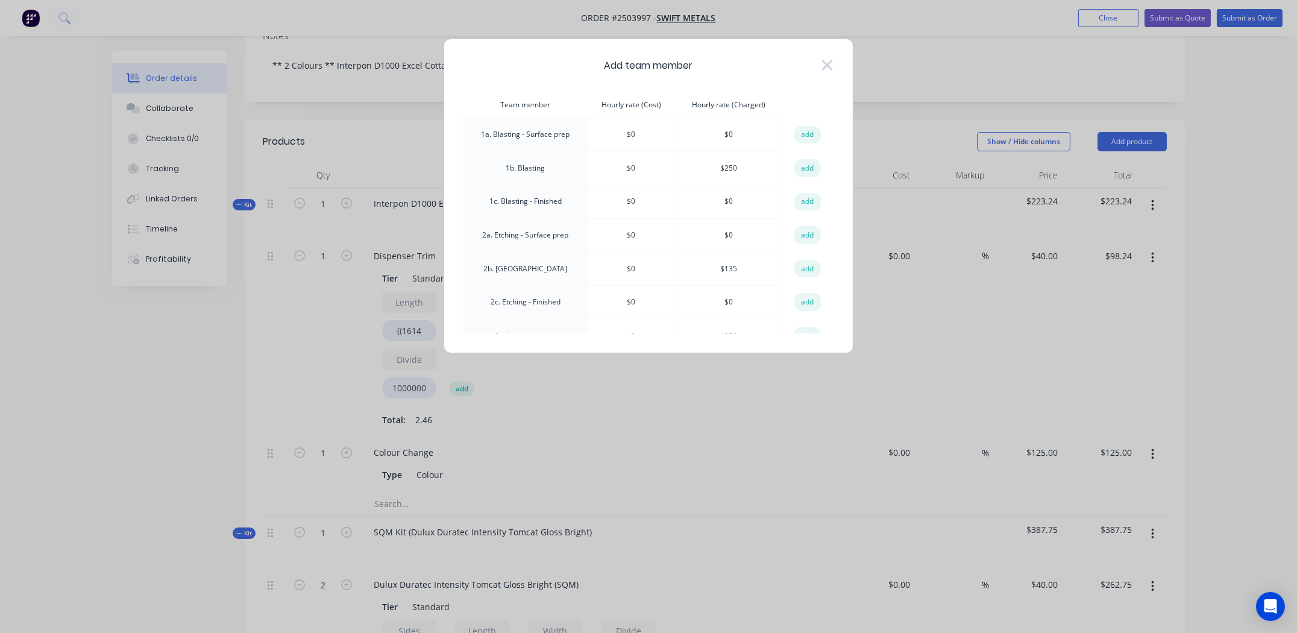
click at [535, 166] on td "1b. Blasting" at bounding box center [526, 168] width 124 height 34
click at [811, 170] on button "add" at bounding box center [808, 168] width 27 height 18
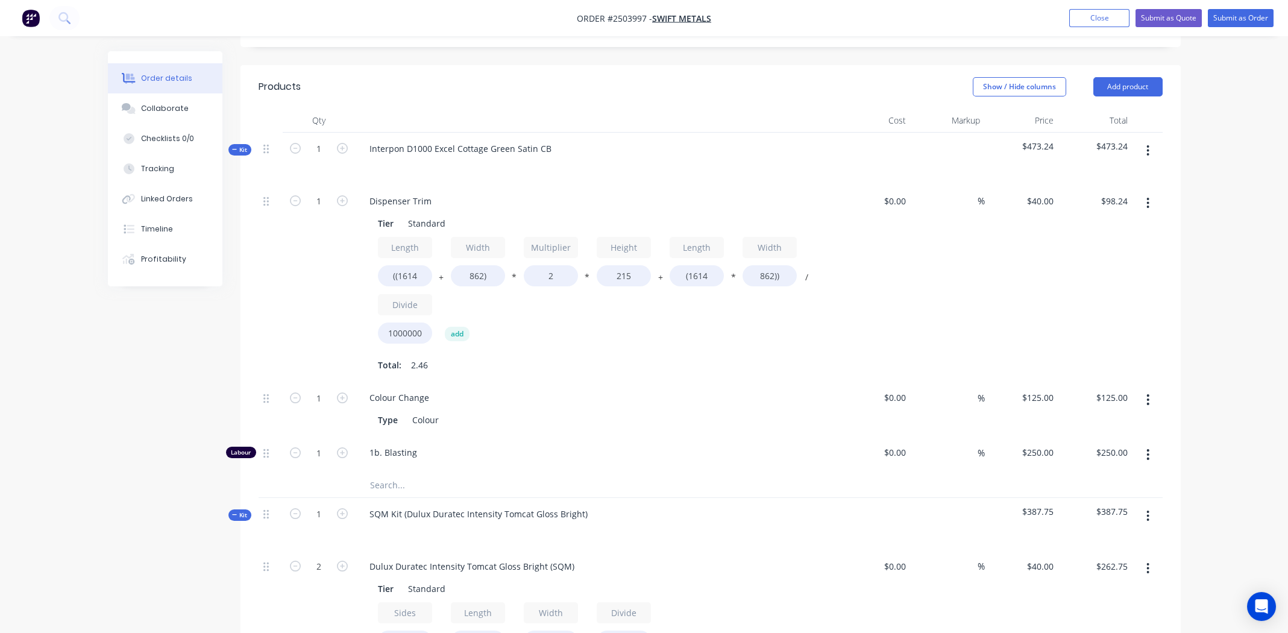
scroll to position [288, 0]
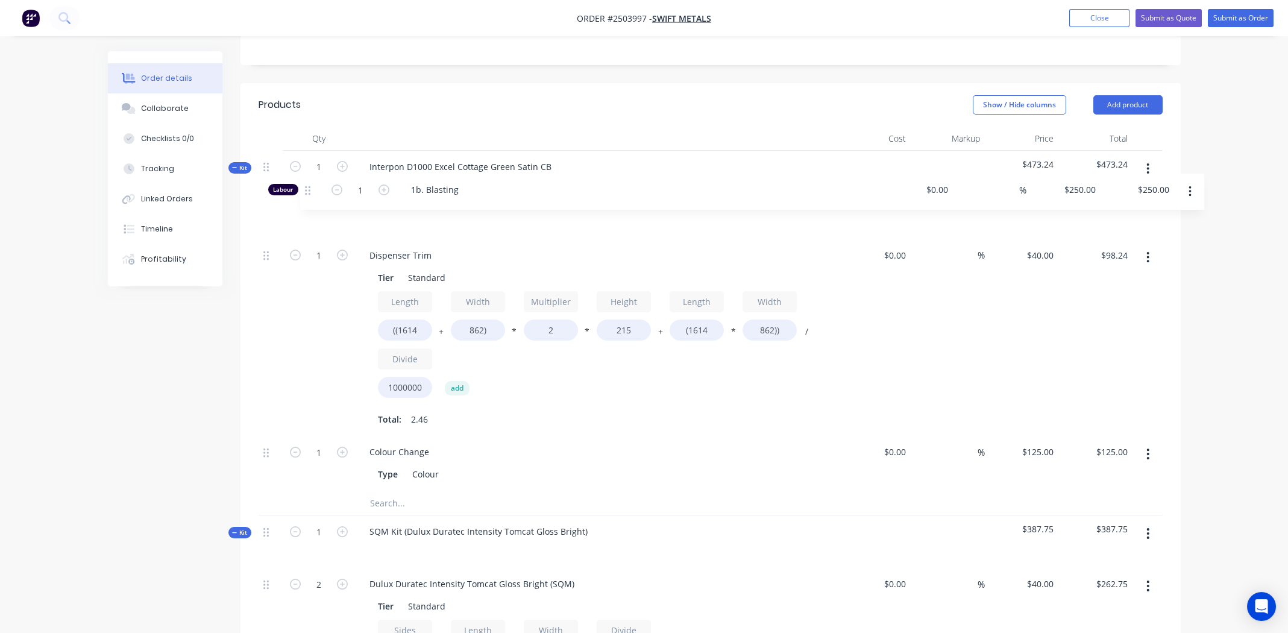
drag, startPoint x: 266, startPoint y: 455, endPoint x: 311, endPoint y: 190, distance: 268.5
click at [311, 203] on div "1 Dispenser Trim Tier Standard Length ((1614 + Width 862) * Multiplier 2 * Heig…" at bounding box center [711, 347] width 904 height 288
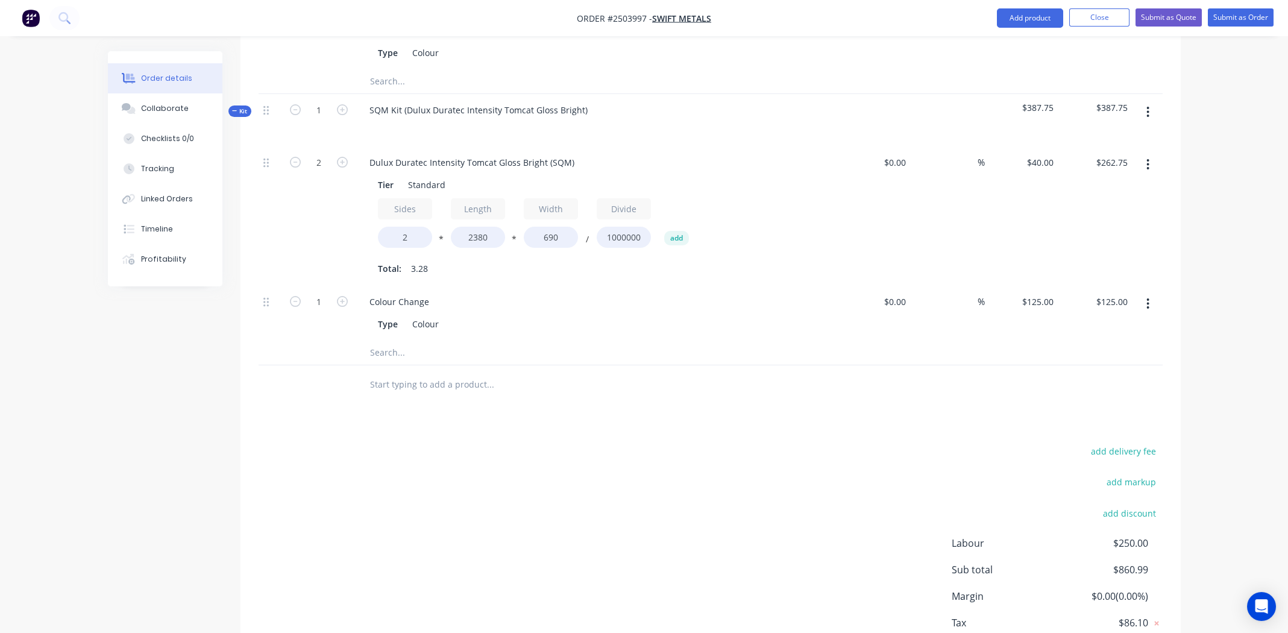
scroll to position [770, 0]
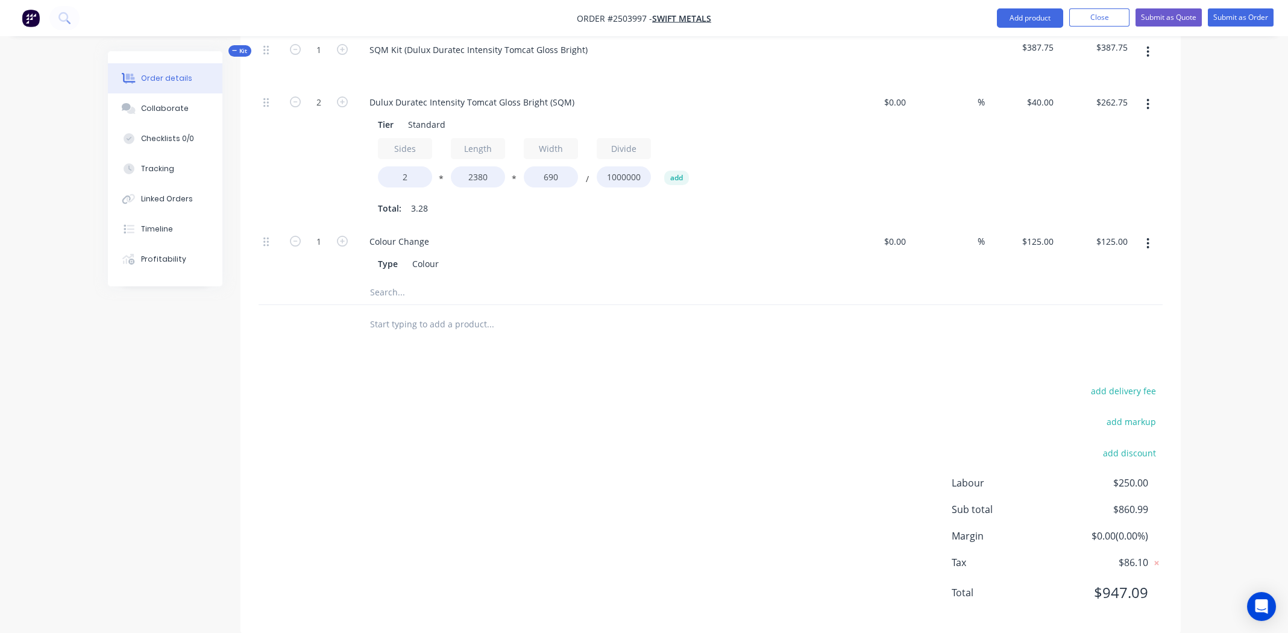
drag, startPoint x: 637, startPoint y: 555, endPoint x: 1082, endPoint y: 504, distance: 447.8
click at [641, 552] on div "add delivery fee add markup add discount Labour $250.00 Sub total $860.99 Margi…" at bounding box center [711, 499] width 904 height 233
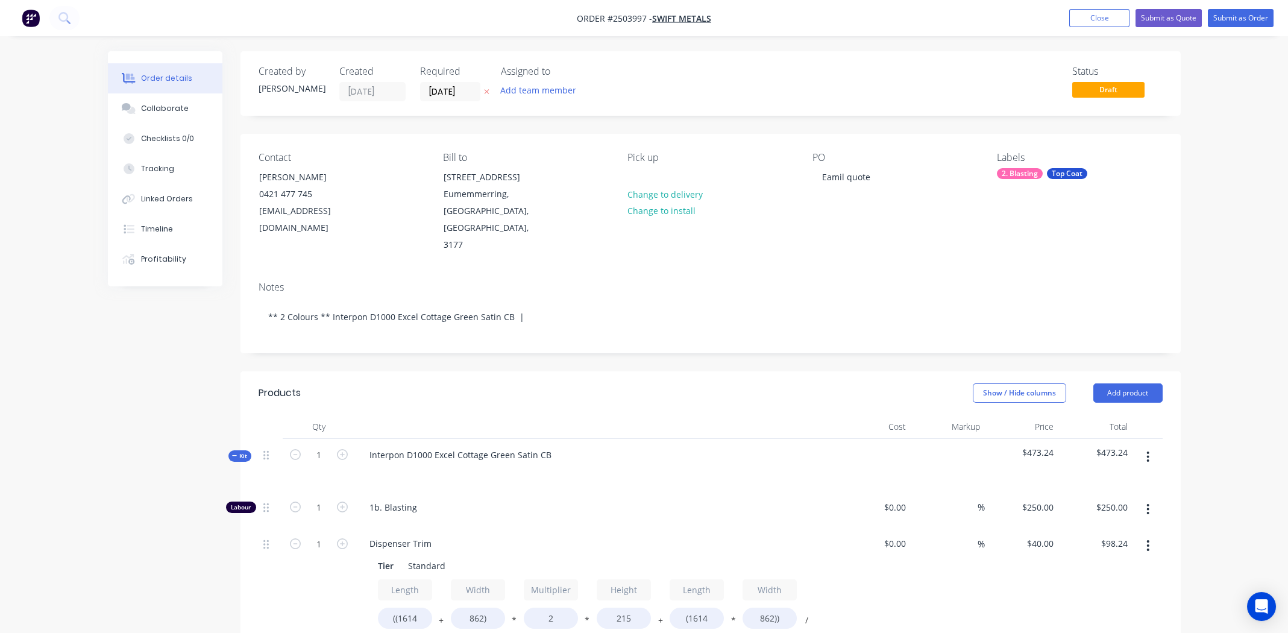
scroll to position [0, 0]
click at [1180, 11] on button "Submit as Quote" at bounding box center [1169, 18] width 66 height 18
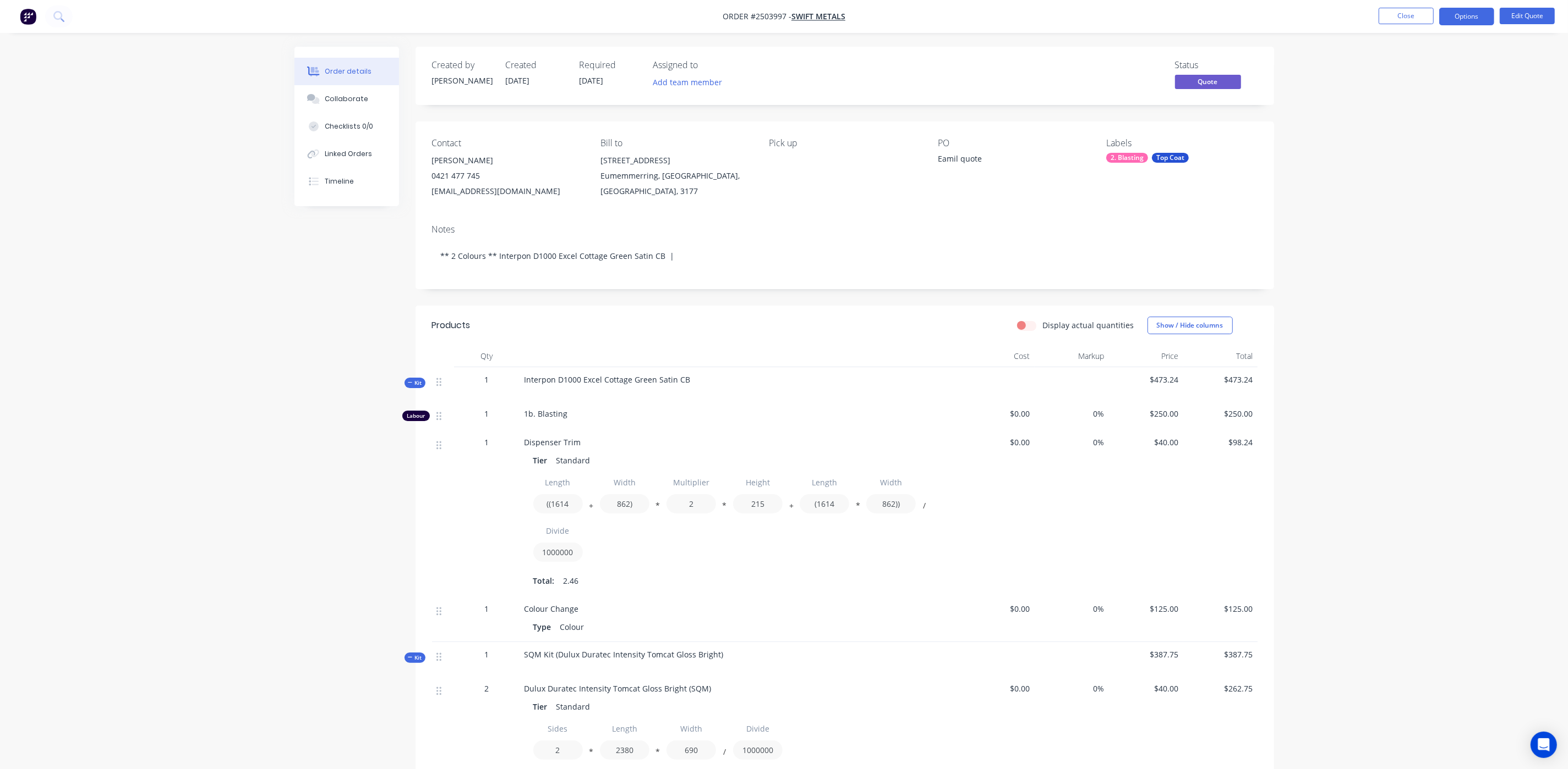
click at [763, 16] on span "Order #2503997 -" at bounding box center [757, 16] width 68 height 10
click at [766, 16] on span "Order #2503997 -" at bounding box center [757, 16] width 68 height 10
drag, startPoint x: 785, startPoint y: 17, endPoint x: 749, endPoint y: 16, distance: 36.0
click at [749, 16] on span "Order #2503997 -" at bounding box center [757, 16] width 68 height 10
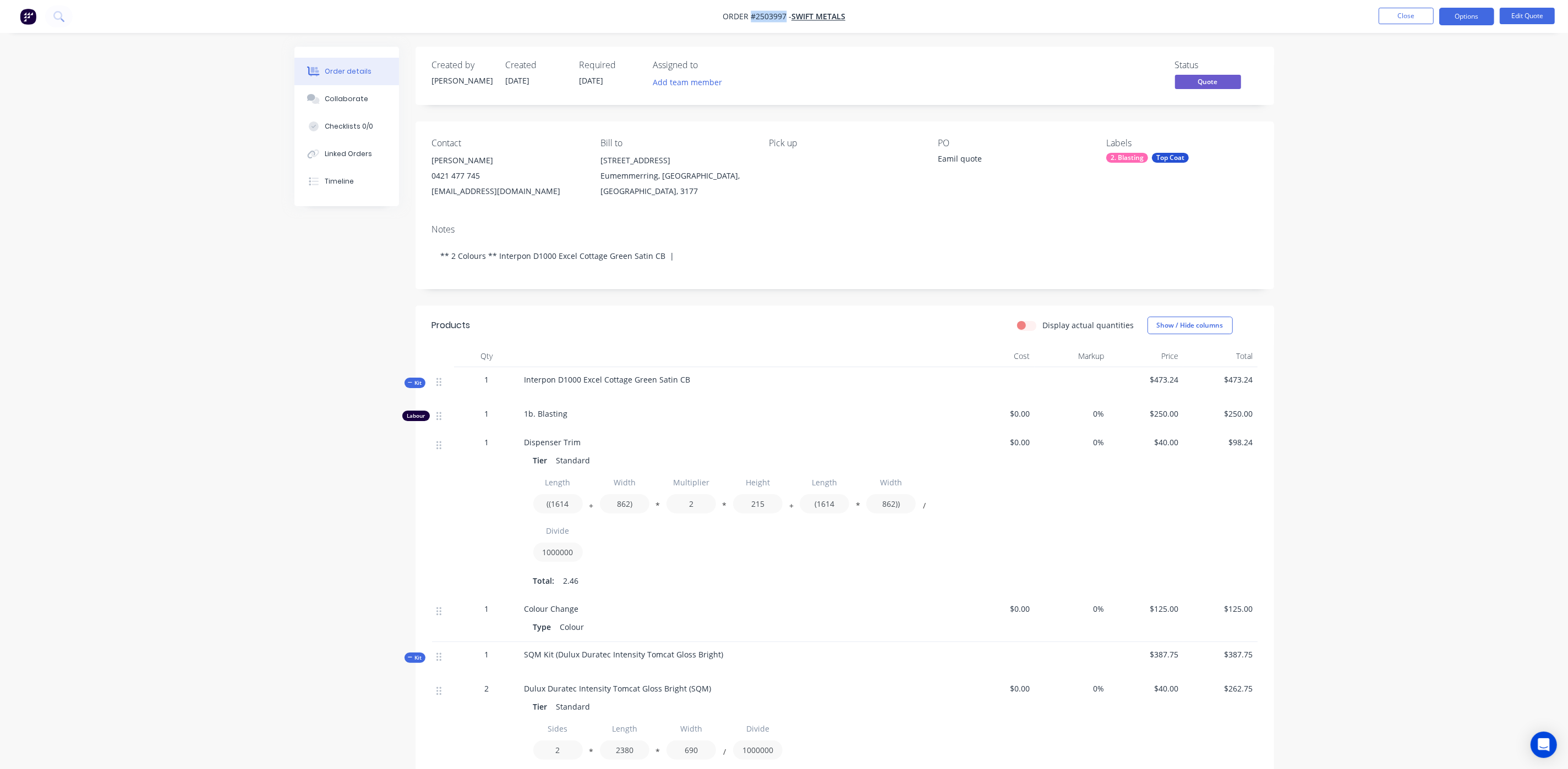
copy span "#2503997"
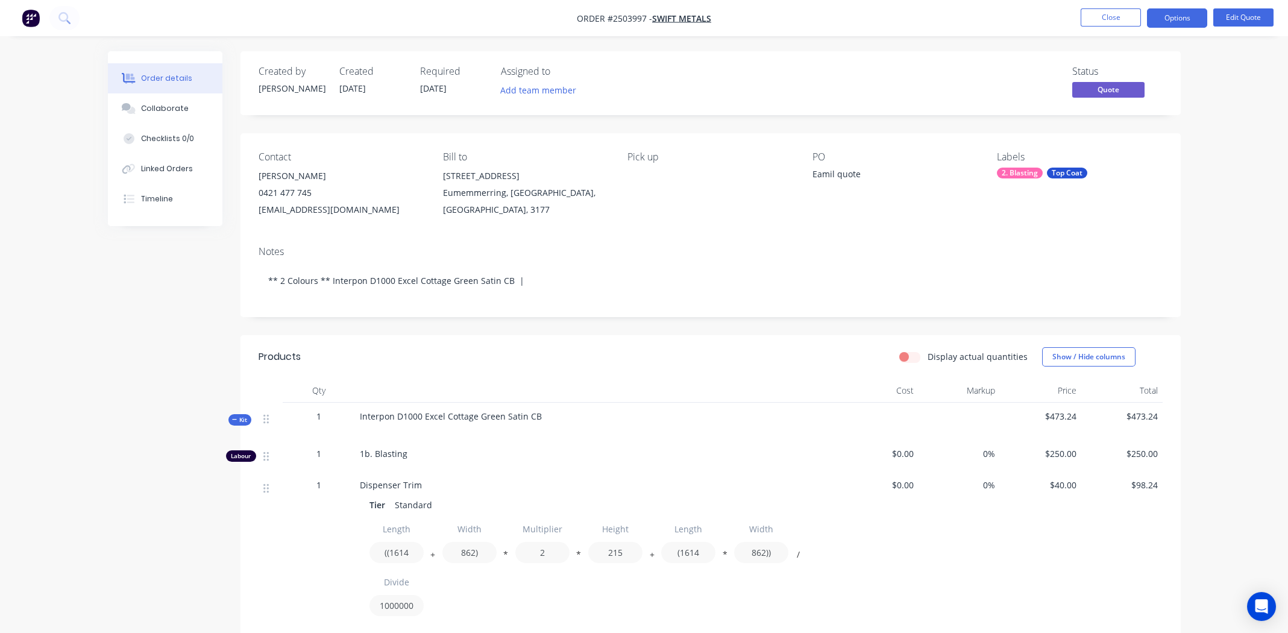
drag, startPoint x: 1228, startPoint y: 112, endPoint x: 1231, endPoint y: 106, distance: 6.7
click at [1230, 110] on div "Order details Collaborate Checklists 0/0 Linked Orders Timeline Order details C…" at bounding box center [644, 568] width 1288 height 1136
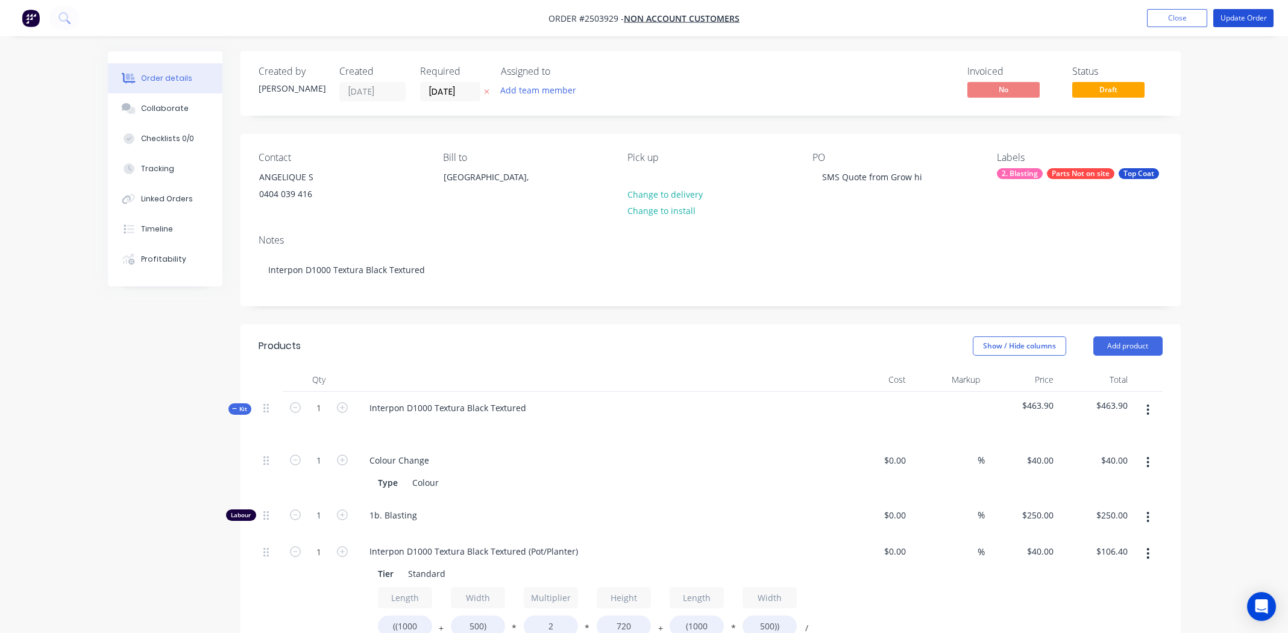
drag, startPoint x: 1244, startPoint y: 19, endPoint x: 1235, endPoint y: 45, distance: 27.8
click at [1243, 19] on button "Update Order" at bounding box center [1244, 18] width 60 height 18
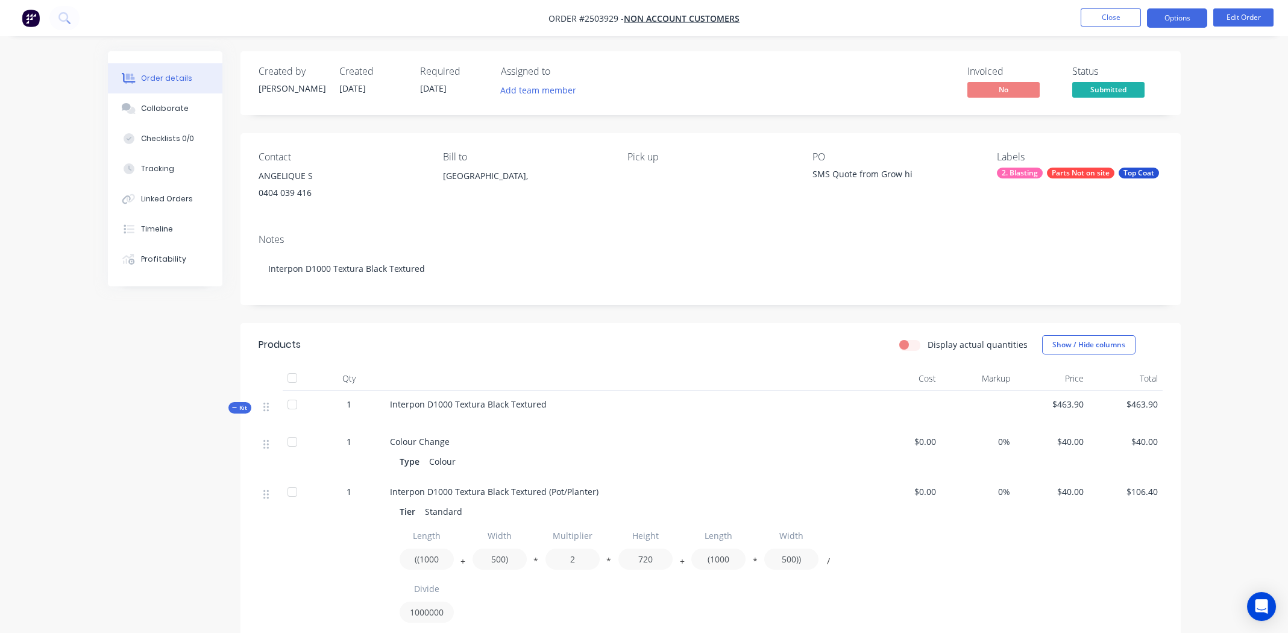
click at [1177, 19] on button "Options" at bounding box center [1177, 17] width 60 height 19
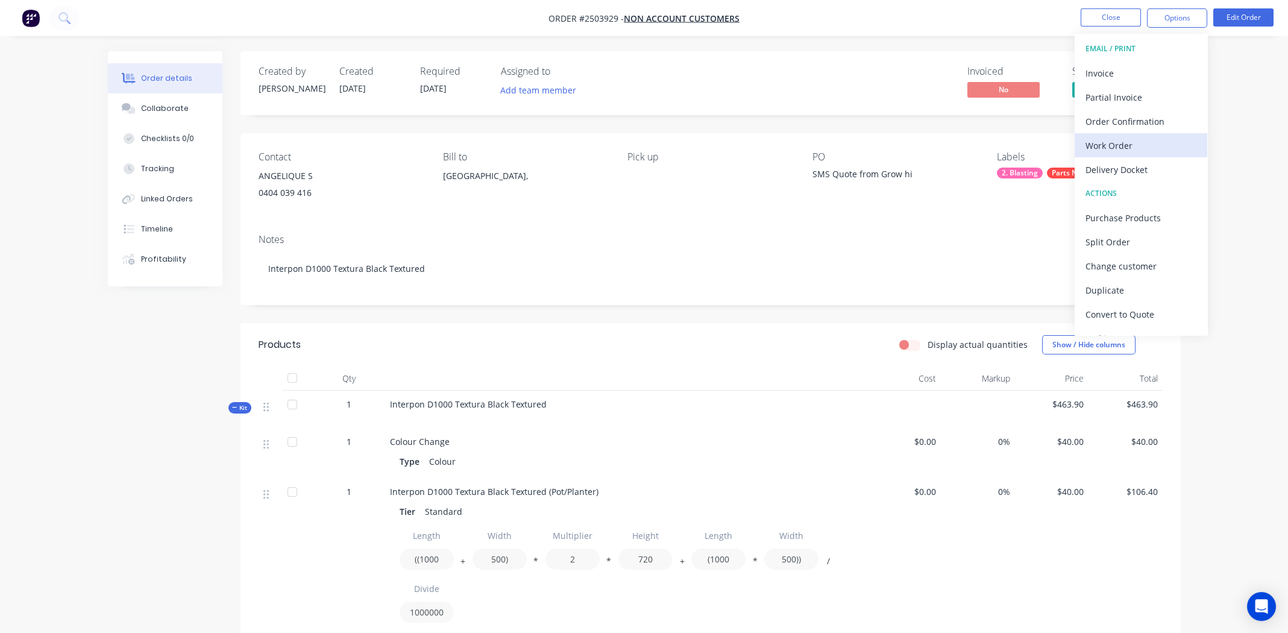
click at [1127, 145] on div "Work Order" at bounding box center [1141, 145] width 111 height 17
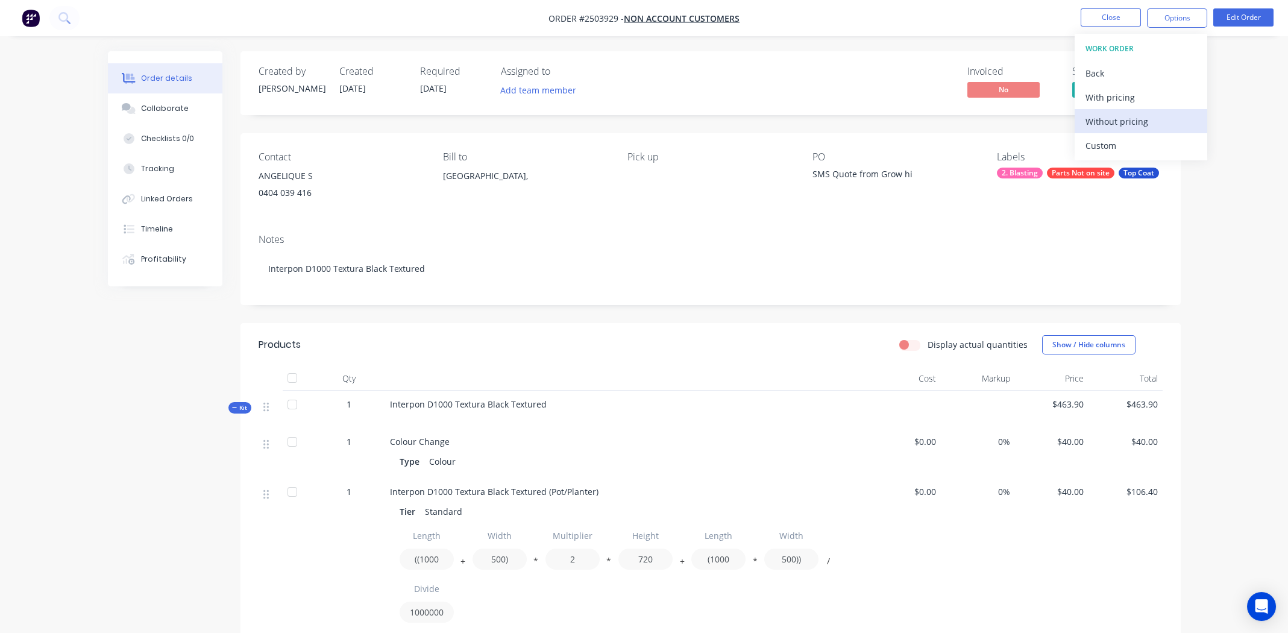
click at [1110, 121] on div "Without pricing" at bounding box center [1141, 121] width 111 height 17
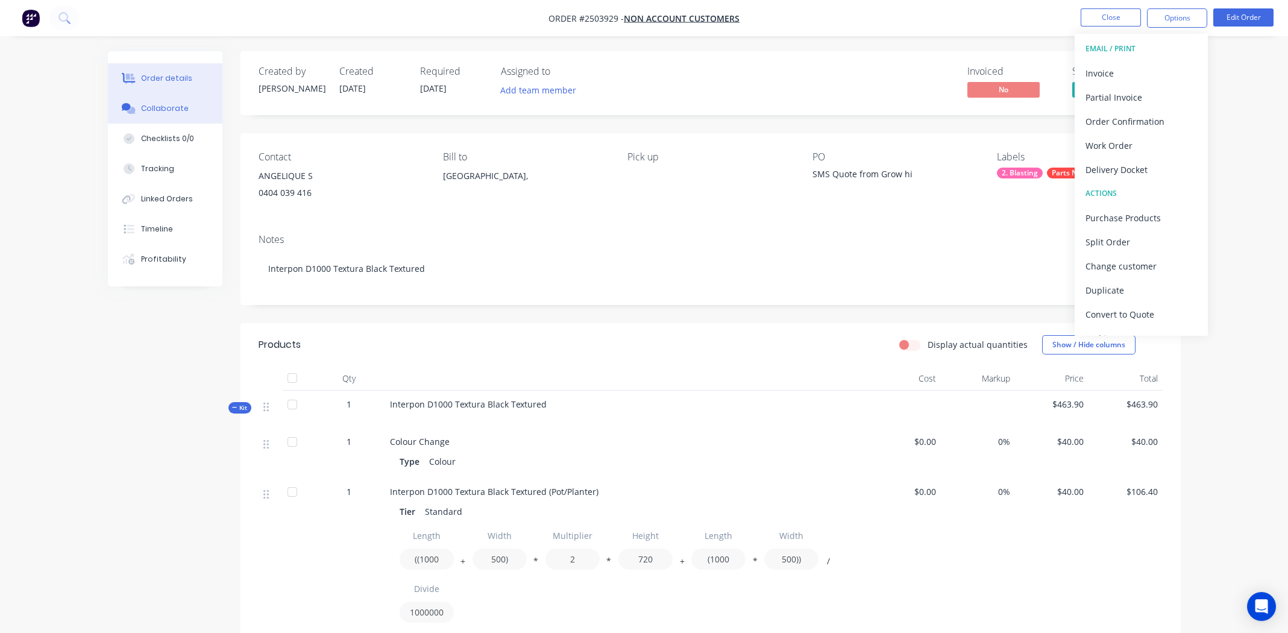
click at [160, 107] on div "Collaborate" at bounding box center [165, 108] width 48 height 11
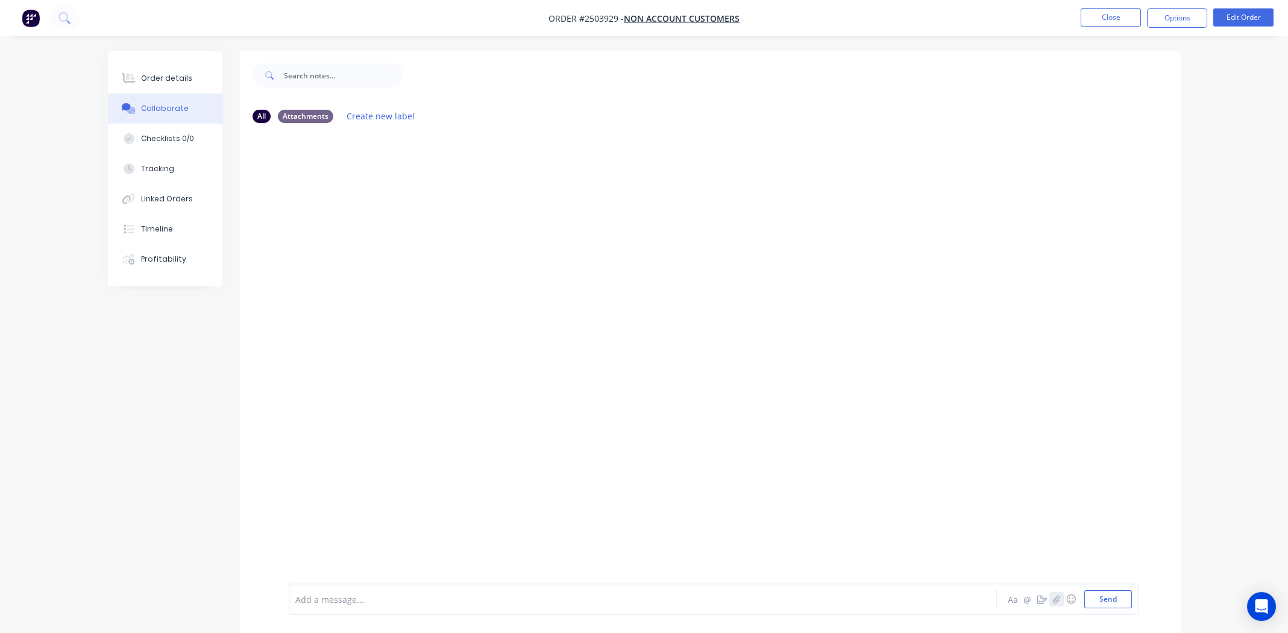
click at [1056, 598] on icon "button" at bounding box center [1056, 599] width 7 height 8
click at [1104, 599] on button "Send" at bounding box center [1109, 599] width 48 height 18
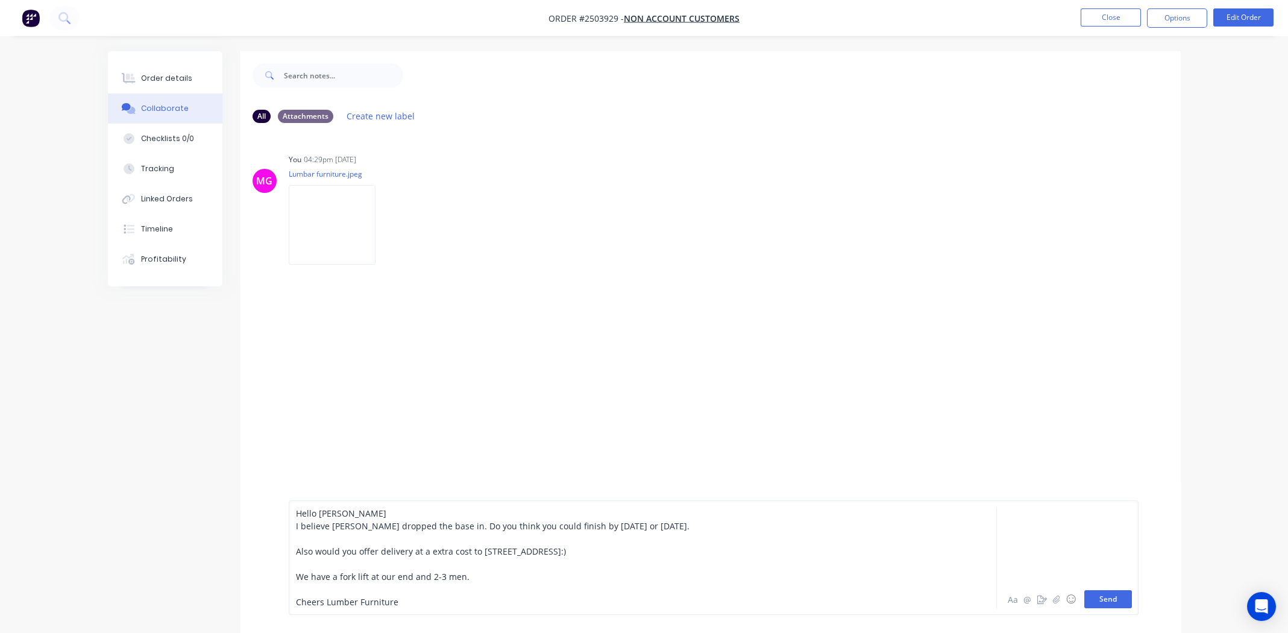
click at [1113, 596] on button "Send" at bounding box center [1109, 599] width 48 height 18
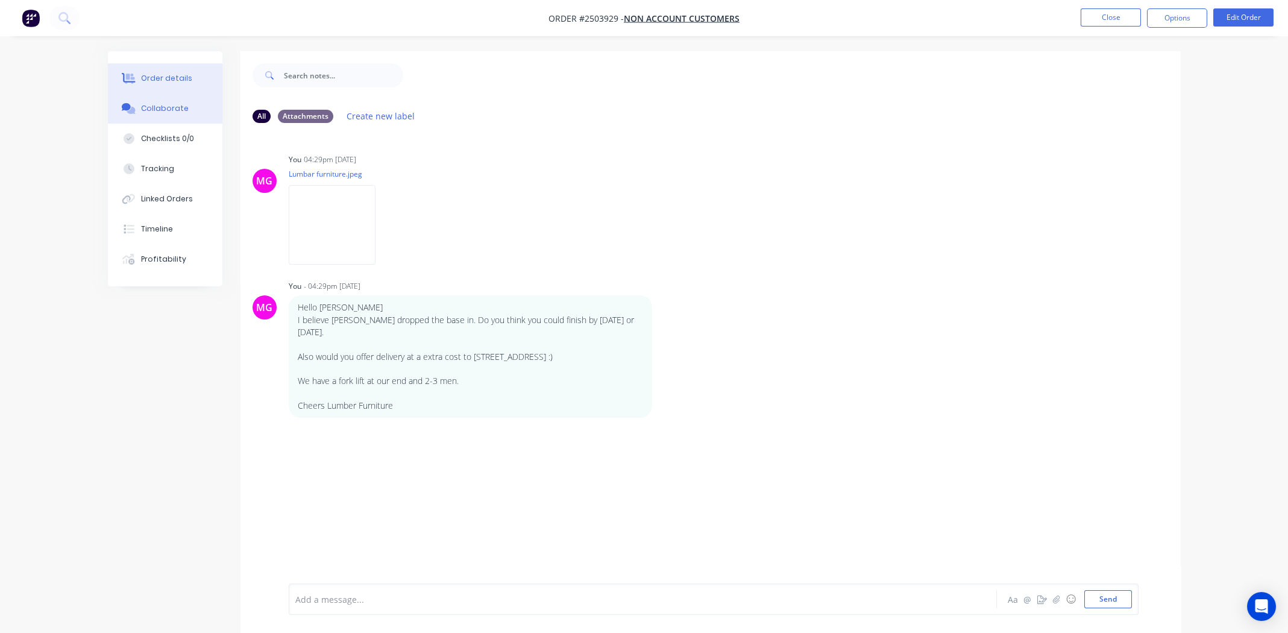
drag, startPoint x: 176, startPoint y: 76, endPoint x: 210, endPoint y: 84, distance: 34.7
click at [176, 76] on div "Order details" at bounding box center [166, 78] width 51 height 11
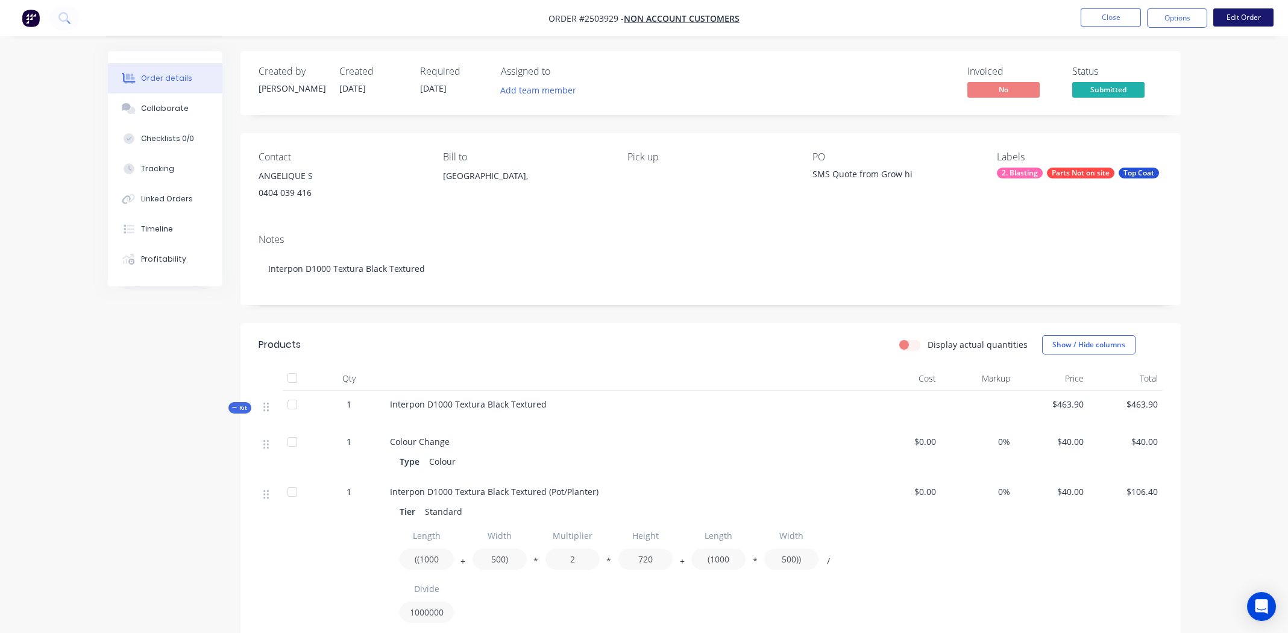
click at [1247, 19] on button "Edit Order" at bounding box center [1244, 17] width 60 height 18
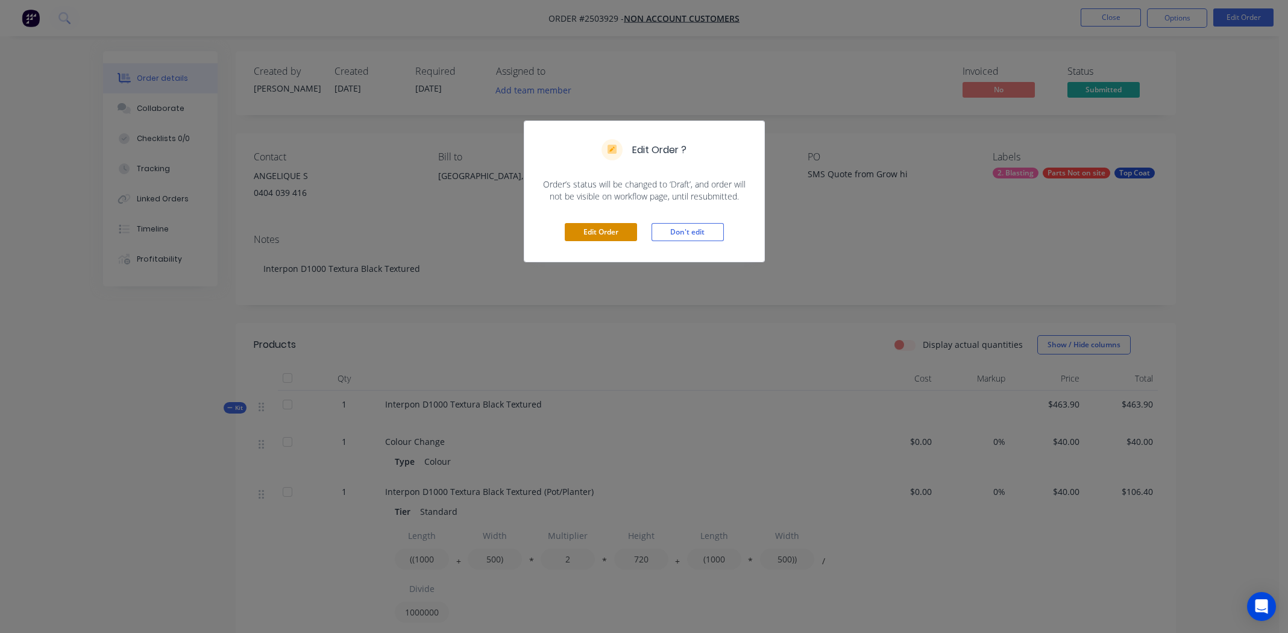
click at [617, 228] on button "Edit Order" at bounding box center [601, 232] width 72 height 18
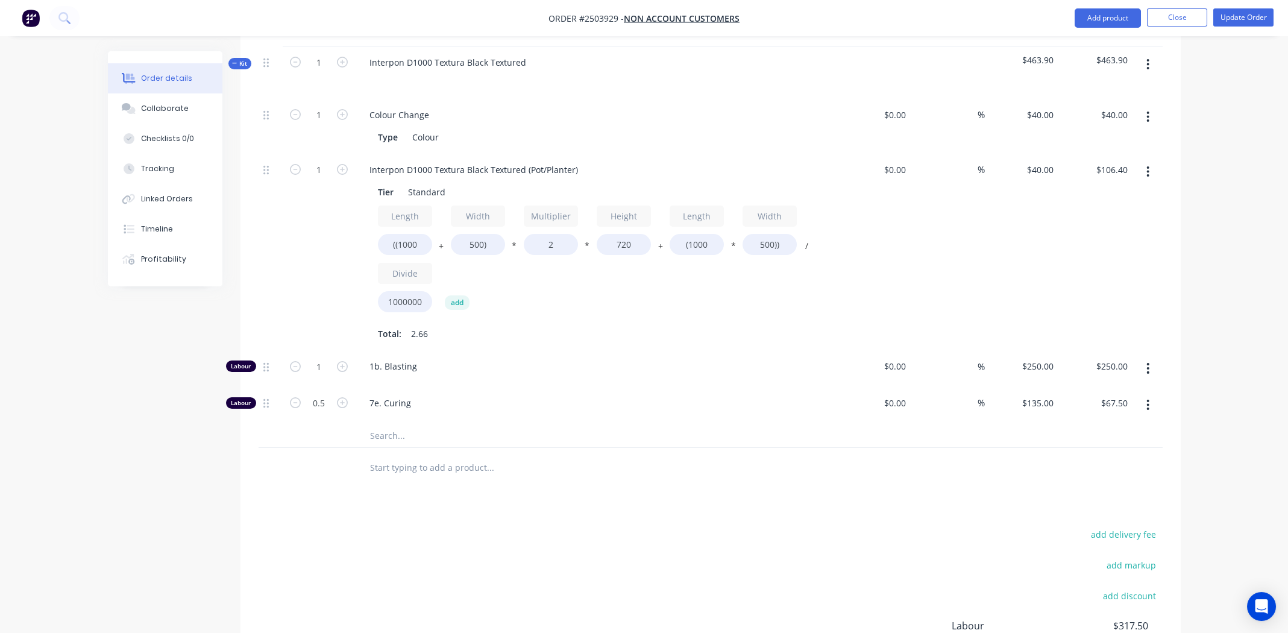
scroll to position [241, 0]
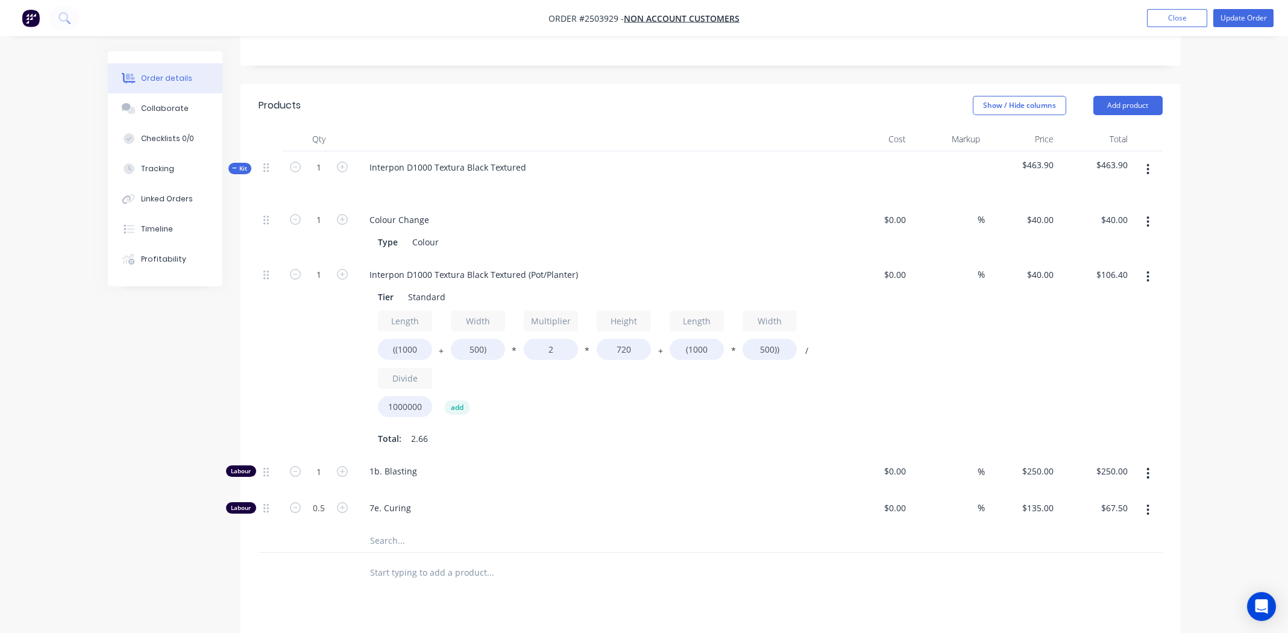
click at [1148, 165] on icon "button" at bounding box center [1148, 169] width 2 height 11
click at [1137, 200] on div "Add product to kit" at bounding box center [1105, 200] width 93 height 17
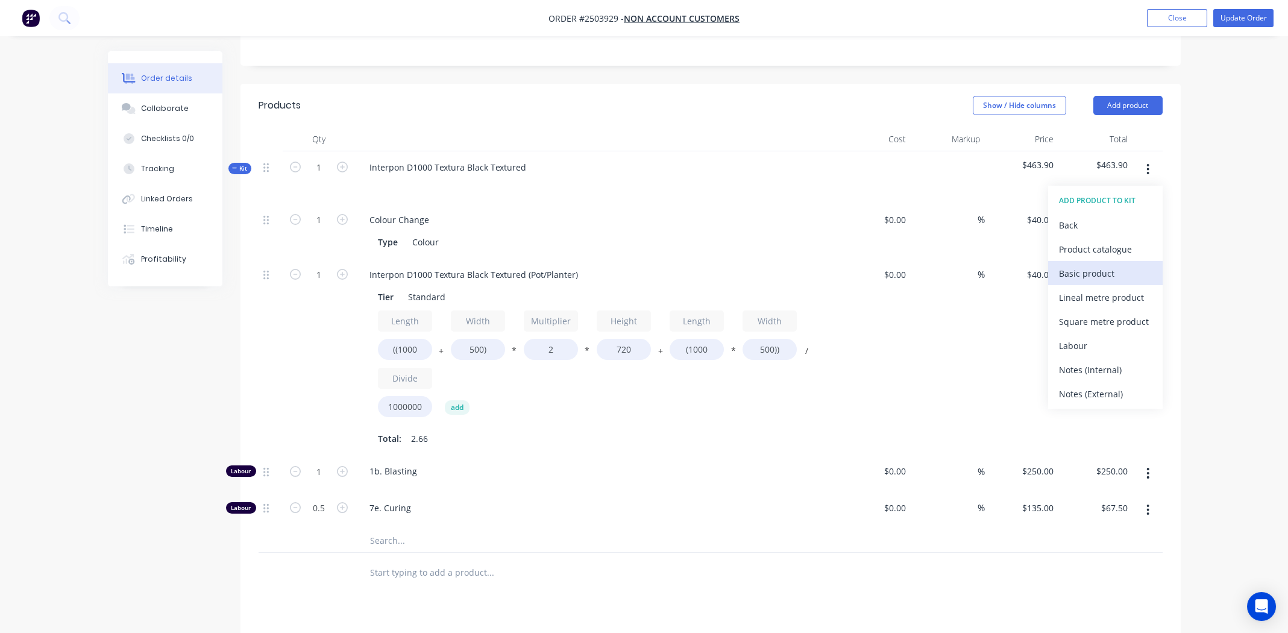
click at [1089, 261] on button "Basic product" at bounding box center [1105, 273] width 115 height 24
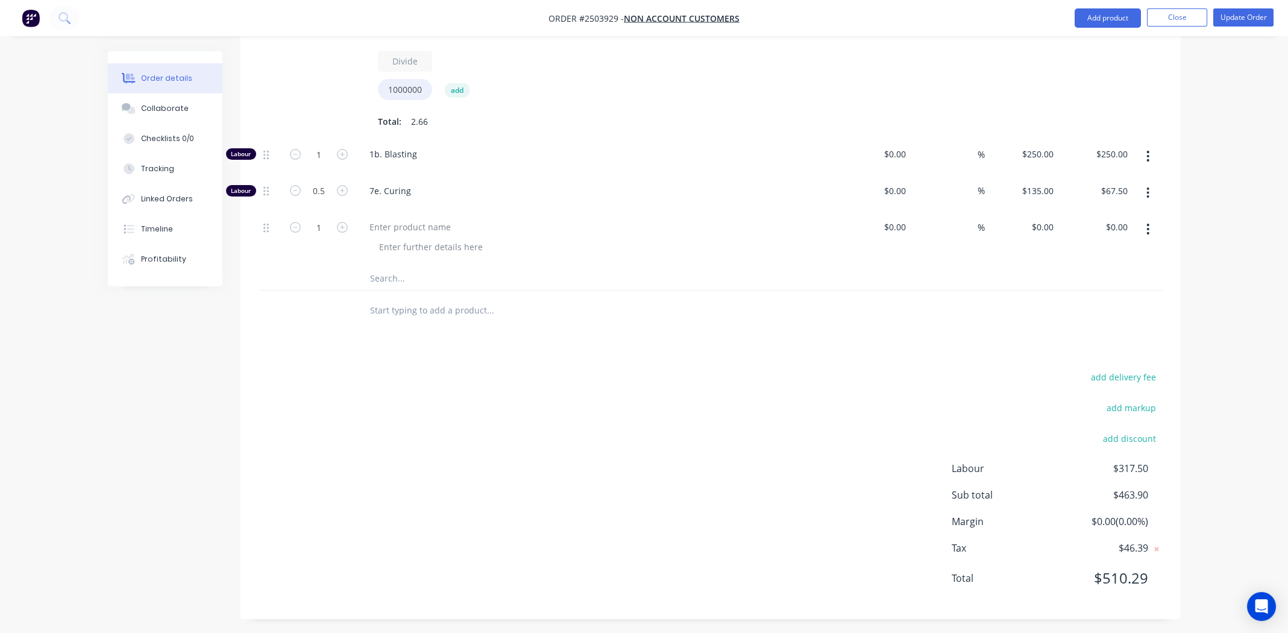
scroll to position [561, 0]
click at [403, 222] on div at bounding box center [410, 223] width 101 height 17
drag, startPoint x: 443, startPoint y: 221, endPoint x: 405, endPoint y: 219, distance: 38.0
click at [405, 219] on div "Delivery if possible" at bounding box center [408, 223] width 96 height 17
click at [429, 239] on div at bounding box center [431, 243] width 123 height 17
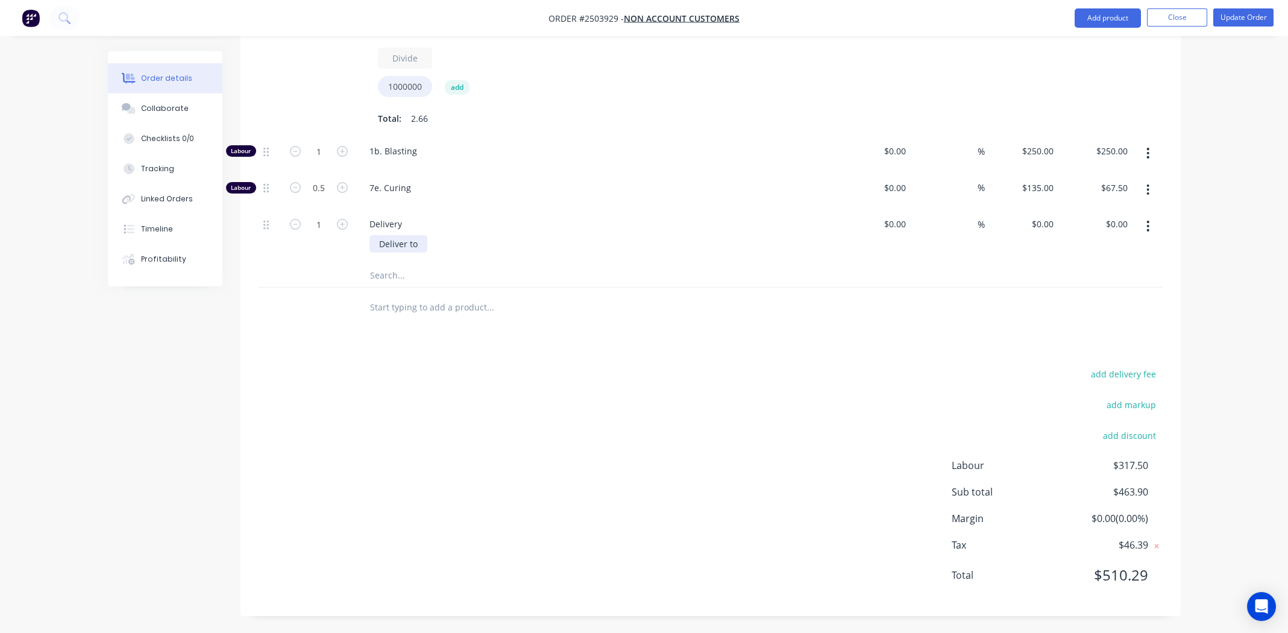
click at [421, 242] on div "Deliver to" at bounding box center [399, 243] width 58 height 17
click at [1239, 11] on button "Update Order" at bounding box center [1244, 17] width 60 height 18
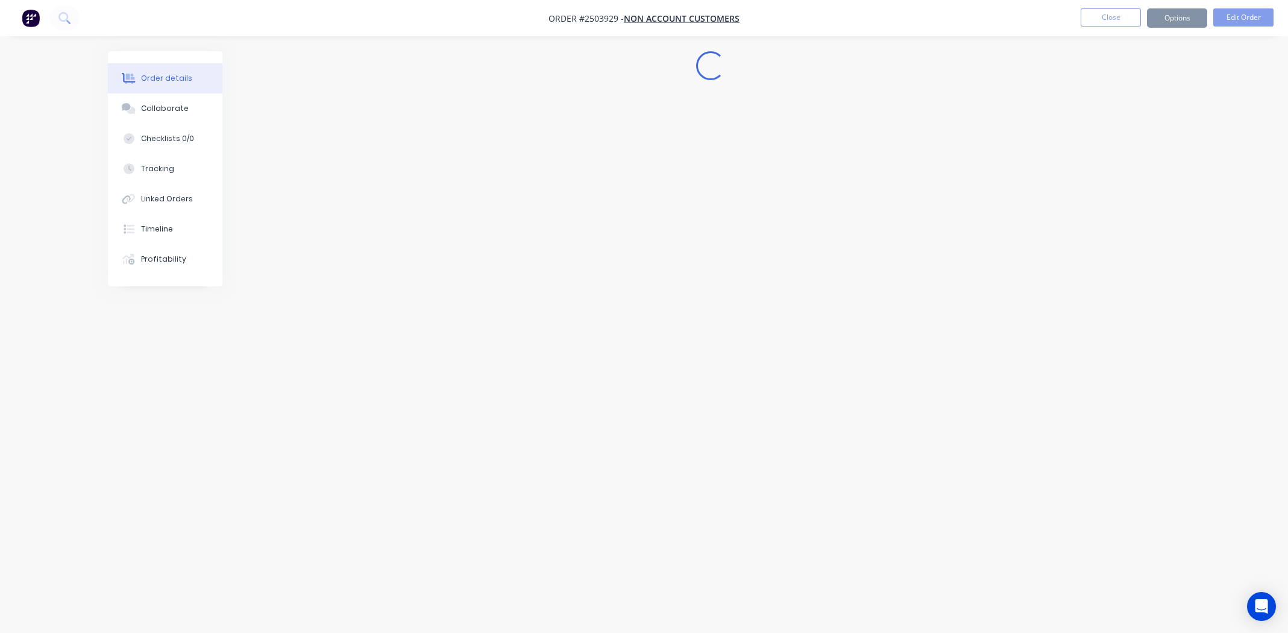
scroll to position [0, 0]
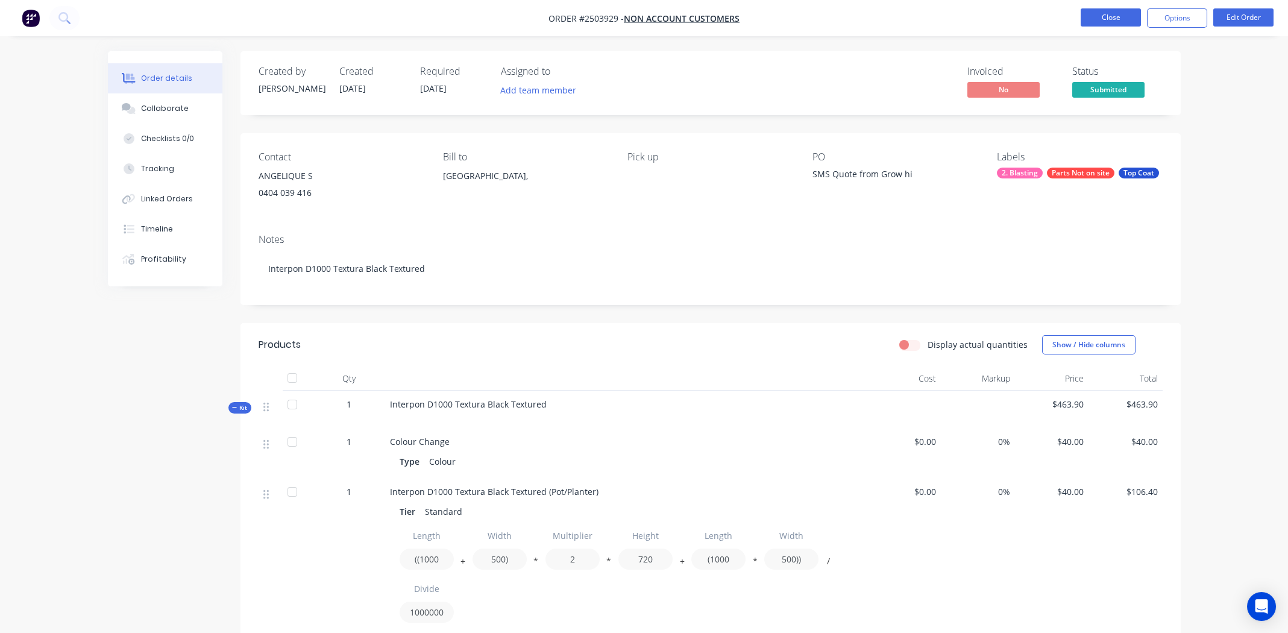
click at [1116, 15] on button "Close" at bounding box center [1111, 17] width 60 height 18
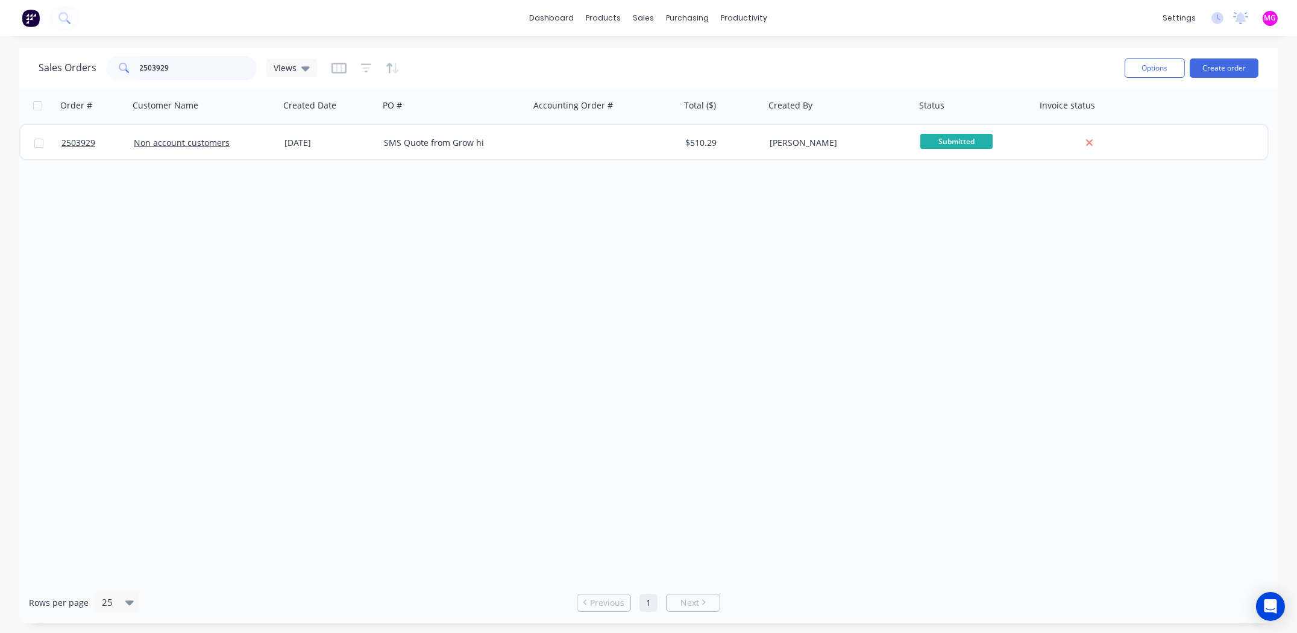
click at [171, 66] on input "2503929" at bounding box center [199, 68] width 118 height 24
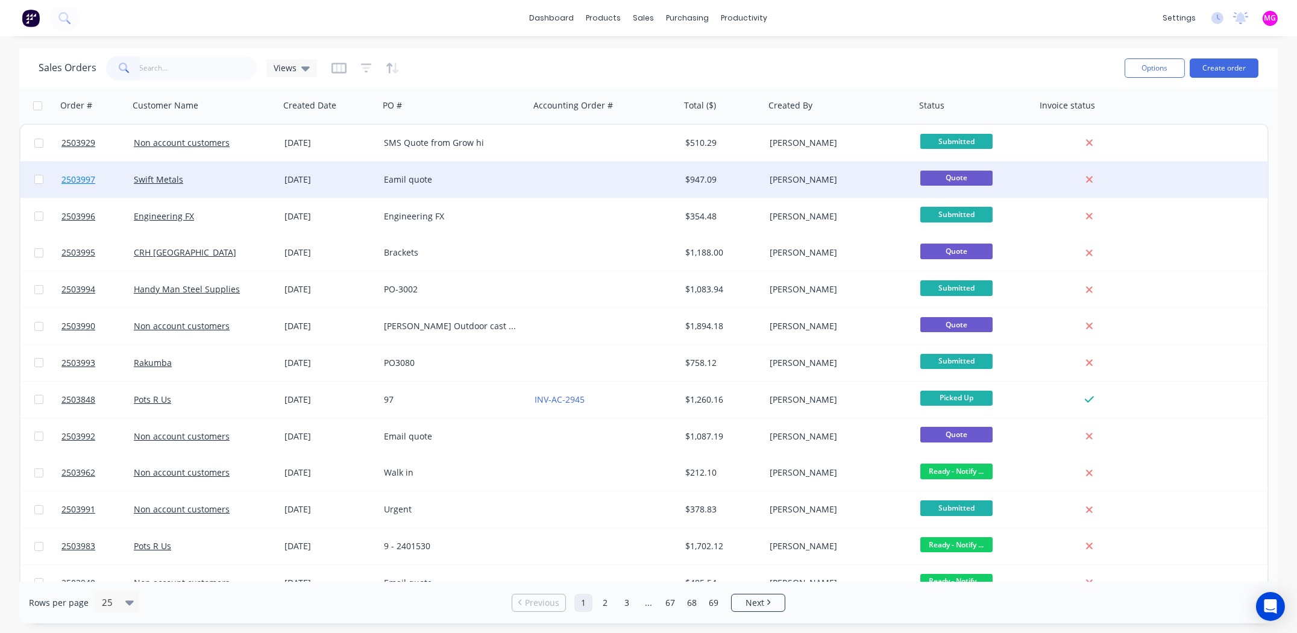
click at [81, 177] on span "2503997" at bounding box center [78, 180] width 34 height 12
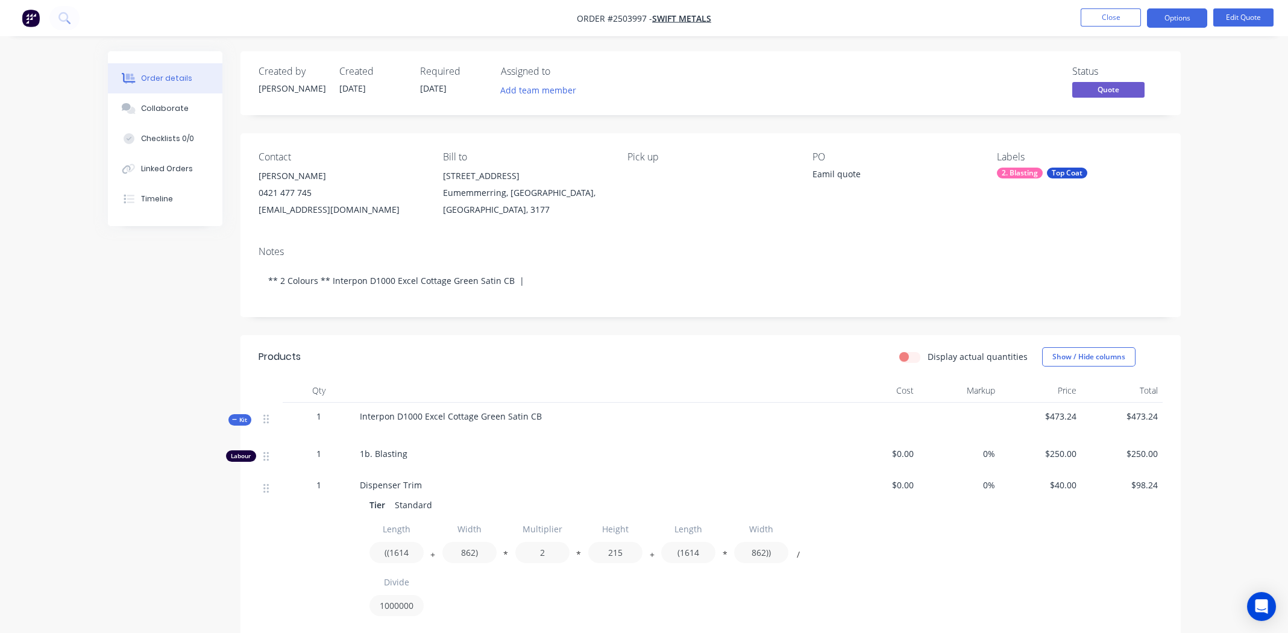
click at [814, 179] on div "Eamil quote" at bounding box center [888, 176] width 151 height 17
click at [814, 178] on div "Eamil quote" at bounding box center [888, 176] width 151 height 17
click at [1246, 9] on button "Edit Quote" at bounding box center [1244, 17] width 60 height 18
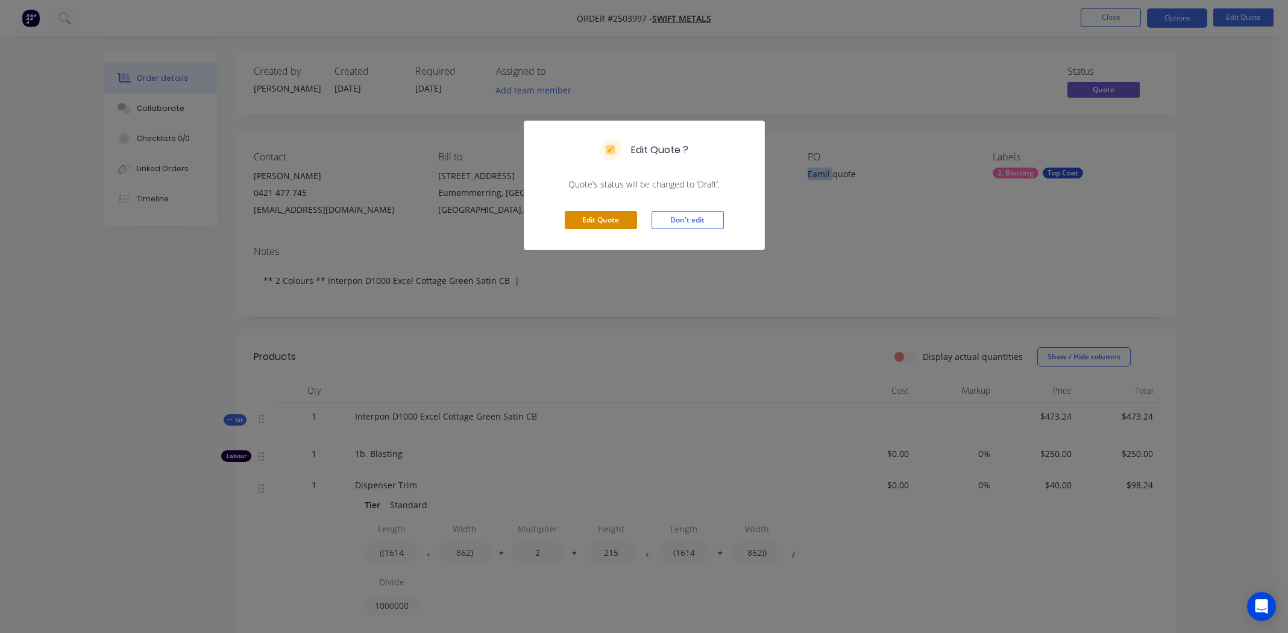
drag, startPoint x: 609, startPoint y: 218, endPoint x: 626, endPoint y: 218, distance: 16.9
click at [610, 218] on button "Edit Quote" at bounding box center [601, 220] width 72 height 18
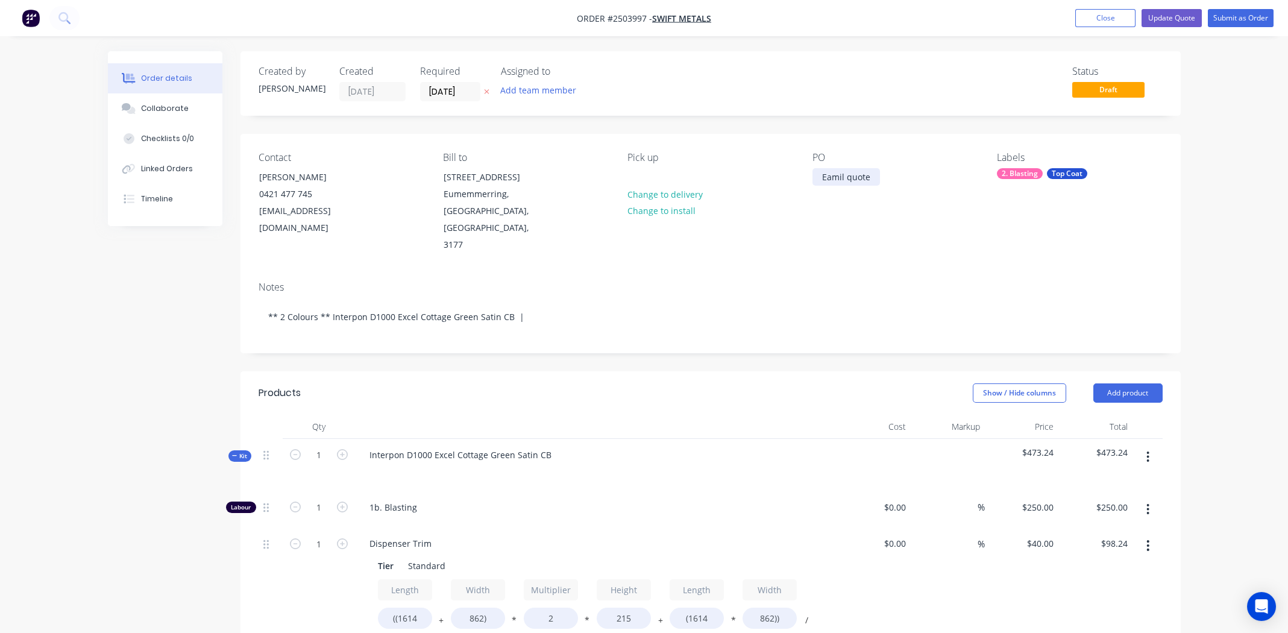
click at [827, 174] on div "Eamil quote" at bounding box center [847, 176] width 68 height 17
click at [868, 208] on div "PO Email quote" at bounding box center [895, 203] width 165 height 102
click at [1167, 16] on button "Update Quote" at bounding box center [1172, 18] width 60 height 18
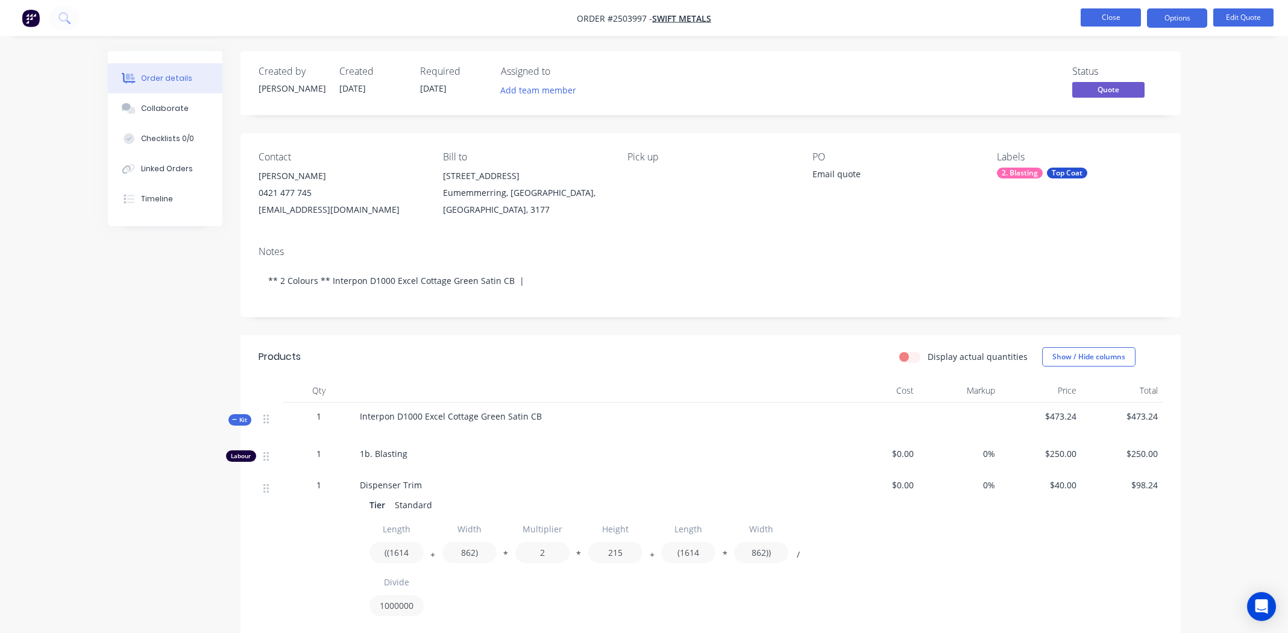
click at [1106, 15] on button "Close" at bounding box center [1111, 17] width 60 height 18
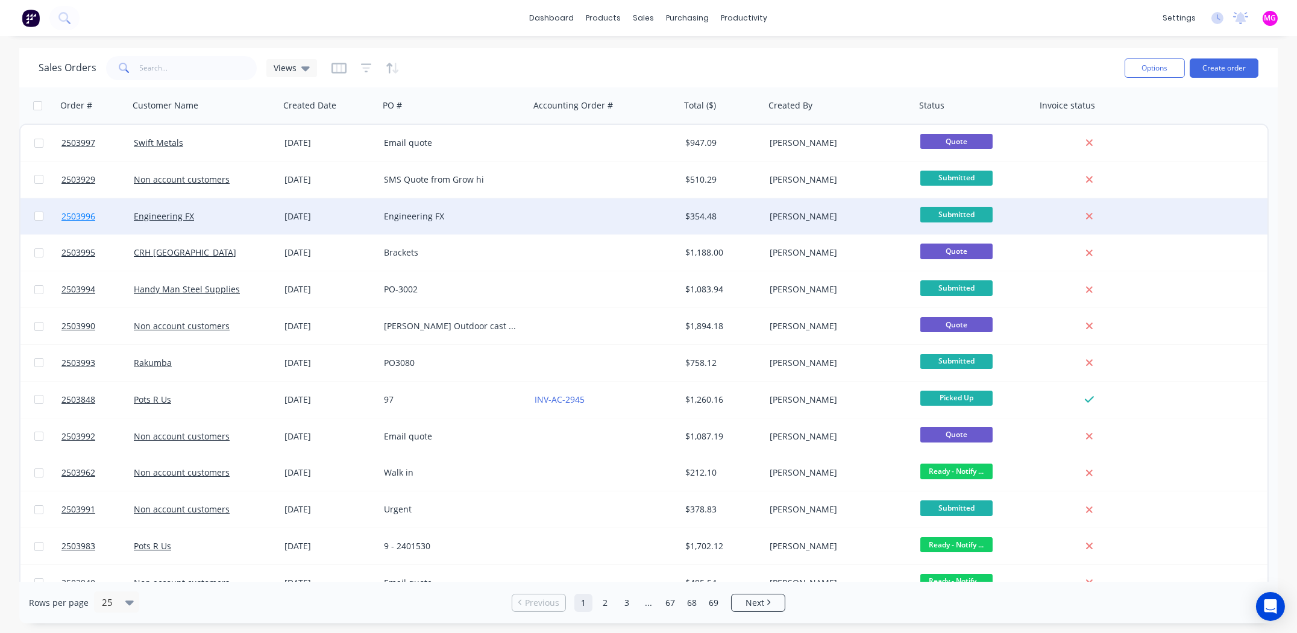
click at [75, 210] on span "2503996" at bounding box center [78, 216] width 34 height 12
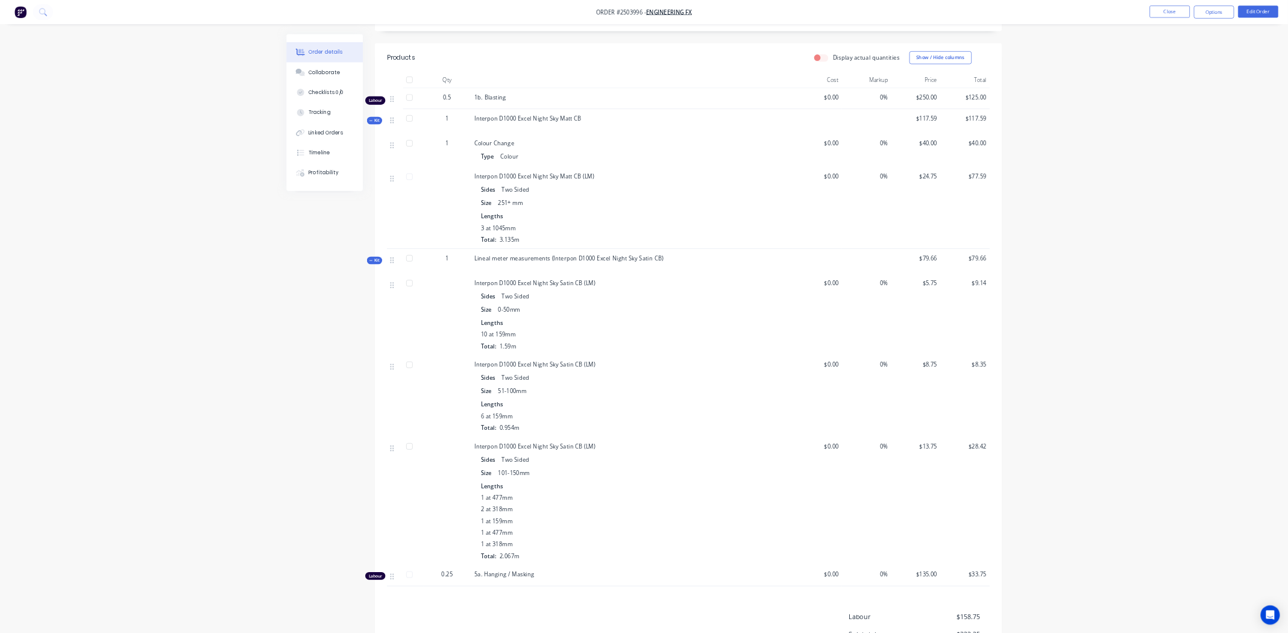
scroll to position [103, 0]
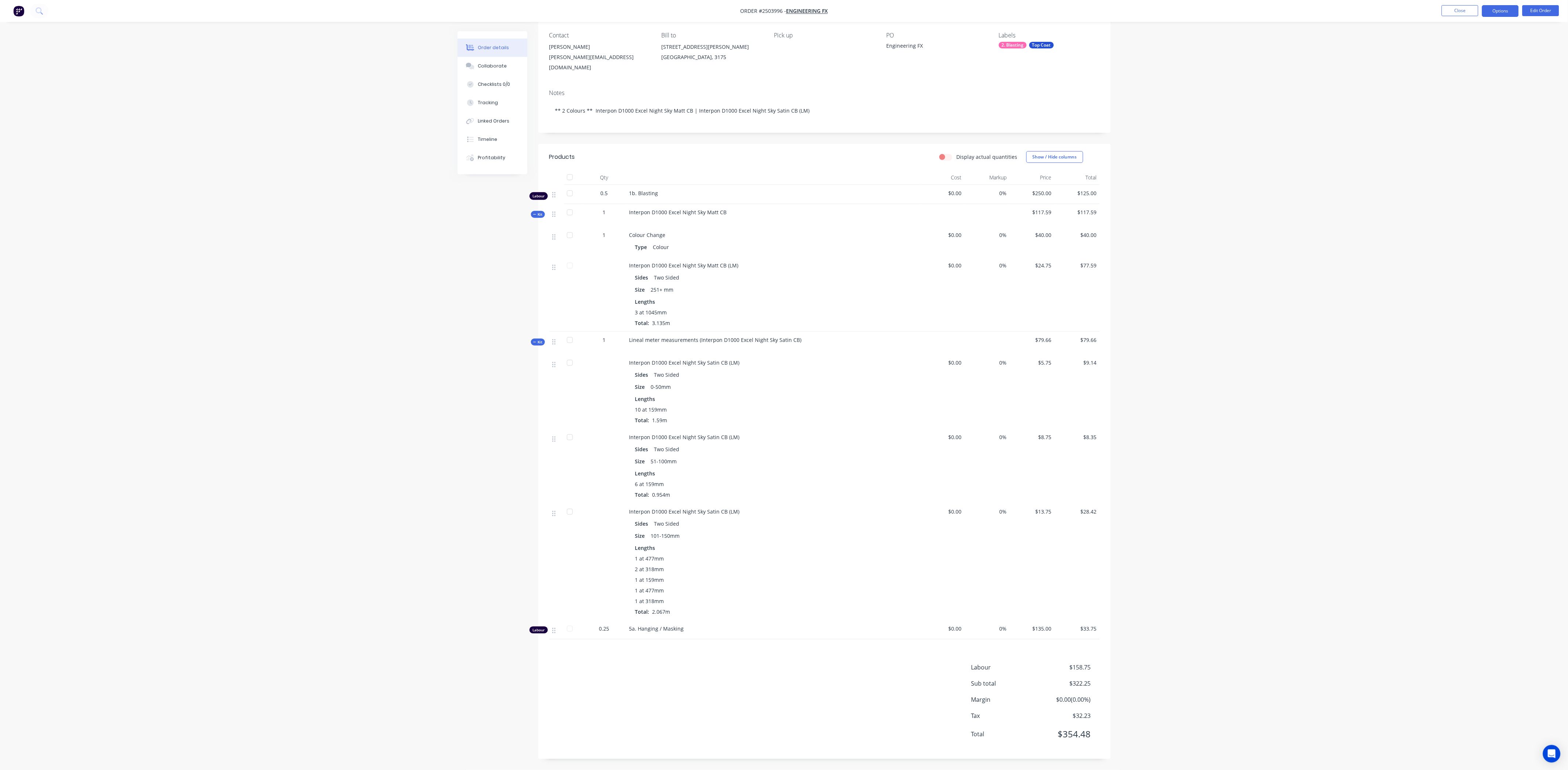
click at [784, 8] on button "Options" at bounding box center [1500, 10] width 37 height 12
click at [784, 72] on div "Order Confirmation" at bounding box center [1478, 74] width 68 height 10
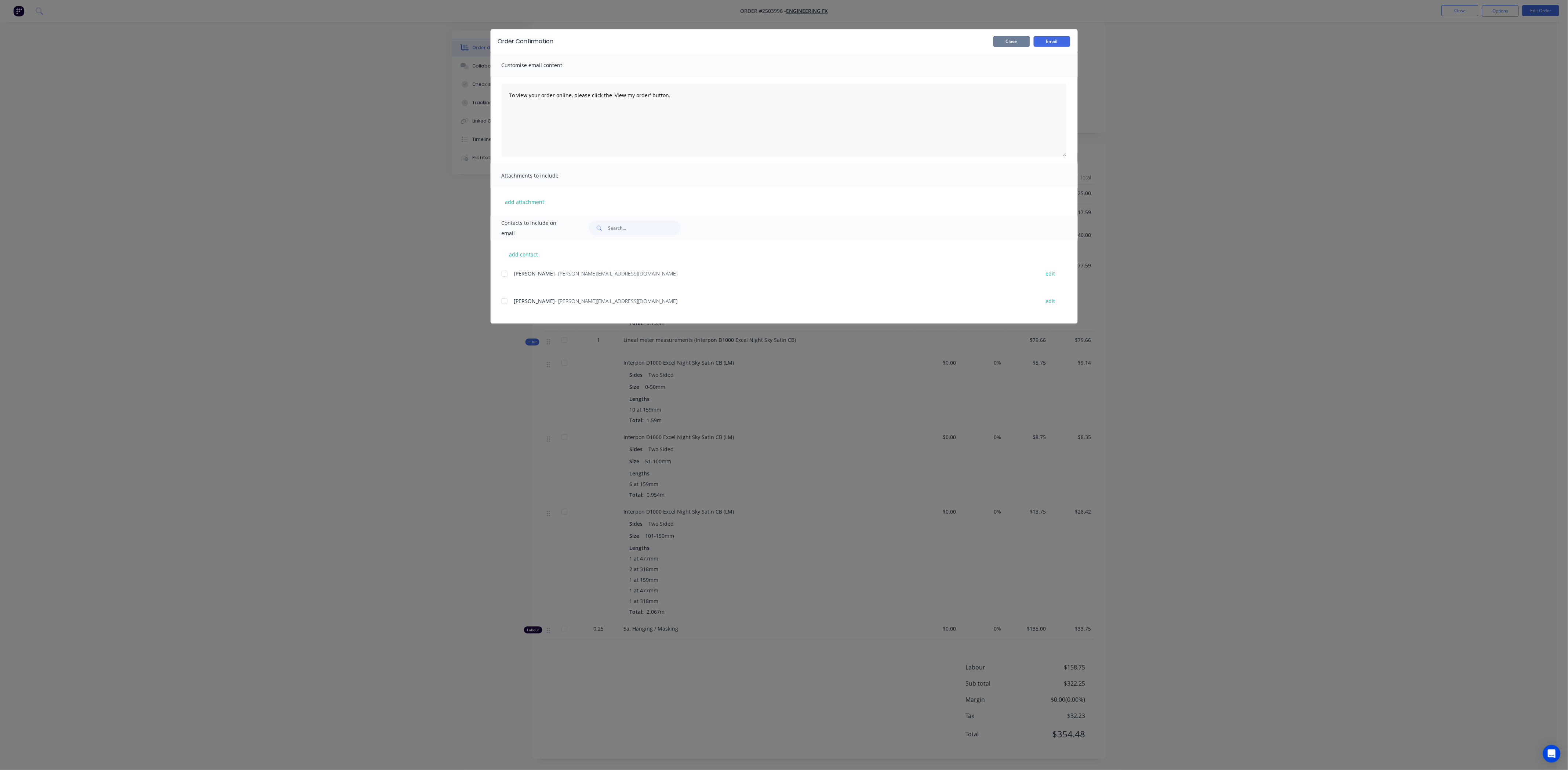
click at [784, 43] on button "Close" at bounding box center [1012, 41] width 37 height 11
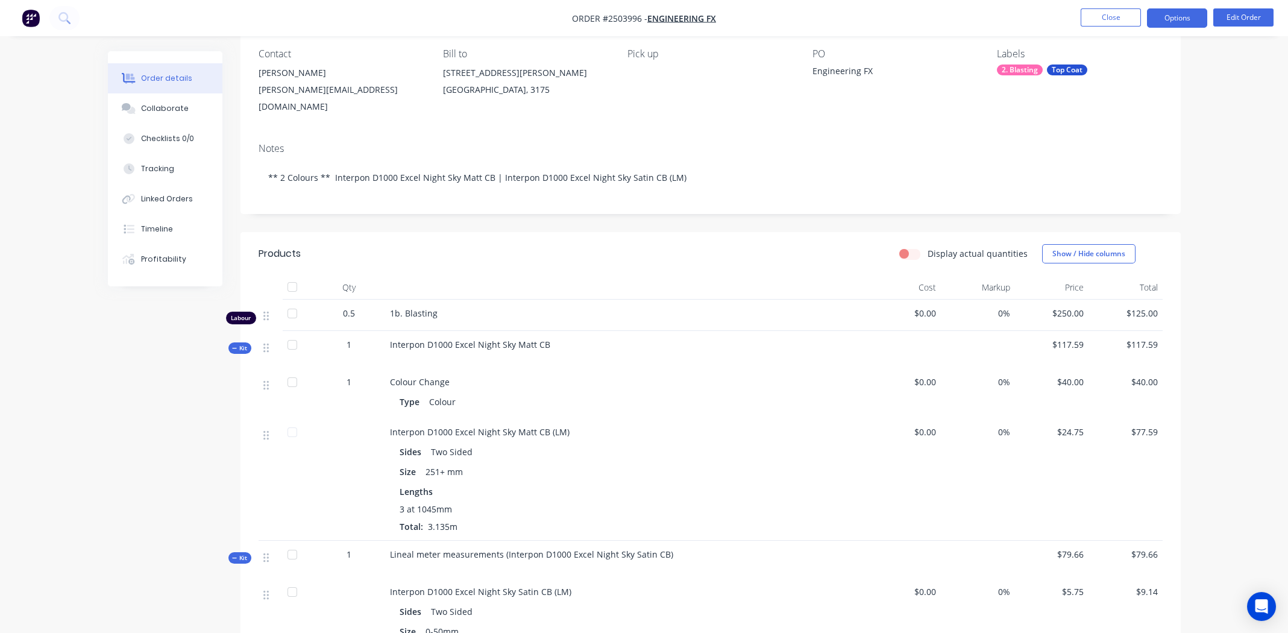
click at [1174, 19] on button "Options" at bounding box center [1177, 17] width 60 height 19
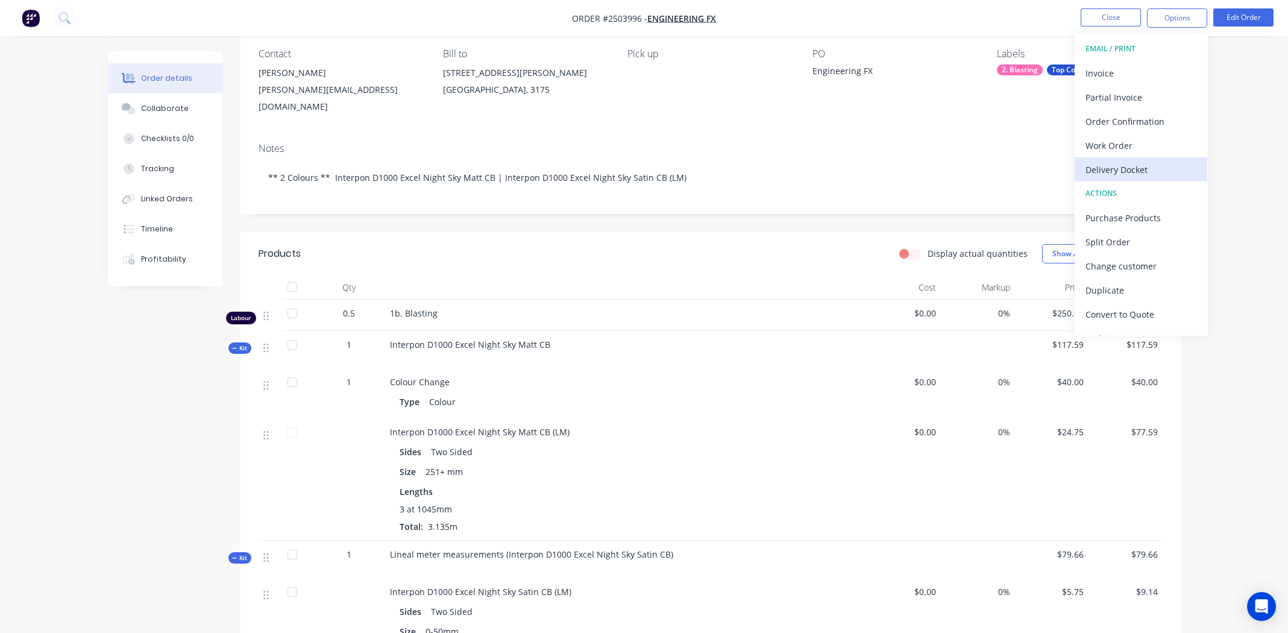
click at [1121, 168] on div "Delivery Docket" at bounding box center [1141, 169] width 111 height 17
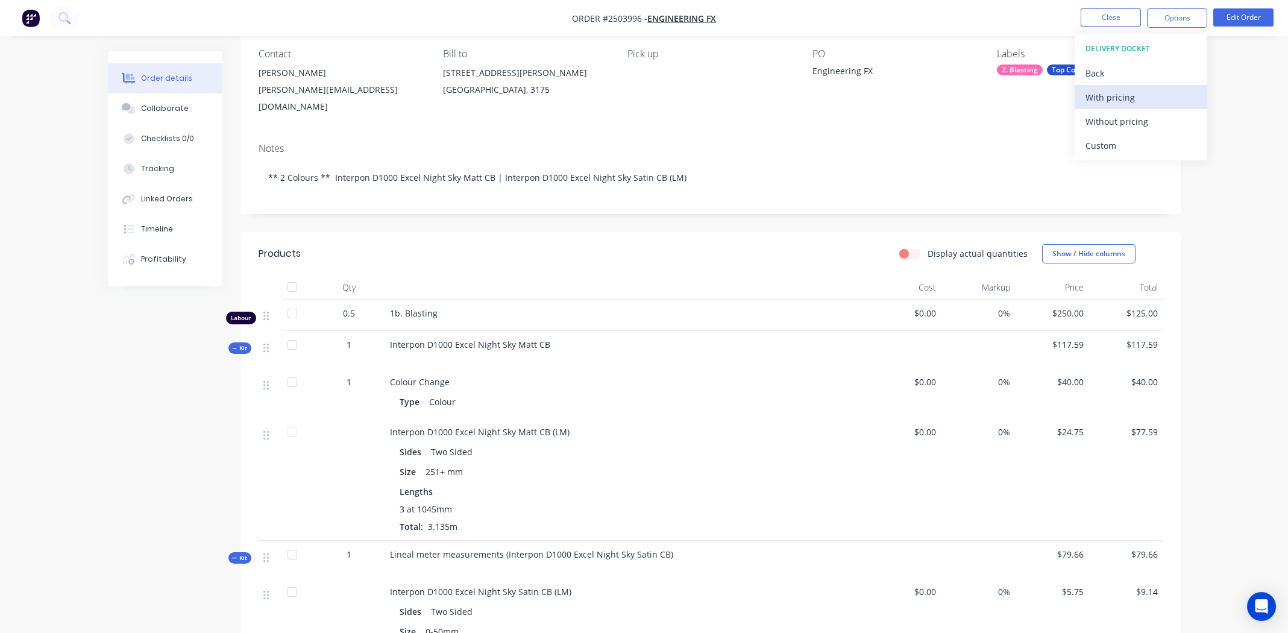
click at [1106, 89] on div "With pricing" at bounding box center [1141, 97] width 111 height 17
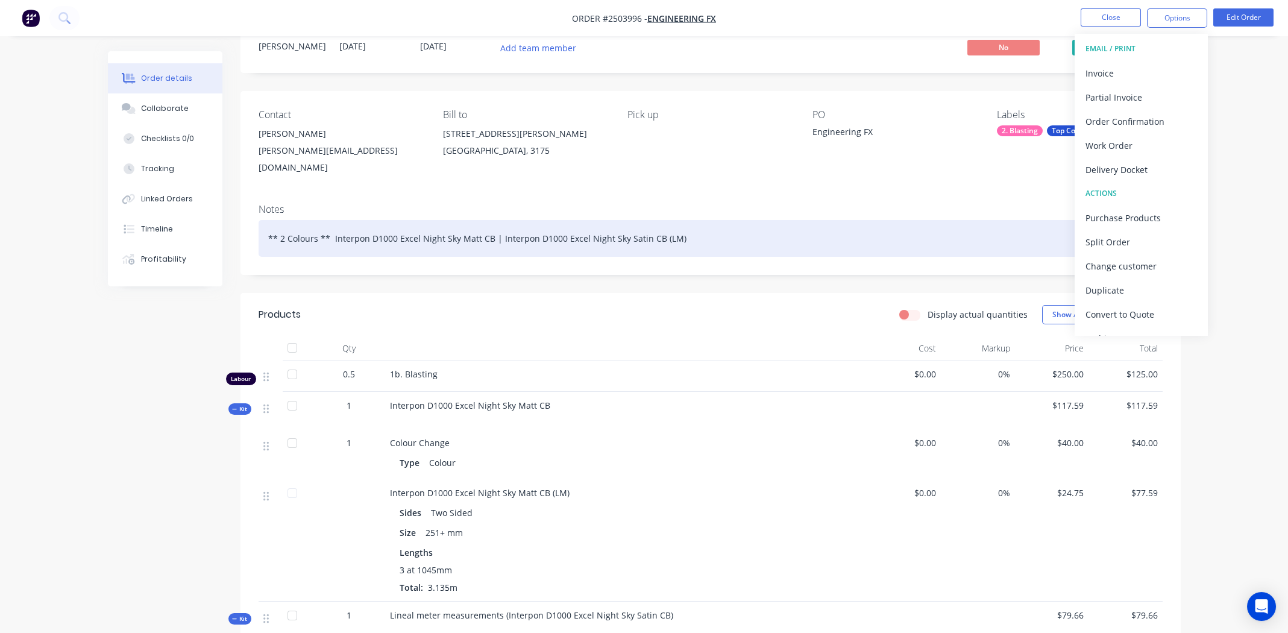
scroll to position [0, 0]
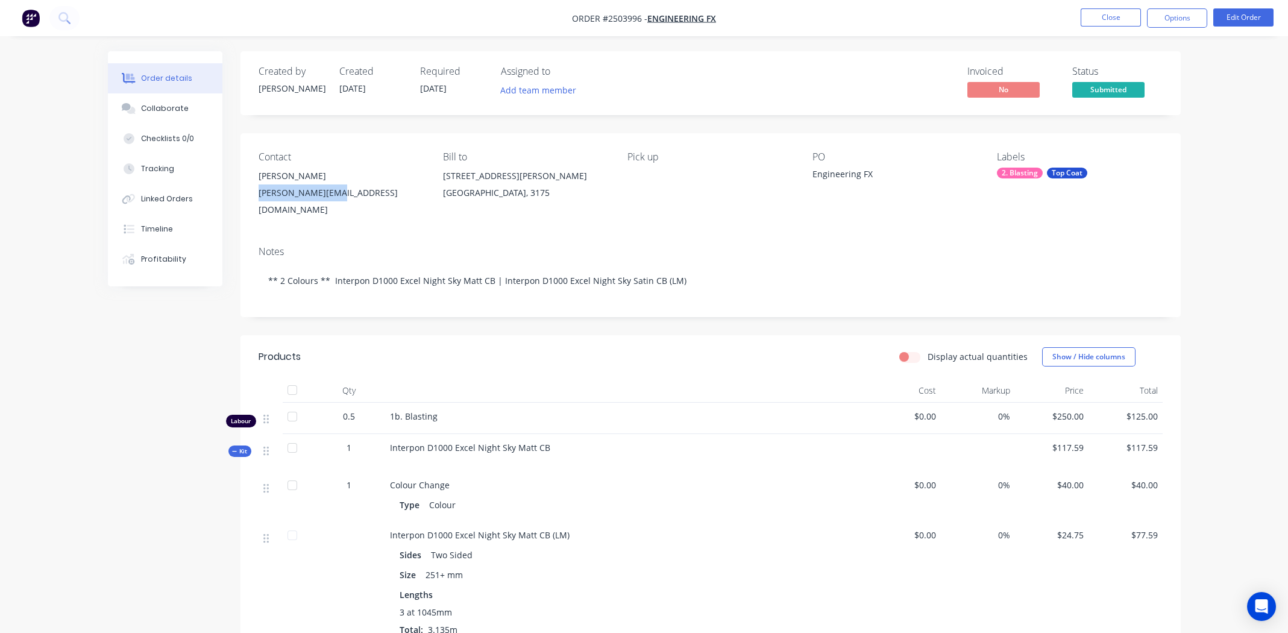
drag, startPoint x: 339, startPoint y: 195, endPoint x: 260, endPoint y: 196, distance: 79.6
click at [260, 196] on div "[PERSON_NAME][EMAIL_ADDRESS][DOMAIN_NAME]" at bounding box center [341, 201] width 165 height 34
copy div "[PERSON_NAME][EMAIL_ADDRESS][DOMAIN_NAME]"
click at [285, 177] on div "[PERSON_NAME]" at bounding box center [341, 176] width 165 height 17
click at [1230, 23] on button "Edit Order" at bounding box center [1244, 17] width 60 height 18
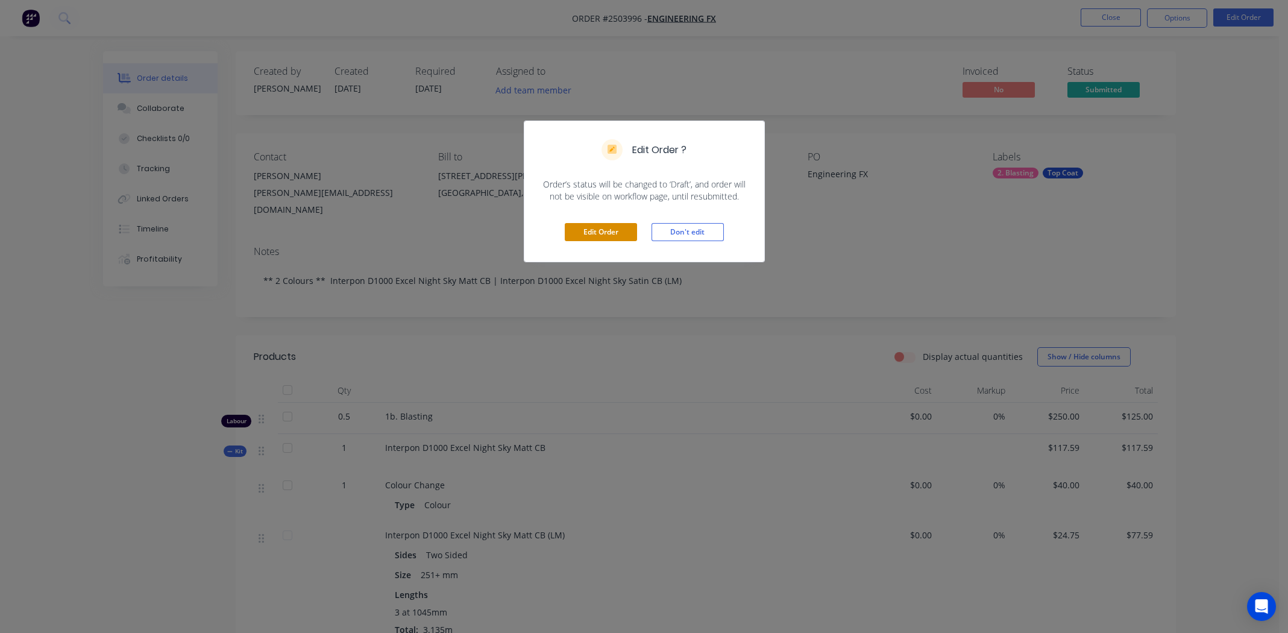
click at [603, 230] on button "Edit Order" at bounding box center [601, 232] width 72 height 18
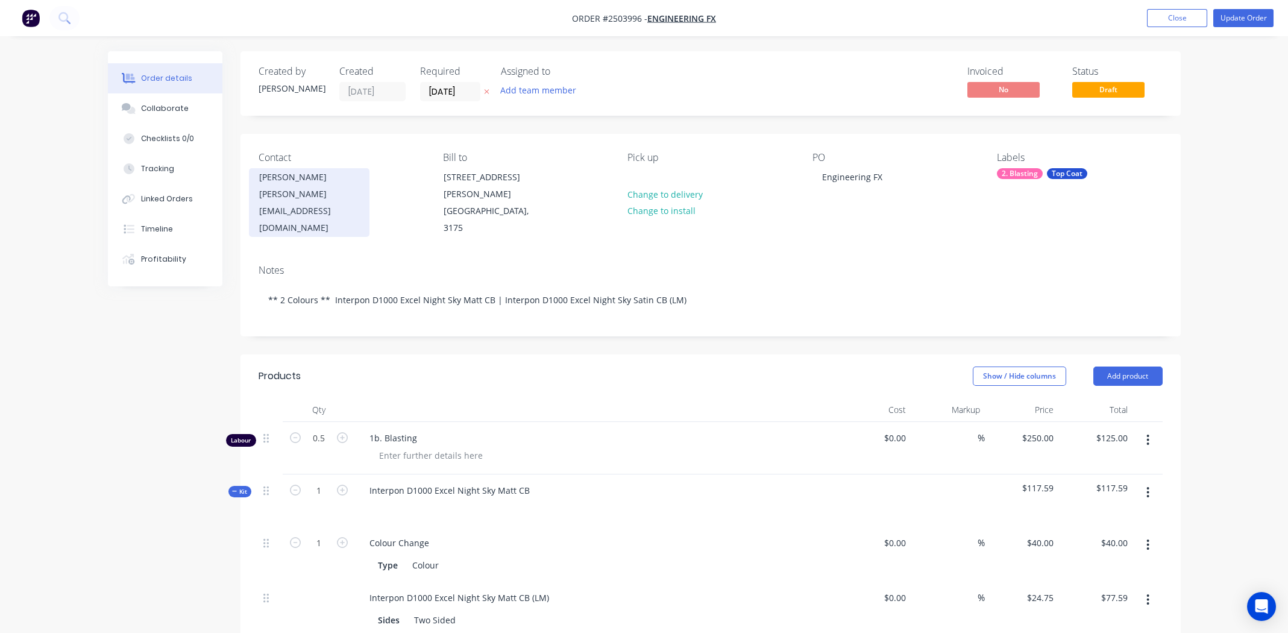
click at [298, 184] on div "[PERSON_NAME]" at bounding box center [309, 177] width 100 height 17
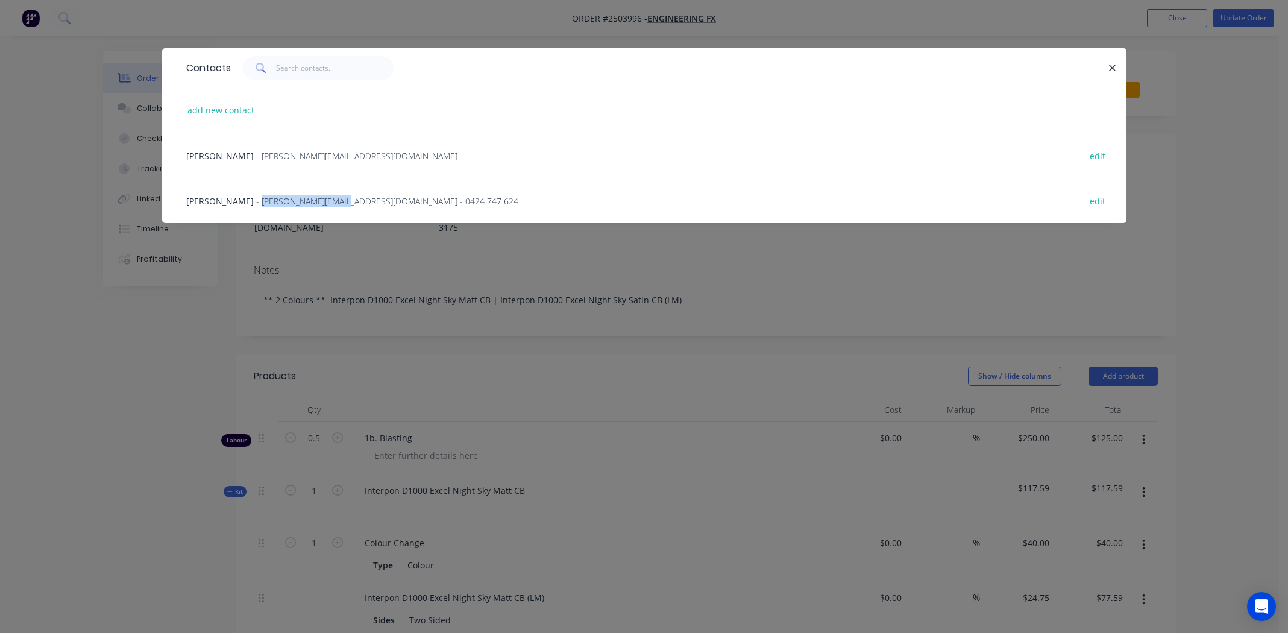
drag, startPoint x: 323, startPoint y: 202, endPoint x: 244, endPoint y: 204, distance: 79.0
click at [256, 204] on span "- [PERSON_NAME][EMAIL_ADDRESS][DOMAIN_NAME] - 0424 747 624" at bounding box center [387, 200] width 262 height 11
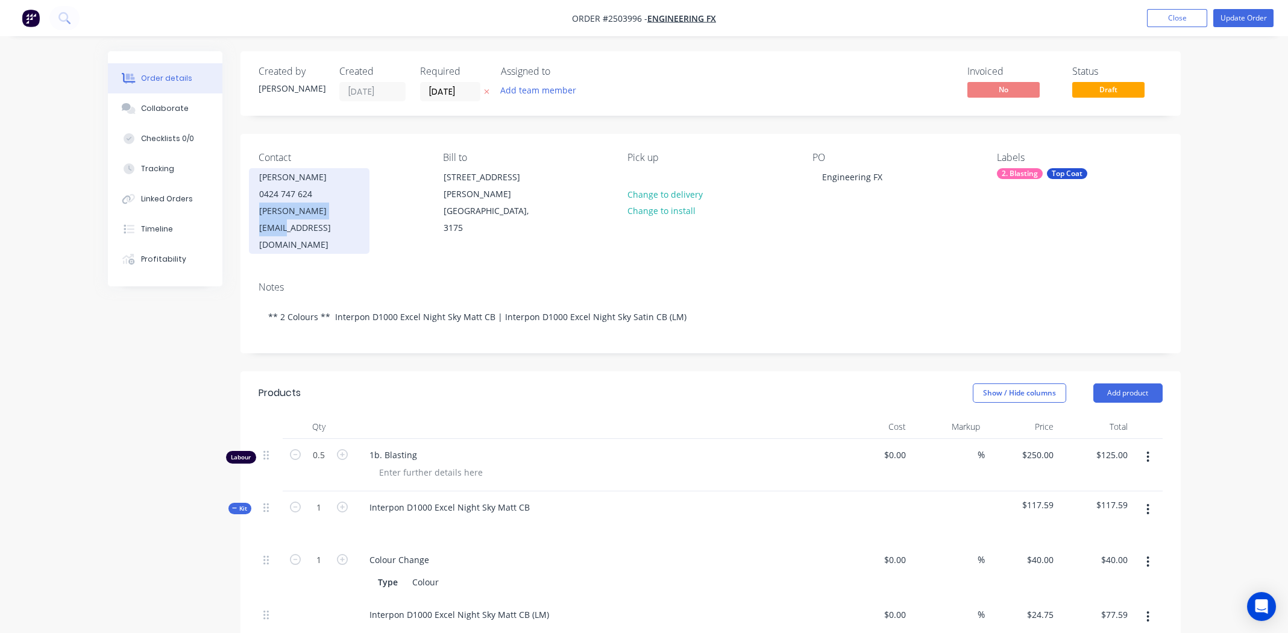
drag, startPoint x: 353, startPoint y: 212, endPoint x: 259, endPoint y: 213, distance: 94.1
click at [259, 213] on div "[PERSON_NAME][EMAIL_ADDRESS][DOMAIN_NAME]" at bounding box center [309, 228] width 100 height 51
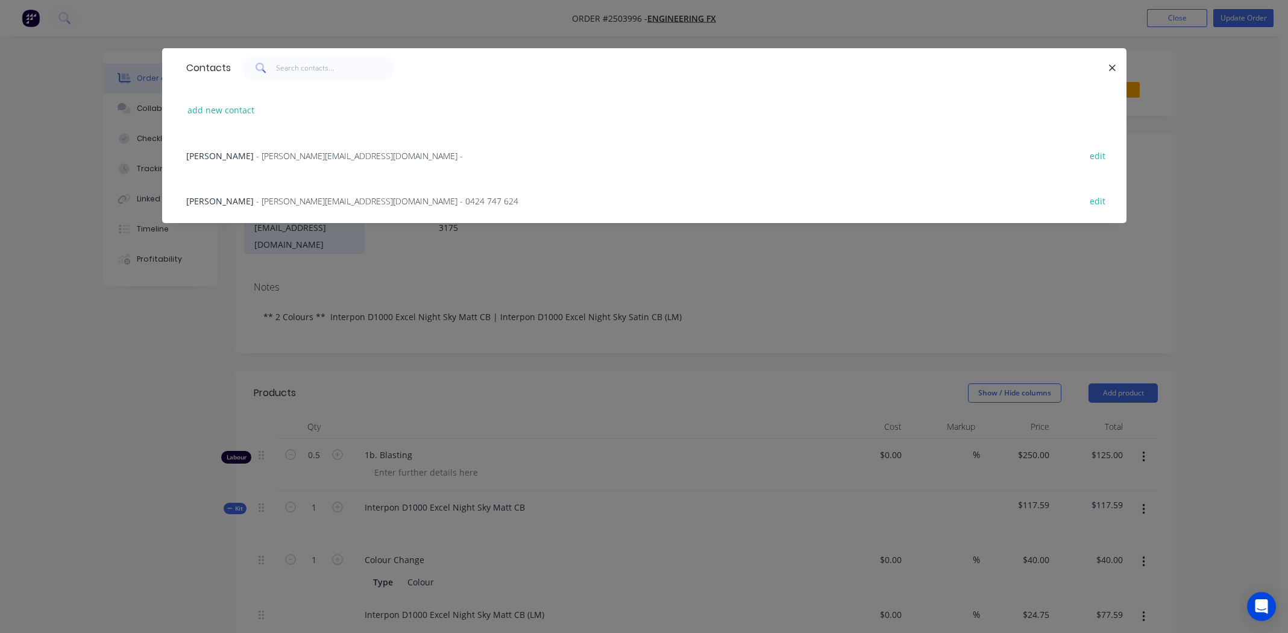
drag, startPoint x: 259, startPoint y: 213, endPoint x: 312, endPoint y: 200, distance: 54.8
click at [306, 200] on span "- [PERSON_NAME][EMAIL_ADDRESS][DOMAIN_NAME] - 0424 747 624" at bounding box center [387, 200] width 262 height 11
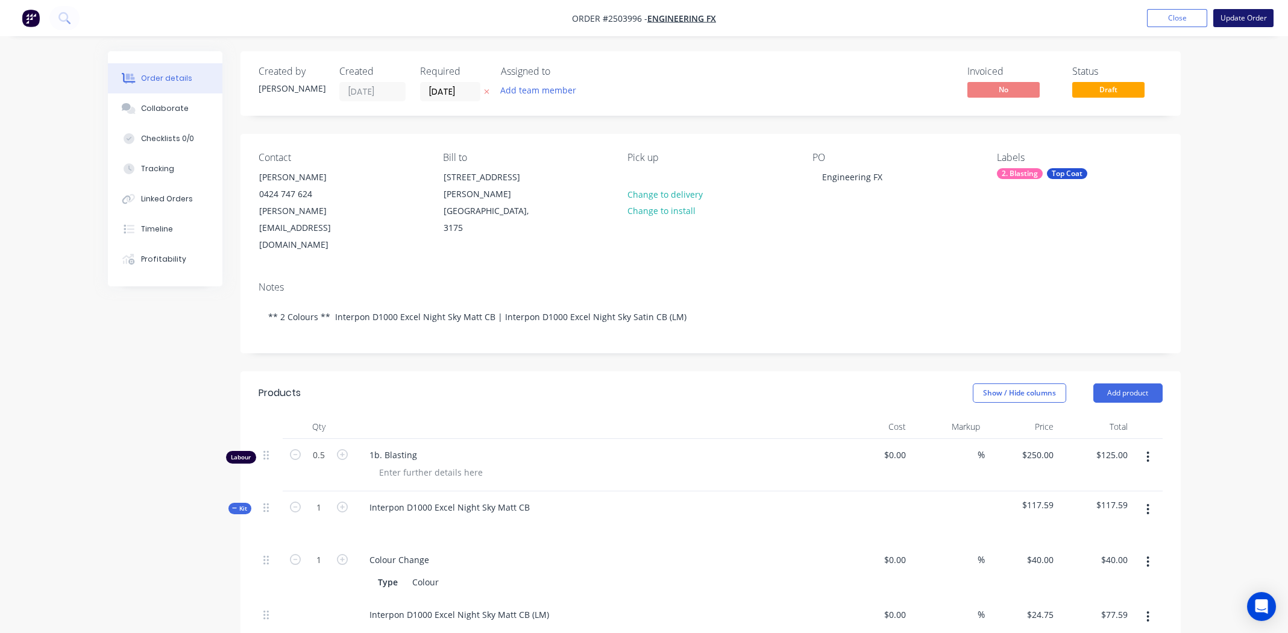
click at [1231, 18] on button "Update Order" at bounding box center [1244, 18] width 60 height 18
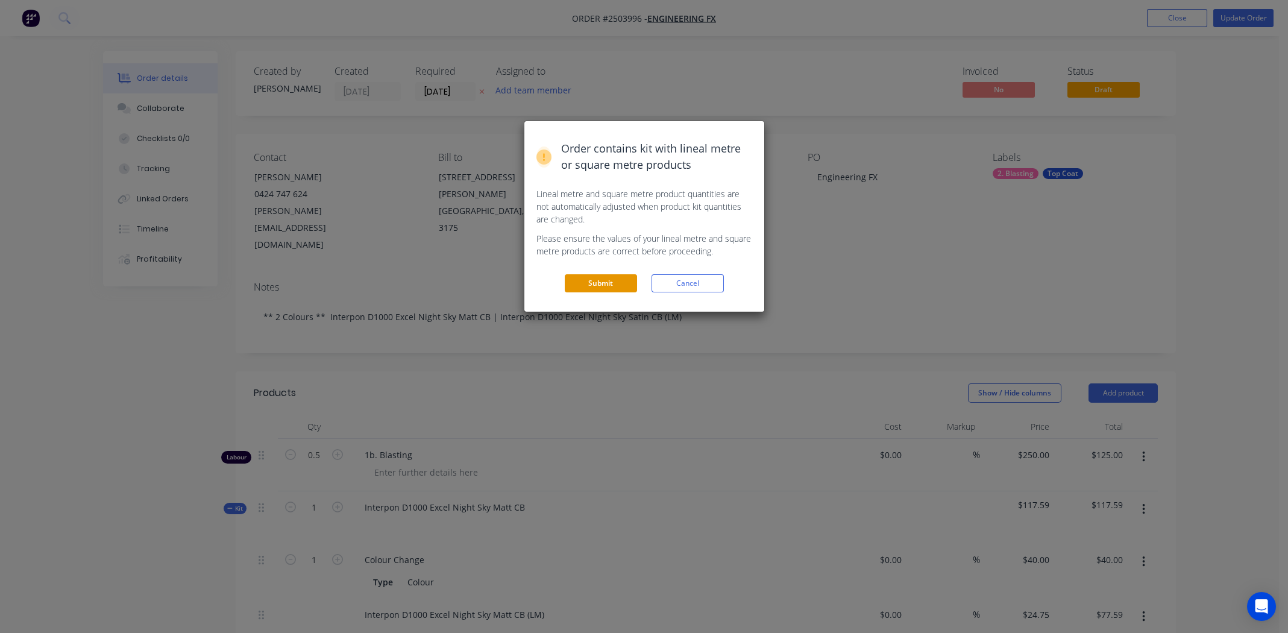
click at [615, 282] on button "Submit" at bounding box center [601, 283] width 72 height 18
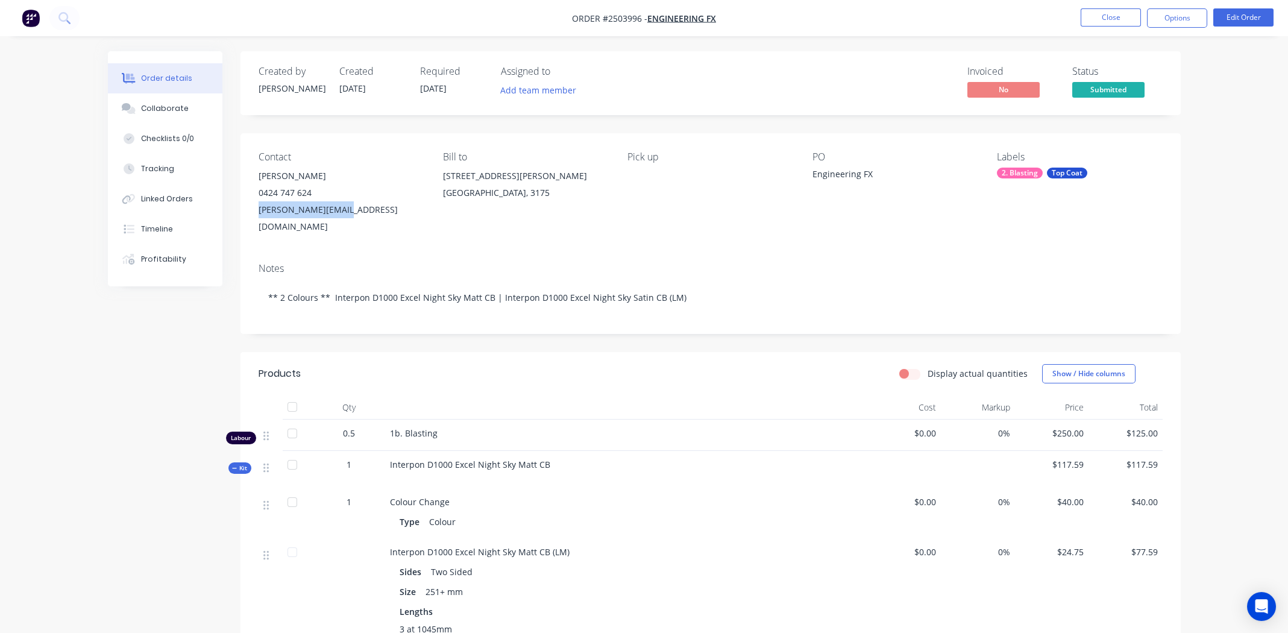
drag, startPoint x: 347, startPoint y: 215, endPoint x: 257, endPoint y: 216, distance: 90.4
click at [257, 216] on div "Contact [PERSON_NAME] [PHONE_NUMBER] [EMAIL_ADDRESS][DOMAIN_NAME] Bill to [STRE…" at bounding box center [711, 193] width 940 height 120
copy div "[PERSON_NAME][EMAIL_ADDRESS][DOMAIN_NAME]"
drag, startPoint x: 640, startPoint y: 16, endPoint x: 601, endPoint y: 17, distance: 38.6
click at [601, 17] on span "Order #2503996 -" at bounding box center [609, 18] width 75 height 11
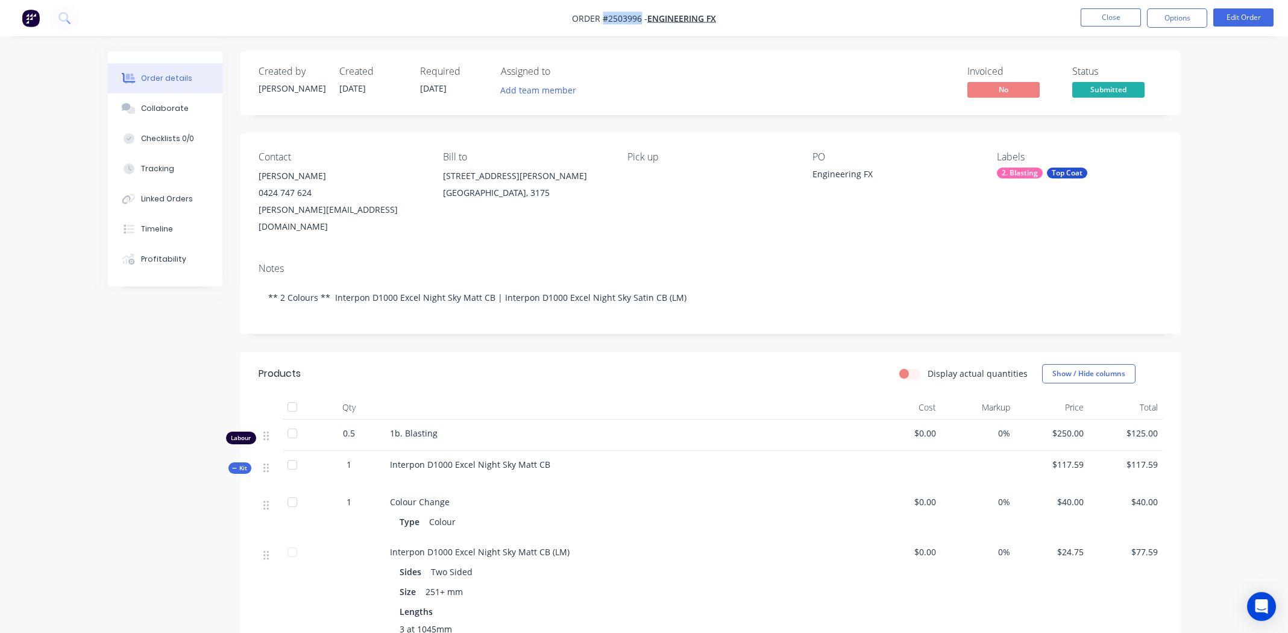
copy span "#2503996"
